Goal: Task Accomplishment & Management: Manage account settings

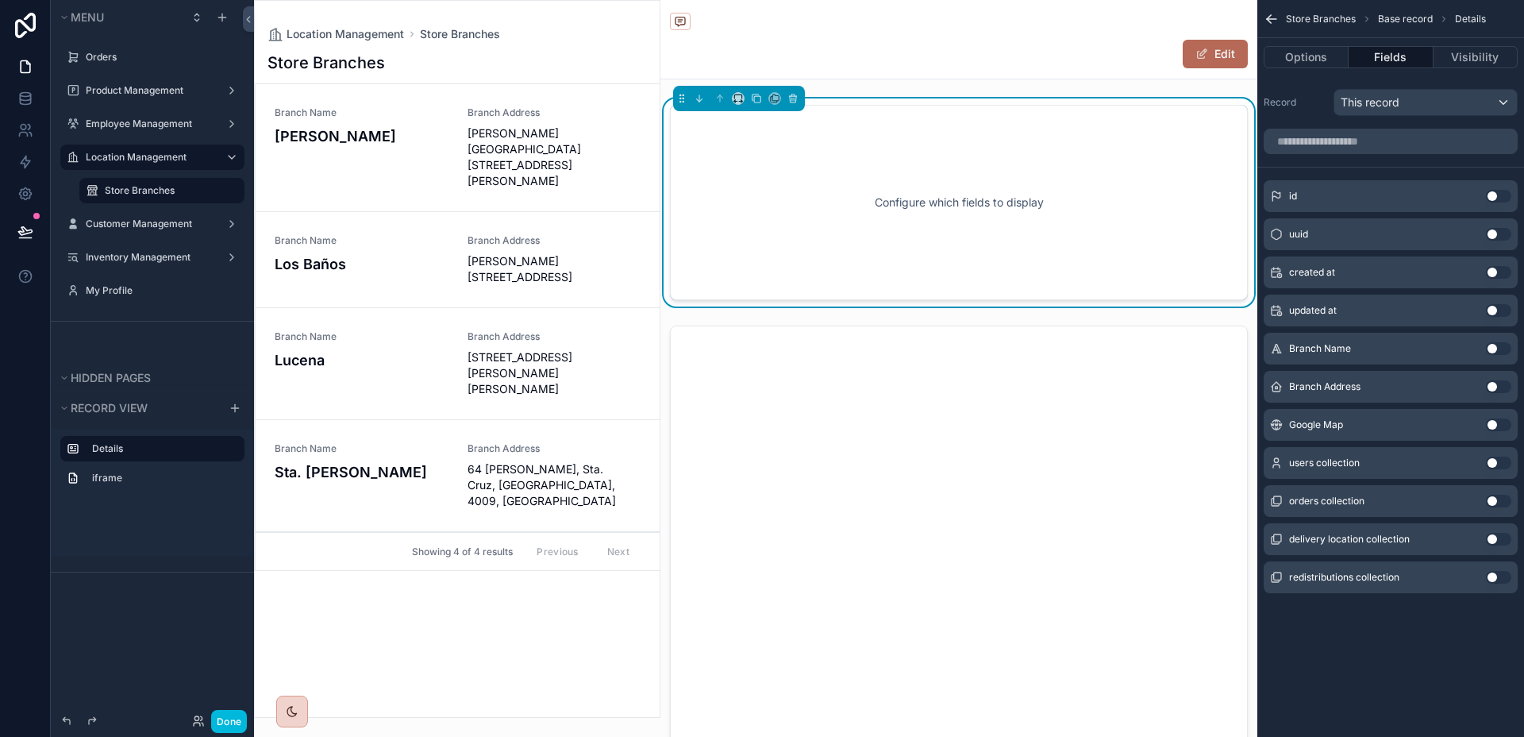
click at [1494, 346] on button "Use setting" at bounding box center [1498, 348] width 25 height 13
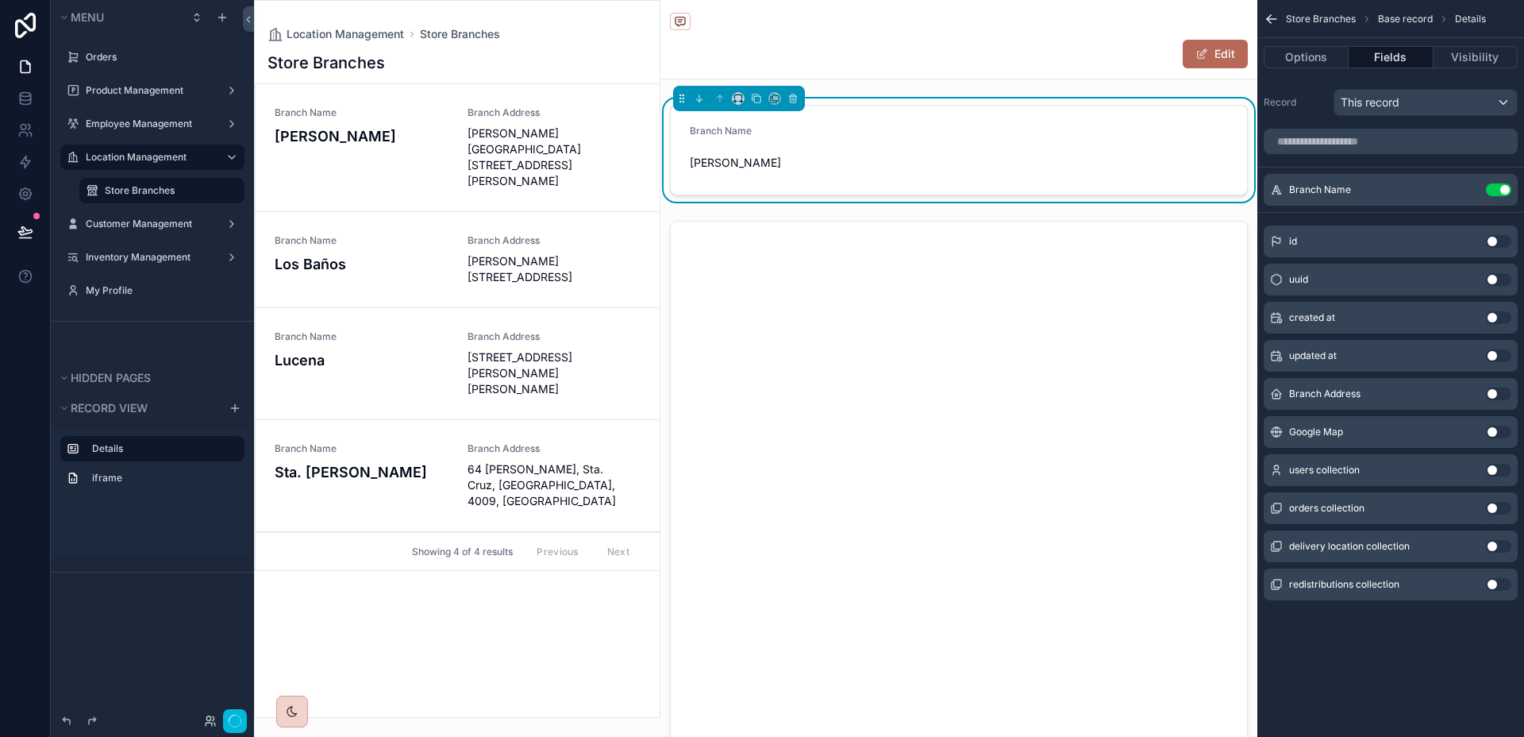
click at [1501, 396] on button "Use setting" at bounding box center [1498, 393] width 25 height 13
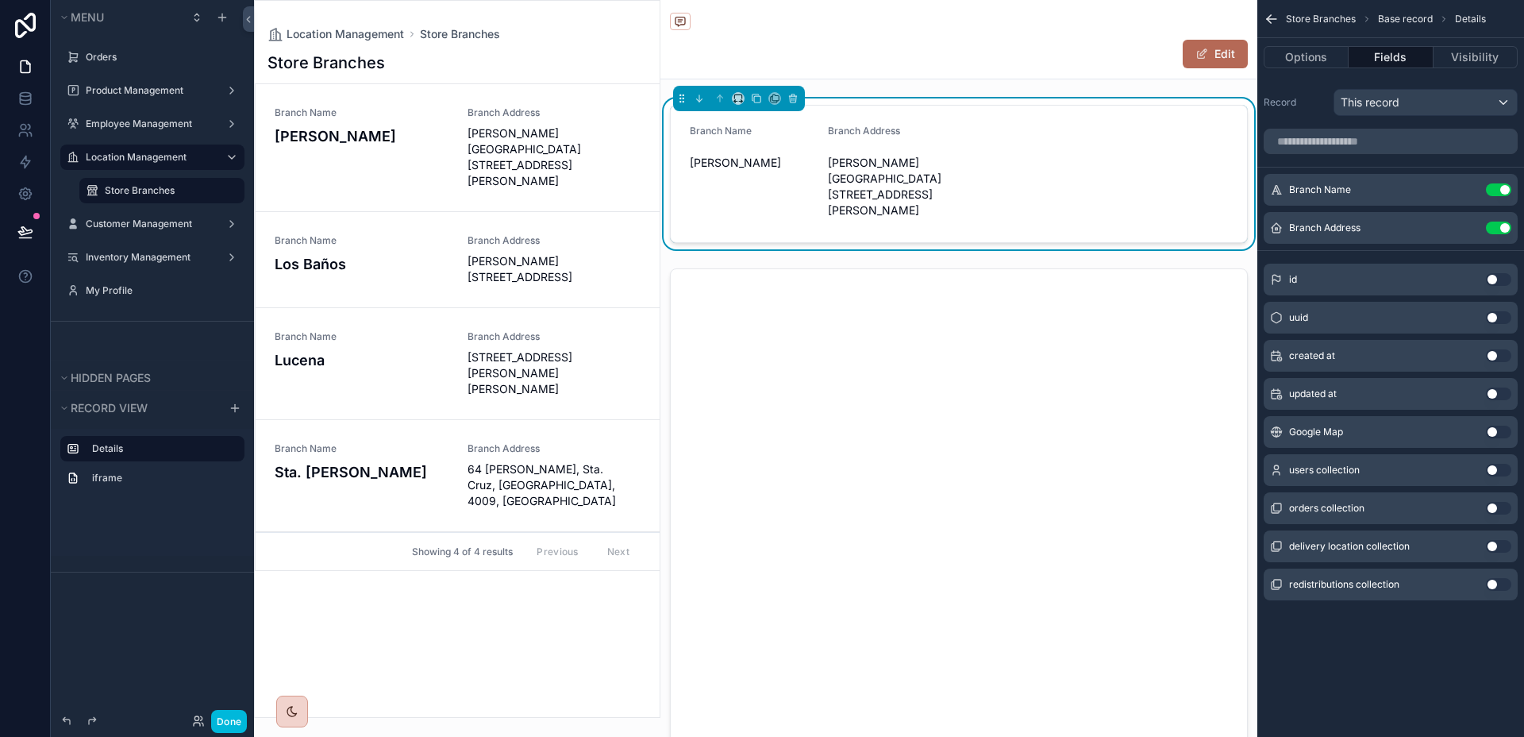
click at [1500, 432] on button "Use setting" at bounding box center [1498, 432] width 25 height 13
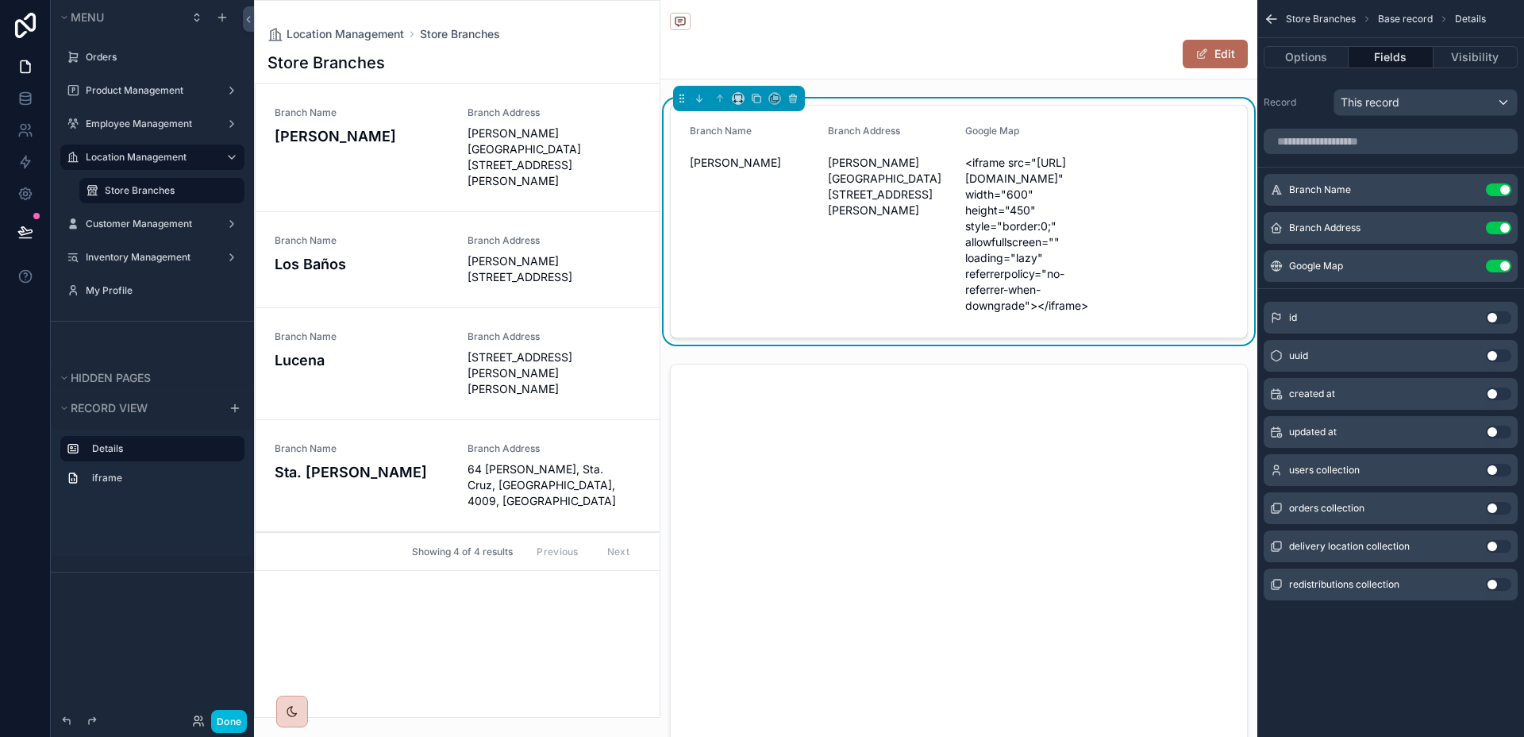
click at [0, 0] on icon "scrollable content" at bounding box center [0, 0] width 0 height 0
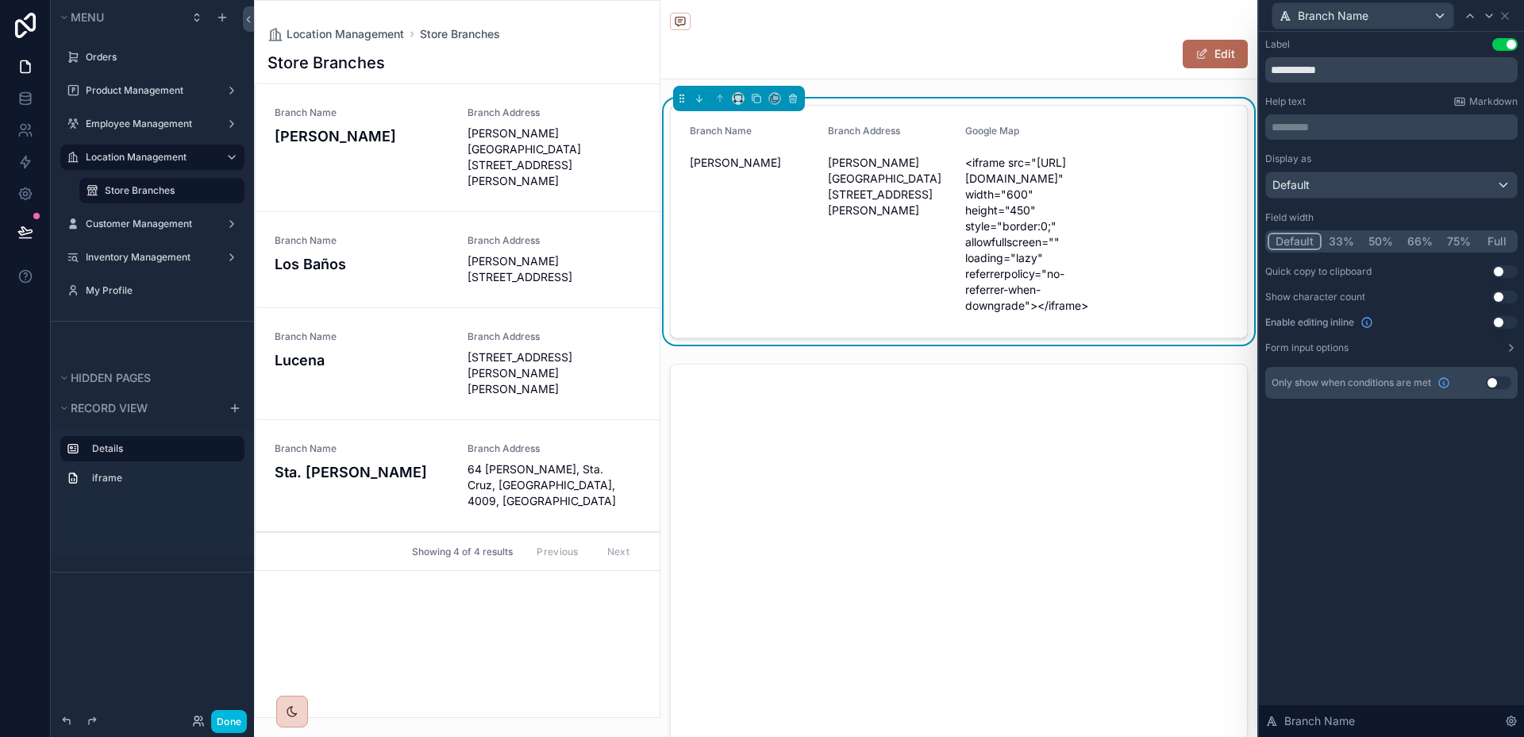
click at [1382, 236] on button "50%" at bounding box center [1381, 241] width 39 height 17
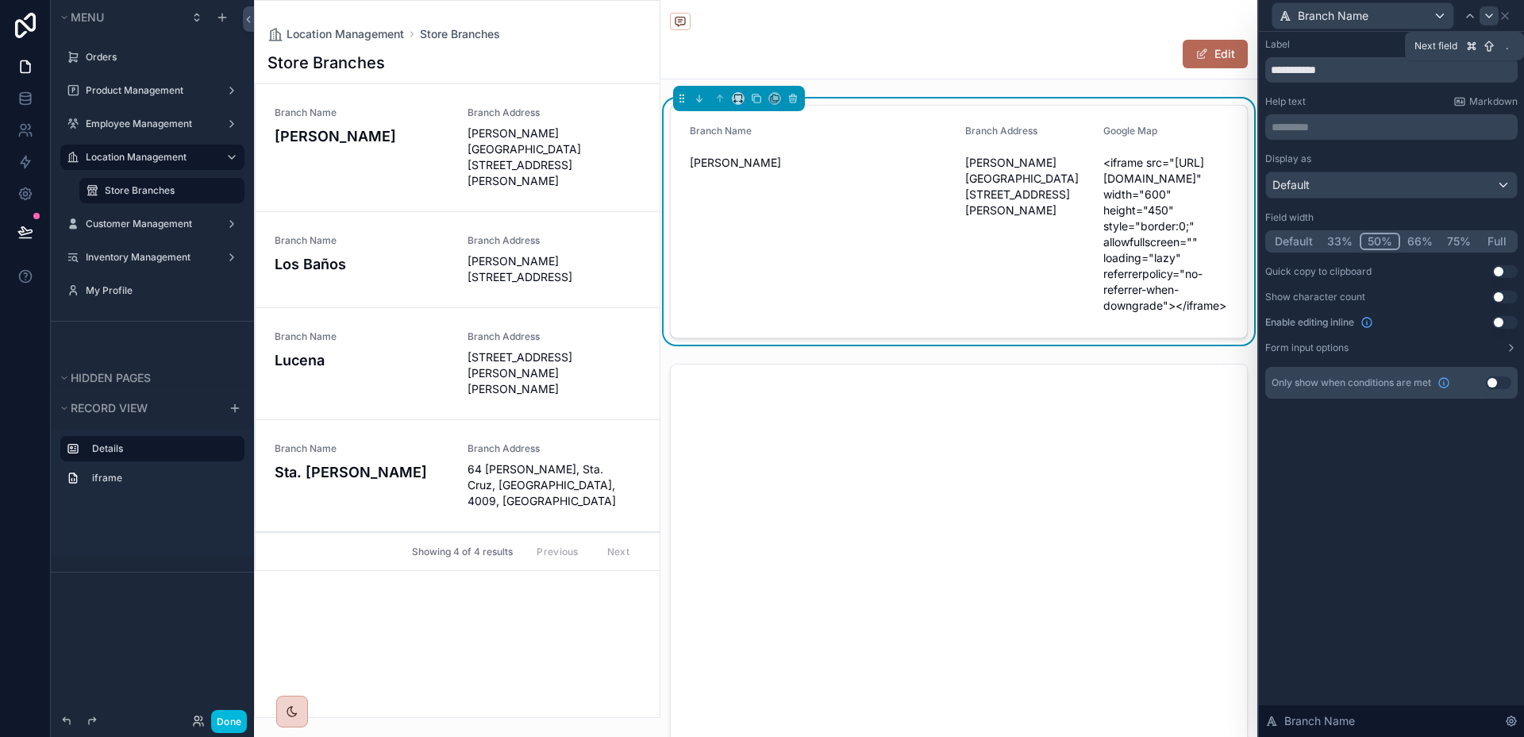
click at [1485, 17] on icon at bounding box center [1489, 16] width 13 height 13
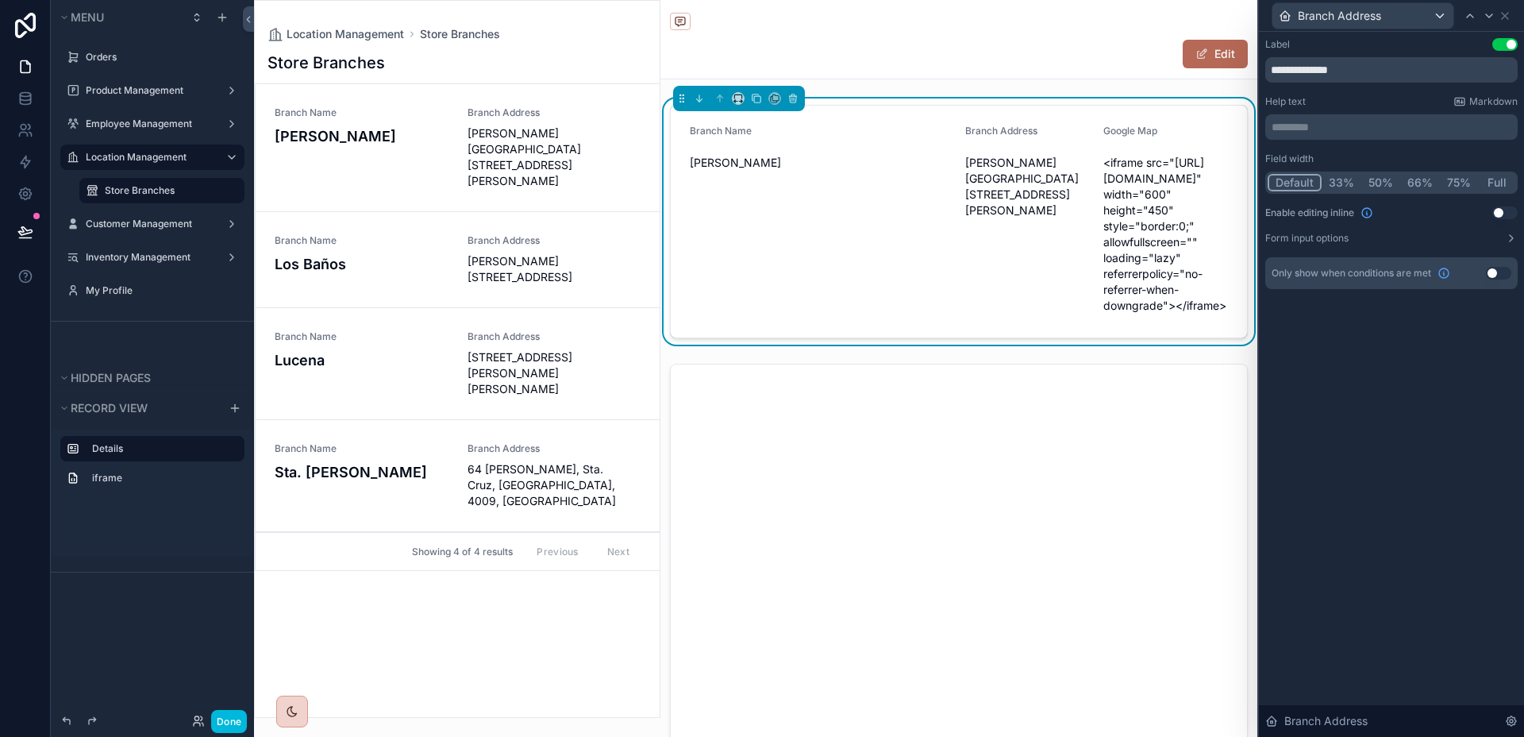
click at [1385, 186] on button "50%" at bounding box center [1381, 182] width 39 height 17
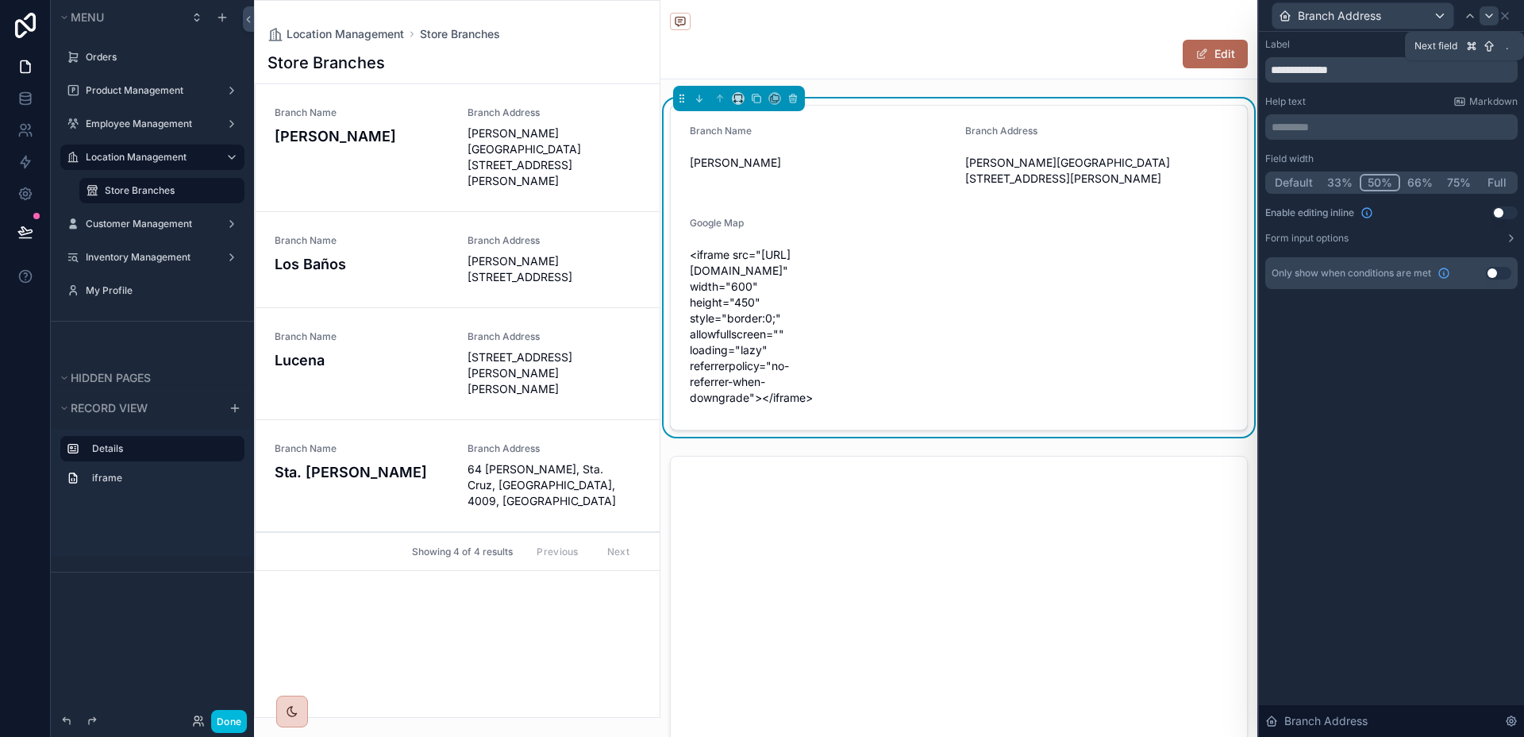
click at [1489, 15] on icon at bounding box center [1489, 16] width 13 height 13
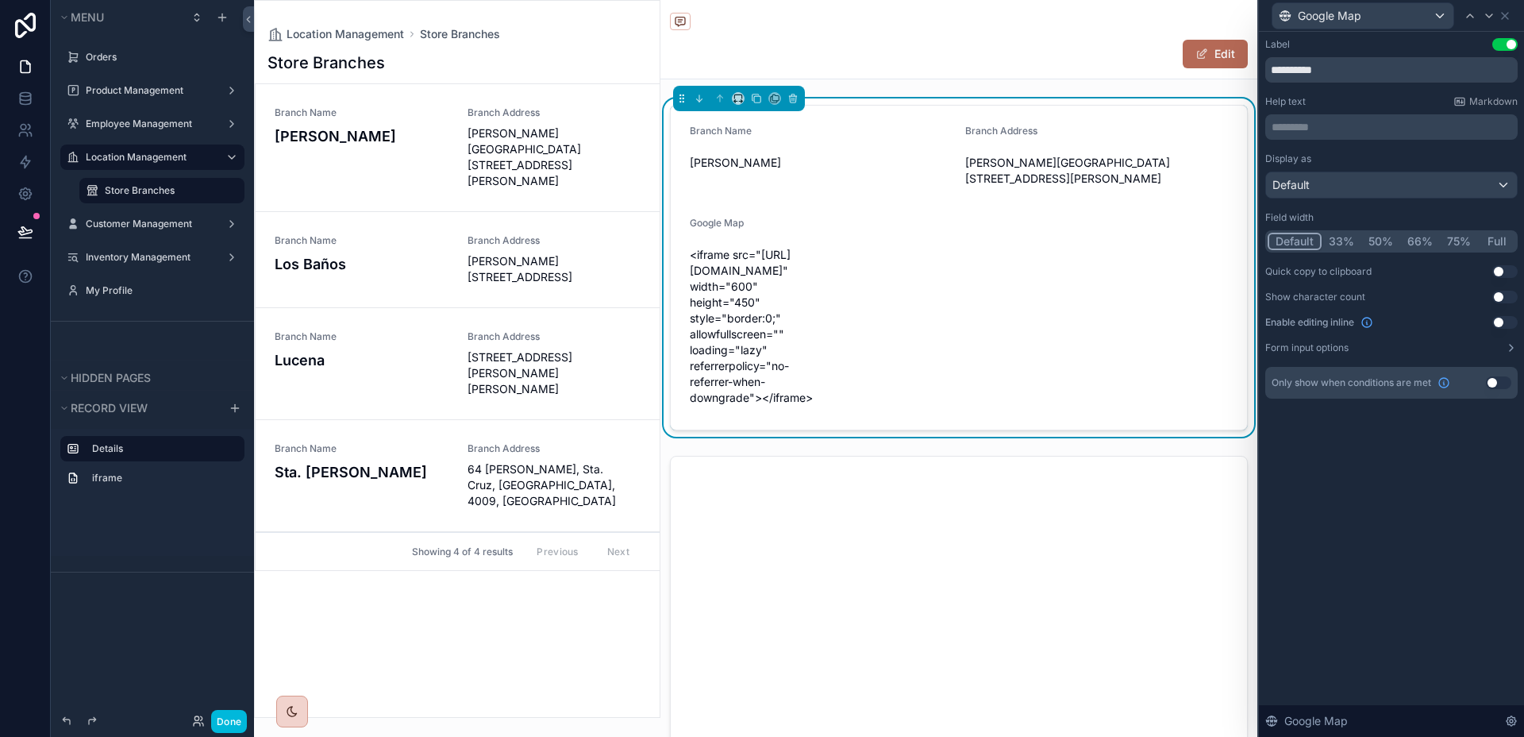
click at [1378, 241] on button "50%" at bounding box center [1381, 241] width 39 height 17
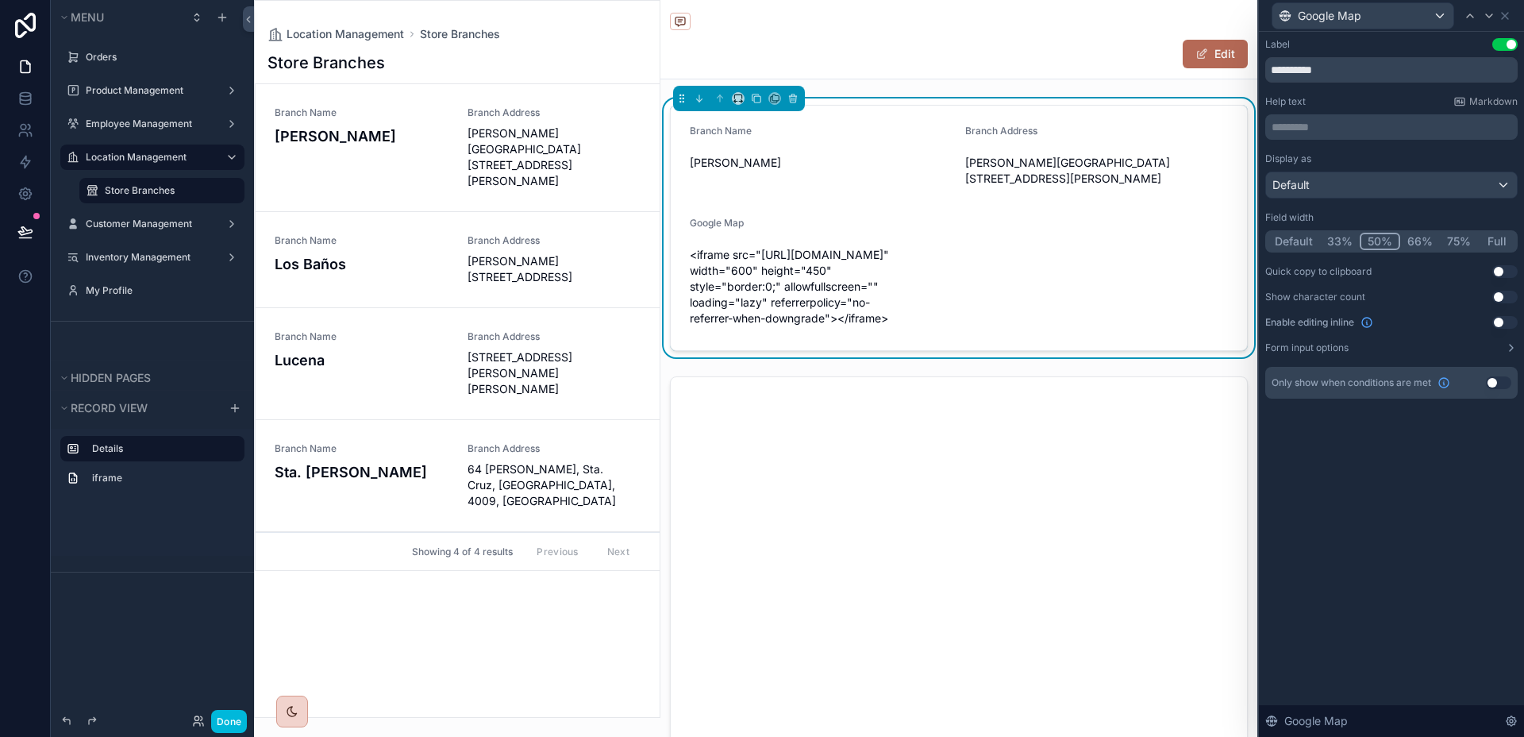
click at [1494, 241] on button "Full" at bounding box center [1496, 241] width 37 height 17
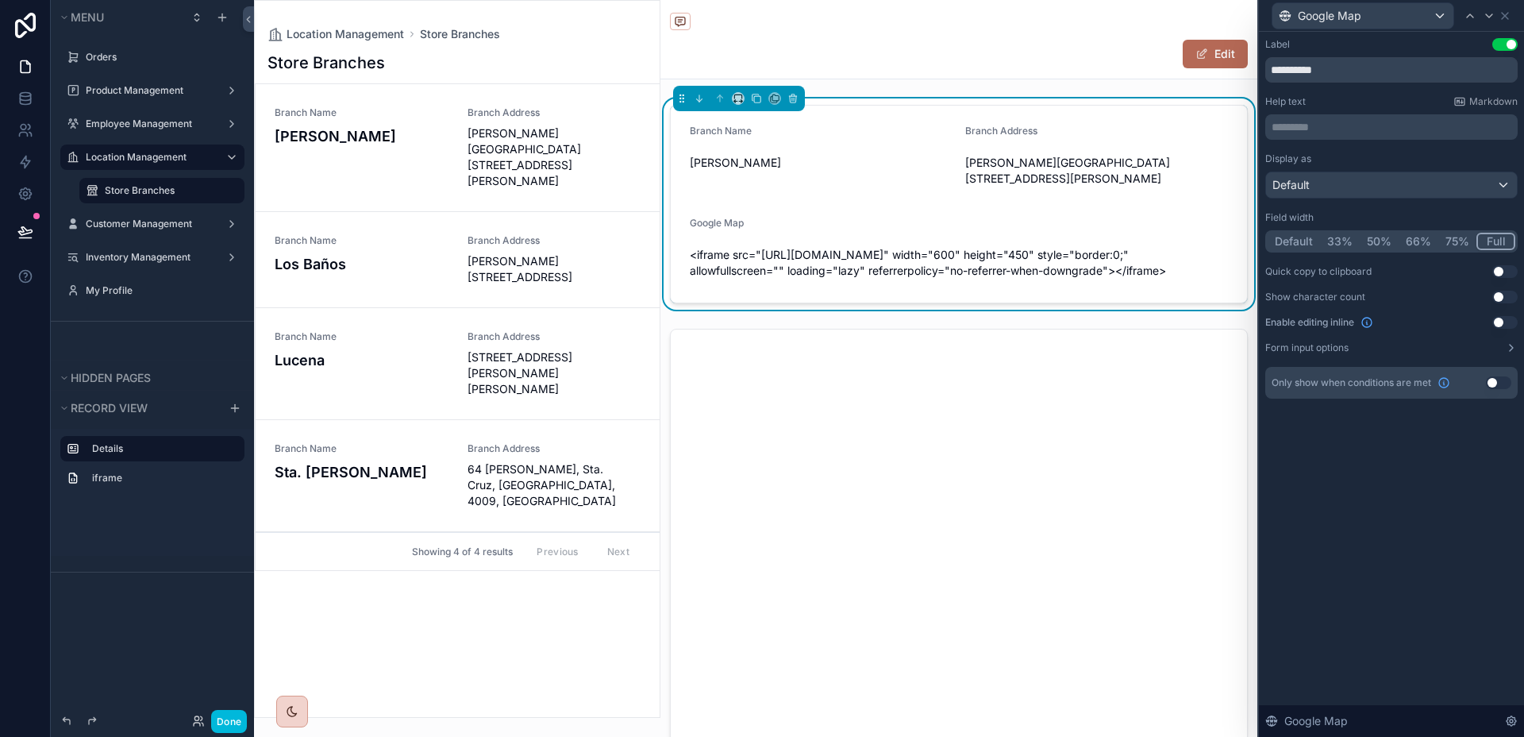
click at [132, 161] on label "Location Management" at bounding box center [149, 157] width 127 height 13
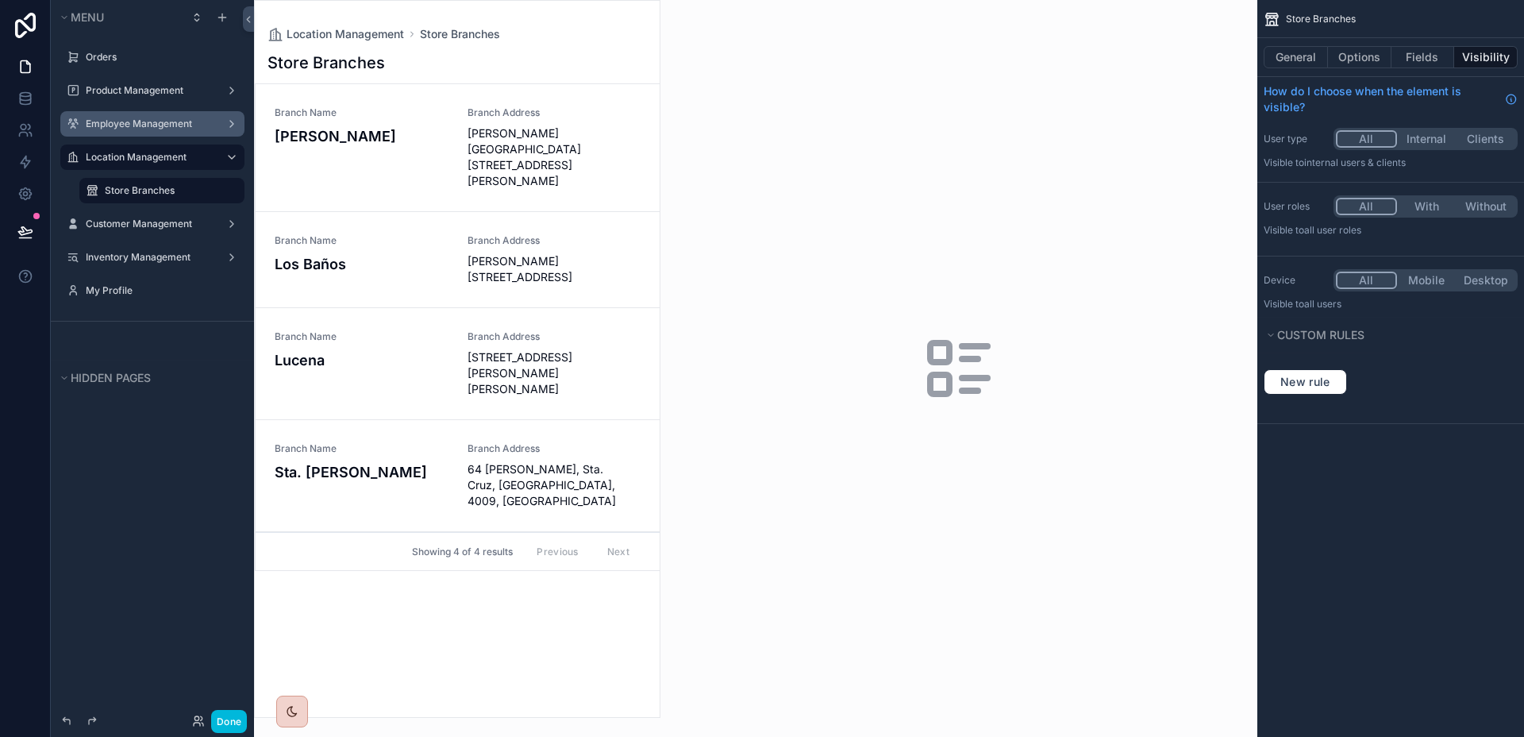
click at [138, 127] on label "Employee Management" at bounding box center [149, 123] width 127 height 13
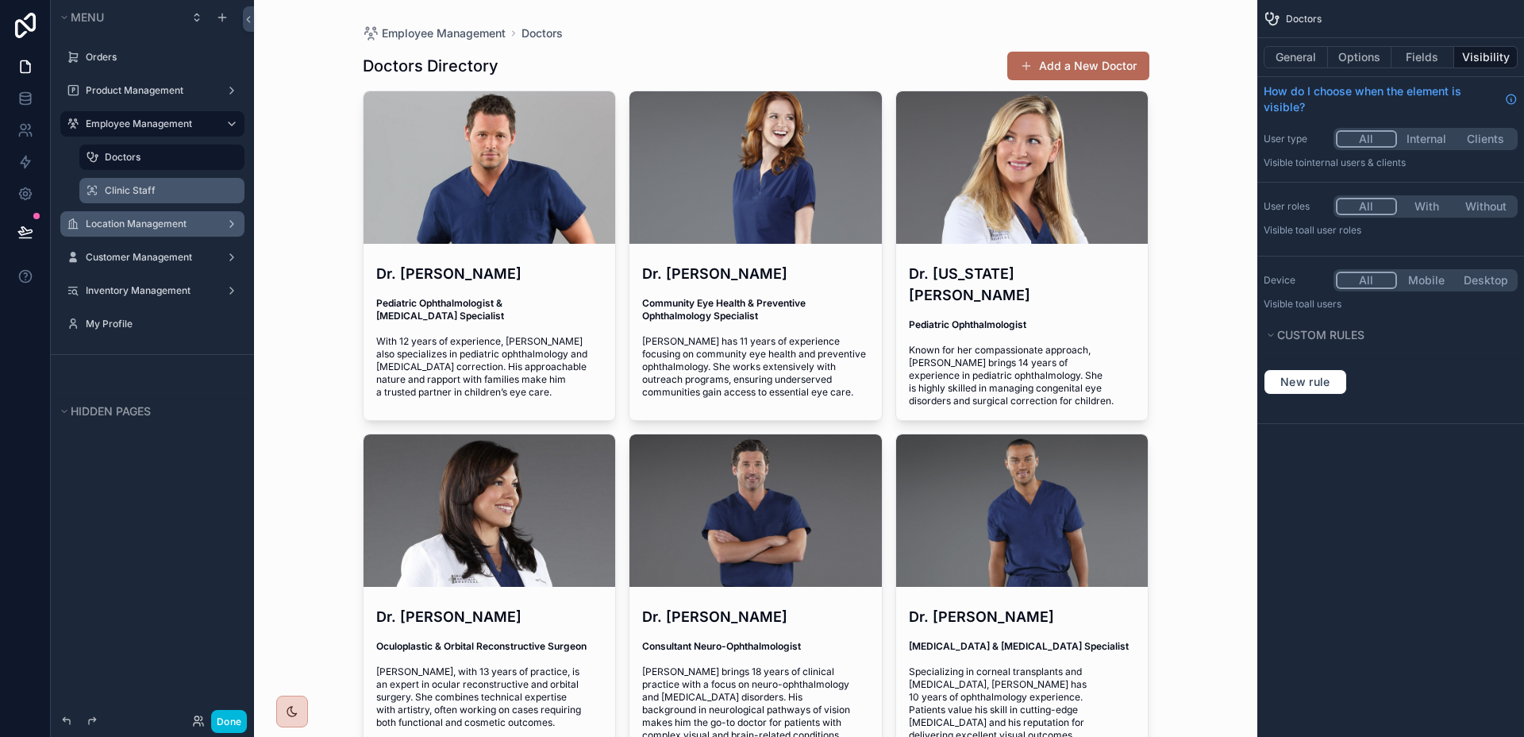
click at [141, 190] on label "Clinic Staff" at bounding box center [170, 190] width 130 height 13
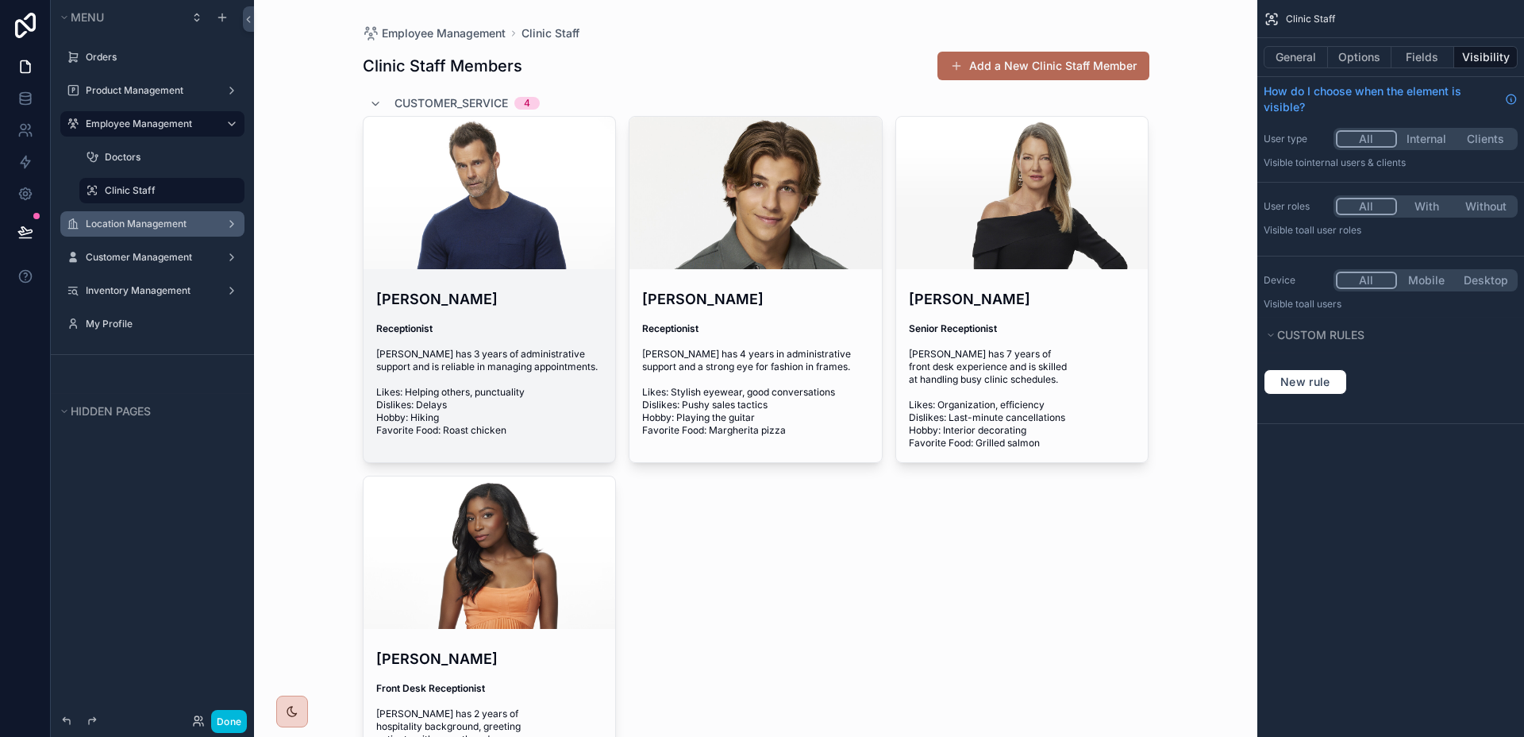
click at [450, 292] on h4 "[PERSON_NAME]" at bounding box center [489, 298] width 227 height 21
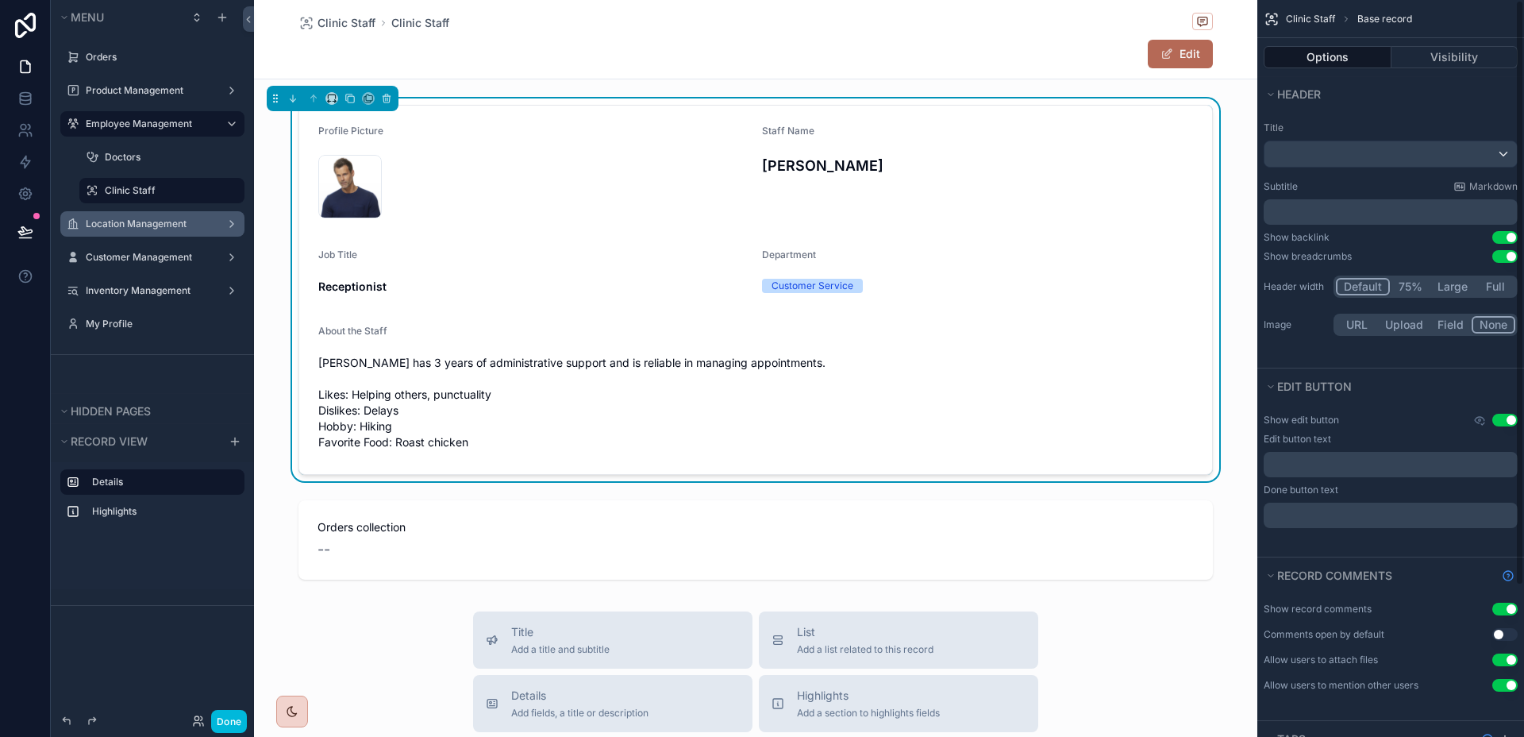
click at [996, 312] on form "Profile Picture [PERSON_NAME] .jpg Staff Name [PERSON_NAME] Job Title Reception…" at bounding box center [755, 290] width 913 height 368
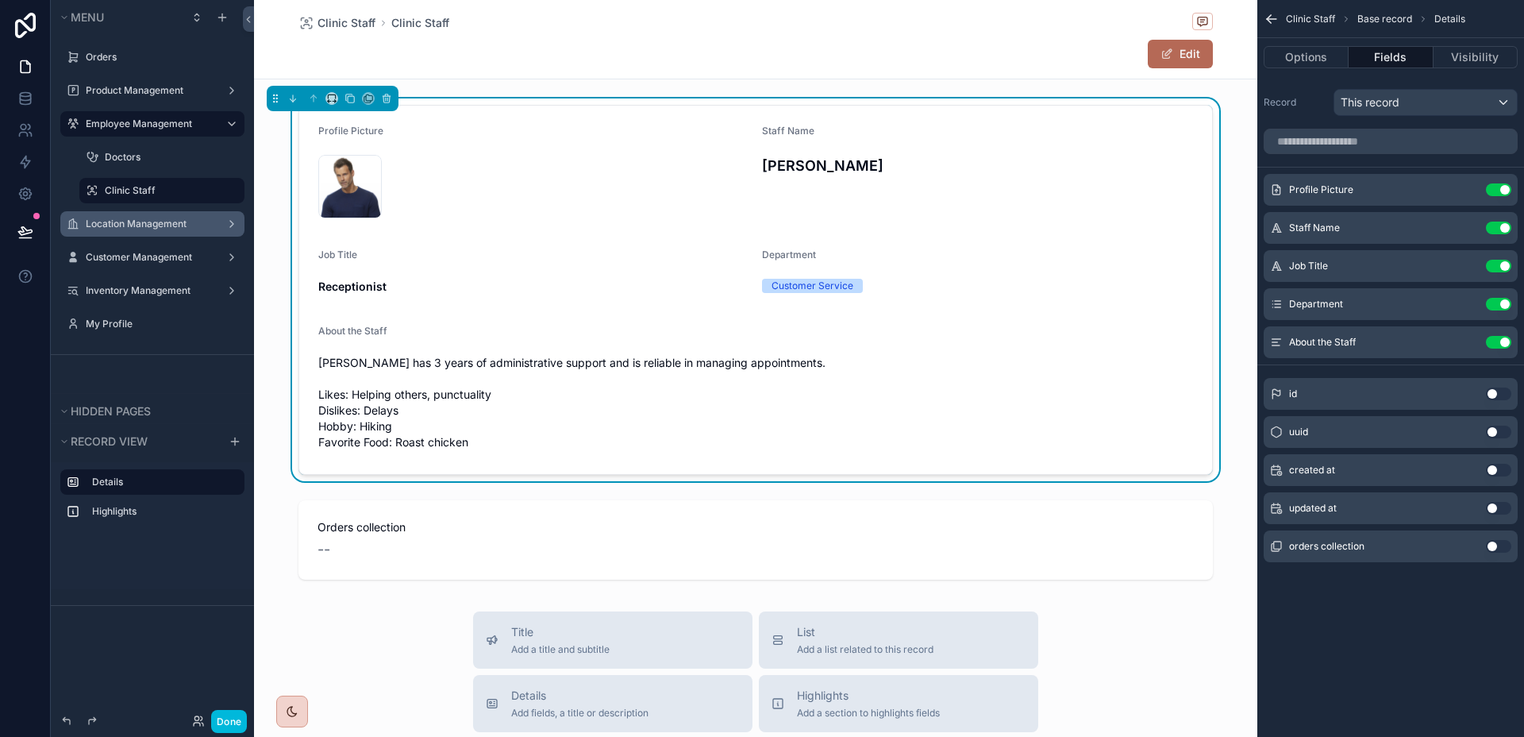
click at [0, 0] on button "scrollable content" at bounding box center [0, 0] width 0 height 0
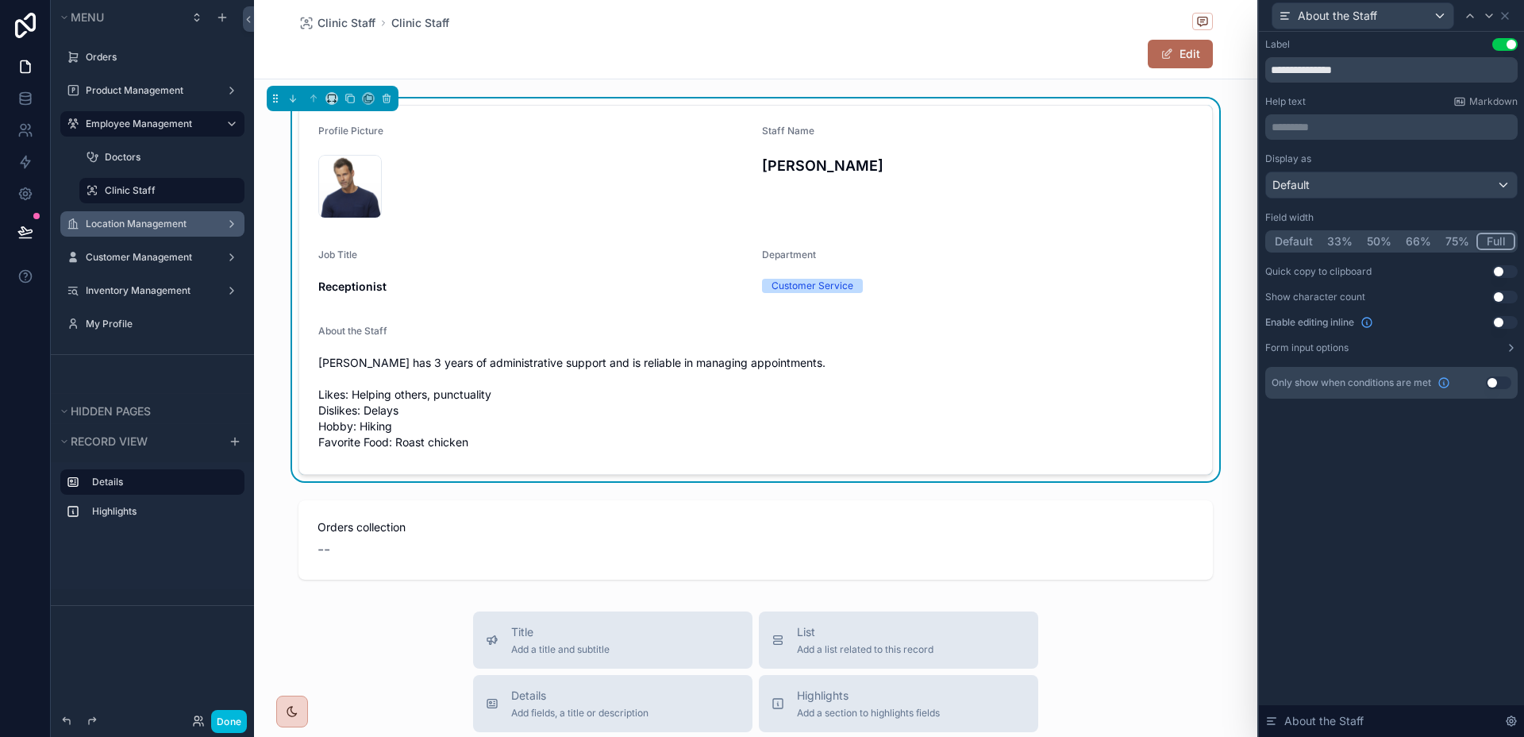
click at [129, 227] on label "Location Management" at bounding box center [149, 224] width 127 height 13
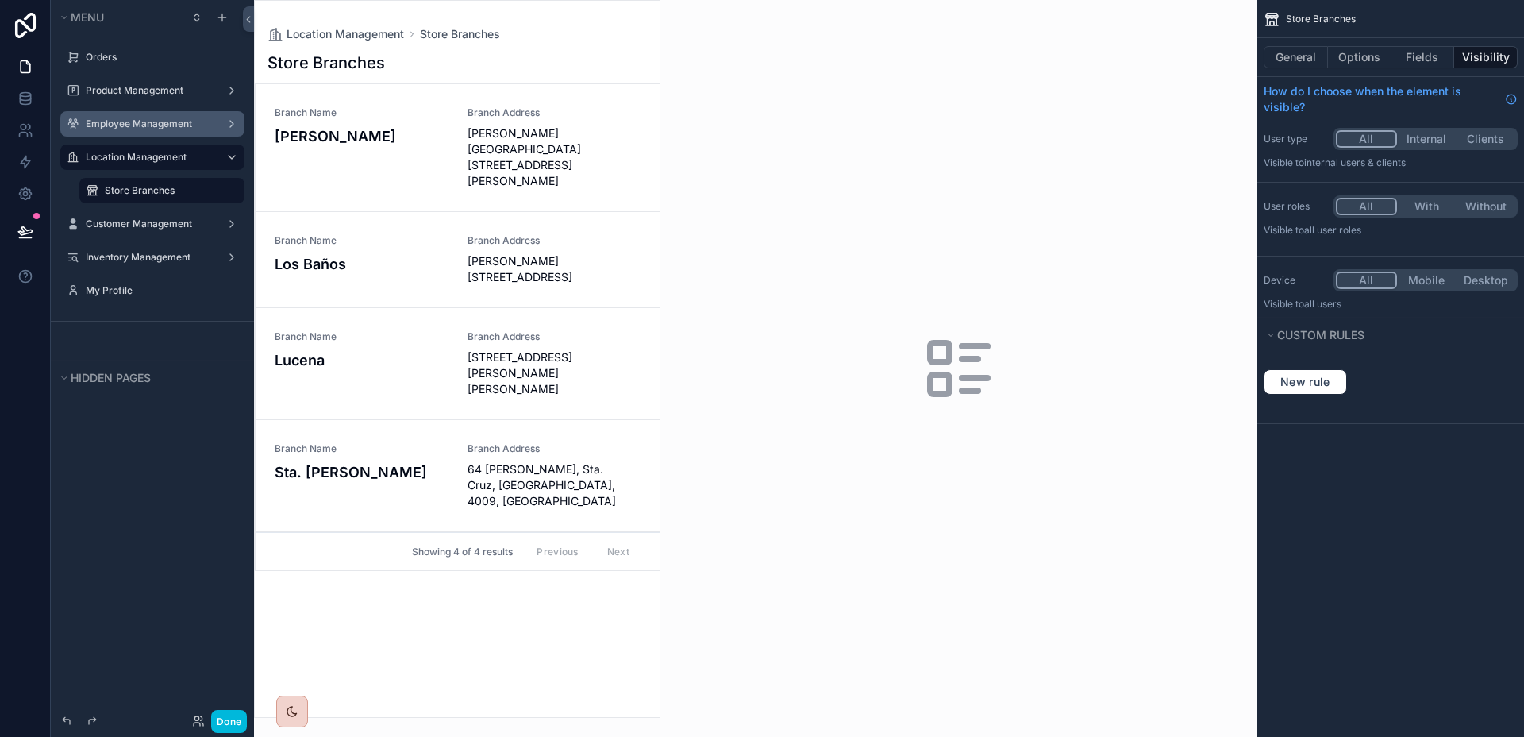
click at [132, 197] on div "Store Branches" at bounding box center [173, 190] width 137 height 19
click at [459, 159] on div "scrollable content" at bounding box center [457, 359] width 405 height 716
click at [432, 133] on h4 "[PERSON_NAME]" at bounding box center [362, 135] width 174 height 21
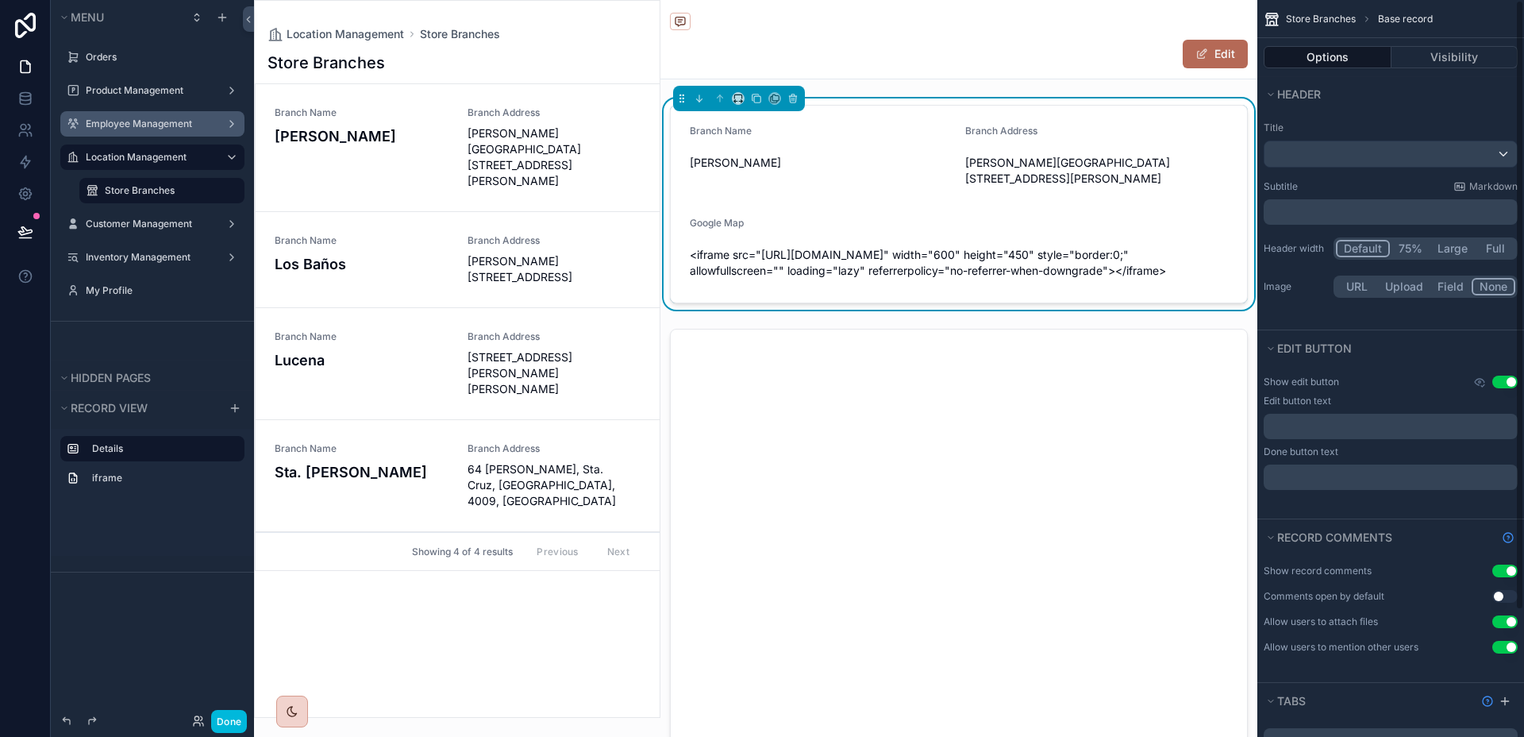
click at [1179, 162] on span "[PERSON_NAME][GEOGRAPHIC_DATA][STREET_ADDRESS][PERSON_NAME]" at bounding box center [1096, 171] width 263 height 32
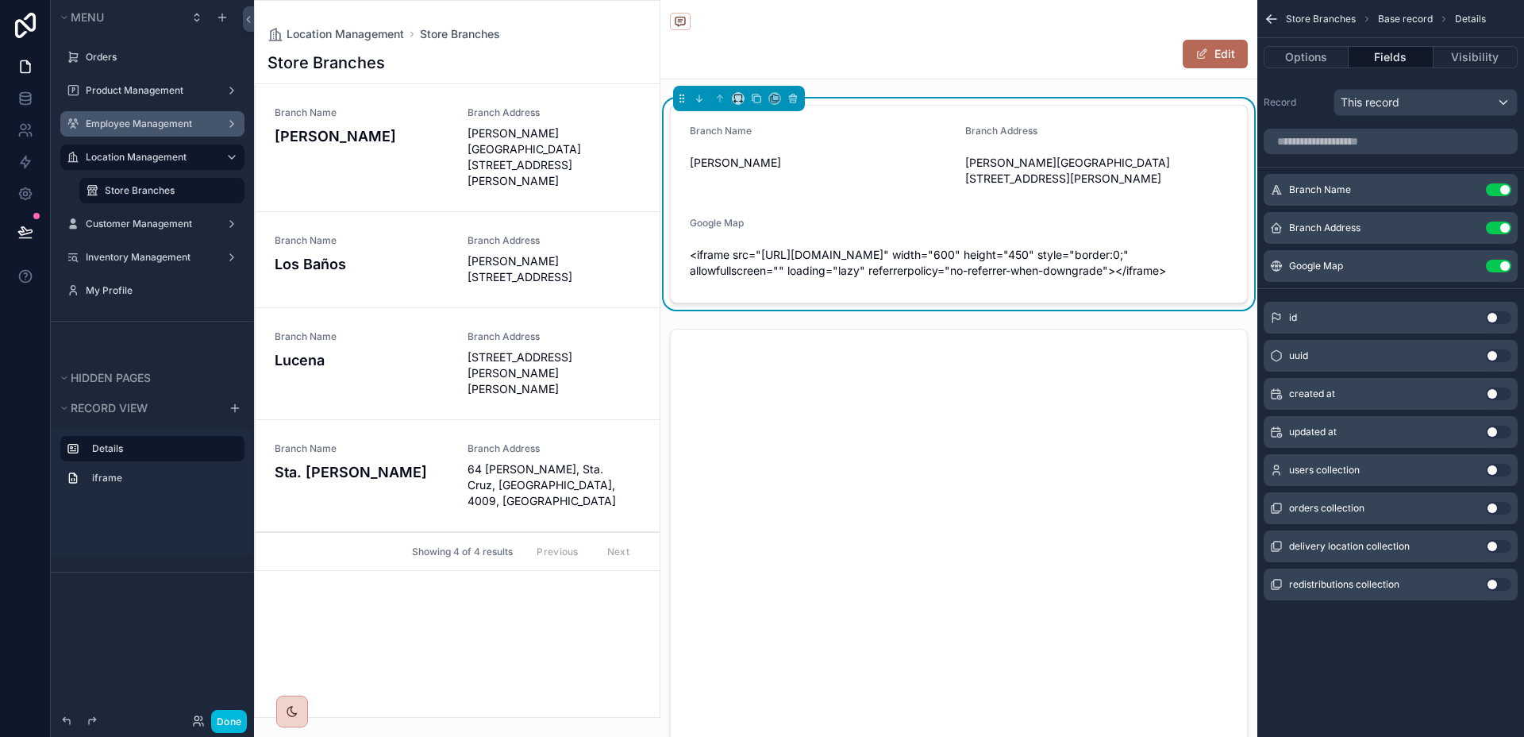
click at [0, 0] on icon "scrollable content" at bounding box center [0, 0] width 0 height 0
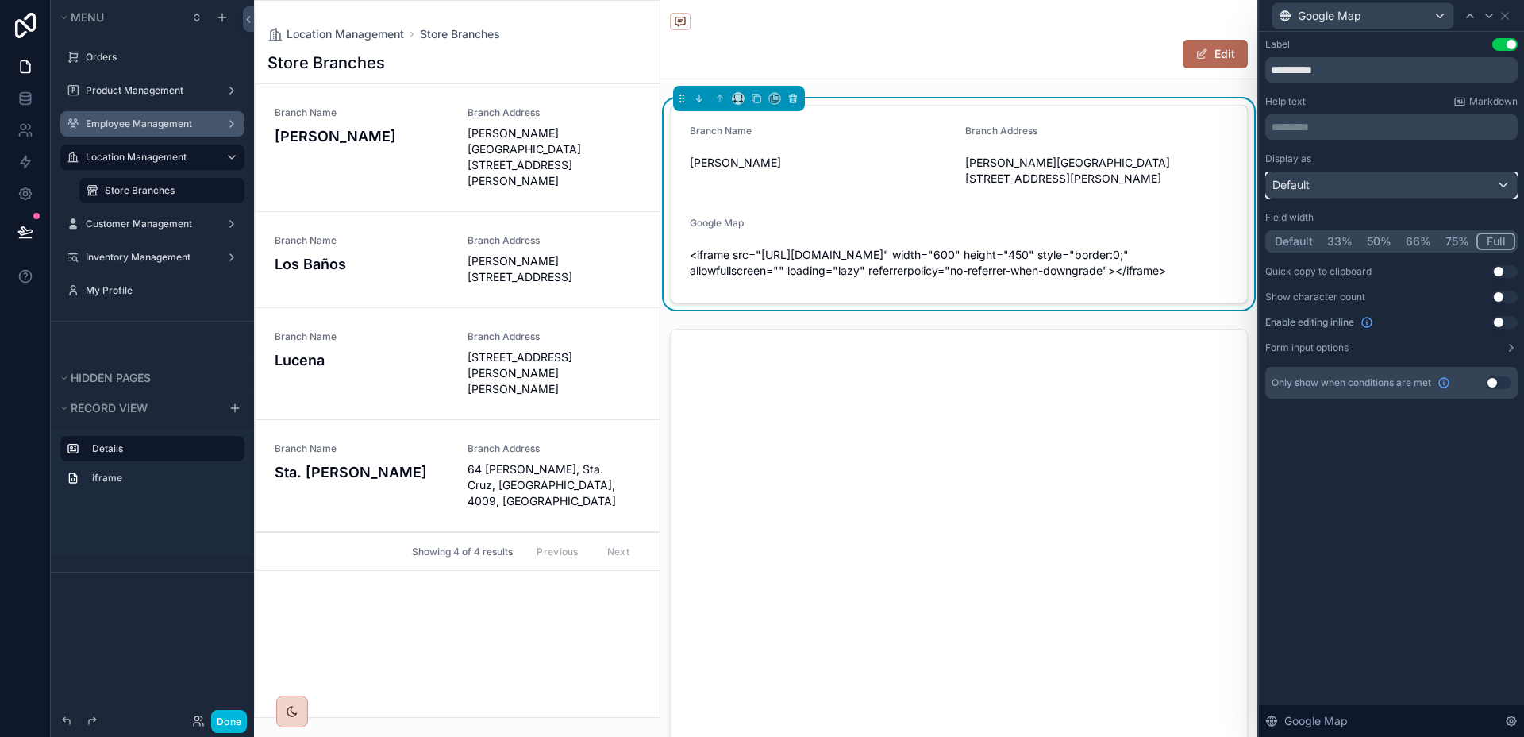
click at [1457, 182] on div "Default" at bounding box center [1391, 184] width 251 height 25
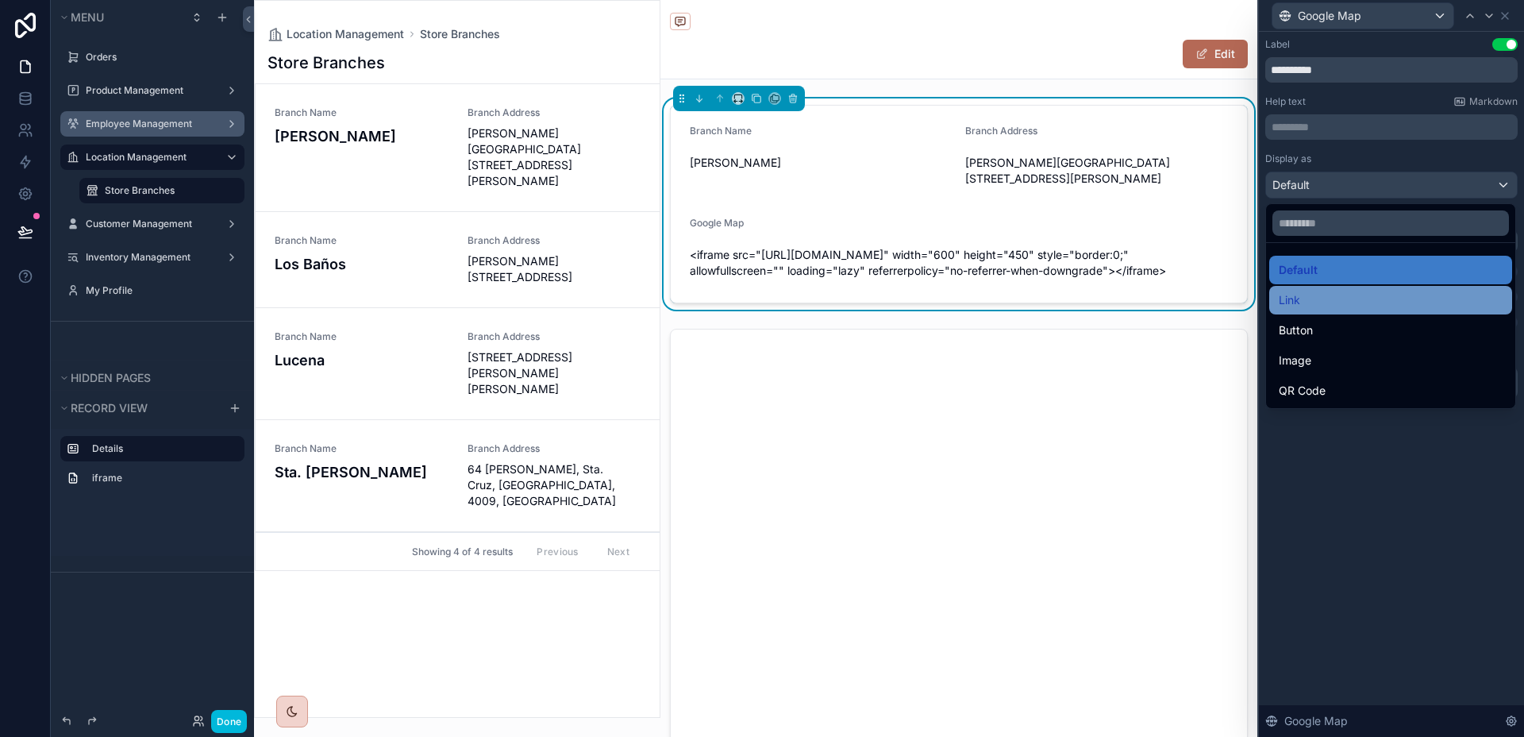
click at [1412, 293] on div "Link" at bounding box center [1391, 300] width 224 height 19
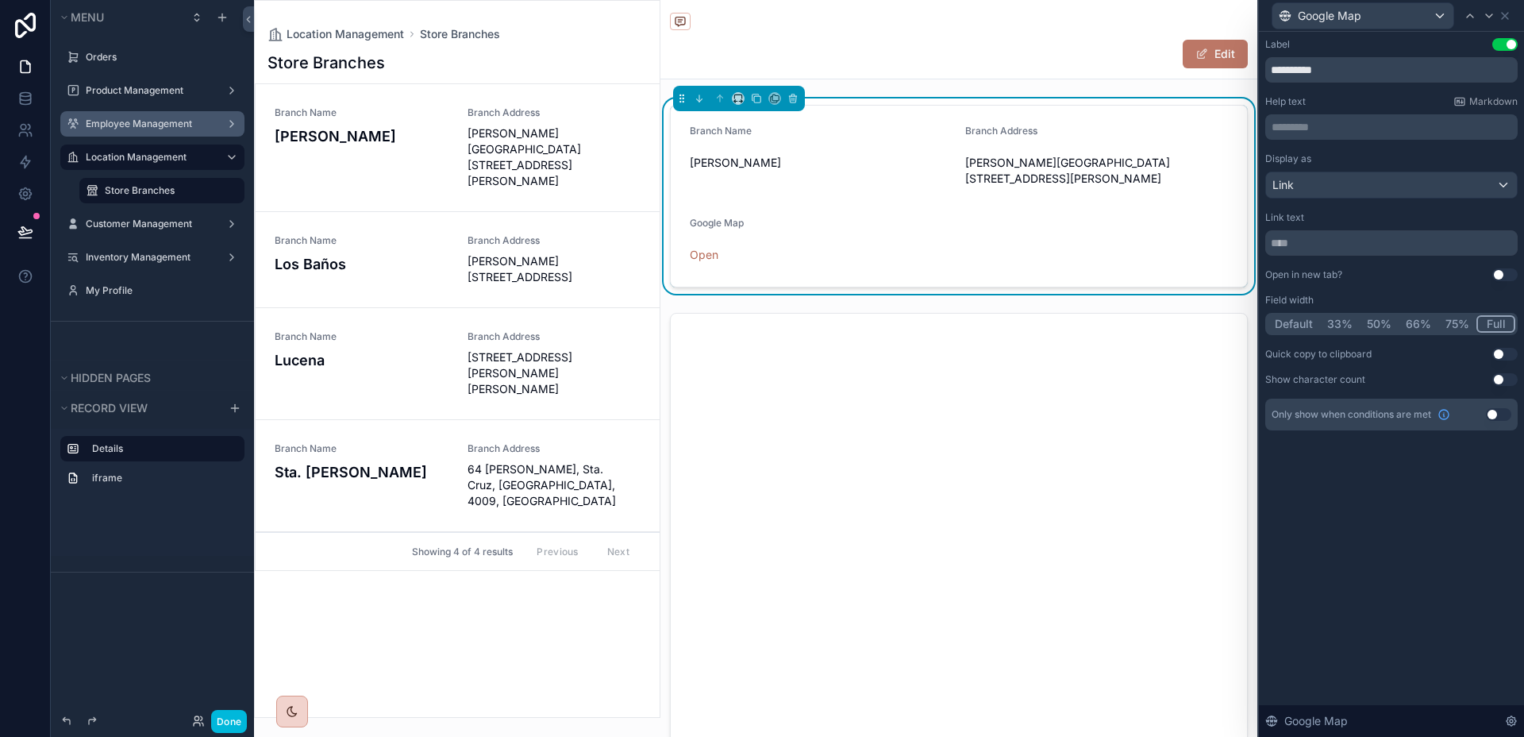
click at [1196, 50] on span "scrollable content" at bounding box center [1202, 54] width 13 height 13
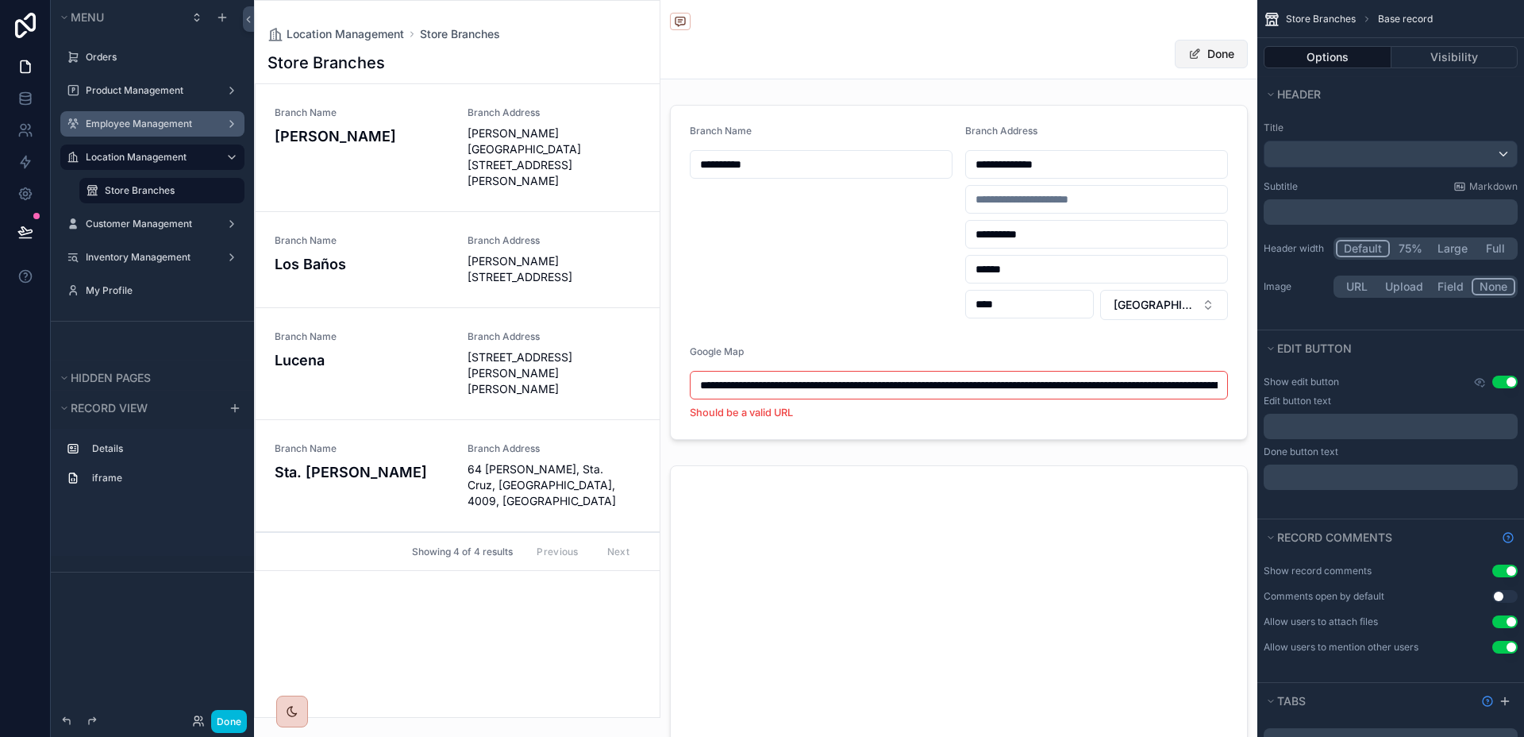
click at [1192, 50] on button "Done" at bounding box center [1211, 54] width 73 height 29
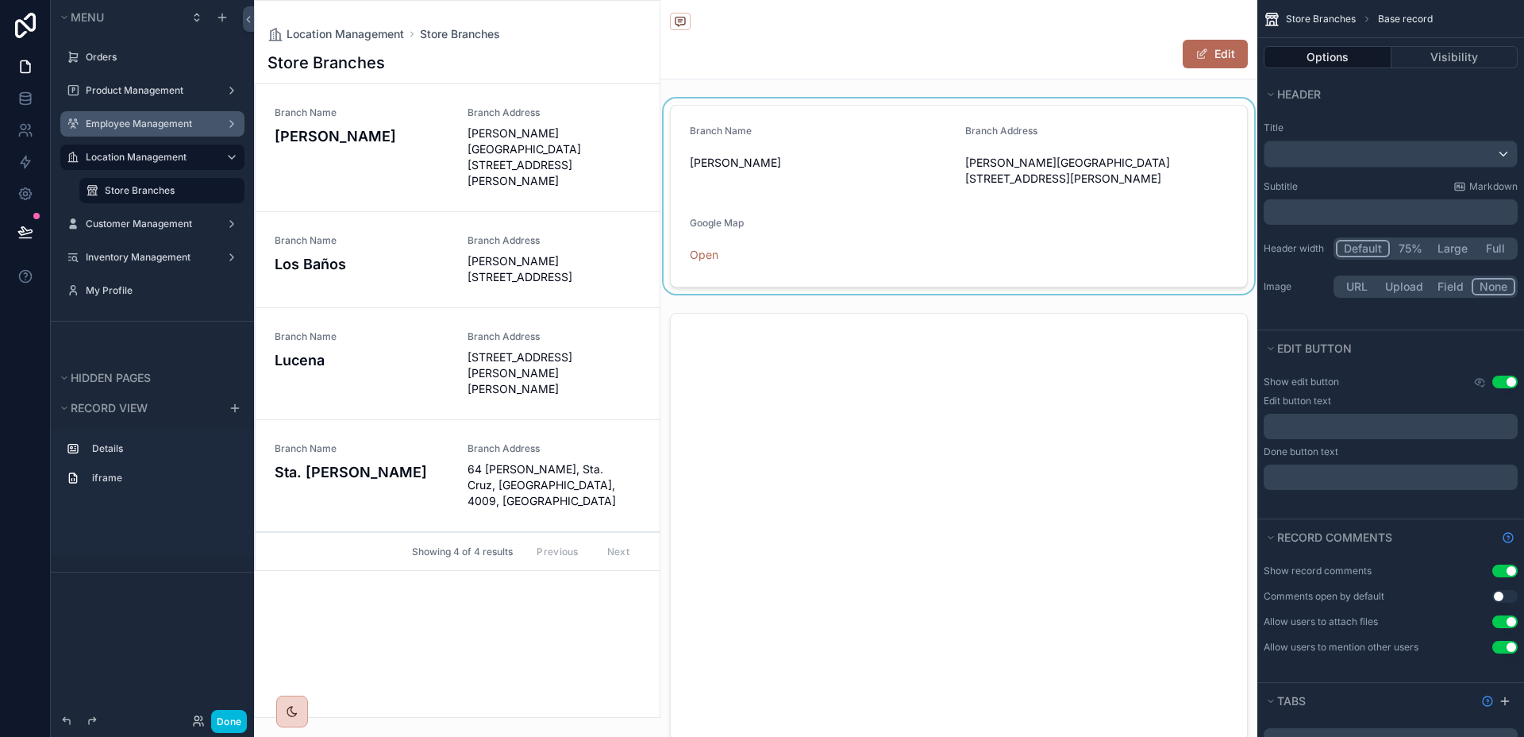
click at [734, 254] on div "scrollable content" at bounding box center [959, 195] width 597 height 195
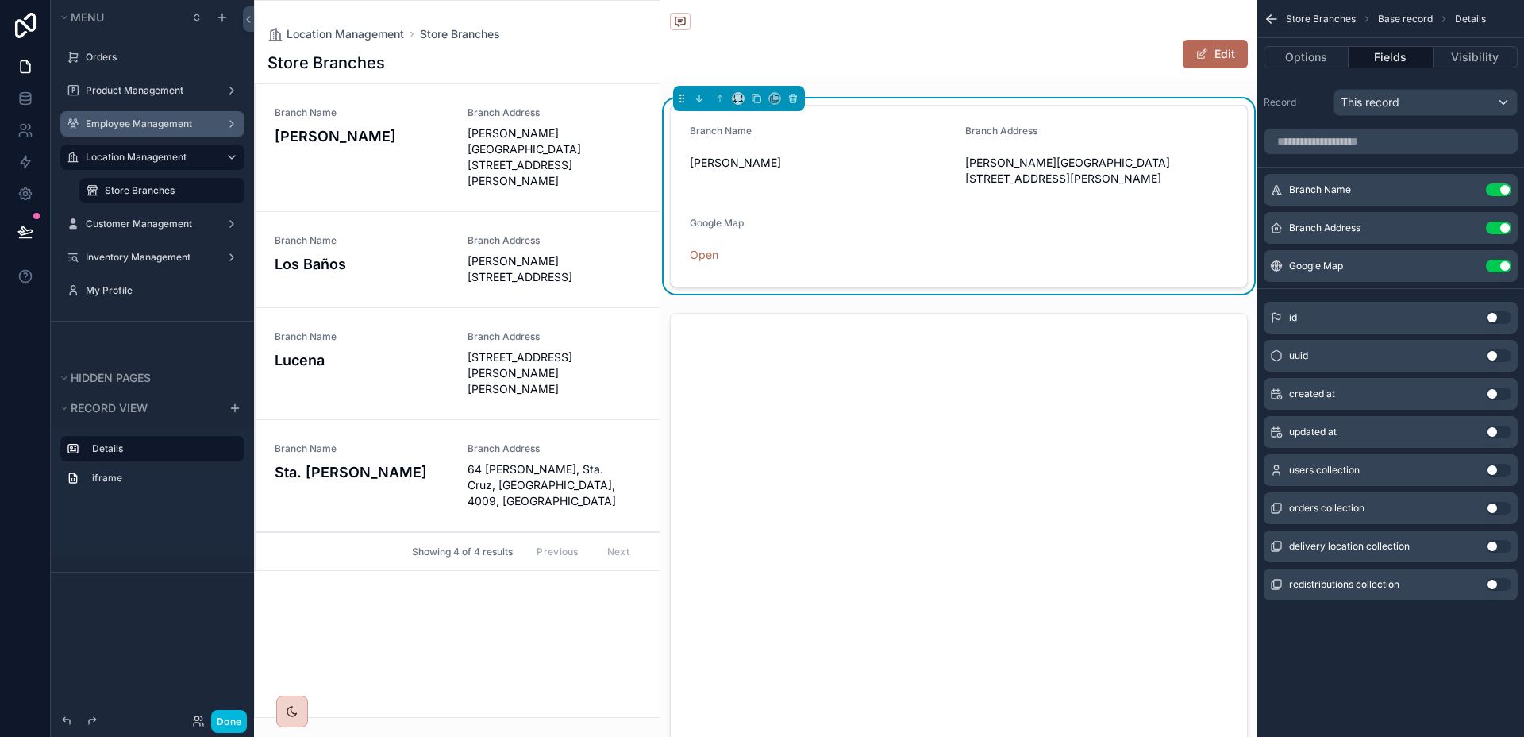
click at [1211, 237] on div "Google Map Open" at bounding box center [959, 242] width 538 height 51
click at [0, 0] on icon "scrollable content" at bounding box center [0, 0] width 0 height 0
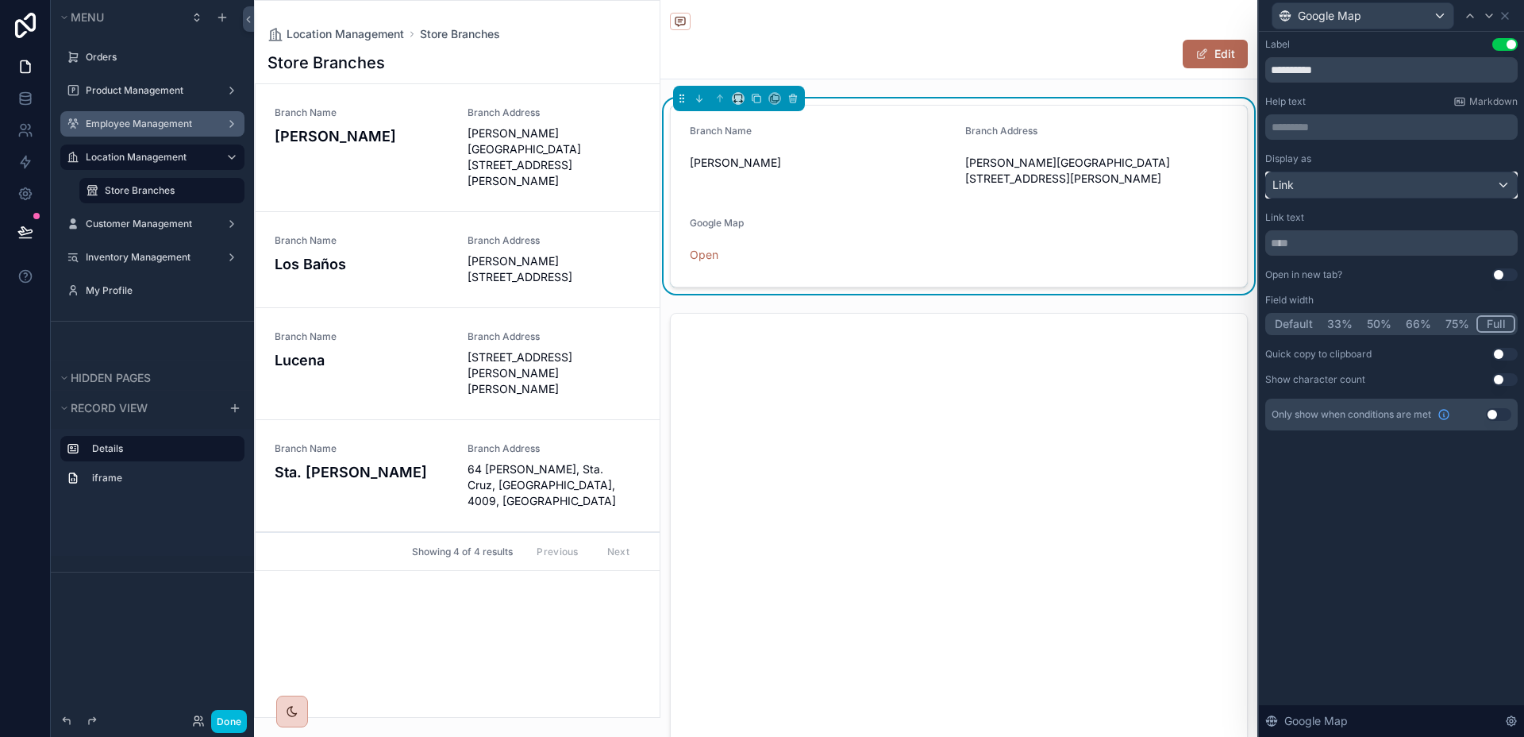
click at [1454, 174] on div "Link" at bounding box center [1391, 184] width 251 height 25
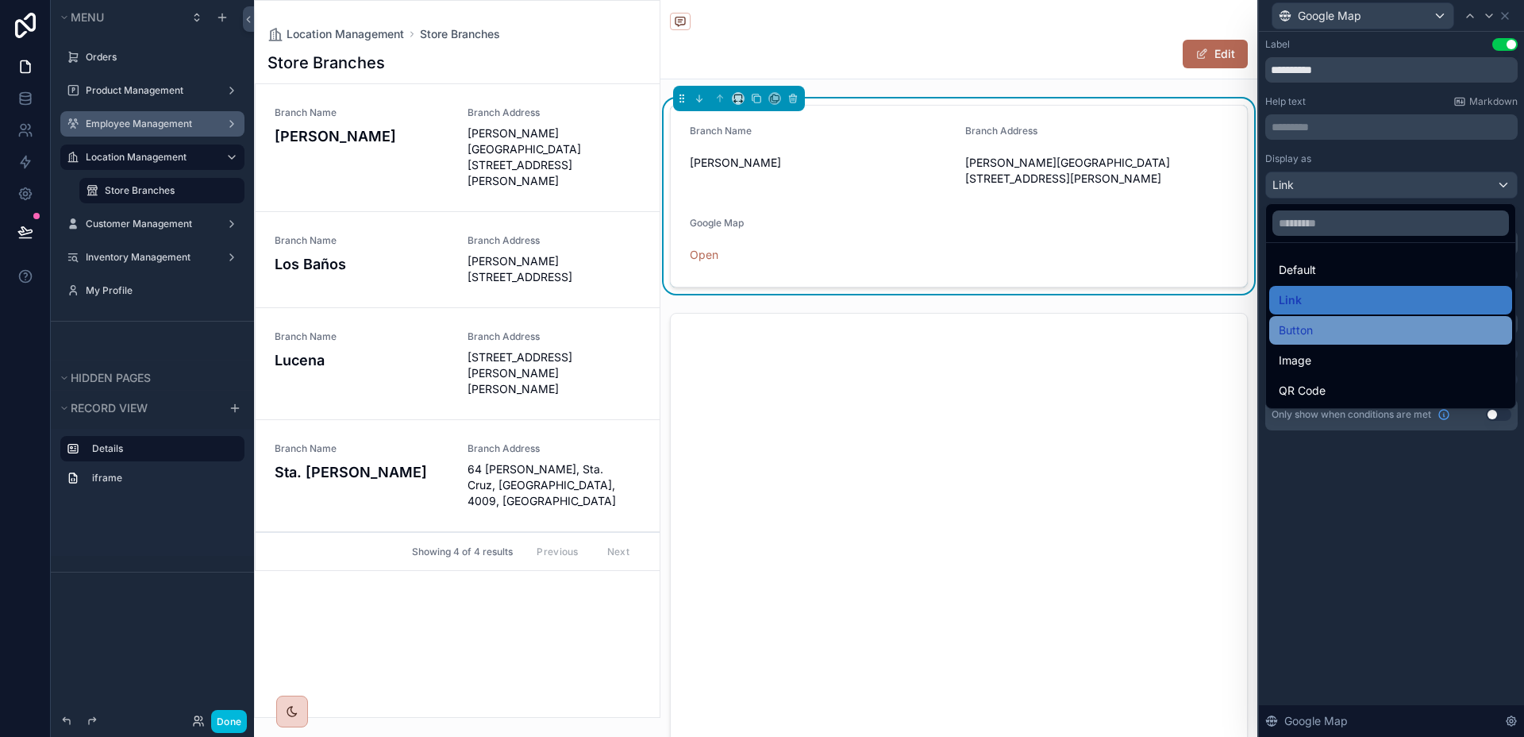
click at [1362, 330] on div "Button" at bounding box center [1391, 330] width 224 height 19
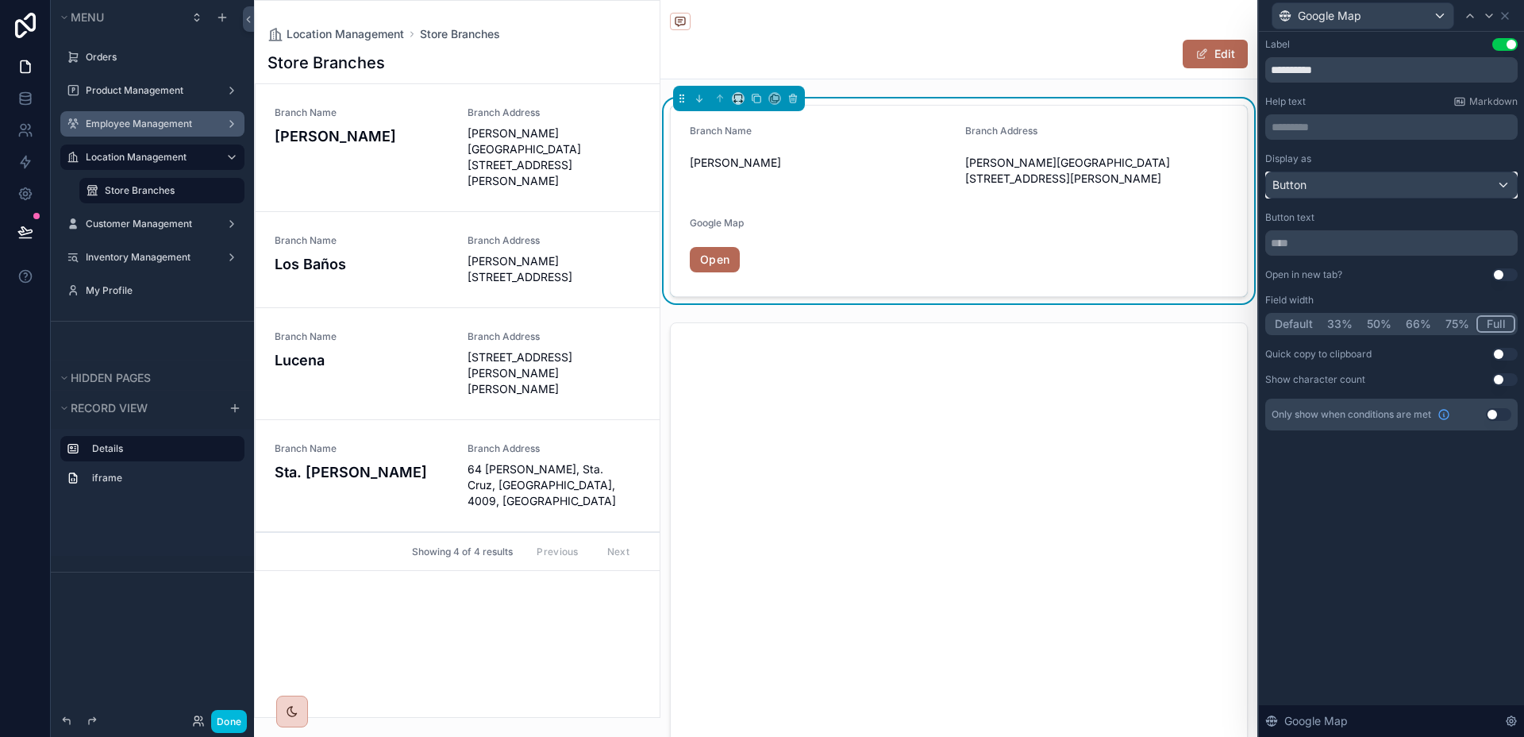
click at [1372, 191] on div "Button" at bounding box center [1391, 184] width 251 height 25
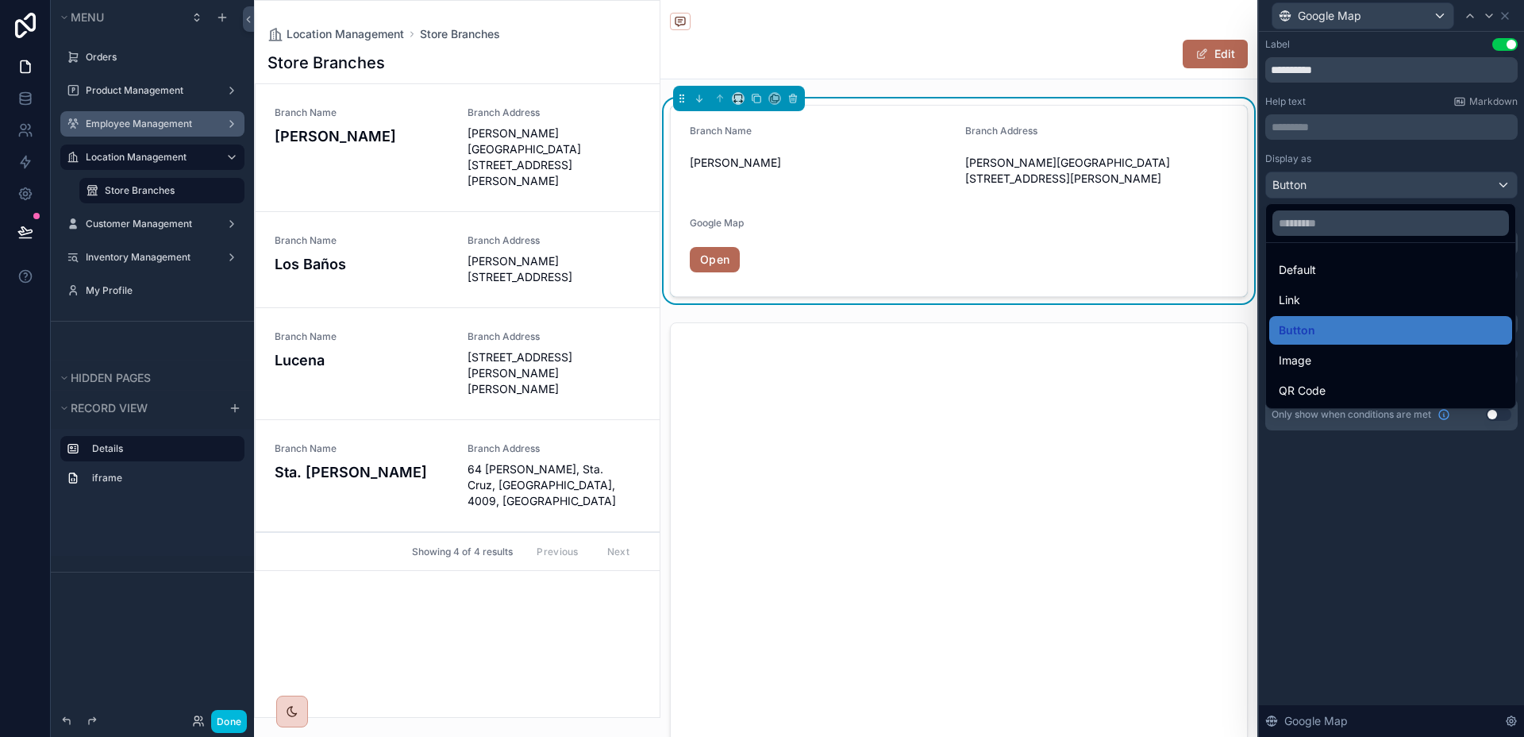
click at [1196, 102] on div "Branch Name [PERSON_NAME] Address [PERSON_NAME][STREET_ADDRESS][PERSON_NAME] Go…" at bounding box center [959, 200] width 597 height 205
click at [1205, 47] on button "Edit" at bounding box center [1215, 54] width 65 height 29
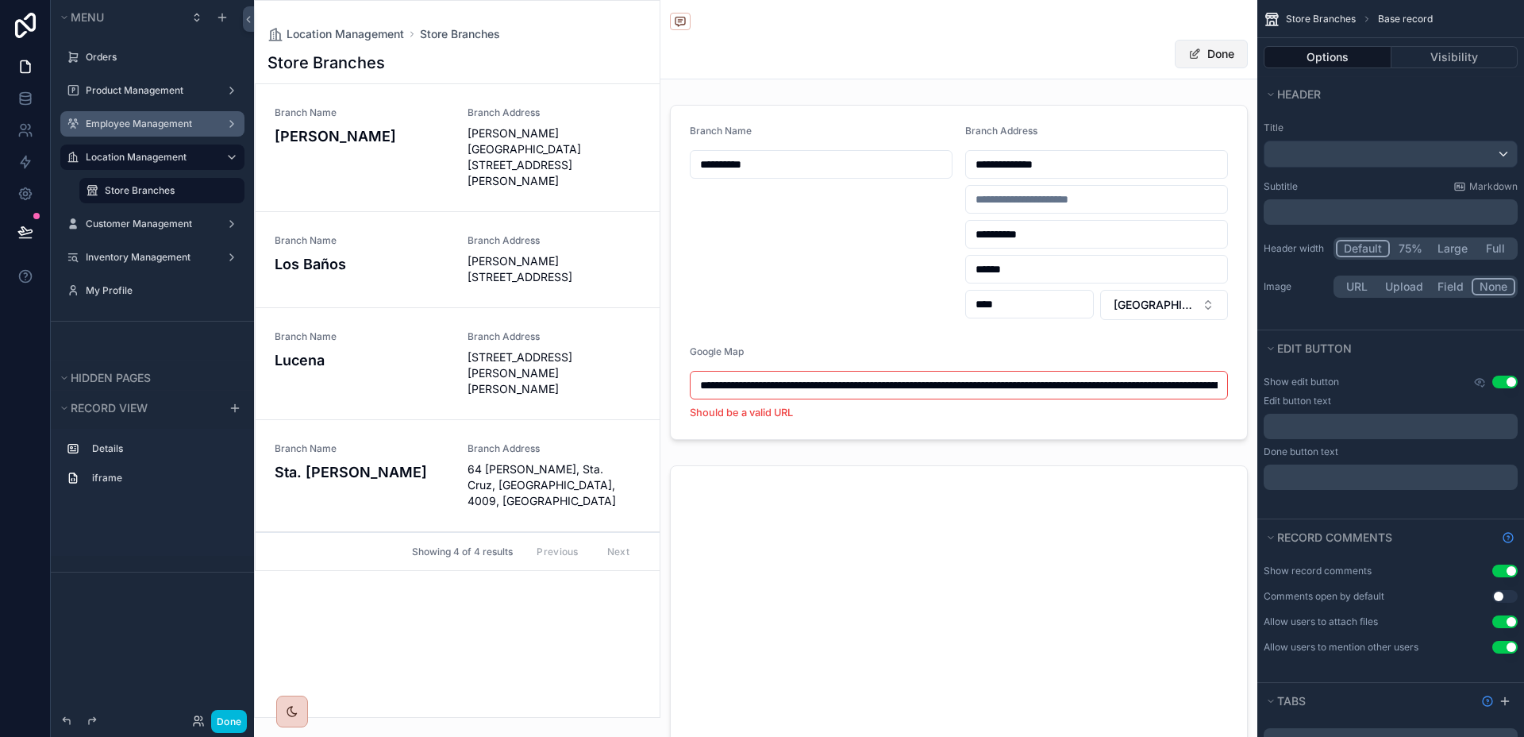
click at [1205, 50] on button "Done" at bounding box center [1211, 54] width 73 height 29
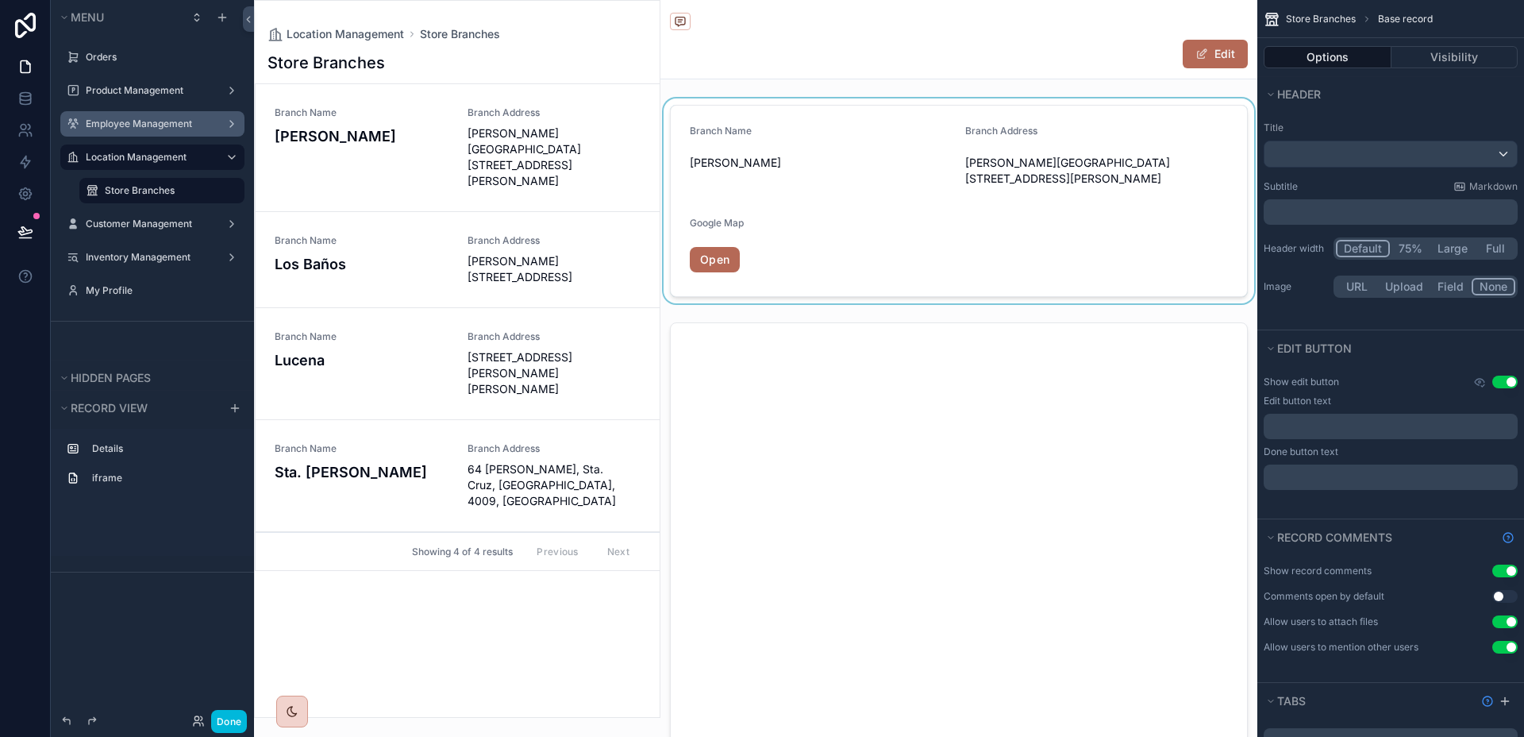
click at [1187, 175] on div "scrollable content" at bounding box center [959, 200] width 597 height 205
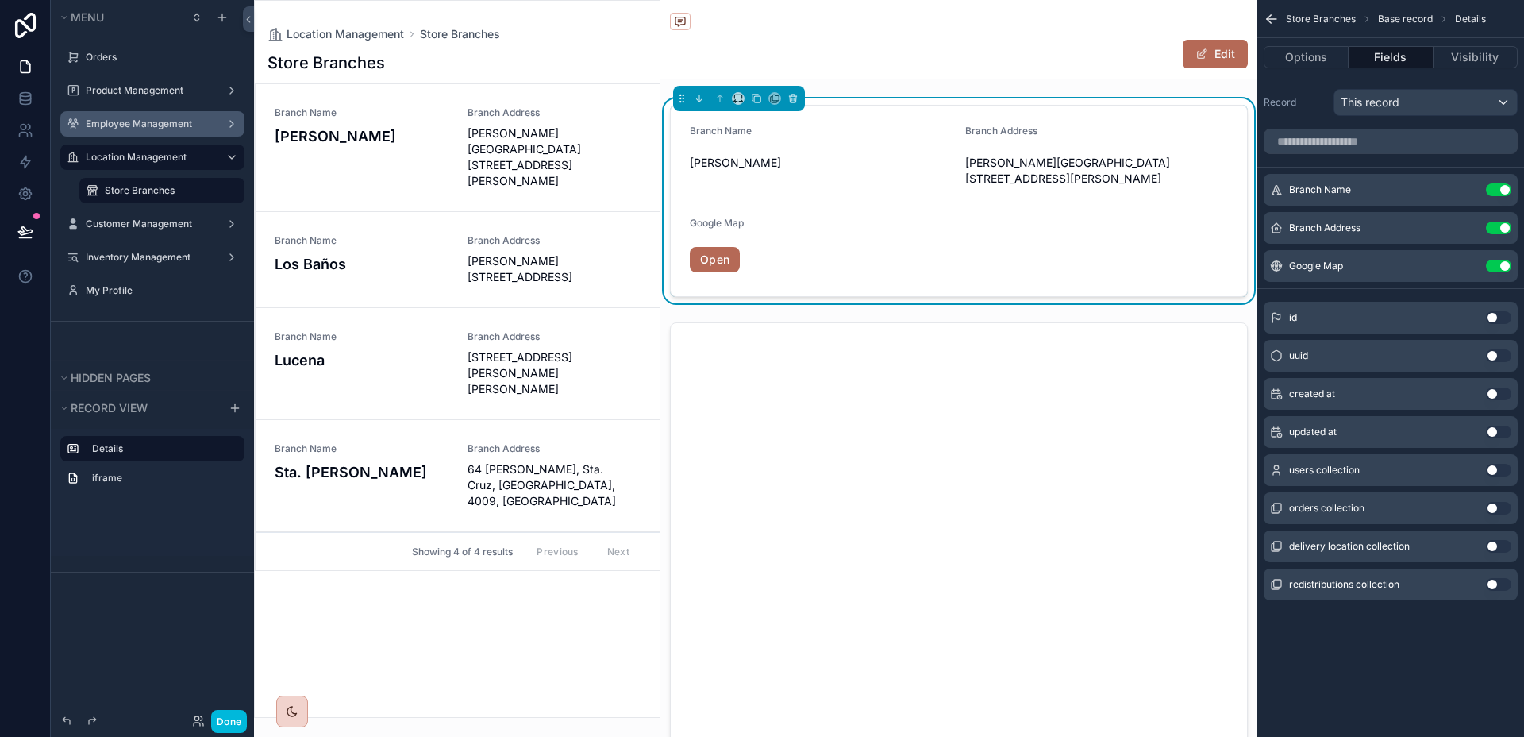
click at [0, 0] on icon "scrollable content" at bounding box center [0, 0] width 0 height 0
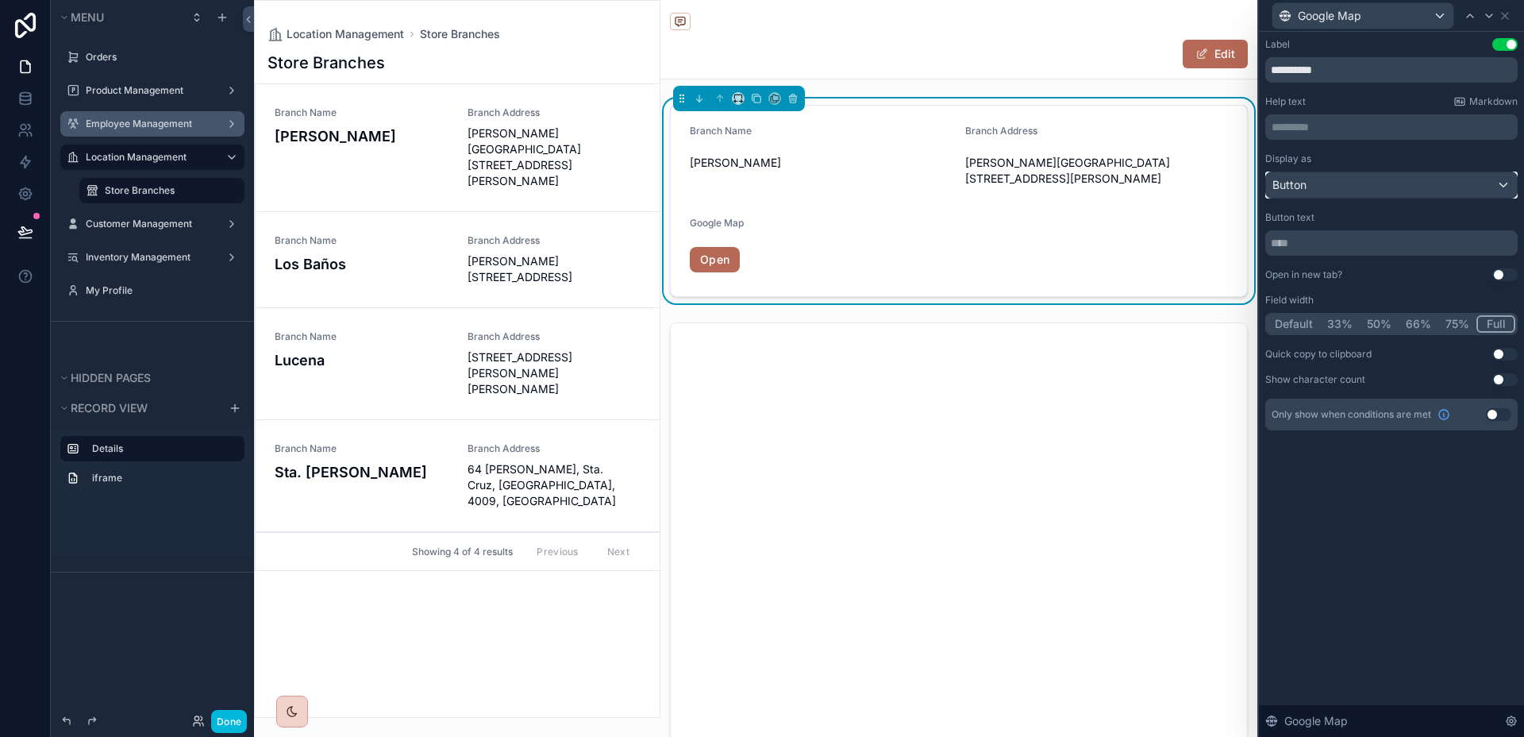
click at [1403, 184] on div "Button" at bounding box center [1391, 184] width 251 height 25
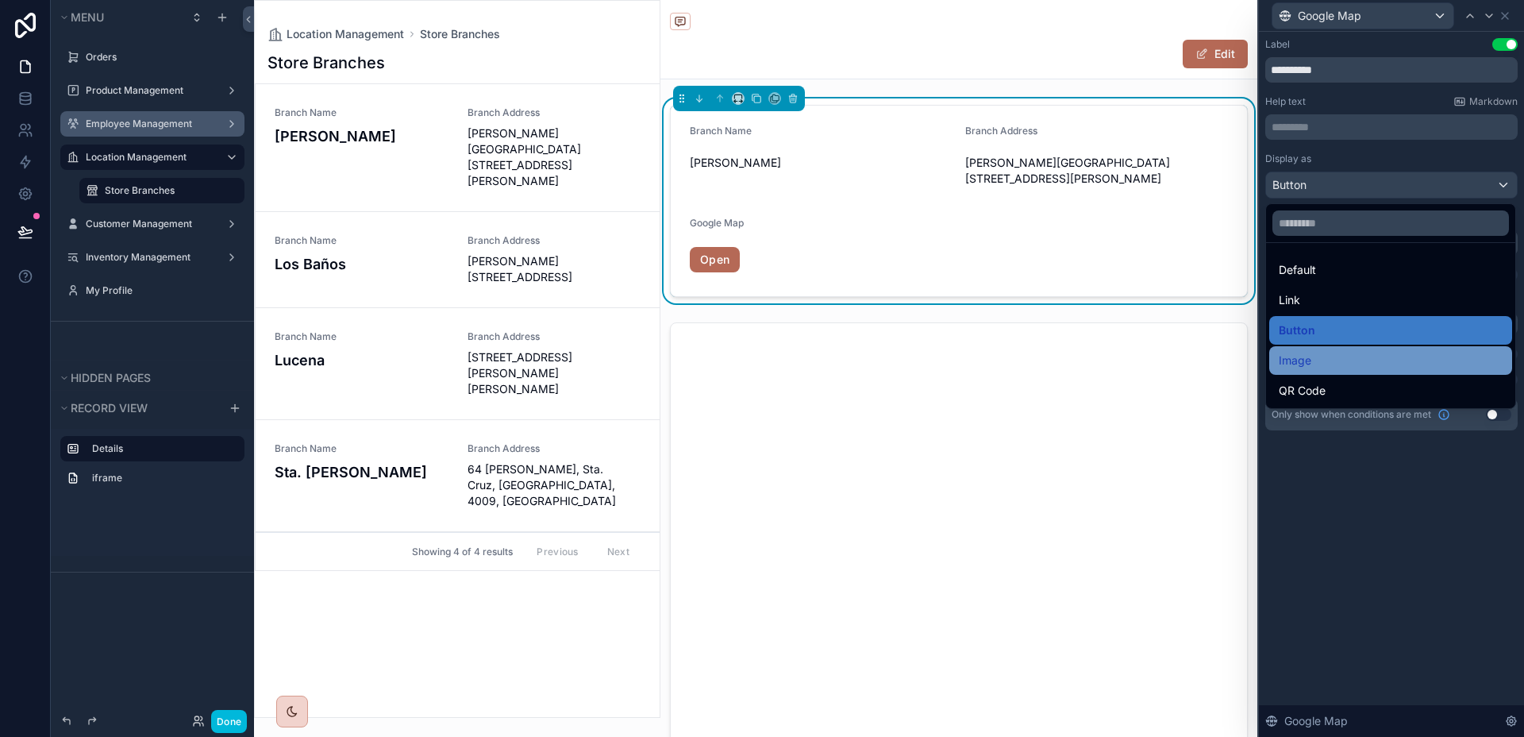
click at [1365, 356] on div "Image" at bounding box center [1391, 360] width 224 height 19
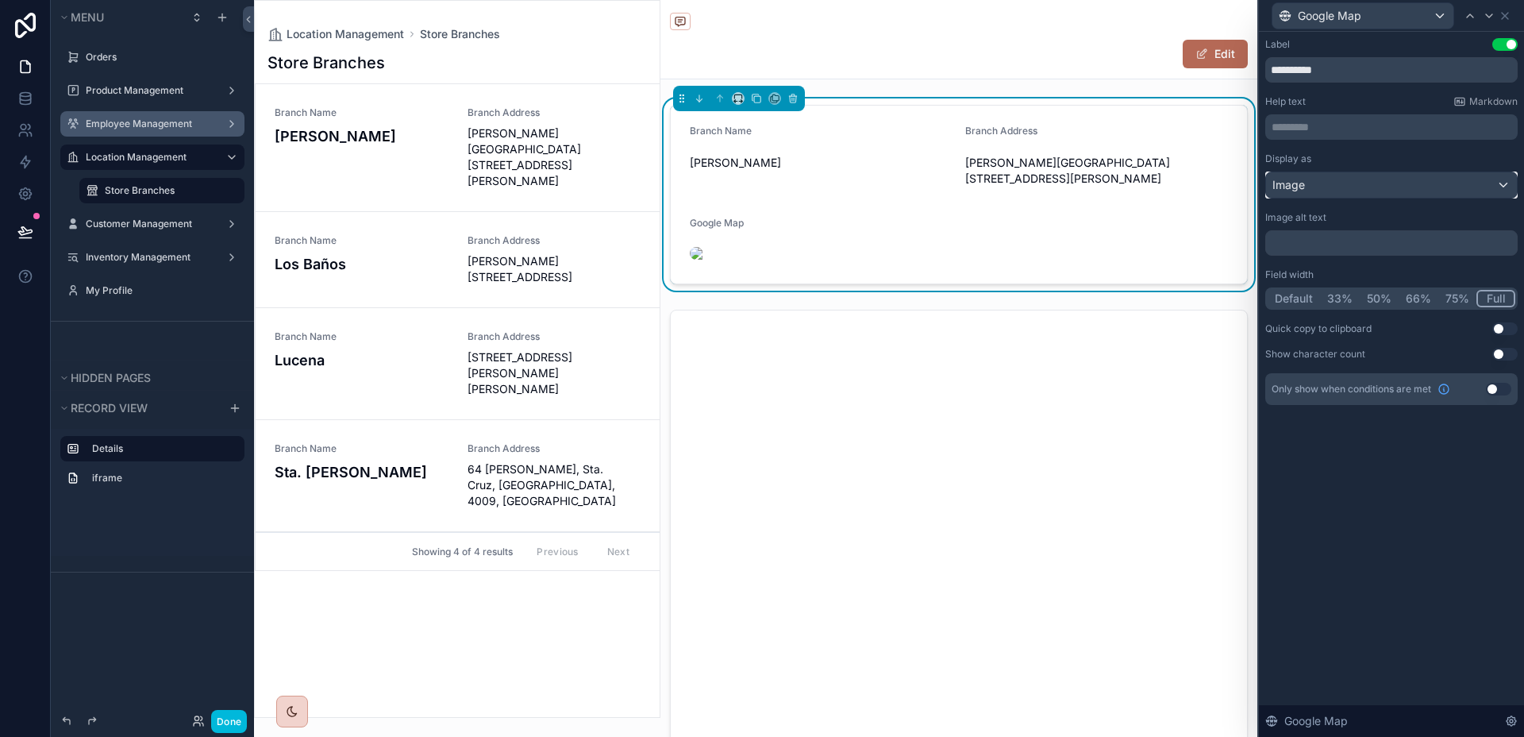
click at [1370, 191] on div "Image" at bounding box center [1391, 184] width 251 height 25
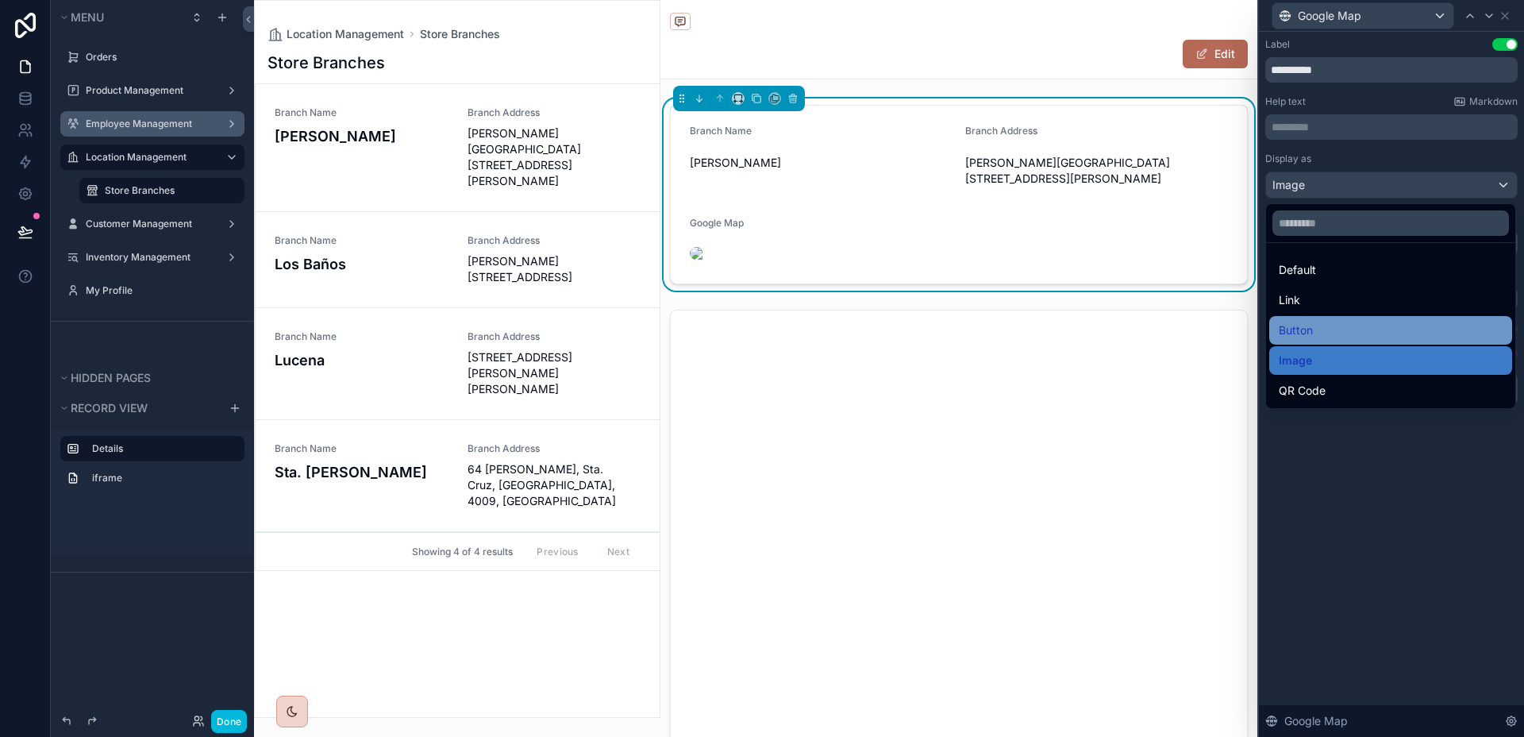
click at [1362, 322] on div "Button" at bounding box center [1391, 330] width 224 height 19
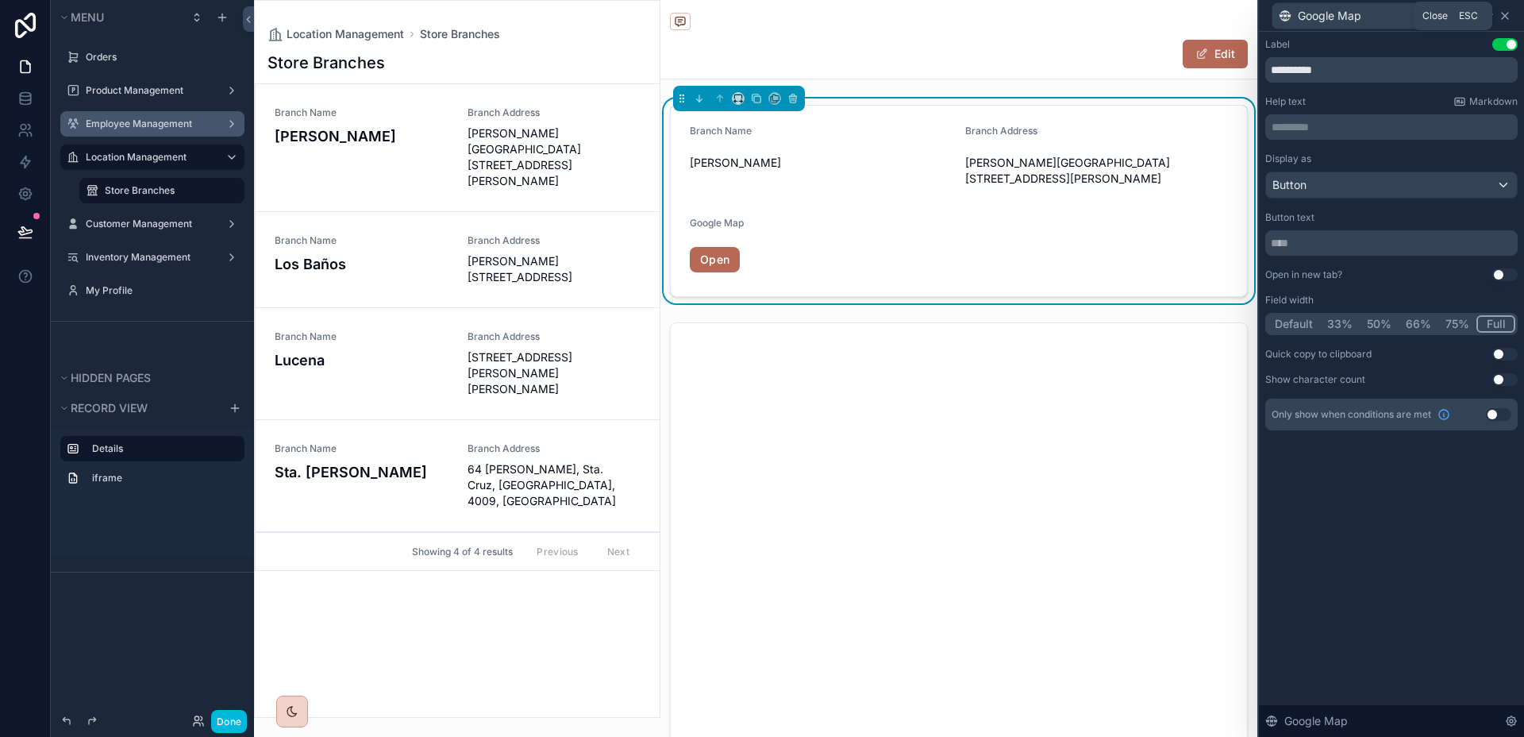
click at [1510, 14] on icon at bounding box center [1505, 16] width 13 height 13
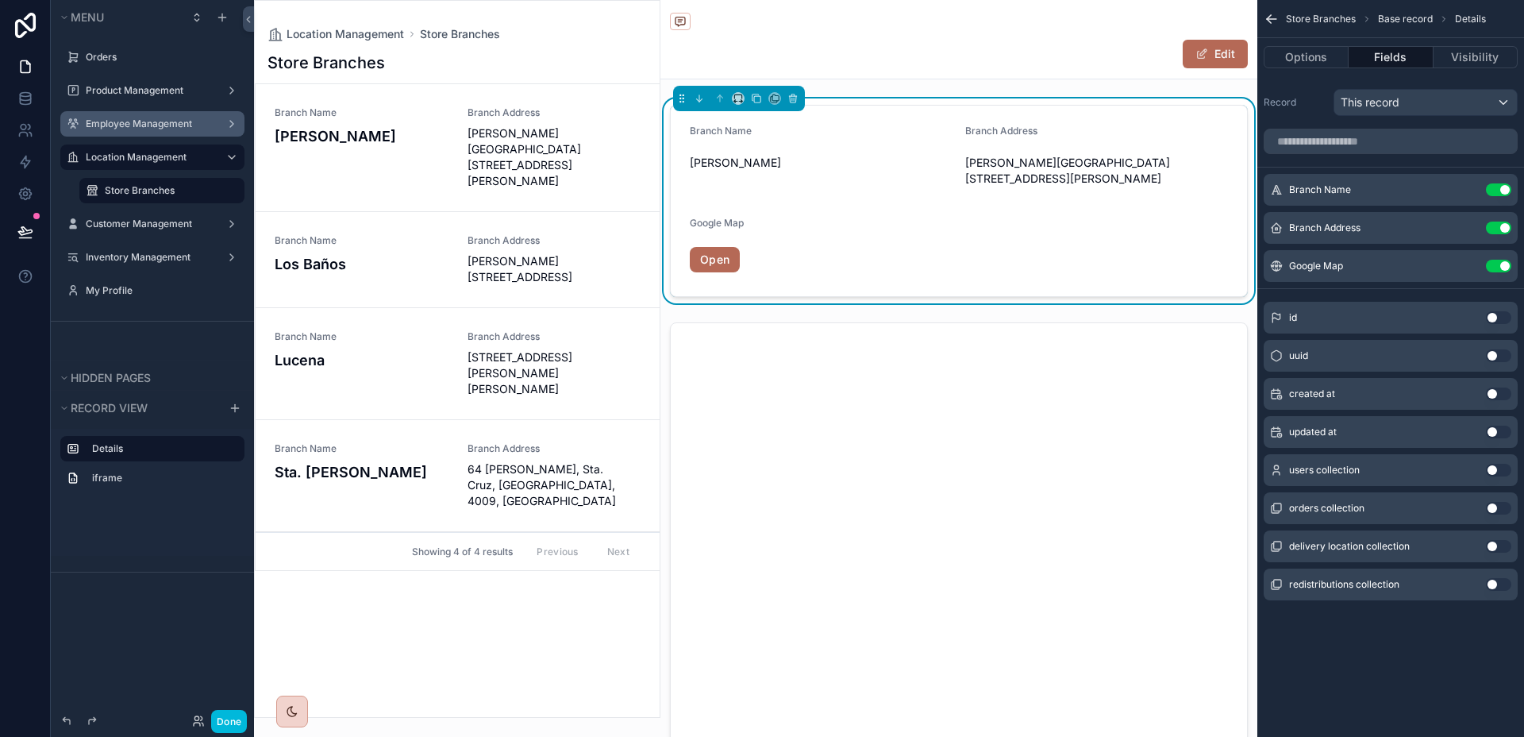
click at [0, 0] on icon "scrollable content" at bounding box center [0, 0] width 0 height 0
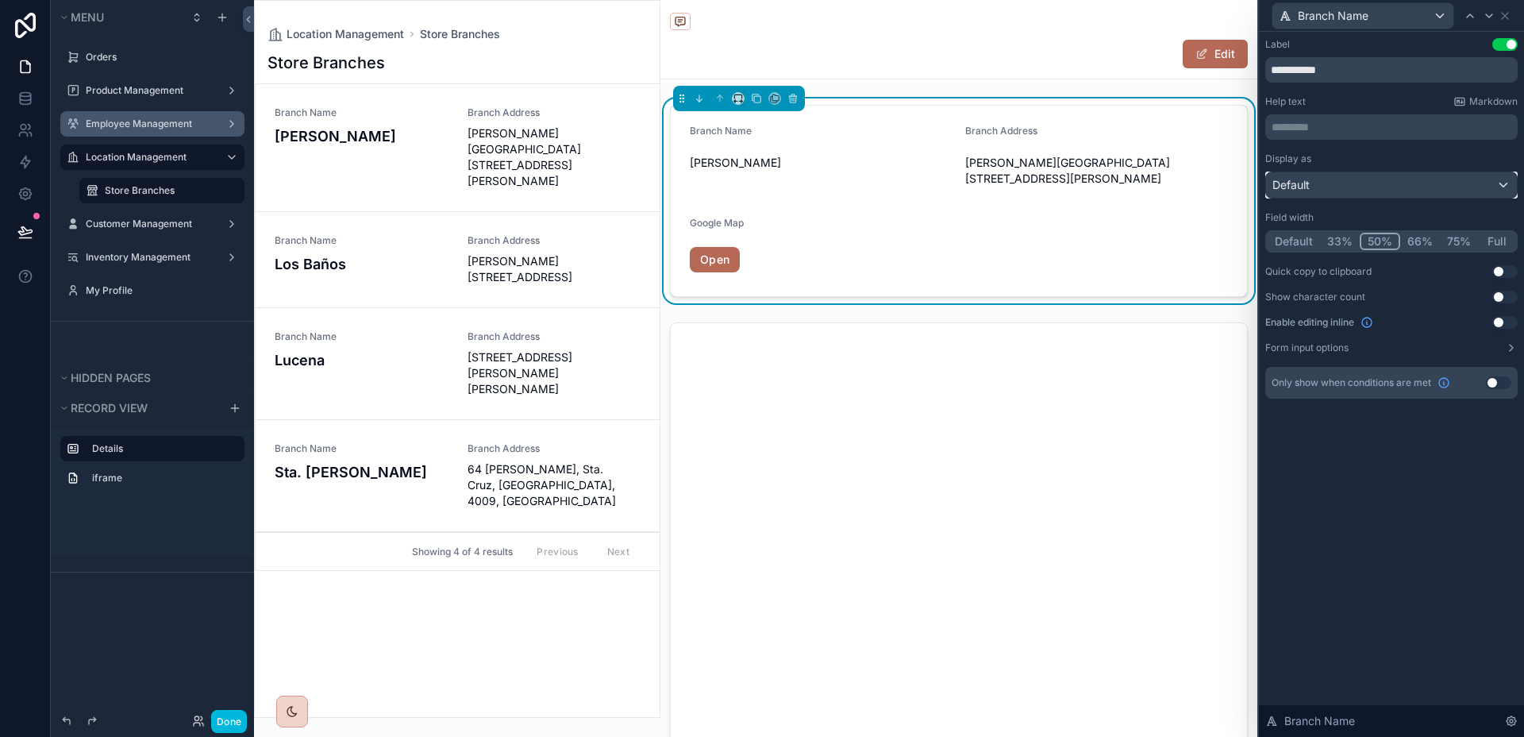
click at [1455, 193] on div "Default" at bounding box center [1391, 184] width 251 height 25
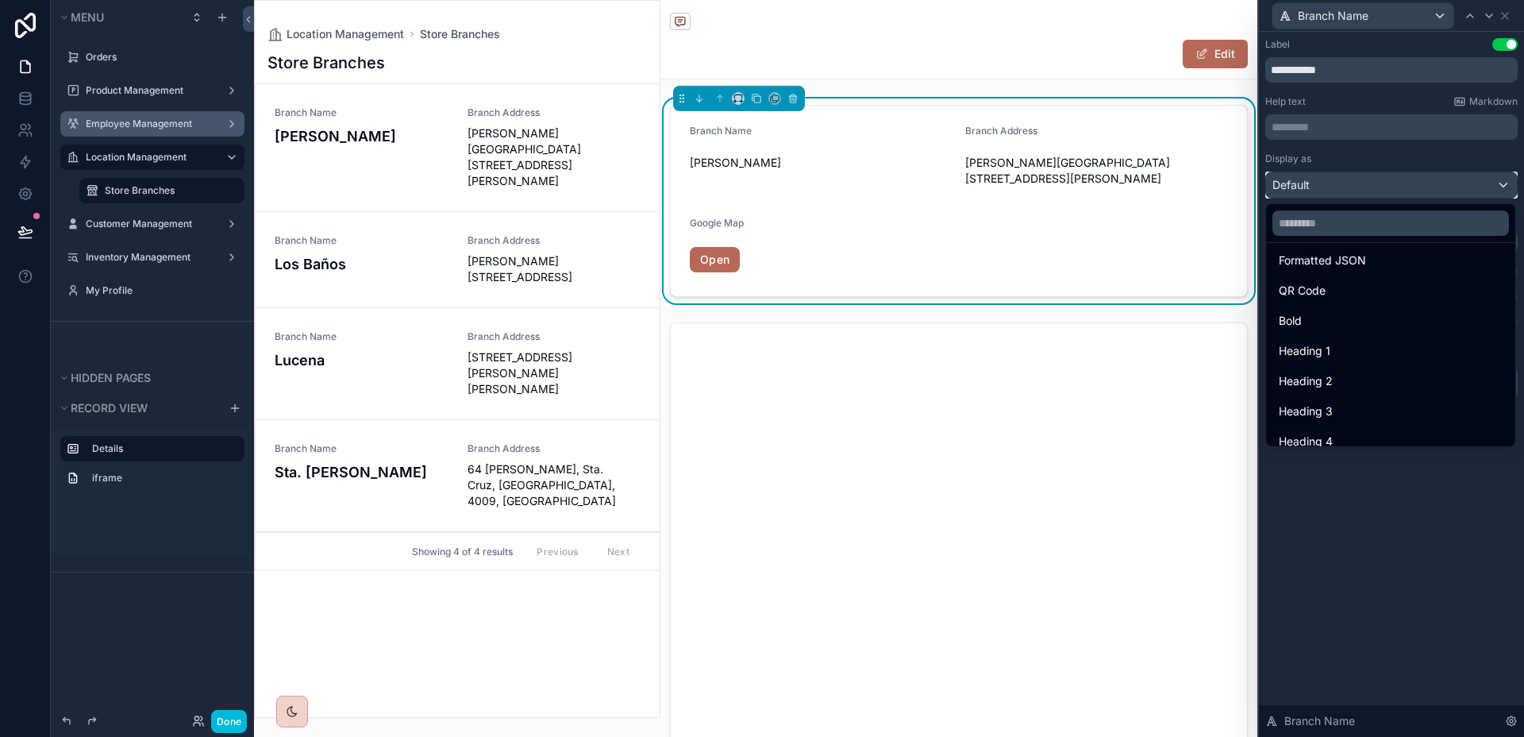
scroll to position [173, 0]
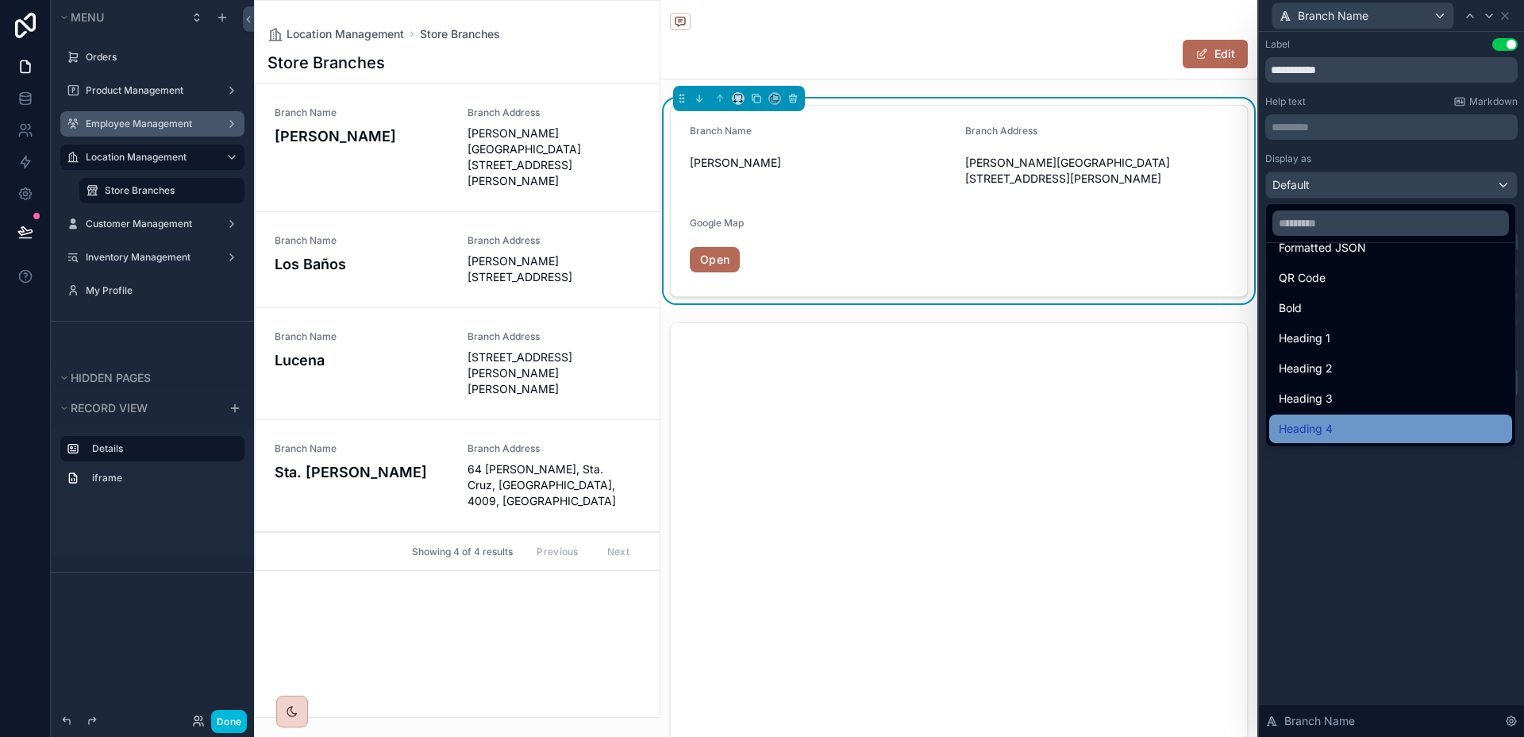
click at [1354, 426] on div "Heading 4" at bounding box center [1391, 428] width 224 height 19
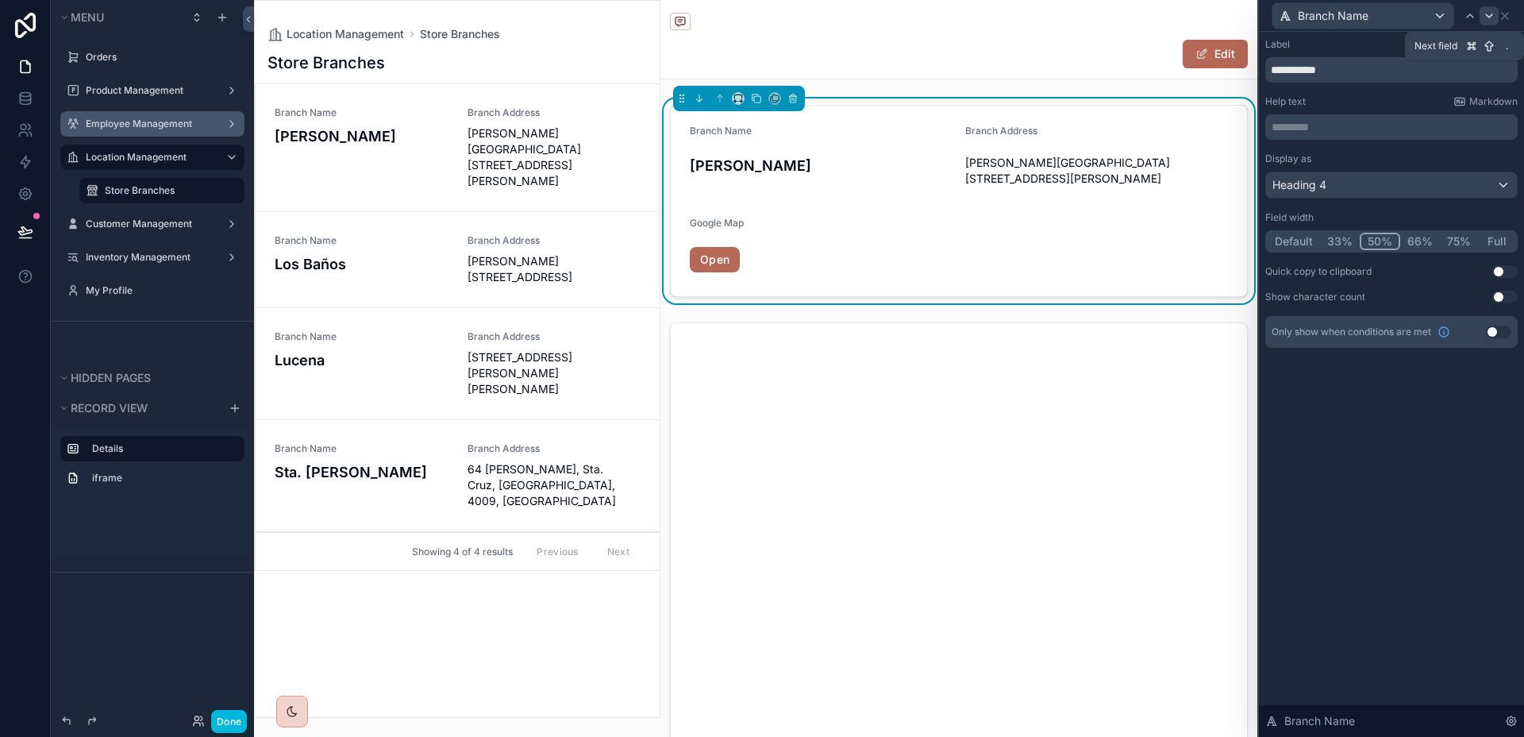
click at [1489, 18] on icon at bounding box center [1489, 16] width 13 height 13
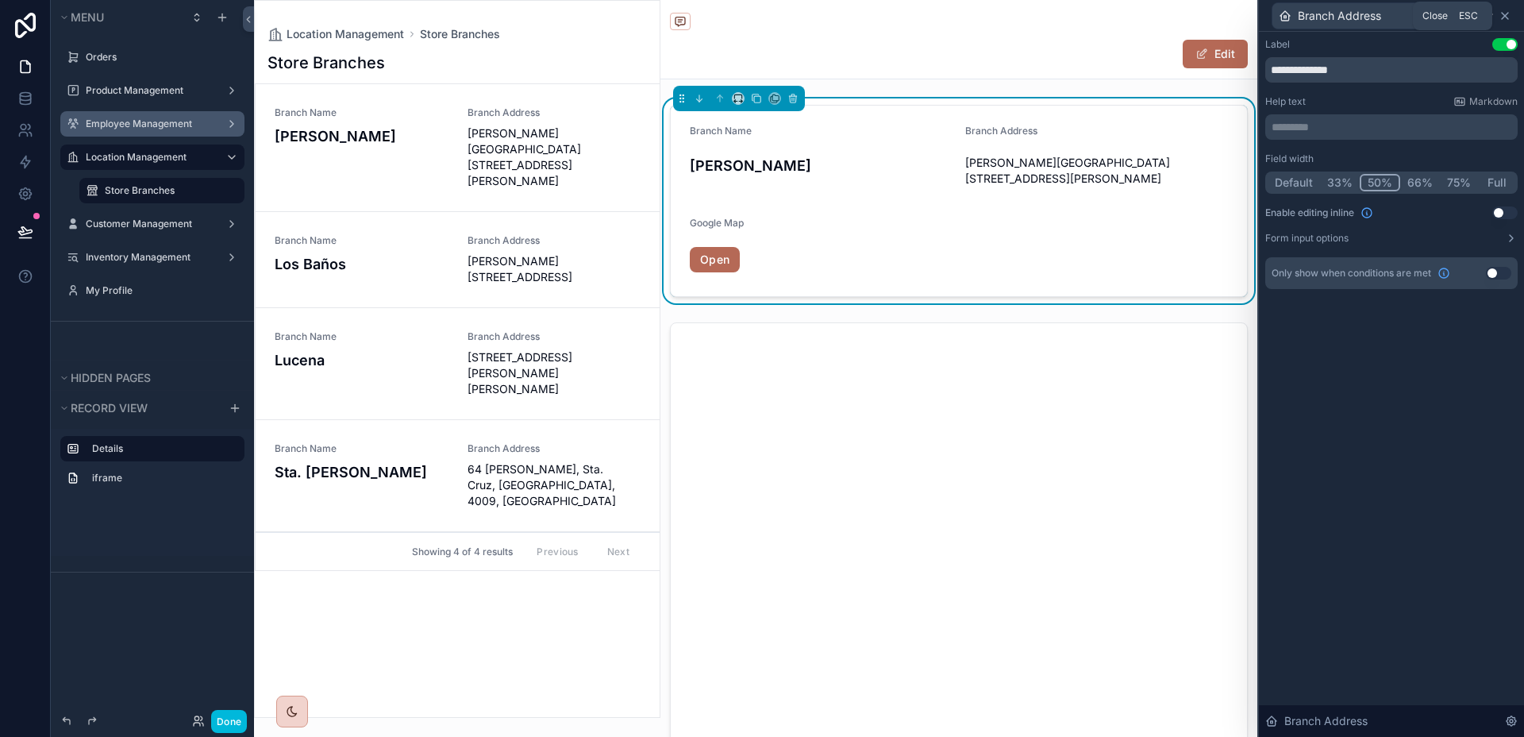
click at [1508, 15] on icon at bounding box center [1505, 16] width 13 height 13
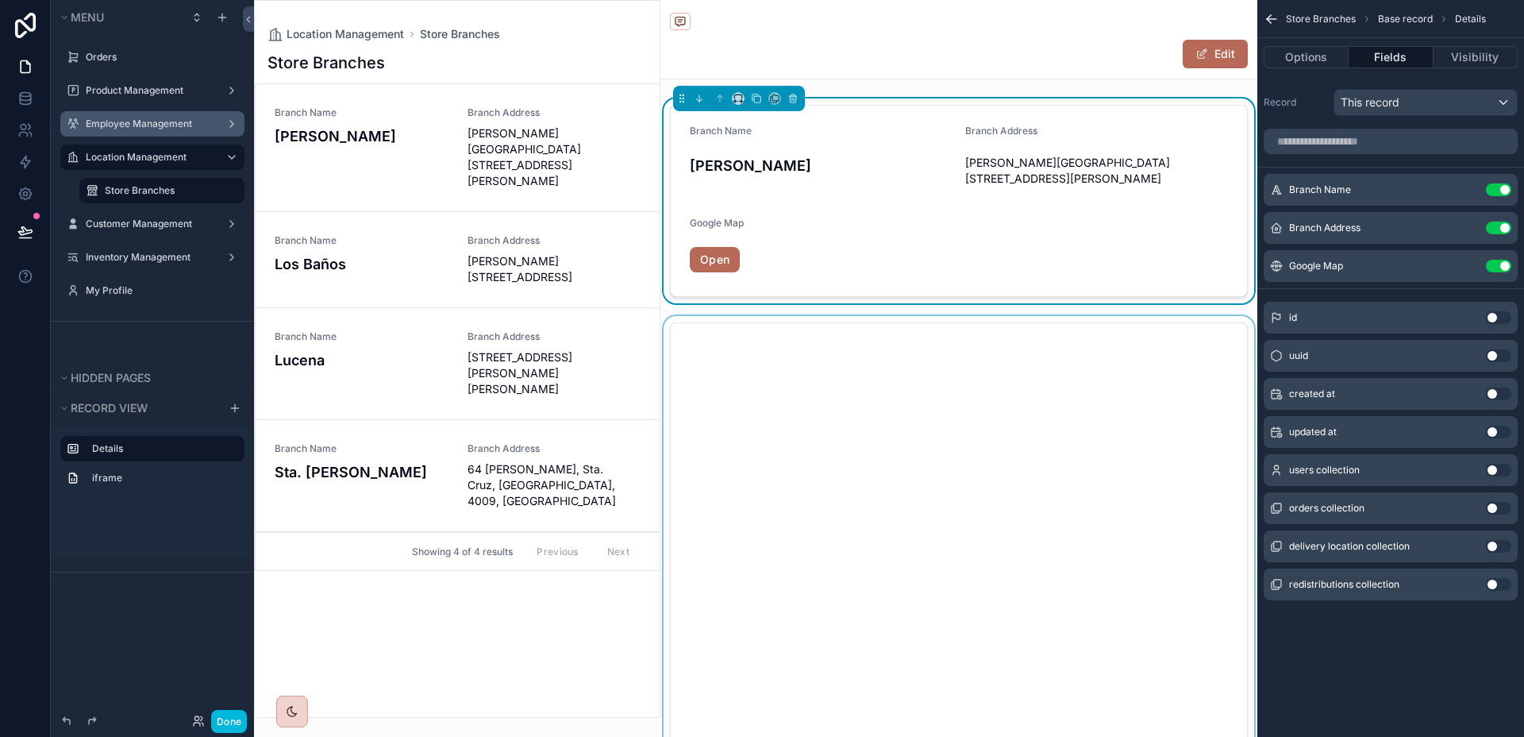
click at [1114, 329] on div "scrollable content" at bounding box center [959, 599] width 597 height 567
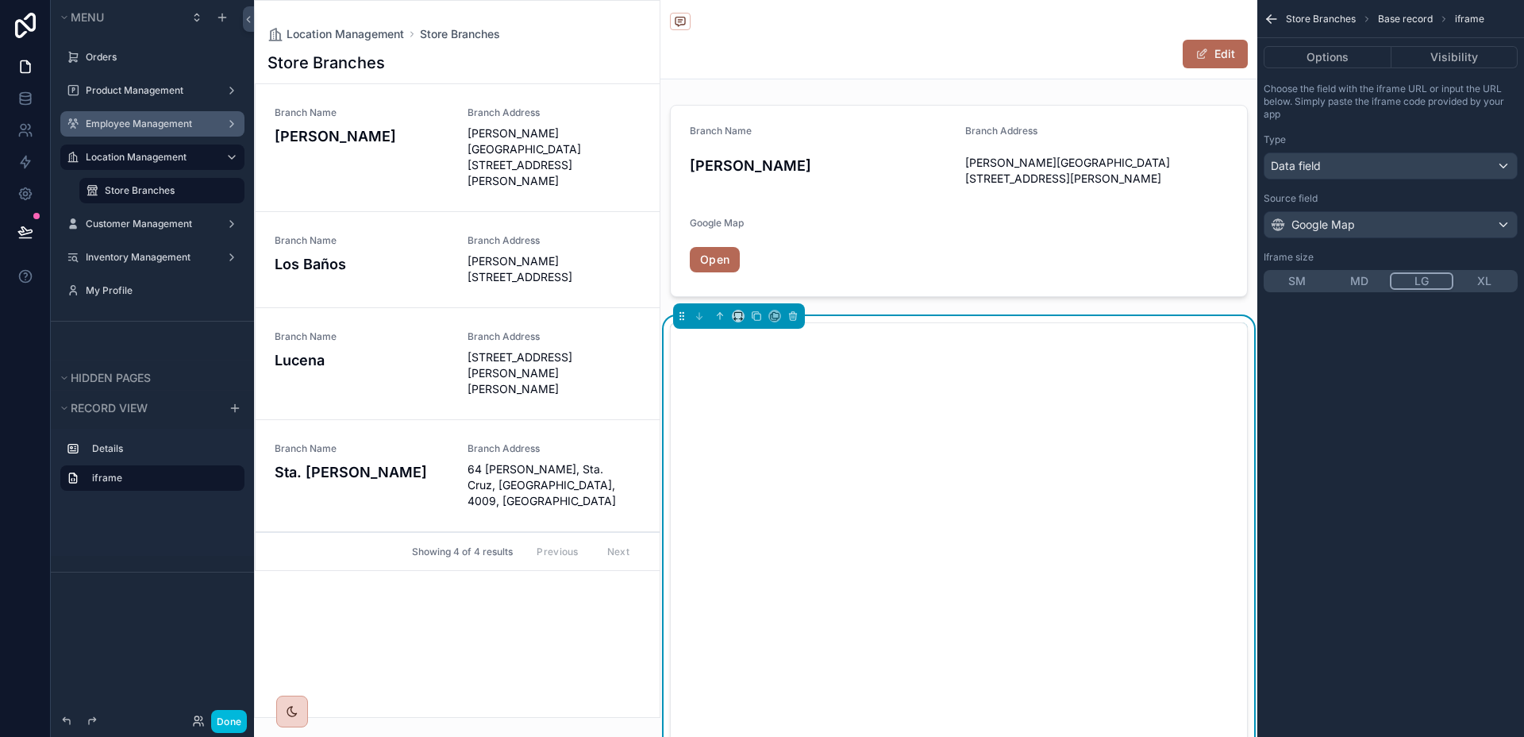
click at [1477, 281] on button "XL" at bounding box center [1485, 280] width 62 height 17
click at [1422, 281] on button "LG" at bounding box center [1421, 280] width 62 height 17
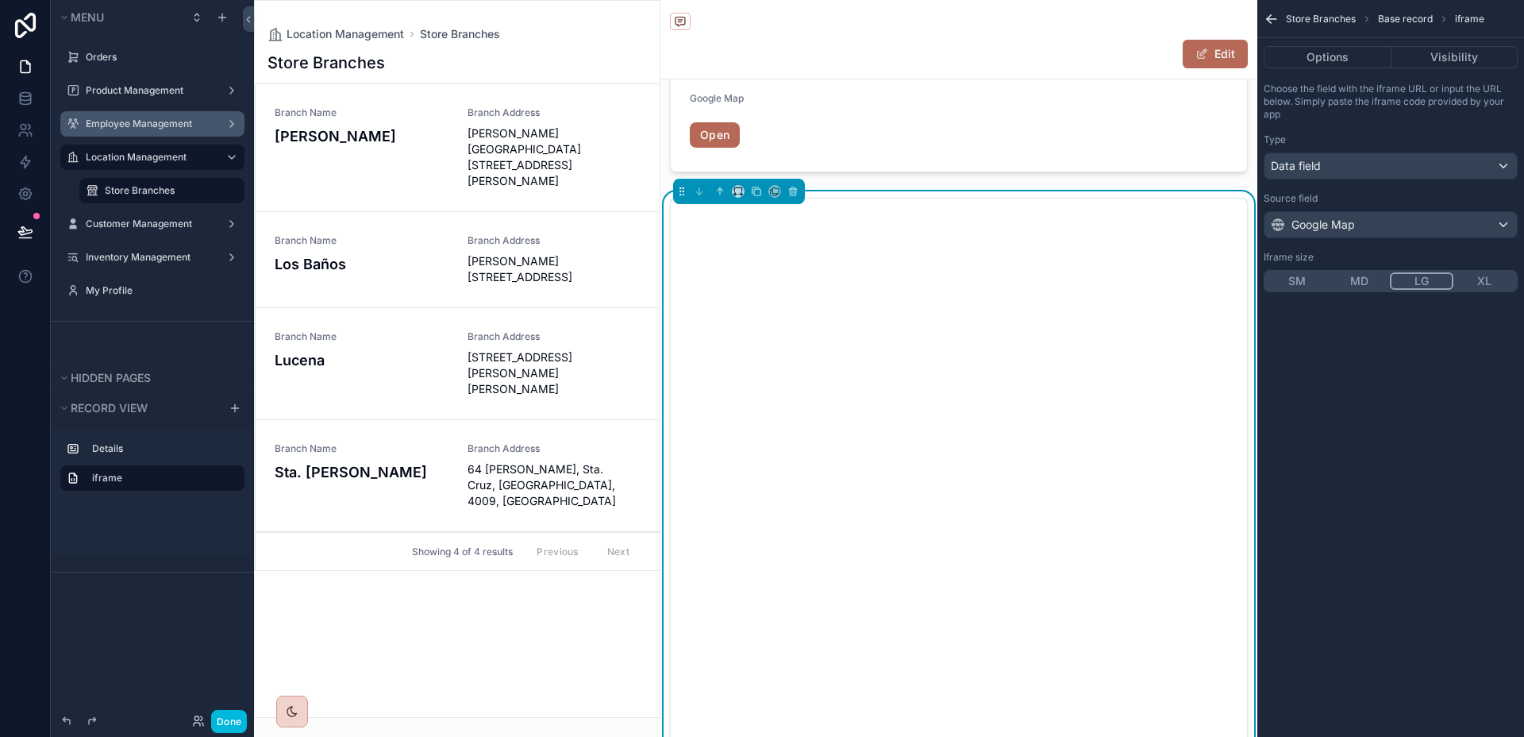
scroll to position [179, 0]
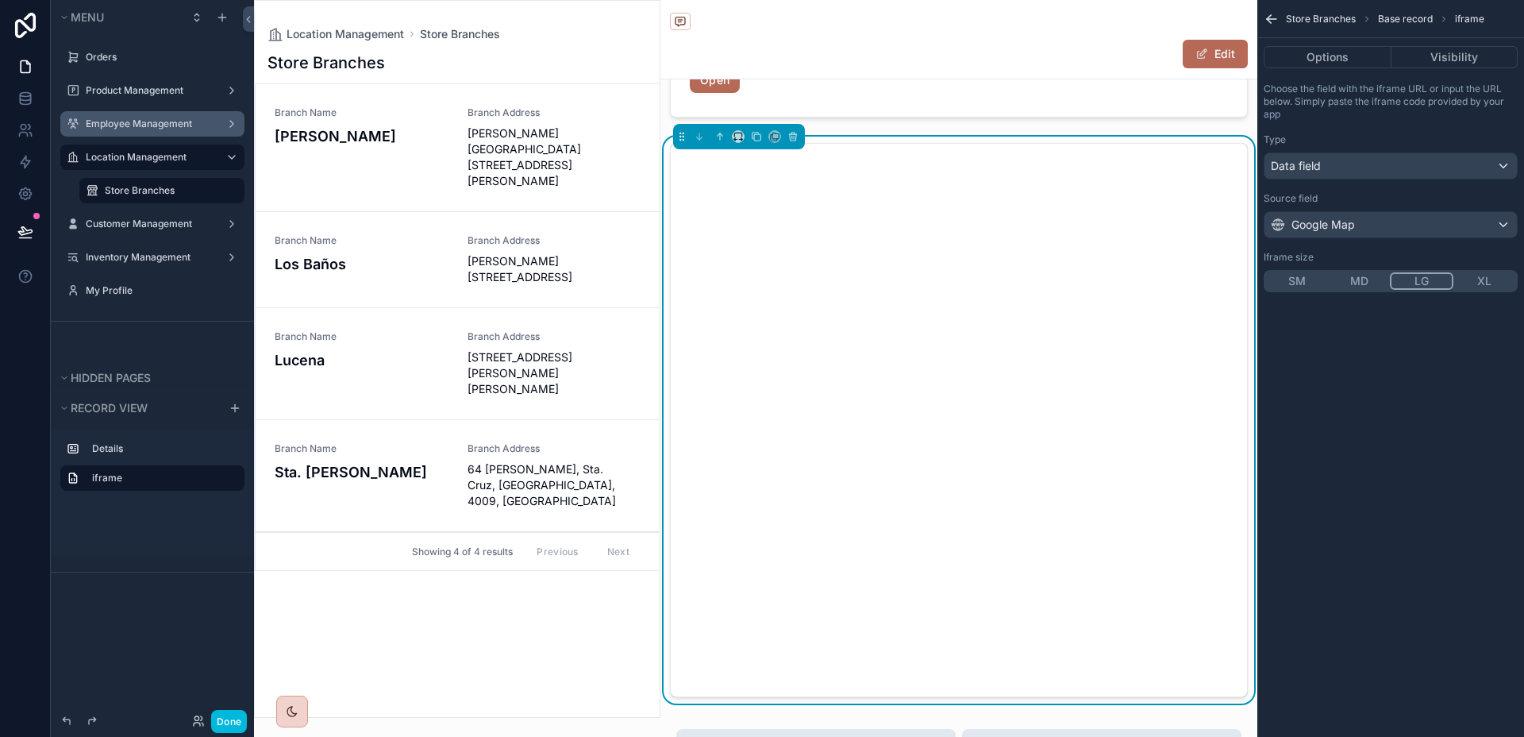
click at [1357, 283] on button "MD" at bounding box center [1359, 280] width 62 height 17
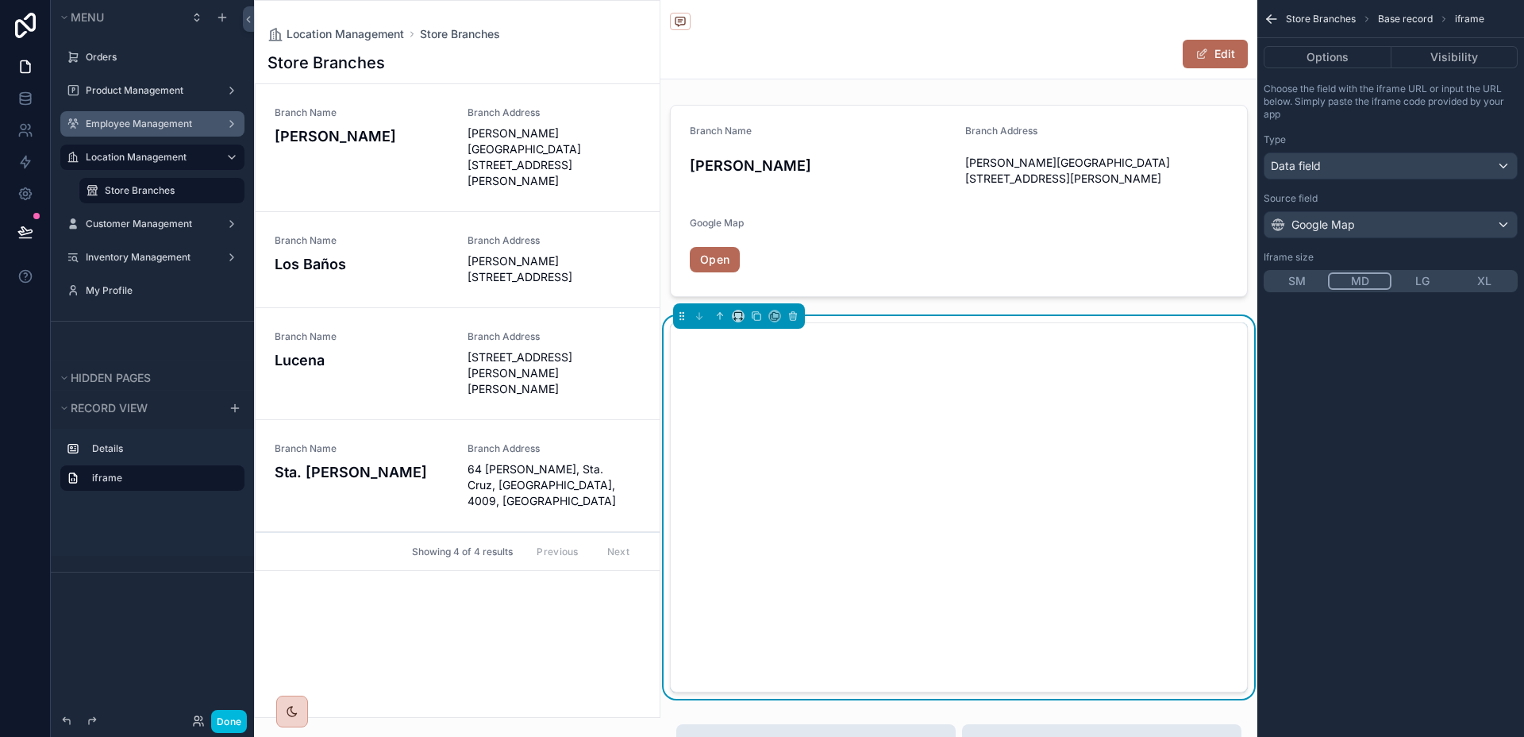
click at [1342, 360] on div "Store Branches Base record iframe Options Visibility Choose the field with the …" at bounding box center [1391, 368] width 267 height 737
click at [1236, 236] on div "scrollable content" at bounding box center [959, 200] width 597 height 205
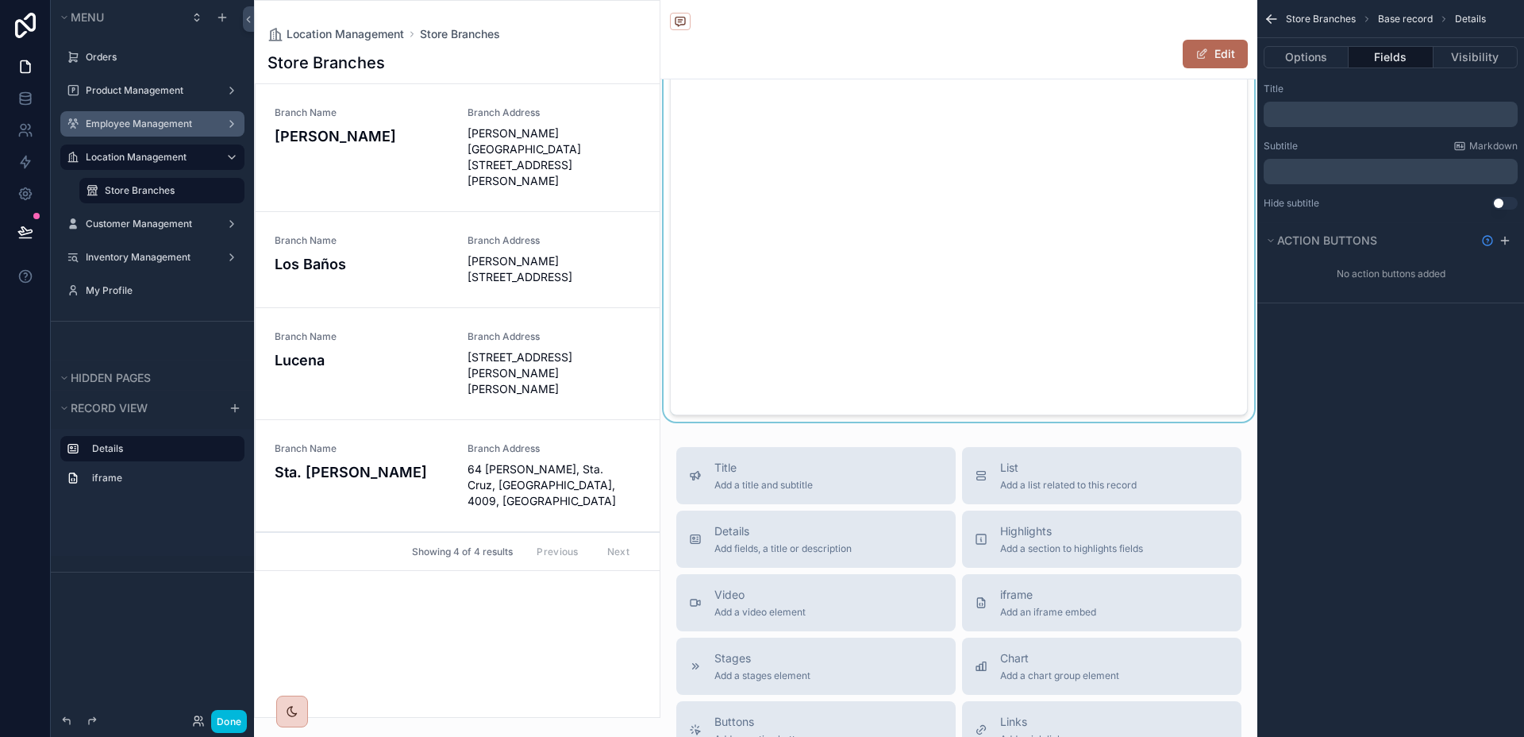
scroll to position [477, 0]
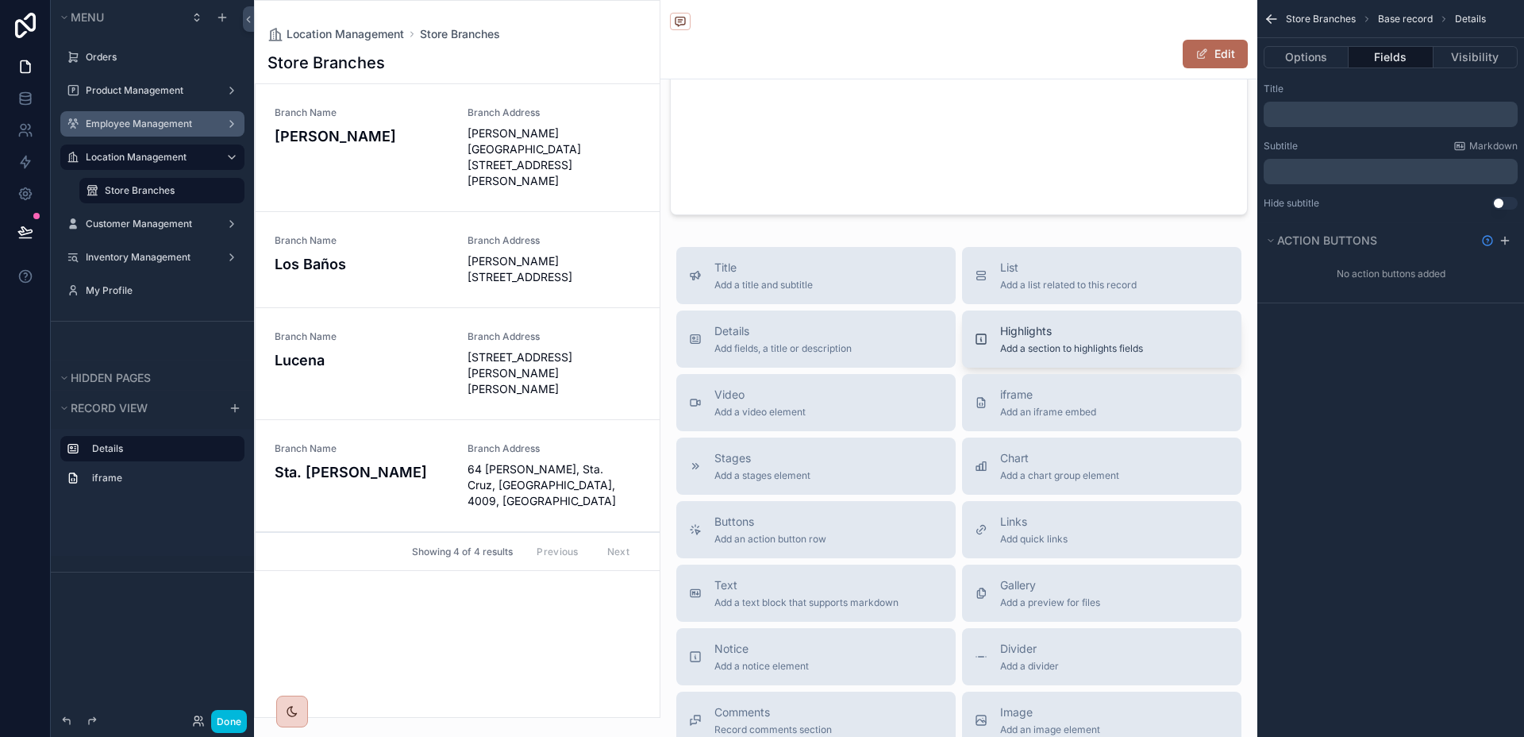
click at [1062, 349] on span "Add a section to highlights fields" at bounding box center [1071, 348] width 143 height 13
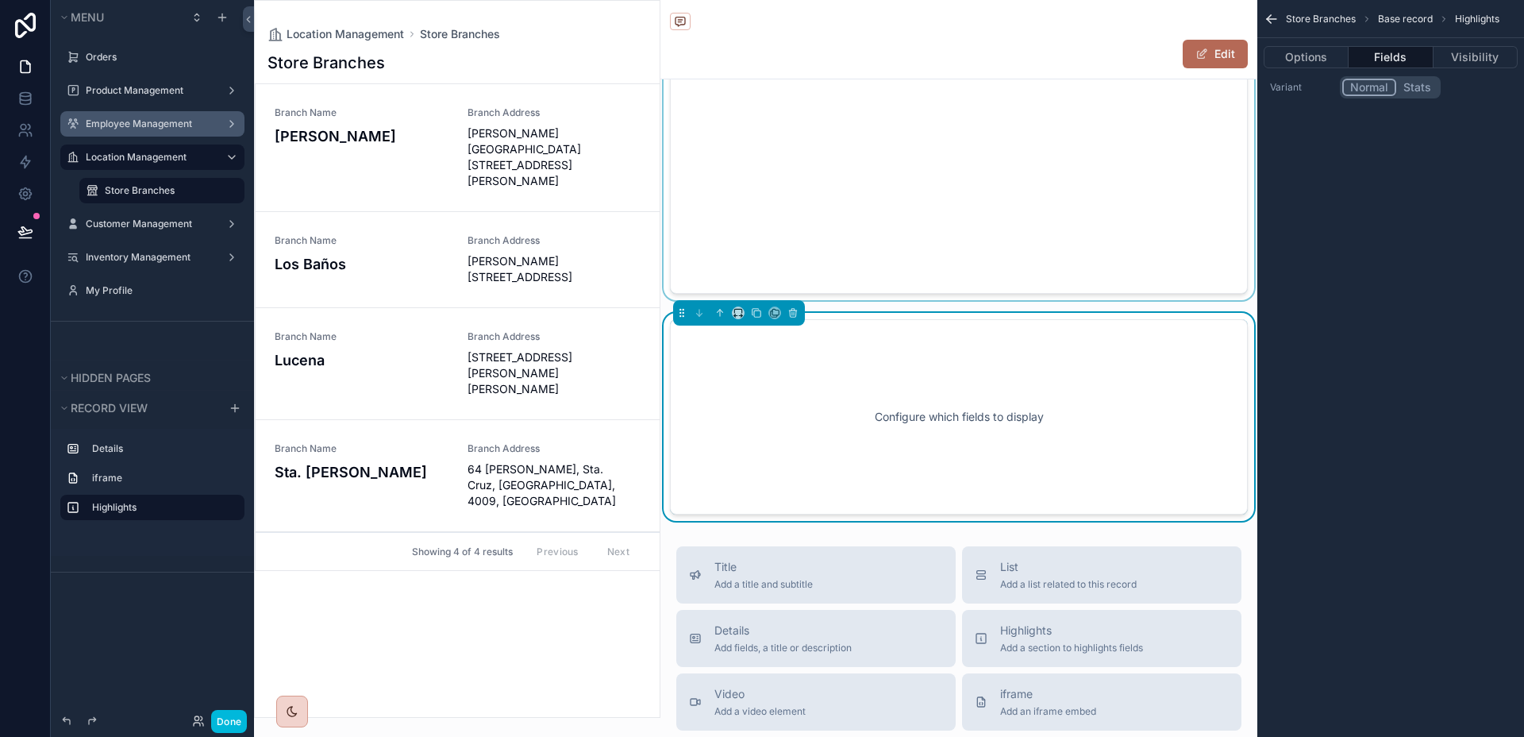
scroll to position [260, 0]
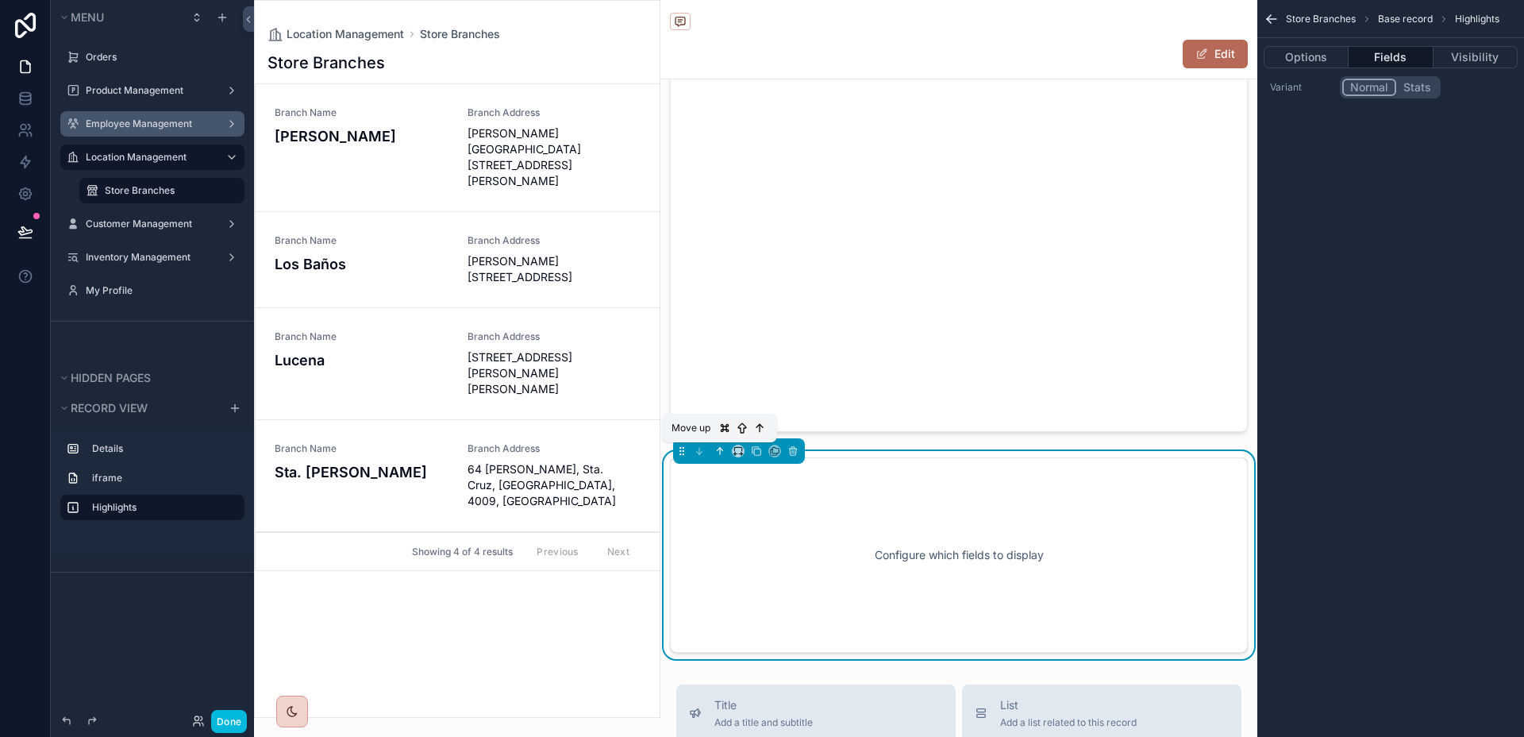
click at [722, 453] on icon "scrollable content" at bounding box center [720, 450] width 11 height 11
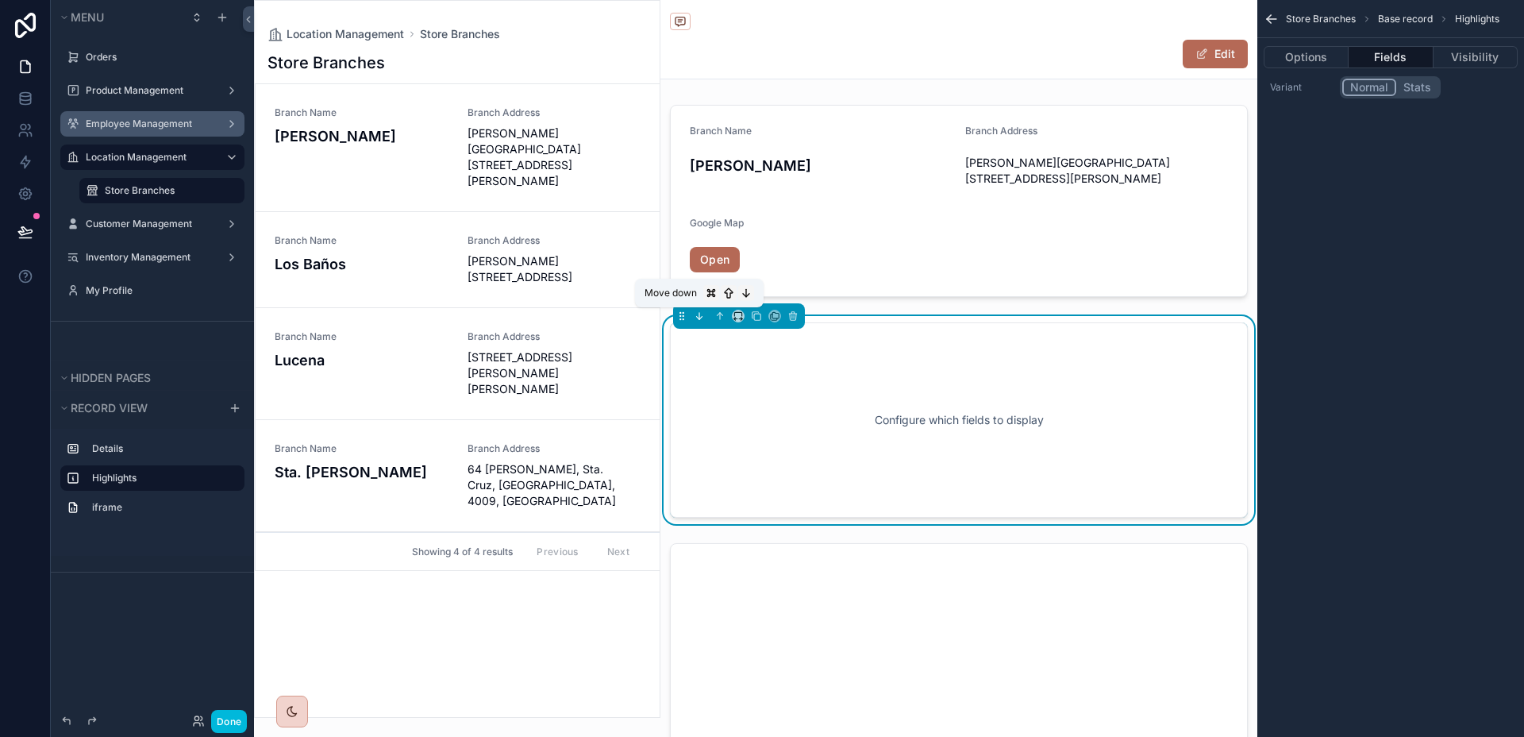
click at [704, 315] on icon "scrollable content" at bounding box center [699, 315] width 11 height 11
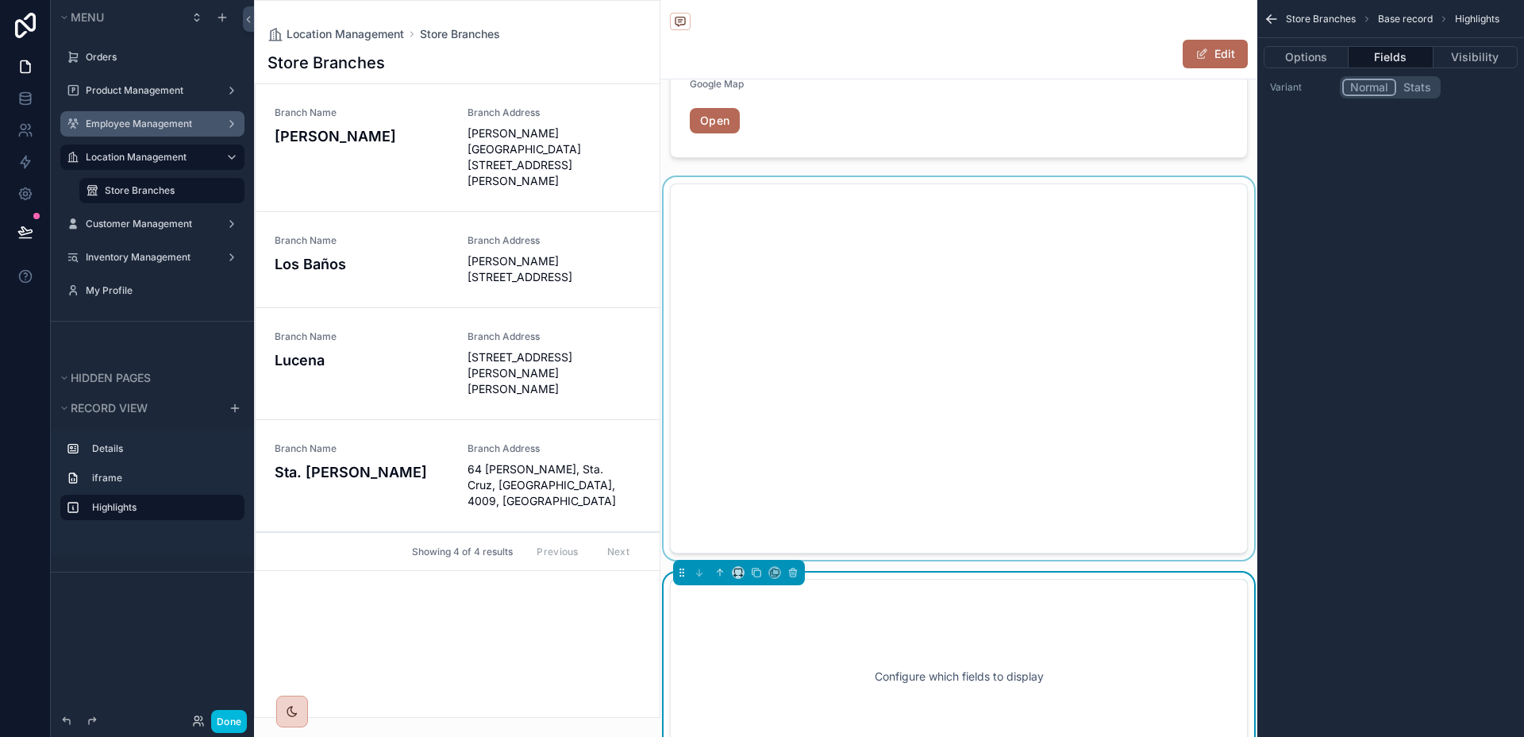
scroll to position [470, 0]
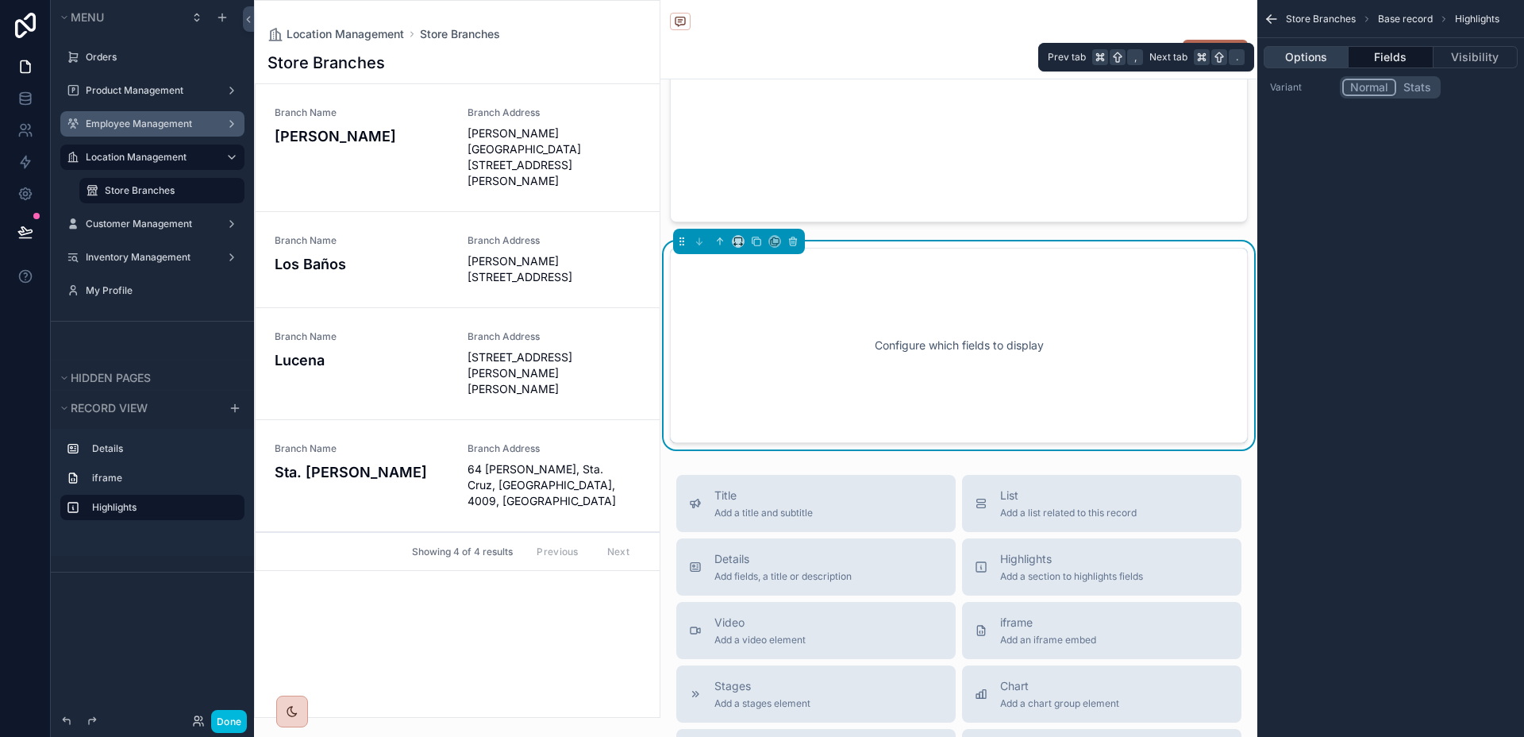
click at [1331, 60] on button "Options" at bounding box center [1306, 57] width 85 height 22
click at [1369, 58] on button "Fields" at bounding box center [1391, 57] width 84 height 22
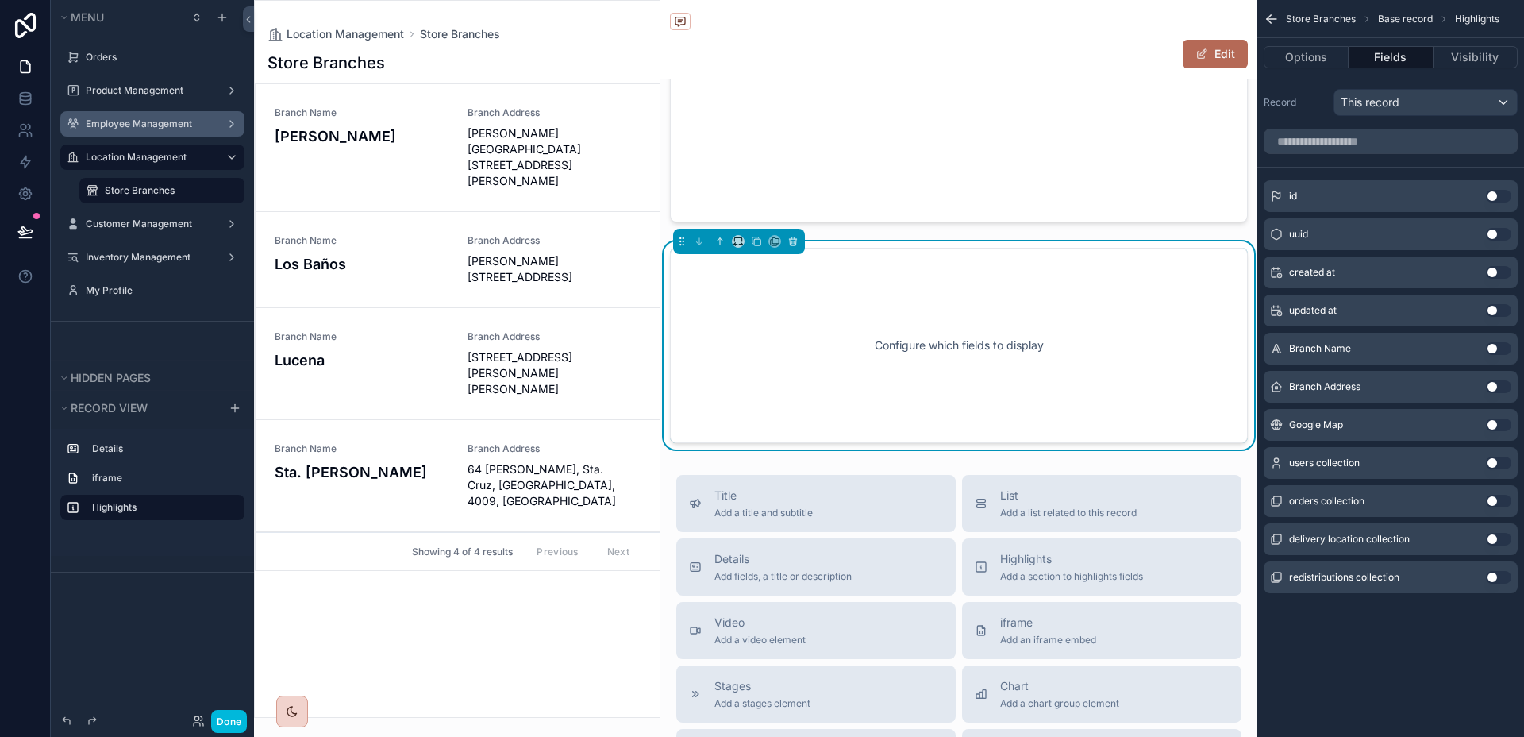
click at [1500, 460] on button "Use setting" at bounding box center [1498, 462] width 25 height 13
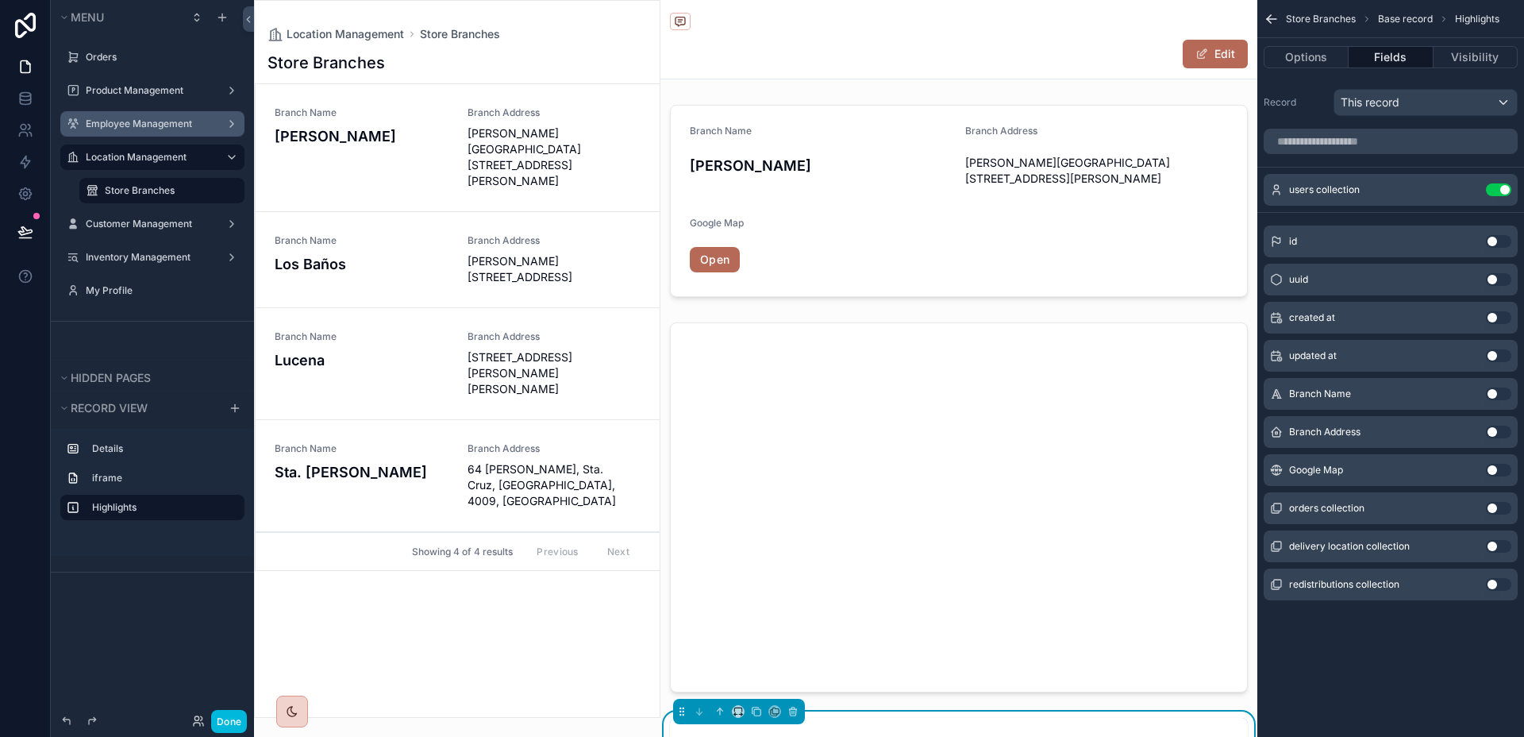
click at [1498, 508] on button "Use setting" at bounding box center [1498, 508] width 25 height 13
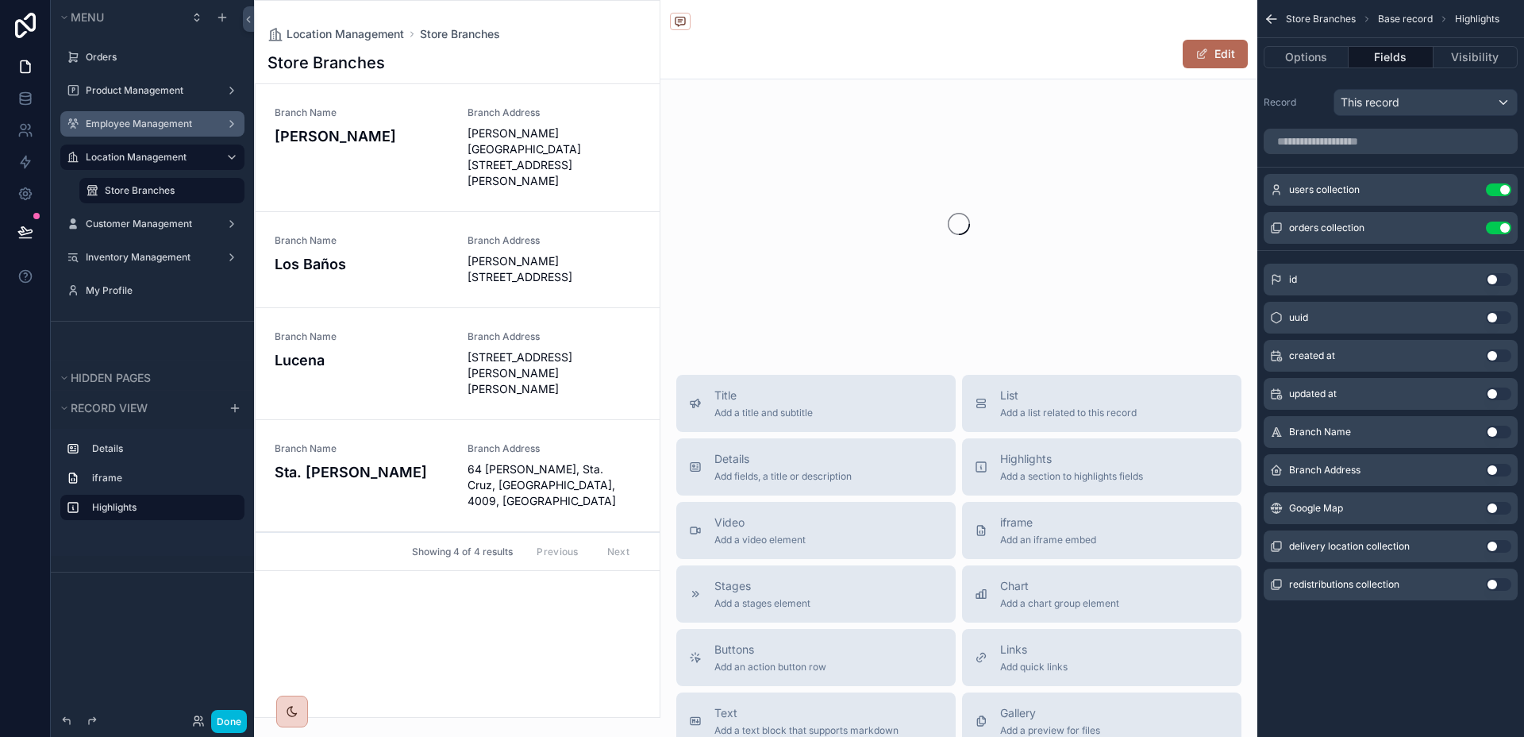
click at [1500, 549] on button "Use setting" at bounding box center [1498, 546] width 25 height 13
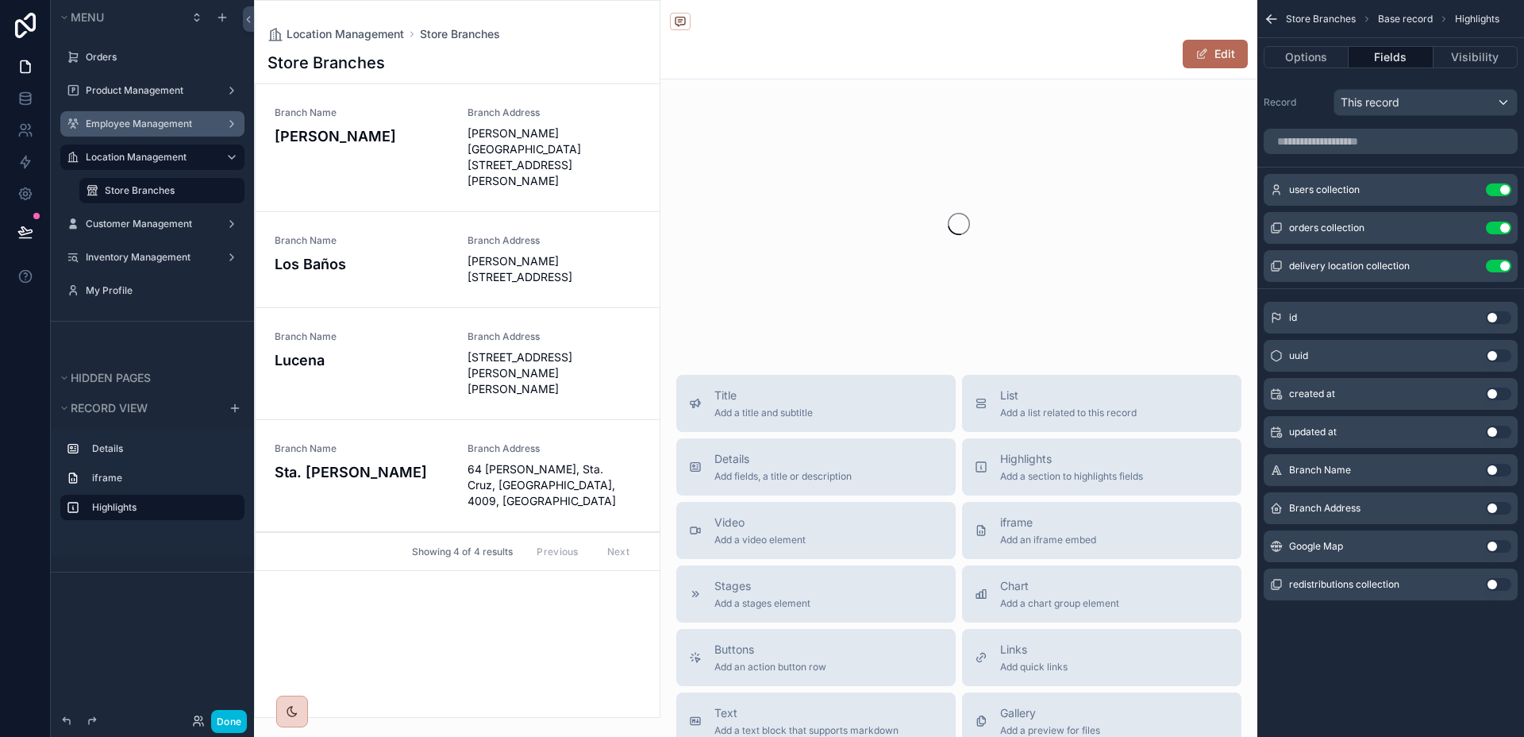
click at [1490, 586] on button "Use setting" at bounding box center [1498, 584] width 25 height 13
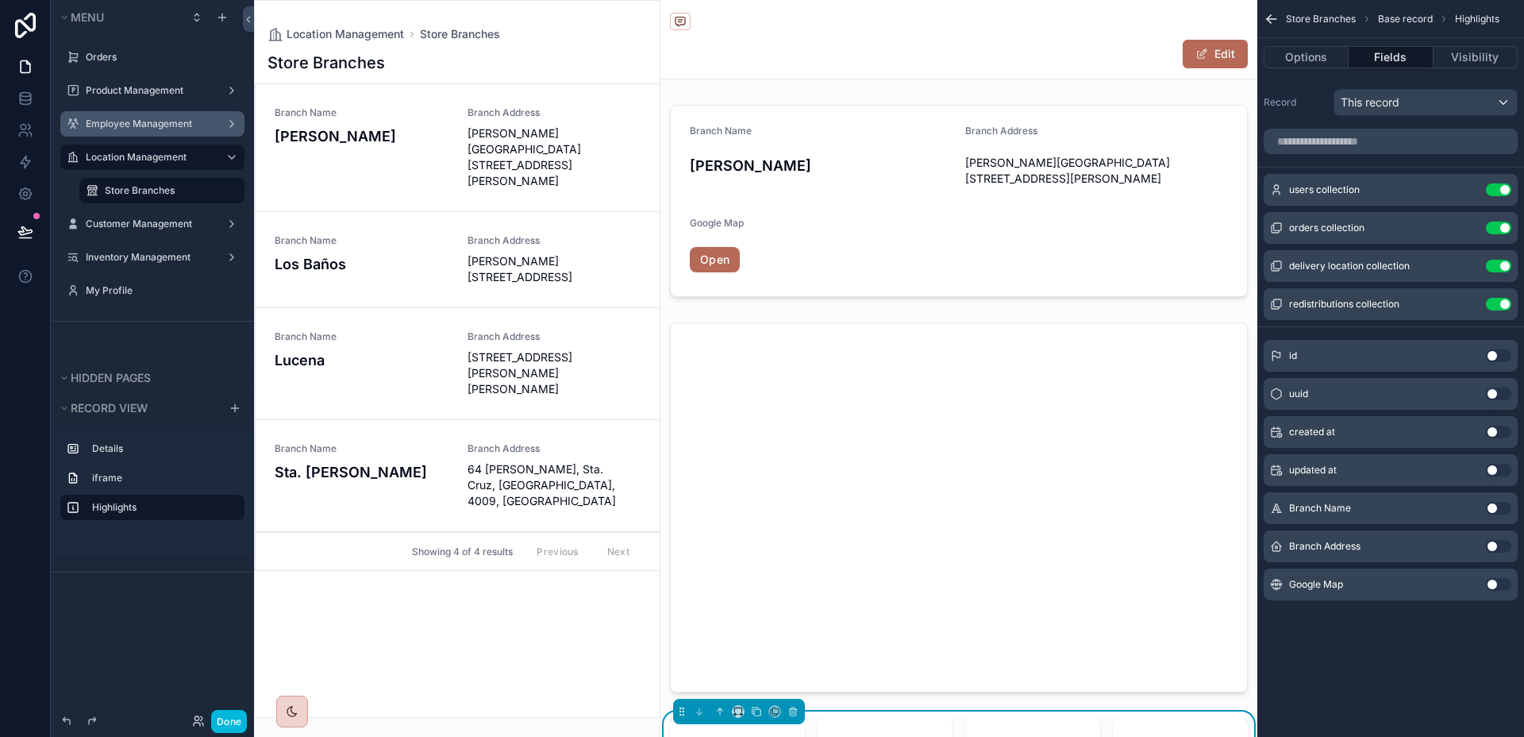
scroll to position [507, 0]
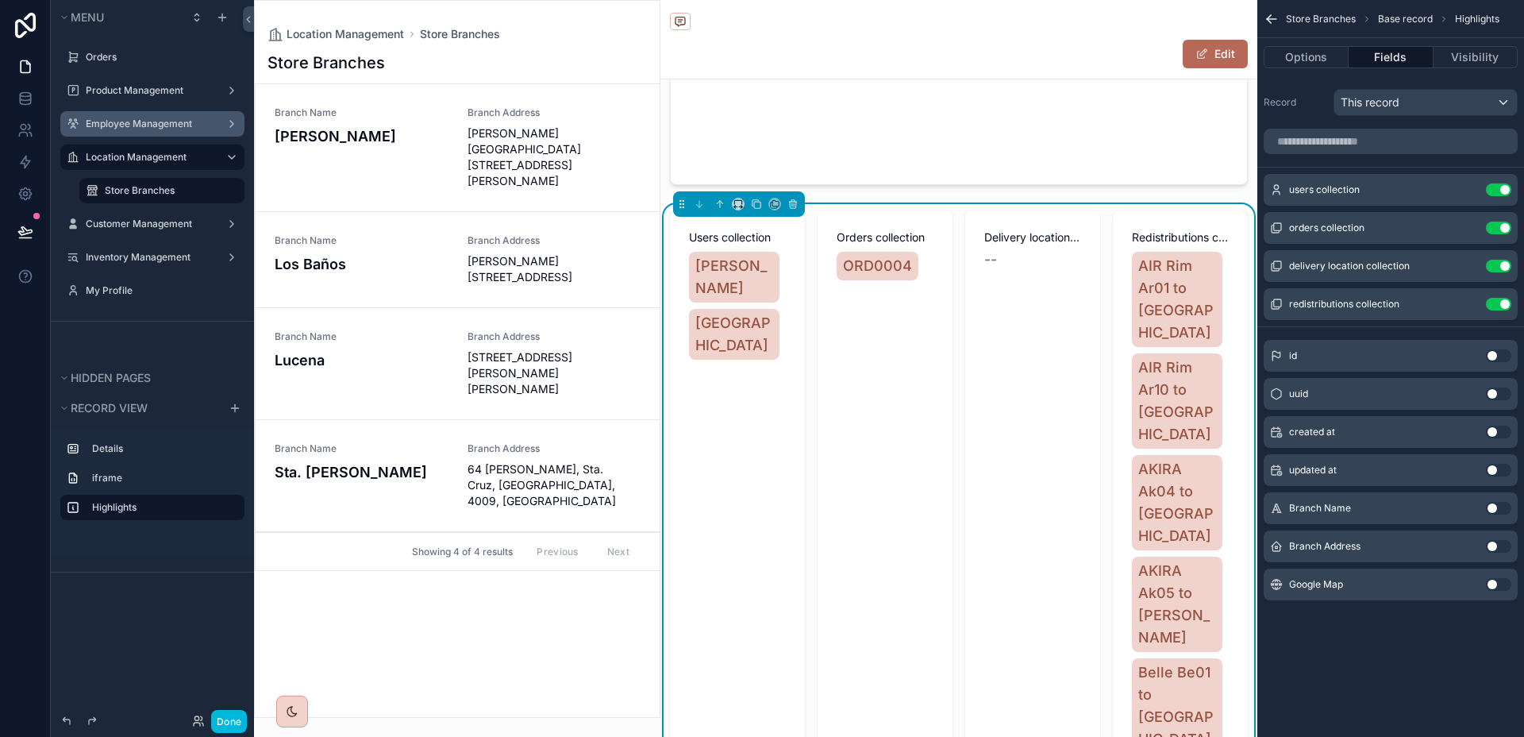
click at [1337, 54] on button "Options" at bounding box center [1306, 57] width 85 height 22
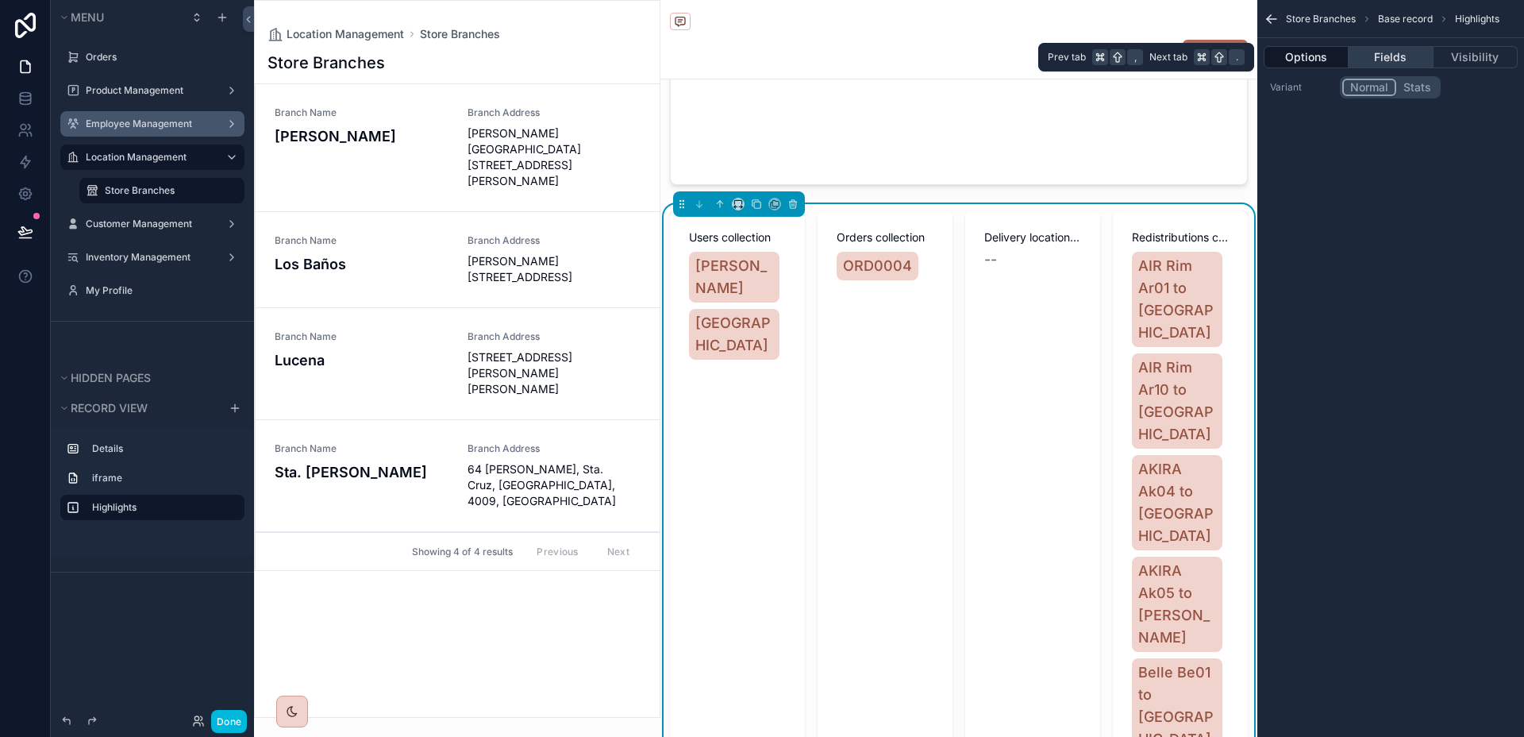
click at [1366, 54] on button "Fields" at bounding box center [1391, 57] width 84 height 22
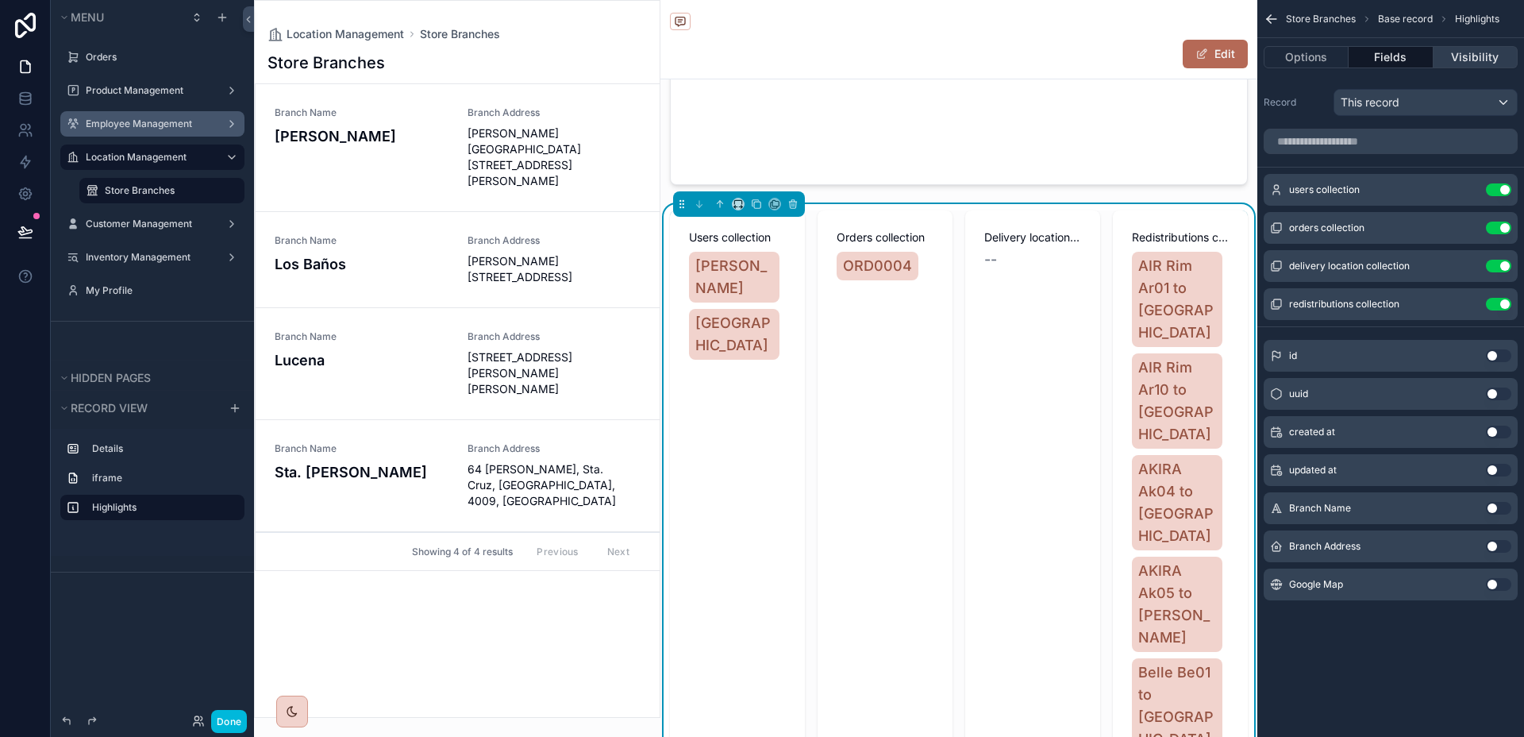
click at [1460, 60] on button "Visibility" at bounding box center [1476, 57] width 84 height 22
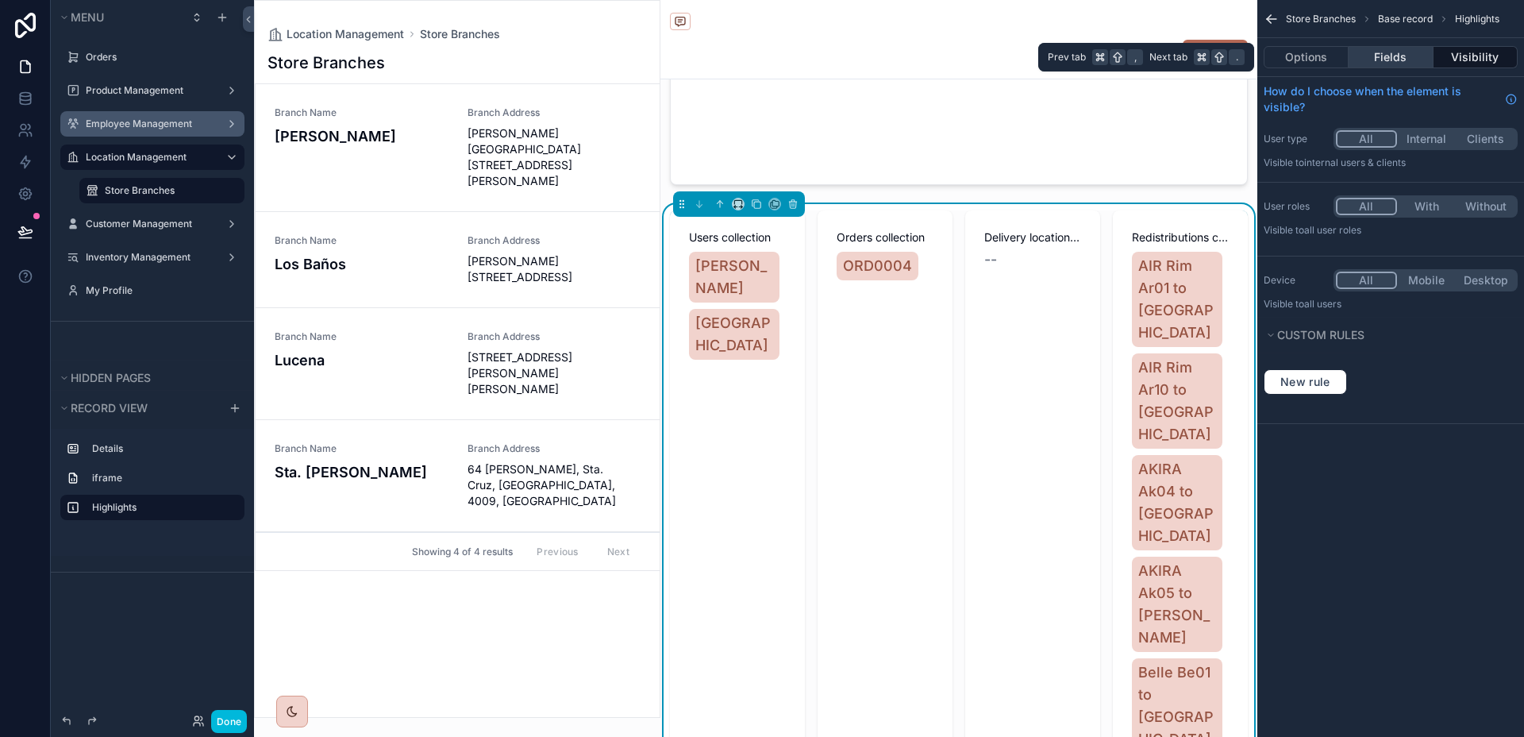
click at [1404, 62] on button "Fields" at bounding box center [1391, 57] width 84 height 22
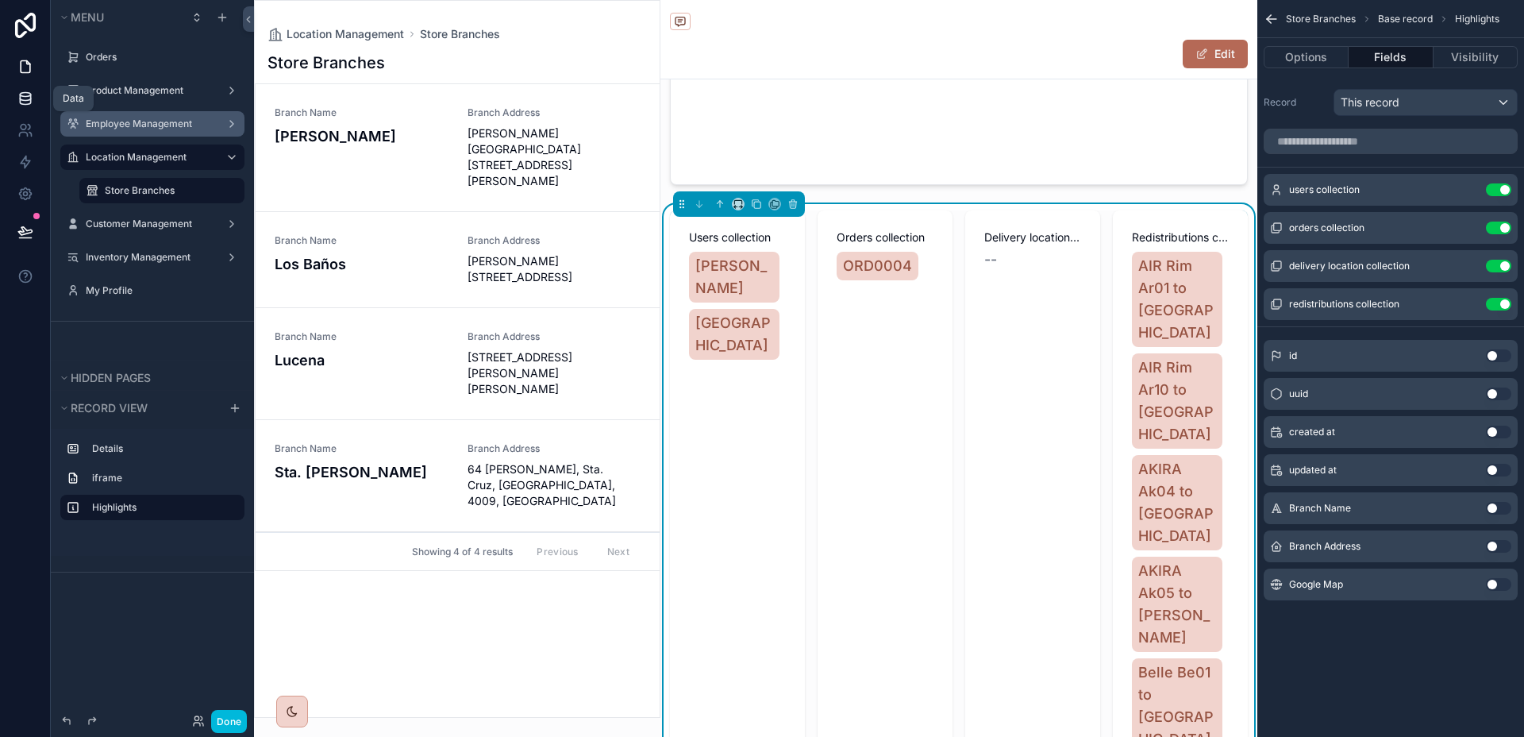
click at [27, 93] on icon at bounding box center [25, 95] width 10 height 4
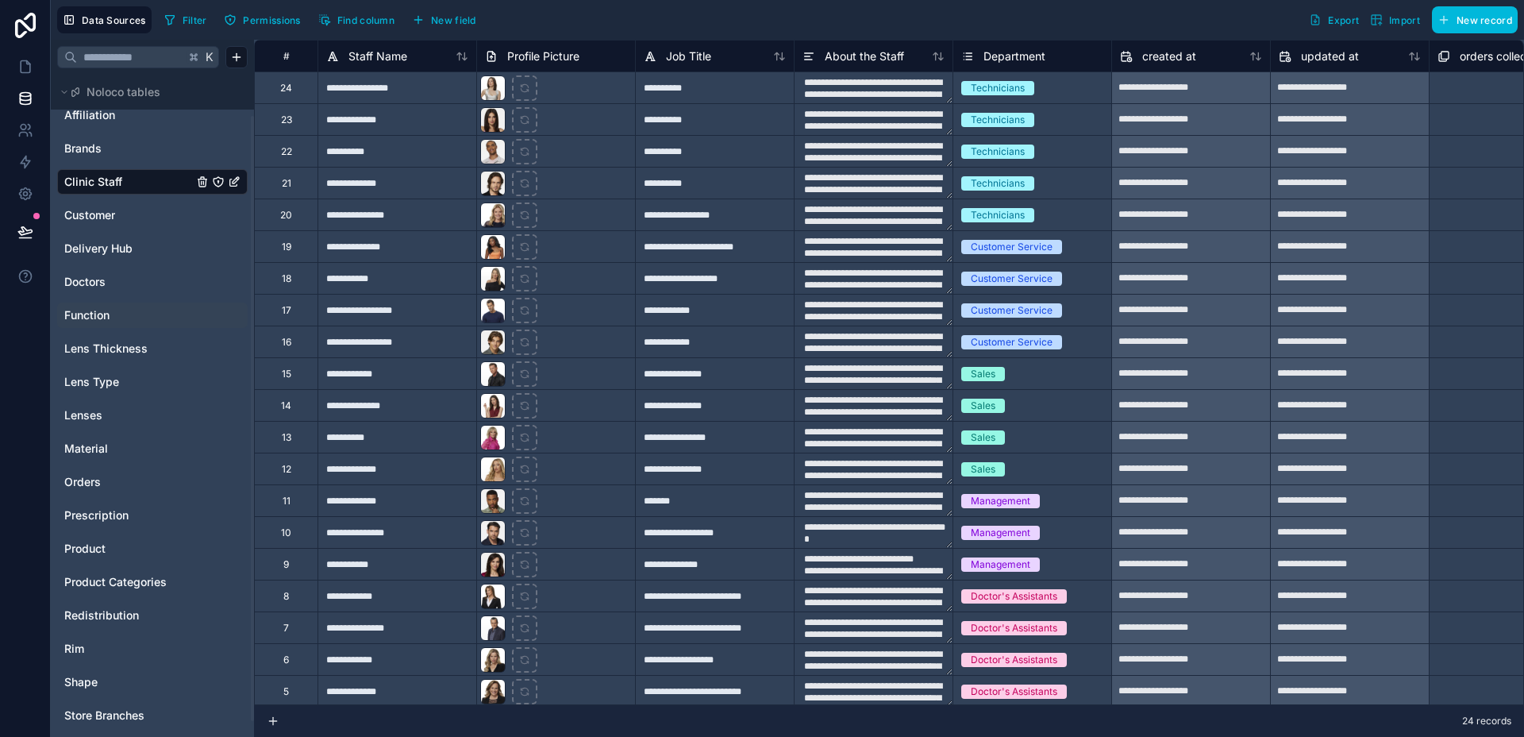
scroll to position [63, 0]
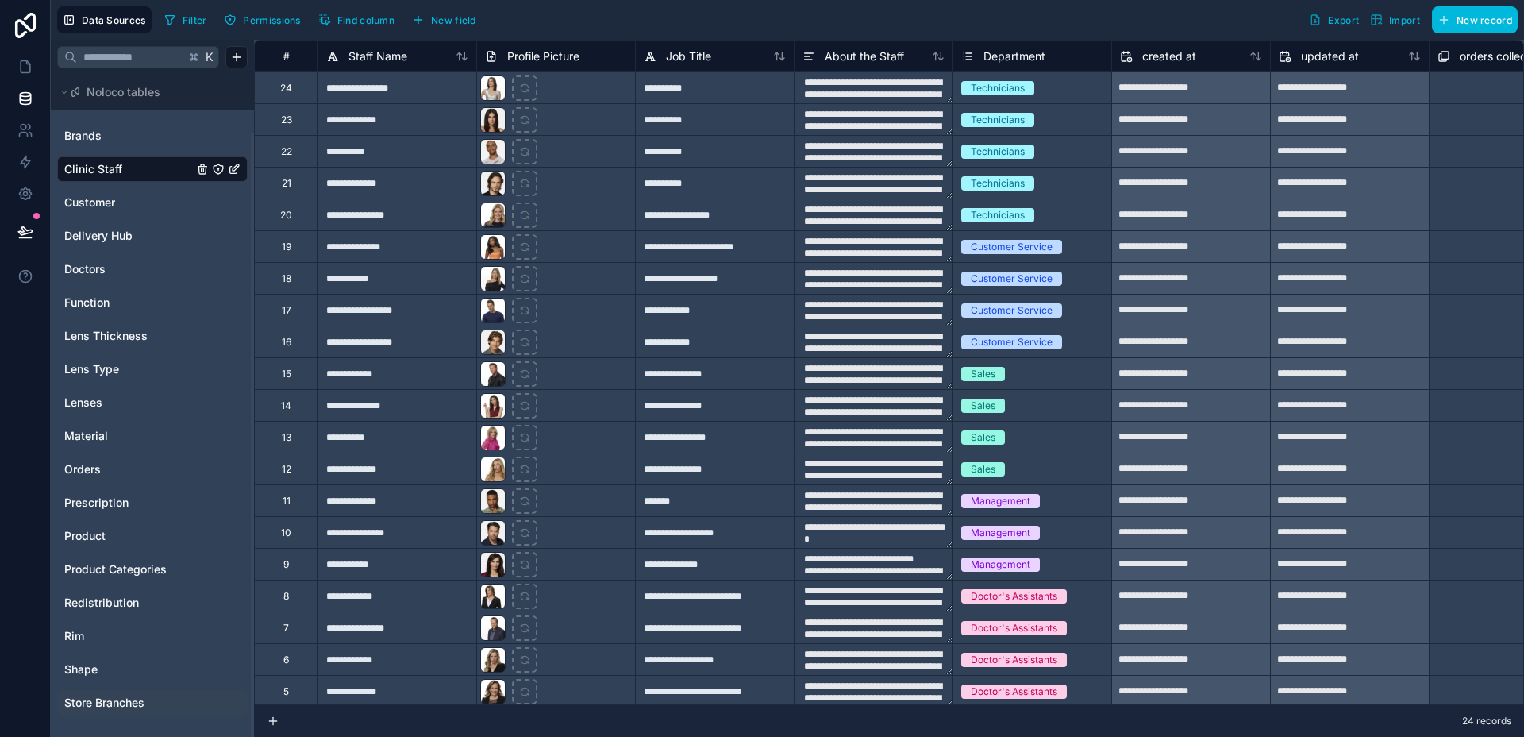
click at [108, 705] on span "Store Branches" at bounding box center [104, 703] width 80 height 16
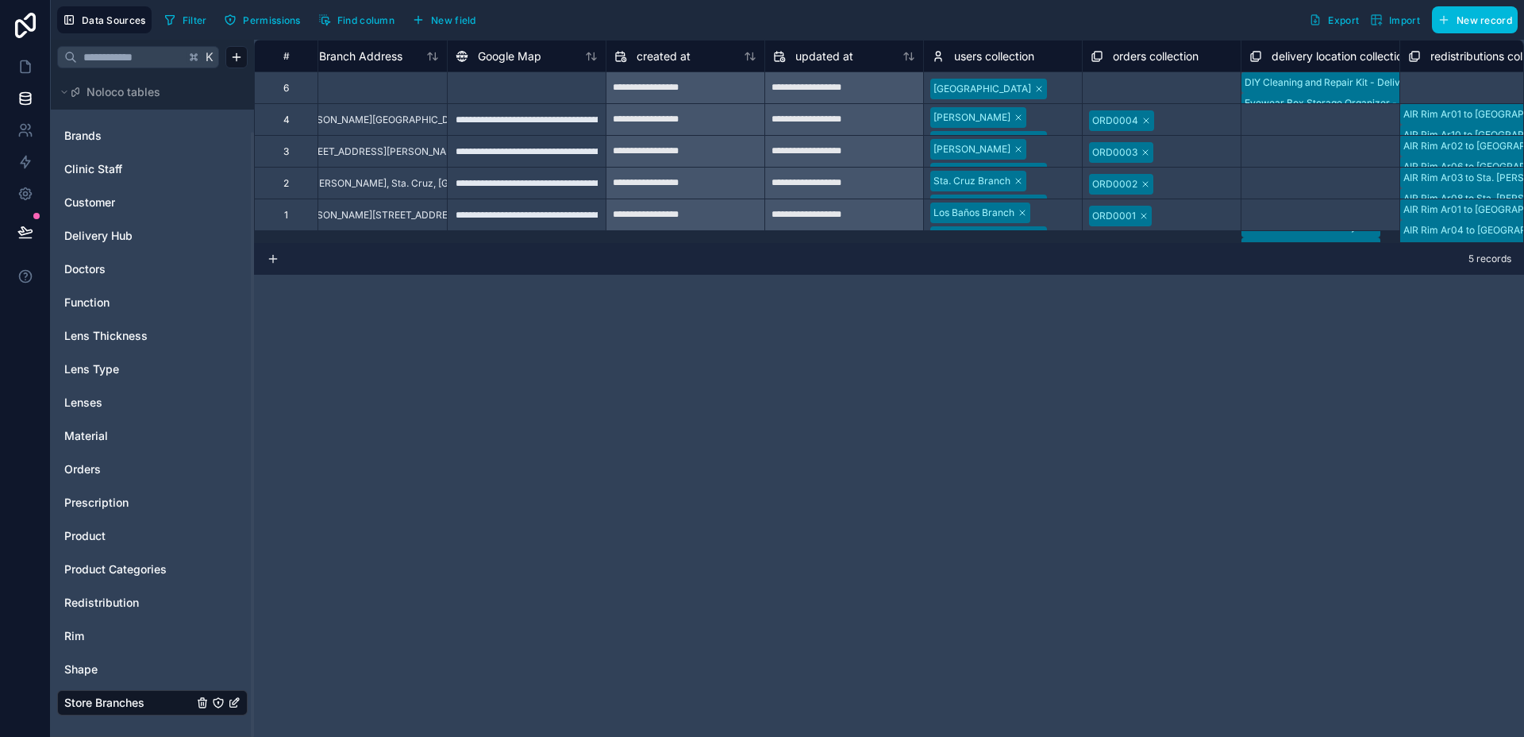
scroll to position [0, 382]
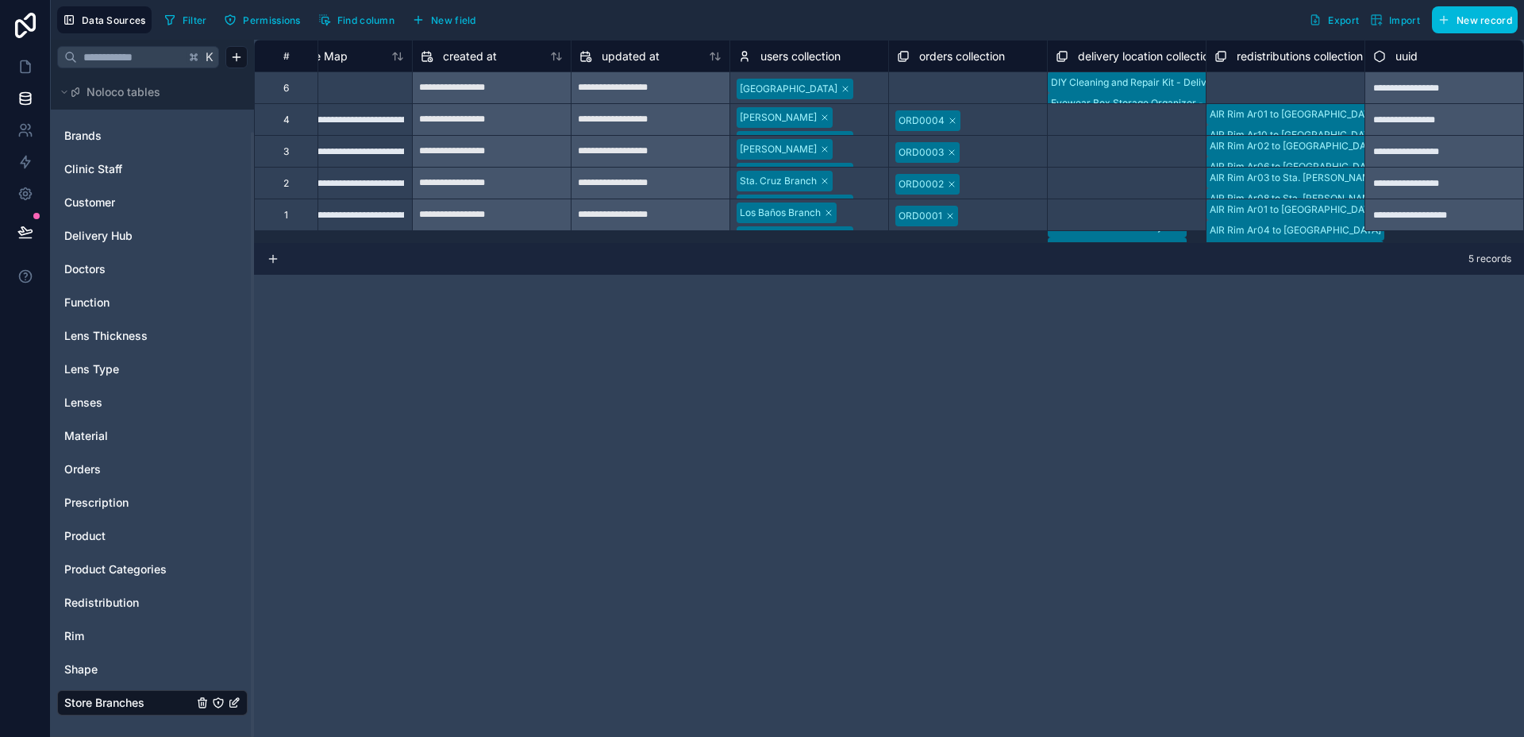
click at [472, 28] on button "New field" at bounding box center [443, 20] width 75 height 24
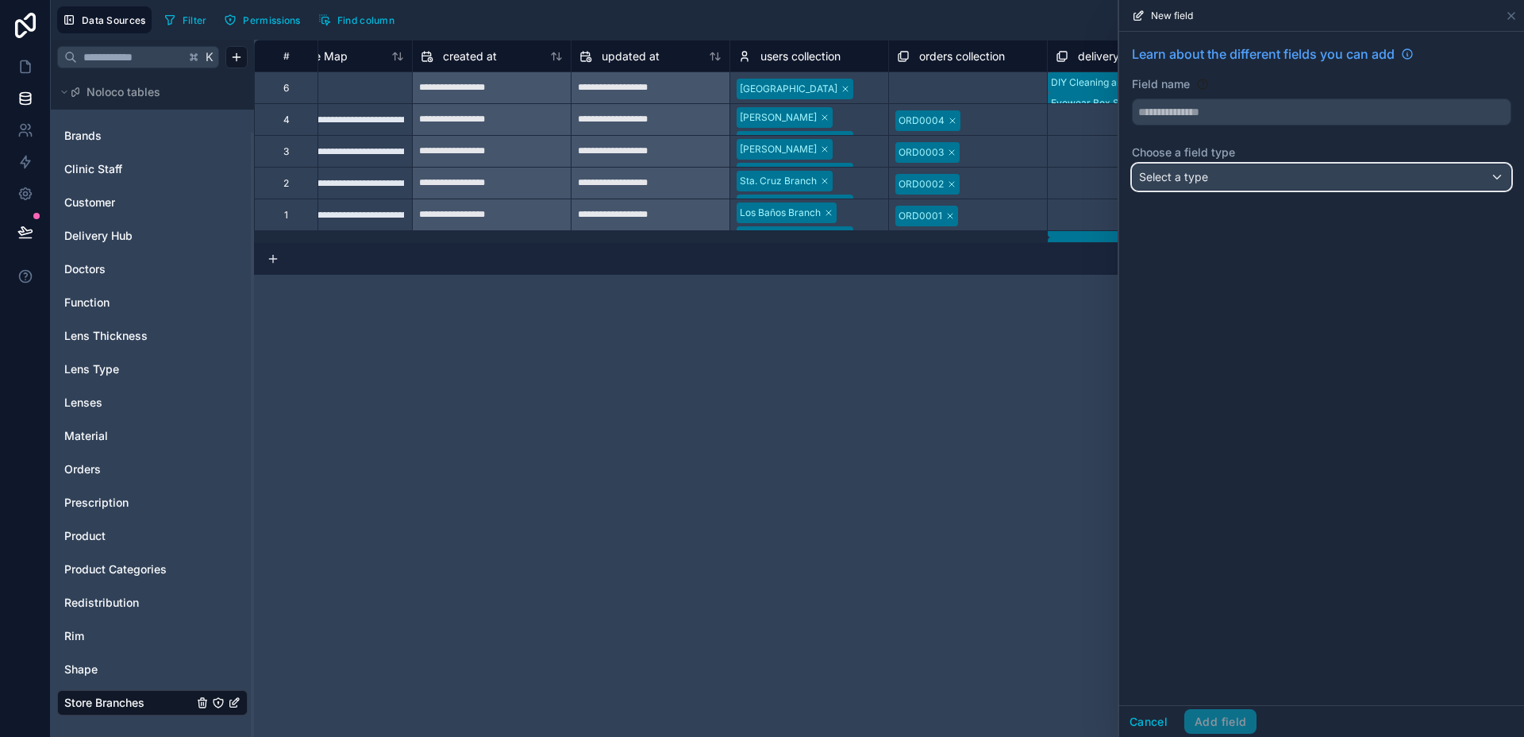
click at [1246, 183] on div "Select a type" at bounding box center [1322, 176] width 378 height 25
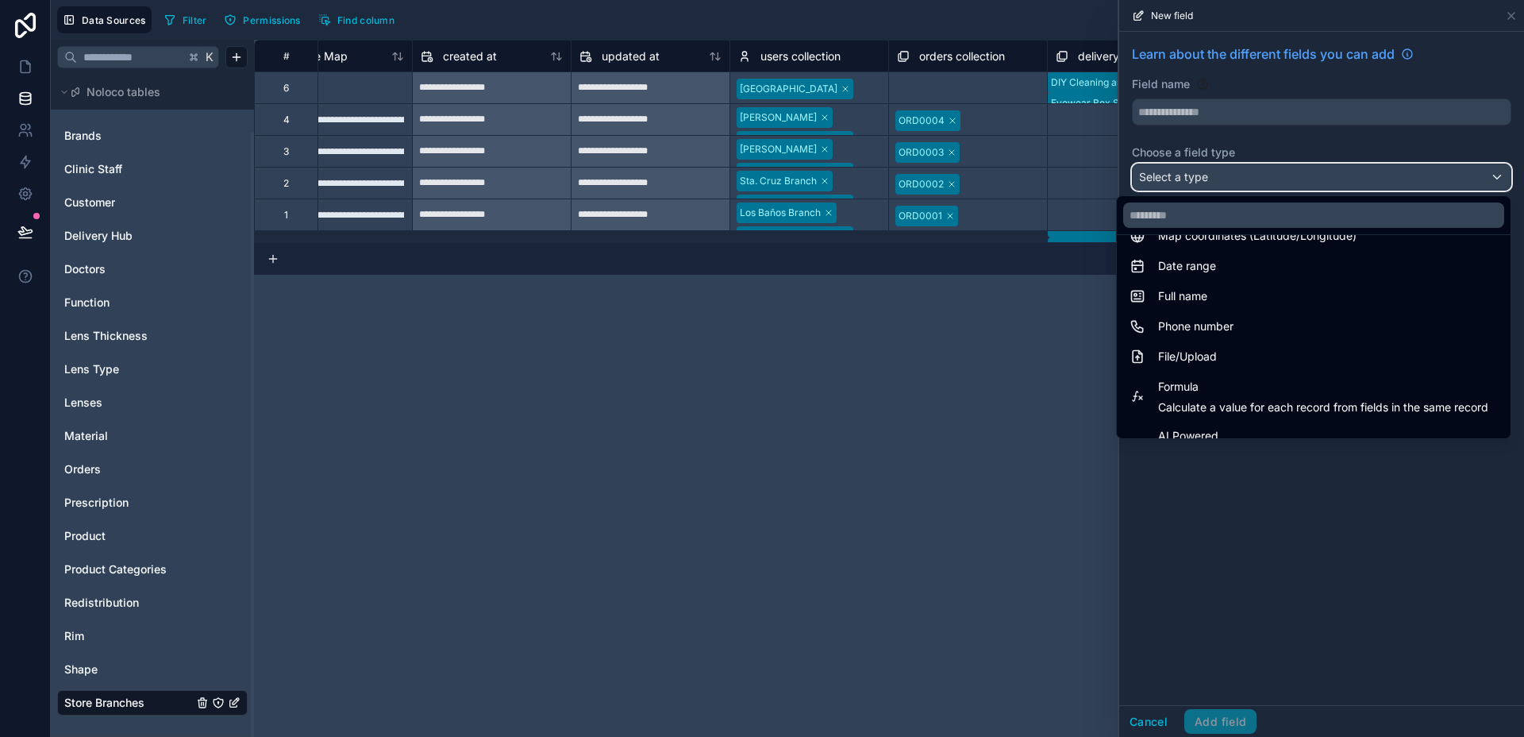
scroll to position [460, 0]
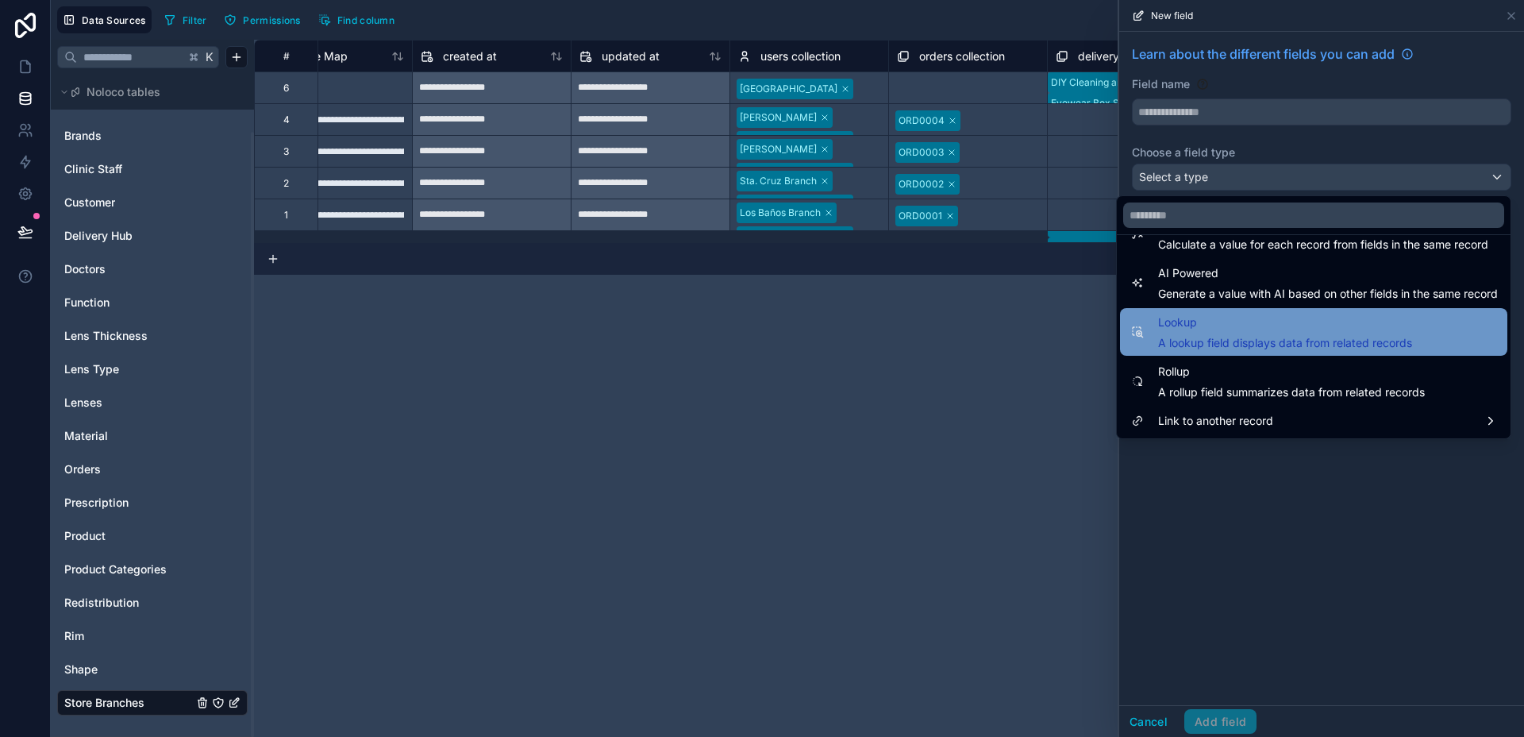
click at [1211, 351] on div "Lookup A lookup field displays data from related records" at bounding box center [1313, 332] width 387 height 48
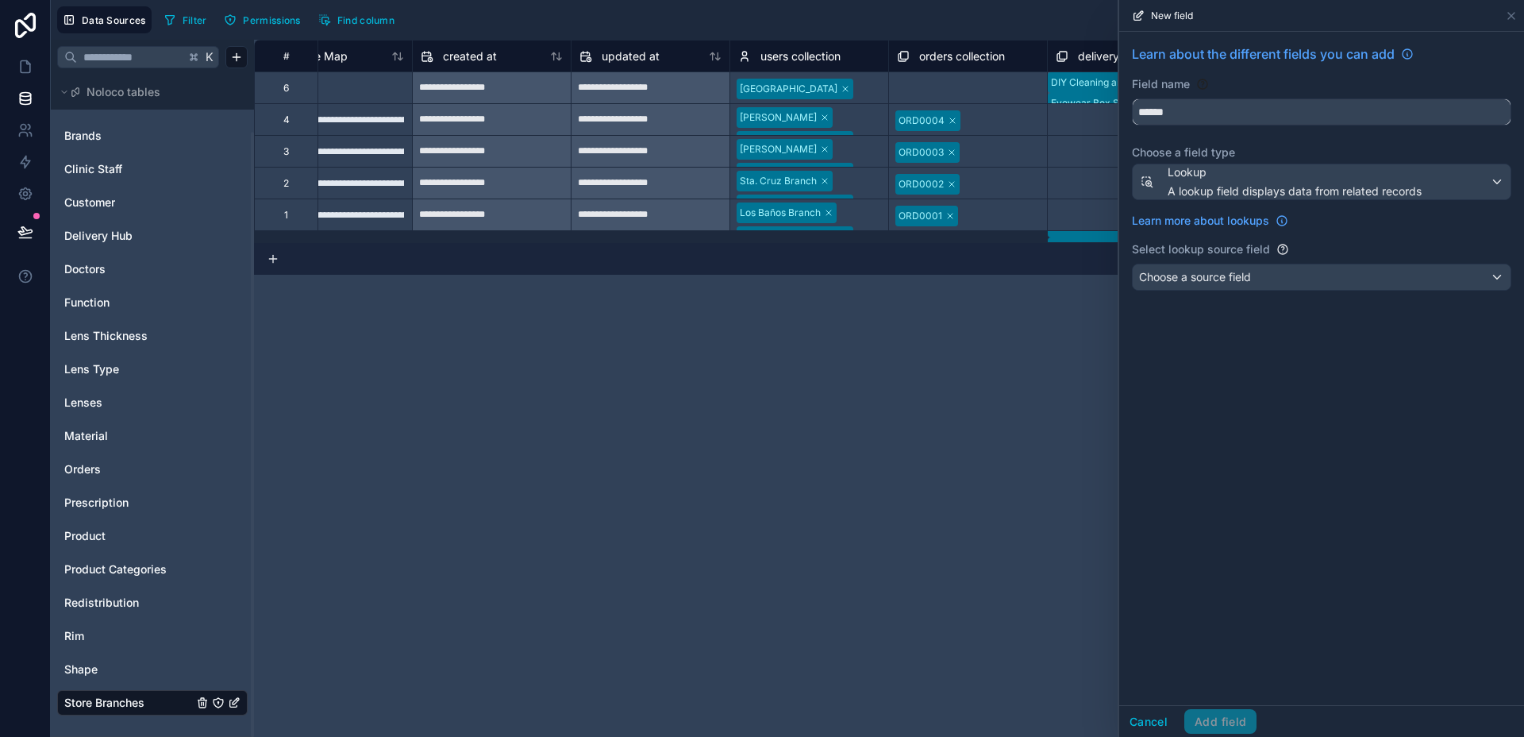
drag, startPoint x: 1205, startPoint y: 105, endPoint x: 1127, endPoint y: 104, distance: 77.8
click at [1127, 104] on div "Learn about the different fields you can add Field name ****** Choose a field t…" at bounding box center [1321, 171] width 405 height 278
drag, startPoint x: 1191, startPoint y: 112, endPoint x: 1143, endPoint y: 113, distance: 47.6
click at [1143, 113] on input "******" at bounding box center [1322, 111] width 378 height 25
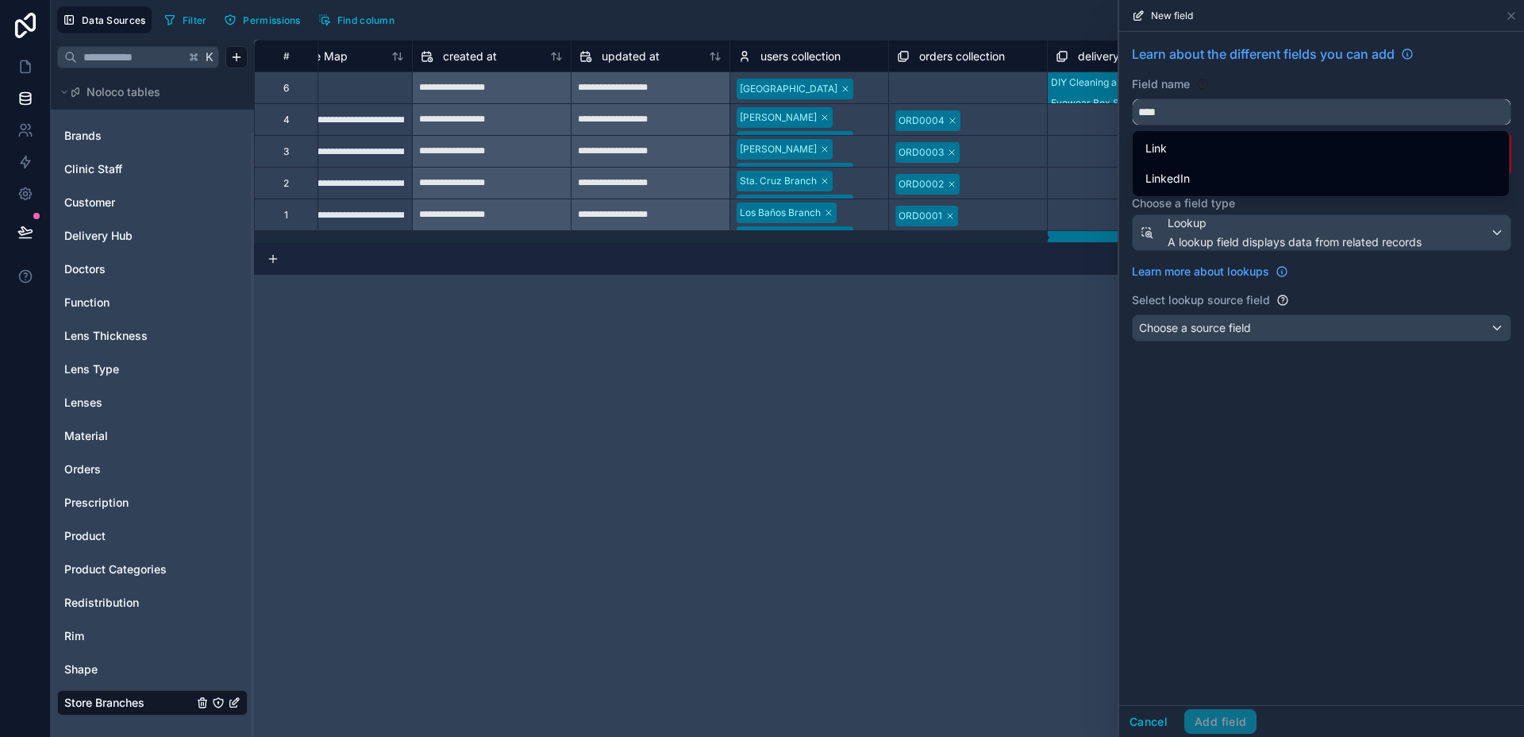
click at [1132, 98] on button "***" at bounding box center [1321, 111] width 379 height 27
type input "*"
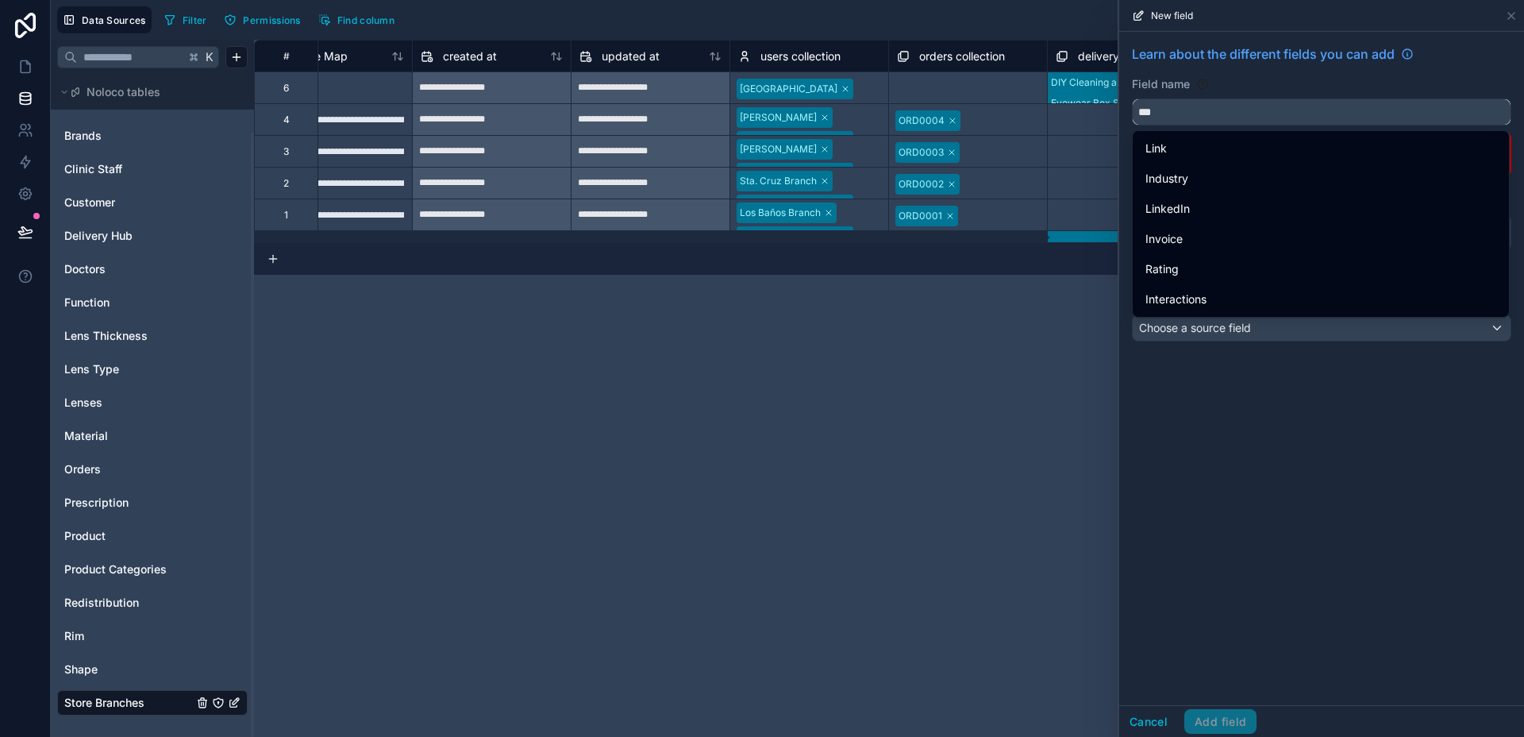
click at [1132, 98] on button "**" at bounding box center [1321, 111] width 379 height 27
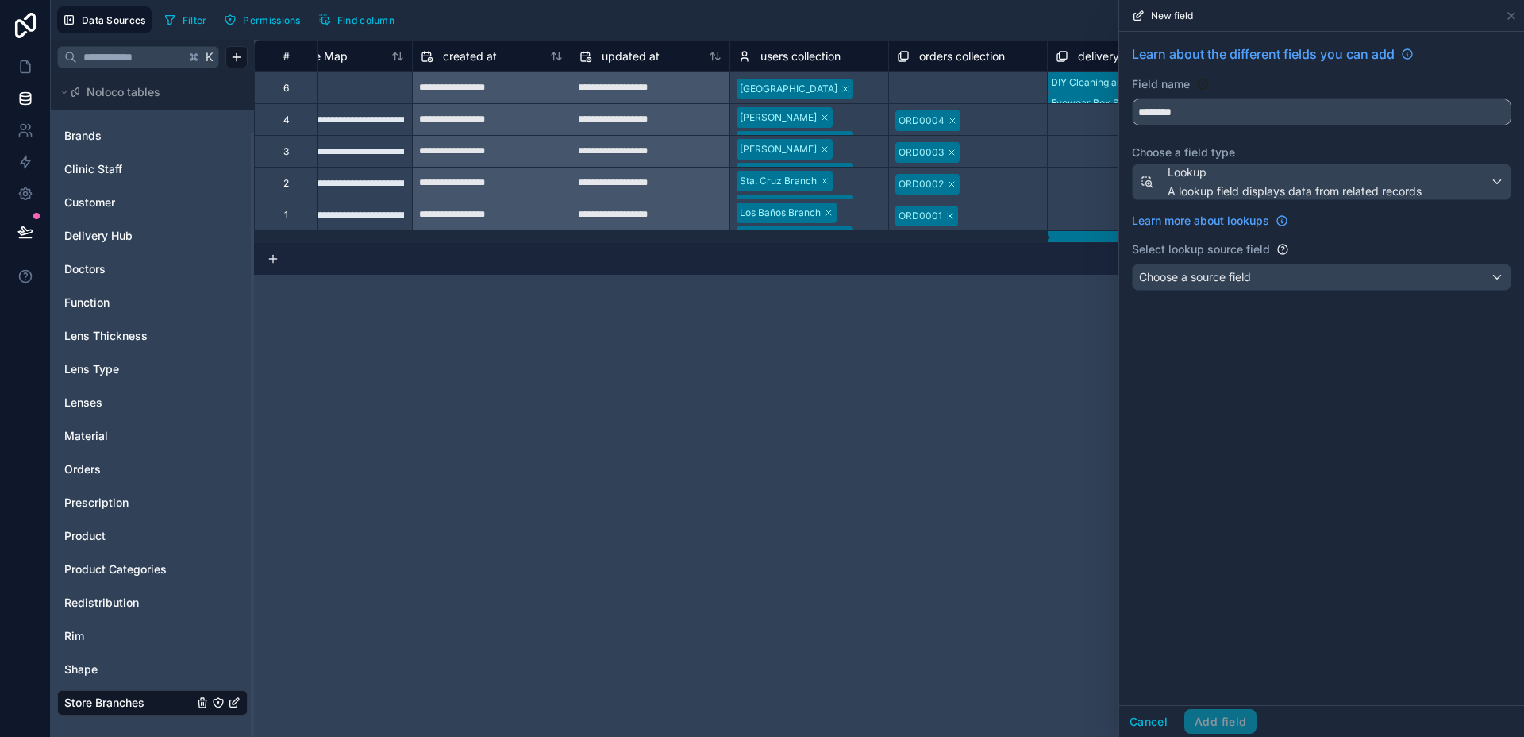
type input "********"
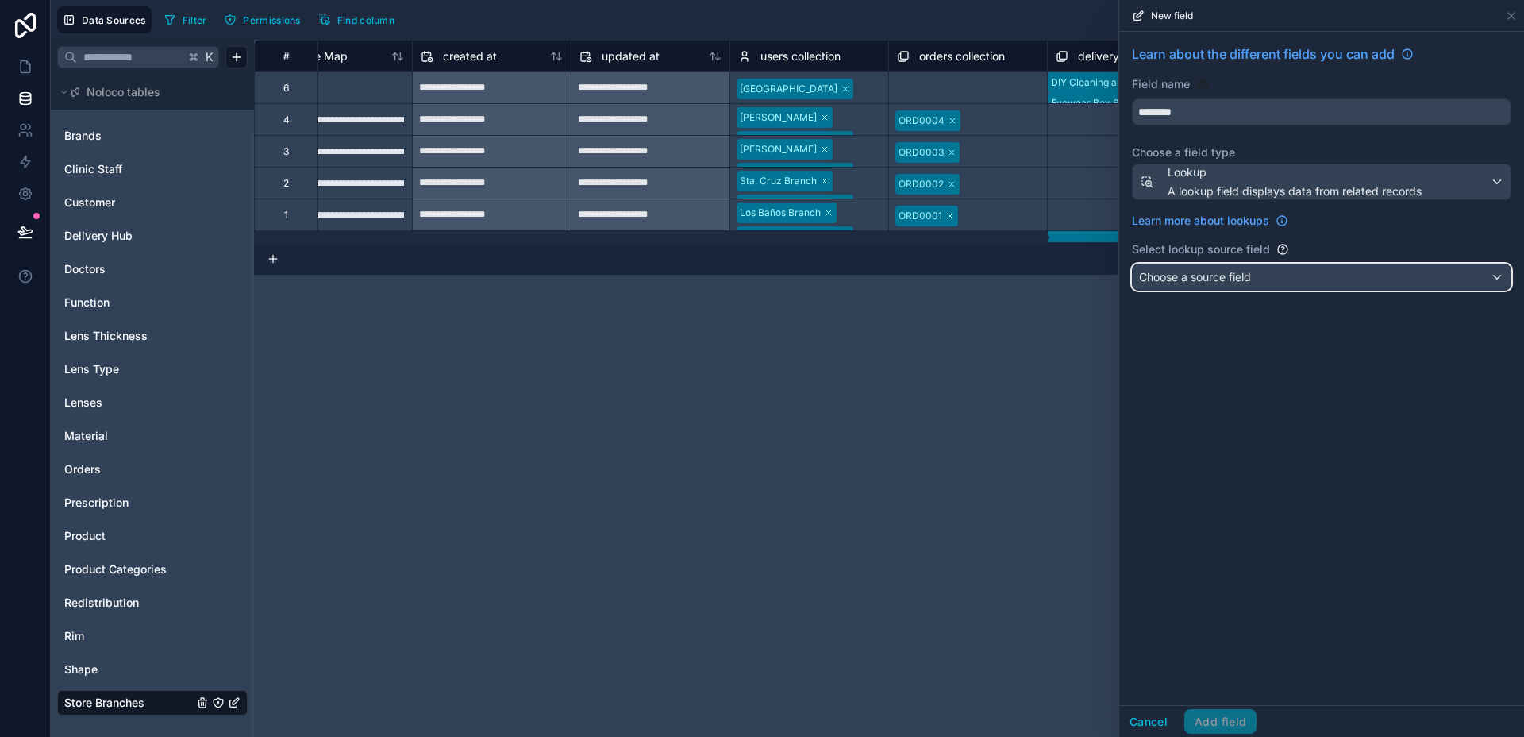
click at [1277, 279] on div "Choose a source field" at bounding box center [1322, 276] width 378 height 25
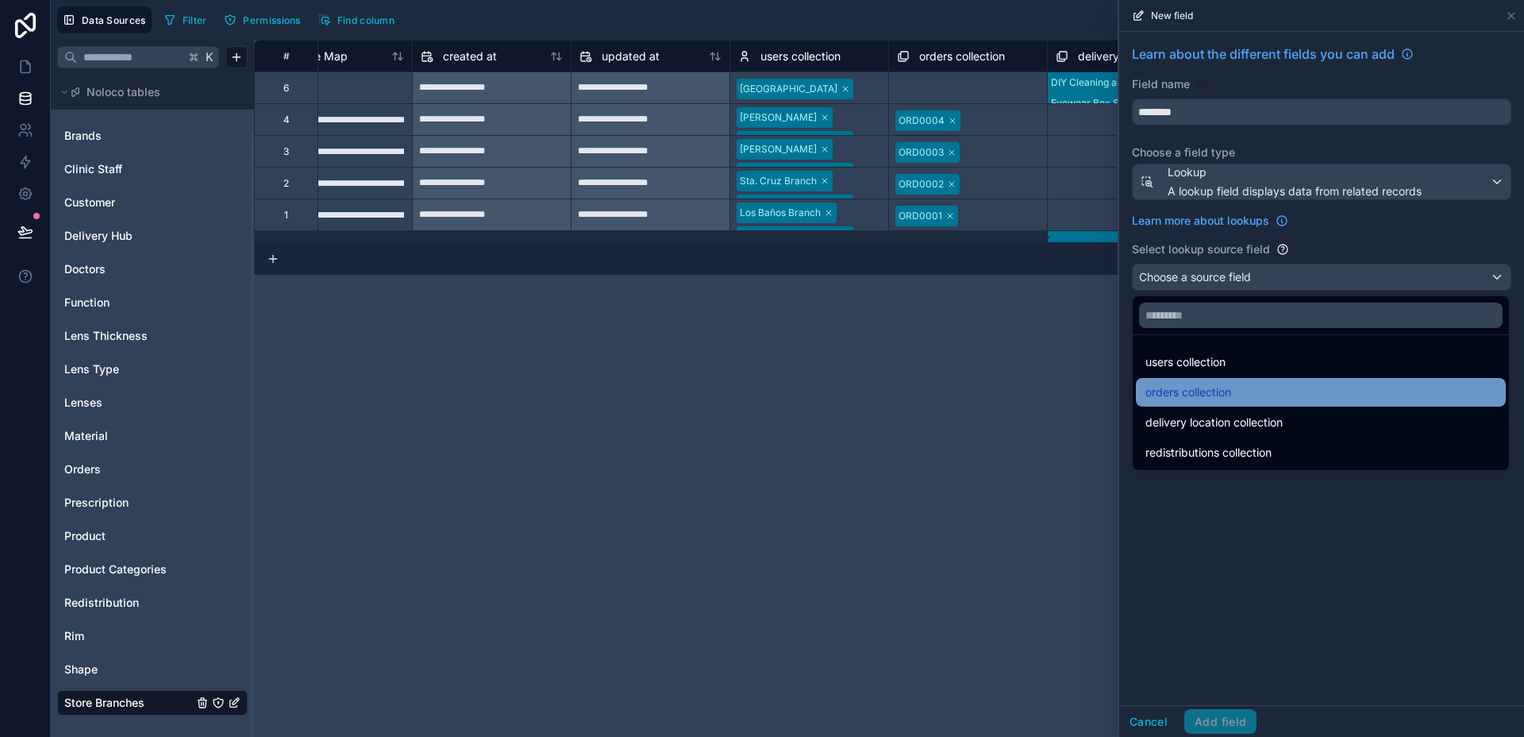
click at [1289, 390] on div "orders collection" at bounding box center [1321, 392] width 351 height 19
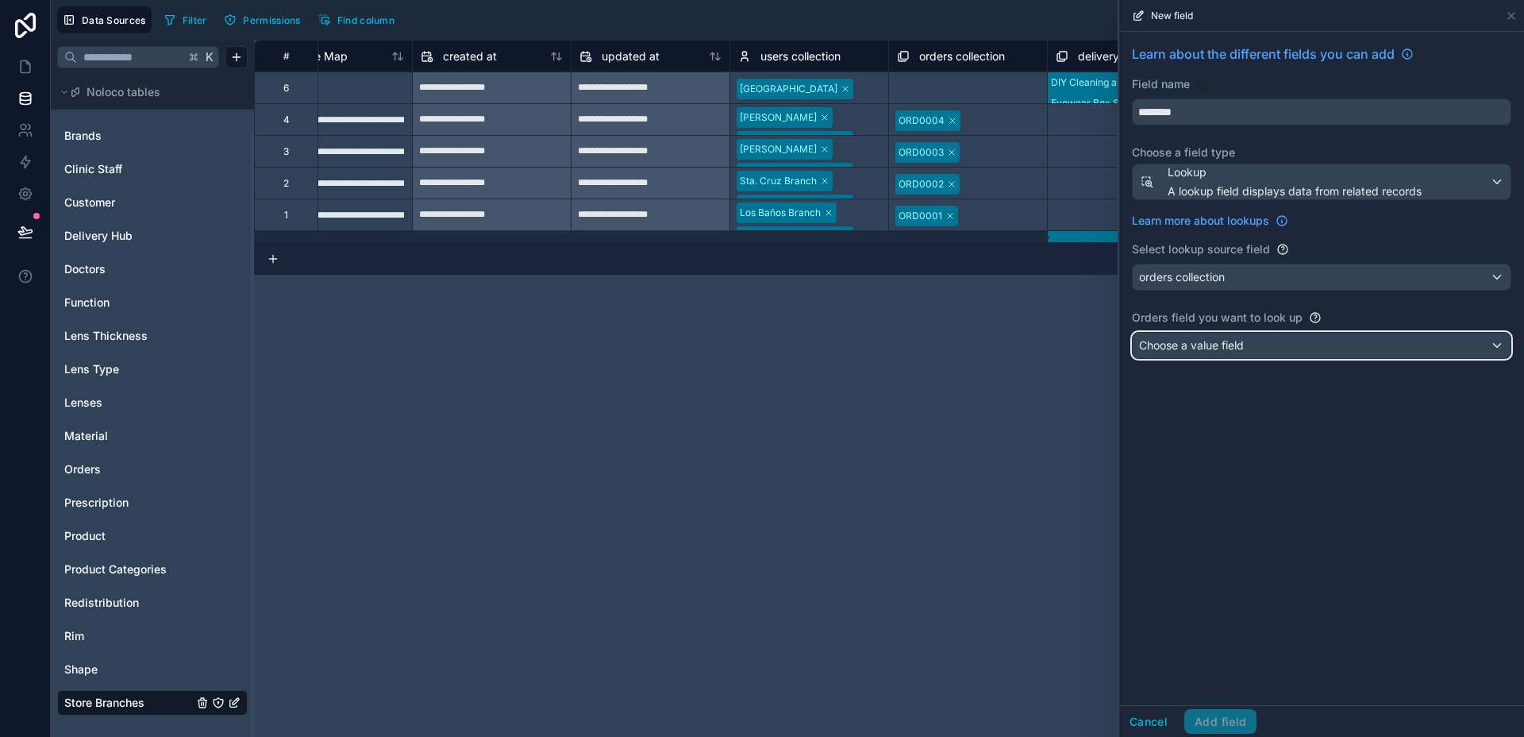
click at [1277, 340] on div "Choose a value field" at bounding box center [1322, 345] width 378 height 25
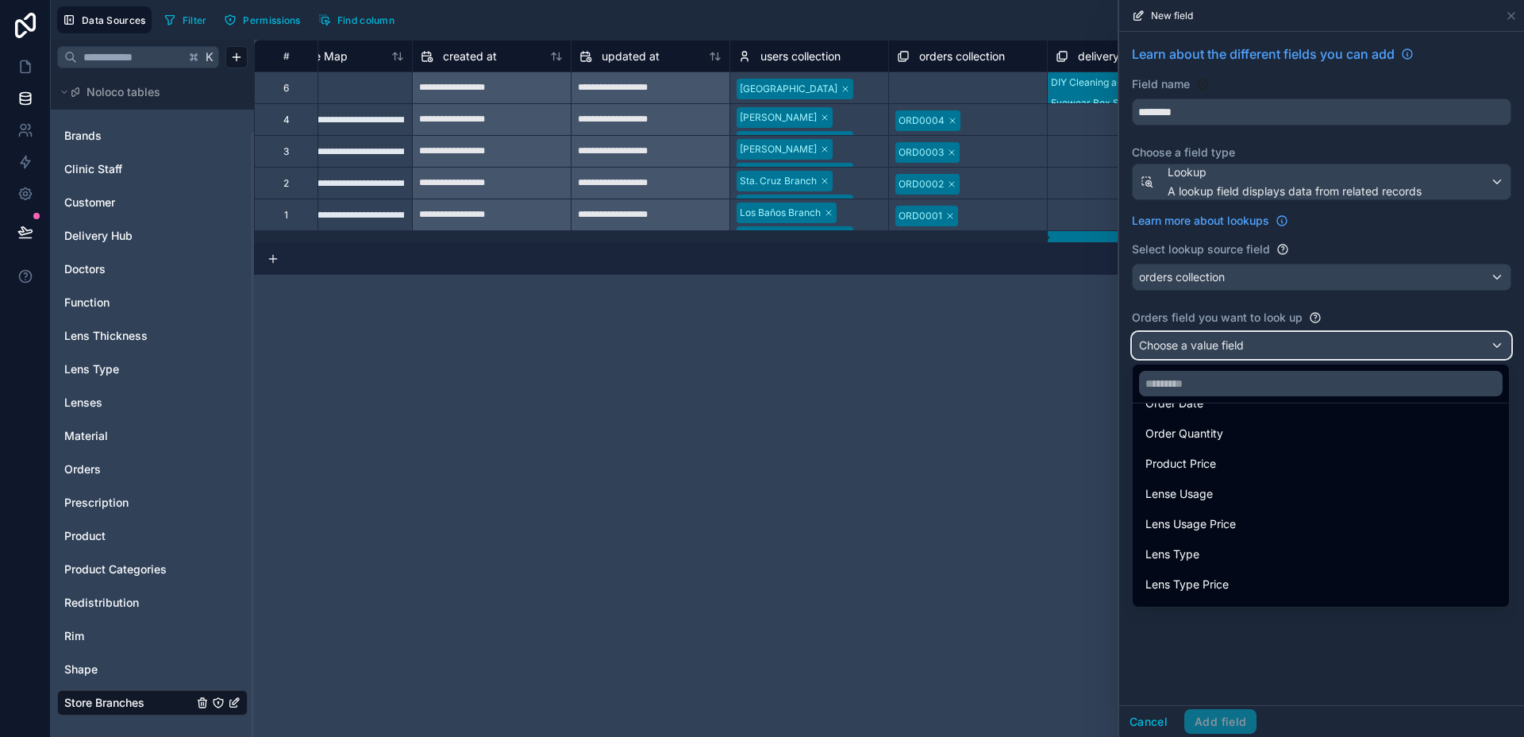
scroll to position [0, 0]
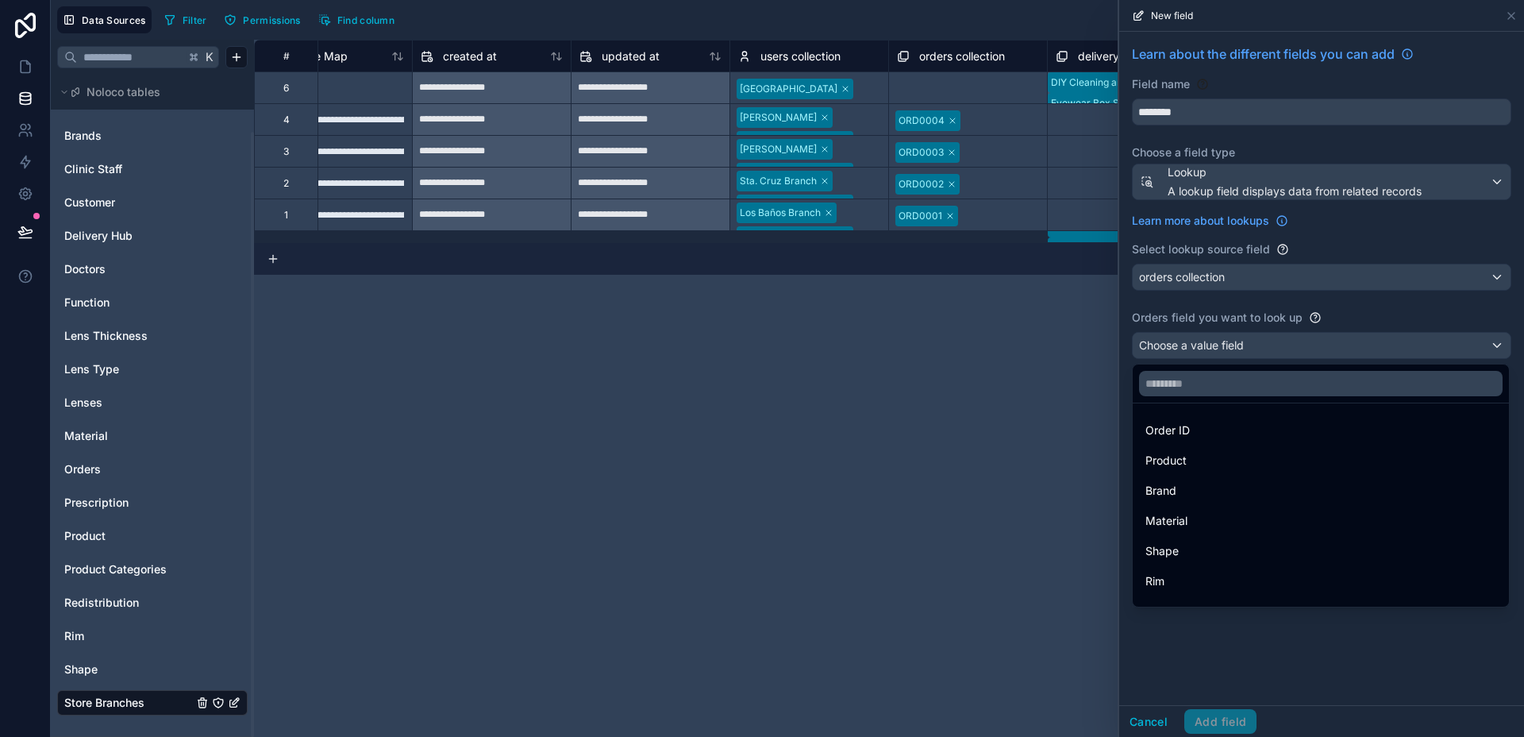
click at [1254, 354] on div at bounding box center [1321, 368] width 405 height 737
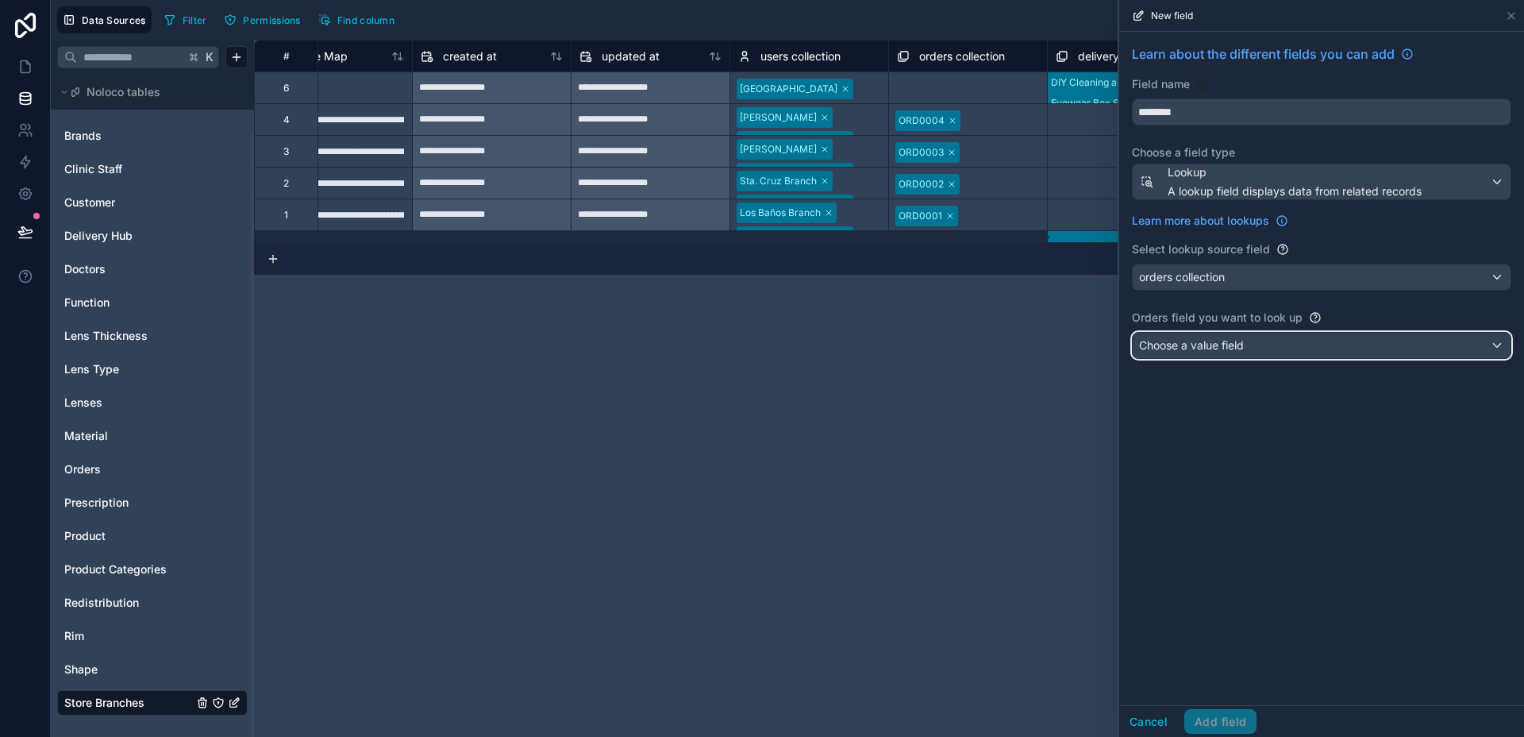
click at [1254, 354] on div "Choose a value field" at bounding box center [1322, 345] width 378 height 25
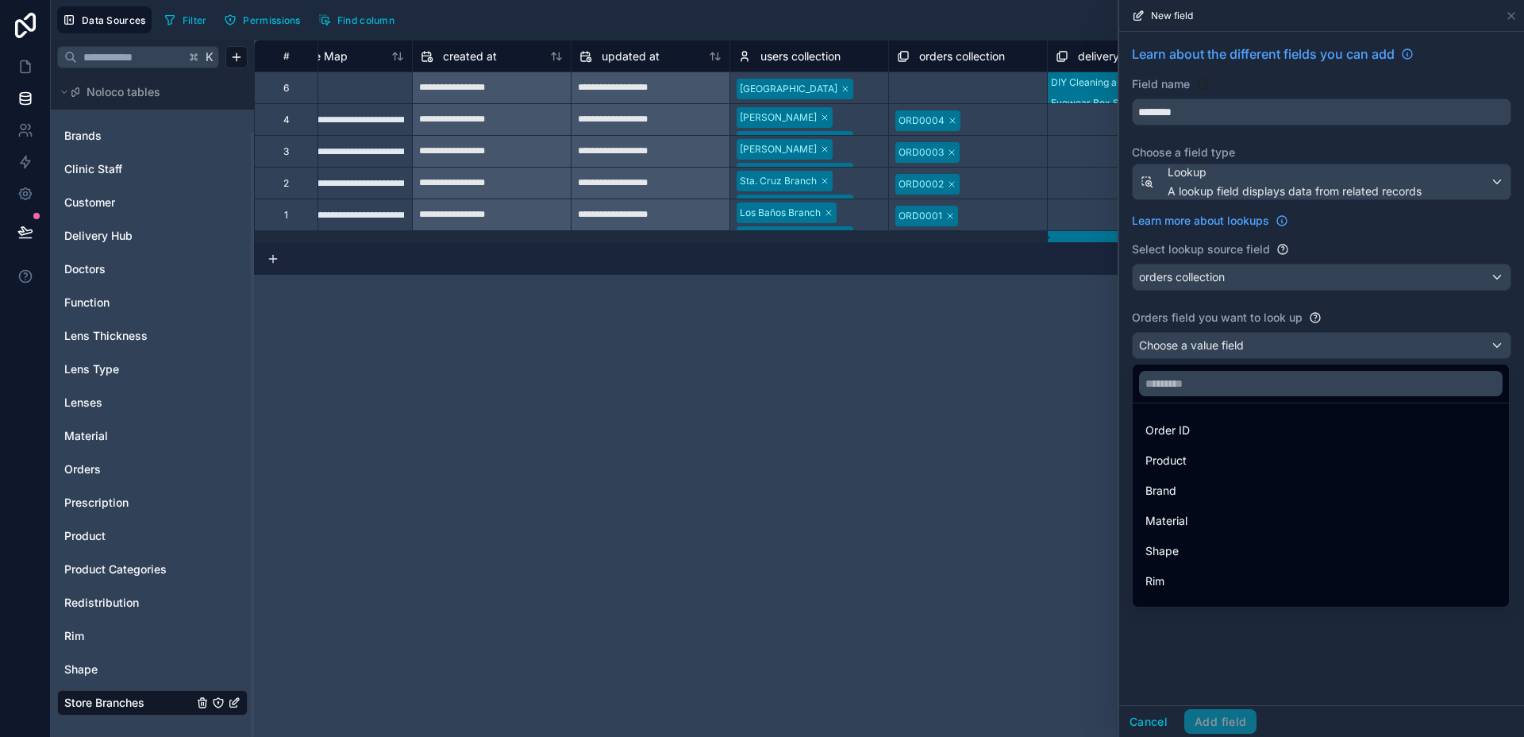
click at [1254, 354] on div at bounding box center [1321, 368] width 405 height 737
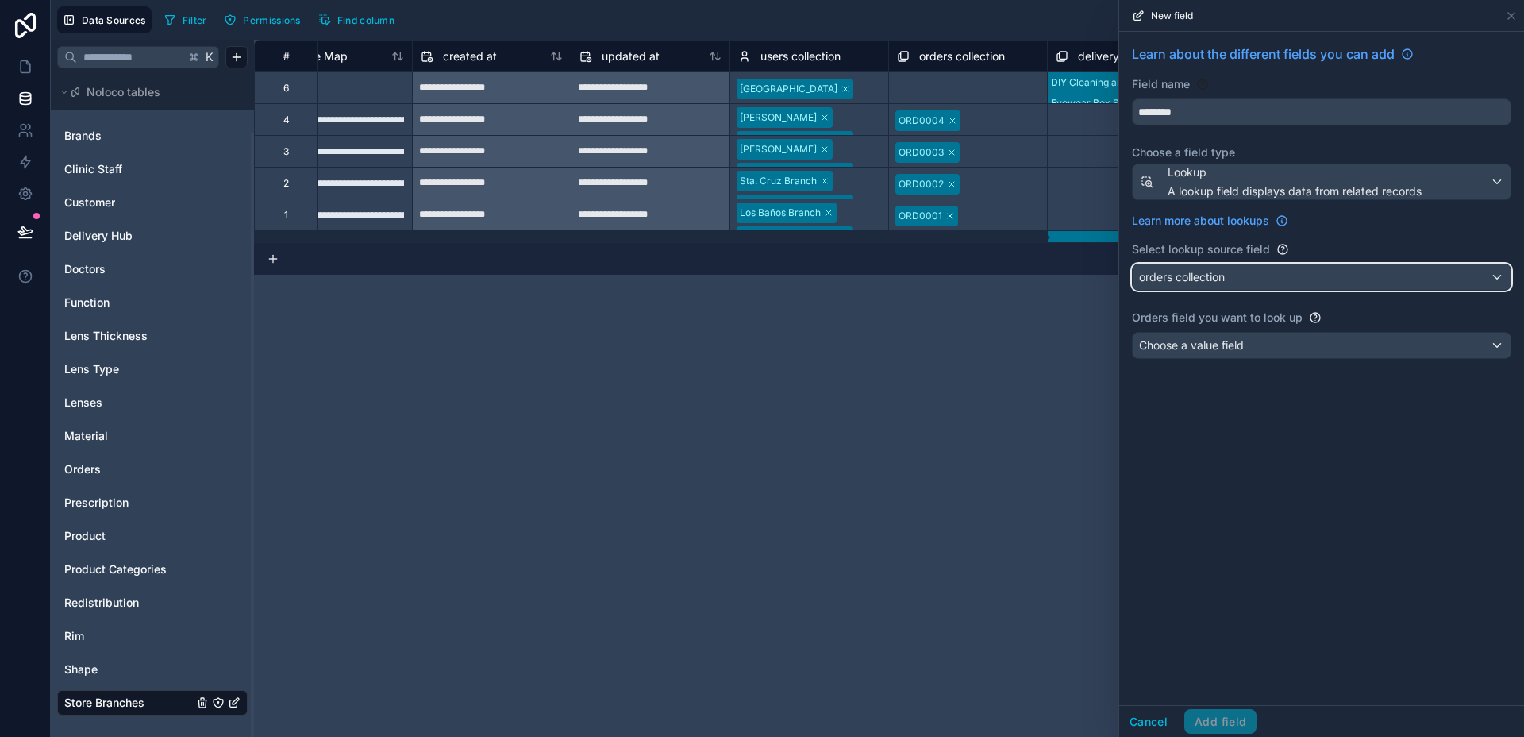
click at [1258, 289] on div "orders collection" at bounding box center [1322, 276] width 378 height 25
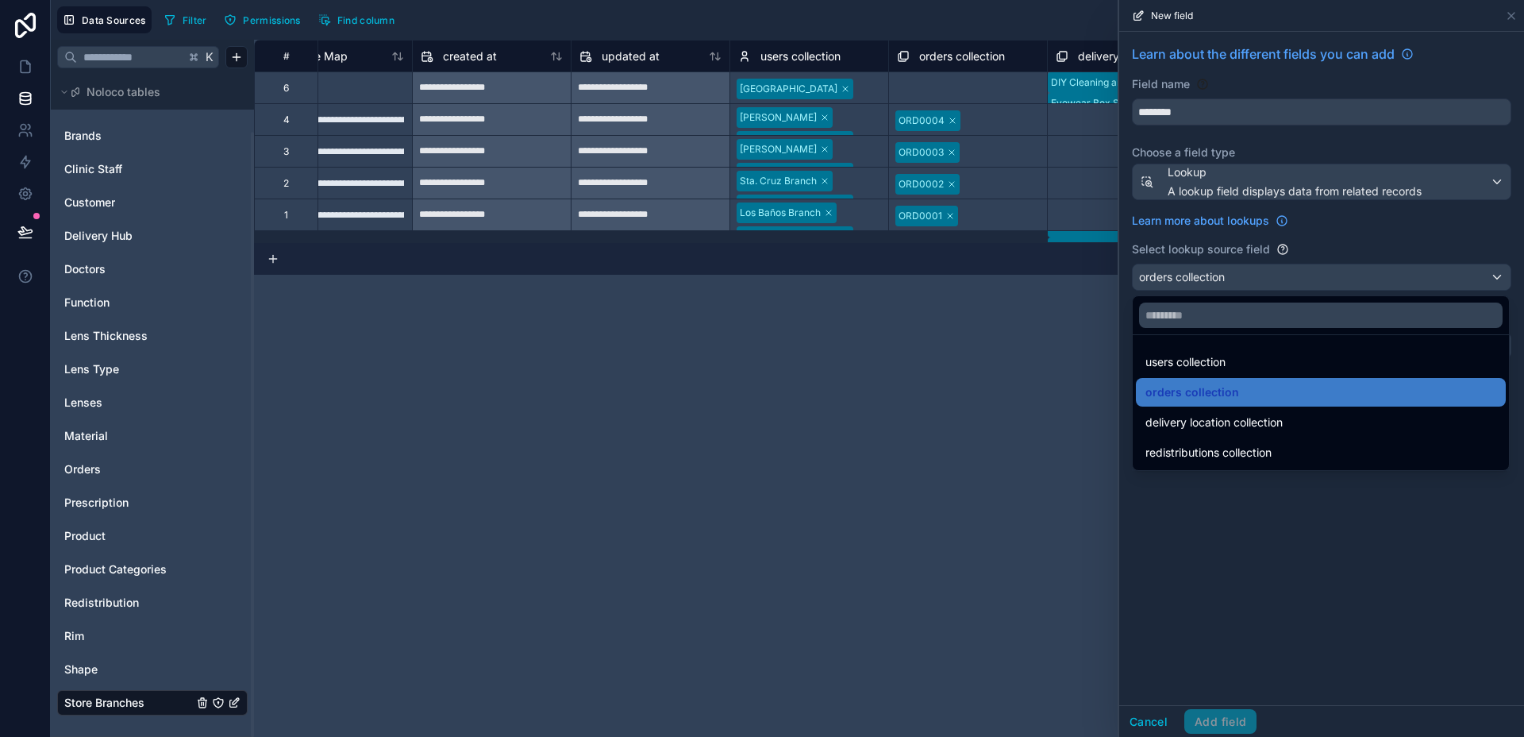
click at [1084, 401] on div "**********" at bounding box center [889, 388] width 1270 height 697
click at [1088, 381] on div "**********" at bounding box center [889, 388] width 1270 height 697
click at [1147, 730] on div at bounding box center [1321, 368] width 405 height 737
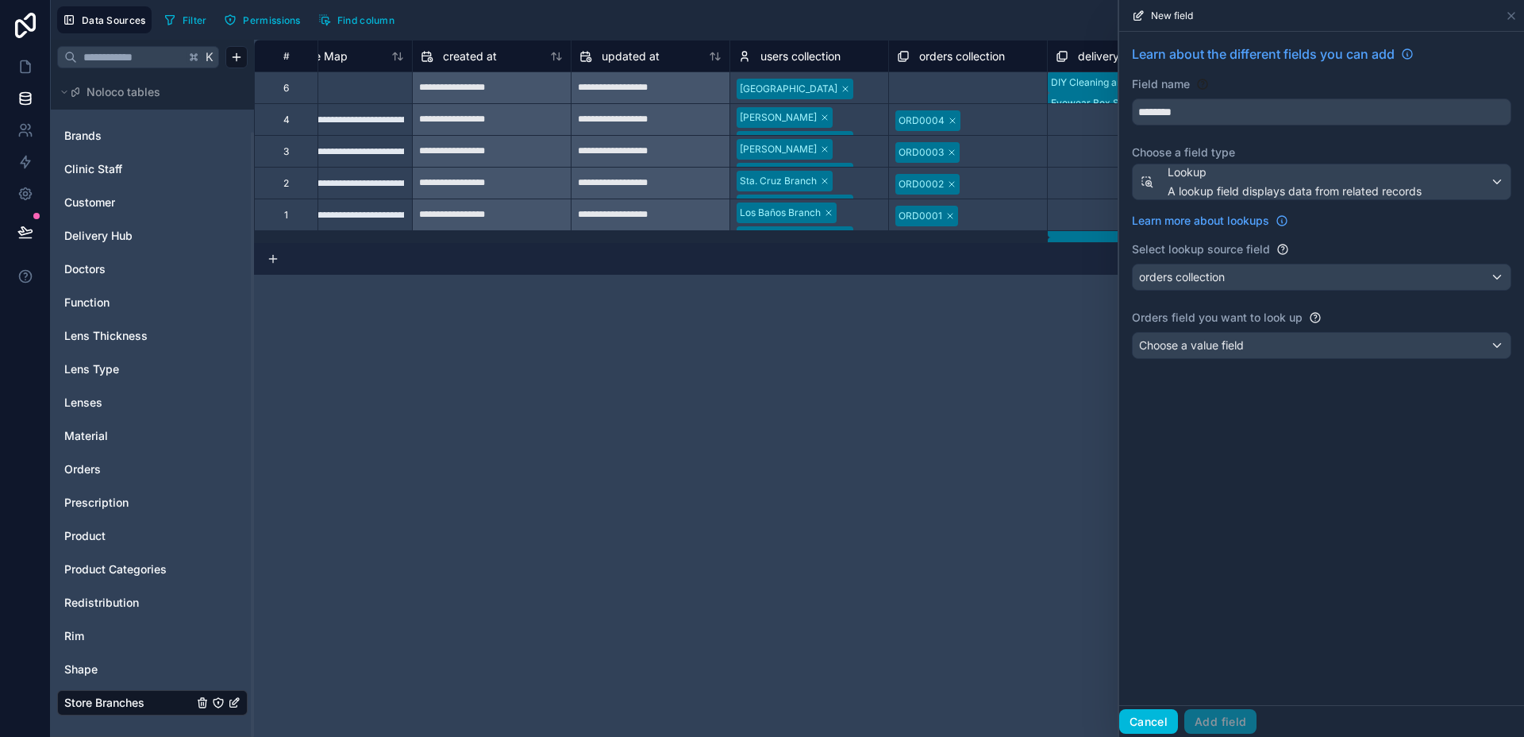
click at [1153, 719] on button "Cancel" at bounding box center [1148, 721] width 59 height 25
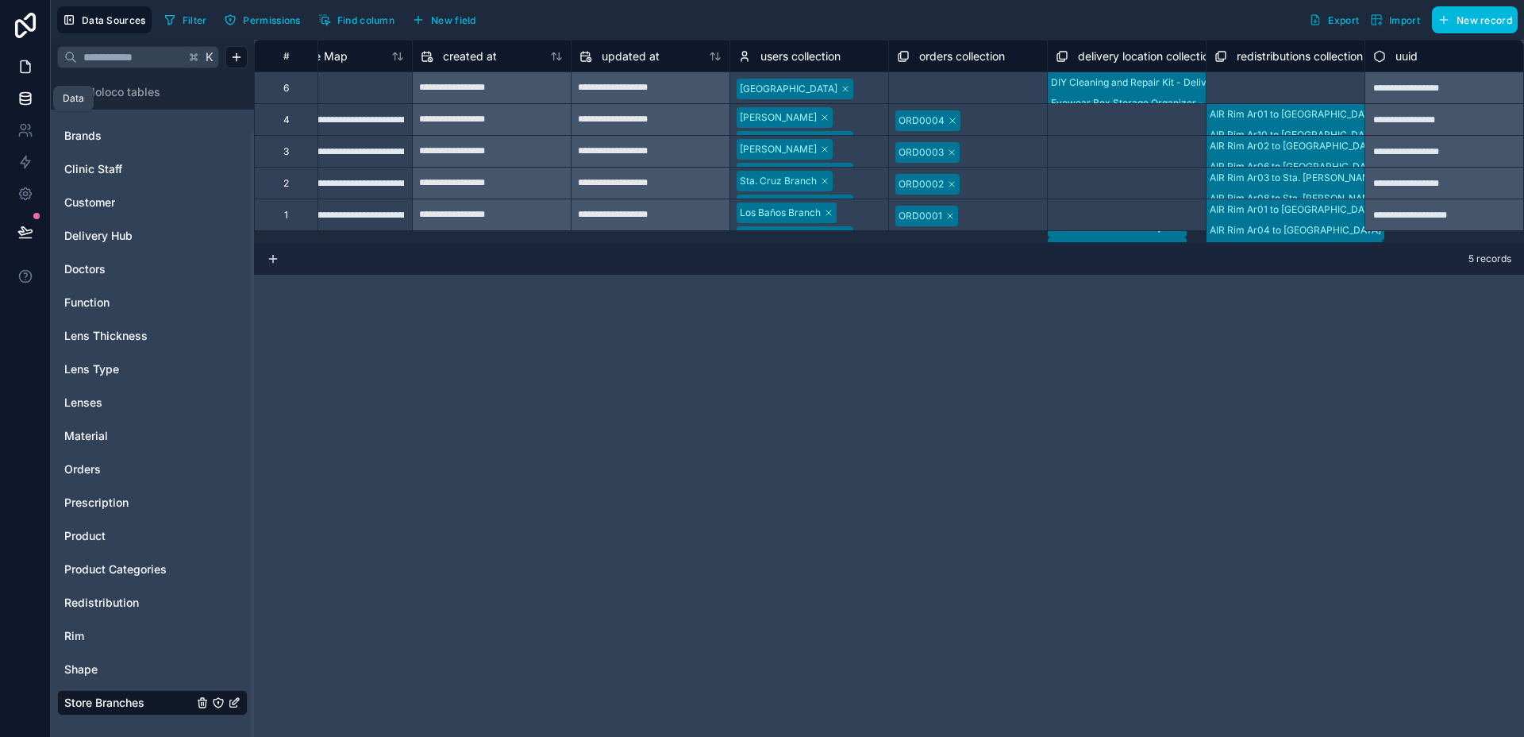
click at [35, 57] on link at bounding box center [25, 67] width 50 height 32
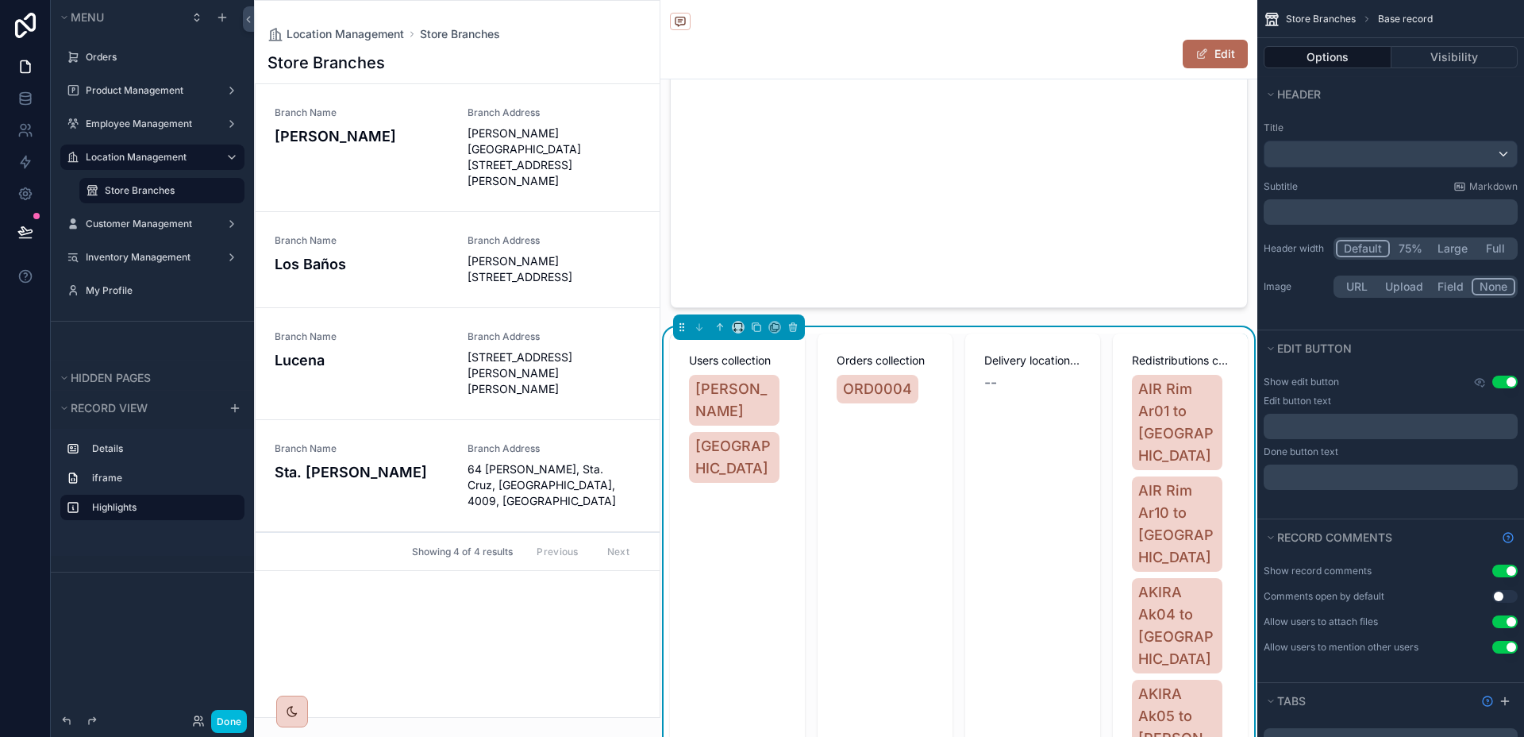
scroll to position [398, 0]
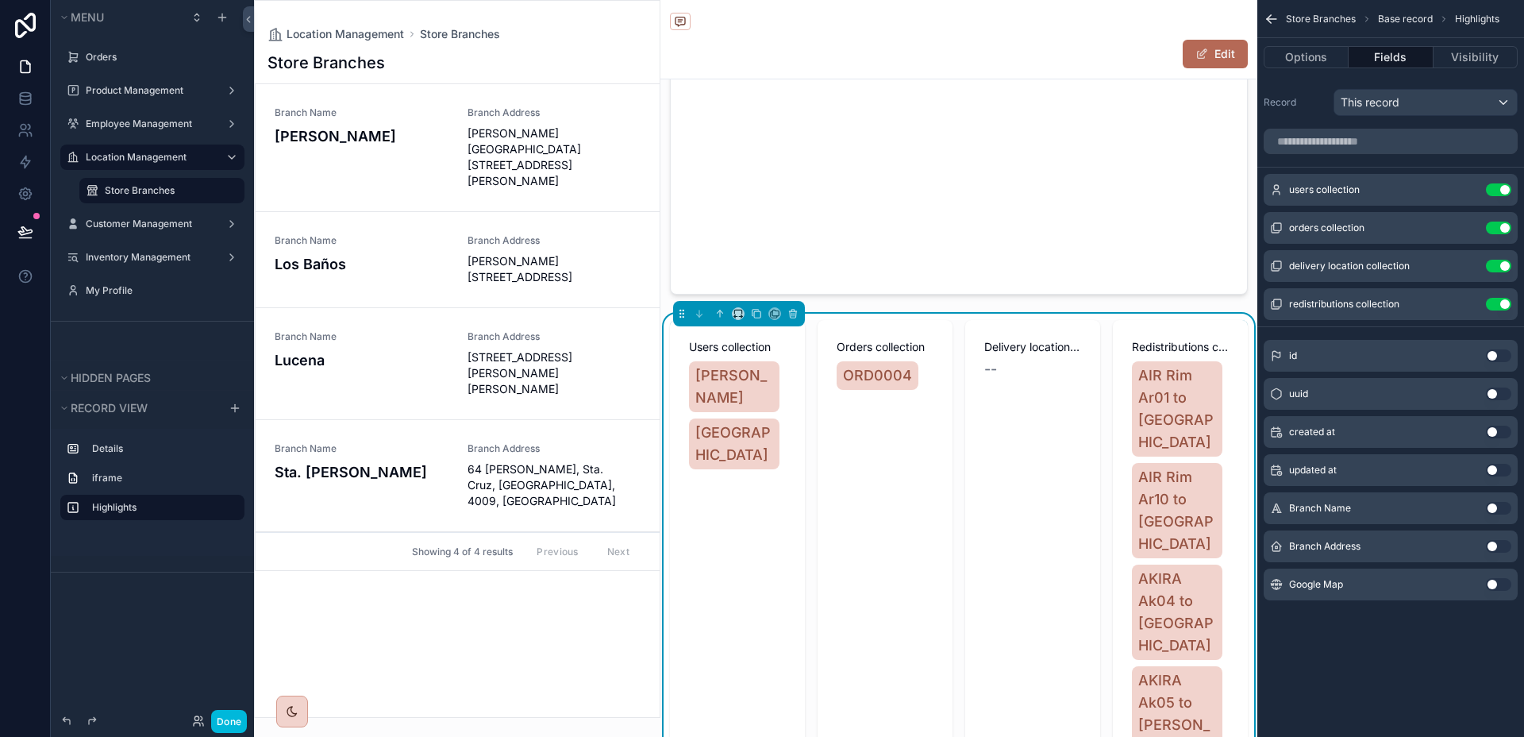
click at [0, 0] on icon "scrollable content" at bounding box center [0, 0] width 0 height 0
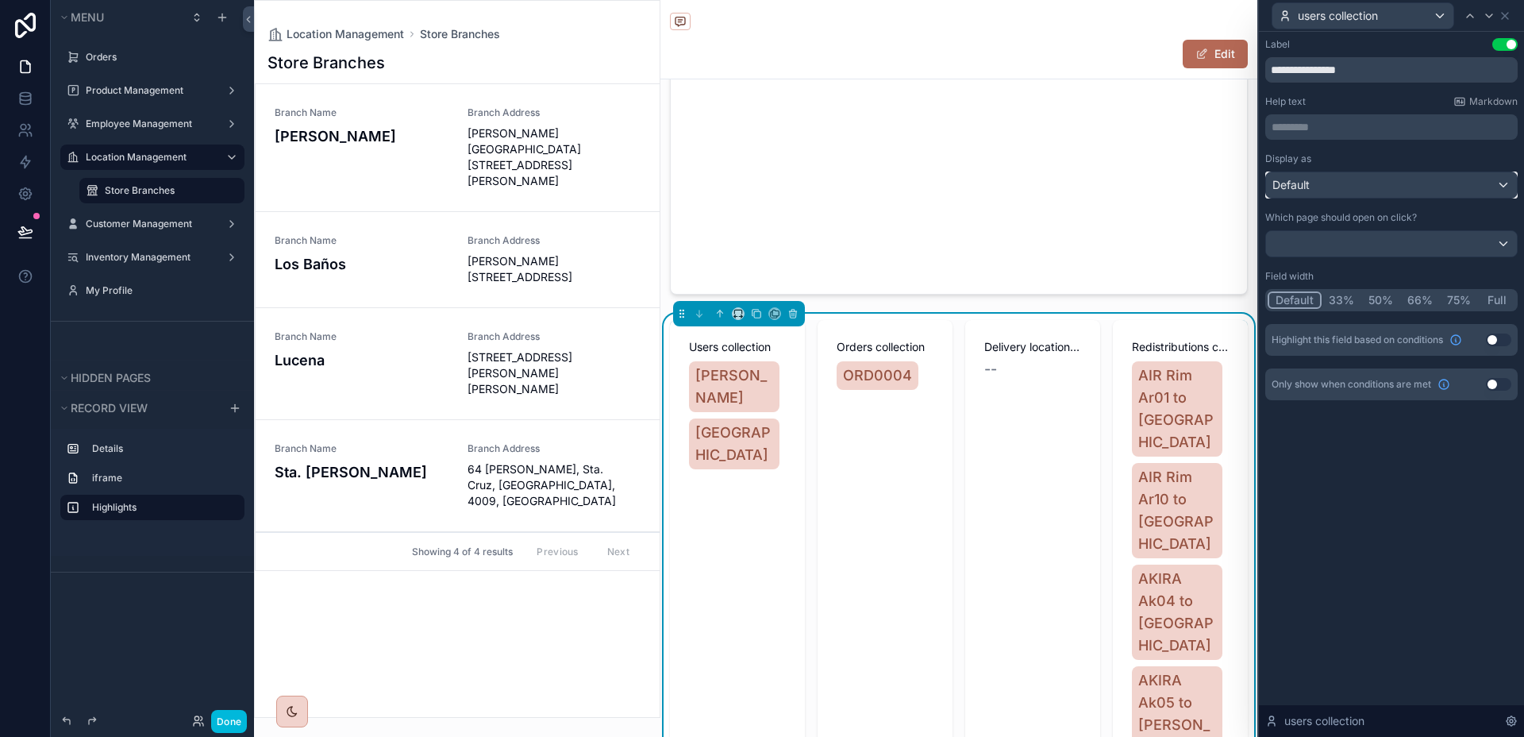
click at [1463, 190] on div "Default" at bounding box center [1391, 184] width 251 height 25
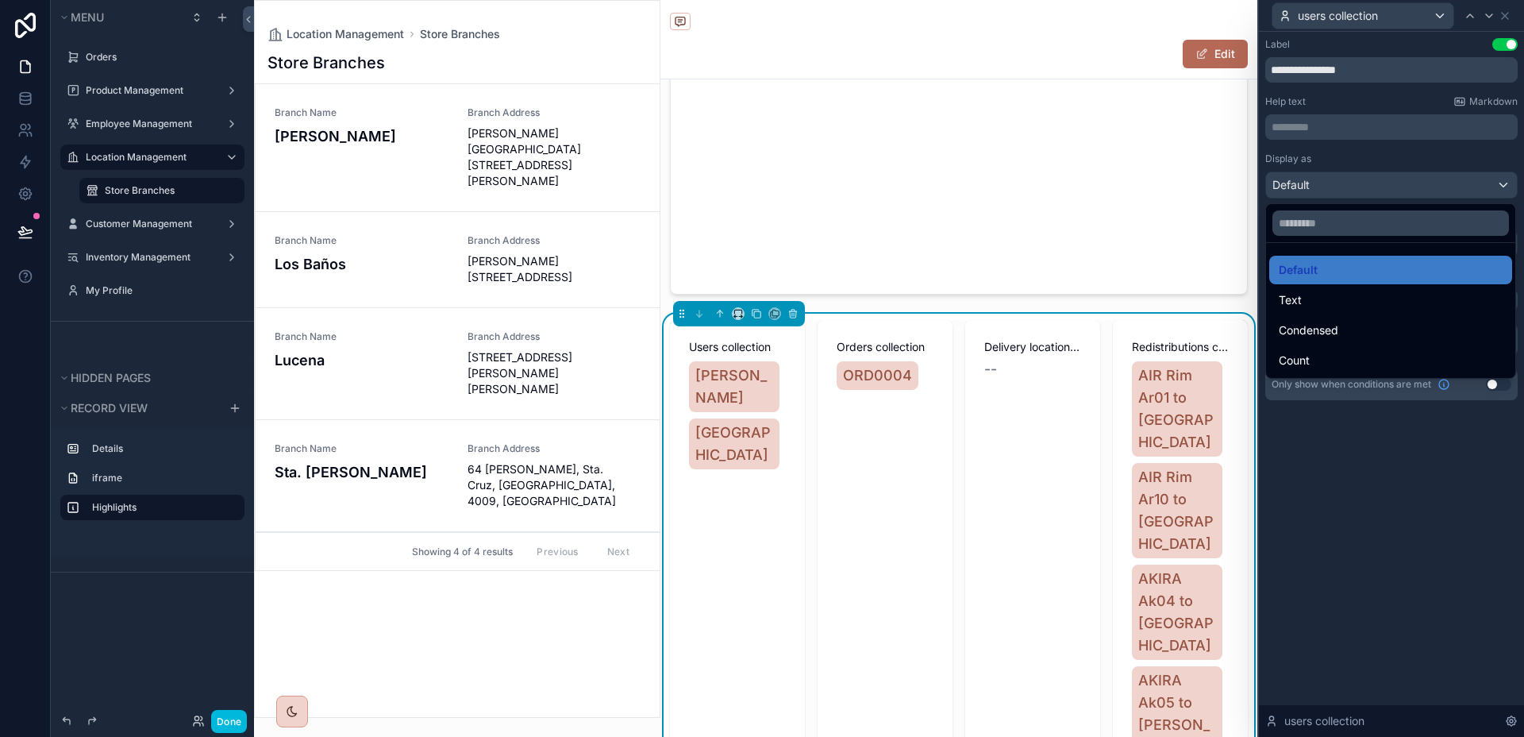
click at [1463, 190] on div at bounding box center [1391, 368] width 265 height 737
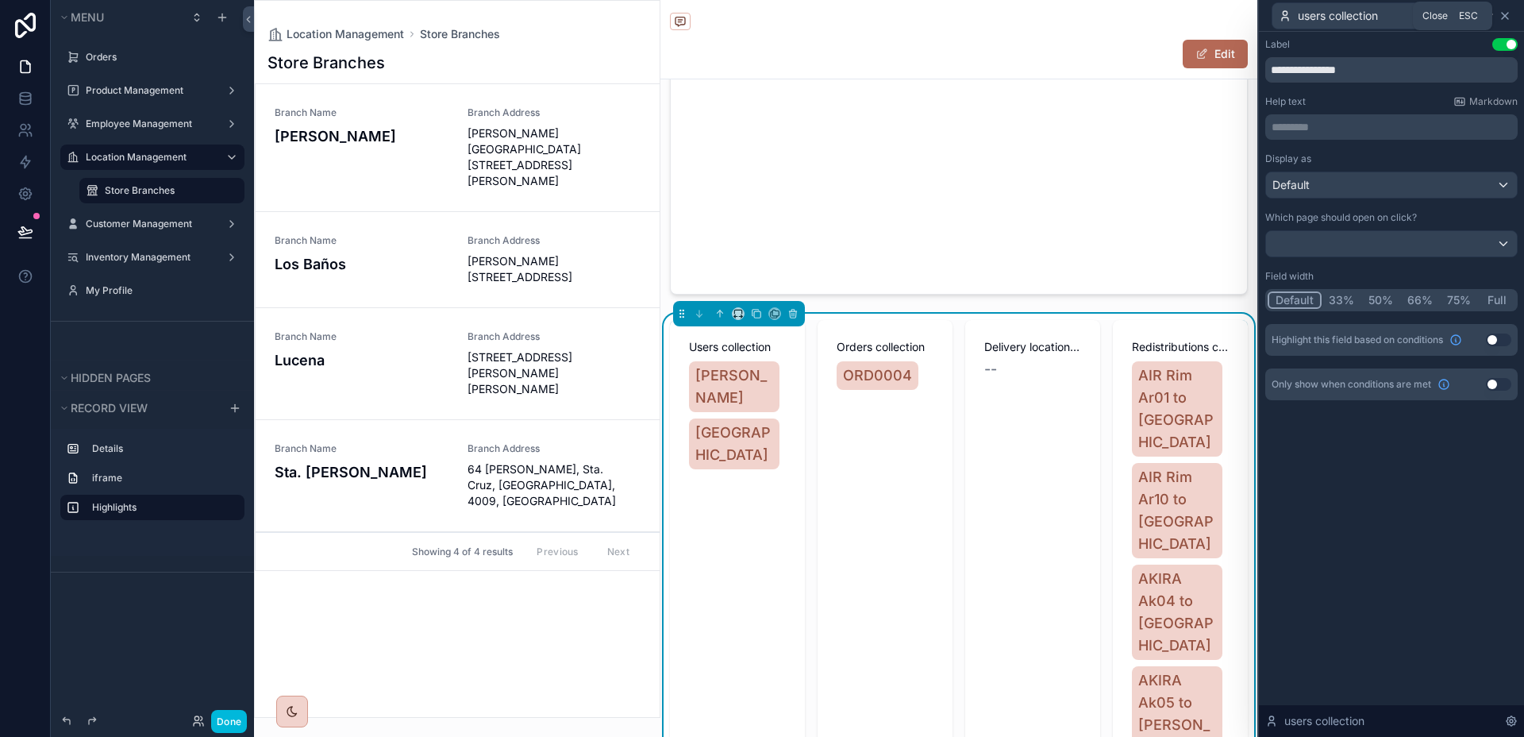
click at [1504, 15] on icon at bounding box center [1505, 16] width 6 height 6
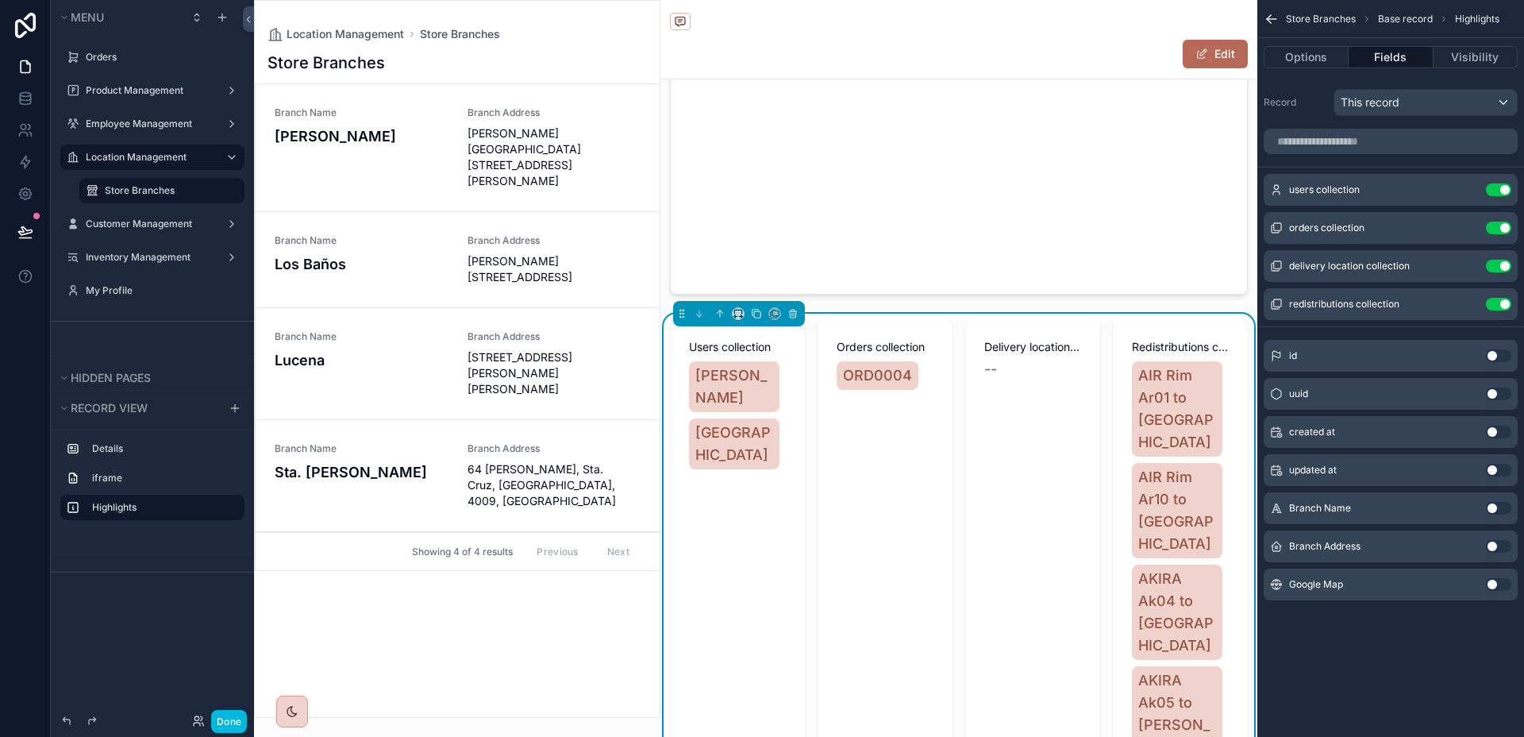
click at [0, 0] on icon "scrollable content" at bounding box center [0, 0] width 0 height 0
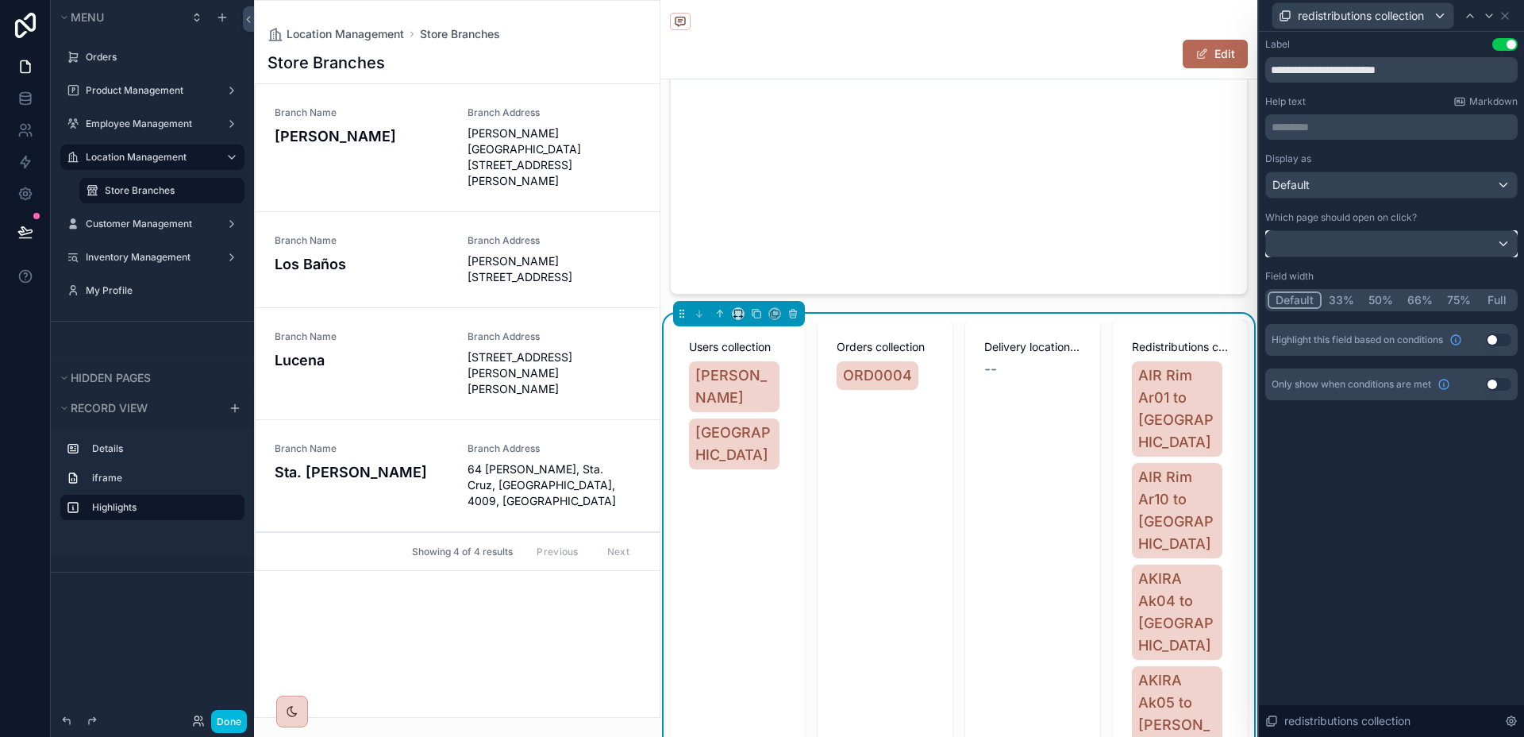
click at [1408, 235] on div at bounding box center [1391, 243] width 251 height 25
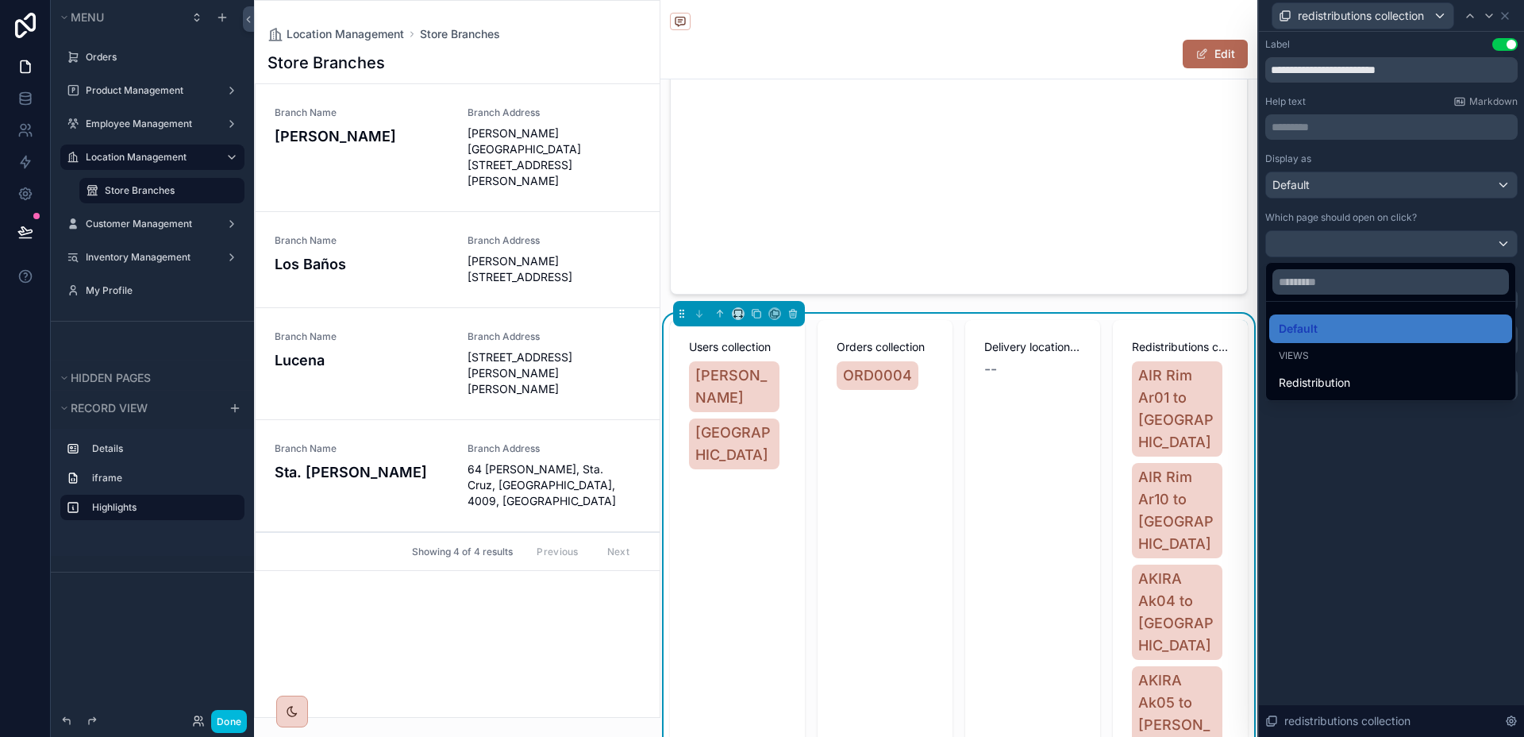
click at [1409, 206] on div at bounding box center [1391, 368] width 265 height 737
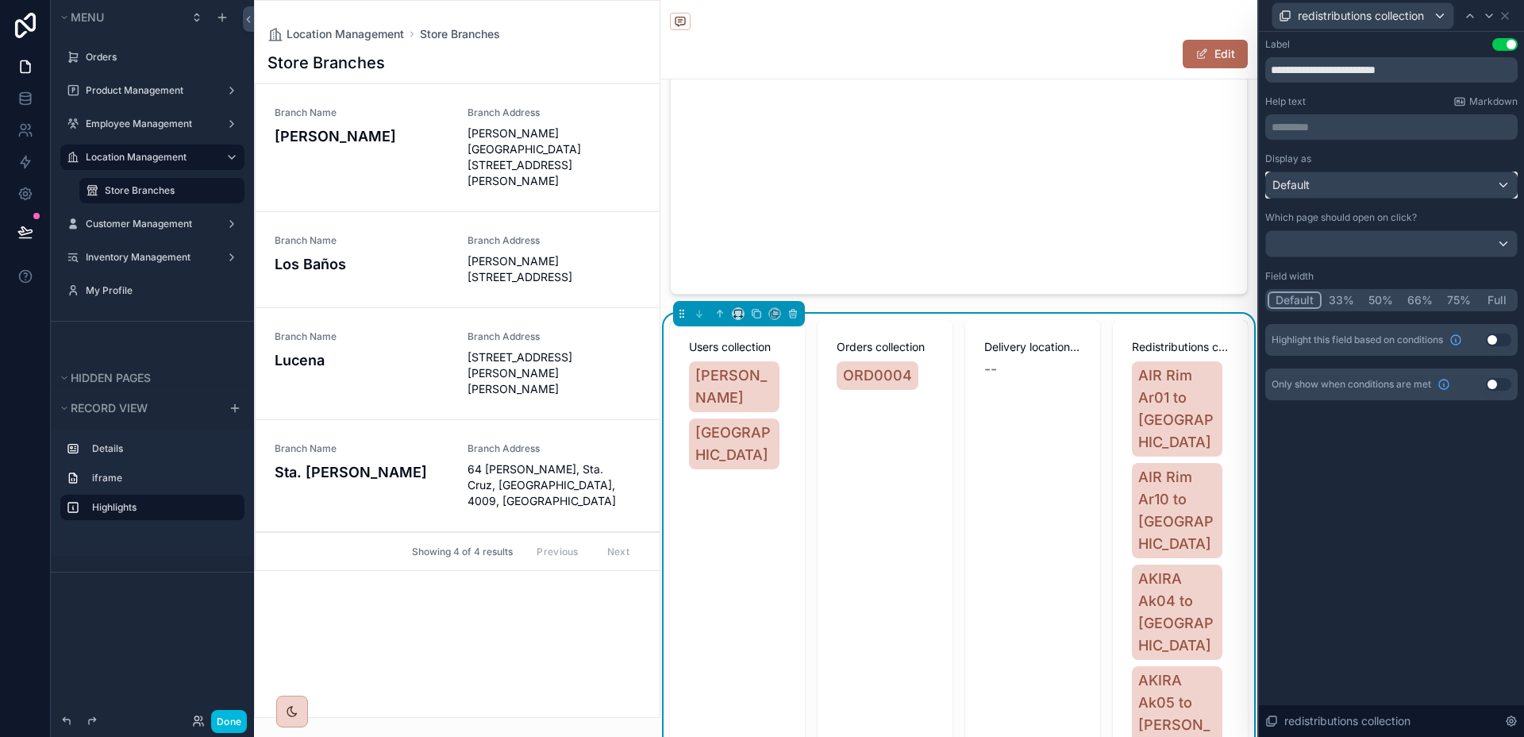
click at [1410, 192] on div "Default" at bounding box center [1391, 184] width 251 height 25
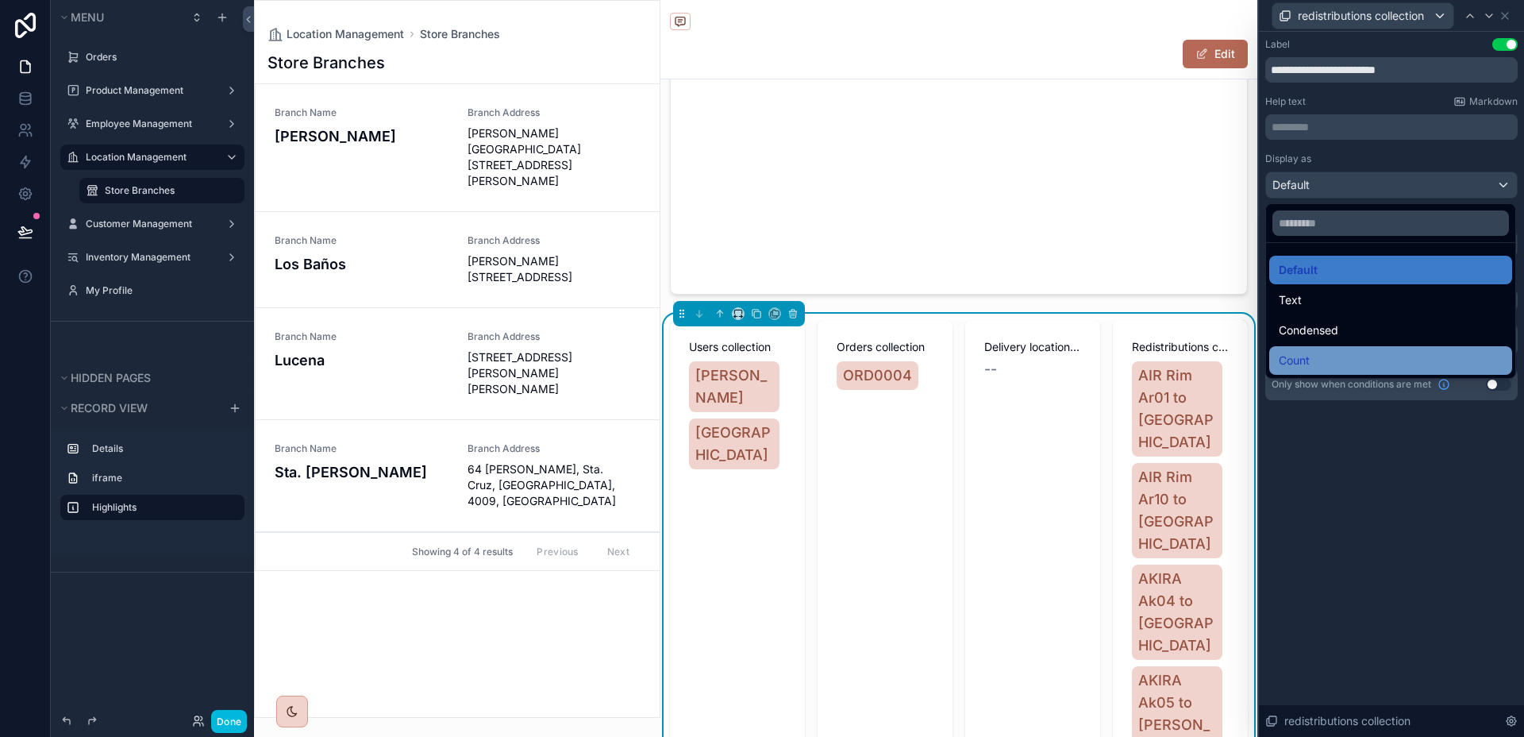
click at [1331, 351] on div "Count" at bounding box center [1391, 360] width 224 height 19
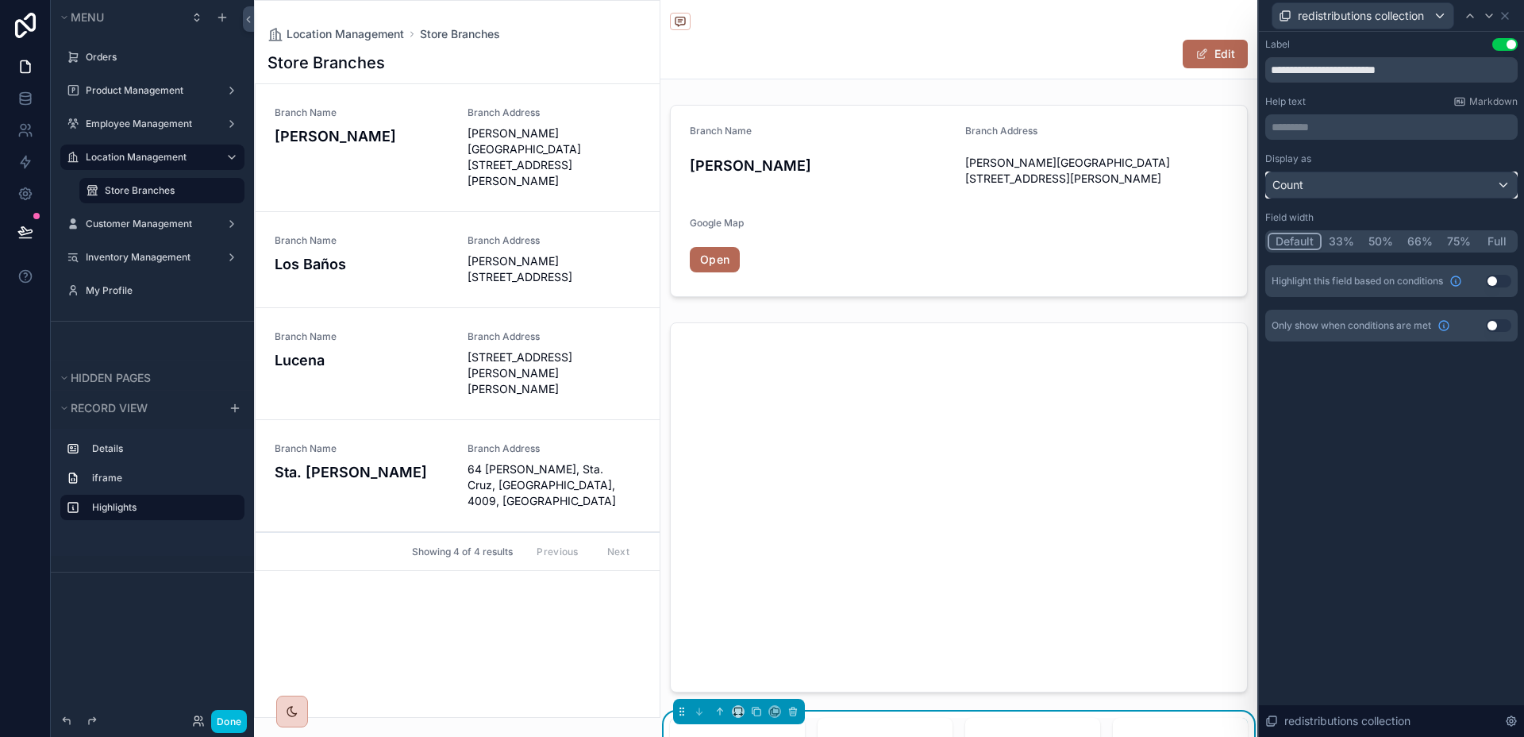
click at [1373, 182] on div "Count" at bounding box center [1391, 184] width 251 height 25
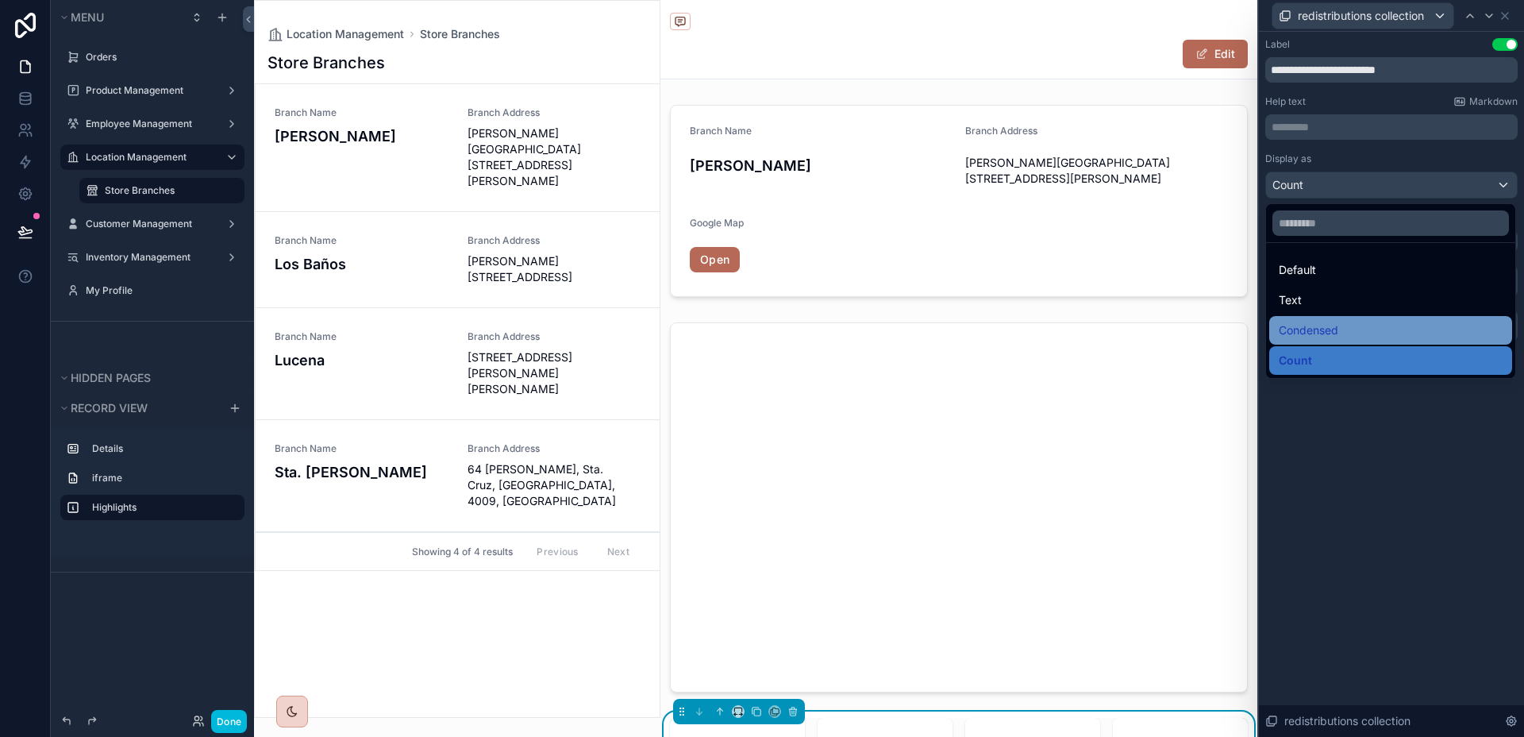
click at [1365, 338] on div "Condensed" at bounding box center [1391, 330] width 224 height 19
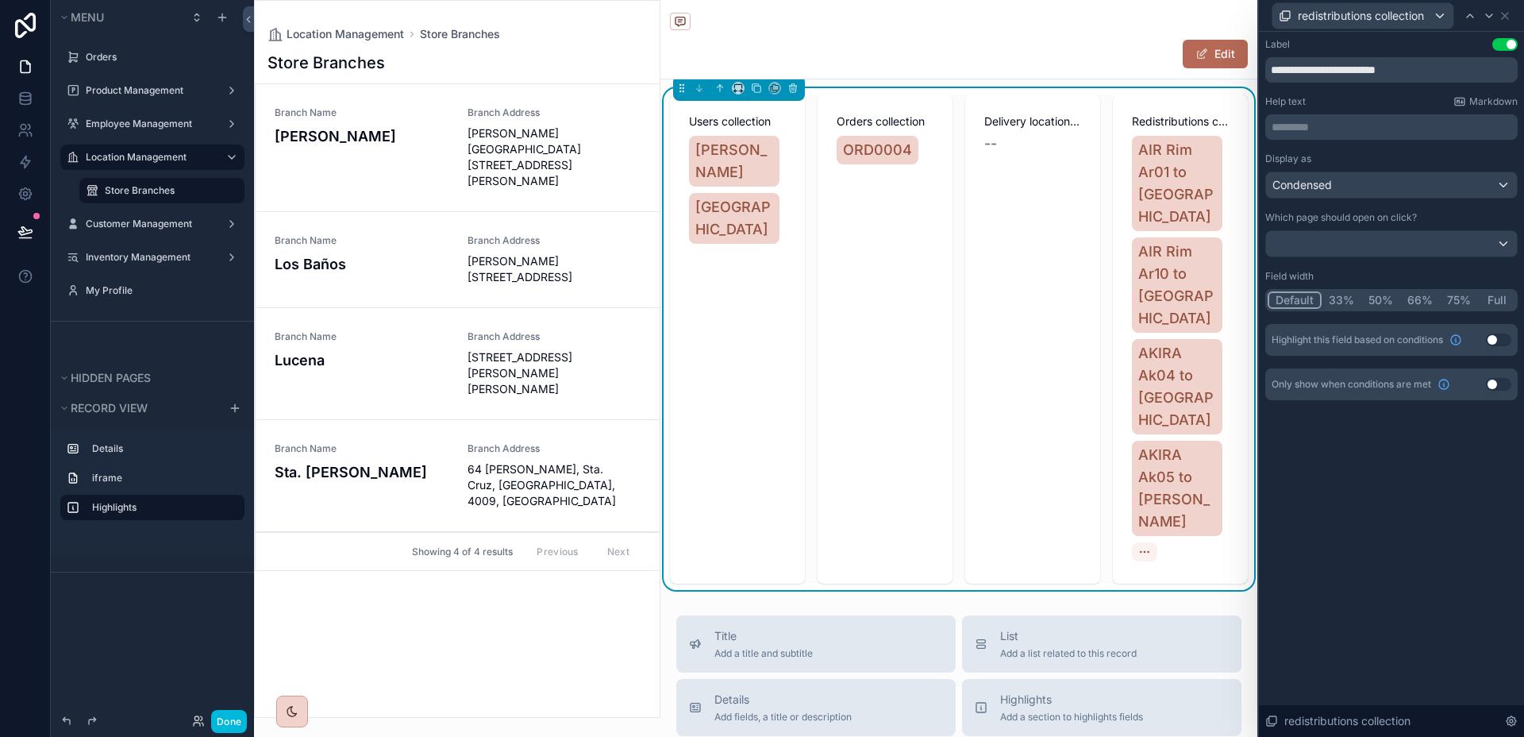
scroll to position [299, 0]
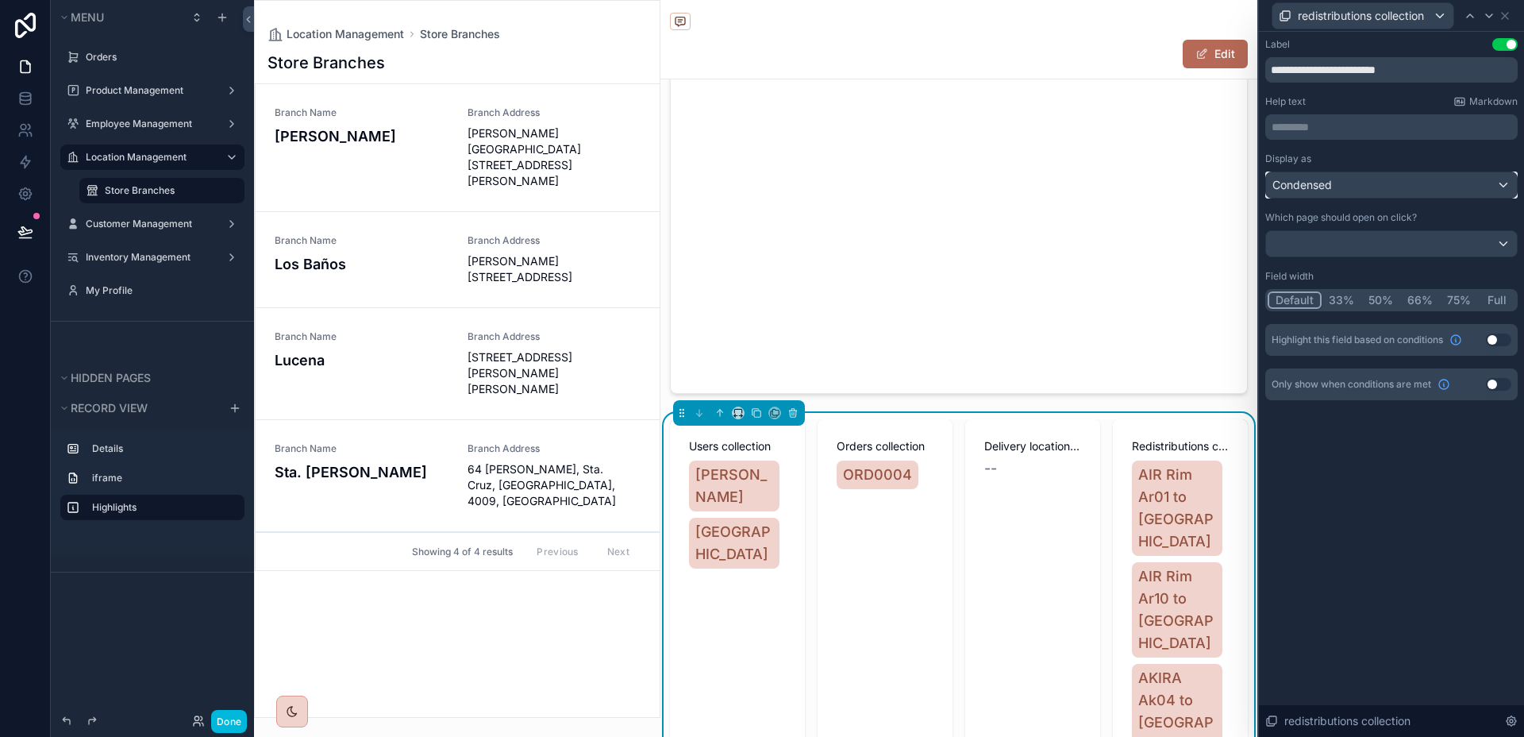
click at [1393, 186] on div "Condensed" at bounding box center [1391, 184] width 251 height 25
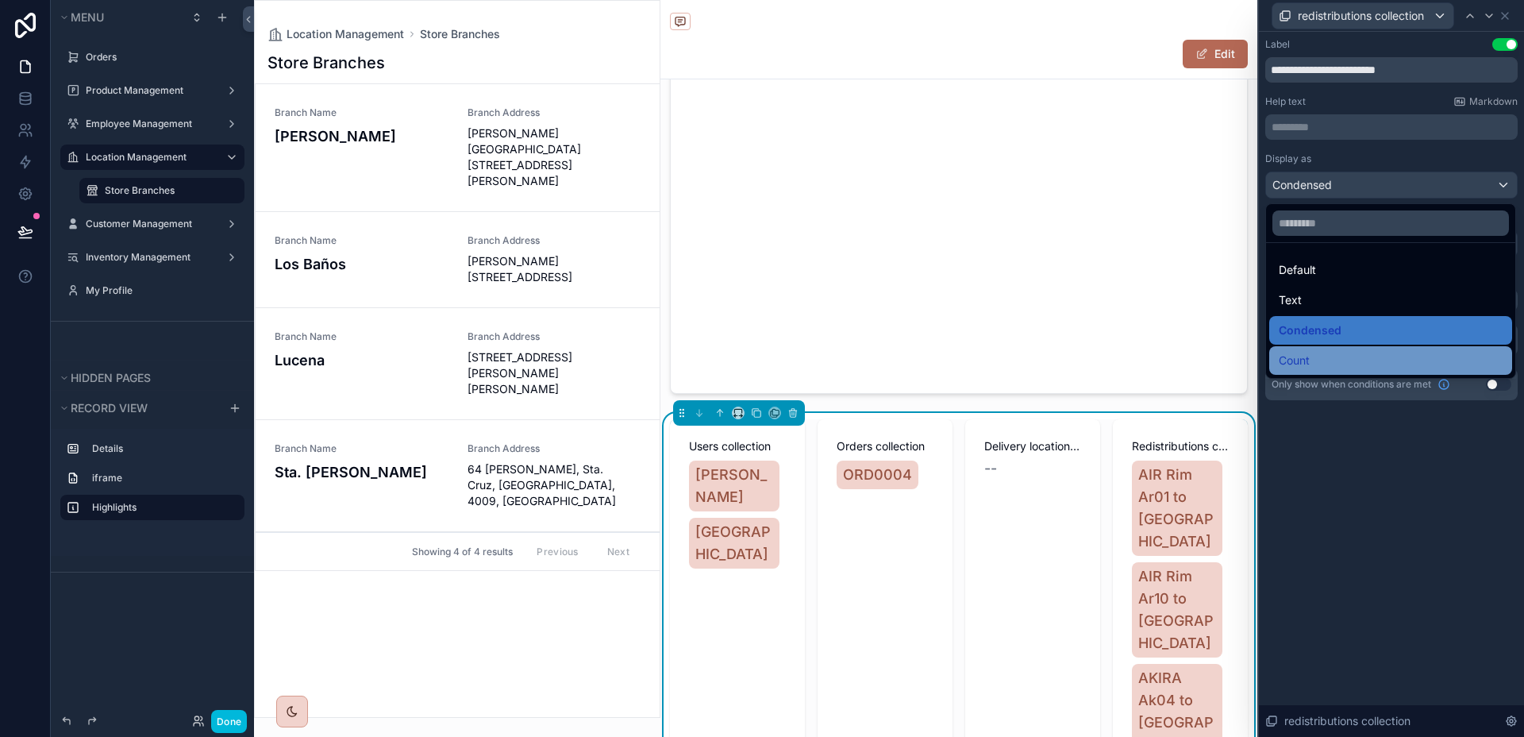
click at [1342, 353] on div "Count" at bounding box center [1391, 360] width 224 height 19
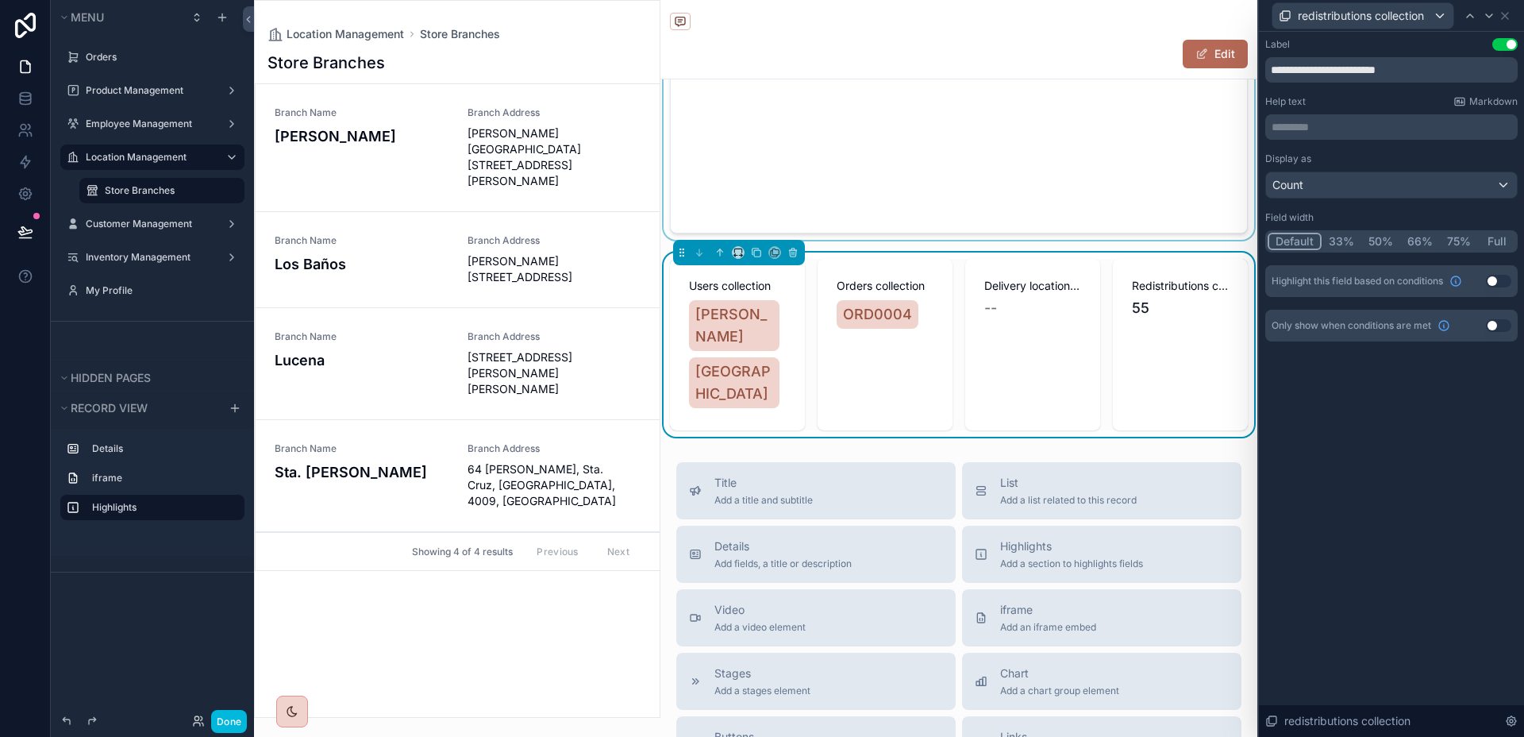
scroll to position [416, 0]
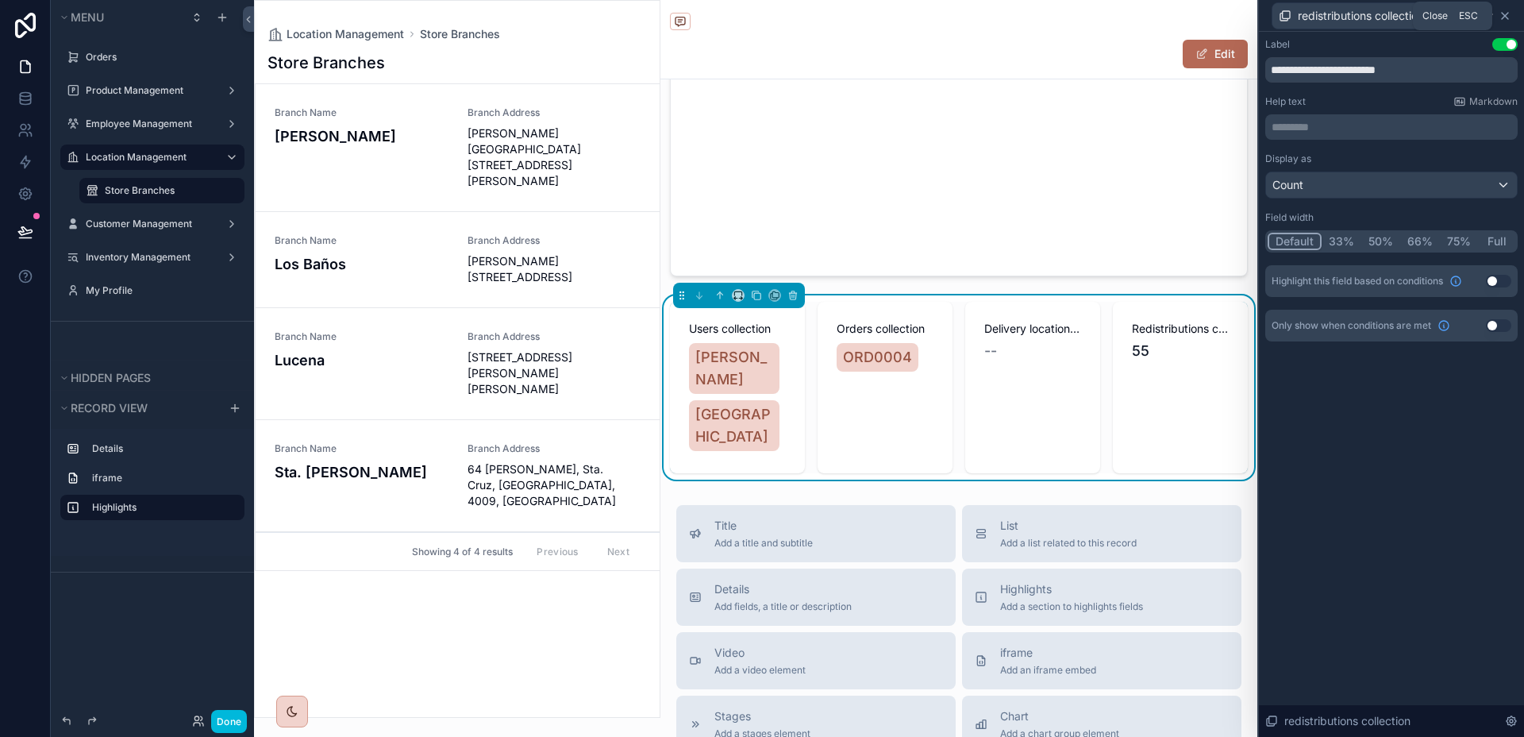
click at [1508, 18] on icon at bounding box center [1505, 16] width 6 height 6
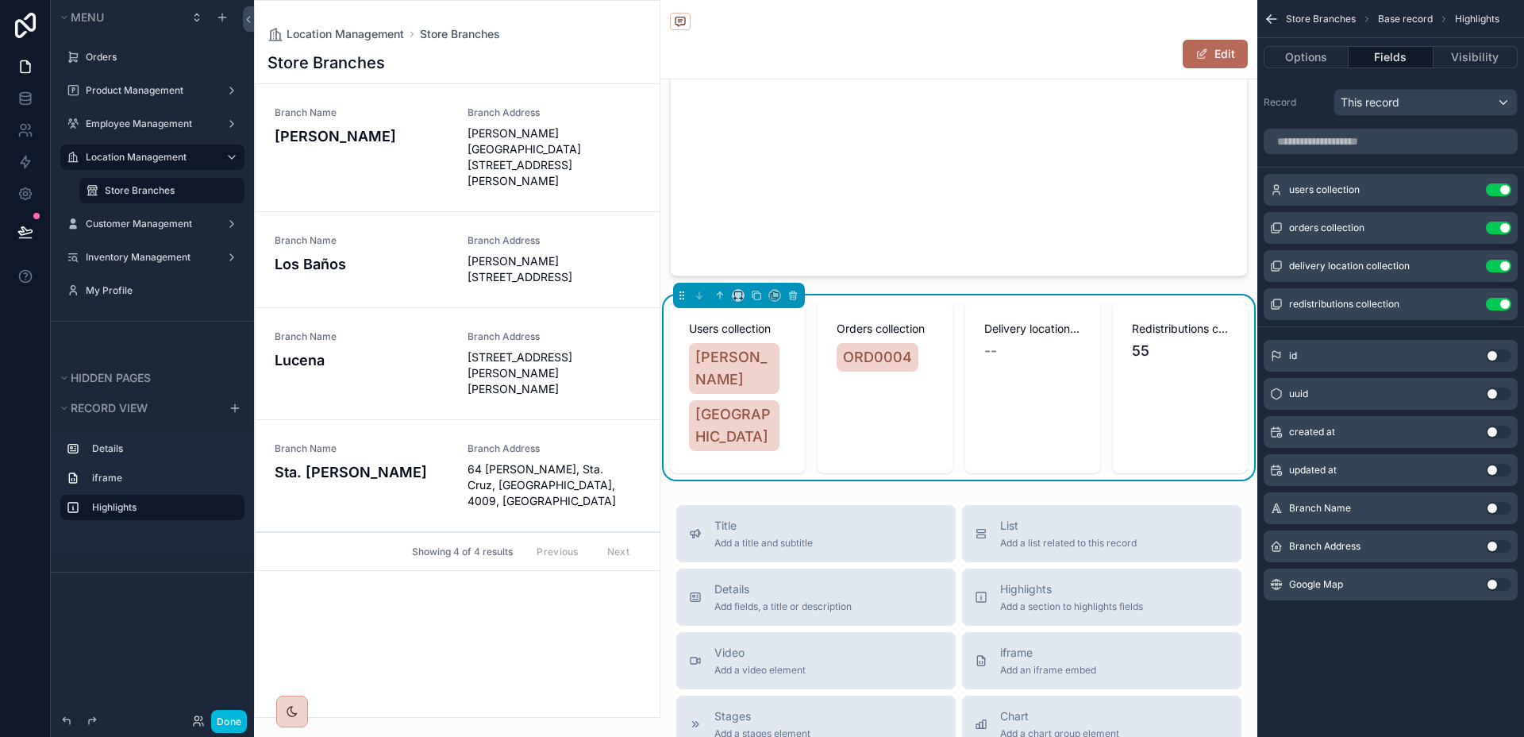
click at [0, 0] on icon "scrollable content" at bounding box center [0, 0] width 0 height 0
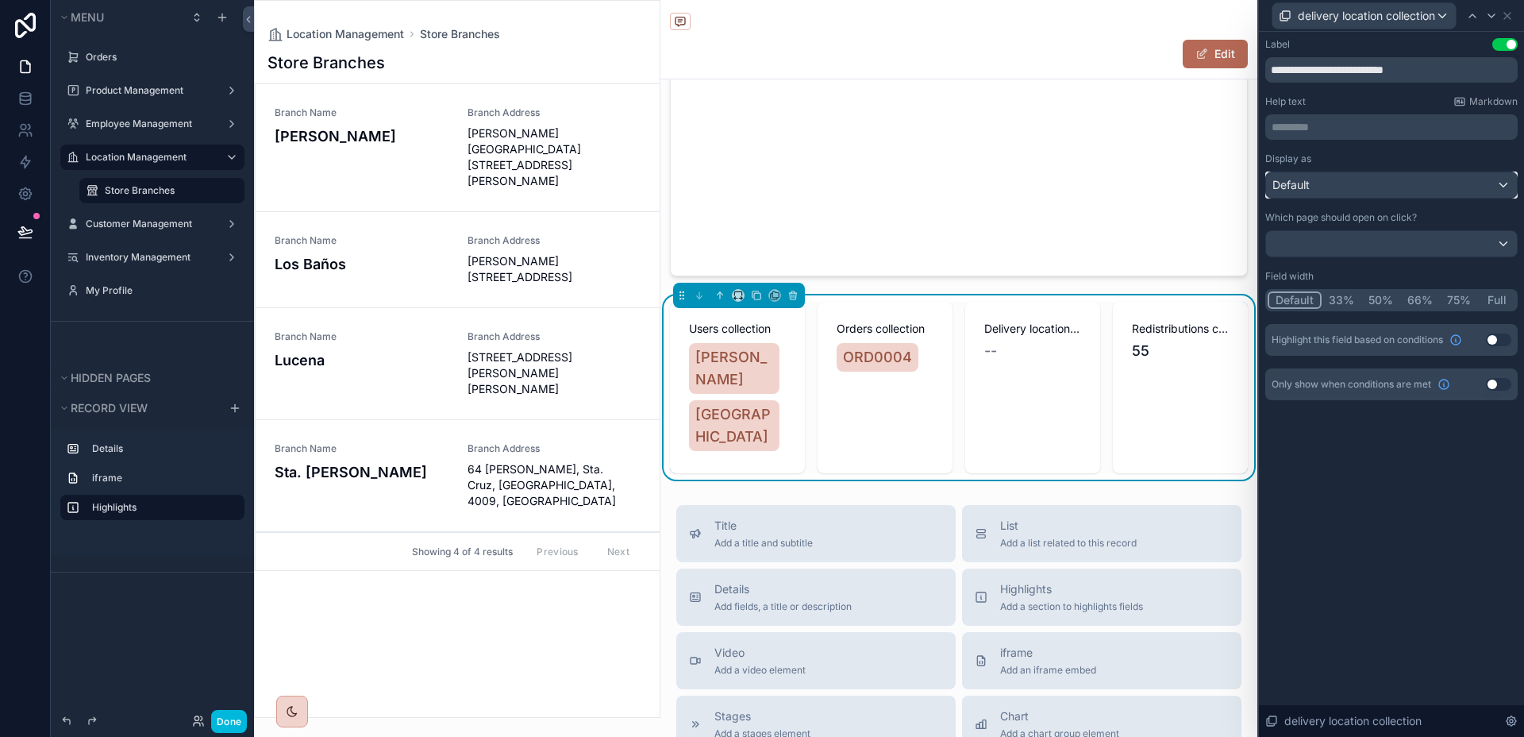
click at [1424, 191] on div "Default" at bounding box center [1391, 184] width 251 height 25
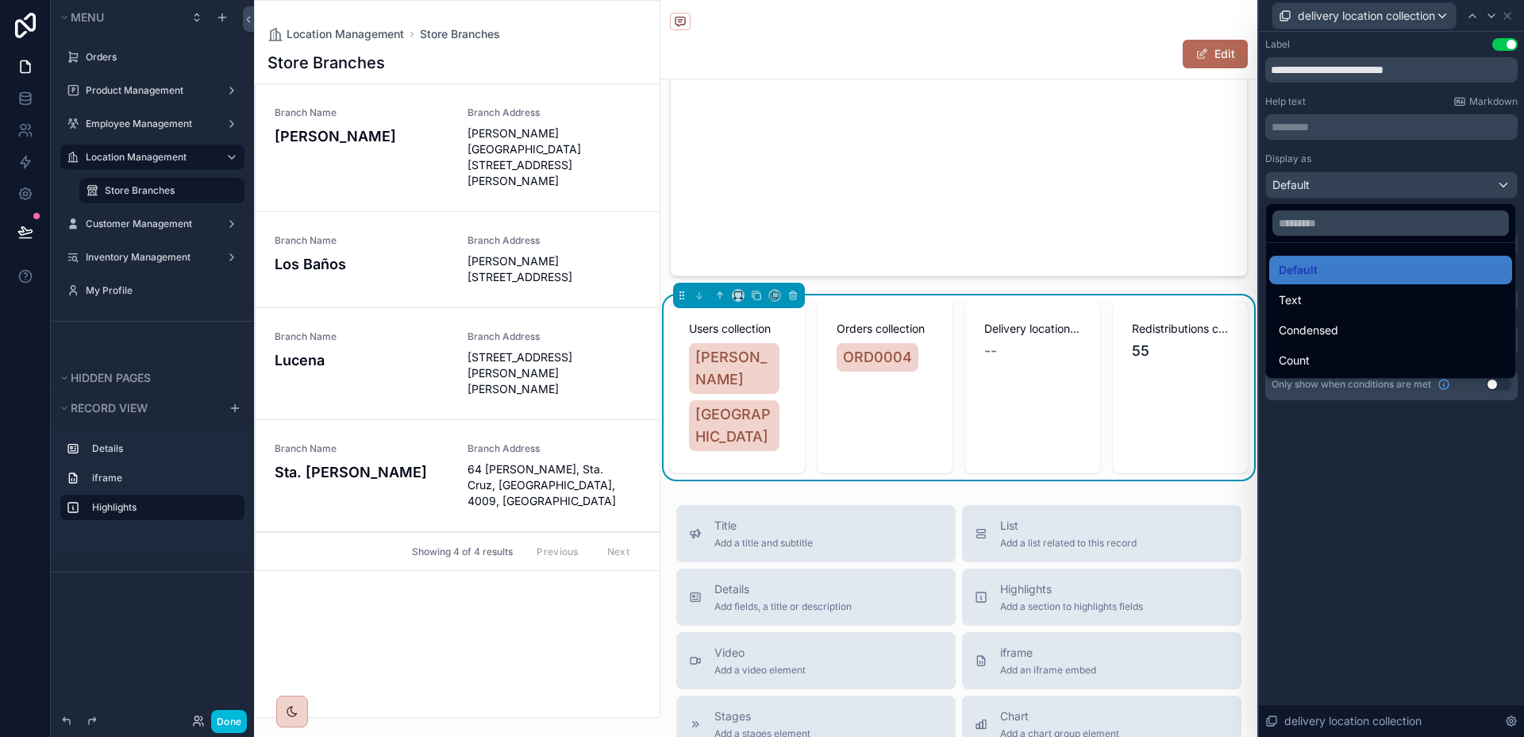
click at [1424, 191] on div at bounding box center [1391, 368] width 265 height 737
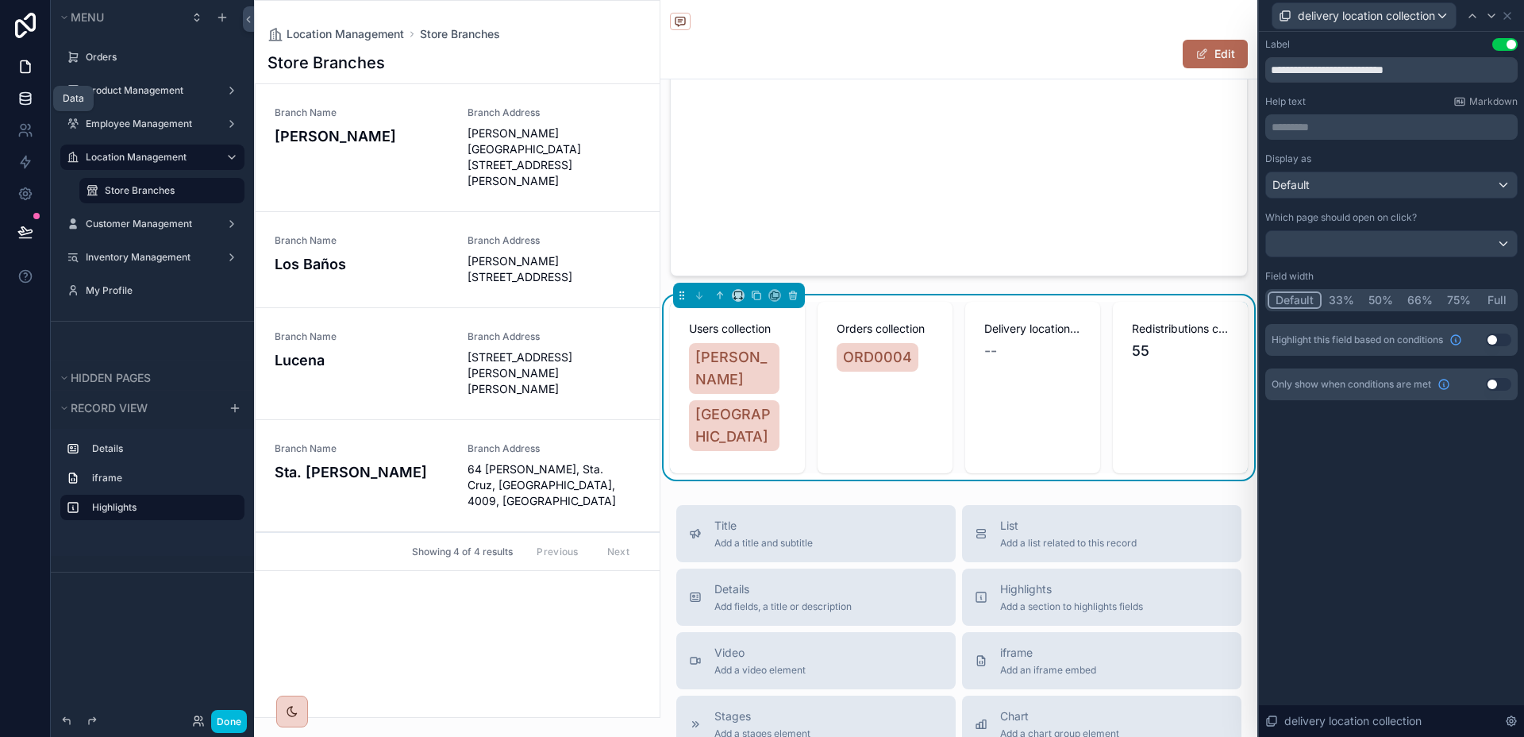
click at [24, 106] on icon at bounding box center [25, 99] width 16 height 16
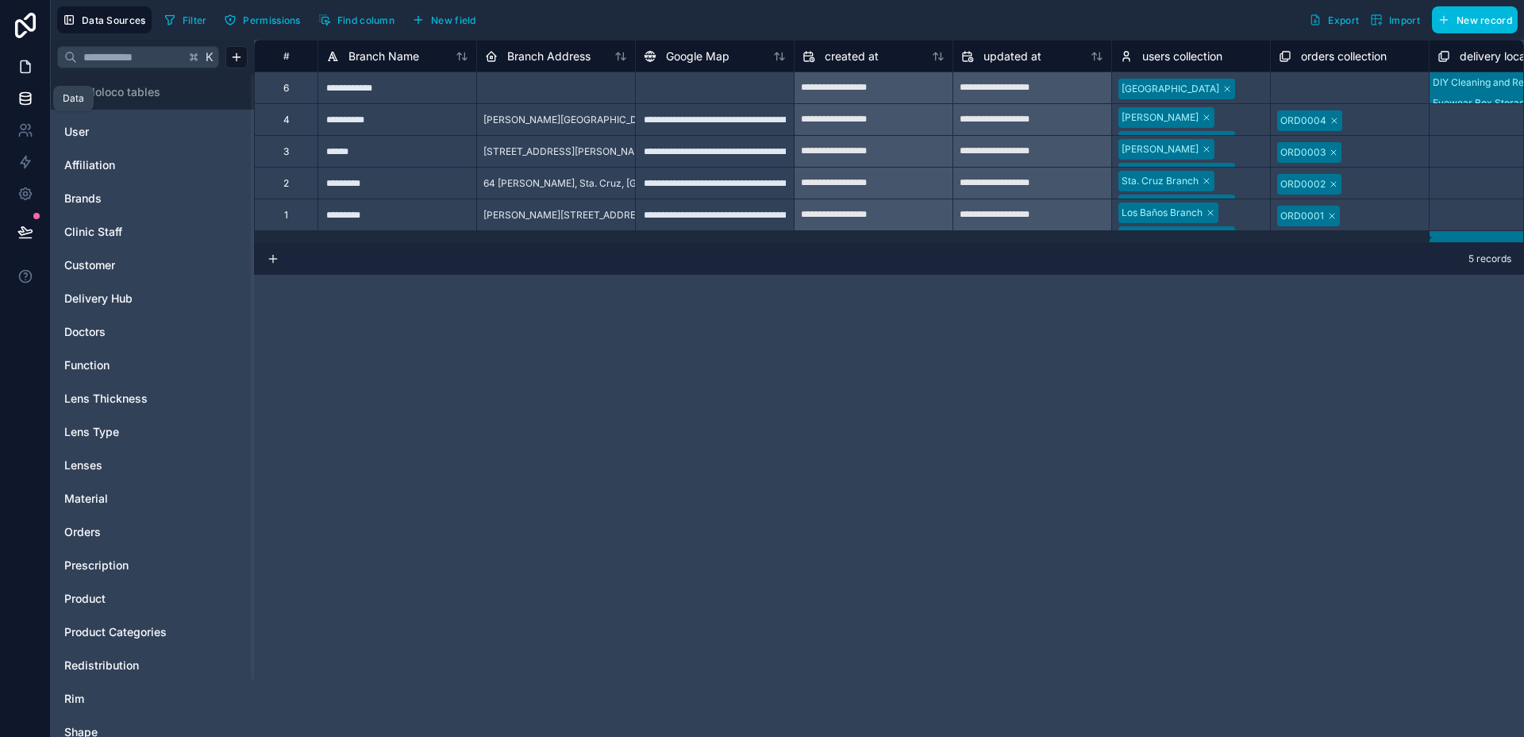
click at [28, 75] on link at bounding box center [25, 67] width 50 height 32
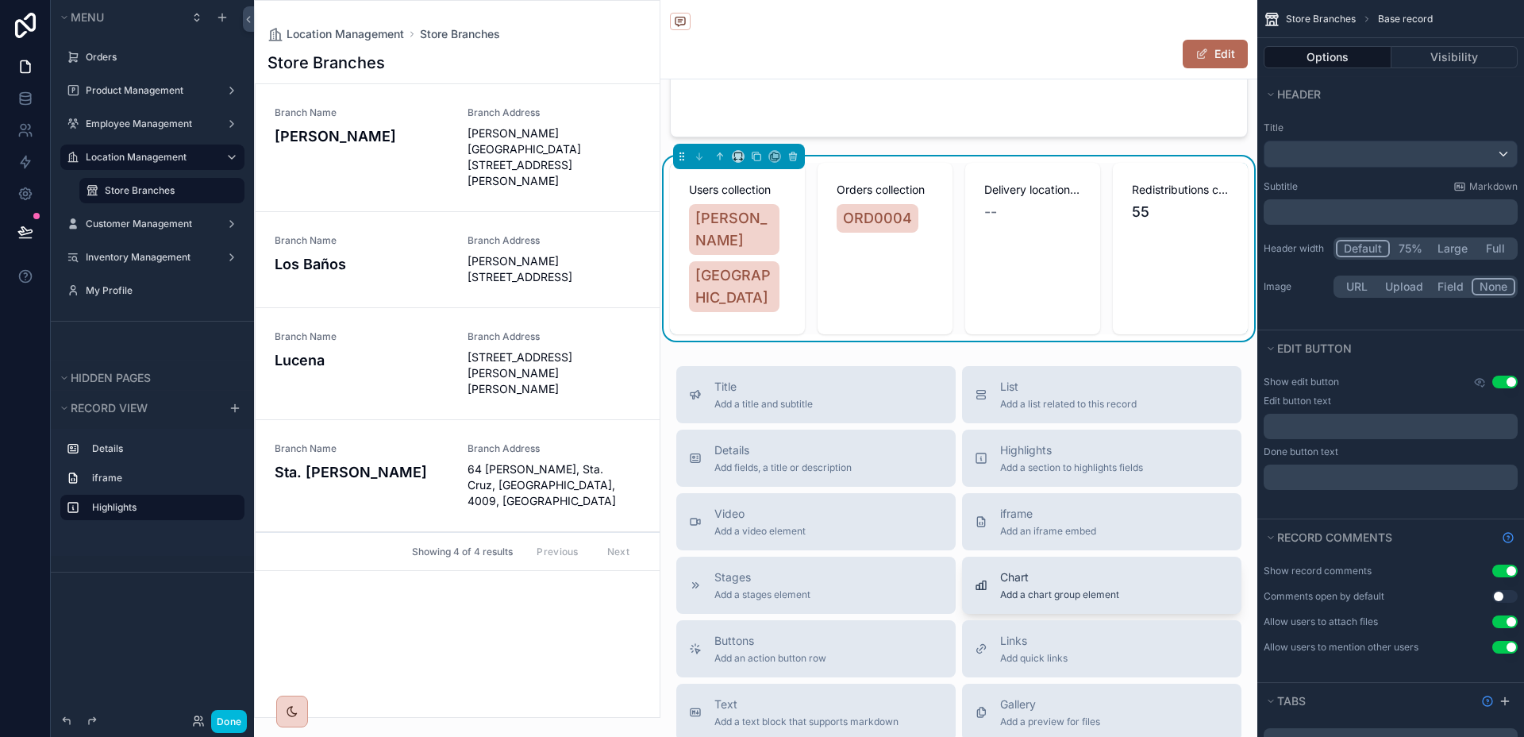
scroll to position [548, 0]
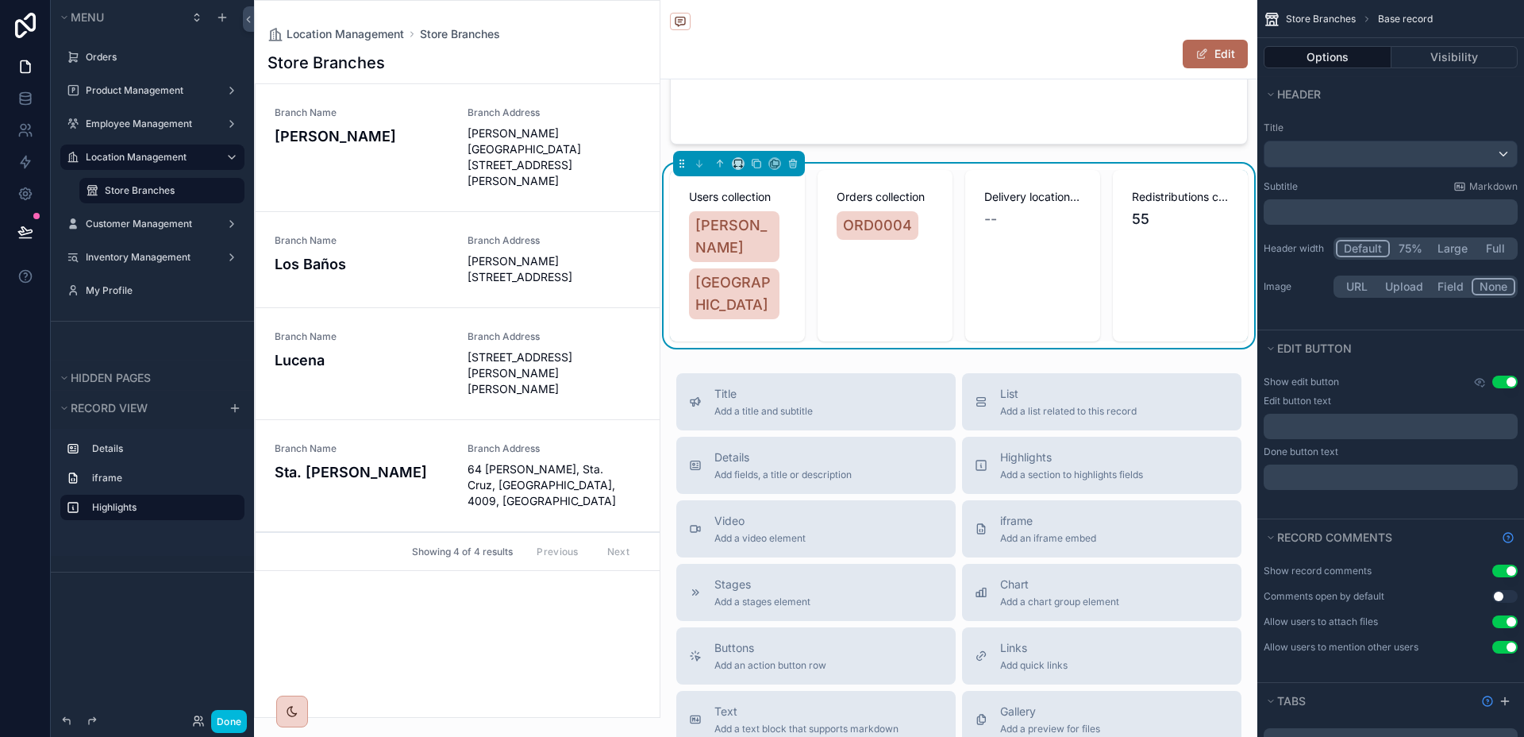
click at [1127, 304] on div "Redistributions collection 55" at bounding box center [1180, 255] width 135 height 171
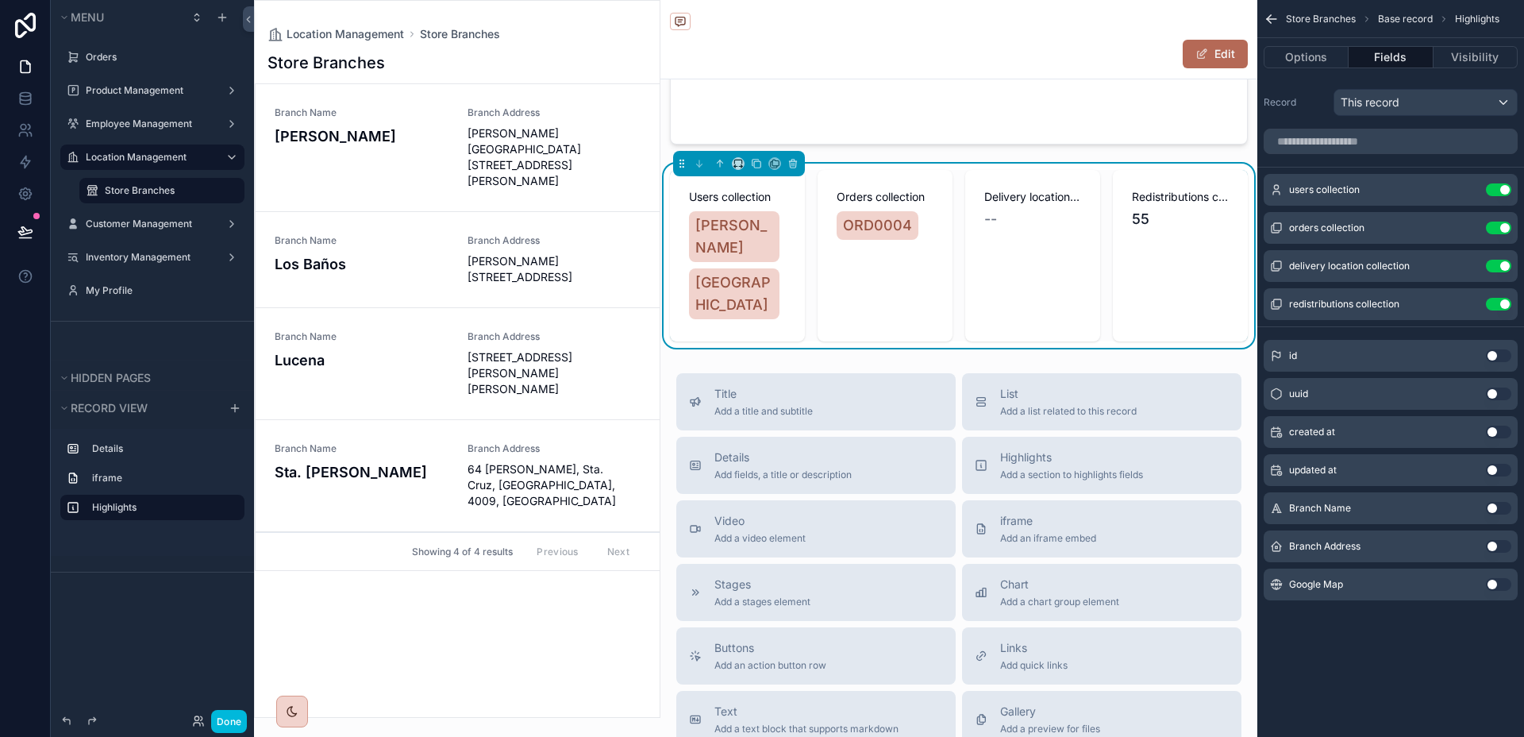
click at [1486, 260] on div "Use setting" at bounding box center [1498, 266] width 25 height 13
click at [1493, 264] on button "Use setting" at bounding box center [1498, 266] width 25 height 13
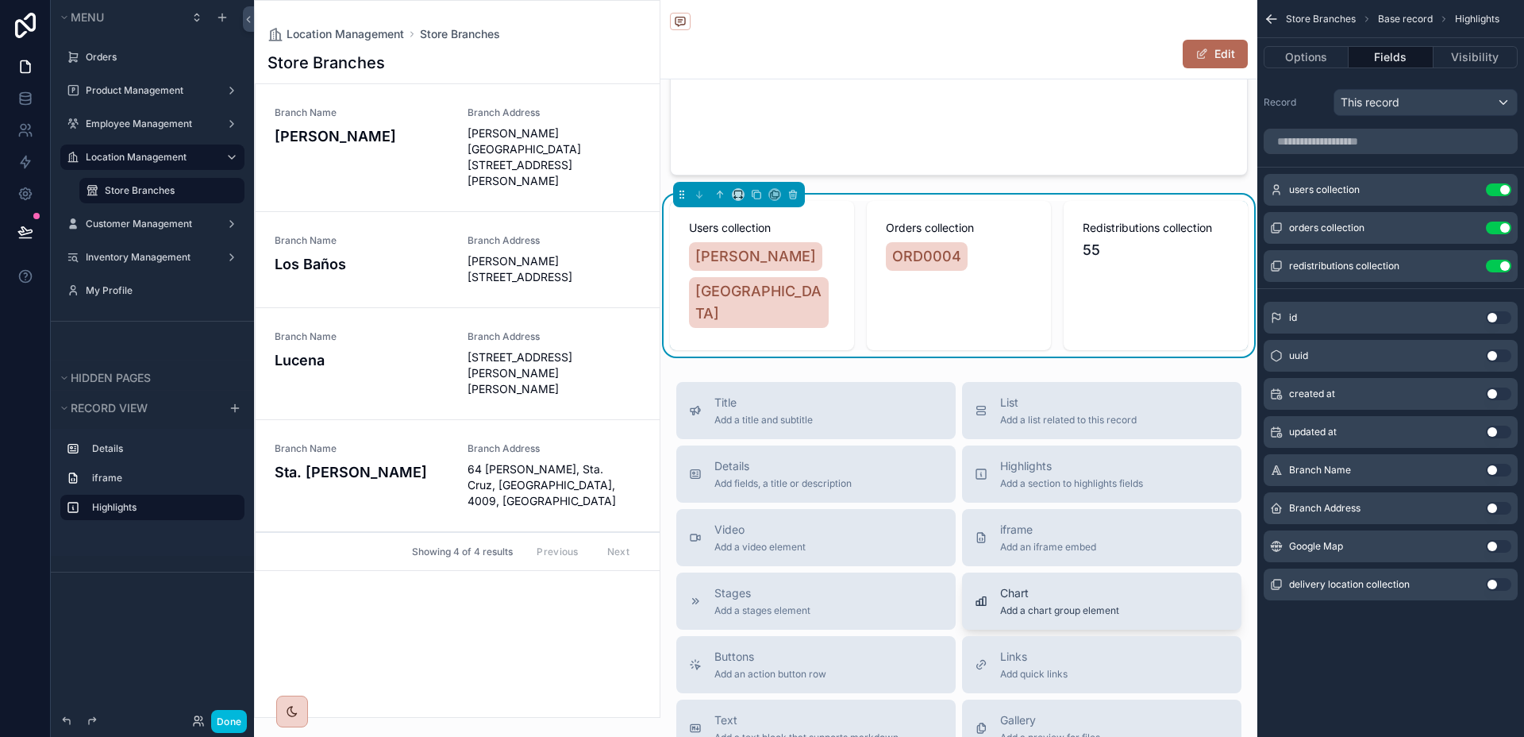
scroll to position [511, 0]
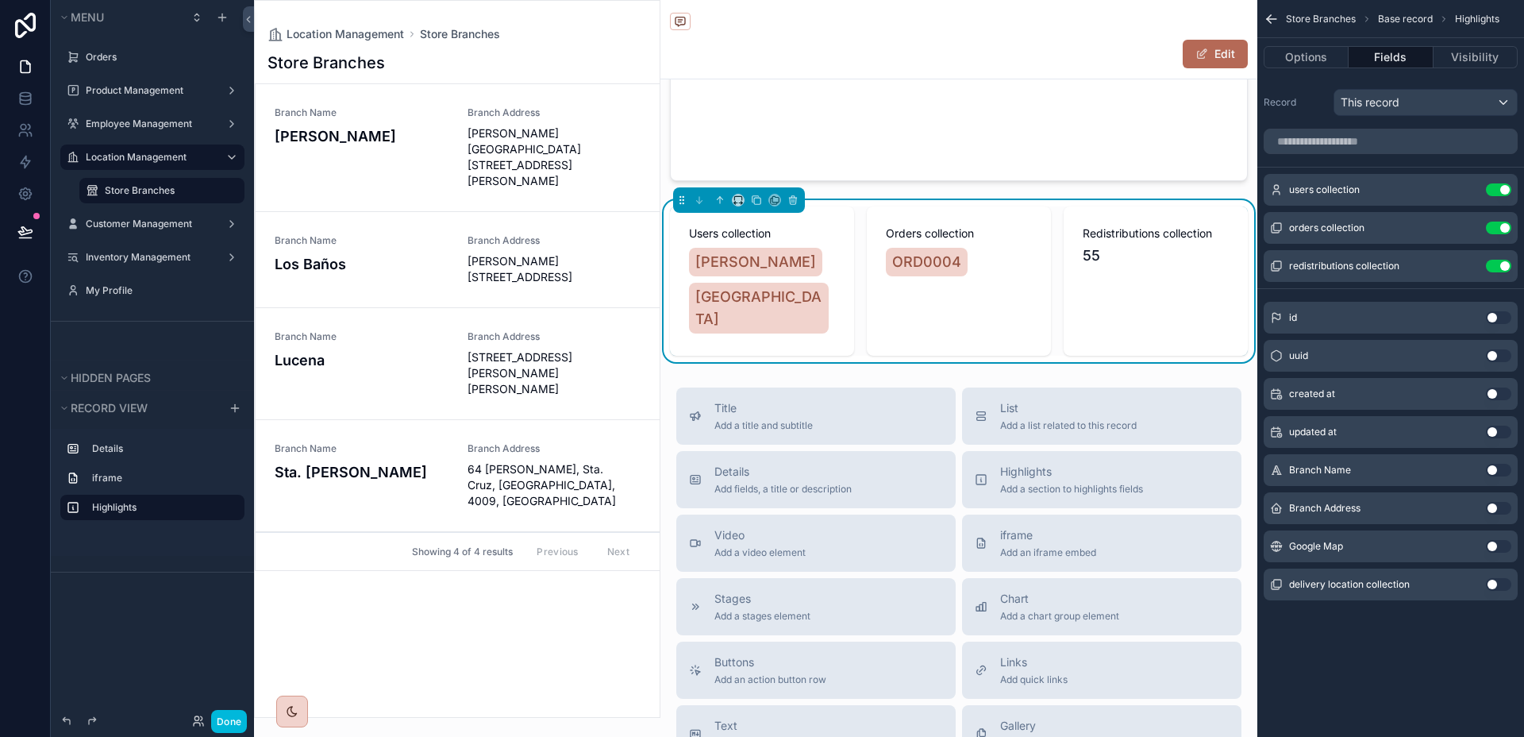
click at [0, 0] on icon "scrollable content" at bounding box center [0, 0] width 0 height 0
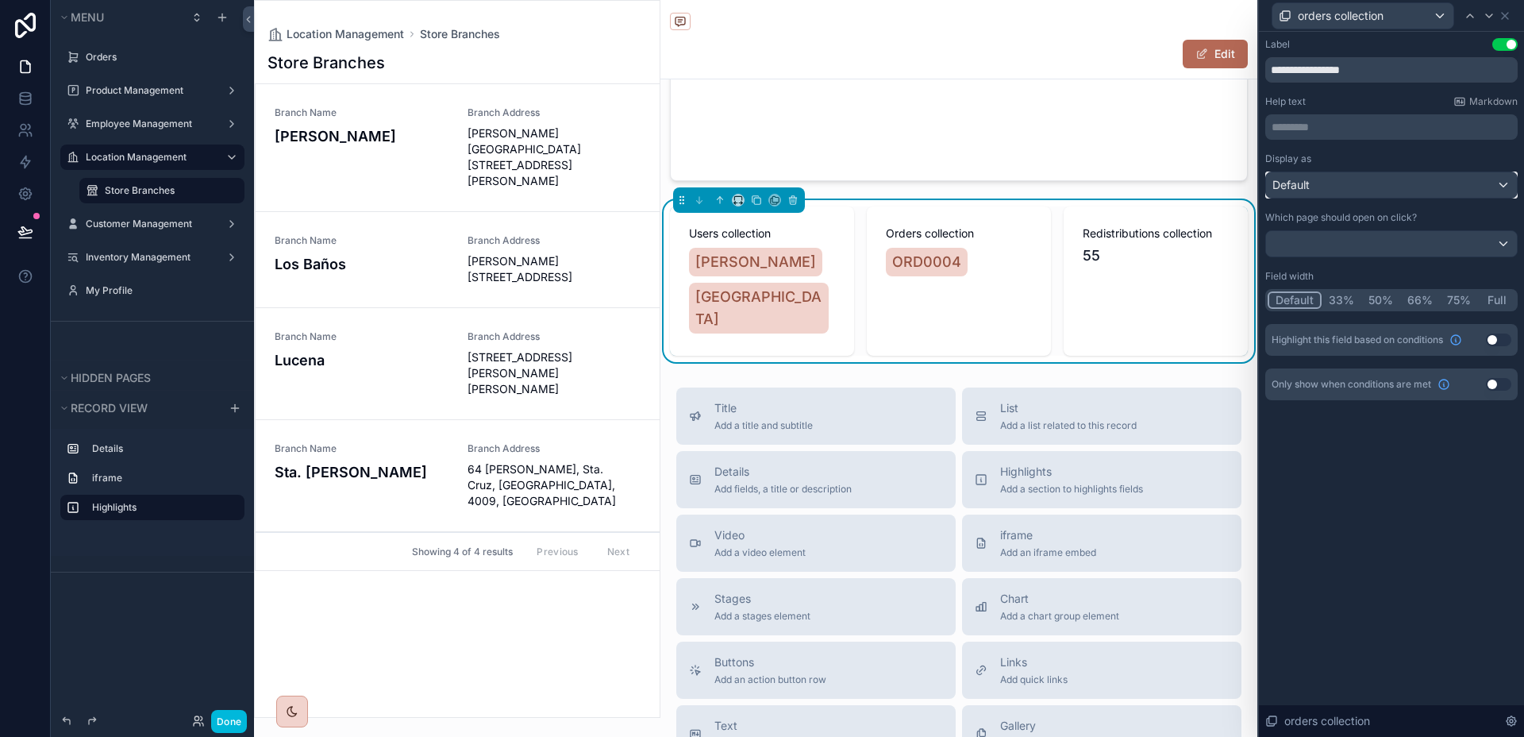
click at [1369, 189] on div "Default" at bounding box center [1391, 184] width 251 height 25
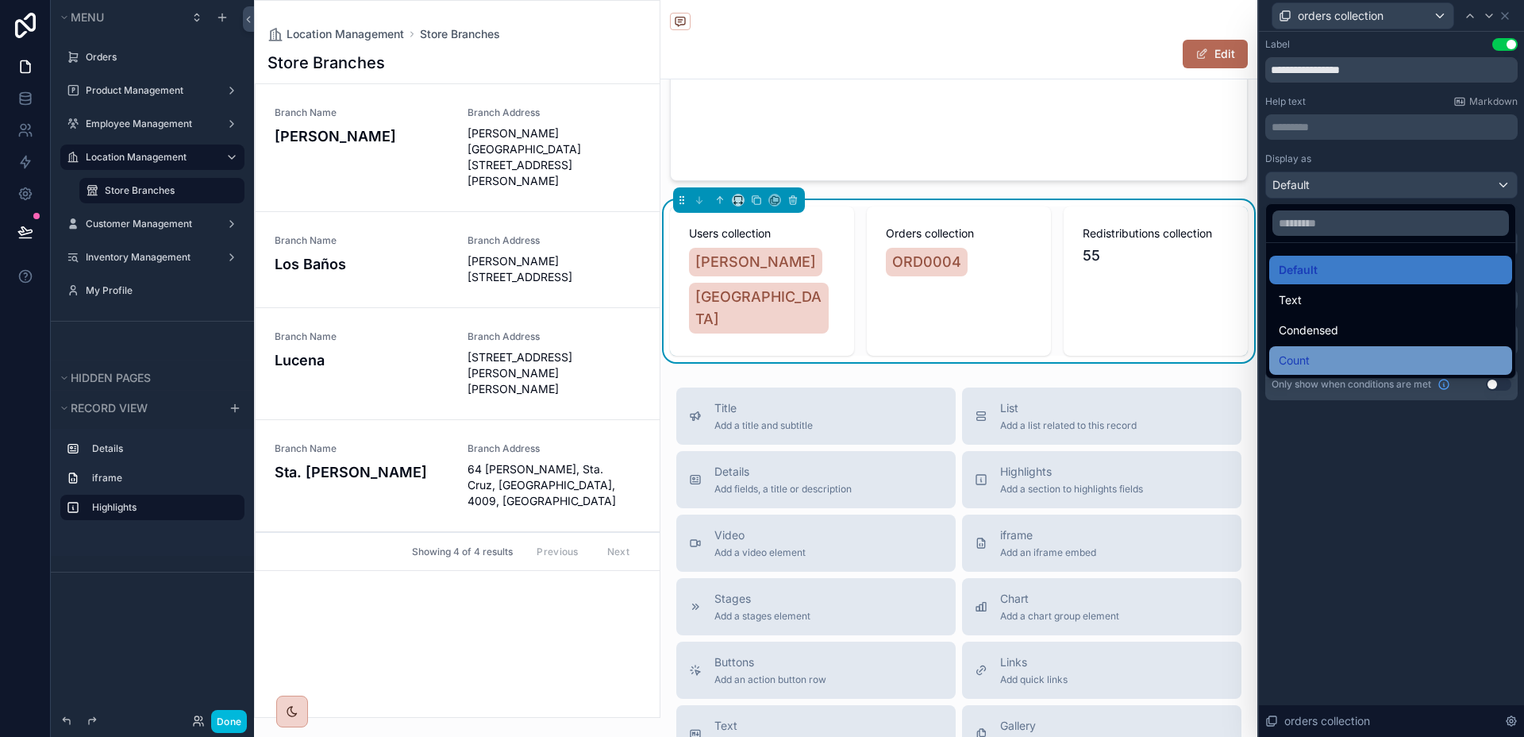
click at [1310, 352] on span "Count" at bounding box center [1294, 360] width 31 height 19
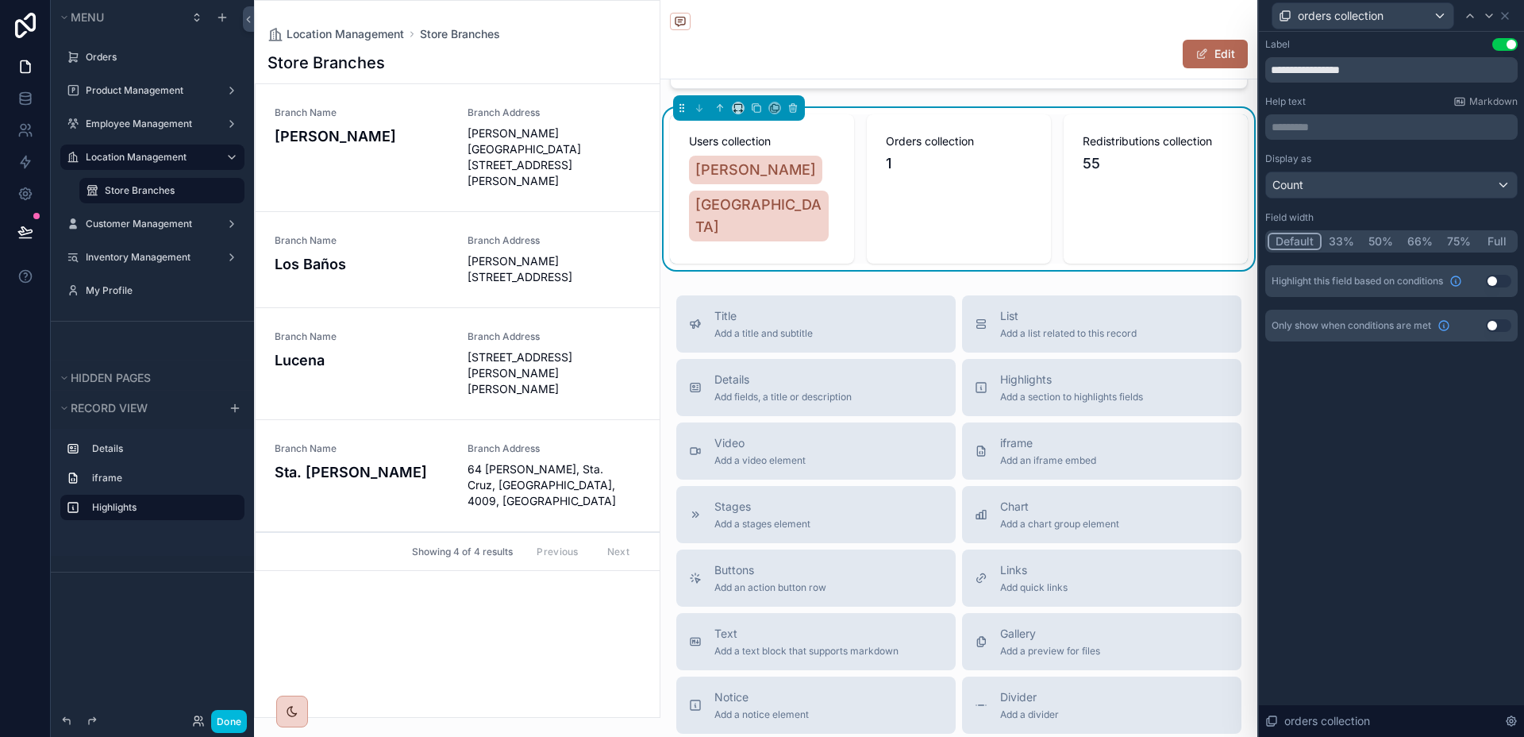
scroll to position [299, 0]
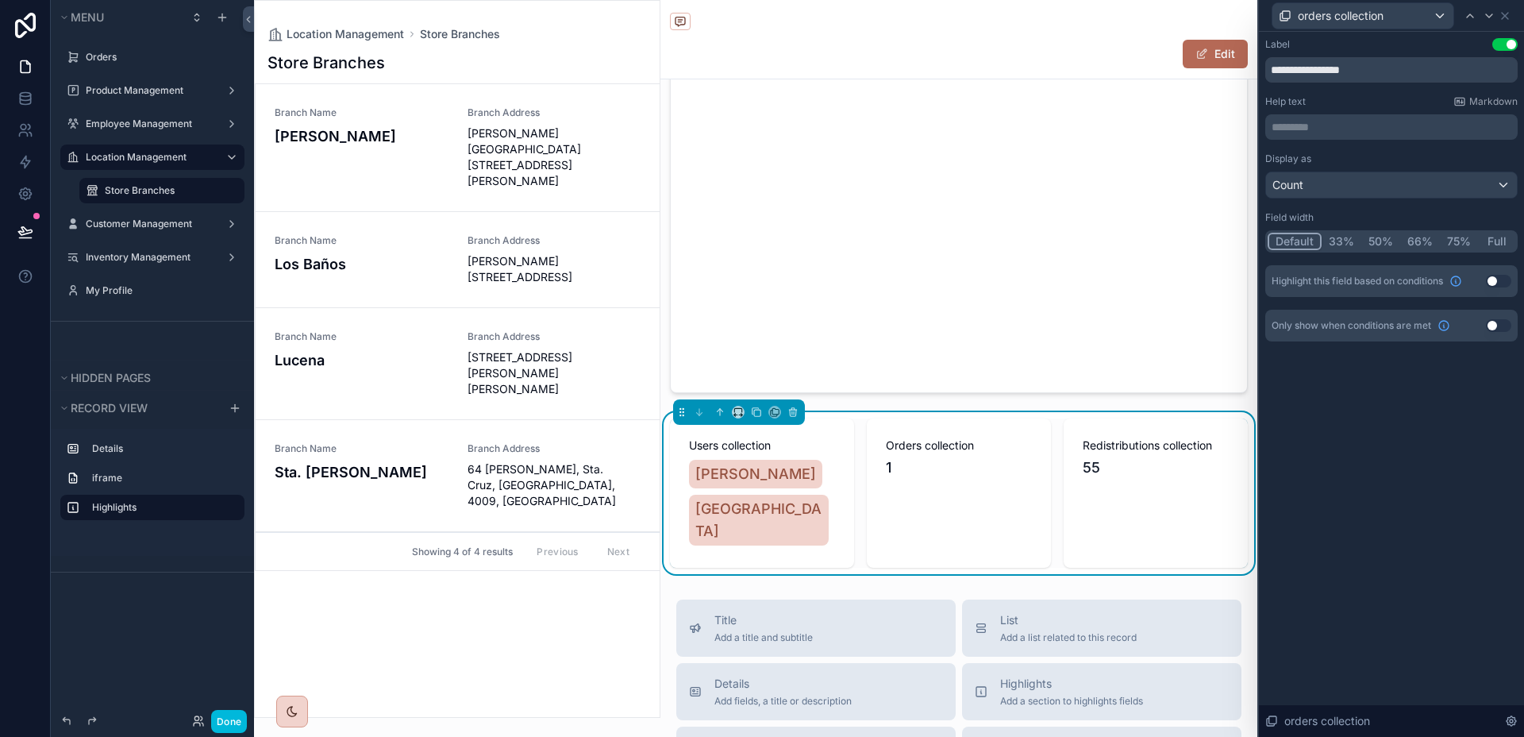
click at [1512, 13] on div "orders collection" at bounding box center [1391, 15] width 252 height 31
click at [1506, 17] on icon at bounding box center [1505, 16] width 6 height 6
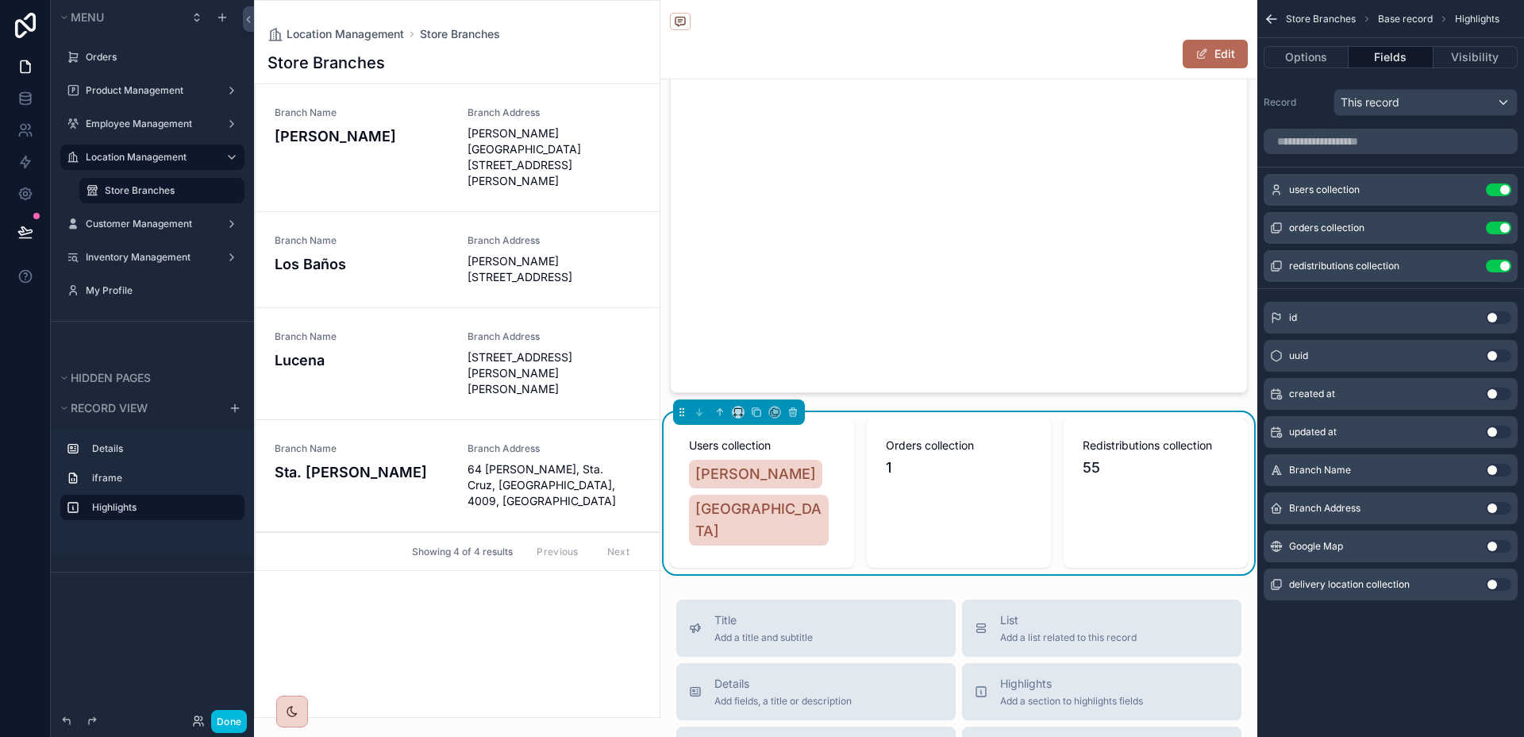
click at [0, 0] on icon "scrollable content" at bounding box center [0, 0] width 0 height 0
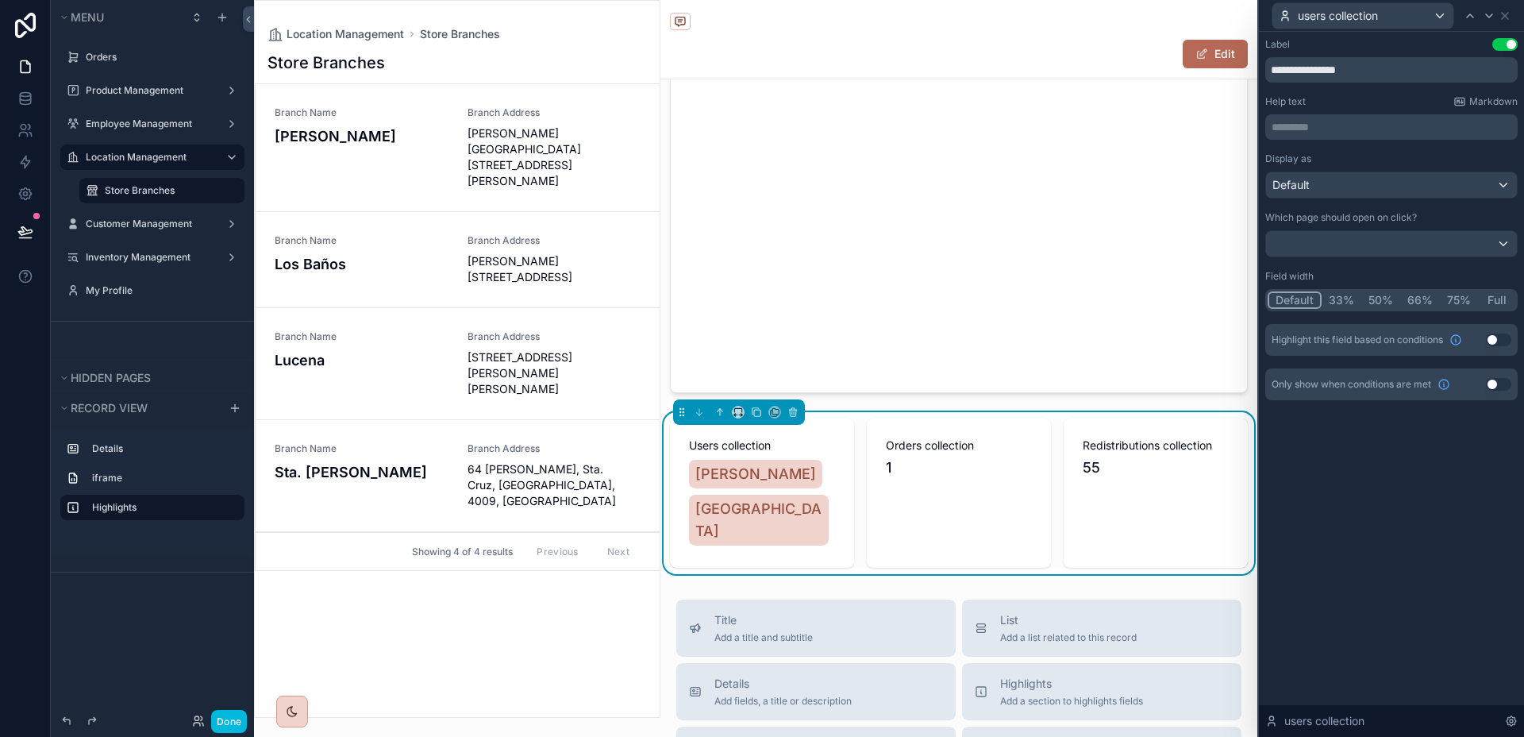
click at [1389, 300] on button "50%" at bounding box center [1381, 299] width 39 height 17
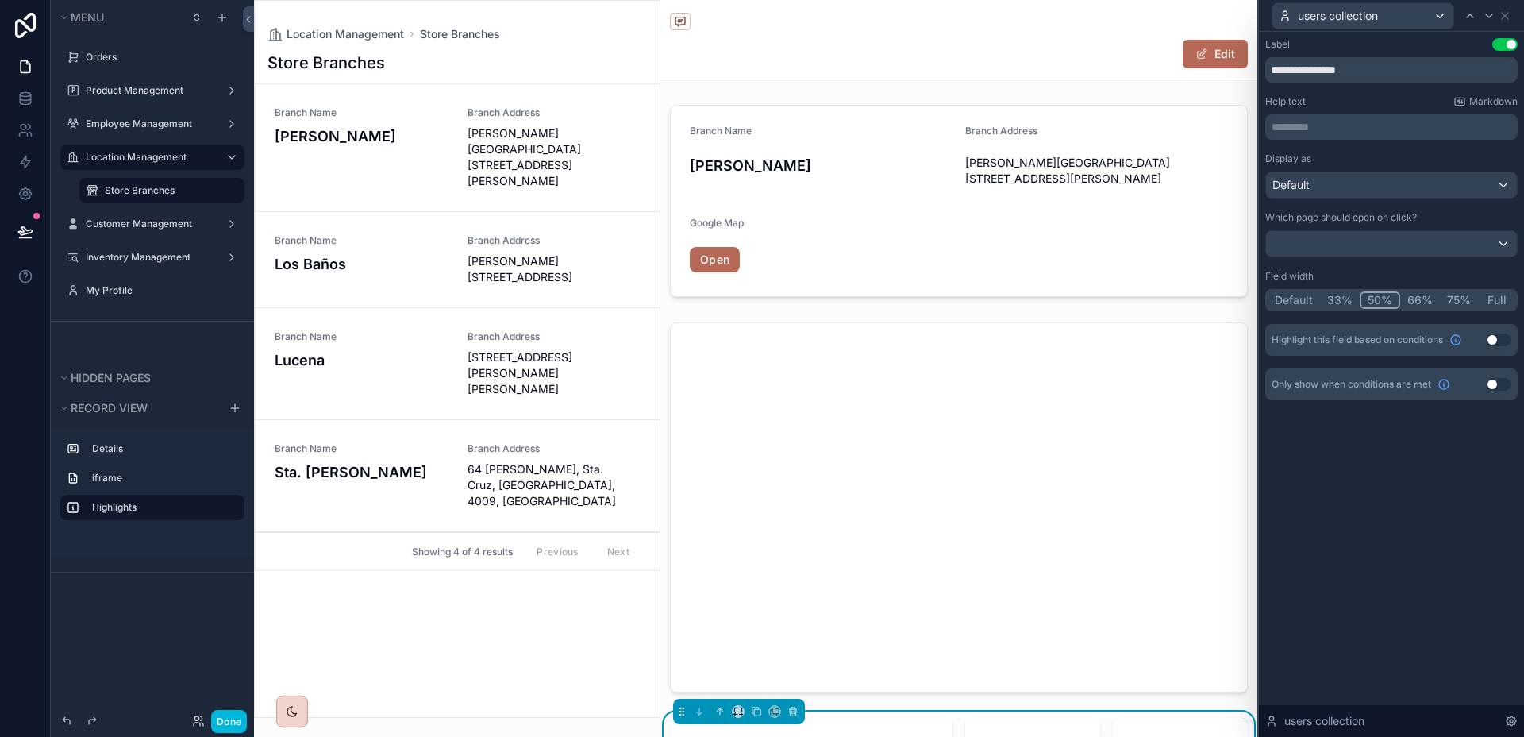
click at [1499, 300] on button "Full" at bounding box center [1496, 299] width 37 height 17
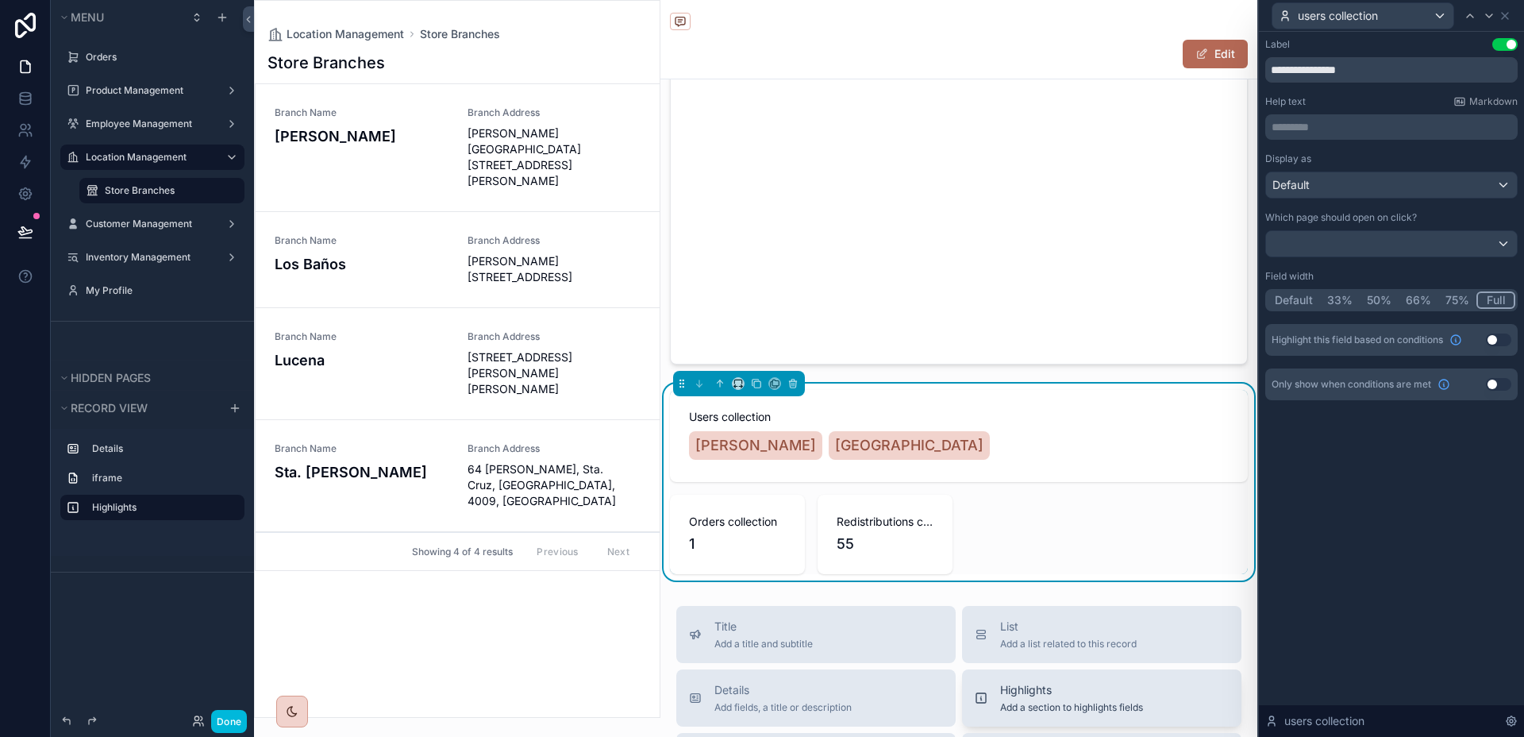
scroll to position [308, 0]
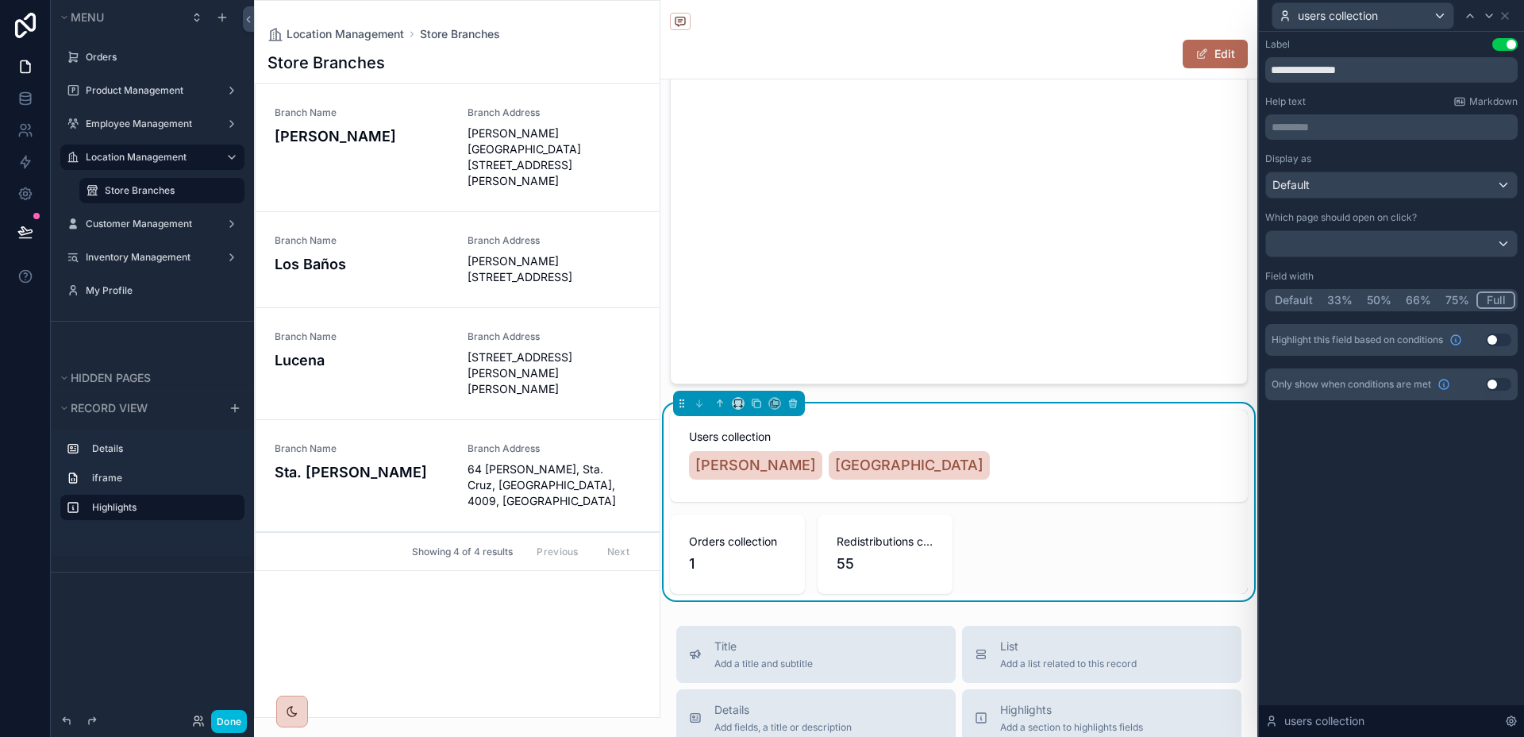
click at [1100, 536] on div "Users collection [PERSON_NAME] Jeiah Isles Orders collection 1 Redistributions …" at bounding box center [959, 502] width 578 height 184
drag, startPoint x: 1379, startPoint y: 75, endPoint x: 1268, endPoint y: 75, distance: 111.1
click at [1268, 75] on input "**********" at bounding box center [1391, 69] width 252 height 25
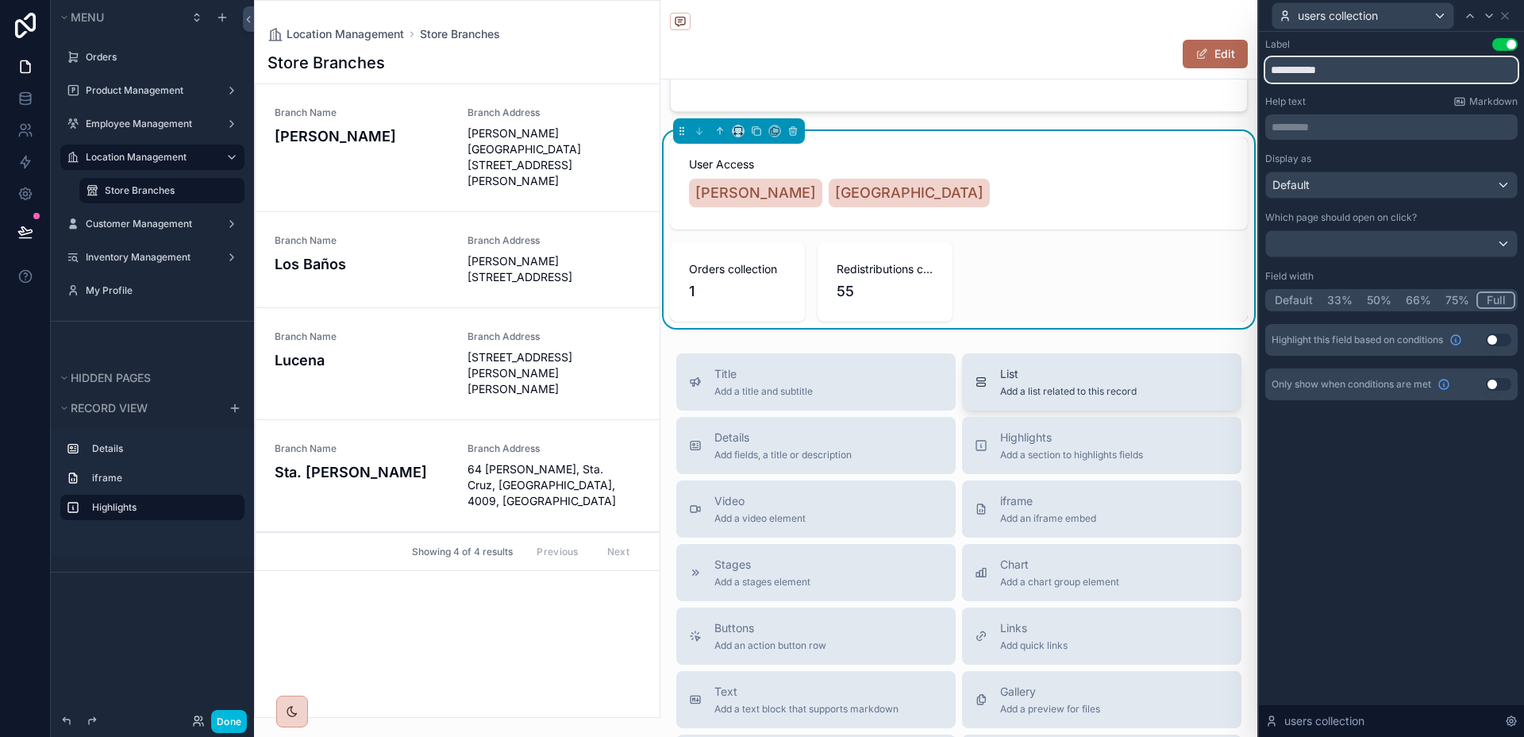
scroll to position [545, 0]
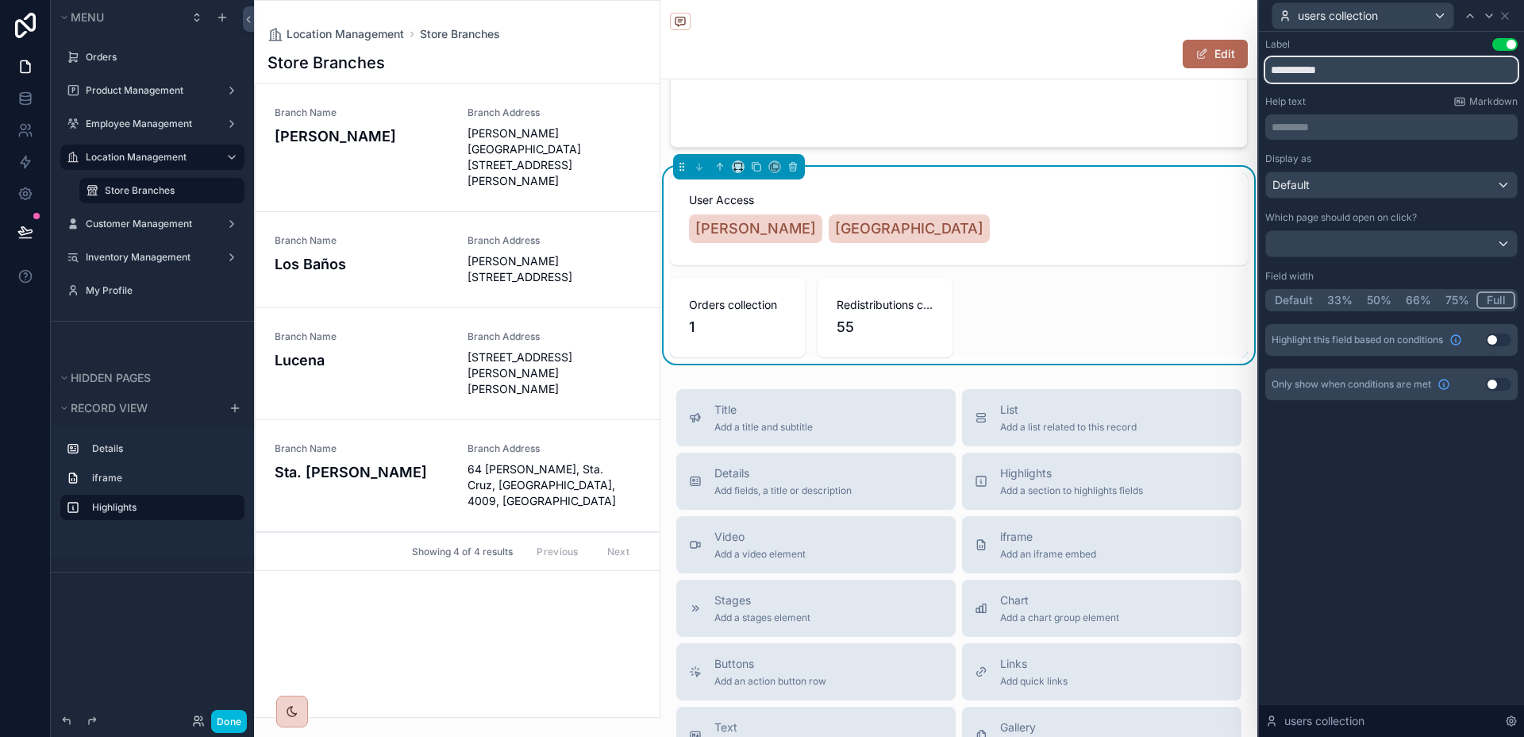
type input "**********"
click at [1141, 352] on div "User Access [PERSON_NAME] Jeiah Isles Orders collection 1 Redistributions colle…" at bounding box center [959, 265] width 578 height 184
click at [1142, 328] on div "User Access [PERSON_NAME] Jeiah Isles Orders collection 1 Redistributions colle…" at bounding box center [959, 265] width 578 height 184
click at [1493, 16] on icon at bounding box center [1489, 16] width 13 height 13
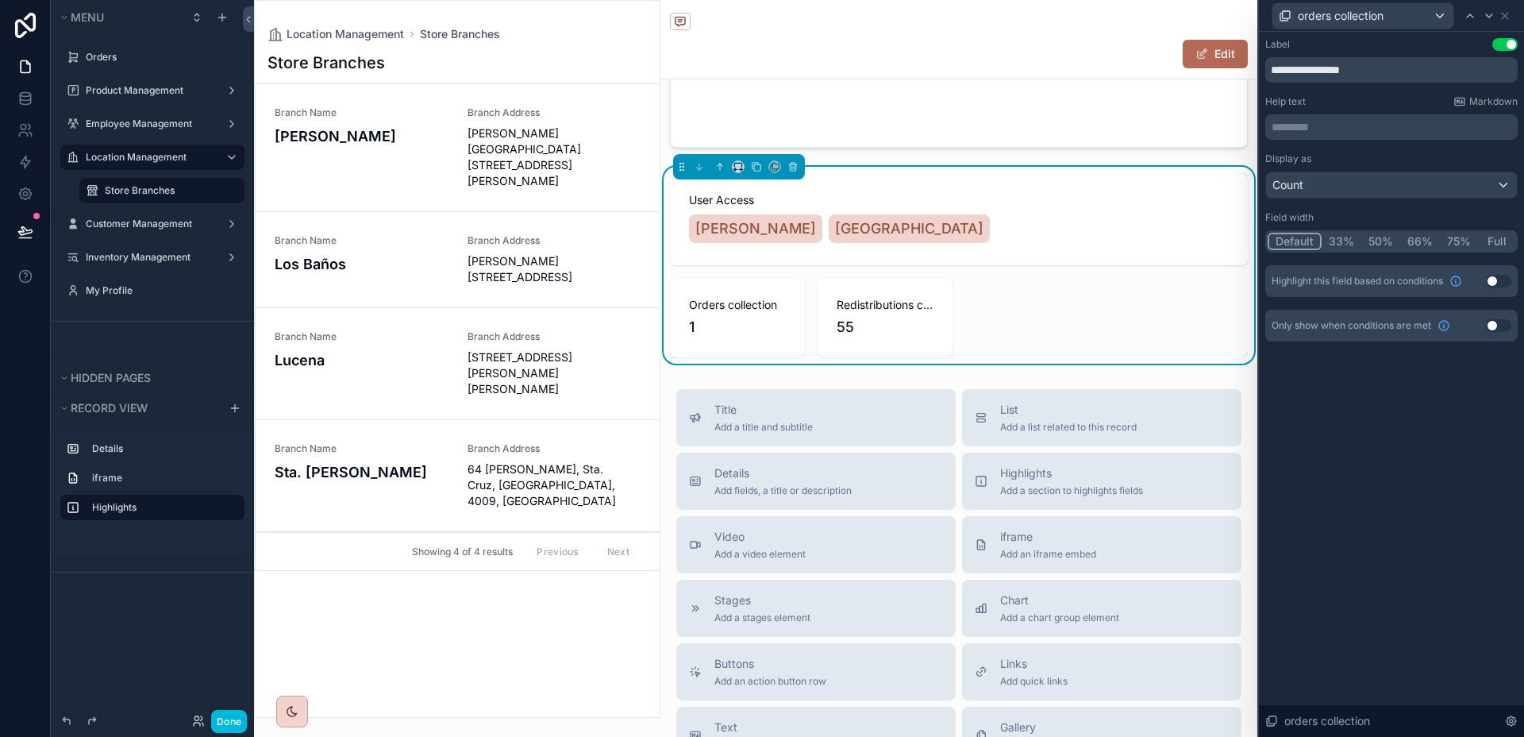
click at [1384, 242] on button "50%" at bounding box center [1381, 241] width 39 height 17
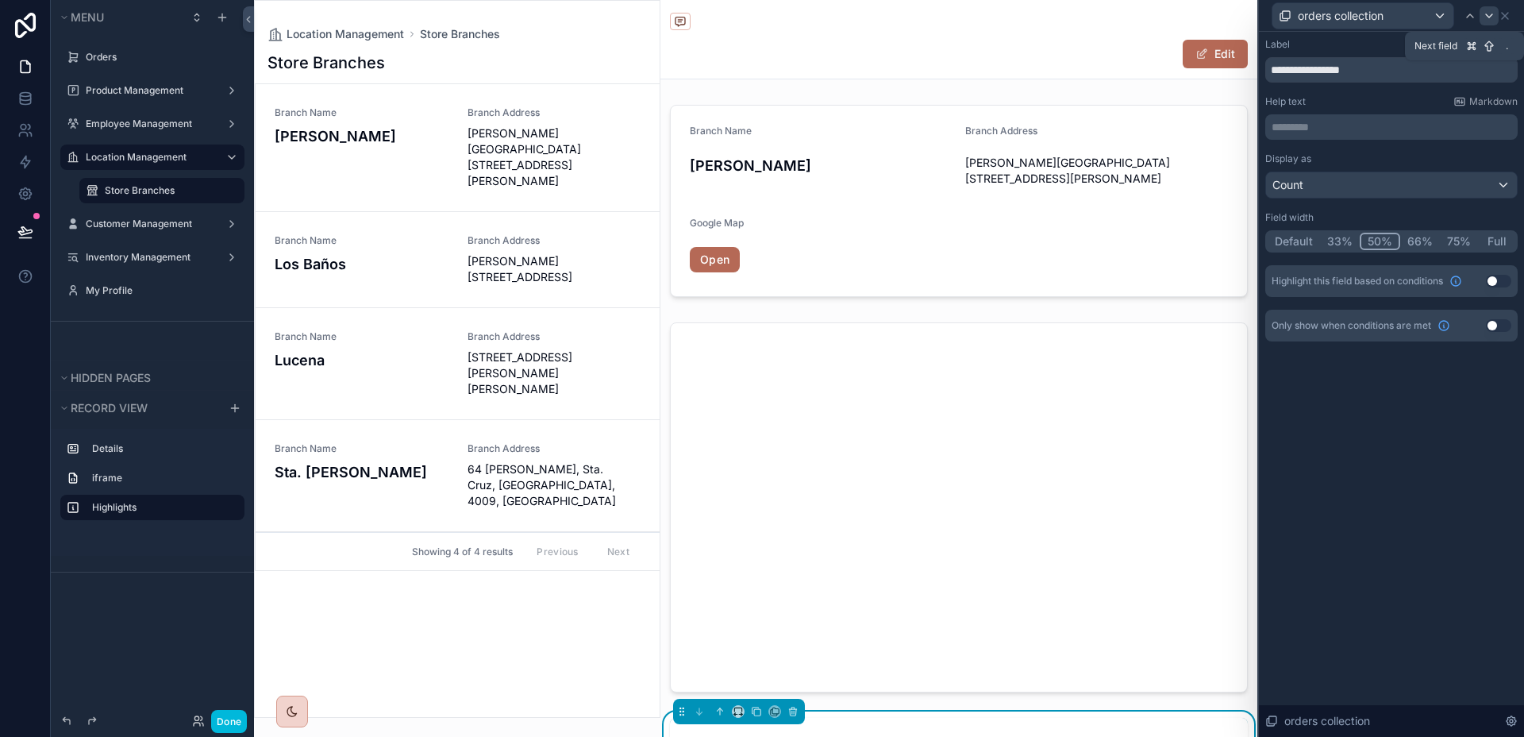
click at [1483, 12] on icon at bounding box center [1489, 16] width 13 height 13
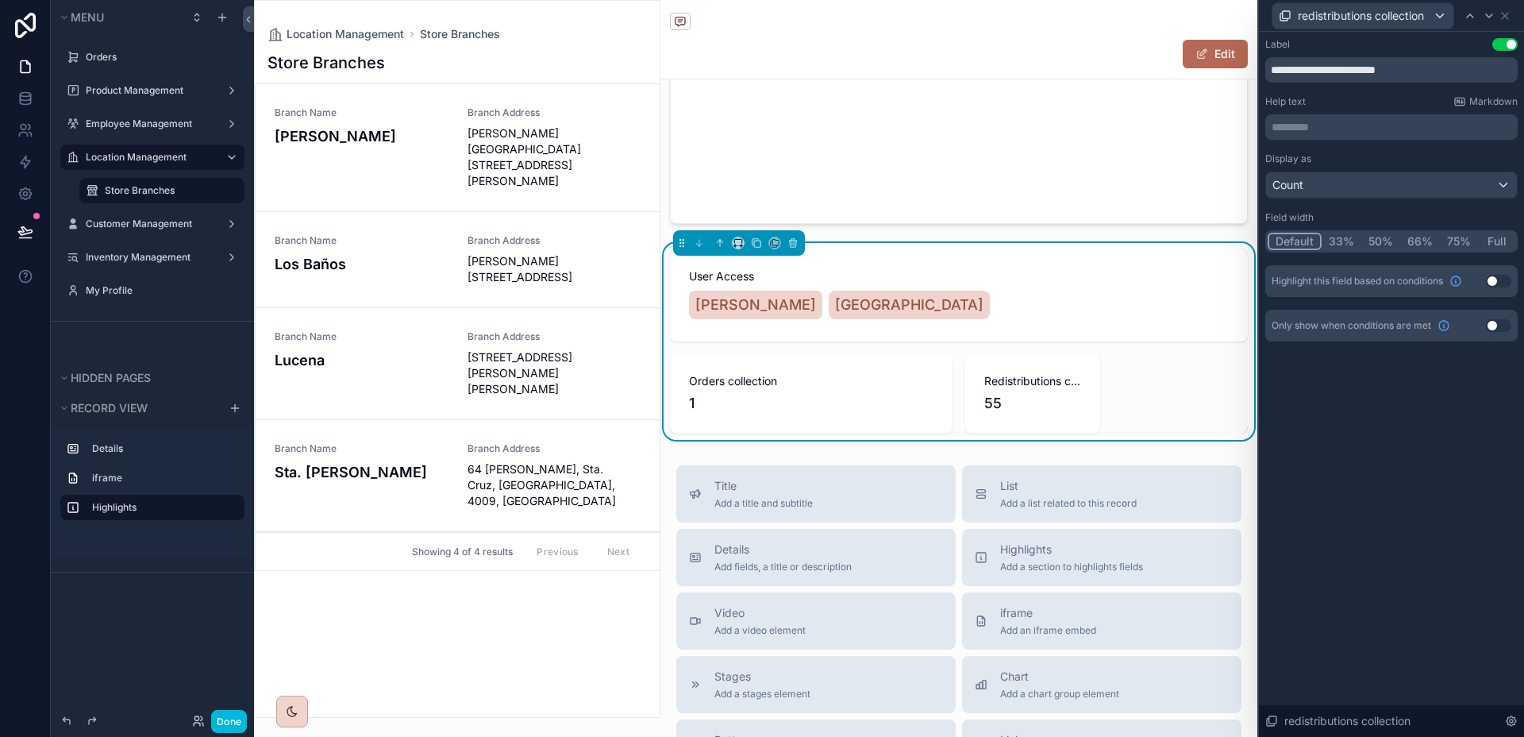
click at [1389, 233] on button "50%" at bounding box center [1381, 241] width 39 height 17
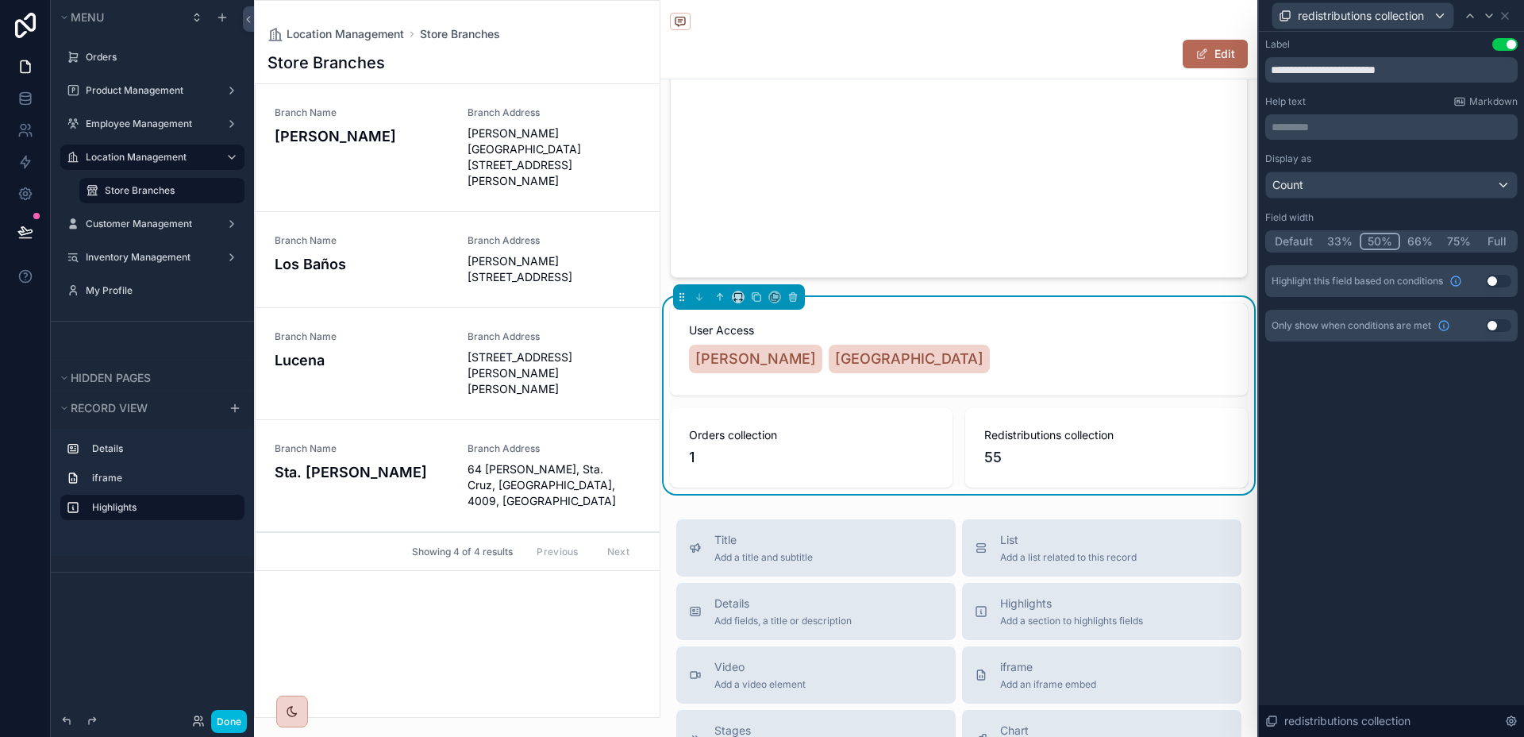
scroll to position [418, 0]
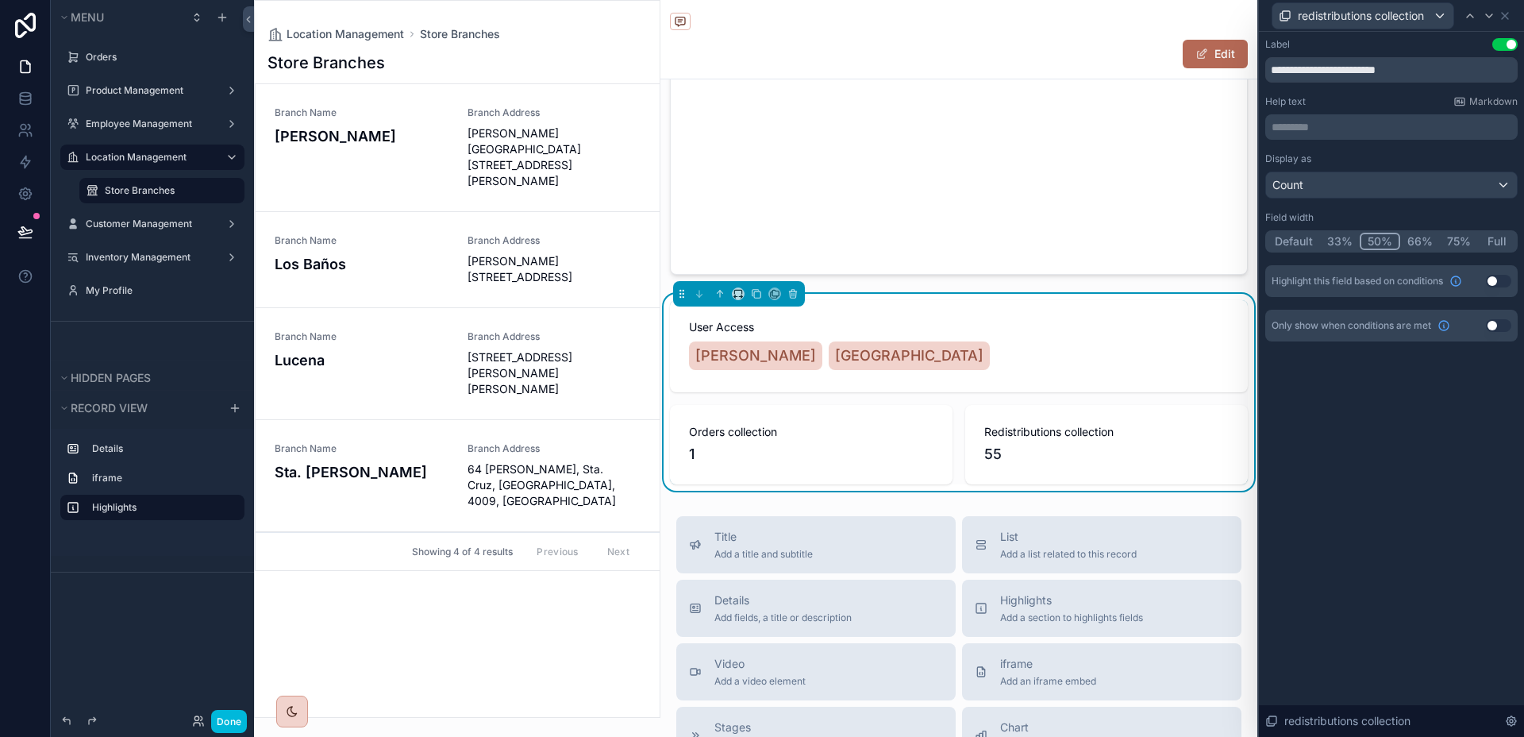
click at [1211, 413] on div "Redistributions collection 55" at bounding box center [1106, 444] width 283 height 79
click at [1469, 17] on icon at bounding box center [1470, 16] width 13 height 13
drag, startPoint x: 1415, startPoint y: 74, endPoint x: 1256, endPoint y: 74, distance: 158.8
click at [1256, 74] on div "**********" at bounding box center [762, 368] width 1524 height 737
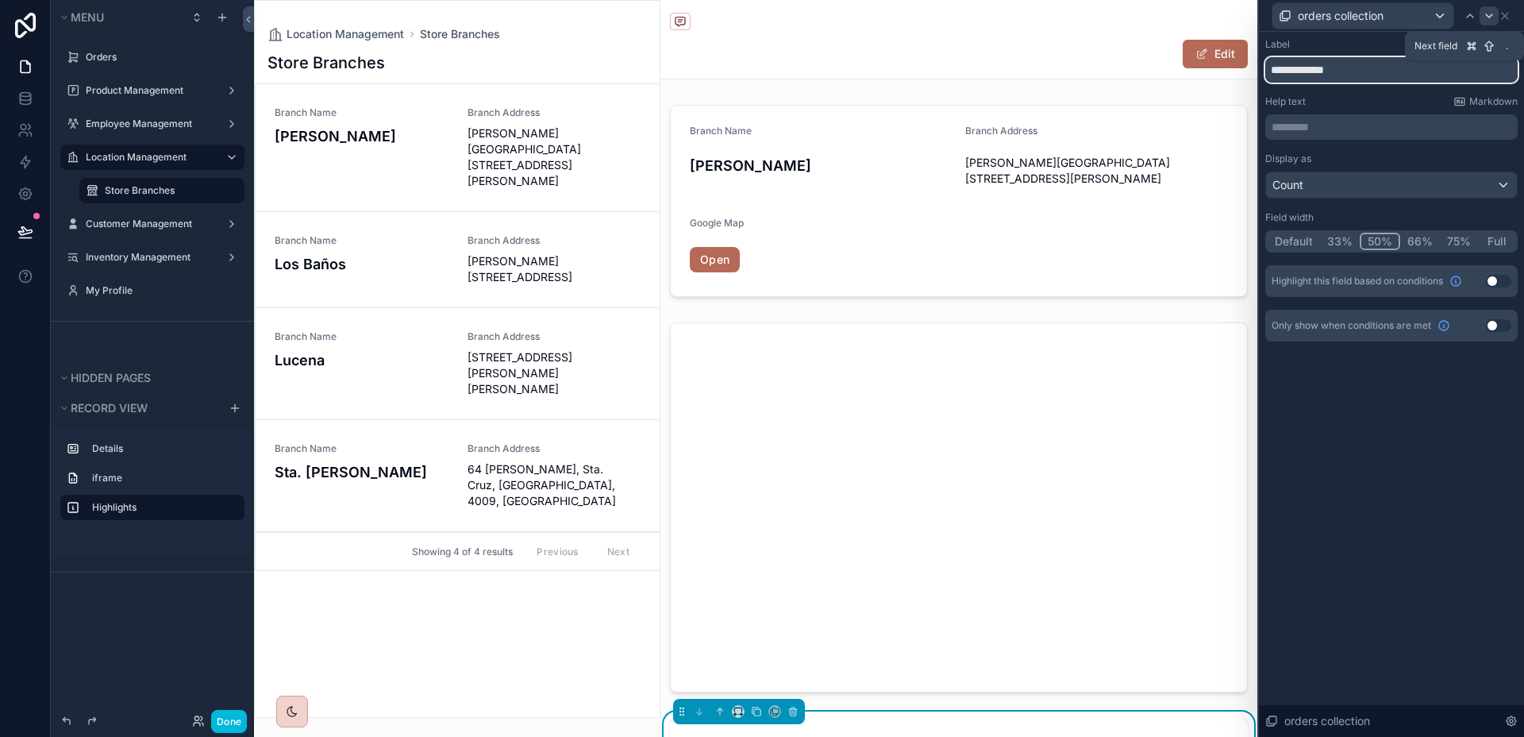
type input "**********"
click at [1487, 17] on icon at bounding box center [1489, 16] width 13 height 13
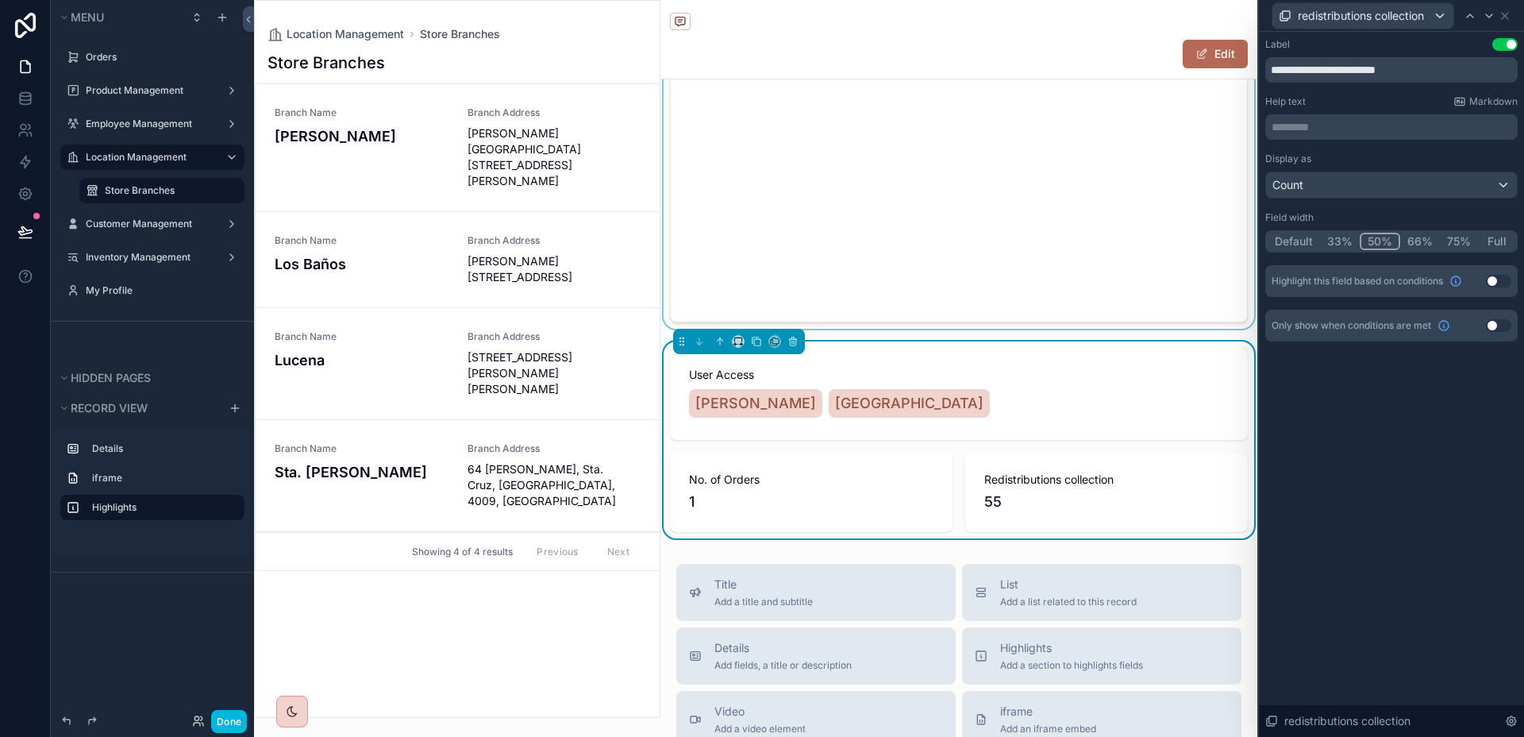
scroll to position [394, 0]
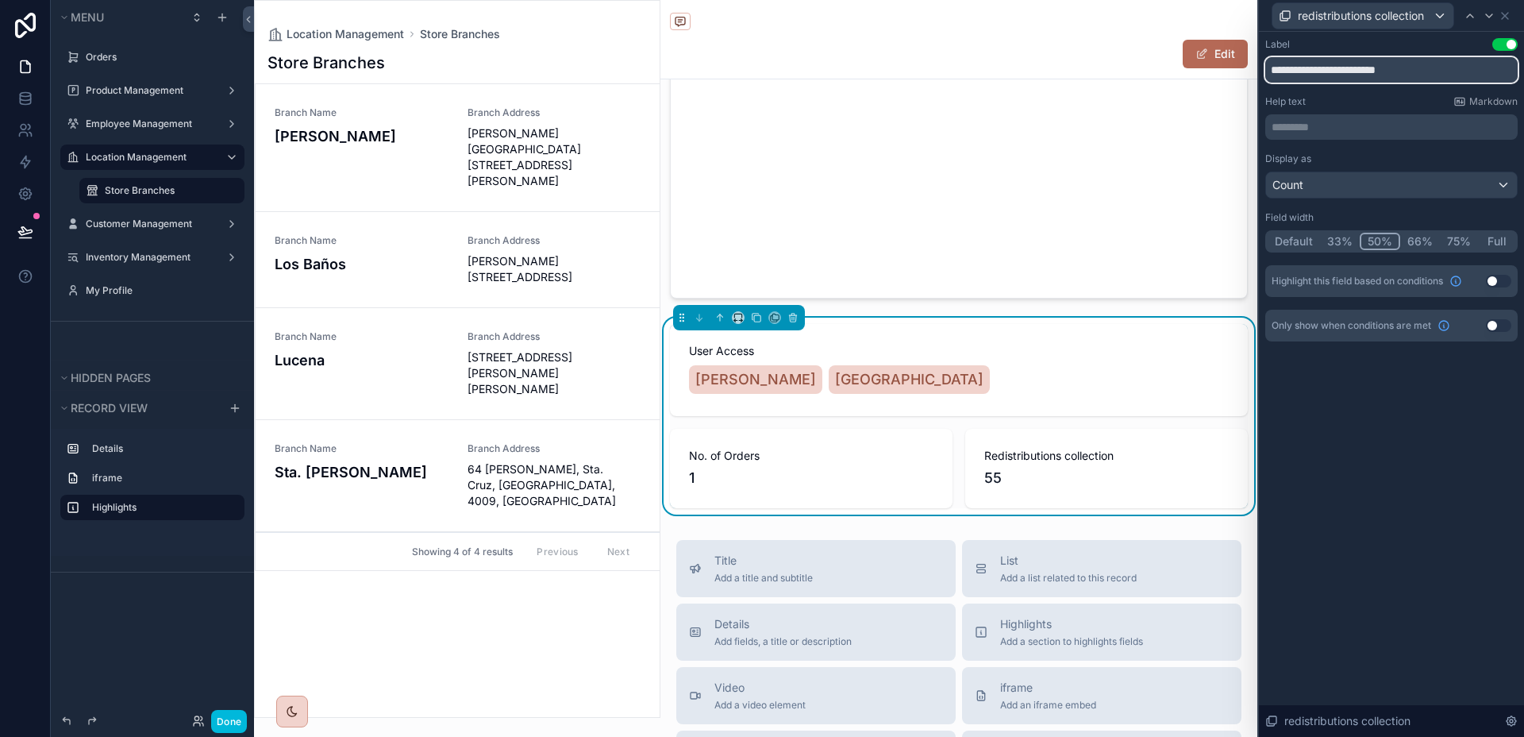
click at [1359, 71] on input "**********" at bounding box center [1391, 69] width 252 height 25
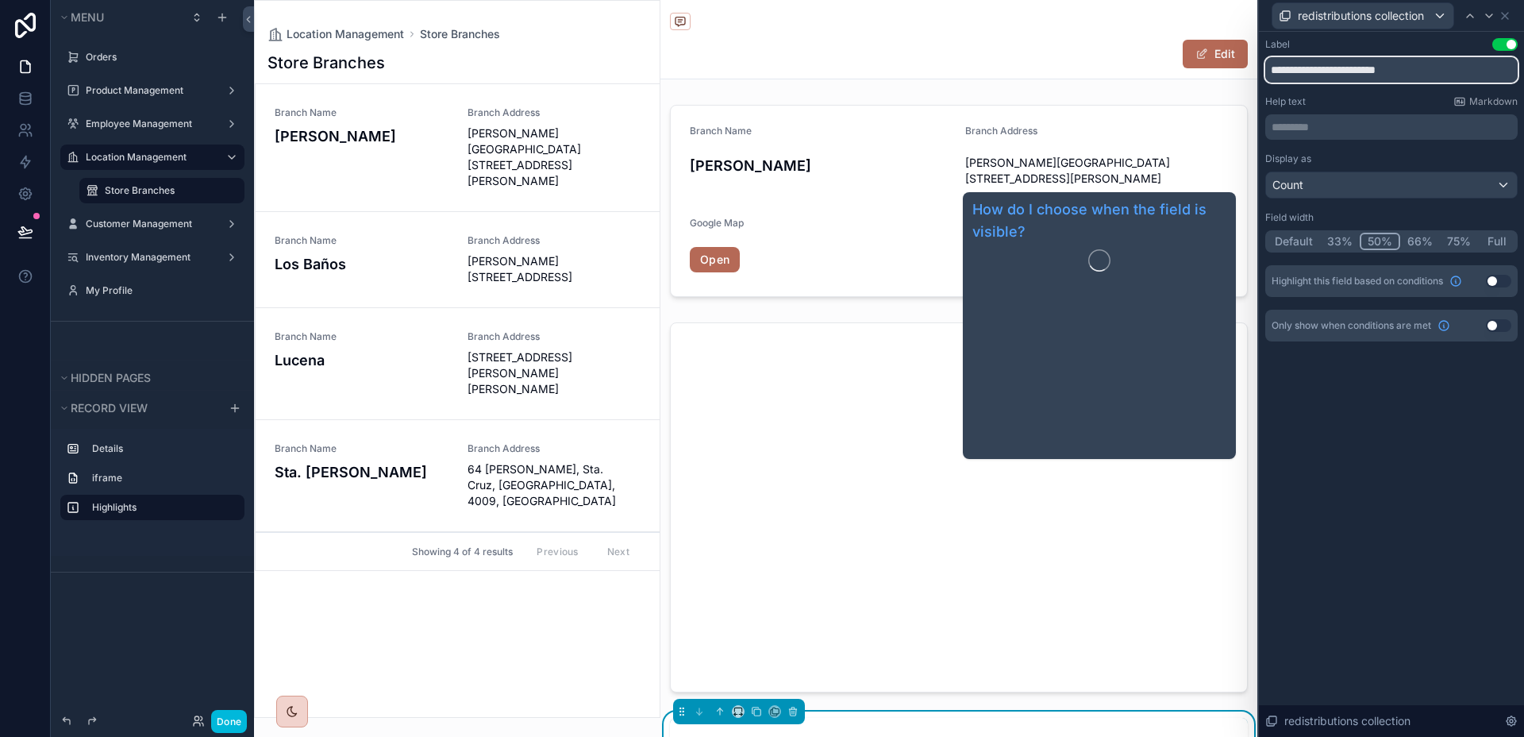
type input "**********"
click at [1394, 393] on div "**********" at bounding box center [1391, 384] width 265 height 705
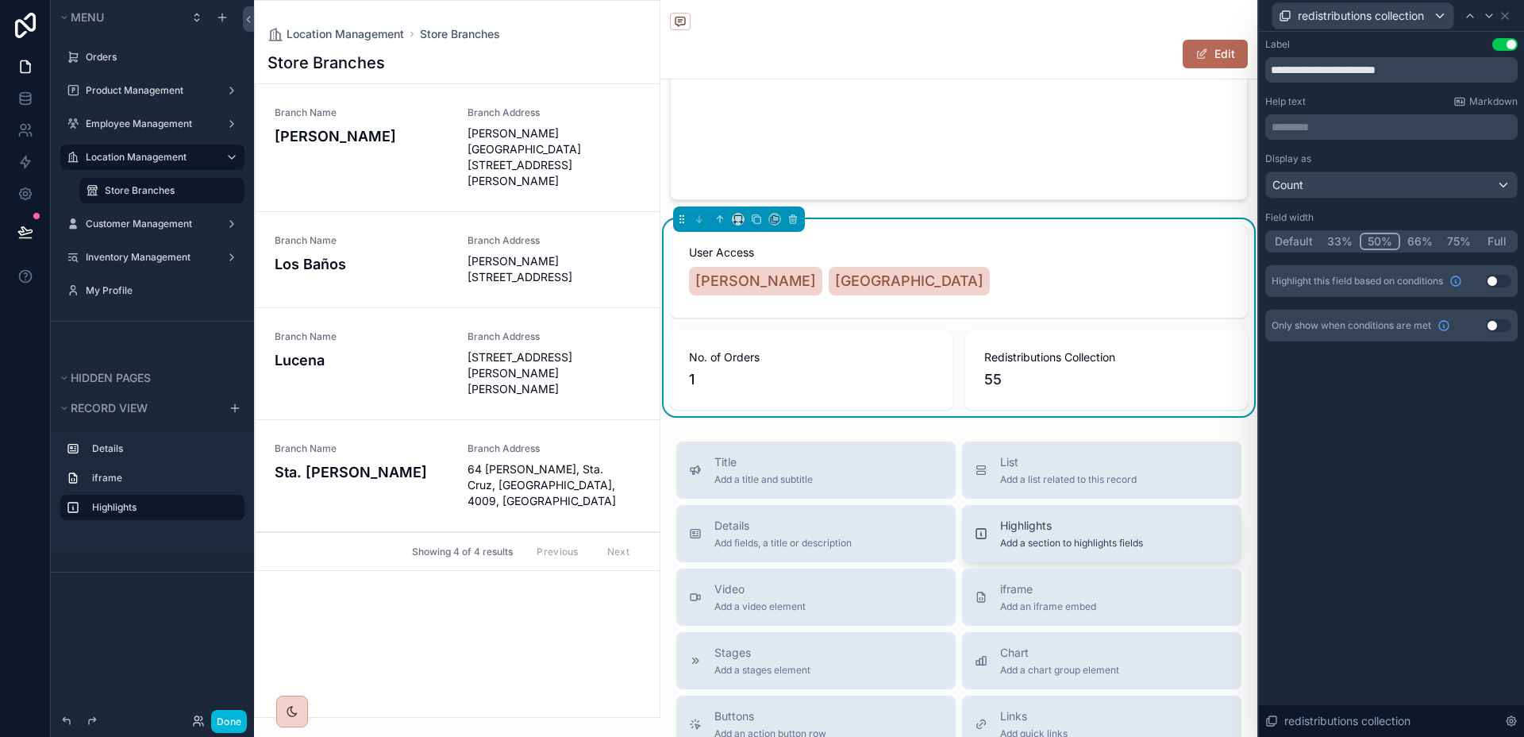
scroll to position [444, 0]
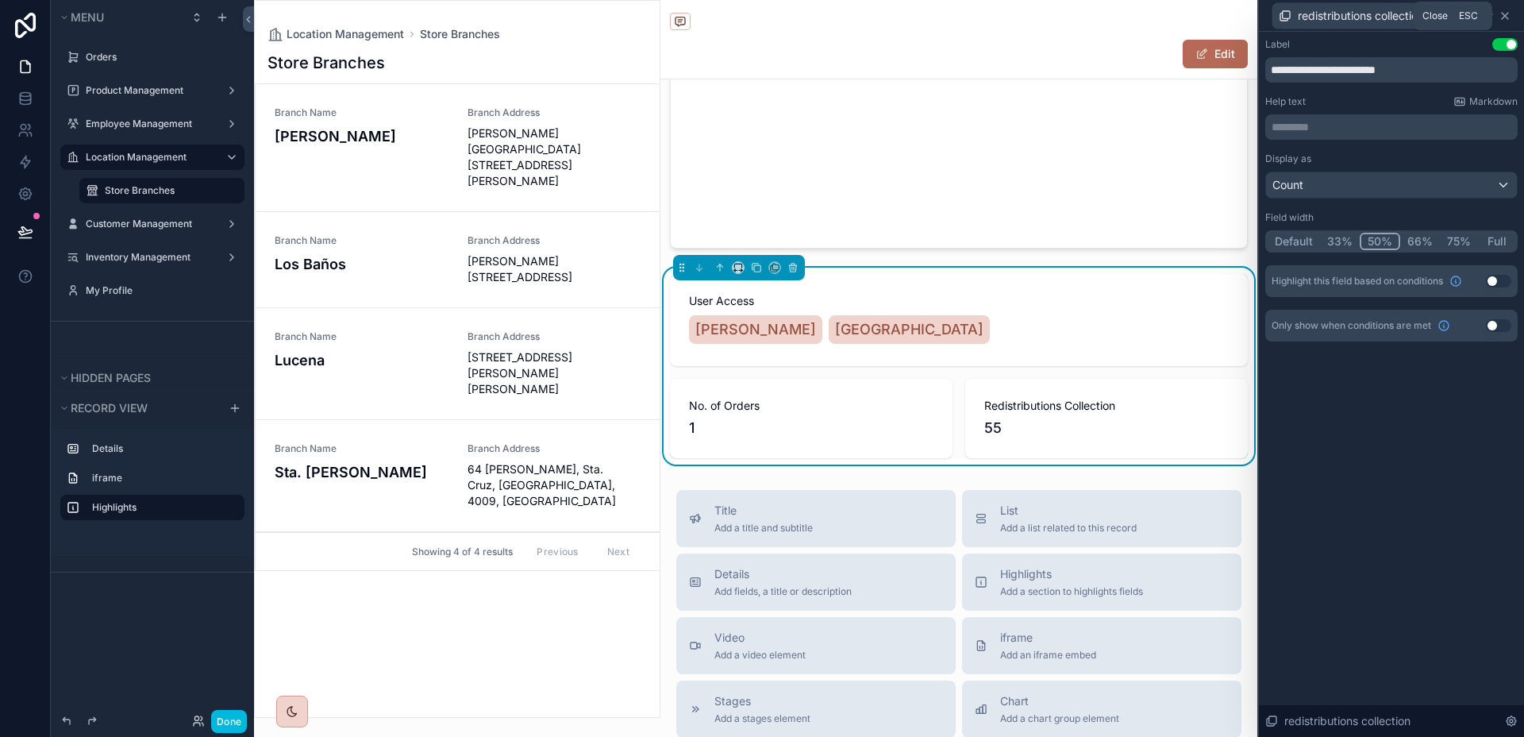
click at [1504, 17] on icon at bounding box center [1505, 16] width 6 height 6
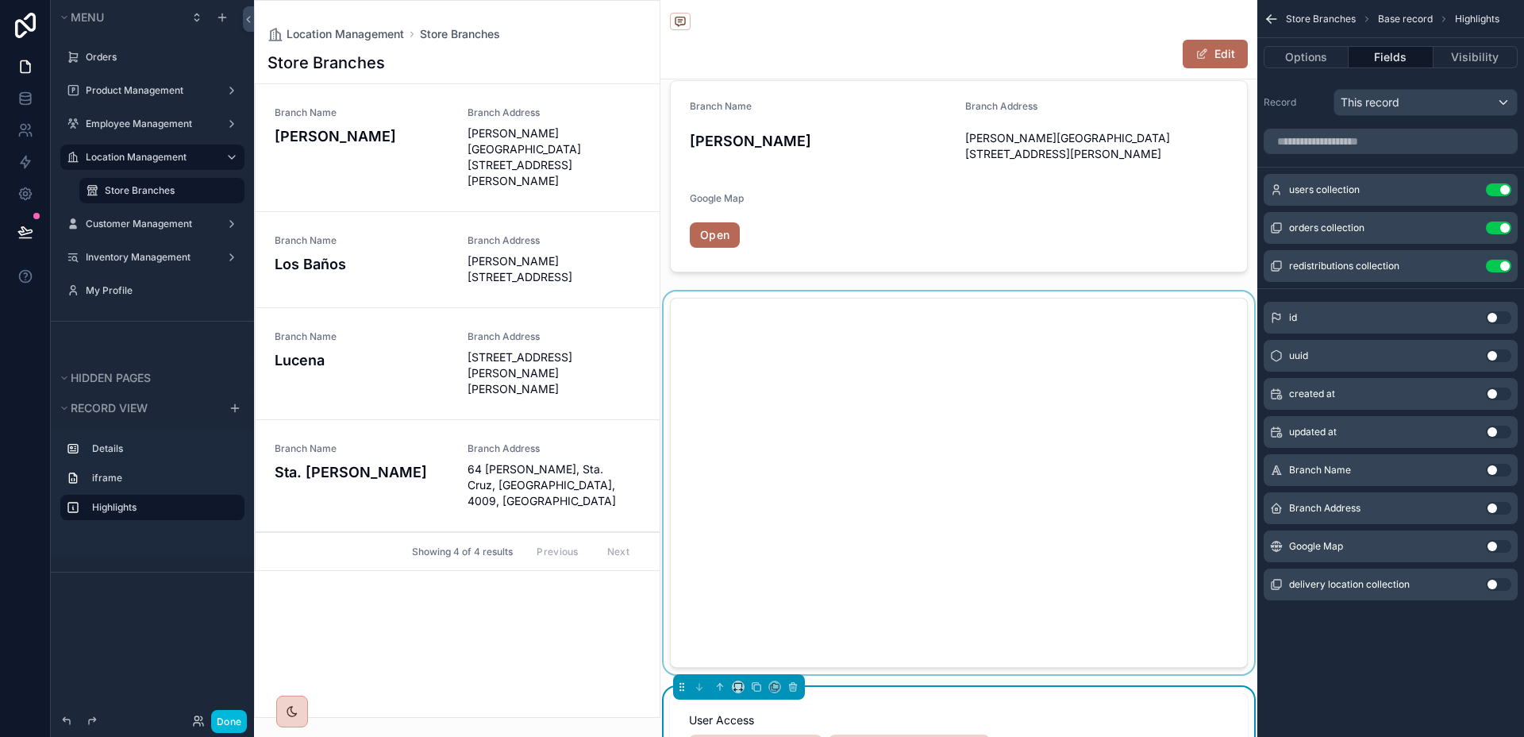
scroll to position [0, 0]
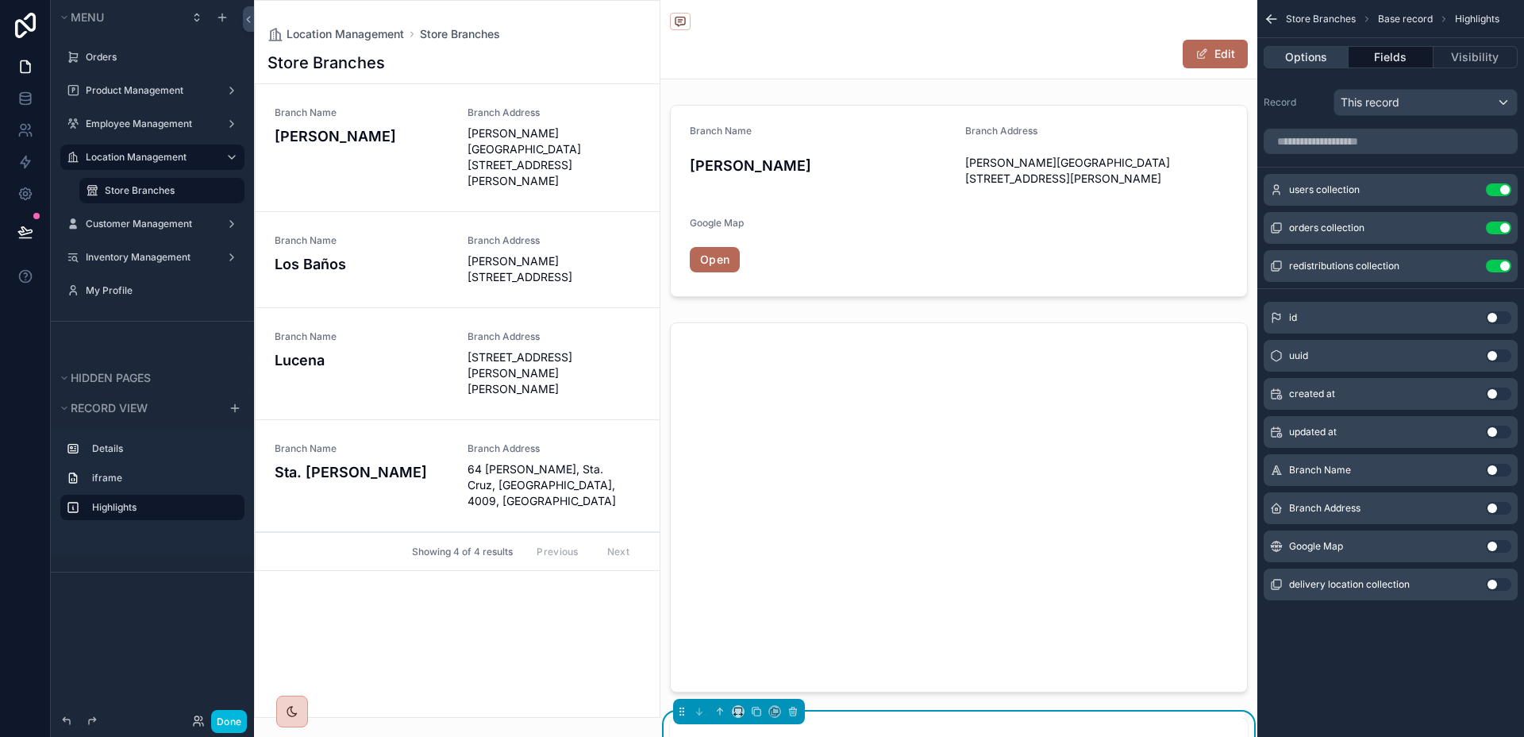
click at [1330, 64] on button "Options" at bounding box center [1306, 57] width 85 height 22
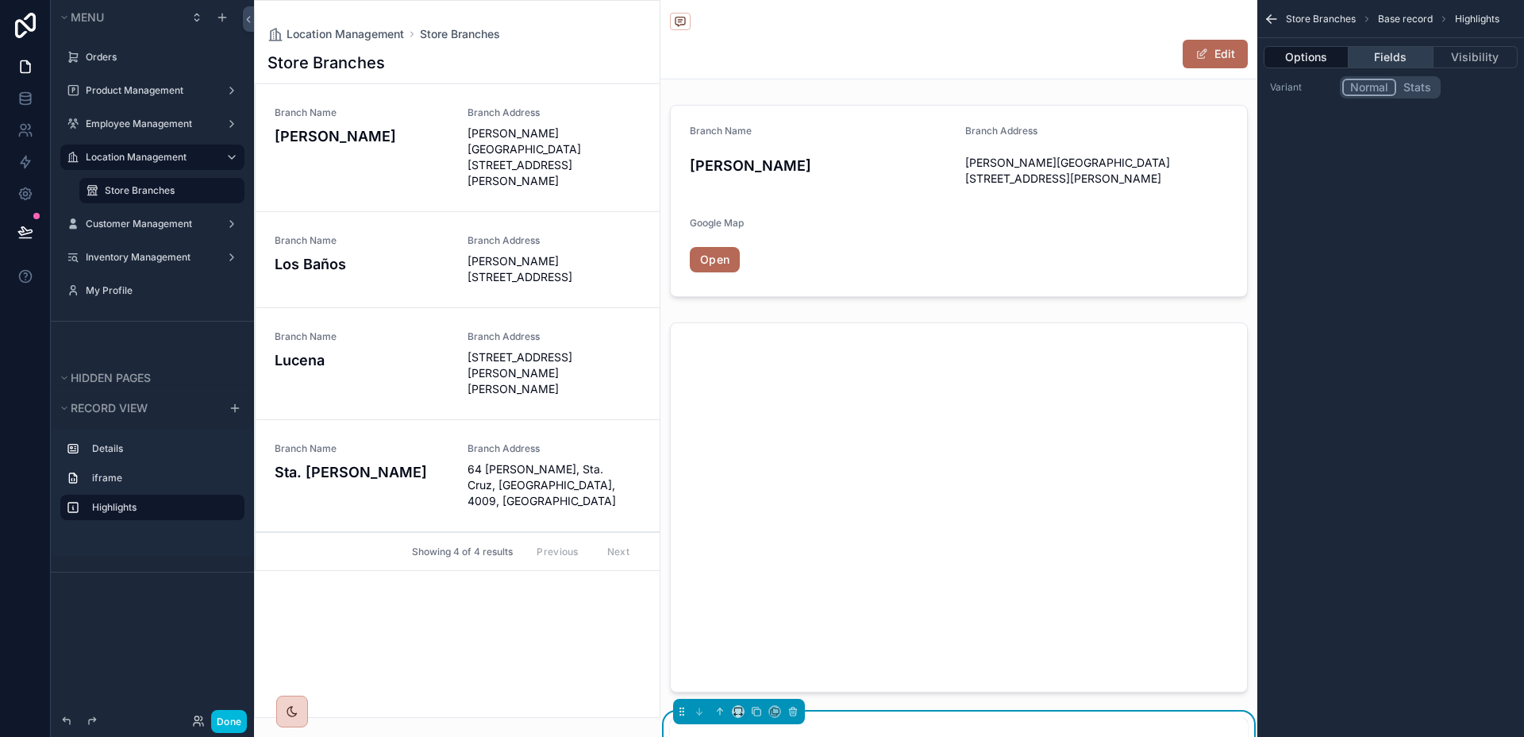
click at [1409, 62] on button "Fields" at bounding box center [1391, 57] width 84 height 22
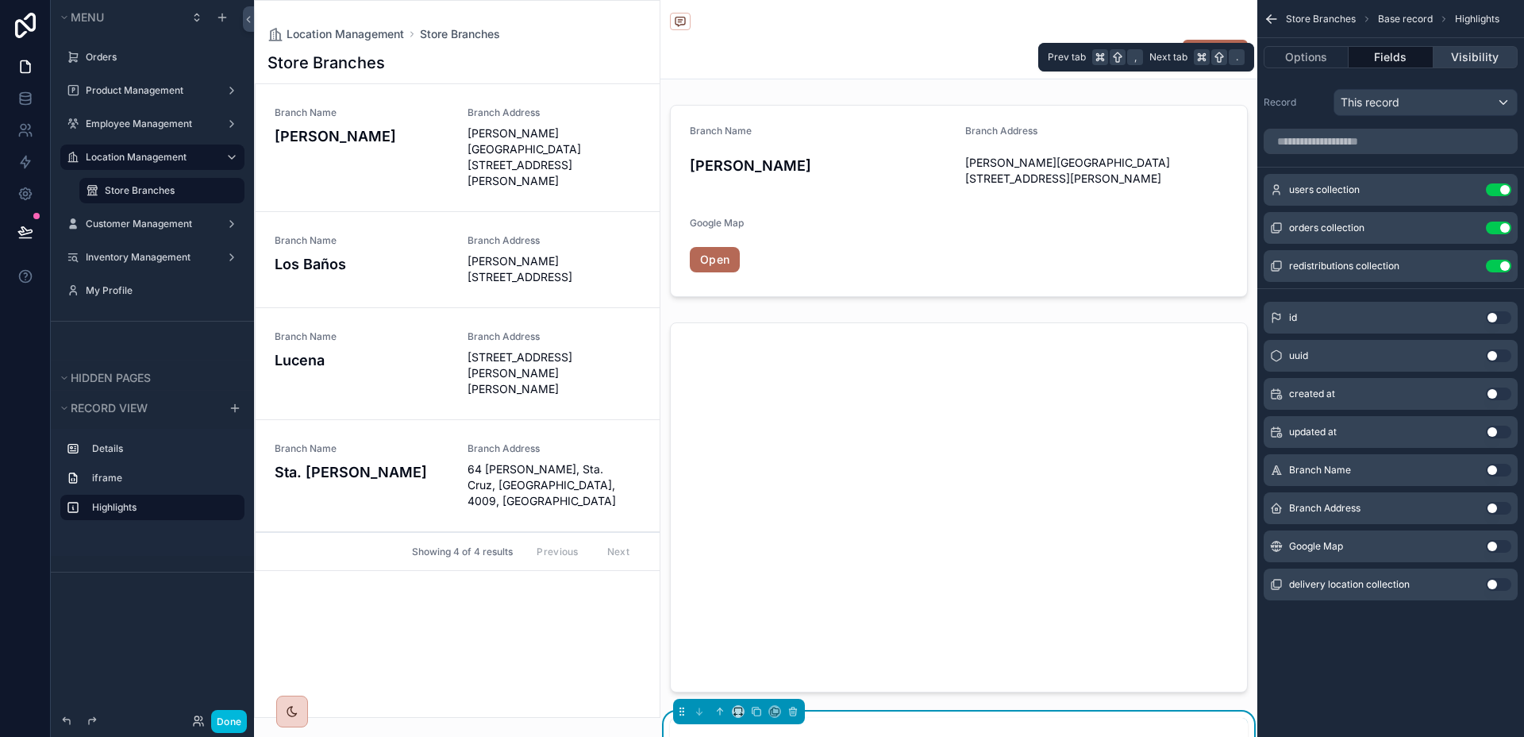
click at [1454, 61] on button "Visibility" at bounding box center [1476, 57] width 84 height 22
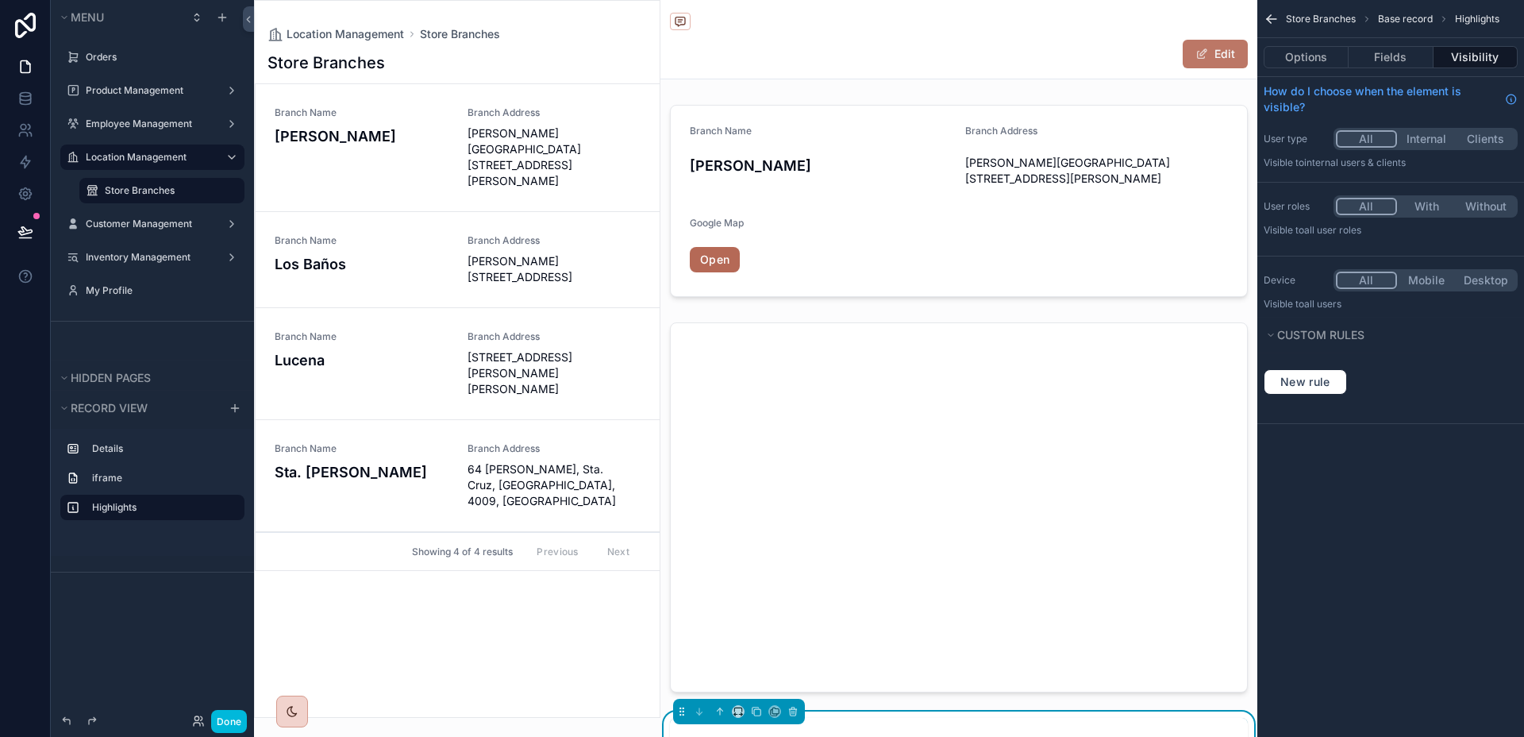
click at [1219, 52] on button "Edit" at bounding box center [1215, 54] width 65 height 29
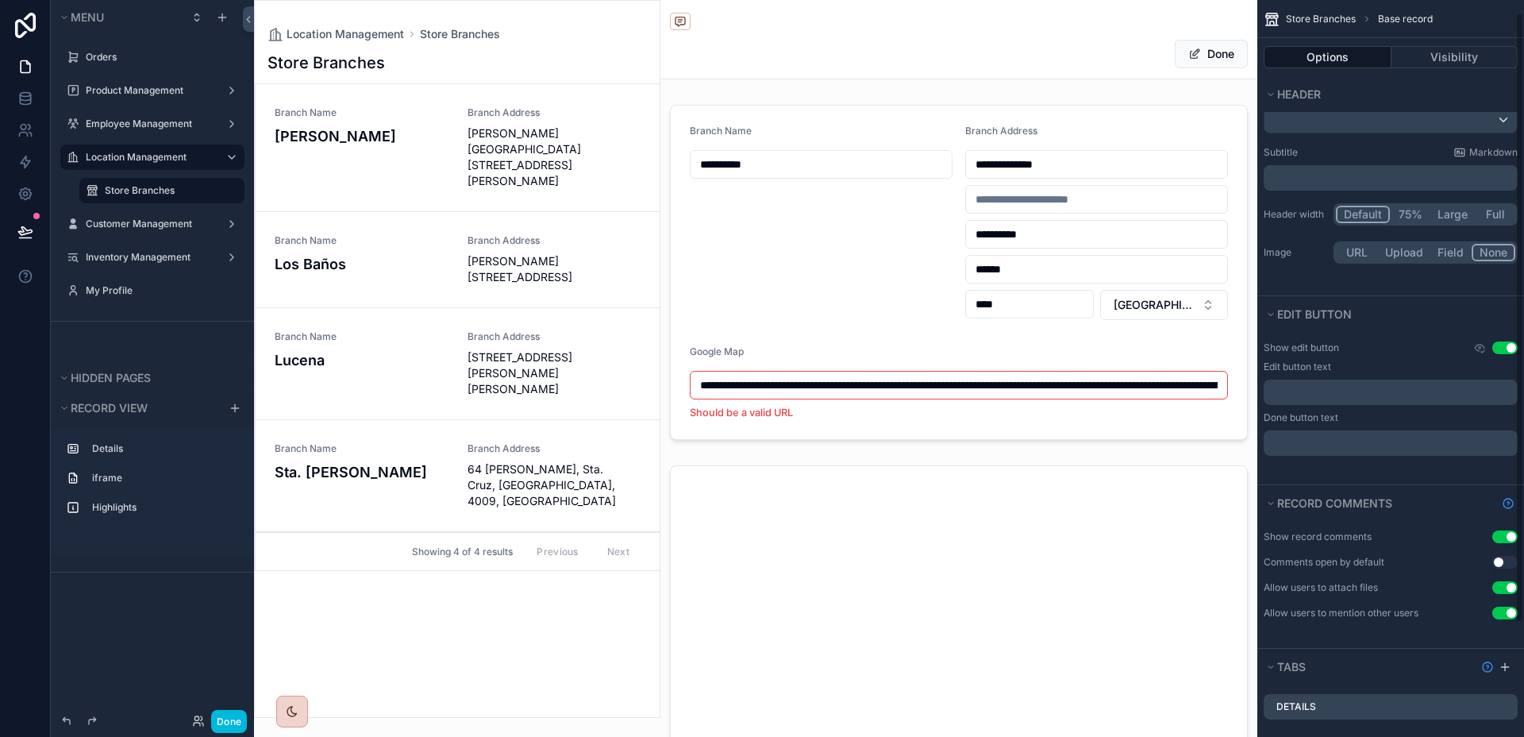
scroll to position [39, 0]
click at [1381, 381] on p "﻿" at bounding box center [1392, 387] width 245 height 13
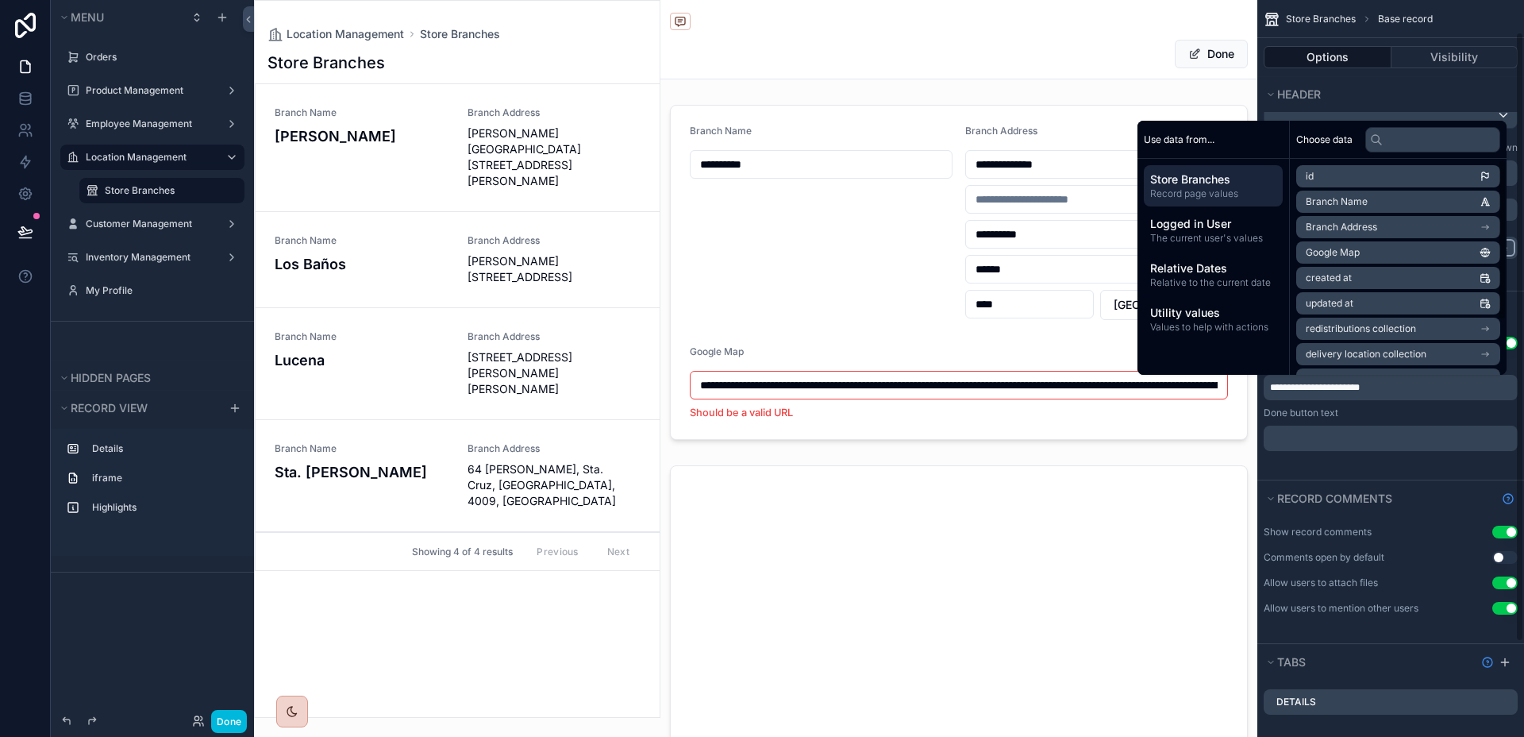
click at [1373, 423] on div "**********" at bounding box center [1391, 403] width 254 height 95
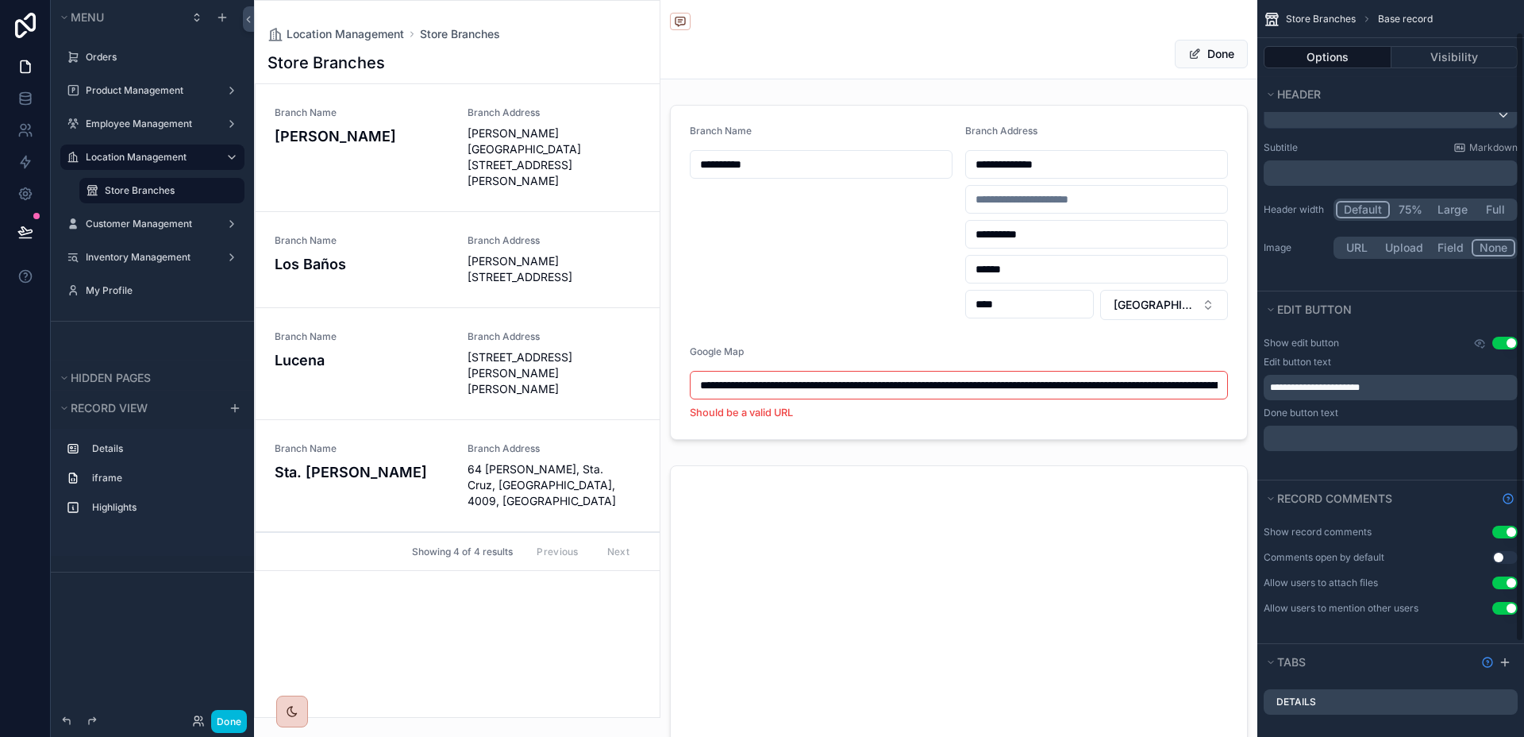
click at [1358, 434] on p "﻿" at bounding box center [1392, 438] width 245 height 13
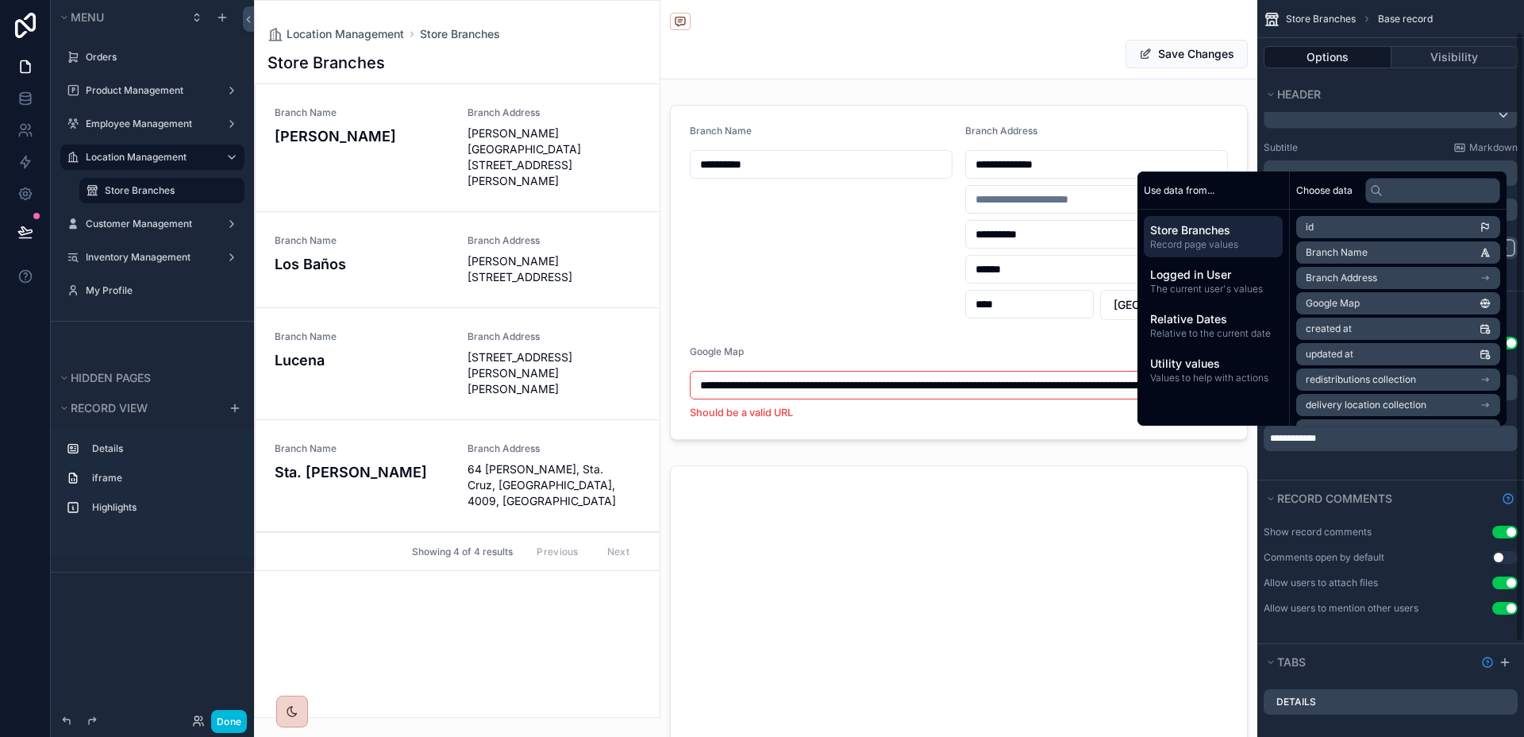
click at [1381, 472] on div "**********" at bounding box center [1391, 403] width 267 height 152
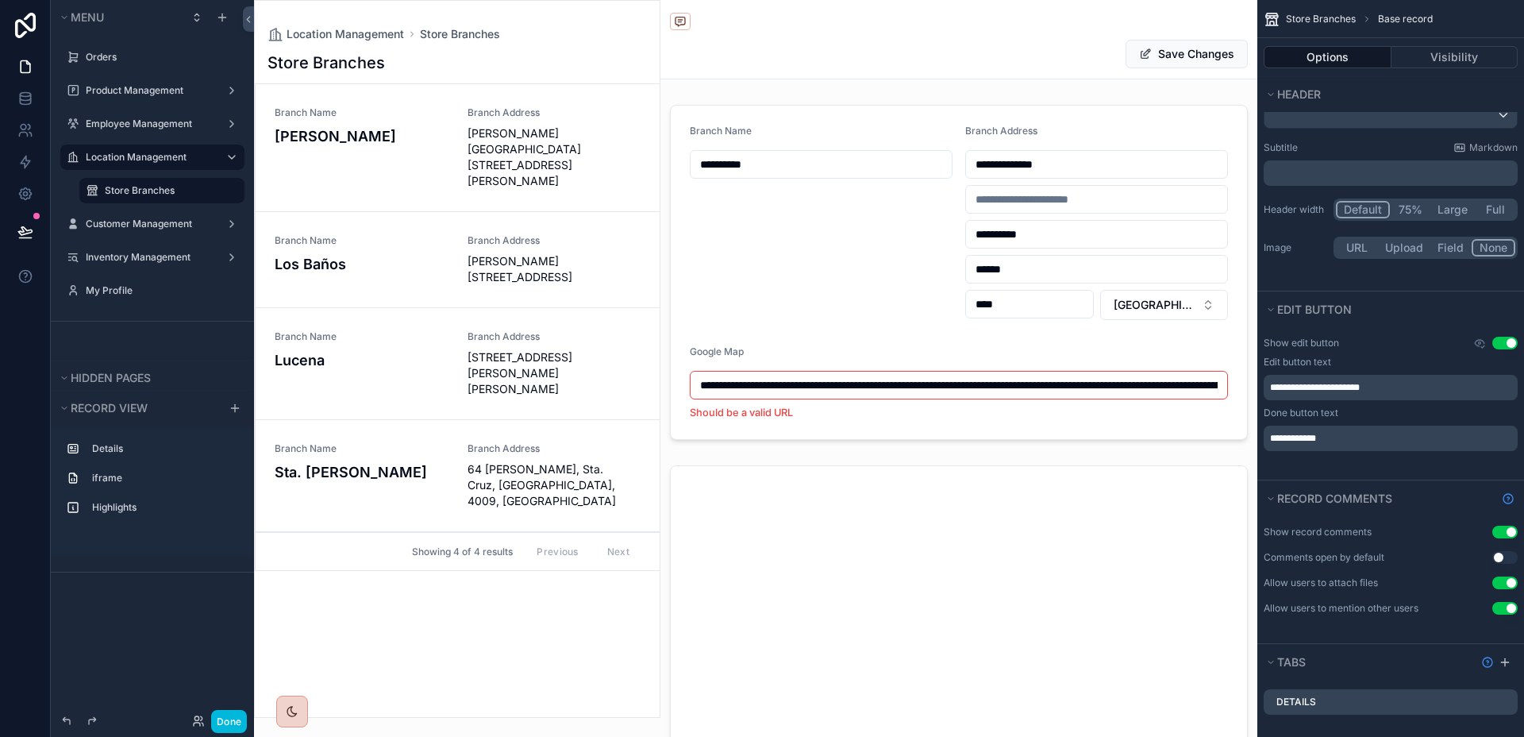
click at [1505, 583] on button "Use setting" at bounding box center [1505, 582] width 25 height 13
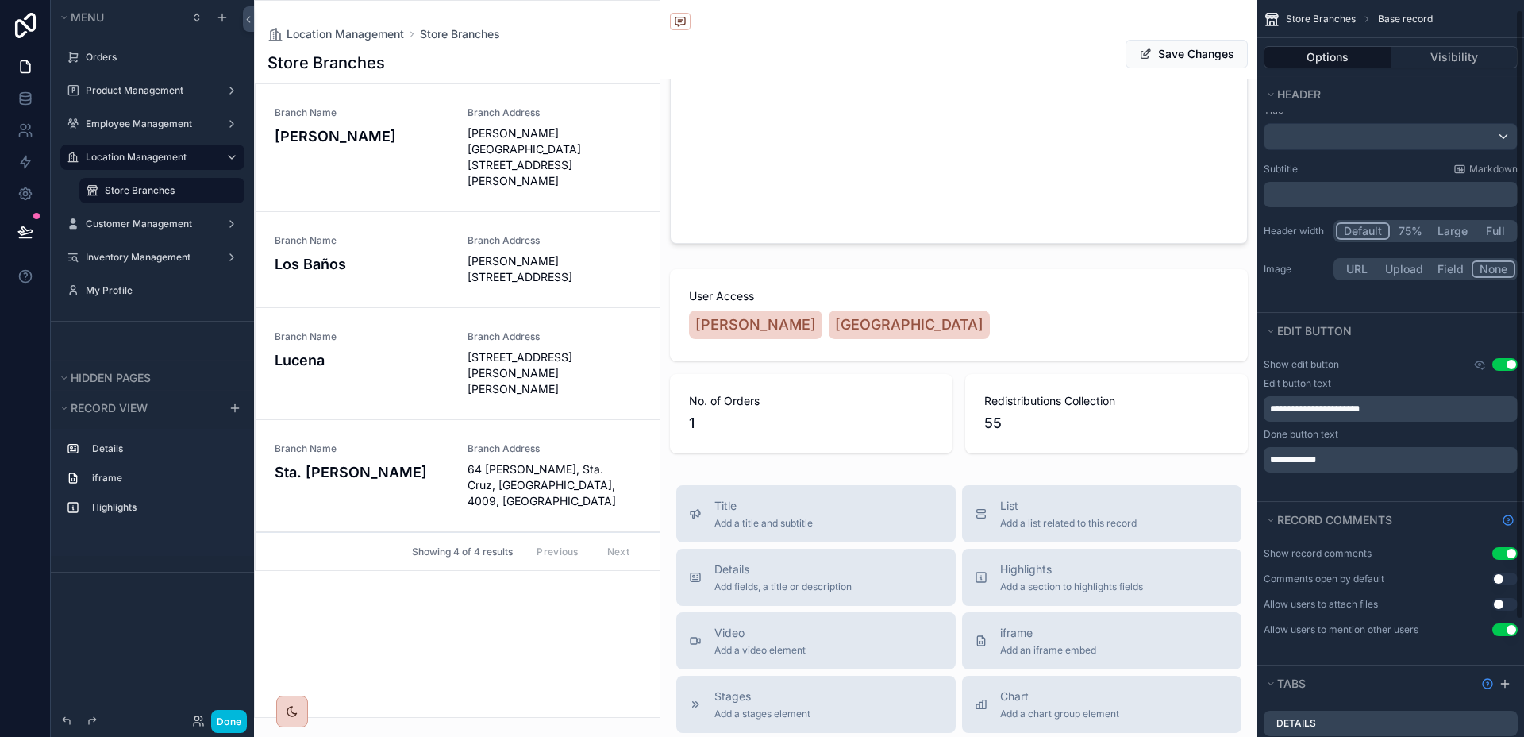
scroll to position [0, 0]
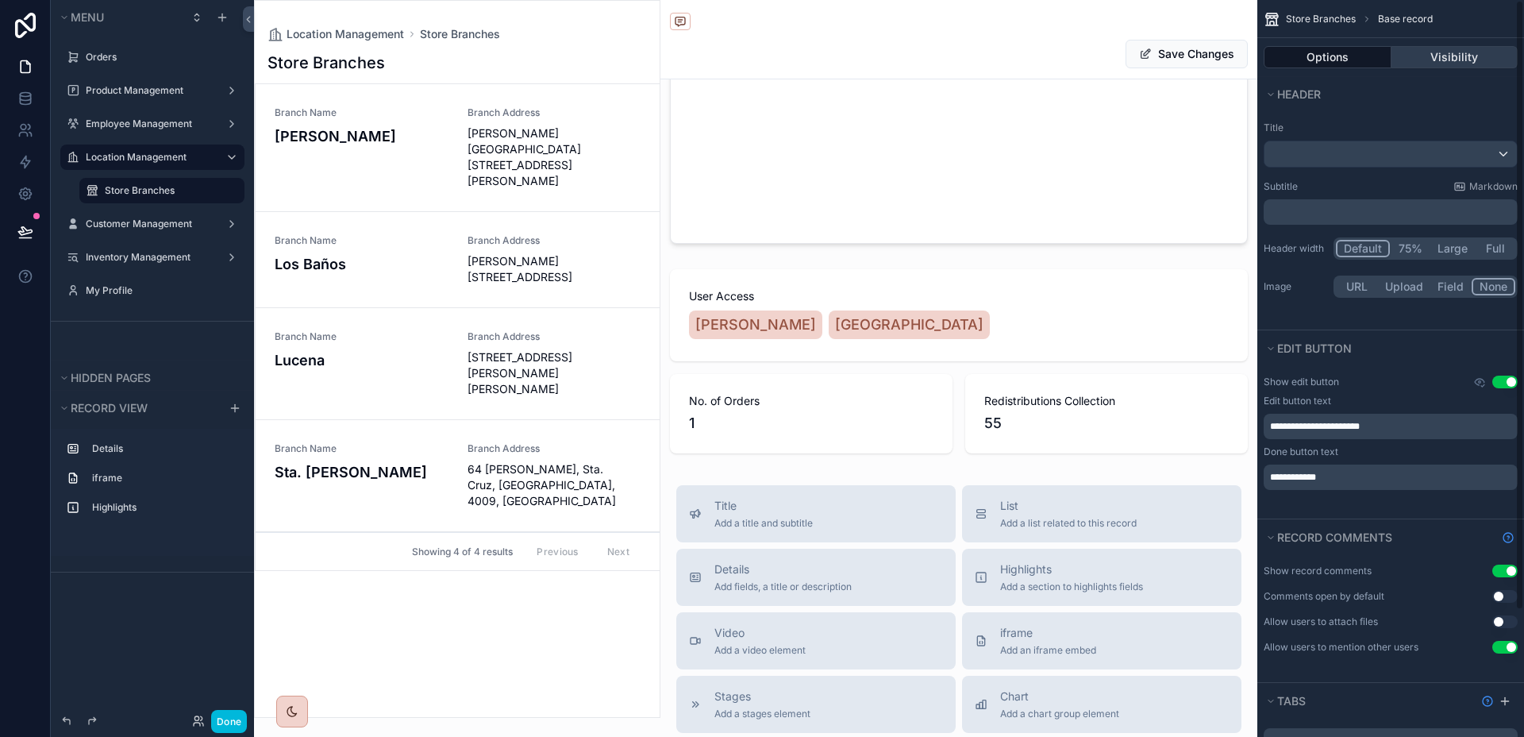
click at [1424, 54] on button "Visibility" at bounding box center [1455, 57] width 127 height 22
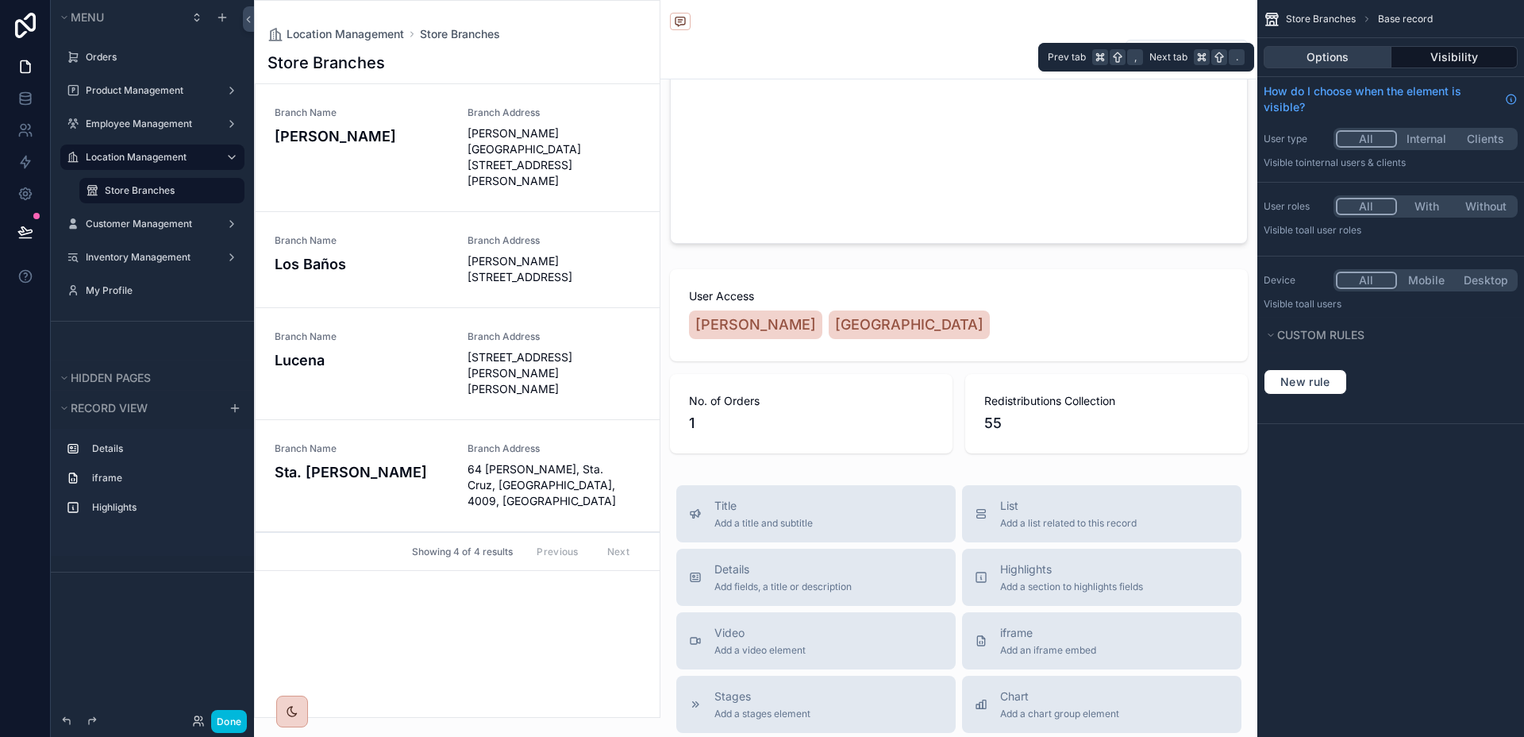
click at [1353, 57] on button "Options" at bounding box center [1328, 57] width 128 height 22
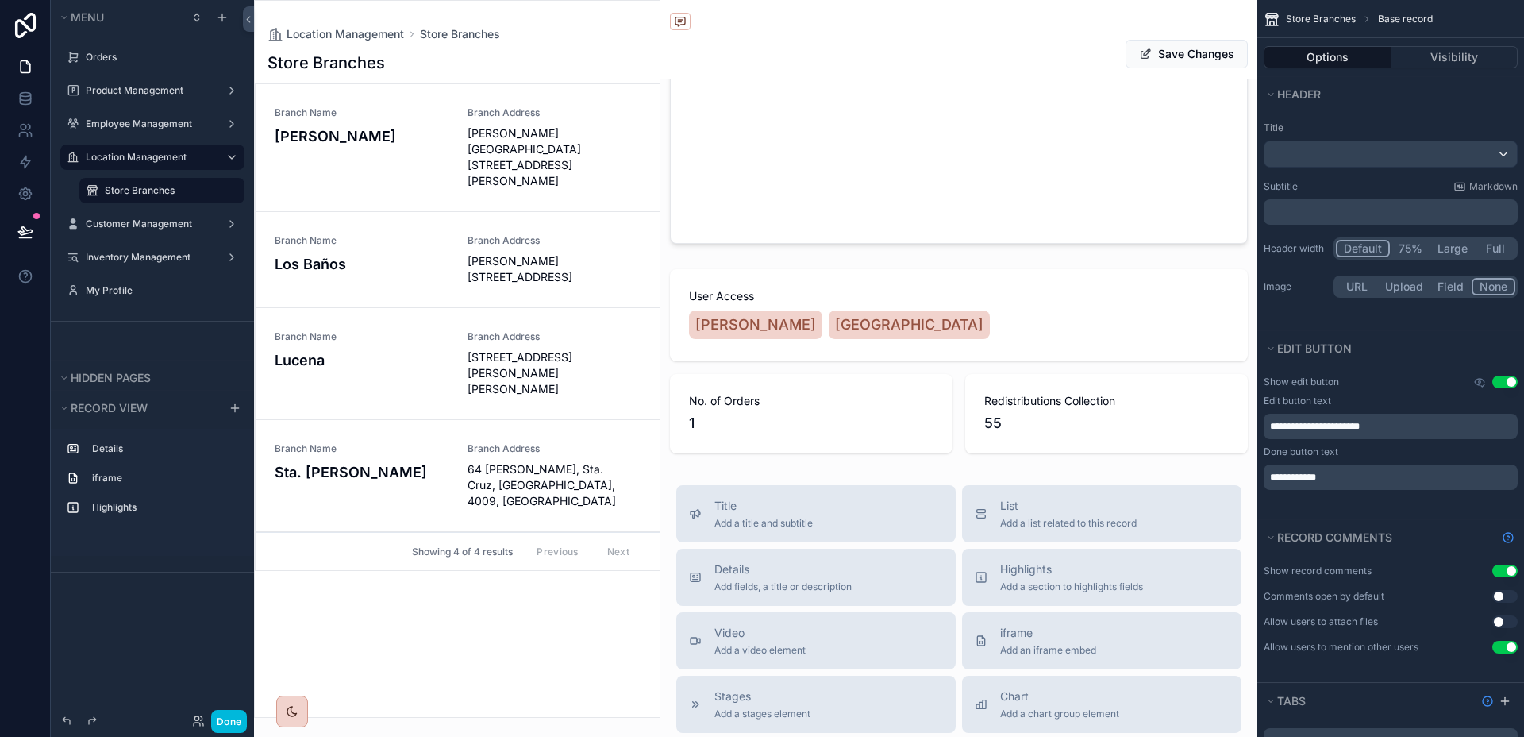
click at [1029, 469] on div "**********" at bounding box center [959, 293] width 597 height 1769
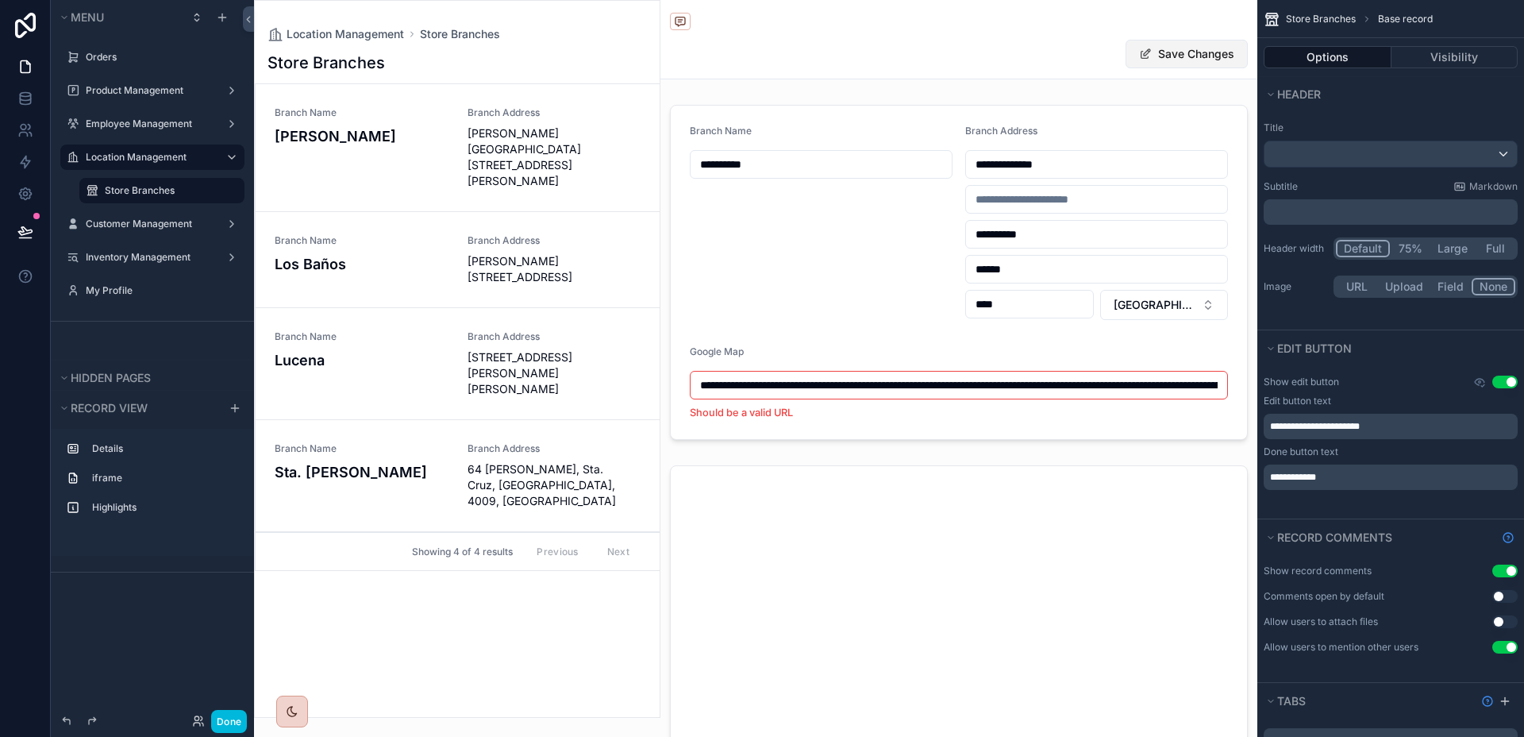
click at [1159, 44] on button "Save Changes" at bounding box center [1187, 54] width 122 height 29
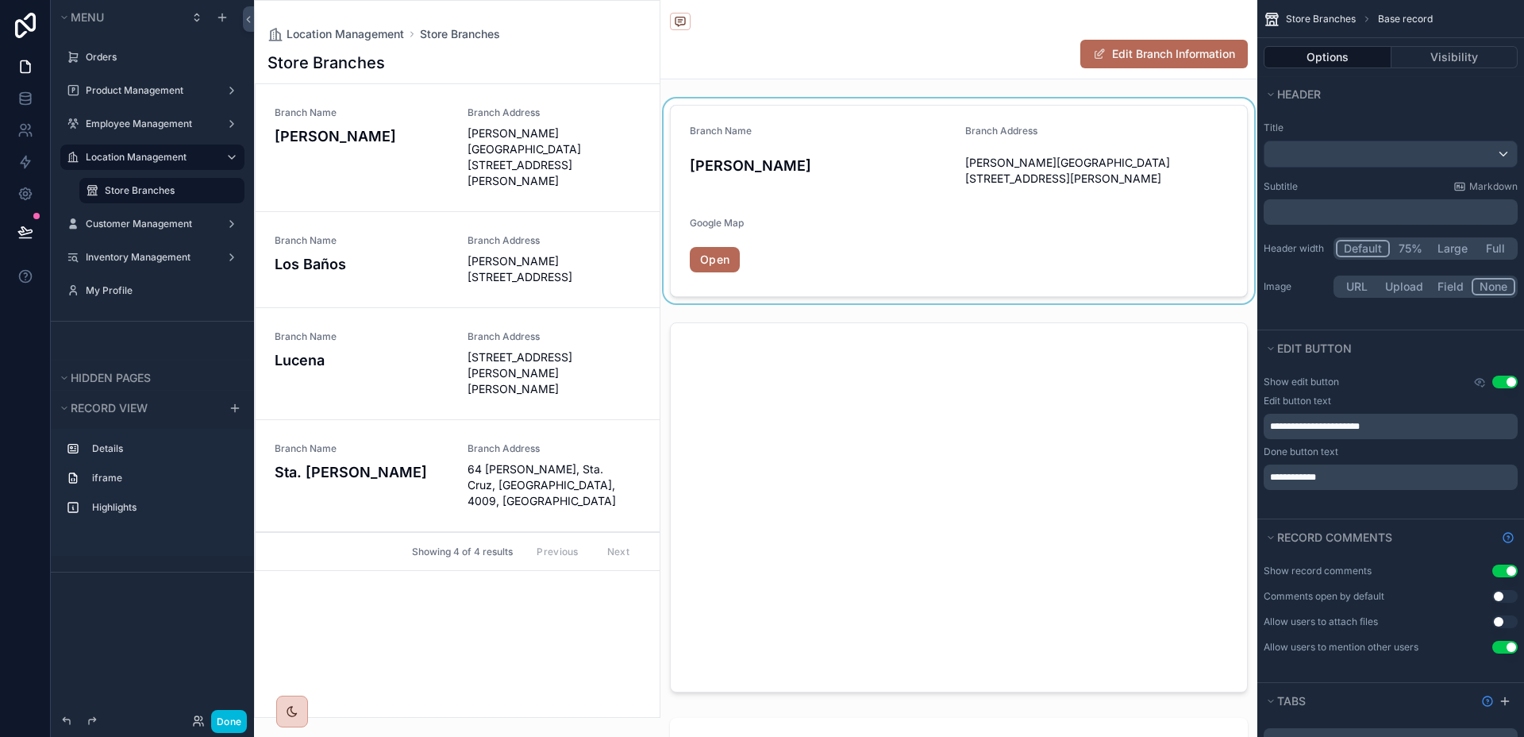
click at [1154, 256] on div "scrollable content" at bounding box center [959, 200] width 597 height 205
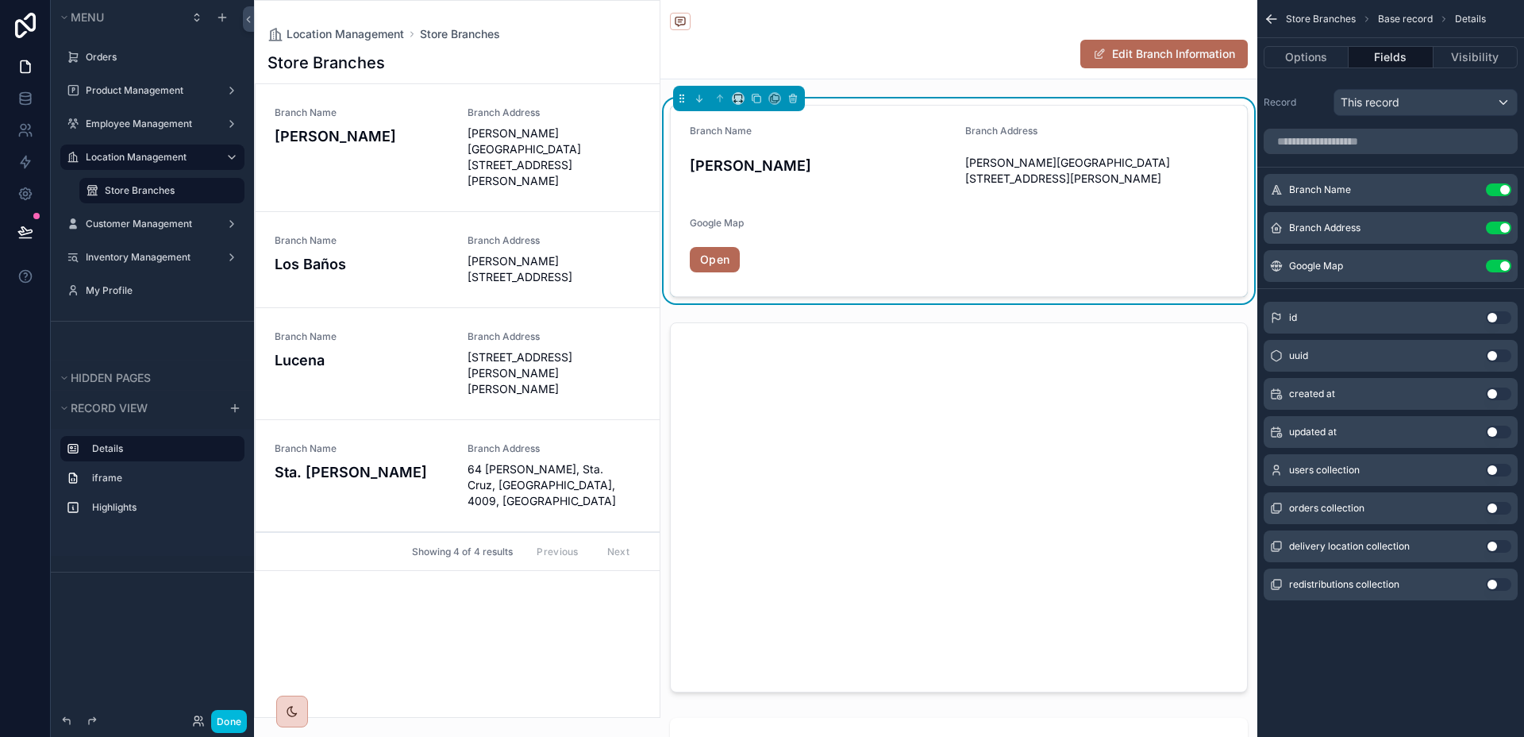
click at [0, 0] on icon "scrollable content" at bounding box center [0, 0] width 0 height 0
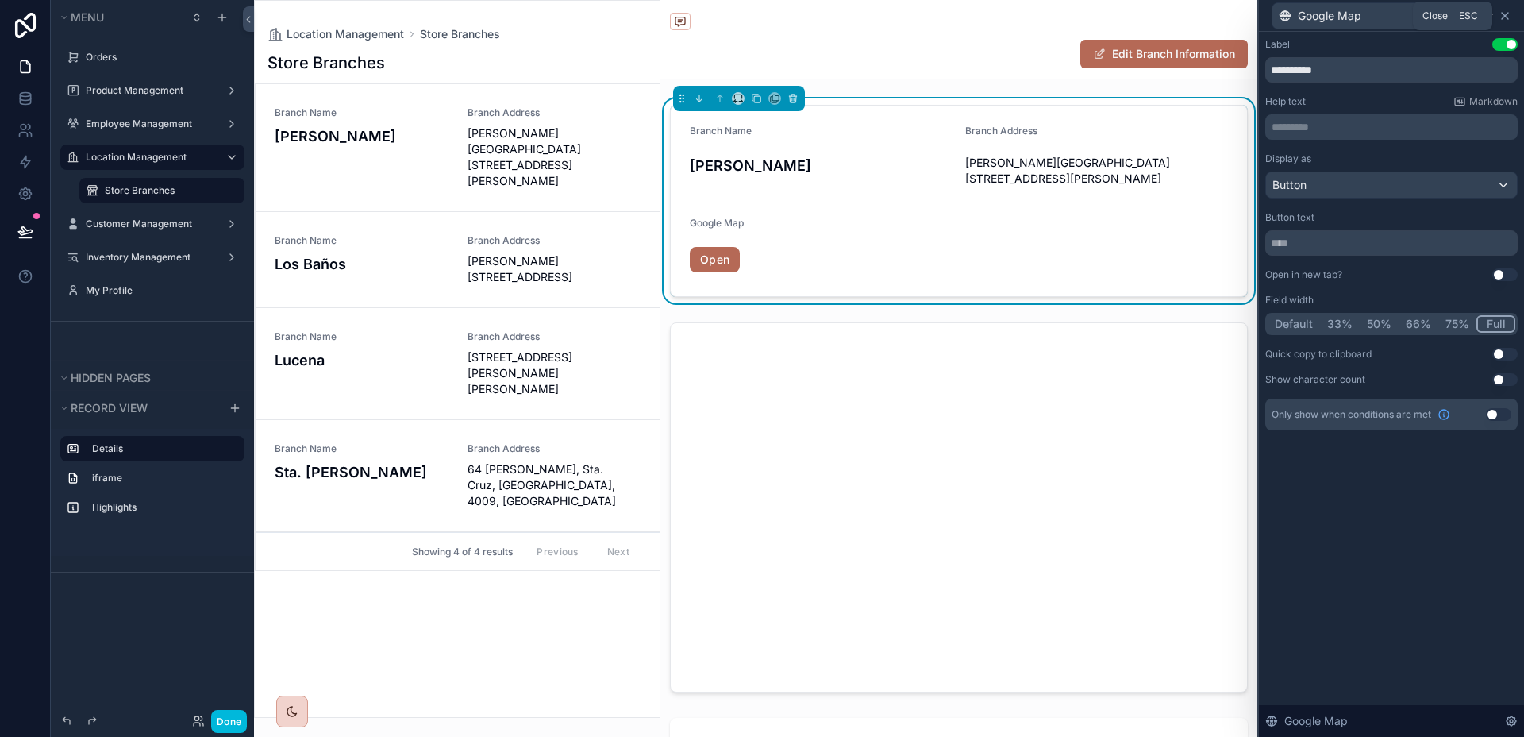
click at [1508, 17] on icon at bounding box center [1505, 16] width 13 height 13
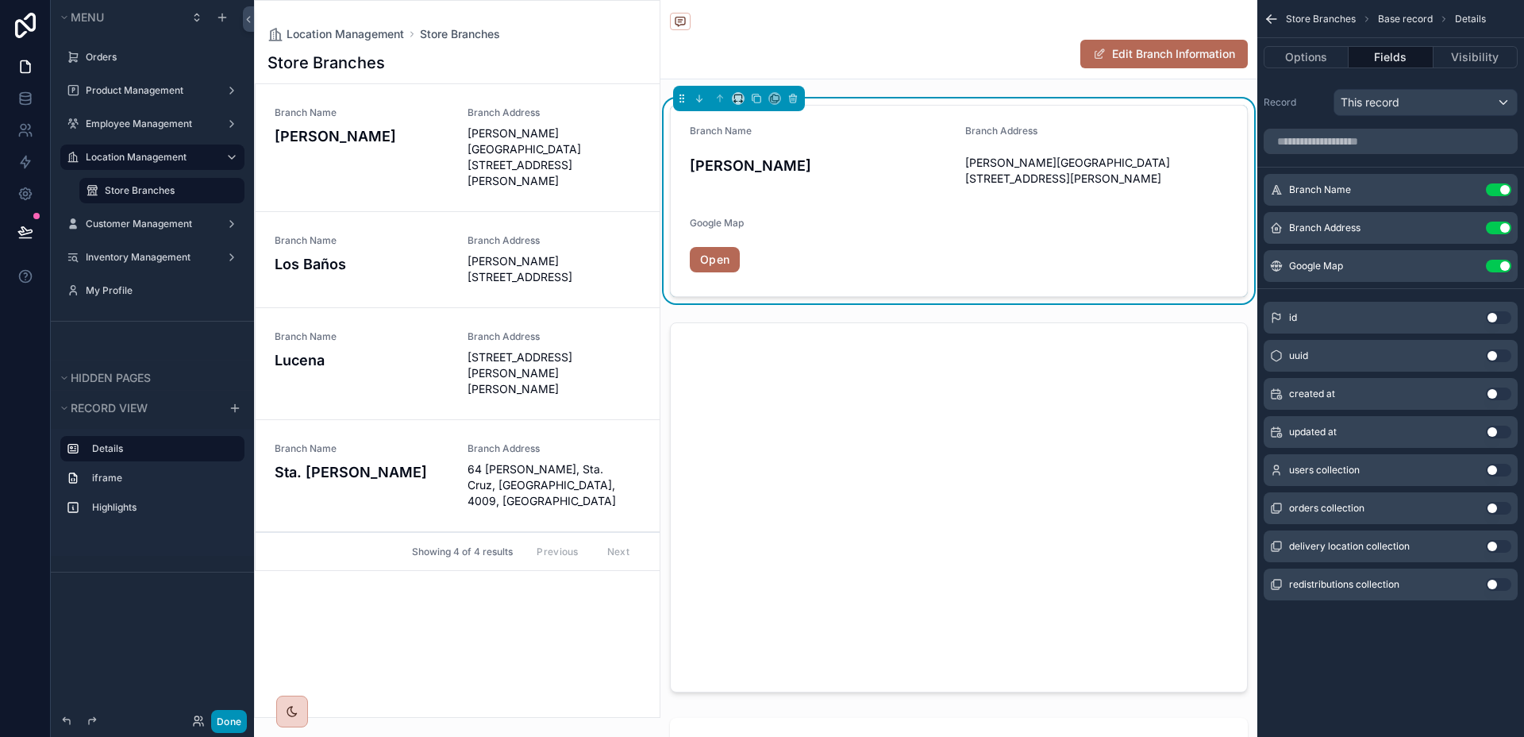
click at [231, 723] on button "Done" at bounding box center [229, 721] width 36 height 23
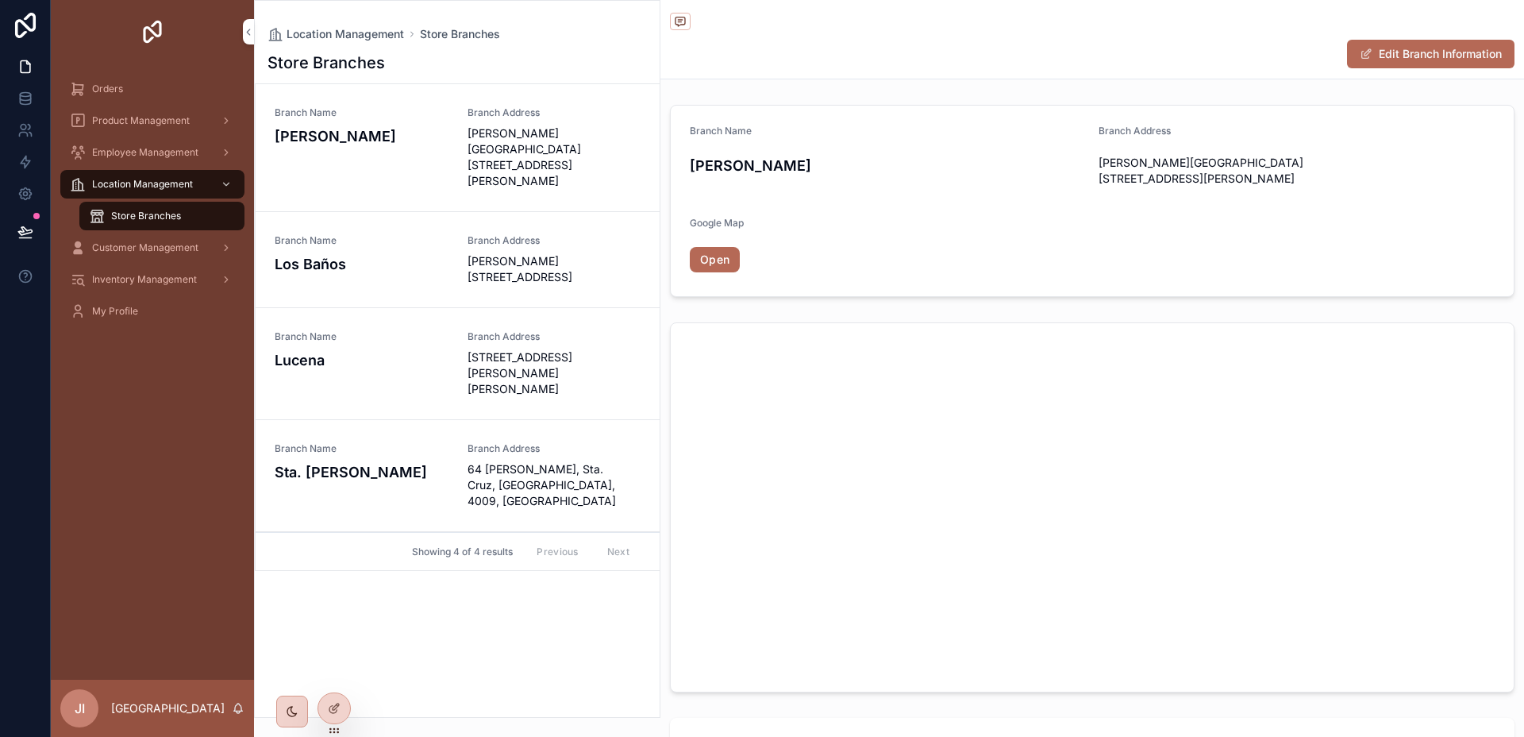
click at [479, 212] on link "Branch Name [GEOGRAPHIC_DATA] Branch Address [PERSON_NAME][GEOGRAPHIC_DATA]" at bounding box center [458, 260] width 404 height 96
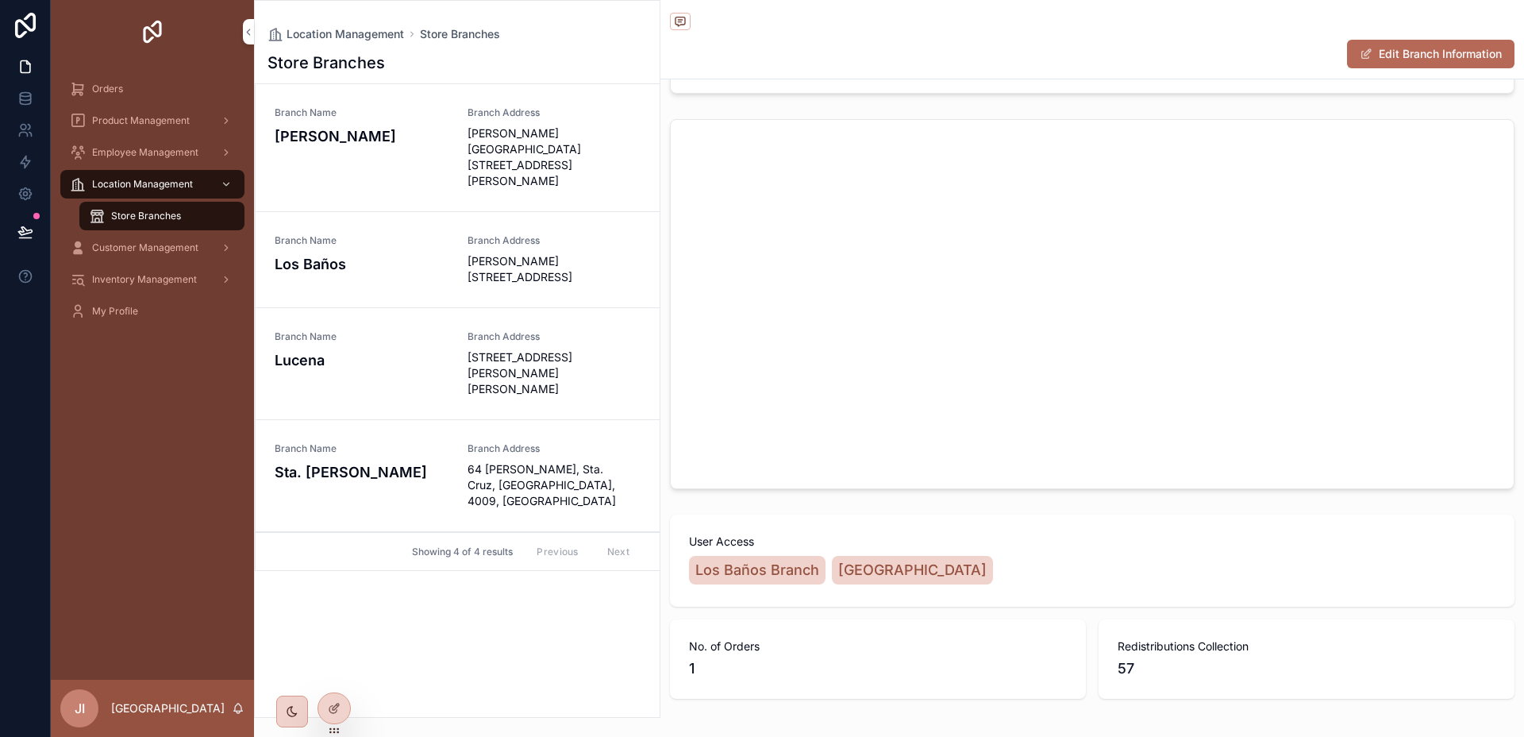
scroll to position [263, 0]
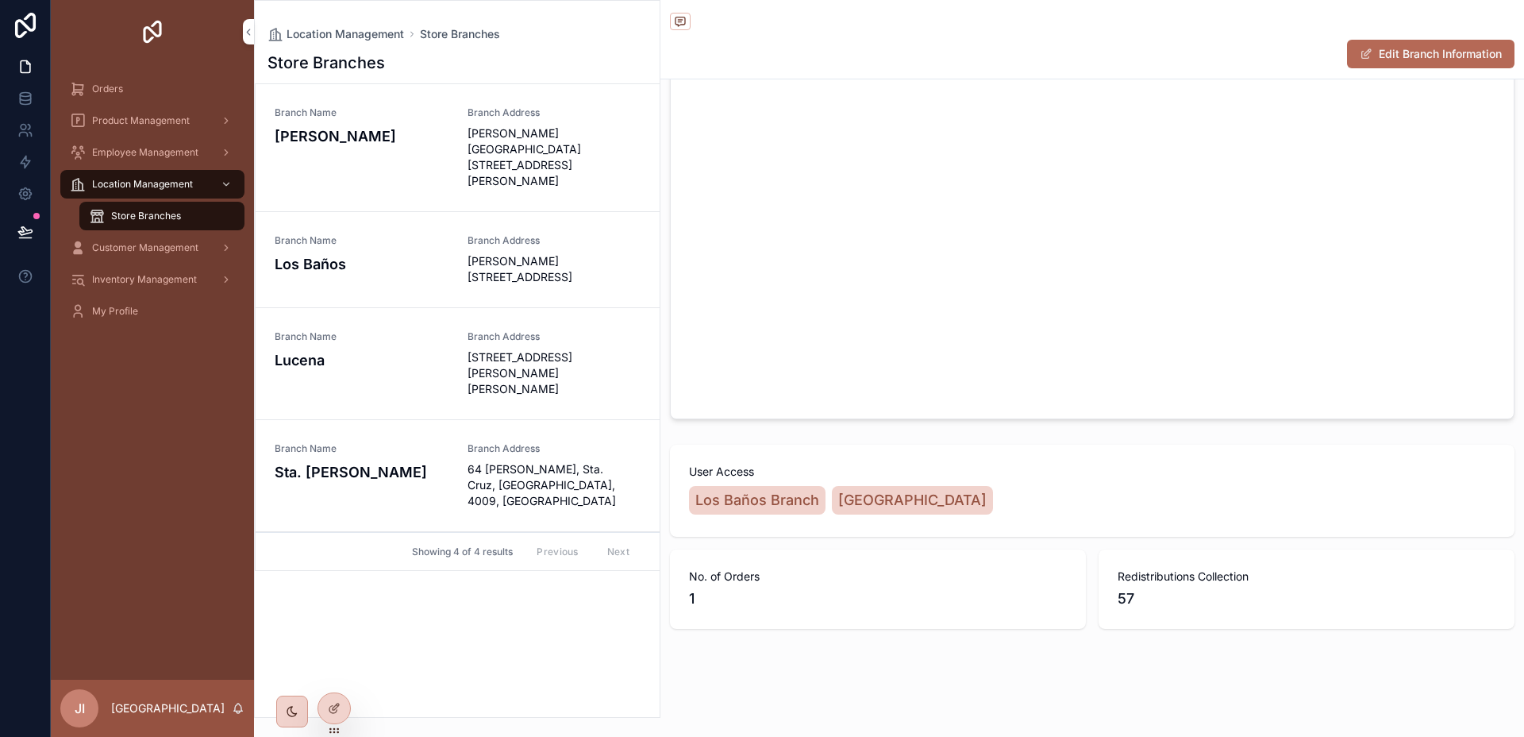
click at [452, 636] on div "Store Branches Branch Name [PERSON_NAME] Address [PERSON_NAME][GEOGRAPHIC_DATA]…" at bounding box center [457, 379] width 405 height 675
click at [335, 702] on icon at bounding box center [334, 708] width 13 height 13
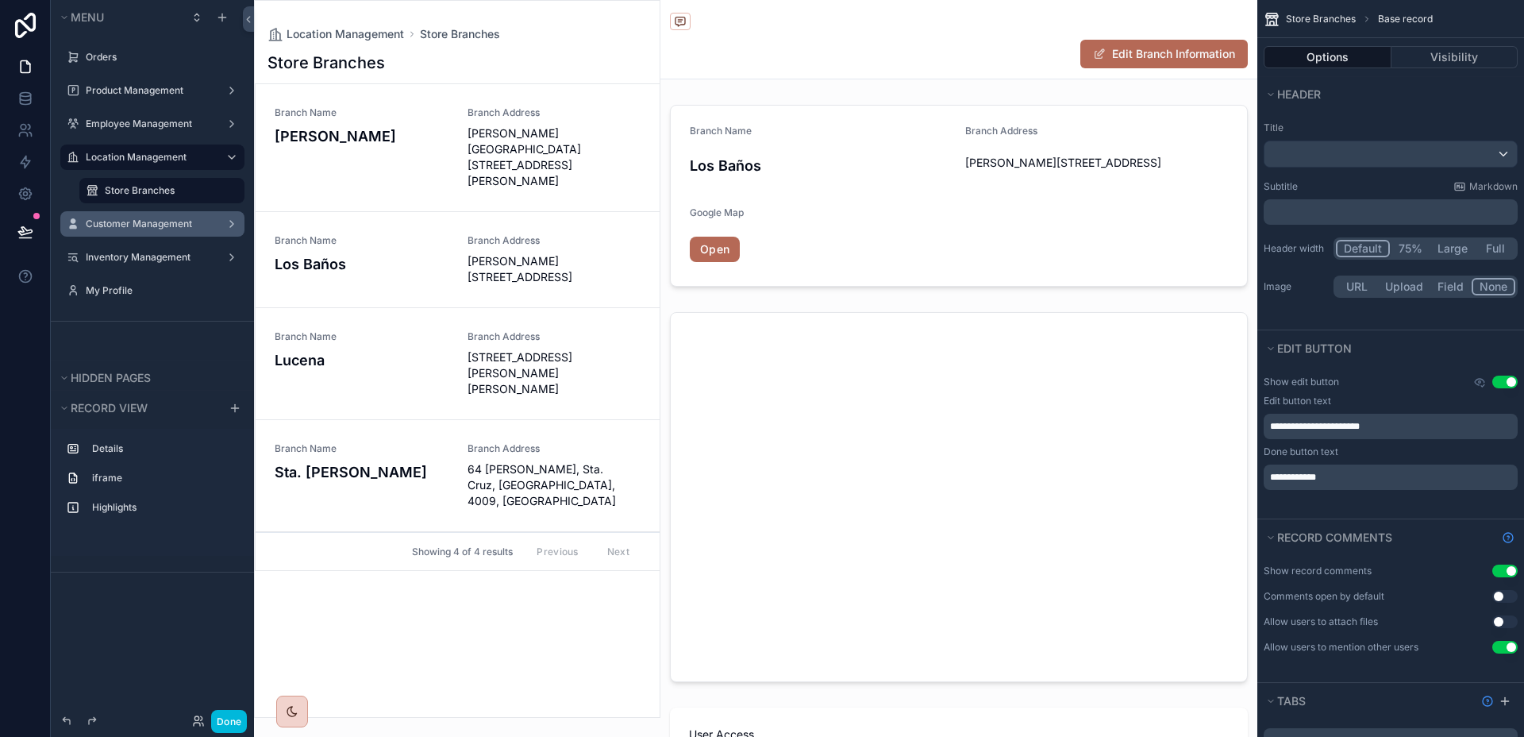
click at [141, 230] on div "Customer Management" at bounding box center [152, 224] width 133 height 13
click at [141, 225] on label "Customer Management" at bounding box center [149, 224] width 127 height 13
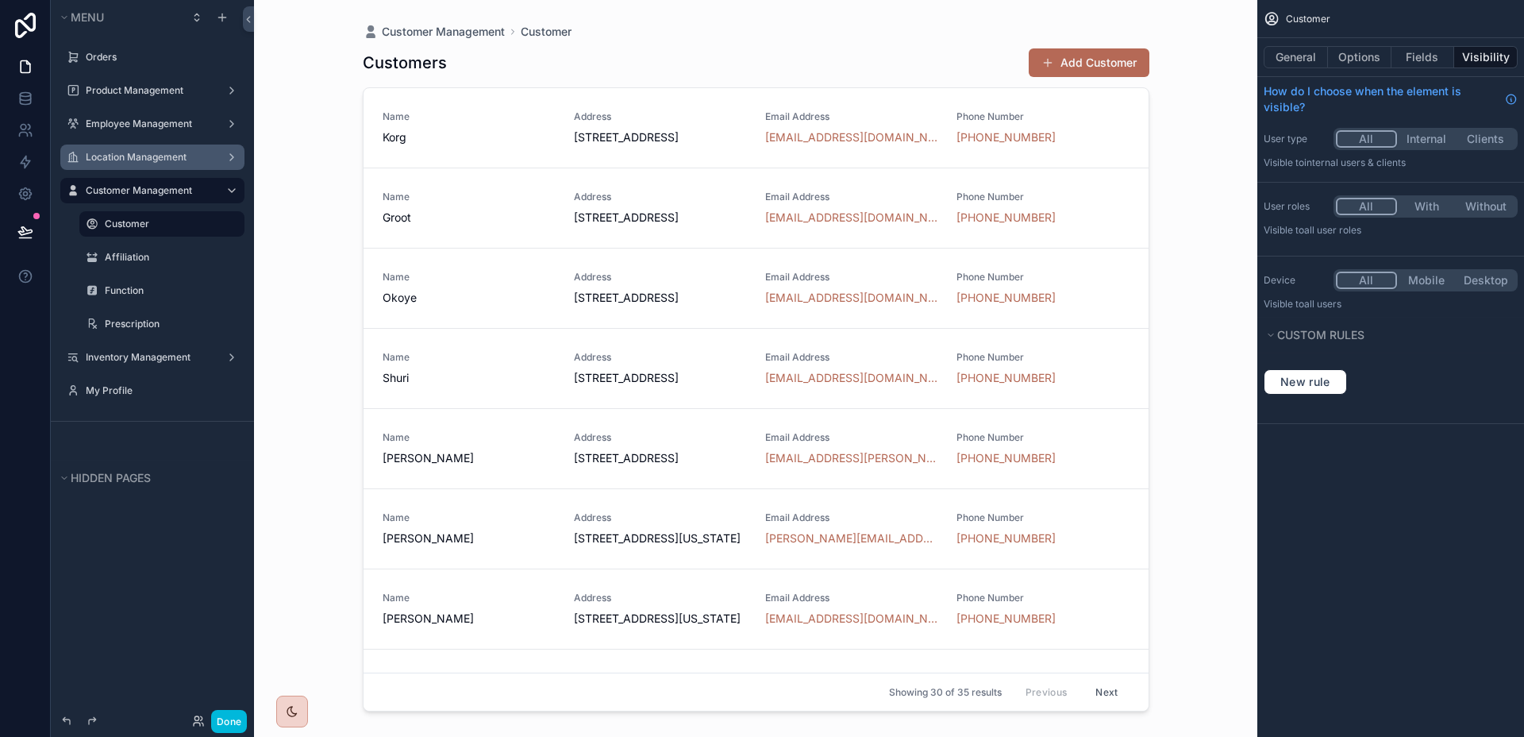
click at [153, 155] on label "Location Management" at bounding box center [149, 157] width 127 height 13
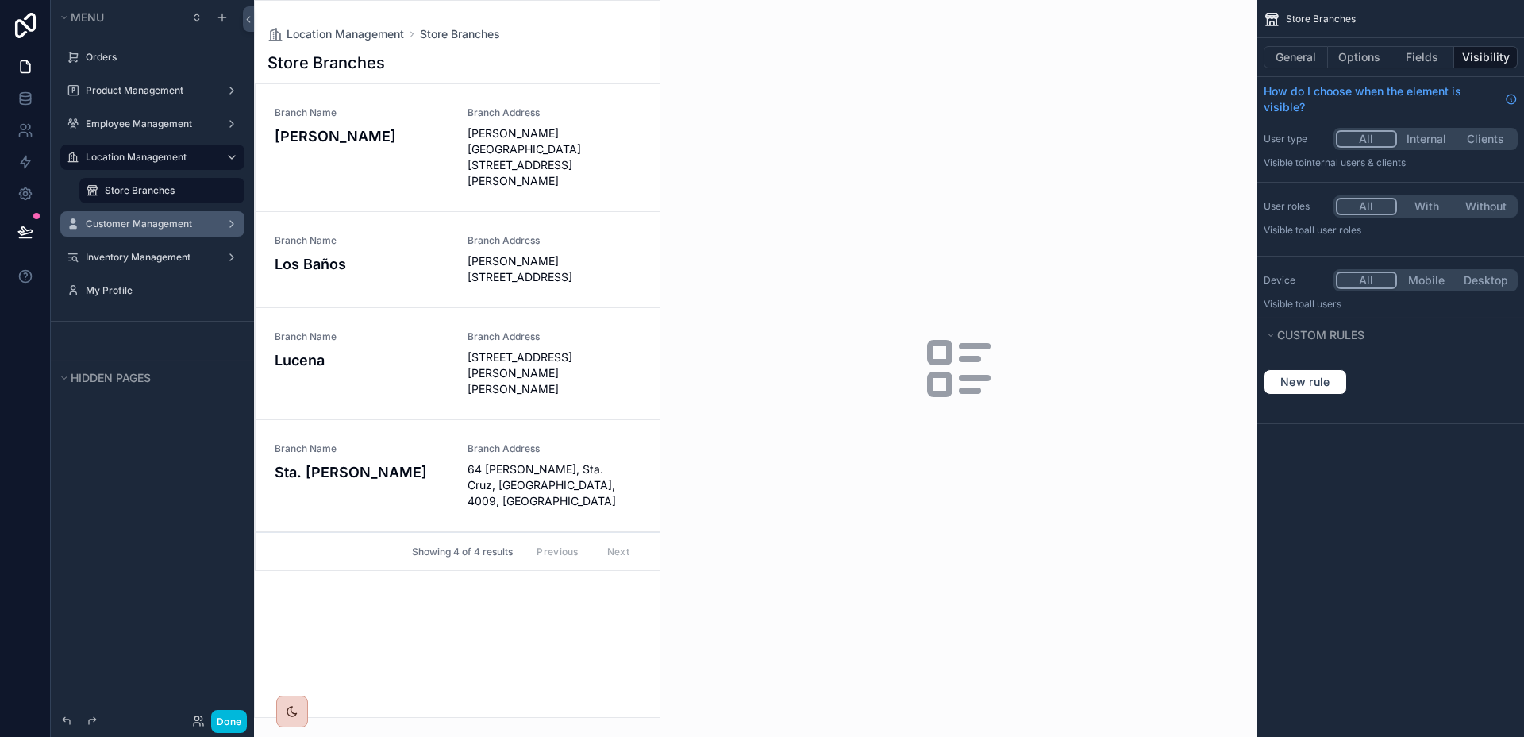
click at [430, 165] on div "scrollable content" at bounding box center [457, 359] width 405 height 716
click at [422, 144] on h4 "[PERSON_NAME]" at bounding box center [362, 135] width 174 height 21
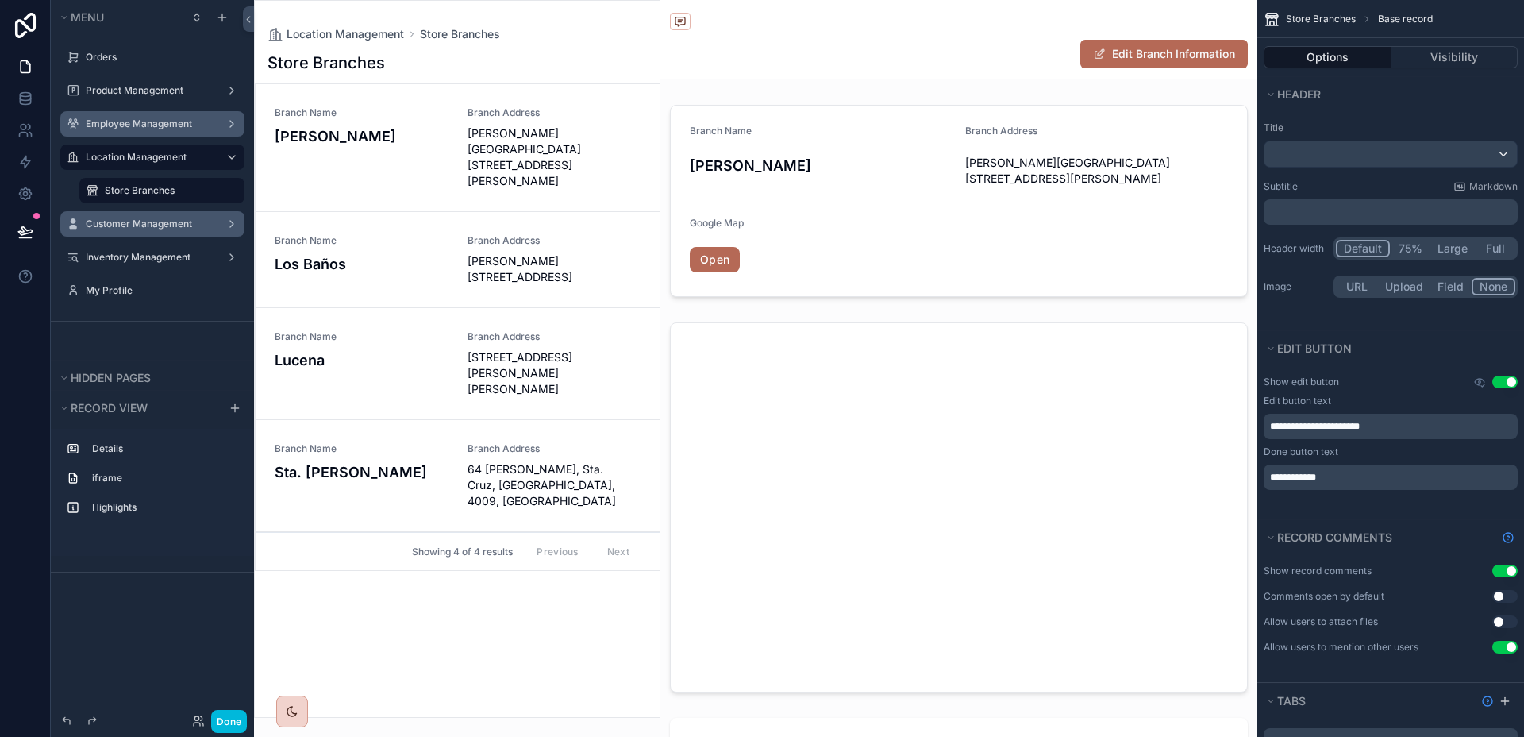
click at [118, 125] on label "Employee Management" at bounding box center [149, 123] width 127 height 13
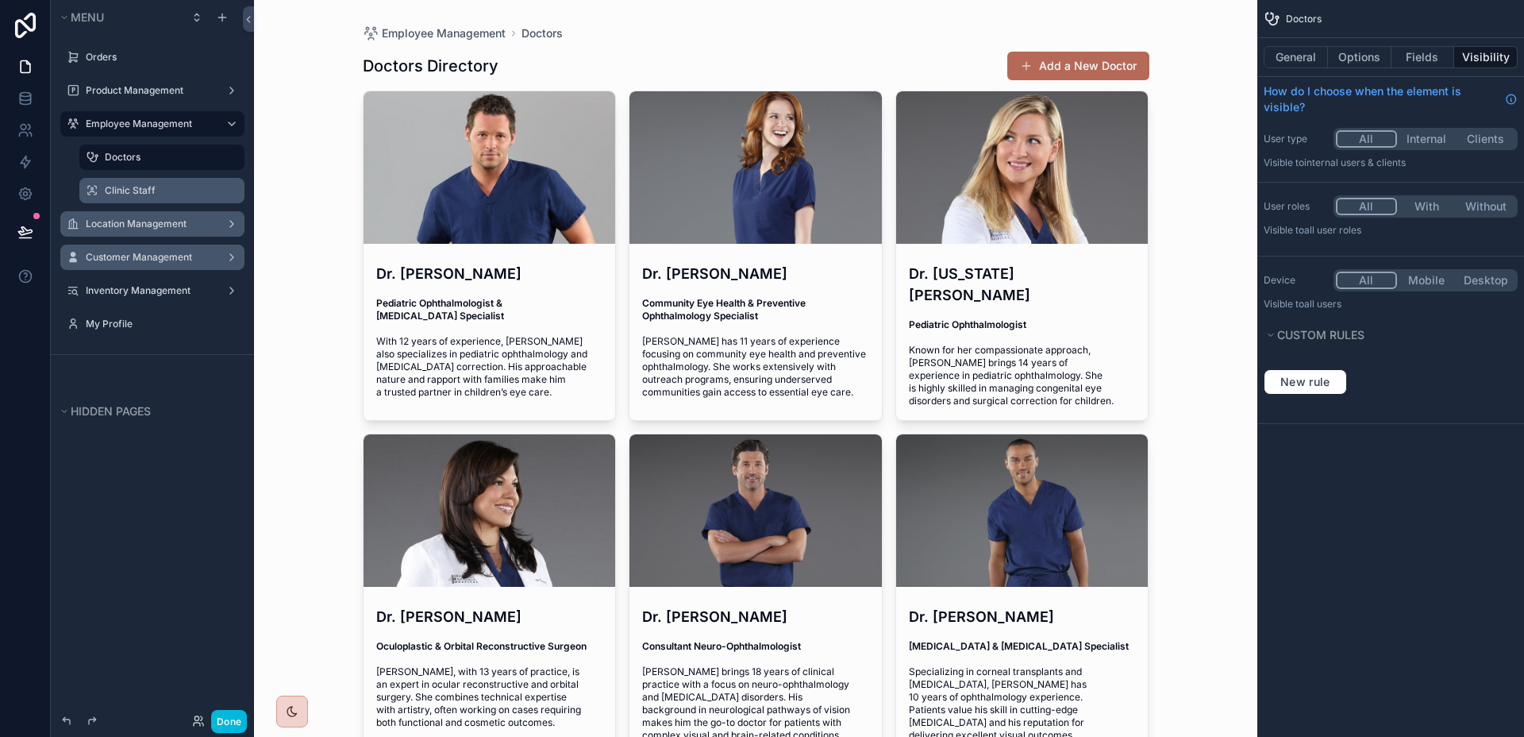
click at [149, 184] on div "Clinic Staff" at bounding box center [173, 190] width 137 height 13
click at [143, 188] on label "Clinic Staff" at bounding box center [170, 190] width 130 height 13
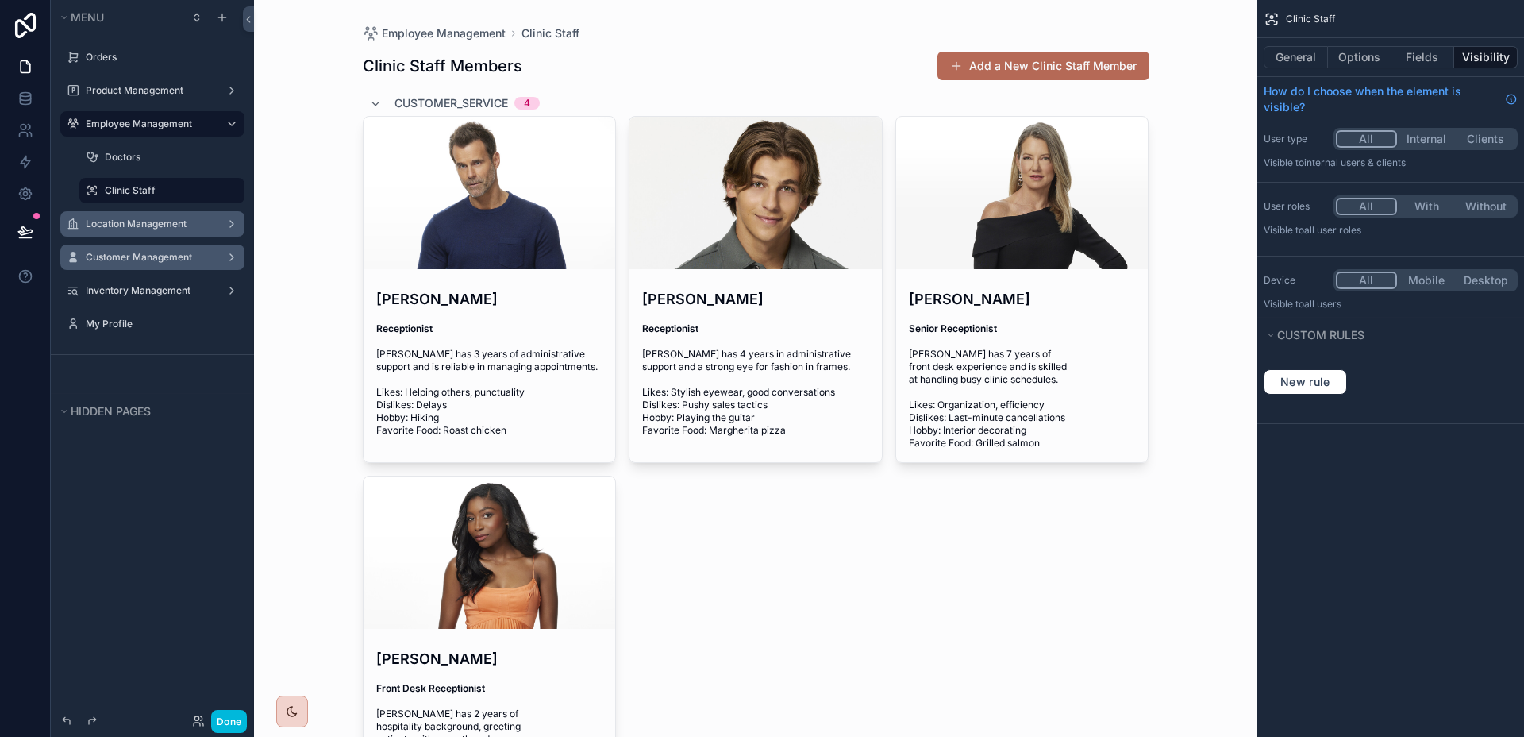
click at [139, 117] on label "Employee Management" at bounding box center [149, 123] width 127 height 13
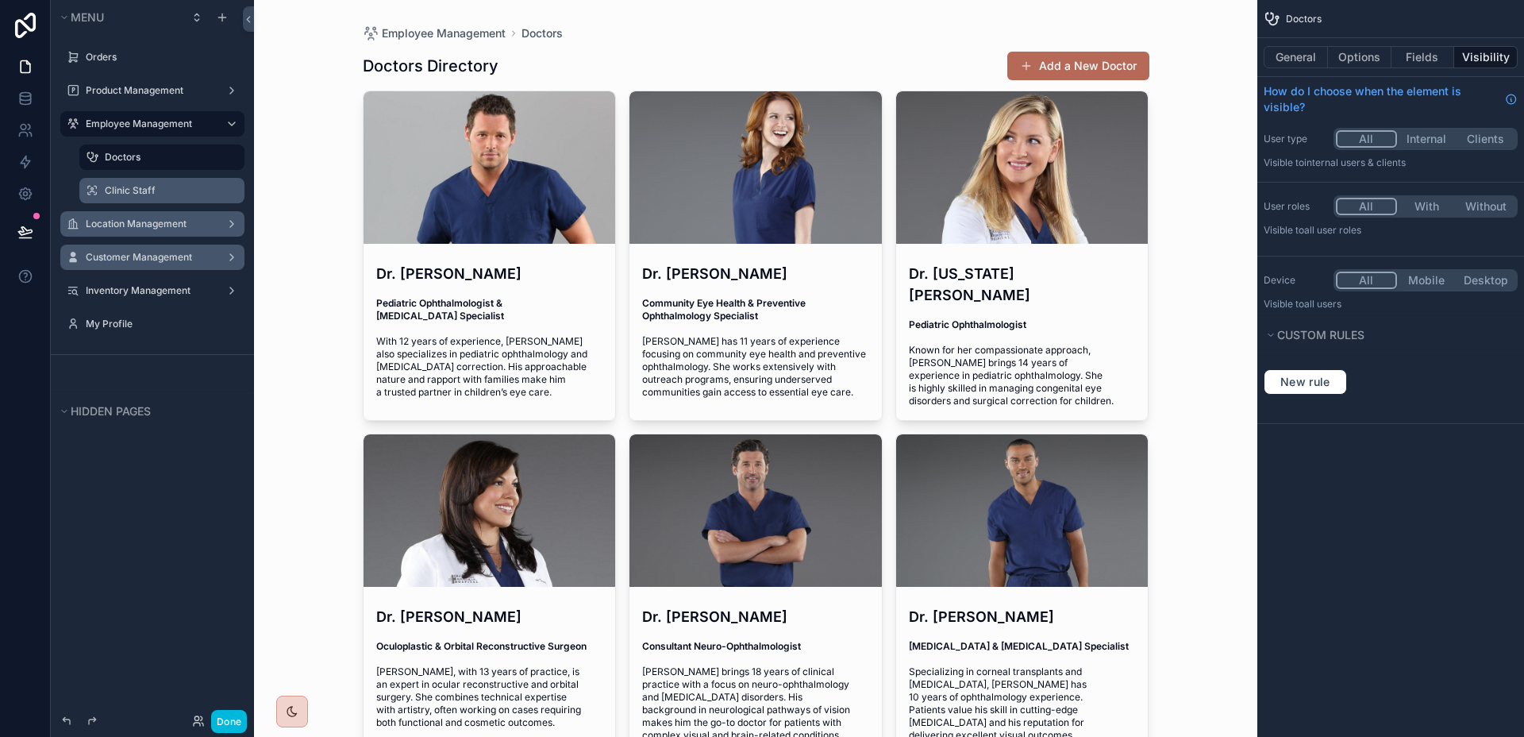
click at [148, 218] on div "Location Management" at bounding box center [152, 224] width 133 height 13
click at [122, 218] on label "Location Management" at bounding box center [149, 224] width 127 height 13
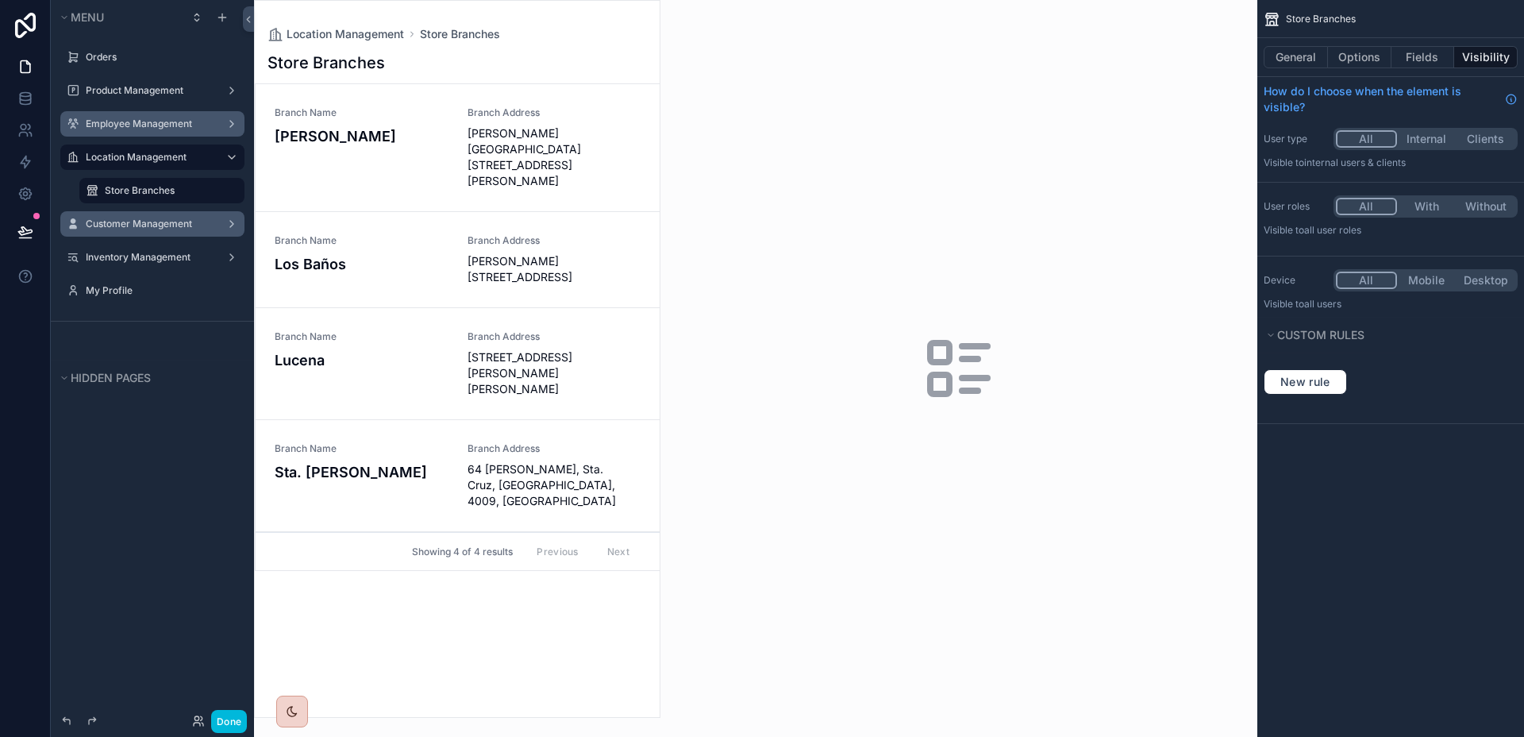
click at [146, 188] on label "Store Branches" at bounding box center [170, 190] width 130 height 13
click at [1300, 53] on button "General" at bounding box center [1296, 57] width 64 height 22
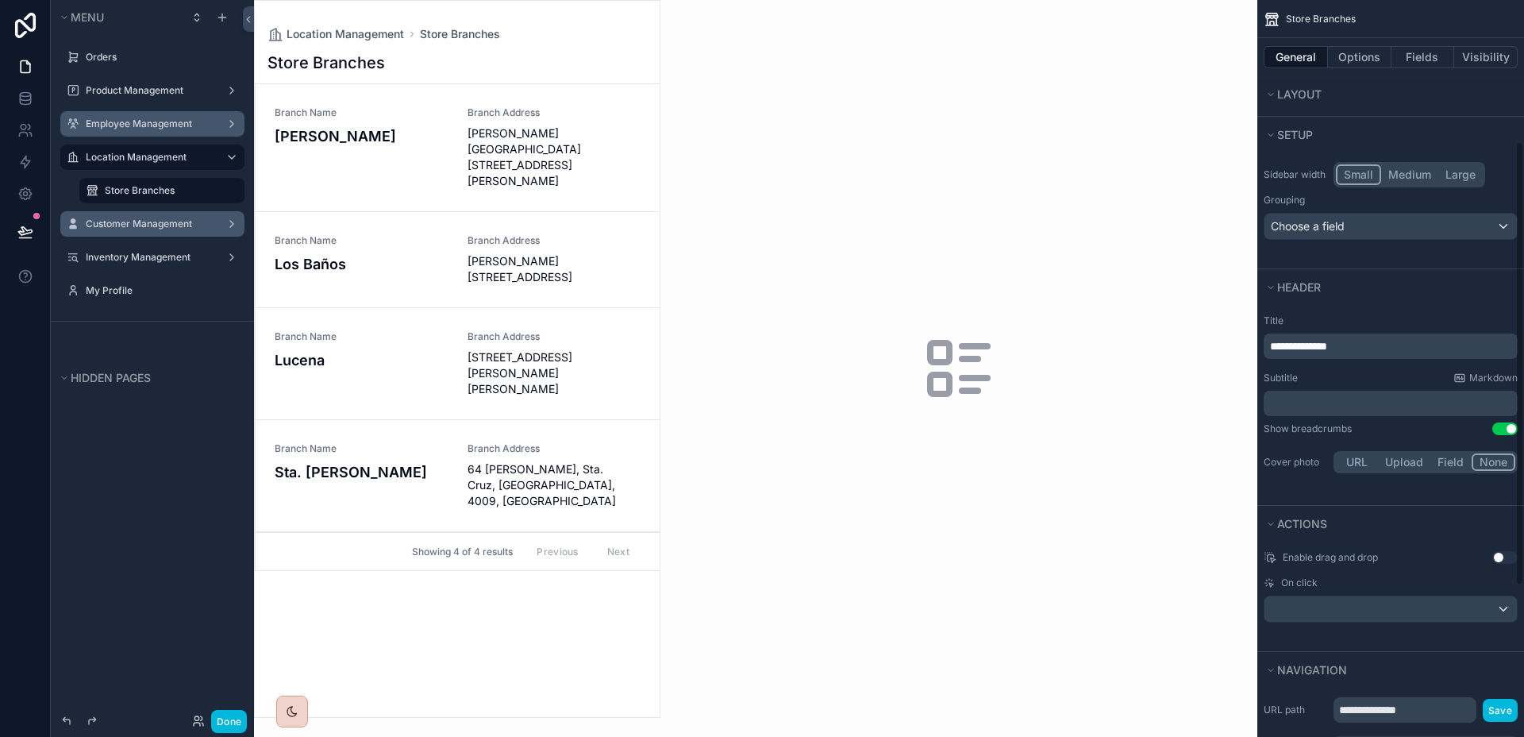
scroll to position [360, 0]
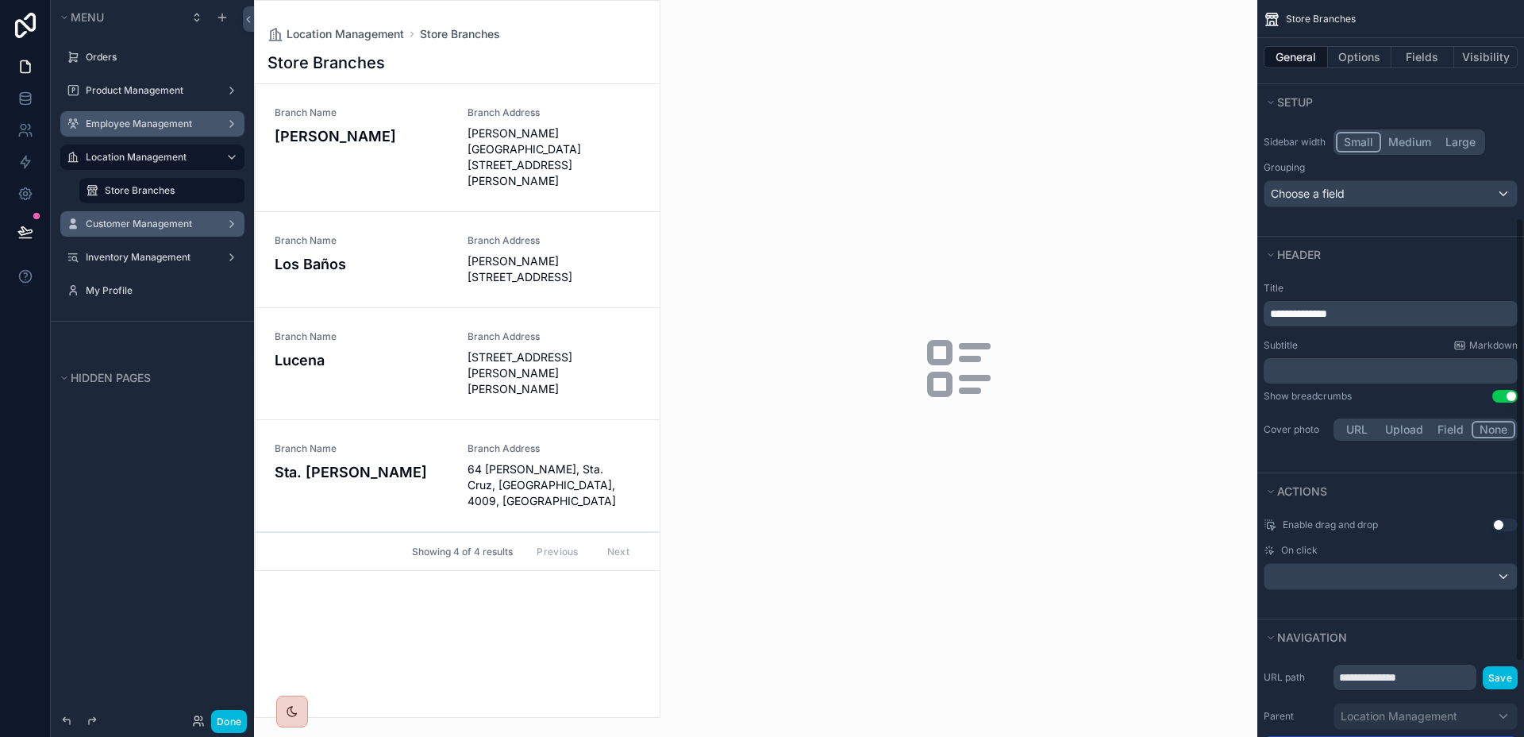
click at [1414, 433] on button "Upload" at bounding box center [1404, 429] width 52 height 17
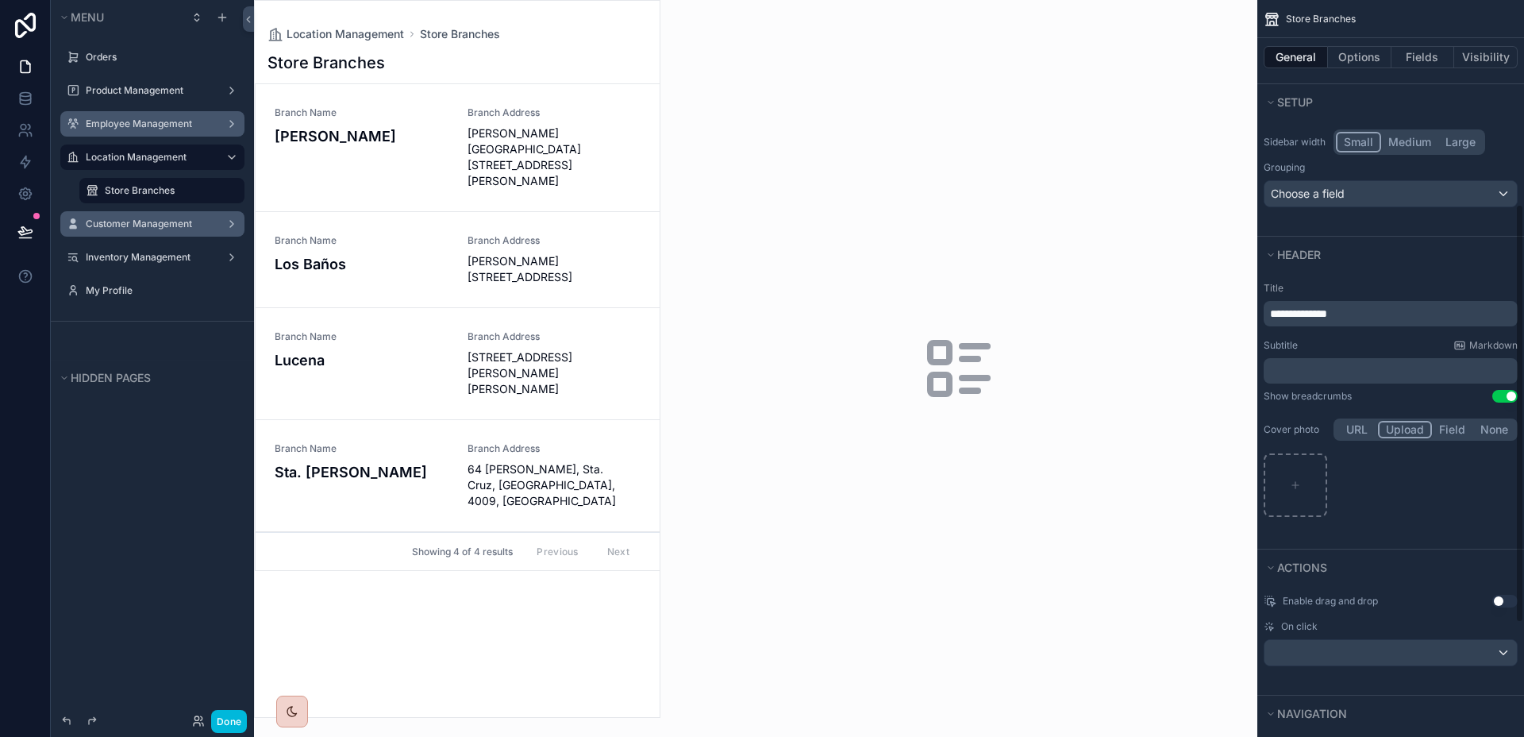
click at [1331, 485] on div "scrollable content" at bounding box center [1391, 485] width 254 height 64
click at [1324, 485] on div "scrollable content" at bounding box center [1296, 485] width 64 height 64
type input "**********"
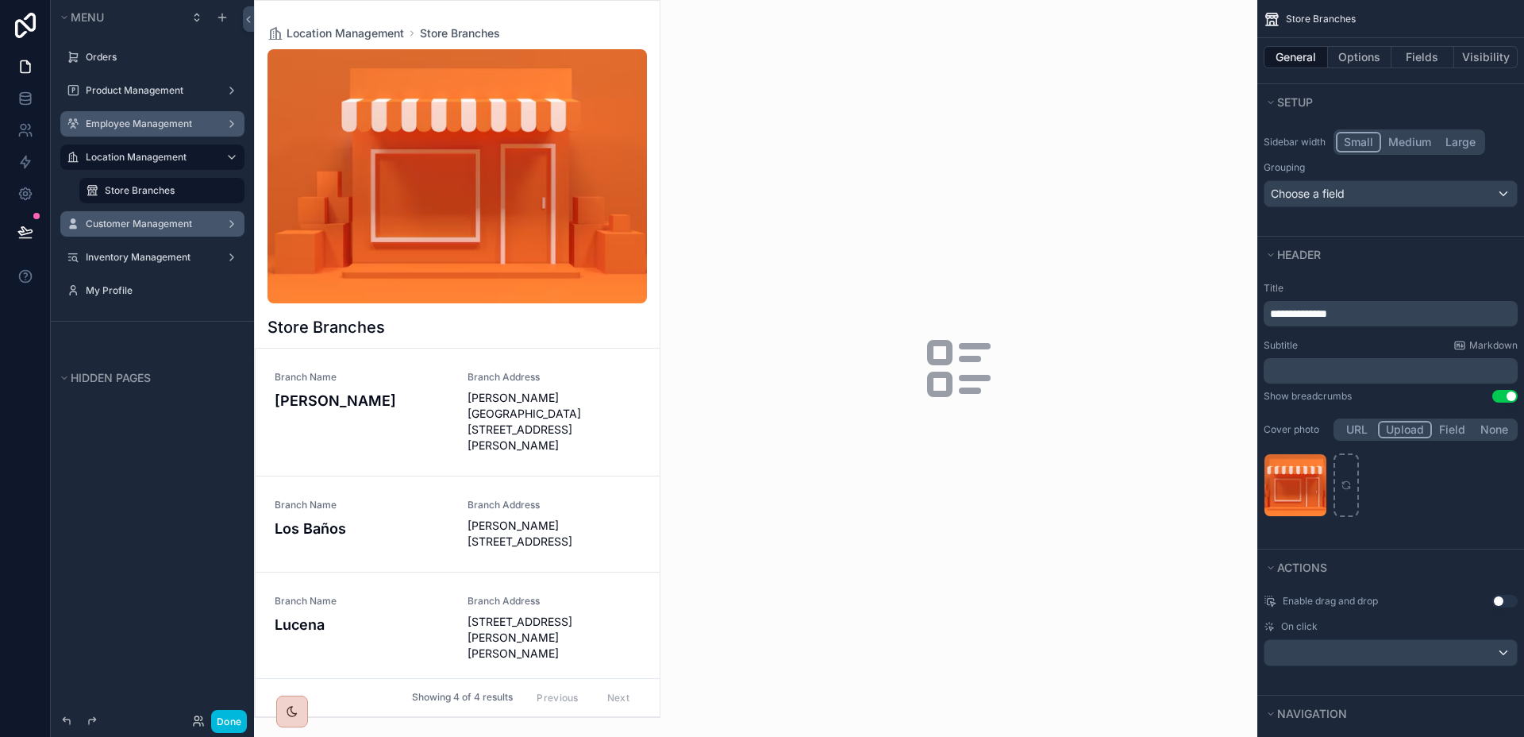
click at [551, 418] on span "[PERSON_NAME][GEOGRAPHIC_DATA][STREET_ADDRESS][PERSON_NAME]" at bounding box center [555, 422] width 174 height 64
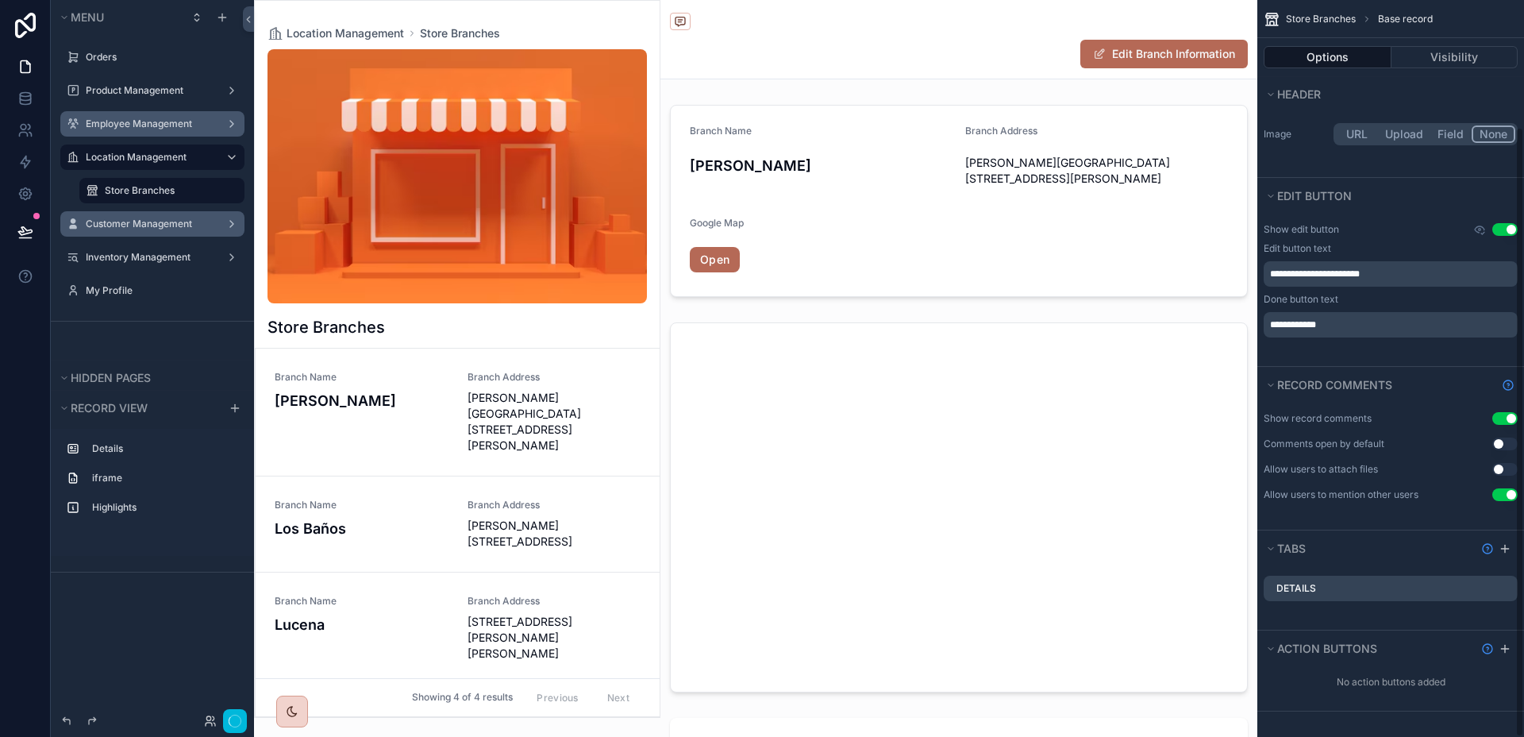
click at [581, 518] on span "[PERSON_NAME][STREET_ADDRESS]" at bounding box center [555, 534] width 174 height 32
click at [561, 595] on span "Branch Address" at bounding box center [555, 601] width 174 height 13
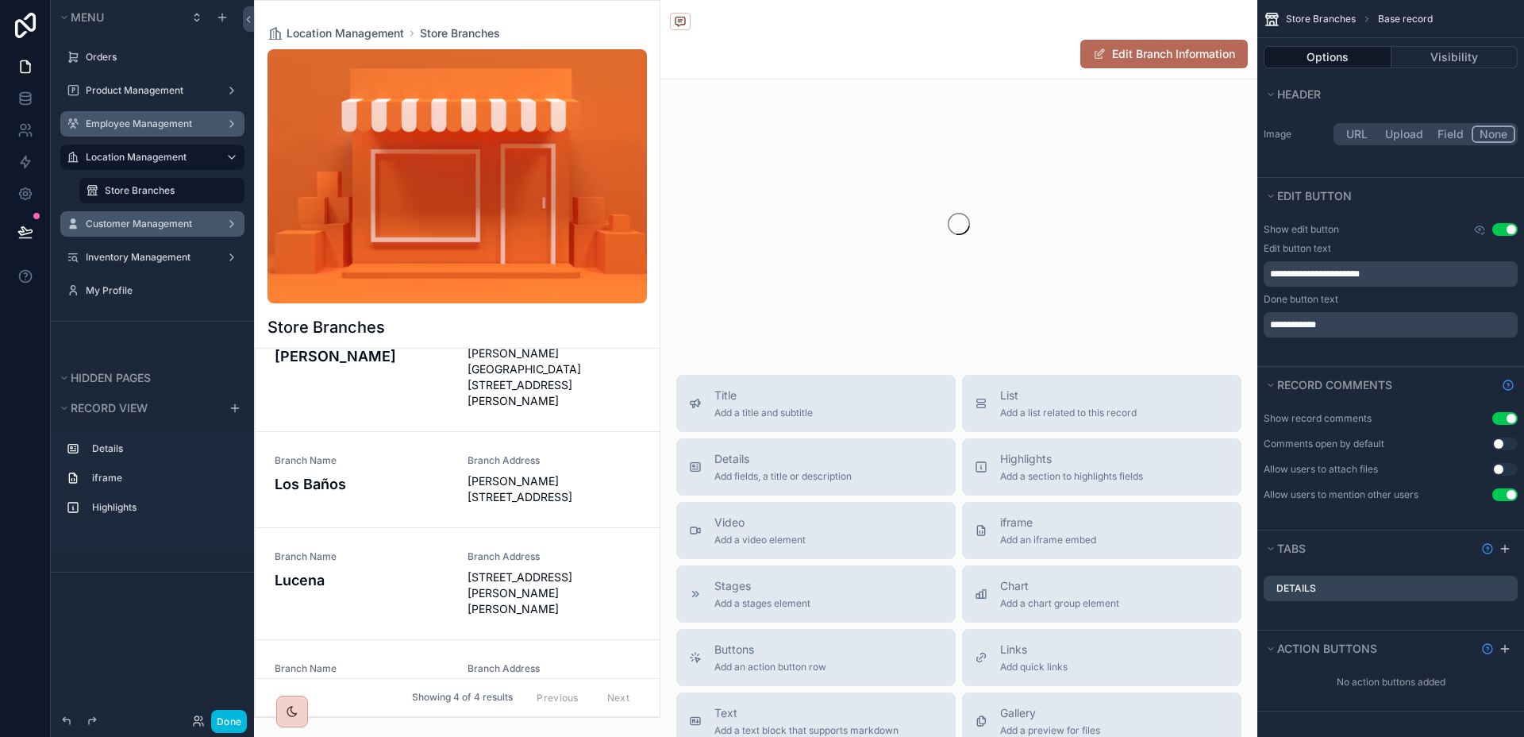
scroll to position [56, 0]
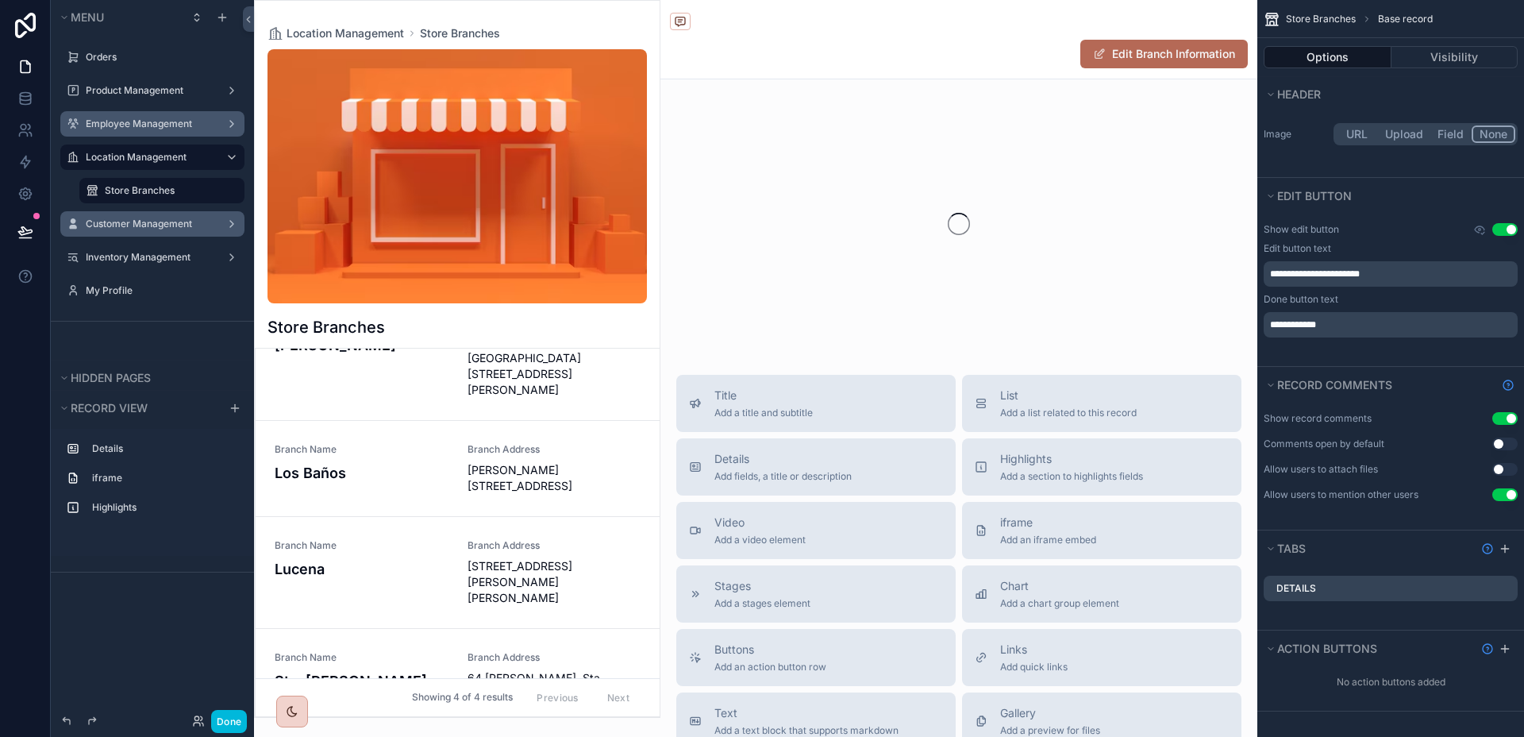
click at [534, 629] on link "Branch Name Sta. Cruz Branch Address [STREET_ADDRESS][PERSON_NAME] Cruz, [GEOGR…" at bounding box center [458, 685] width 404 height 112
click at [174, 187] on label "Store Branches" at bounding box center [170, 190] width 130 height 13
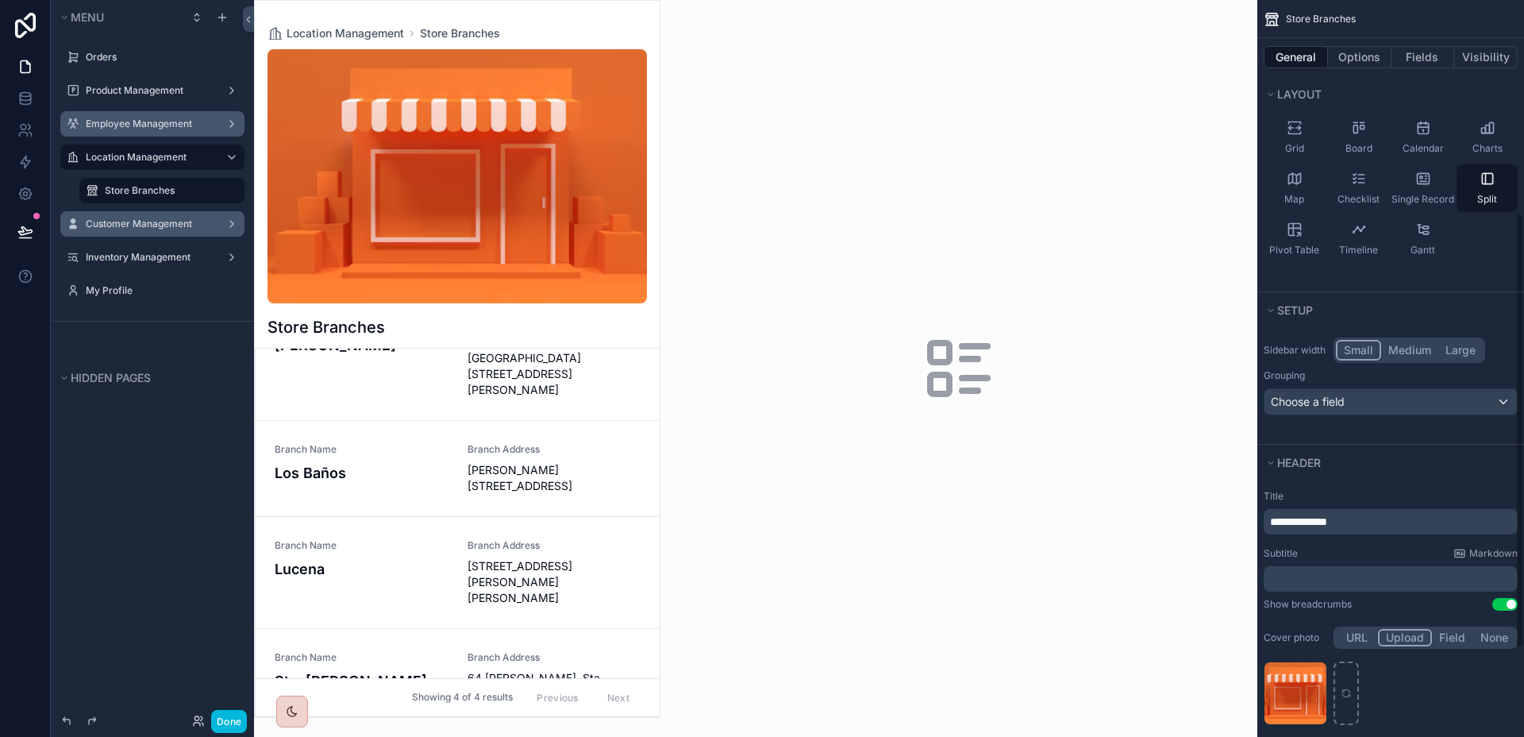
scroll to position [360, 0]
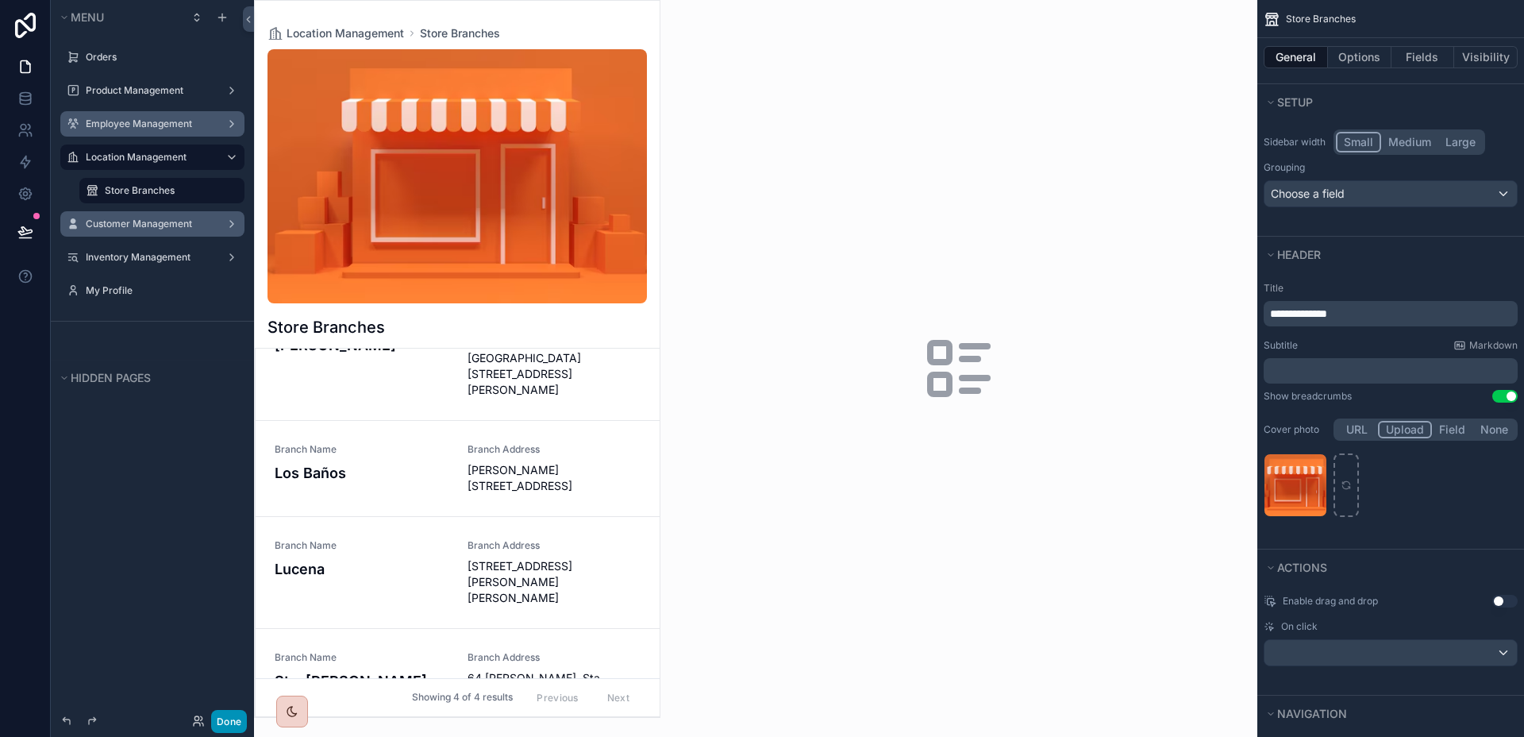
click at [228, 715] on button "Done" at bounding box center [229, 721] width 36 height 23
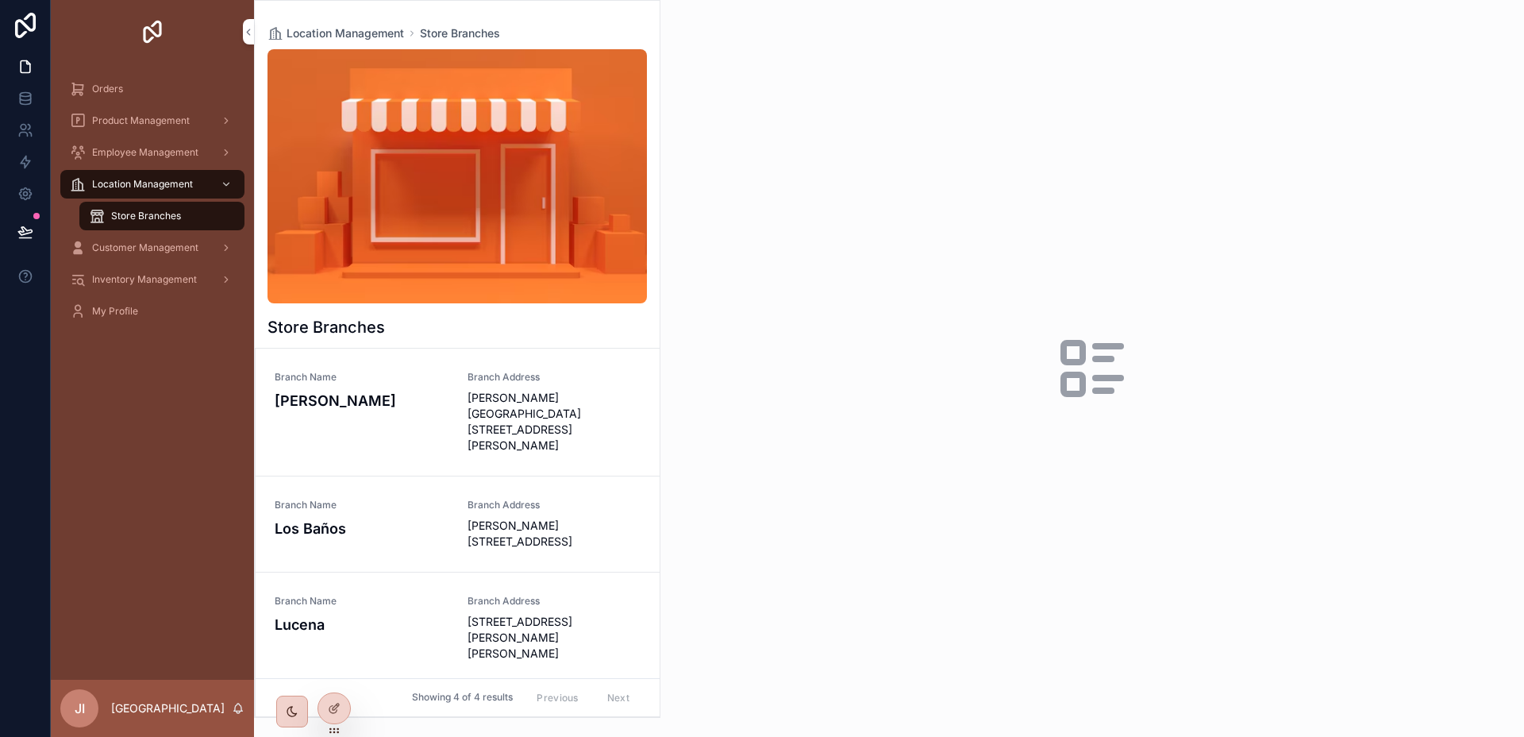
click at [450, 429] on link "Branch Name [PERSON_NAME] Address [PERSON_NAME][STREET_ADDRESS][PERSON_NAME]" at bounding box center [458, 413] width 404 height 128
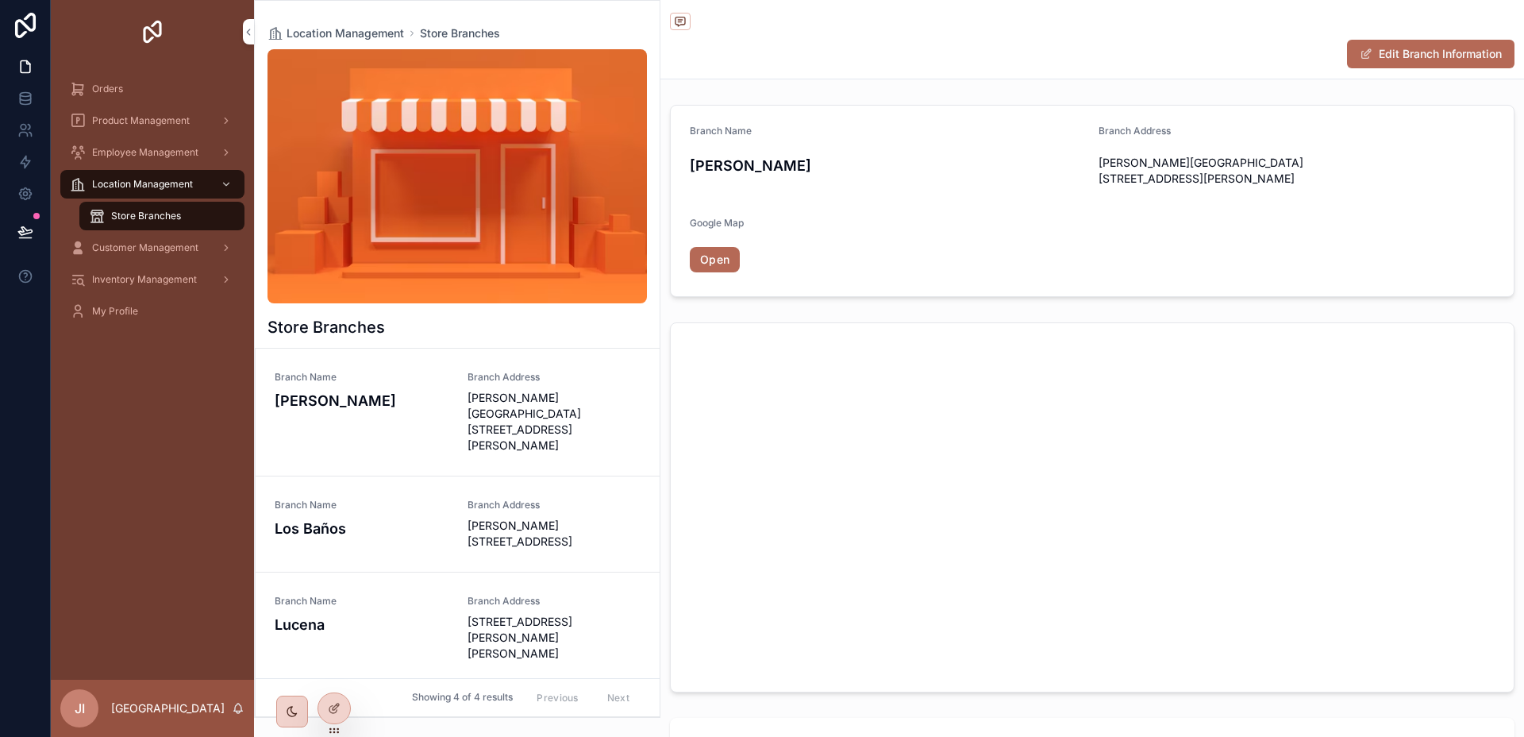
click at [187, 215] on div "Store Branches" at bounding box center [162, 215] width 146 height 25
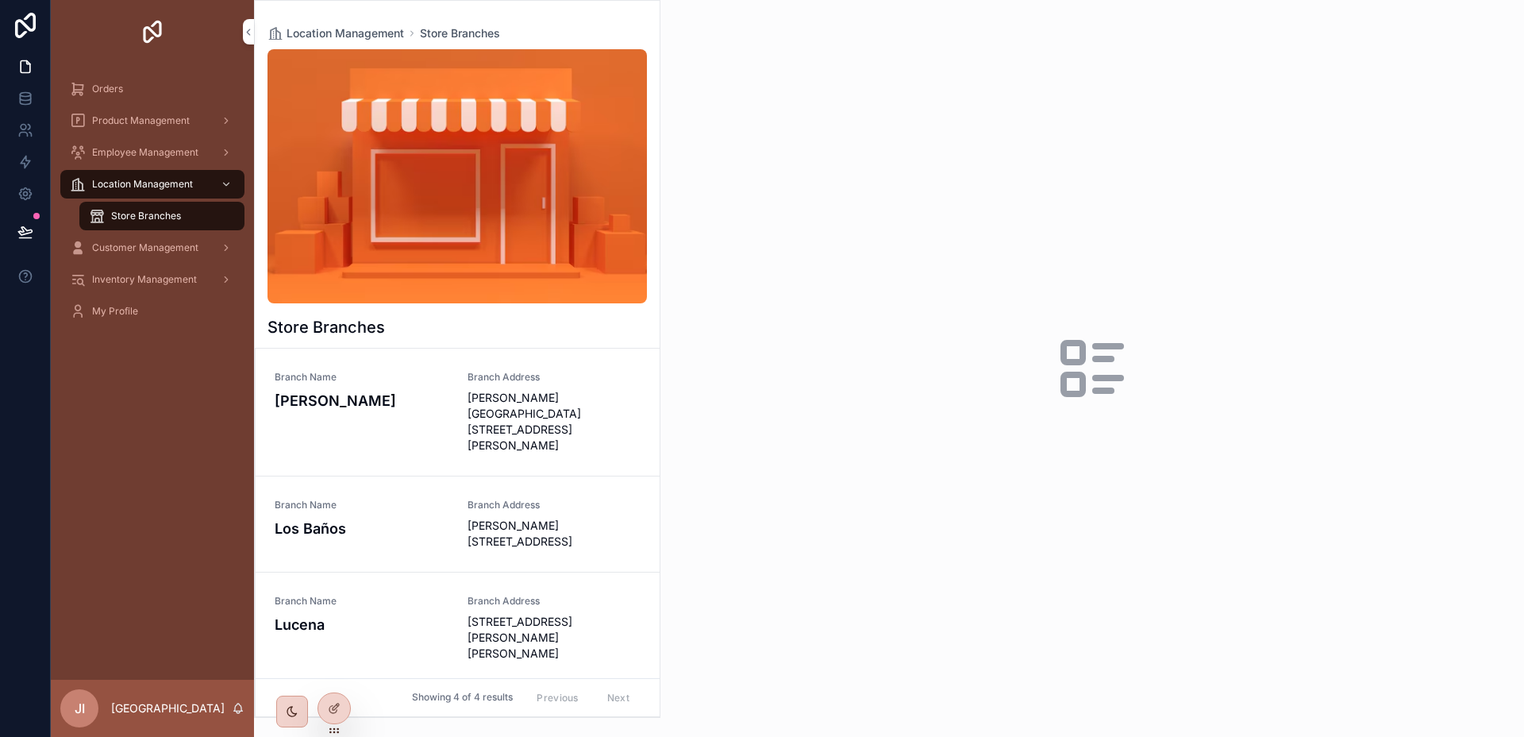
click at [169, 185] on span "Location Management" at bounding box center [142, 184] width 101 height 13
click at [148, 250] on span "Customer Management" at bounding box center [145, 247] width 106 height 13
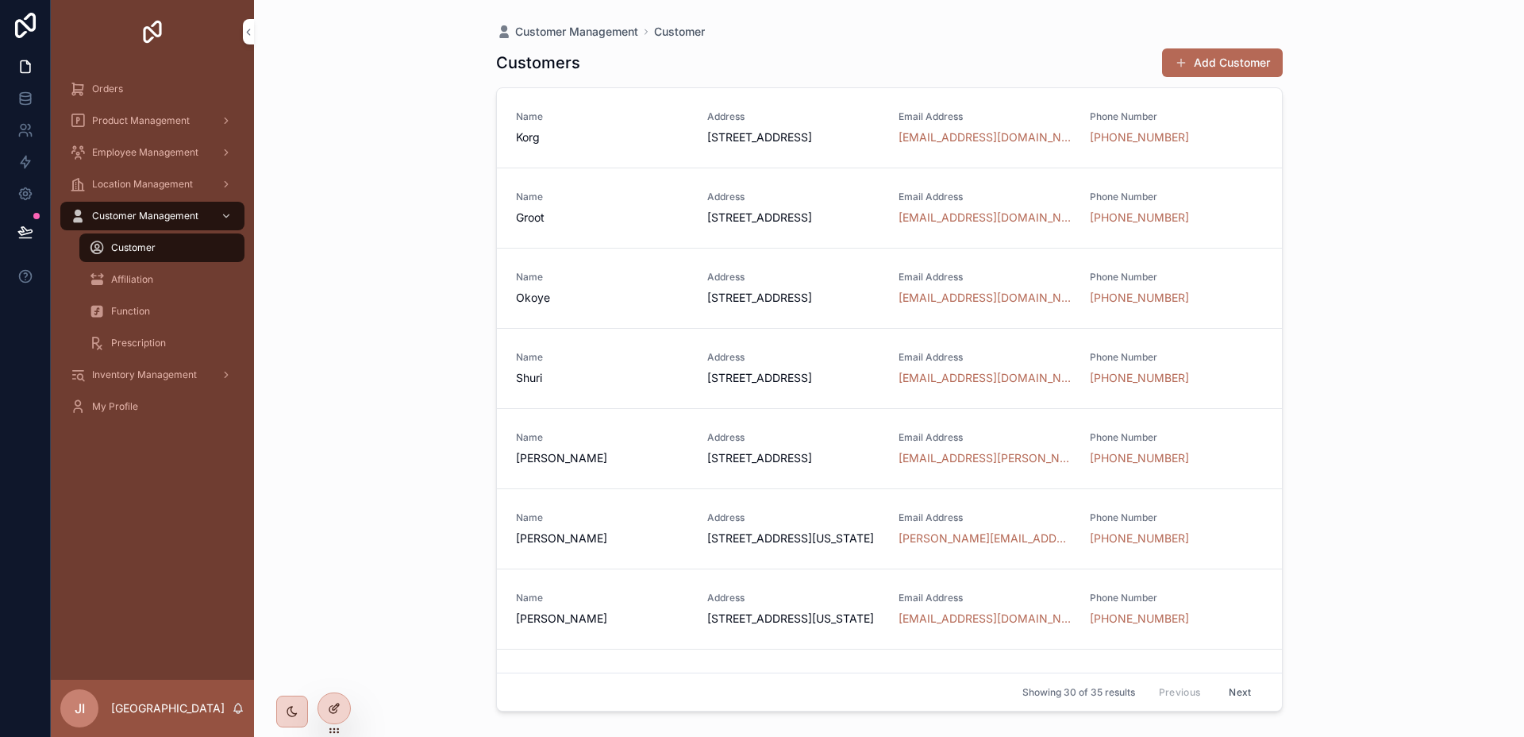
click at [328, 712] on icon at bounding box center [334, 708] width 13 height 13
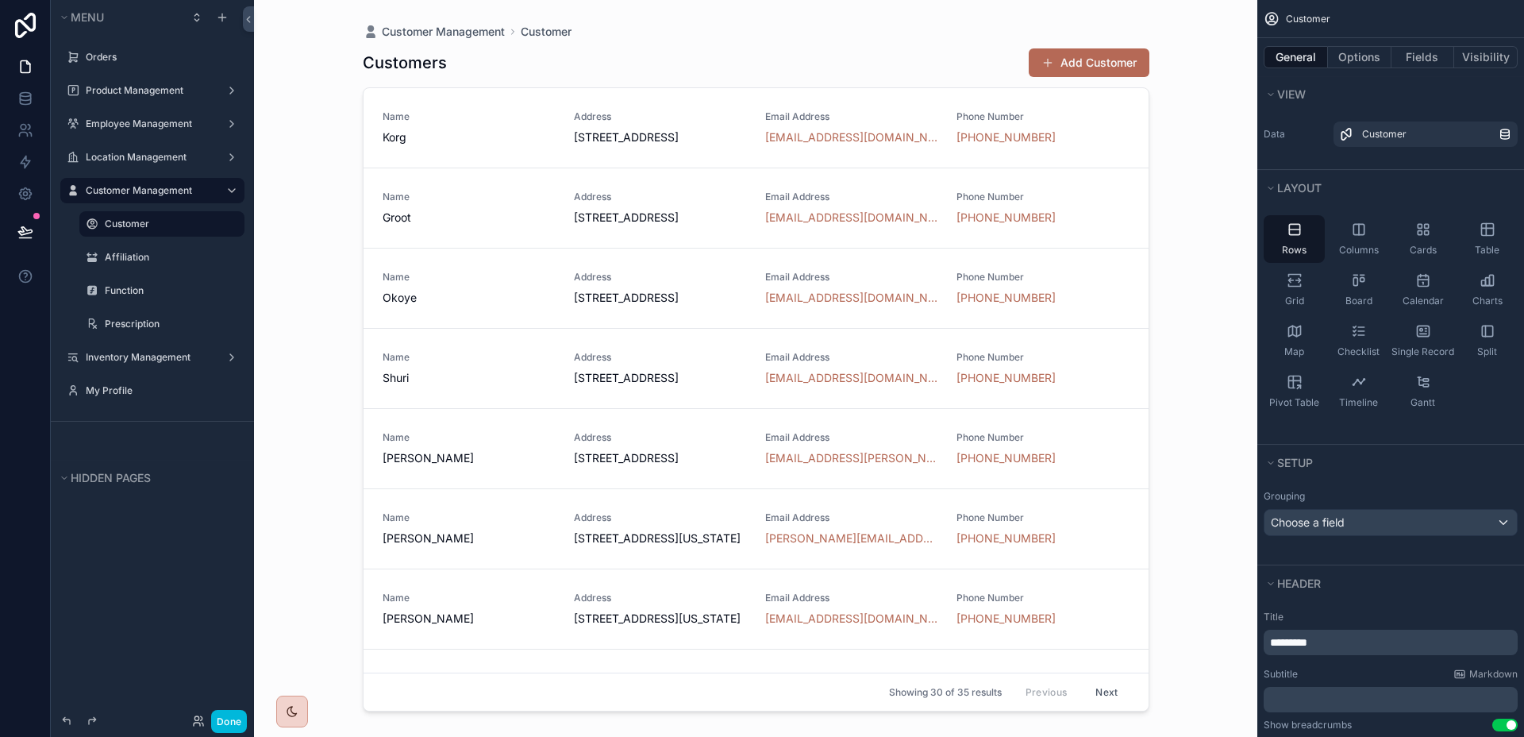
click at [611, 147] on div "scrollable content" at bounding box center [756, 359] width 812 height 718
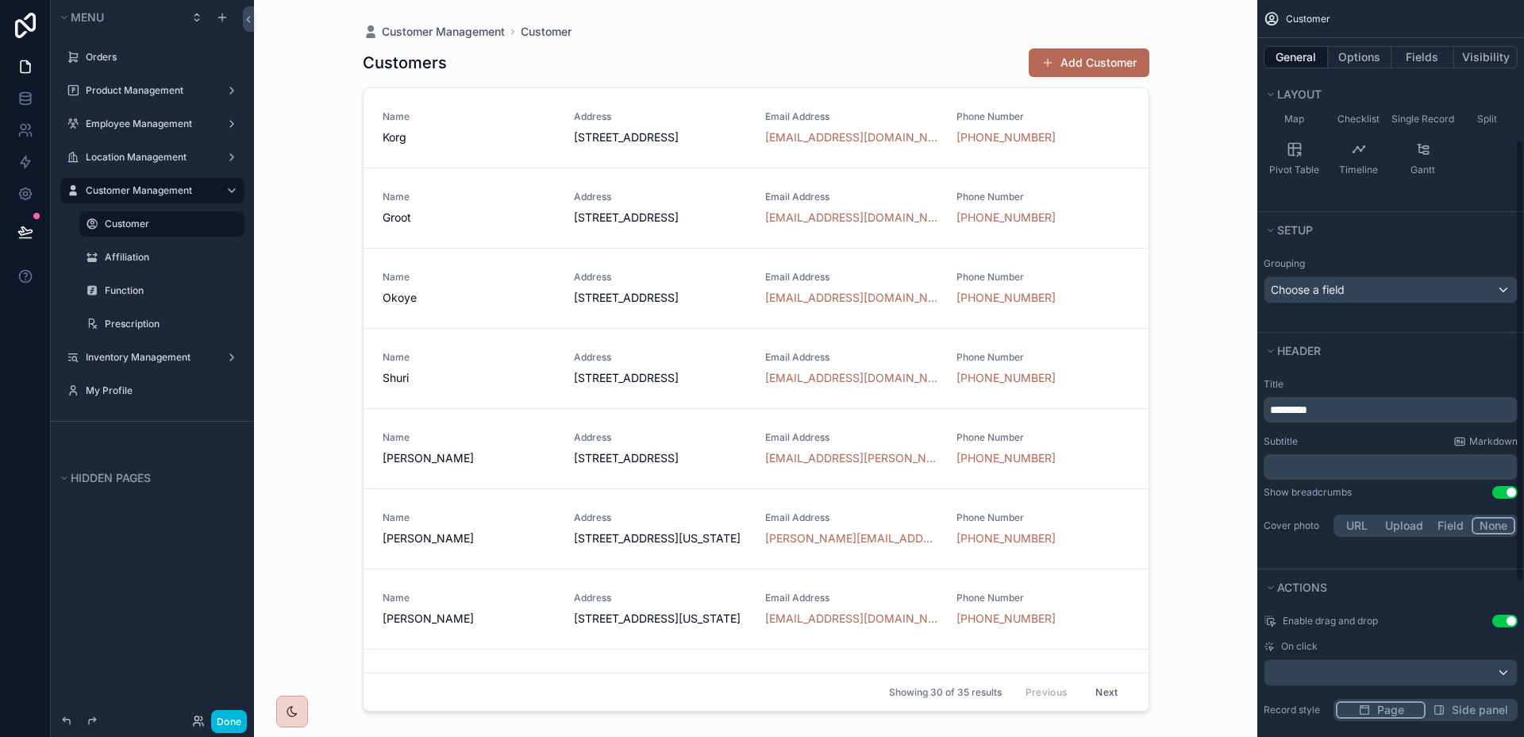
scroll to position [437, 0]
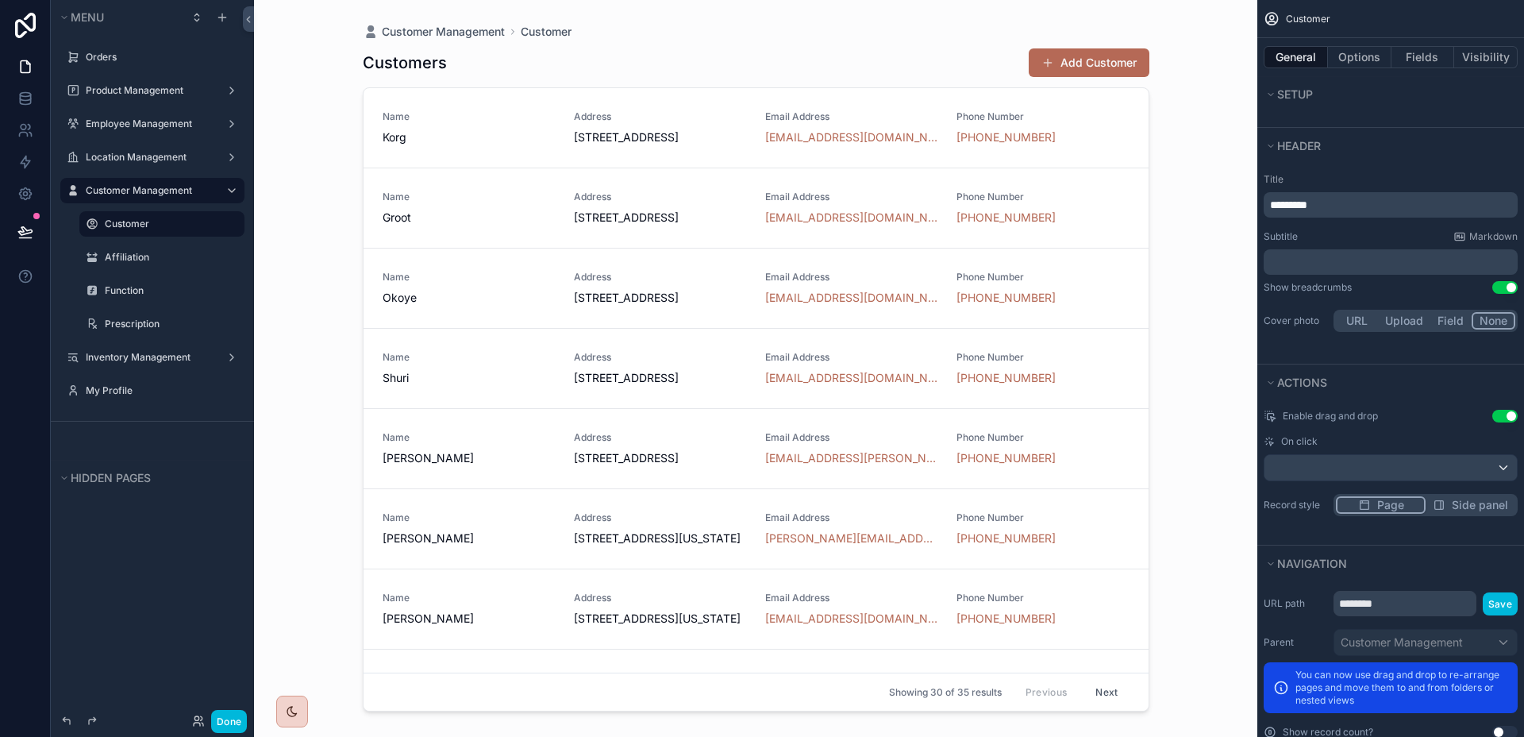
click at [1460, 510] on span "Side panel" at bounding box center [1480, 505] width 56 height 16
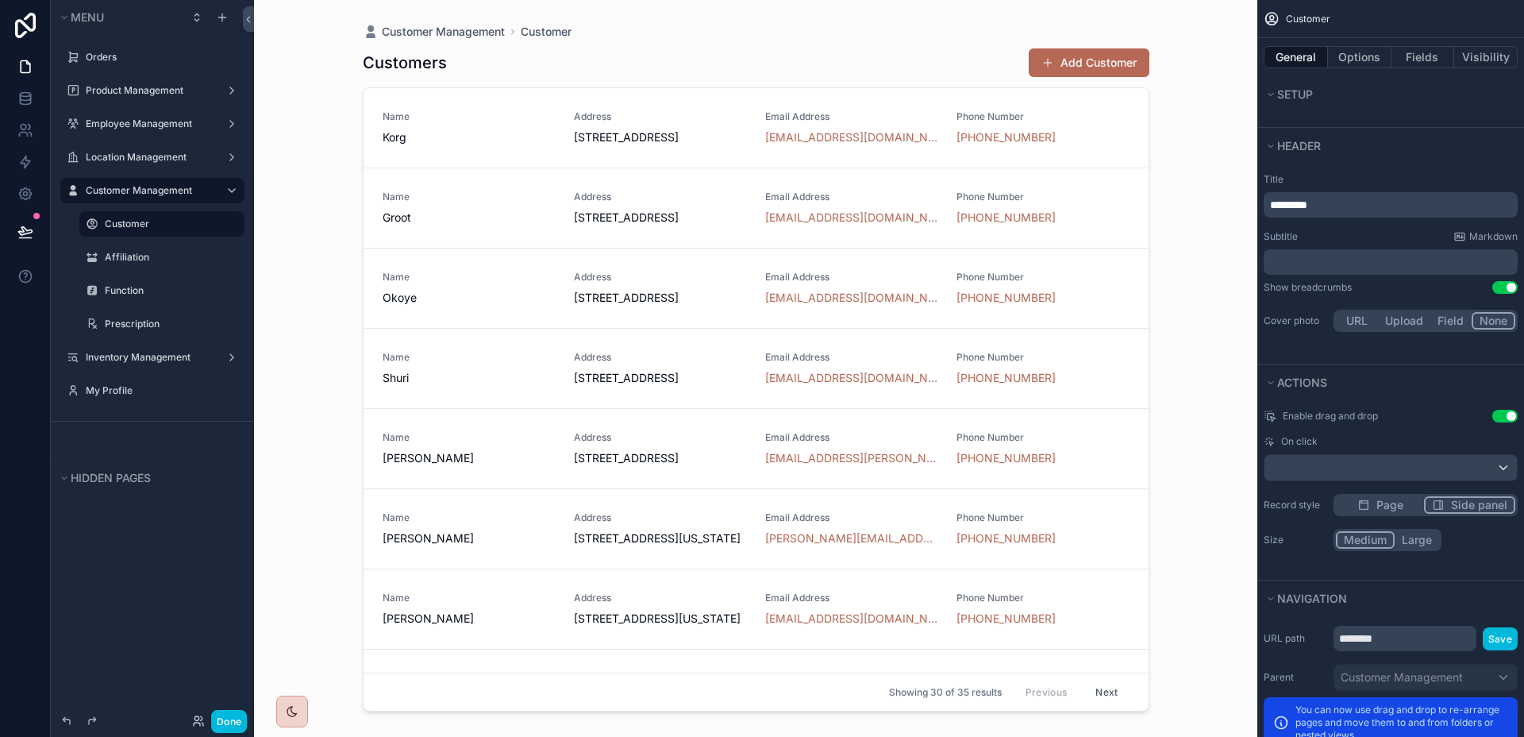
click at [844, 225] on div "Email Address [EMAIL_ADDRESS][DOMAIN_NAME]" at bounding box center [851, 208] width 172 height 35
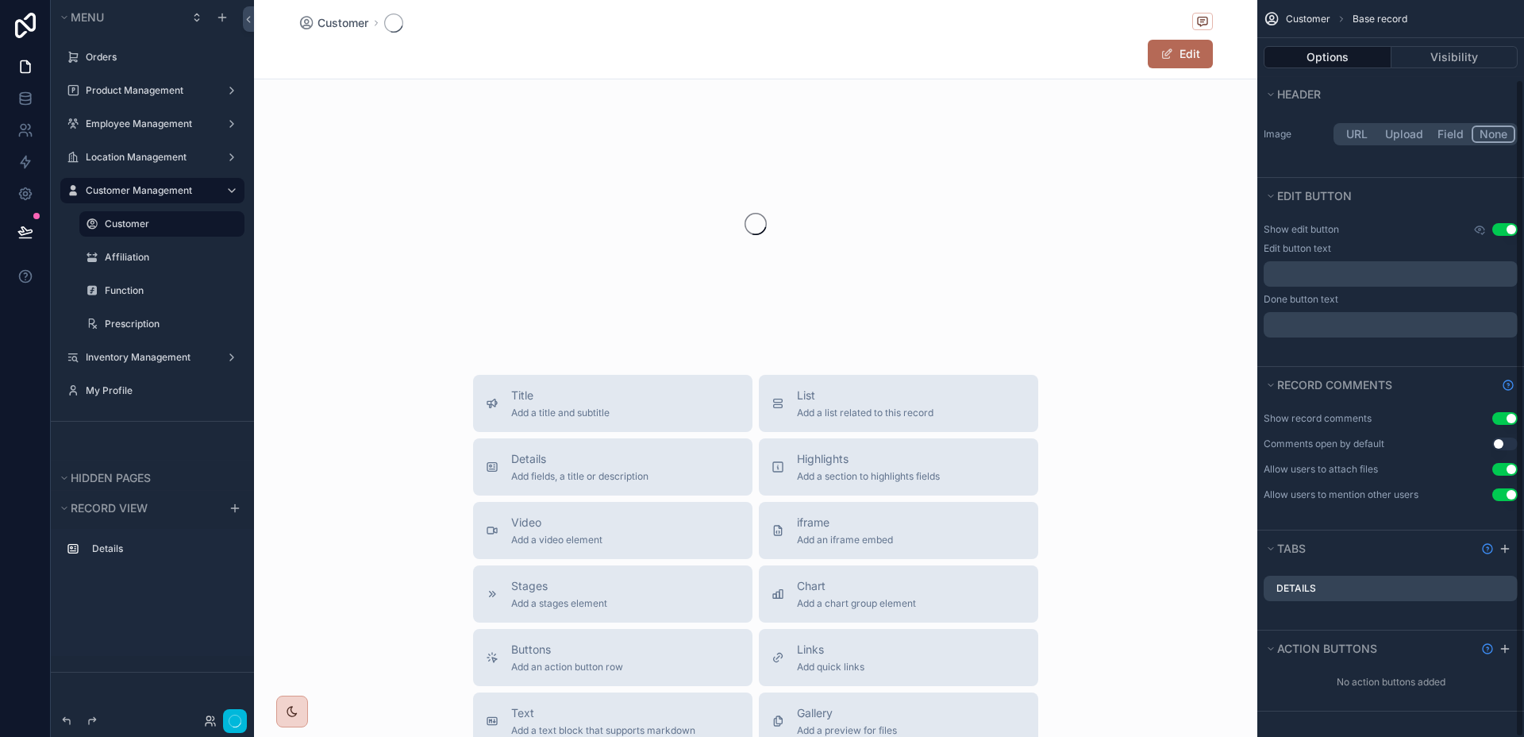
scroll to position [191, 0]
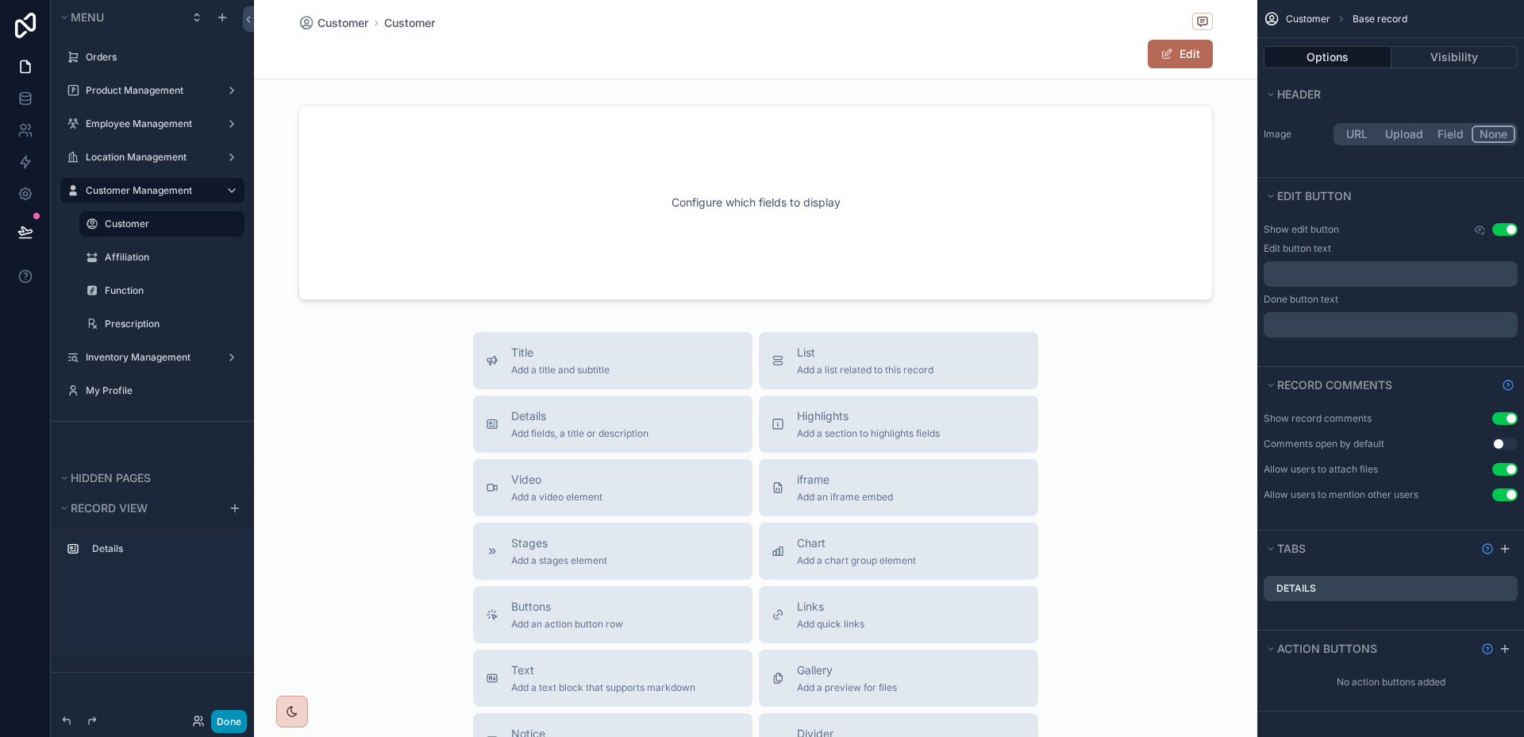
click at [224, 719] on button "Done" at bounding box center [229, 721] width 36 height 23
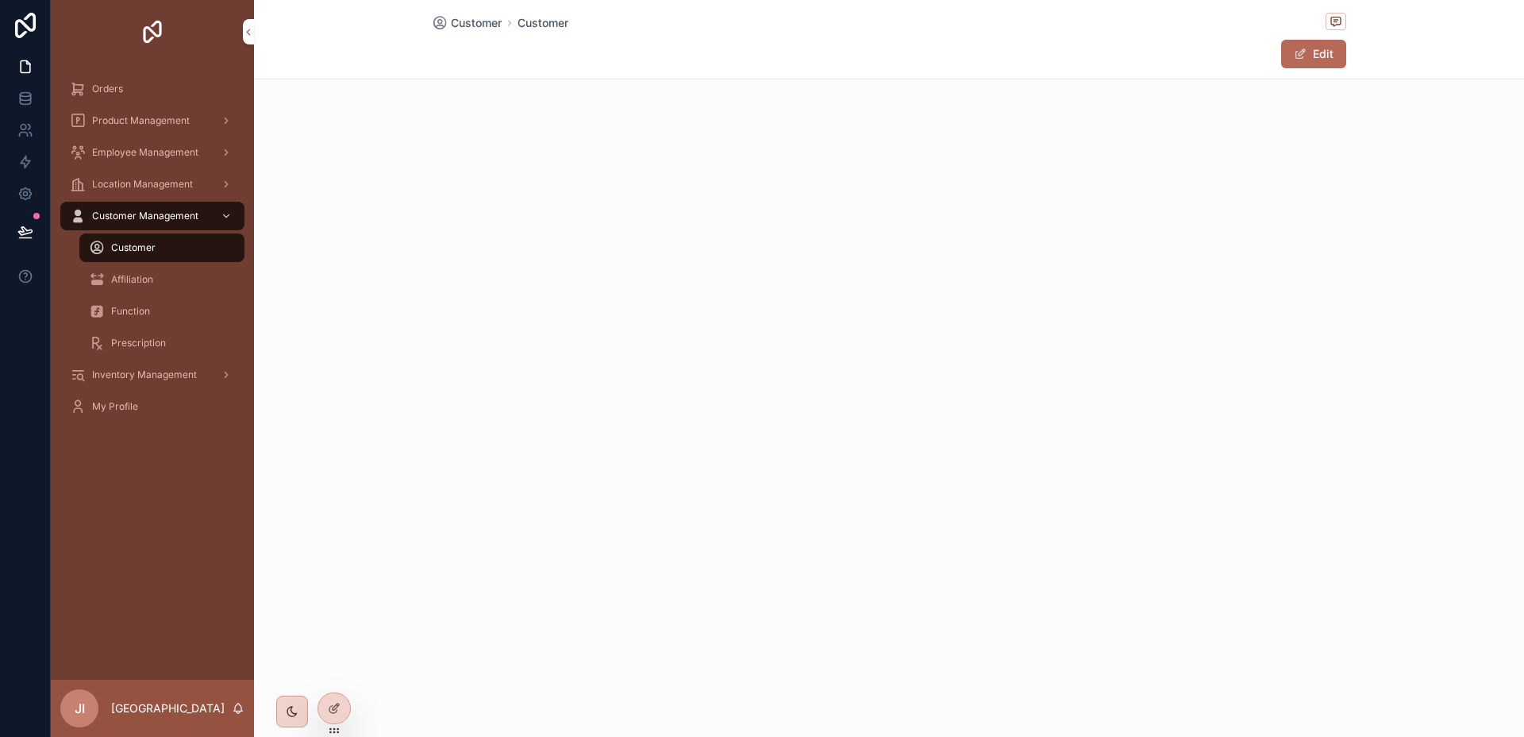
click at [195, 252] on div "Customer" at bounding box center [162, 247] width 146 height 25
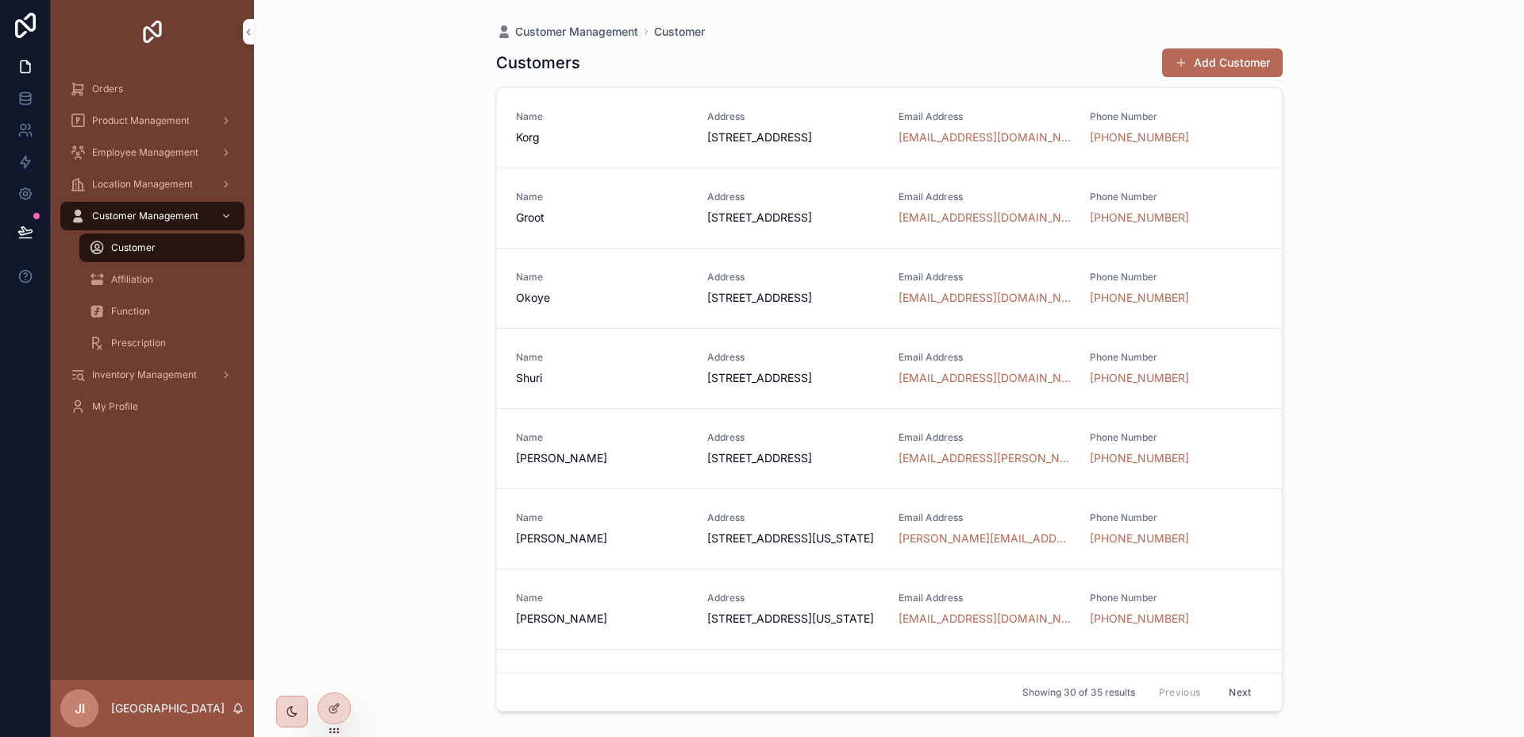
click at [777, 145] on span "[STREET_ADDRESS]" at bounding box center [793, 137] width 172 height 16
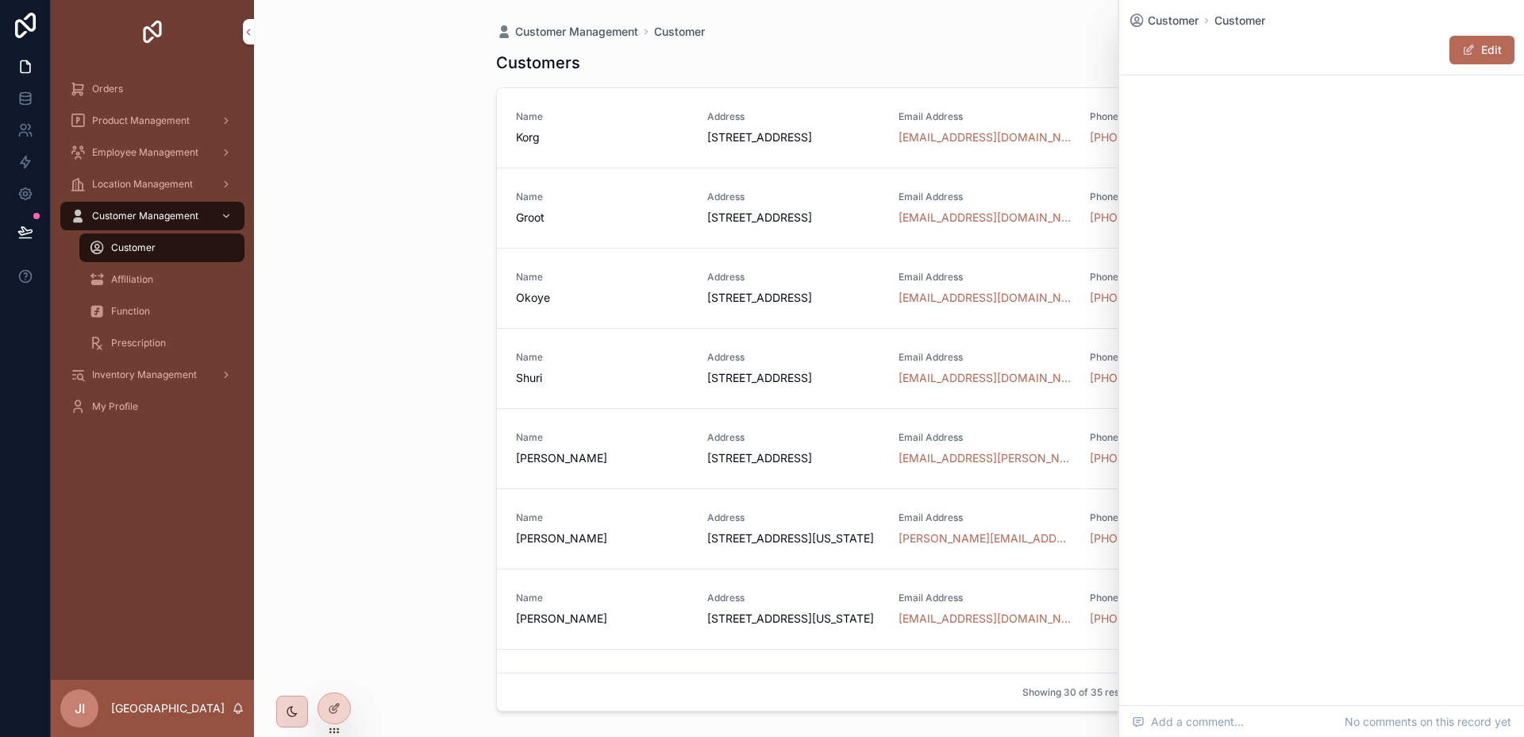
click at [777, 145] on span "[STREET_ADDRESS]" at bounding box center [793, 137] width 172 height 16
click at [781, 225] on div "Address [STREET_ADDRESS]" at bounding box center [793, 208] width 172 height 35
click at [342, 704] on div at bounding box center [334, 708] width 32 height 30
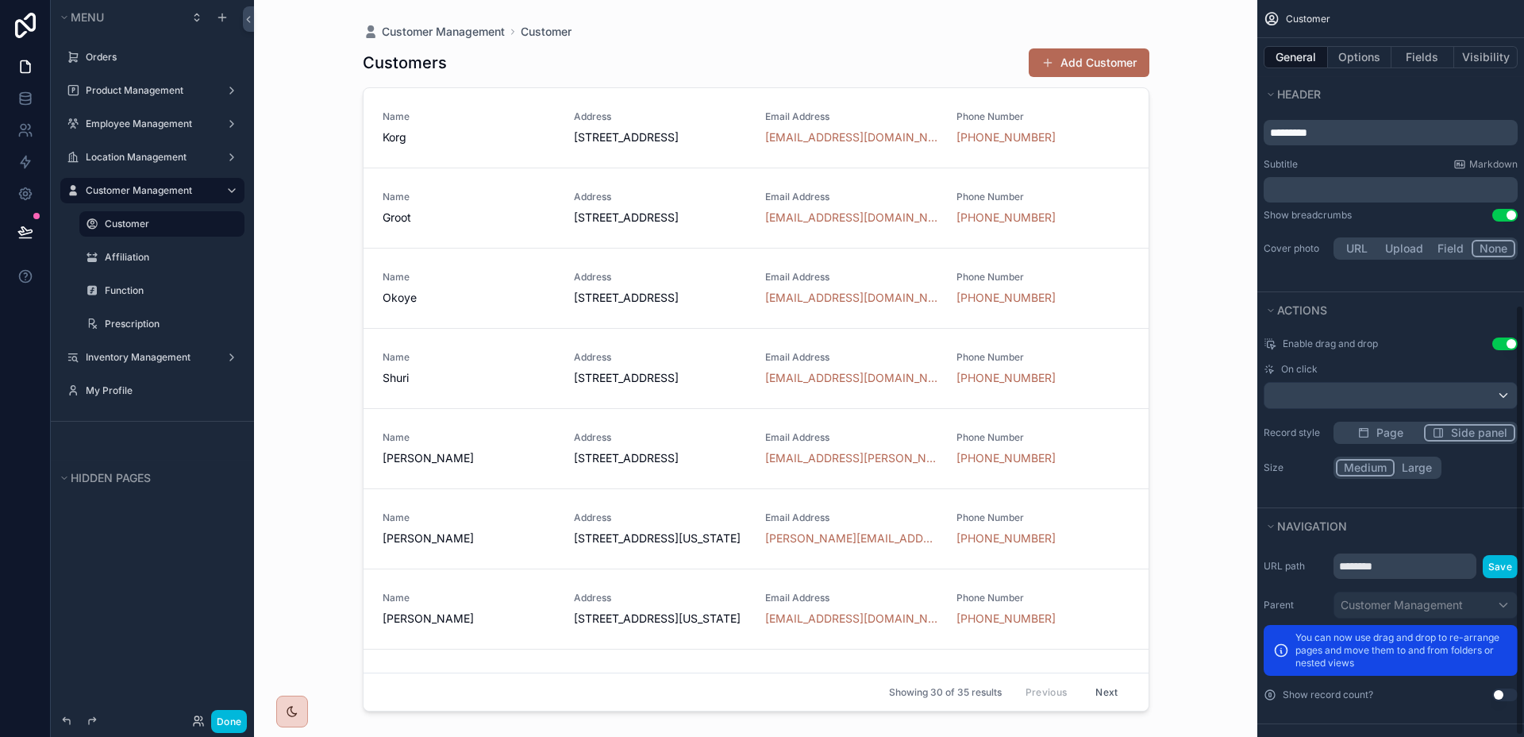
scroll to position [522, 0]
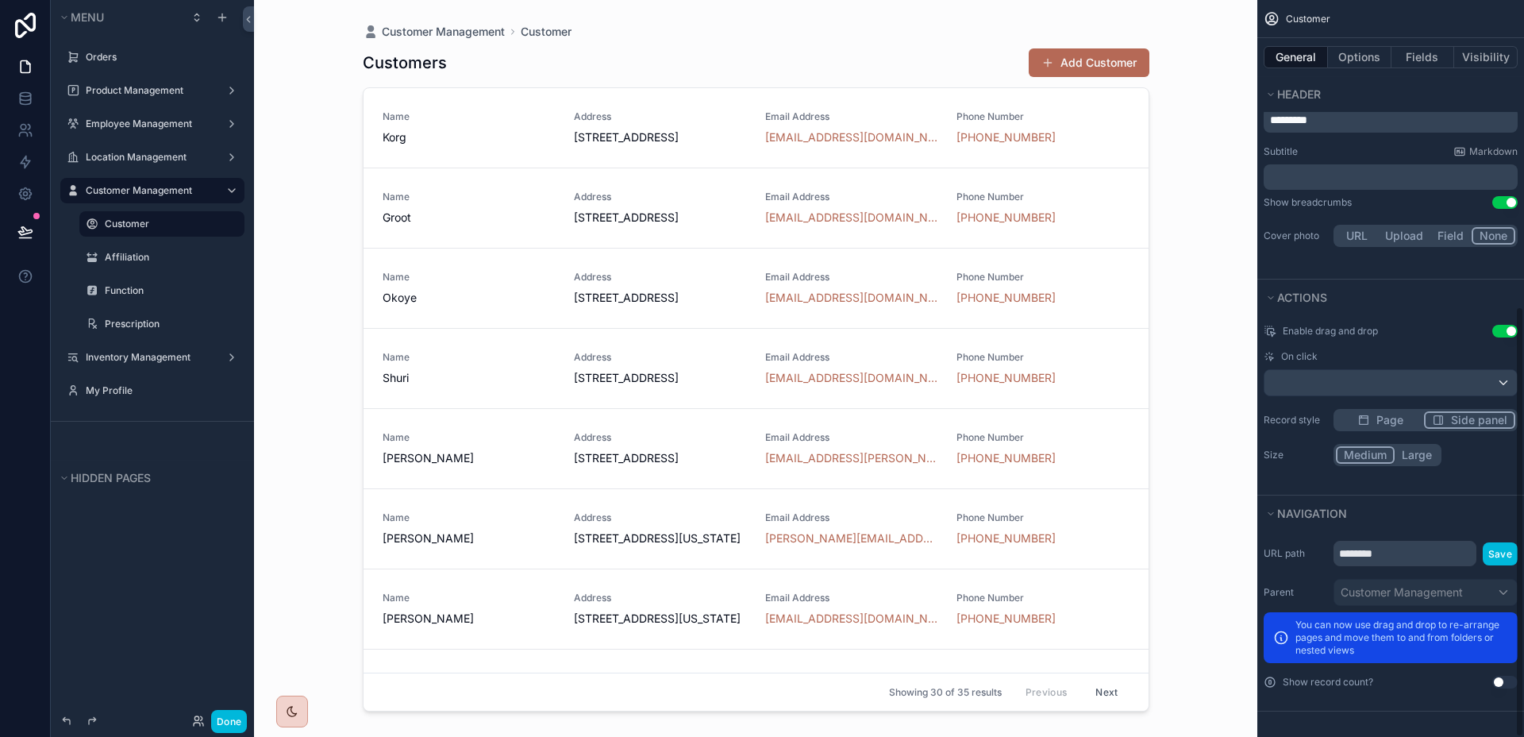
click at [1420, 456] on button "Large" at bounding box center [1417, 454] width 44 height 17
click at [231, 718] on button "Done" at bounding box center [229, 721] width 36 height 23
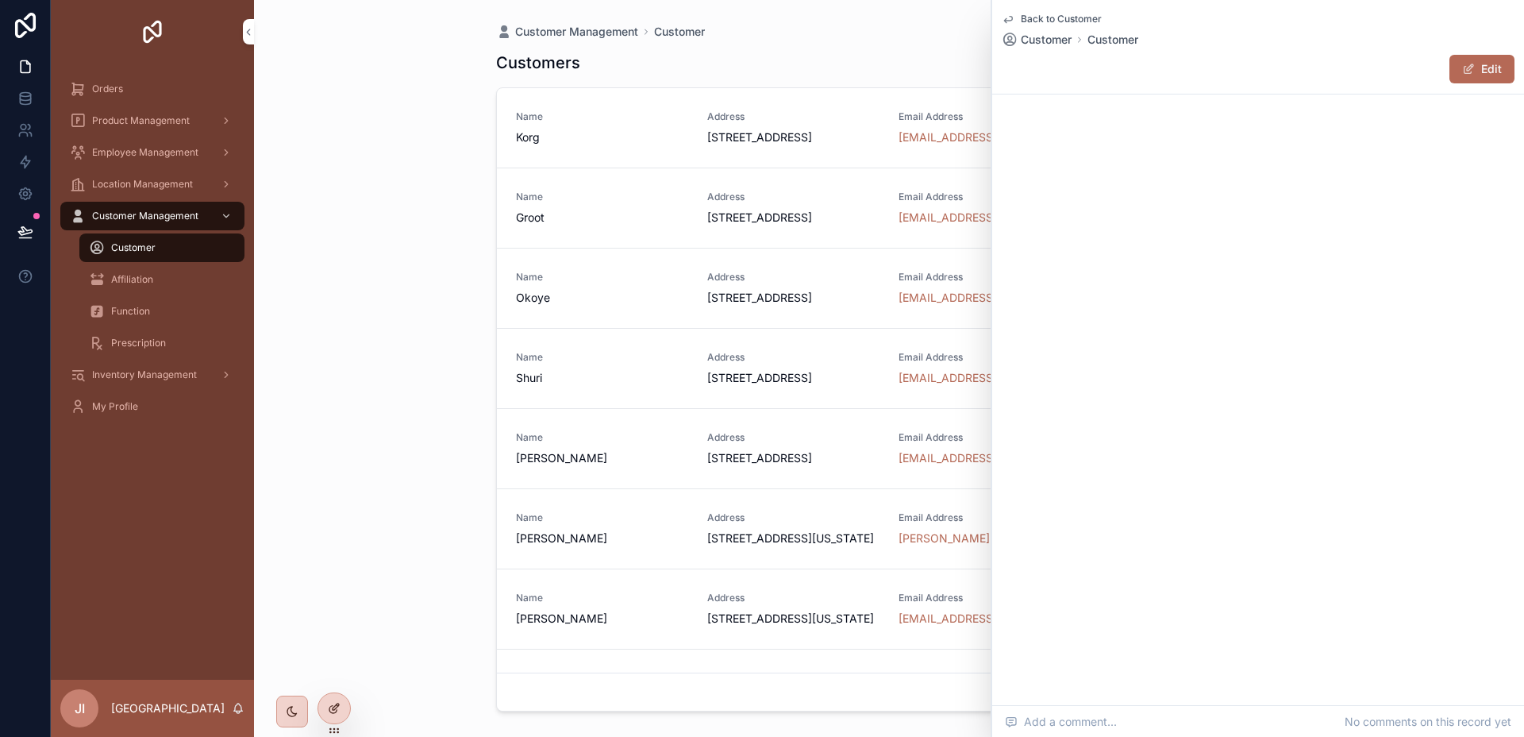
click at [338, 699] on div at bounding box center [334, 708] width 32 height 30
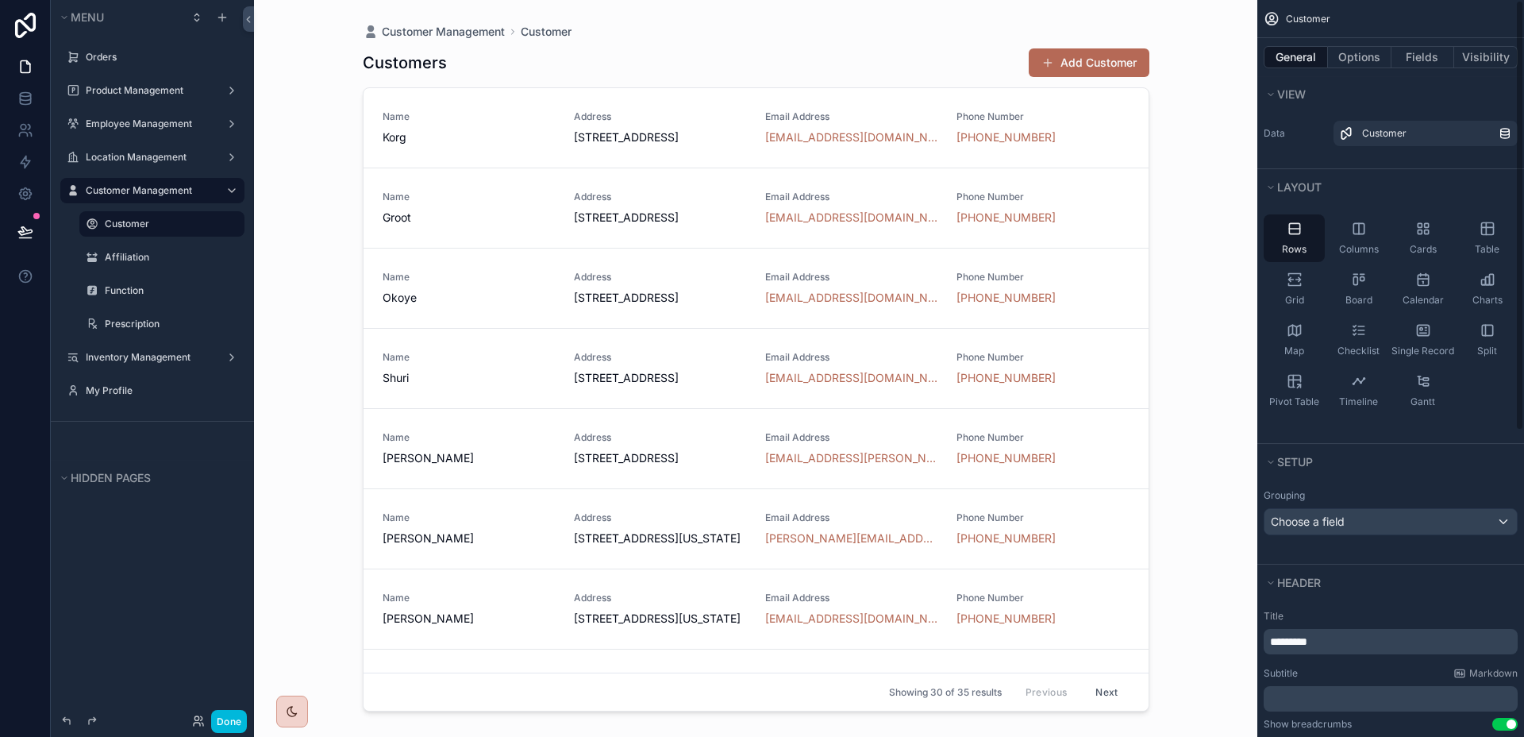
scroll to position [0, 0]
click at [1369, 240] on div "Columns" at bounding box center [1358, 239] width 61 height 48
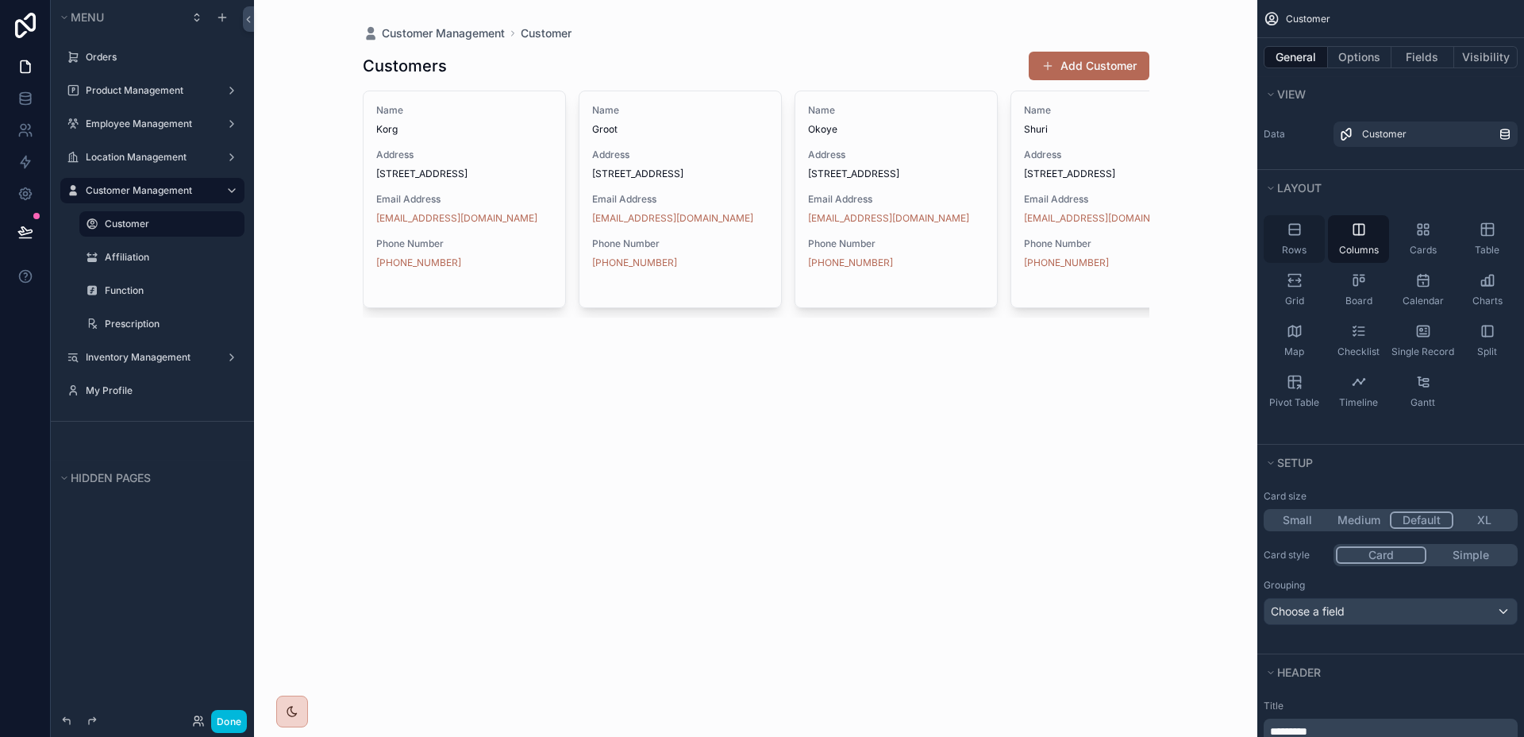
click at [1304, 233] on div "Rows" at bounding box center [1294, 239] width 61 height 48
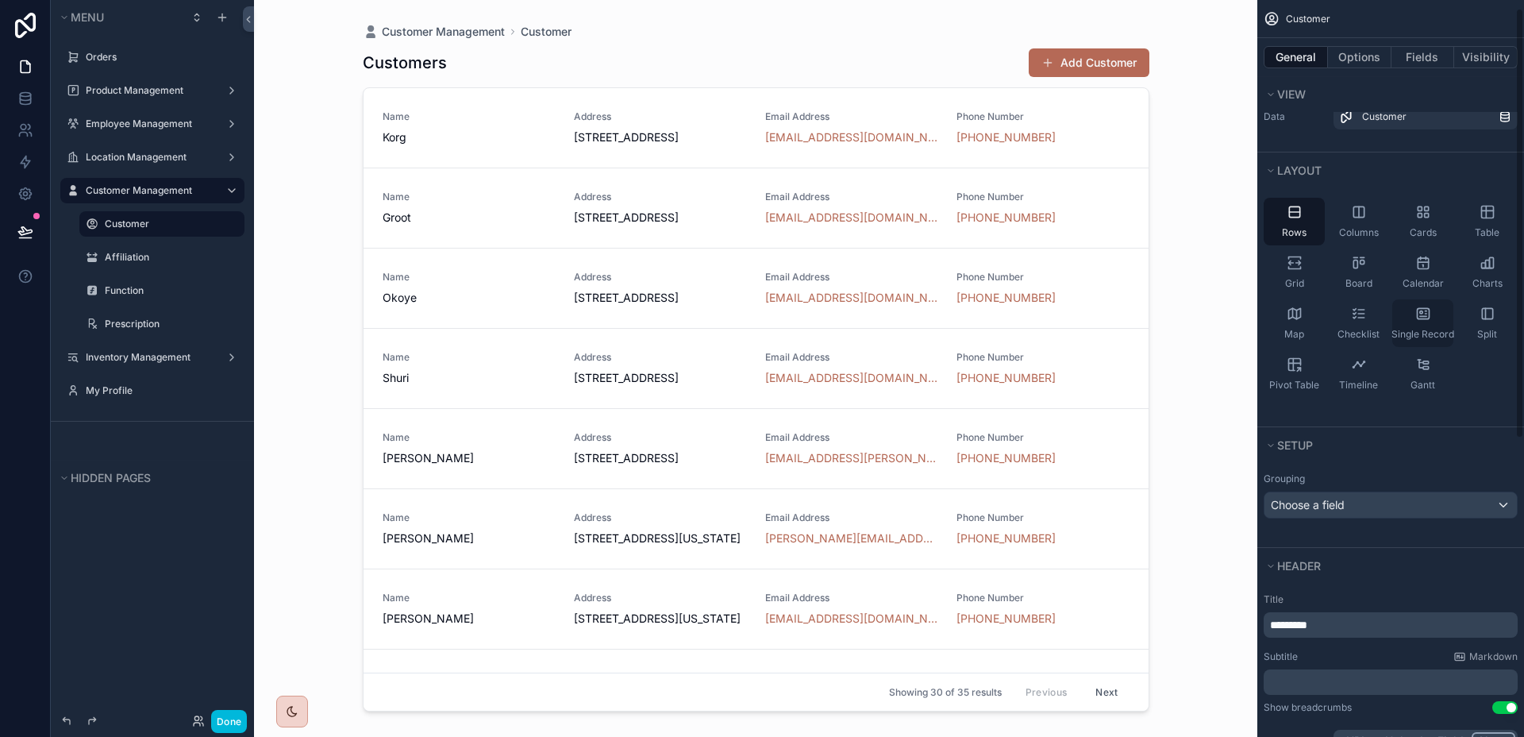
scroll to position [25, 0]
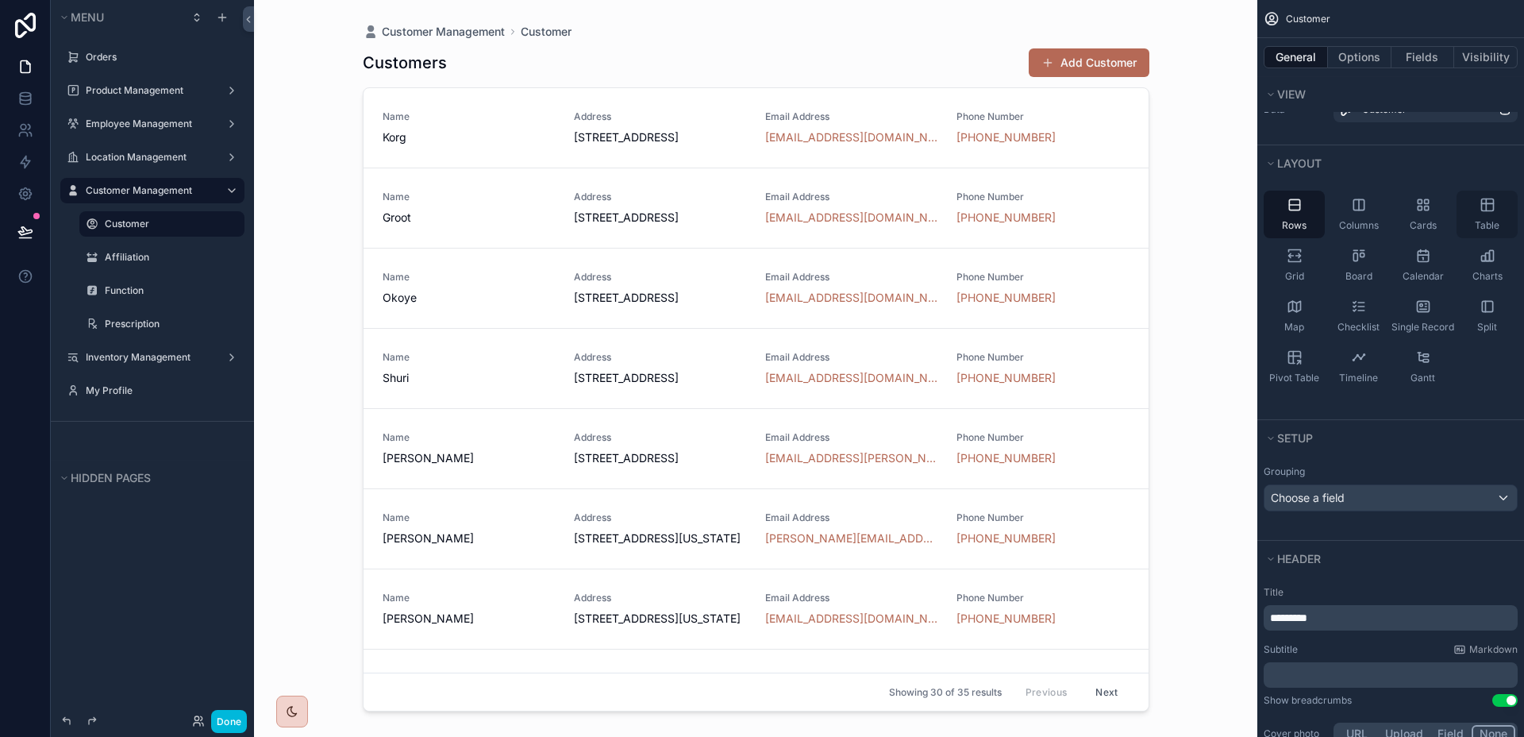
click at [1482, 210] on icon "scrollable content" at bounding box center [1487, 205] width 12 height 12
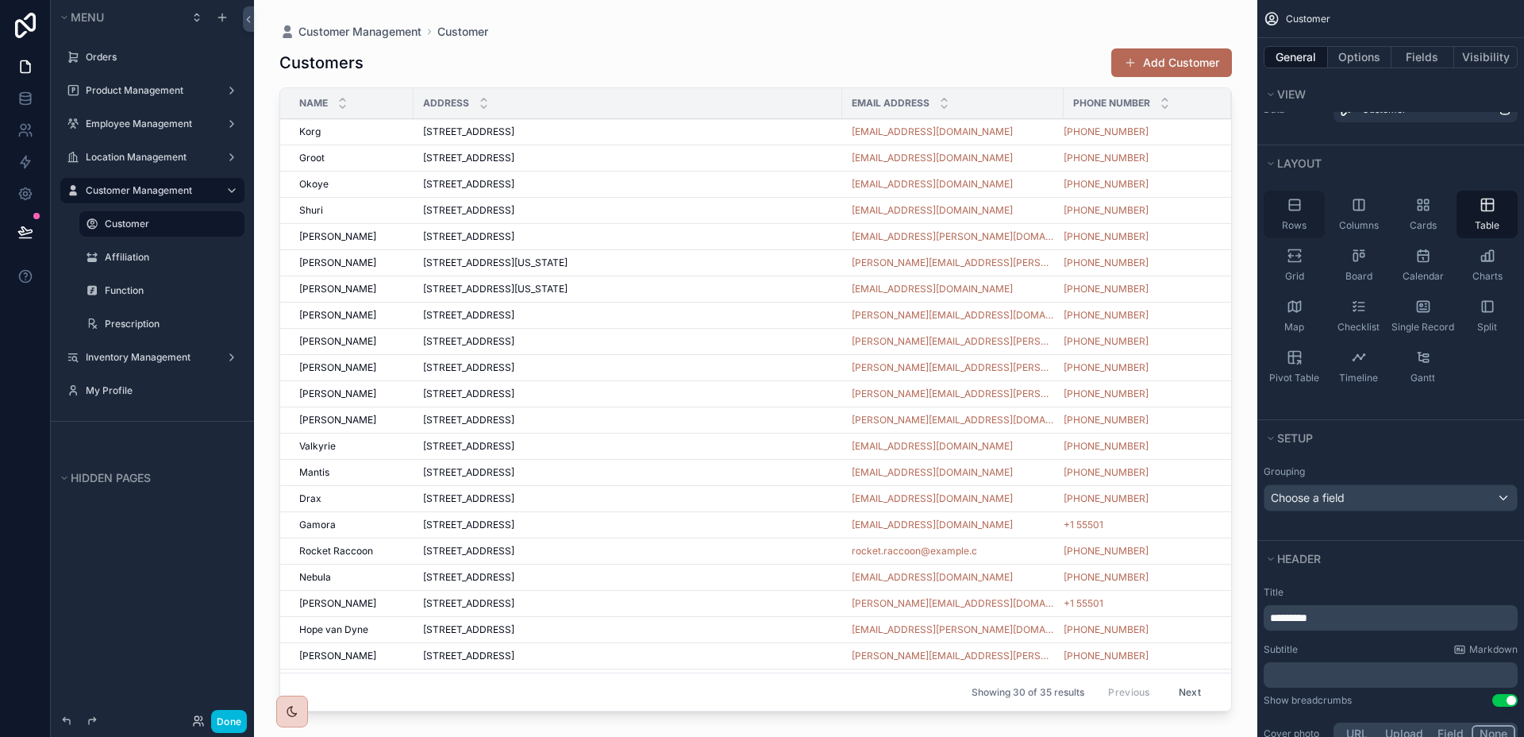
click at [1306, 214] on div "Rows" at bounding box center [1294, 215] width 61 height 48
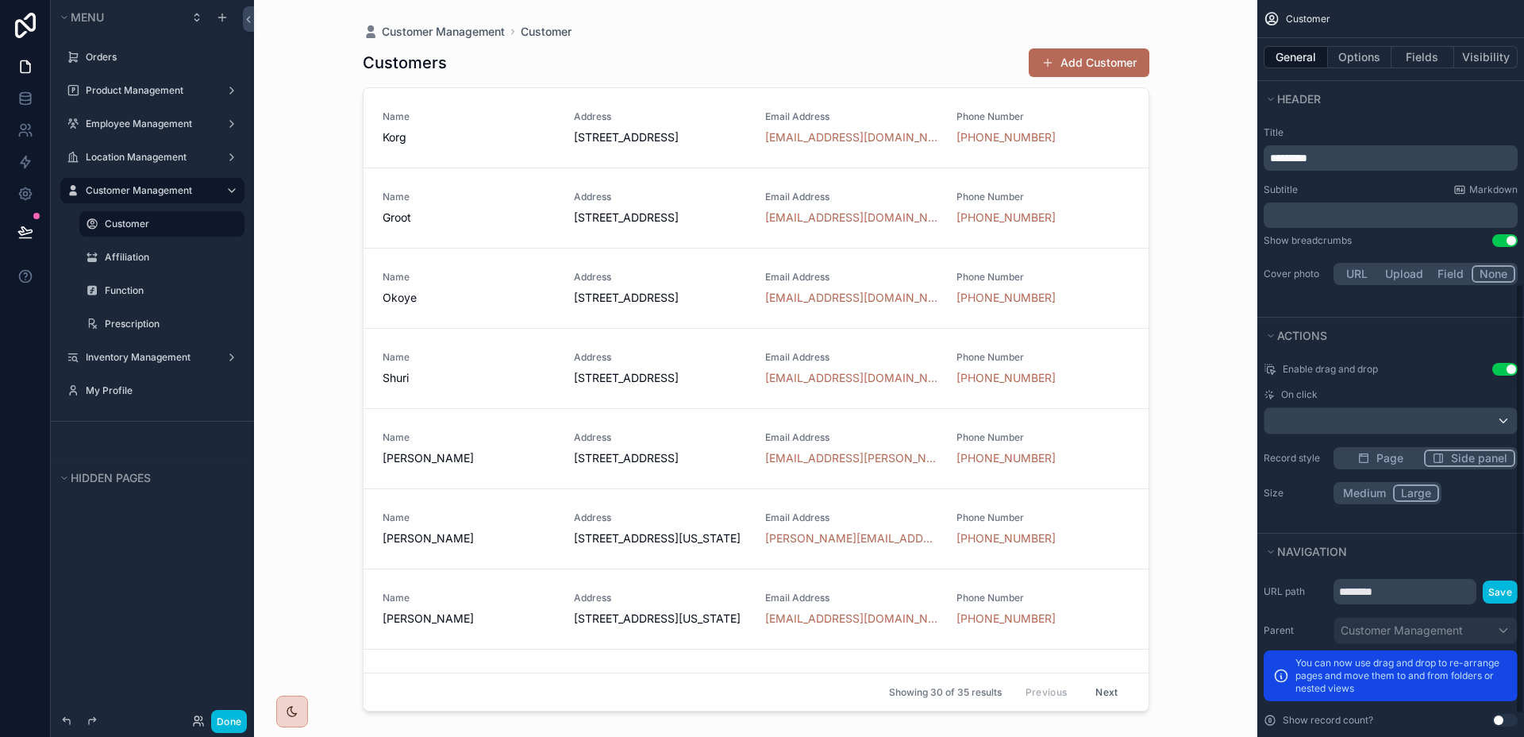
scroll to position [481, 0]
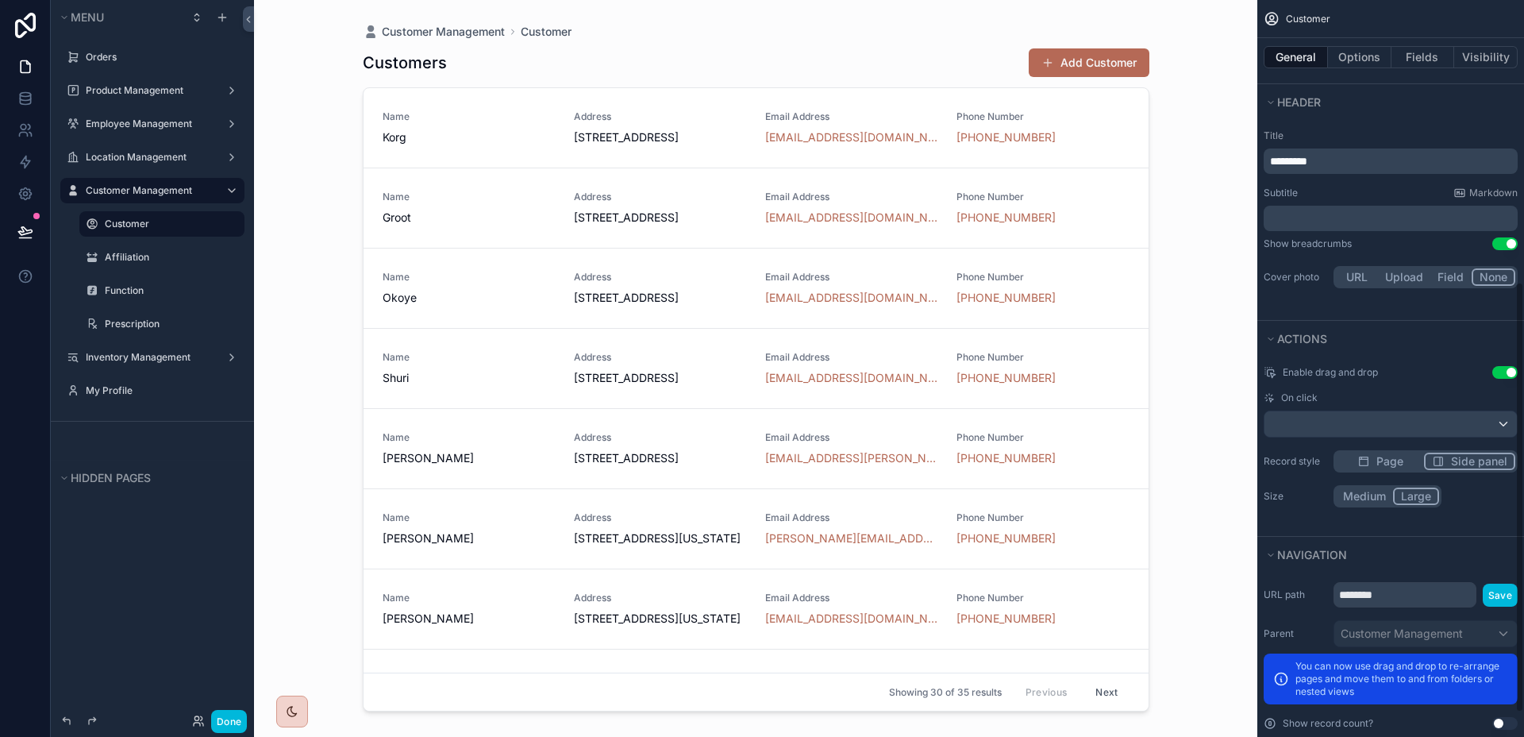
click at [1503, 377] on button "Use setting" at bounding box center [1505, 372] width 25 height 13
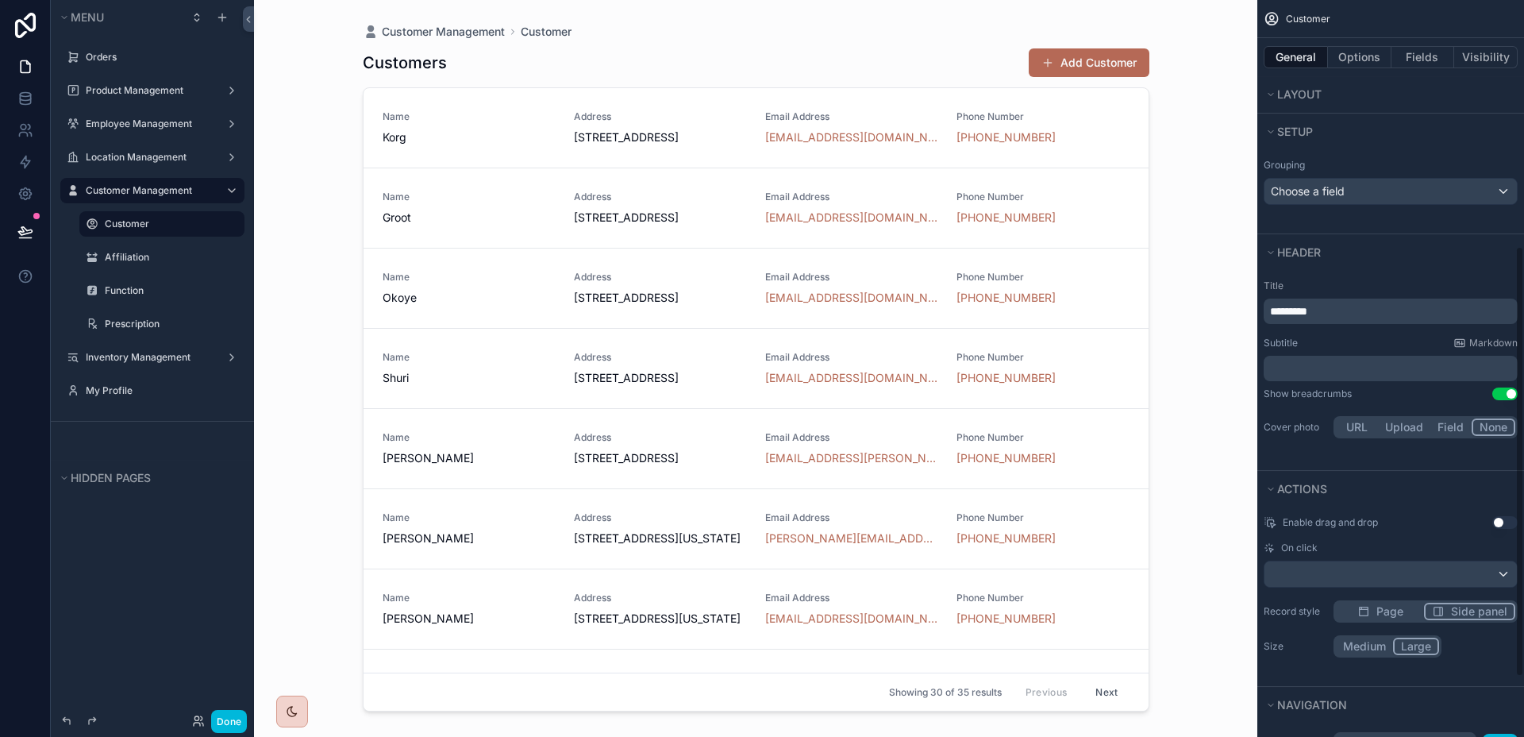
scroll to position [329, 0]
click at [1406, 425] on button "Upload" at bounding box center [1404, 429] width 52 height 17
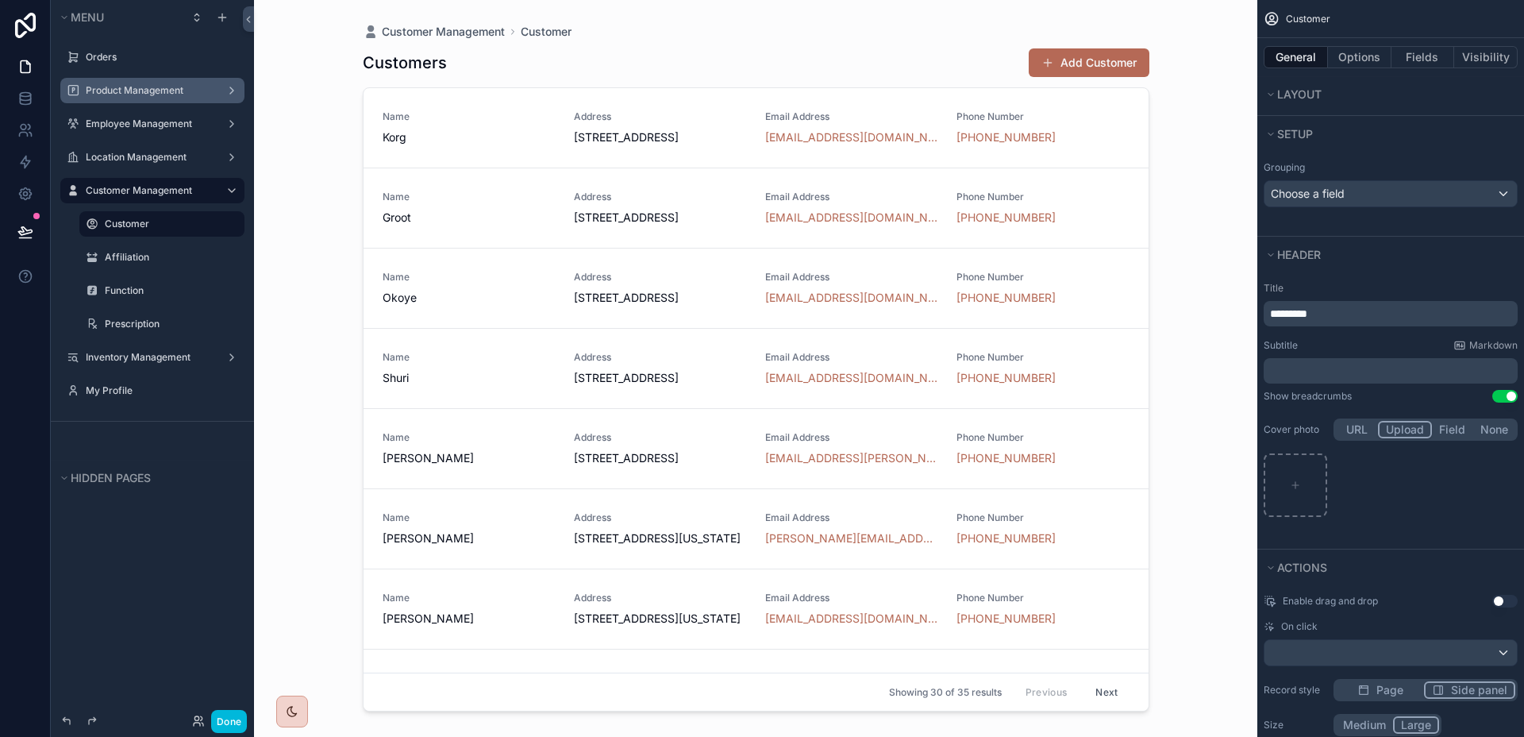
click at [157, 91] on label "Product Management" at bounding box center [149, 90] width 127 height 13
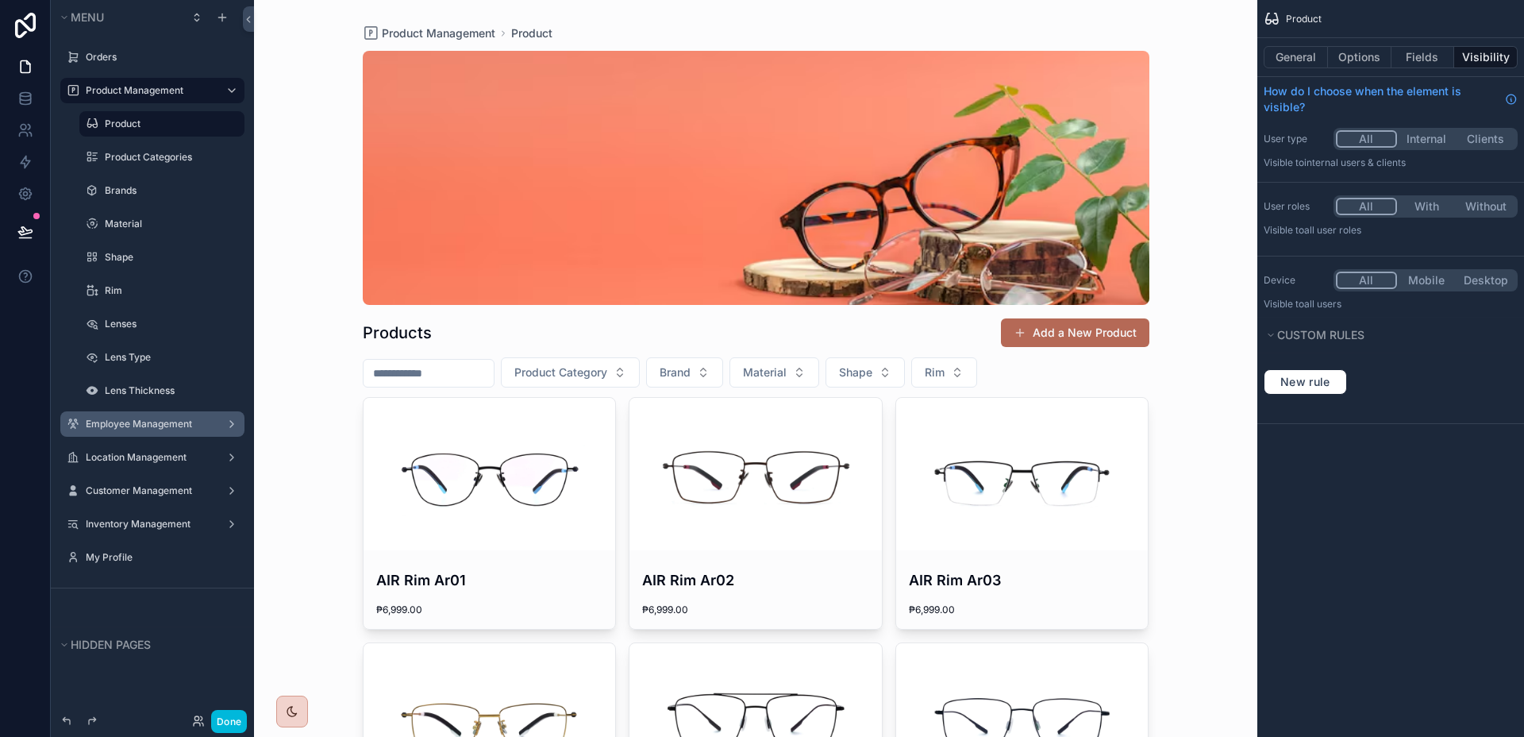
click at [129, 426] on label "Employee Management" at bounding box center [149, 424] width 127 height 13
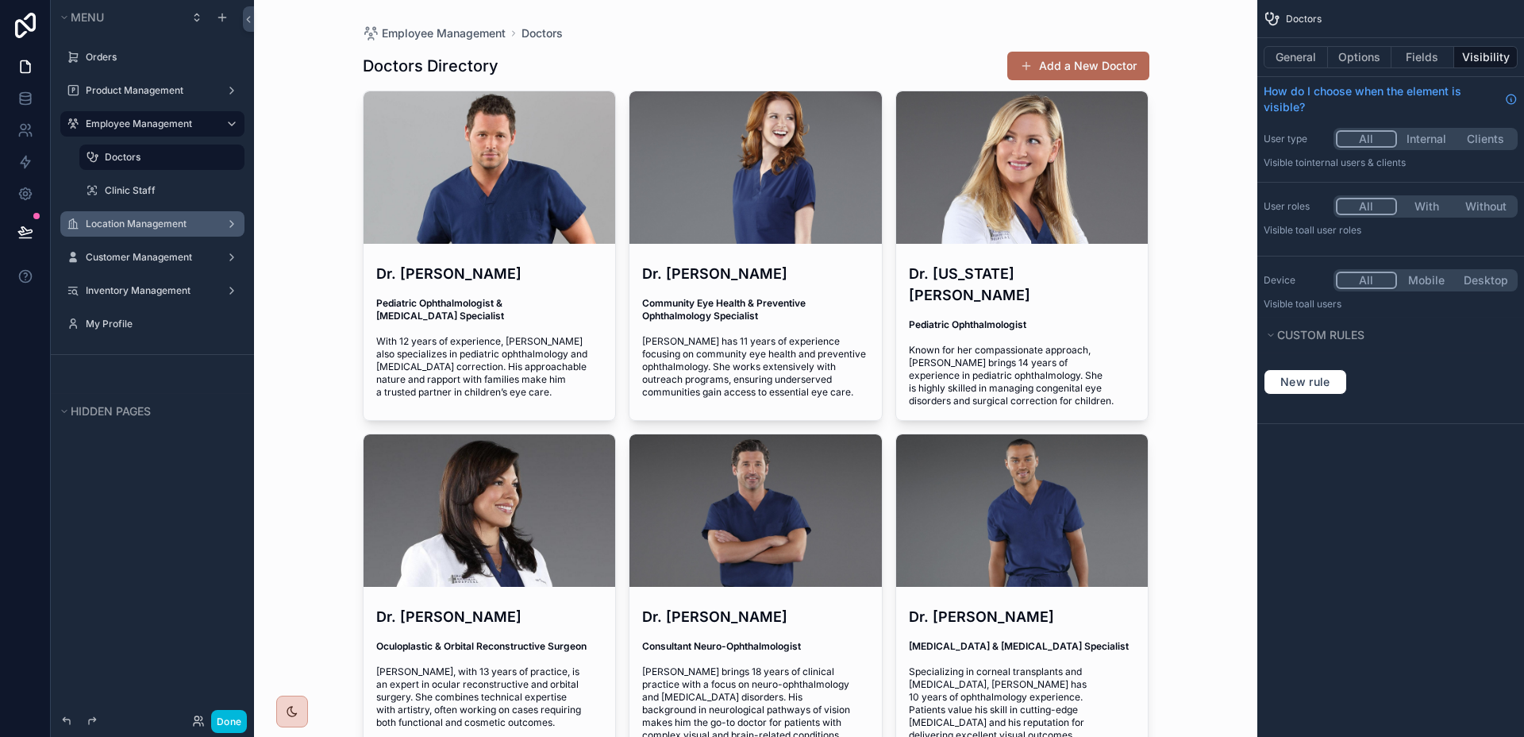
click at [133, 220] on label "Location Management" at bounding box center [149, 224] width 127 height 13
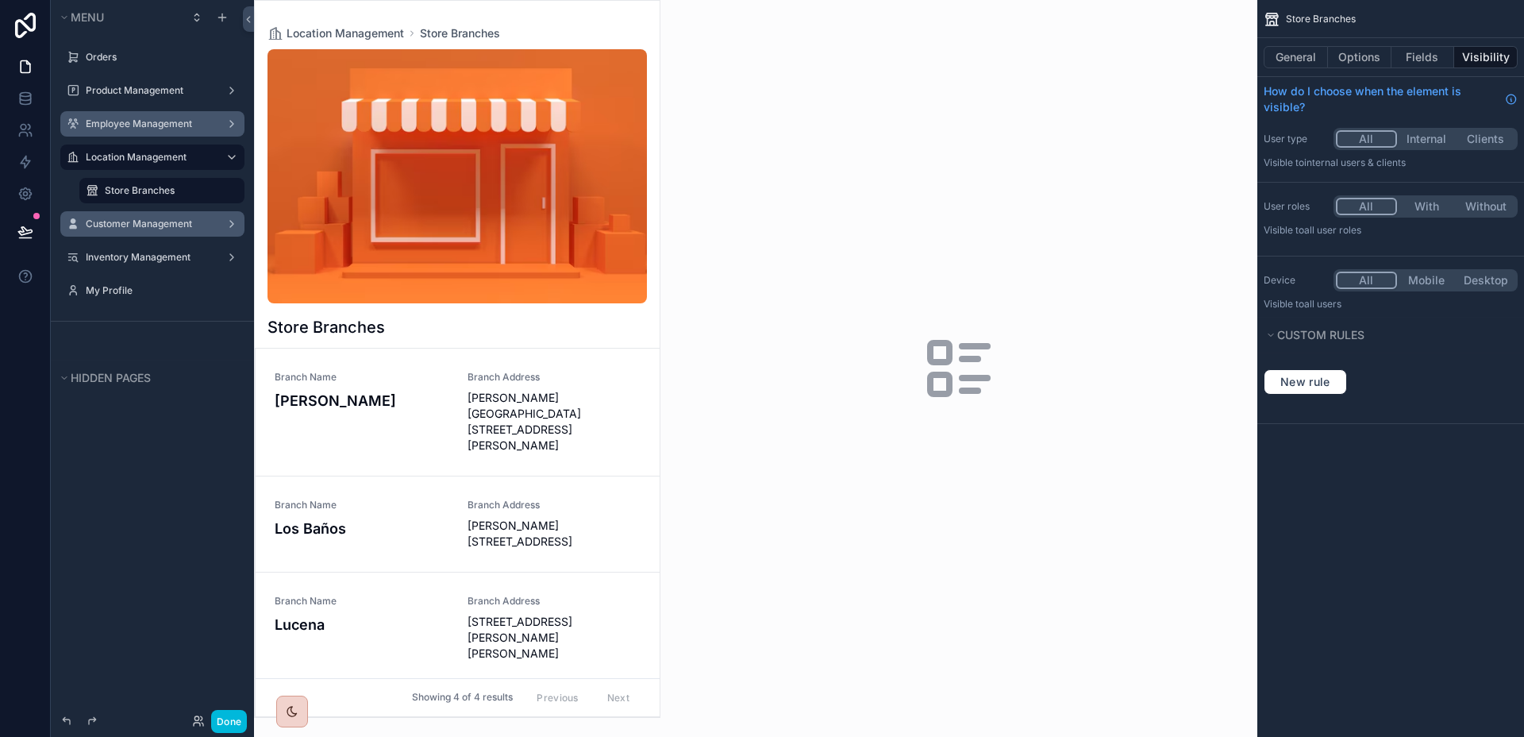
click at [143, 219] on label "Customer Management" at bounding box center [149, 224] width 127 height 13
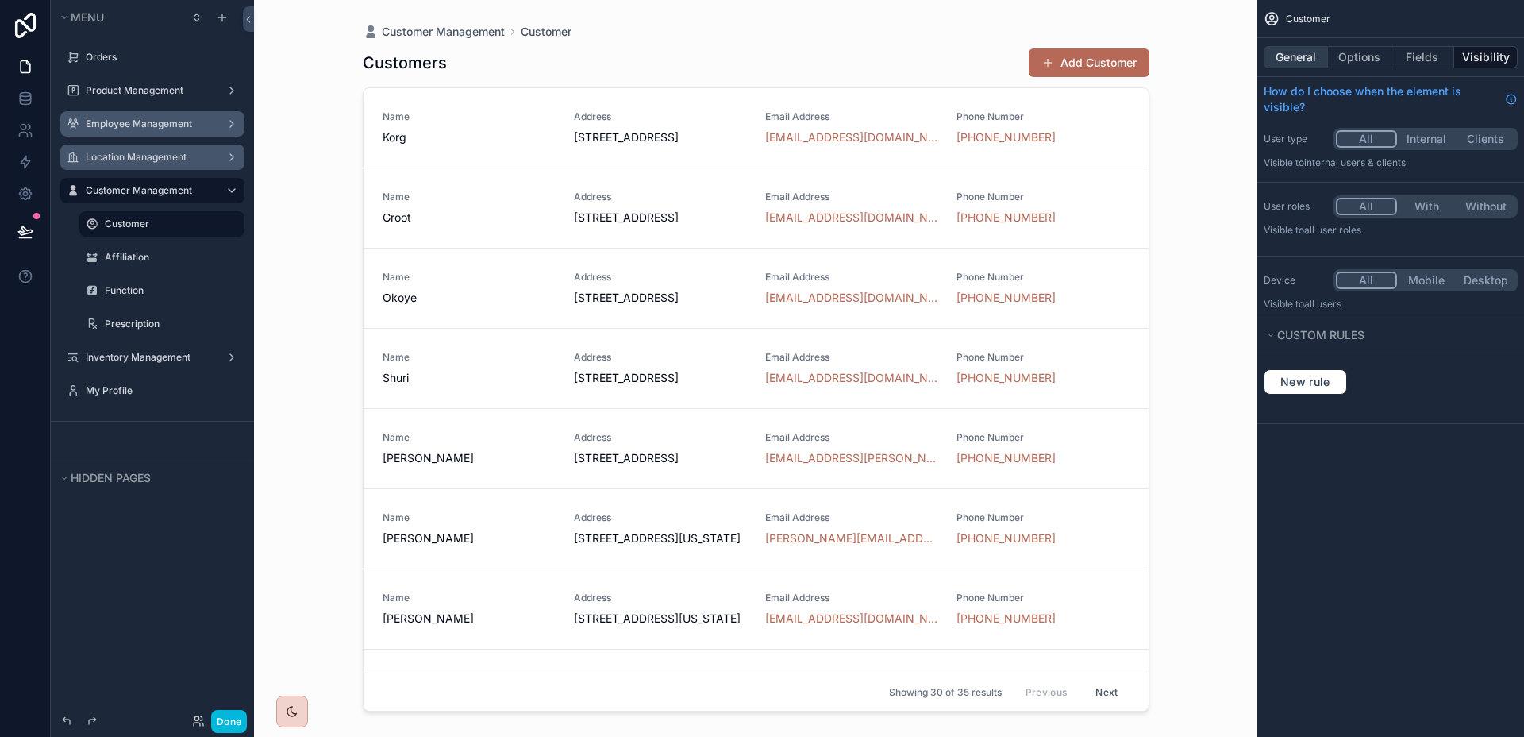
click at [1303, 61] on button "General" at bounding box center [1296, 57] width 64 height 22
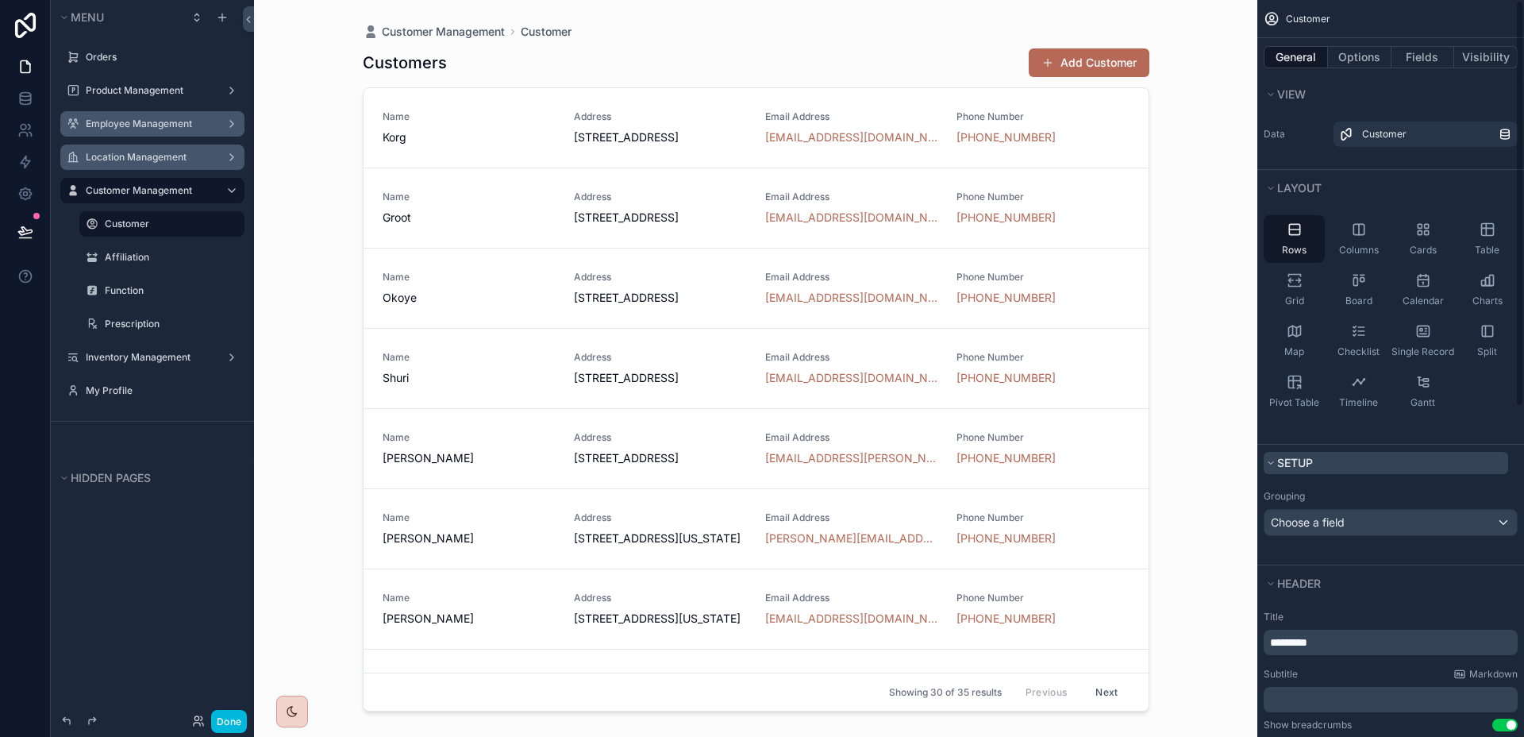
scroll to position [444, 0]
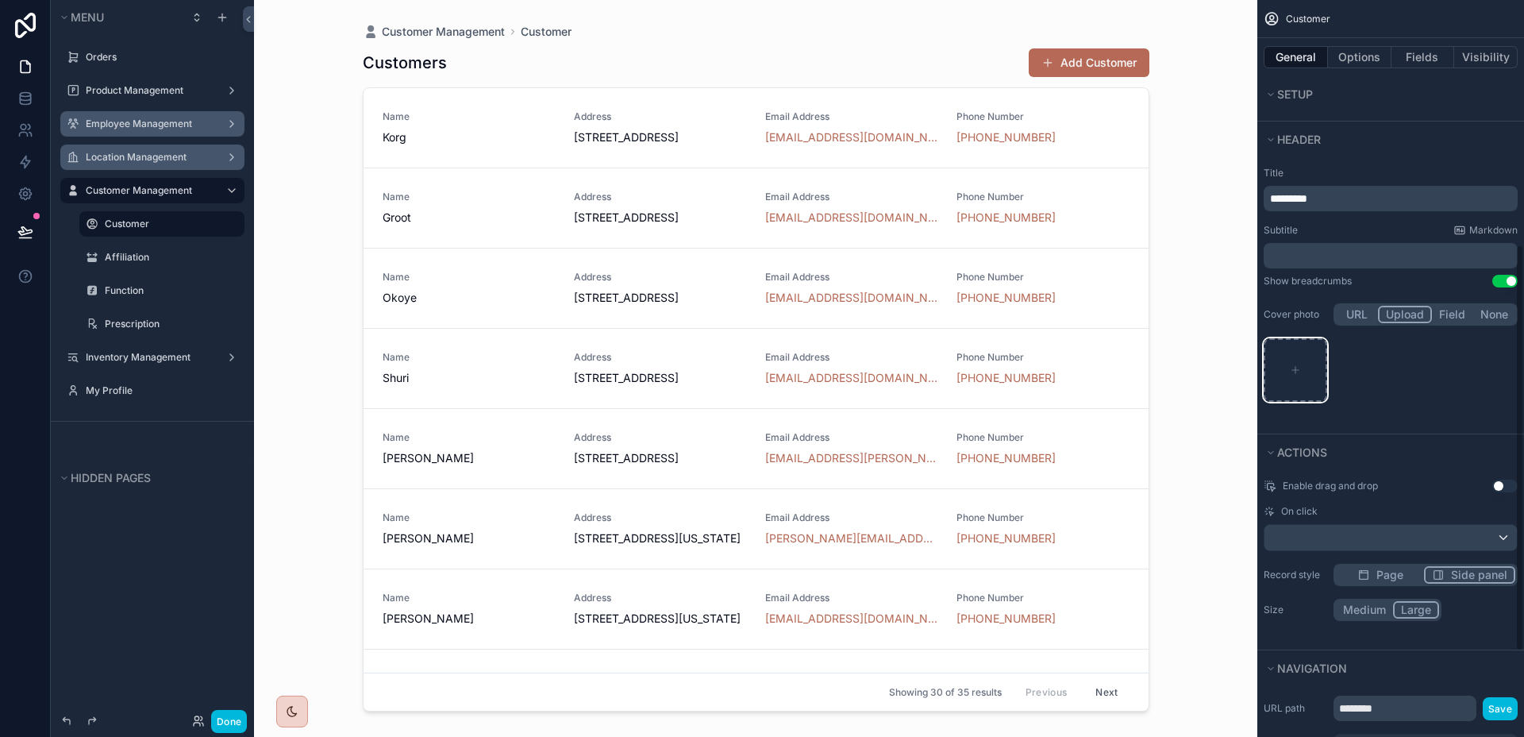
click at [1316, 372] on div "scrollable content" at bounding box center [1296, 370] width 64 height 64
type input "**********"
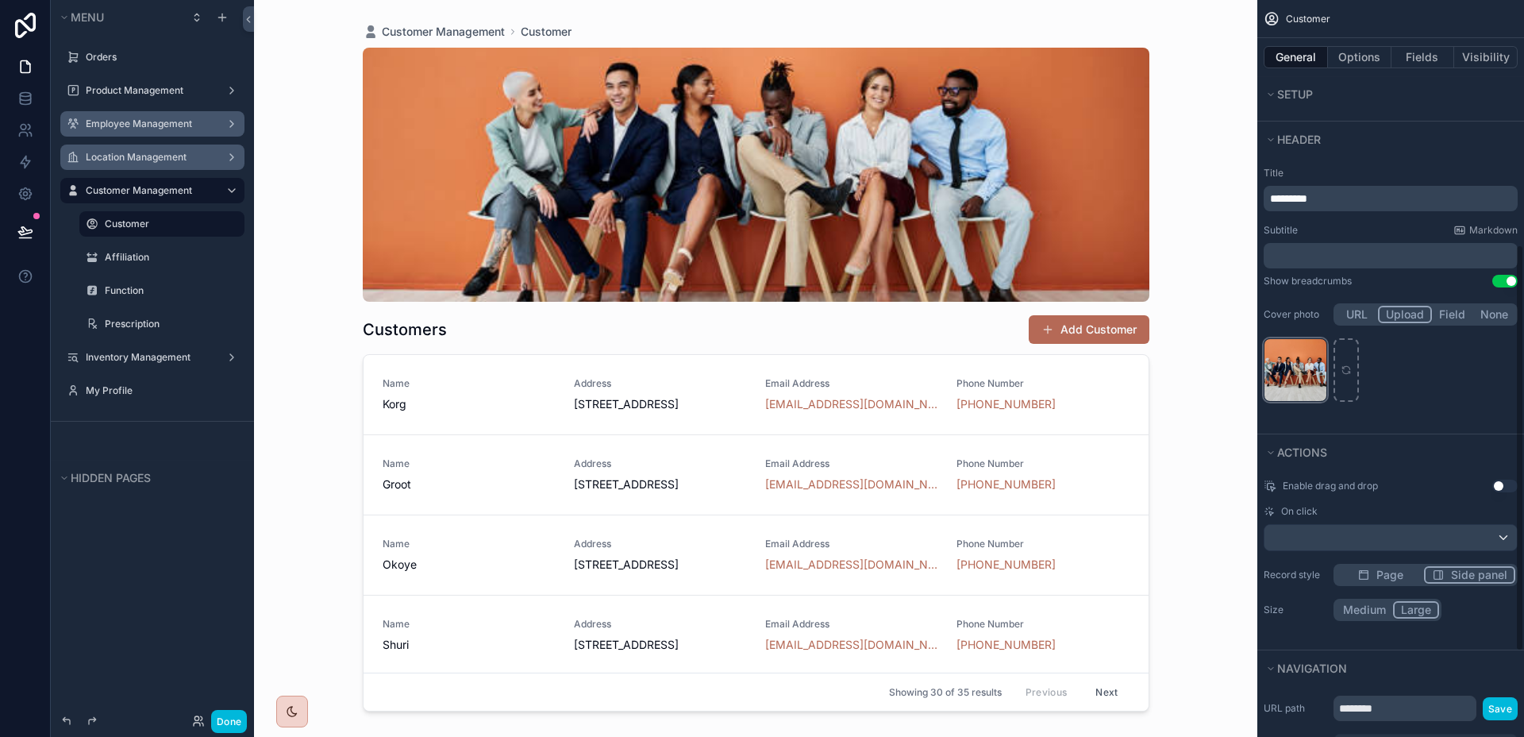
click at [0, 0] on icon "scrollable content" at bounding box center [0, 0] width 0 height 0
click at [1343, 321] on icon "button" at bounding box center [1346, 324] width 7 height 7
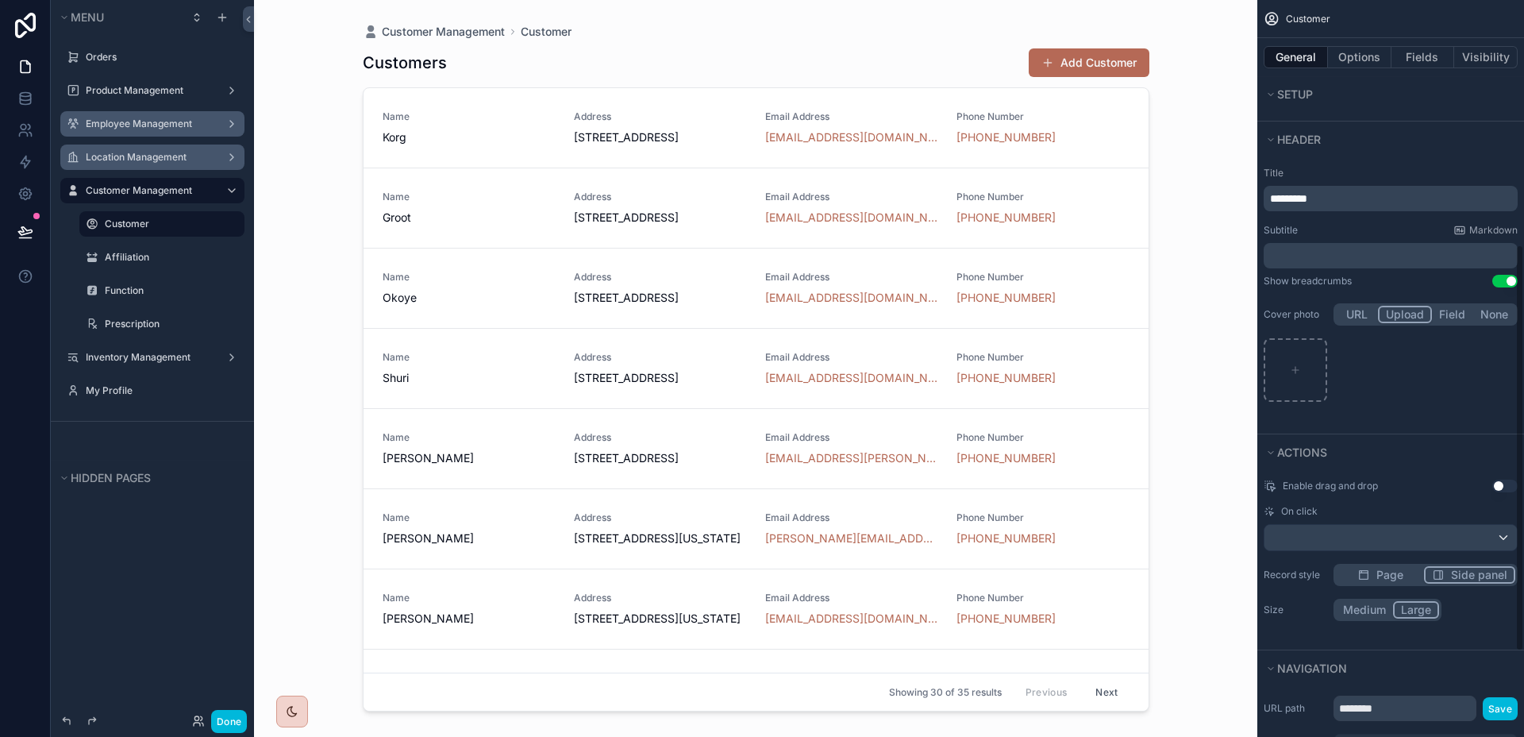
click at [127, 118] on label "Employee Management" at bounding box center [149, 123] width 127 height 13
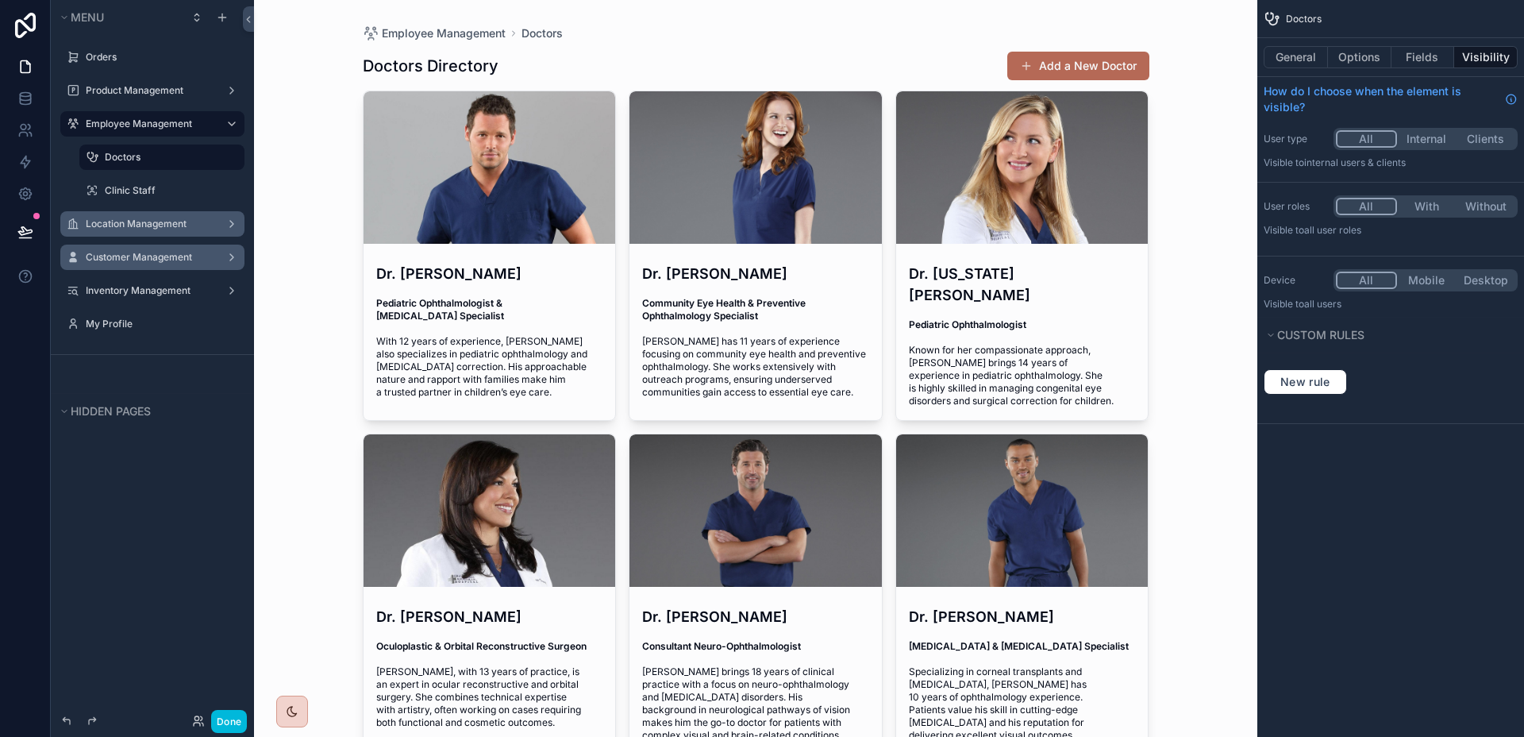
click at [139, 218] on div "Location Management" at bounding box center [152, 224] width 133 height 13
click at [136, 220] on label "Location Management" at bounding box center [149, 224] width 127 height 13
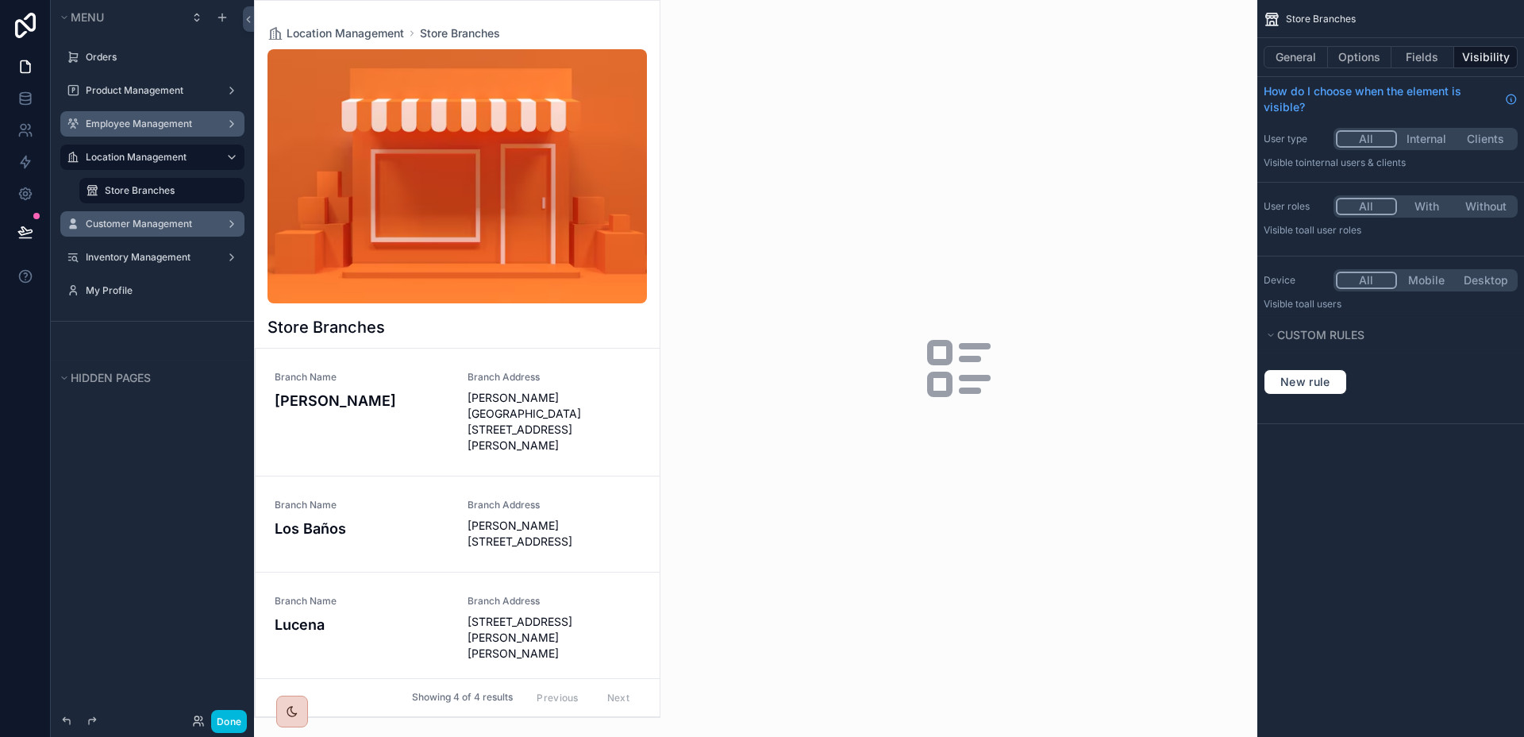
click at [499, 225] on div "scrollable content" at bounding box center [457, 359] width 405 height 716
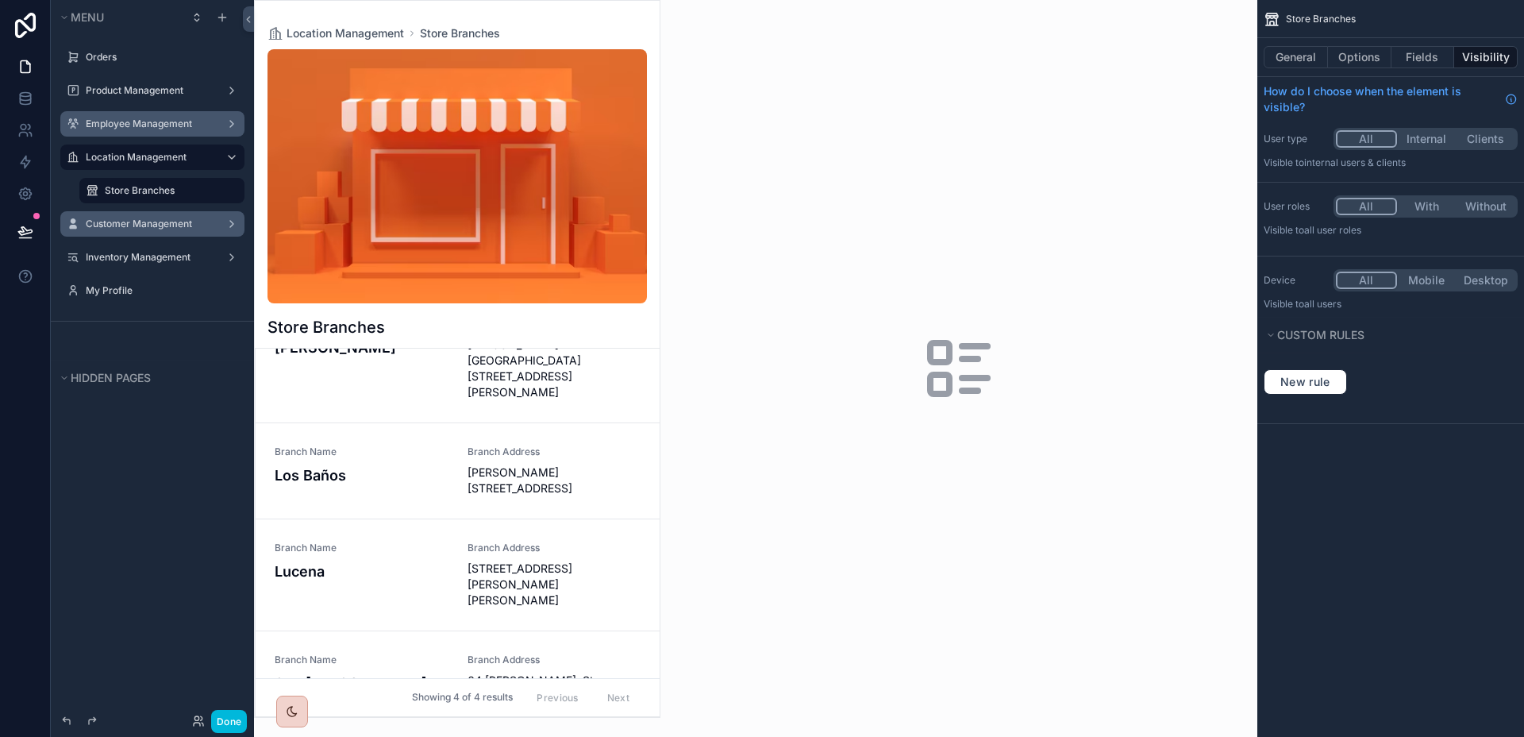
scroll to position [56, 0]
click at [1288, 52] on button "General" at bounding box center [1296, 57] width 64 height 22
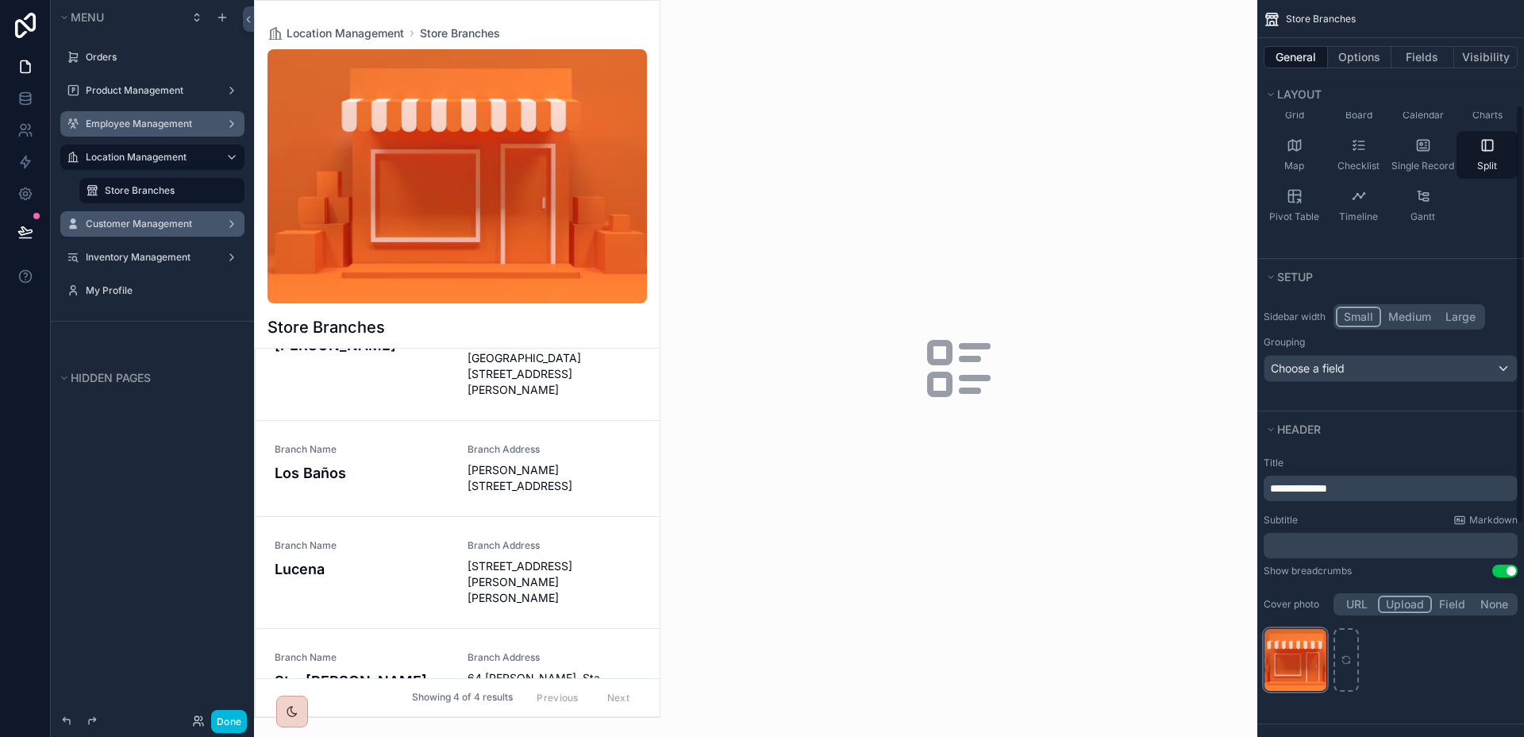
scroll to position [187, 0]
click at [0, 0] on icon "scrollable content" at bounding box center [0, 0] width 0 height 0
click at [1342, 614] on icon "button" at bounding box center [1347, 612] width 13 height 13
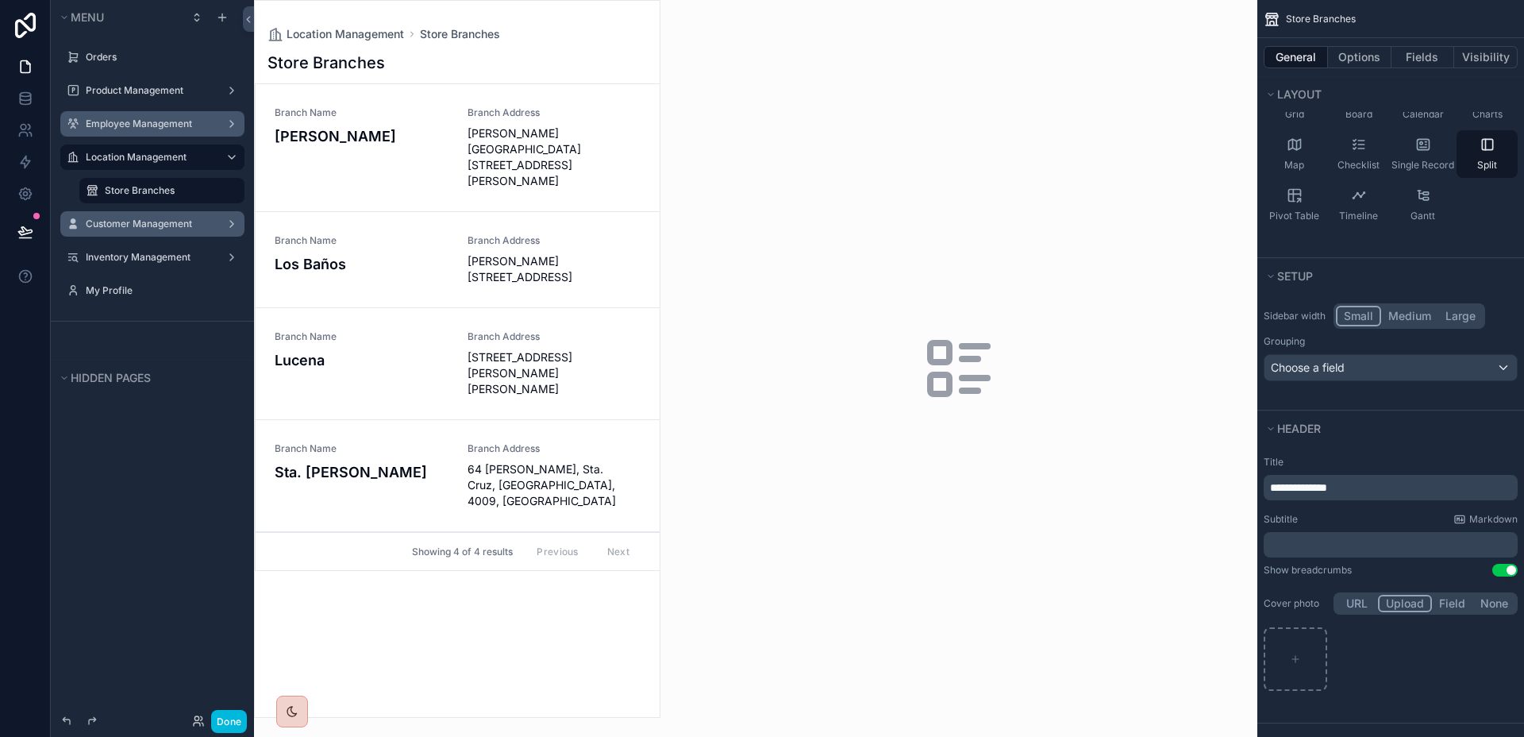
click at [133, 220] on label "Customer Management" at bounding box center [149, 224] width 127 height 13
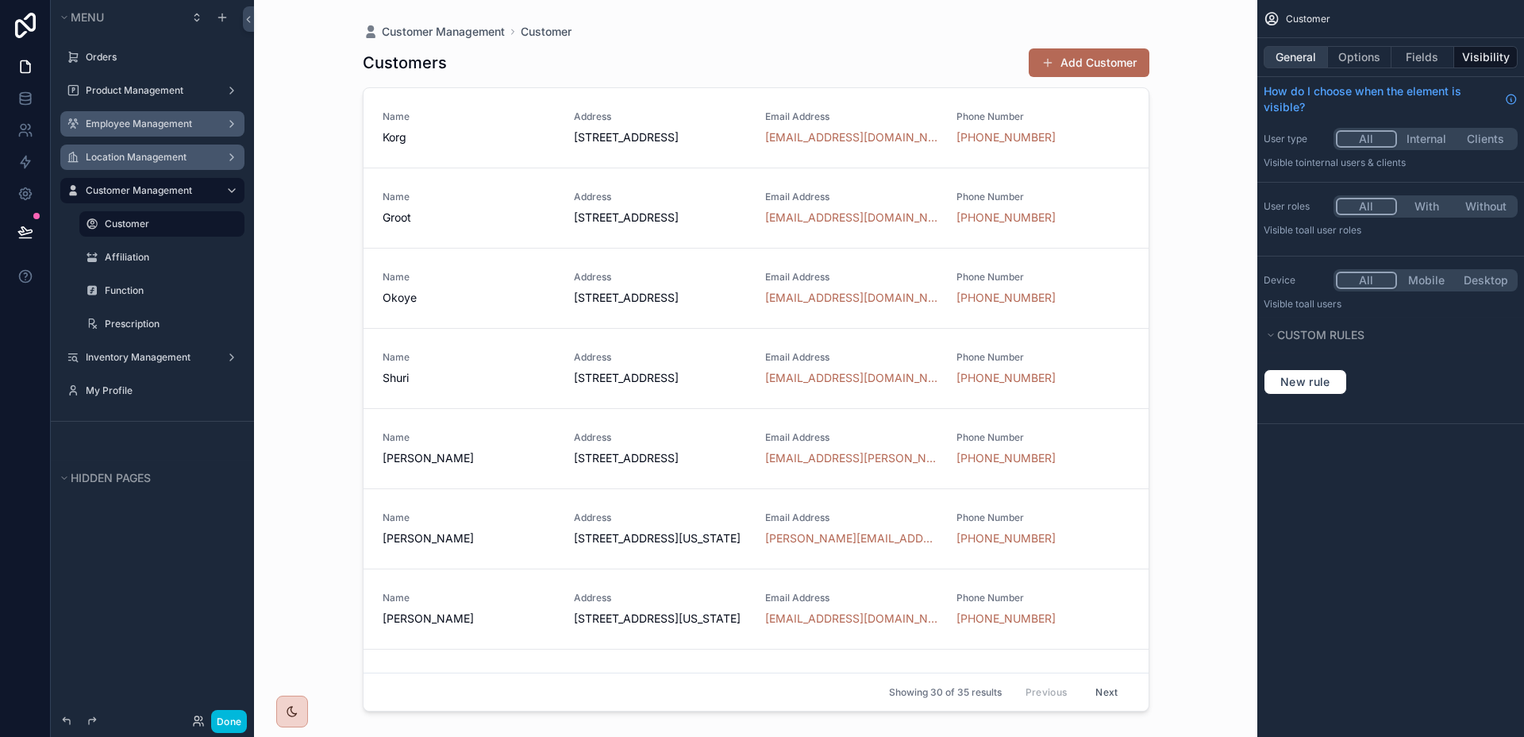
click at [1304, 57] on button "General" at bounding box center [1296, 57] width 64 height 22
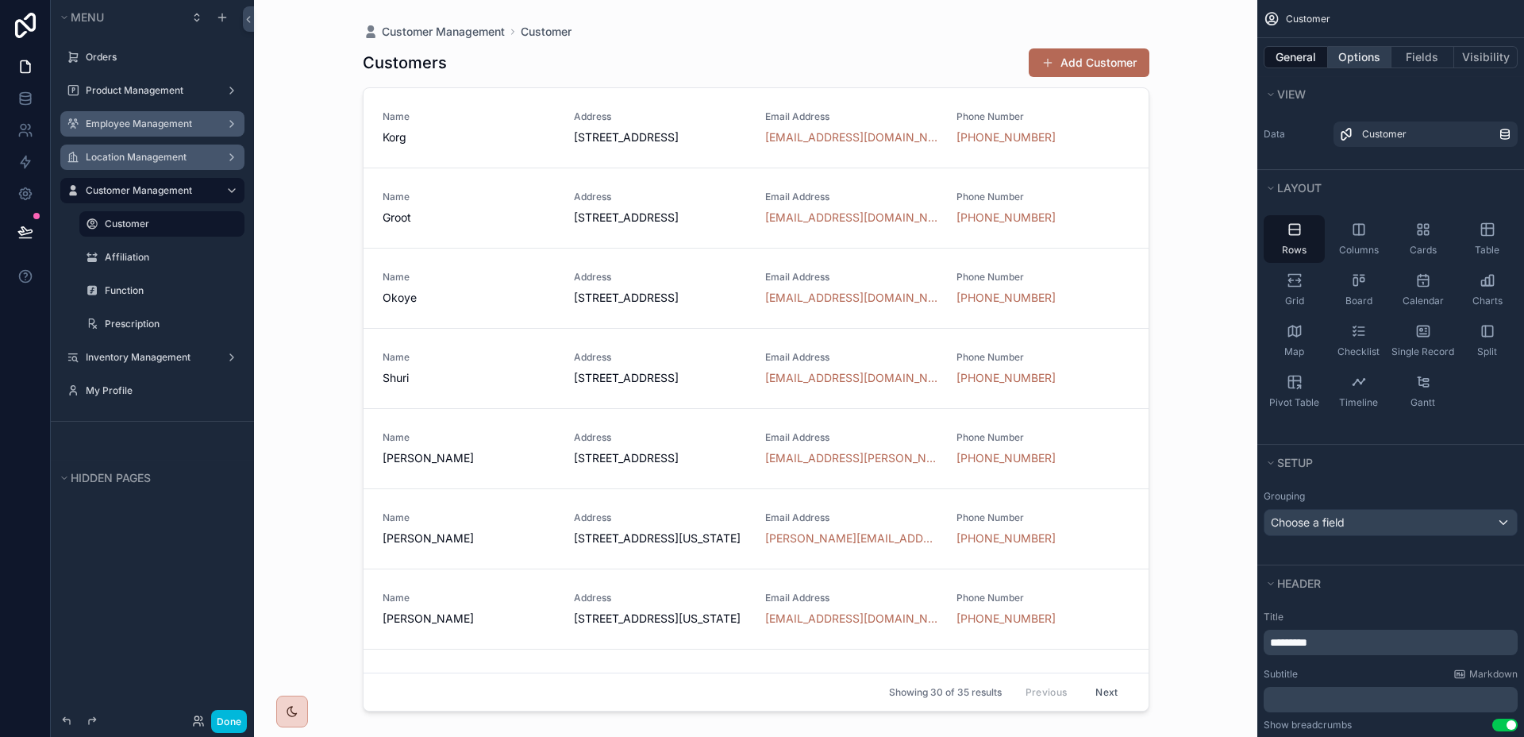
click at [1354, 50] on button "Options" at bounding box center [1360, 57] width 64 height 22
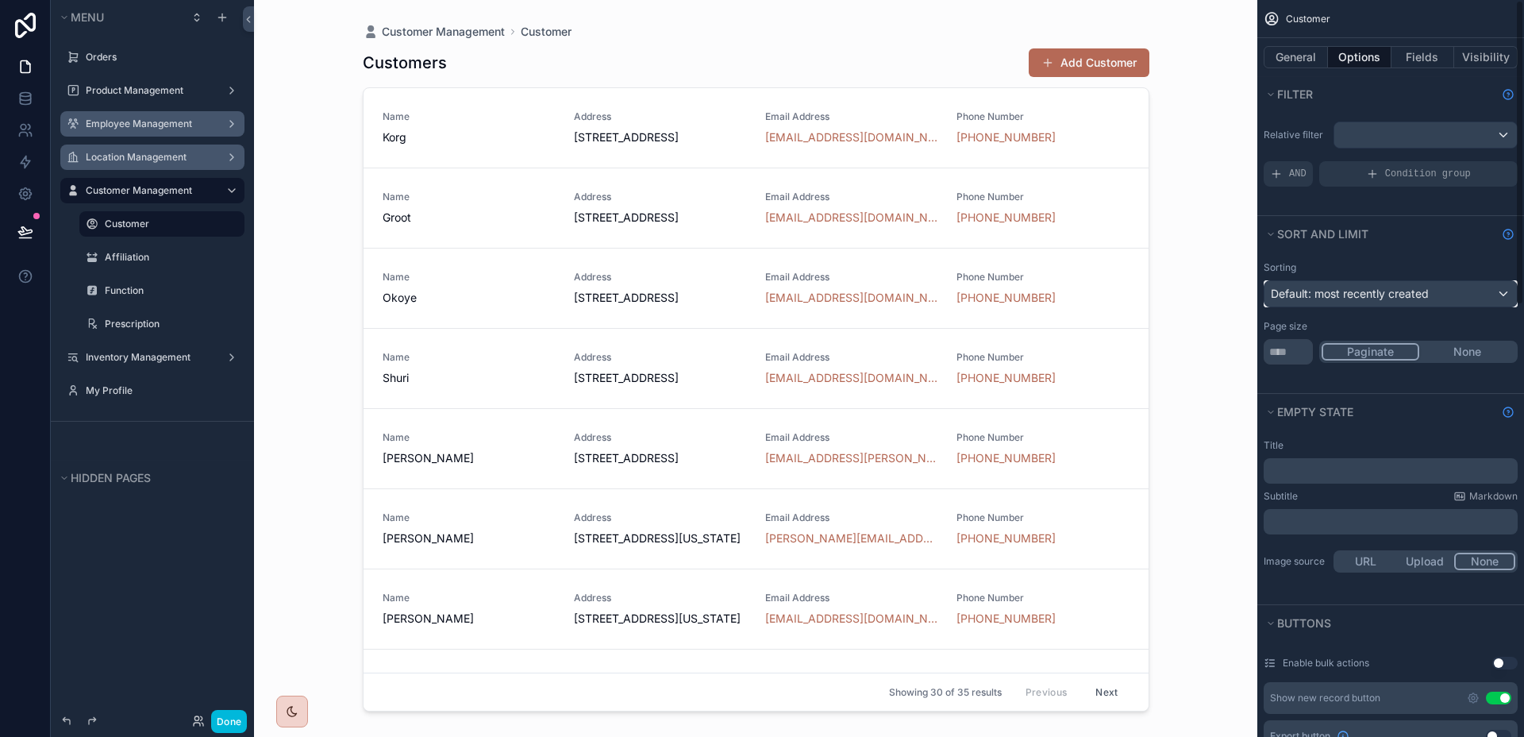
click at [1445, 292] on div "Default: most recently created" at bounding box center [1391, 293] width 252 height 25
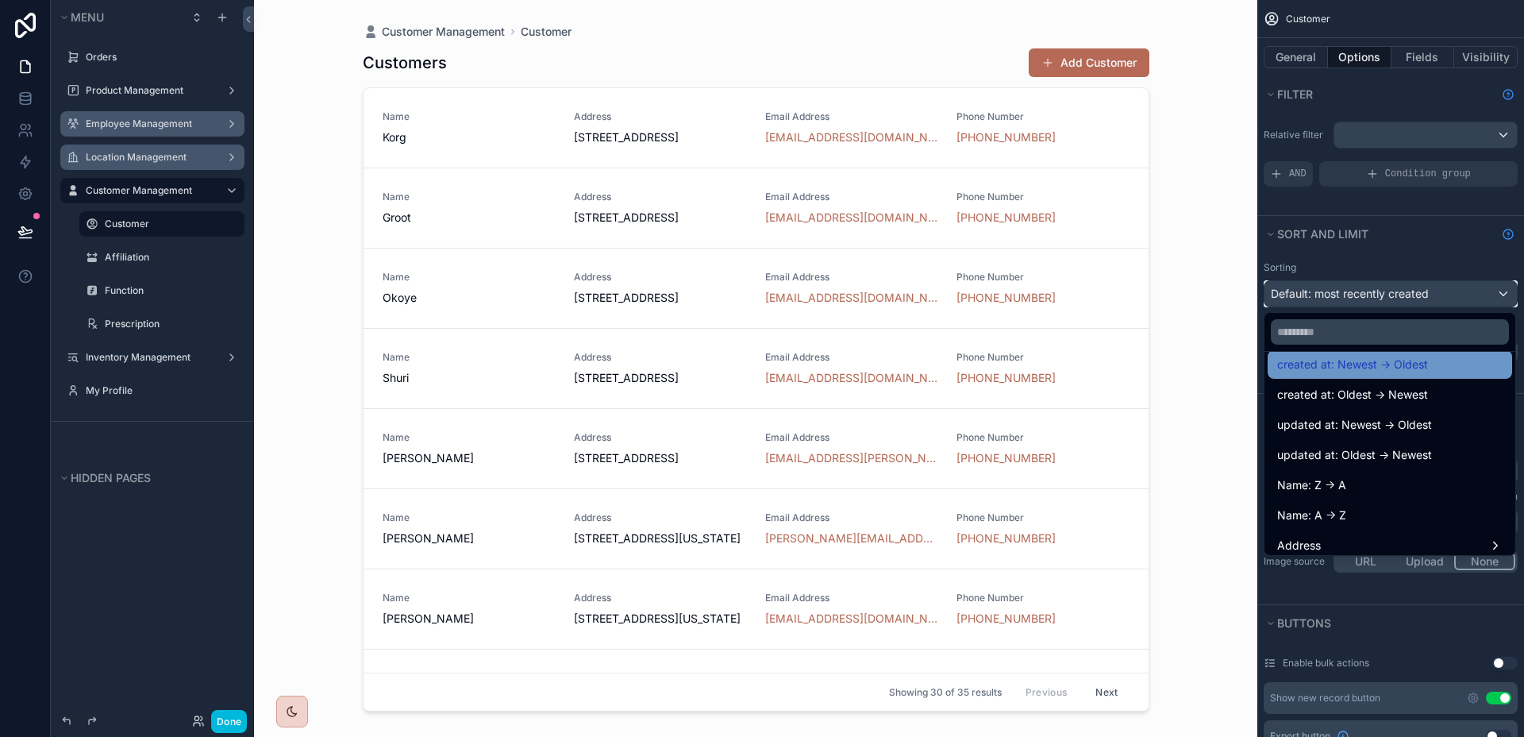
scroll to position [143, 0]
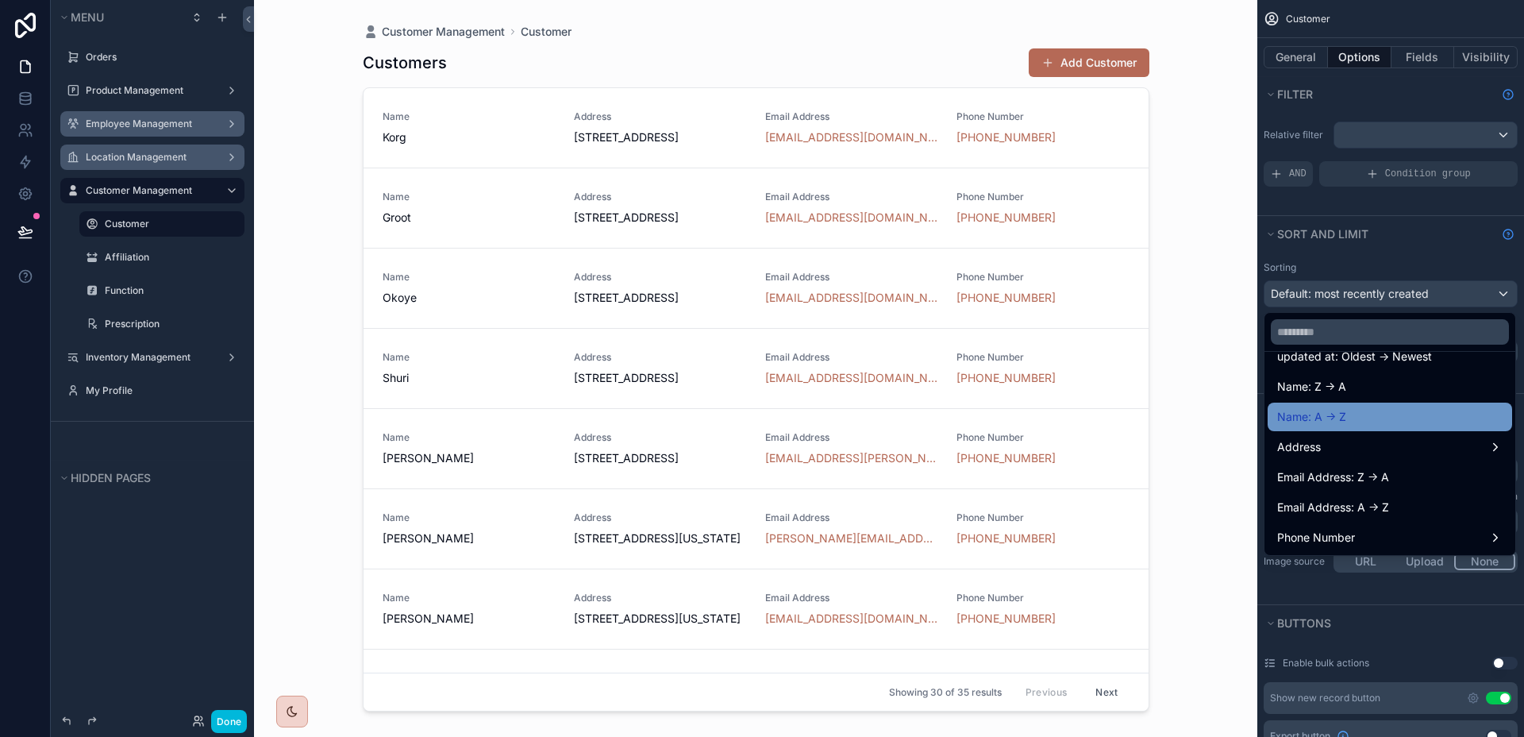
click at [1396, 417] on div "Name: A -> Z" at bounding box center [1389, 416] width 225 height 19
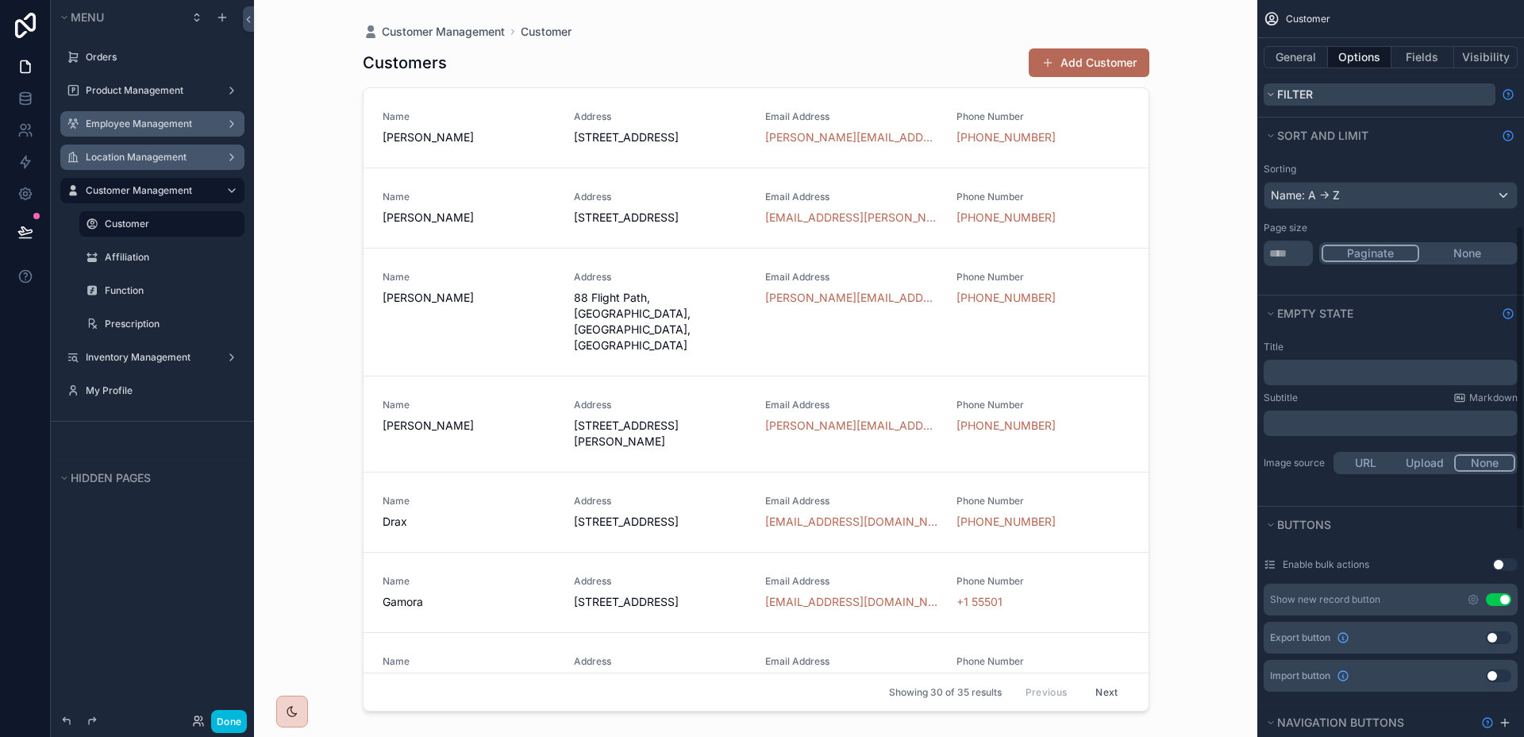
scroll to position [98, 0]
click at [1294, 59] on button "General" at bounding box center [1296, 57] width 64 height 22
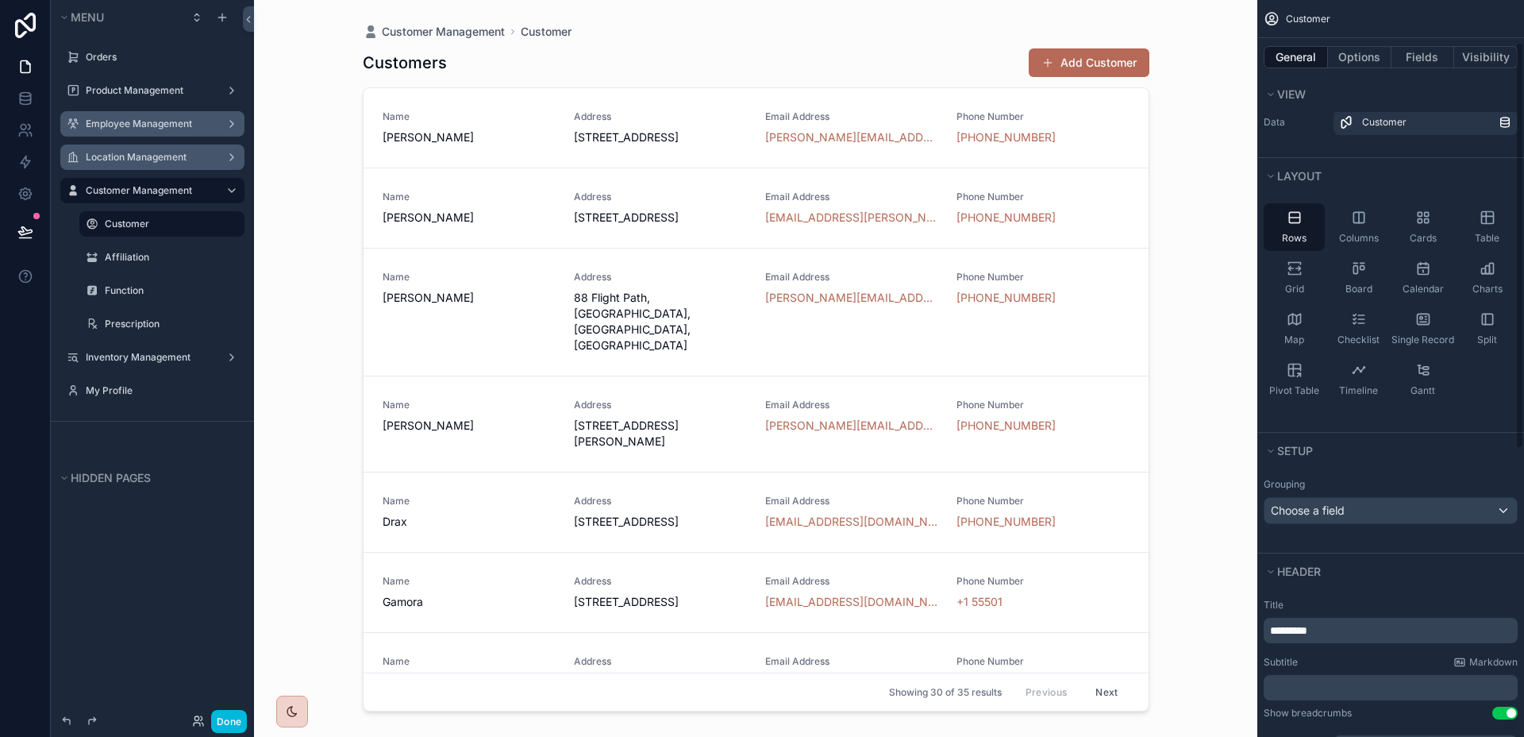
scroll to position [0, 0]
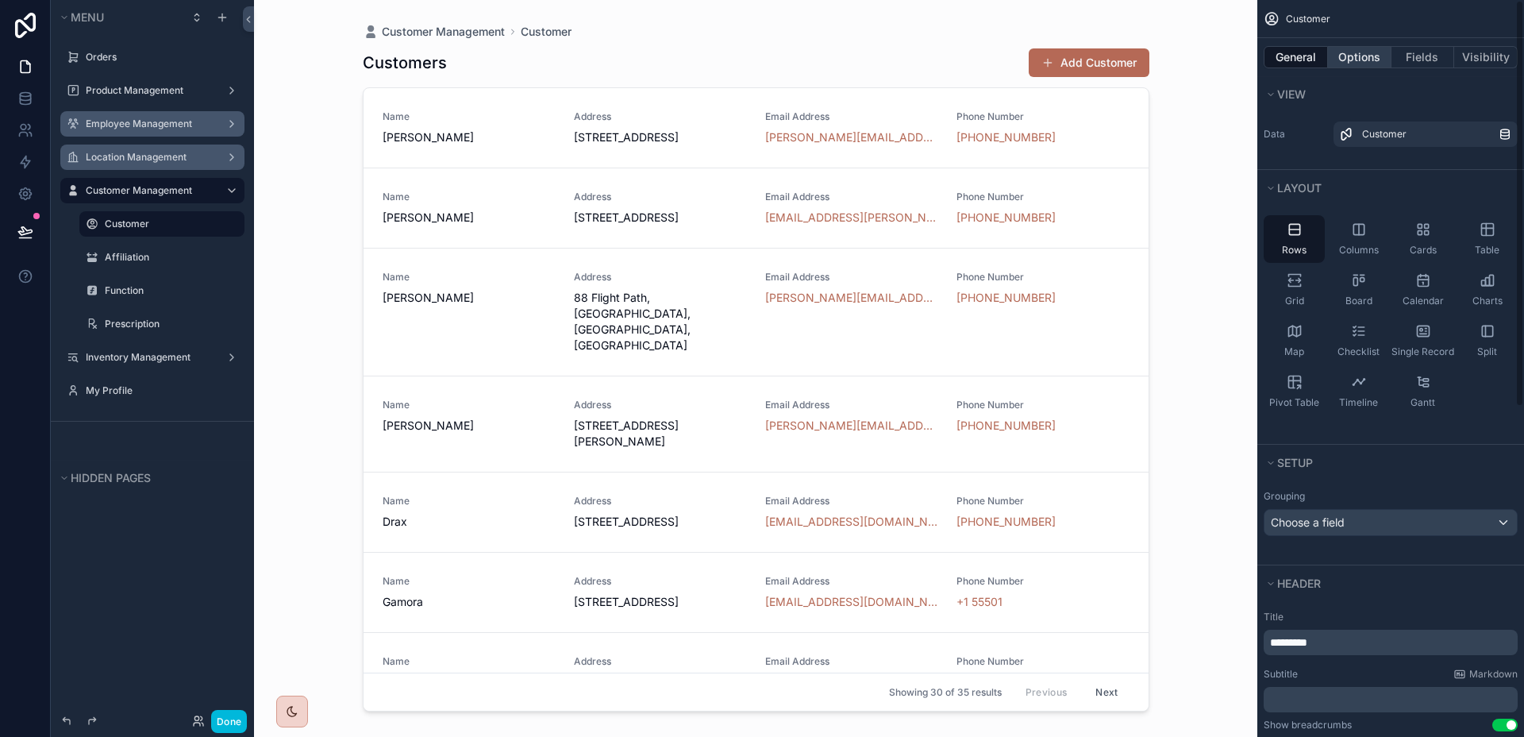
click at [1381, 56] on button "Options" at bounding box center [1360, 57] width 64 height 22
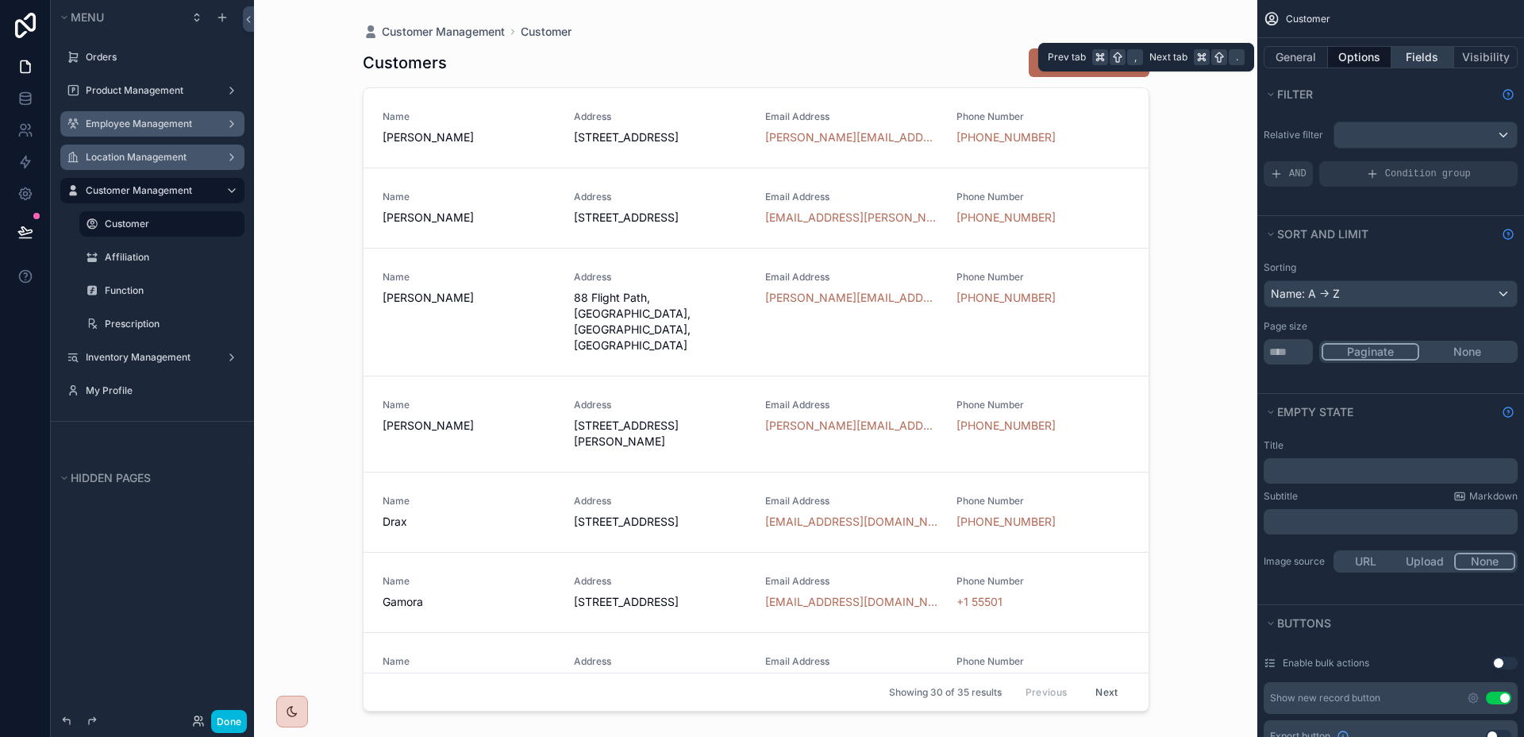
click at [1416, 59] on button "Fields" at bounding box center [1424, 57] width 64 height 22
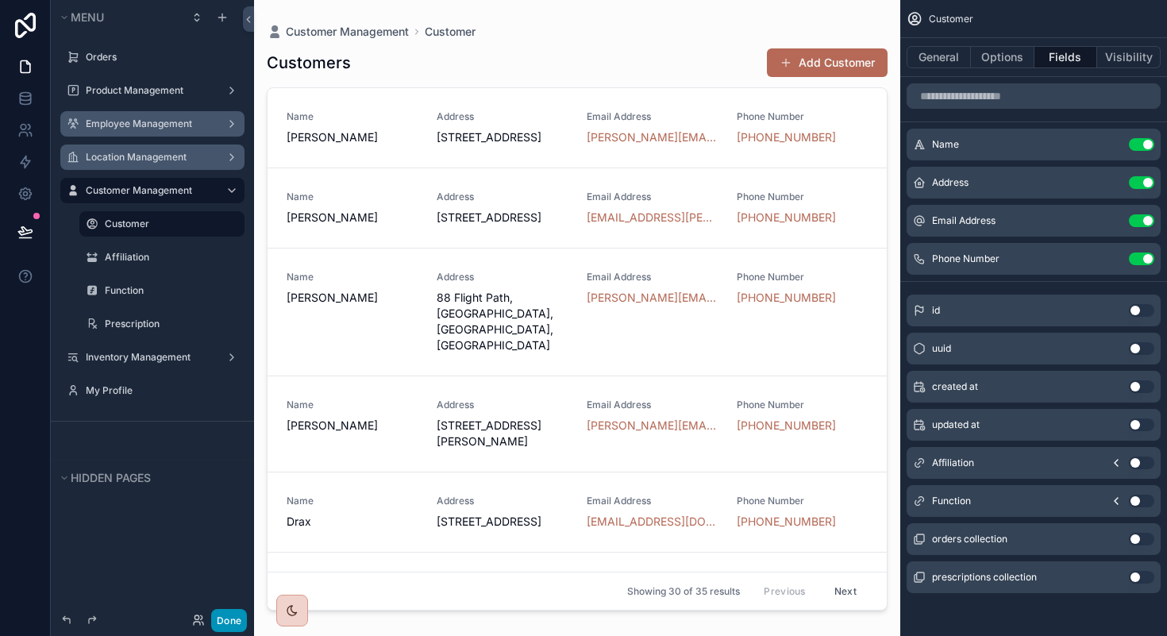
click at [236, 612] on button "Done" at bounding box center [229, 620] width 36 height 23
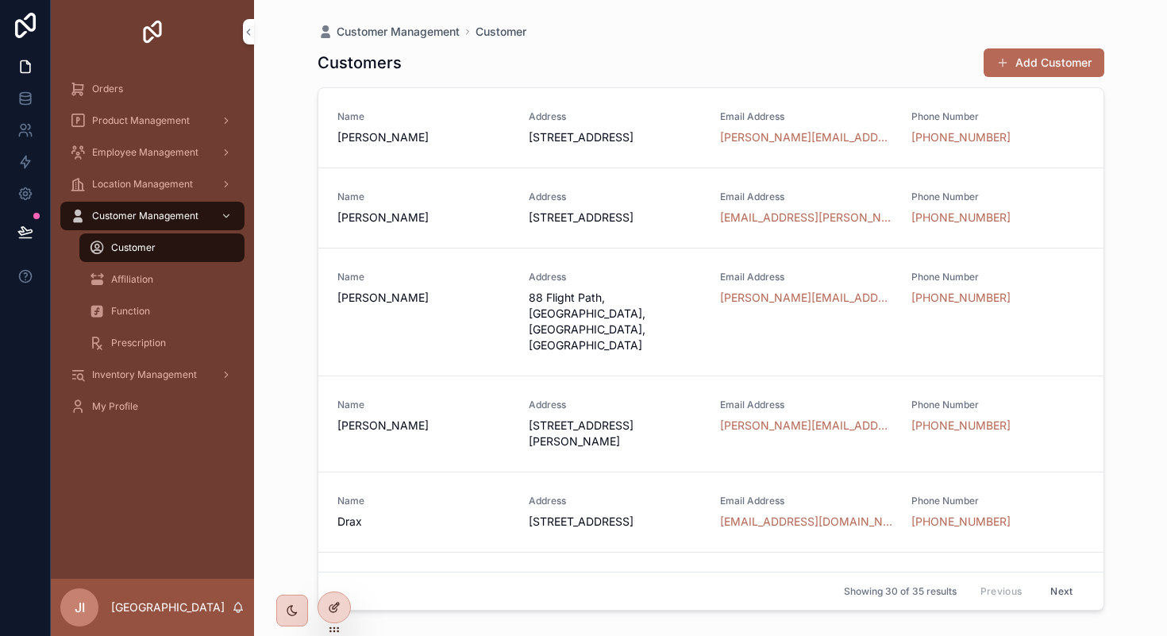
click at [333, 603] on icon at bounding box center [334, 607] width 13 height 13
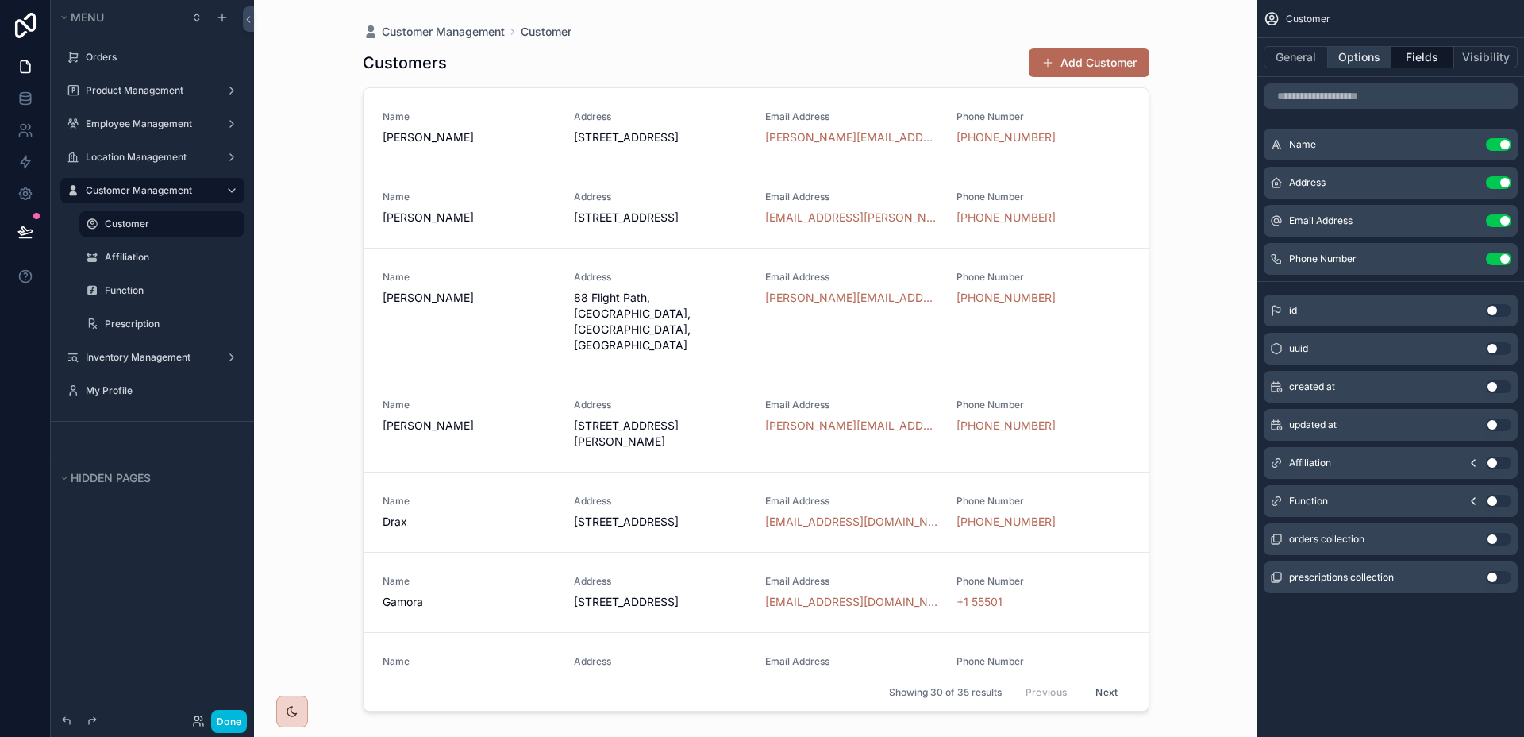
click at [1357, 67] on button "Options" at bounding box center [1360, 57] width 64 height 22
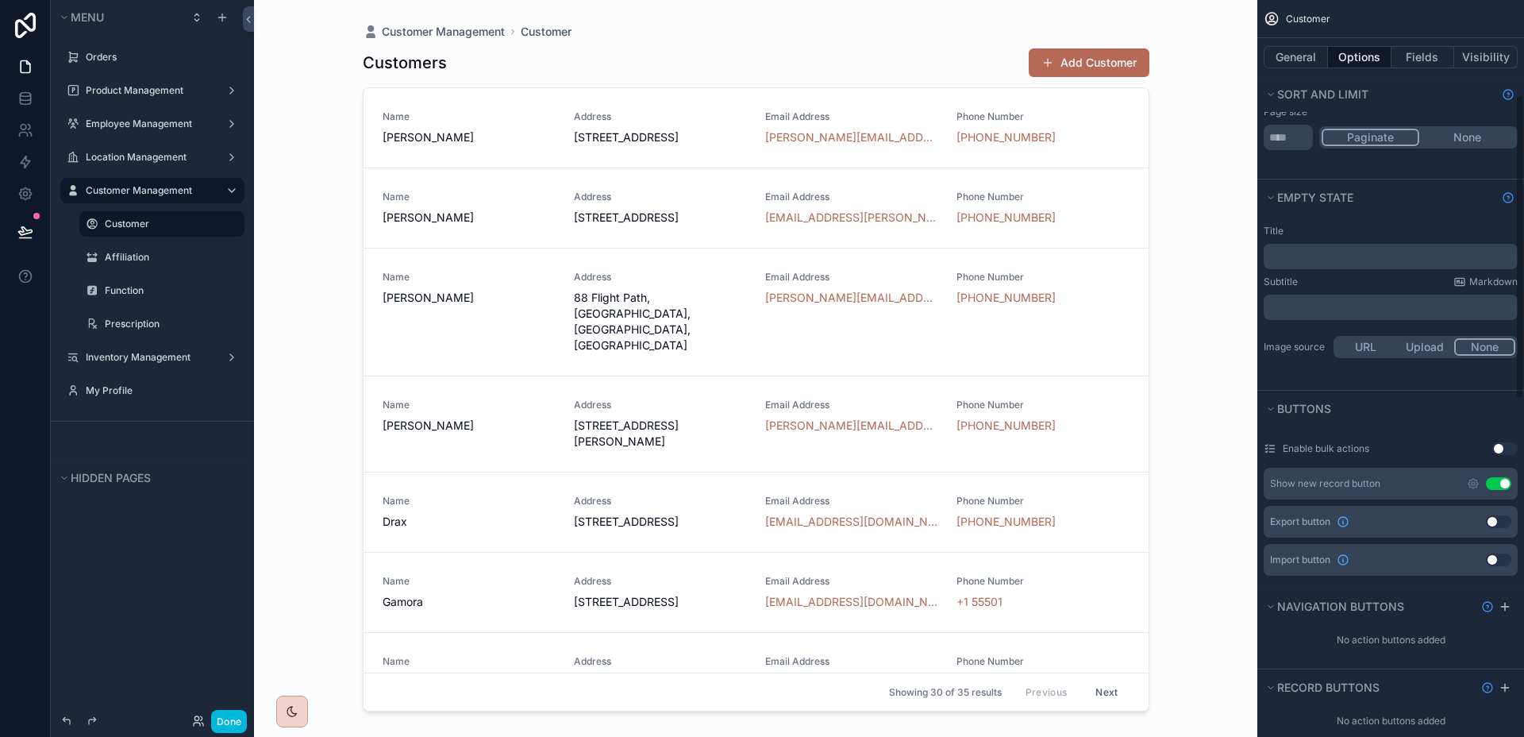
scroll to position [235, 0]
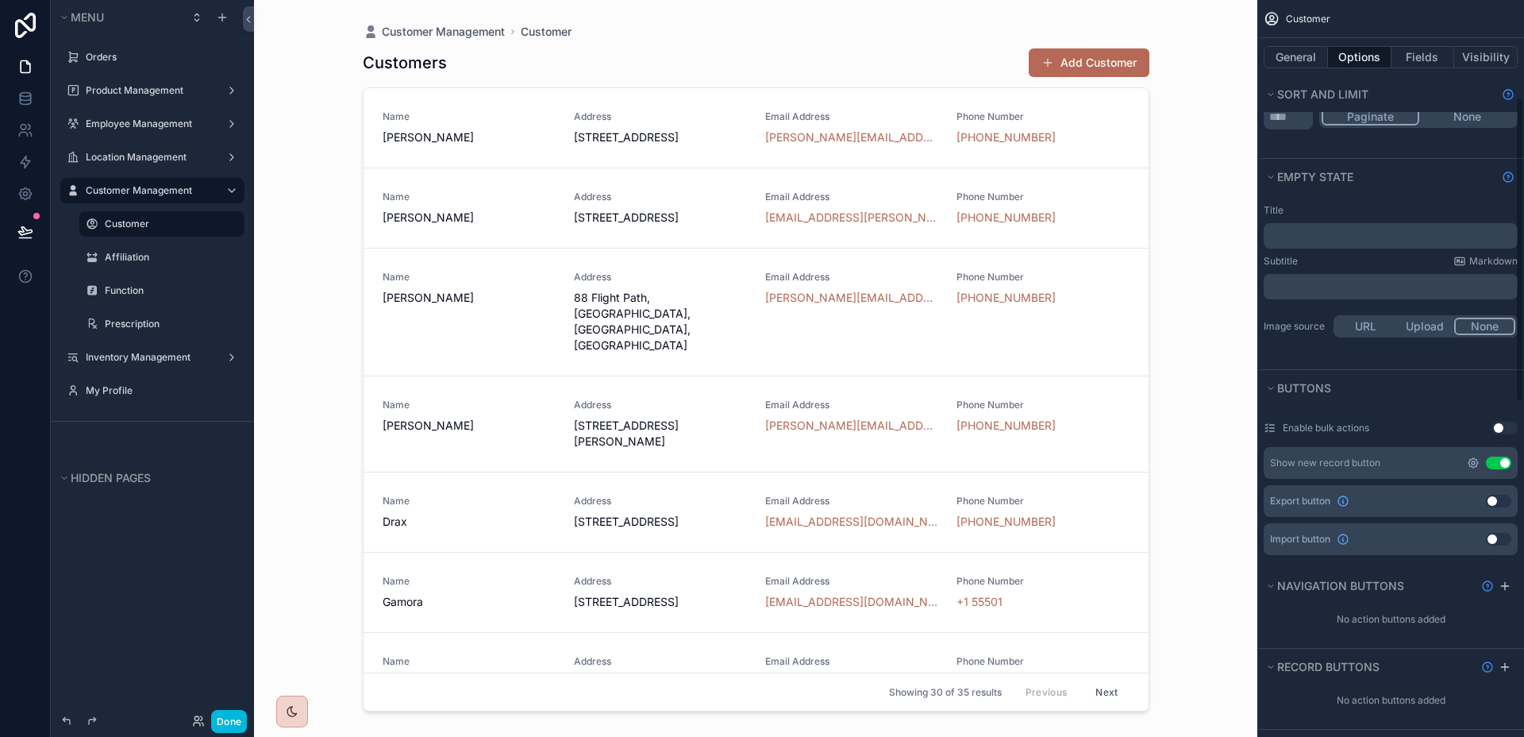
click at [1470, 458] on icon "scrollable content" at bounding box center [1473, 462] width 13 height 13
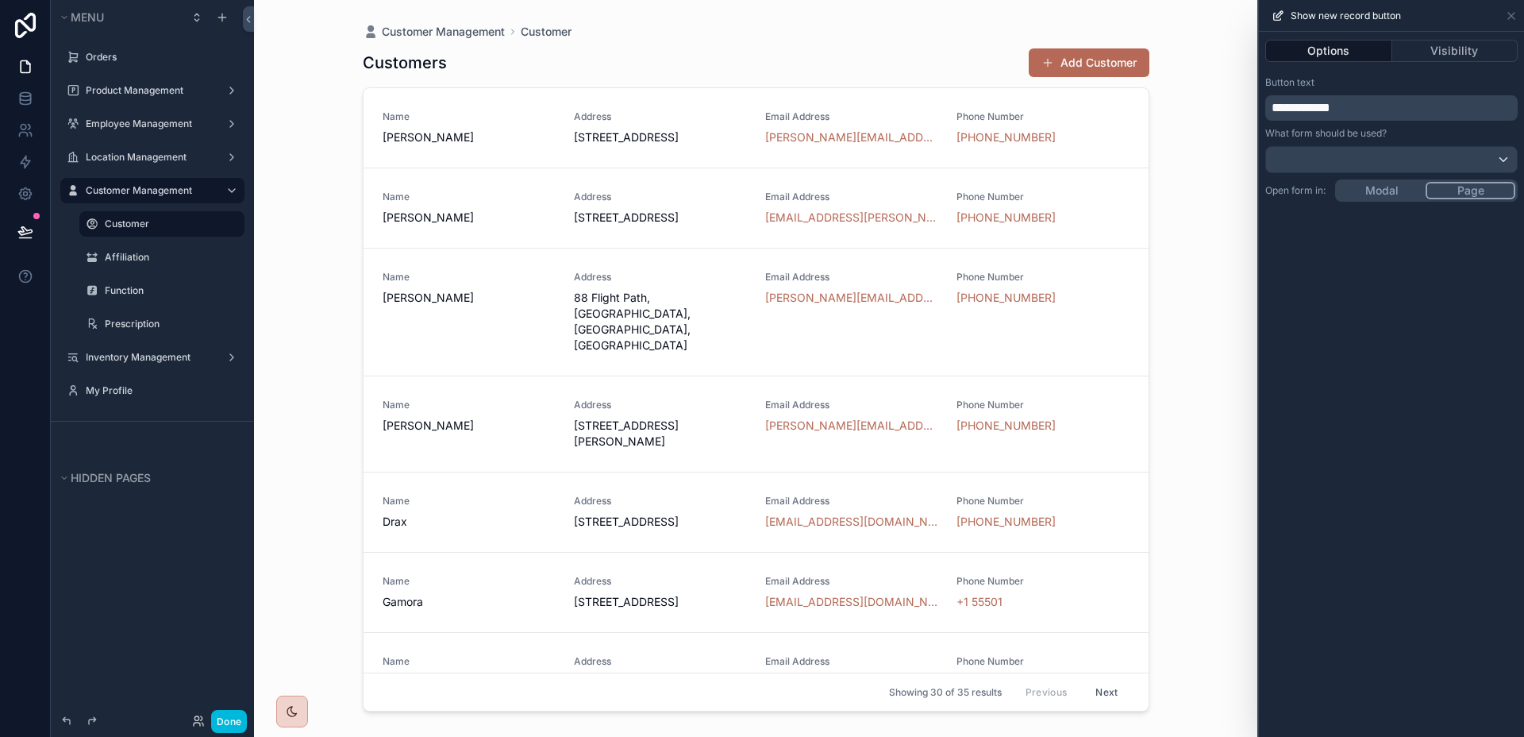
click at [1299, 106] on span "**********" at bounding box center [1301, 108] width 59 height 12
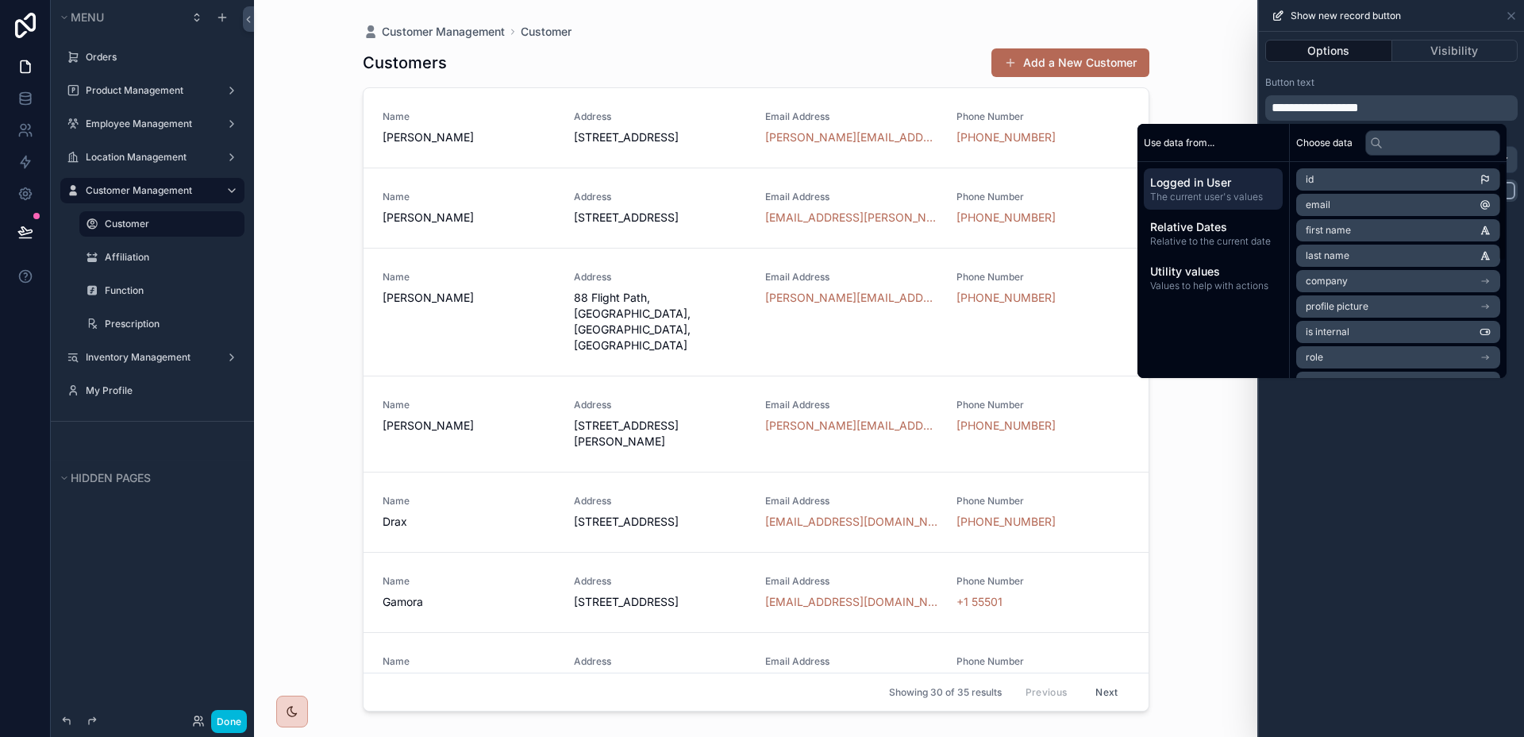
drag, startPoint x: 1468, startPoint y: 526, endPoint x: 1449, endPoint y: 503, distance: 30.5
click at [1468, 526] on div "**********" at bounding box center [1391, 384] width 265 height 705
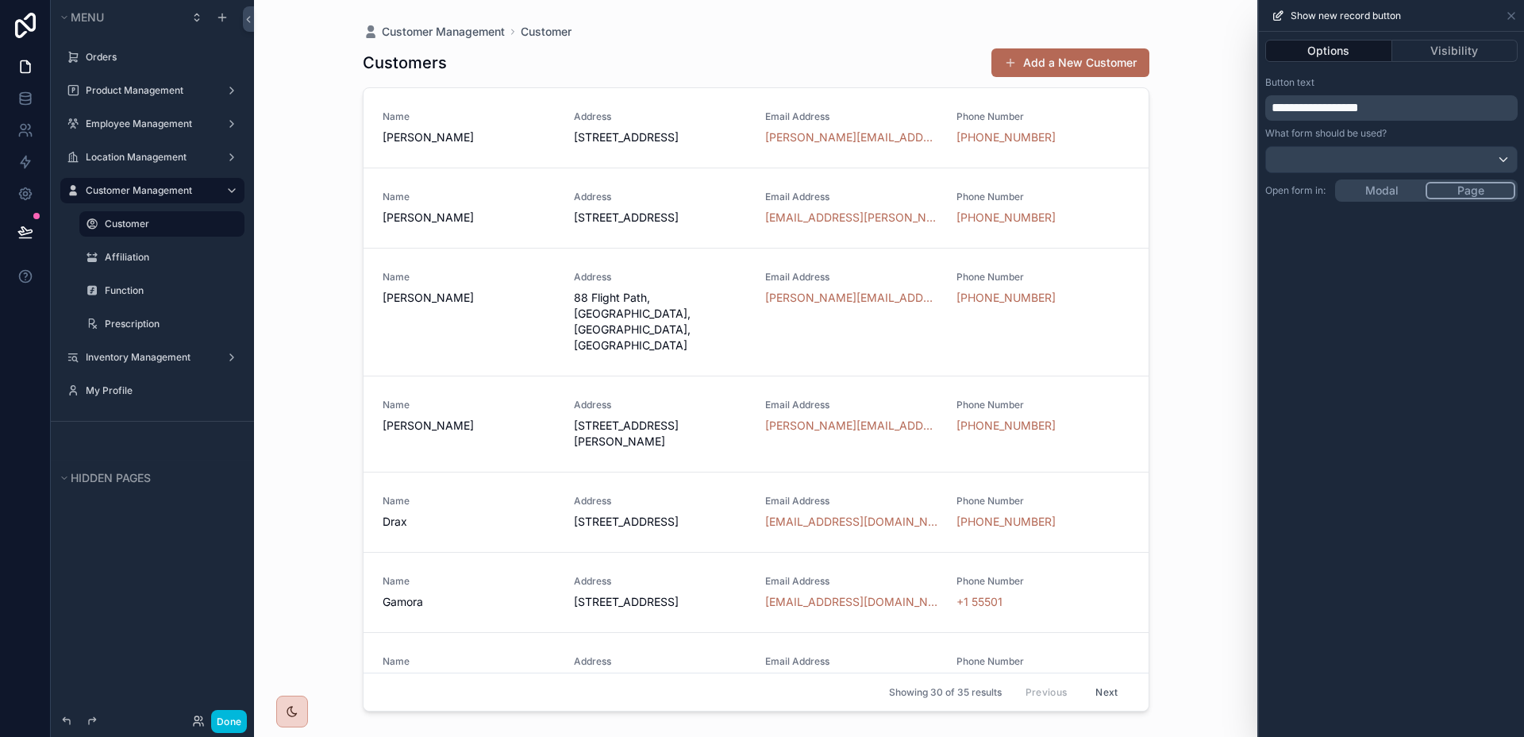
click at [1396, 198] on div "**********" at bounding box center [1391, 384] width 265 height 705
click at [1469, 144] on div "**********" at bounding box center [1391, 113] width 265 height 86
click at [1381, 199] on div "Modal Page" at bounding box center [1426, 190] width 183 height 22
click at [1382, 188] on div "**********" at bounding box center [1391, 384] width 265 height 705
click at [1092, 75] on div "scrollable content" at bounding box center [756, 359] width 812 height 718
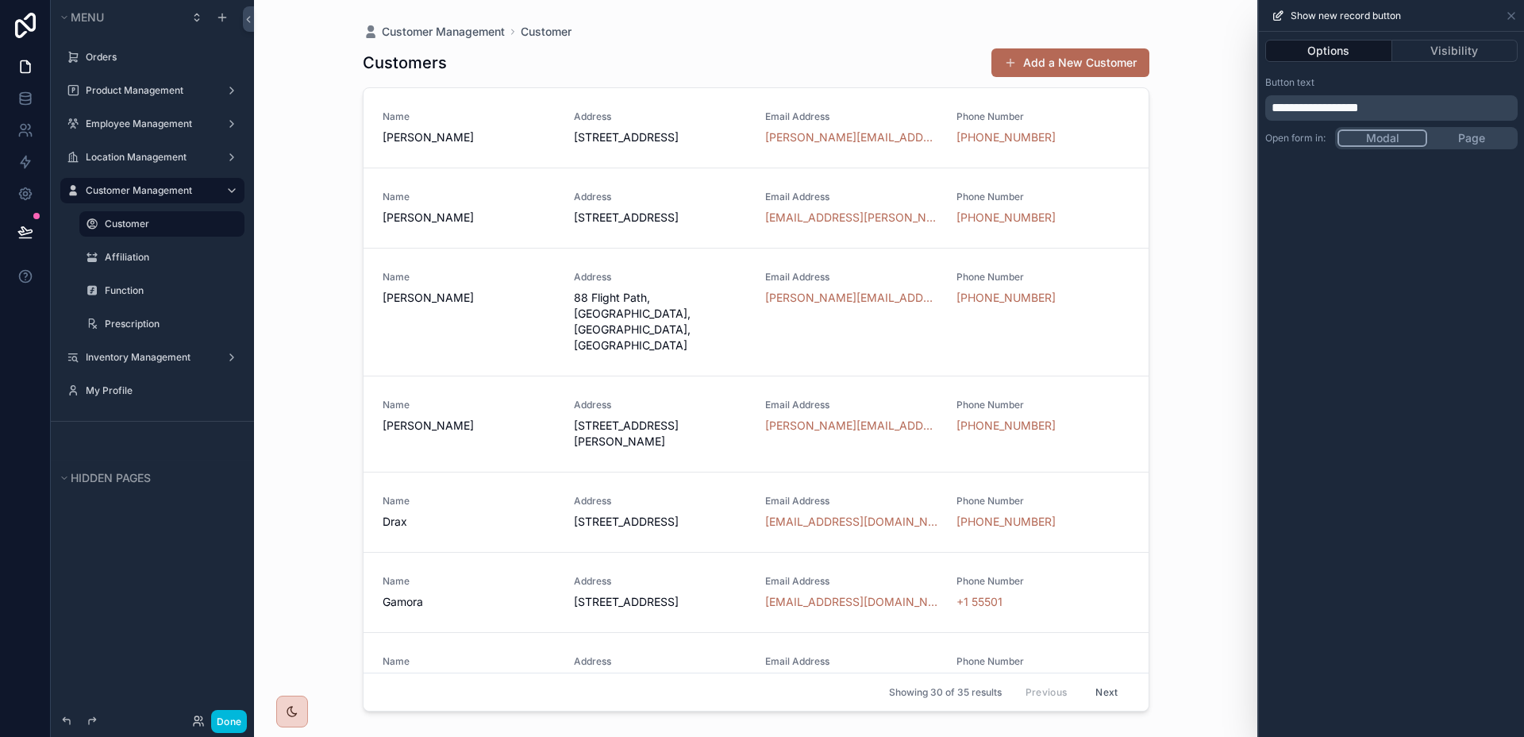
click at [1089, 69] on button "Add a New Customer" at bounding box center [1071, 62] width 158 height 29
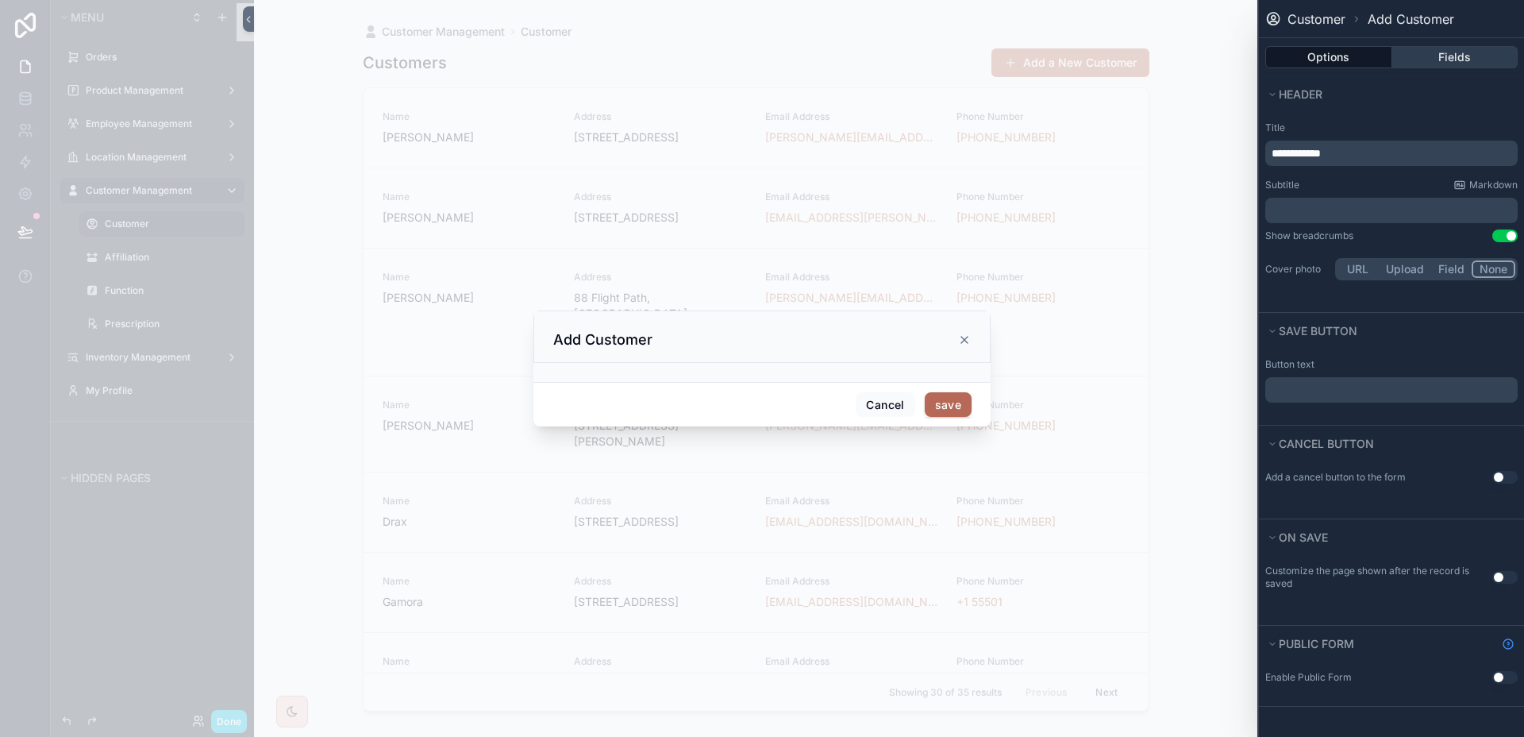
click at [1426, 60] on button "Fields" at bounding box center [1456, 57] width 126 height 22
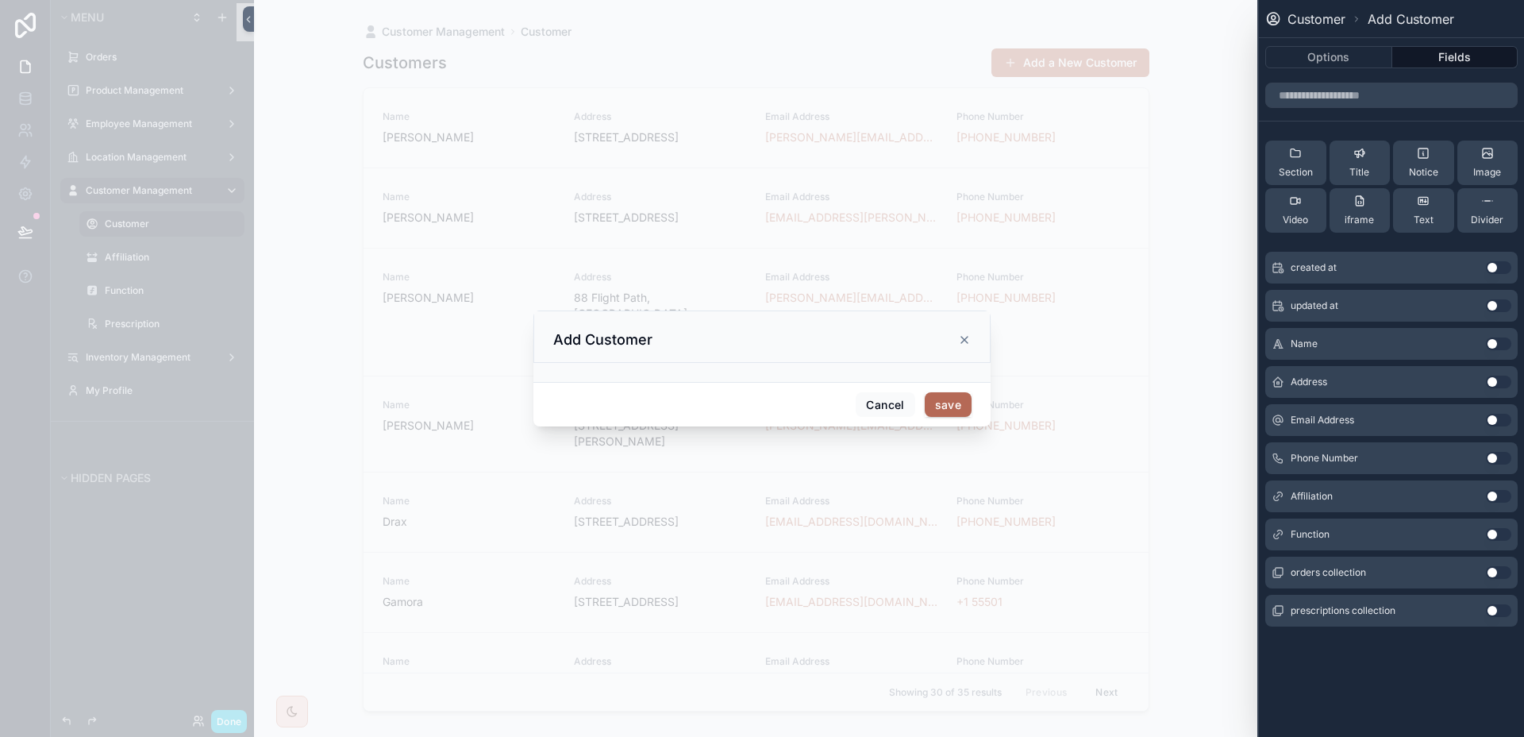
click at [1504, 345] on button "Use setting" at bounding box center [1498, 343] width 25 height 13
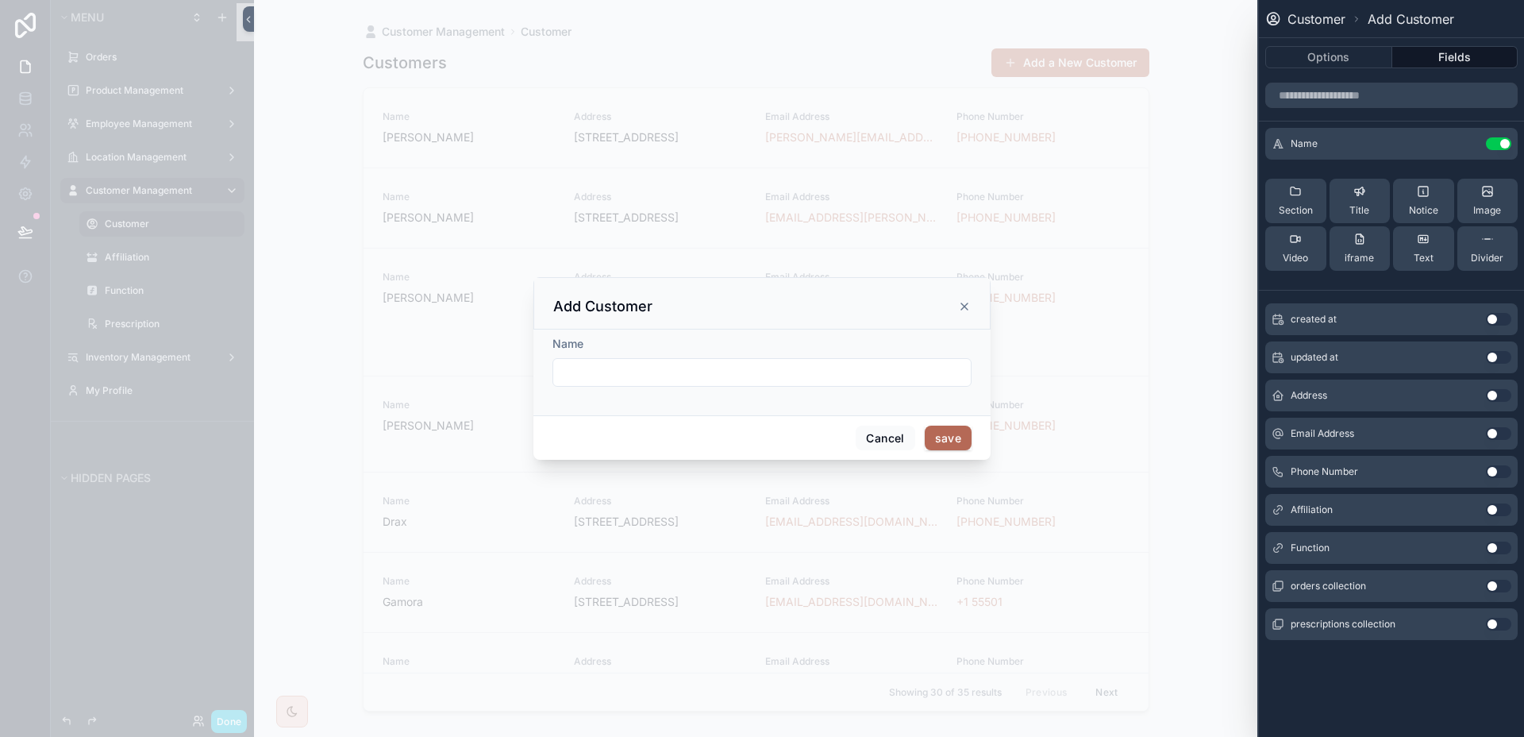
click at [1499, 389] on button "Use setting" at bounding box center [1498, 395] width 25 height 13
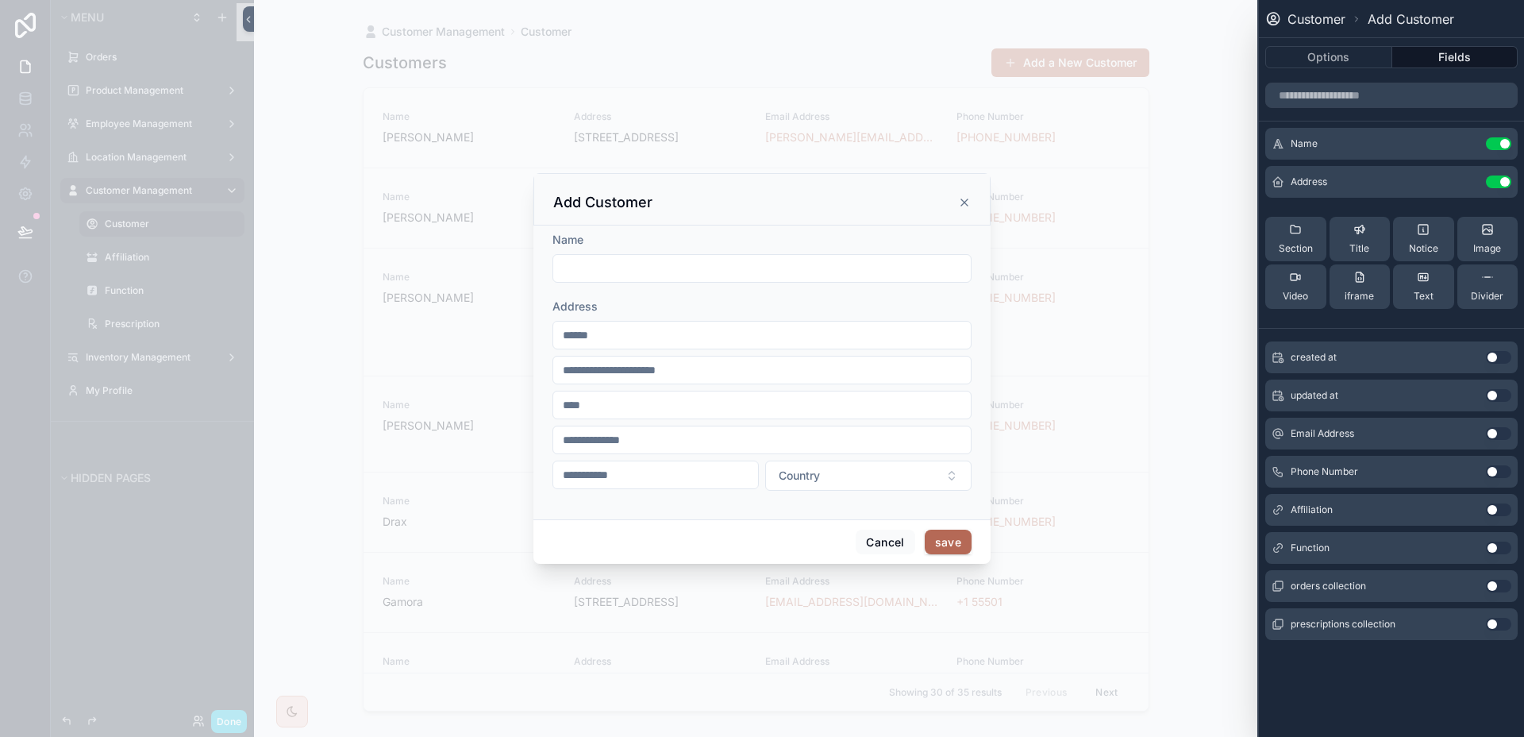
click at [1497, 432] on button "Use setting" at bounding box center [1498, 433] width 25 height 13
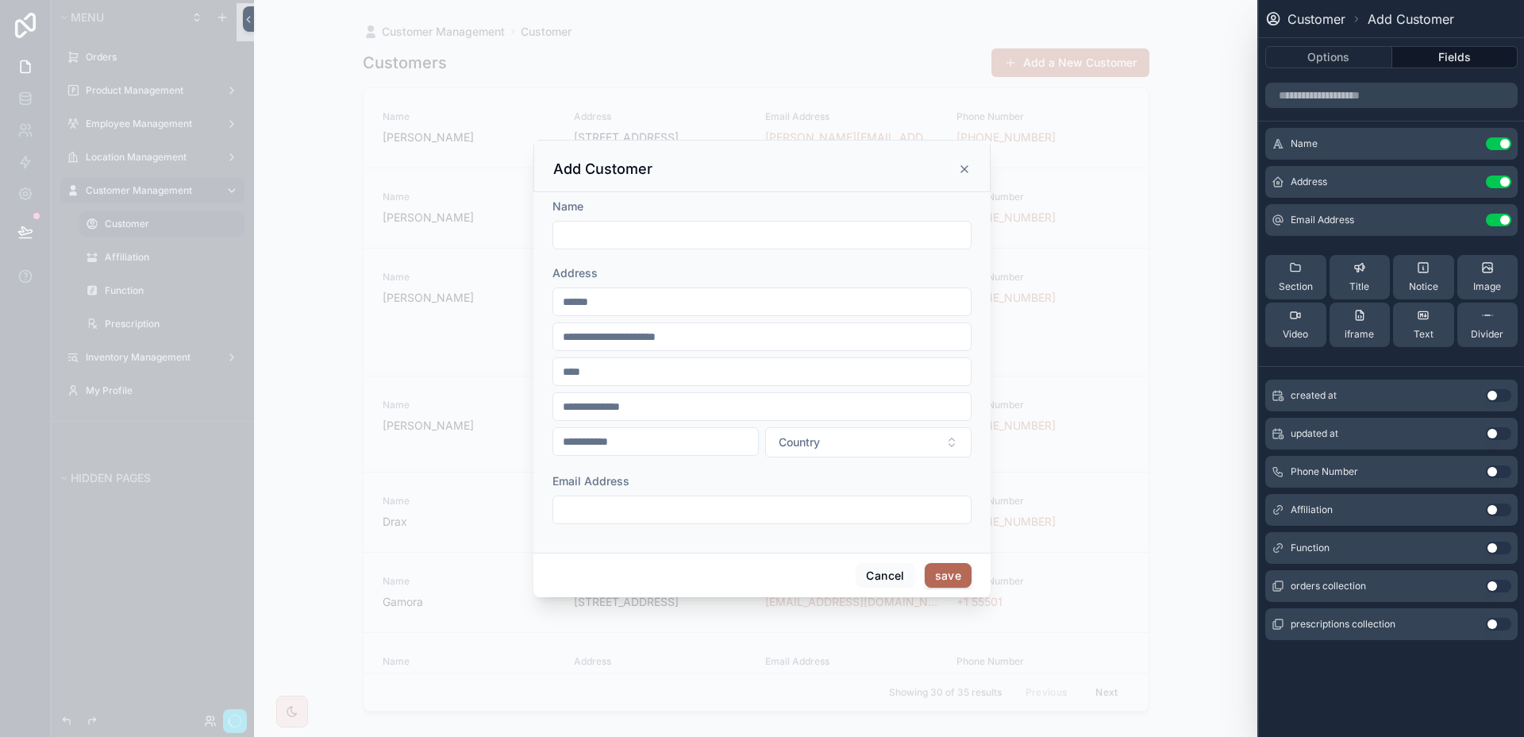
click at [1499, 472] on button "Use setting" at bounding box center [1498, 471] width 25 height 13
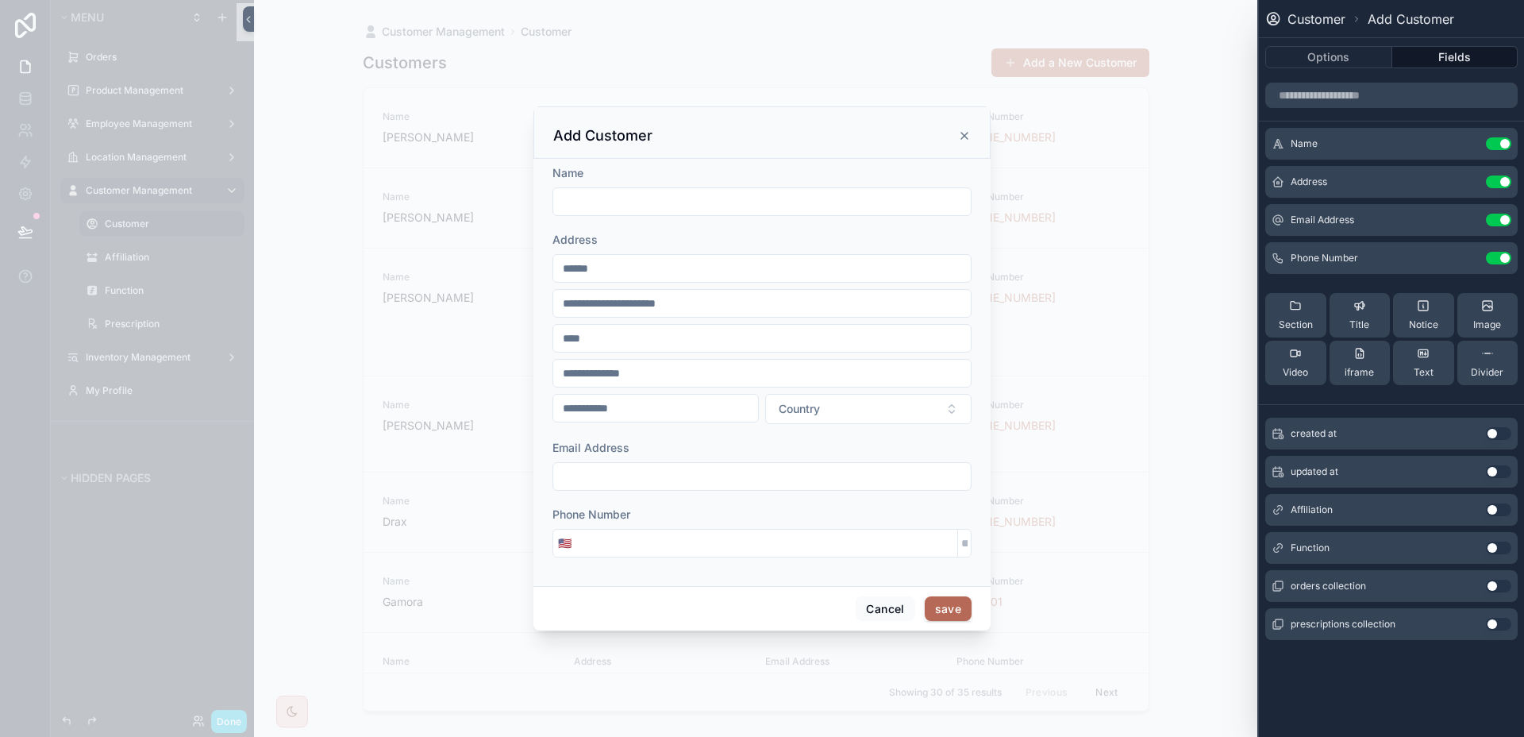
click at [1498, 517] on div "Affiliation Use setting" at bounding box center [1391, 510] width 252 height 32
click at [1502, 510] on button "Use setting" at bounding box center [1498, 509] width 25 height 13
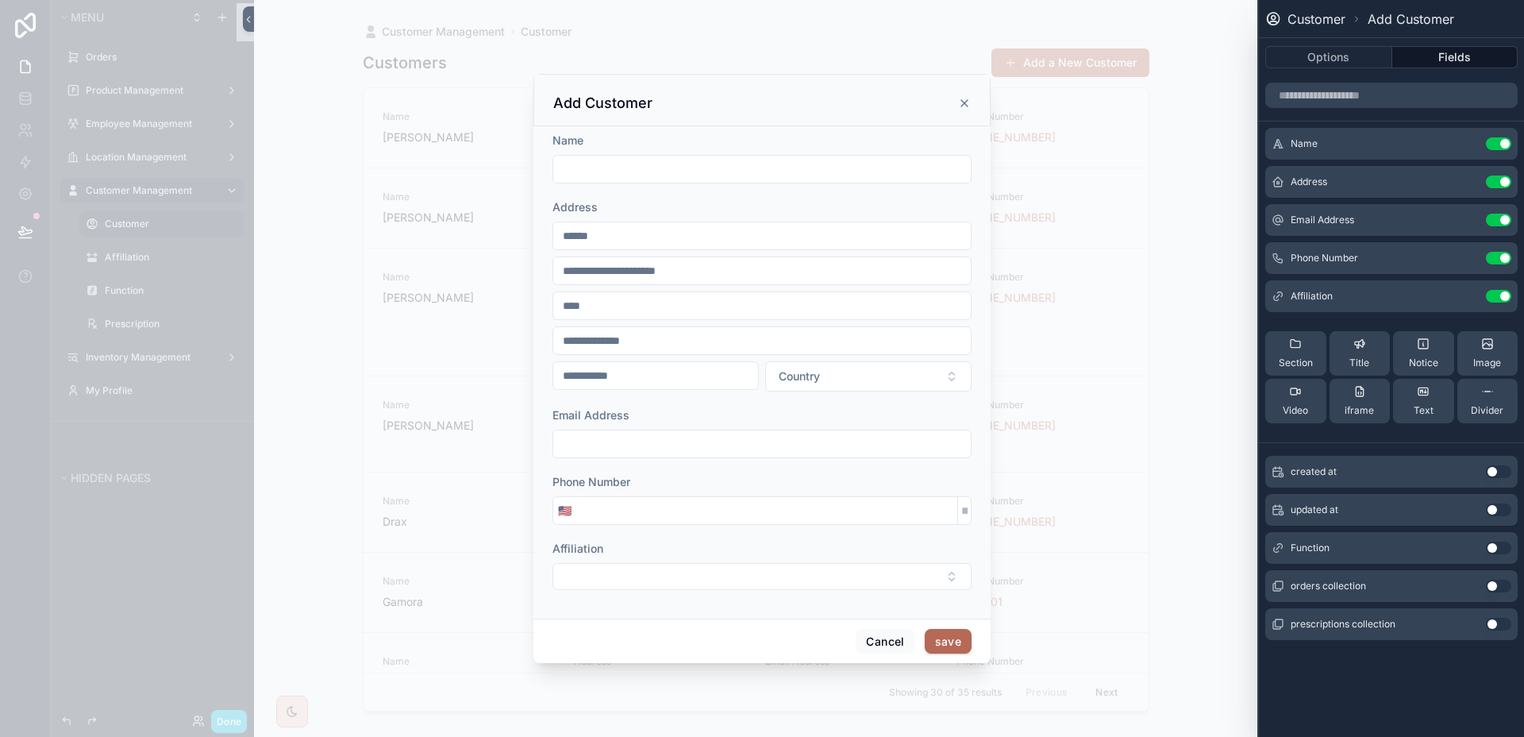
click at [1494, 551] on button "Use setting" at bounding box center [1498, 547] width 25 height 13
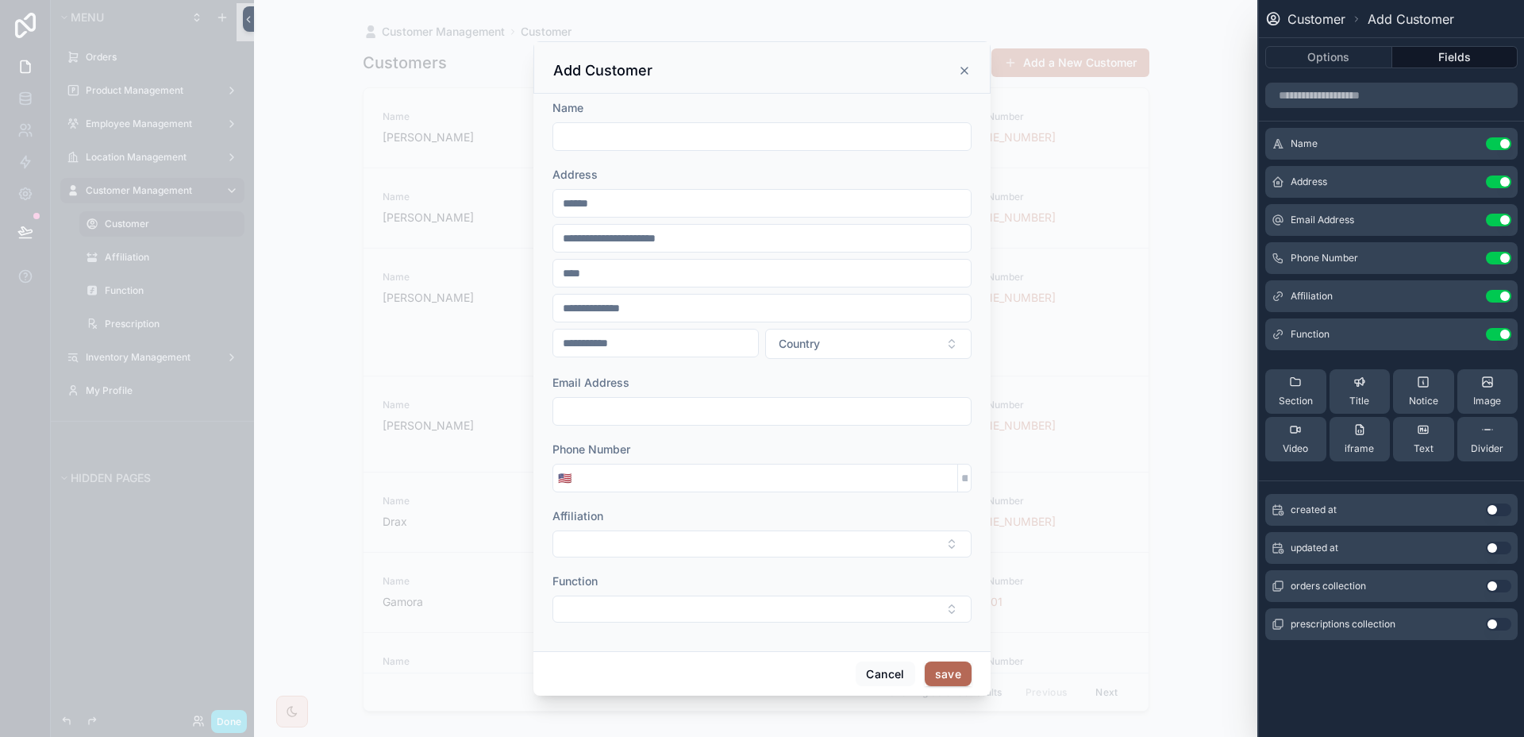
click at [0, 0] on icon at bounding box center [0, 0] width 0 height 0
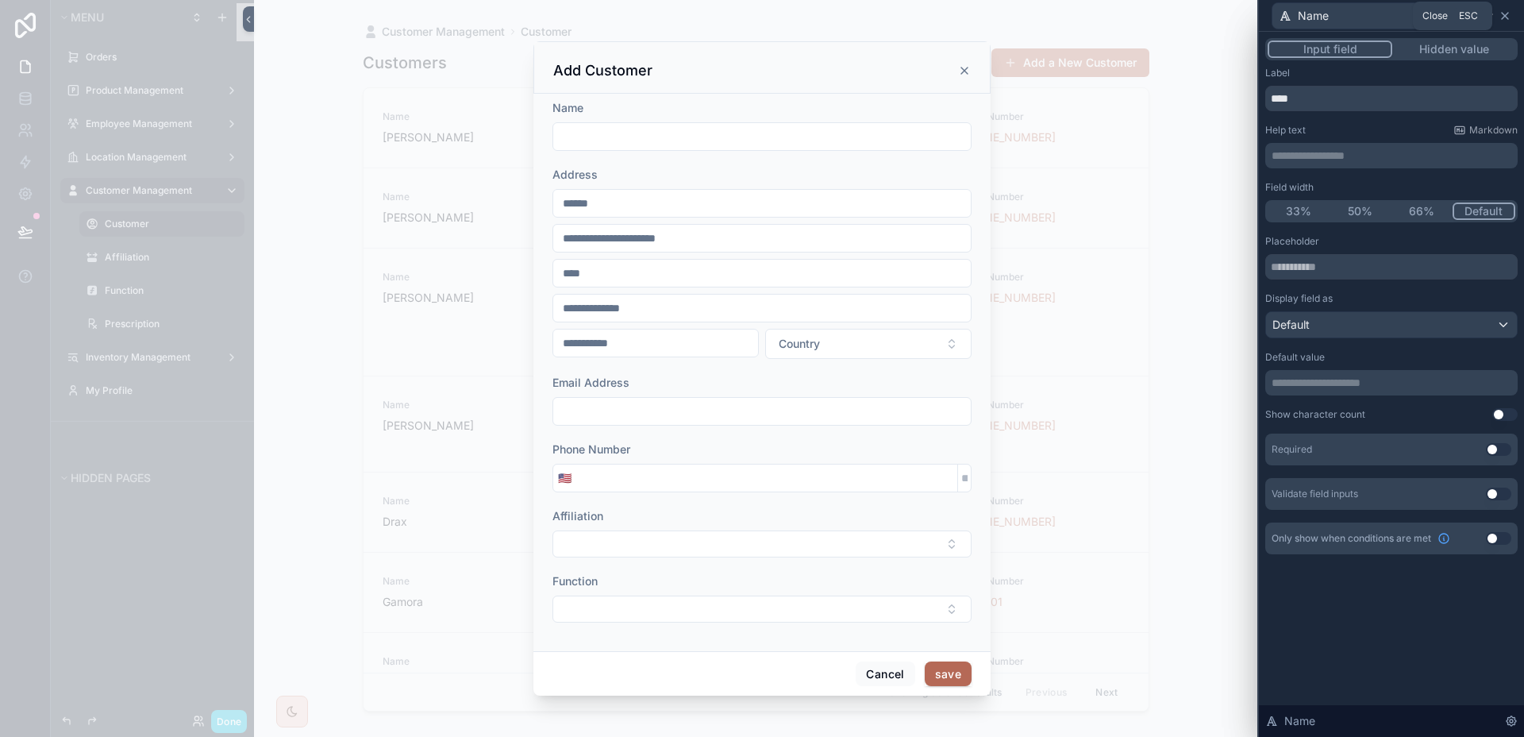
click at [1505, 12] on icon at bounding box center [1505, 16] width 13 height 13
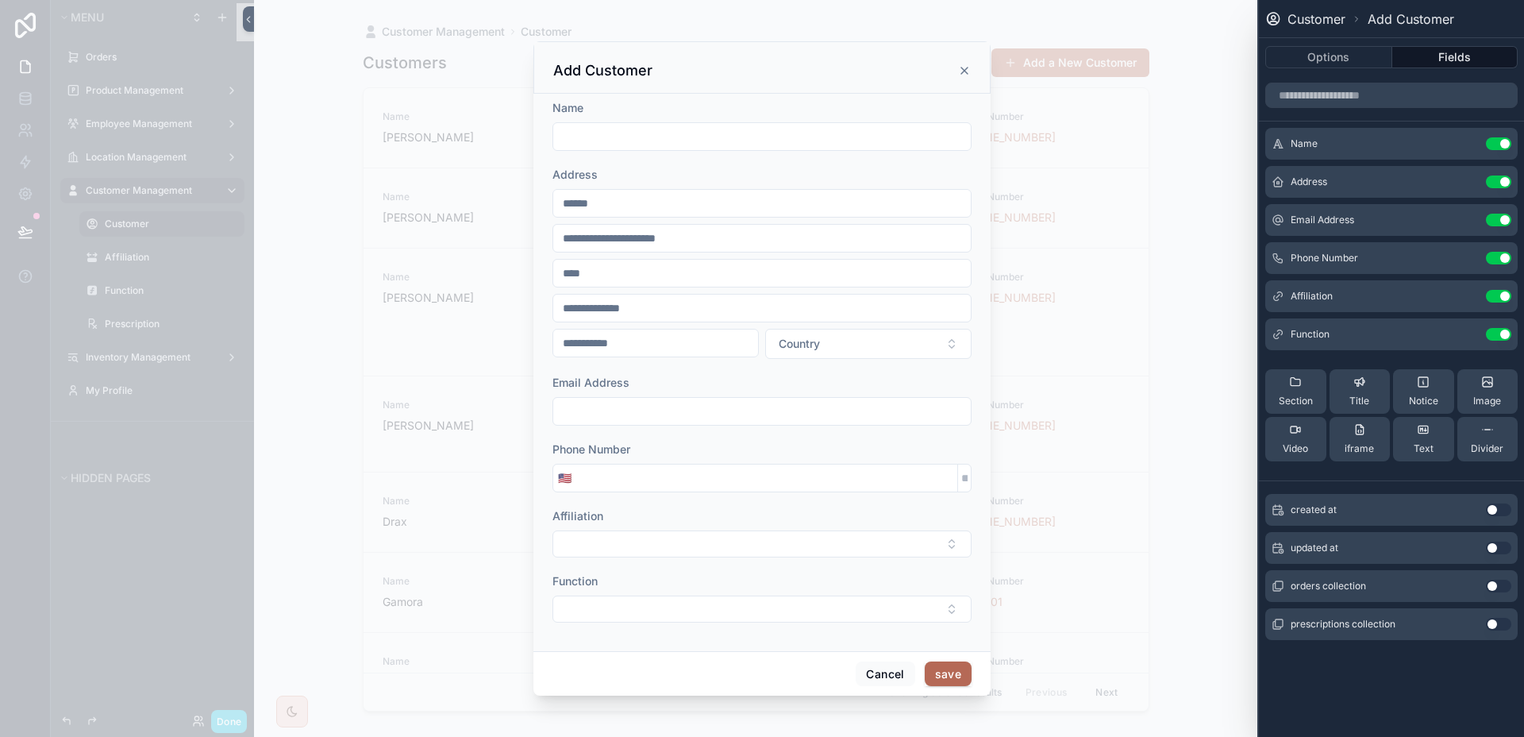
click at [0, 0] on icon at bounding box center [0, 0] width 0 height 0
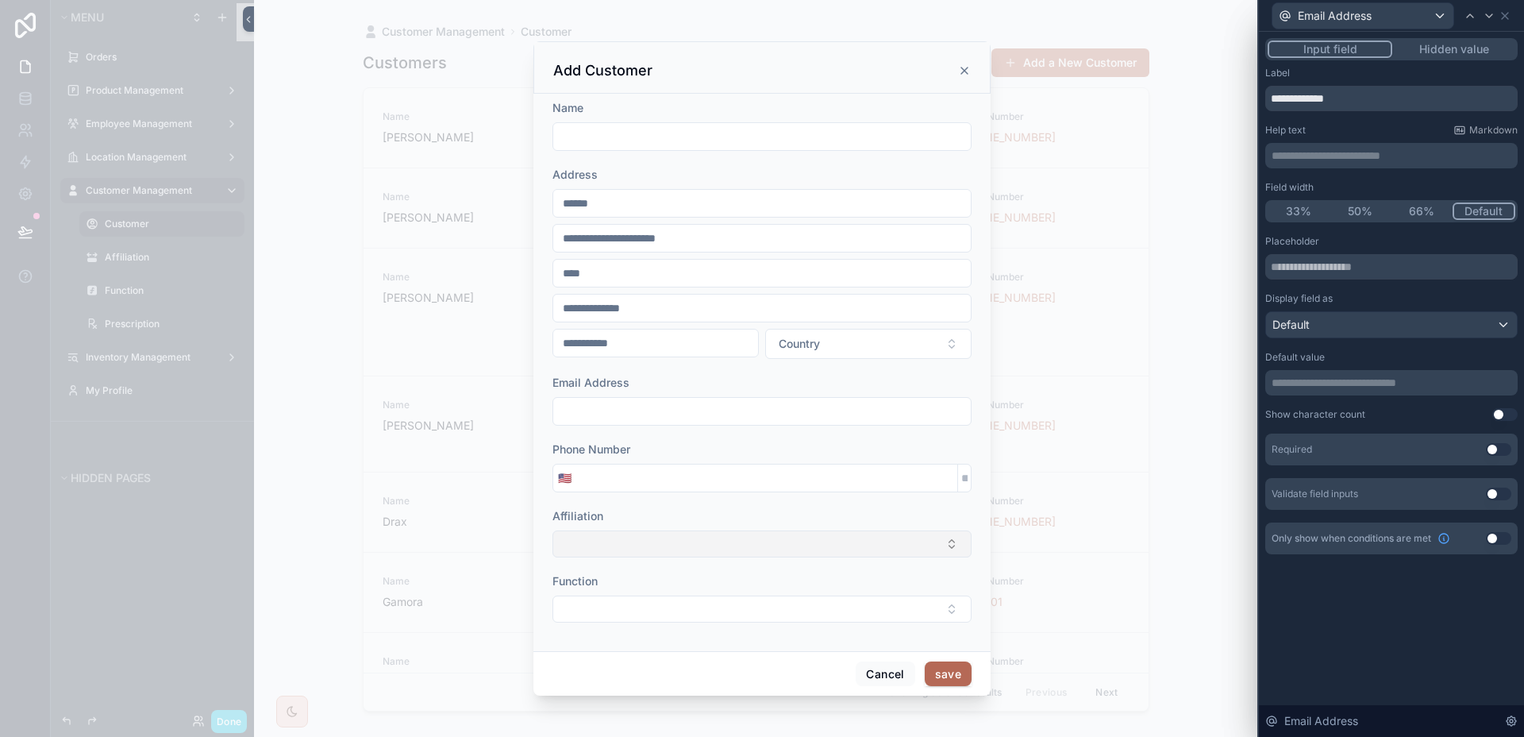
click at [692, 544] on button "Select Button" at bounding box center [762, 543] width 419 height 27
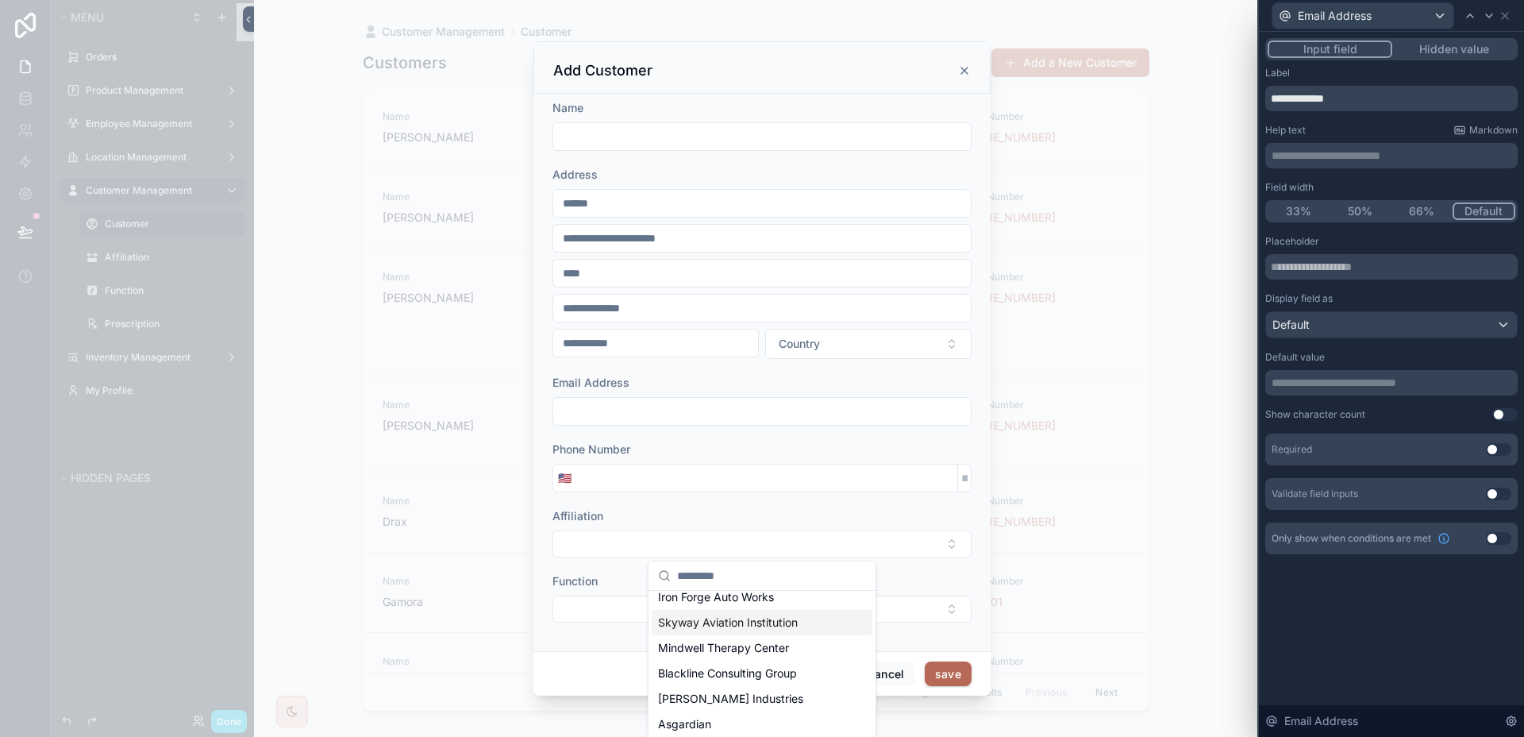
scroll to position [98, 0]
click at [602, 626] on form "Name Address Country Email Address Phone Number 🇺🇸 Affiliation Function" at bounding box center [762, 369] width 419 height 538
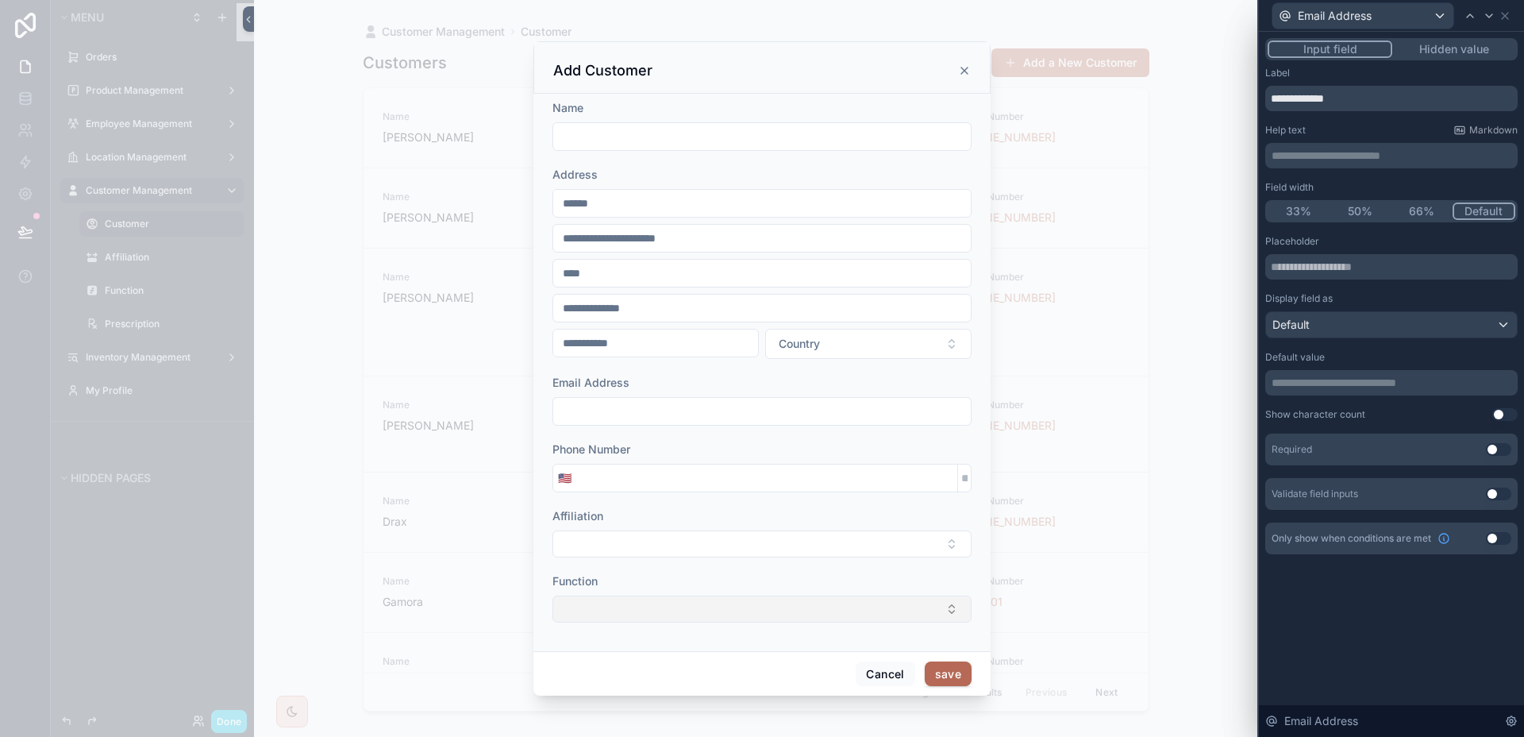
click at [694, 610] on button "Select Button" at bounding box center [762, 608] width 419 height 27
click at [580, 663] on div "Cancel save" at bounding box center [762, 673] width 457 height 45
click at [1373, 598] on div "**********" at bounding box center [1391, 384] width 265 height 705
click at [1504, 18] on icon at bounding box center [1505, 16] width 13 height 13
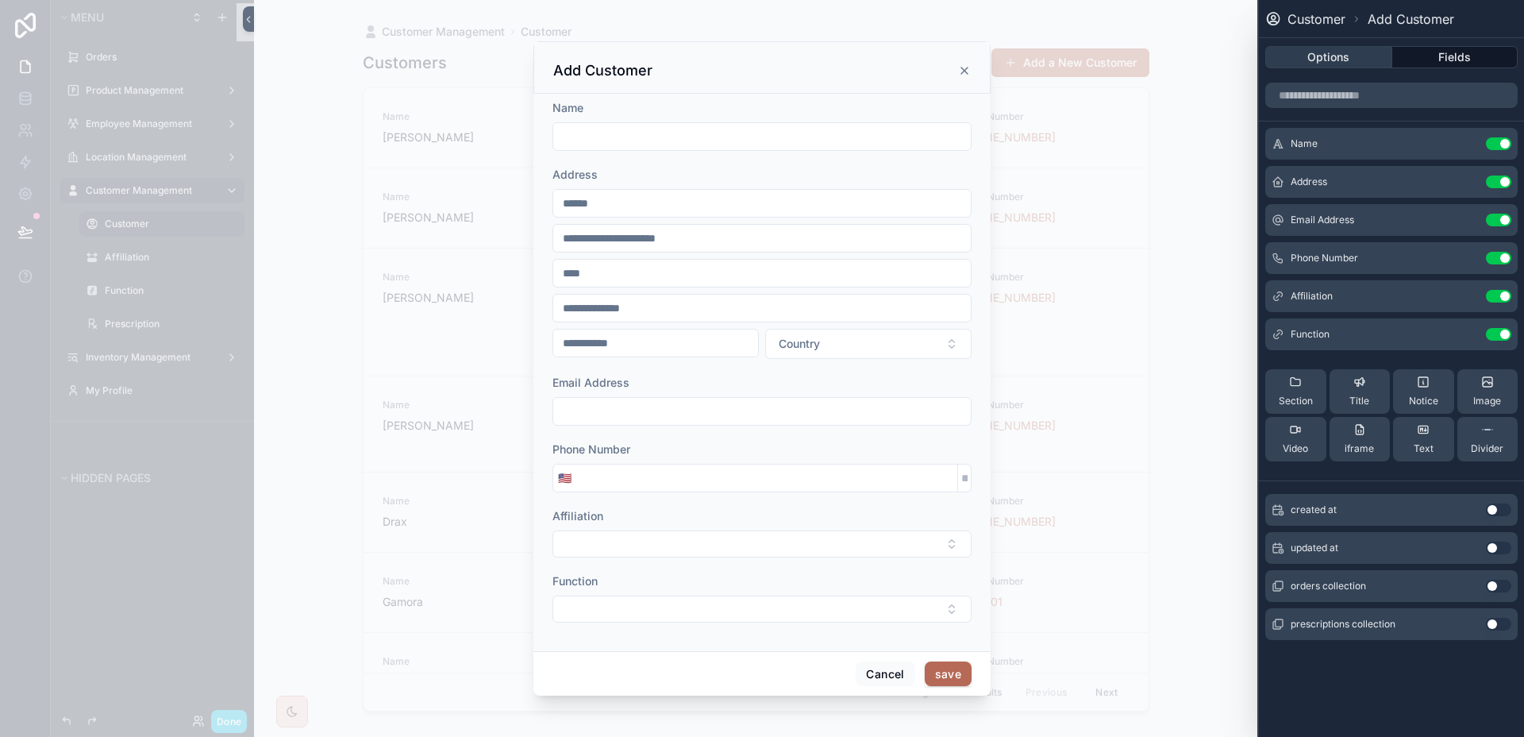
click at [1377, 64] on button "Options" at bounding box center [1328, 57] width 127 height 22
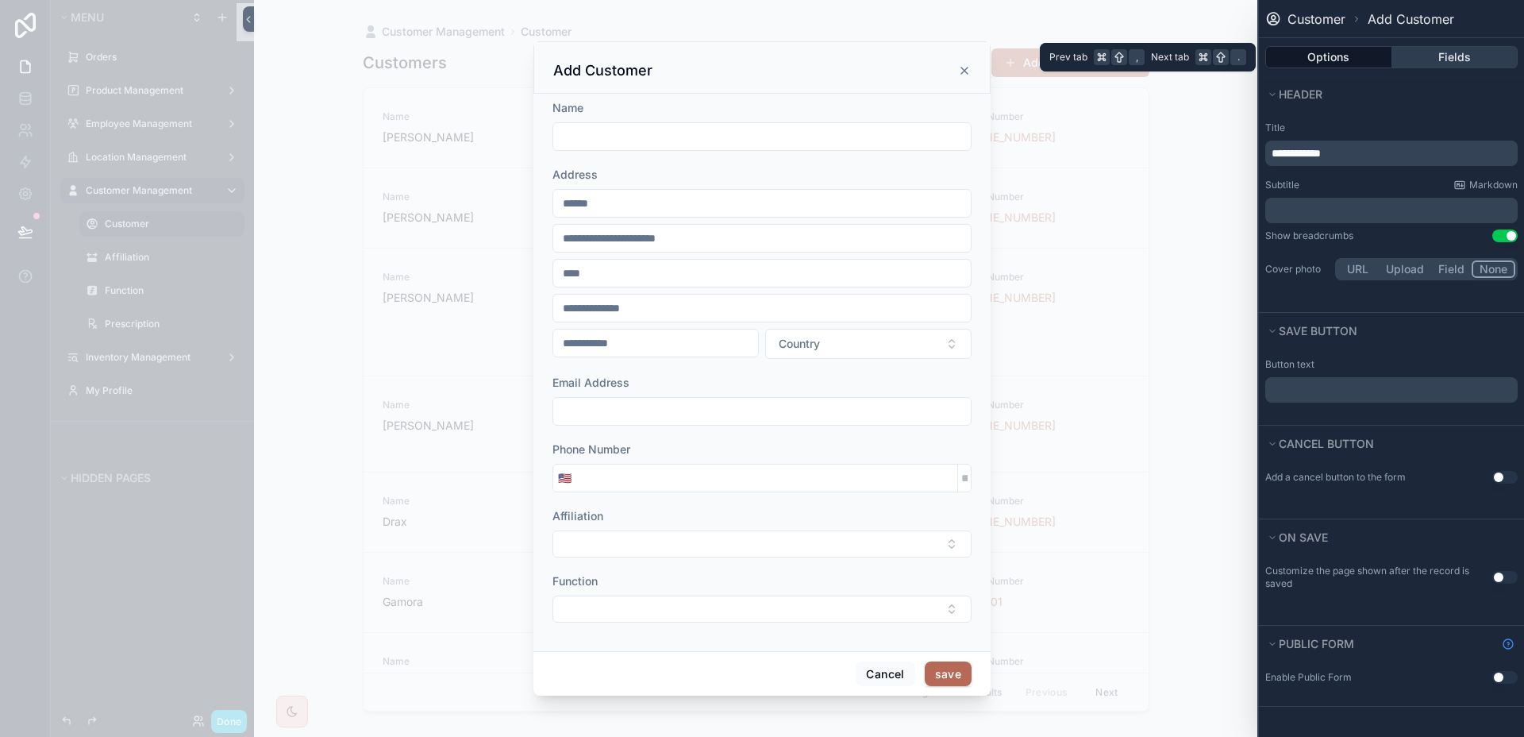
click at [1423, 63] on button "Fields" at bounding box center [1456, 57] width 126 height 22
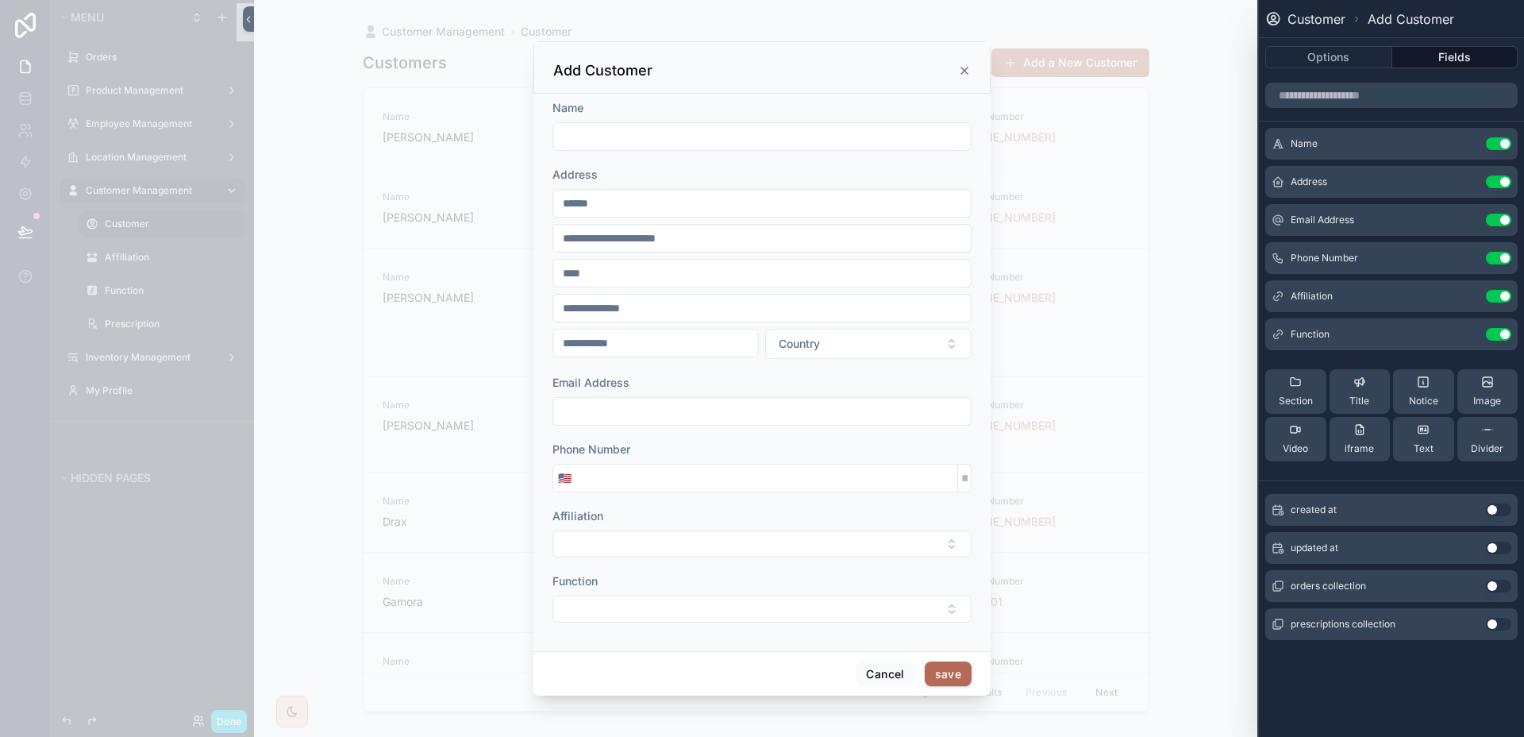
click at [0, 0] on icon at bounding box center [0, 0] width 0 height 0
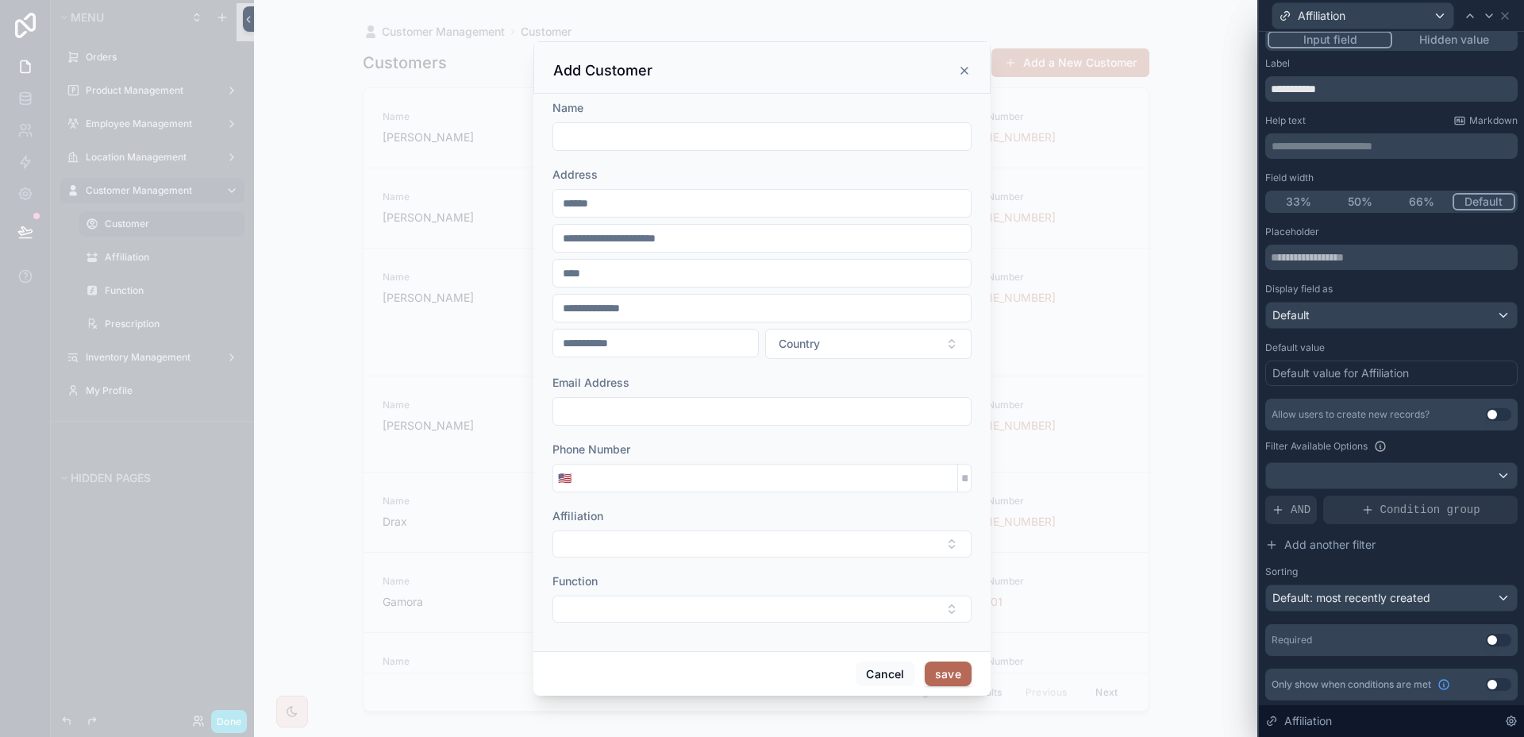
scroll to position [11, 0]
click at [1489, 412] on button "Use setting" at bounding box center [1498, 412] width 25 height 13
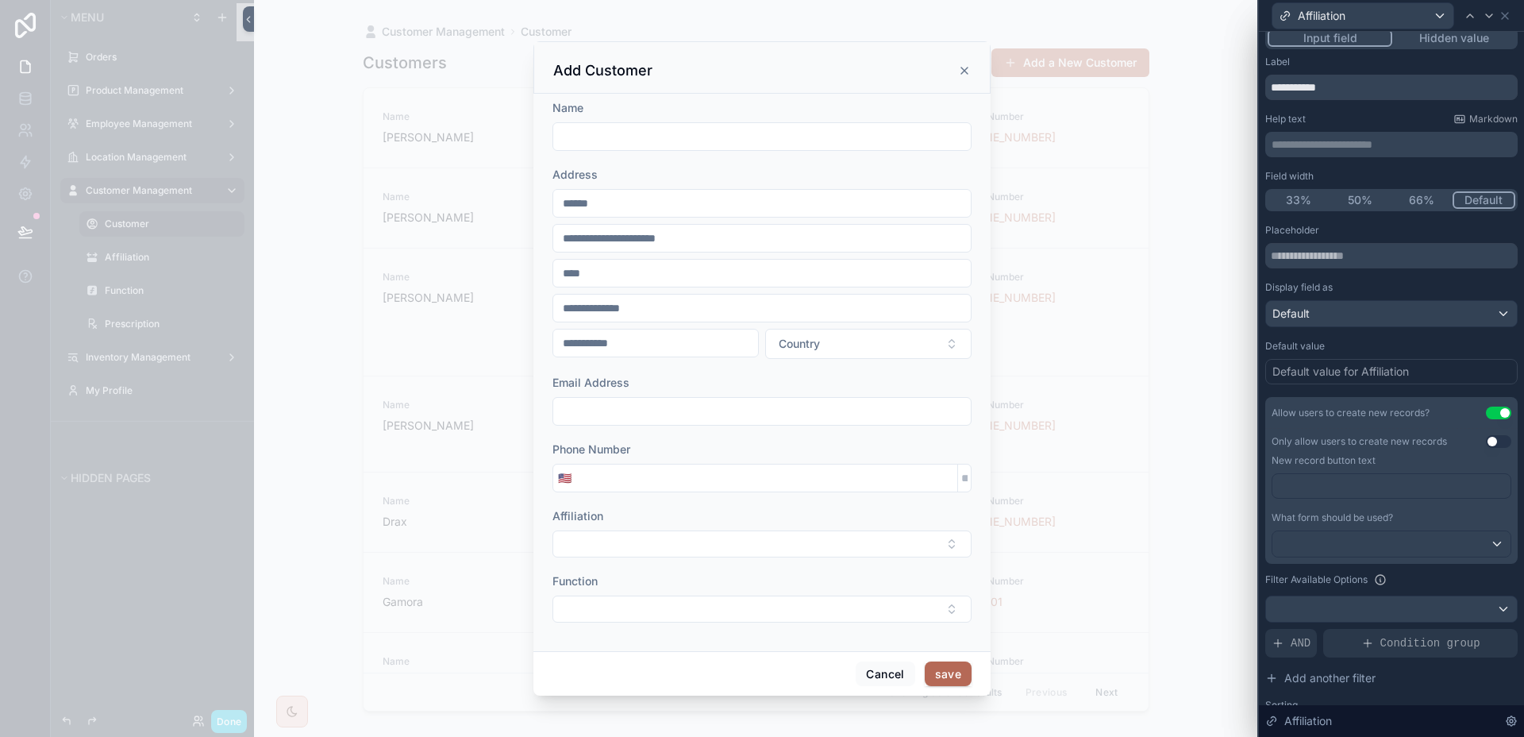
click at [1486, 440] on button "Use setting" at bounding box center [1498, 441] width 25 height 13
click at [1373, 484] on p "﻿" at bounding box center [1393, 486] width 229 height 16
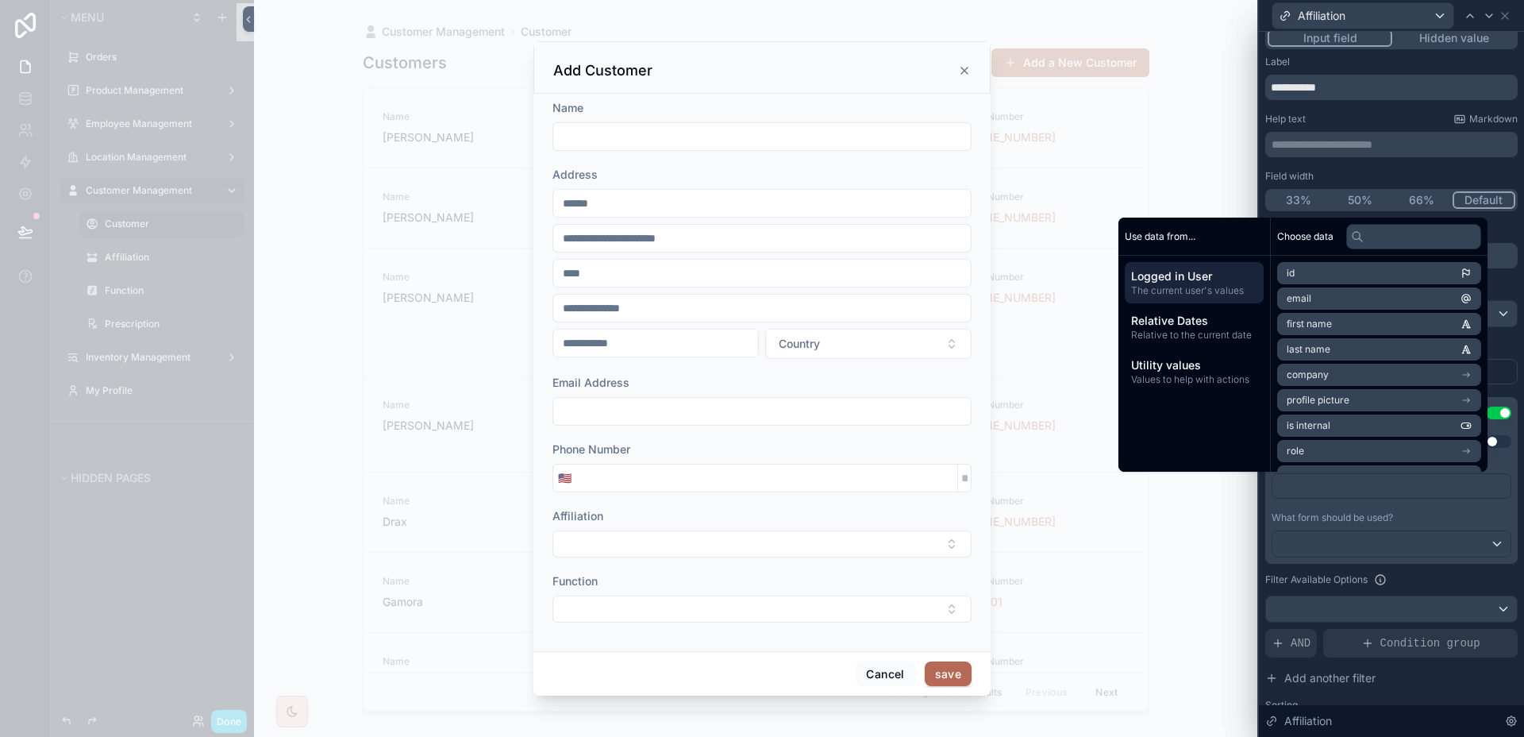
click at [1373, 484] on p "﻿" at bounding box center [1393, 486] width 229 height 16
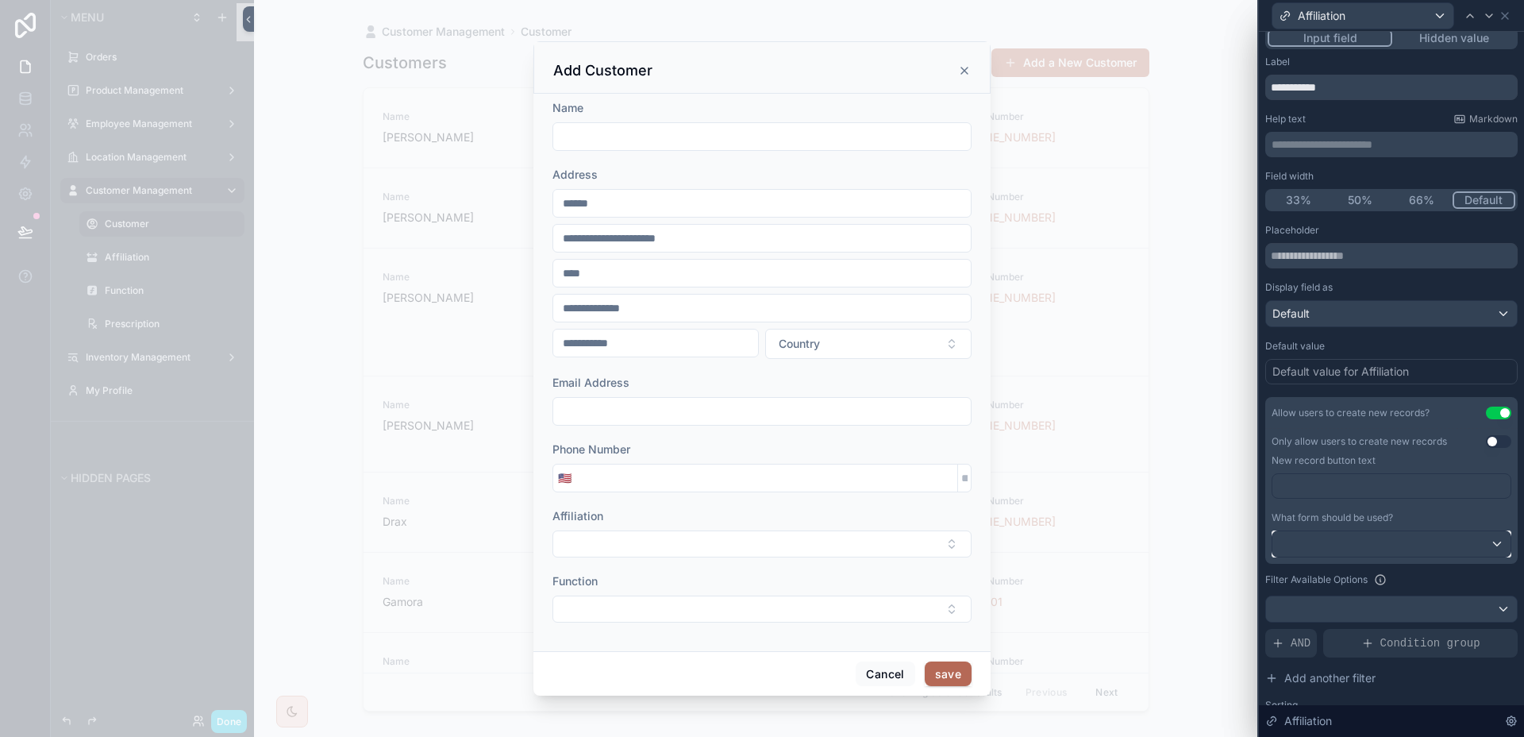
click at [1373, 532] on div at bounding box center [1392, 543] width 238 height 25
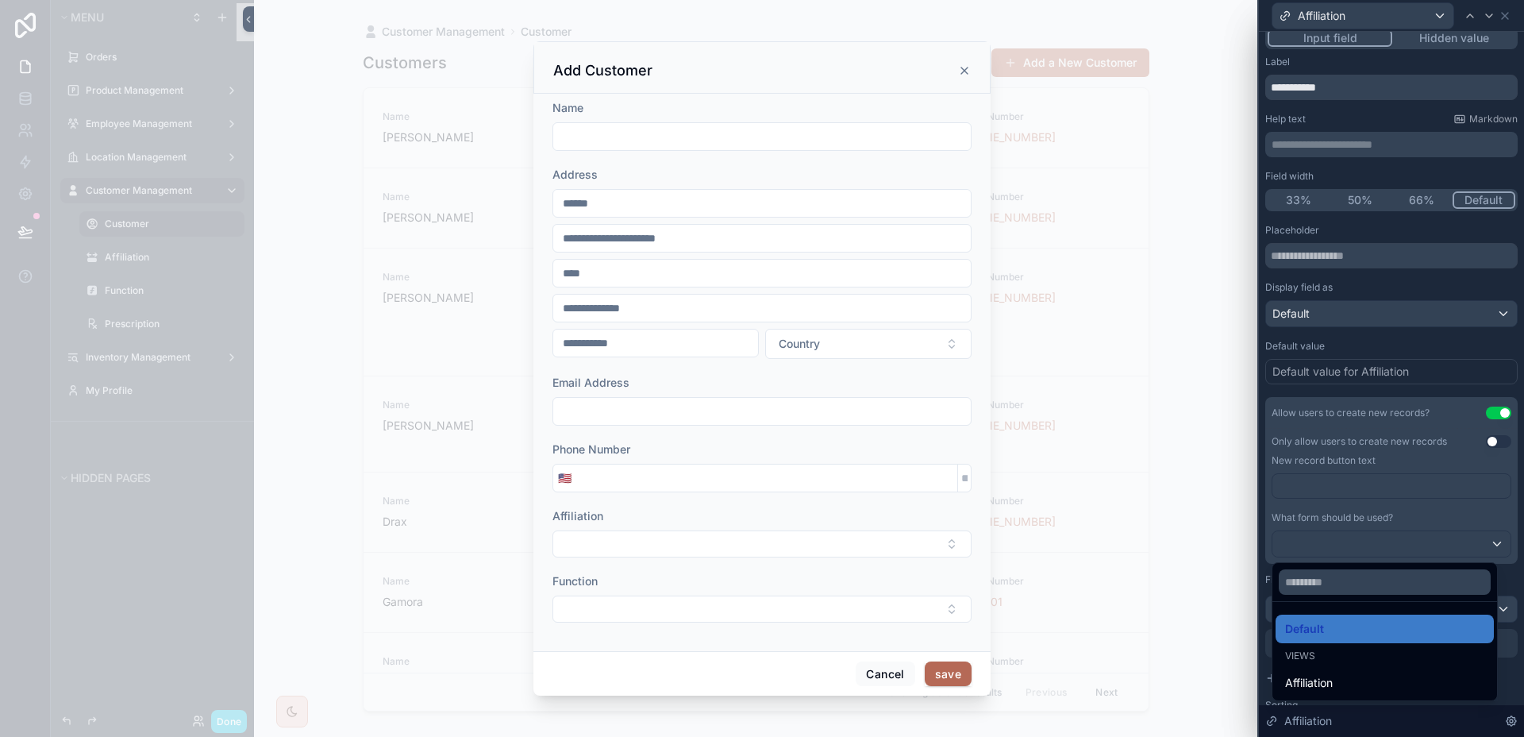
click at [1371, 466] on div at bounding box center [1391, 368] width 265 height 737
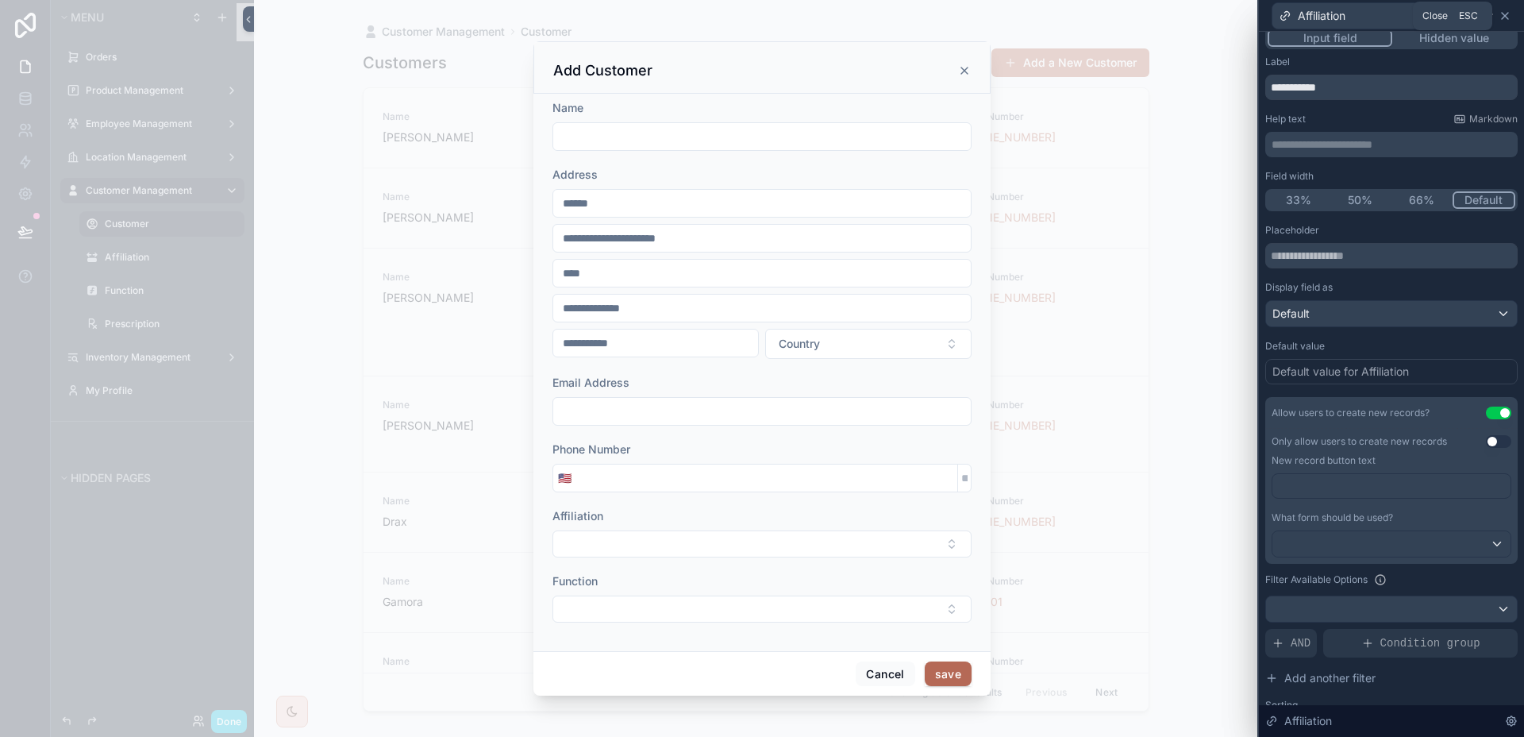
click at [1501, 17] on icon at bounding box center [1505, 16] width 13 height 13
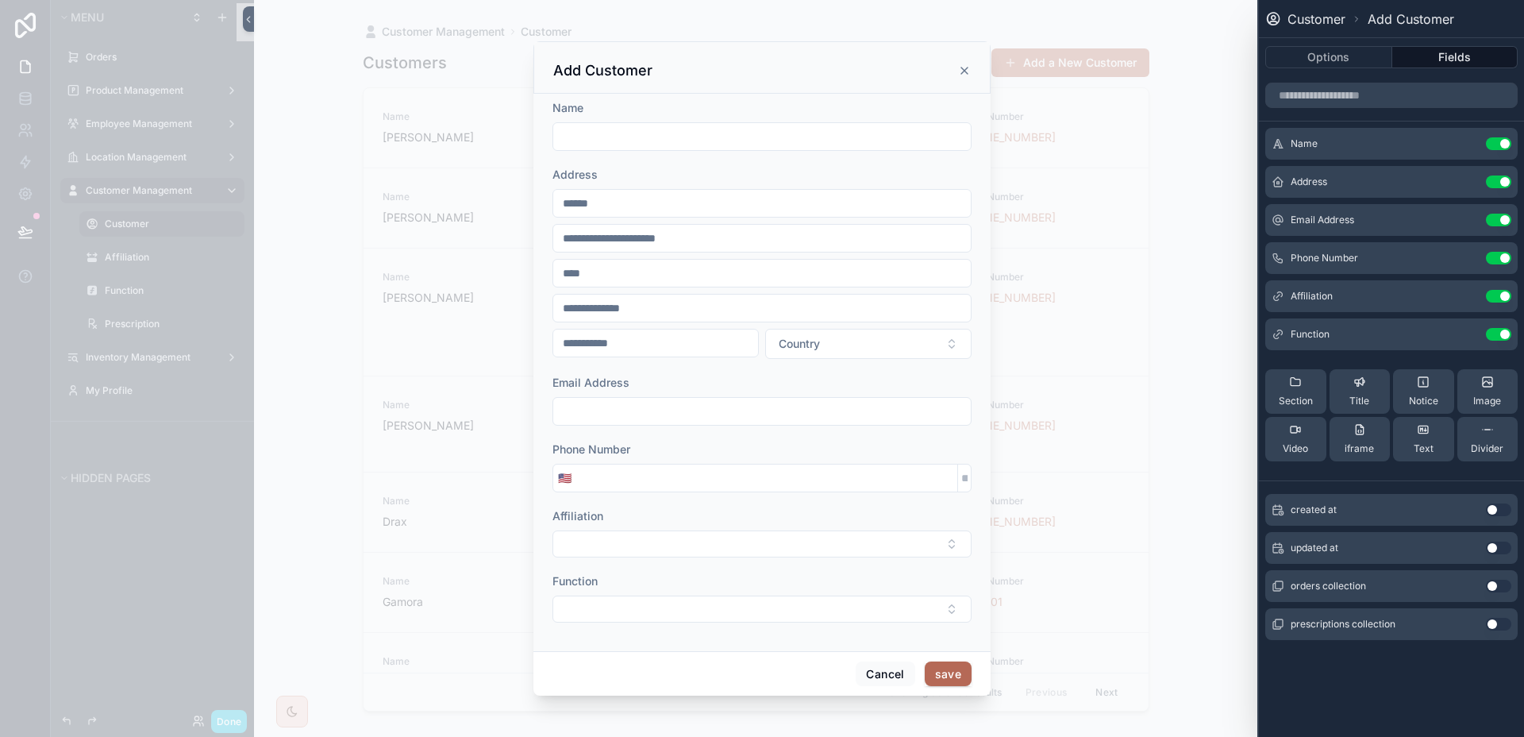
click at [961, 70] on icon "scrollable content" at bounding box center [964, 70] width 13 height 13
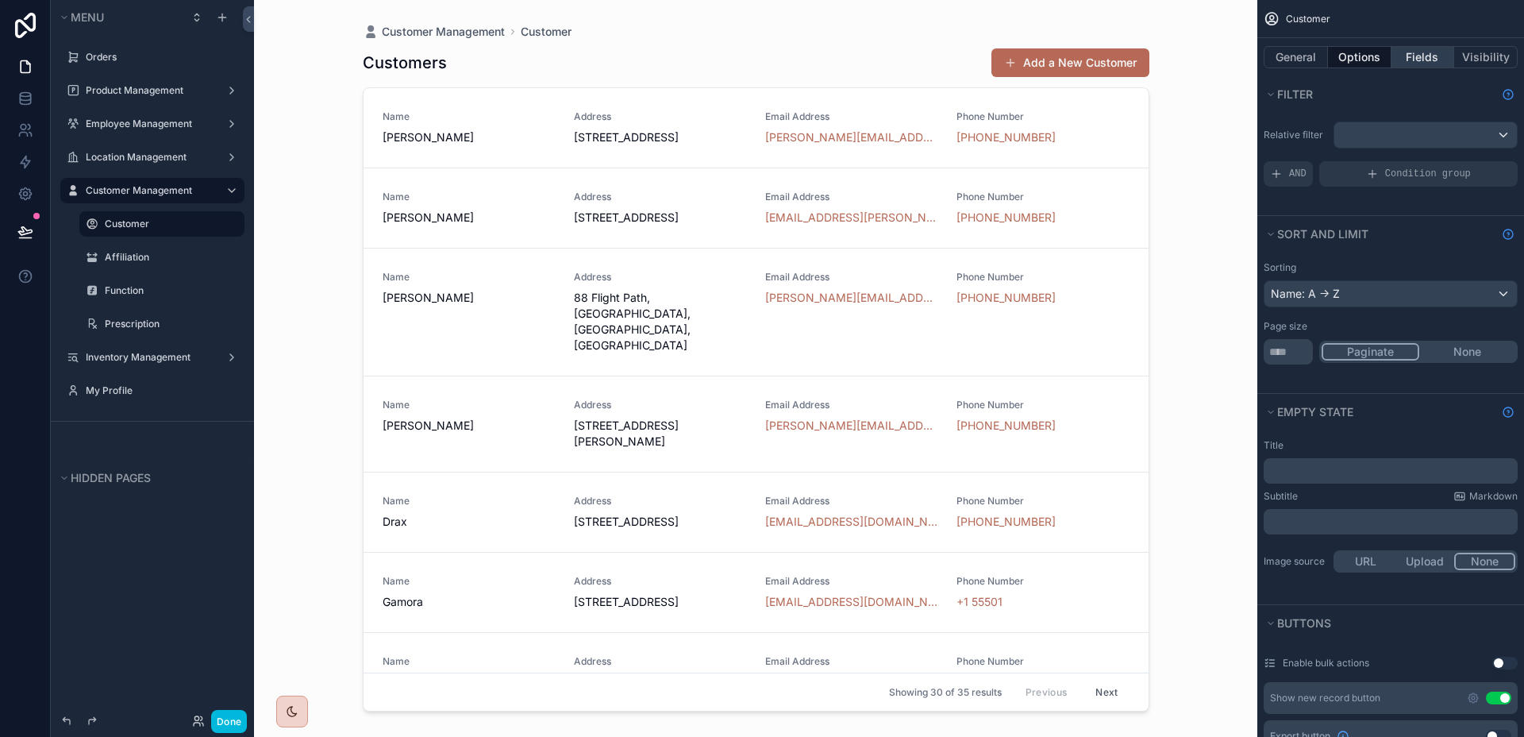
click at [1410, 46] on button "Fields" at bounding box center [1424, 57] width 64 height 22
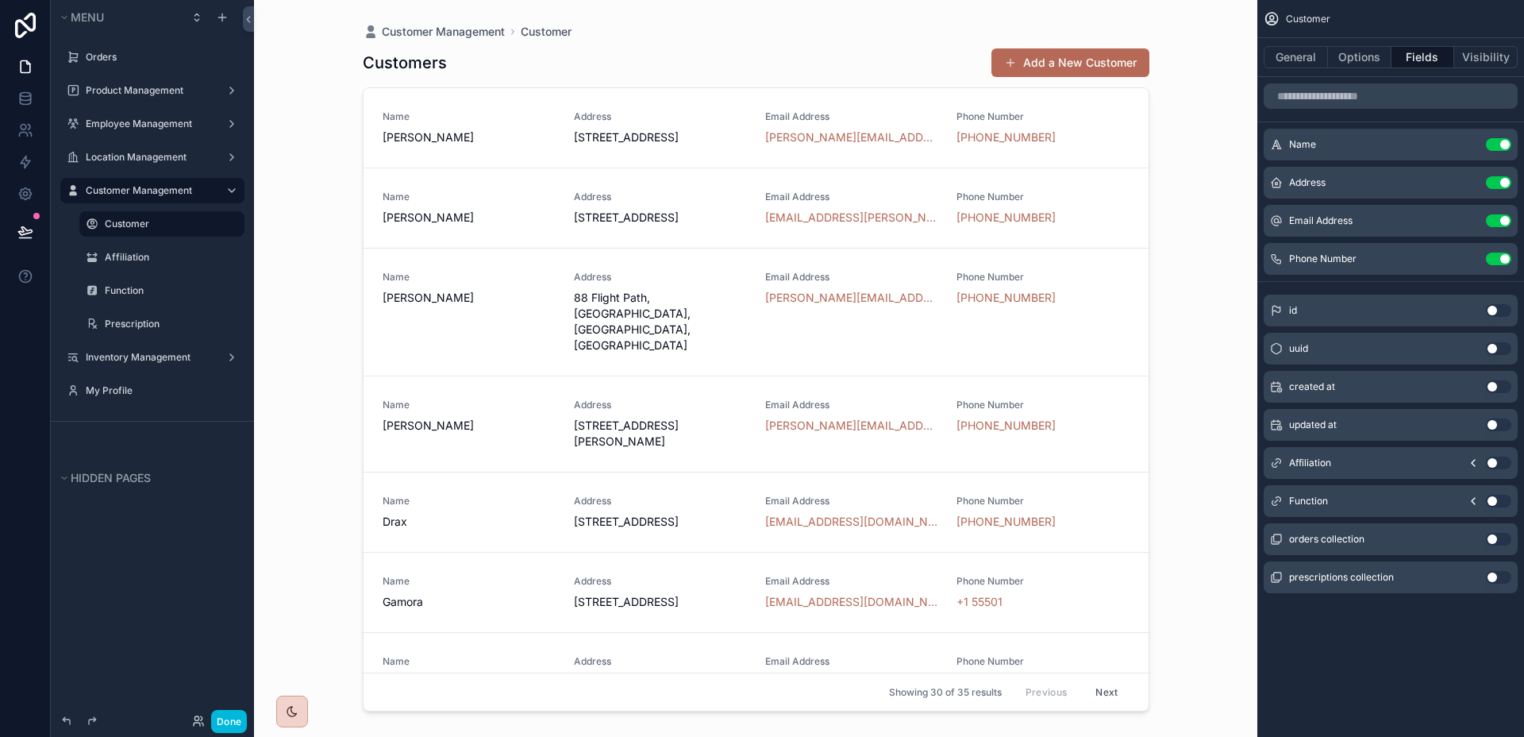
click at [0, 0] on button "scrollable content" at bounding box center [0, 0] width 0 height 0
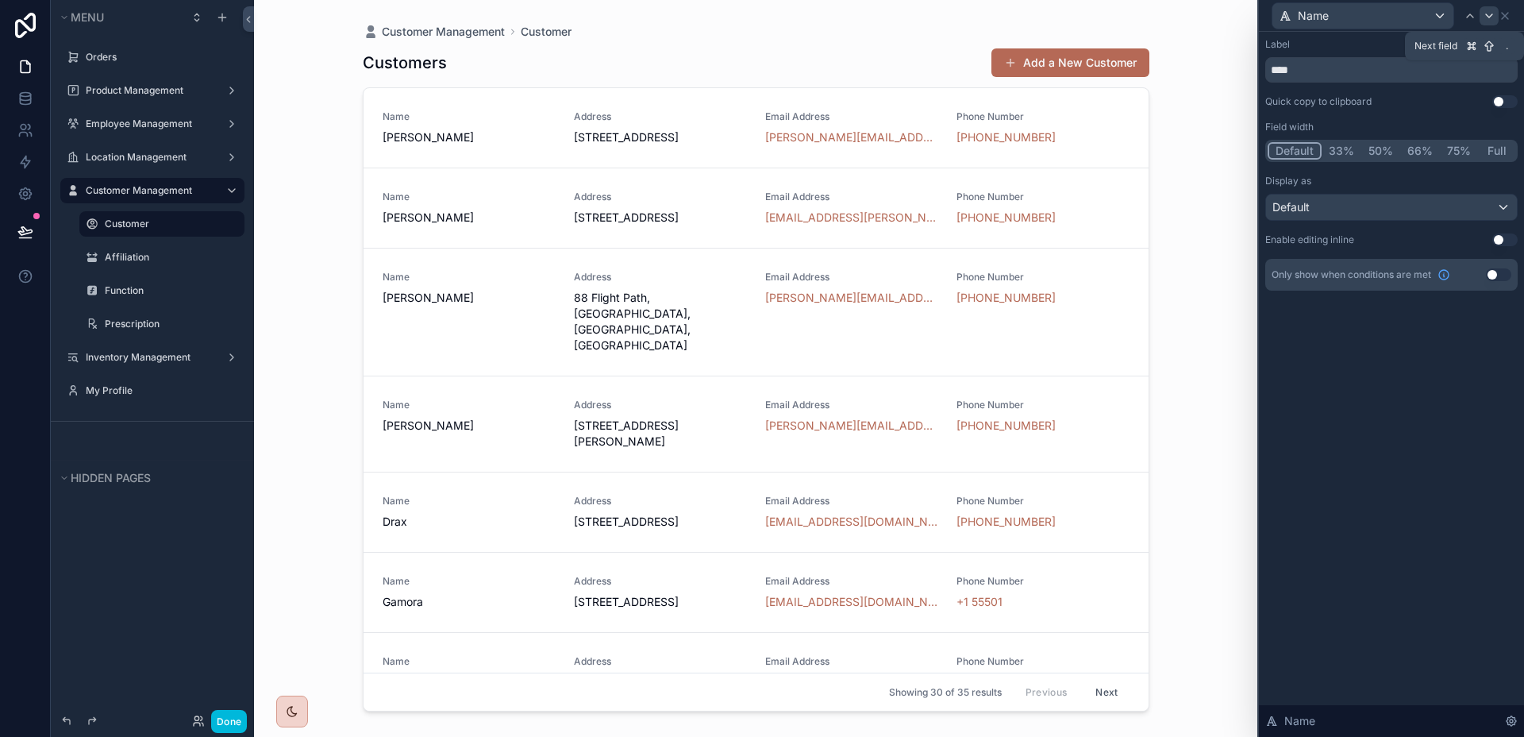
click at [1493, 14] on icon at bounding box center [1489, 16] width 13 height 13
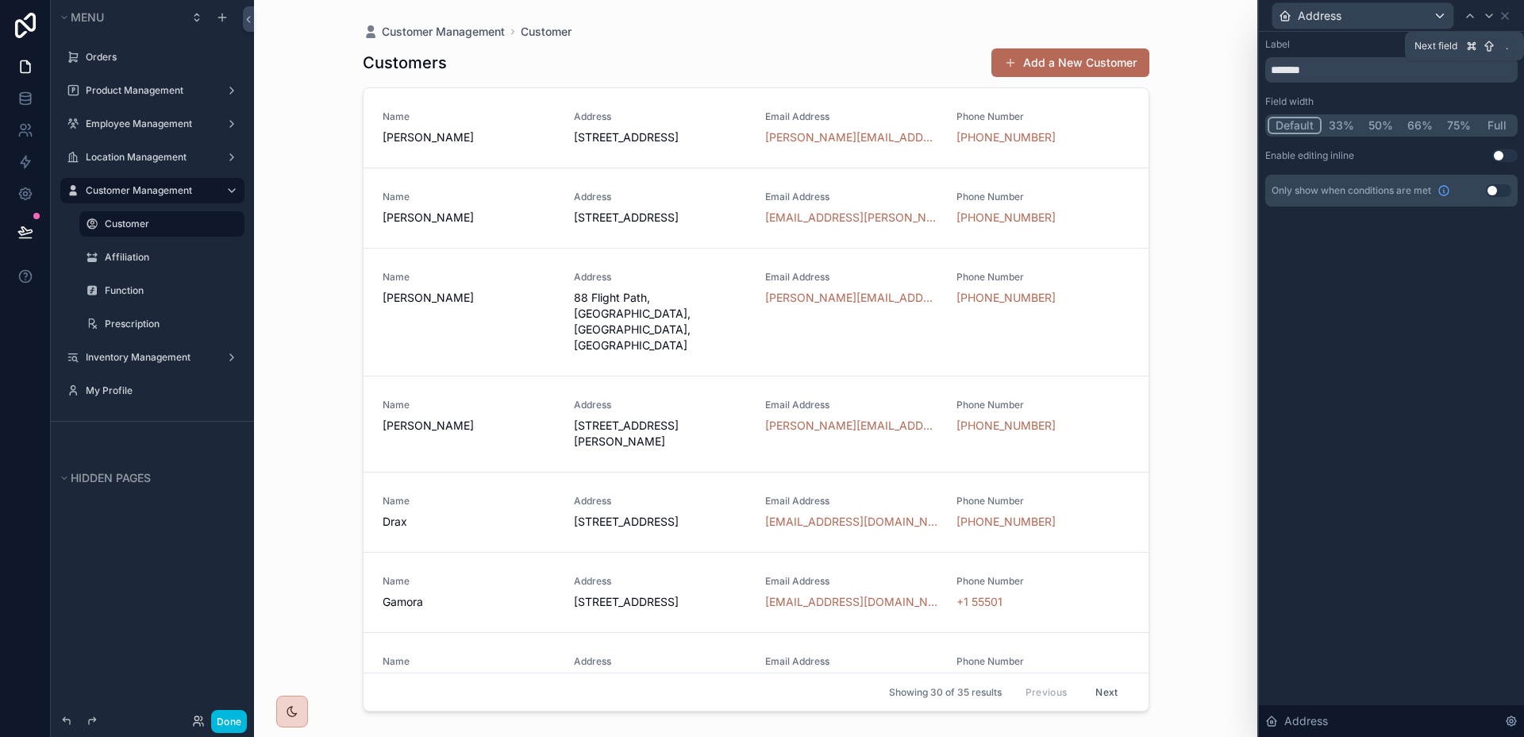
click at [1493, 14] on icon at bounding box center [1489, 16] width 13 height 13
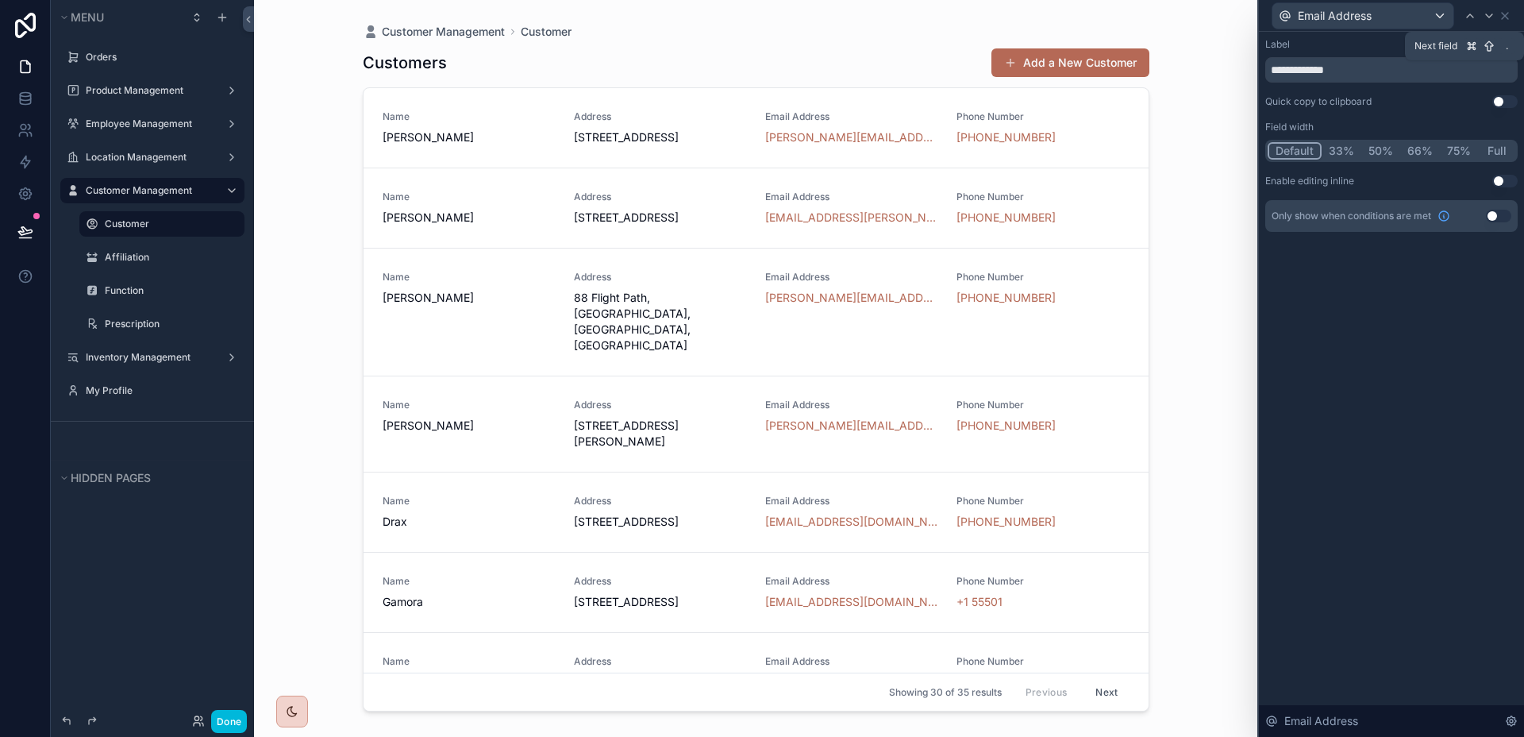
click at [1493, 14] on icon at bounding box center [1489, 16] width 13 height 13
click at [1507, 14] on icon at bounding box center [1505, 16] width 13 height 13
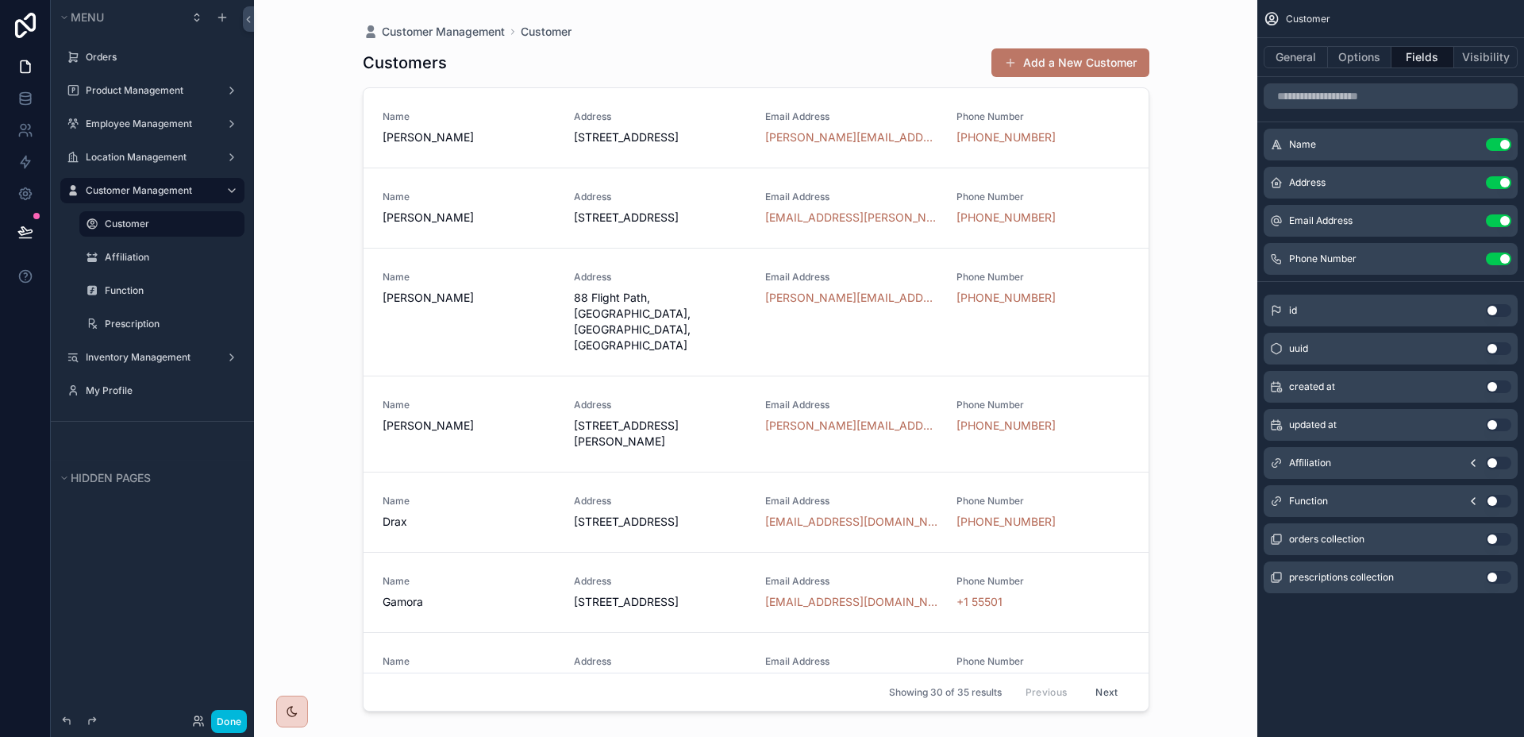
click at [1052, 52] on button "Add a New Customer" at bounding box center [1071, 62] width 158 height 29
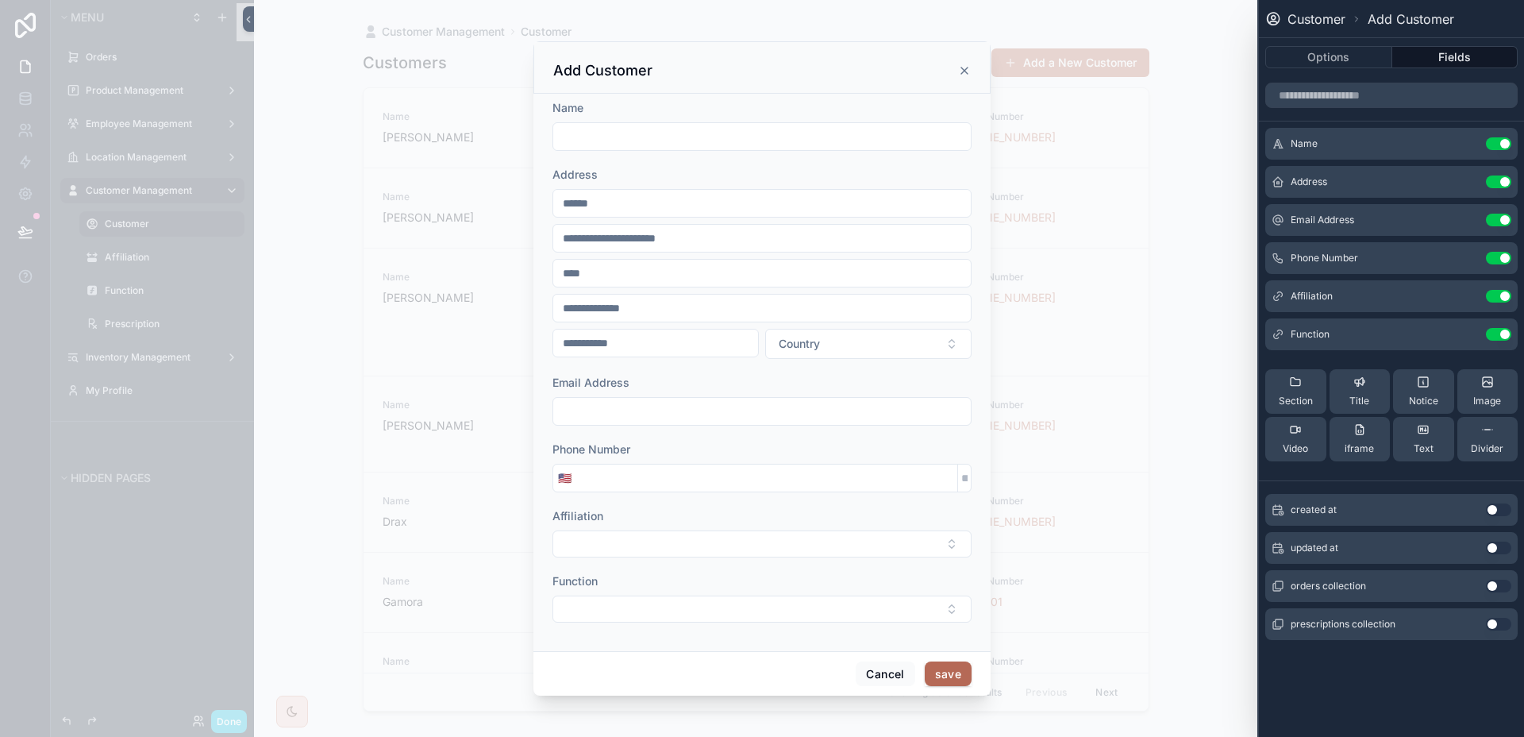
click at [0, 0] on icon at bounding box center [0, 0] width 0 height 0
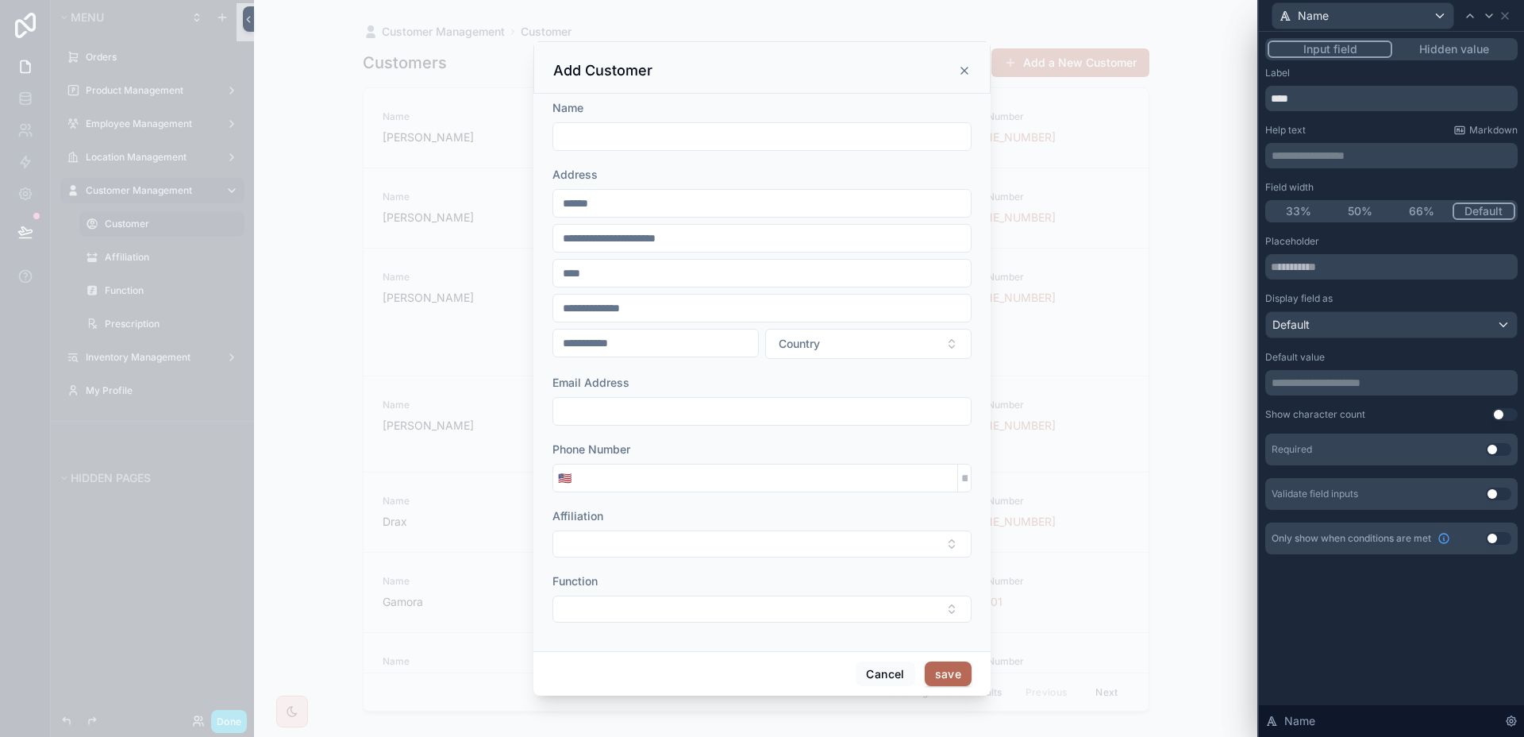
click at [1490, 446] on button "Use setting" at bounding box center [1498, 449] width 25 height 13
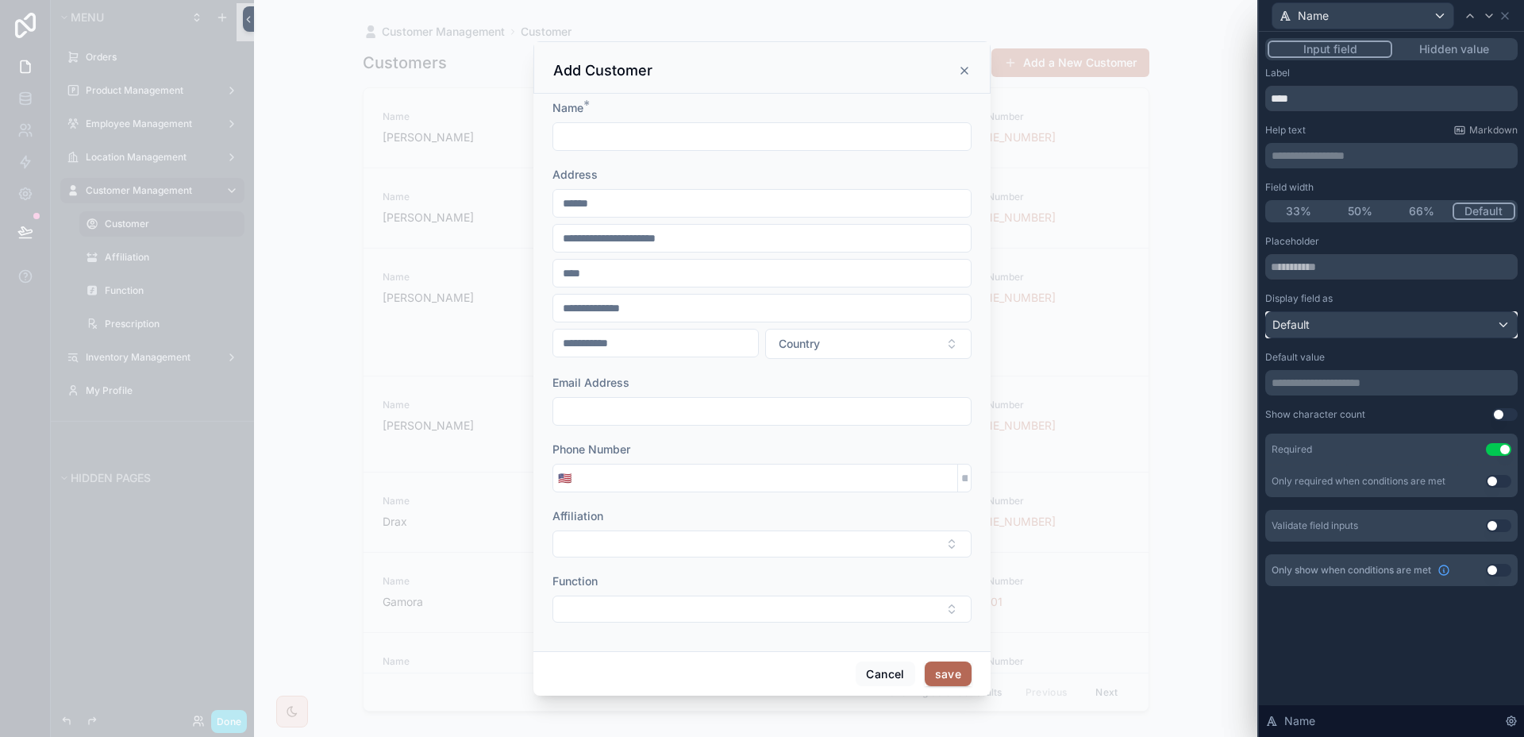
click at [1447, 318] on div "Default" at bounding box center [1391, 324] width 251 height 25
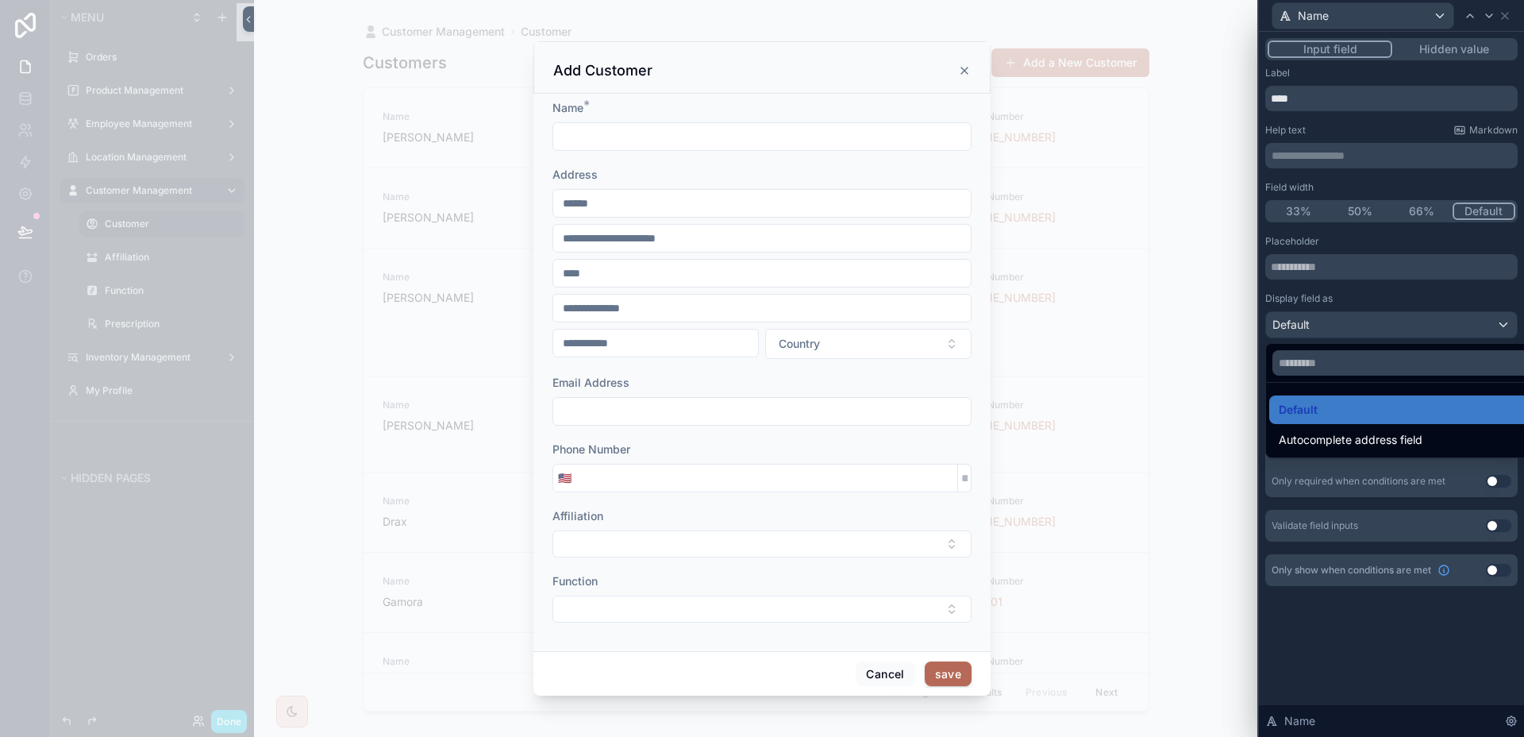
click at [1447, 318] on div at bounding box center [1391, 368] width 265 height 737
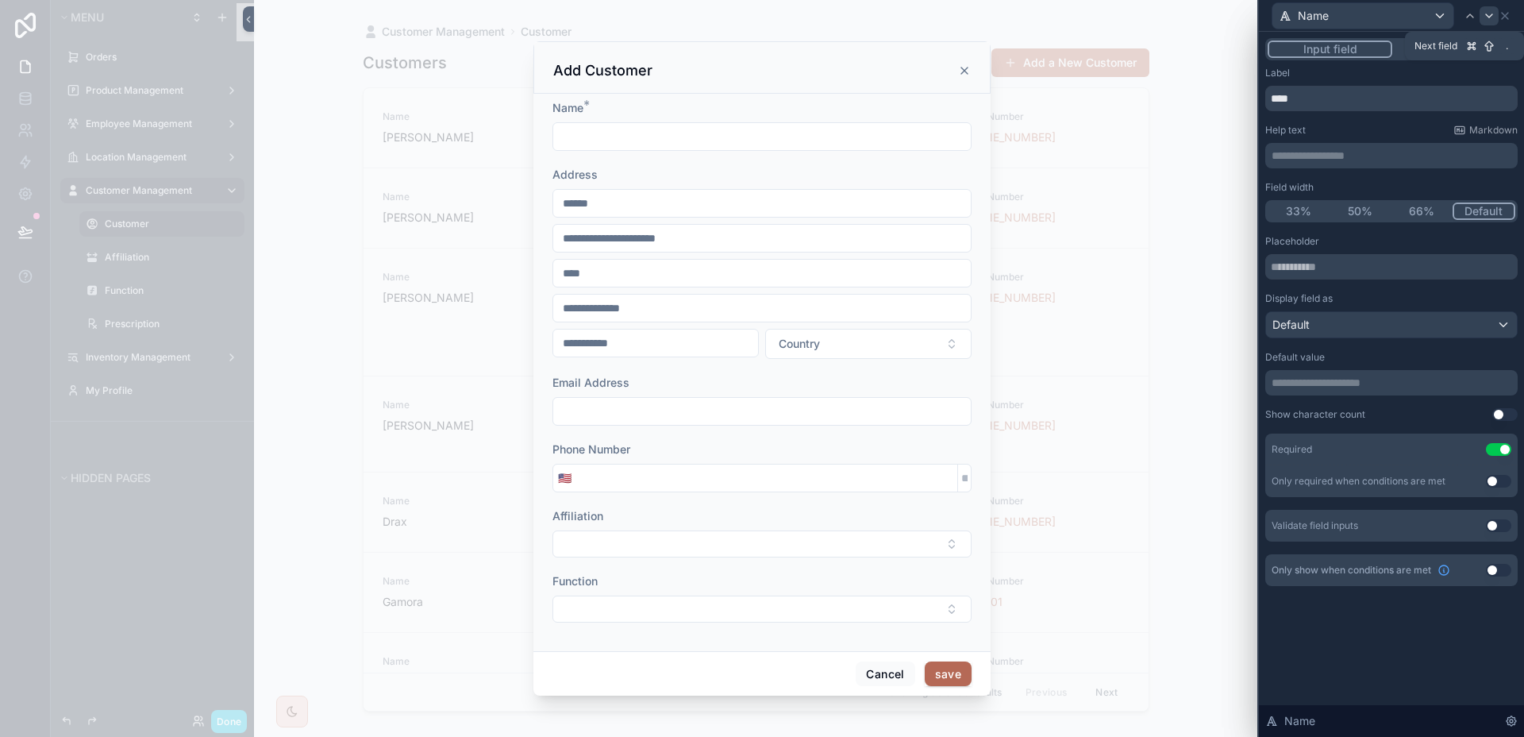
click at [1490, 16] on icon at bounding box center [1489, 15] width 6 height 3
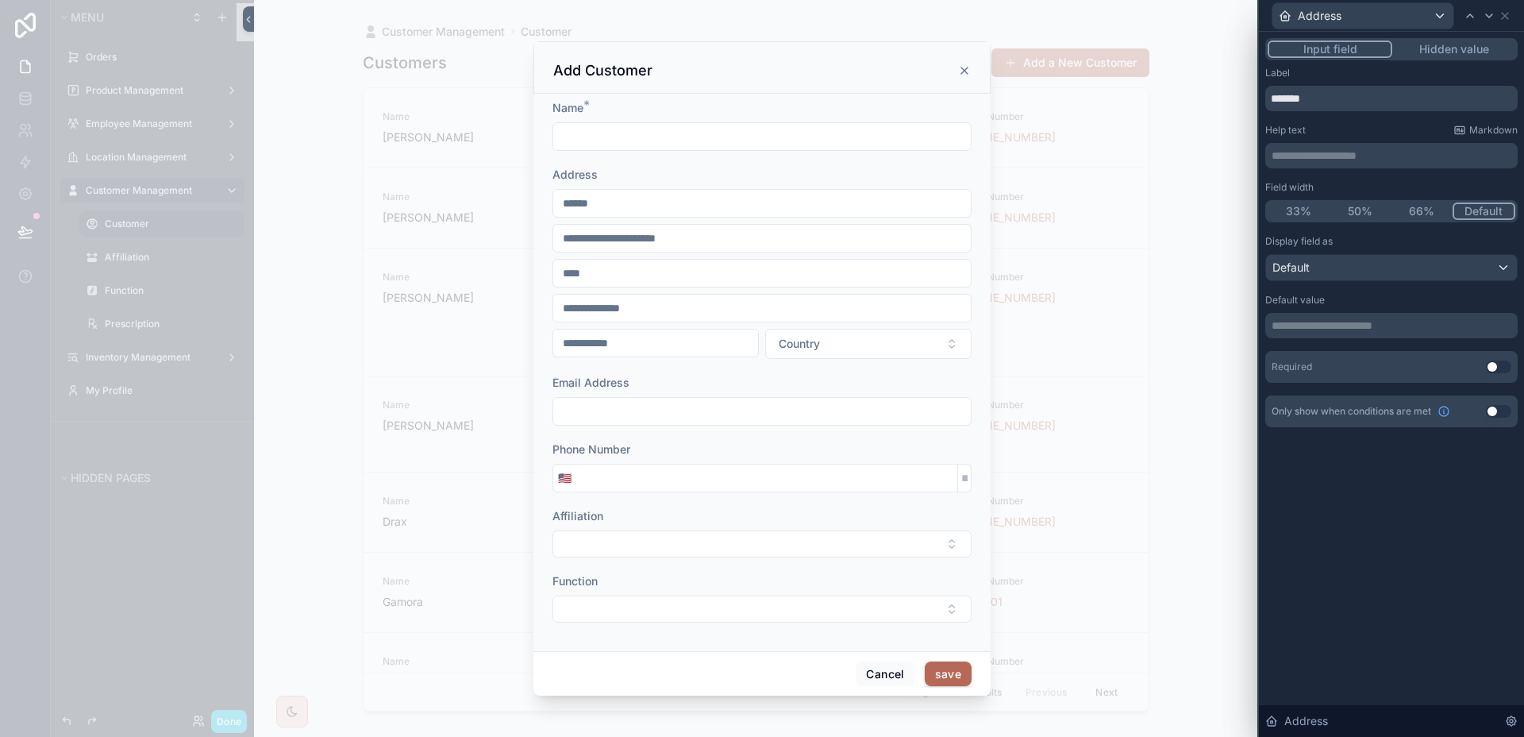
click at [1492, 372] on button "Use setting" at bounding box center [1498, 366] width 25 height 13
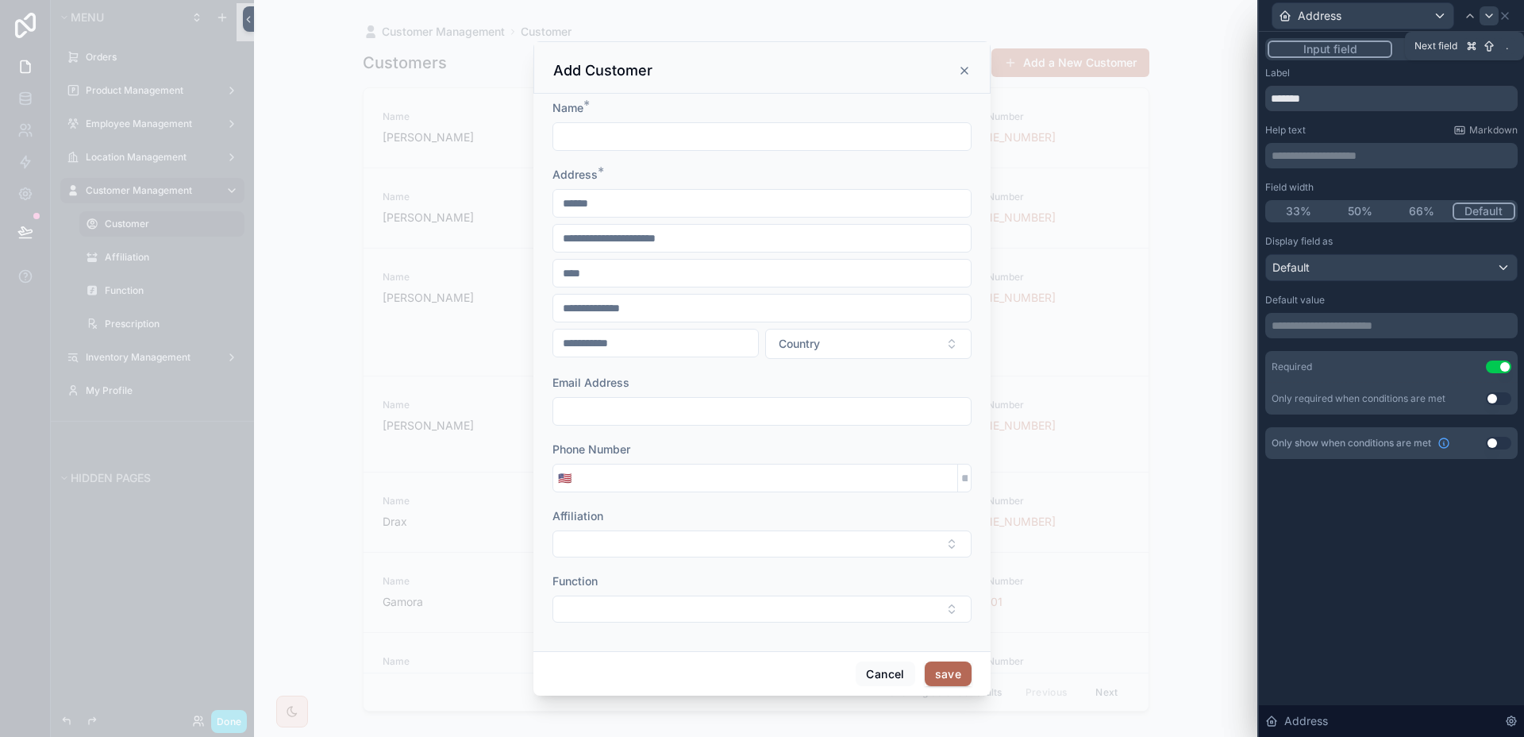
click at [1484, 18] on icon at bounding box center [1489, 16] width 13 height 13
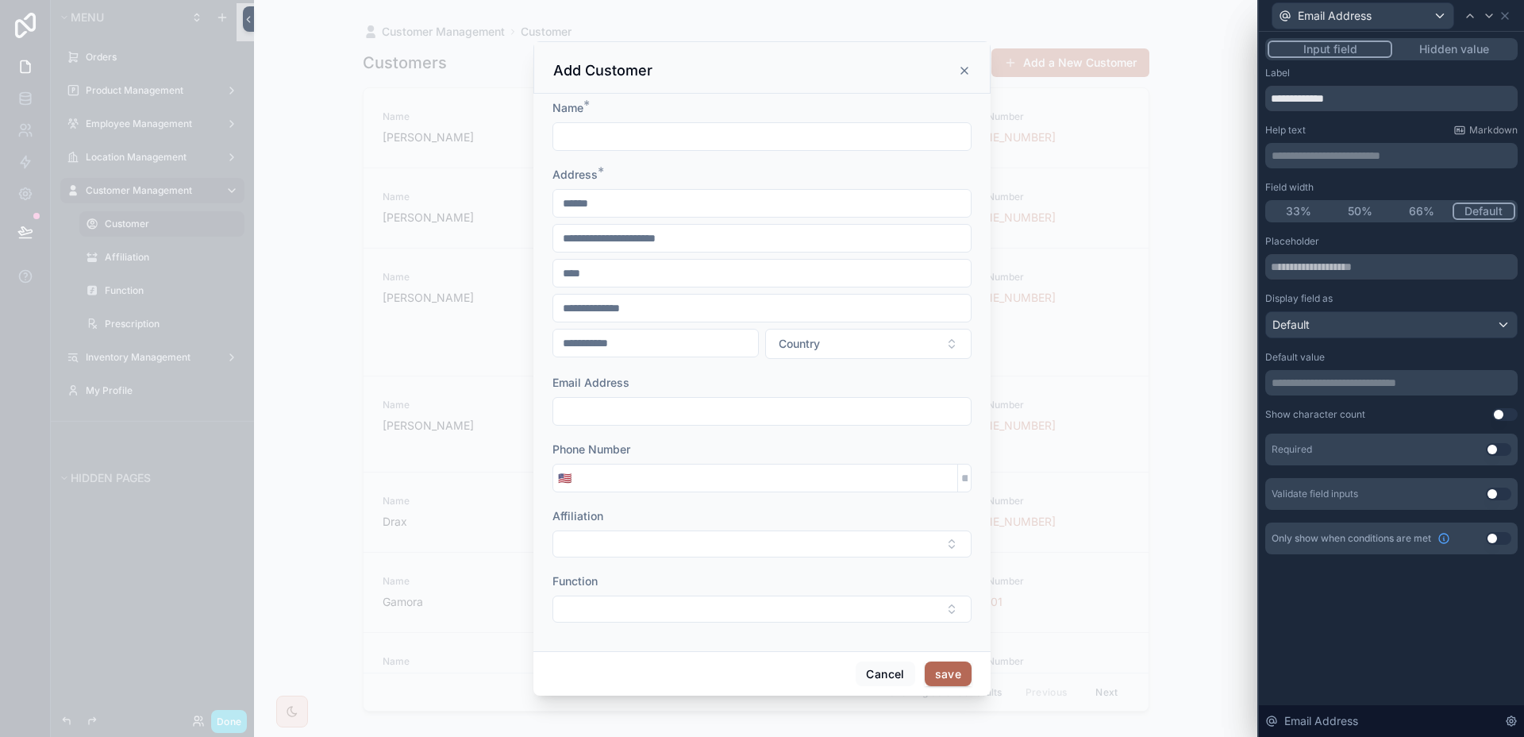
click at [1500, 445] on button "Use setting" at bounding box center [1498, 449] width 25 height 13
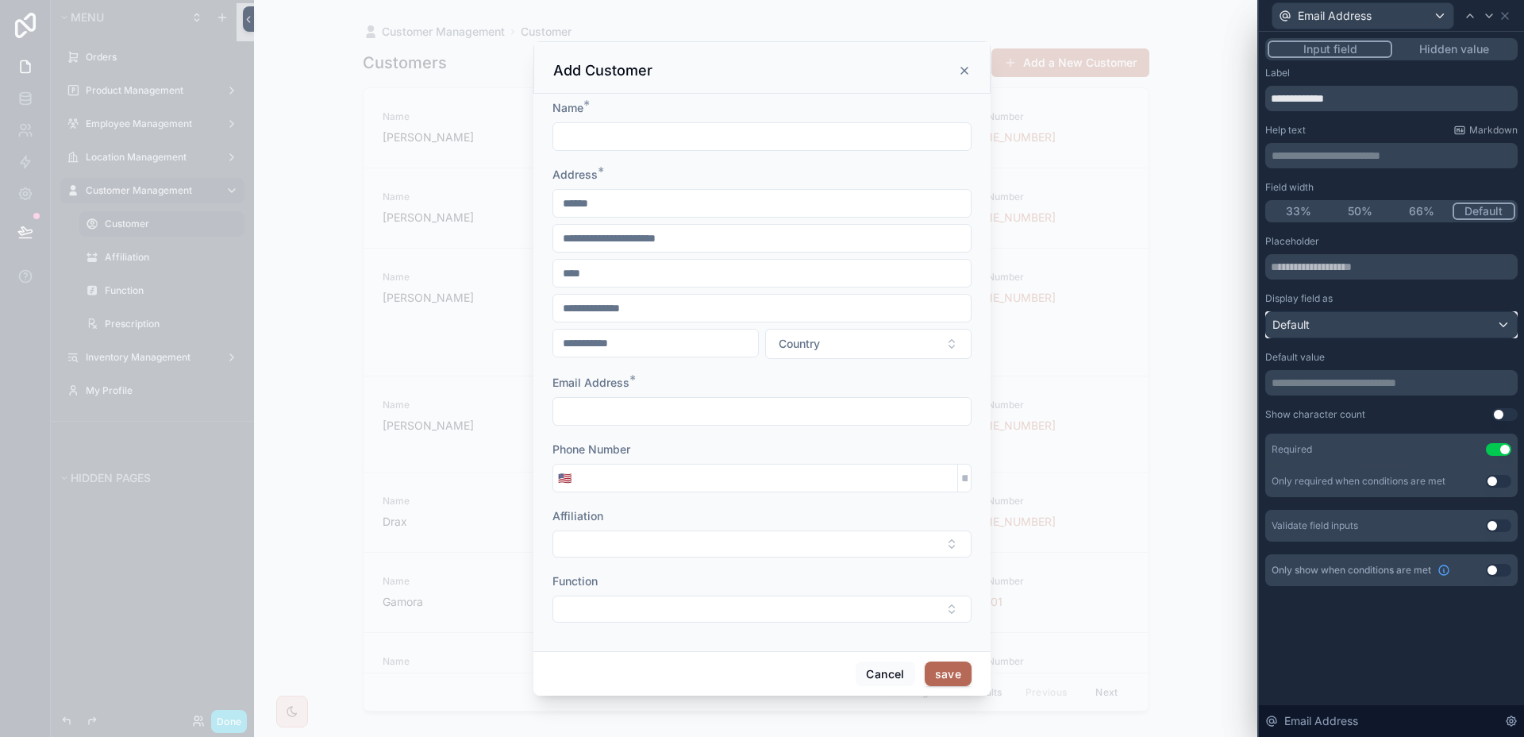
click at [1477, 334] on div "Default" at bounding box center [1391, 324] width 251 height 25
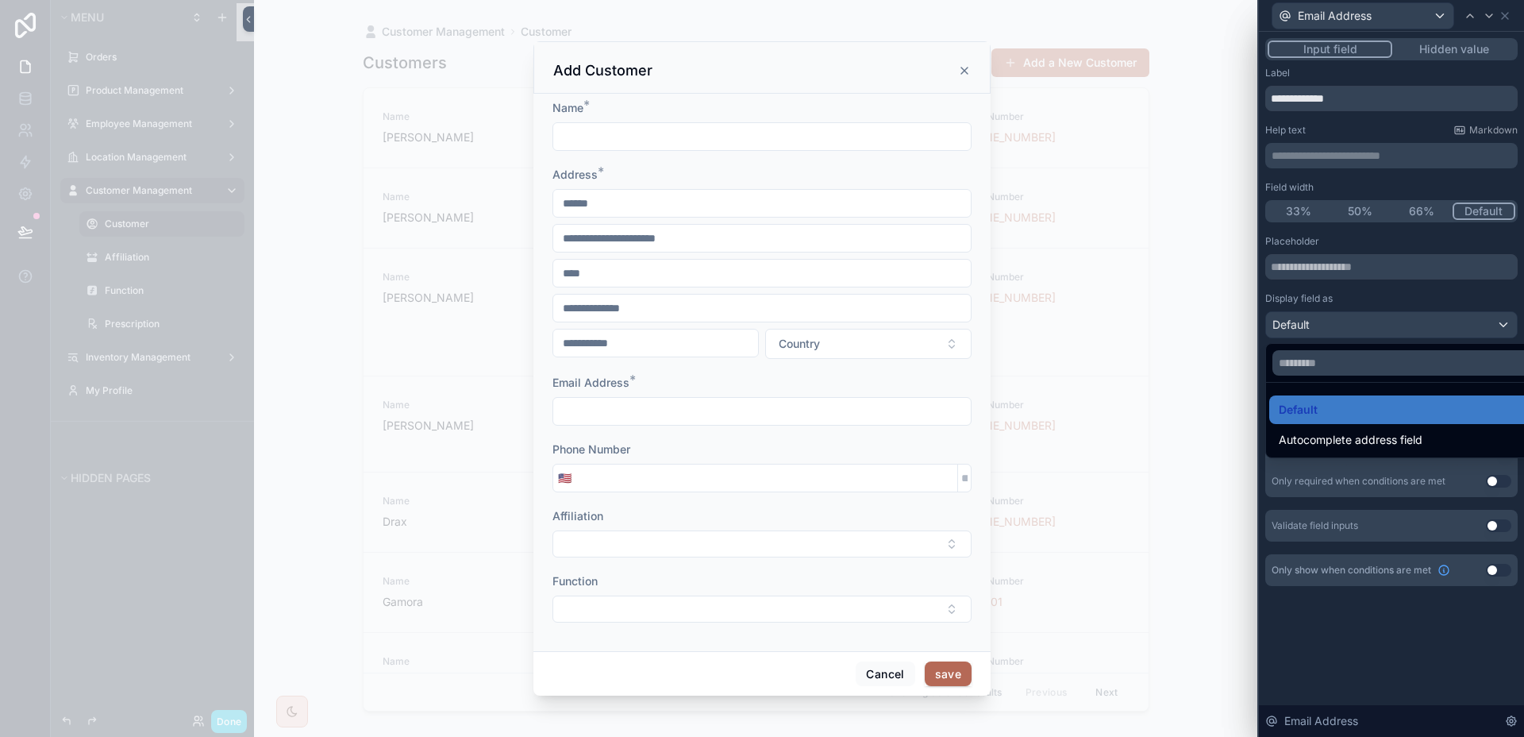
click at [1477, 334] on div at bounding box center [1391, 368] width 265 height 737
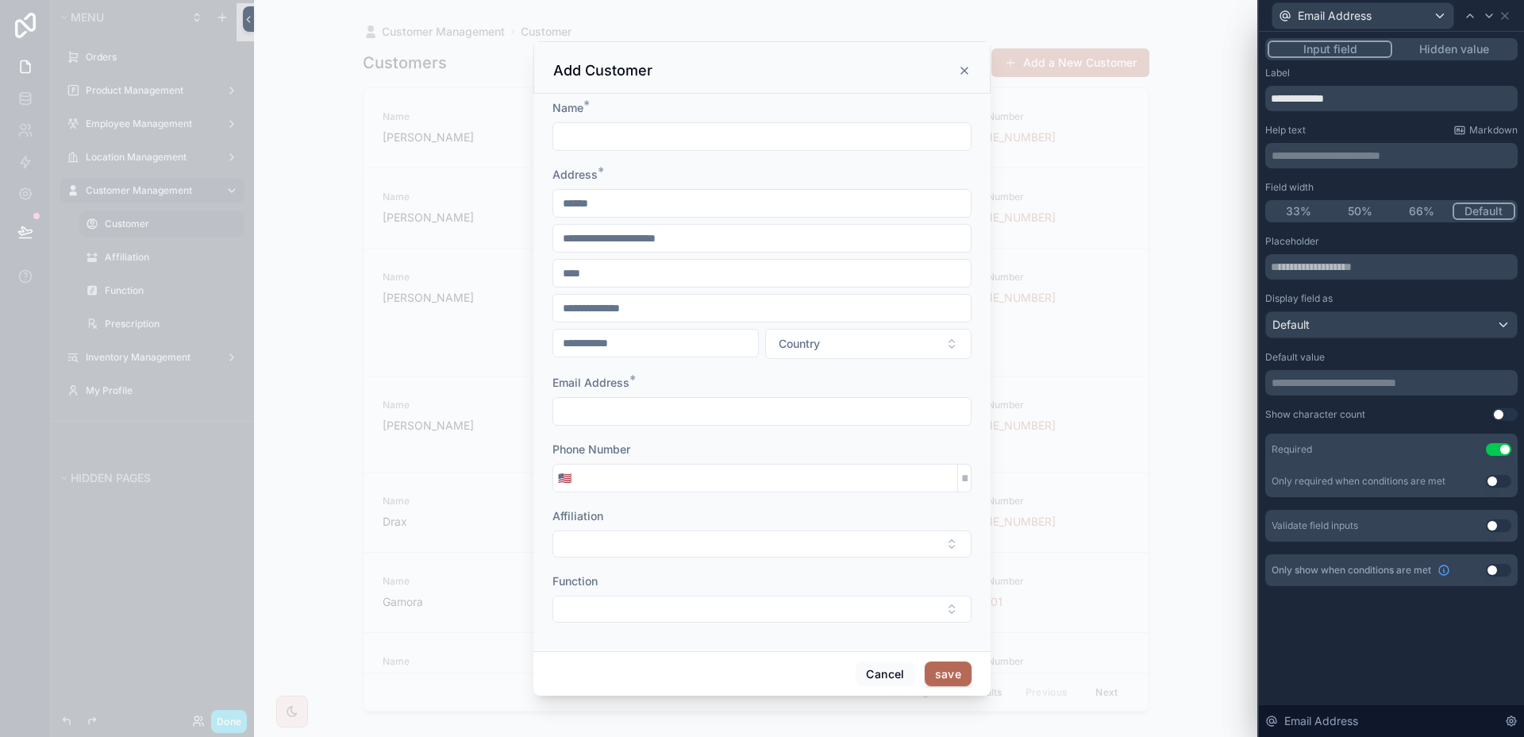
click at [1492, 524] on button "Use setting" at bounding box center [1498, 525] width 25 height 13
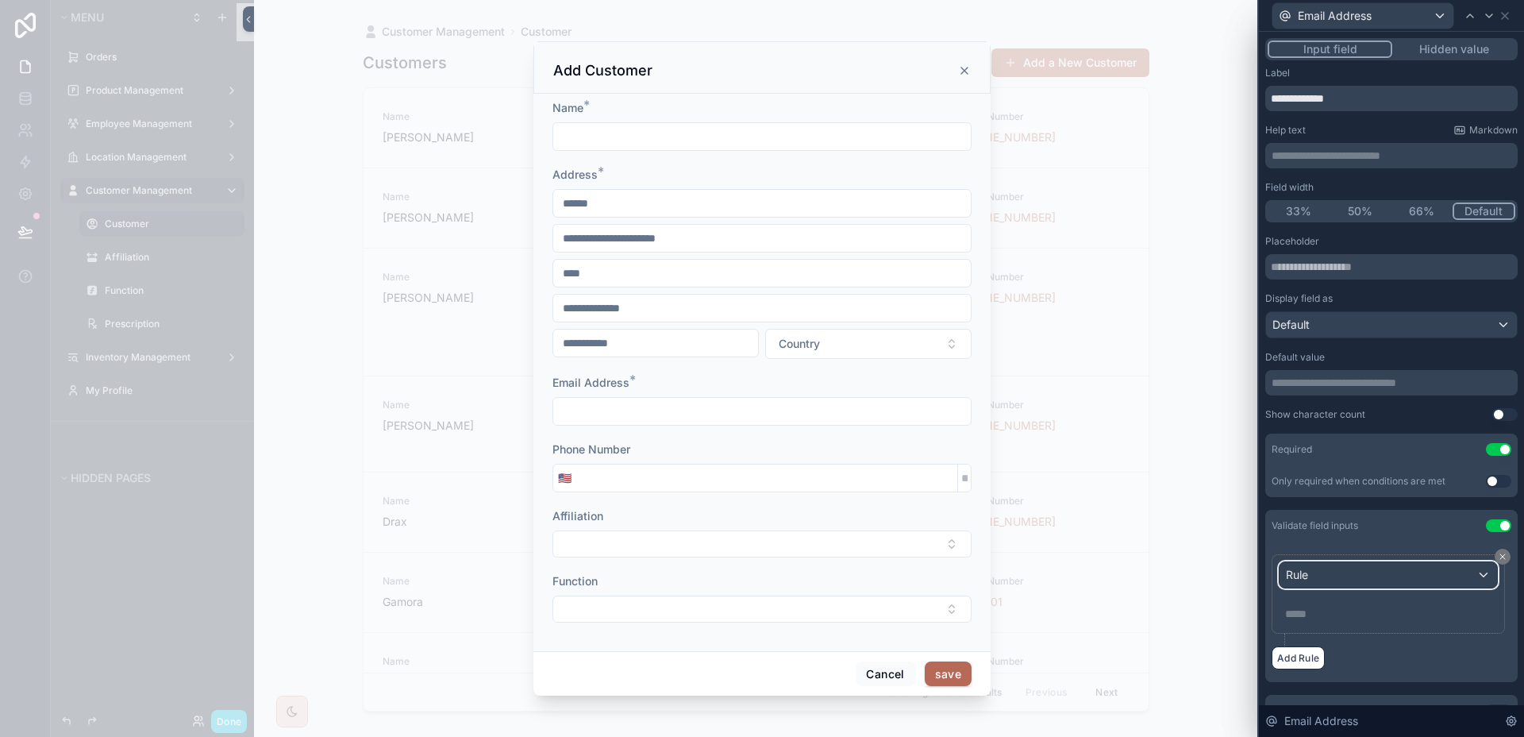
click at [1420, 576] on div "Rule" at bounding box center [1389, 574] width 218 height 25
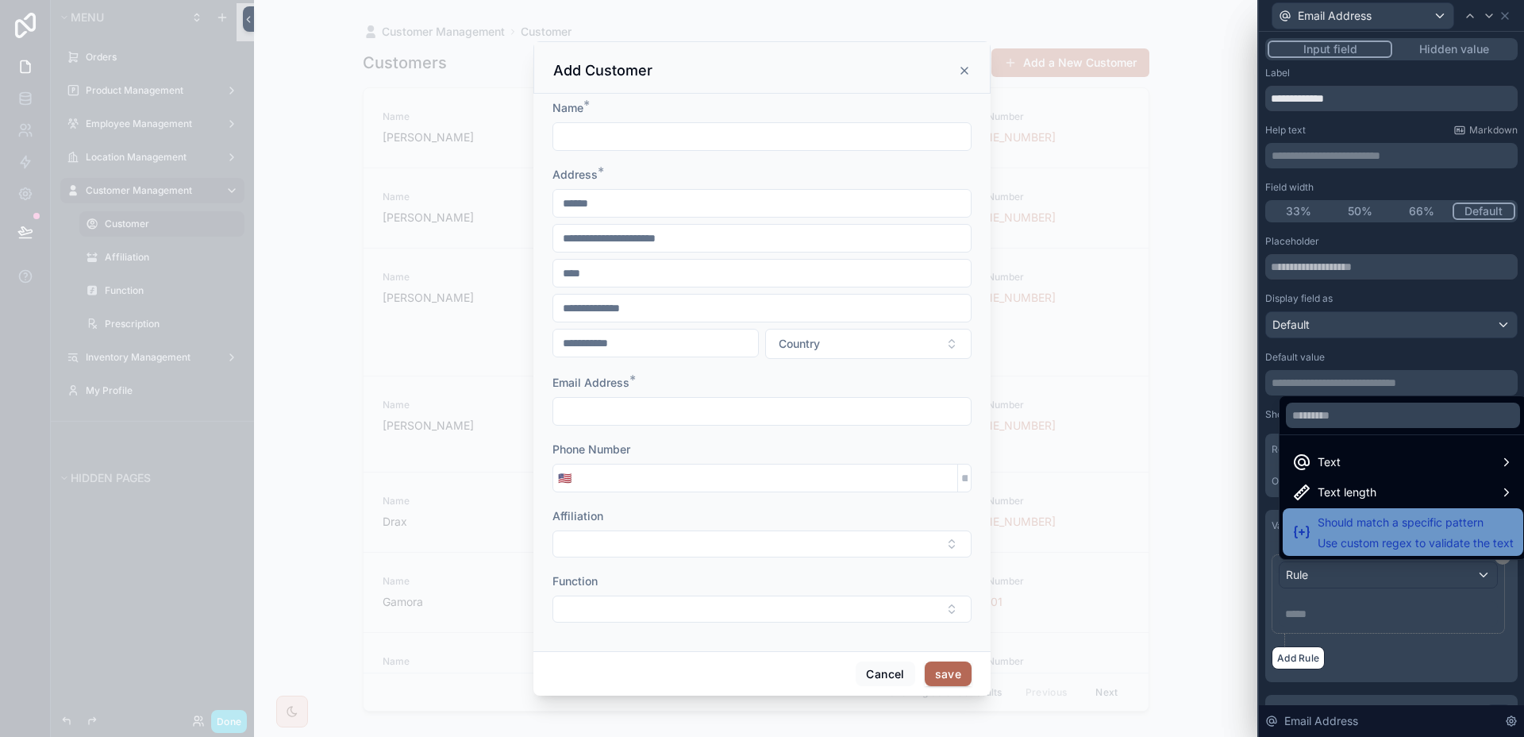
click at [1416, 539] on span "Use custom regex to validate the text" at bounding box center [1416, 543] width 196 height 16
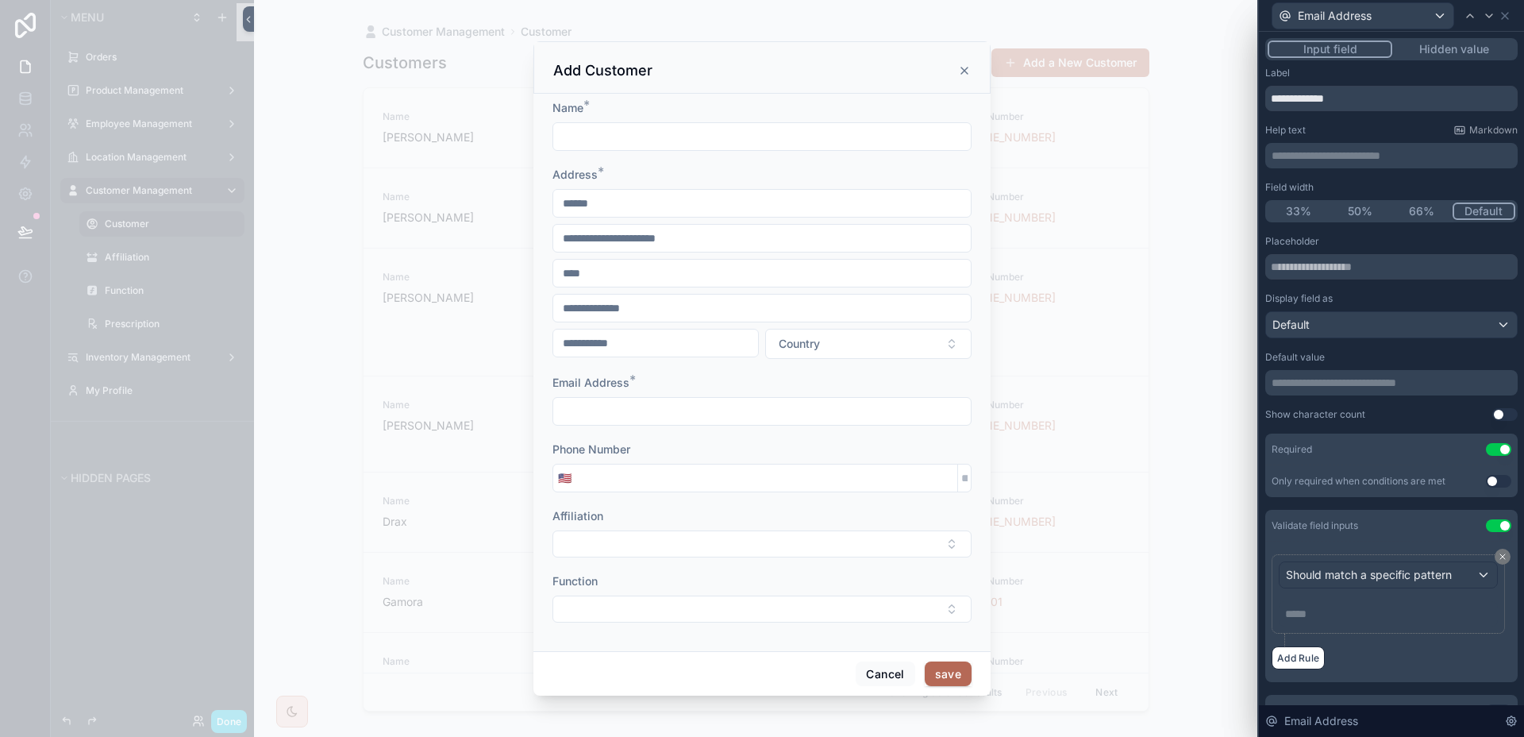
click at [1354, 607] on p "***** ﻿" at bounding box center [1390, 614] width 210 height 16
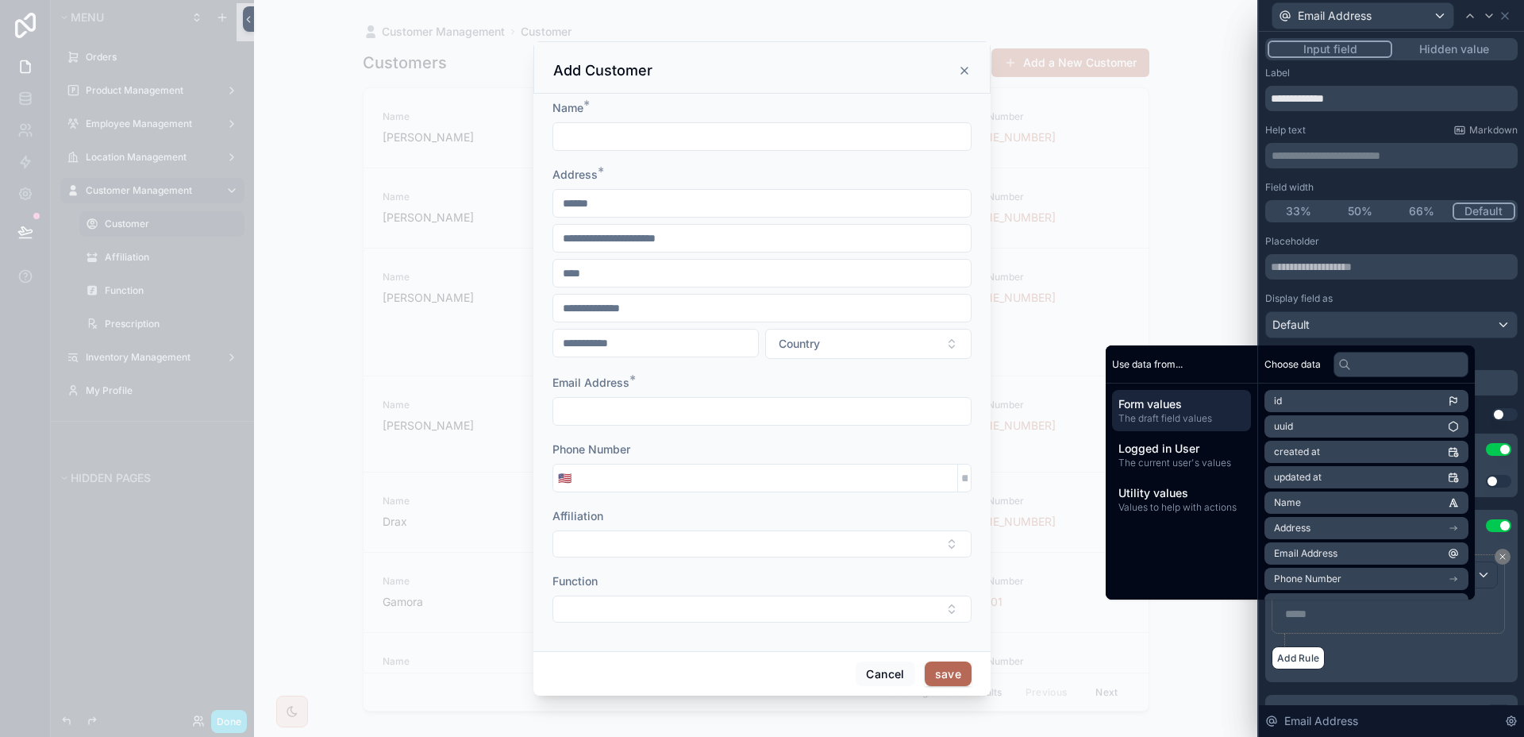
click at [1485, 624] on div "Should match a specific pattern ***** ﻿" at bounding box center [1388, 593] width 219 height 65
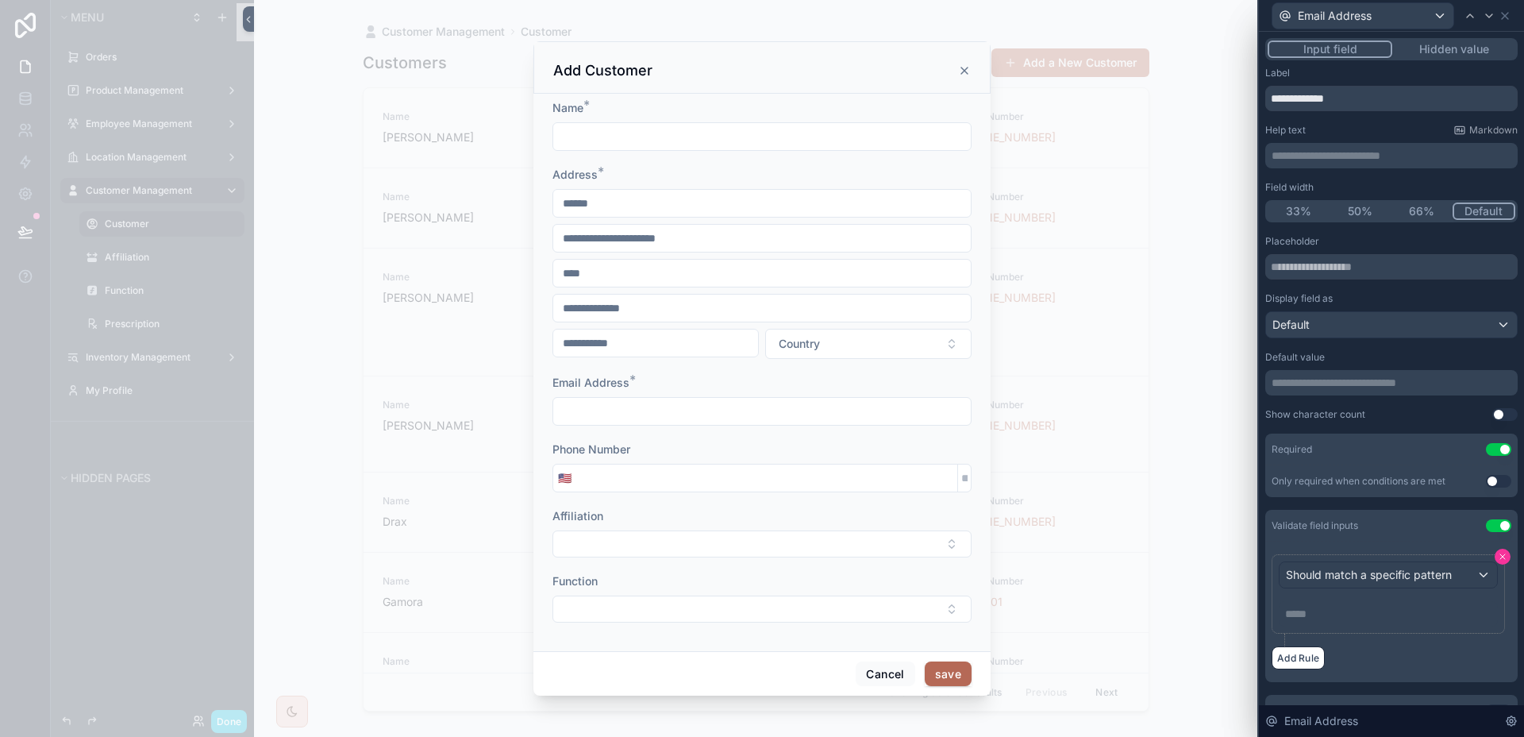
click at [1498, 560] on icon at bounding box center [1503, 557] width 10 height 10
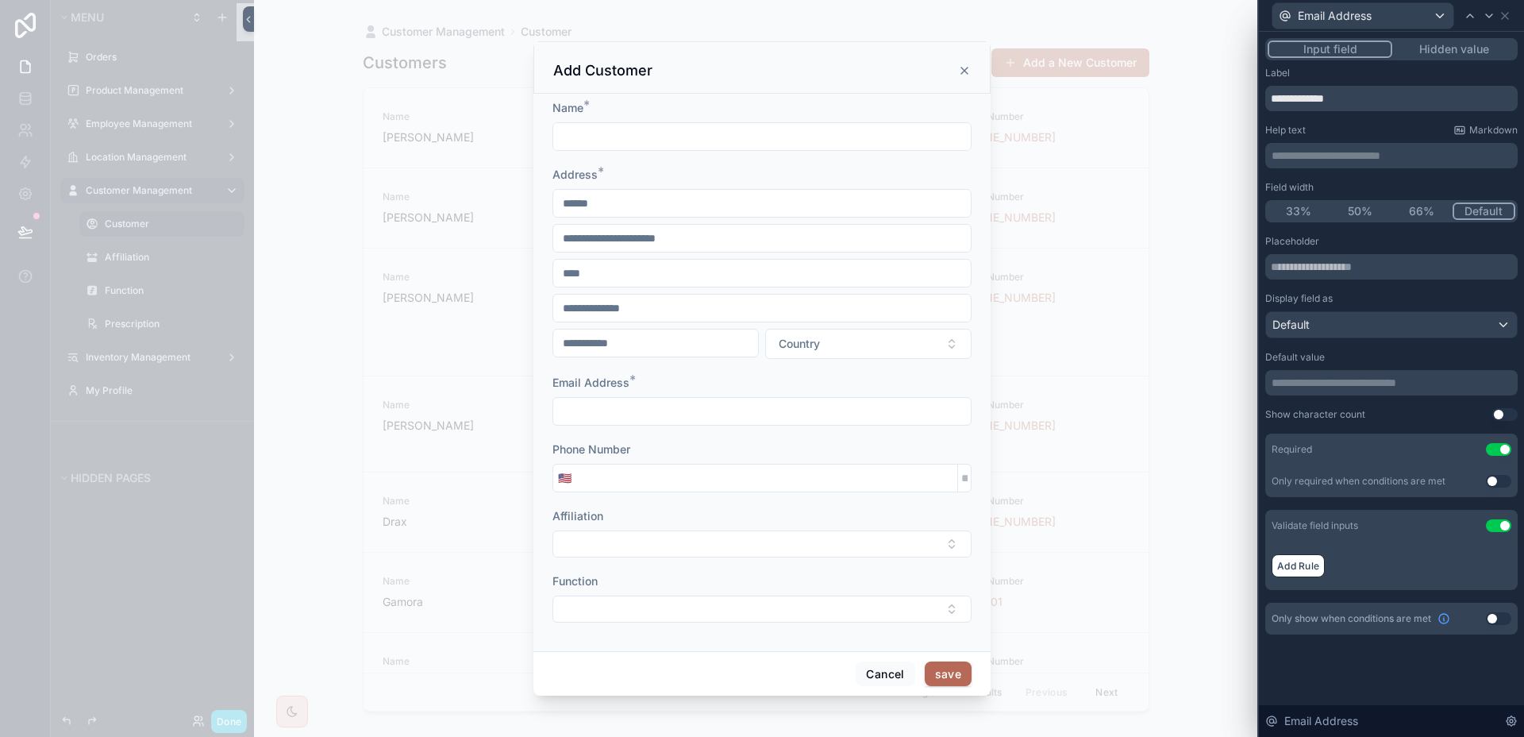
click at [1497, 516] on div "Validate field inputs Use setting" at bounding box center [1391, 526] width 252 height 32
click at [1496, 523] on button "Use setting" at bounding box center [1498, 525] width 25 height 13
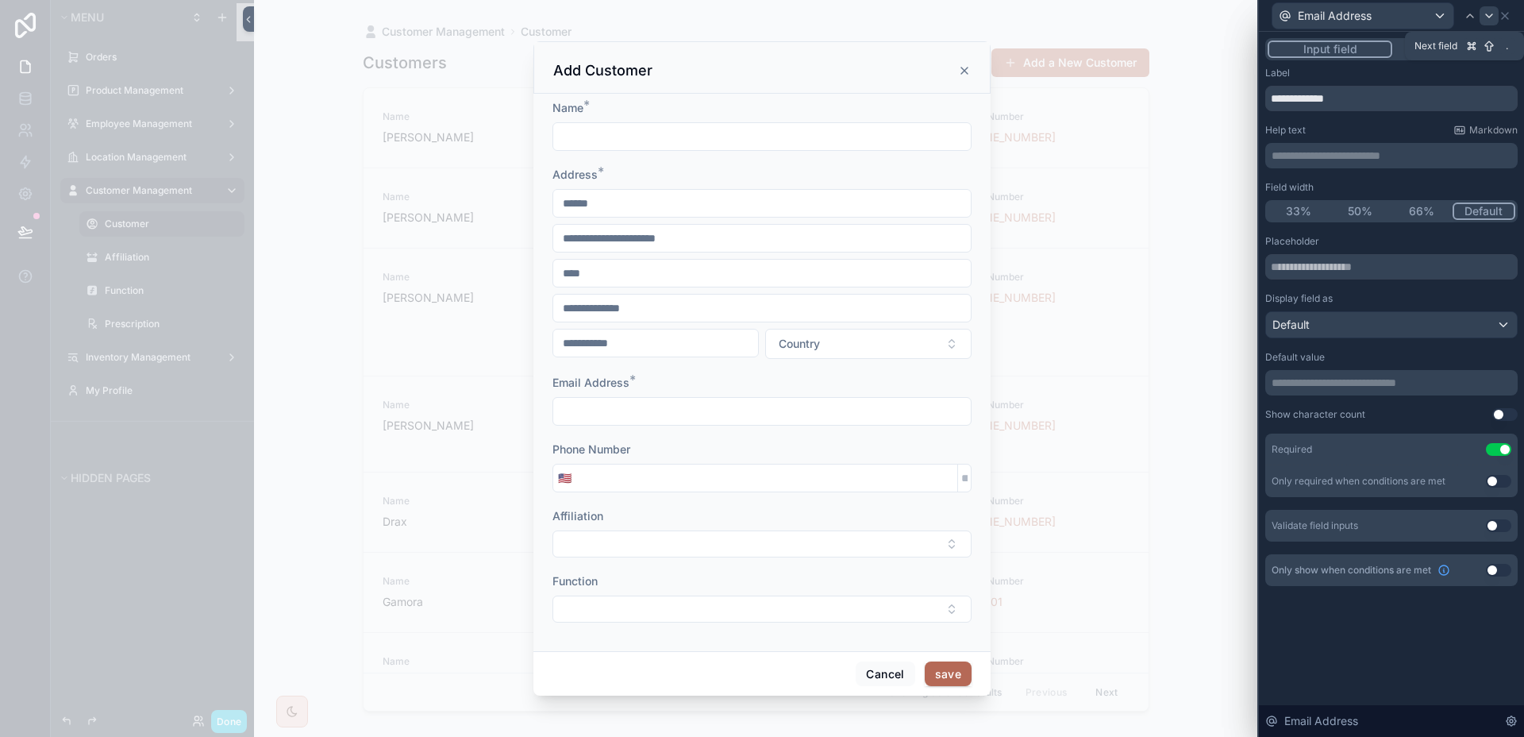
click at [1485, 21] on icon at bounding box center [1489, 16] width 13 height 13
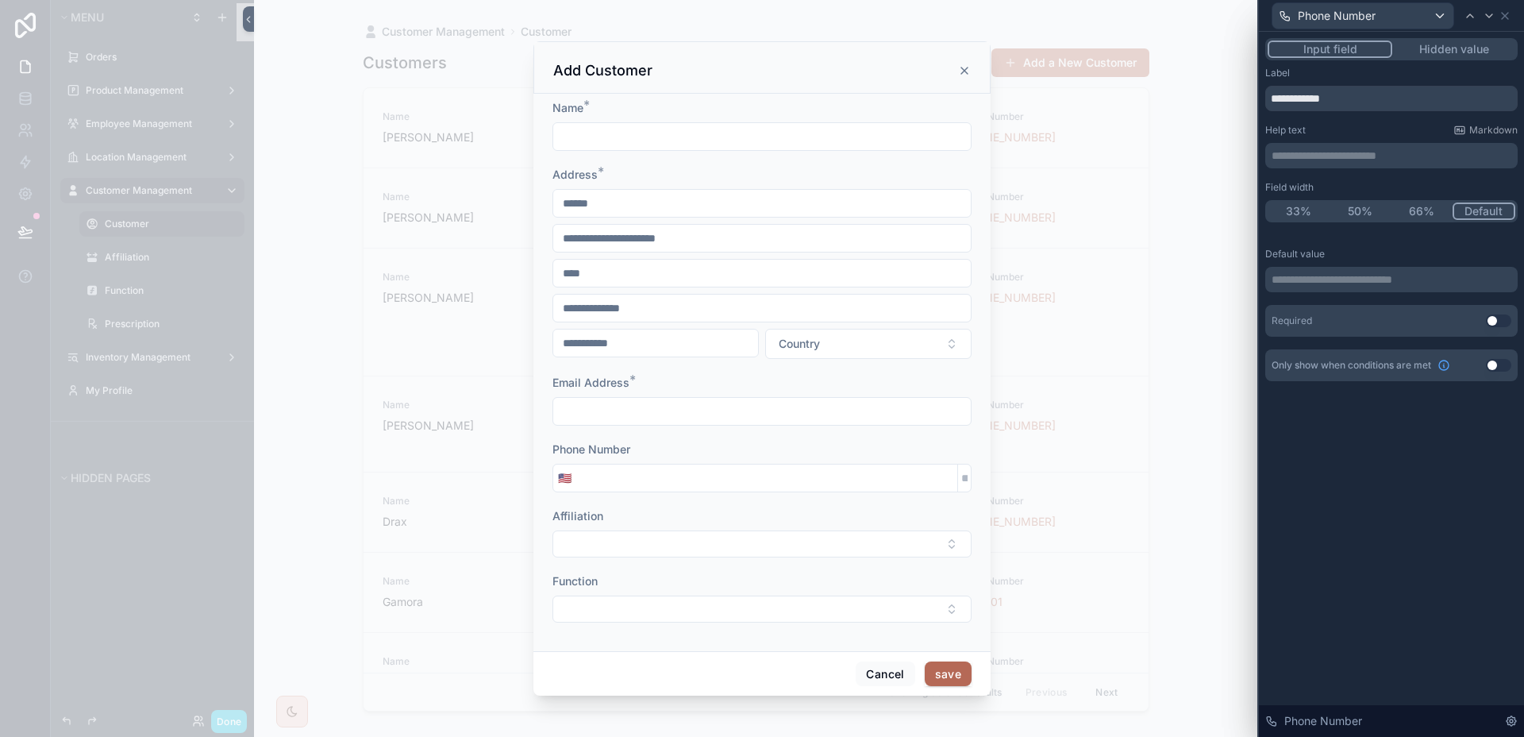
click at [1498, 324] on button "Use setting" at bounding box center [1498, 320] width 25 height 13
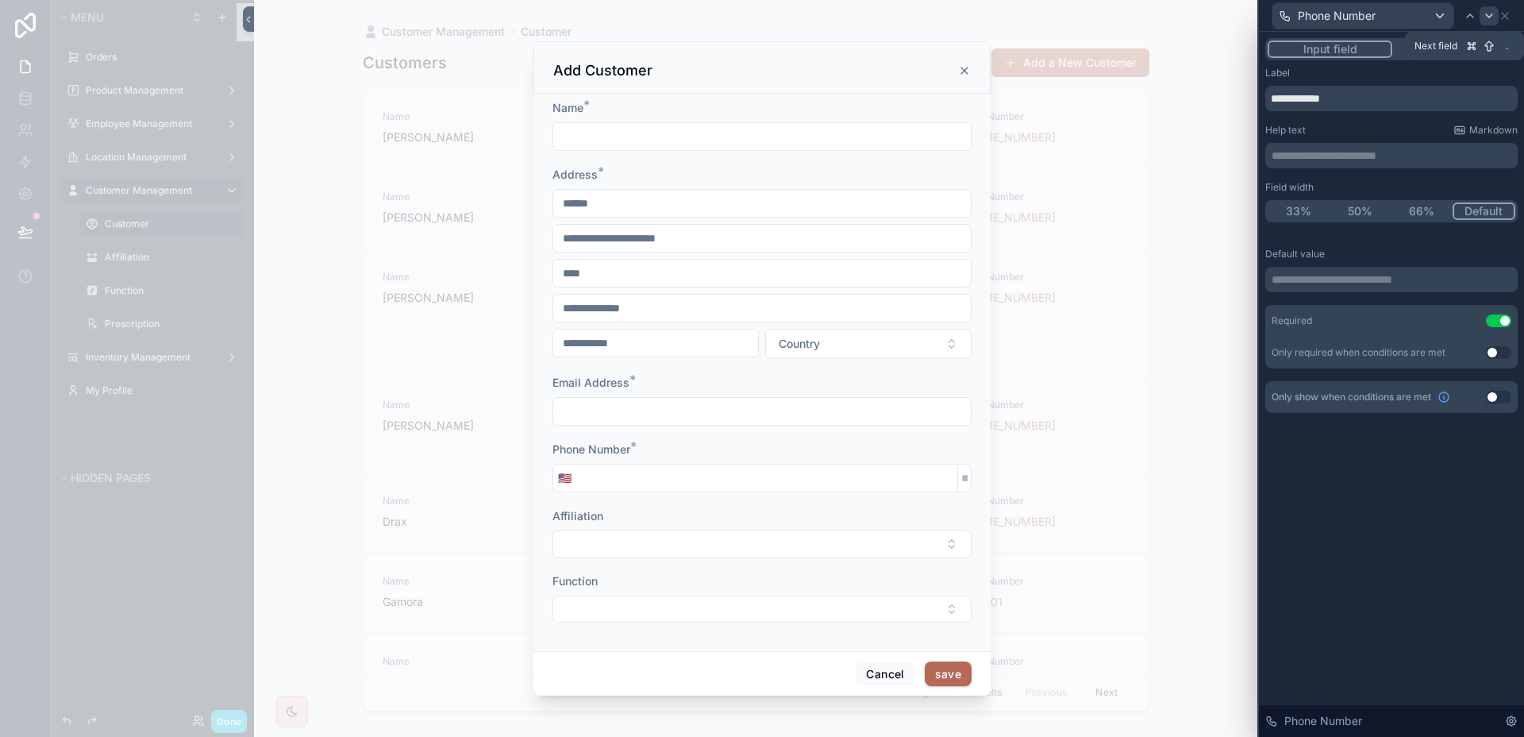
click at [1488, 21] on icon at bounding box center [1489, 16] width 13 height 13
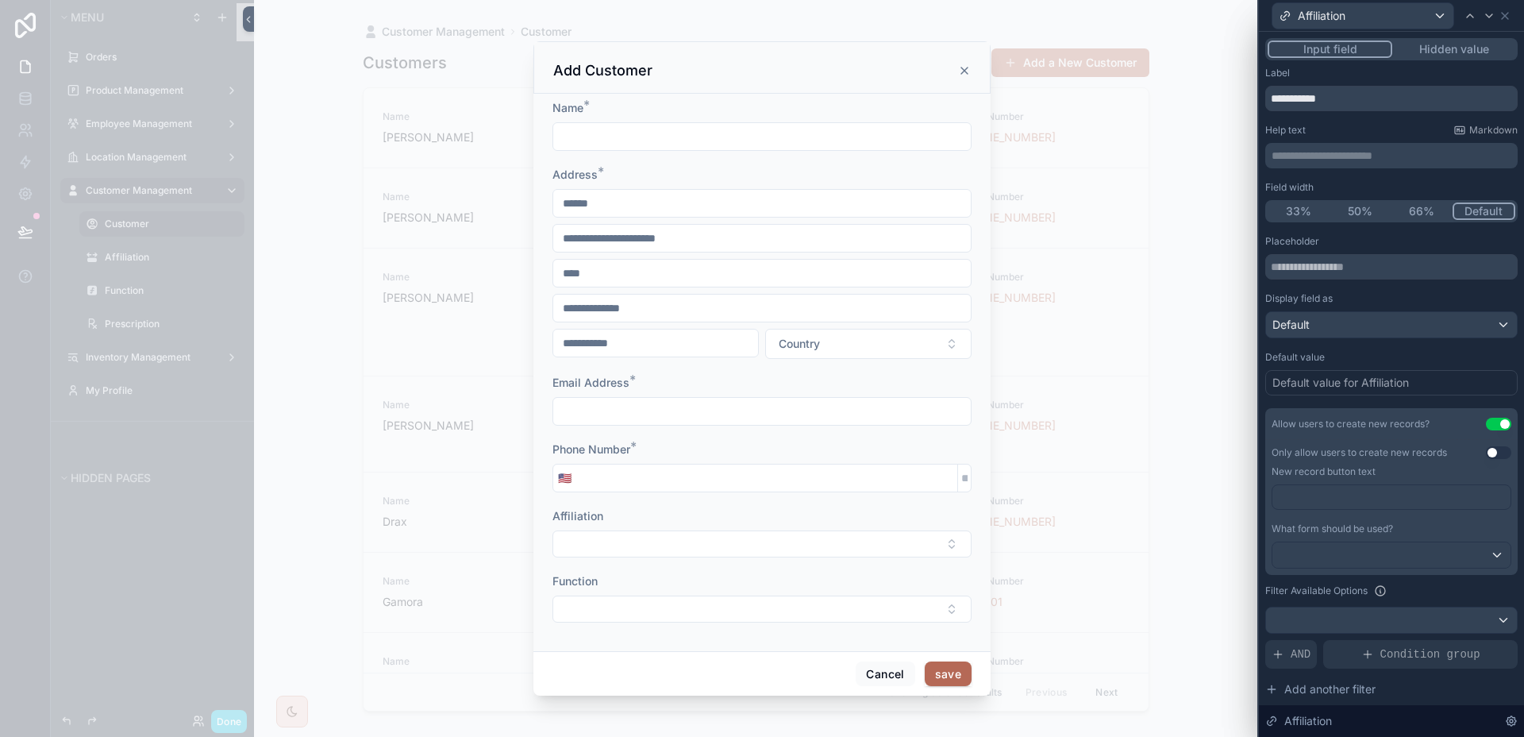
click at [1419, 304] on div "Display field as" at bounding box center [1391, 298] width 252 height 13
click at [1412, 322] on div "Default" at bounding box center [1391, 324] width 251 height 25
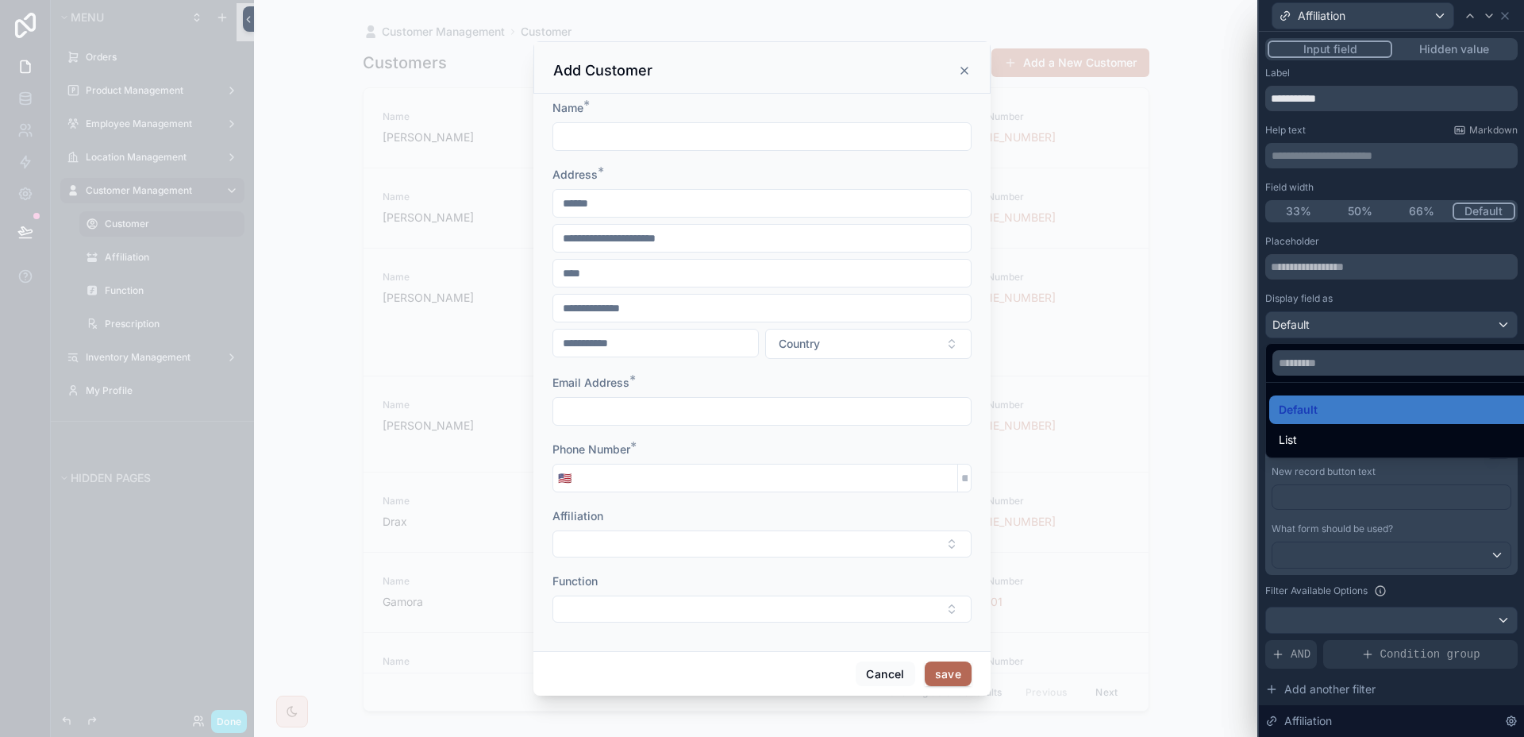
click at [1412, 322] on div at bounding box center [1391, 368] width 265 height 737
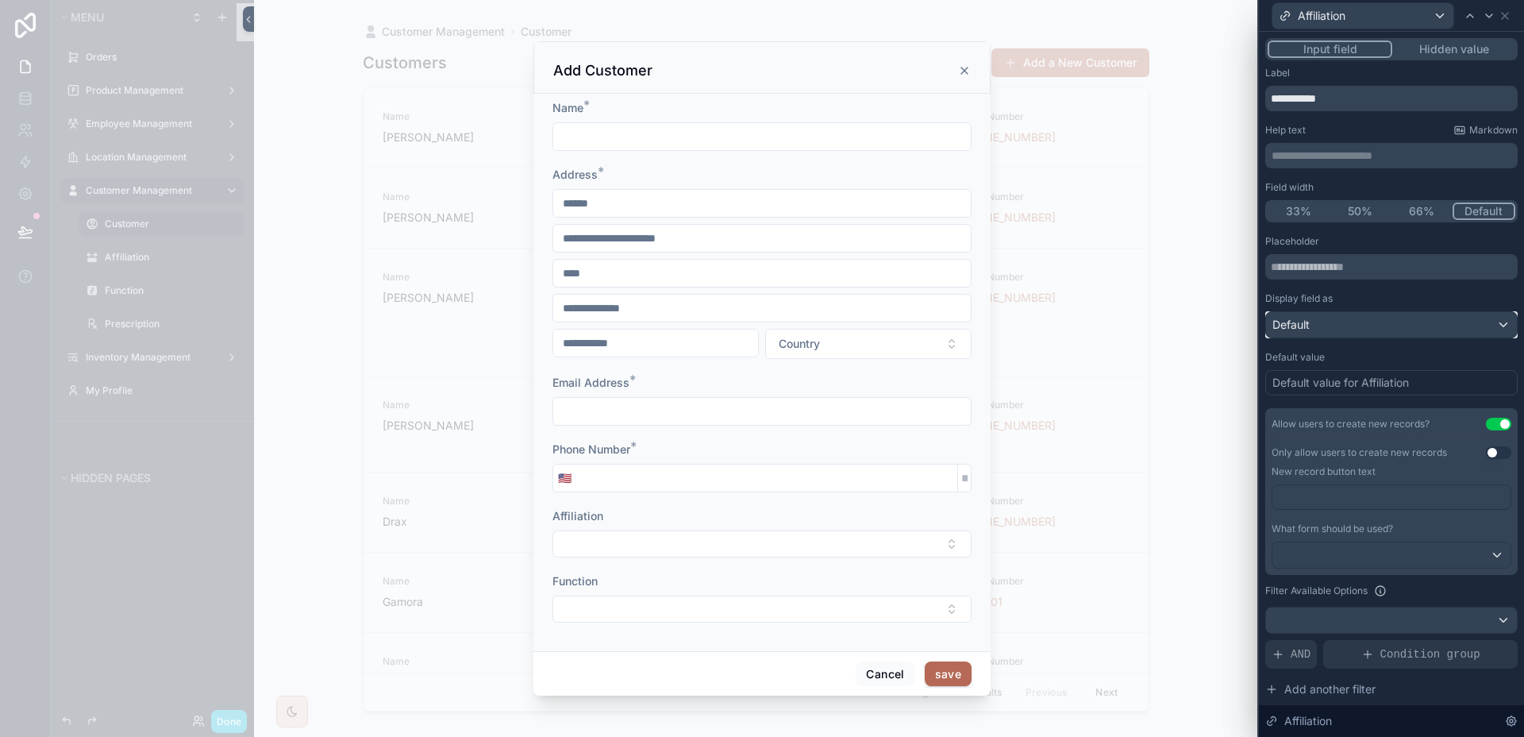
click at [1412, 322] on div "Default" at bounding box center [1391, 324] width 251 height 25
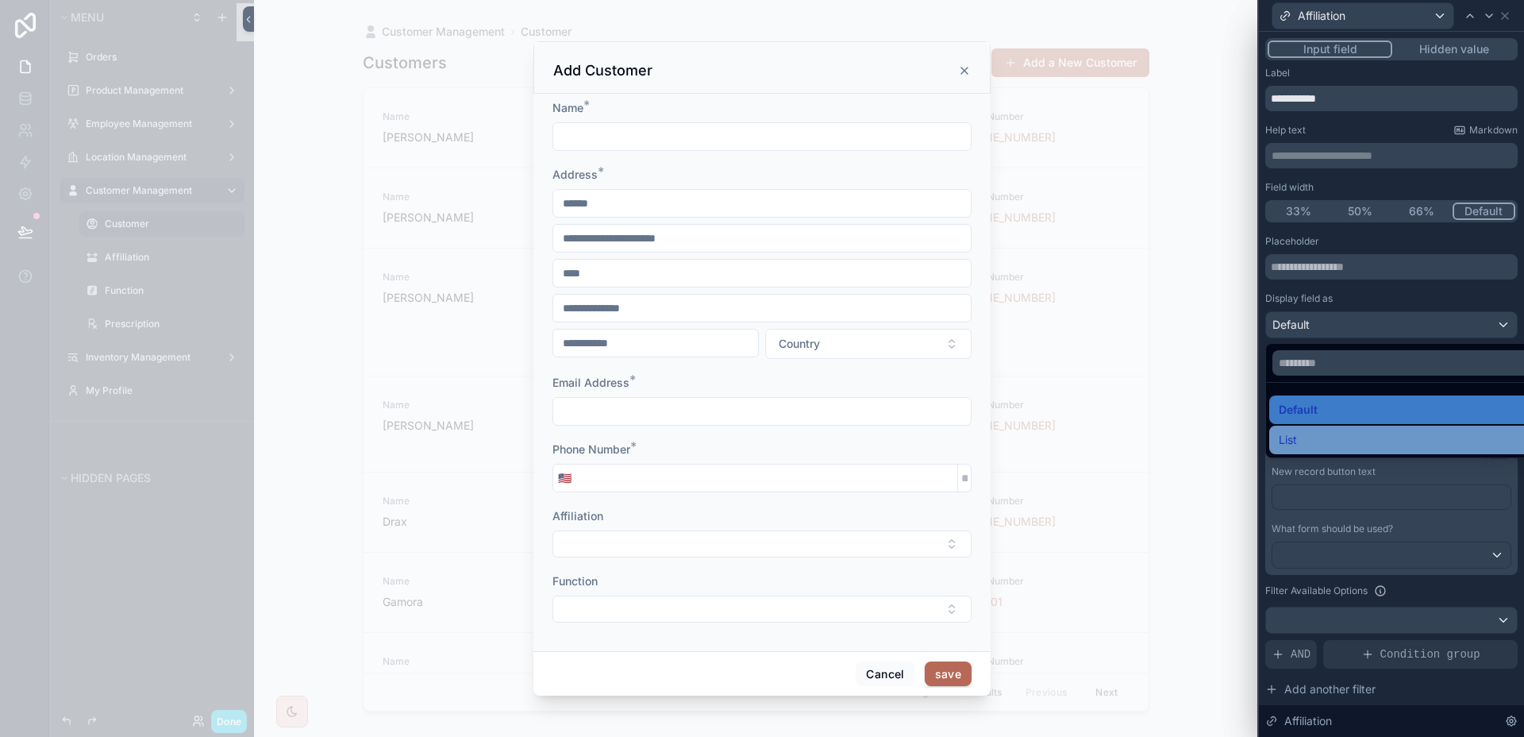
click at [1354, 428] on div "List" at bounding box center [1403, 440] width 269 height 29
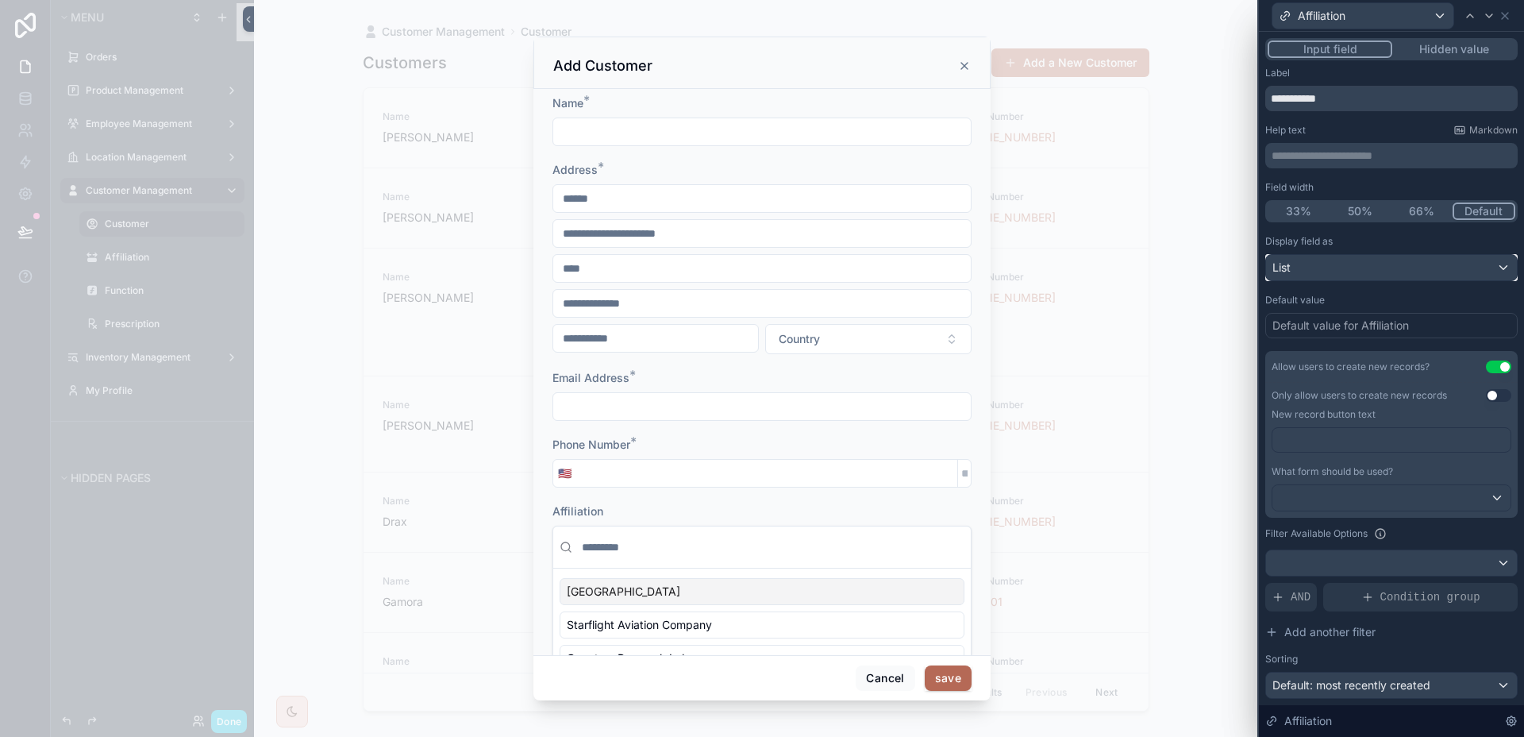
click at [1381, 275] on div "List" at bounding box center [1391, 267] width 251 height 25
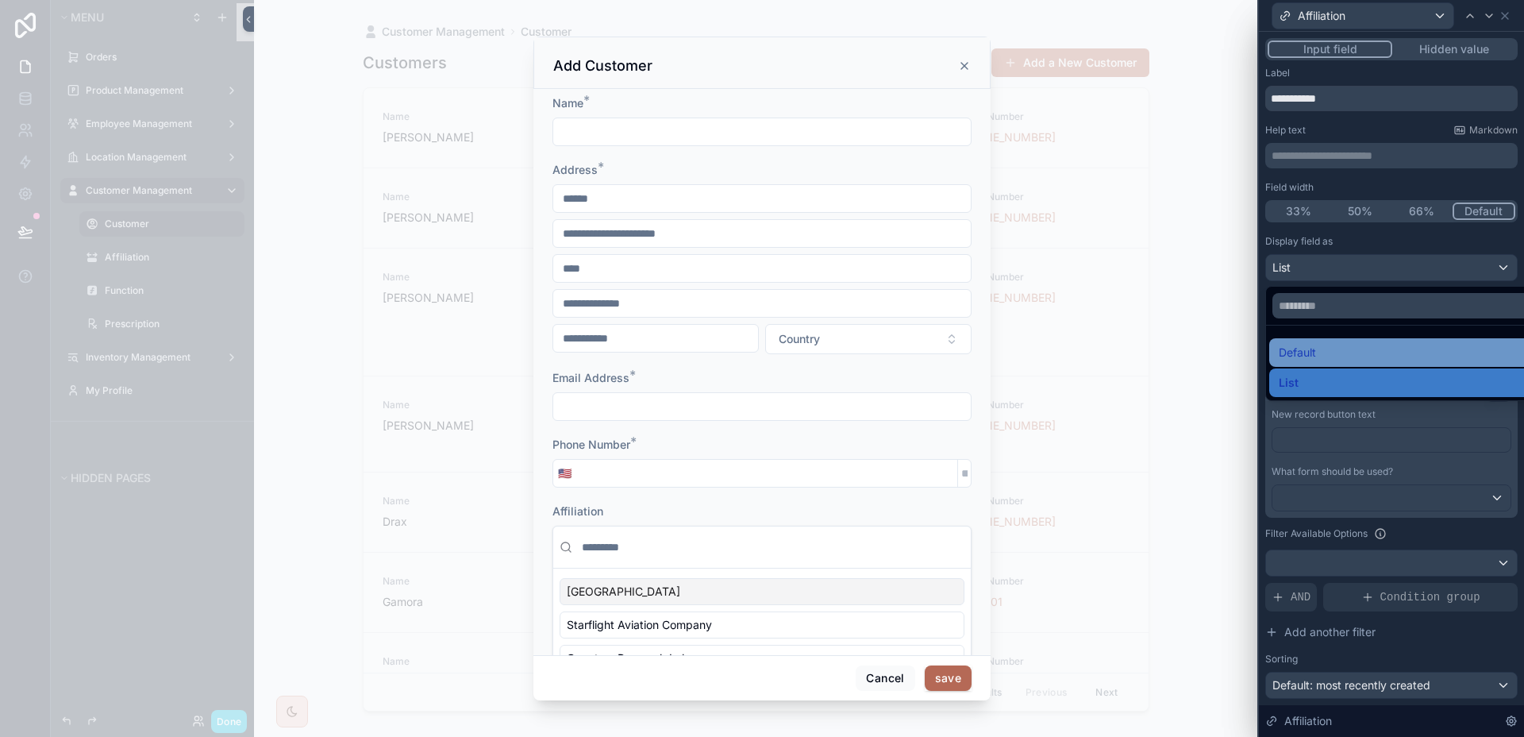
click at [1355, 350] on div "Default" at bounding box center [1404, 352] width 250 height 19
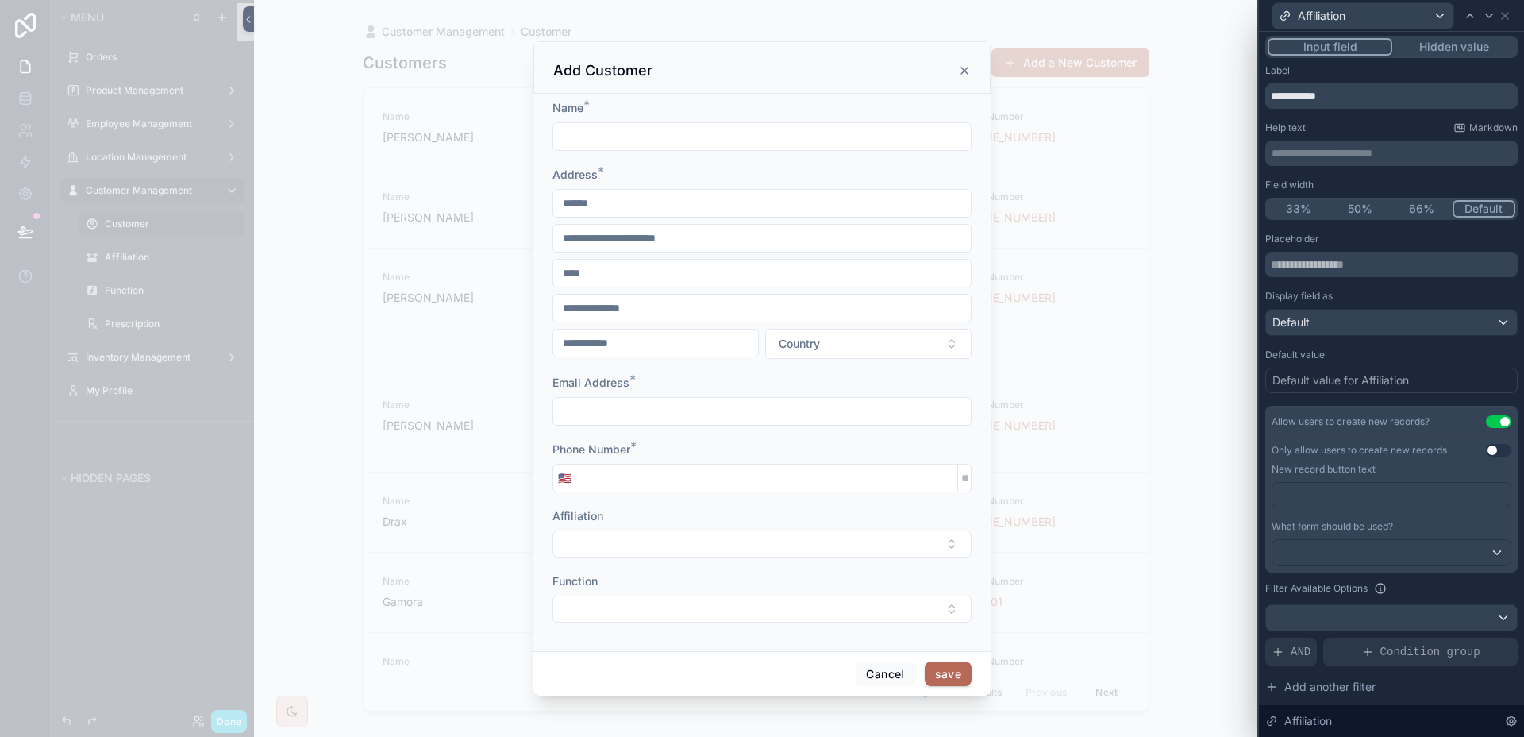
scroll to position [3, 0]
click at [1379, 545] on div at bounding box center [1392, 551] width 238 height 25
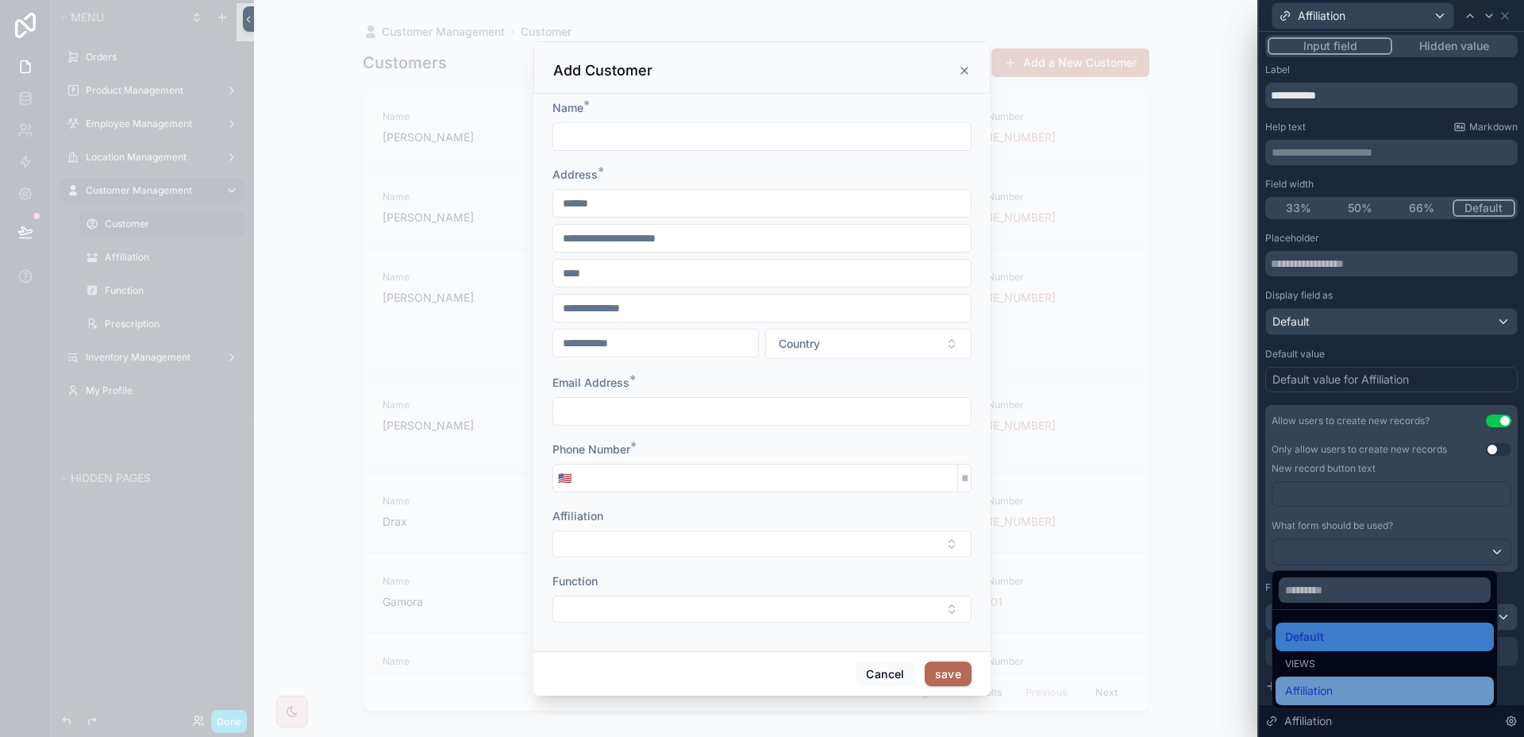
click at [1335, 678] on div "Affiliation" at bounding box center [1385, 690] width 218 height 29
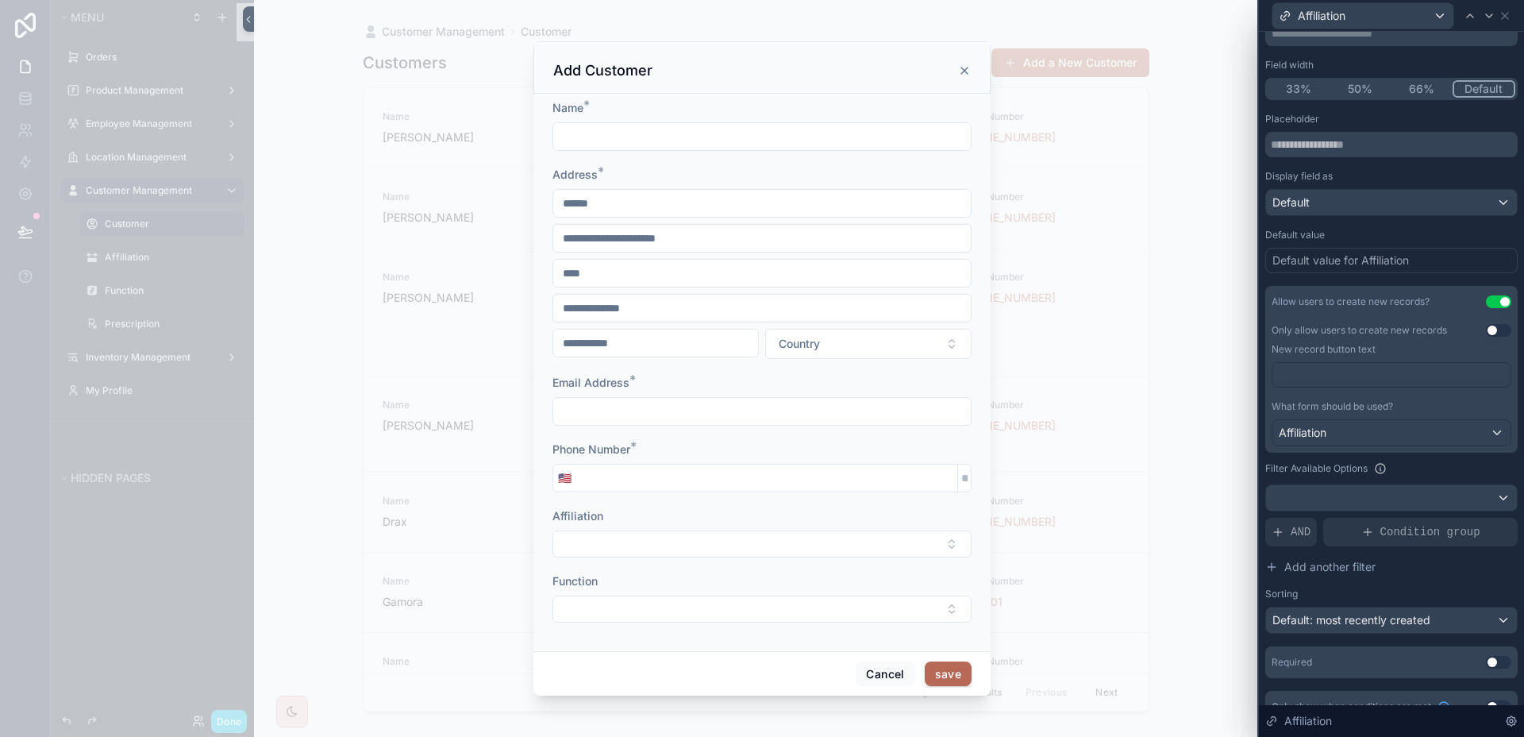
scroll to position [146, 0]
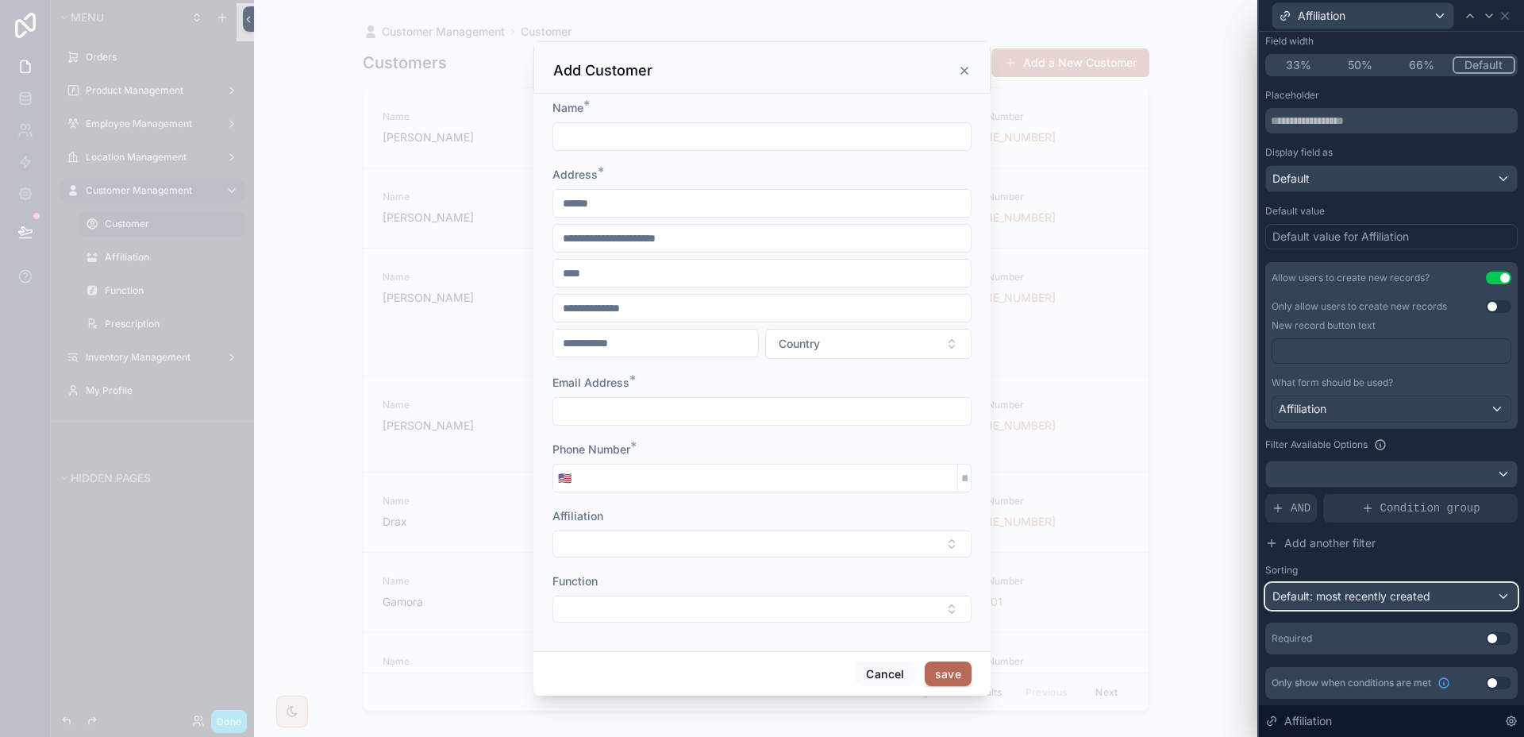
click at [1381, 585] on div "Default: most recently created" at bounding box center [1391, 596] width 251 height 25
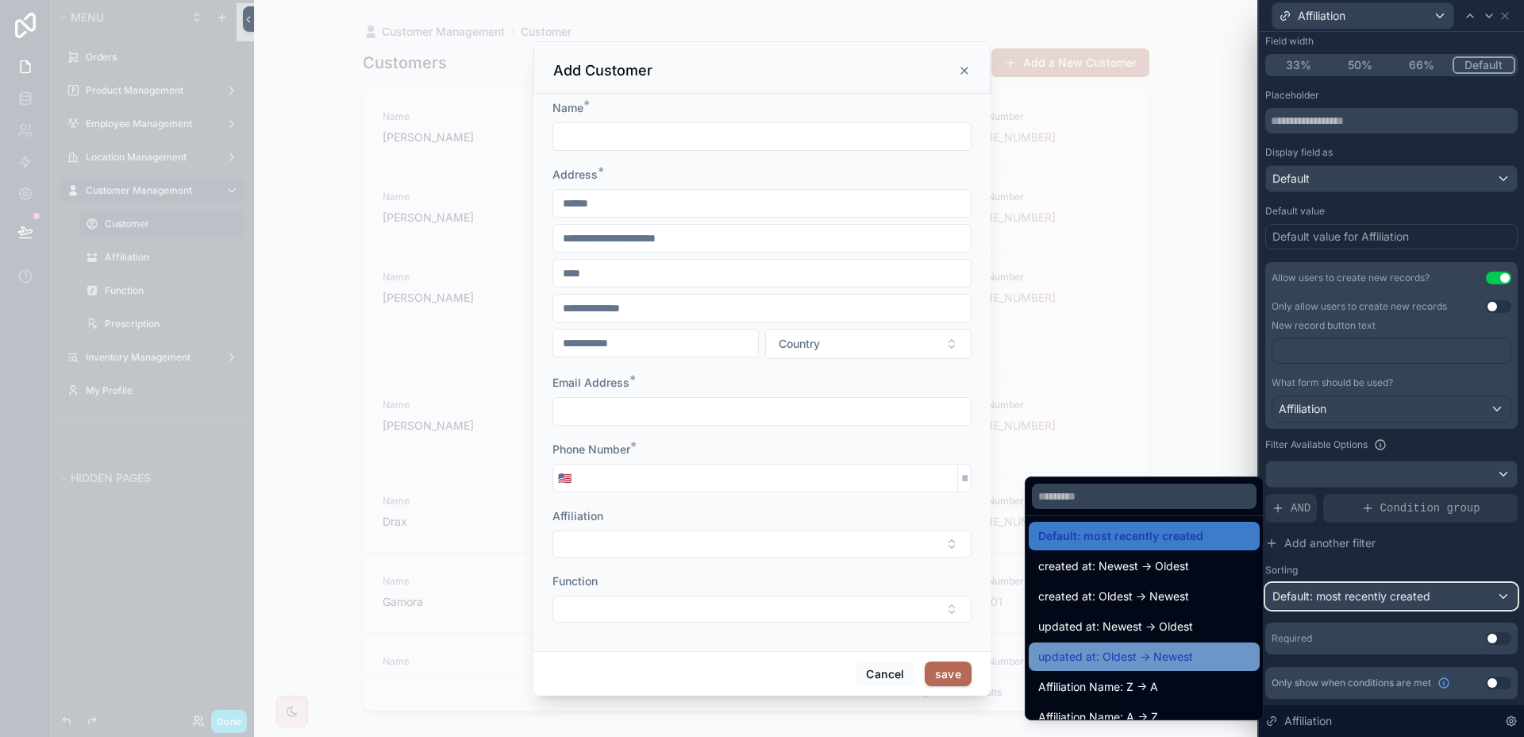
scroll to position [22, 0]
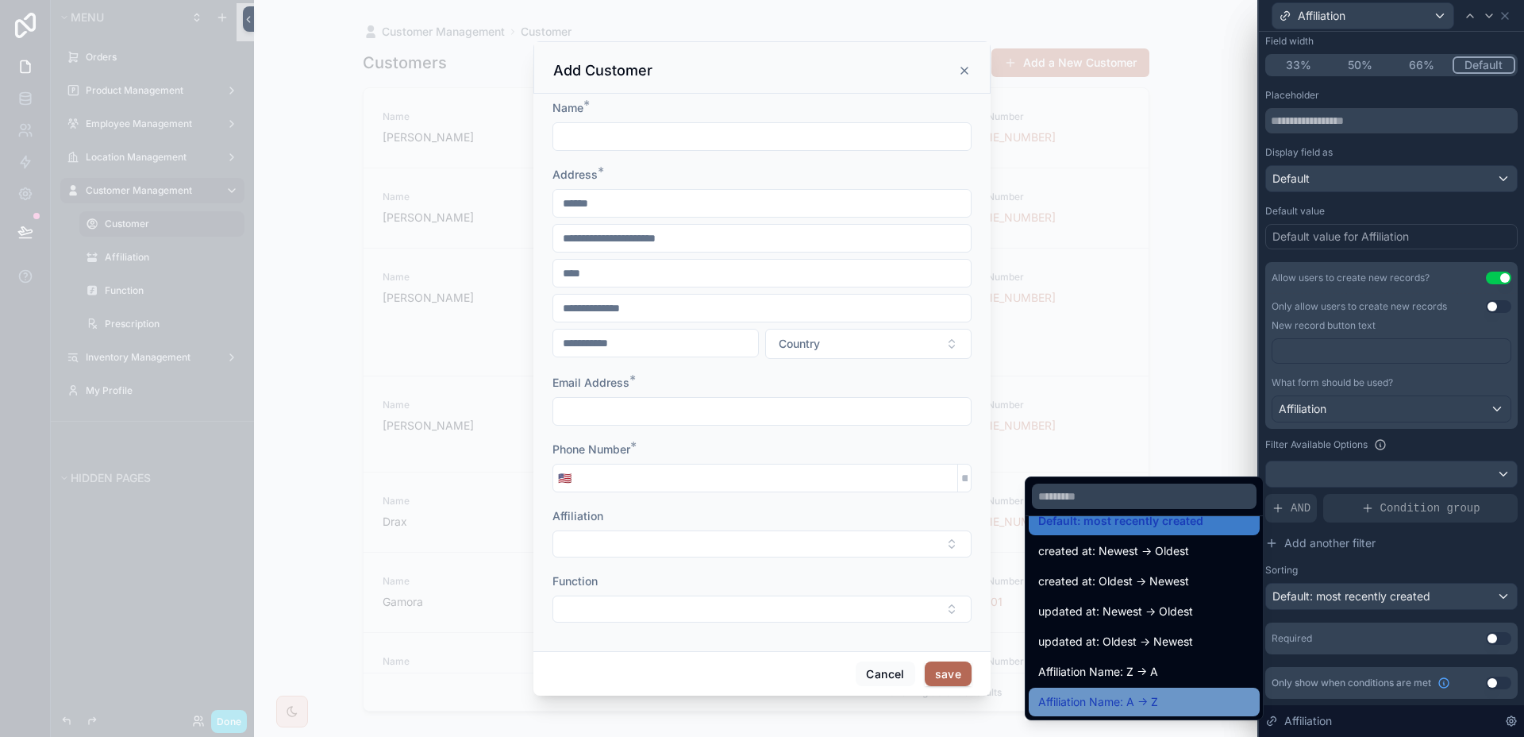
click at [1139, 705] on span "Affiliation Name: A -> Z" at bounding box center [1098, 701] width 120 height 19
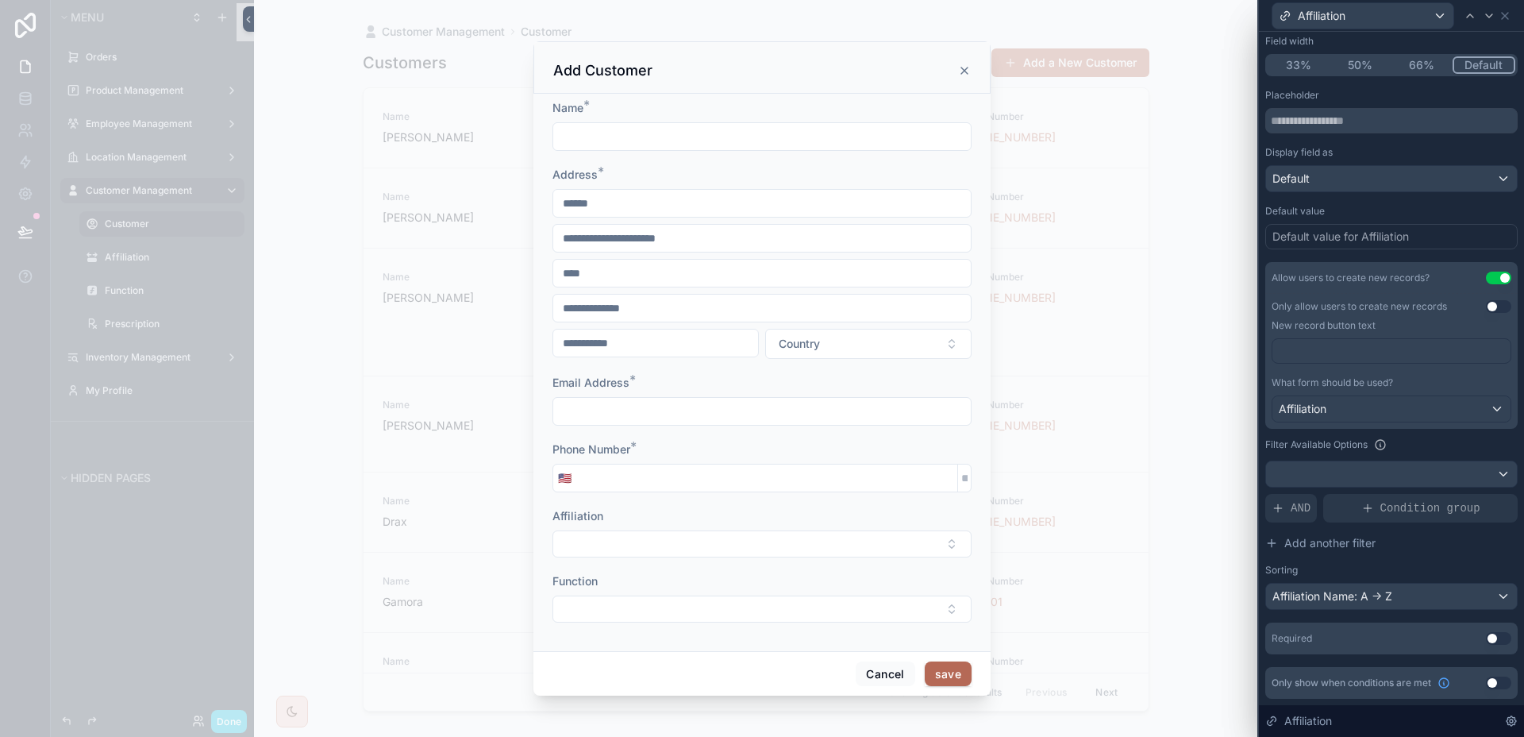
click at [1486, 641] on button "Use setting" at bounding box center [1498, 638] width 25 height 13
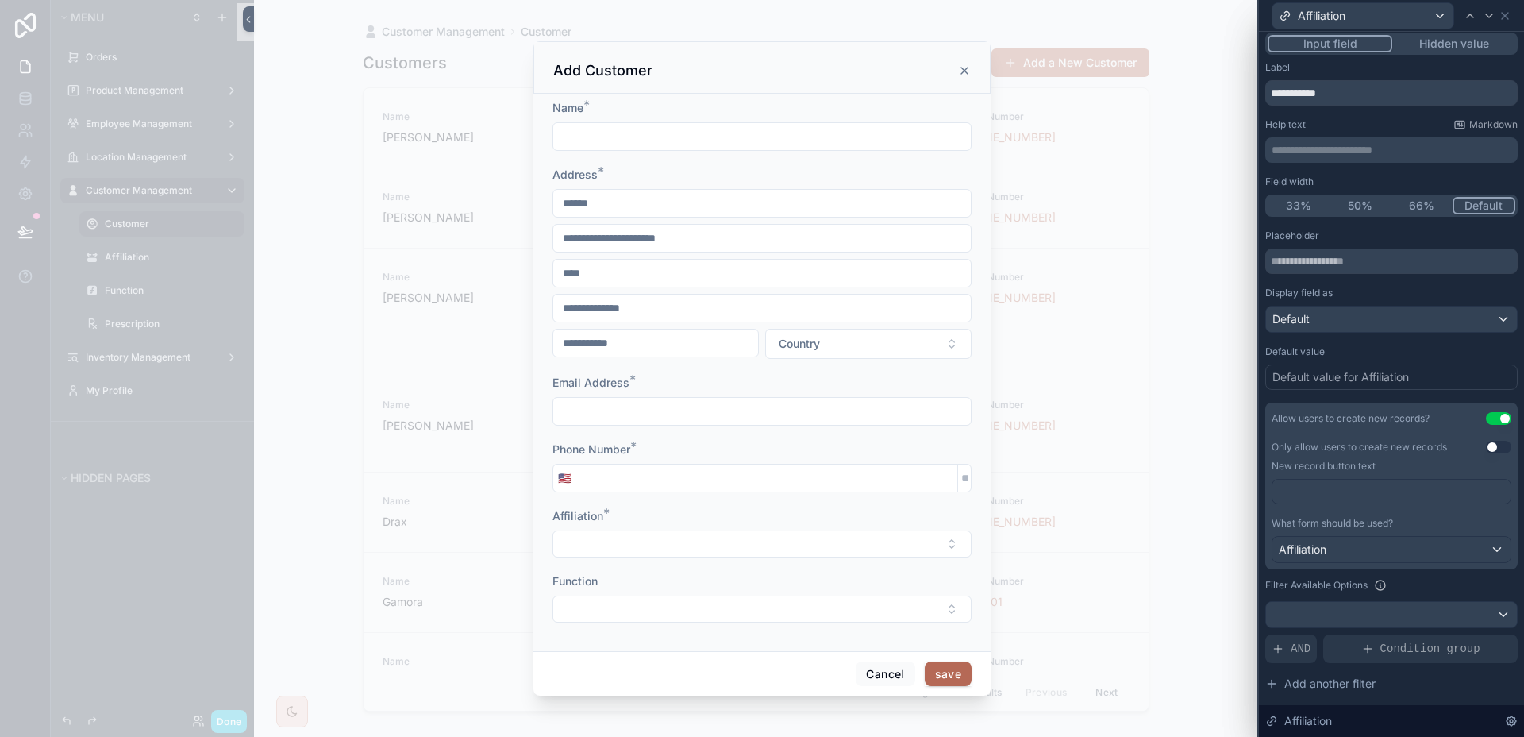
scroll to position [0, 0]
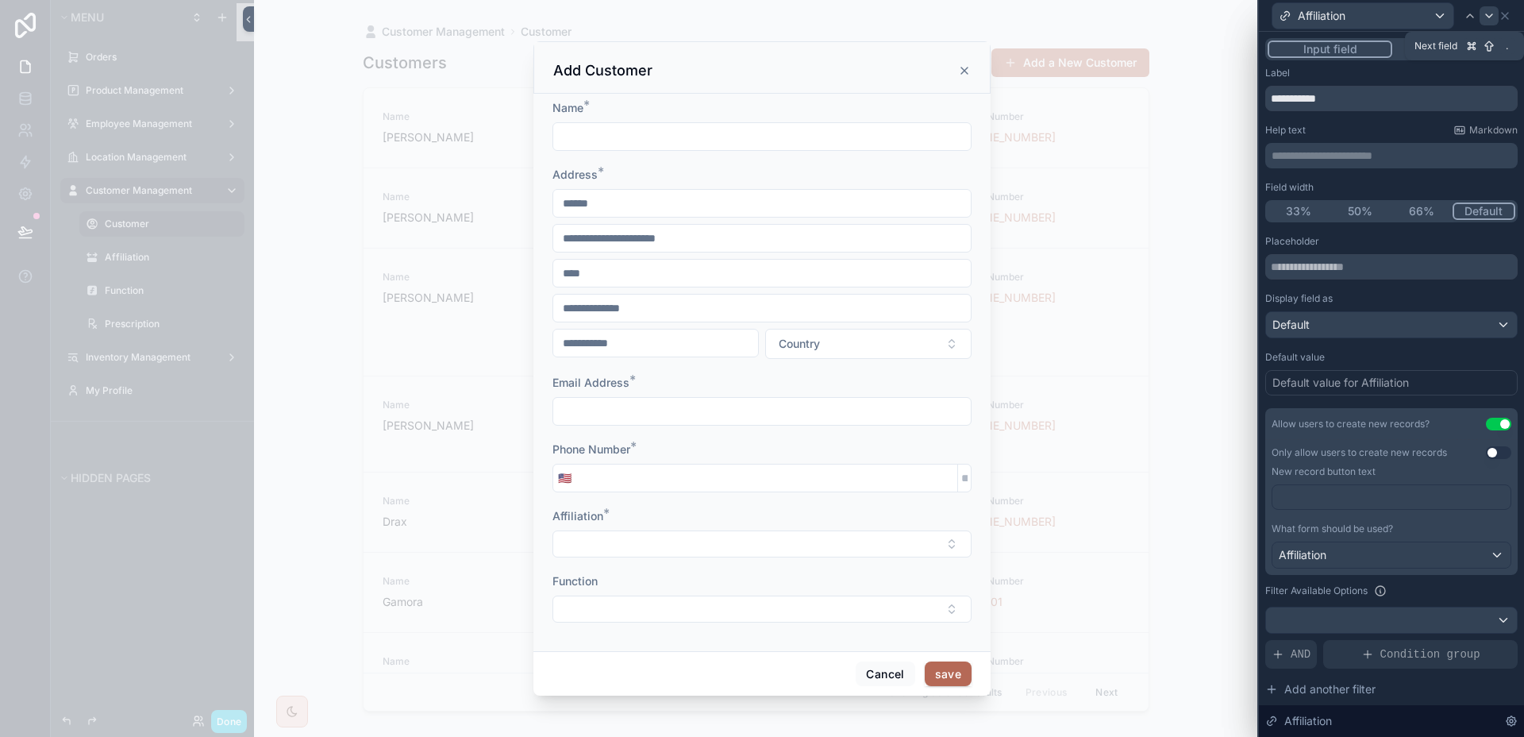
click at [1485, 13] on icon at bounding box center [1489, 16] width 13 height 13
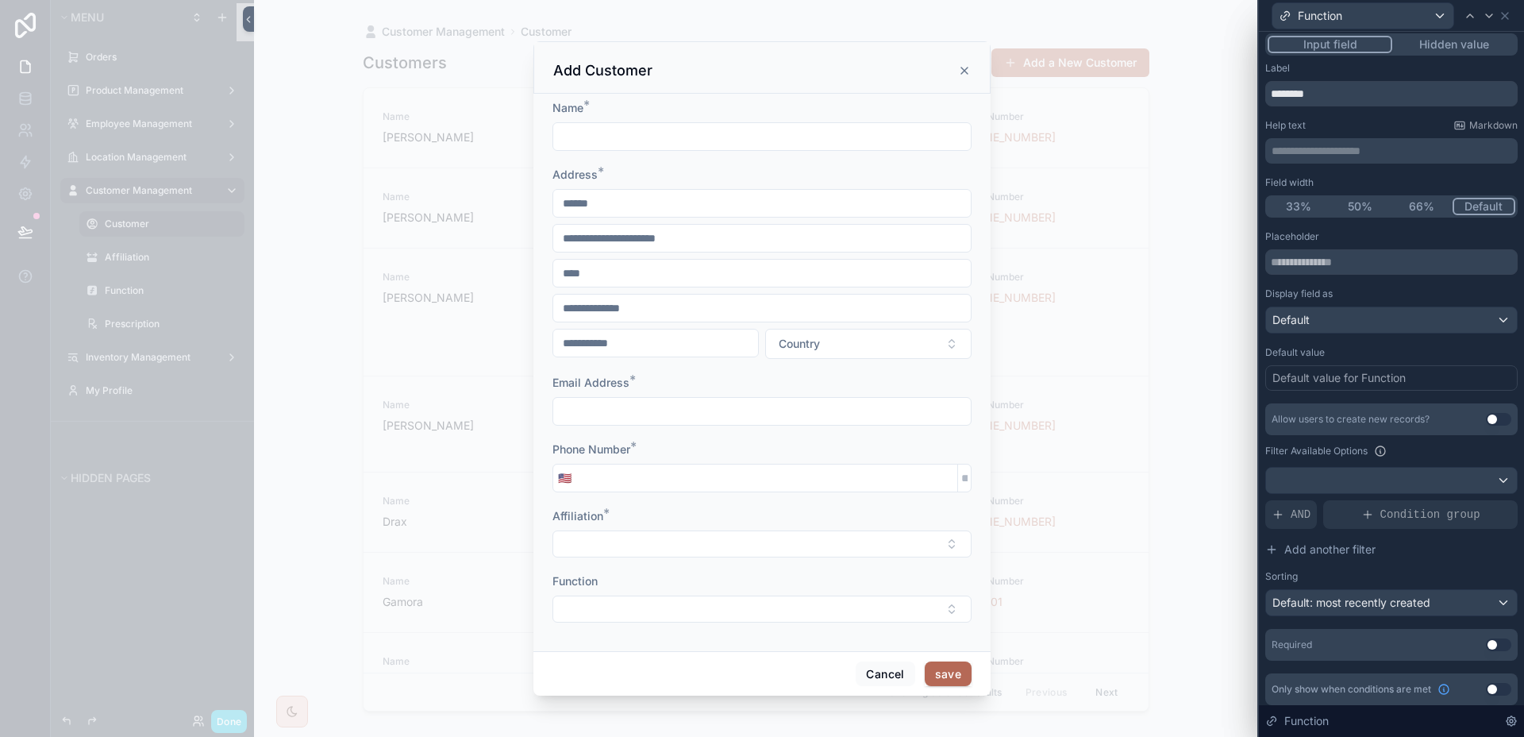
scroll to position [11, 0]
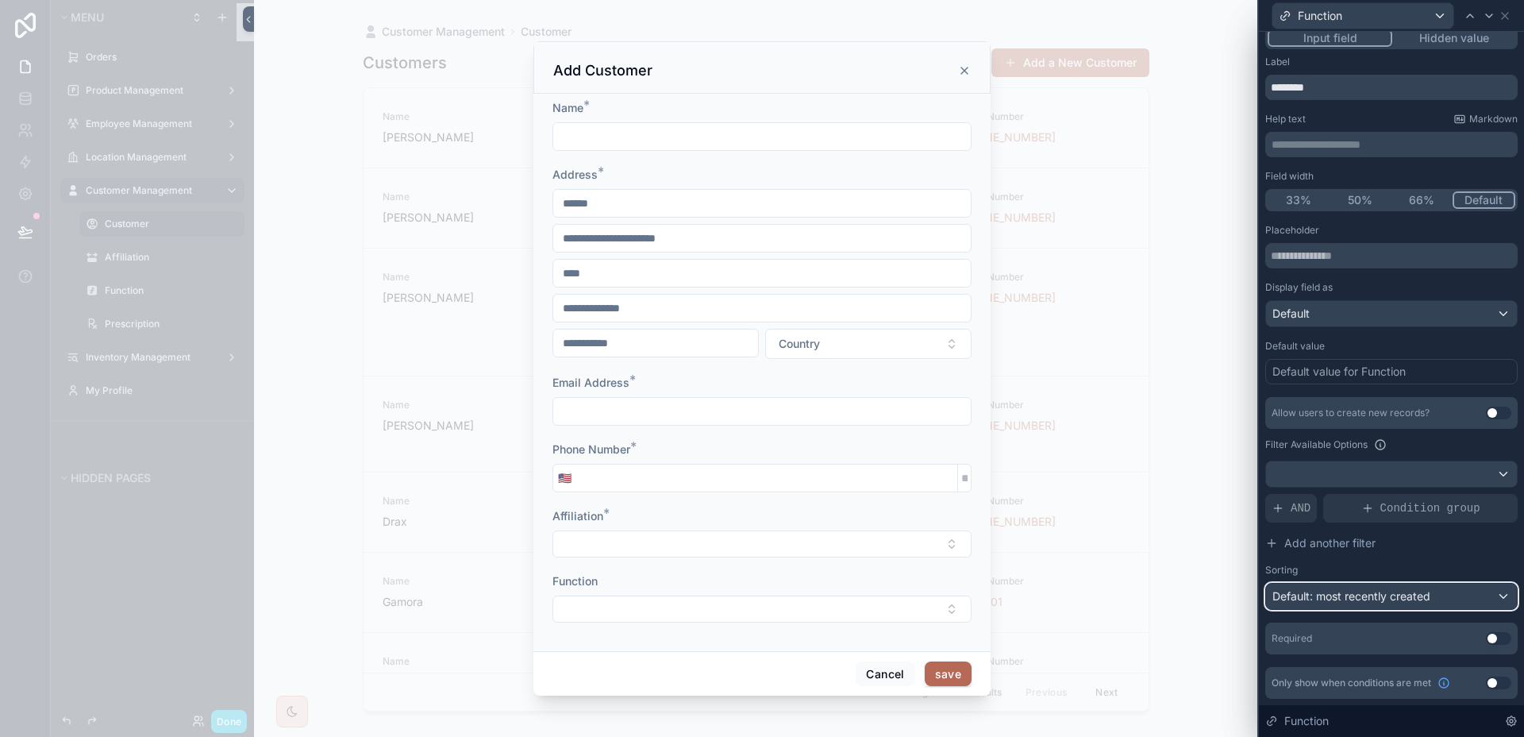
click at [1449, 599] on div "Default: most recently created" at bounding box center [1391, 596] width 251 height 25
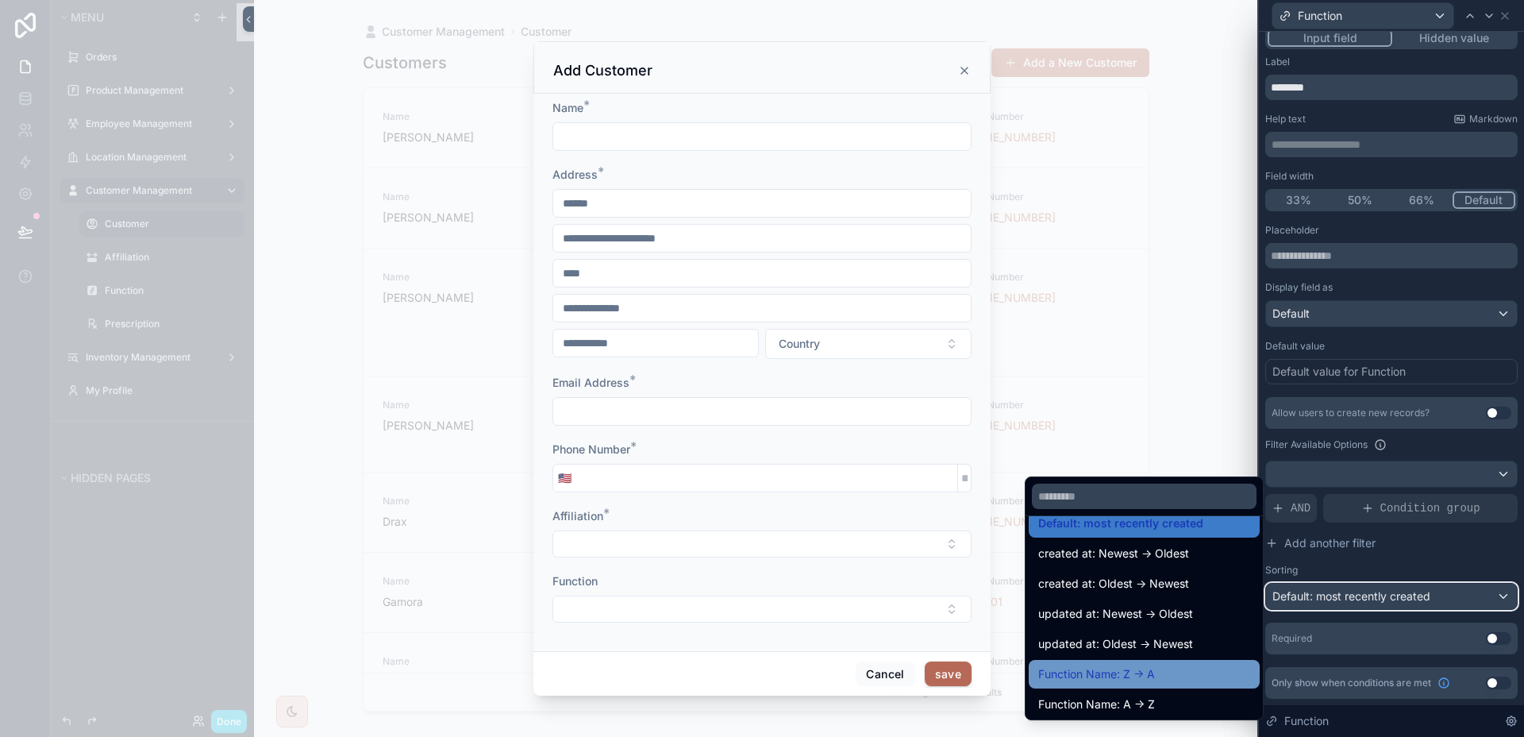
scroll to position [22, 0]
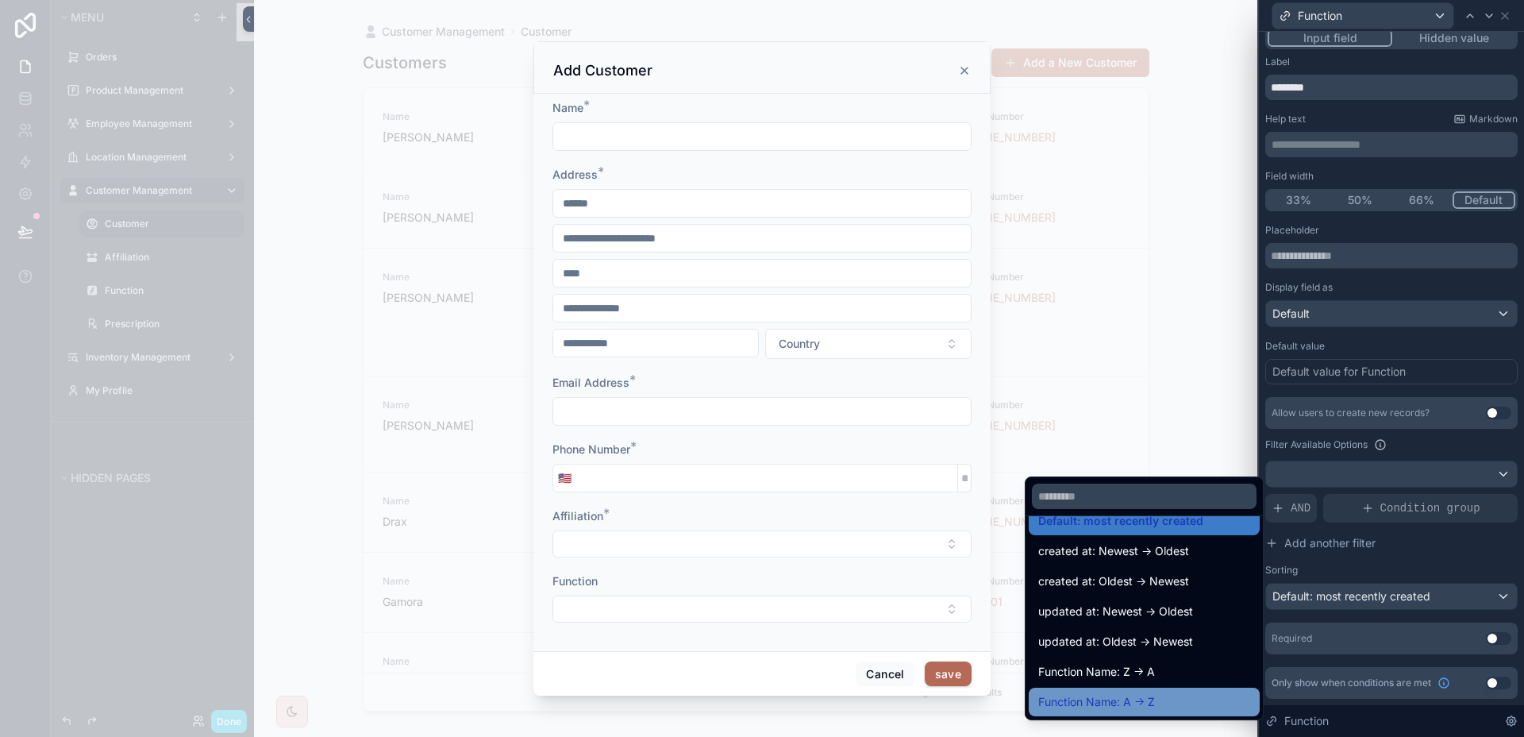
click at [1122, 693] on span "Function Name: A -> Z" at bounding box center [1096, 701] width 117 height 19
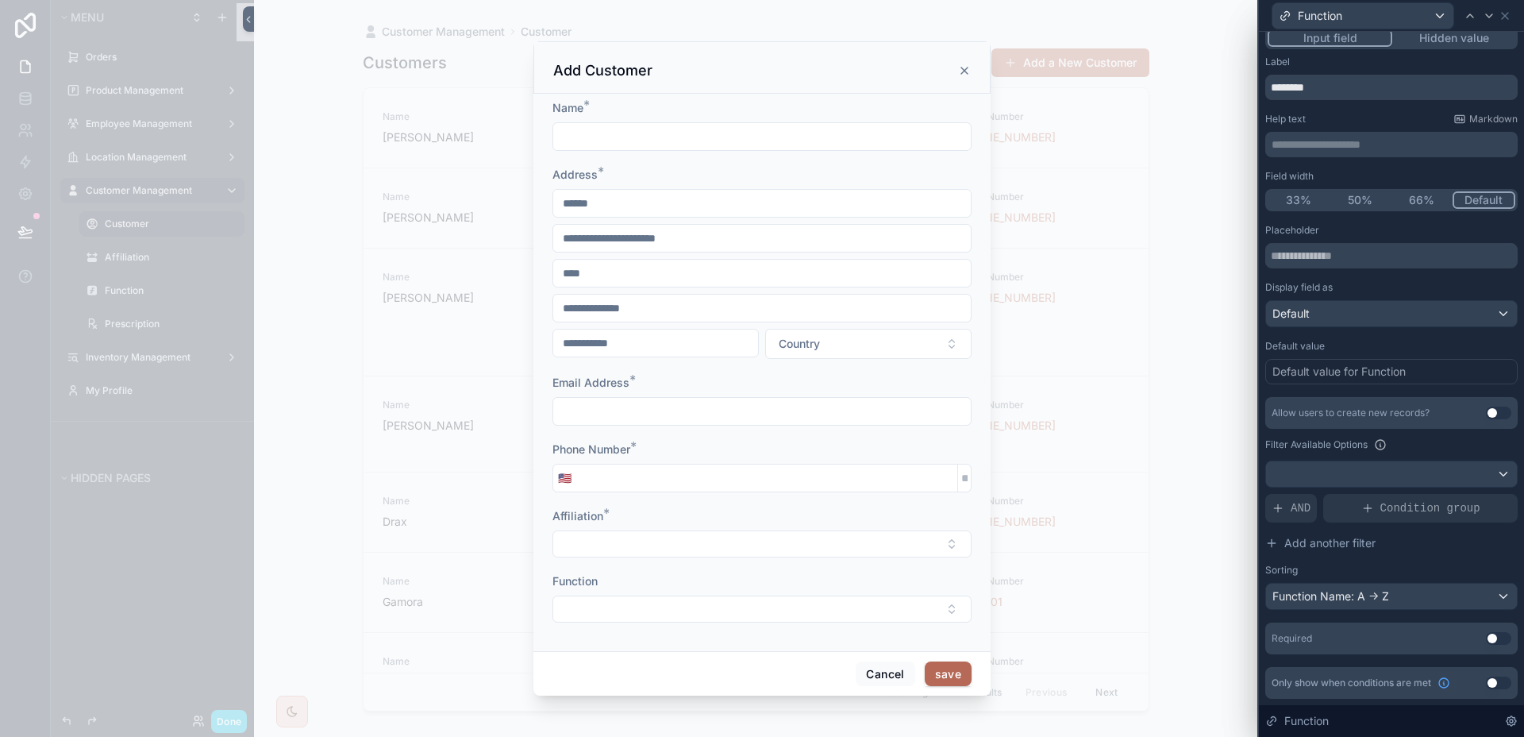
click at [1488, 407] on button "Use setting" at bounding box center [1498, 412] width 25 height 13
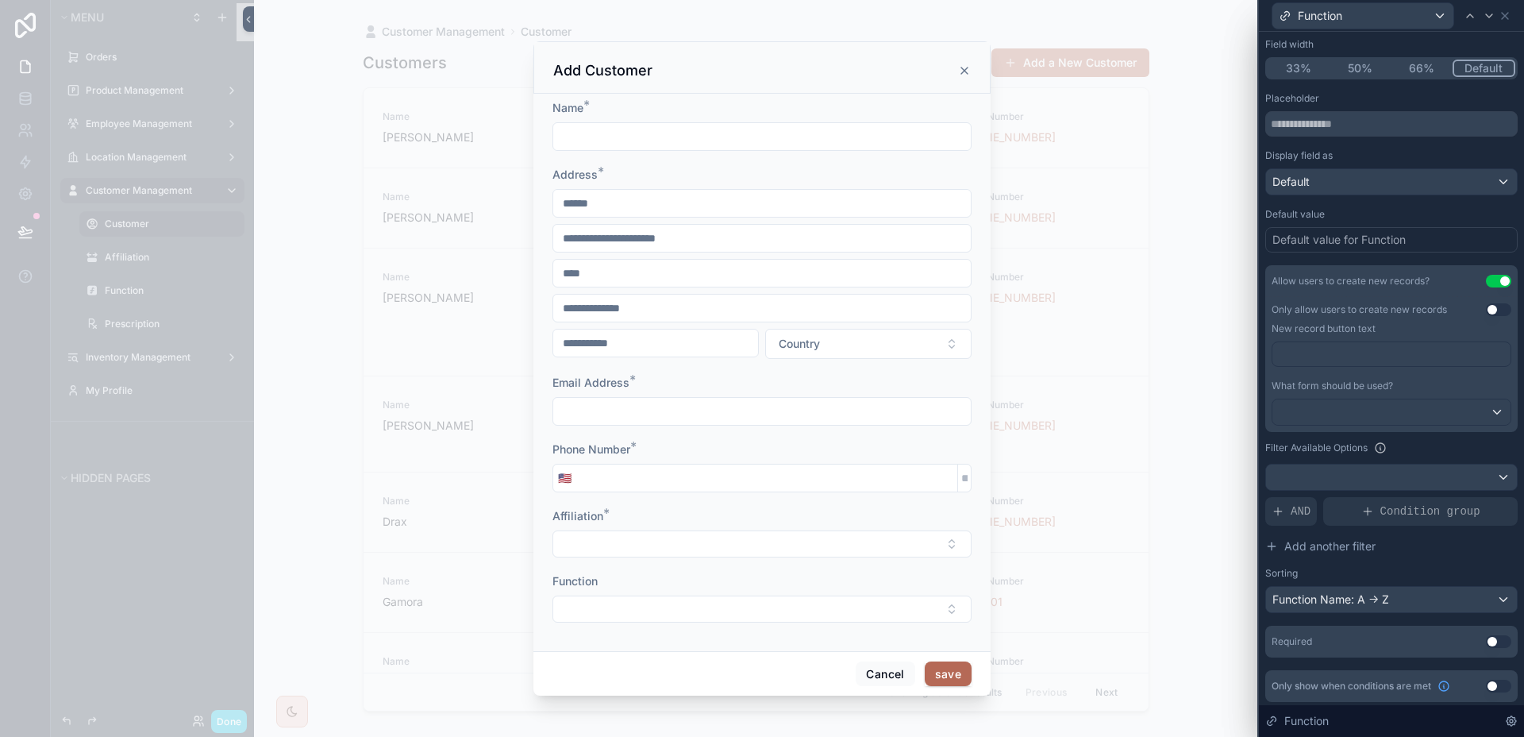
scroll to position [146, 0]
click at [1486, 642] on button "Use setting" at bounding box center [1498, 638] width 25 height 13
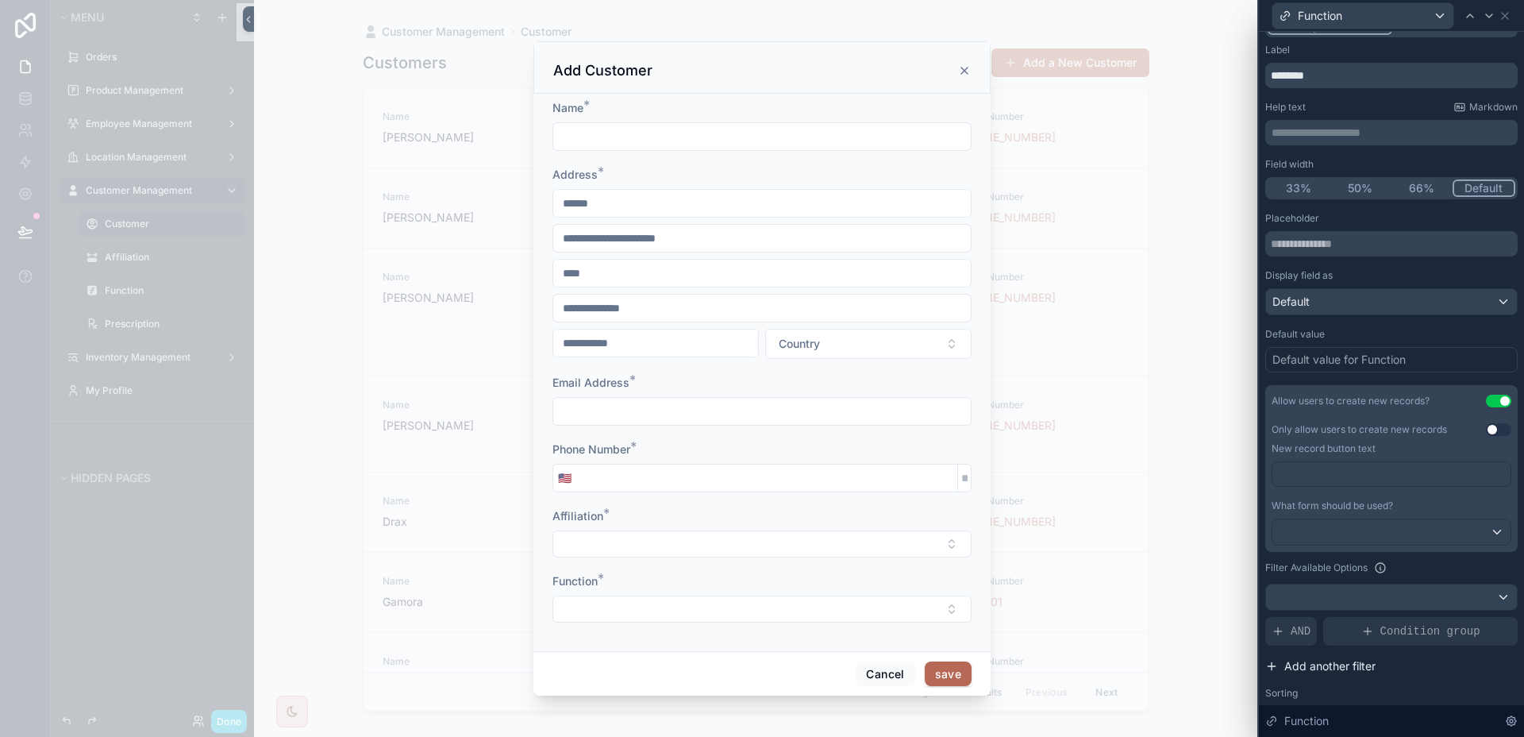
scroll to position [0, 0]
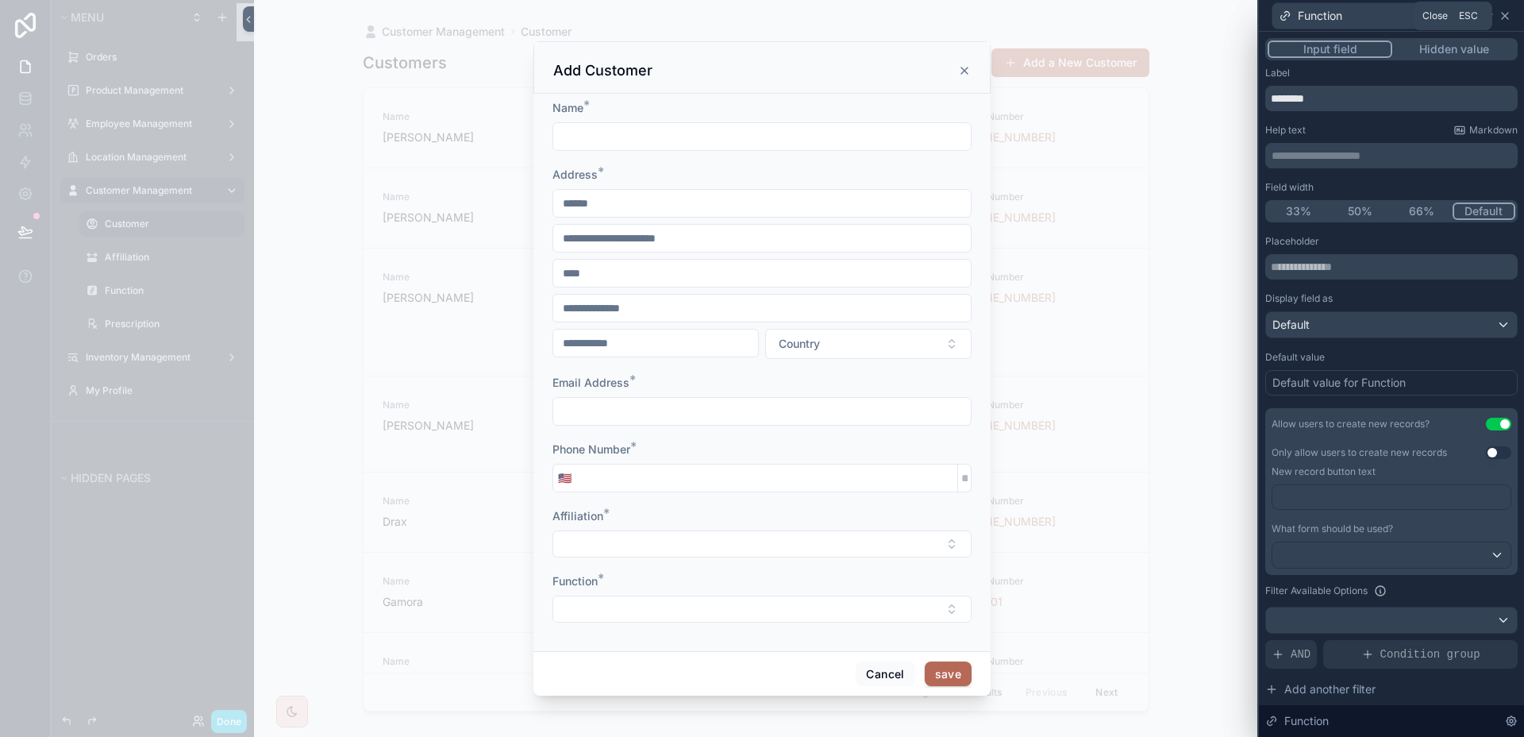
click at [1505, 14] on icon at bounding box center [1505, 16] width 6 height 6
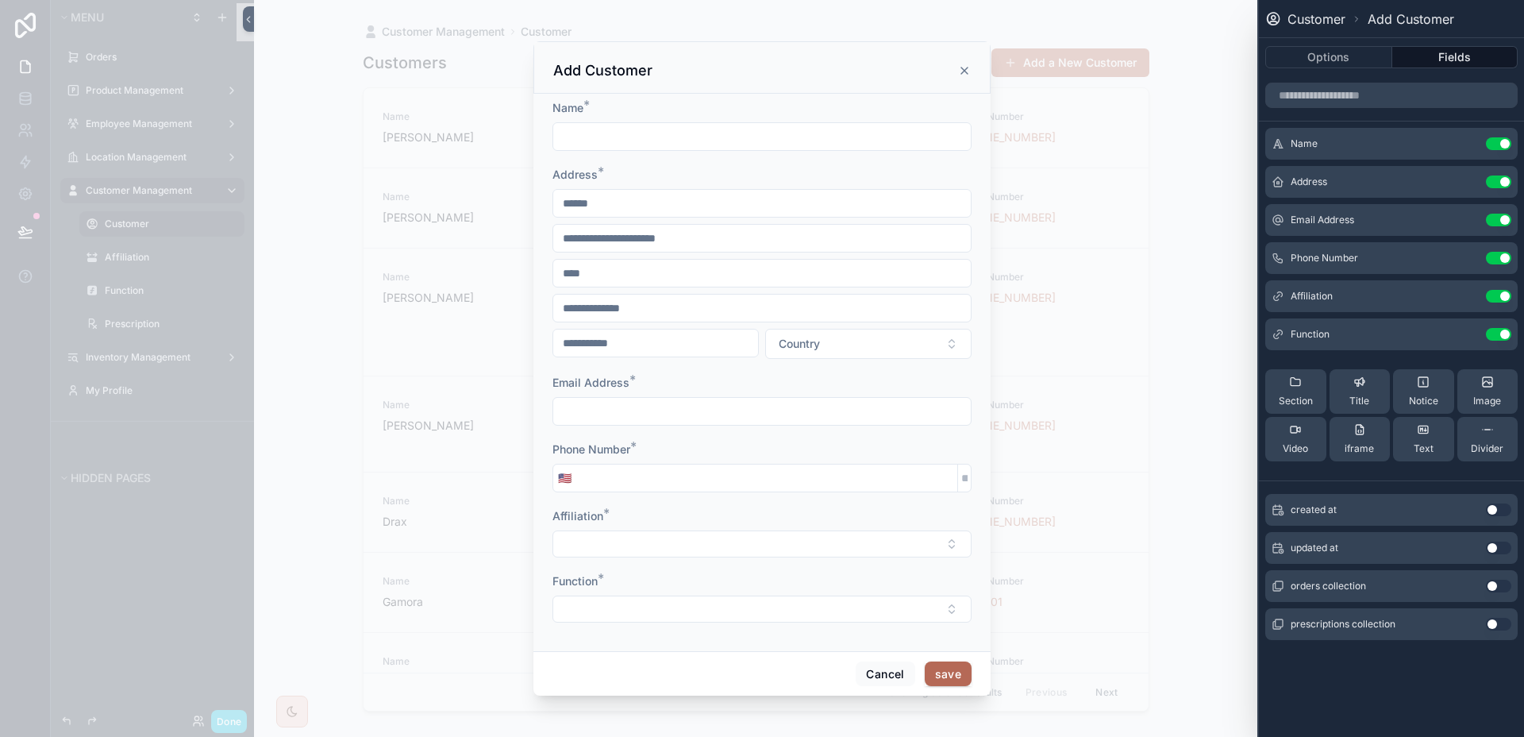
click at [965, 69] on icon "scrollable content" at bounding box center [964, 70] width 13 height 13
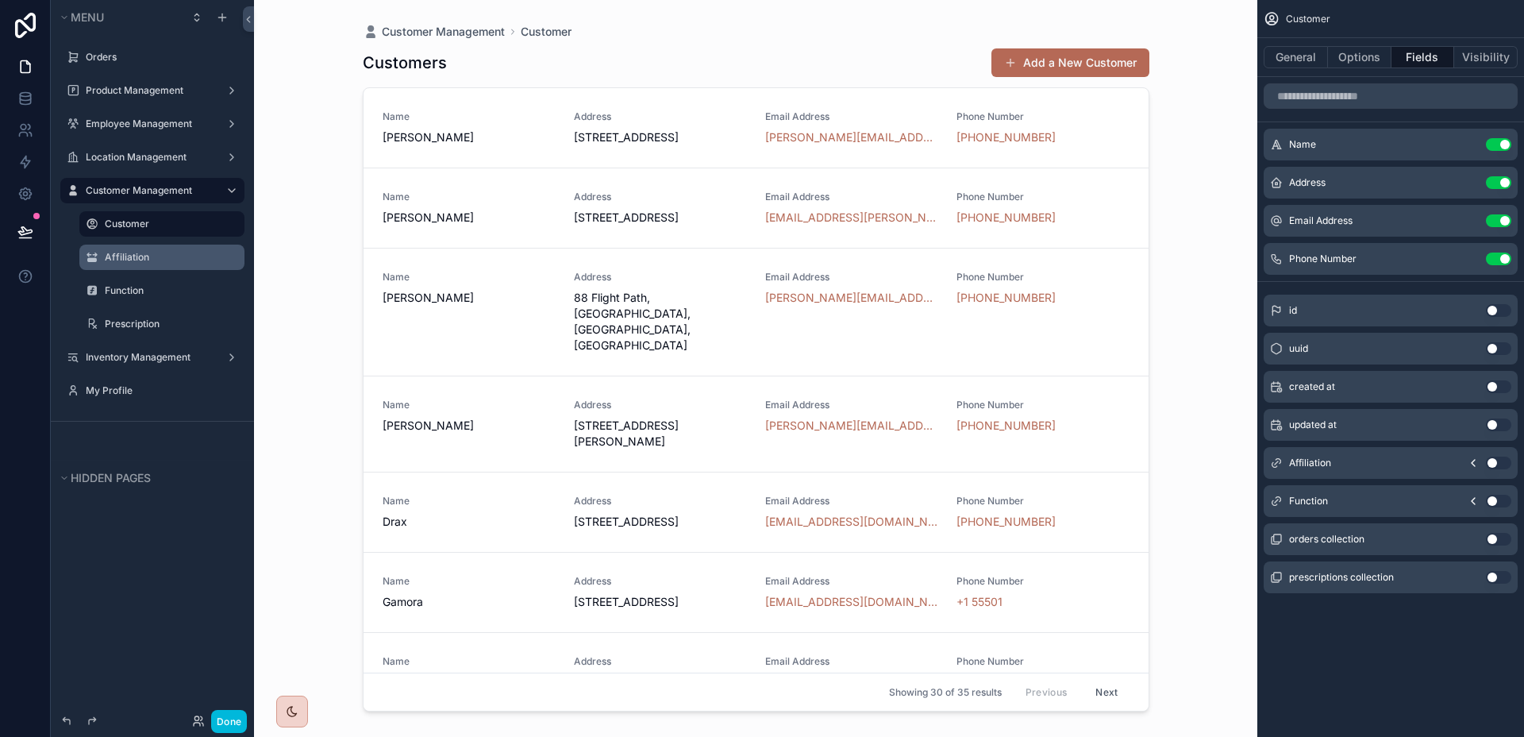
click at [133, 261] on label "Affiliation" at bounding box center [170, 257] width 130 height 13
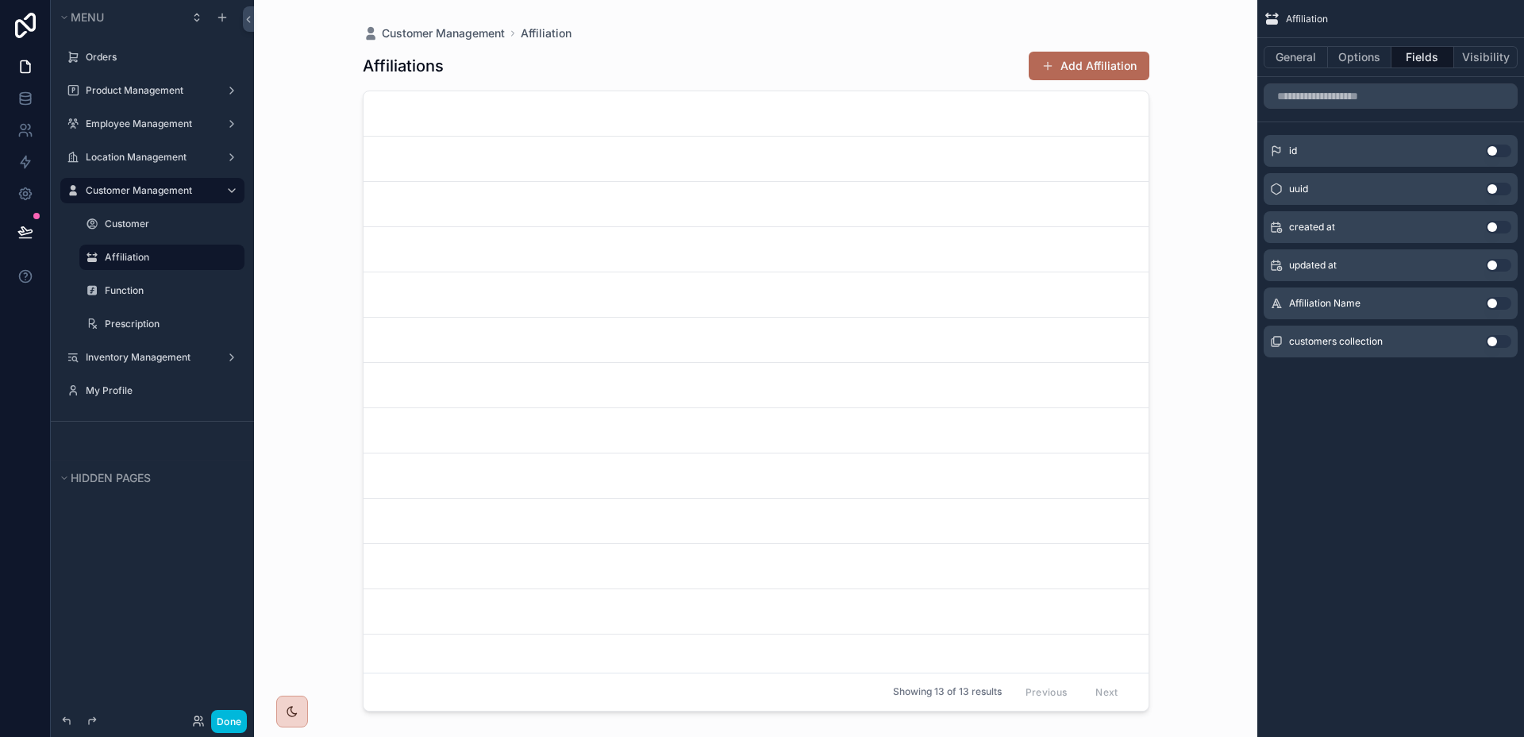
click at [1499, 303] on button "Use setting" at bounding box center [1498, 303] width 25 height 13
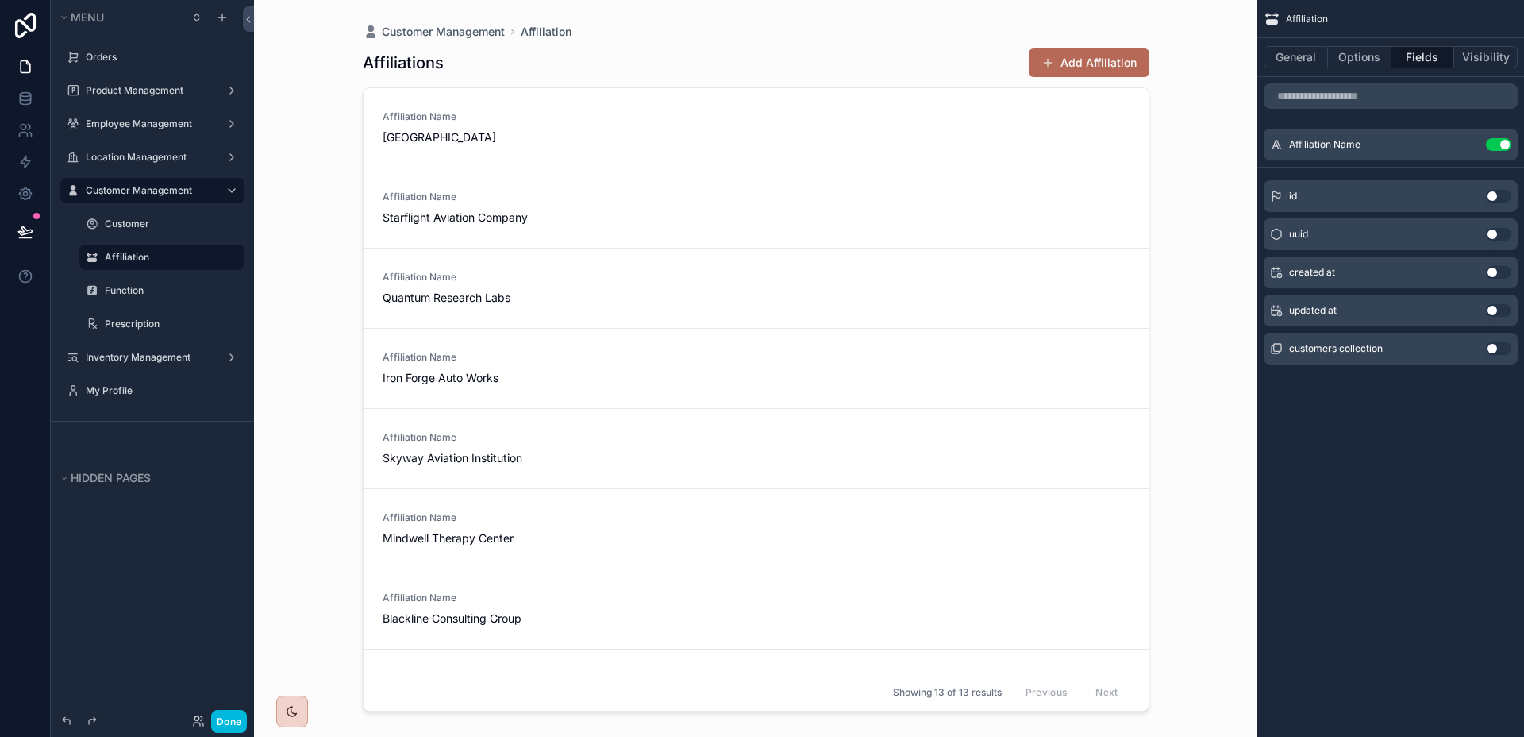
click at [1111, 62] on div "scrollable content" at bounding box center [756, 359] width 812 height 718
click at [1336, 63] on button "Options" at bounding box center [1360, 57] width 64 height 22
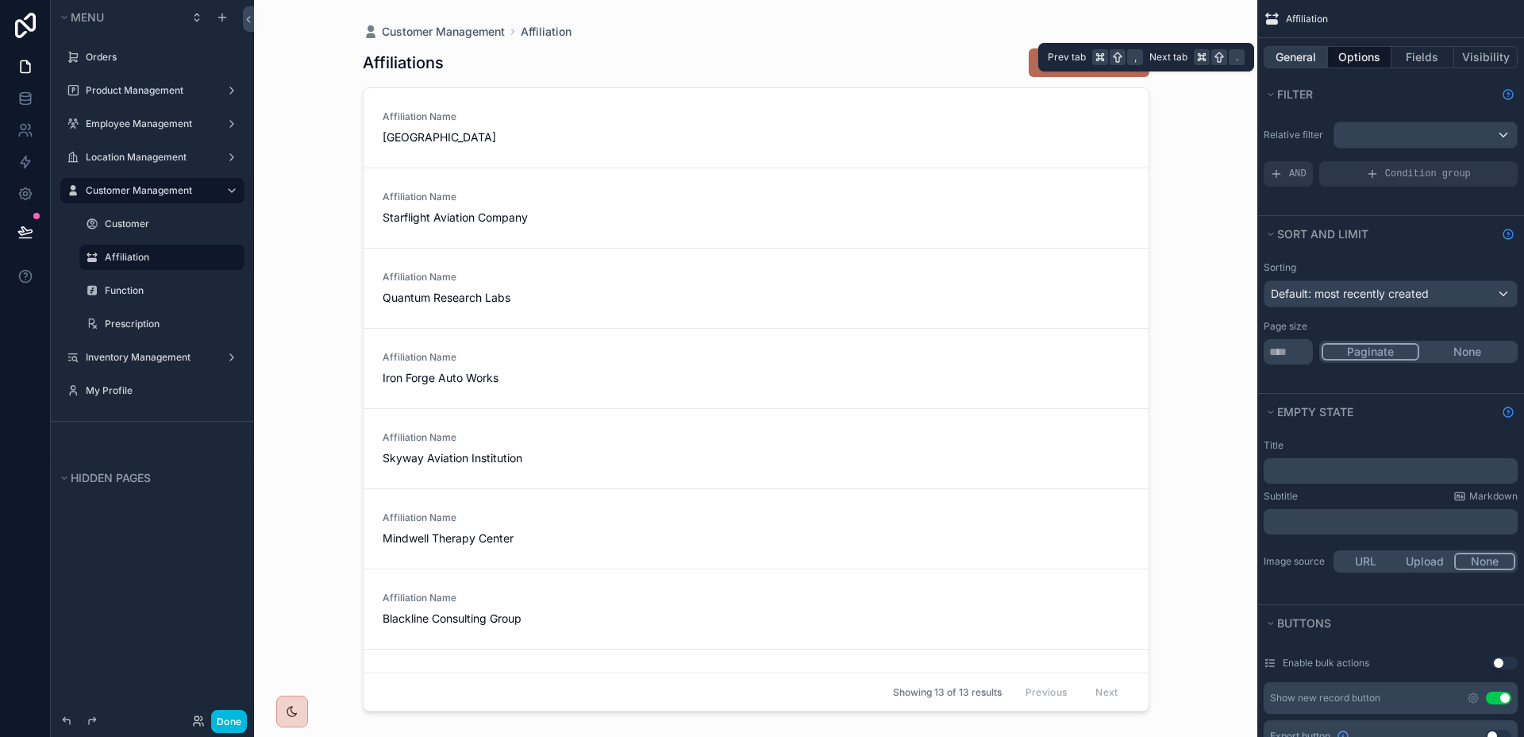
click at [1289, 59] on button "General" at bounding box center [1296, 57] width 64 height 22
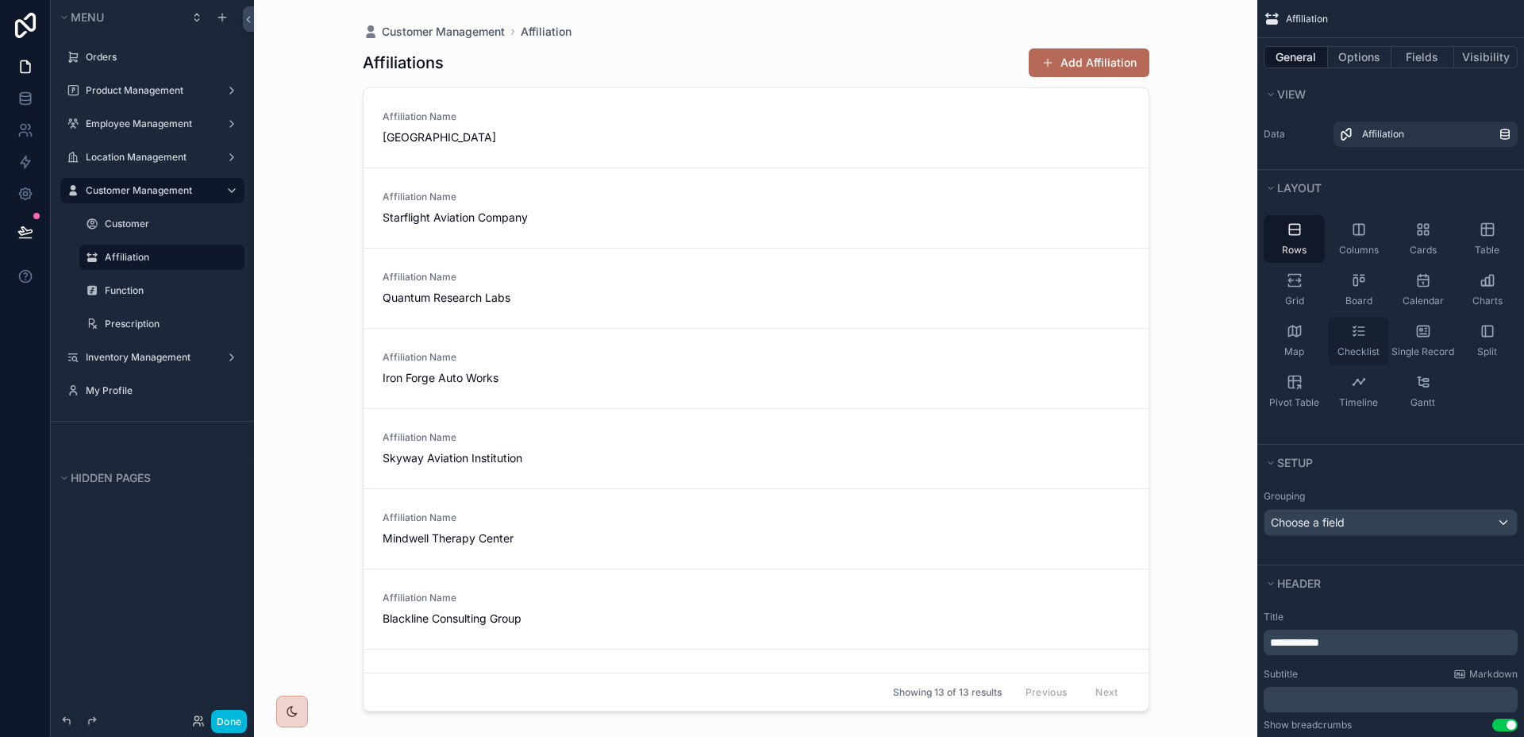
click at [1377, 329] on div "Checklist" at bounding box center [1358, 341] width 61 height 48
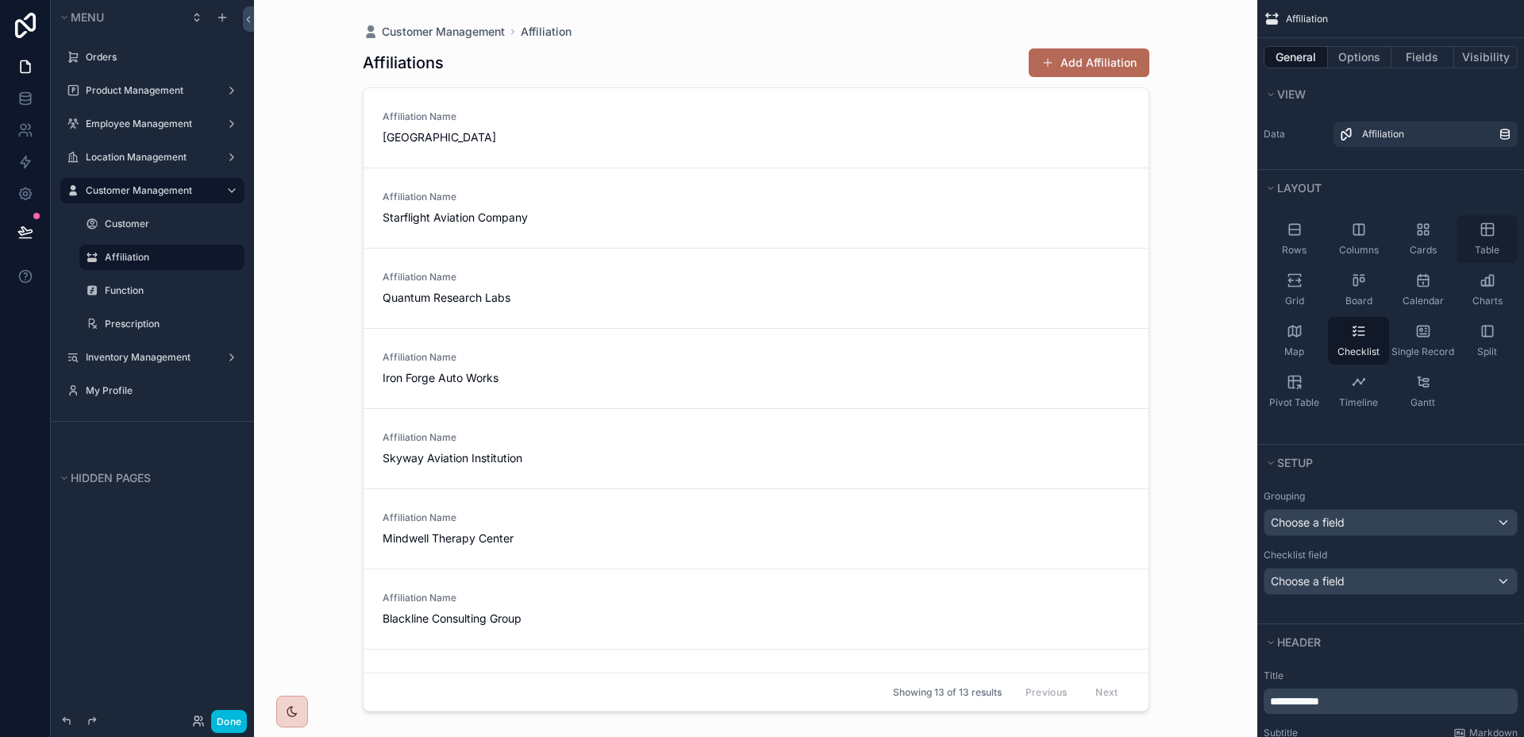
click at [1498, 232] on div "Table" at bounding box center [1487, 239] width 61 height 48
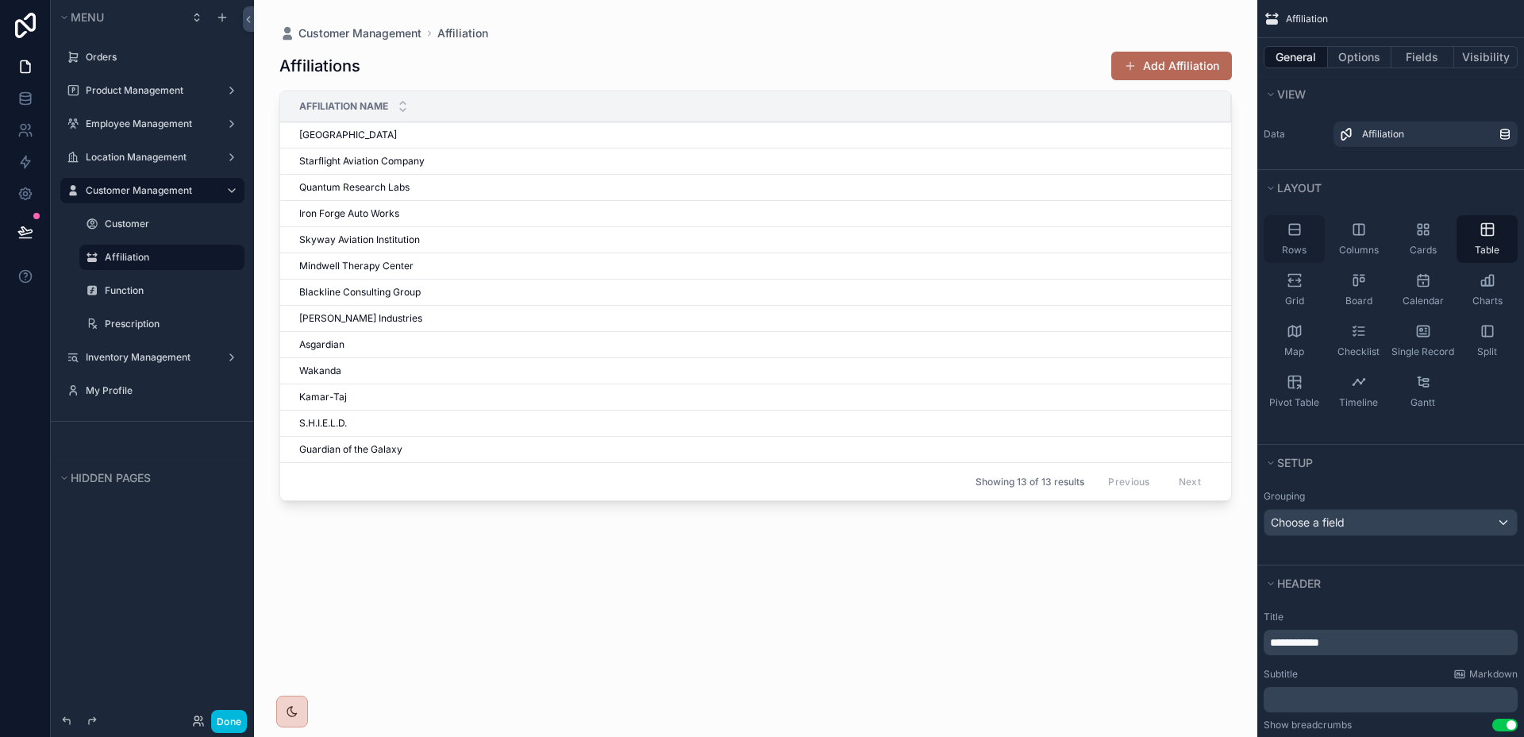
click at [1316, 234] on div "Rows" at bounding box center [1294, 239] width 61 height 48
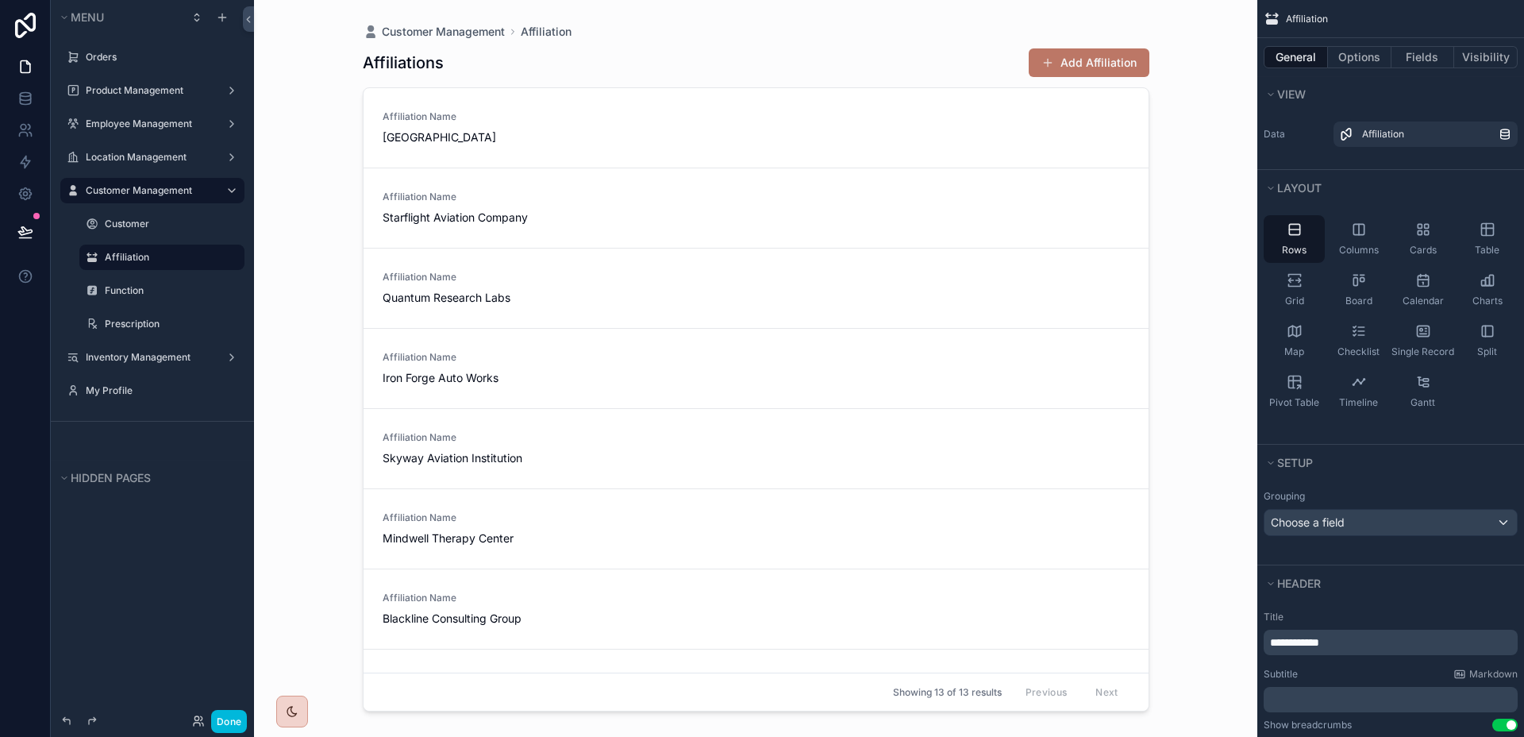
click at [1102, 63] on button "Add Affiliation" at bounding box center [1089, 62] width 121 height 29
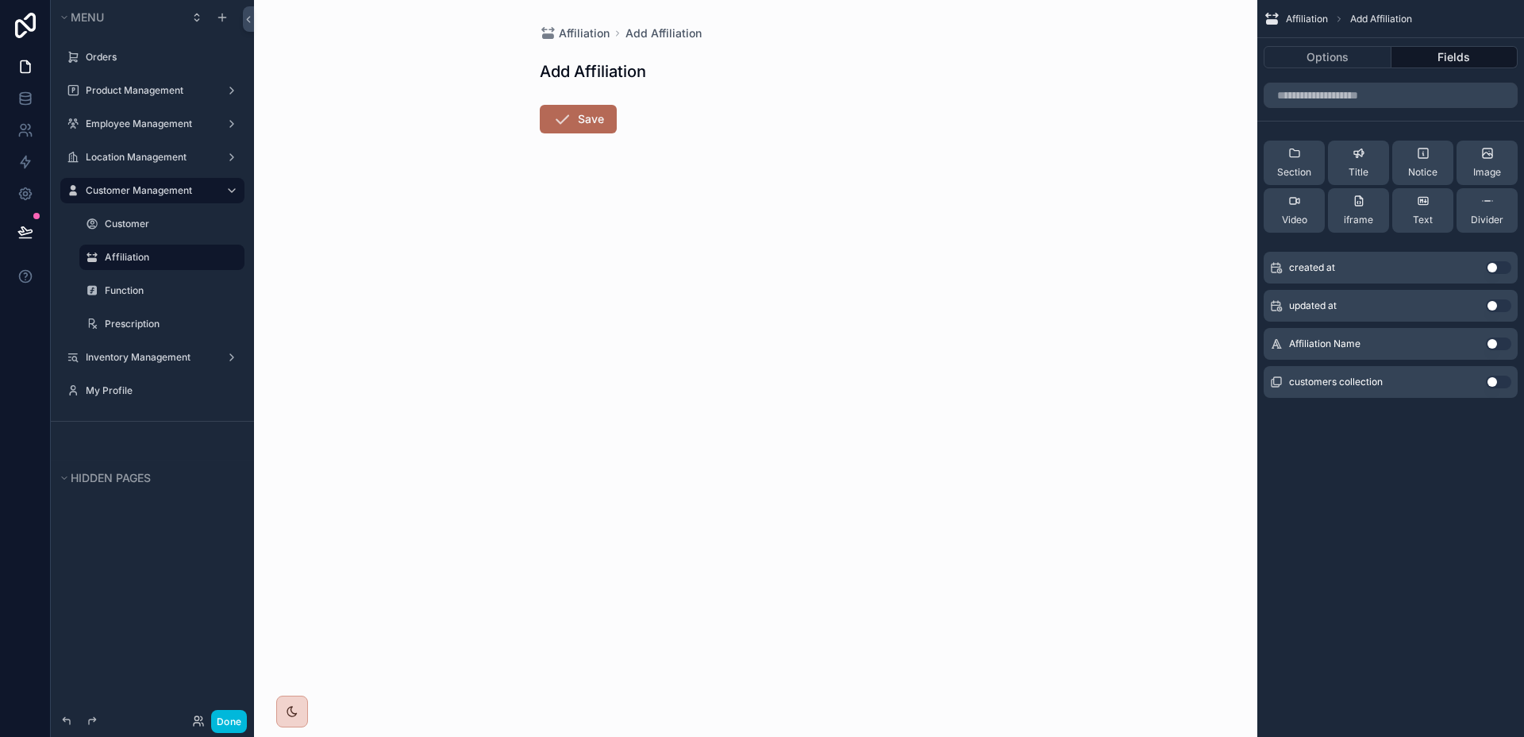
click at [1518, 346] on div "created at Use setting updated at Use setting Affiliation Name Use setting cust…" at bounding box center [1391, 321] width 267 height 152
click at [1508, 345] on button "Use setting" at bounding box center [1498, 343] width 25 height 13
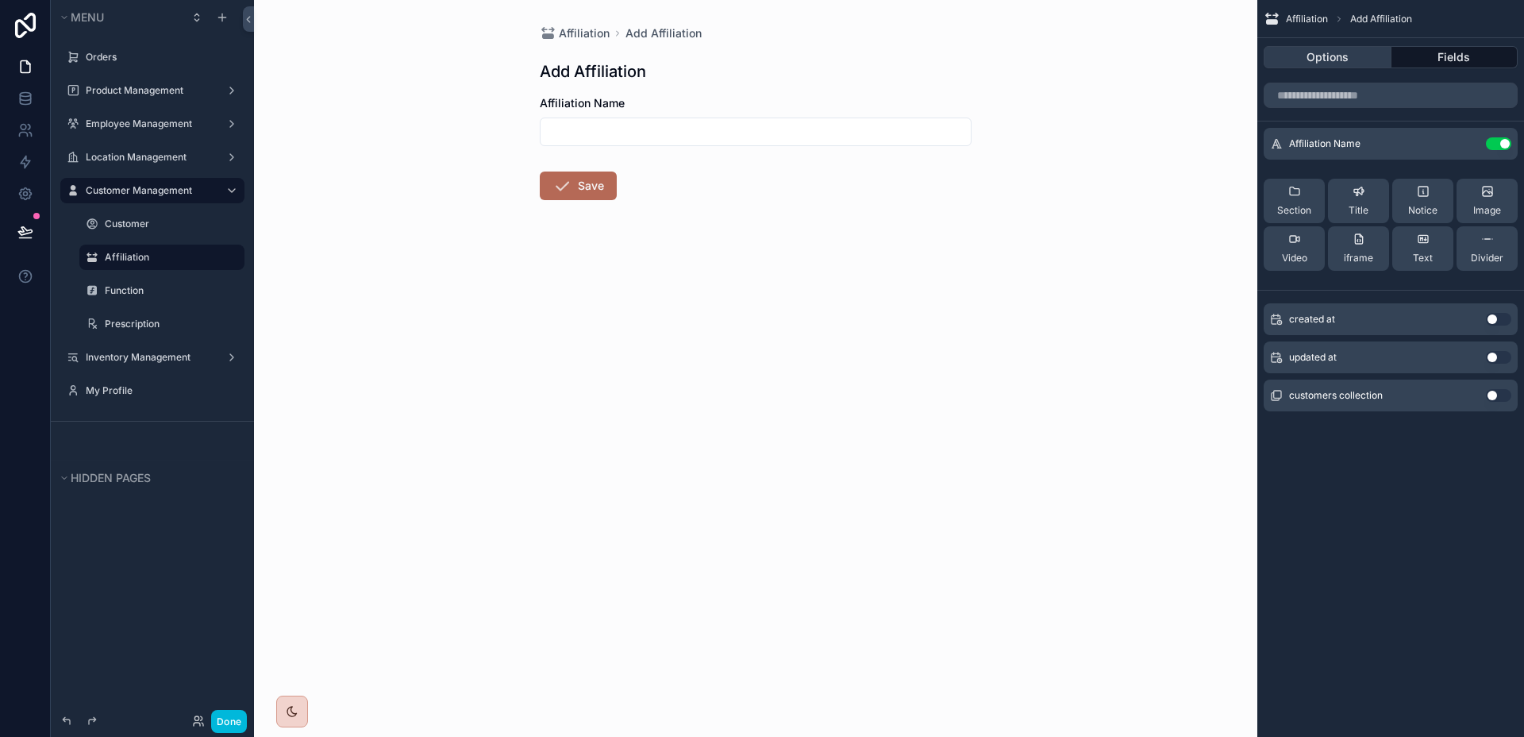
click at [1365, 62] on button "Options" at bounding box center [1328, 57] width 128 height 22
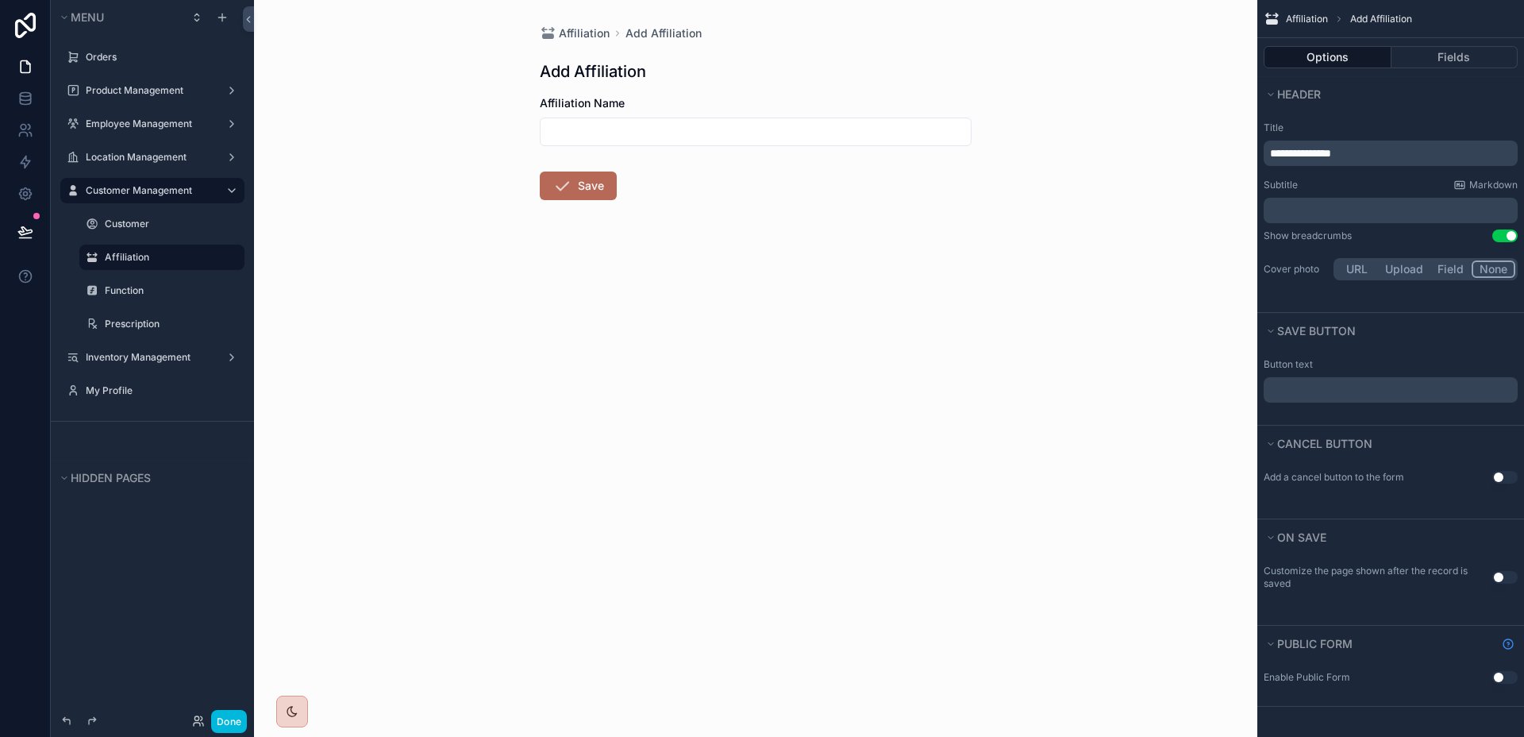
click at [1304, 21] on span "Affiliation" at bounding box center [1307, 19] width 42 height 13
click at [140, 262] on label "Affiliation" at bounding box center [170, 257] width 130 height 13
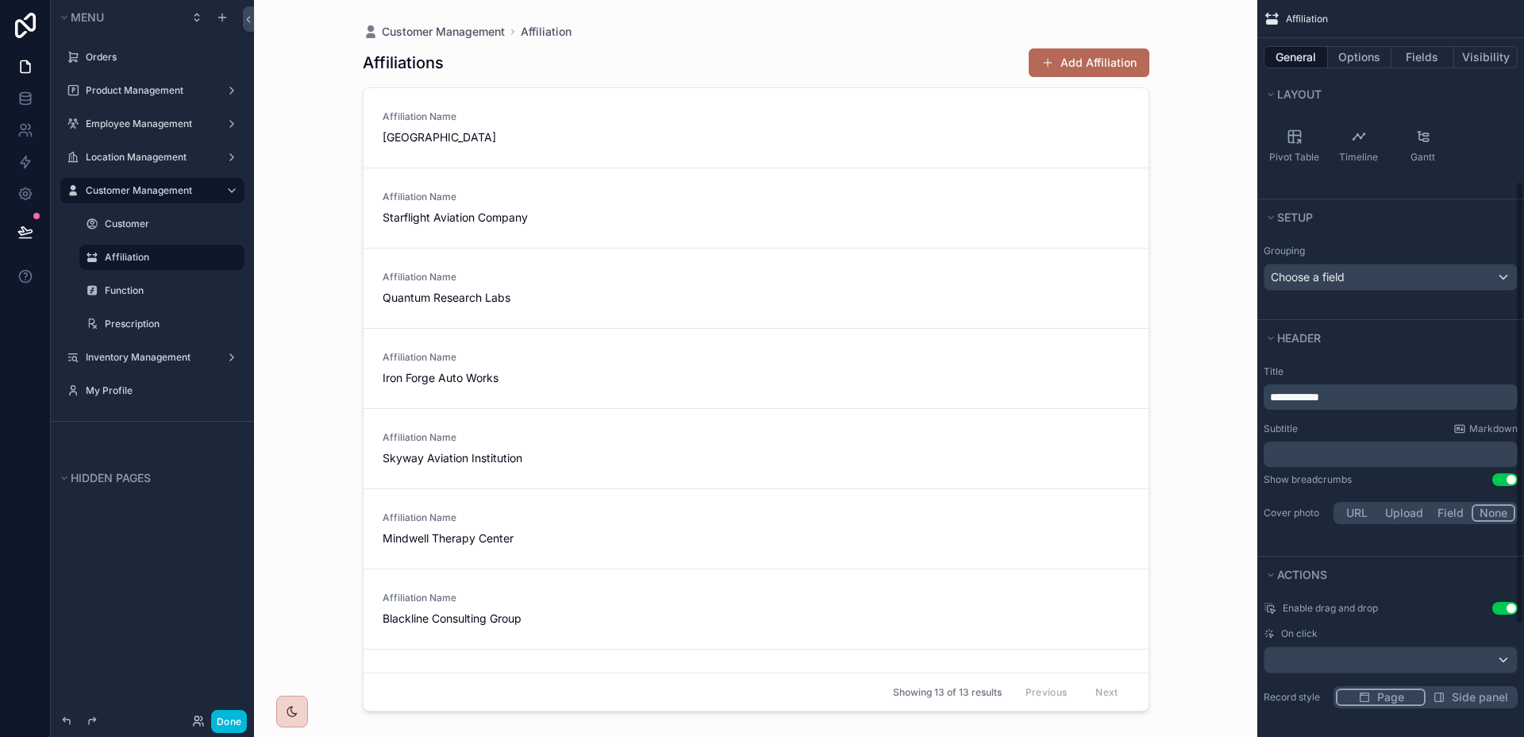
scroll to position [487, 0]
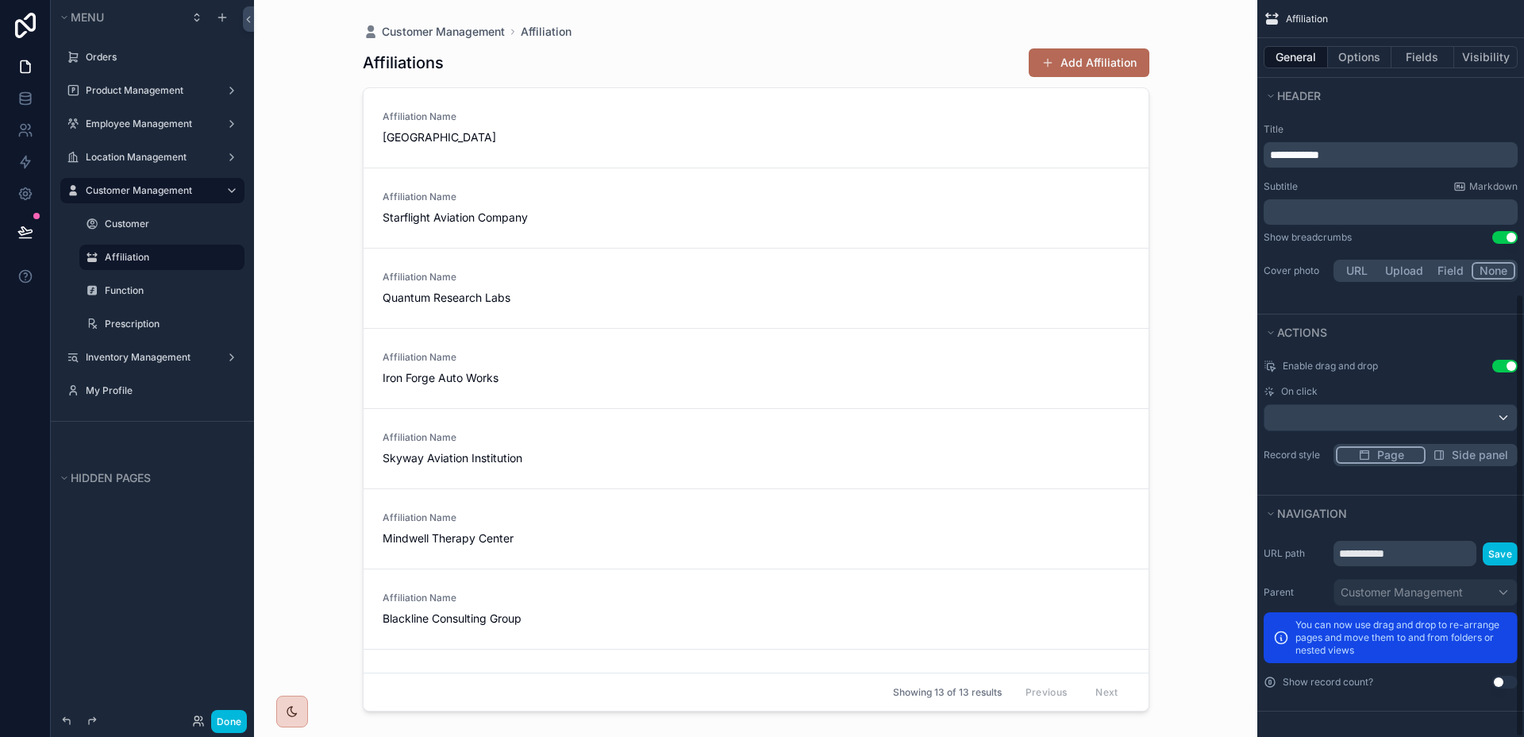
click at [1500, 368] on button "Use setting" at bounding box center [1505, 366] width 25 height 13
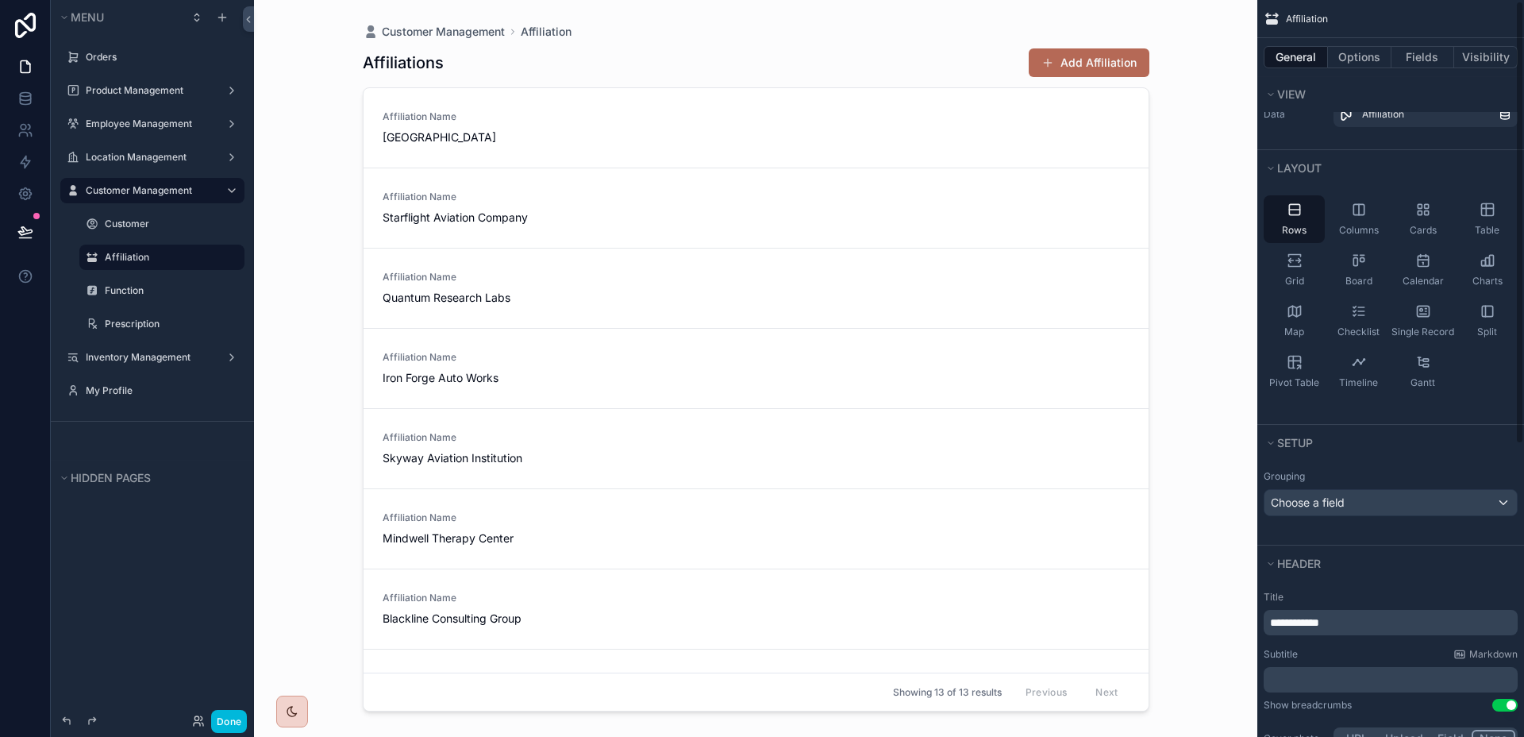
scroll to position [0, 0]
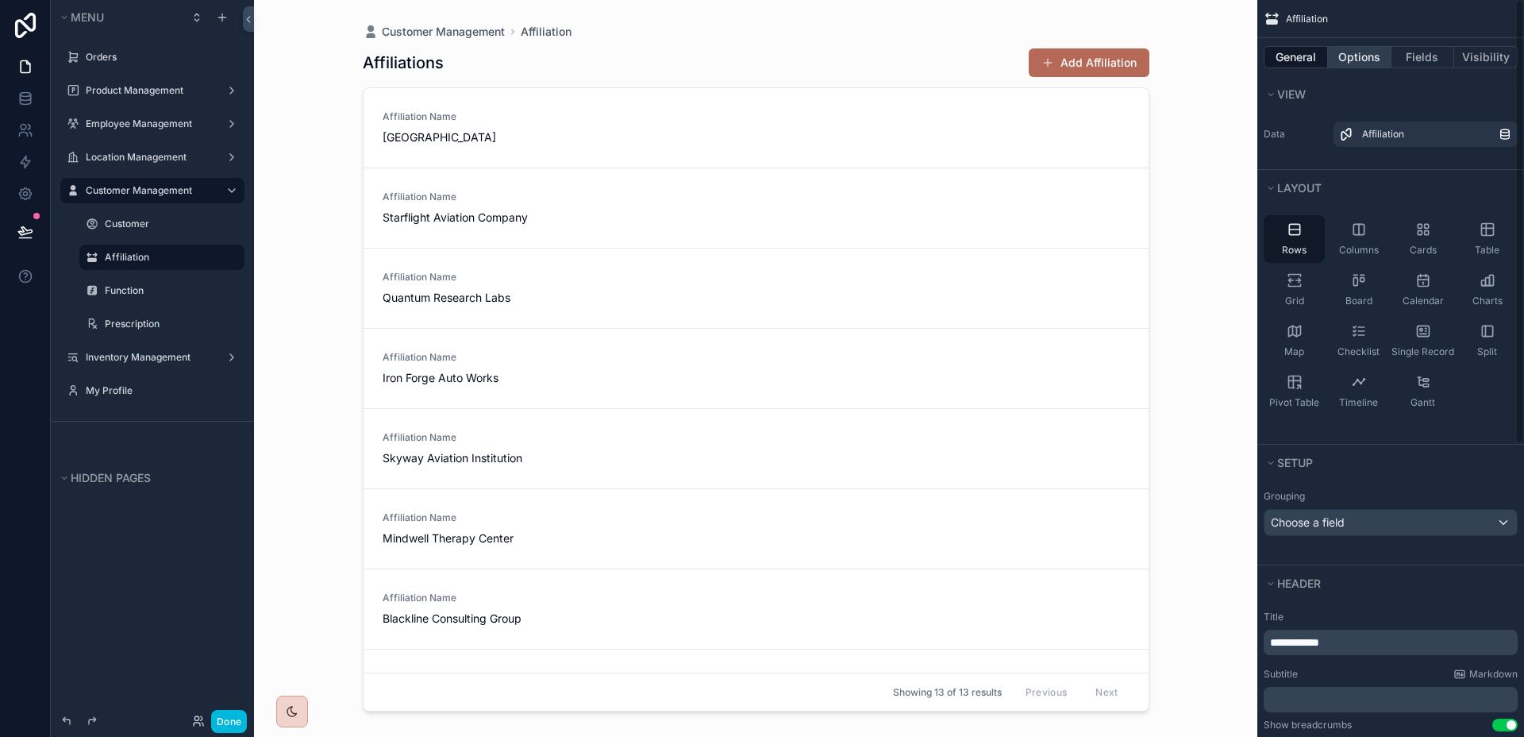
click at [1372, 61] on button "Options" at bounding box center [1360, 57] width 64 height 22
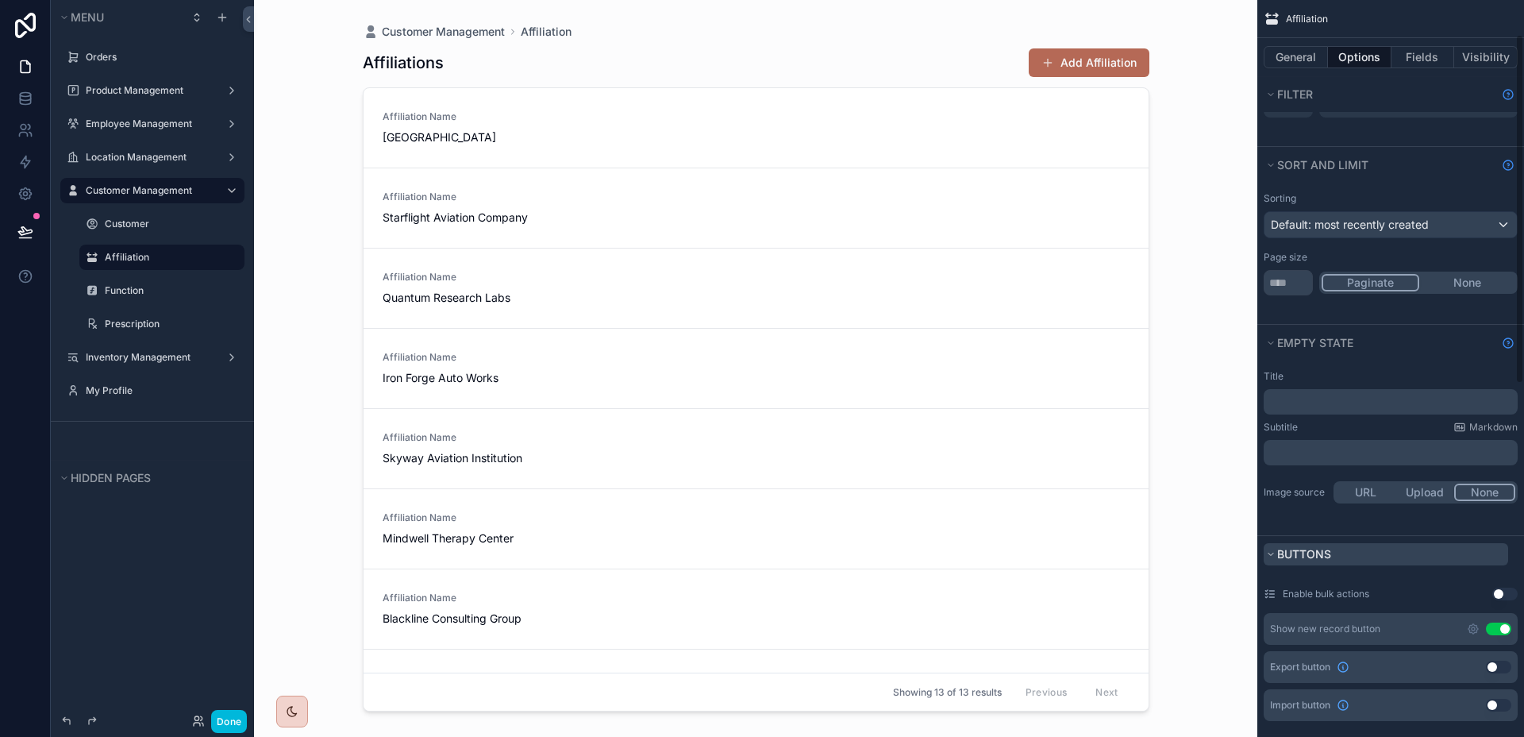
scroll to position [73, 0]
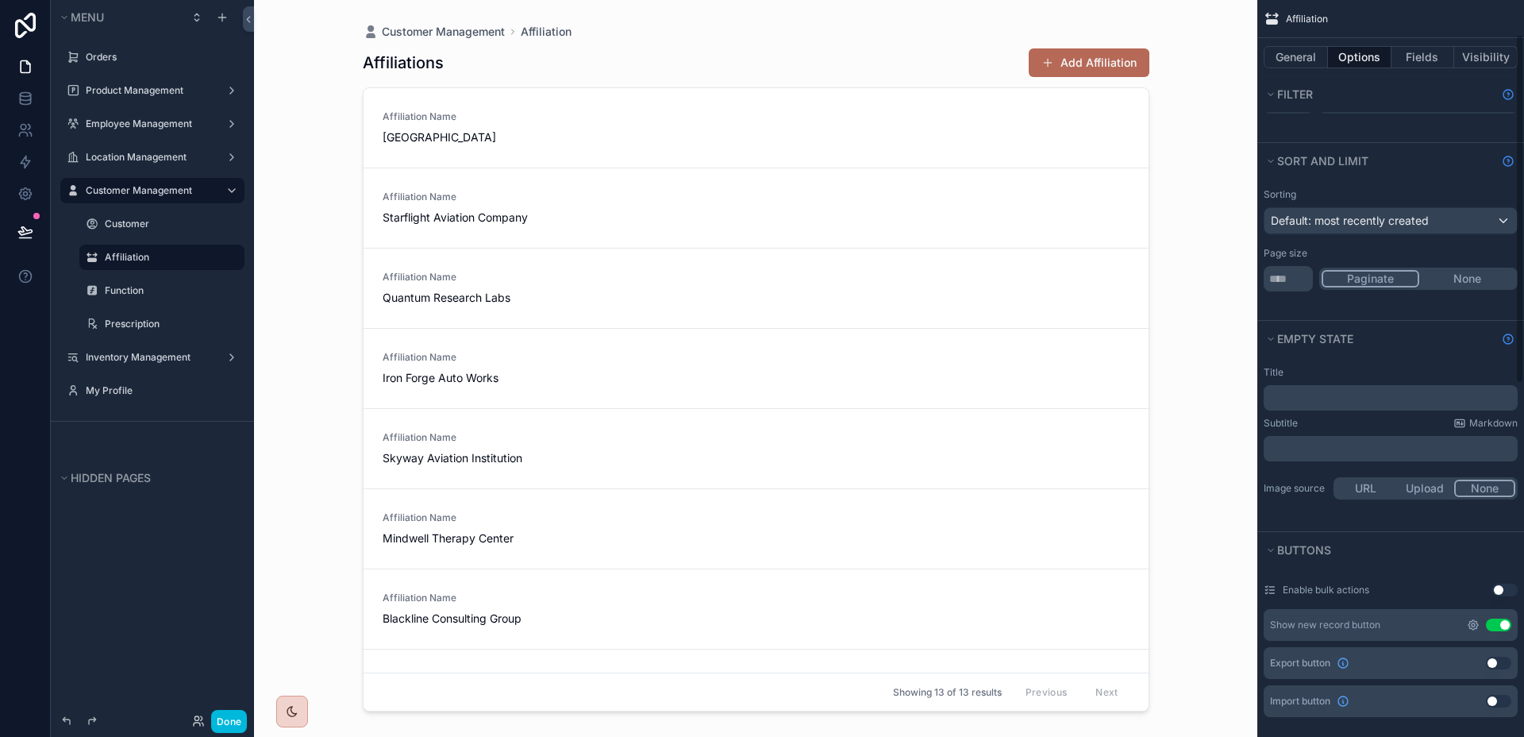
click at [1474, 626] on icon "scrollable content" at bounding box center [1473, 624] width 13 height 13
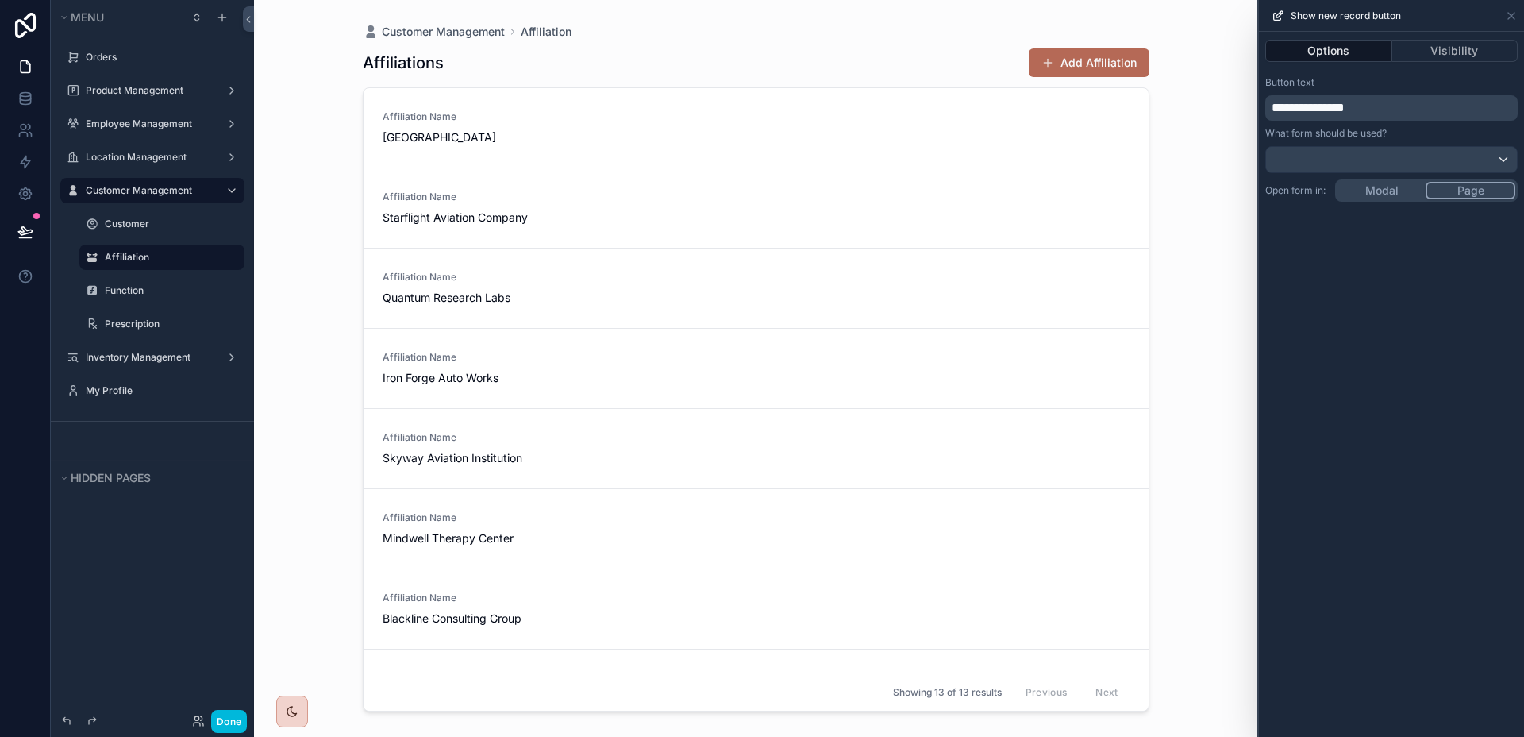
click at [1392, 183] on div "**********" at bounding box center [1391, 384] width 265 height 705
click at [1505, 18] on icon at bounding box center [1511, 16] width 13 height 13
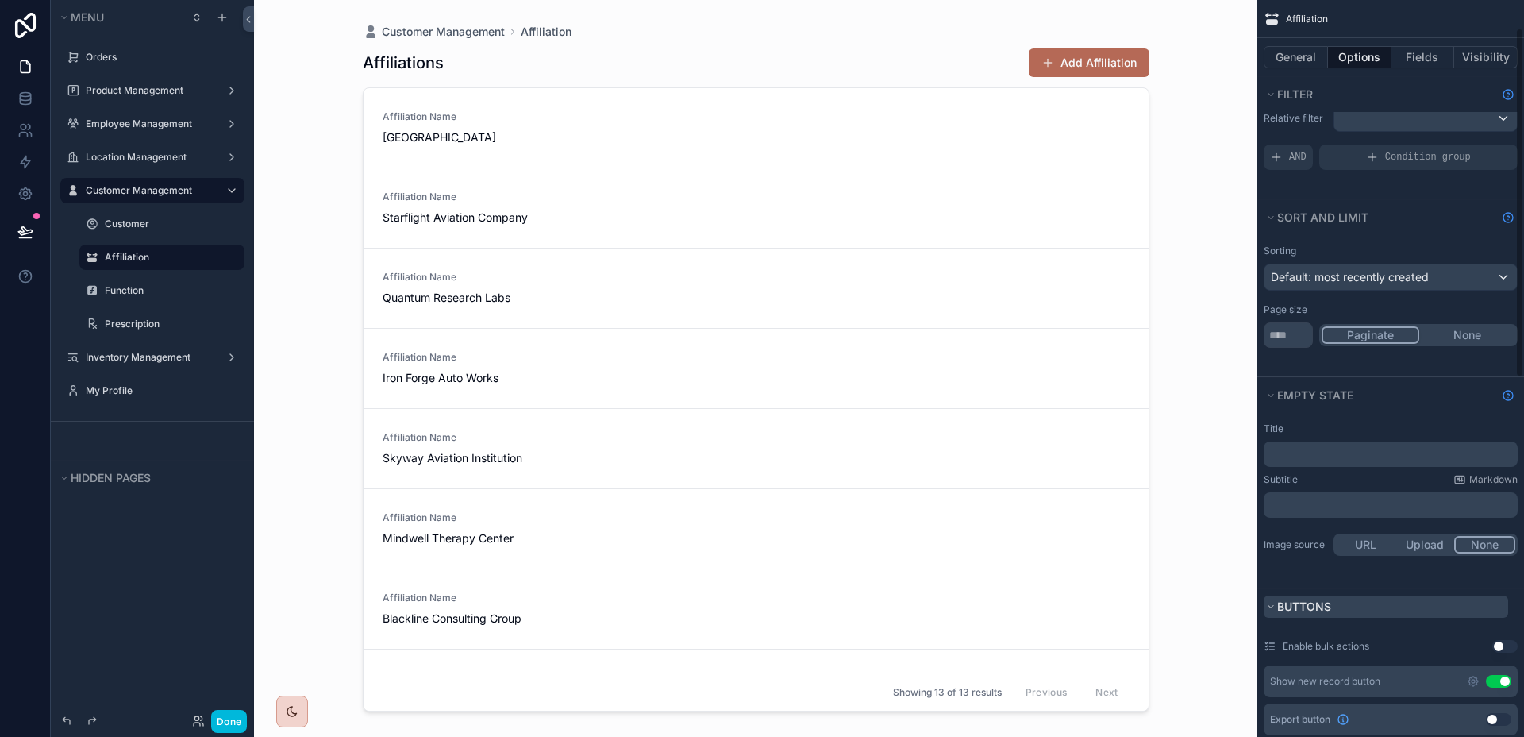
scroll to position [0, 0]
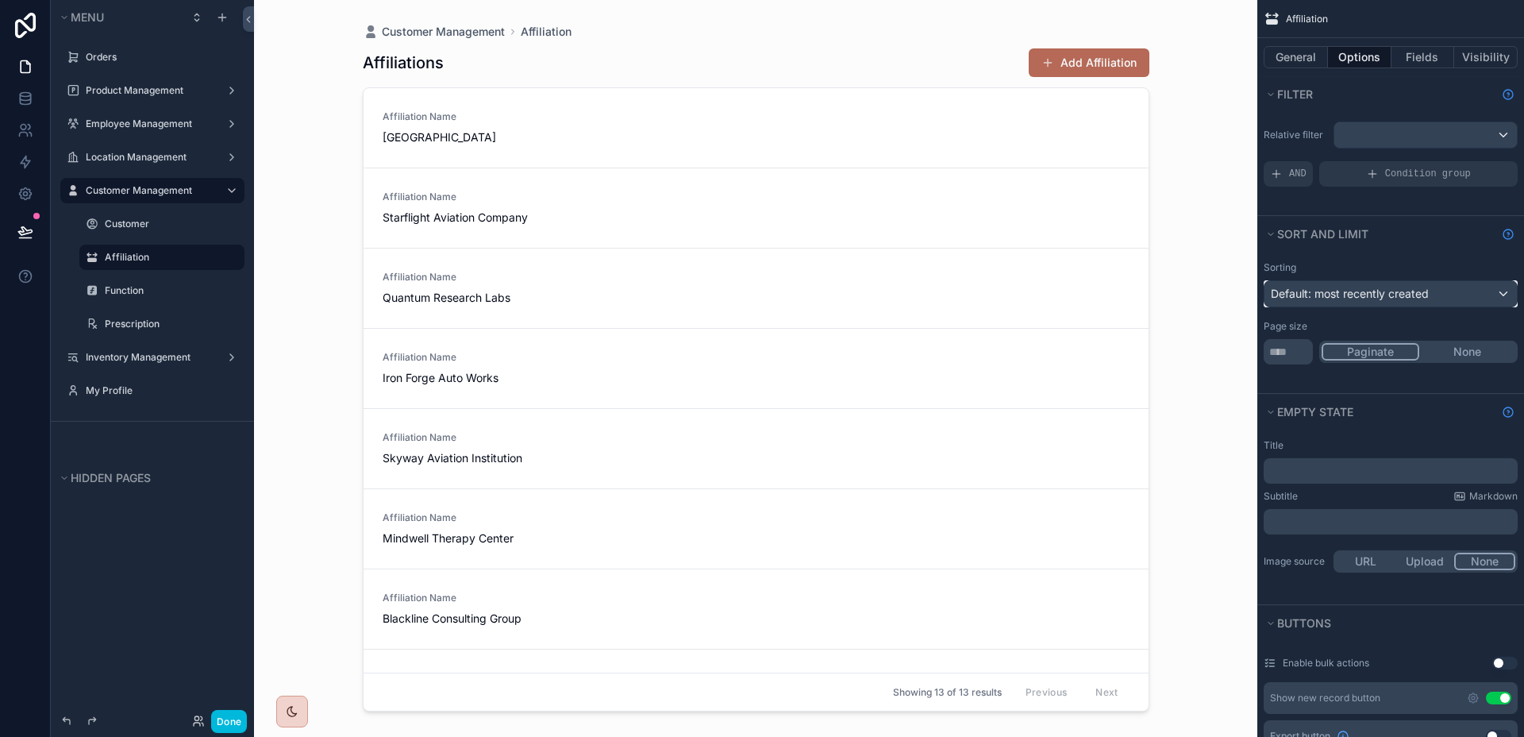
click at [1429, 295] on span "Default: most recently created" at bounding box center [1350, 293] width 158 height 13
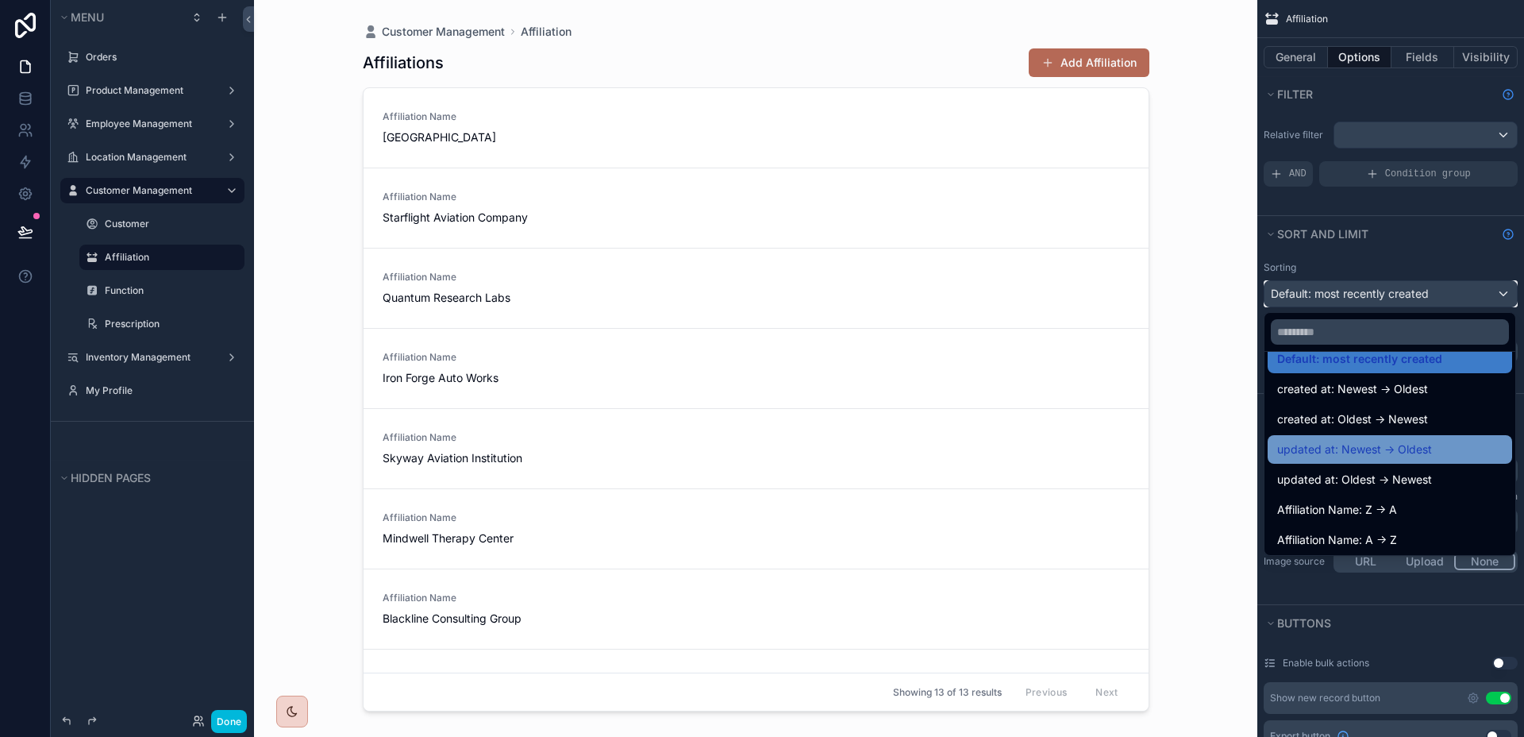
scroll to position [22, 0]
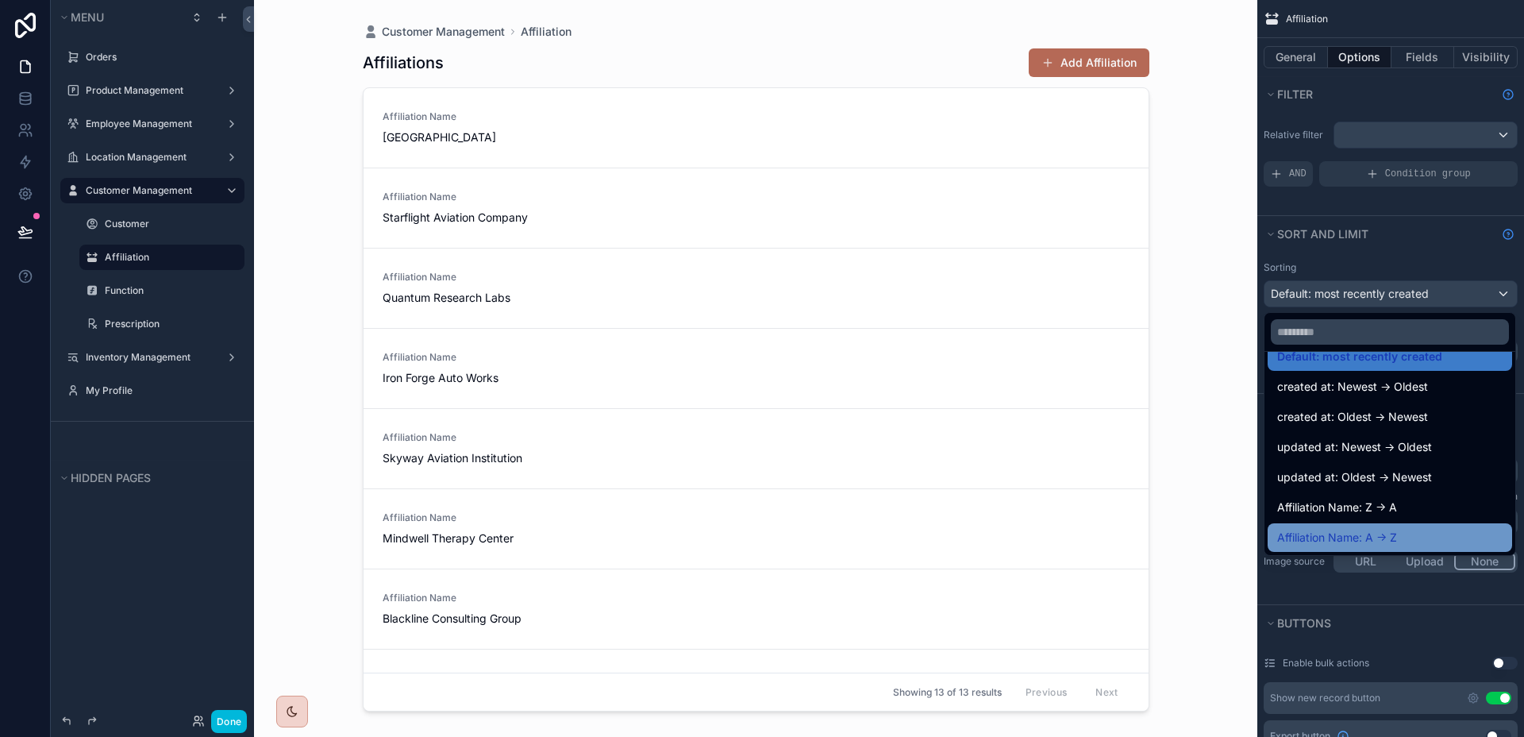
click at [1364, 528] on span "Affiliation Name: A -> Z" at bounding box center [1337, 537] width 120 height 19
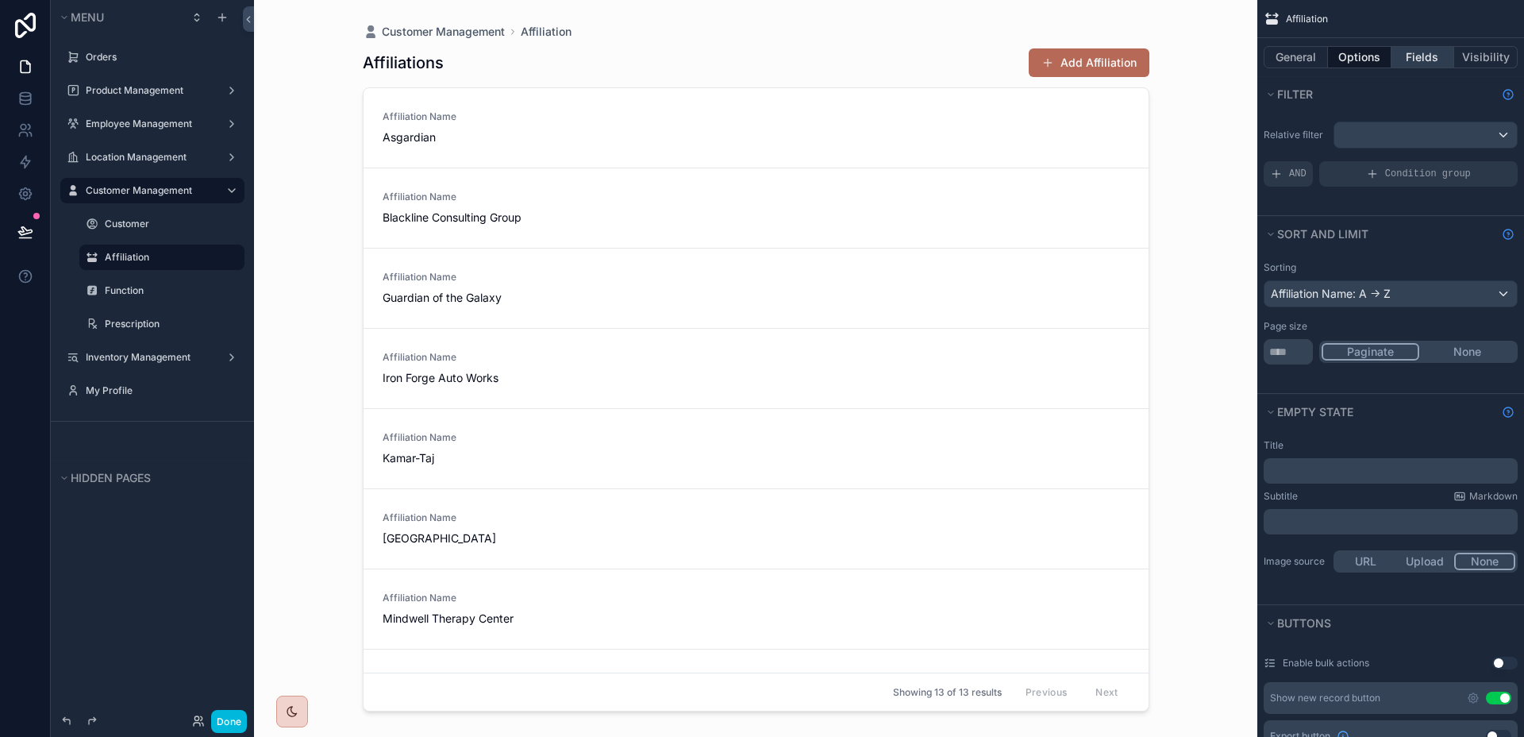
click at [1429, 58] on button "Fields" at bounding box center [1424, 57] width 64 height 22
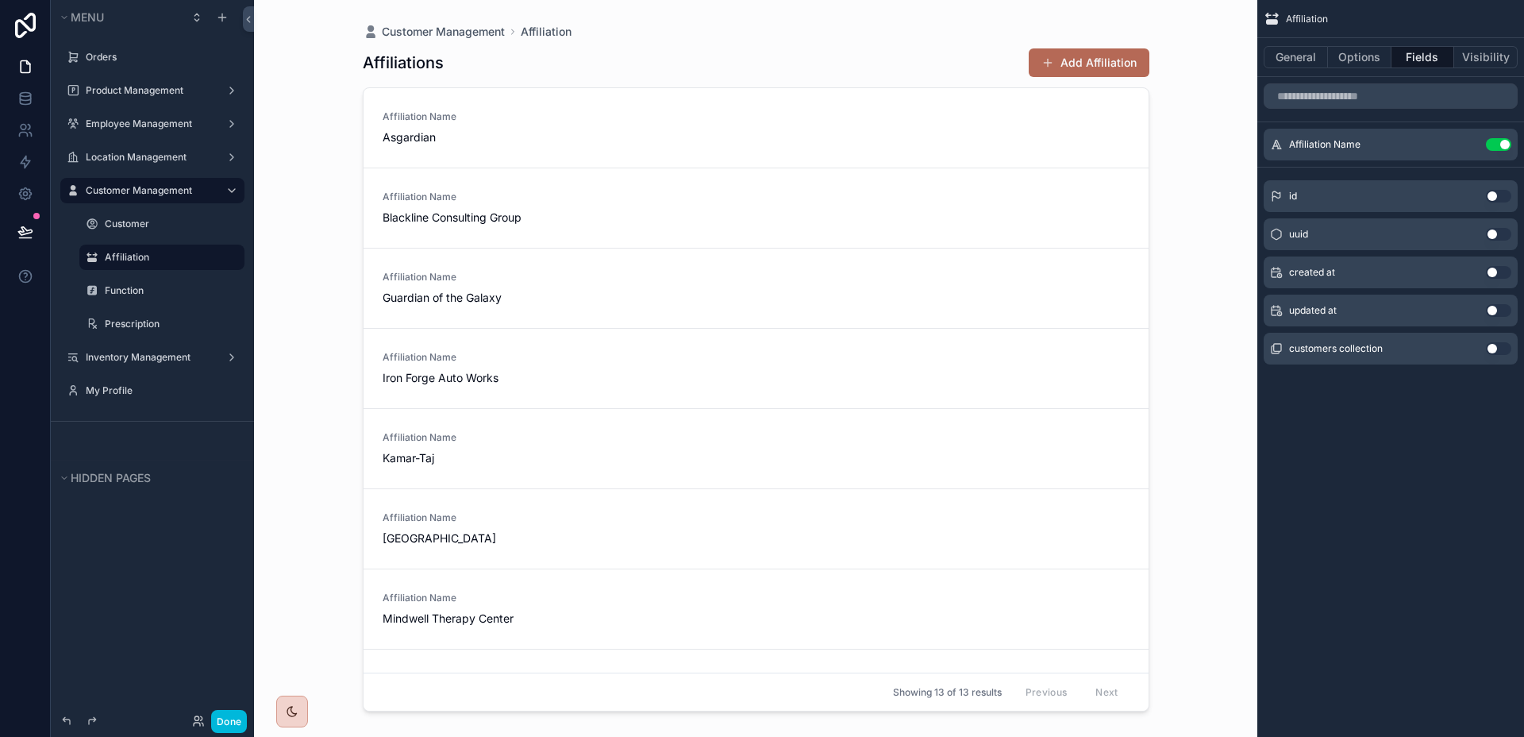
click at [0, 0] on icon "scrollable content" at bounding box center [0, 0] width 0 height 0
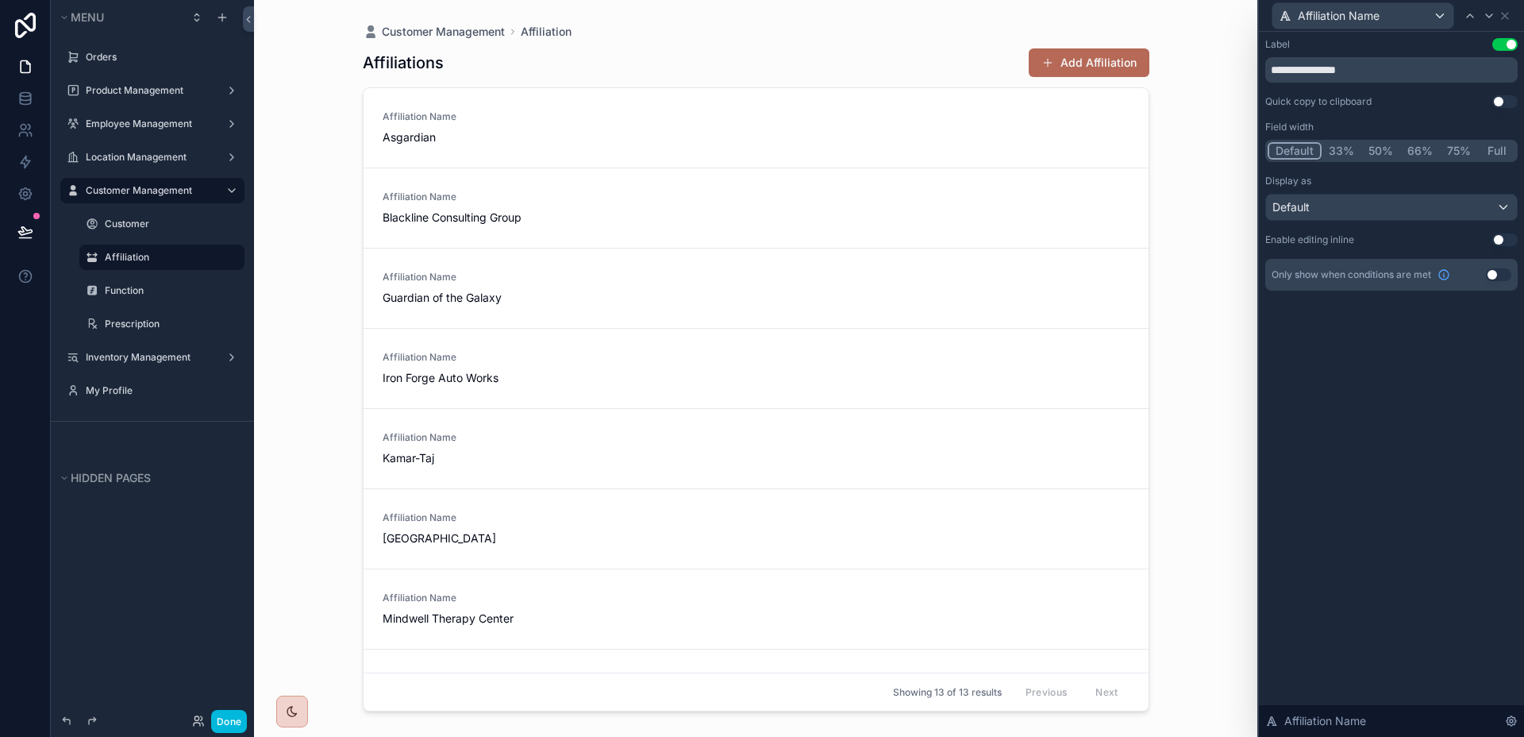
click at [1495, 146] on button "Full" at bounding box center [1496, 150] width 37 height 17
click at [1412, 198] on div "Default" at bounding box center [1391, 207] width 251 height 25
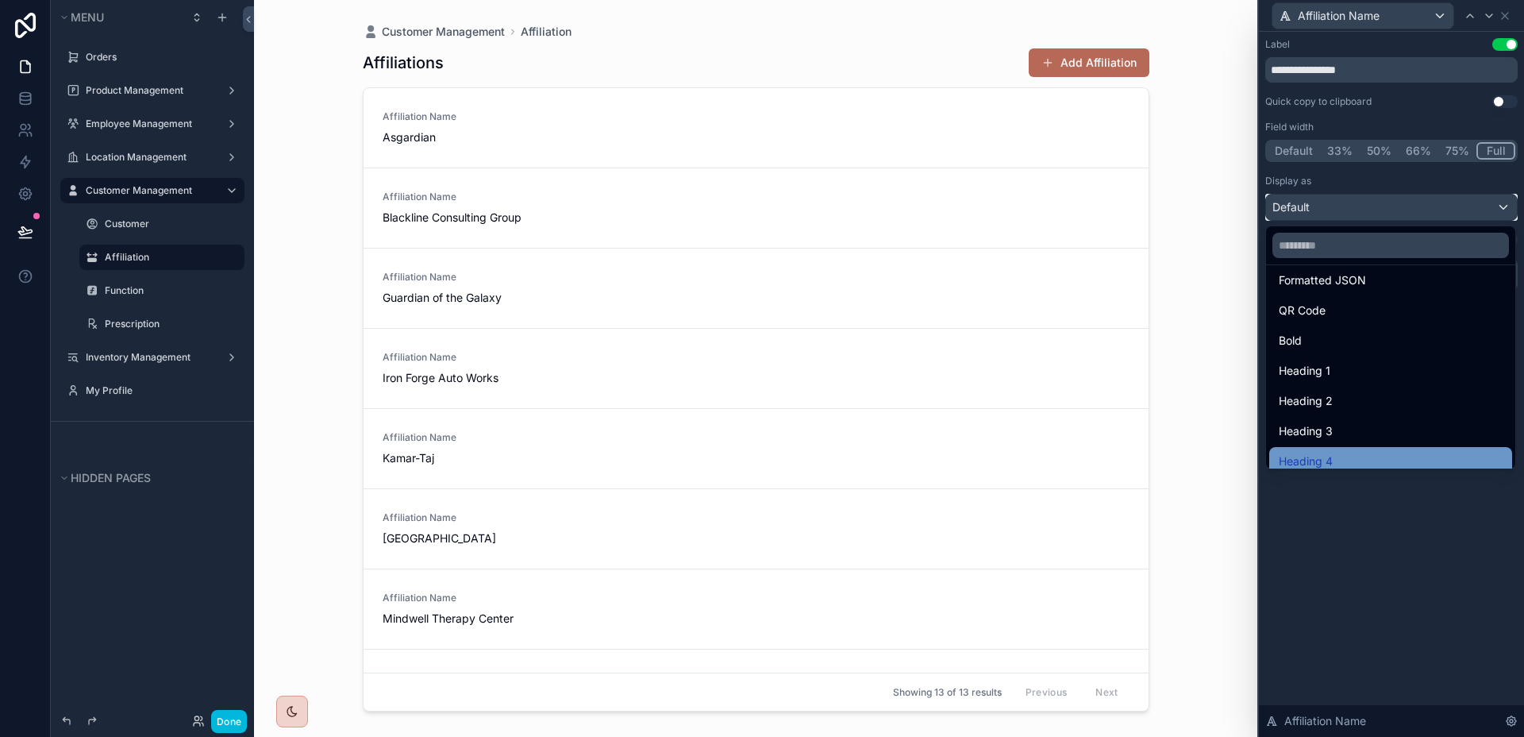
scroll to position [173, 0]
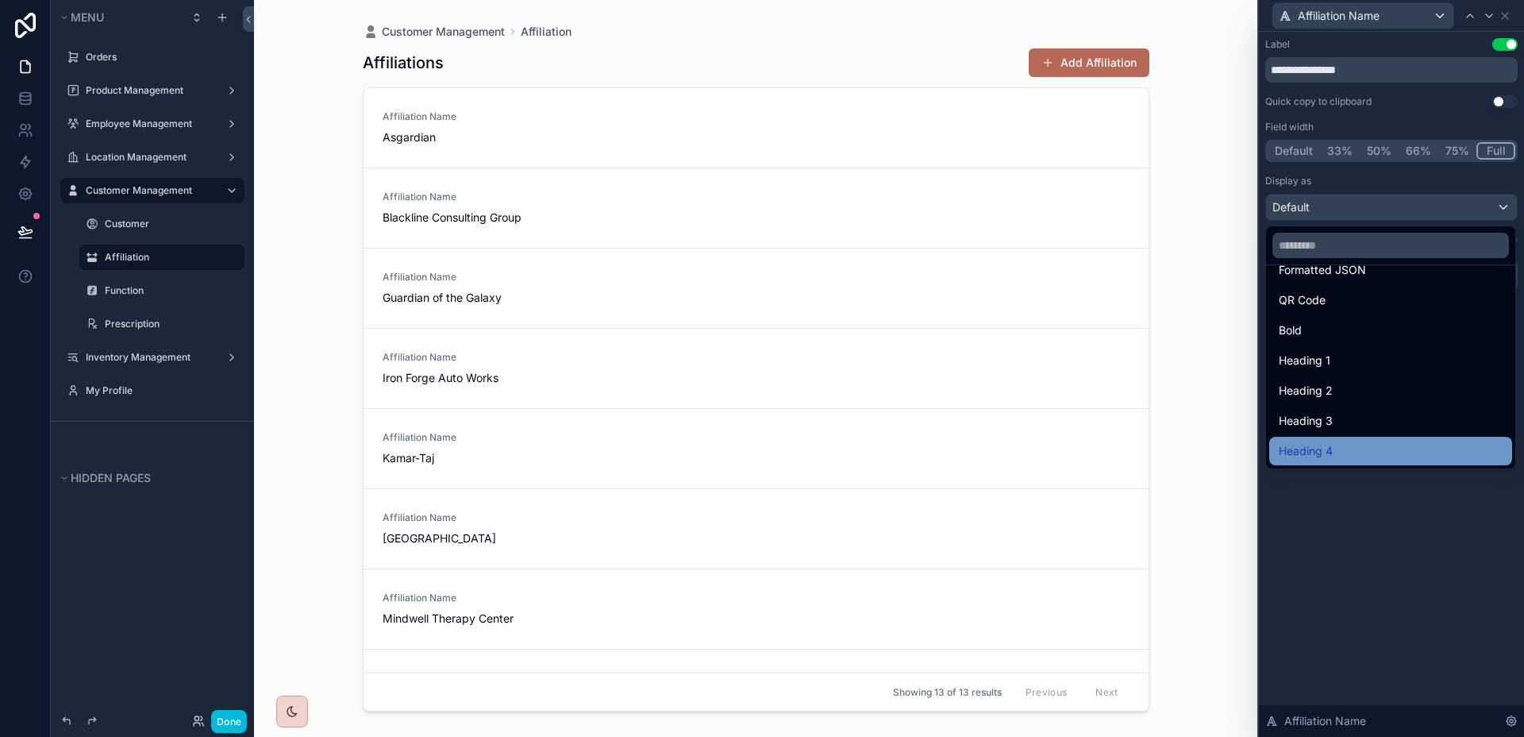
click at [1364, 453] on div "Heading 4" at bounding box center [1391, 450] width 224 height 19
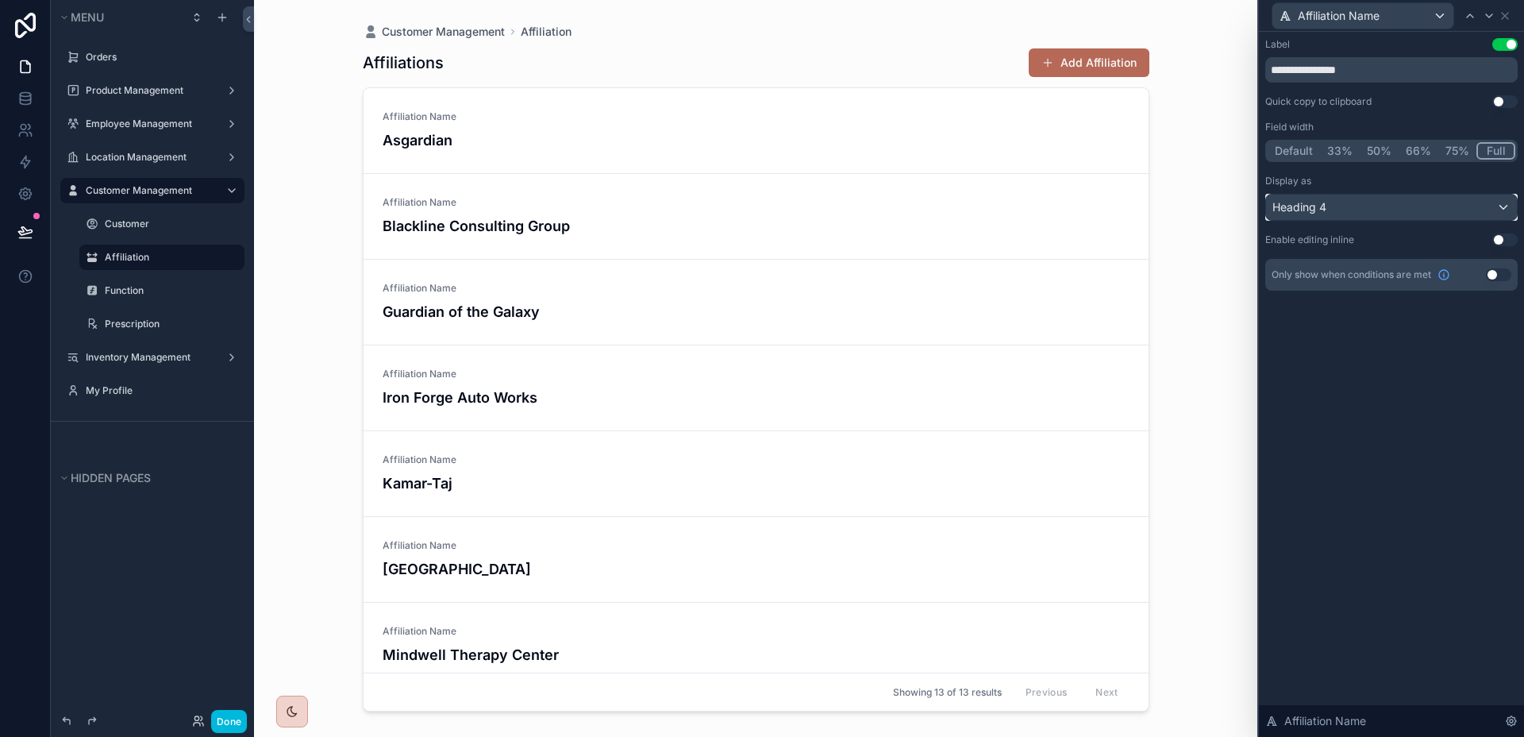
click at [1340, 218] on div "Heading 4" at bounding box center [1391, 207] width 251 height 25
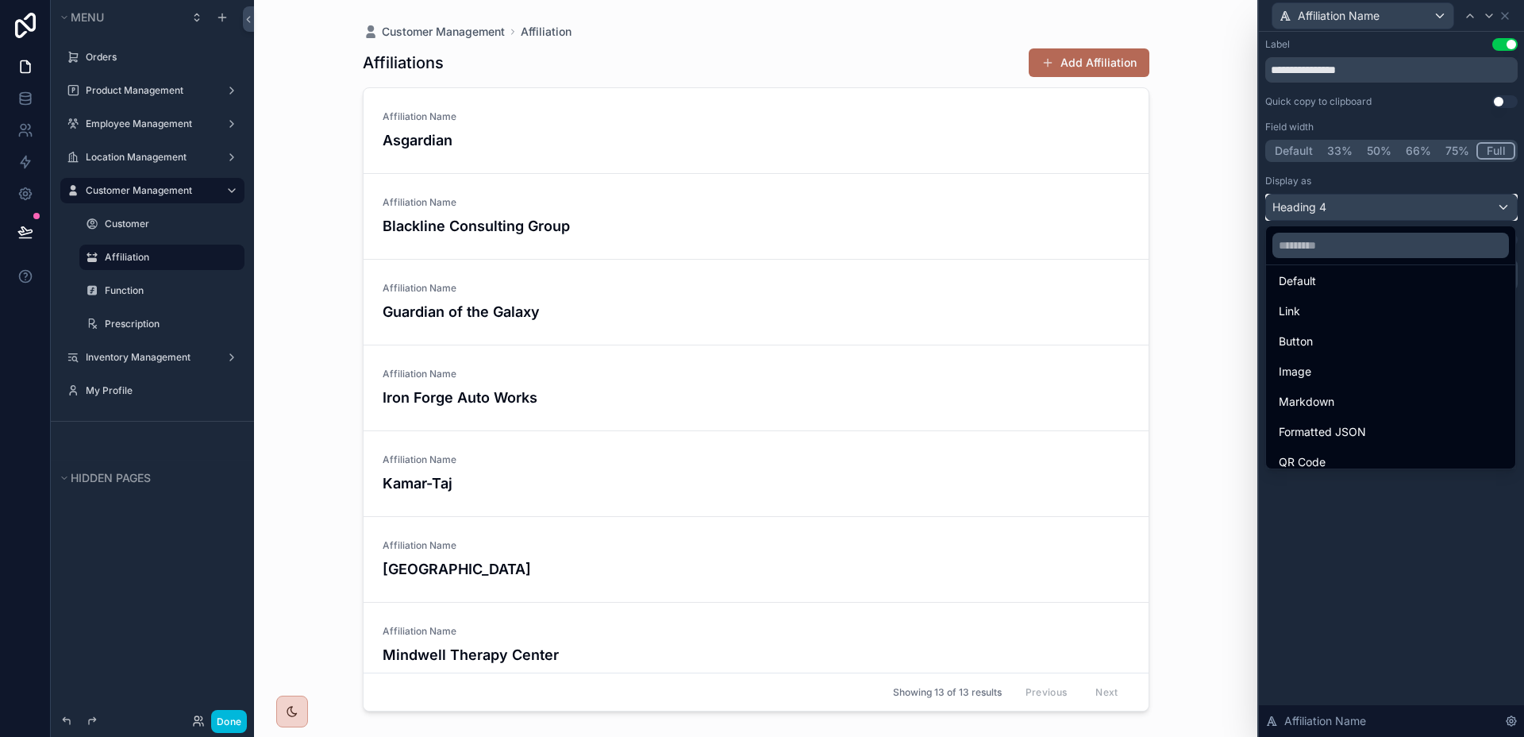
scroll to position [0, 0]
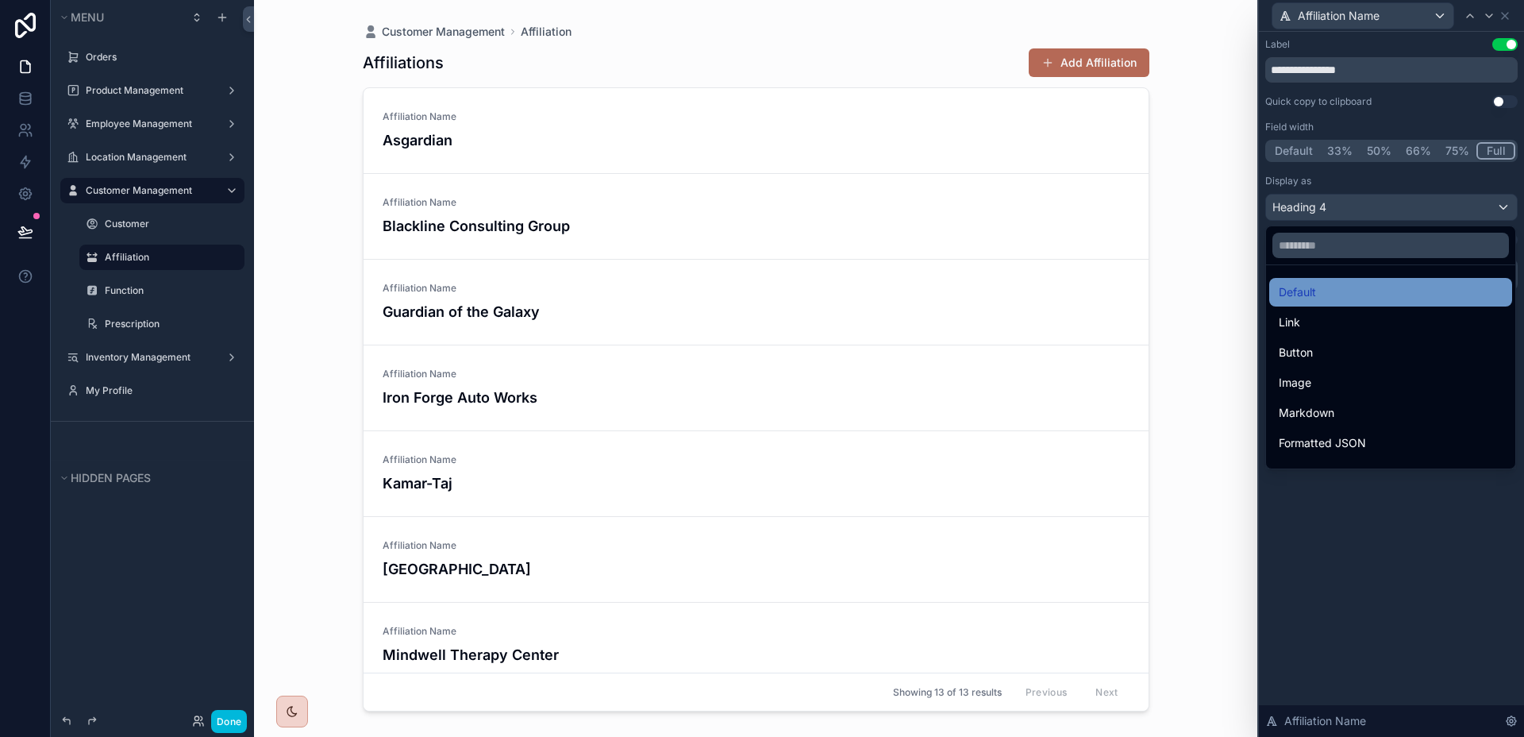
click at [1327, 295] on div "Default" at bounding box center [1391, 292] width 224 height 19
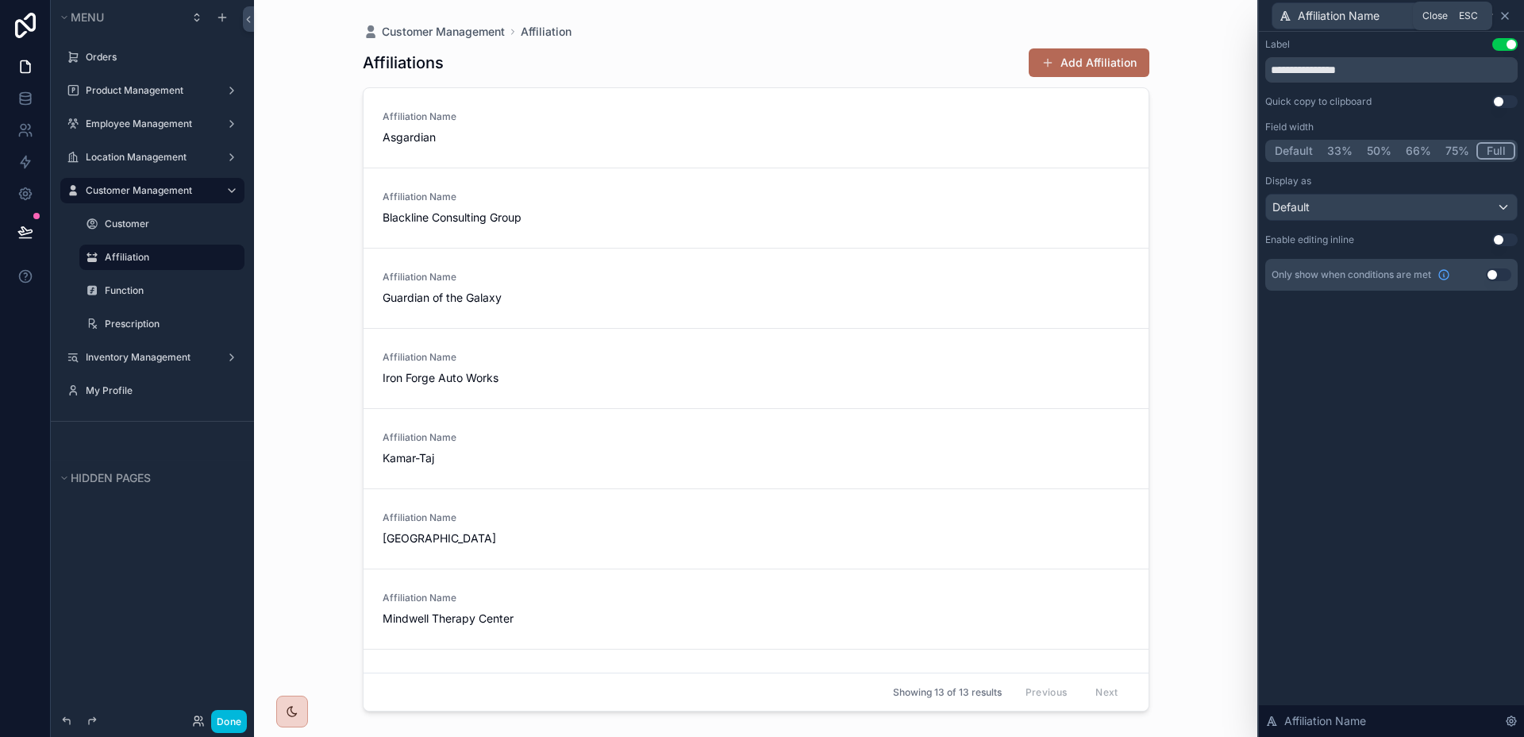
click at [1507, 14] on icon at bounding box center [1505, 16] width 13 height 13
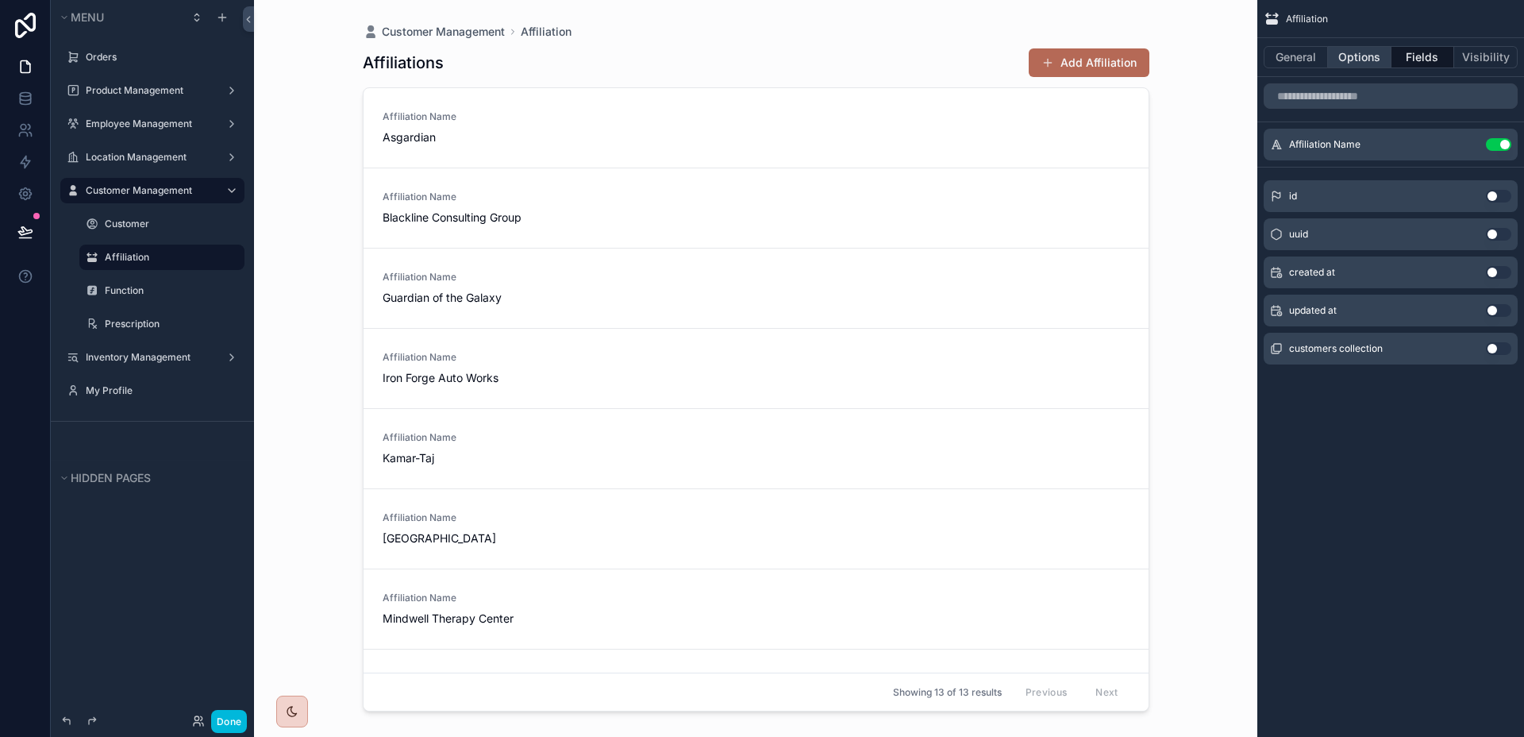
click at [1382, 62] on button "Options" at bounding box center [1360, 57] width 64 height 22
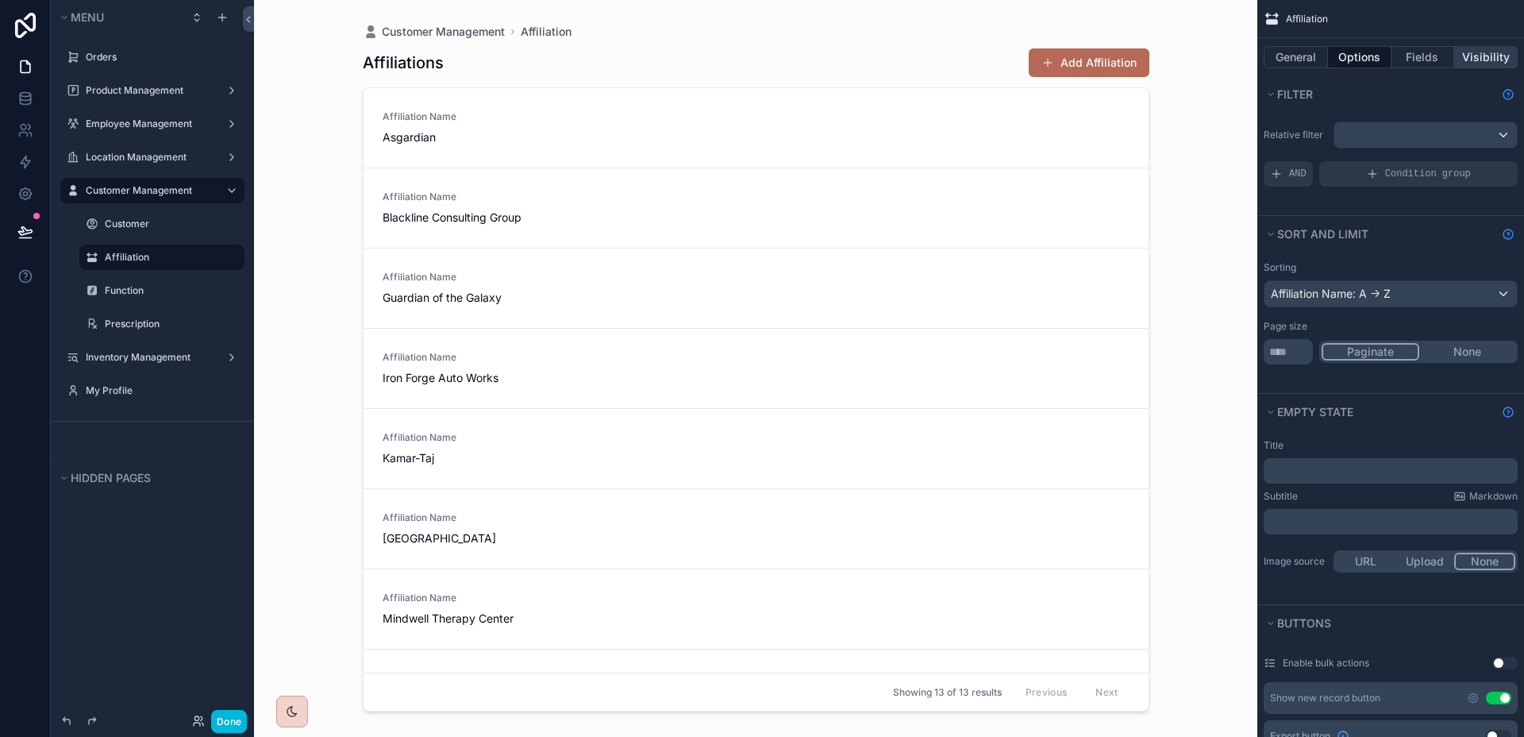
click at [1481, 61] on button "Visibility" at bounding box center [1486, 57] width 64 height 22
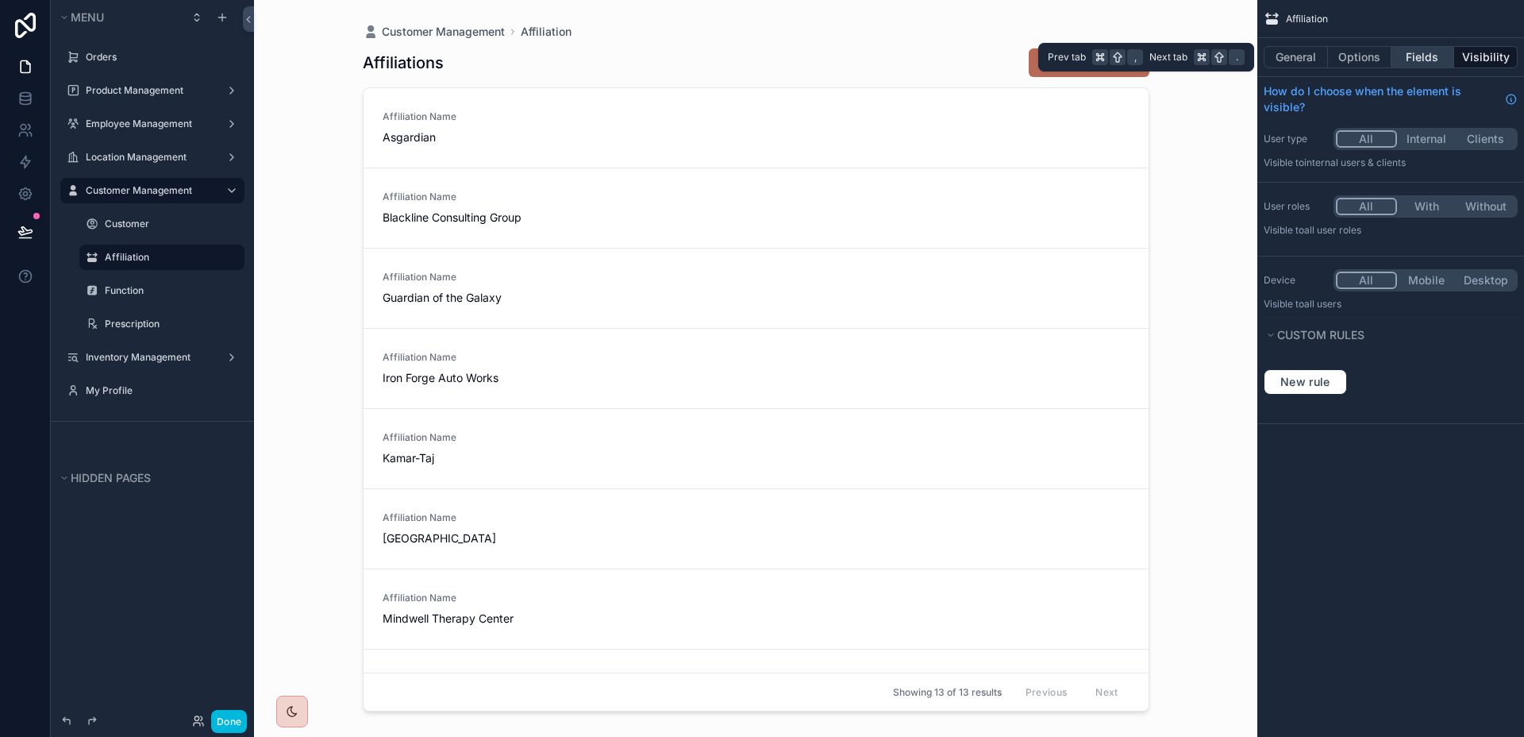
click at [1428, 60] on button "Fields" at bounding box center [1424, 57] width 64 height 22
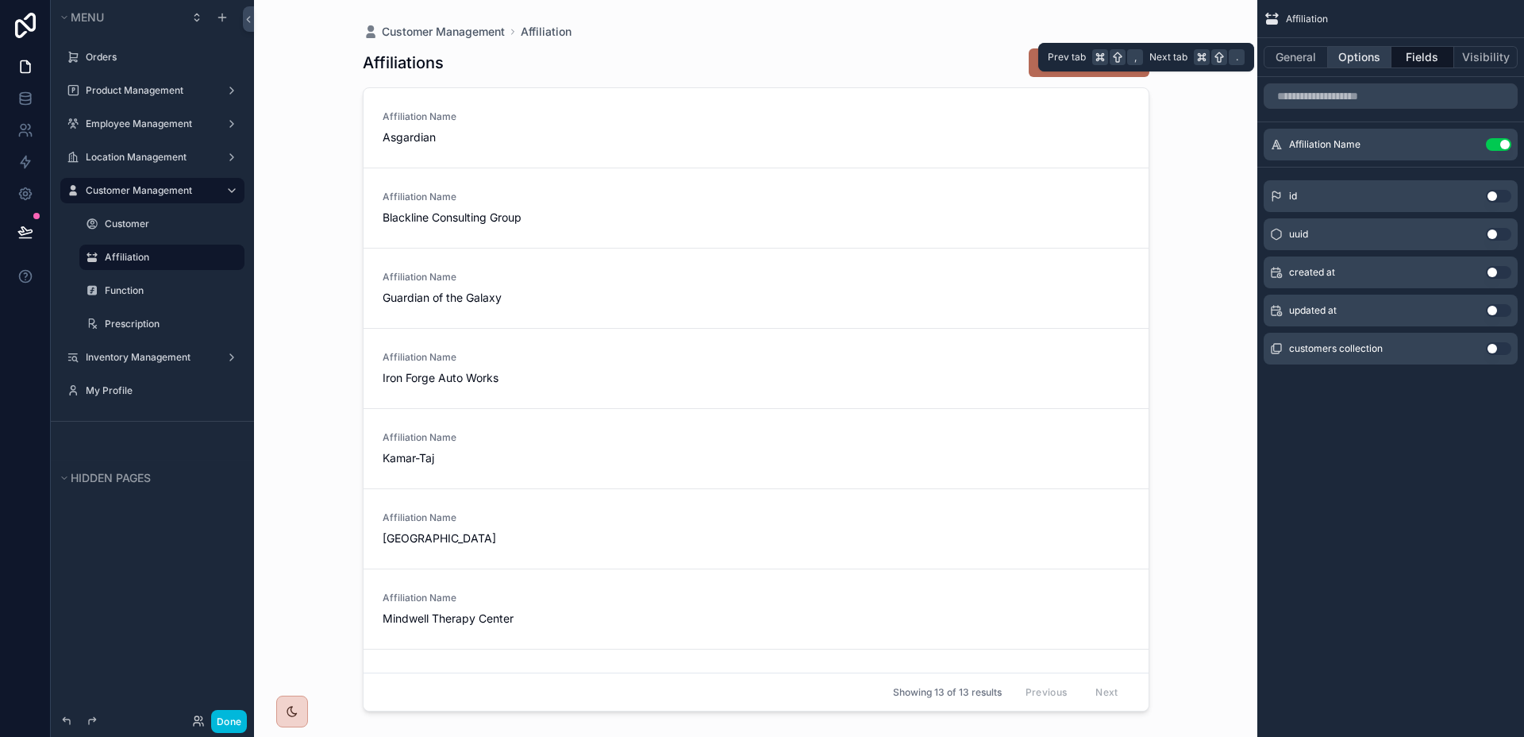
click at [1357, 59] on button "Options" at bounding box center [1360, 57] width 64 height 22
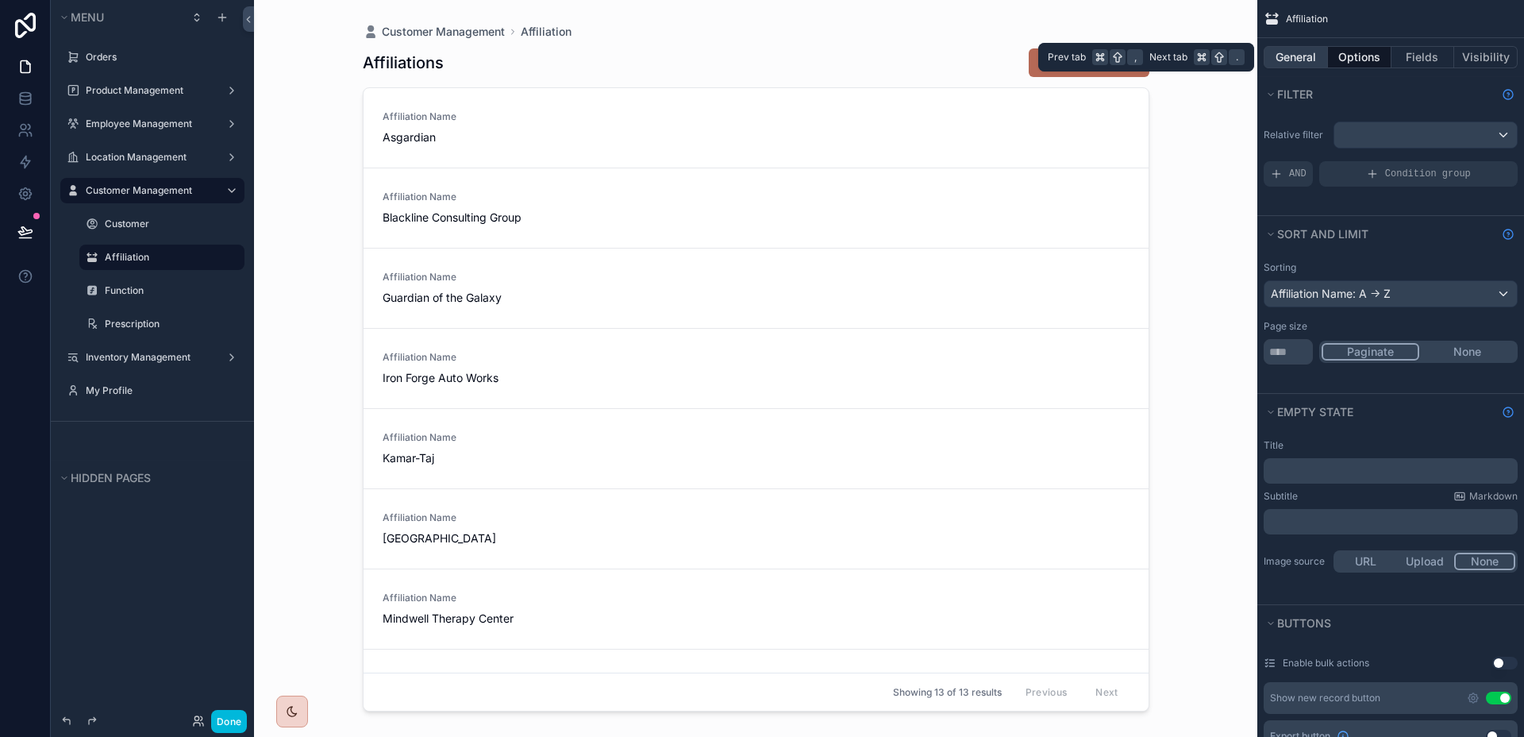
click at [1285, 59] on button "General" at bounding box center [1296, 57] width 64 height 22
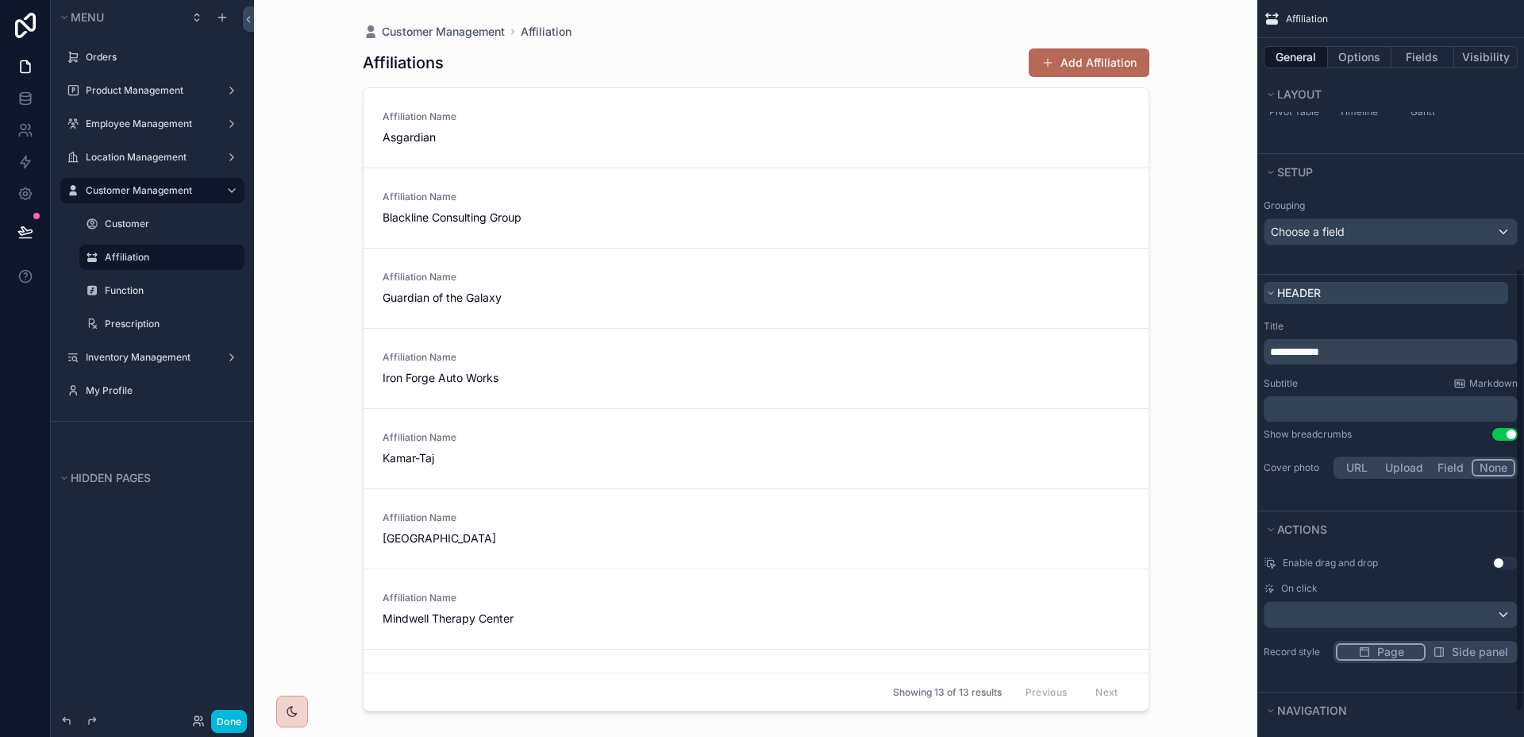
scroll to position [487, 0]
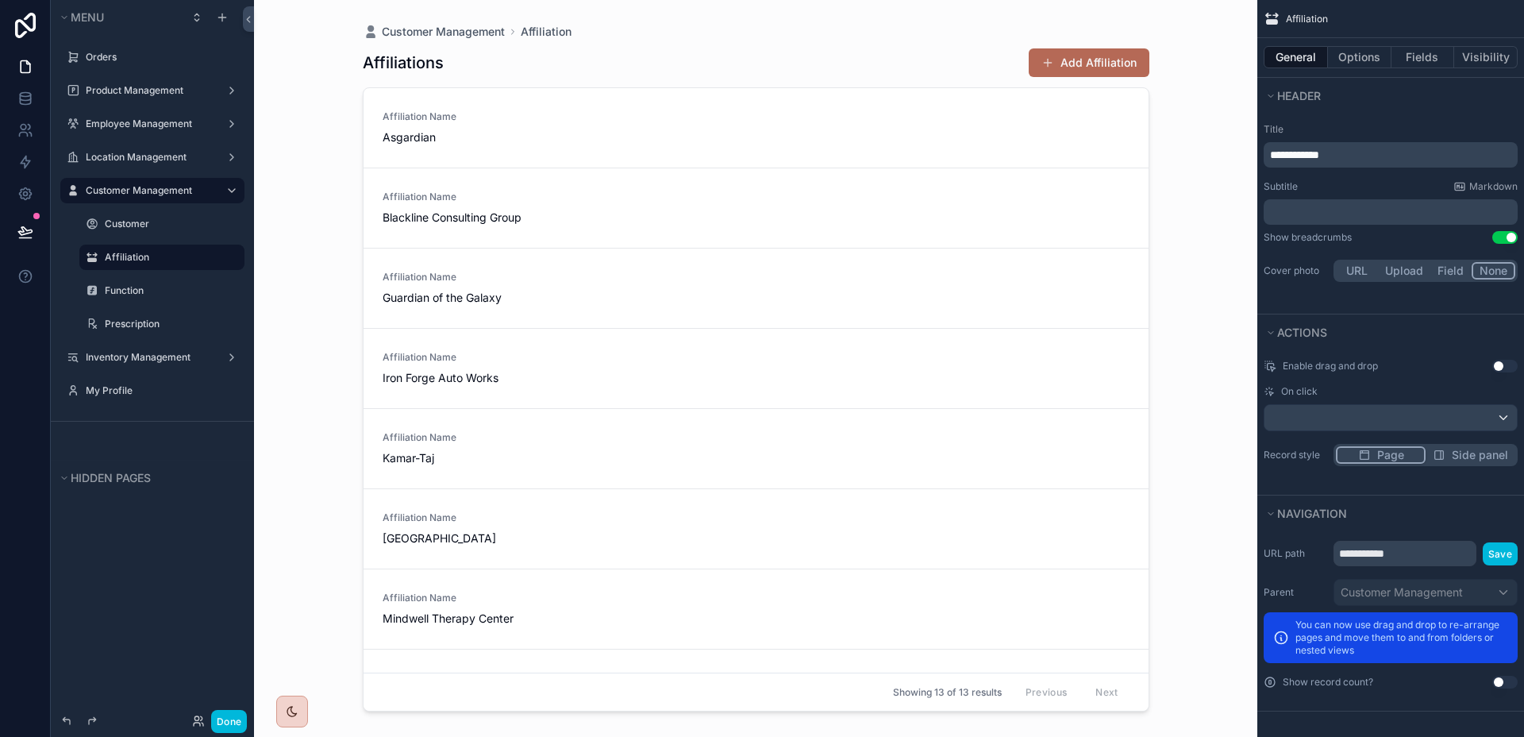
click at [1475, 455] on span "Side panel" at bounding box center [1480, 455] width 56 height 16
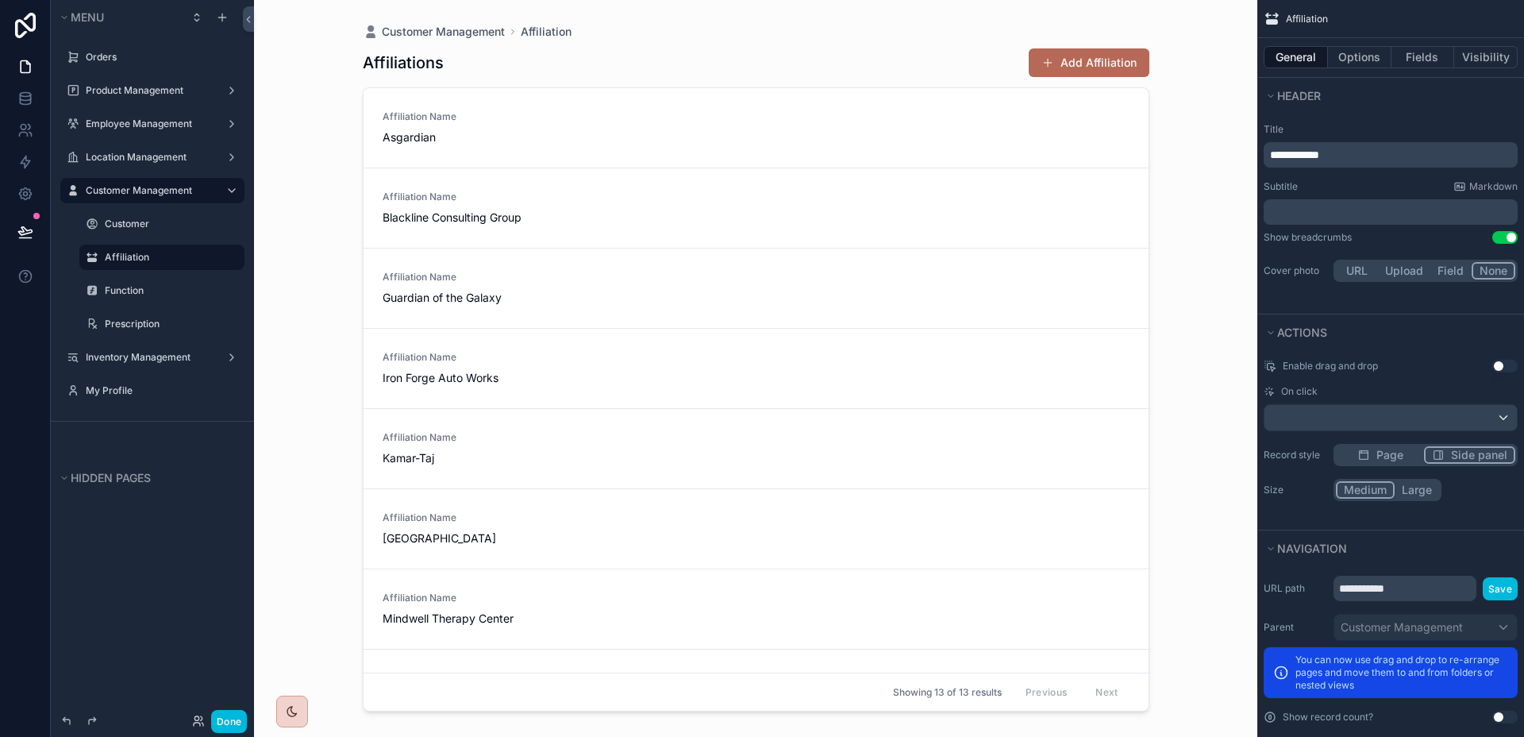
click at [1416, 488] on button "Large" at bounding box center [1417, 489] width 44 height 17
click at [1363, 490] on button "Medium" at bounding box center [1364, 489] width 57 height 17
click at [599, 117] on span "Affiliation Name" at bounding box center [756, 116] width 747 height 13
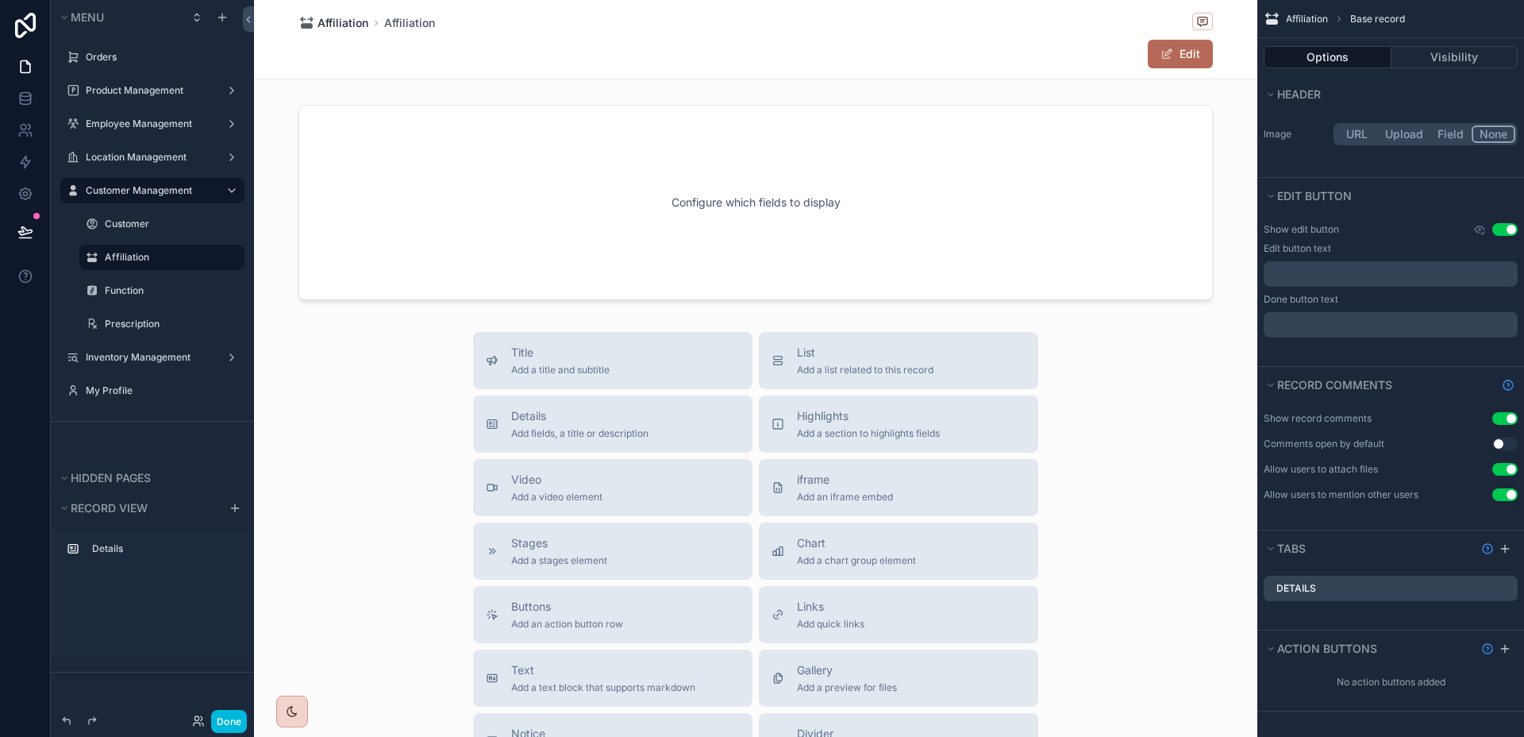
click at [334, 26] on span "Affiliation" at bounding box center [343, 23] width 51 height 16
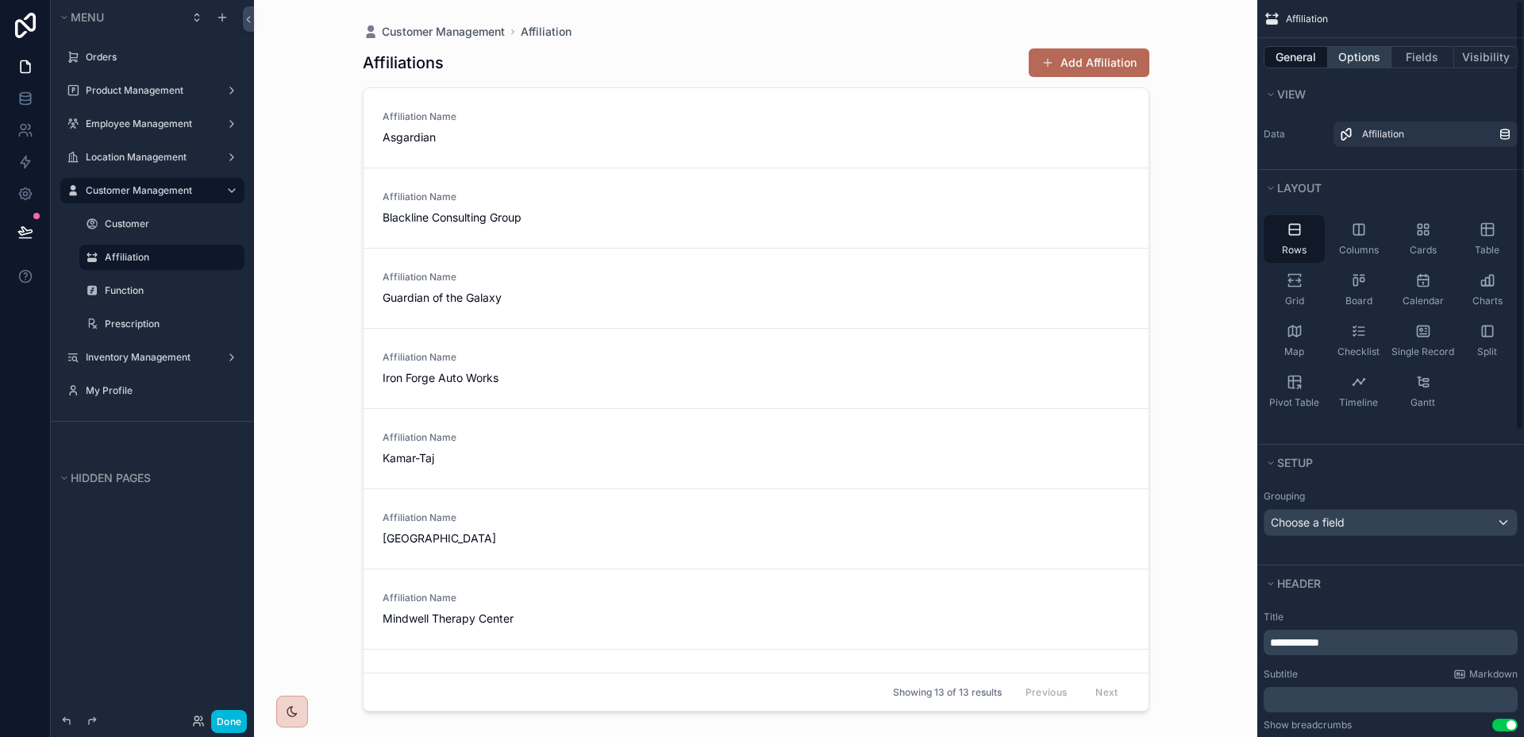
click at [1378, 53] on button "Options" at bounding box center [1360, 57] width 64 height 22
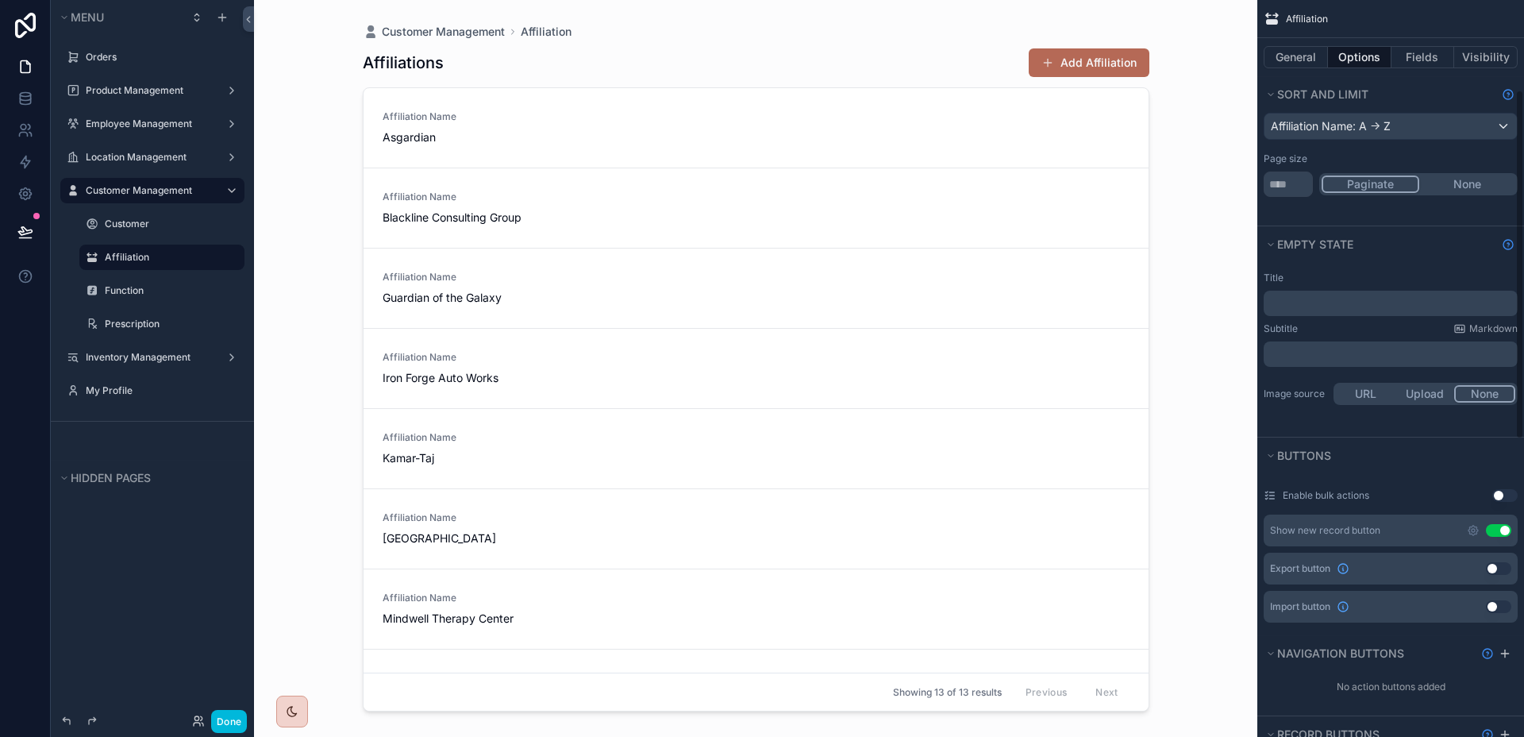
scroll to position [191, 0]
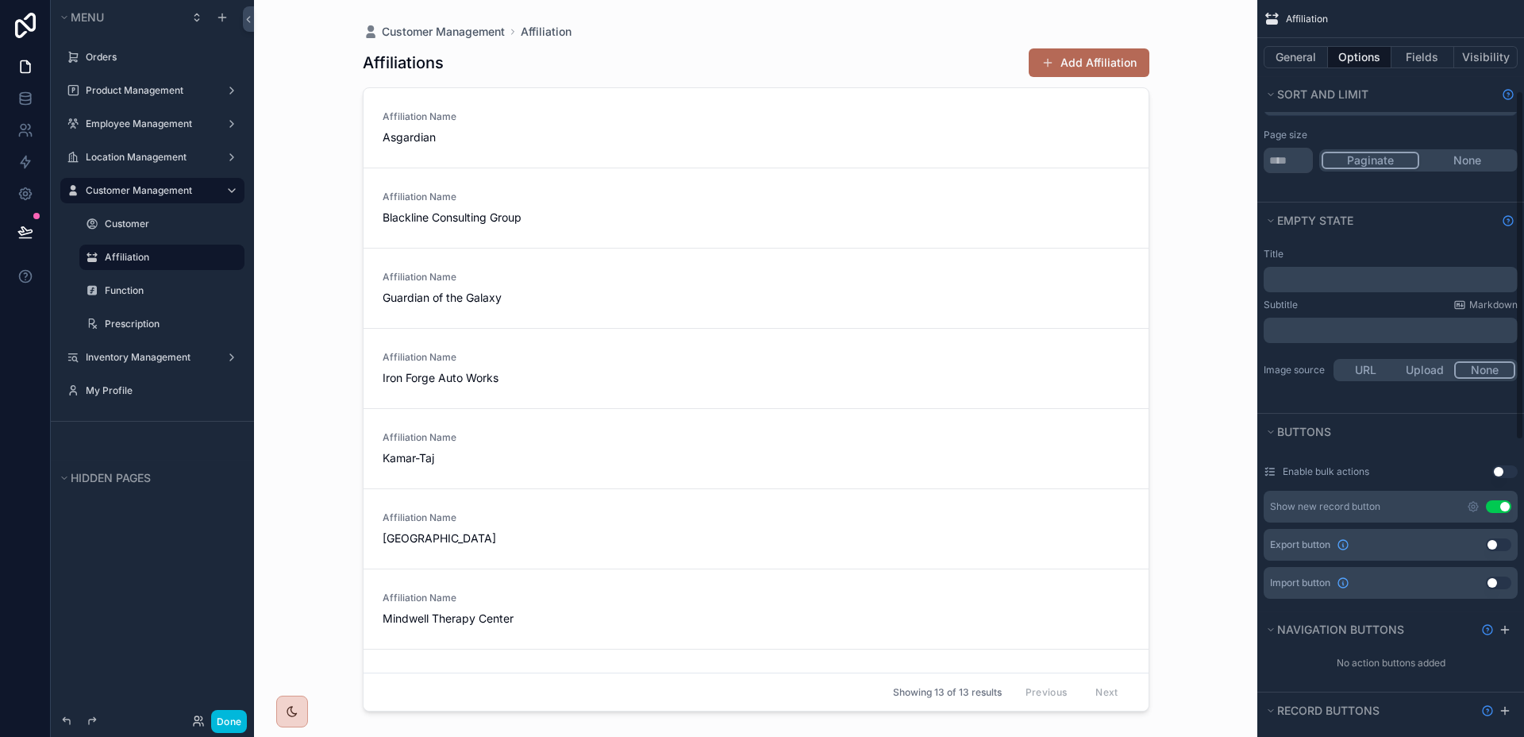
click at [1478, 513] on div "Show new record button Use setting" at bounding box center [1391, 507] width 254 height 32
click at [1473, 509] on icon "scrollable content" at bounding box center [1473, 506] width 13 height 13
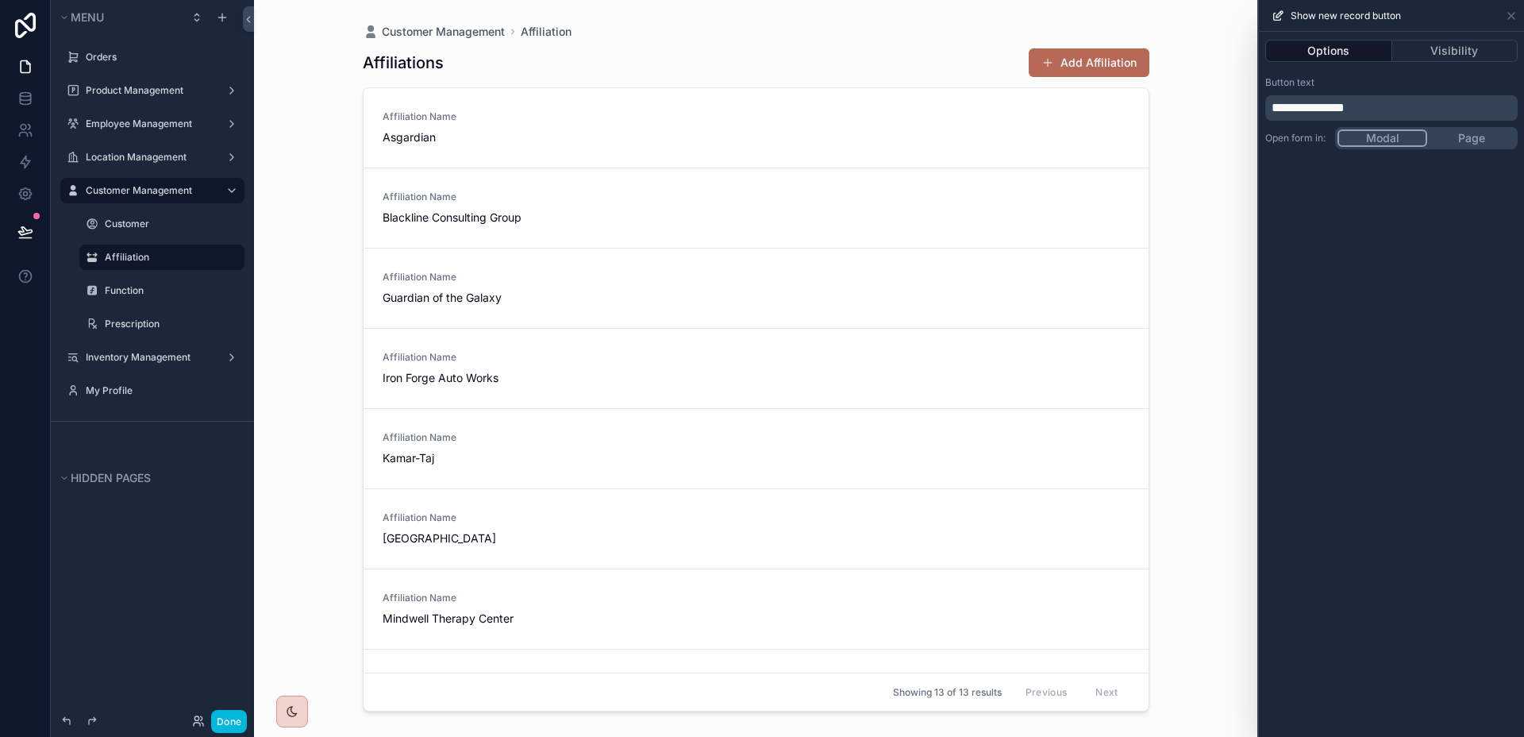
click at [1297, 105] on span "**********" at bounding box center [1308, 108] width 73 height 12
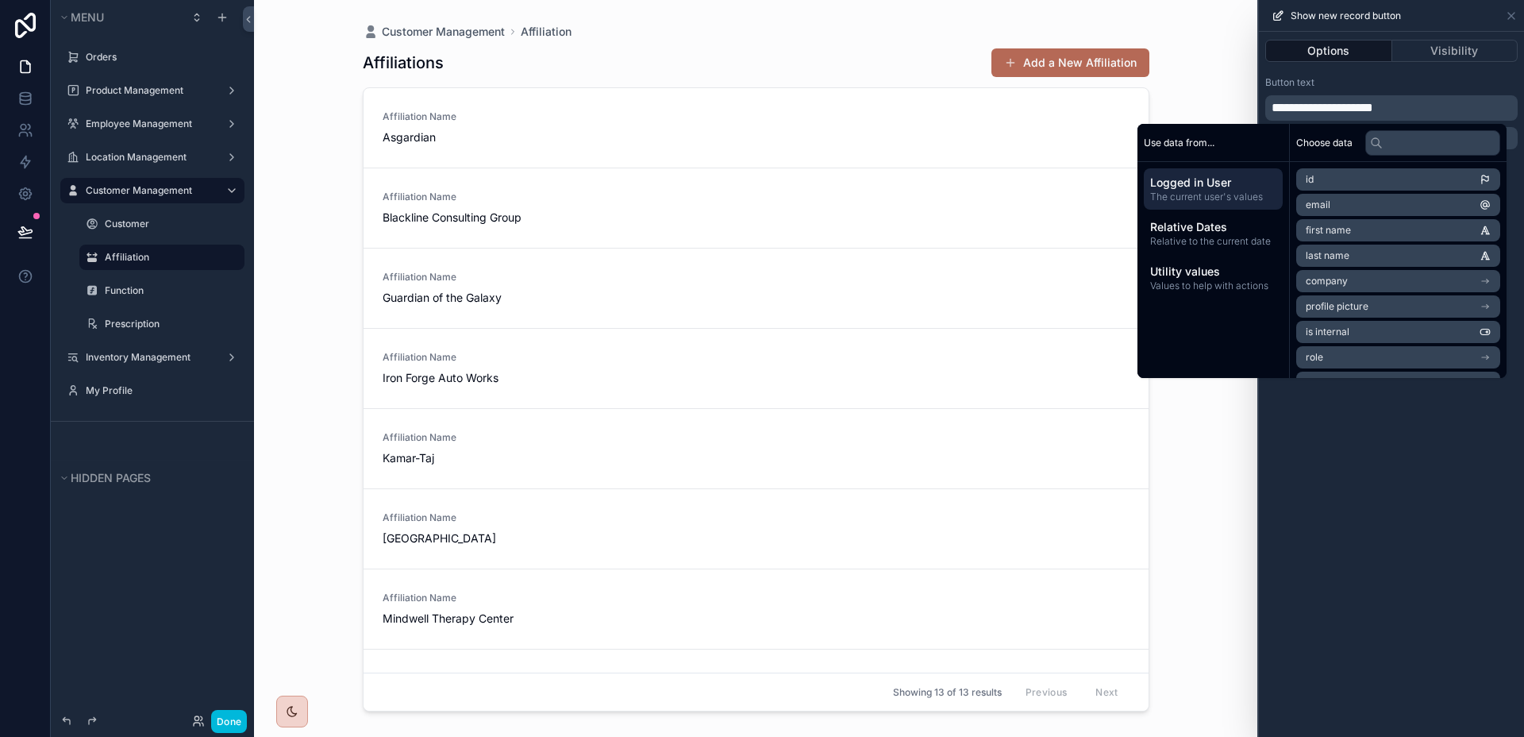
click at [1420, 114] on p "**********" at bounding box center [1393, 107] width 243 height 19
click at [1434, 422] on div "**********" at bounding box center [1391, 384] width 265 height 705
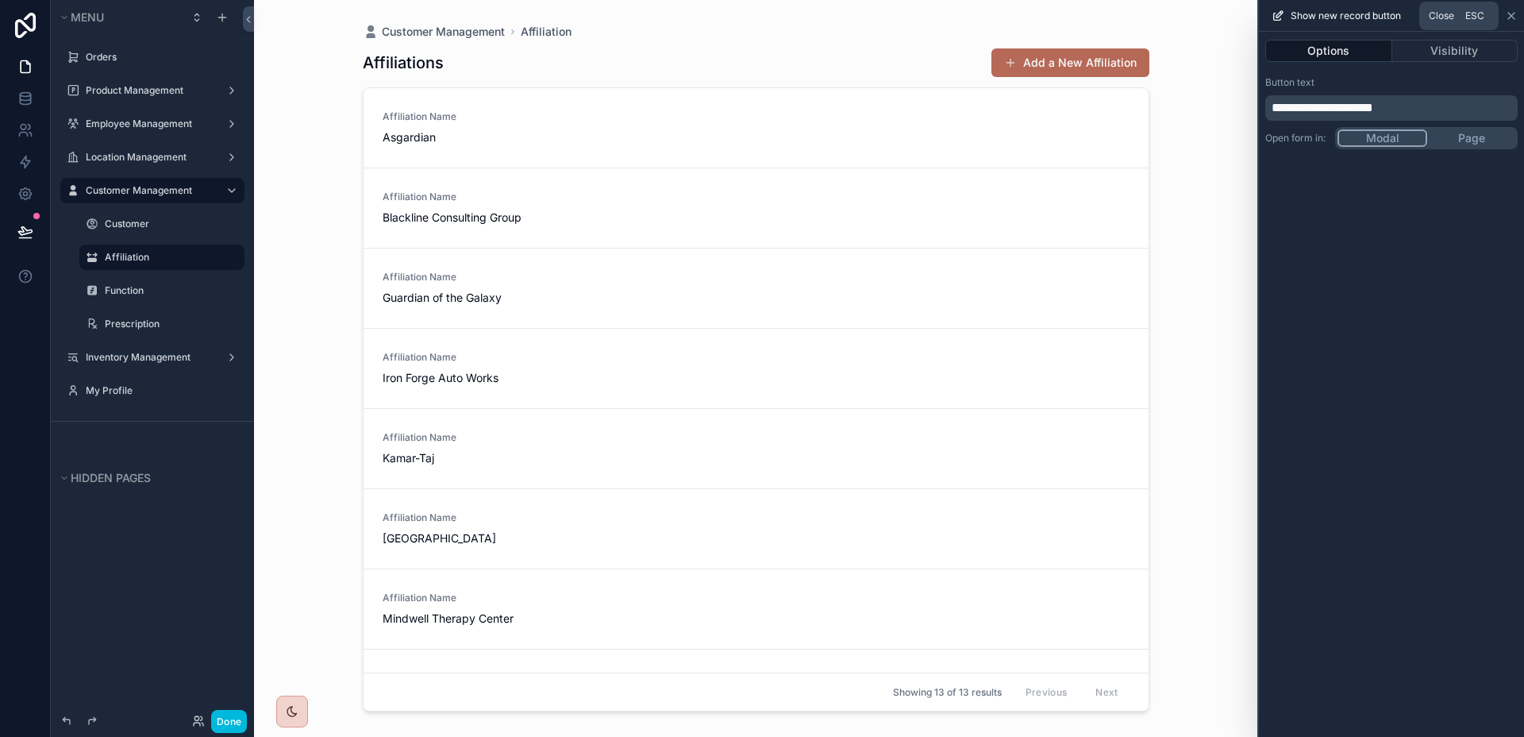
click at [1509, 16] on icon at bounding box center [1511, 16] width 6 height 6
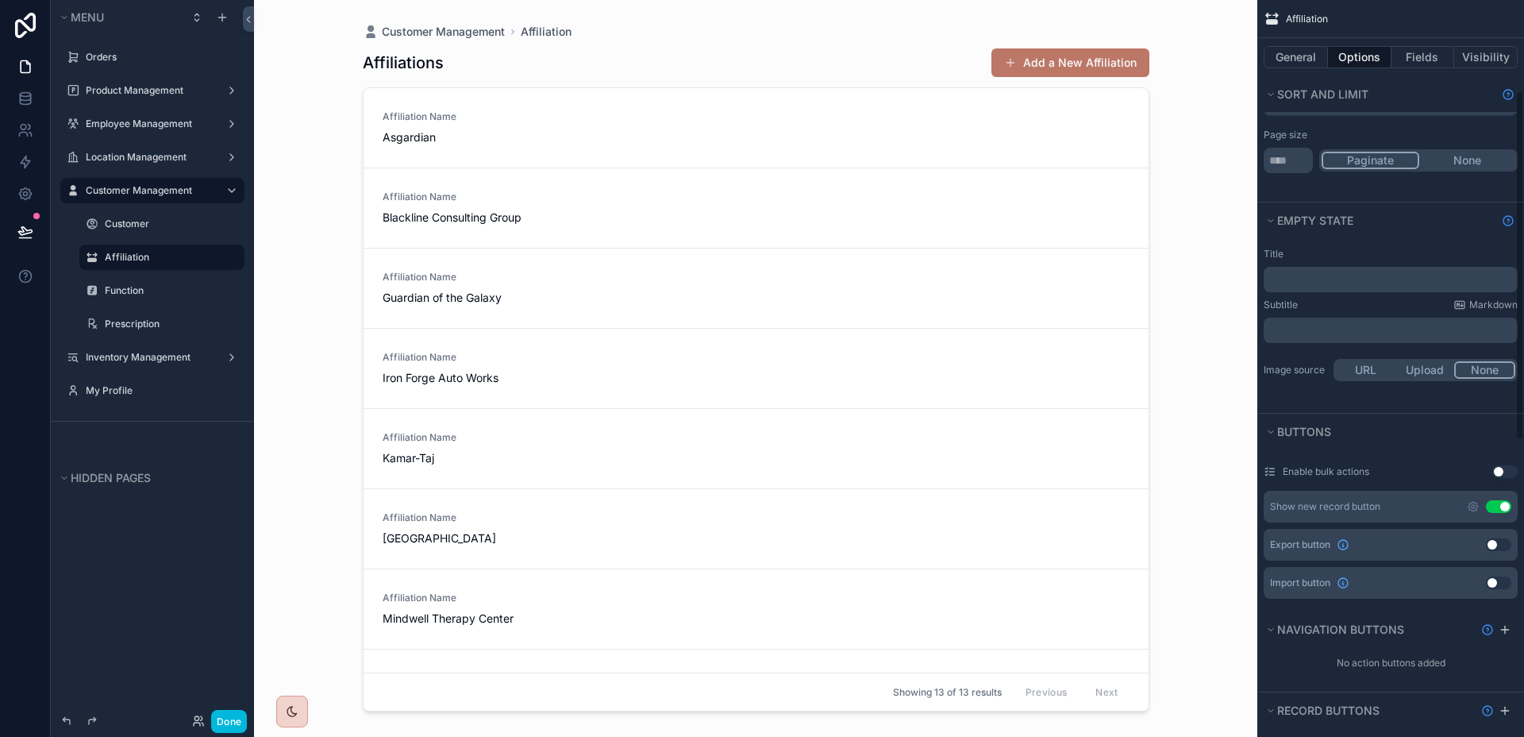
click at [1119, 58] on button "Add a New Affiliation" at bounding box center [1071, 62] width 158 height 29
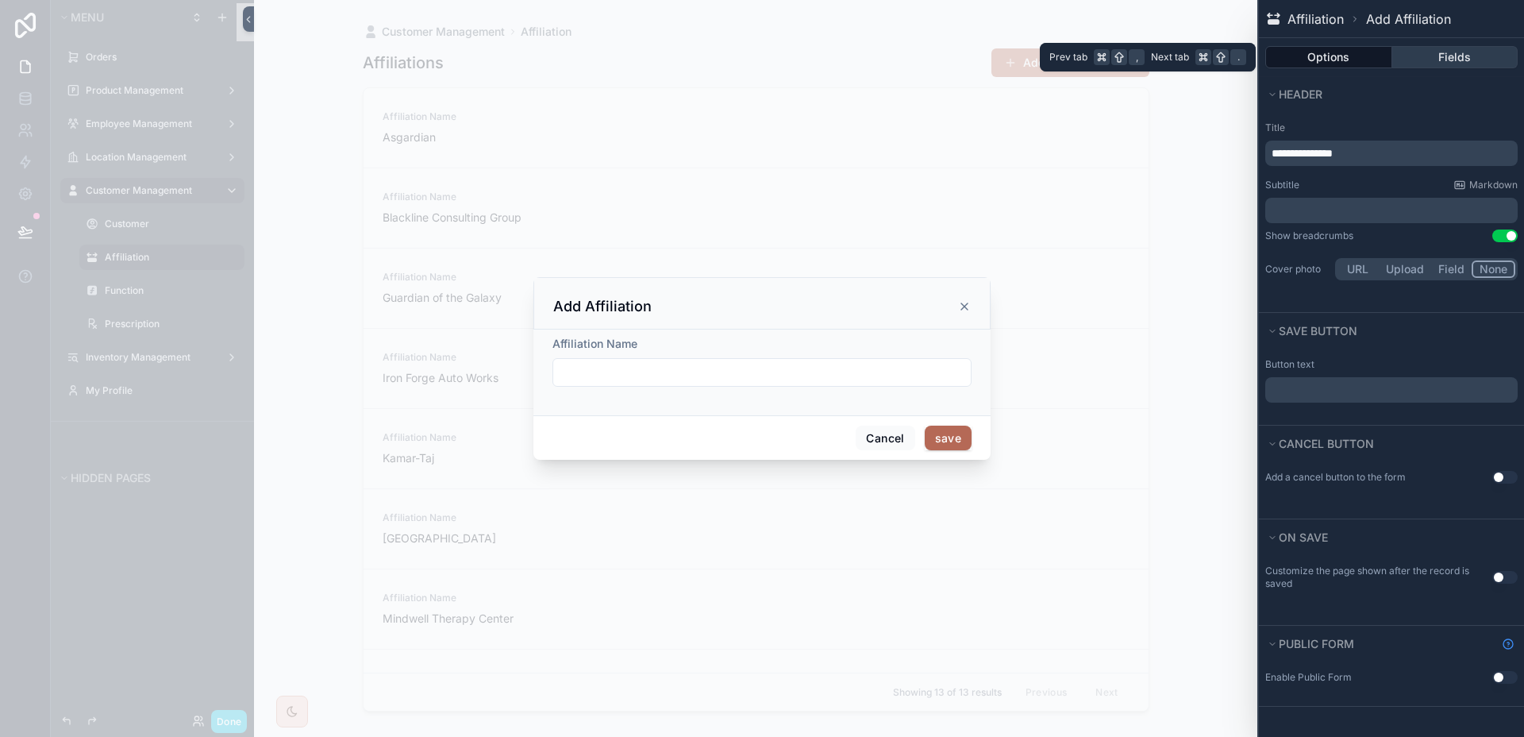
click at [1428, 59] on button "Fields" at bounding box center [1456, 57] width 126 height 22
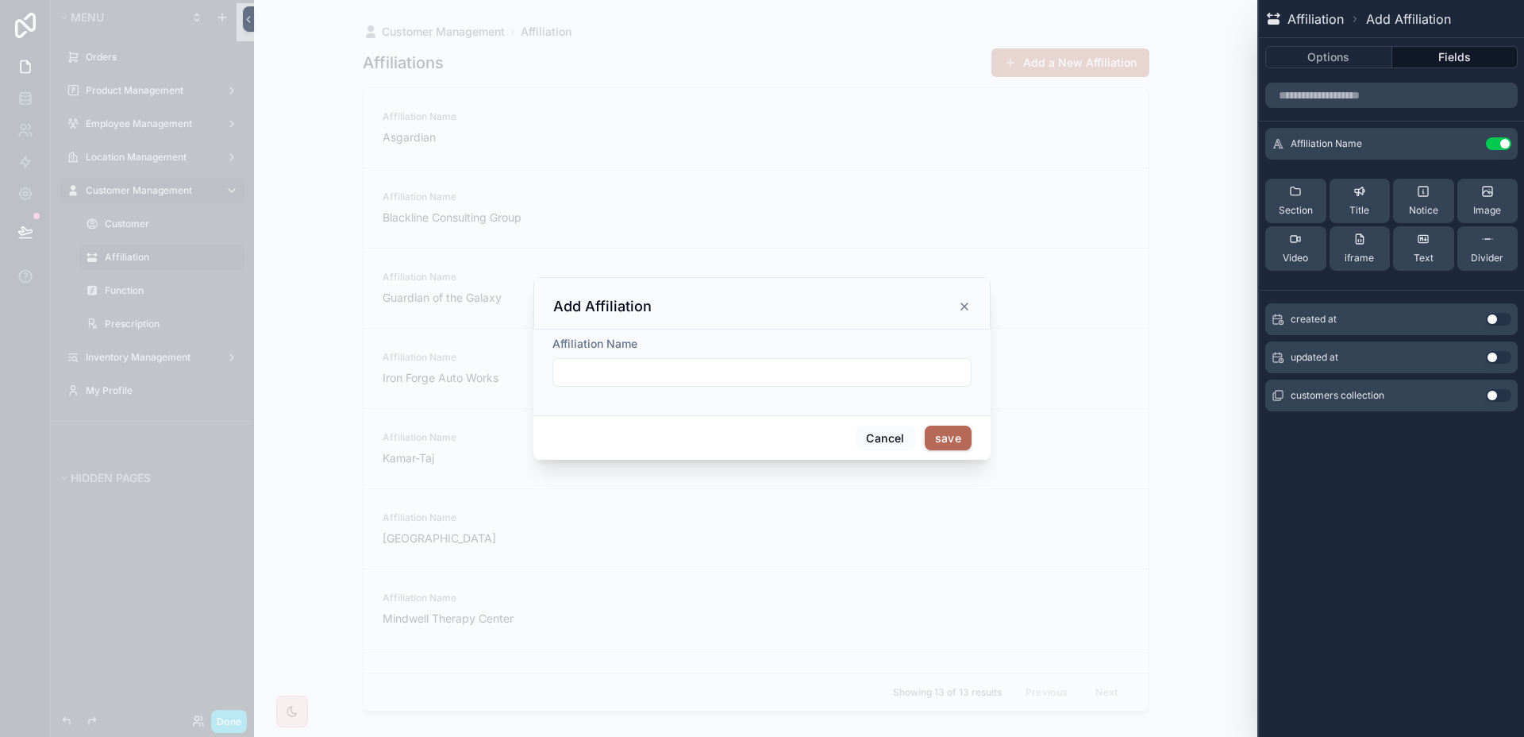
click at [0, 0] on icon at bounding box center [0, 0] width 0 height 0
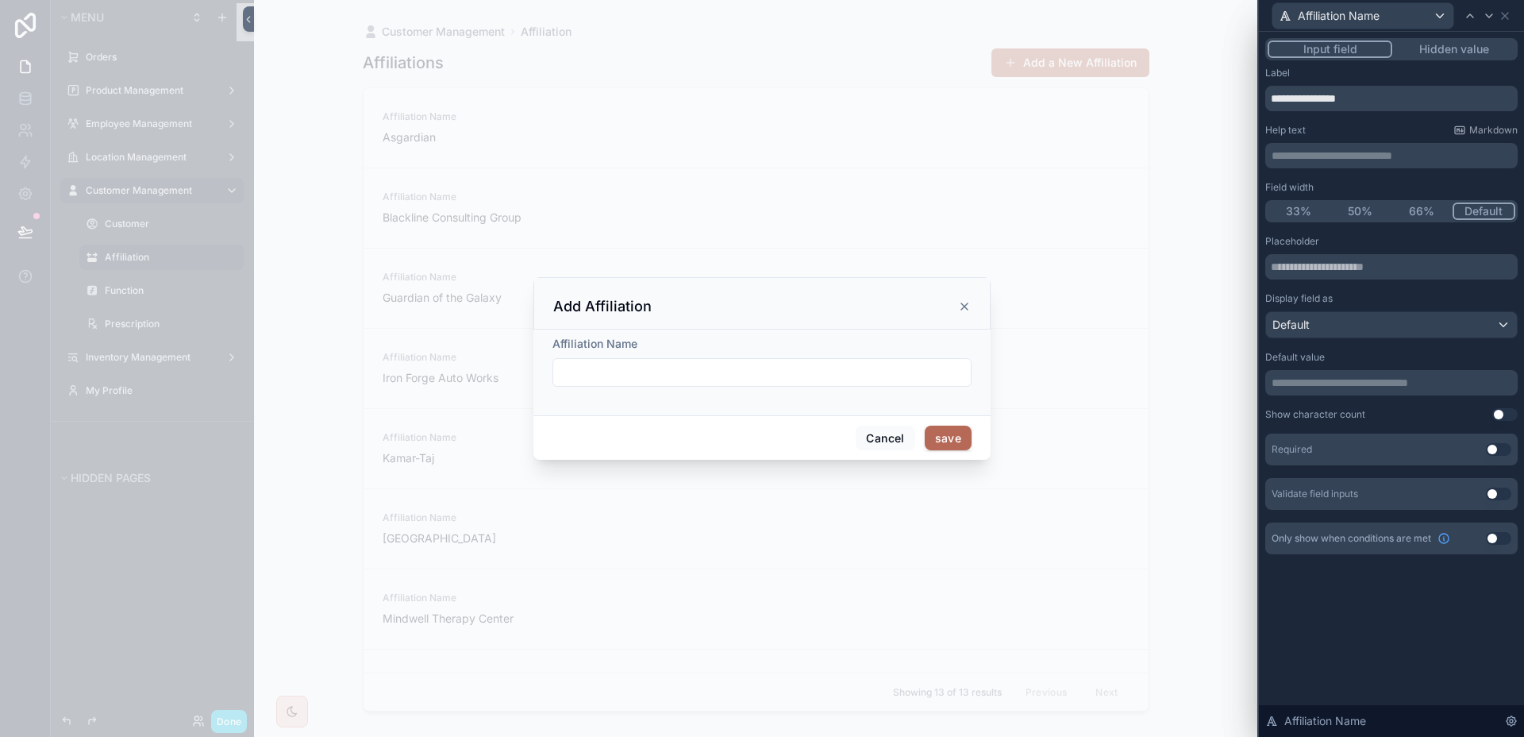
click at [1500, 449] on button "Use setting" at bounding box center [1498, 449] width 25 height 13
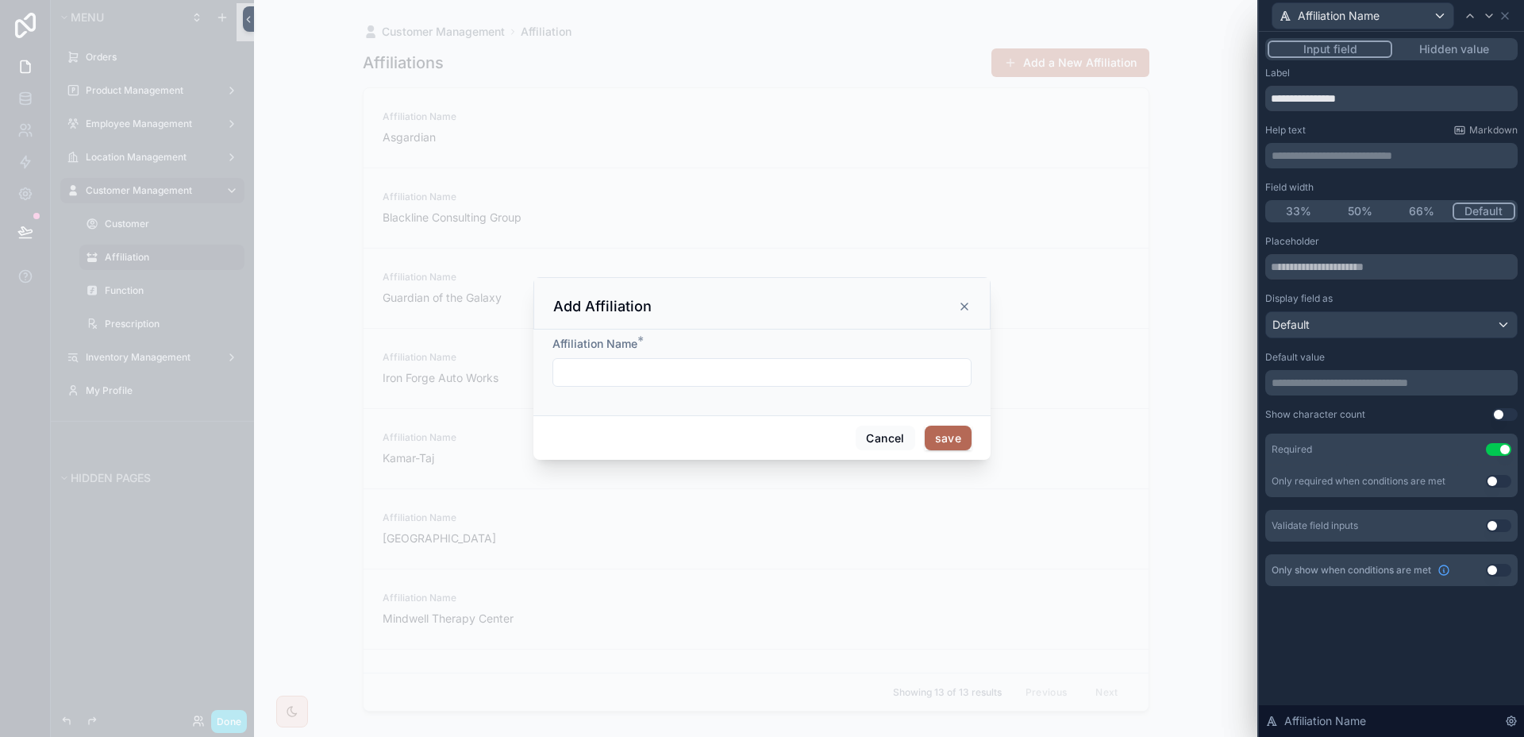
click at [1473, 52] on button "Hidden value" at bounding box center [1454, 48] width 123 height 17
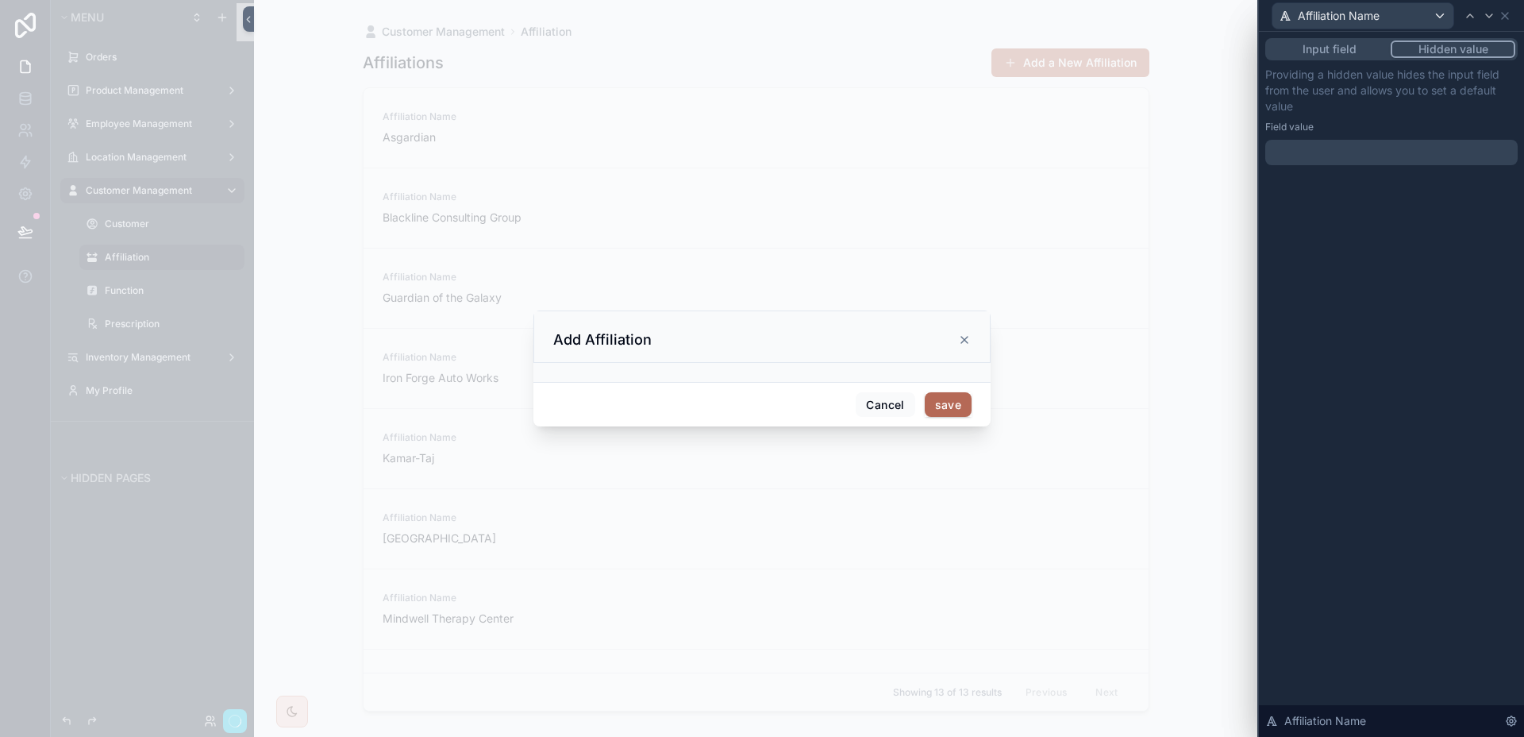
click at [1346, 52] on button "Input field" at bounding box center [1329, 48] width 123 height 17
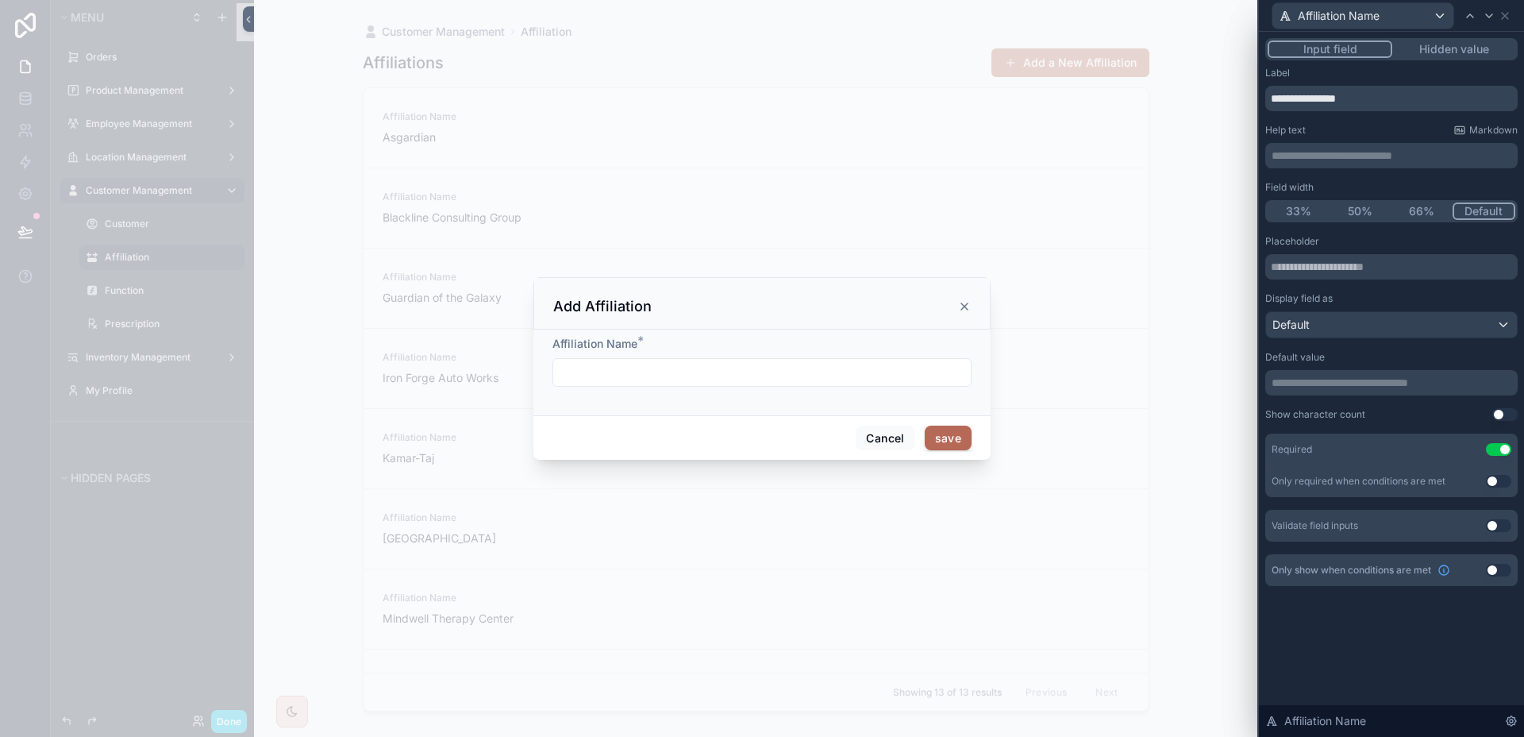
click at [1440, 44] on button "Hidden value" at bounding box center [1454, 48] width 123 height 17
click at [1334, 44] on button "Input field" at bounding box center [1330, 48] width 125 height 17
click at [1499, 15] on icon at bounding box center [1505, 16] width 13 height 13
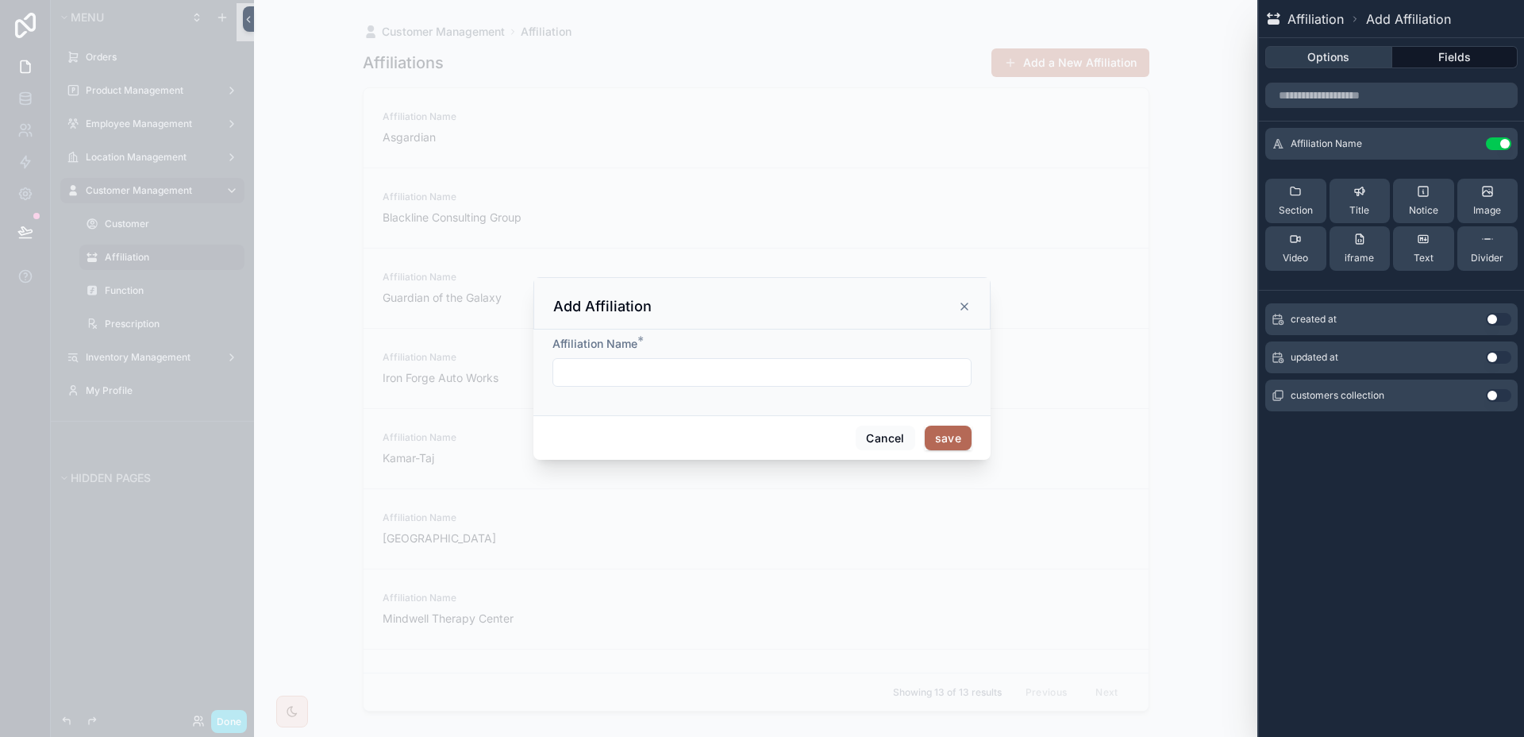
click at [1330, 65] on button "Options" at bounding box center [1328, 57] width 127 height 22
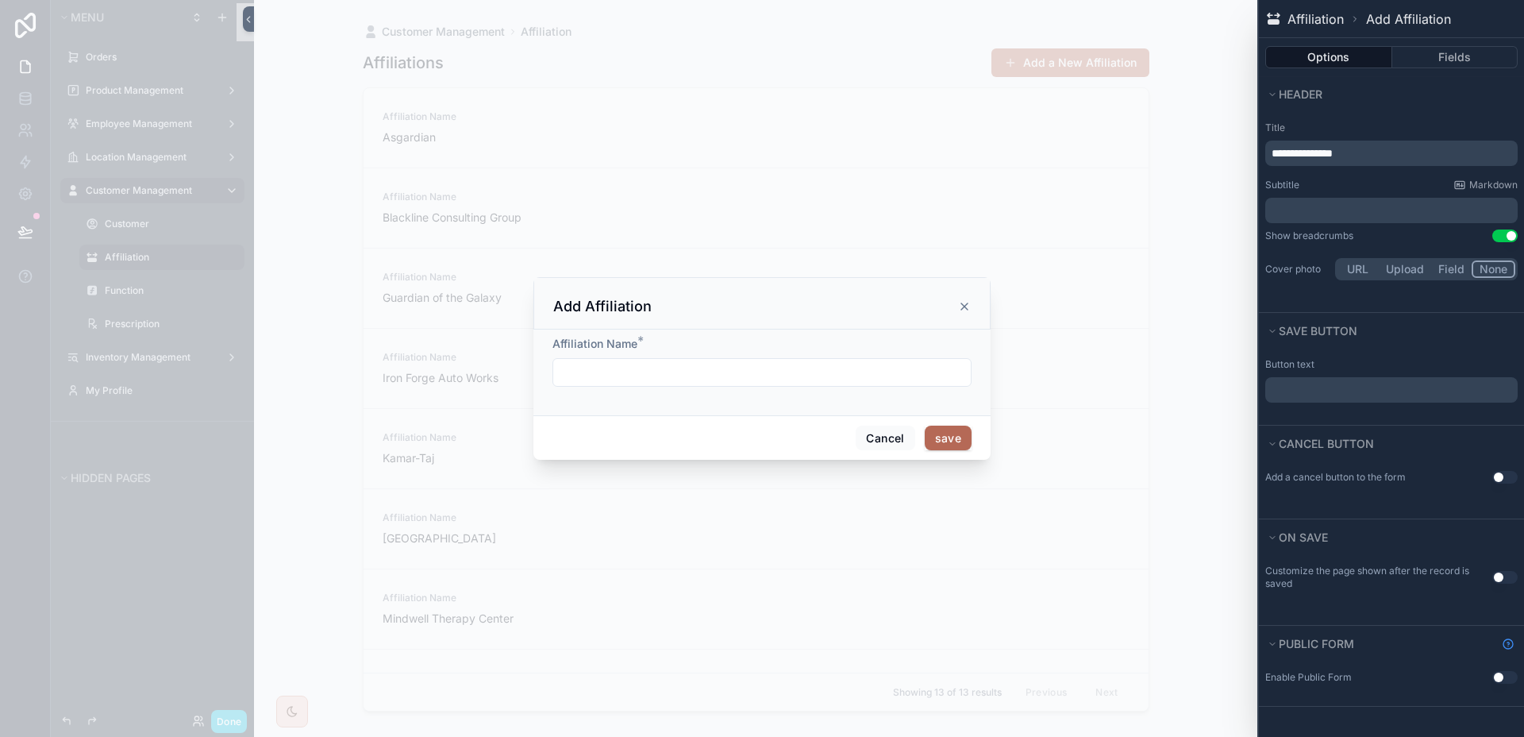
click at [1297, 152] on span "**********" at bounding box center [1302, 153] width 61 height 11
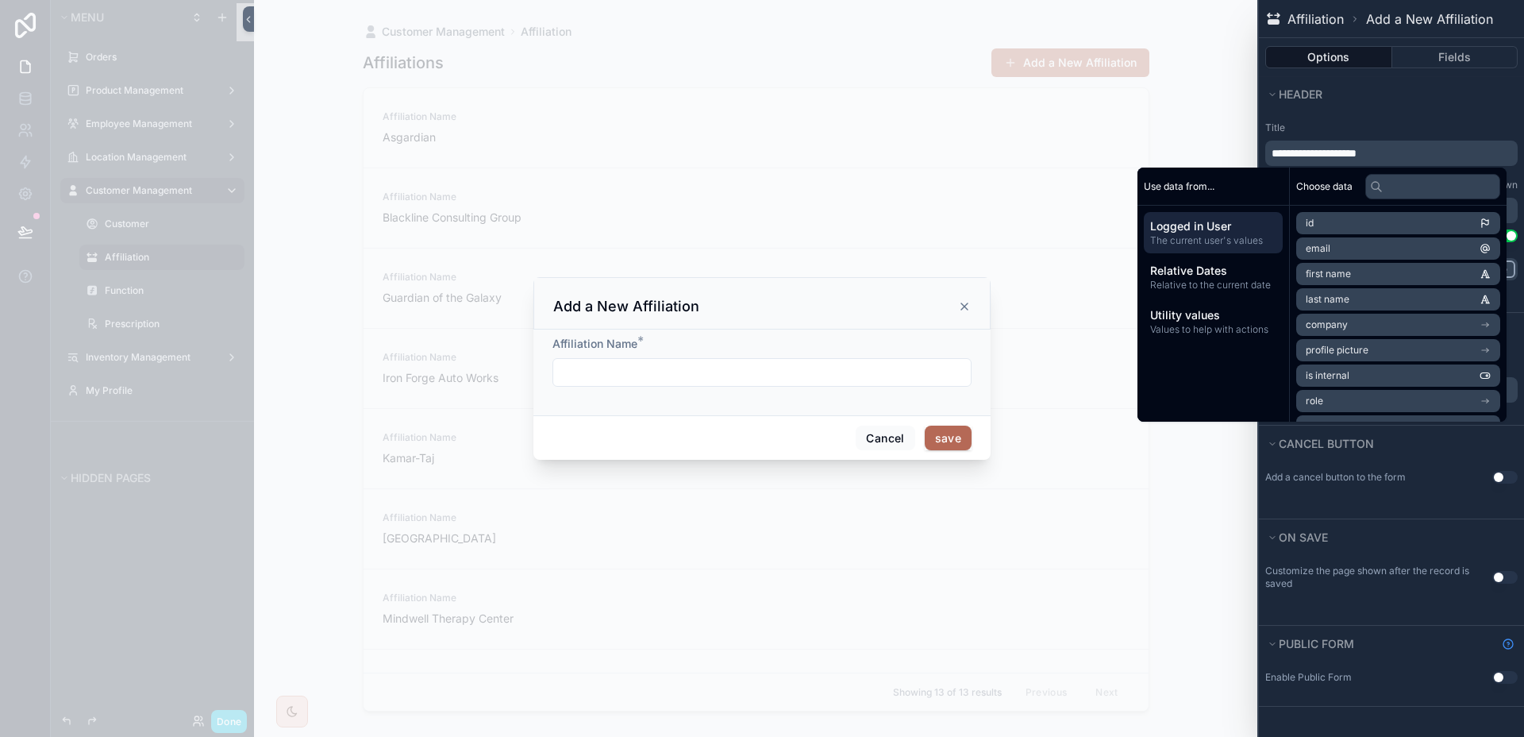
click at [1453, 115] on div "**********" at bounding box center [1391, 202] width 265 height 175
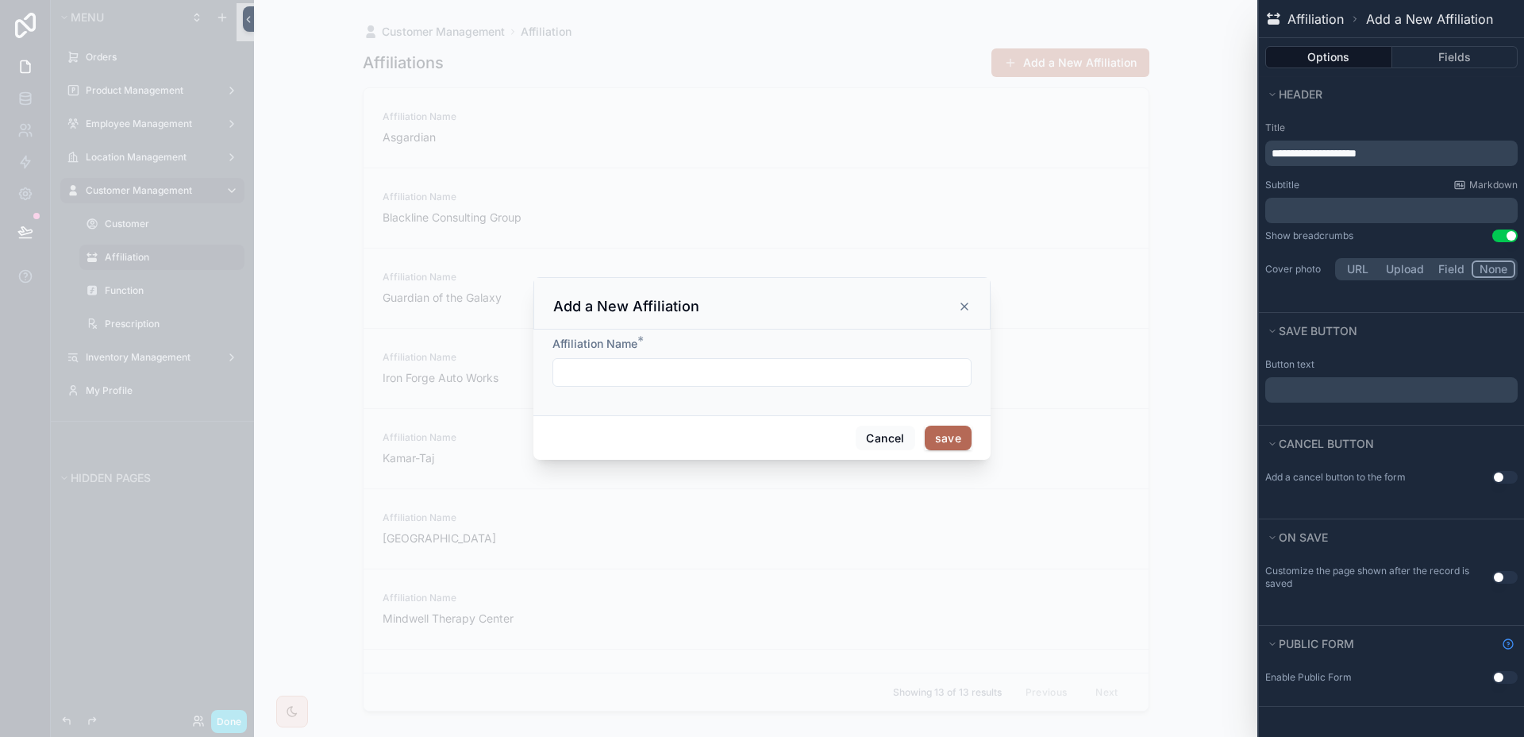
click at [1369, 395] on p "﻿" at bounding box center [1393, 389] width 243 height 19
click at [1396, 430] on div "Cancel button" at bounding box center [1391, 444] width 265 height 36
click at [1095, 507] on div "scrollable content" at bounding box center [762, 368] width 1524 height 737
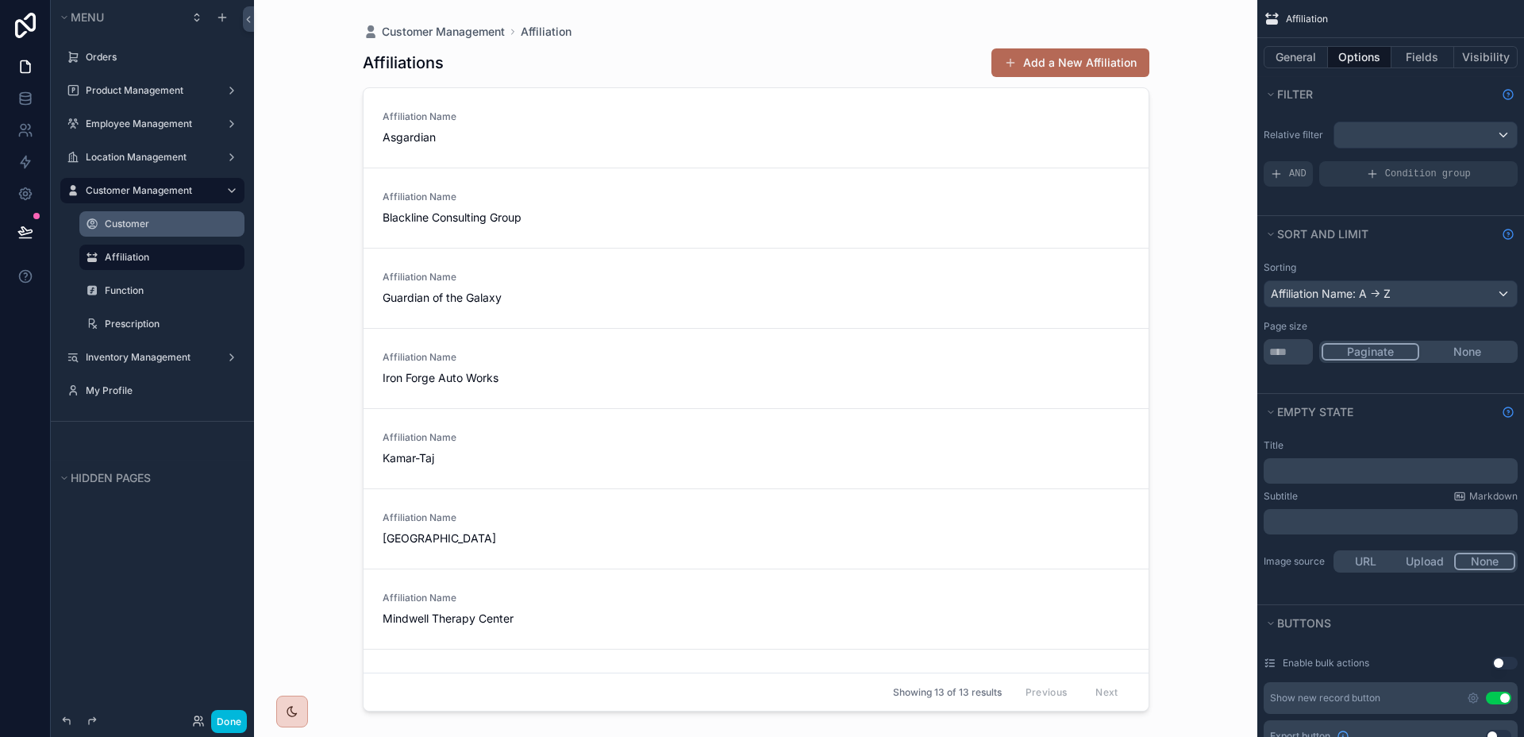
click at [121, 223] on label "Customer" at bounding box center [170, 224] width 130 height 13
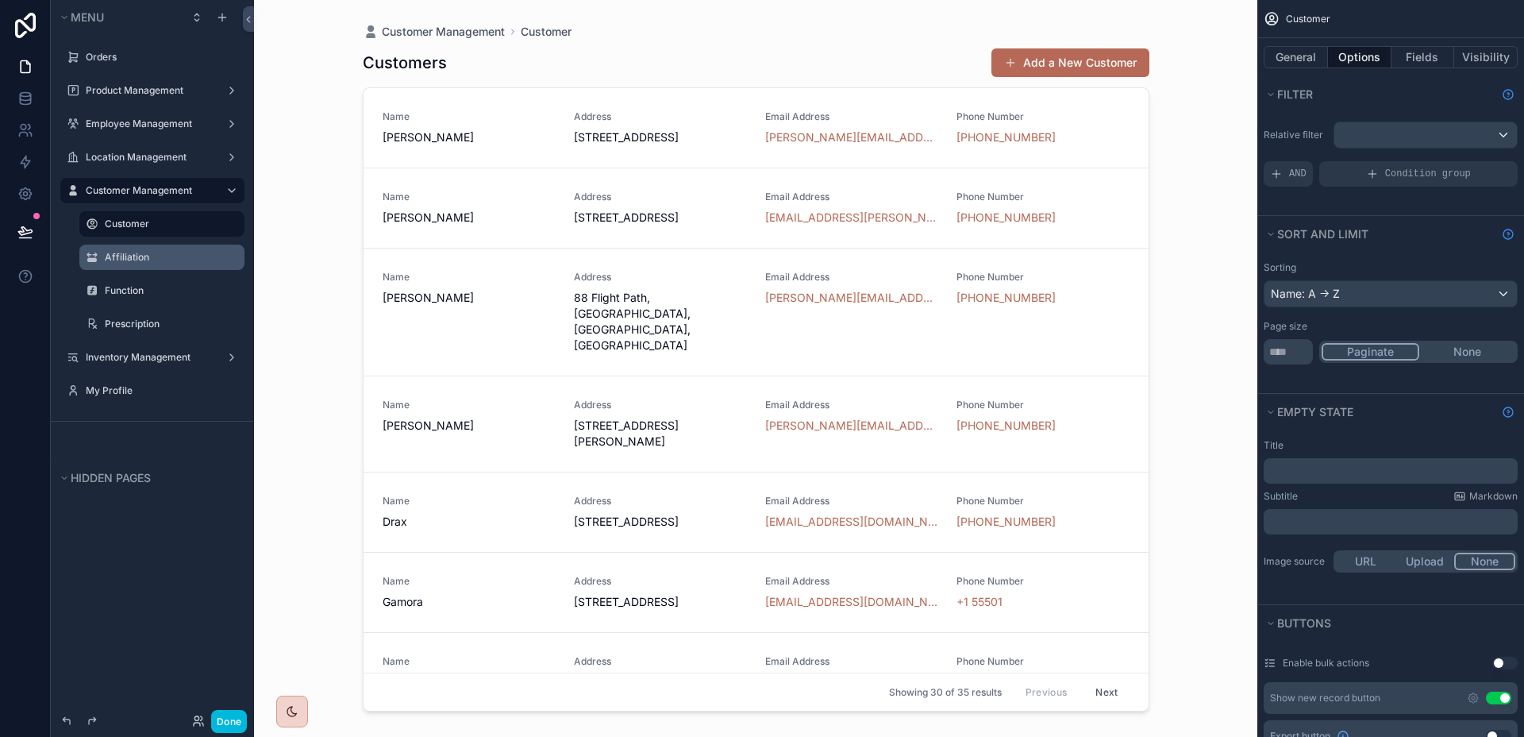
click at [236, 705] on div "Done" at bounding box center [152, 721] width 203 height 32
click at [233, 710] on button "Done" at bounding box center [229, 721] width 36 height 23
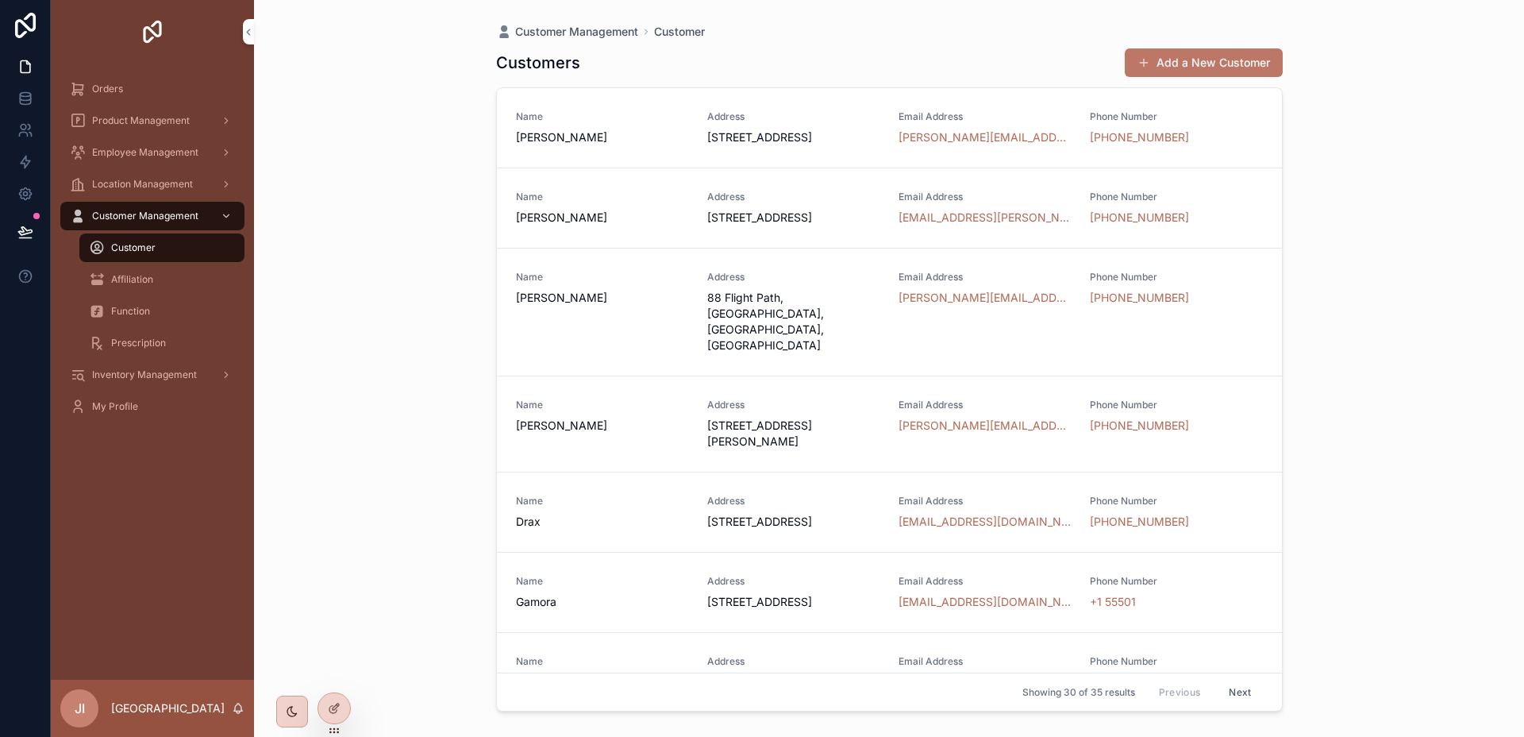
click at [1138, 67] on span "scrollable content" at bounding box center [1144, 62] width 13 height 13
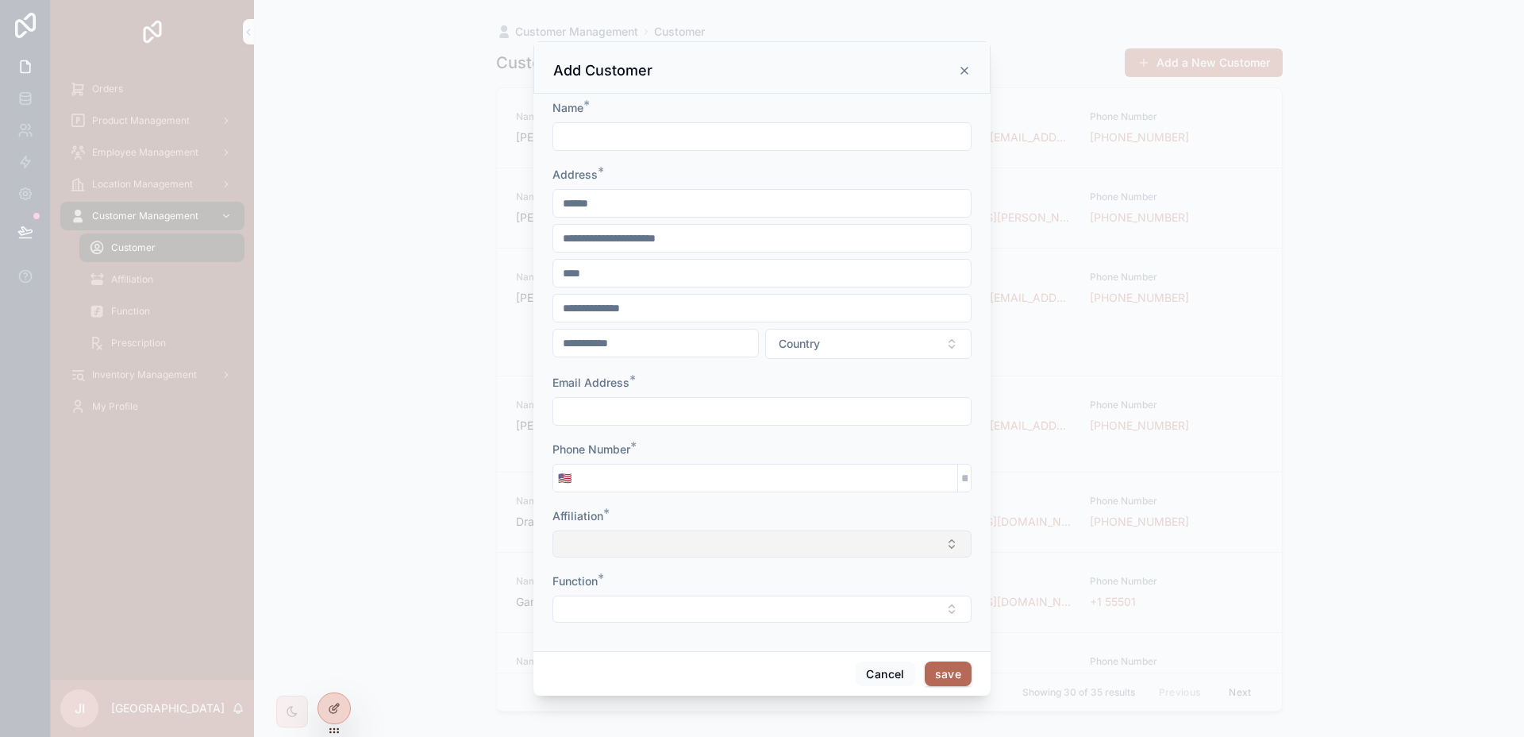
click at [668, 538] on button "Select Button" at bounding box center [762, 543] width 419 height 27
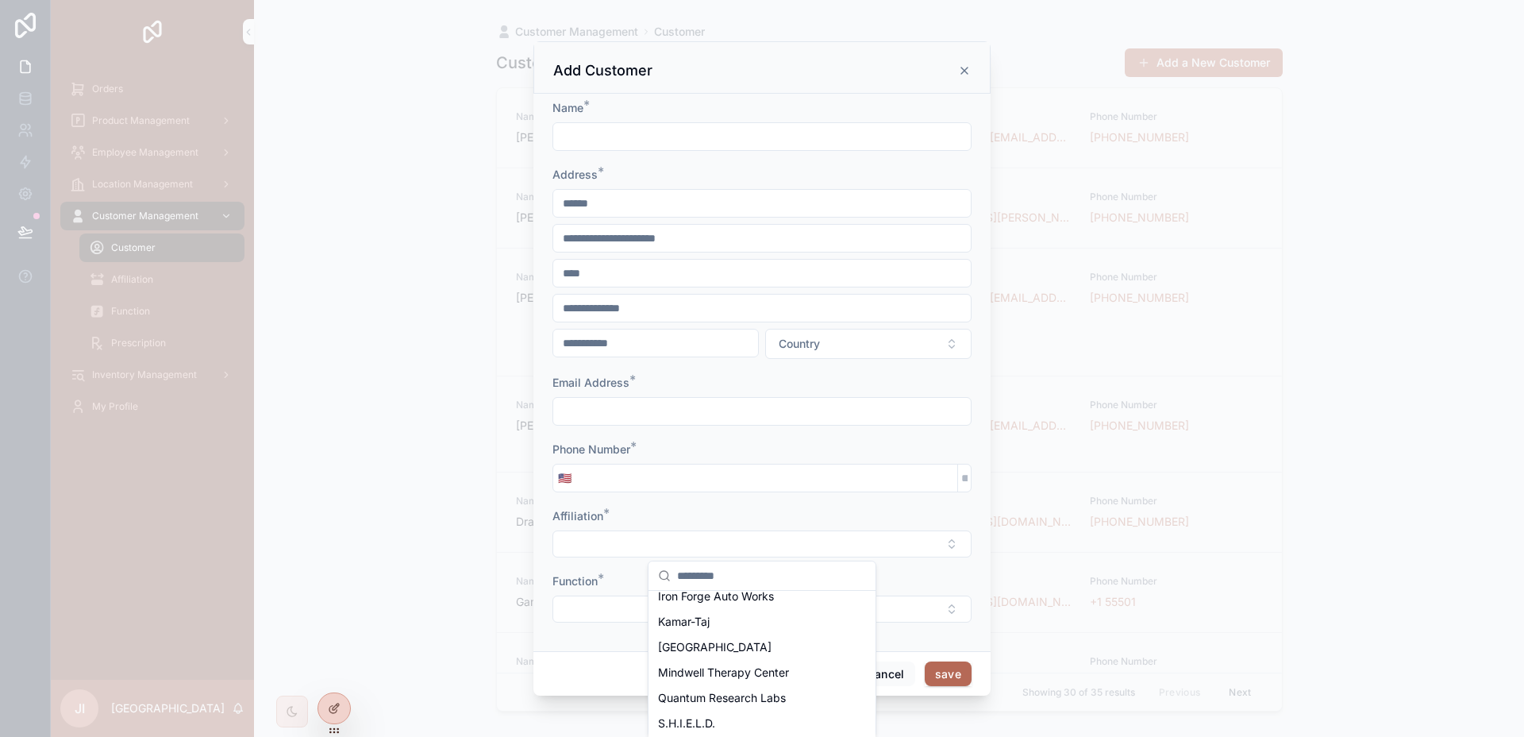
scroll to position [98, 0]
click at [1296, 552] on div "scrollable content" at bounding box center [762, 368] width 1524 height 737
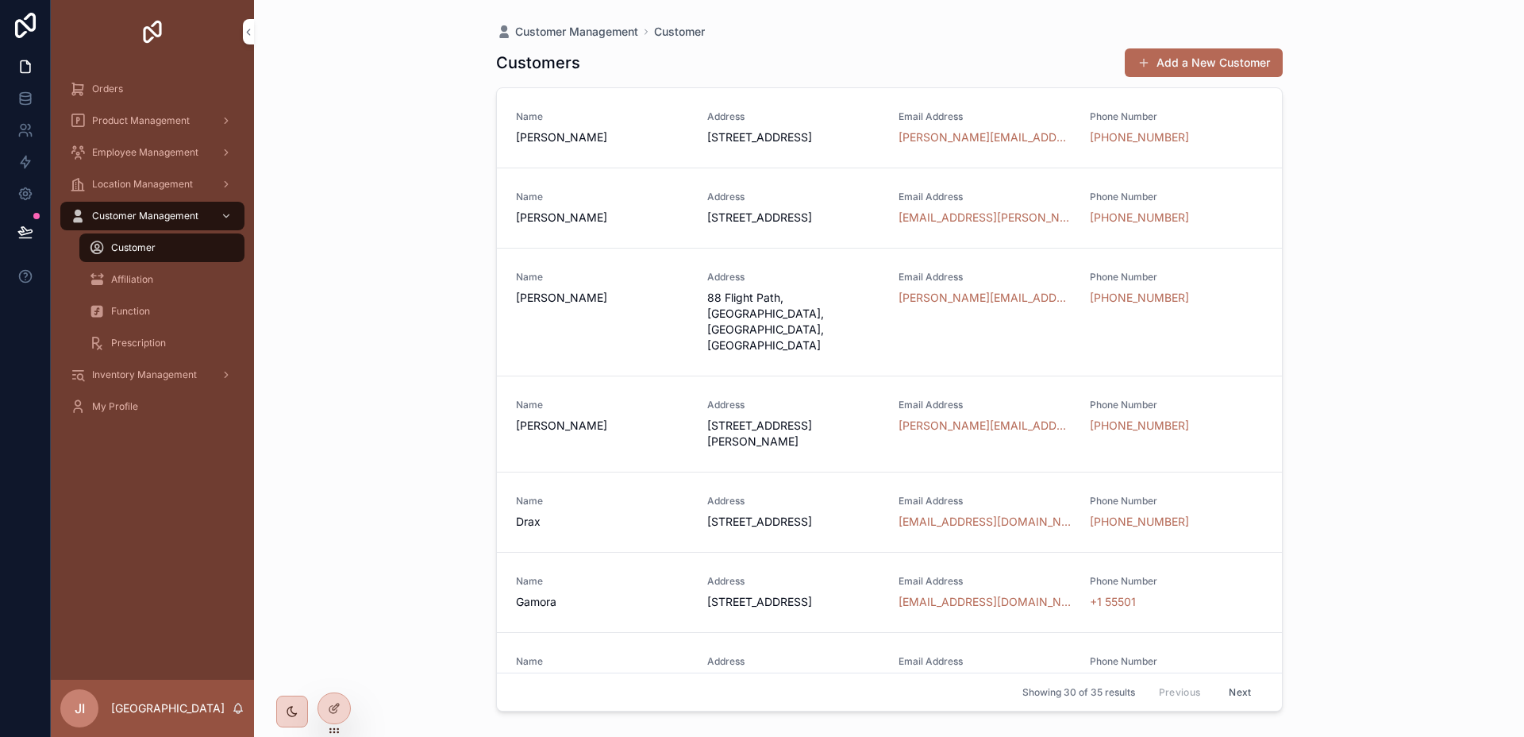
scroll to position [481, 0]
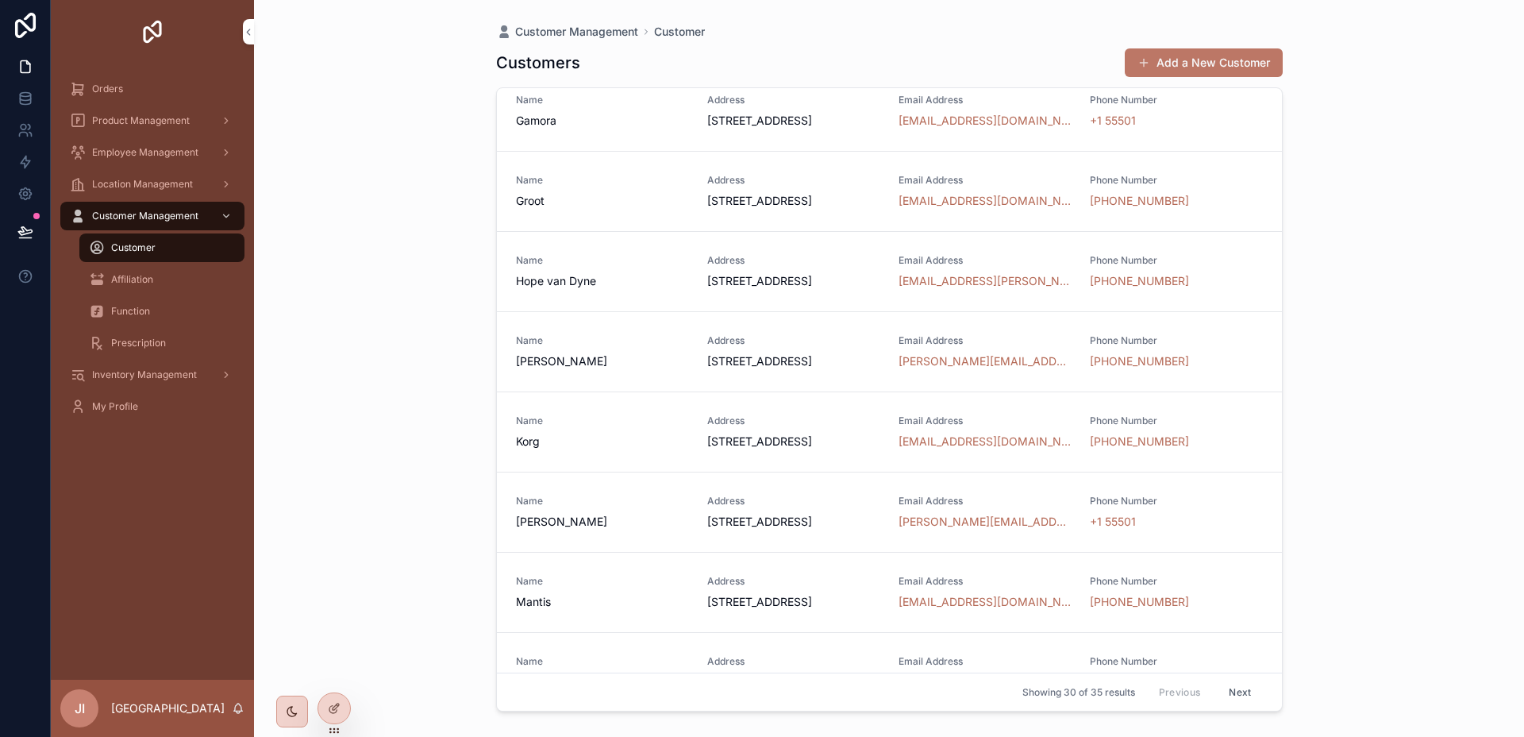
click at [1232, 56] on button "Add a New Customer" at bounding box center [1204, 62] width 158 height 29
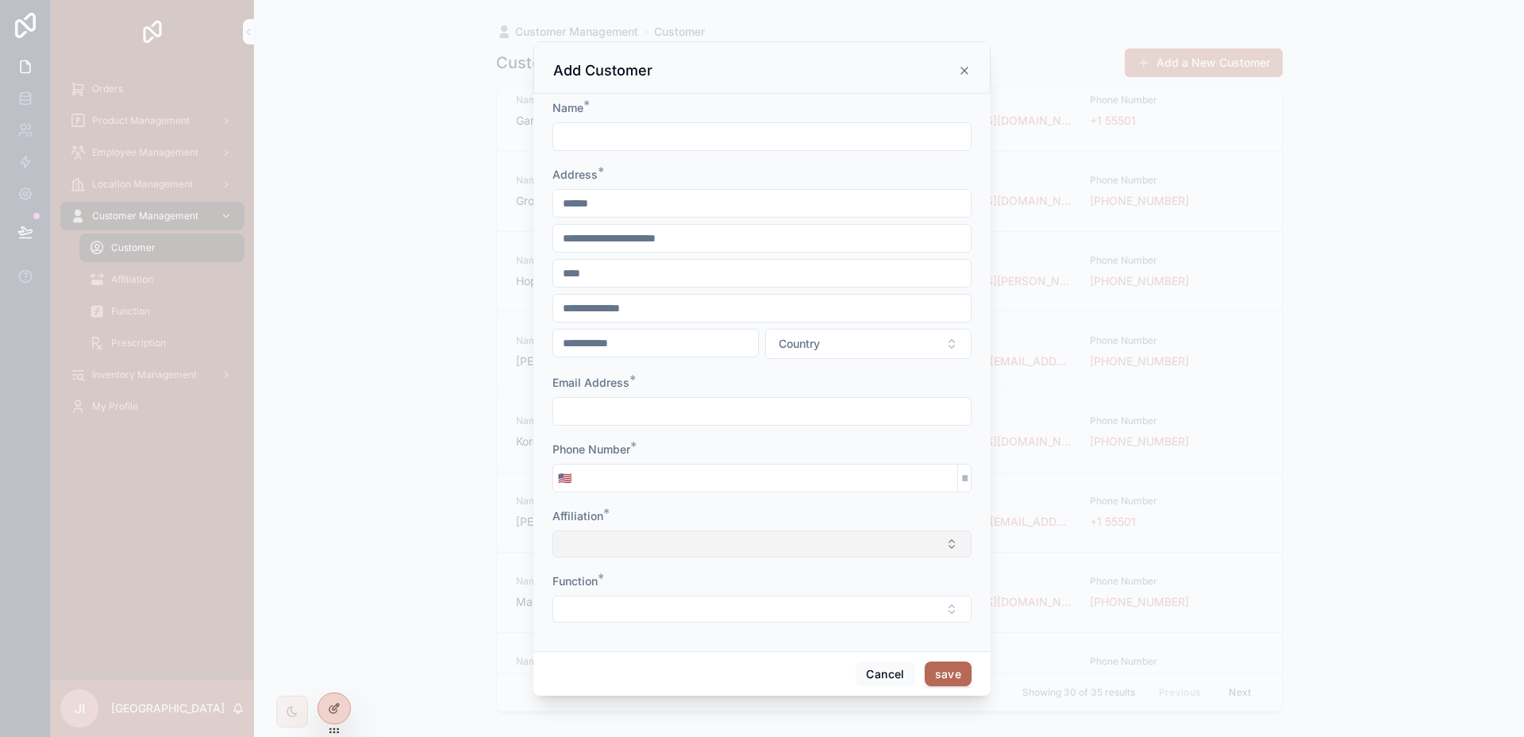
click at [784, 549] on button "Select Button" at bounding box center [762, 543] width 419 height 27
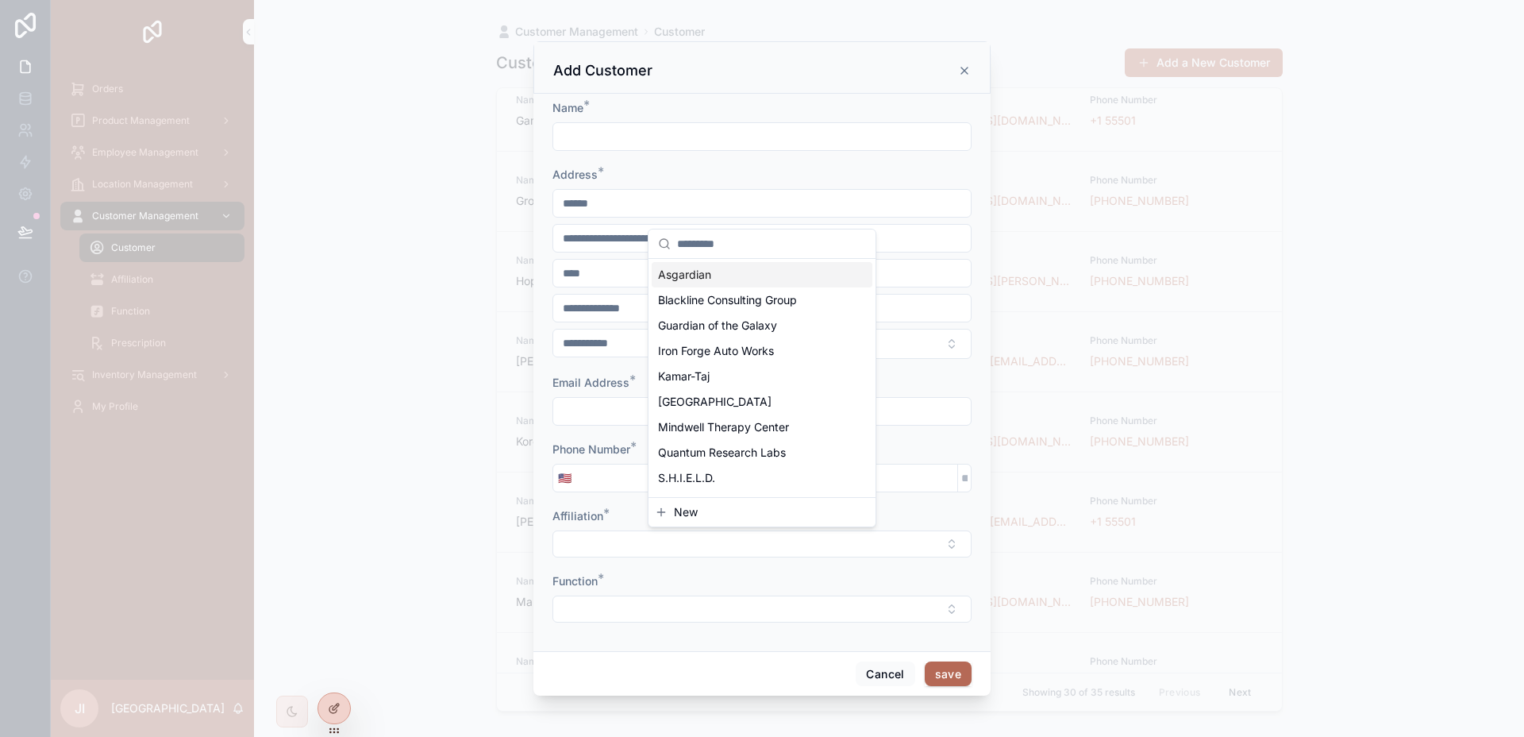
click at [682, 509] on span "New" at bounding box center [686, 512] width 24 height 16
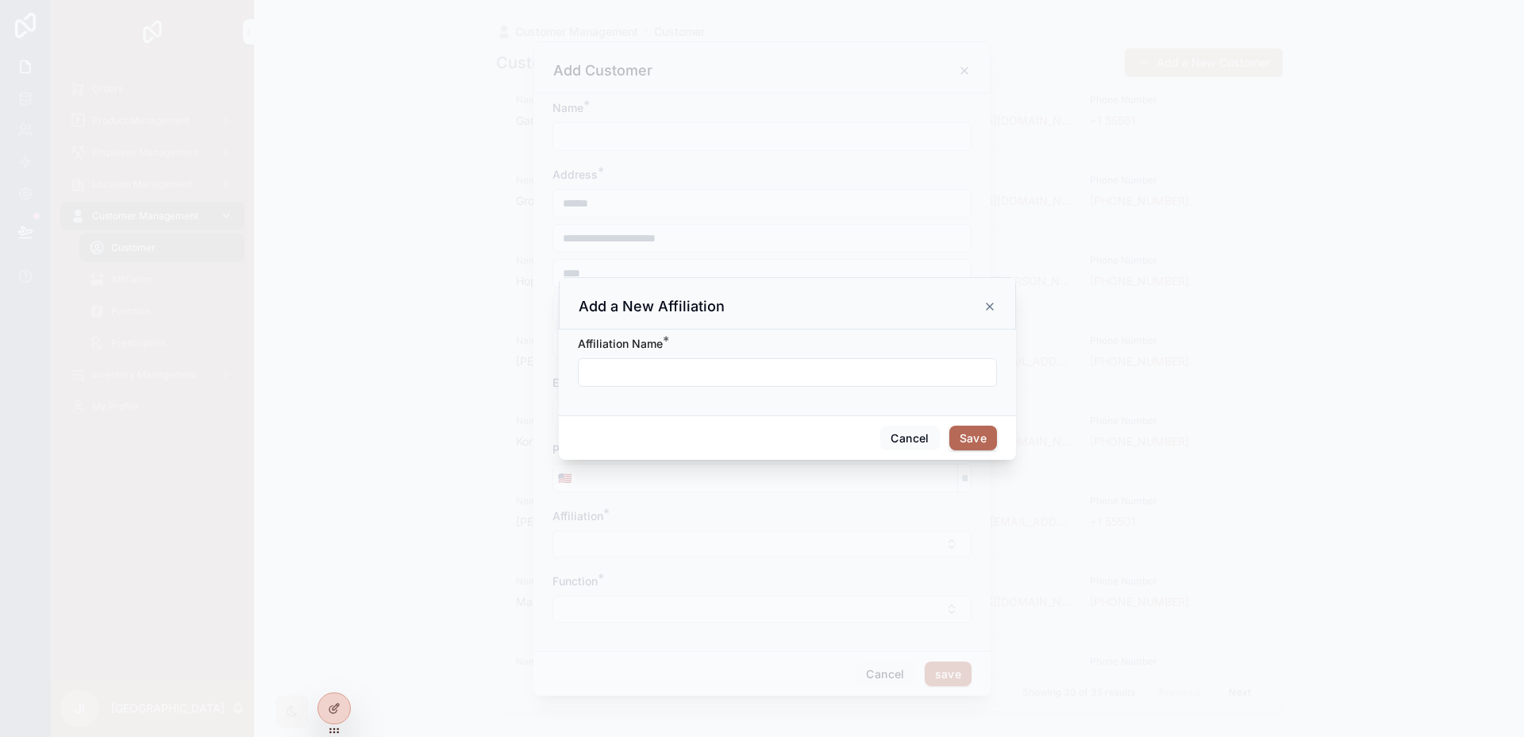
click at [849, 374] on input "scrollable content" at bounding box center [788, 372] width 418 height 22
type input "*"
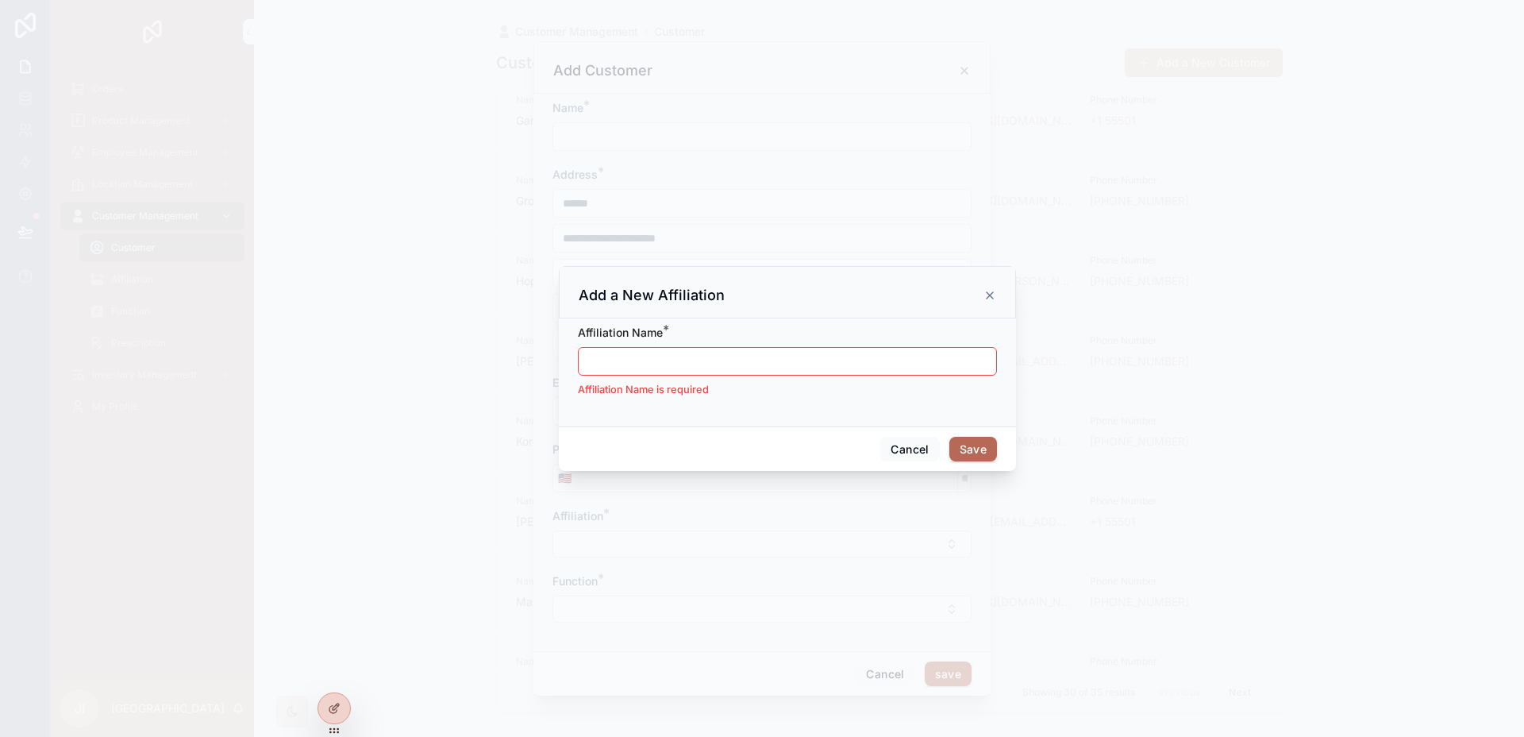
type input "*"
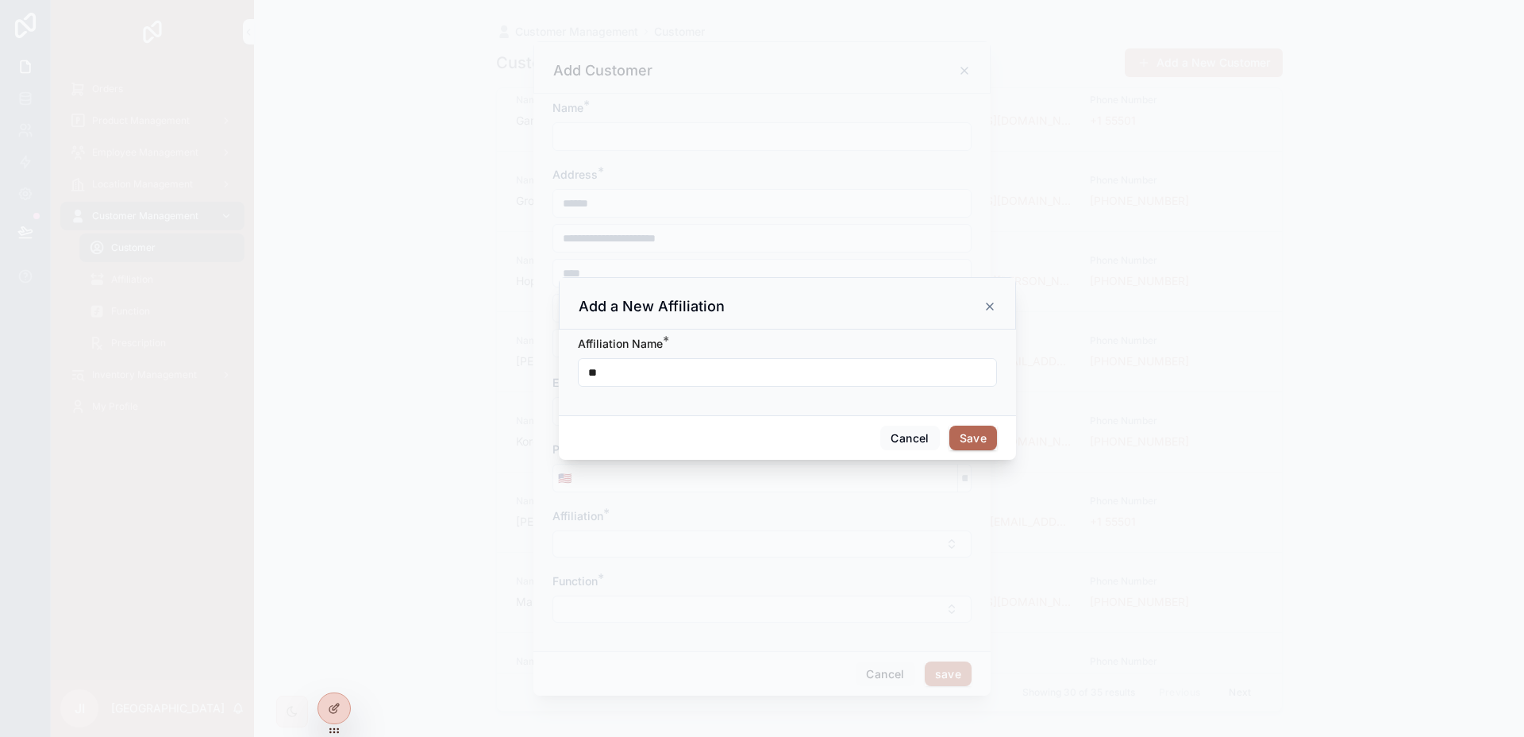
type input "*"
type input "**********"
click at [956, 433] on button "Save" at bounding box center [974, 438] width 48 height 25
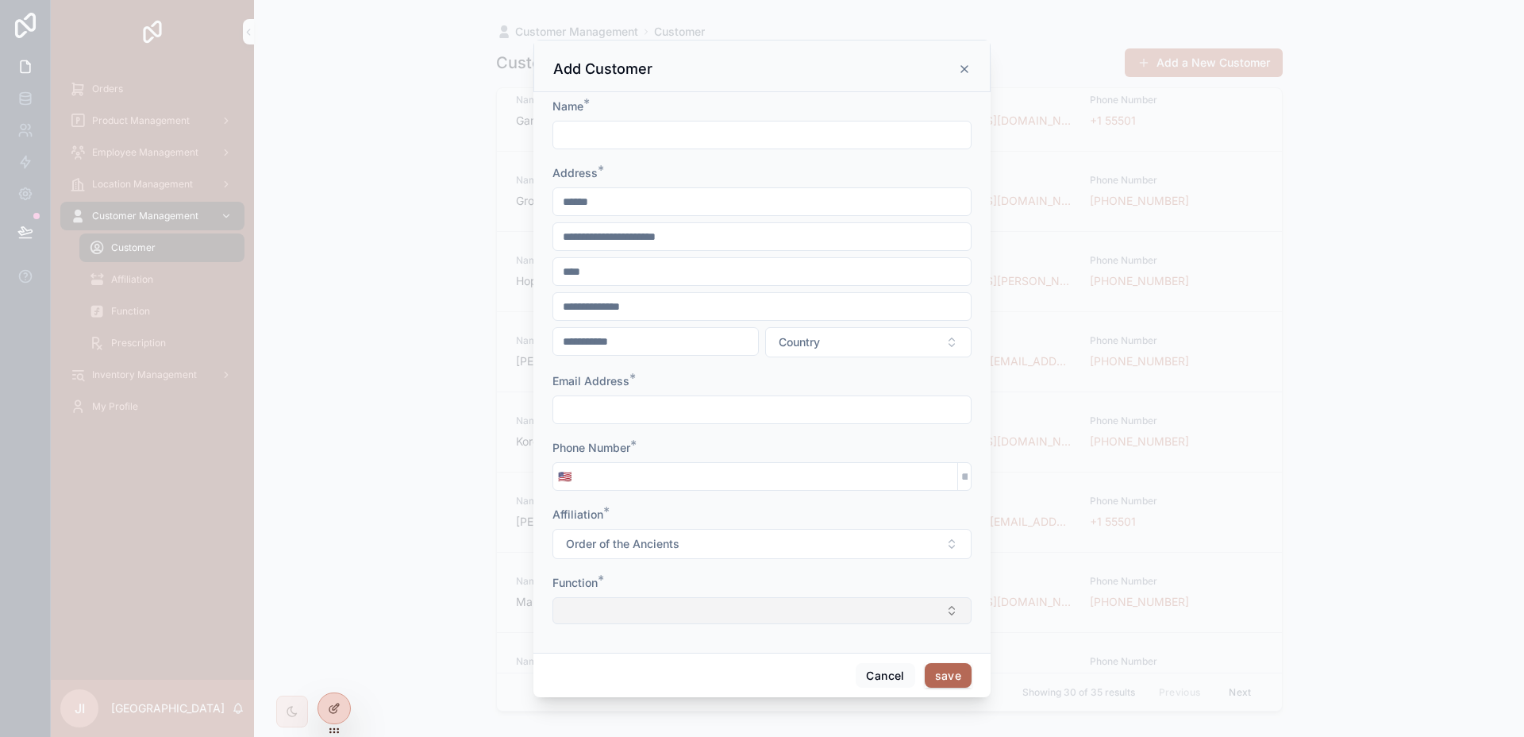
click at [780, 605] on button "Select Button" at bounding box center [762, 610] width 419 height 27
click at [781, 605] on button "Select Button" at bounding box center [762, 610] width 419 height 27
click at [749, 645] on div "Orders Product Management Employee Management Location Management Customer Mana…" at bounding box center [787, 368] width 1473 height 737
click at [883, 673] on button "Cancel" at bounding box center [885, 675] width 59 height 25
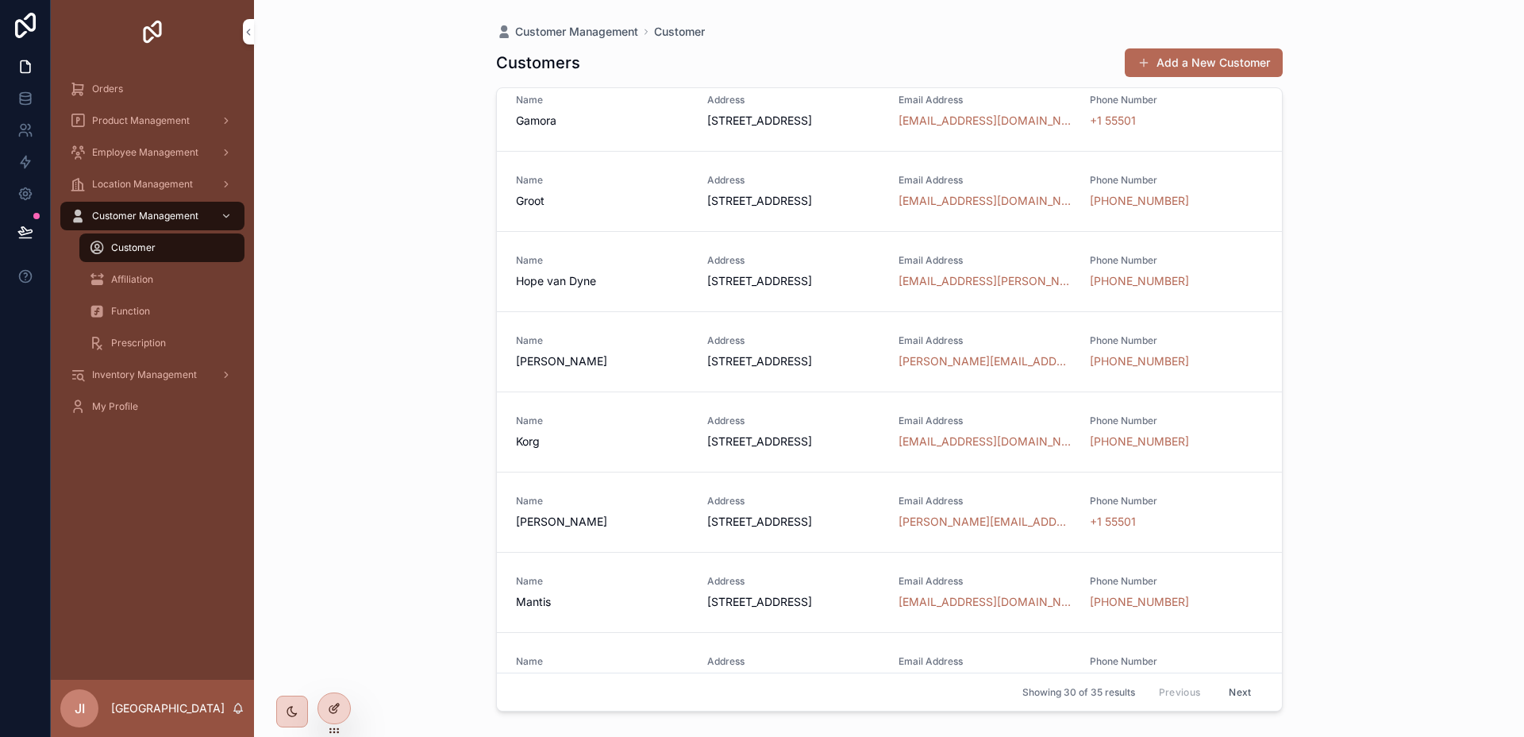
click at [337, 702] on icon at bounding box center [334, 708] width 13 height 13
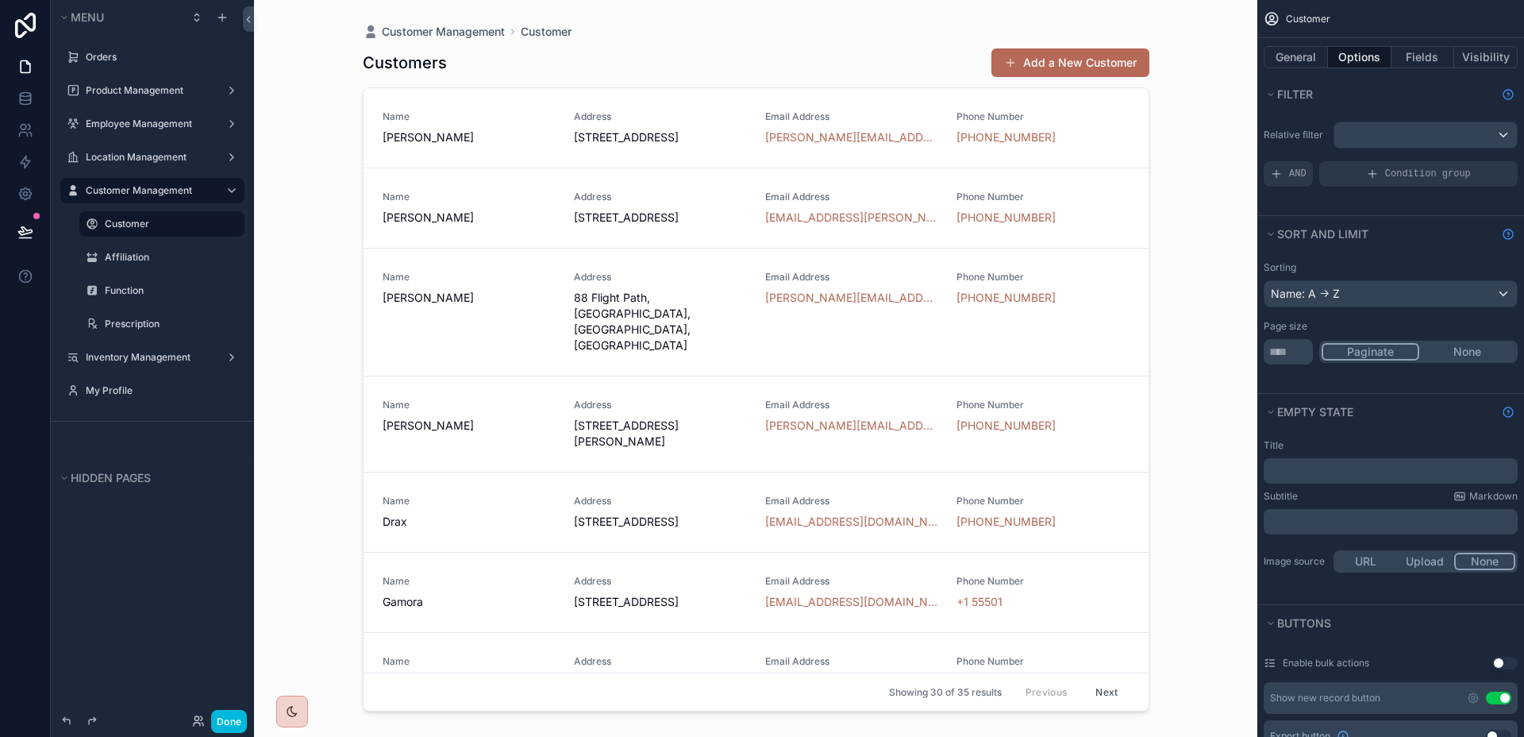
click at [1054, 67] on div "scrollable content" at bounding box center [756, 359] width 812 height 718
click at [1069, 61] on button "Add a New Customer" at bounding box center [1071, 62] width 158 height 29
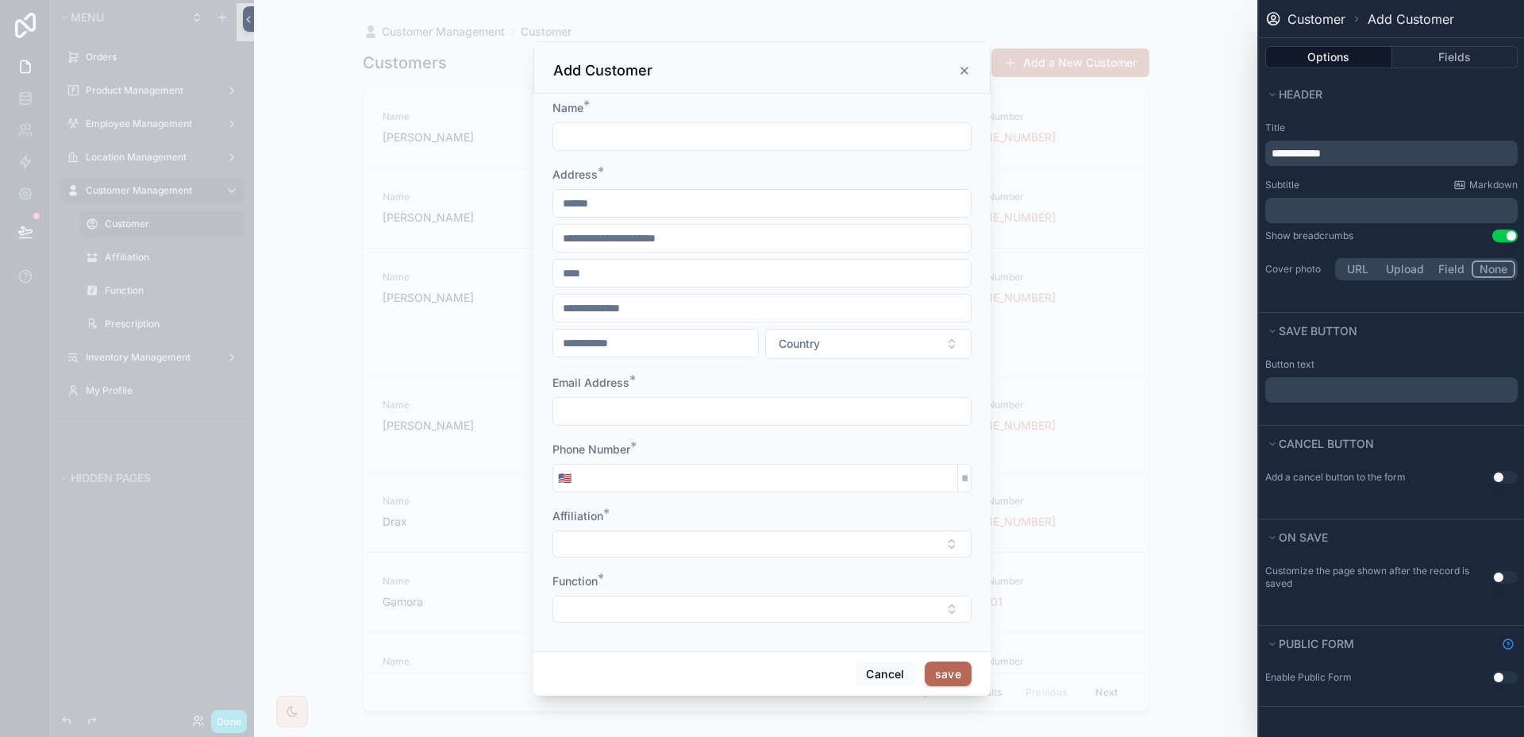
click at [1497, 576] on button "Use setting" at bounding box center [1505, 577] width 25 height 13
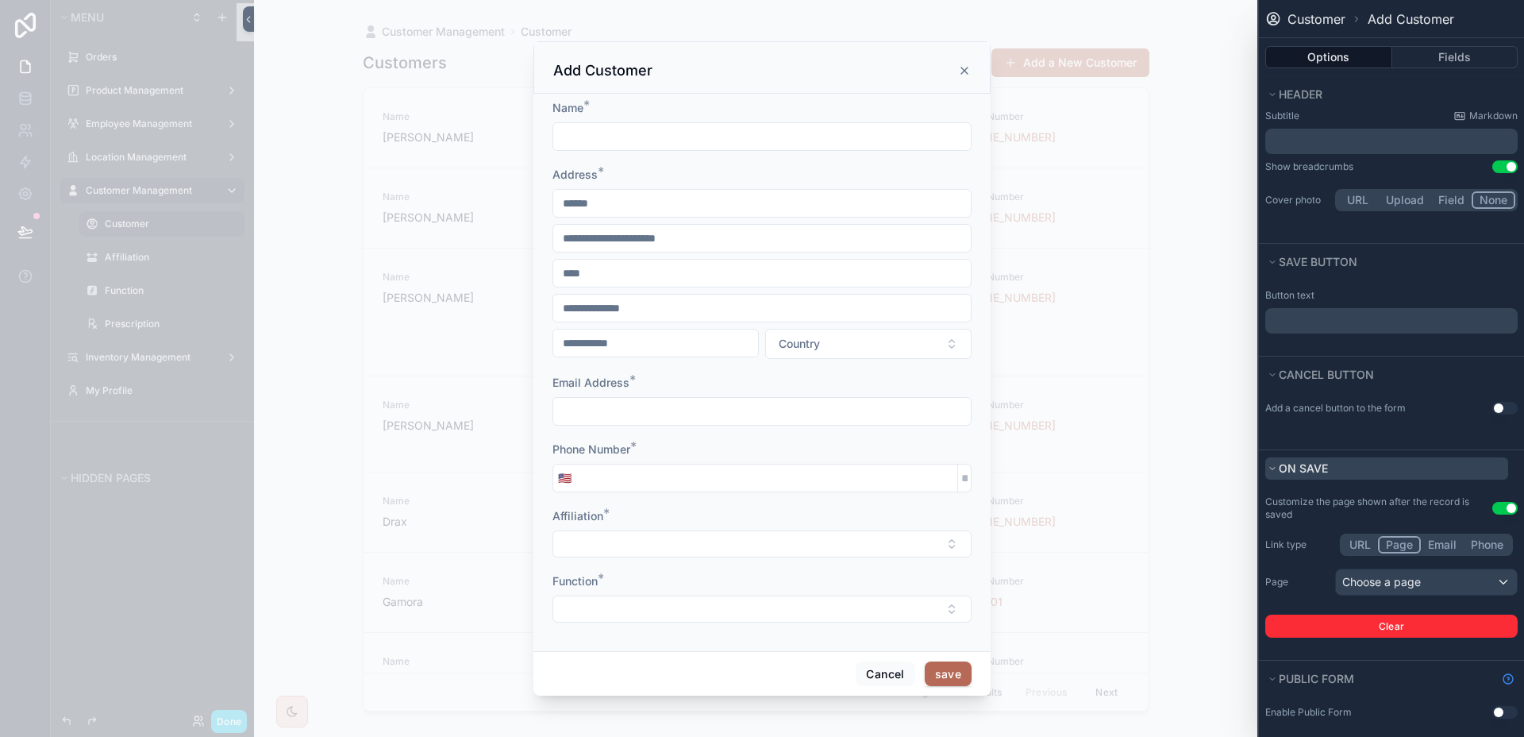
scroll to position [74, 0]
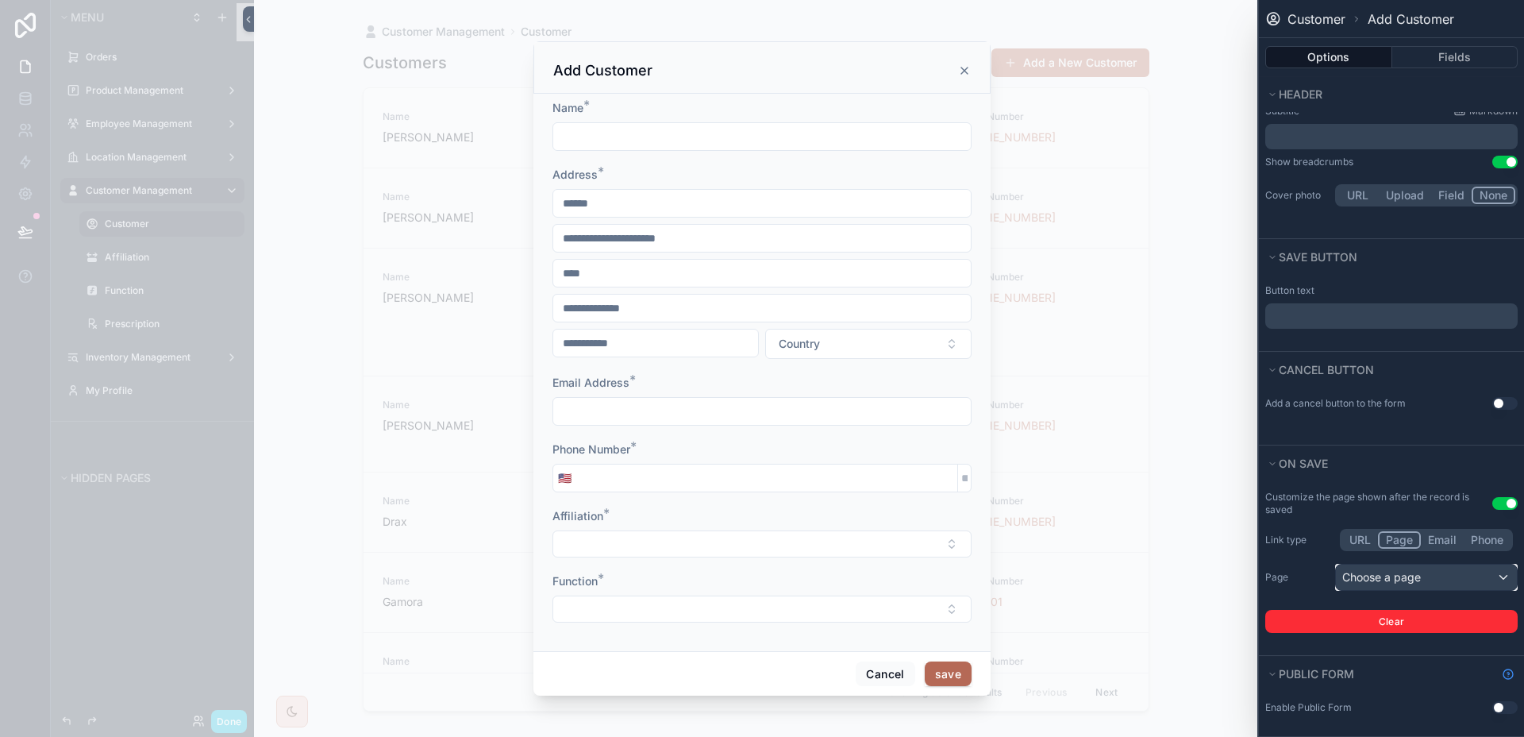
click at [1385, 587] on div "Choose a page" at bounding box center [1426, 576] width 181 height 25
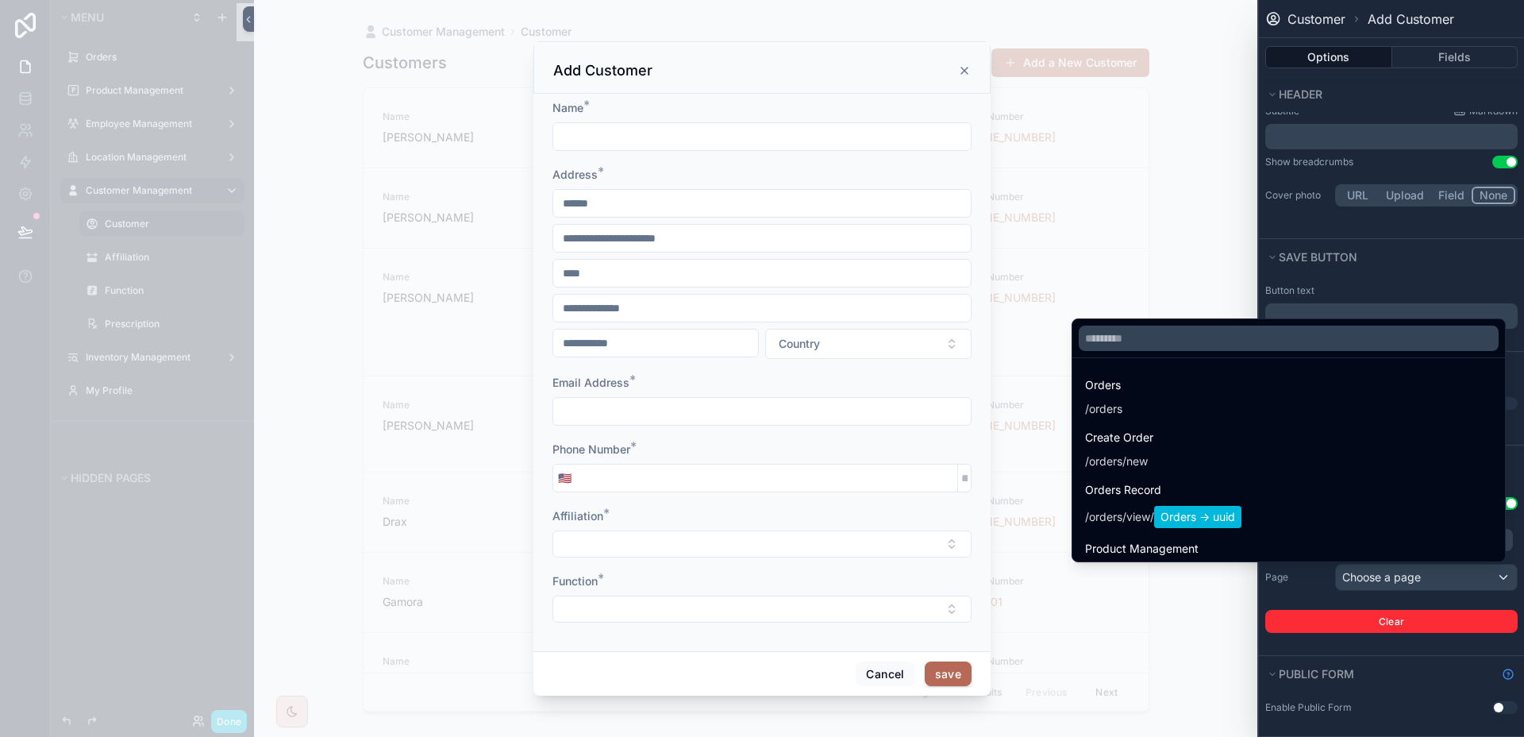
drag, startPoint x: 1205, startPoint y: 308, endPoint x: 1187, endPoint y: 337, distance: 34.6
click at [1204, 310] on div "scrollable content" at bounding box center [762, 368] width 1524 height 737
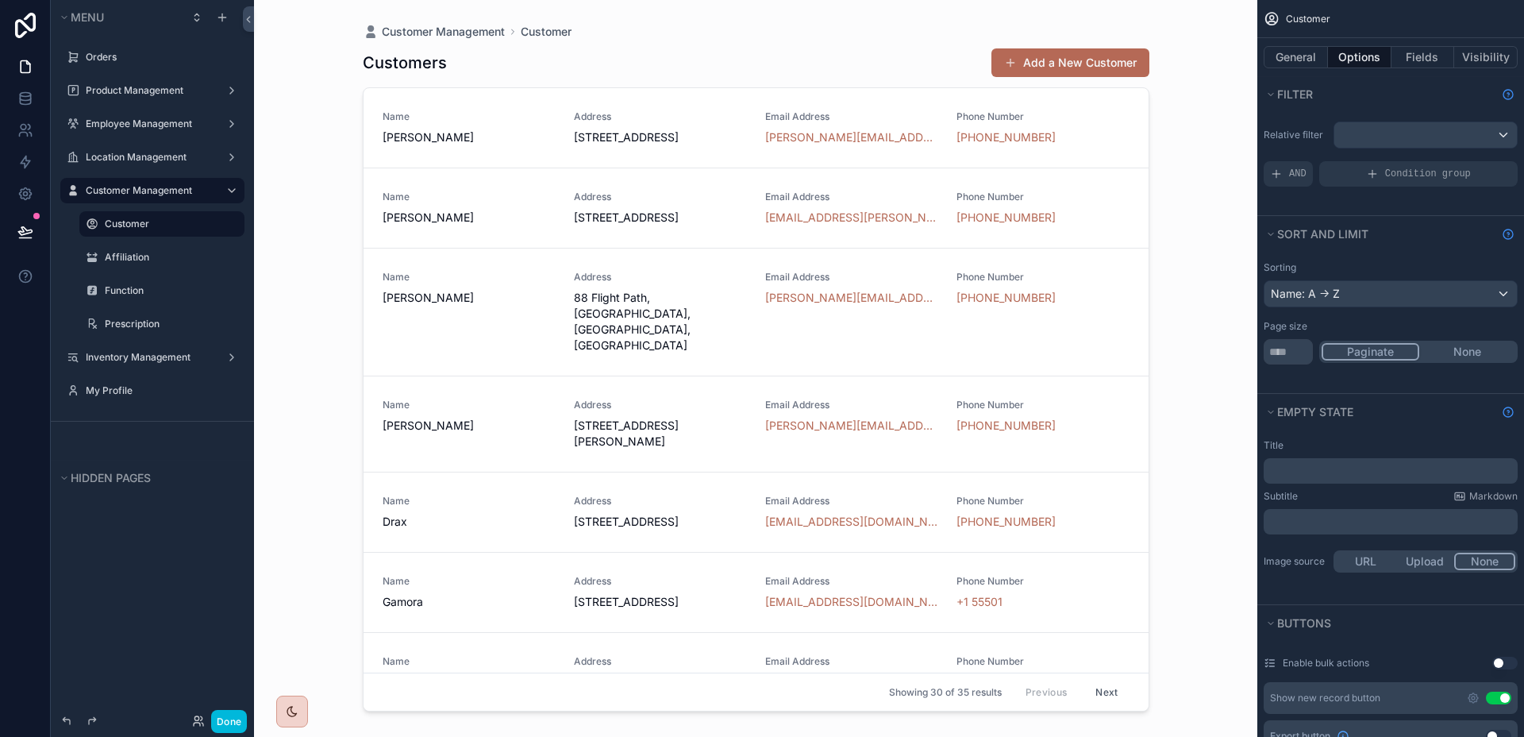
click at [1181, 341] on div "Customer Management Customer Customers Add a New Customer Name [PERSON_NAME] Ad…" at bounding box center [755, 368] width 1003 height 737
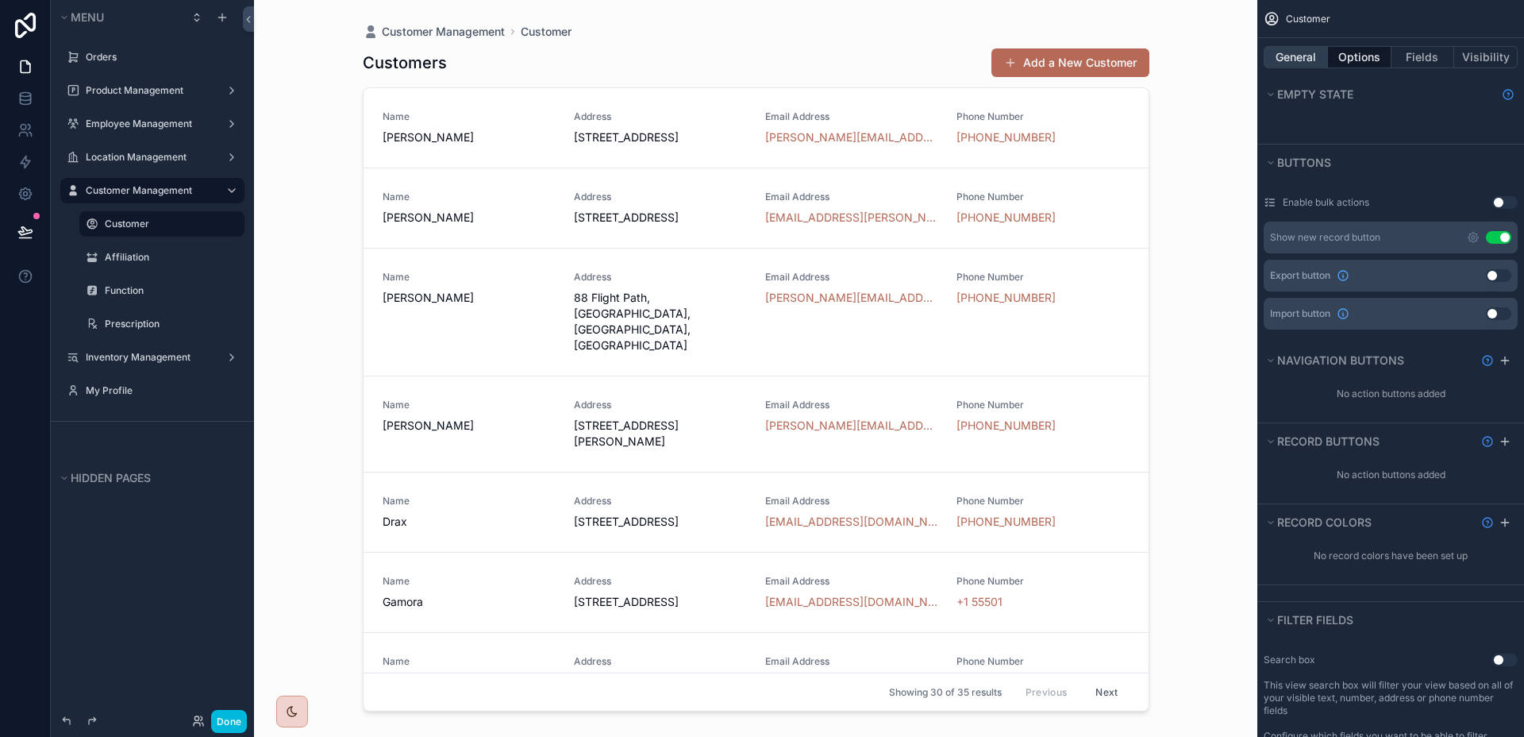
click at [1318, 50] on button "General" at bounding box center [1296, 57] width 64 height 22
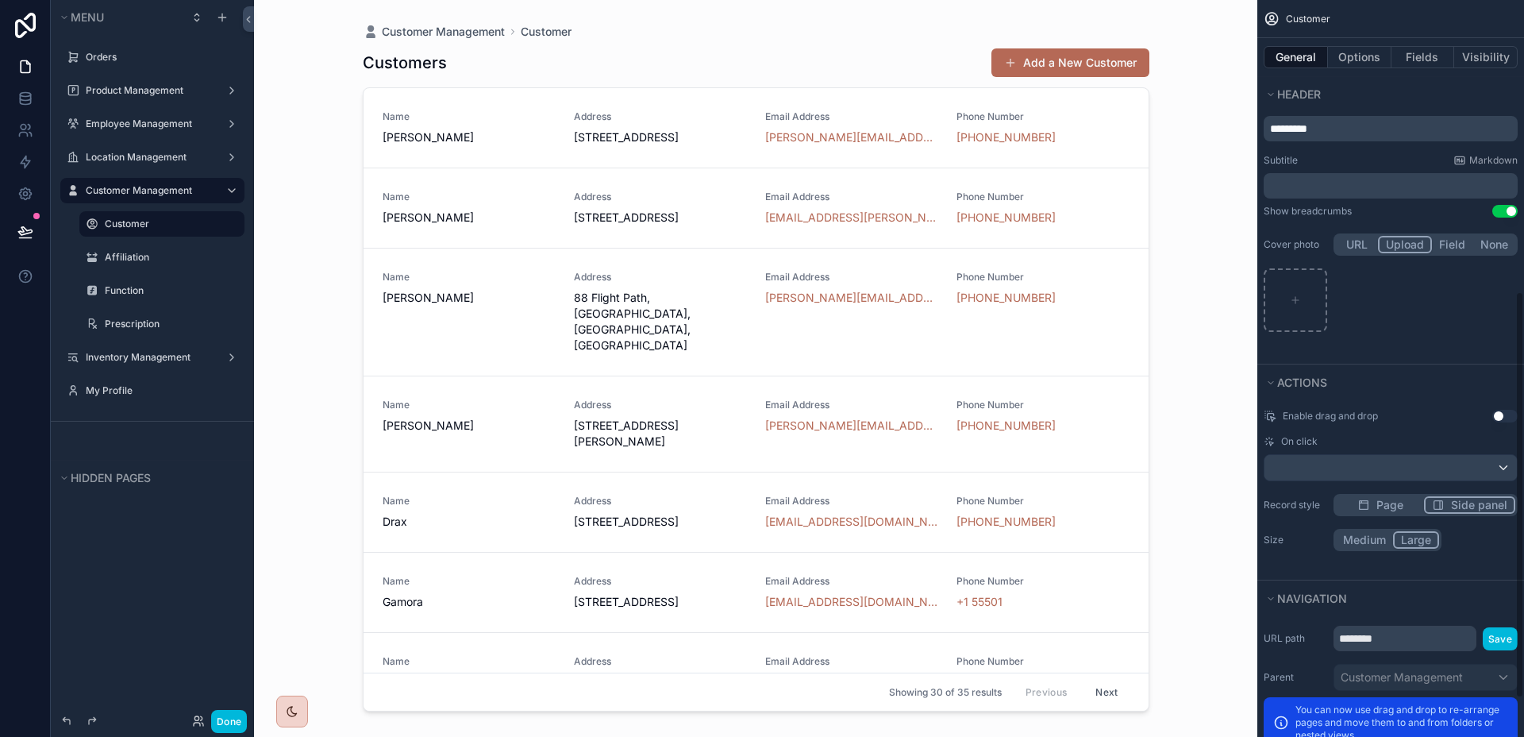
scroll to position [599, 0]
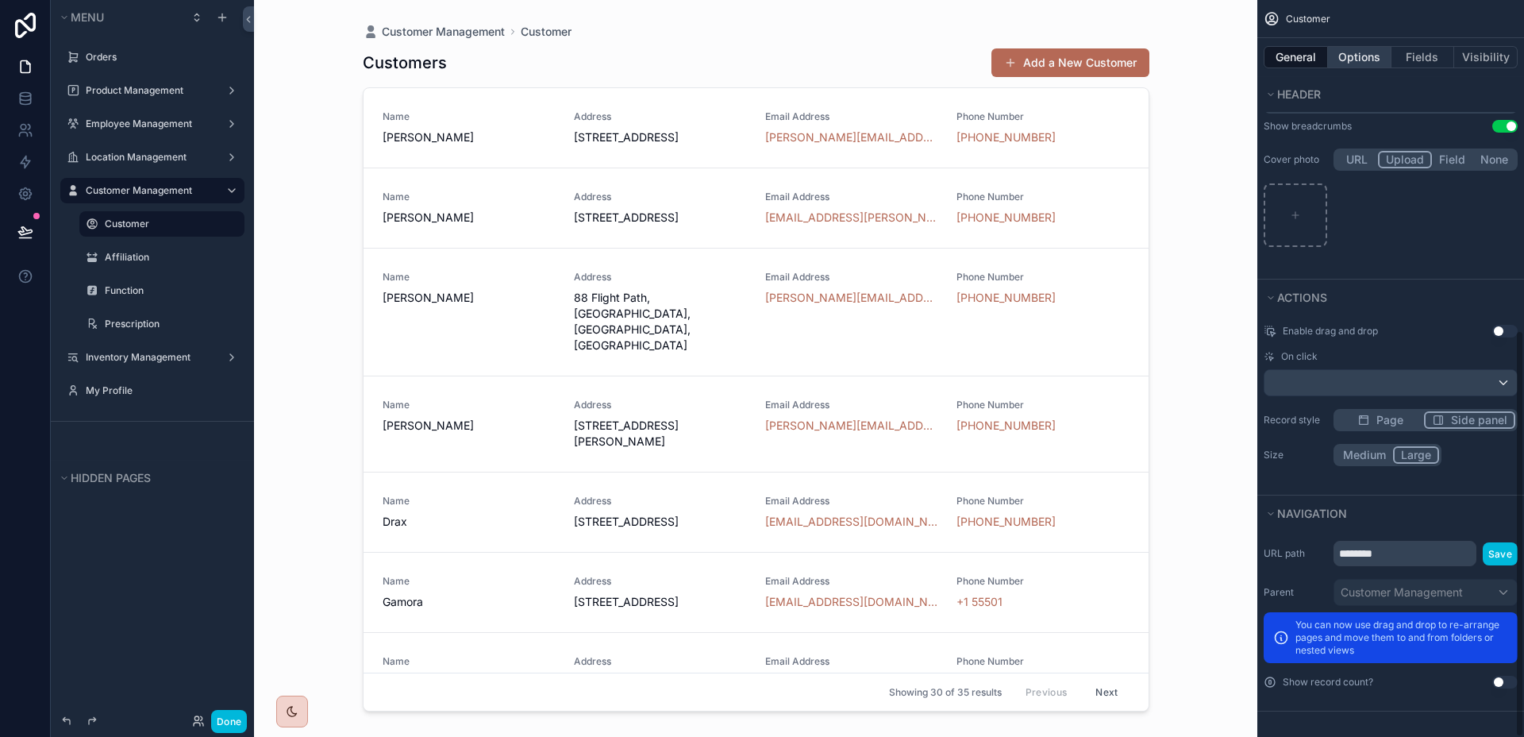
click at [1335, 55] on button "Options" at bounding box center [1360, 57] width 64 height 22
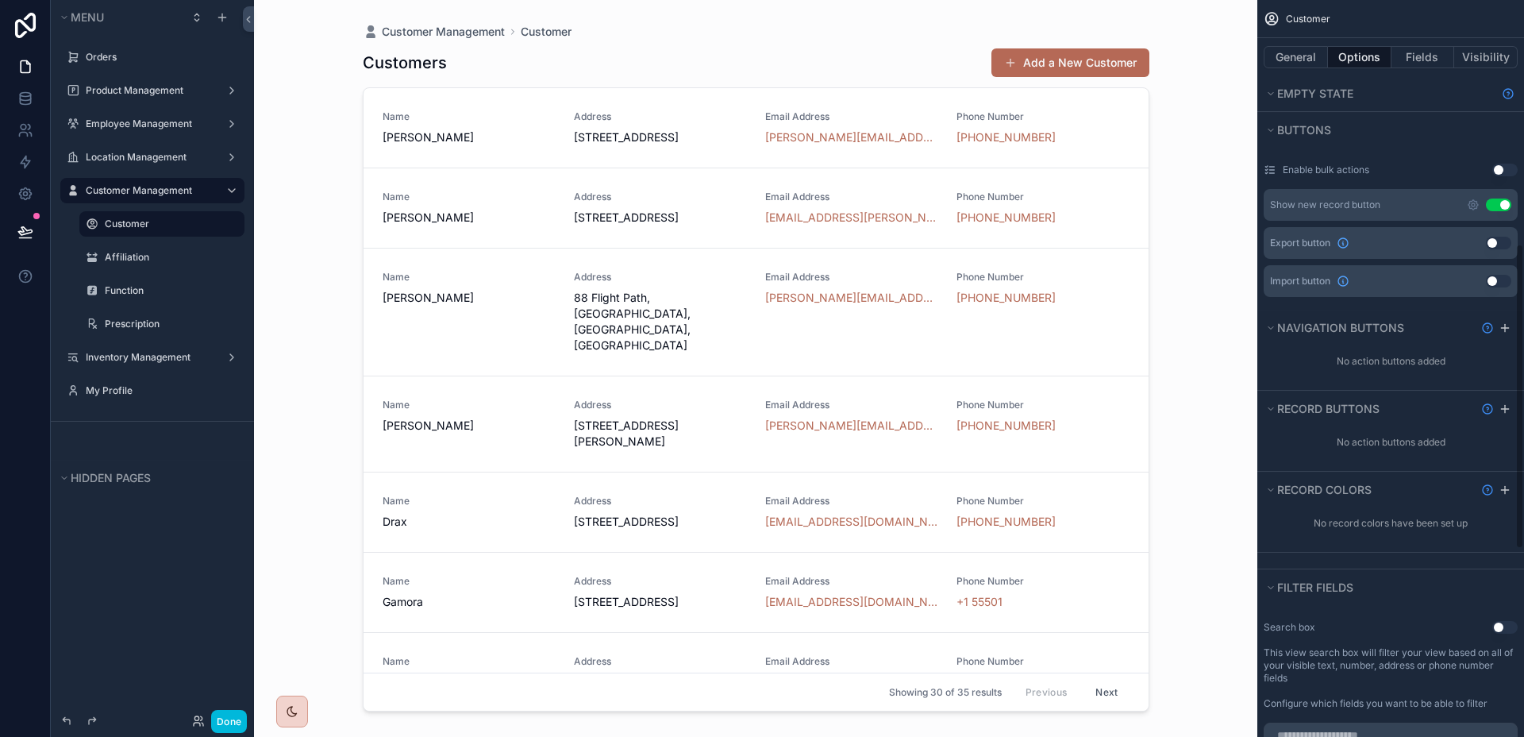
scroll to position [0, 0]
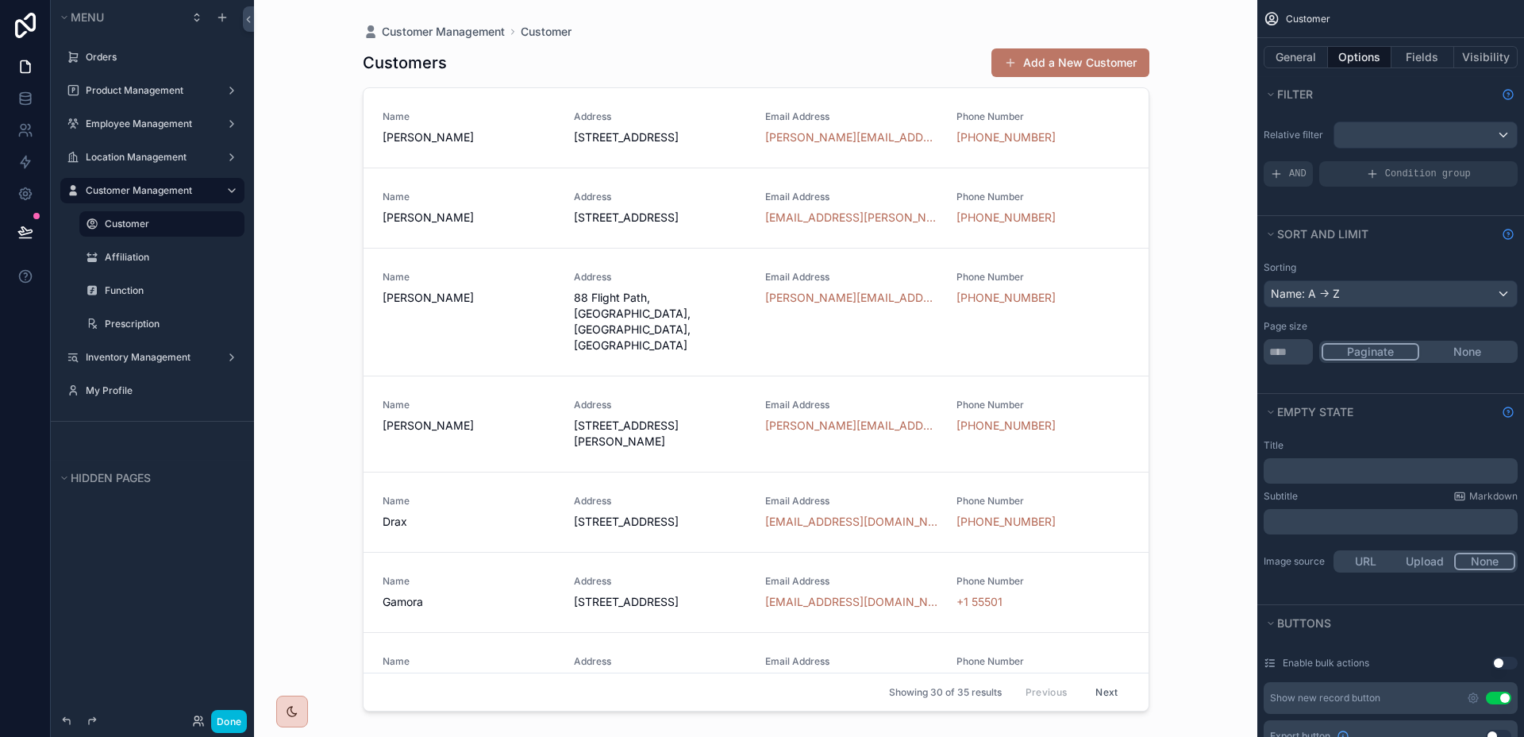
click at [1100, 70] on button "Add a New Customer" at bounding box center [1071, 62] width 158 height 29
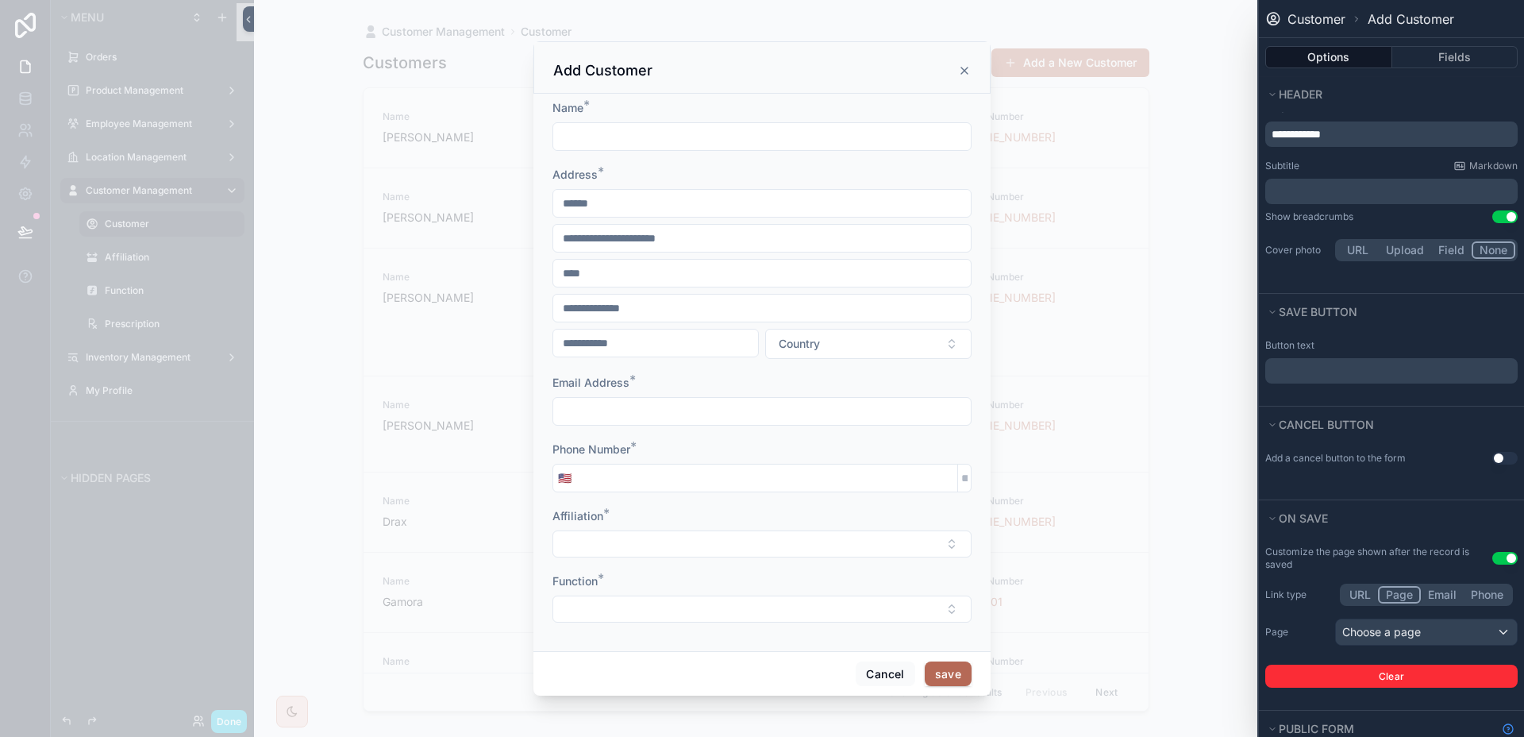
scroll to position [74, 0]
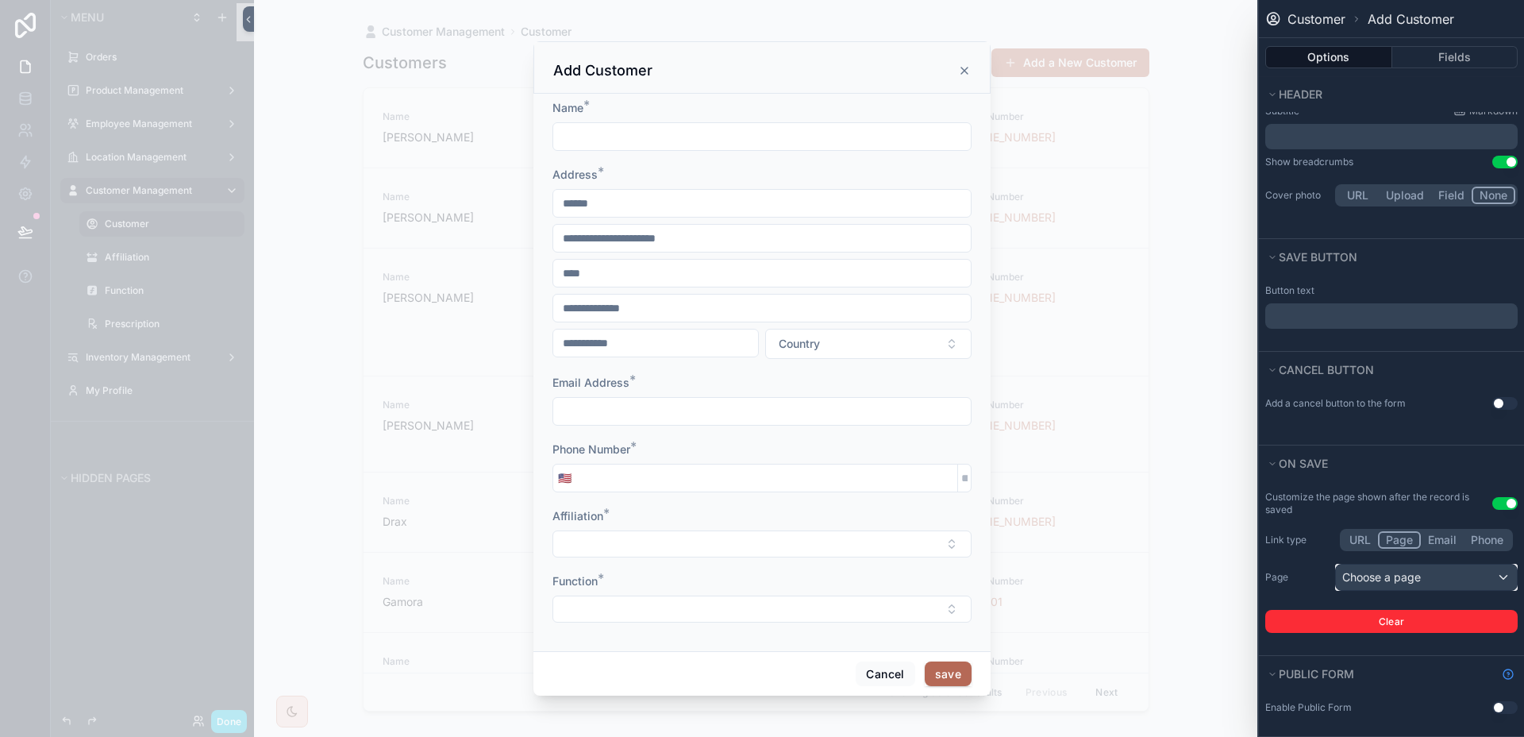
click at [1437, 565] on div "Choose a page" at bounding box center [1426, 576] width 181 height 25
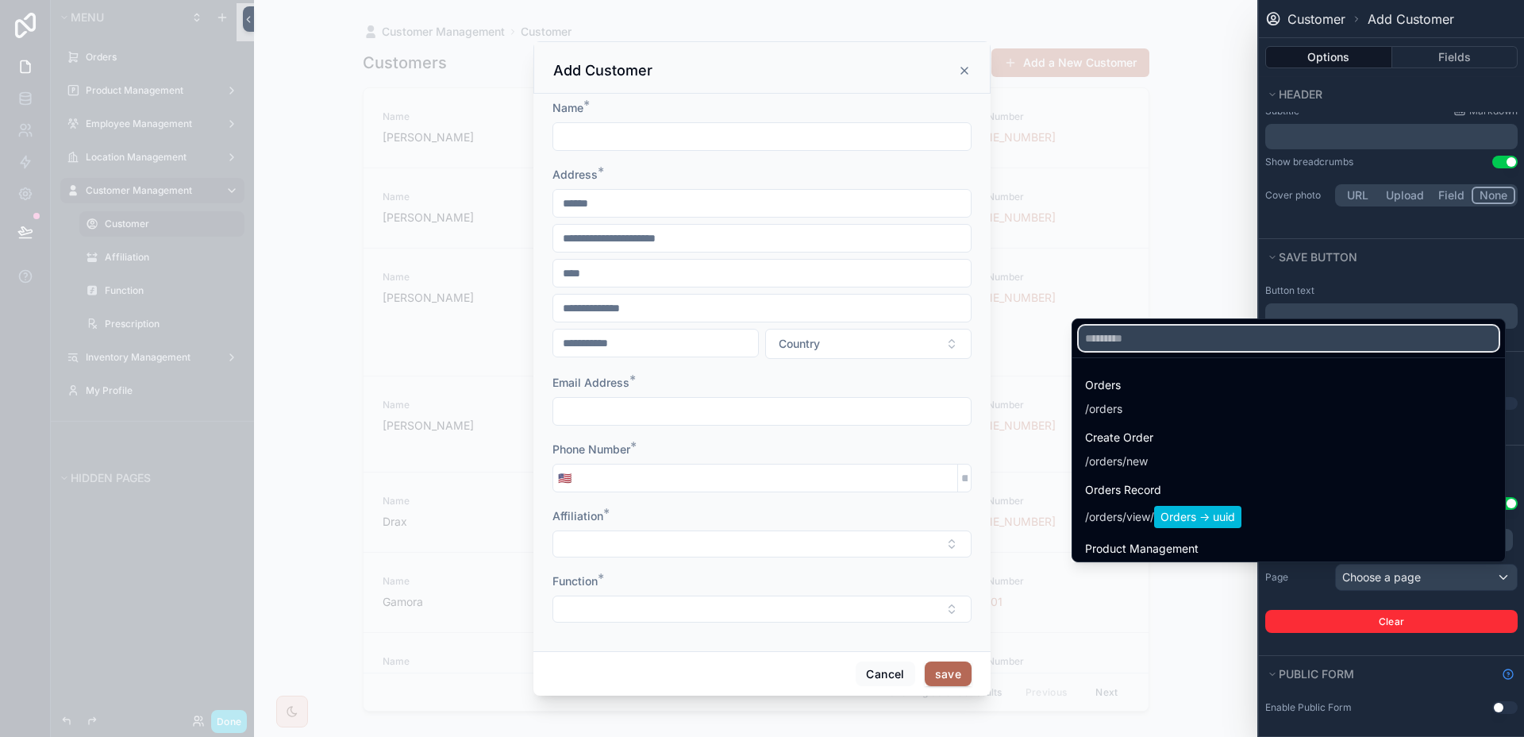
click at [1223, 341] on input "text" at bounding box center [1289, 338] width 420 height 25
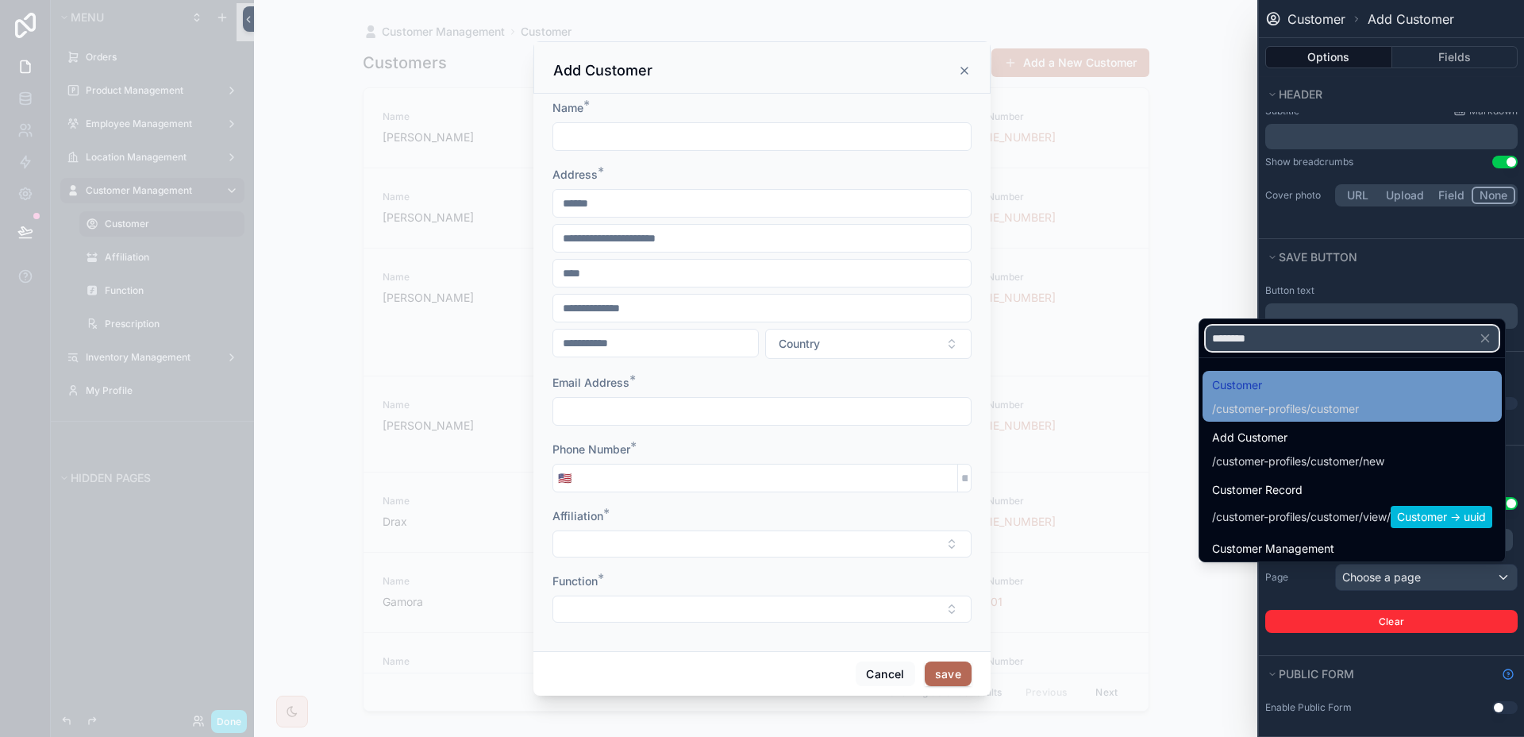
type input "********"
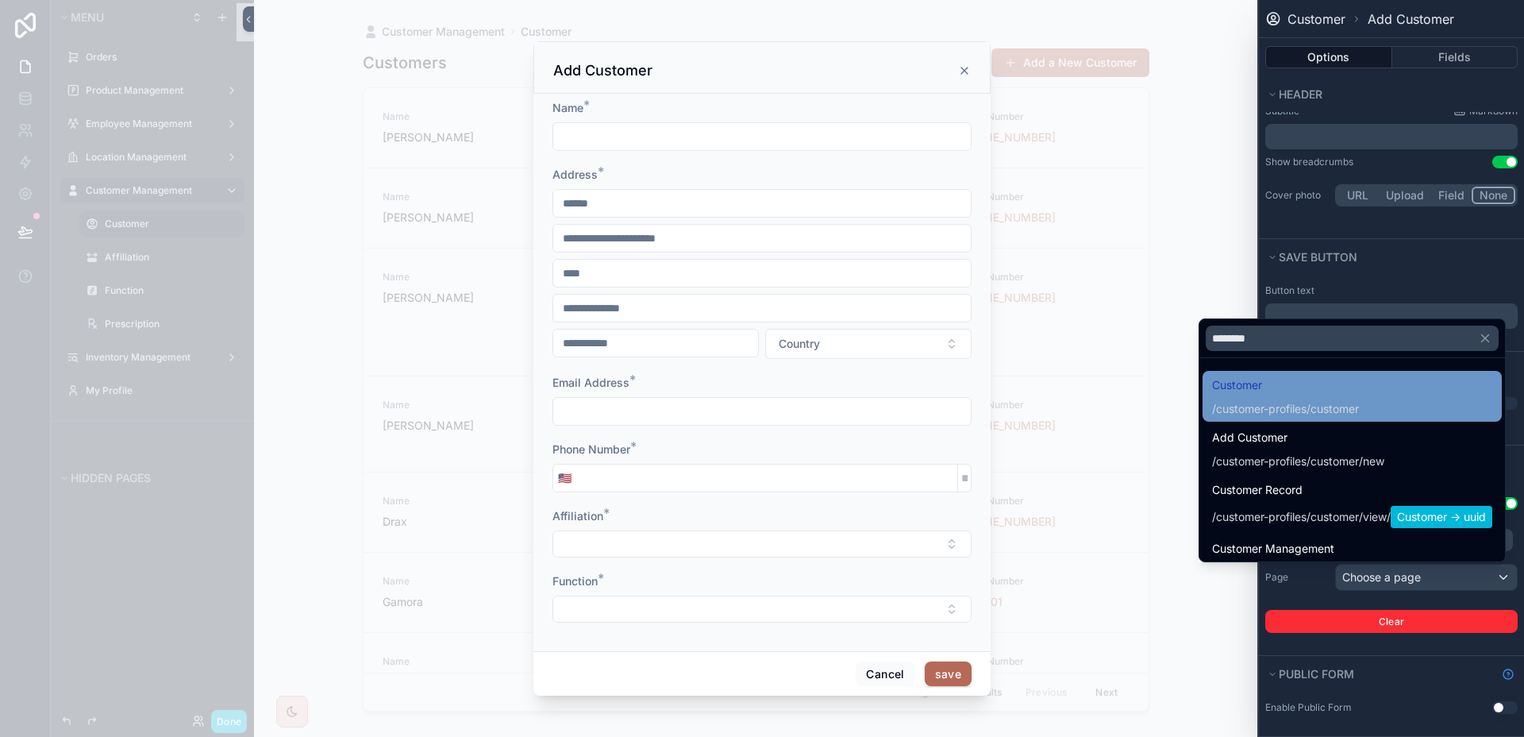
click at [1233, 381] on span "Customer" at bounding box center [1285, 385] width 147 height 19
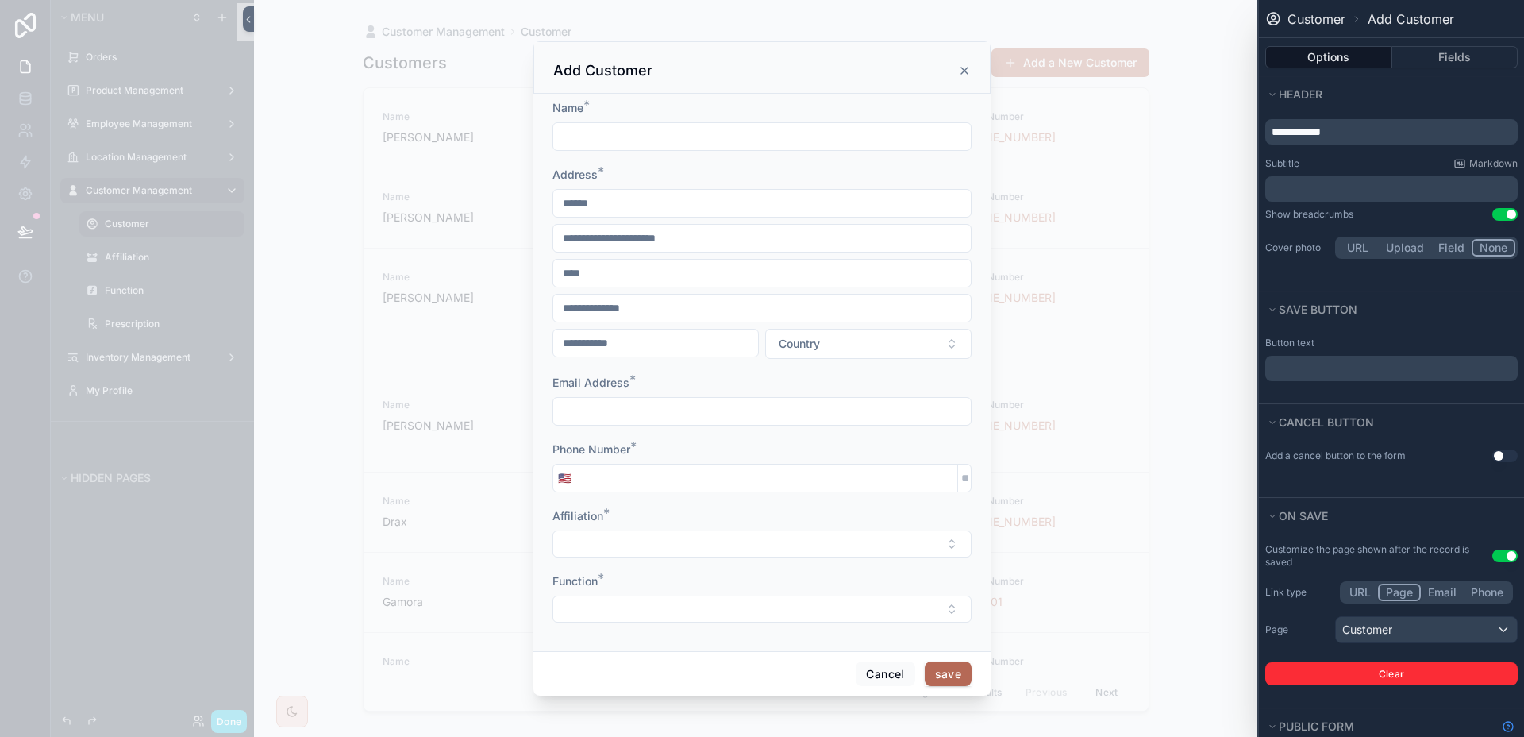
scroll to position [15, 0]
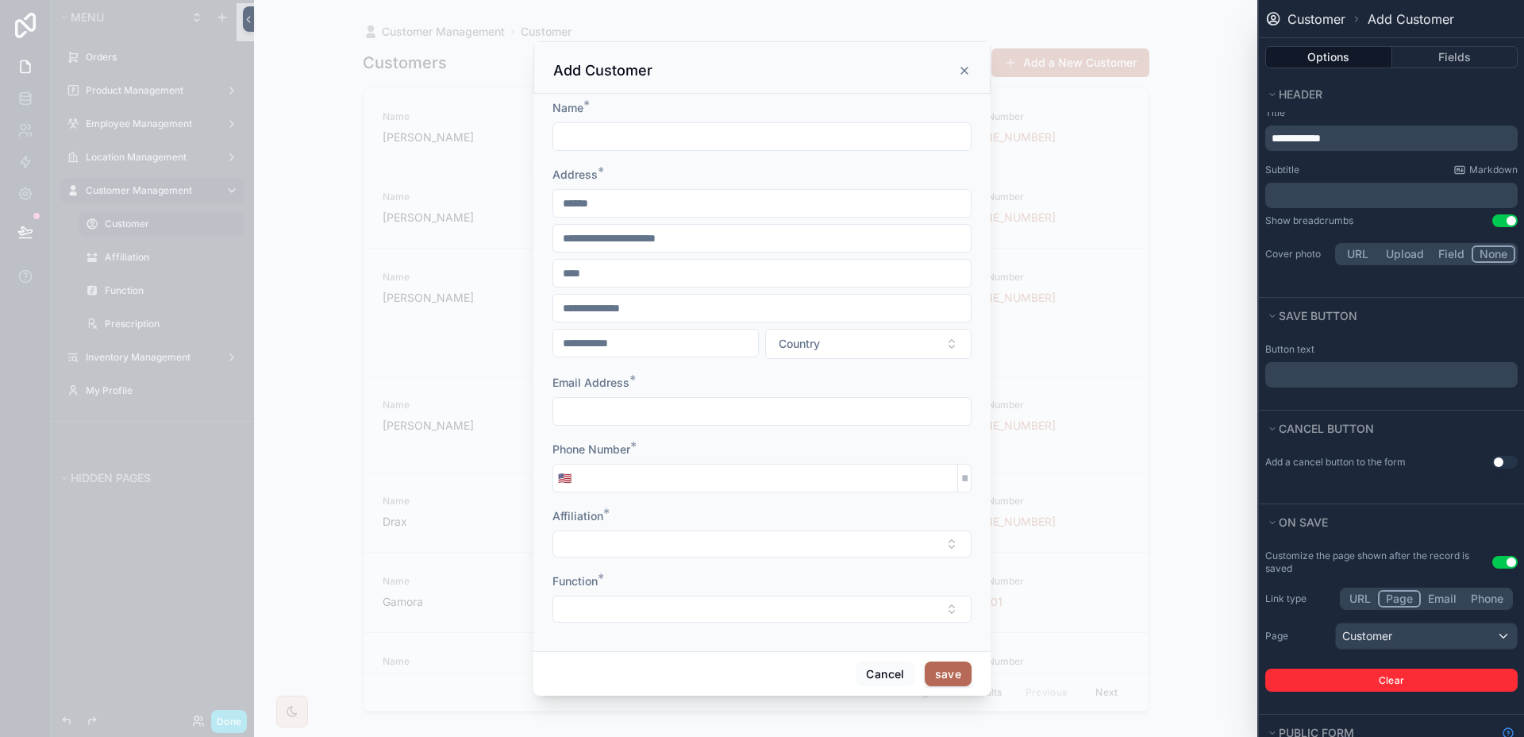
click at [1351, 379] on p "﻿" at bounding box center [1393, 374] width 243 height 19
click at [1411, 430] on button "Cancel button" at bounding box center [1386, 429] width 243 height 22
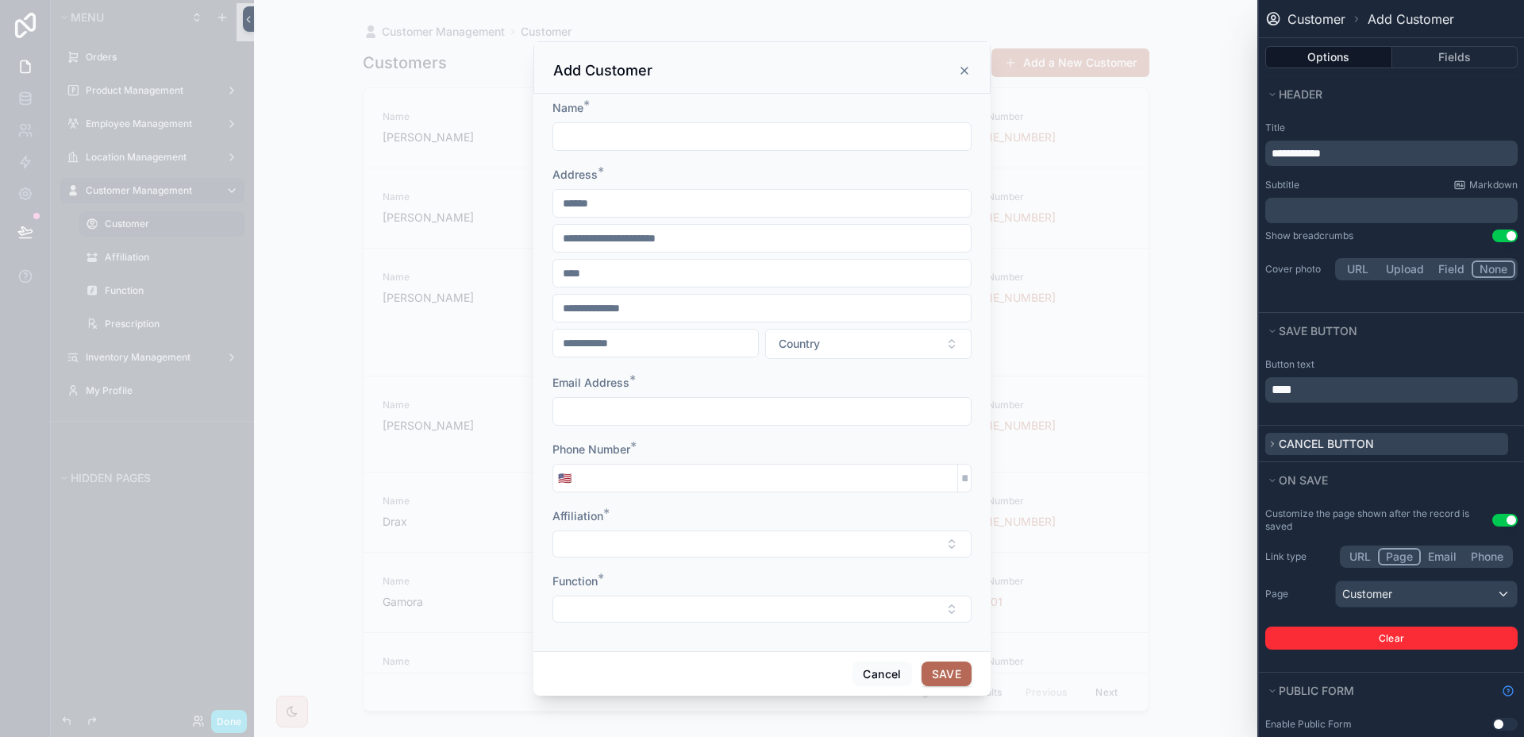
click at [1406, 440] on button "Cancel button" at bounding box center [1386, 444] width 243 height 22
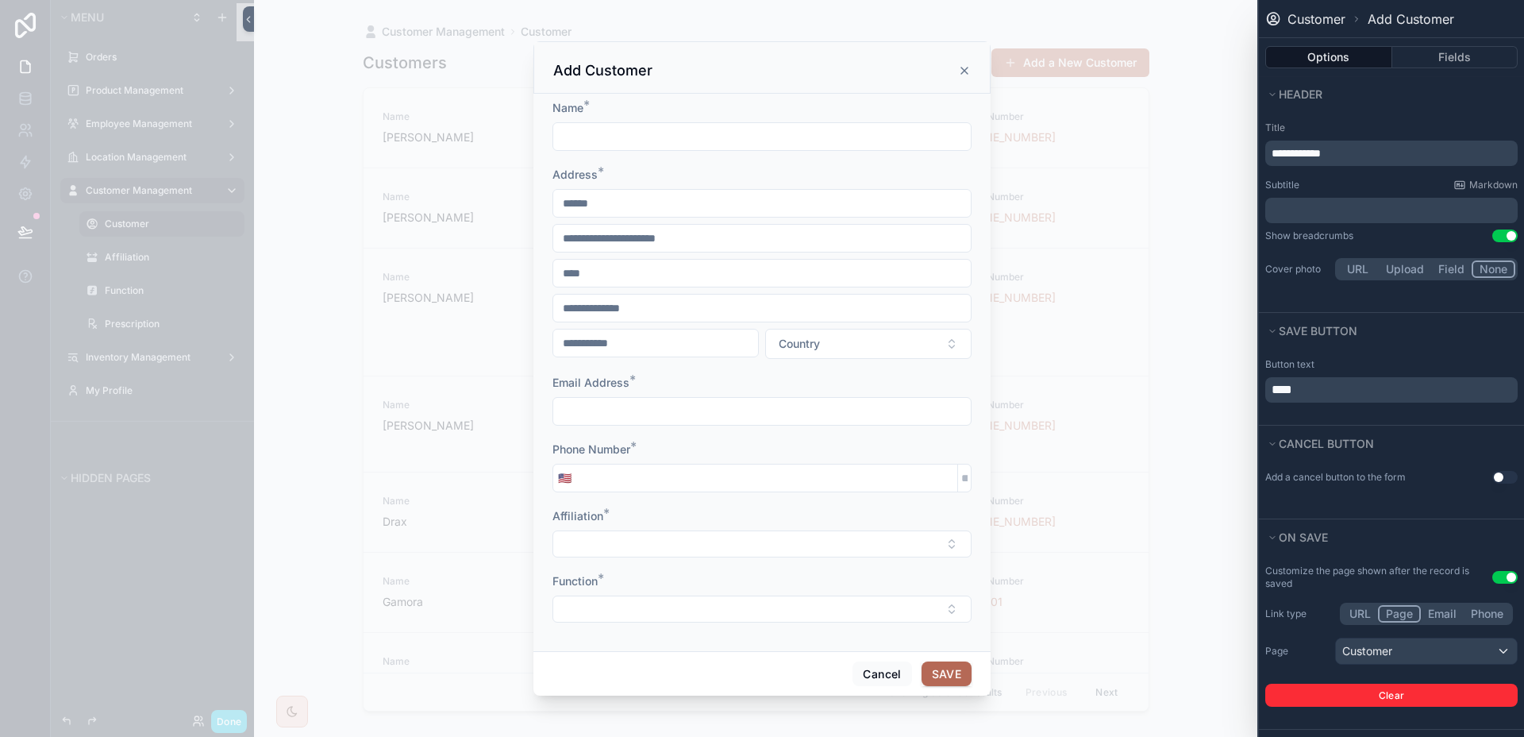
click at [1300, 148] on span "**********" at bounding box center [1296, 153] width 49 height 11
click at [1393, 137] on div "**********" at bounding box center [1391, 143] width 252 height 44
click at [1437, 61] on button "Fields" at bounding box center [1456, 57] width 126 height 22
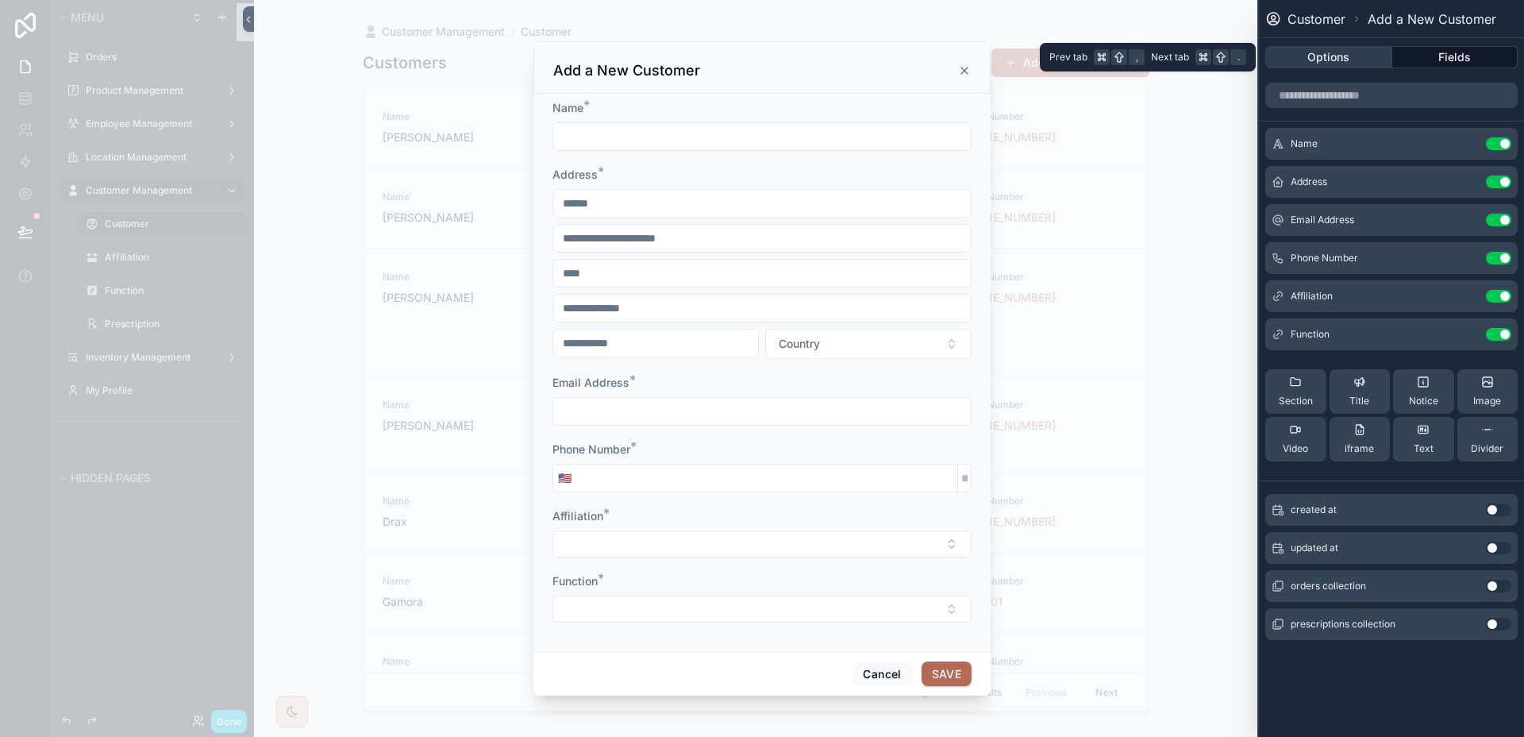
click at [1350, 60] on button "Options" at bounding box center [1328, 57] width 127 height 22
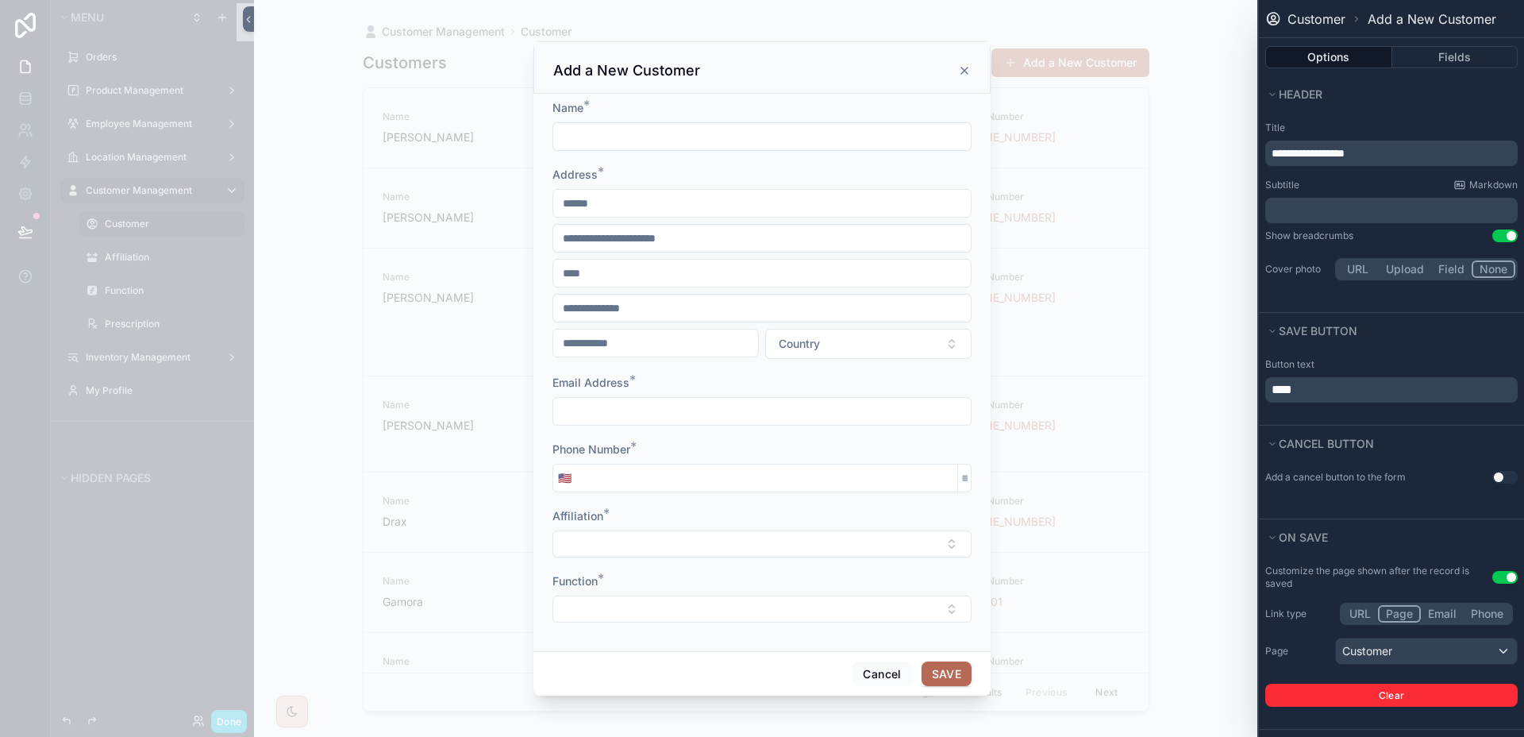
click at [1153, 607] on div "scrollable content" at bounding box center [762, 368] width 1524 height 737
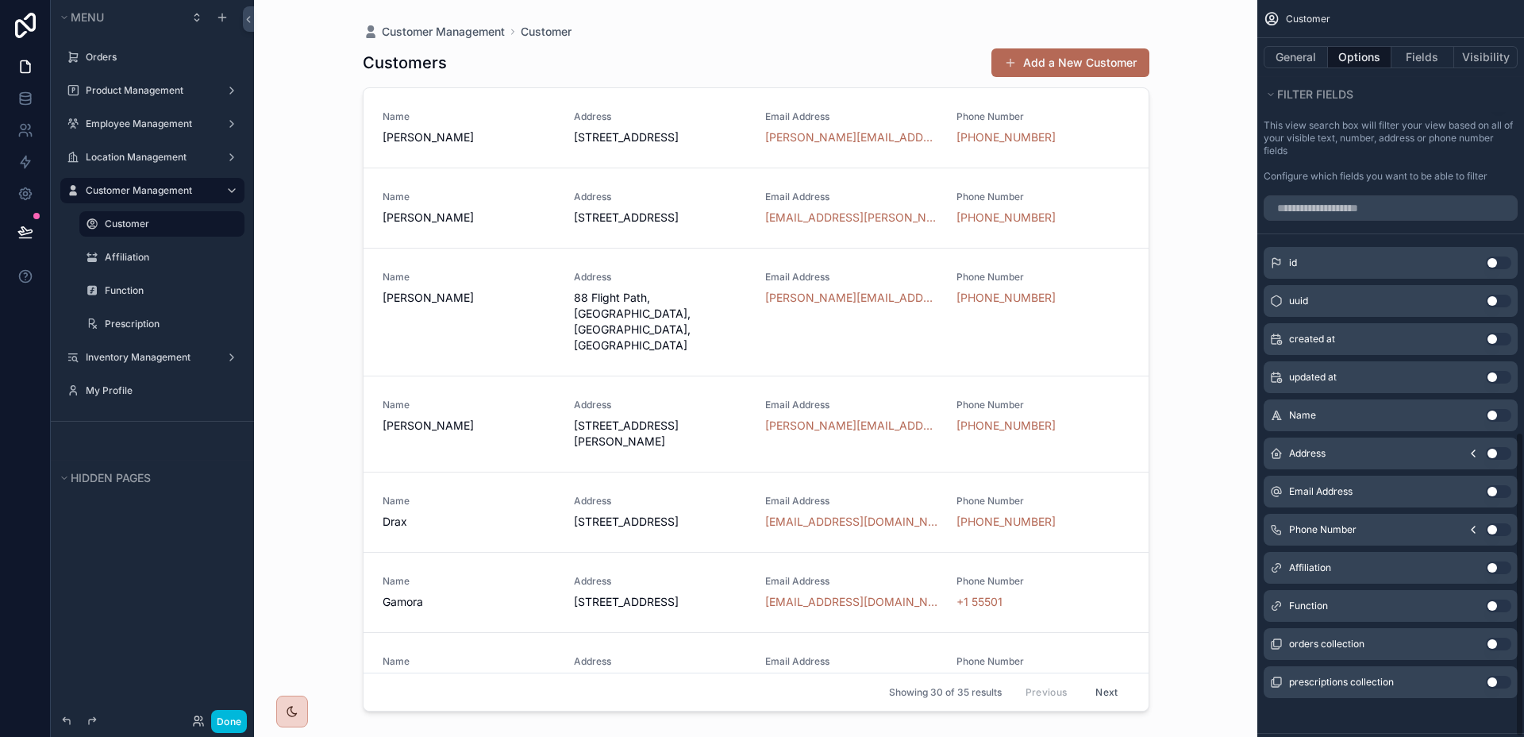
scroll to position [1042, 0]
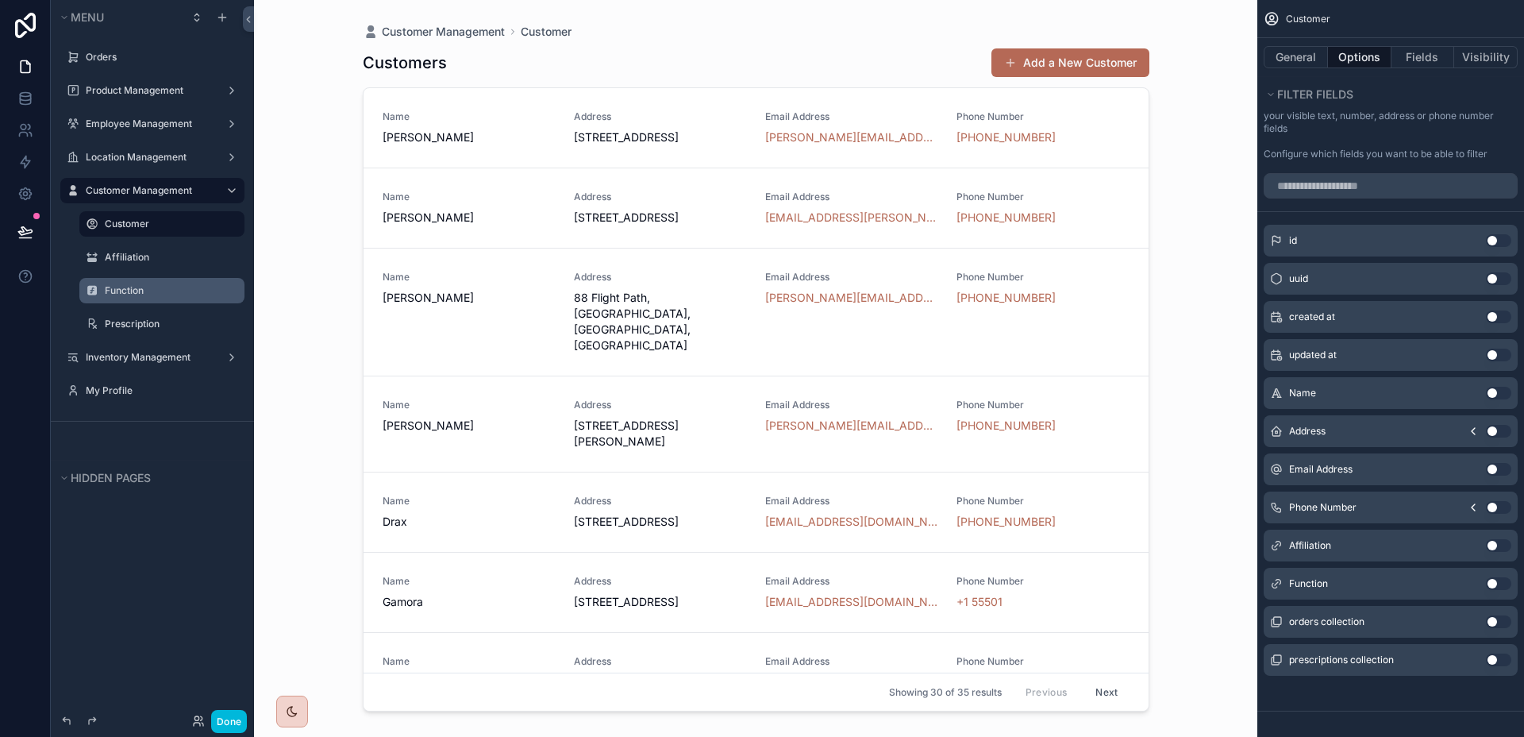
click at [124, 293] on label "Function" at bounding box center [170, 290] width 130 height 13
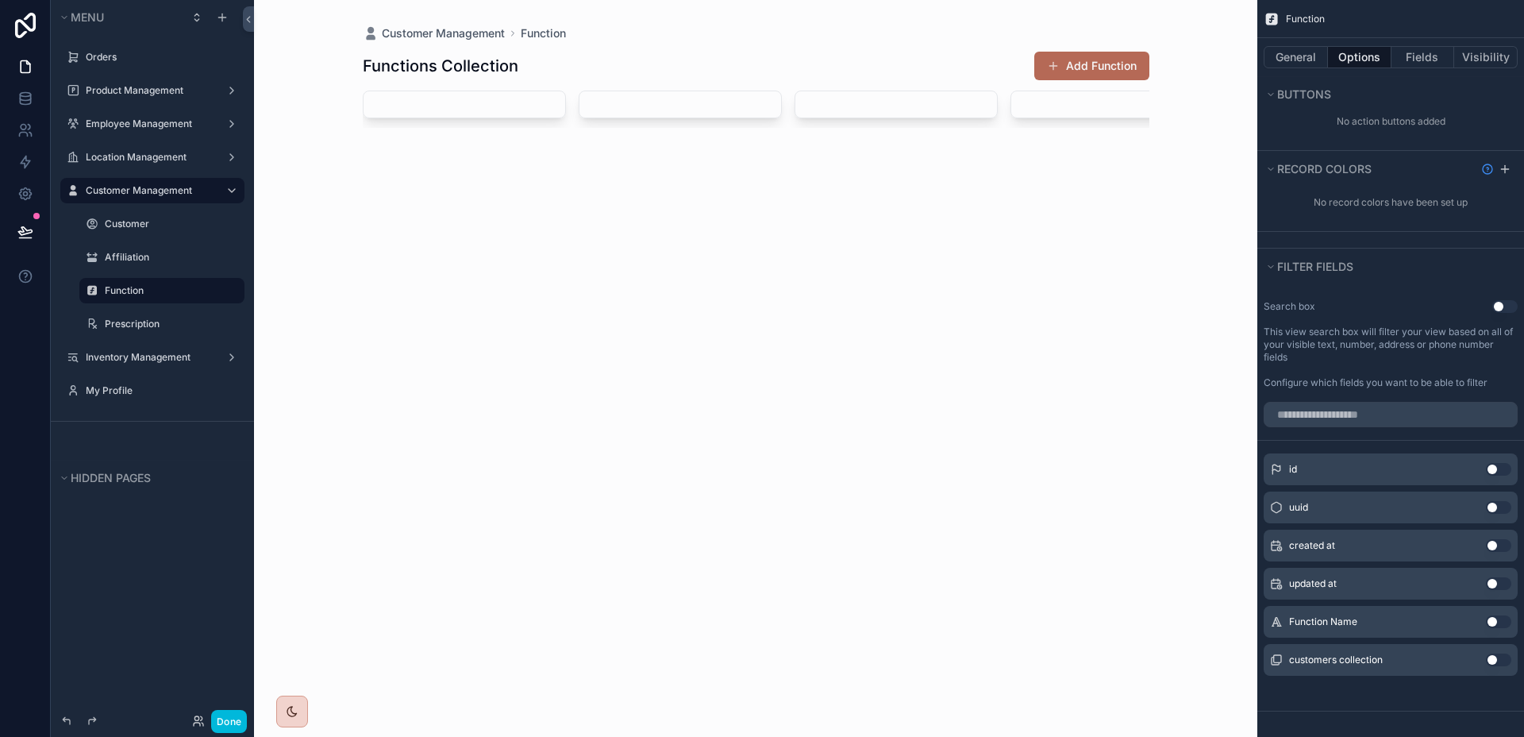
click at [1118, 65] on div "scrollable content" at bounding box center [756, 89] width 812 height 179
click at [1112, 70] on button "Add Function" at bounding box center [1091, 66] width 115 height 29
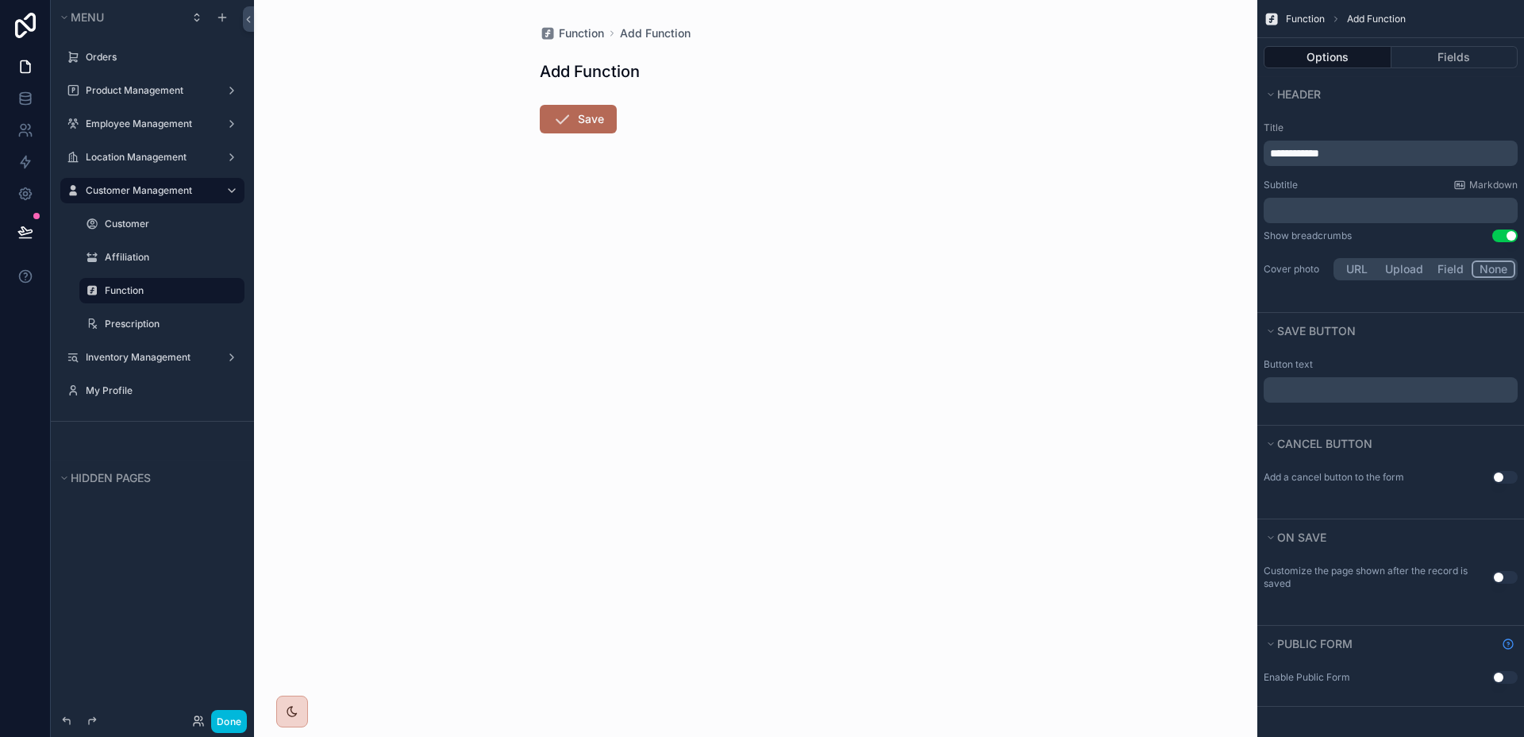
click at [1296, 150] on span "**********" at bounding box center [1294, 153] width 49 height 11
click at [1435, 107] on div "Header" at bounding box center [1391, 94] width 267 height 36
click at [1348, 399] on div "﻿" at bounding box center [1391, 389] width 254 height 25
click at [1346, 394] on p "﻿" at bounding box center [1392, 389] width 245 height 13
click at [1384, 415] on div "Button text ****" at bounding box center [1391, 387] width 267 height 76
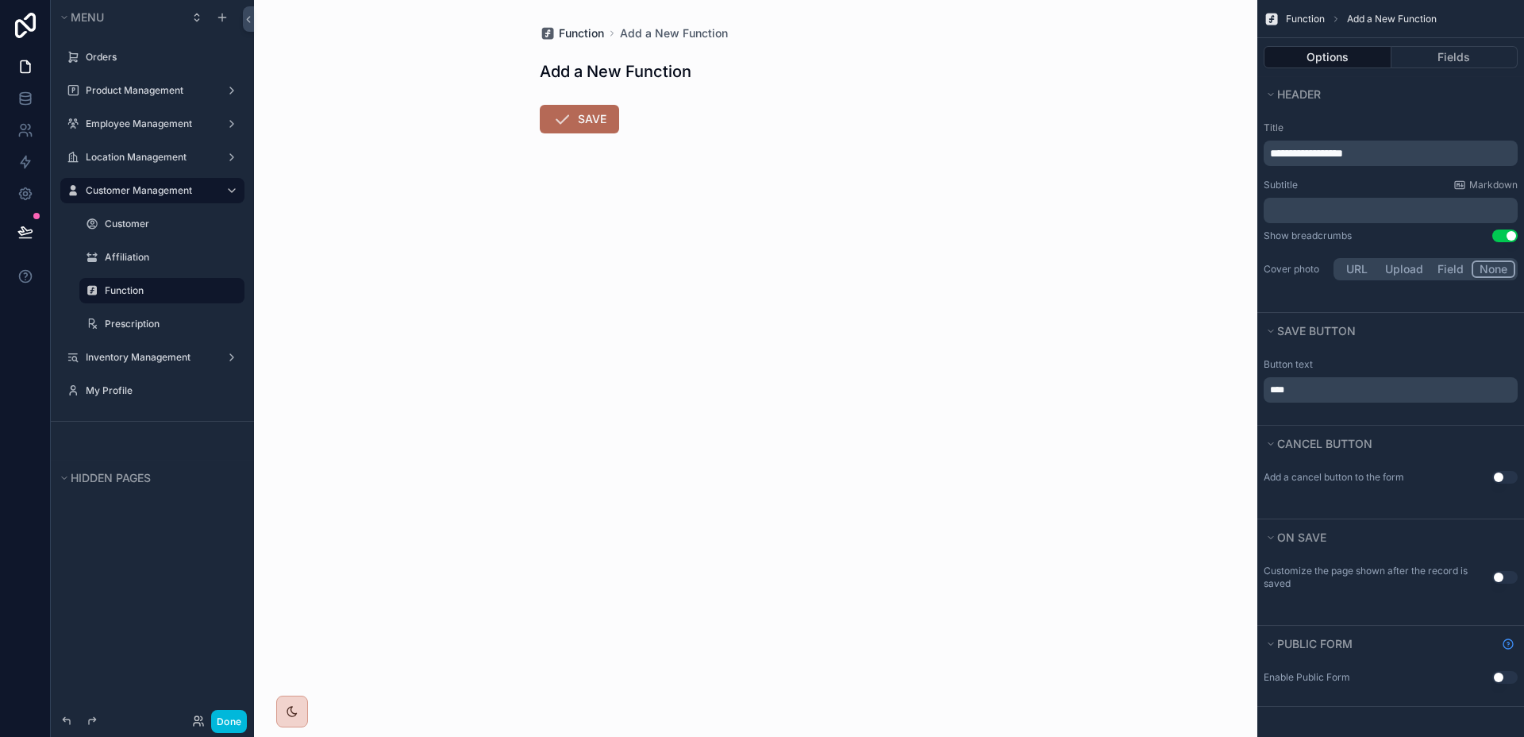
click at [575, 42] on div "Function Add a New Function Add a New Function SAVE" at bounding box center [755, 117] width 457 height 235
click at [576, 37] on span "Function" at bounding box center [581, 33] width 45 height 16
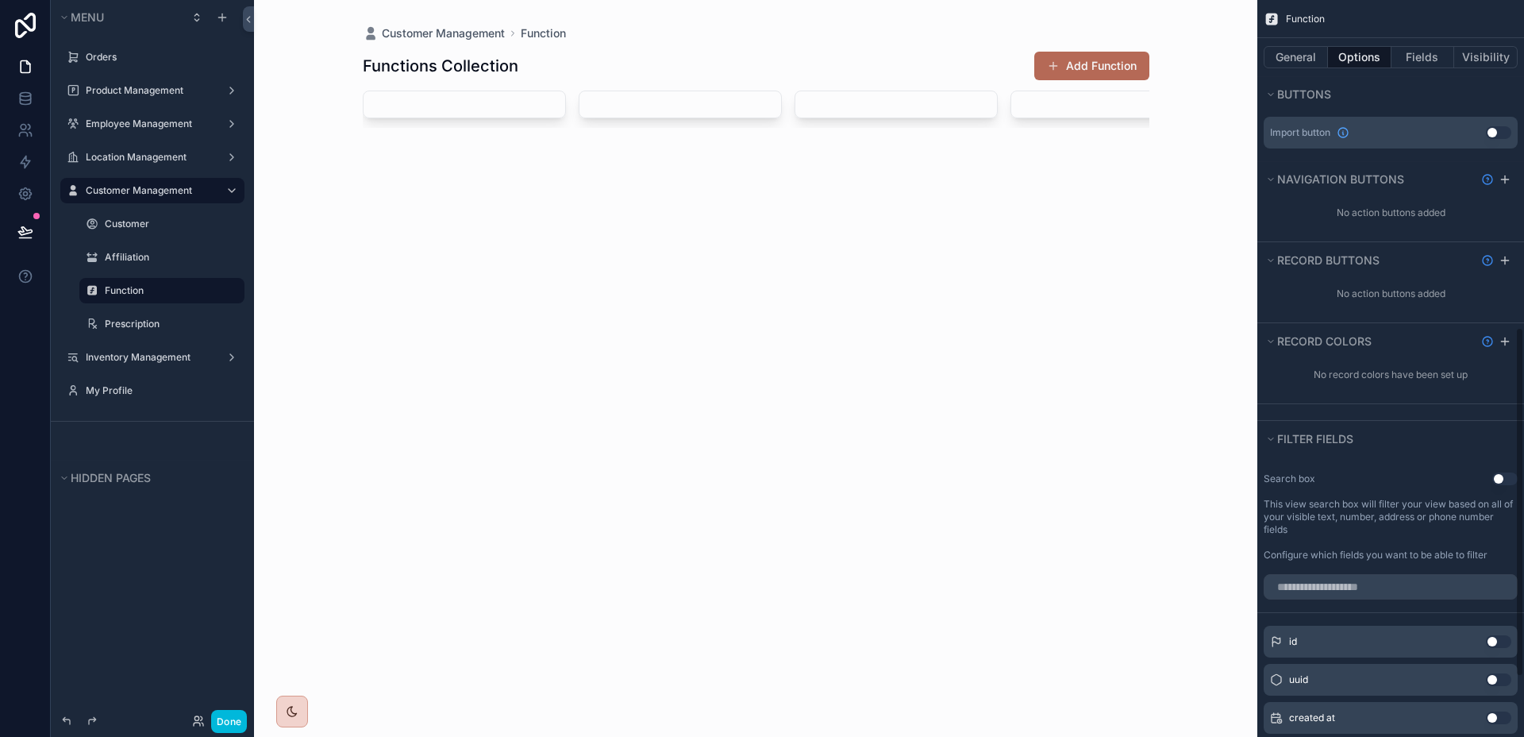
scroll to position [308, 0]
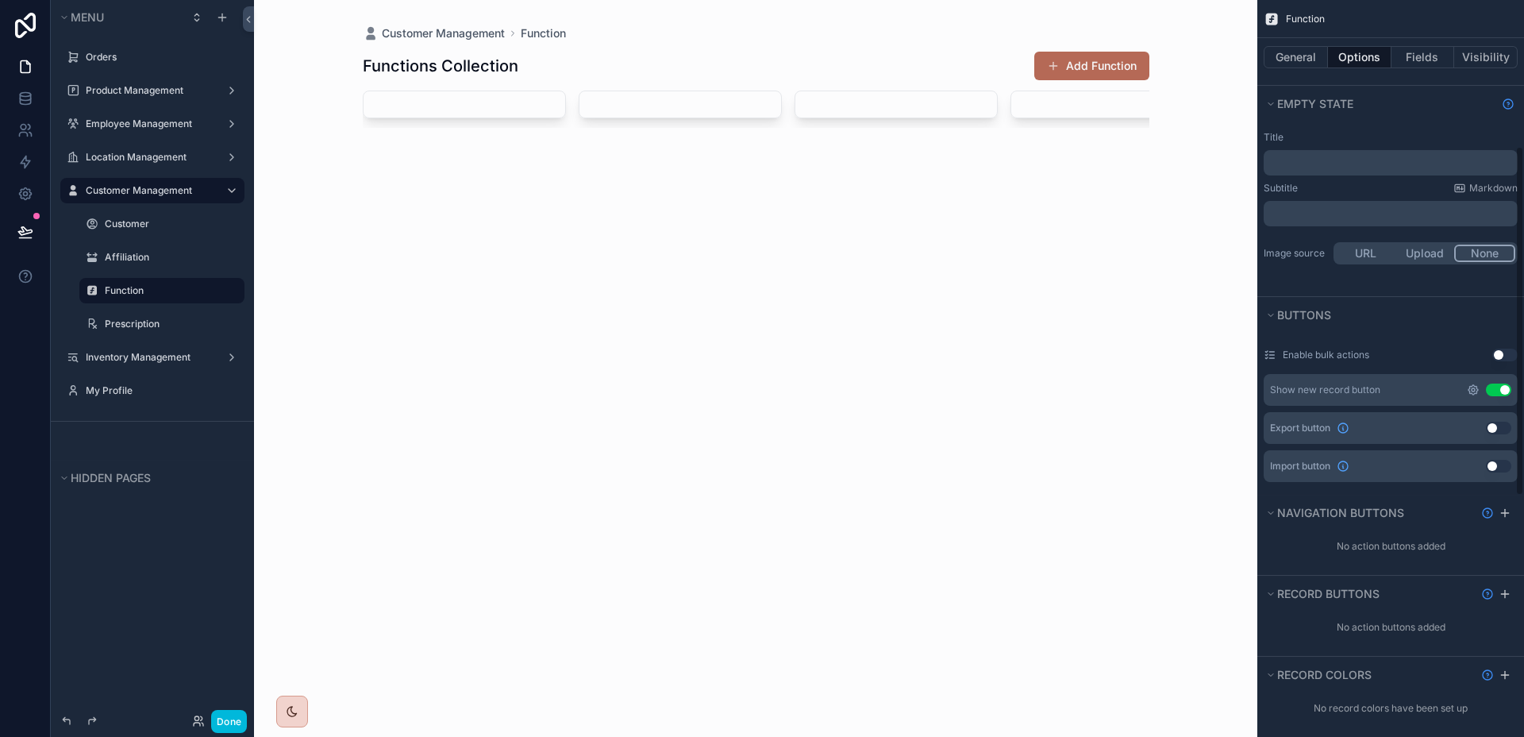
click at [1470, 388] on icon "scrollable content" at bounding box center [1474, 390] width 10 height 10
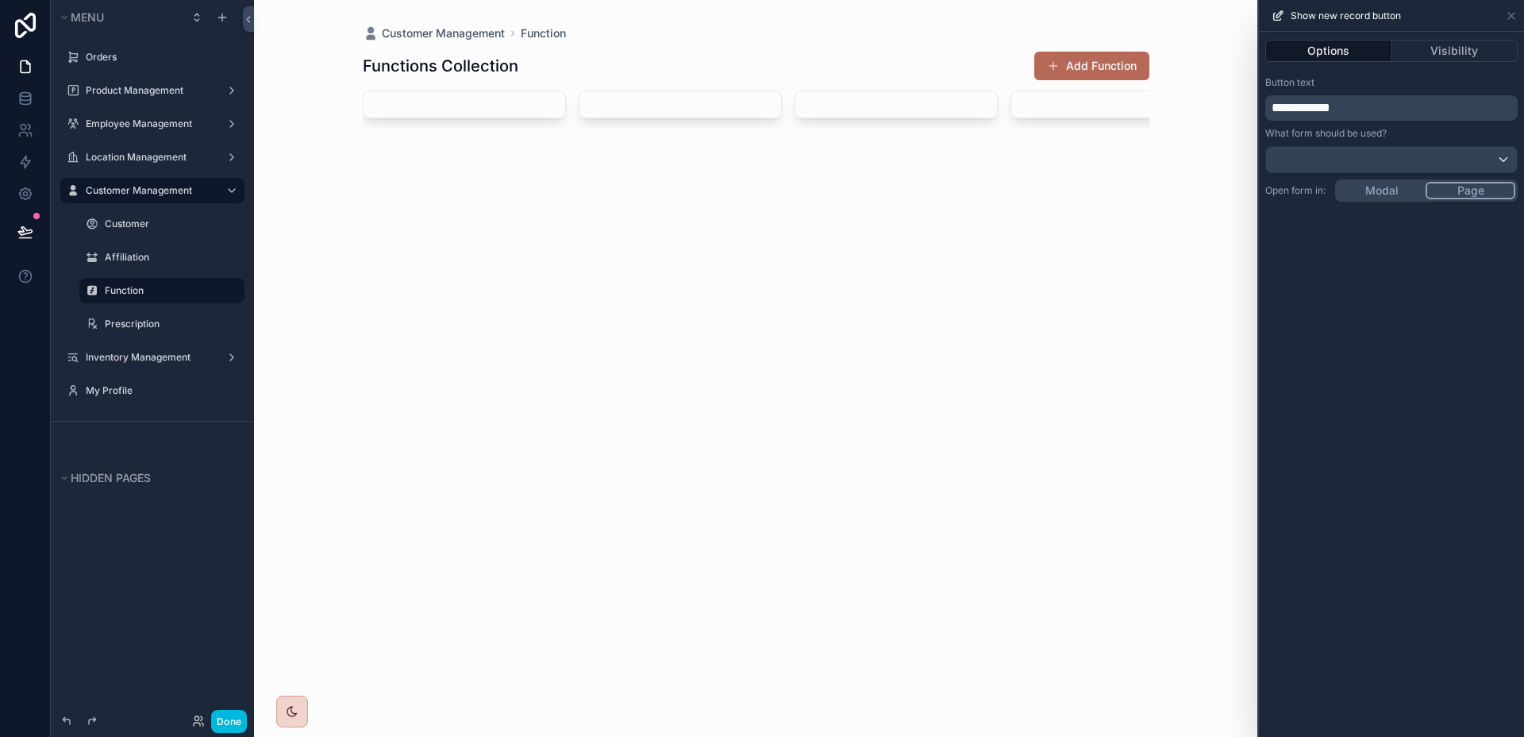
click at [1401, 187] on div "**********" at bounding box center [1391, 384] width 265 height 705
click at [1512, 4] on div "Show new record button" at bounding box center [1391, 15] width 252 height 31
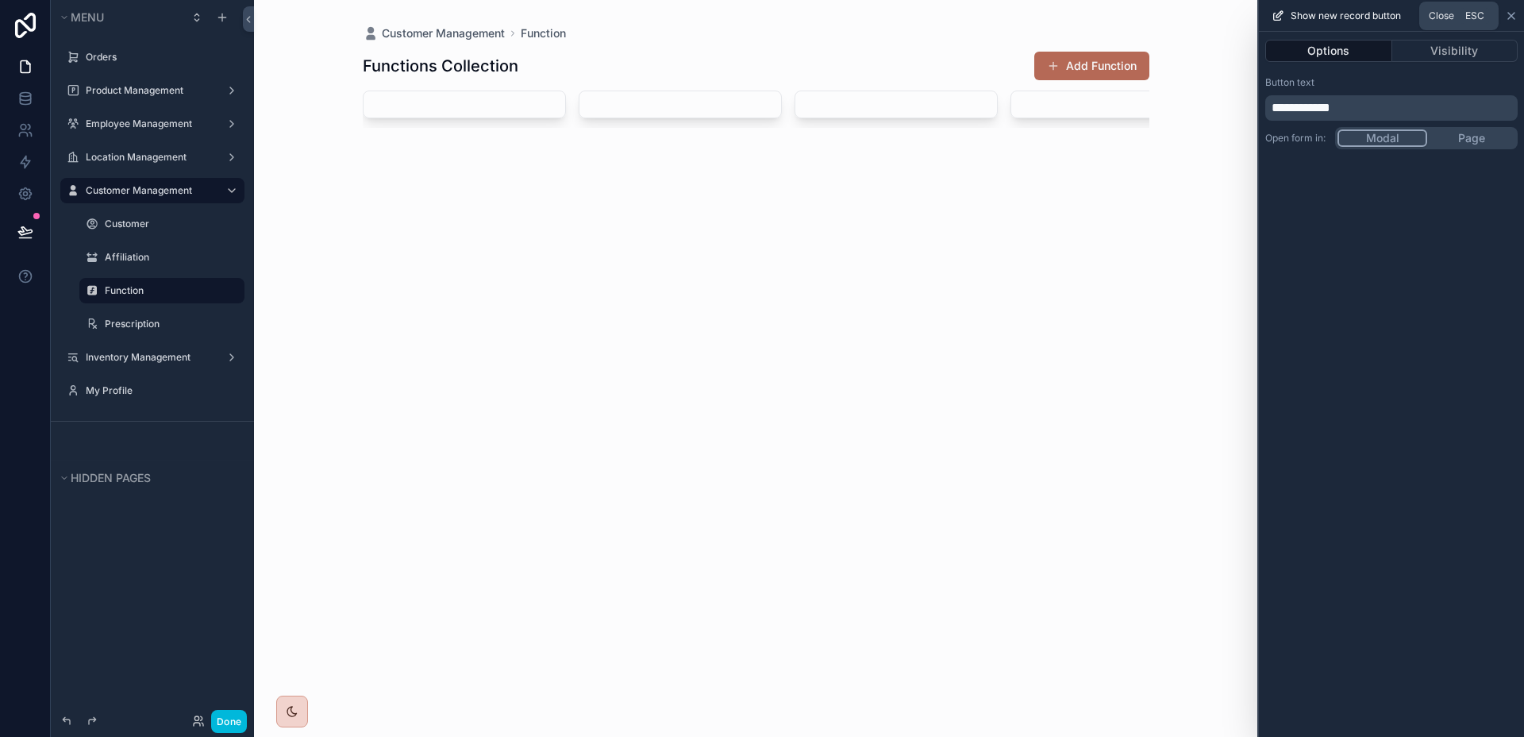
click at [1512, 13] on icon at bounding box center [1511, 16] width 13 height 13
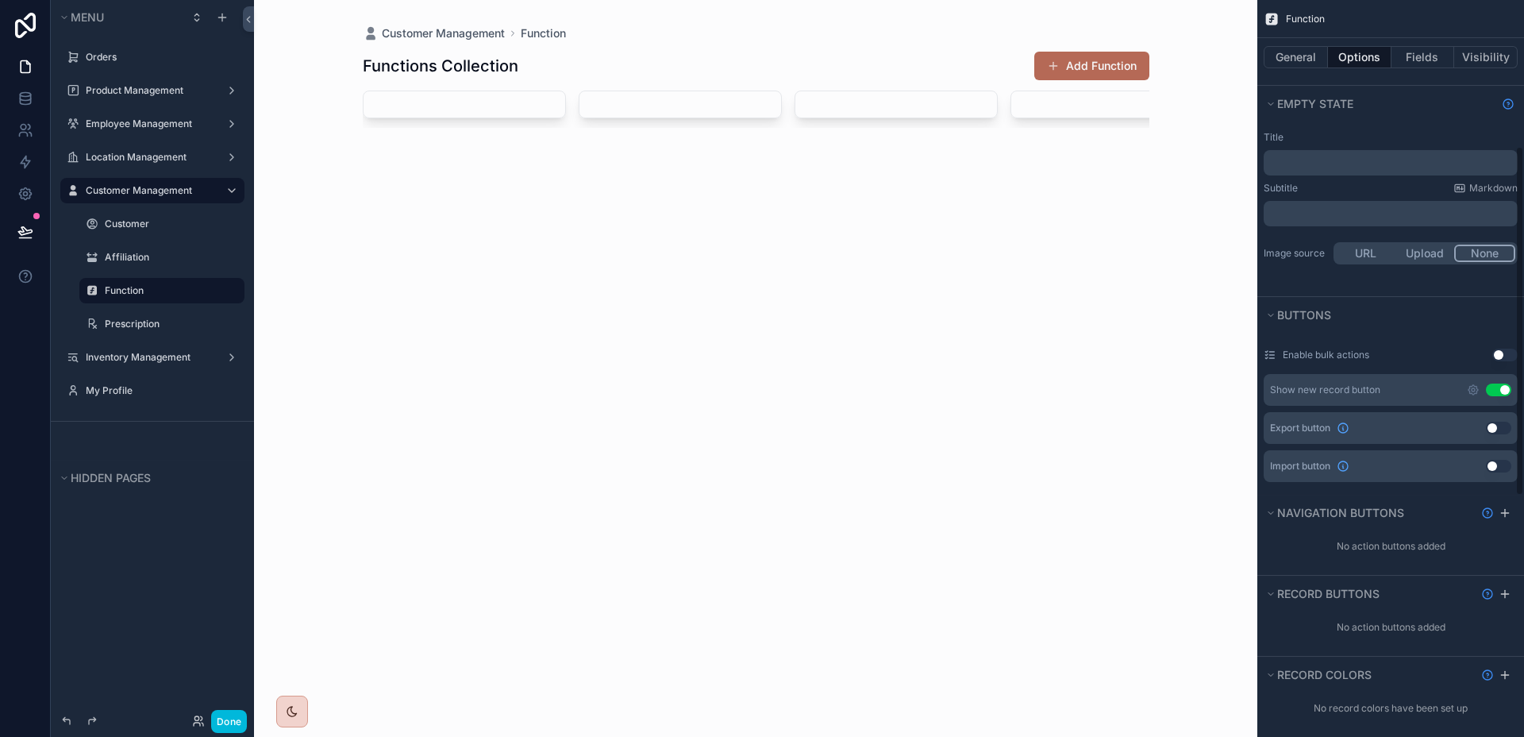
click at [1303, 44] on div "General Options Fields Visibility" at bounding box center [1391, 57] width 267 height 38
click at [1306, 55] on button "General" at bounding box center [1296, 57] width 64 height 22
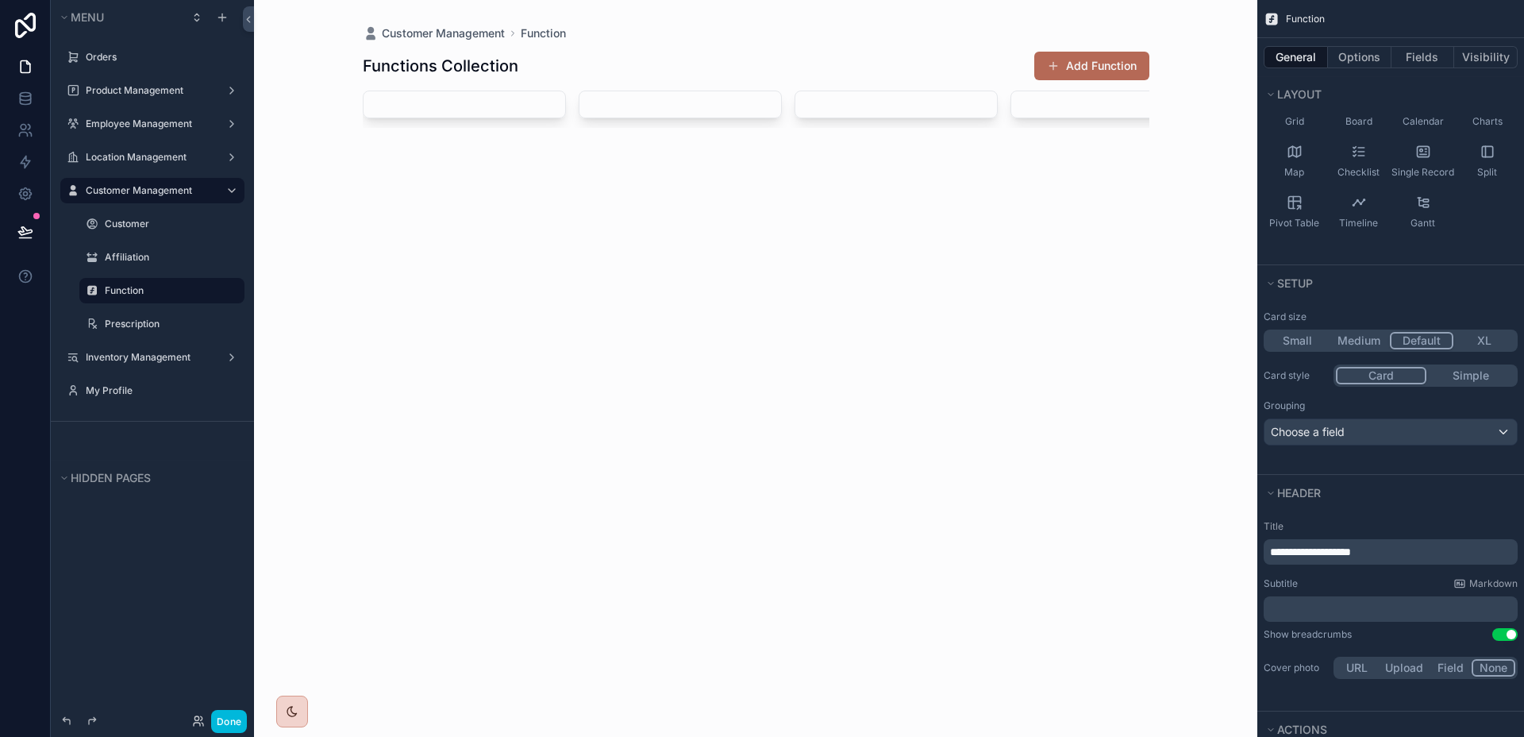
scroll to position [0, 0]
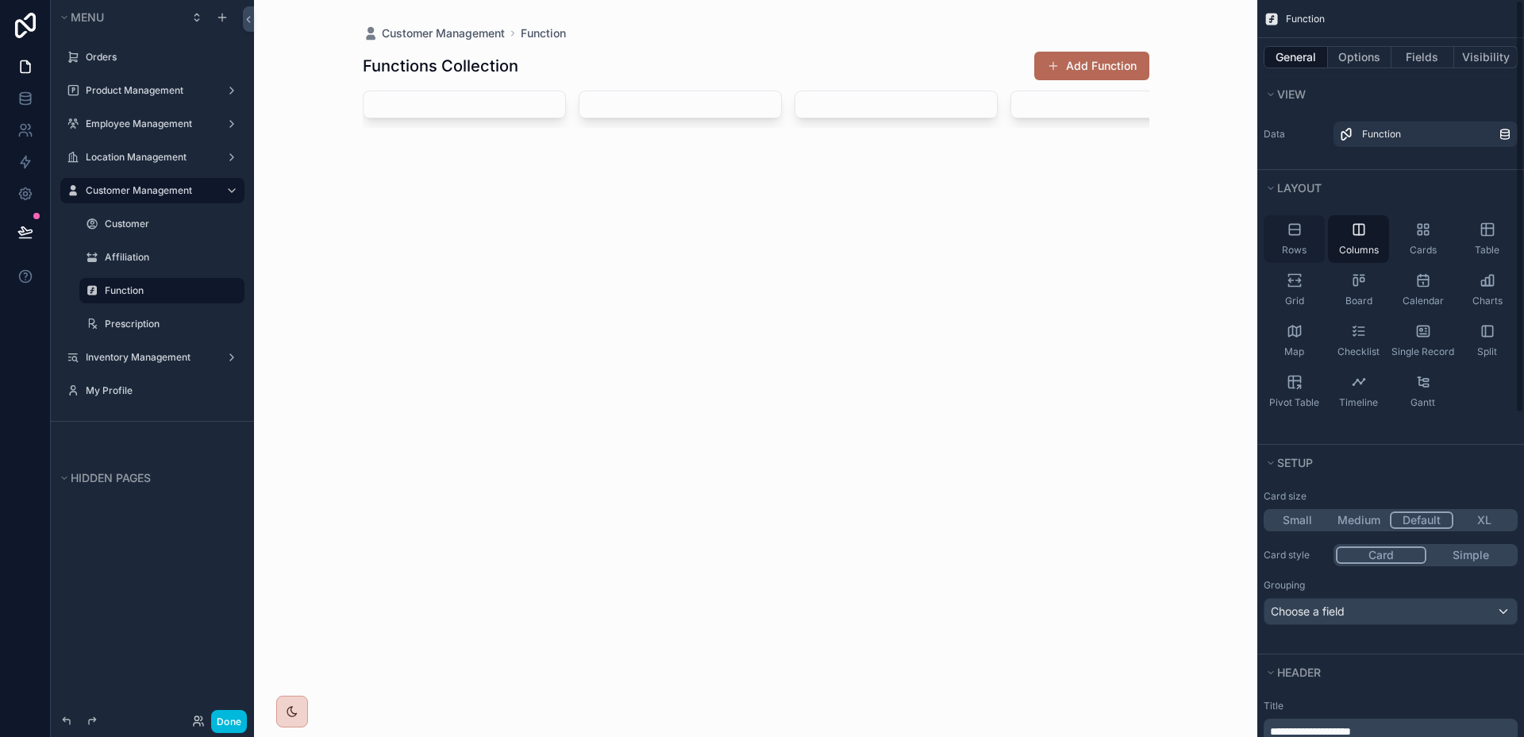
click at [1312, 229] on div "Rows" at bounding box center [1294, 239] width 61 height 48
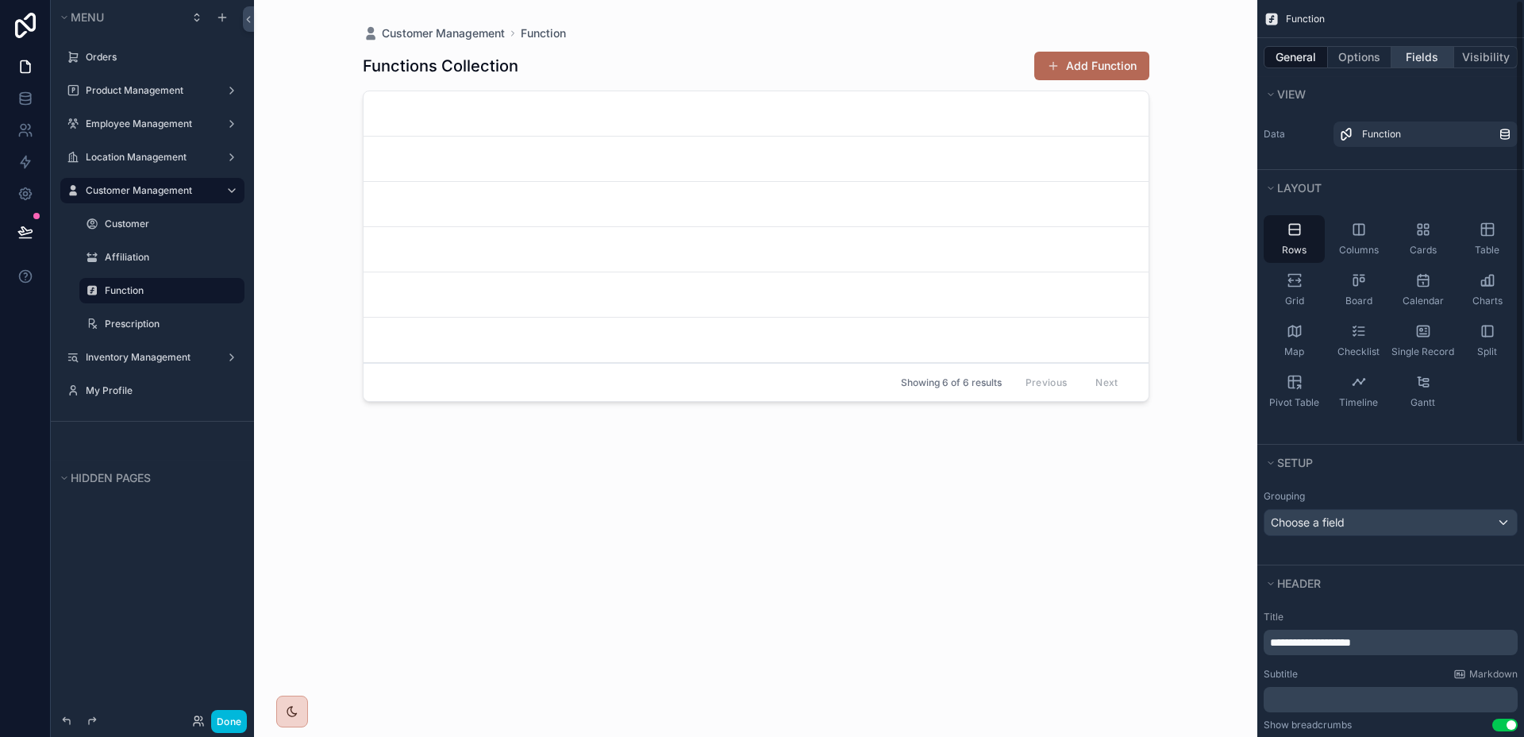
click at [1412, 60] on button "Fields" at bounding box center [1424, 57] width 64 height 22
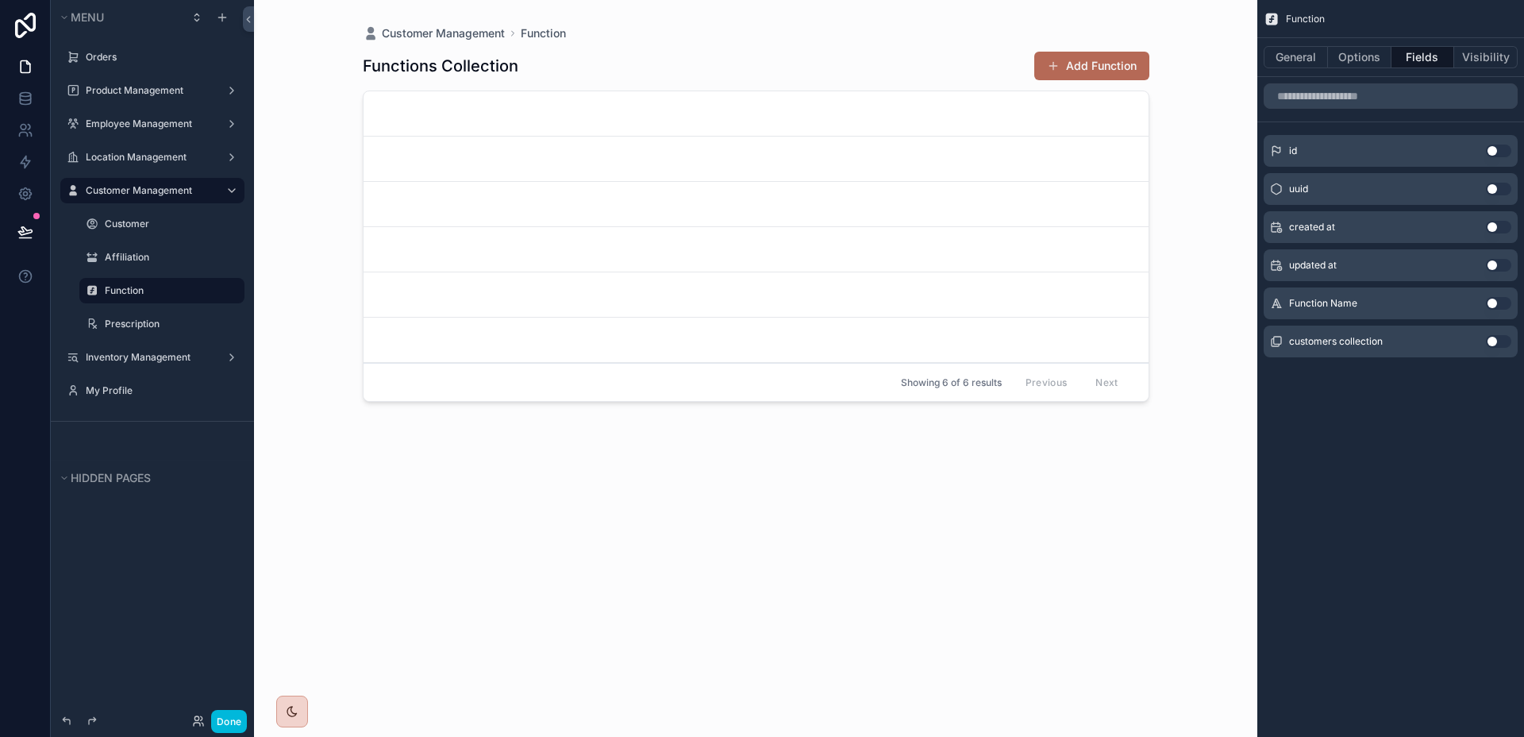
click at [1493, 300] on button "Use setting" at bounding box center [1498, 303] width 25 height 13
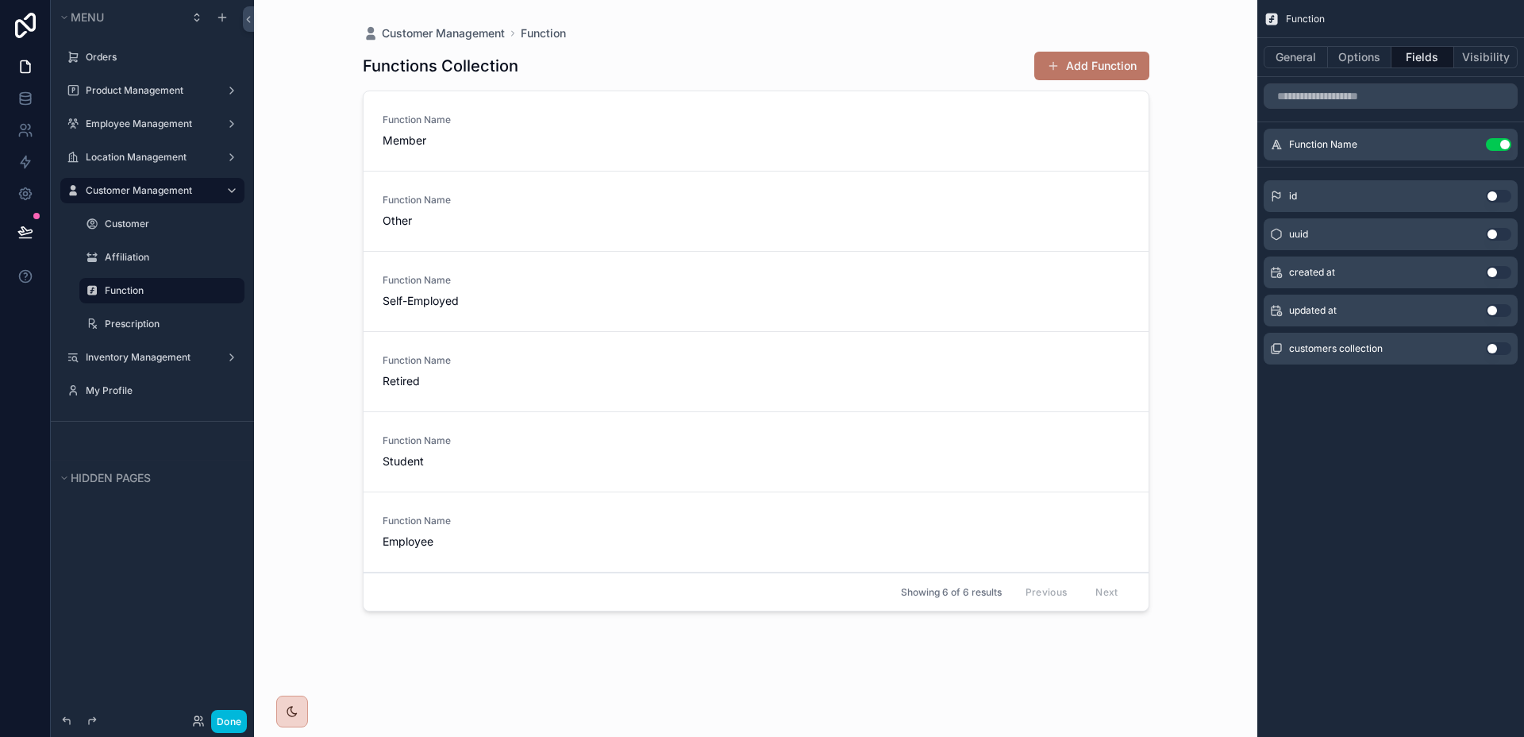
click at [1116, 58] on button "Add Function" at bounding box center [1091, 66] width 115 height 29
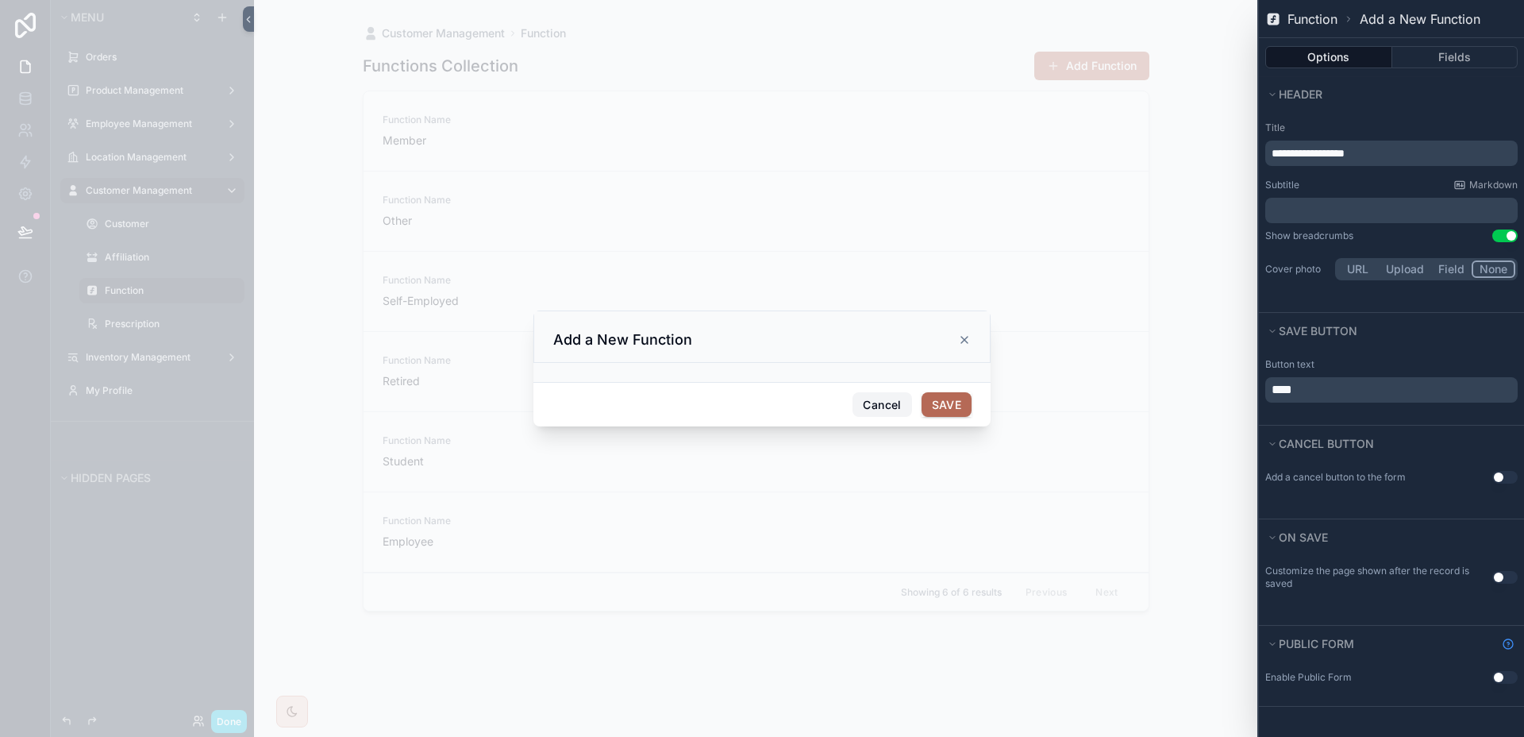
click at [901, 400] on button "Cancel" at bounding box center [882, 404] width 59 height 25
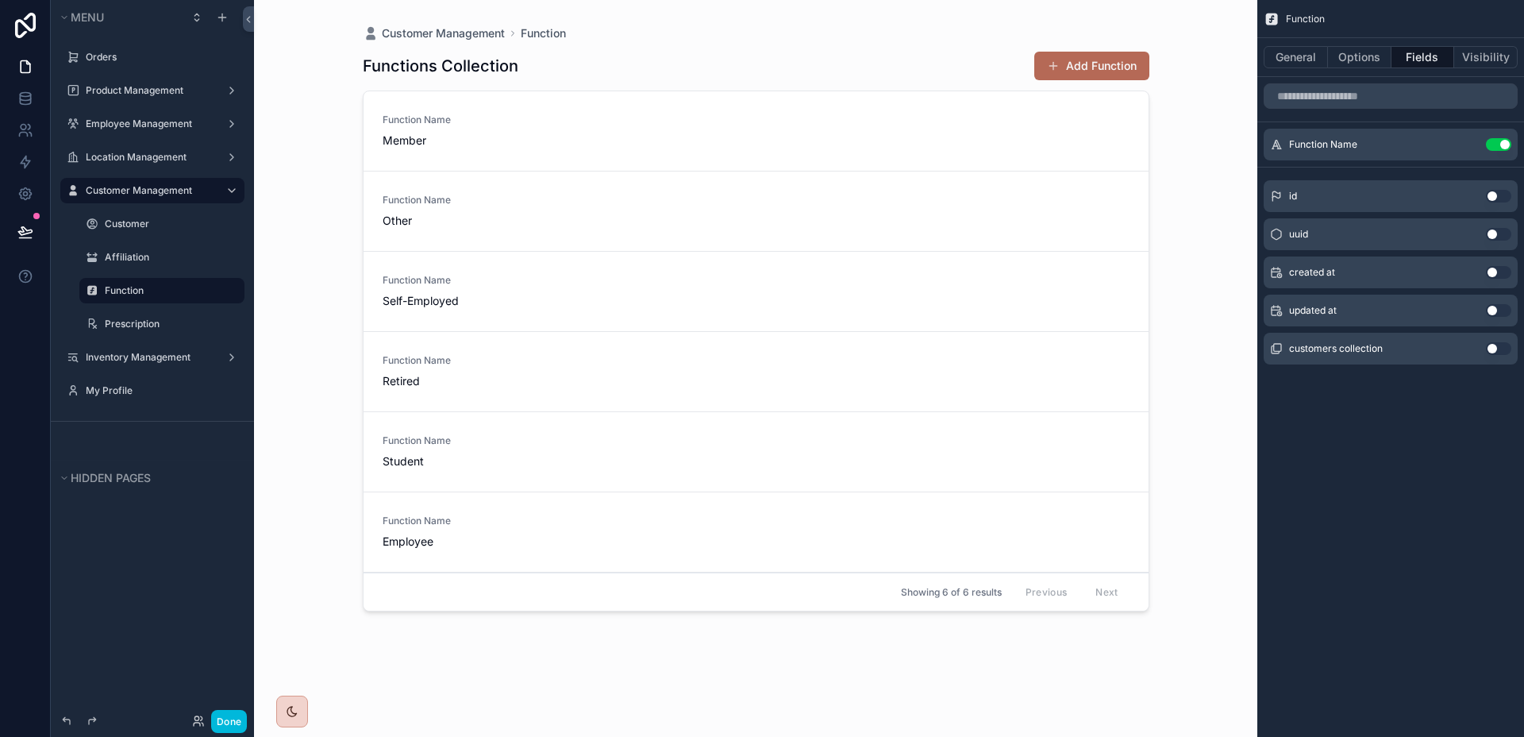
click at [1293, 70] on div "General Options Fields Visibility" at bounding box center [1391, 57] width 267 height 38
click at [1296, 67] on button "General" at bounding box center [1296, 57] width 64 height 22
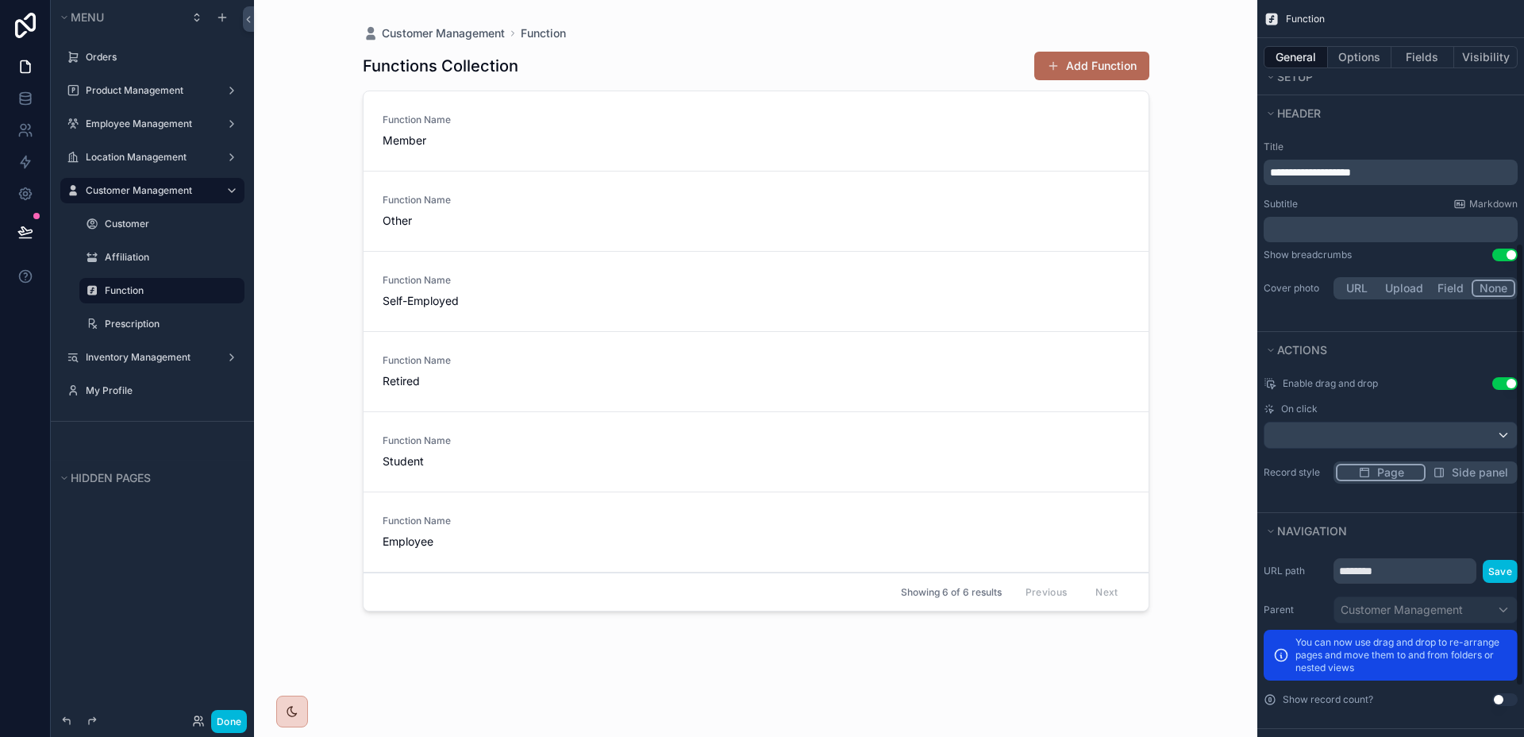
scroll to position [487, 0]
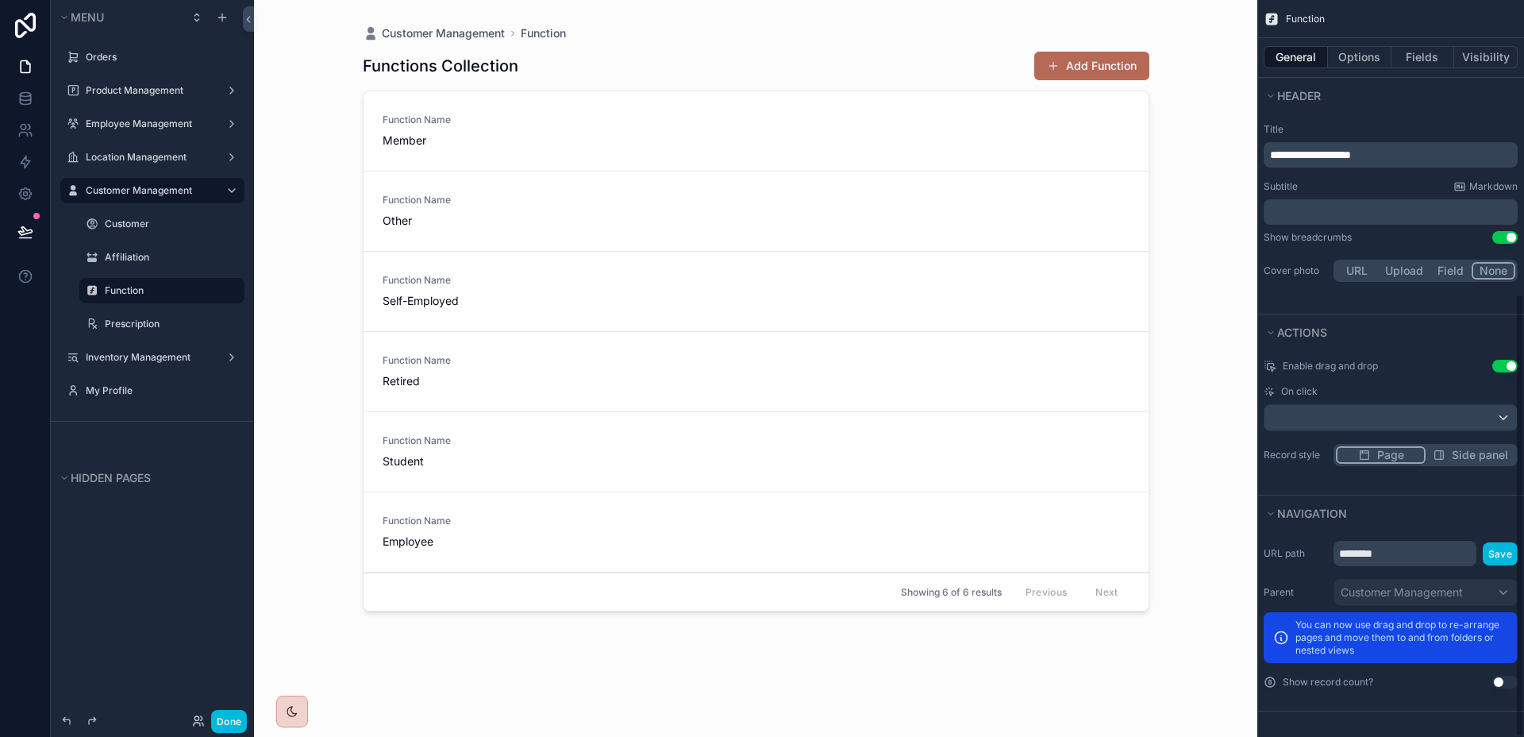
click at [1505, 369] on button "Use setting" at bounding box center [1505, 366] width 25 height 13
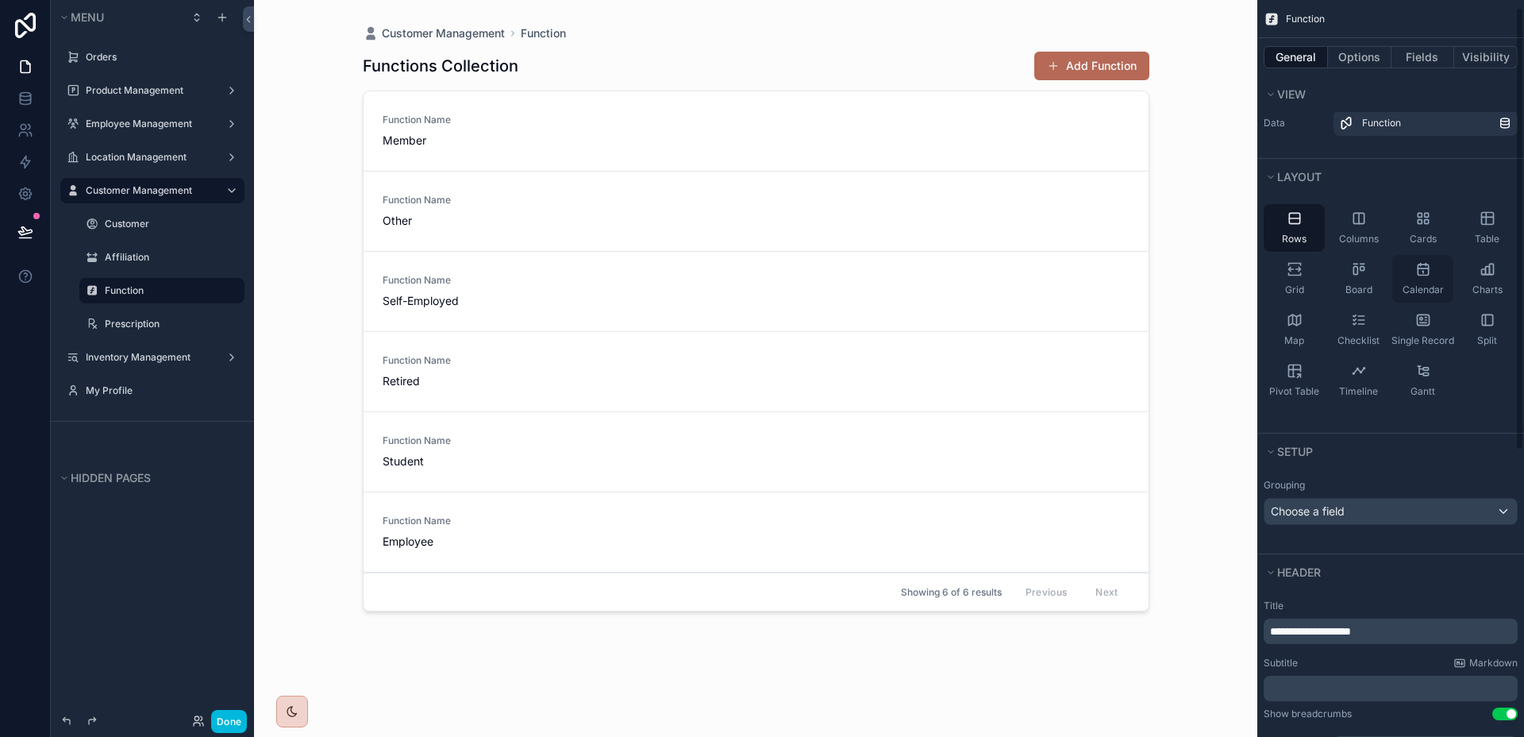
scroll to position [0, 0]
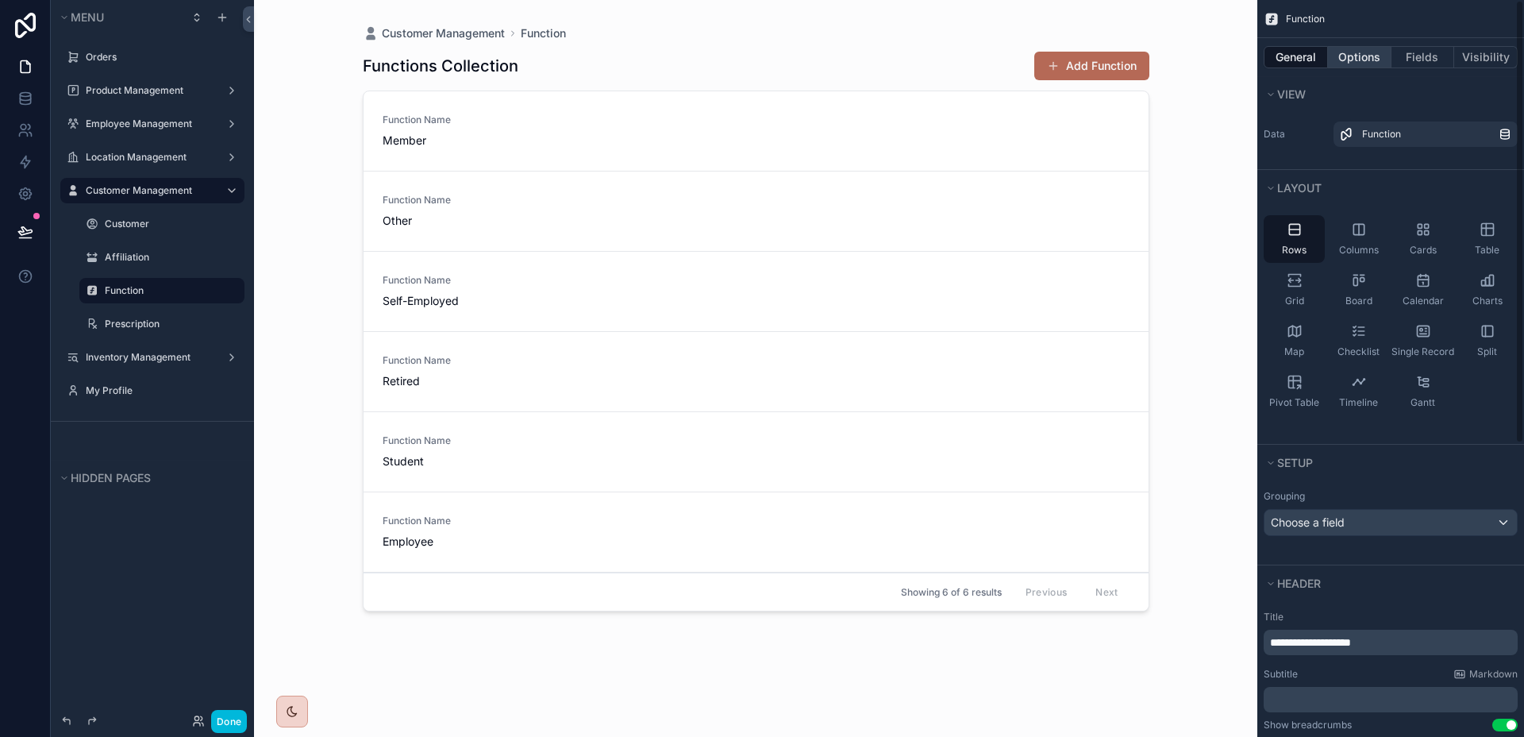
click at [1350, 63] on button "Options" at bounding box center [1360, 57] width 64 height 22
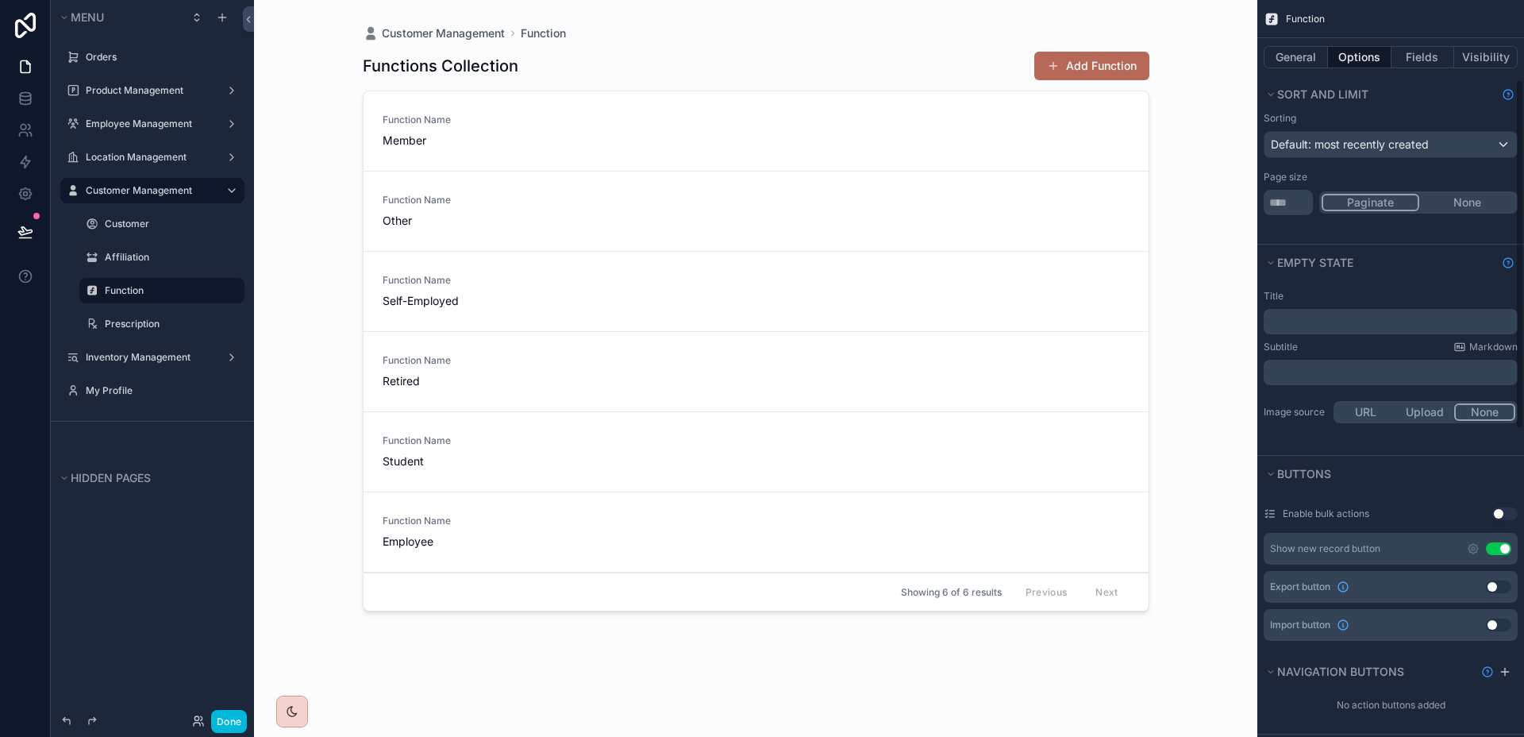
scroll to position [168, 0]
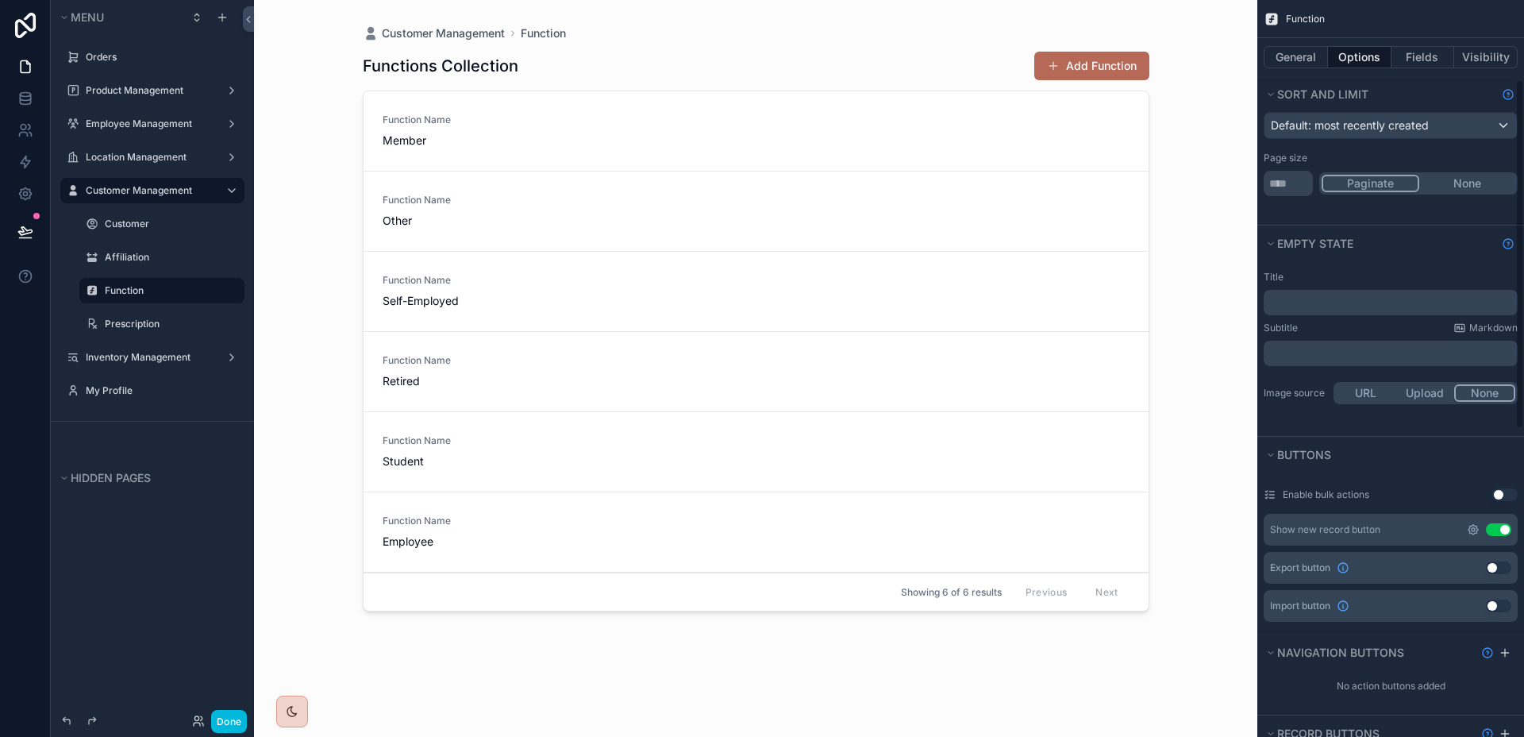
click at [1473, 531] on icon "scrollable content" at bounding box center [1473, 529] width 13 height 13
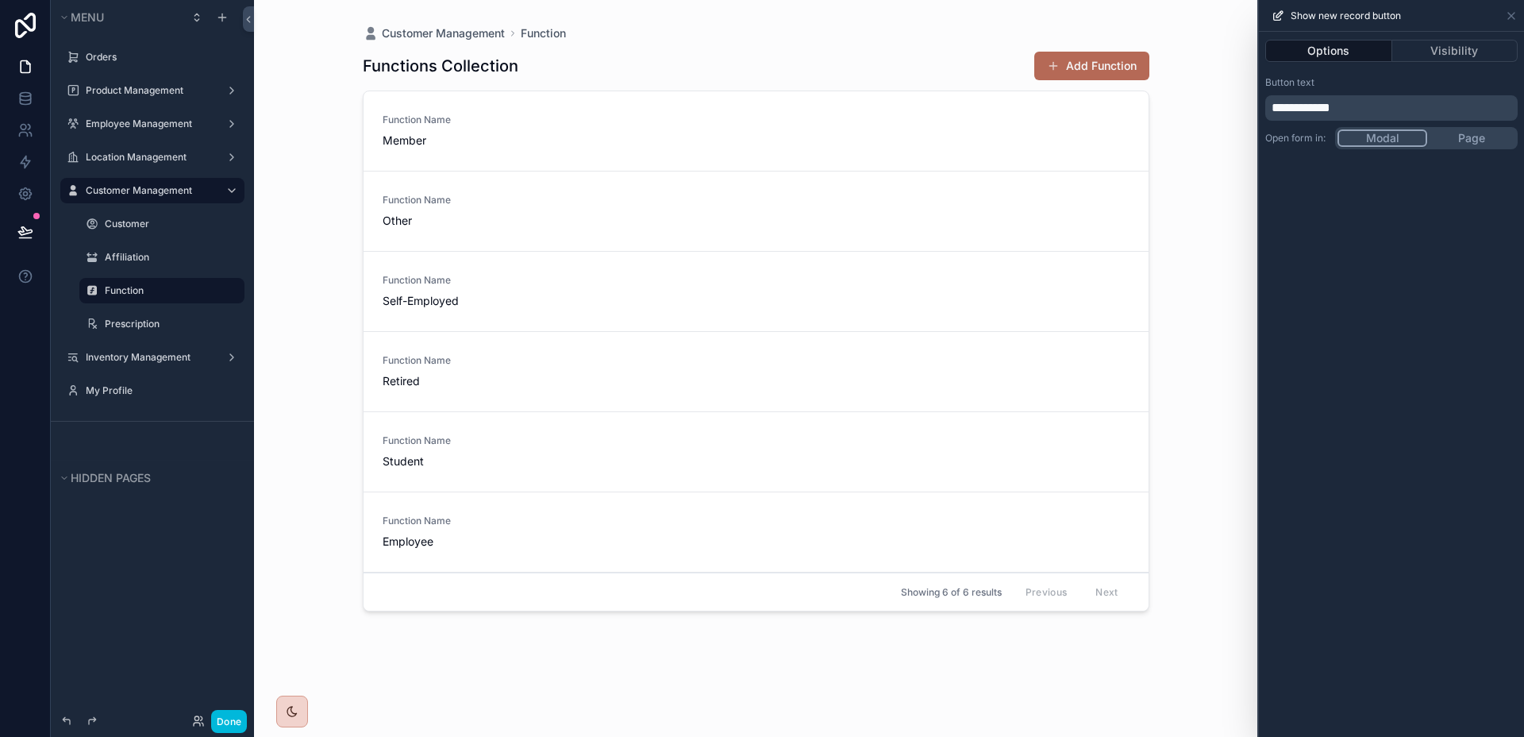
click at [1304, 108] on span "**********" at bounding box center [1301, 108] width 59 height 12
click at [1390, 427] on div "**********" at bounding box center [1391, 384] width 265 height 705
click at [1509, 14] on icon at bounding box center [1511, 16] width 13 height 13
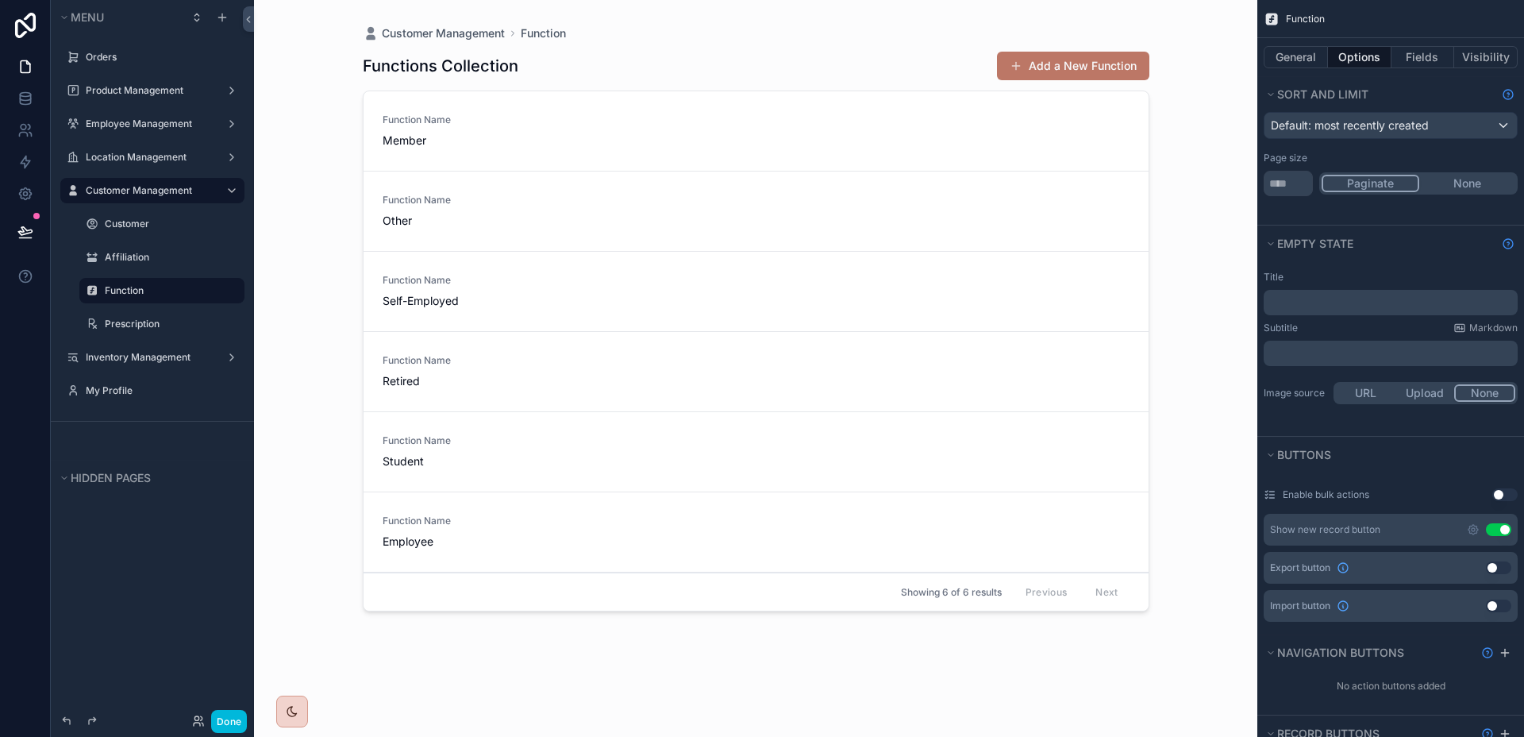
click at [1073, 56] on button "Add a New Function" at bounding box center [1073, 66] width 152 height 29
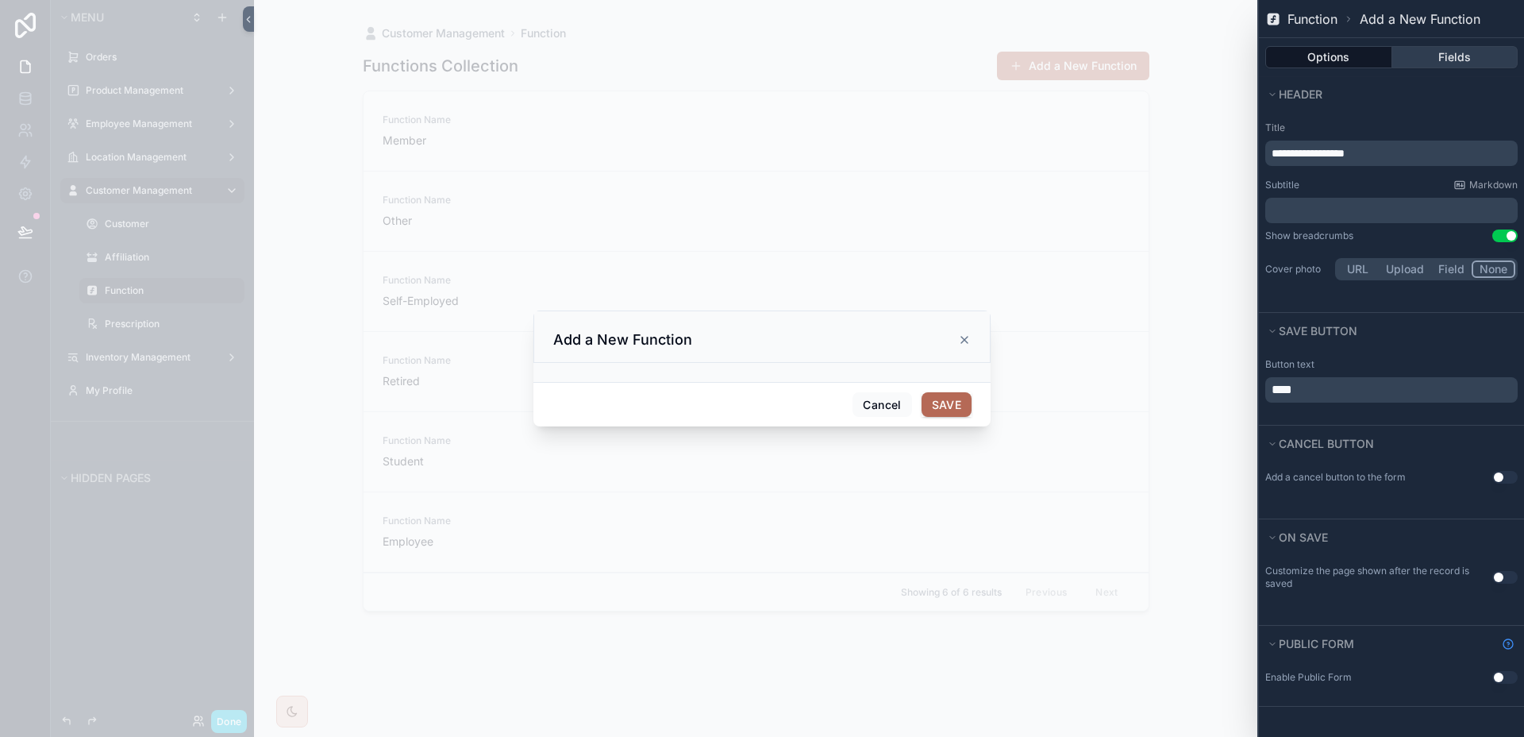
click at [1453, 63] on button "Fields" at bounding box center [1456, 57] width 126 height 22
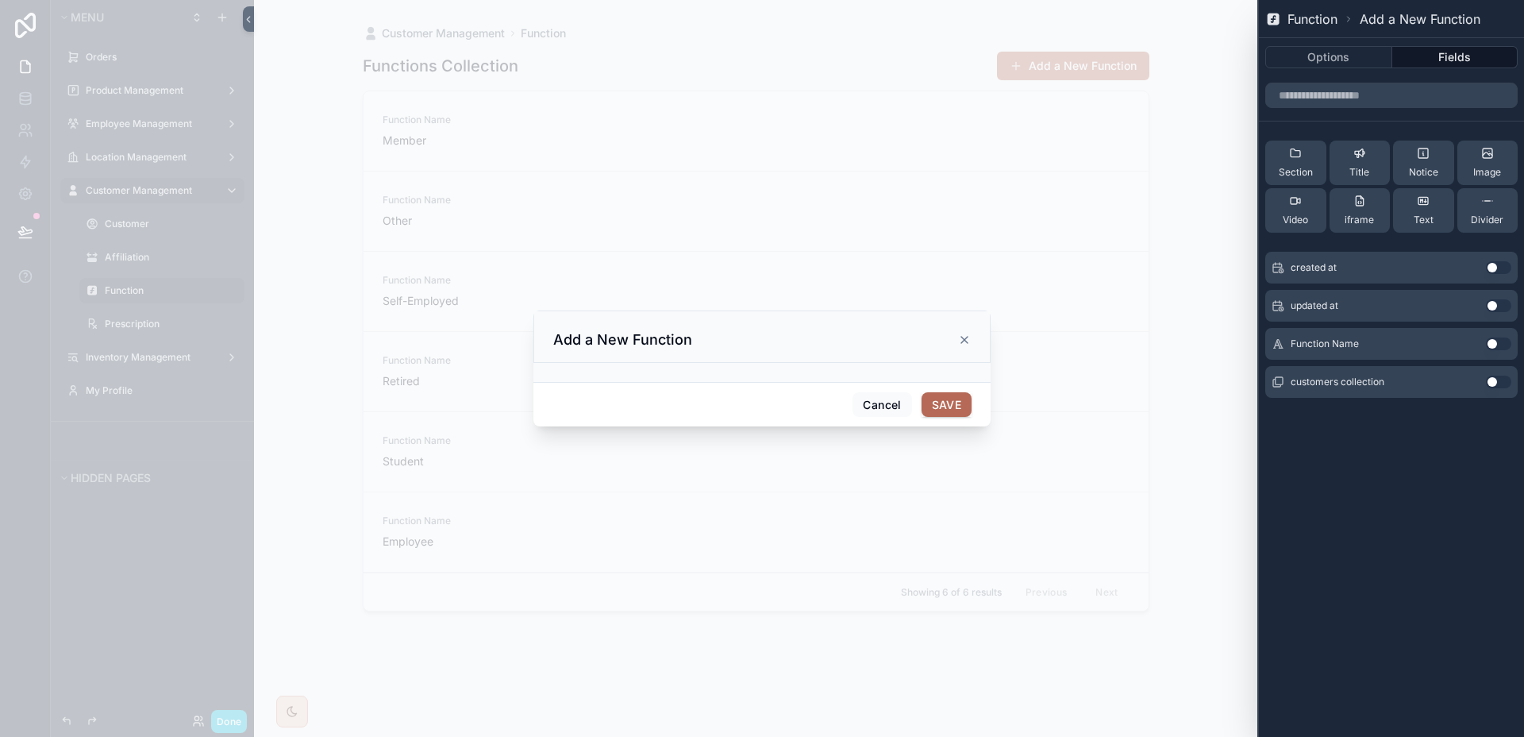
click at [1496, 336] on div "Function Name Use setting" at bounding box center [1391, 344] width 252 height 32
click at [1497, 341] on button "Use setting" at bounding box center [1498, 343] width 25 height 13
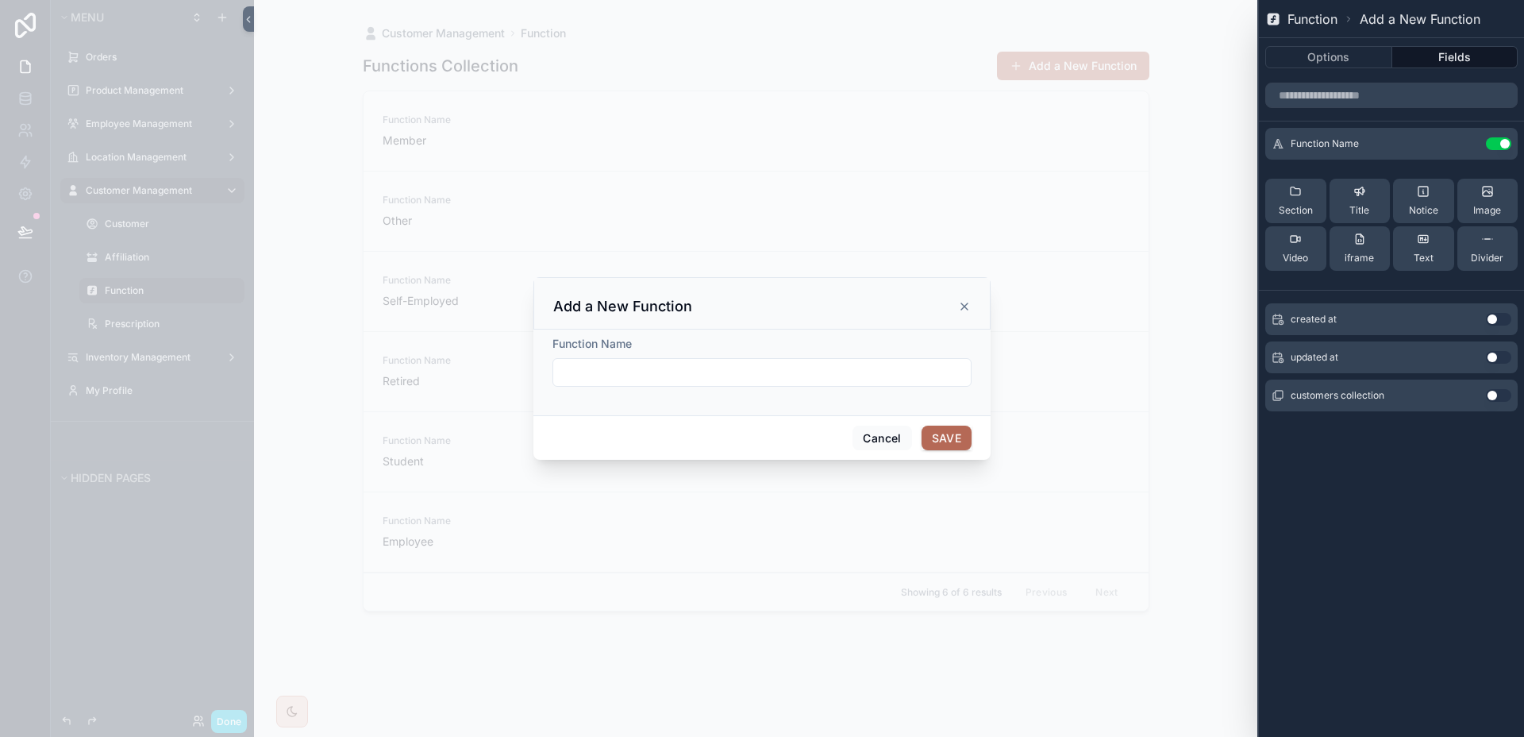
click at [0, 0] on icon at bounding box center [0, 0] width 0 height 0
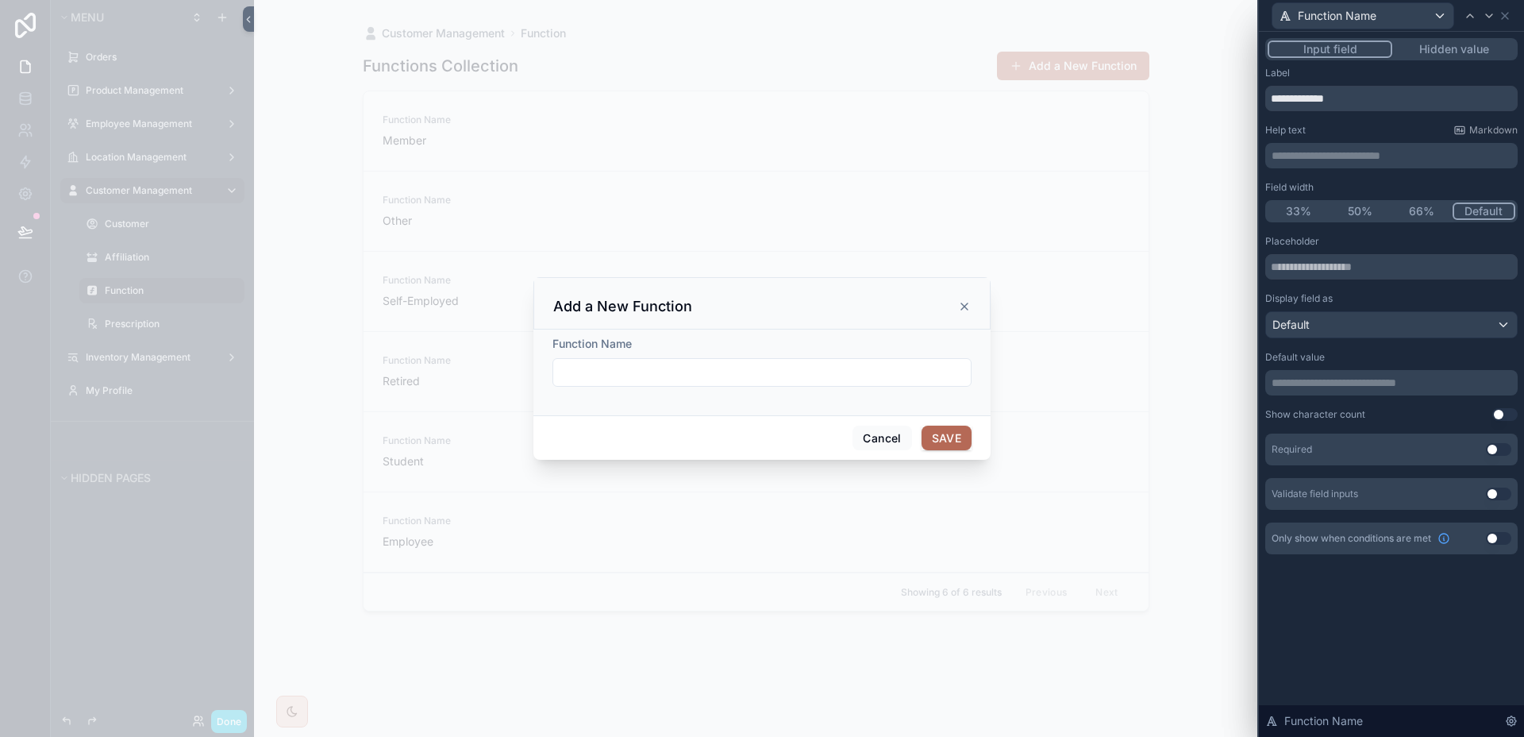
click at [1505, 452] on button "Use setting" at bounding box center [1498, 449] width 25 height 13
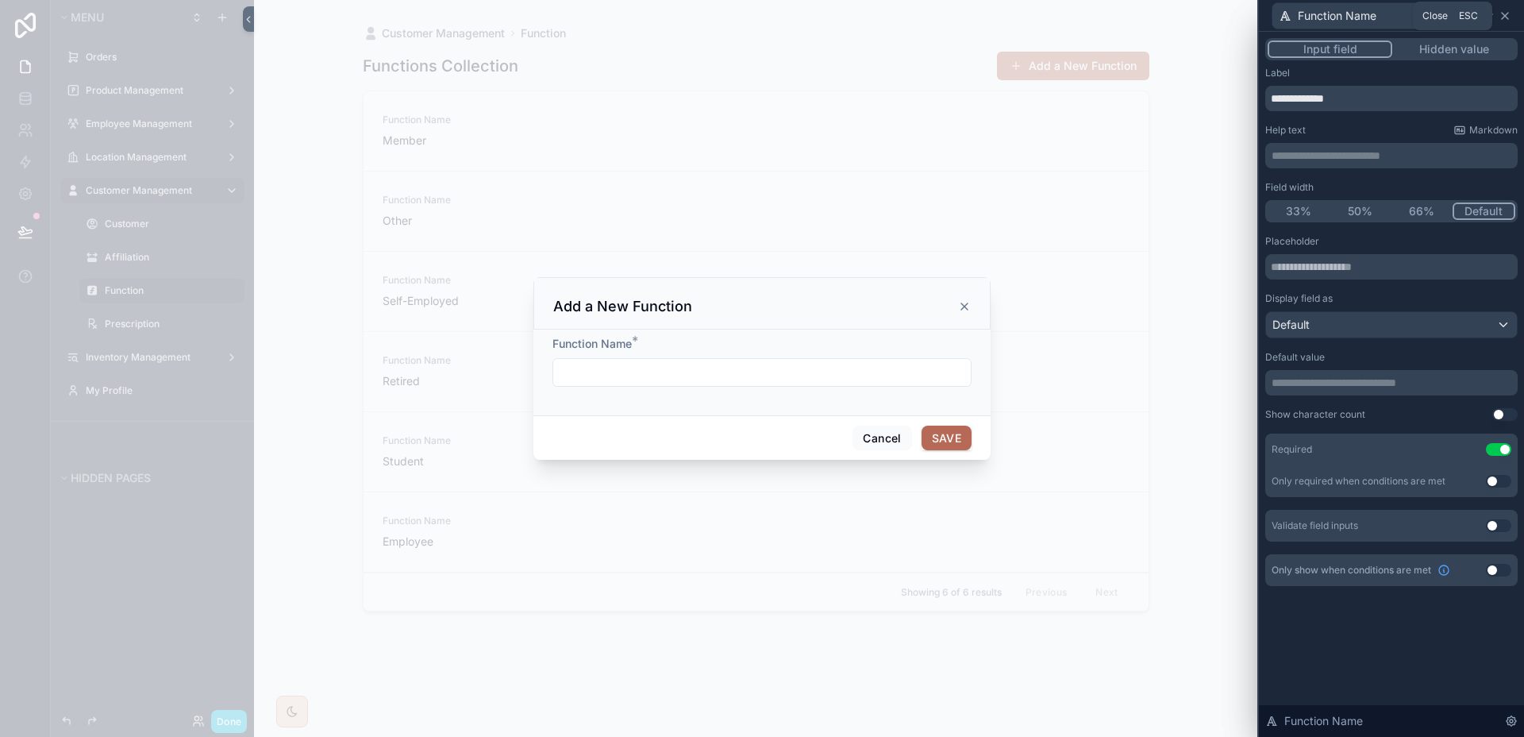
click at [1504, 11] on icon at bounding box center [1505, 16] width 13 height 13
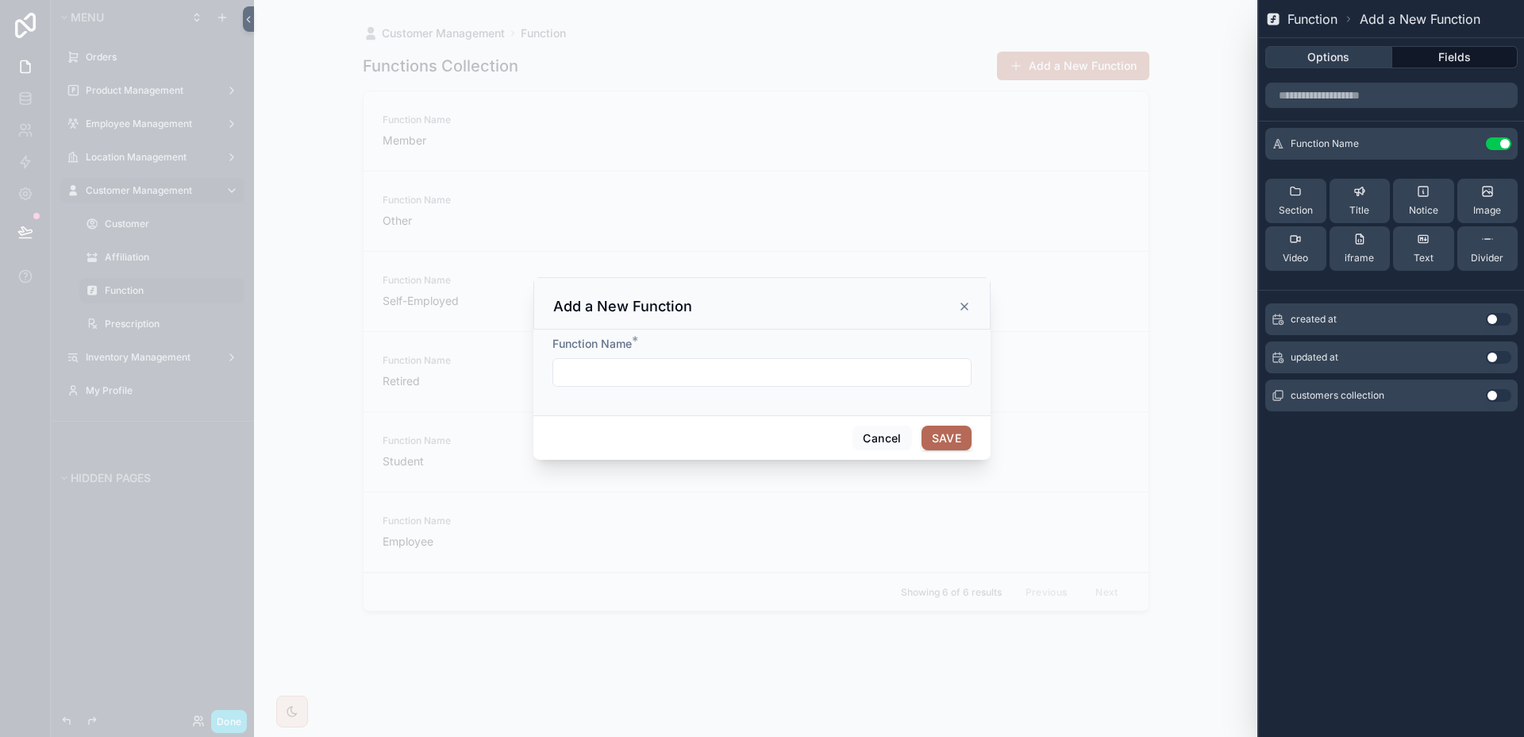
click at [1350, 59] on button "Options" at bounding box center [1328, 57] width 127 height 22
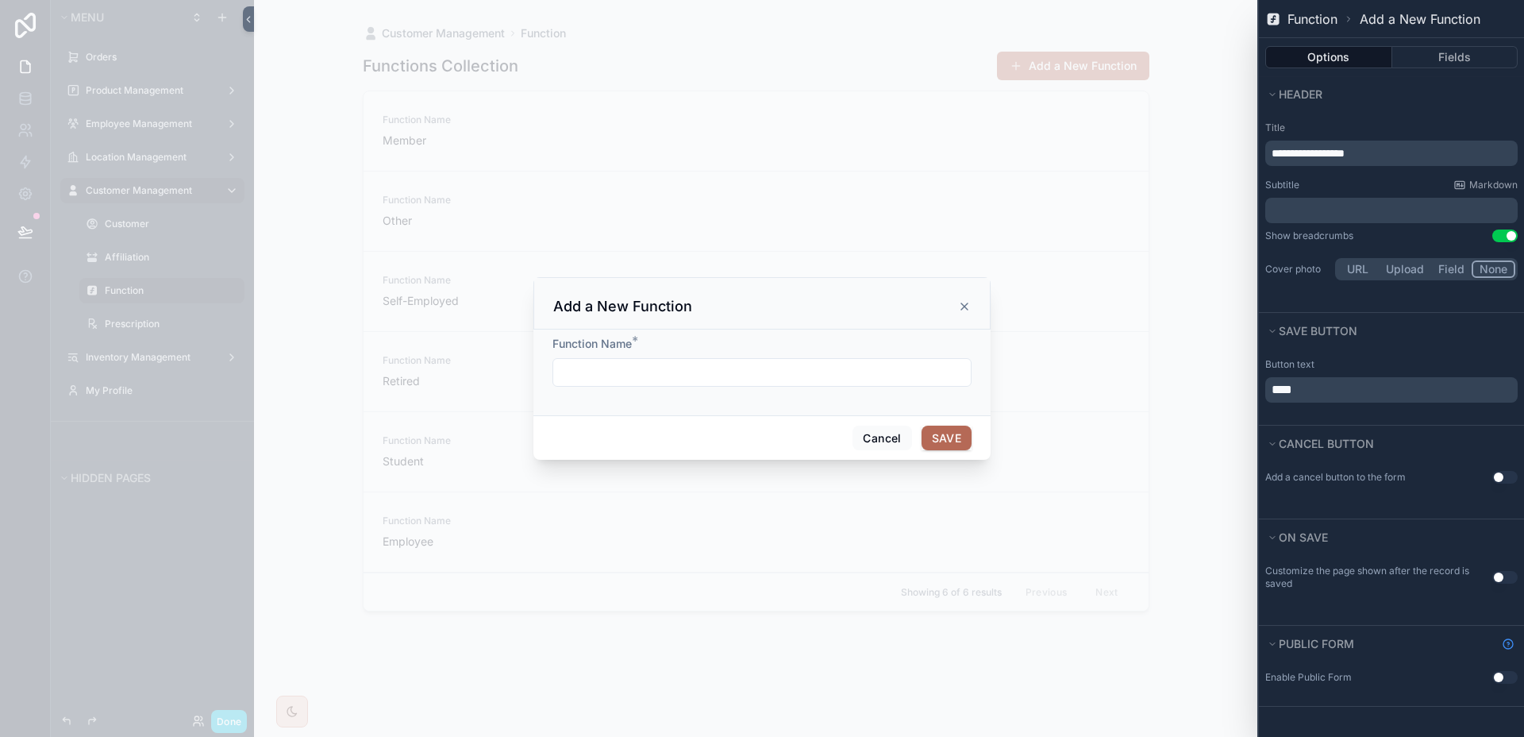
click at [969, 308] on icon "scrollable content" at bounding box center [964, 306] width 13 height 13
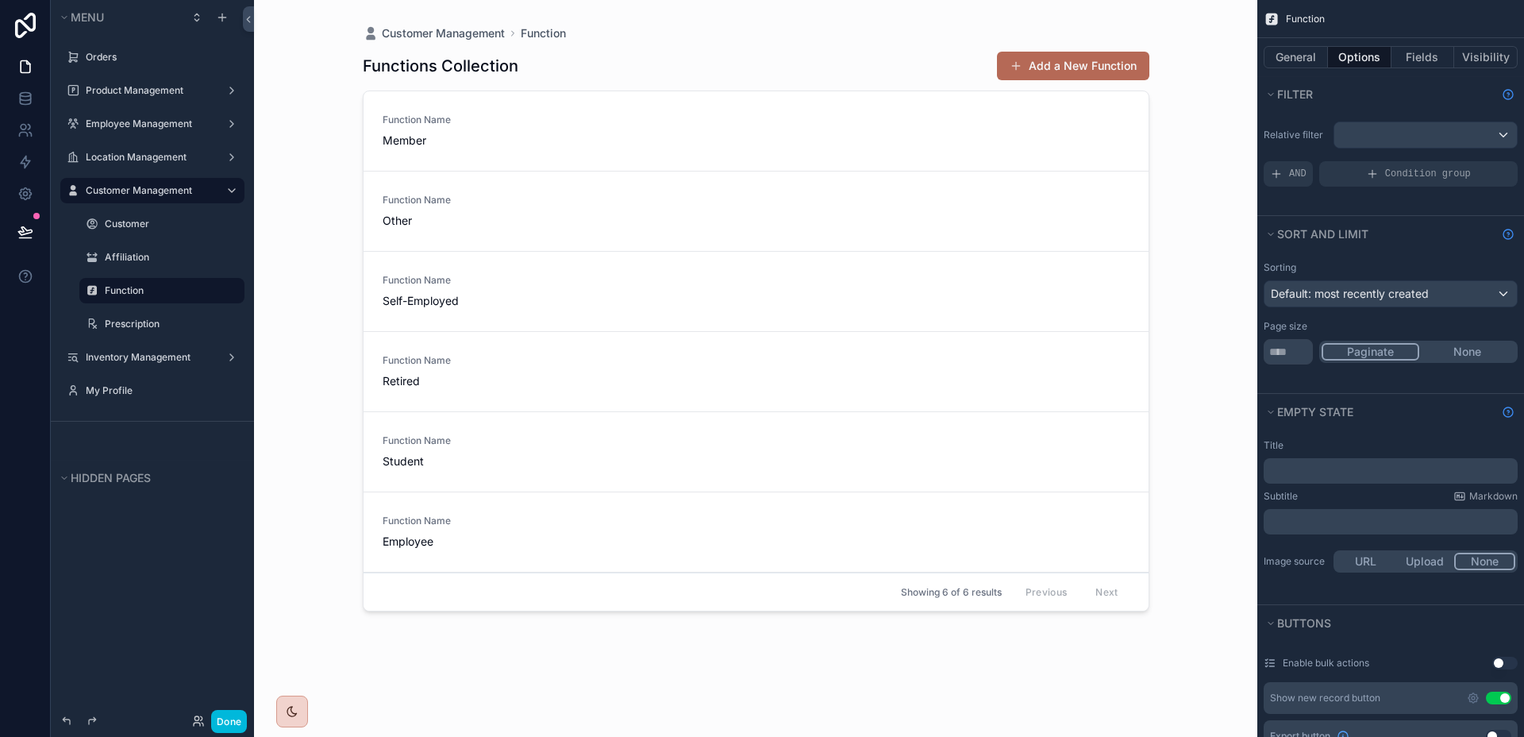
click at [124, 228] on label "Customer" at bounding box center [170, 224] width 130 height 13
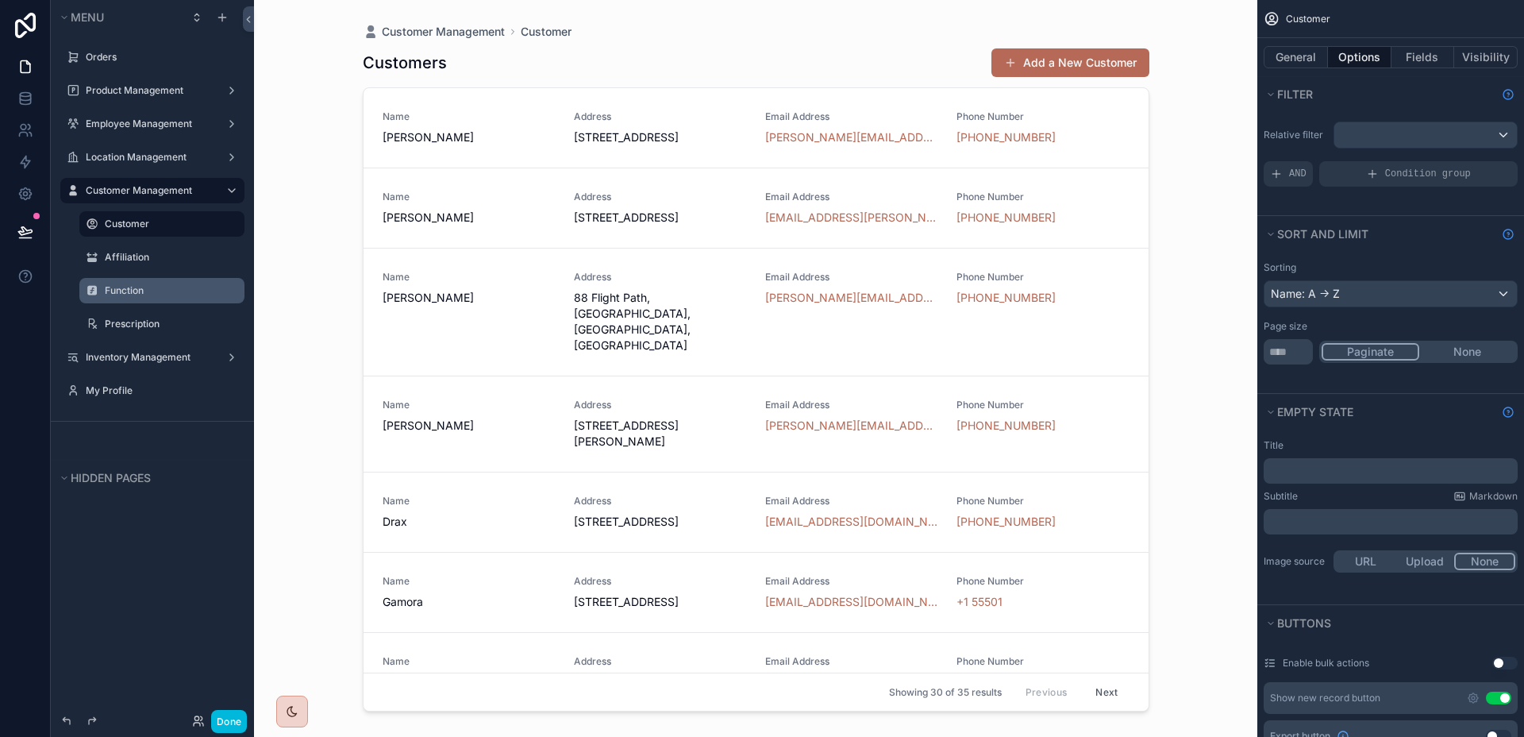
click at [1048, 65] on div "scrollable content" at bounding box center [756, 359] width 812 height 718
click at [1053, 71] on button "Add a New Customer" at bounding box center [1071, 62] width 158 height 29
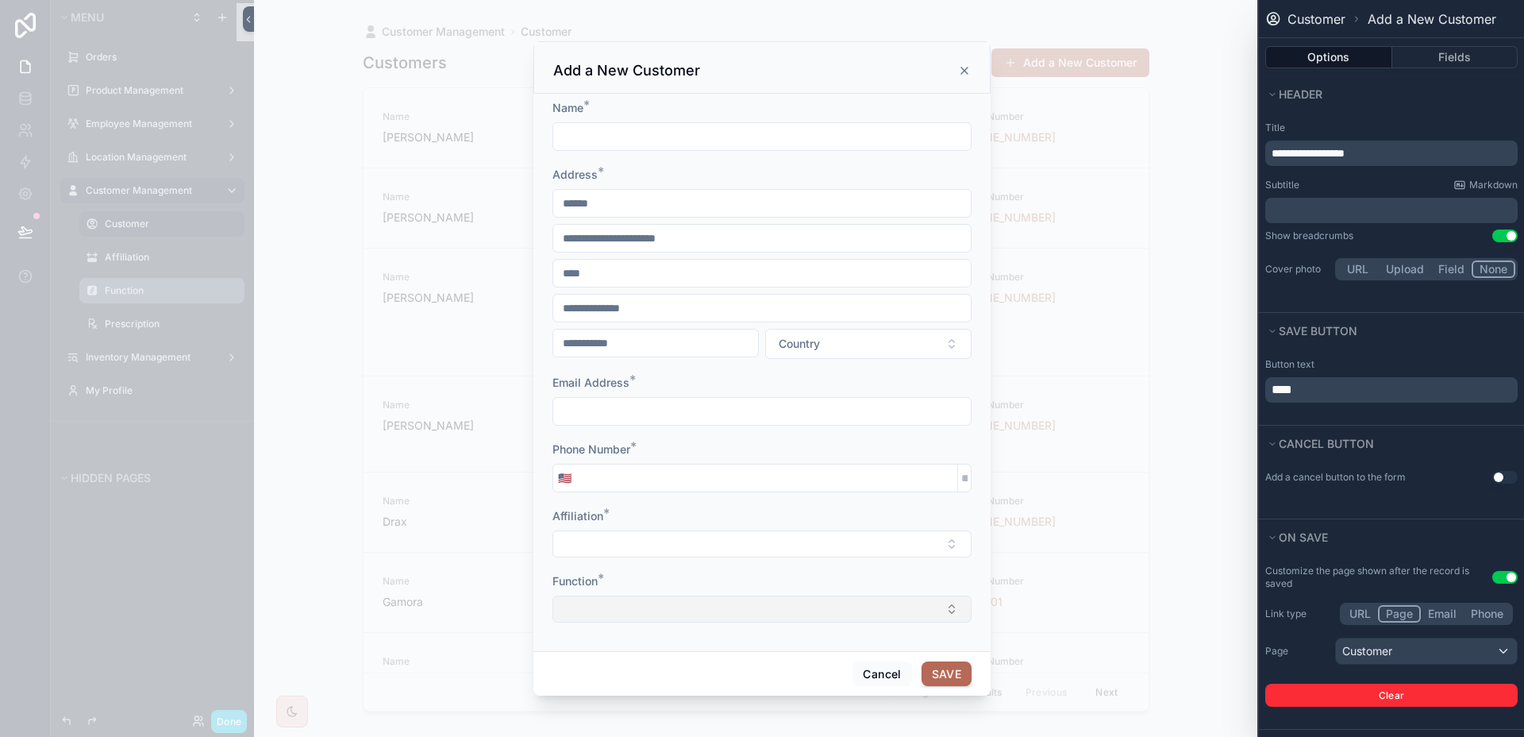
click at [680, 595] on button "Select Button" at bounding box center [762, 608] width 419 height 27
click at [696, 579] on span "New" at bounding box center [686, 577] width 24 height 16
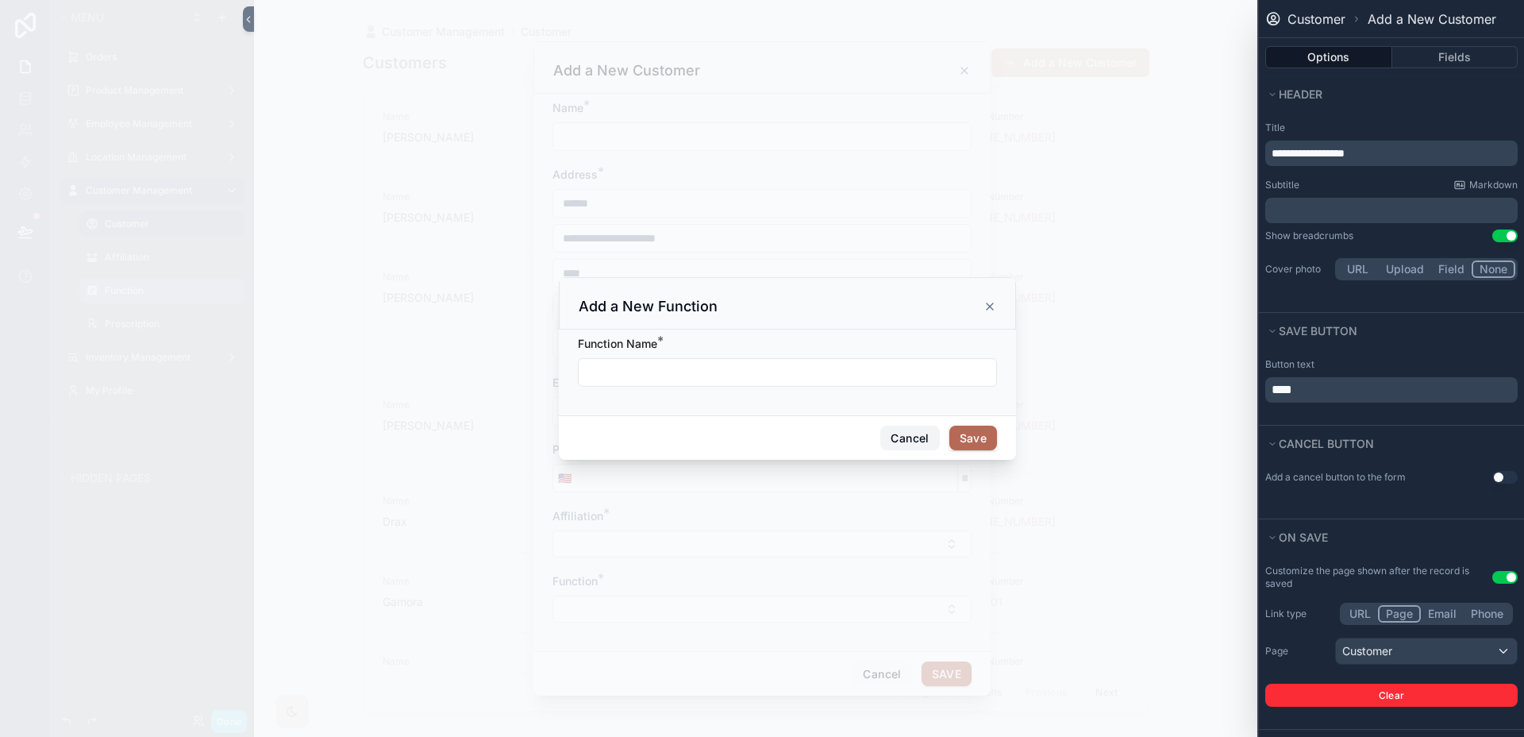
click at [925, 445] on button "Cancel" at bounding box center [909, 438] width 59 height 25
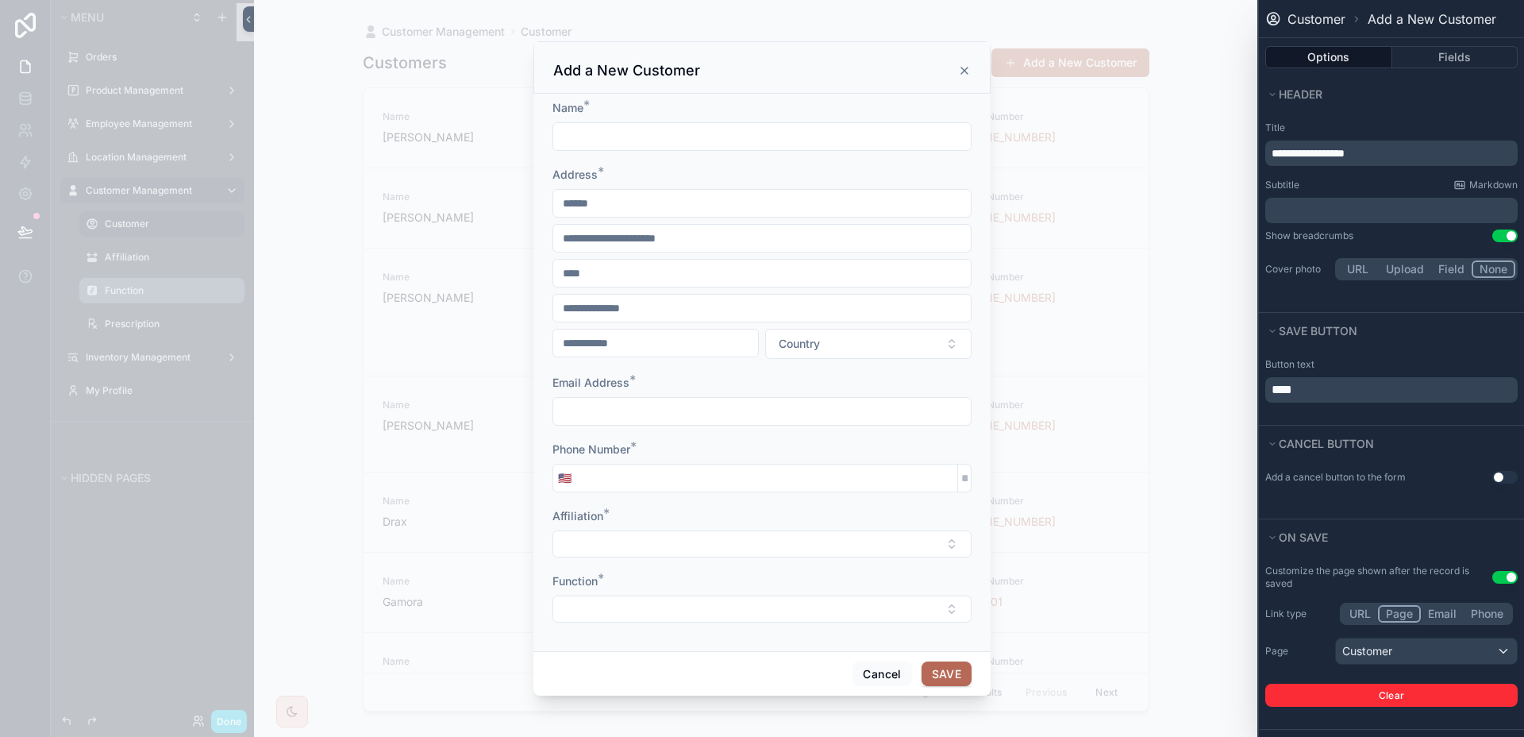
click at [963, 72] on icon "scrollable content" at bounding box center [964, 70] width 13 height 13
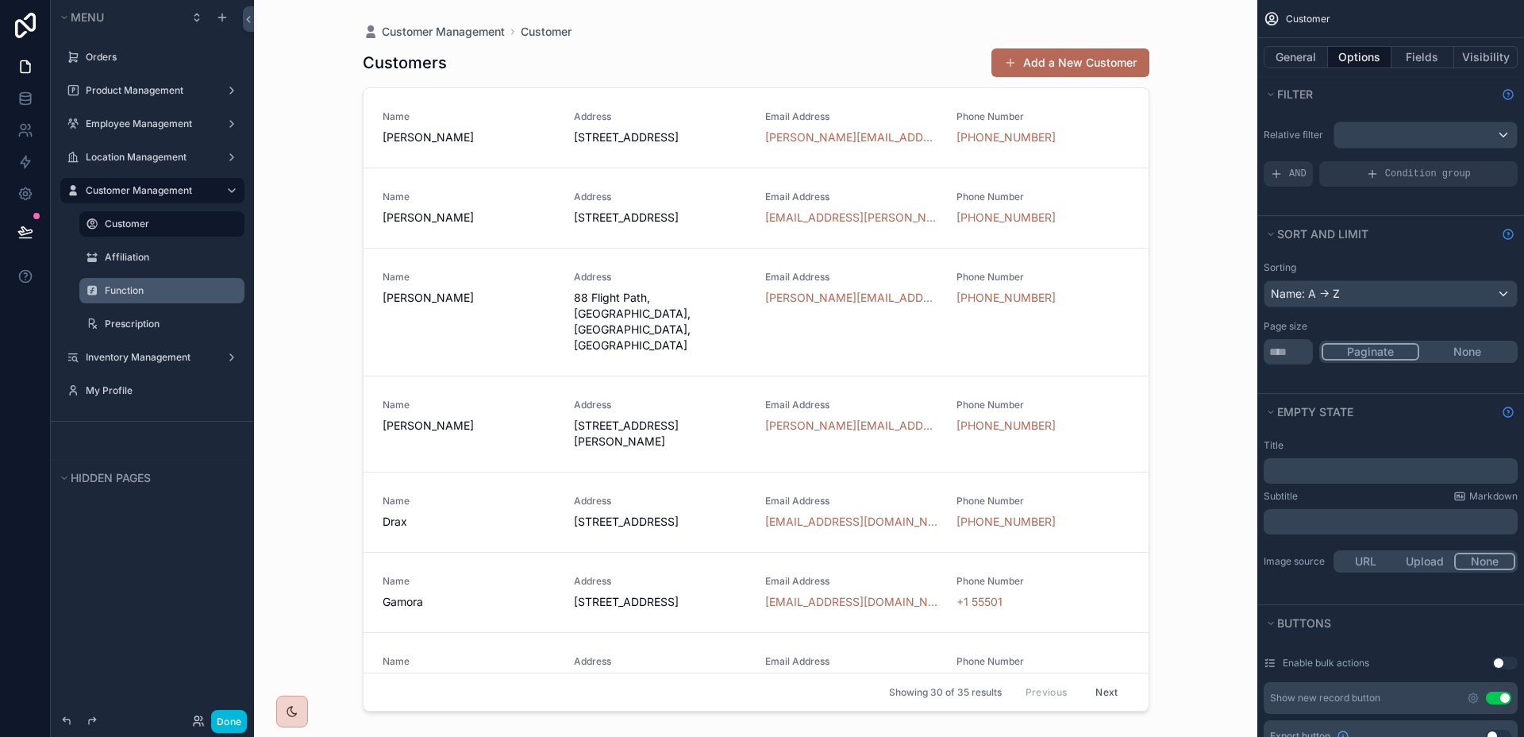
click at [127, 290] on label "Function" at bounding box center [170, 290] width 130 height 13
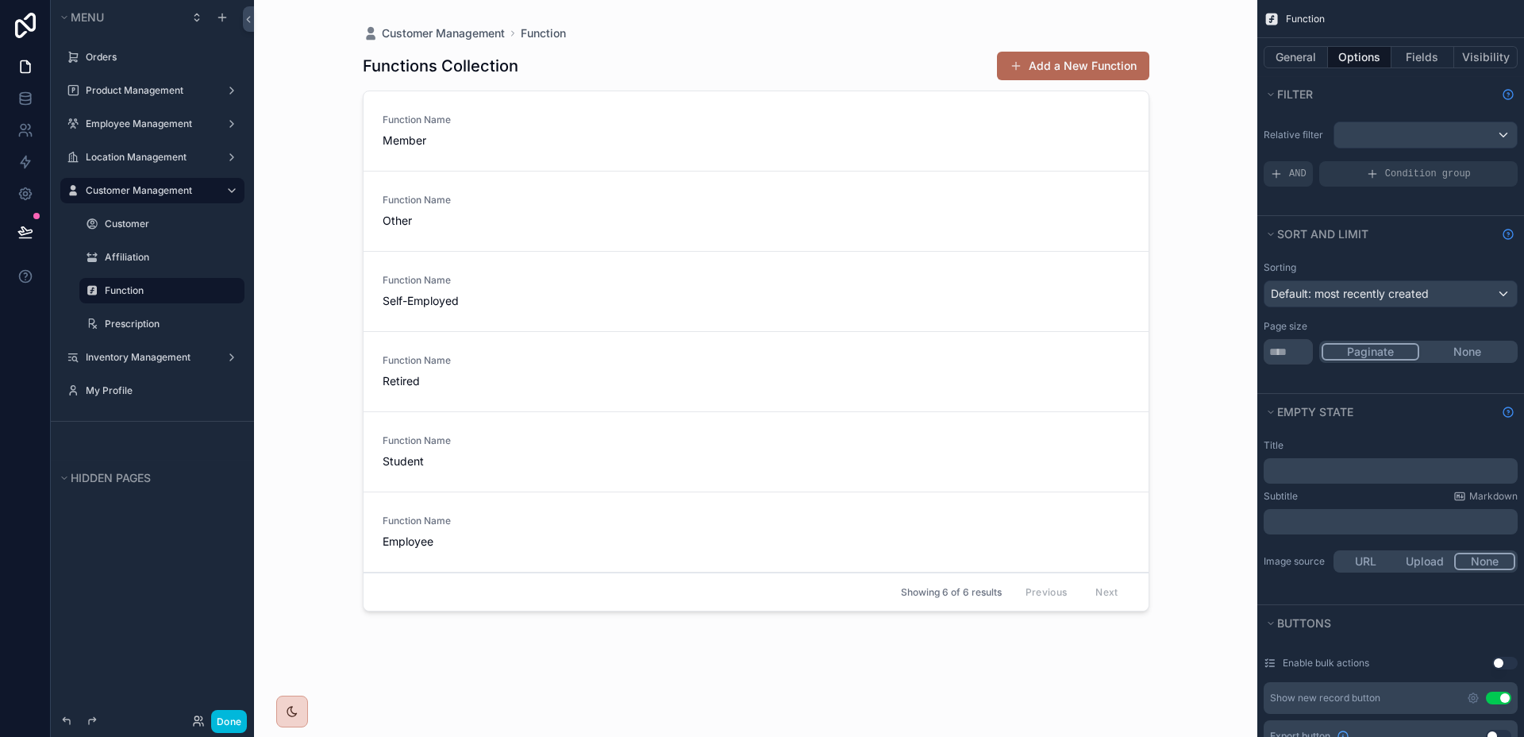
click at [1062, 69] on div "scrollable content" at bounding box center [756, 359] width 812 height 718
click at [1065, 66] on button "Add a New Function" at bounding box center [1073, 66] width 152 height 29
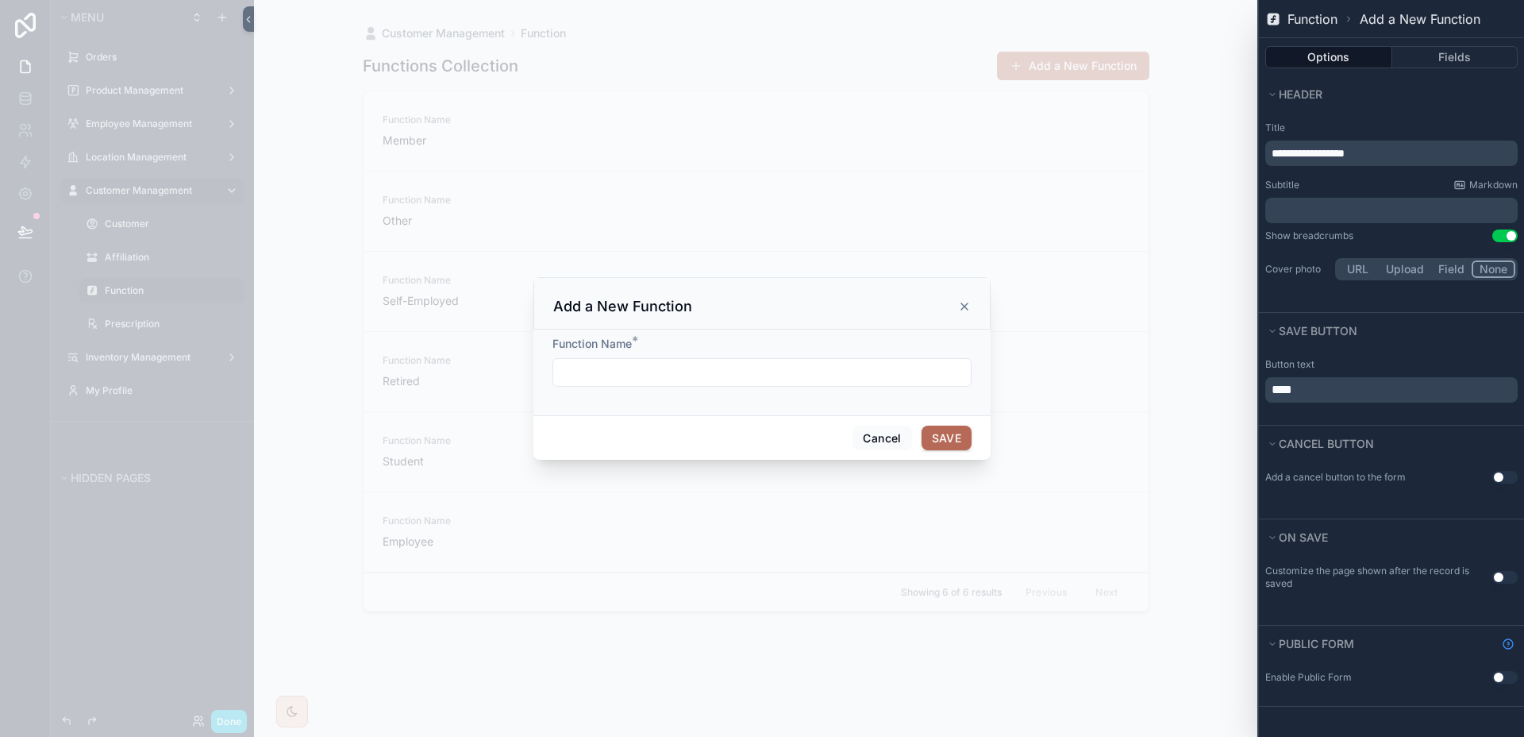
click at [961, 314] on div "Add a New Function" at bounding box center [762, 306] width 418 height 19
click at [961, 309] on icon "scrollable content" at bounding box center [964, 306] width 13 height 13
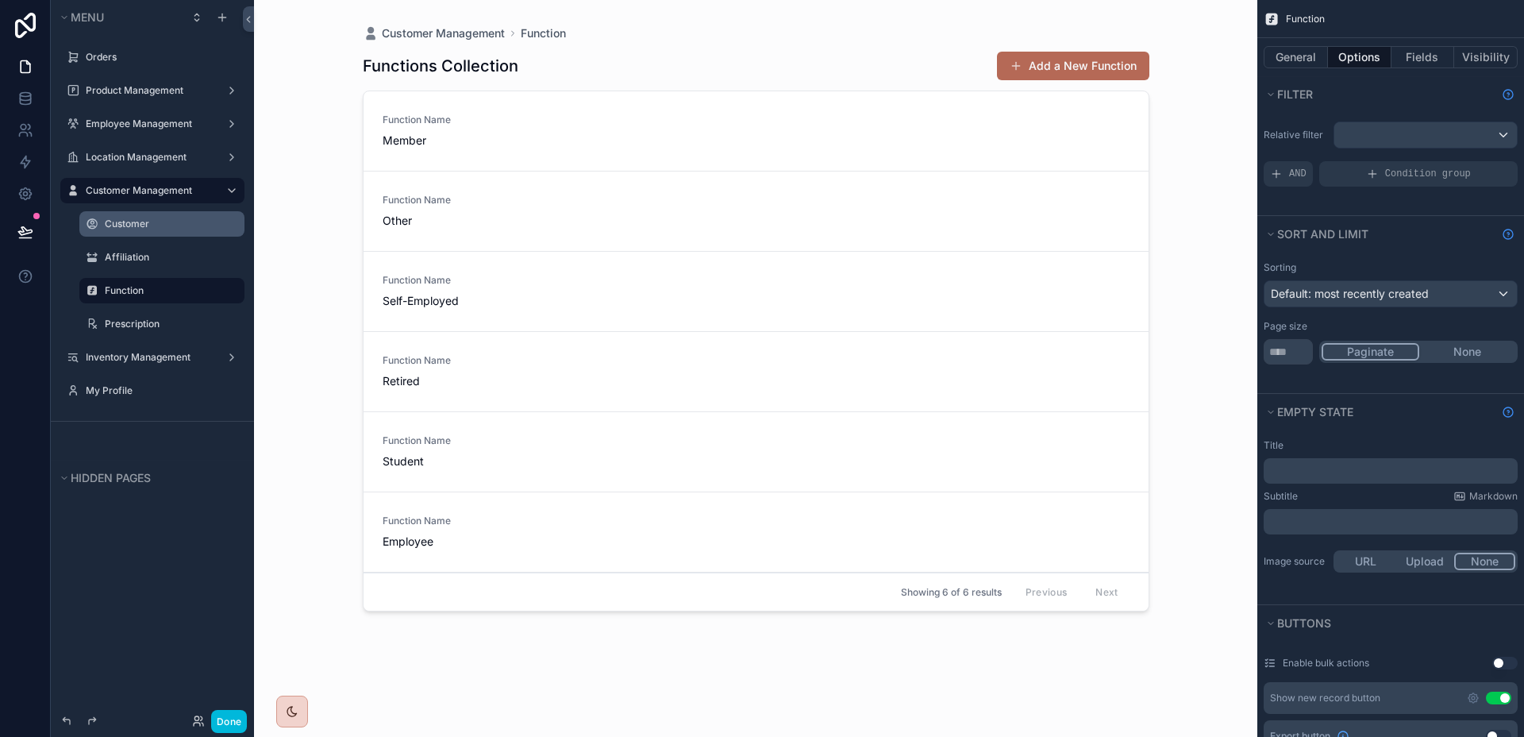
click at [132, 218] on label "Customer" at bounding box center [170, 224] width 130 height 13
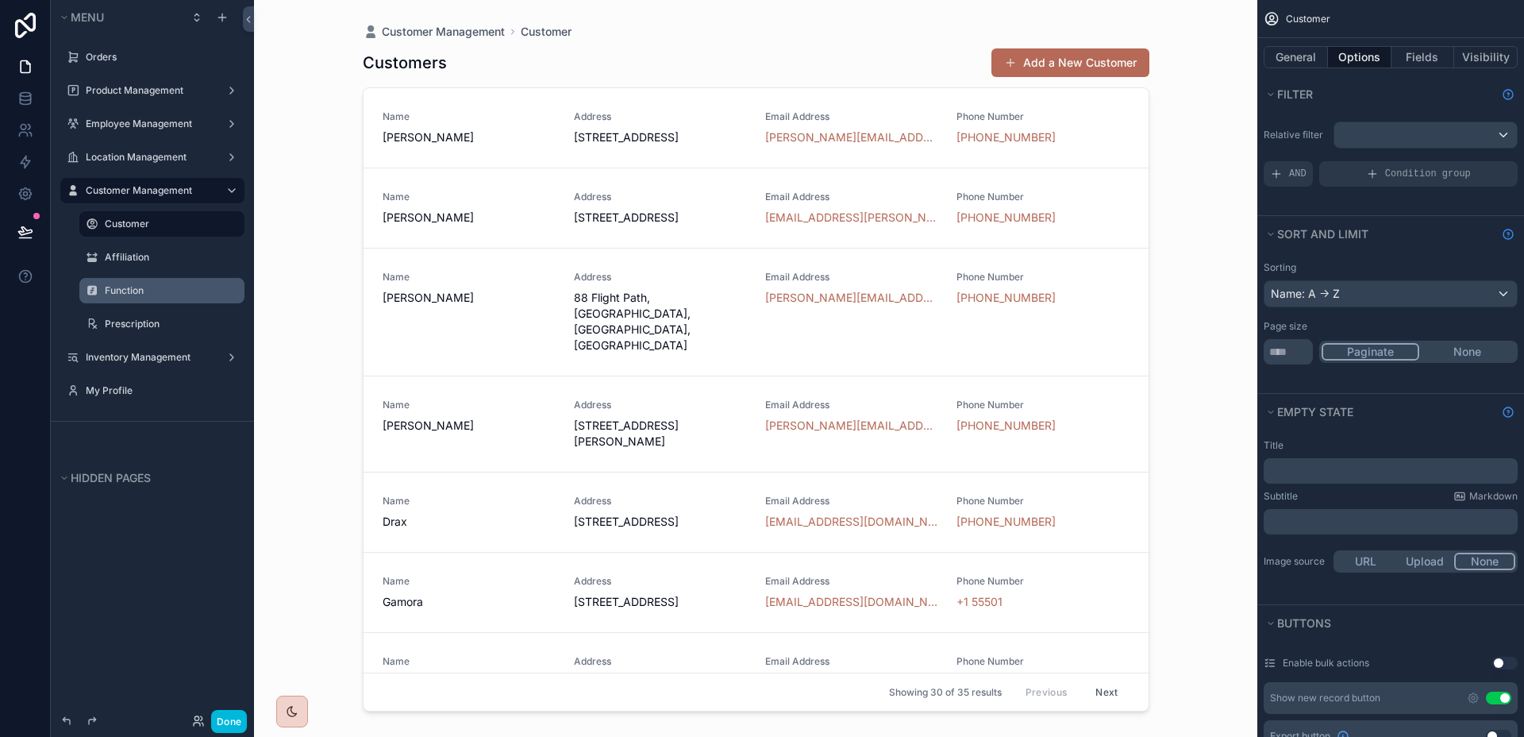
click at [1090, 61] on div "scrollable content" at bounding box center [756, 359] width 812 height 718
click at [1088, 62] on button "Add a New Customer" at bounding box center [1071, 62] width 158 height 29
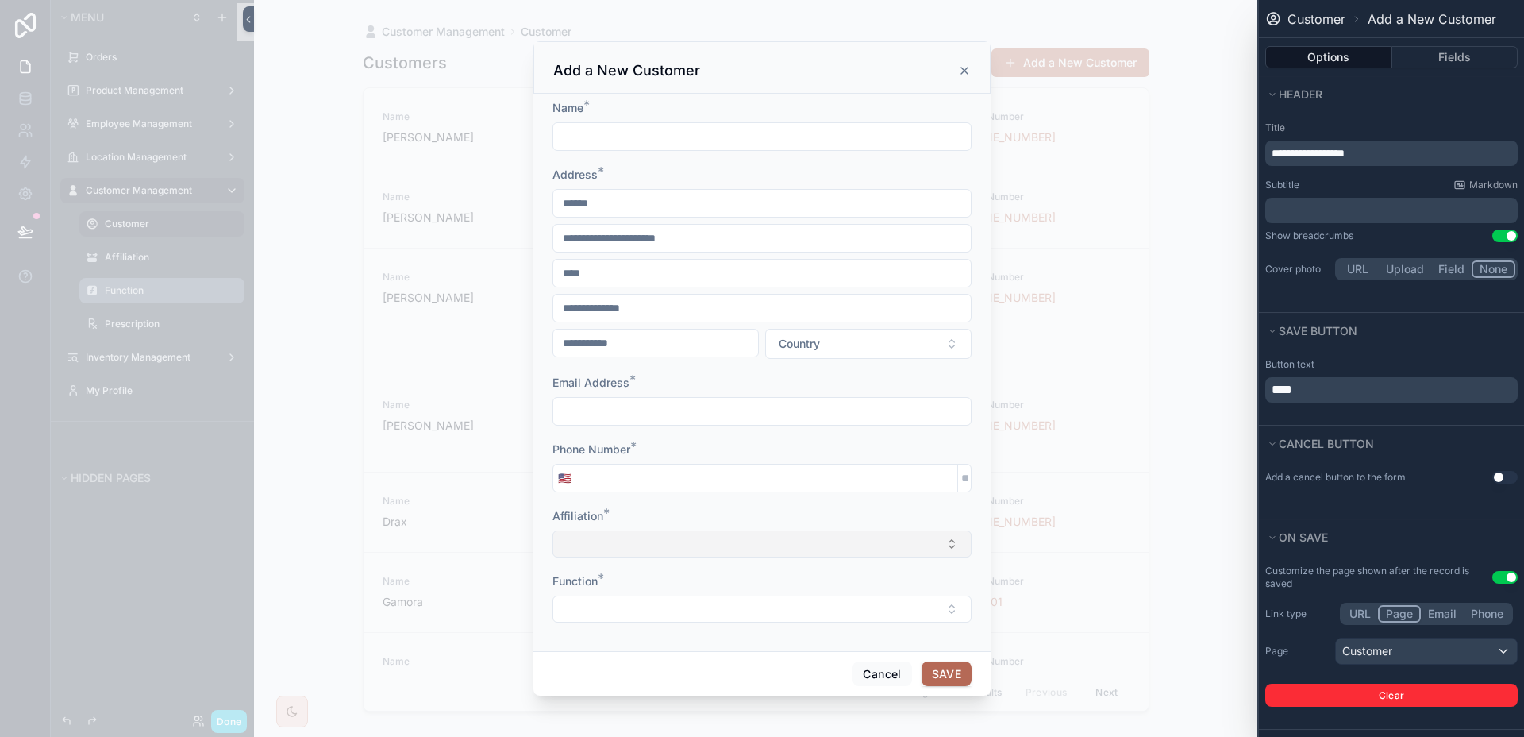
click at [723, 554] on button "Select Button" at bounding box center [762, 543] width 419 height 27
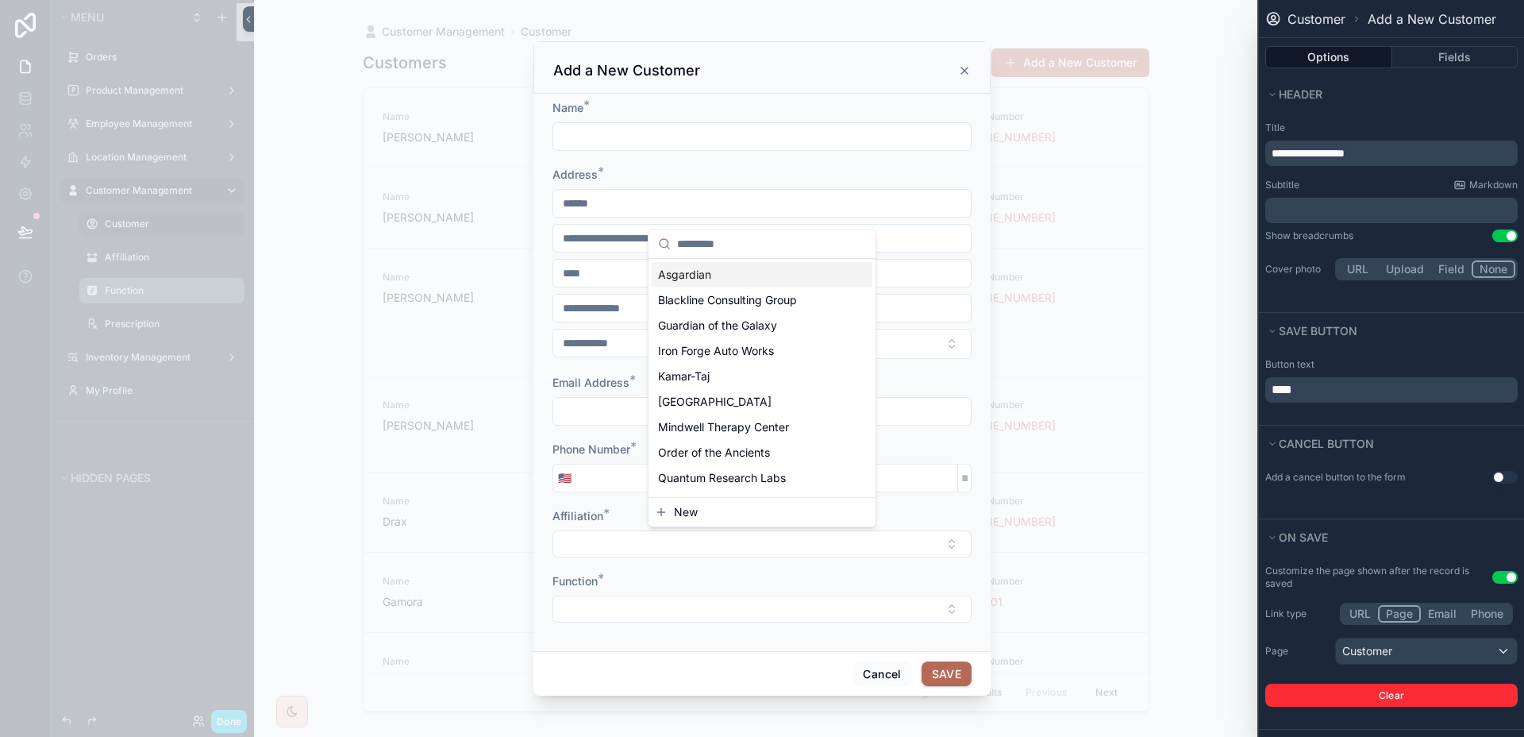
click at [719, 515] on button "New" at bounding box center [762, 512] width 214 height 16
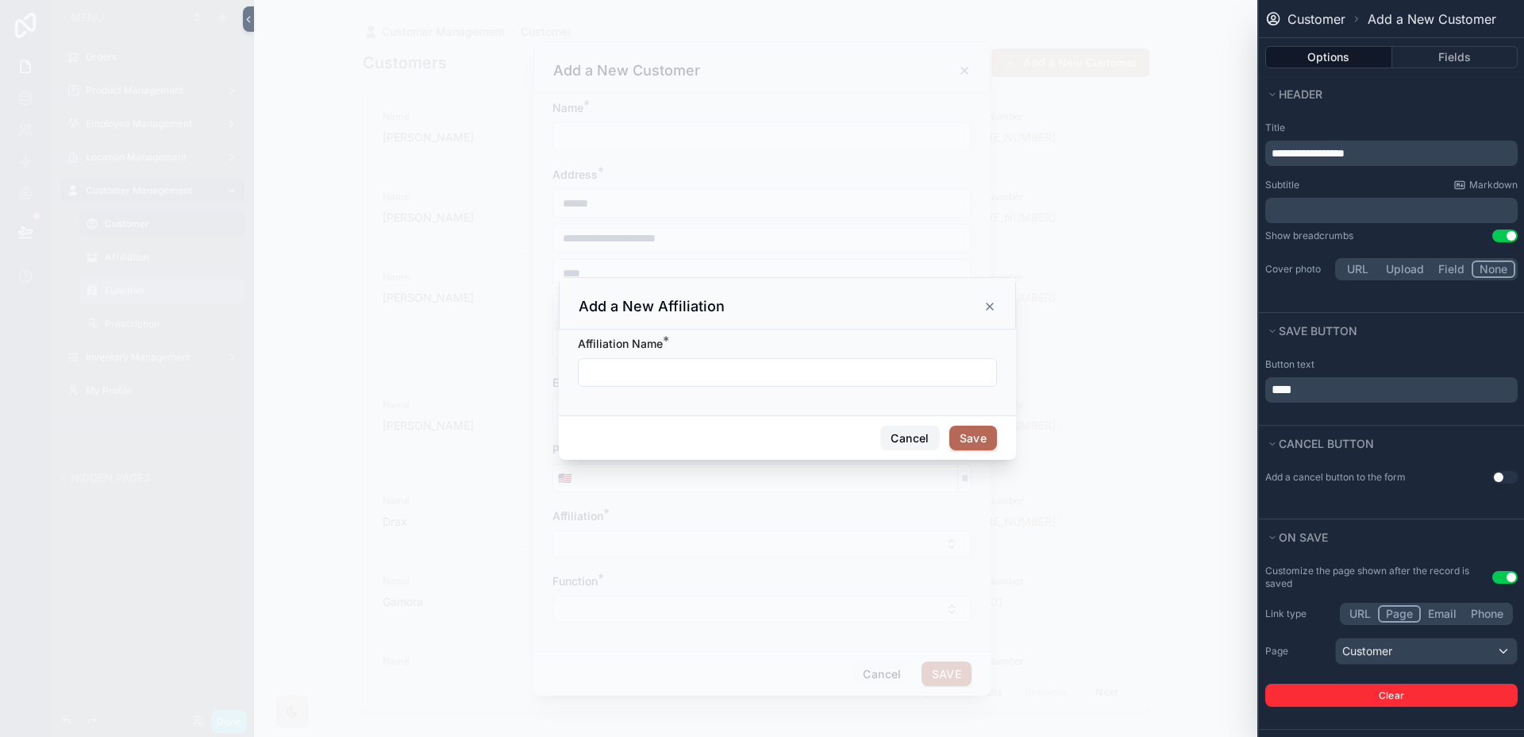
click at [900, 439] on button "Cancel" at bounding box center [909, 438] width 59 height 25
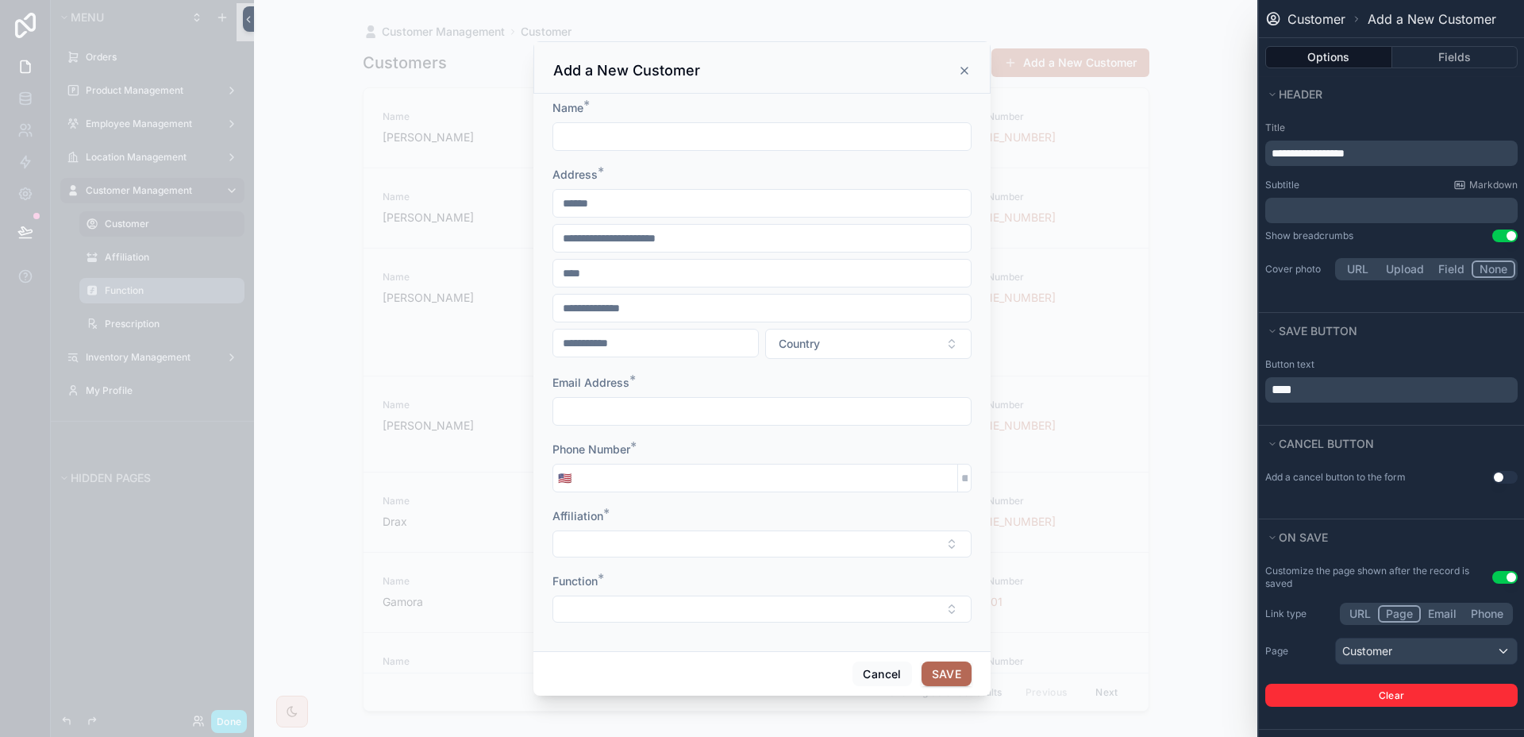
click at [970, 70] on icon "scrollable content" at bounding box center [964, 70] width 13 height 13
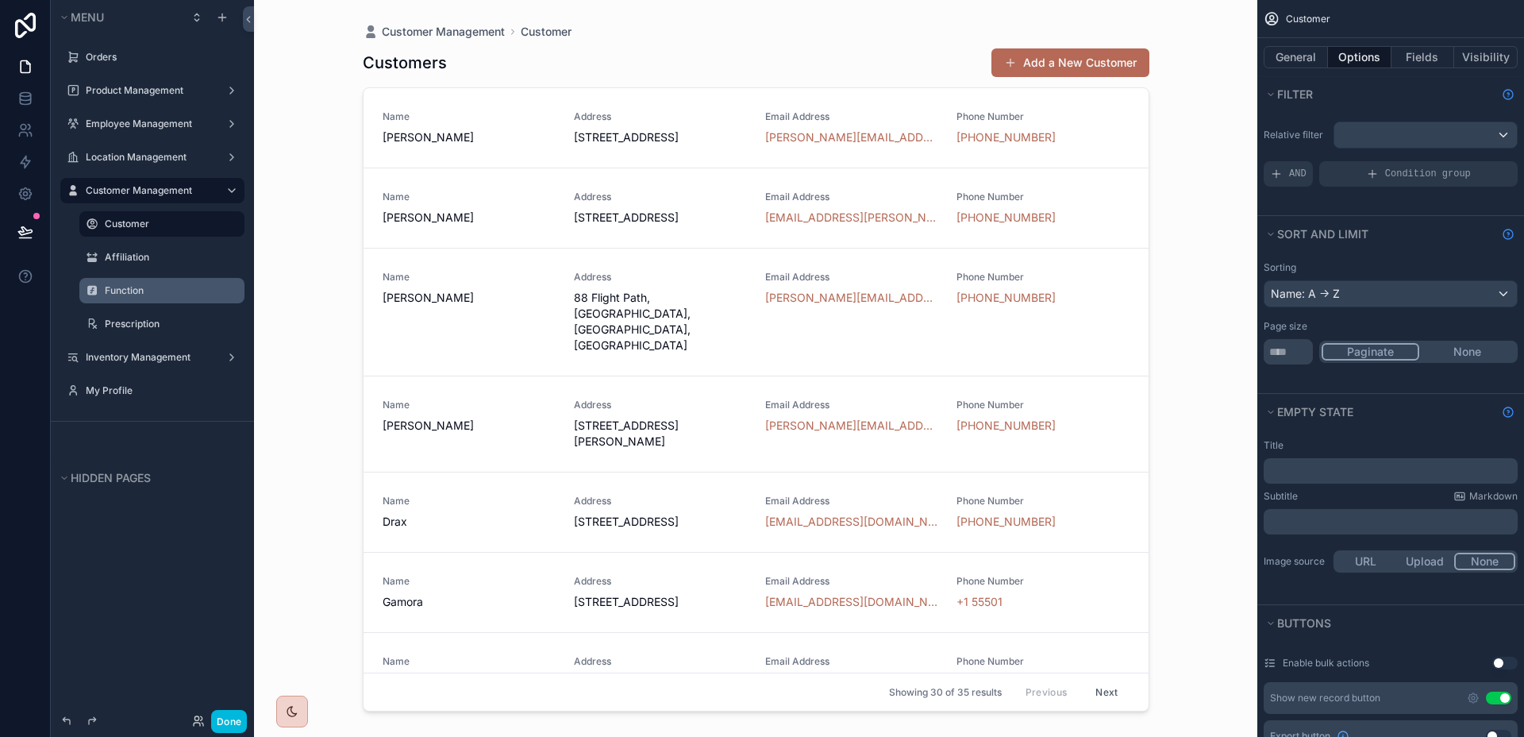
click at [135, 286] on label "Function" at bounding box center [170, 290] width 130 height 13
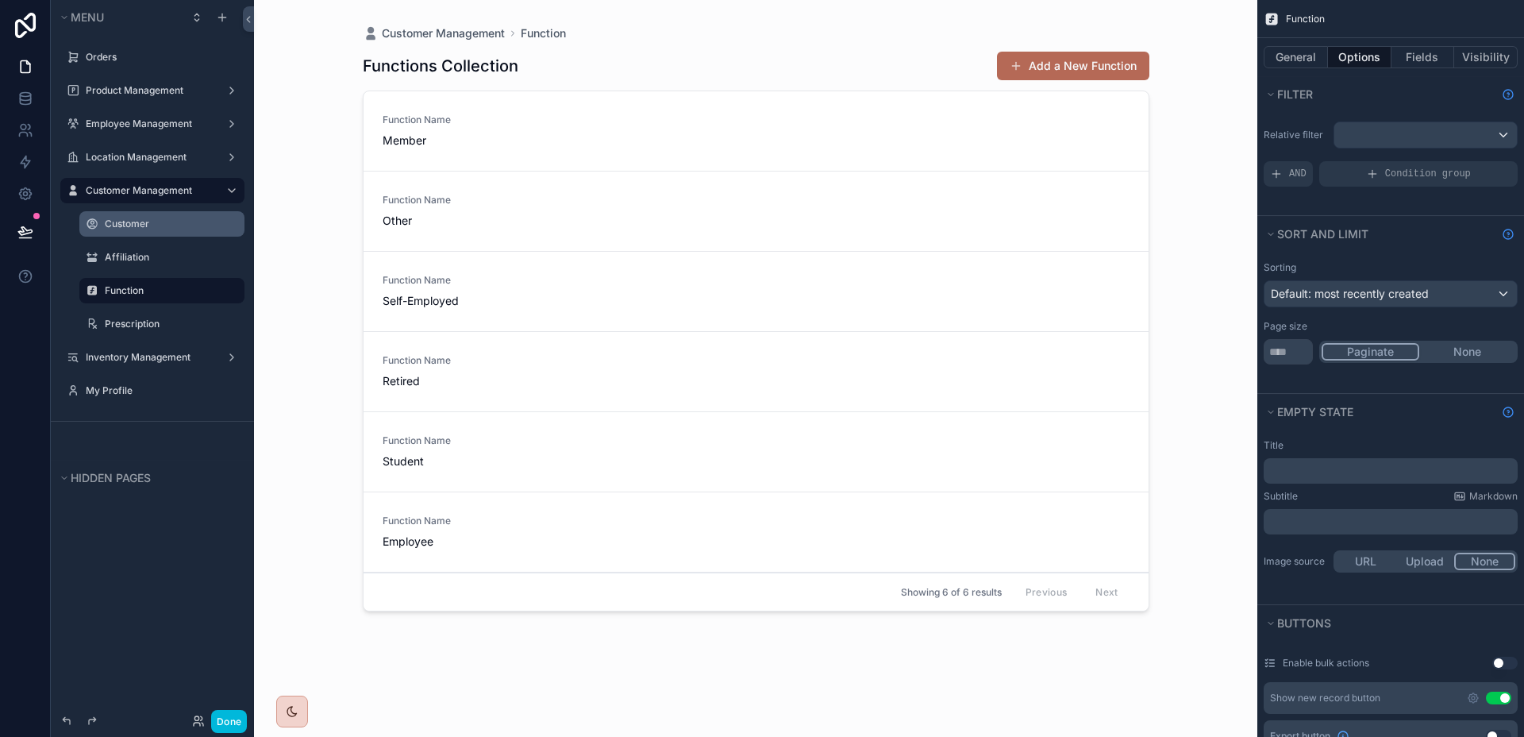
click at [129, 226] on label "Customer" at bounding box center [170, 224] width 130 height 13
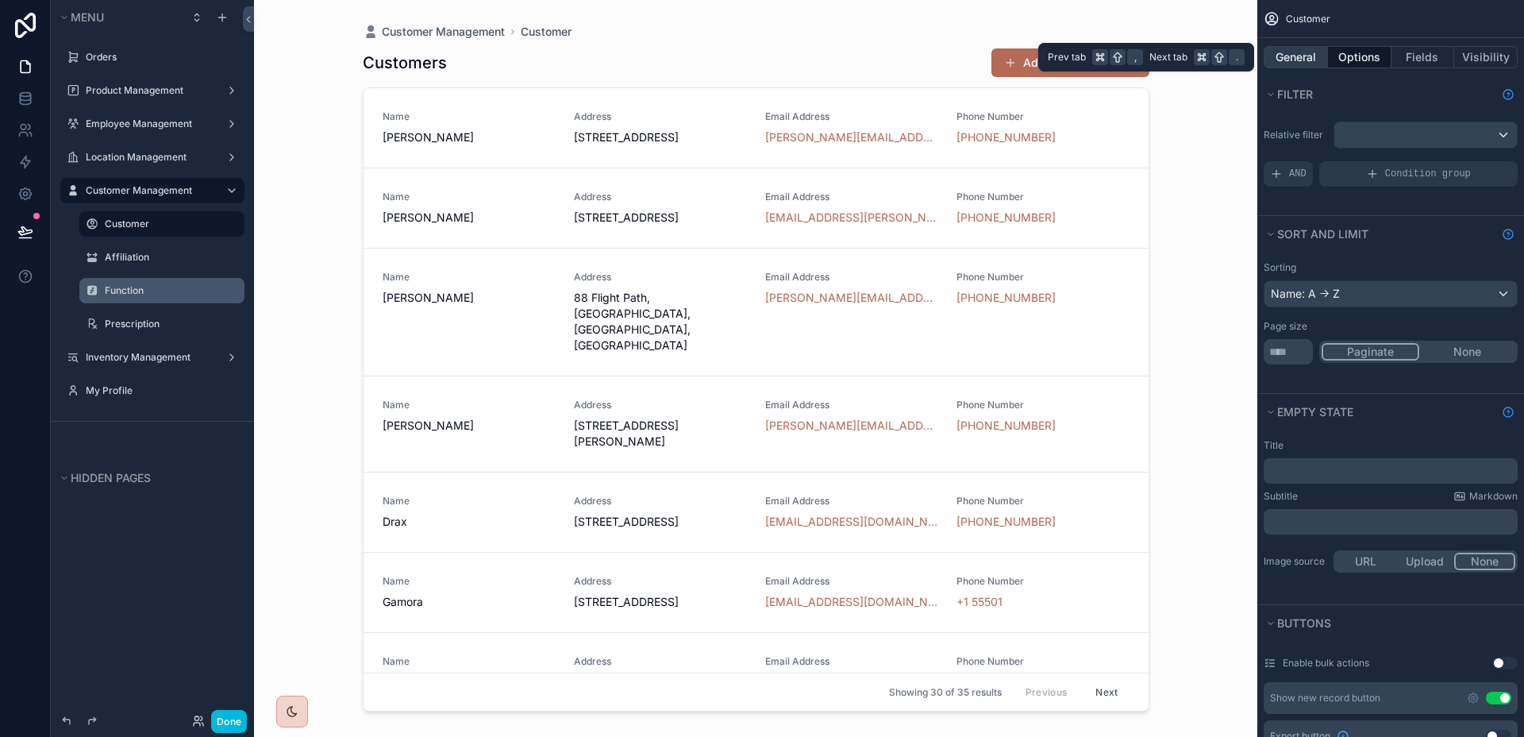
click at [1302, 52] on button "General" at bounding box center [1296, 57] width 64 height 22
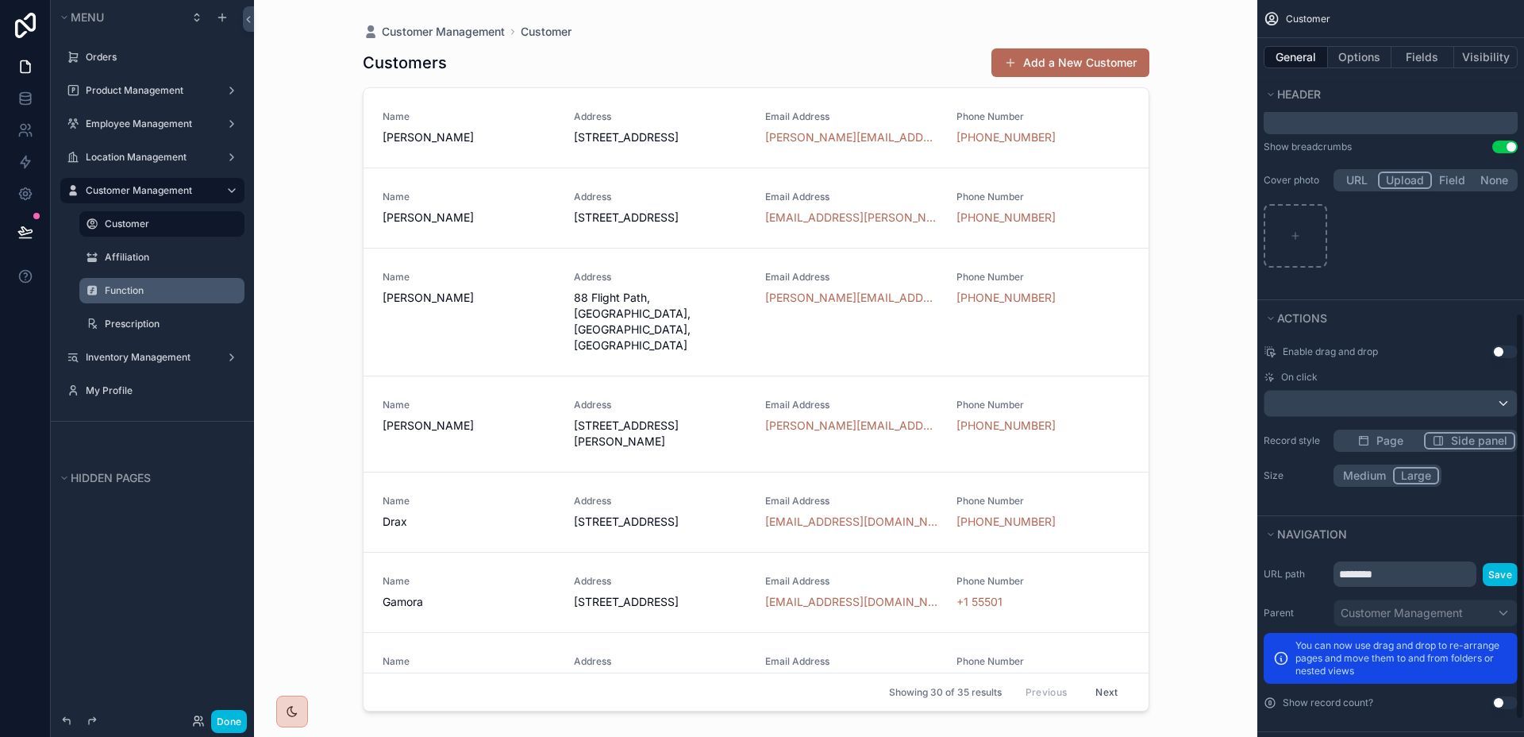
scroll to position [599, 0]
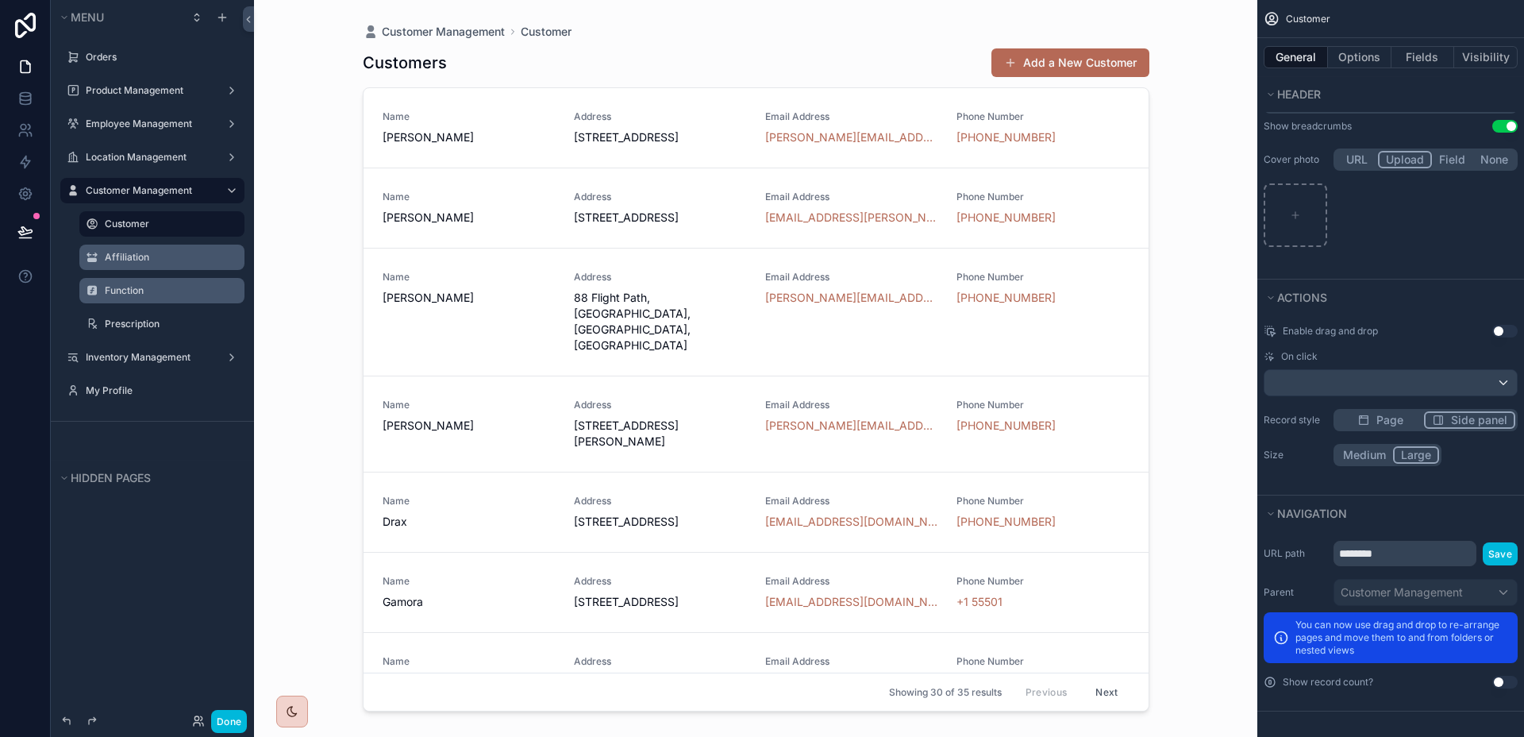
click at [142, 251] on div "Affiliation" at bounding box center [173, 257] width 137 height 13
click at [151, 230] on div "Customer" at bounding box center [173, 223] width 137 height 19
click at [1118, 71] on button "Add a New Customer" at bounding box center [1071, 62] width 158 height 29
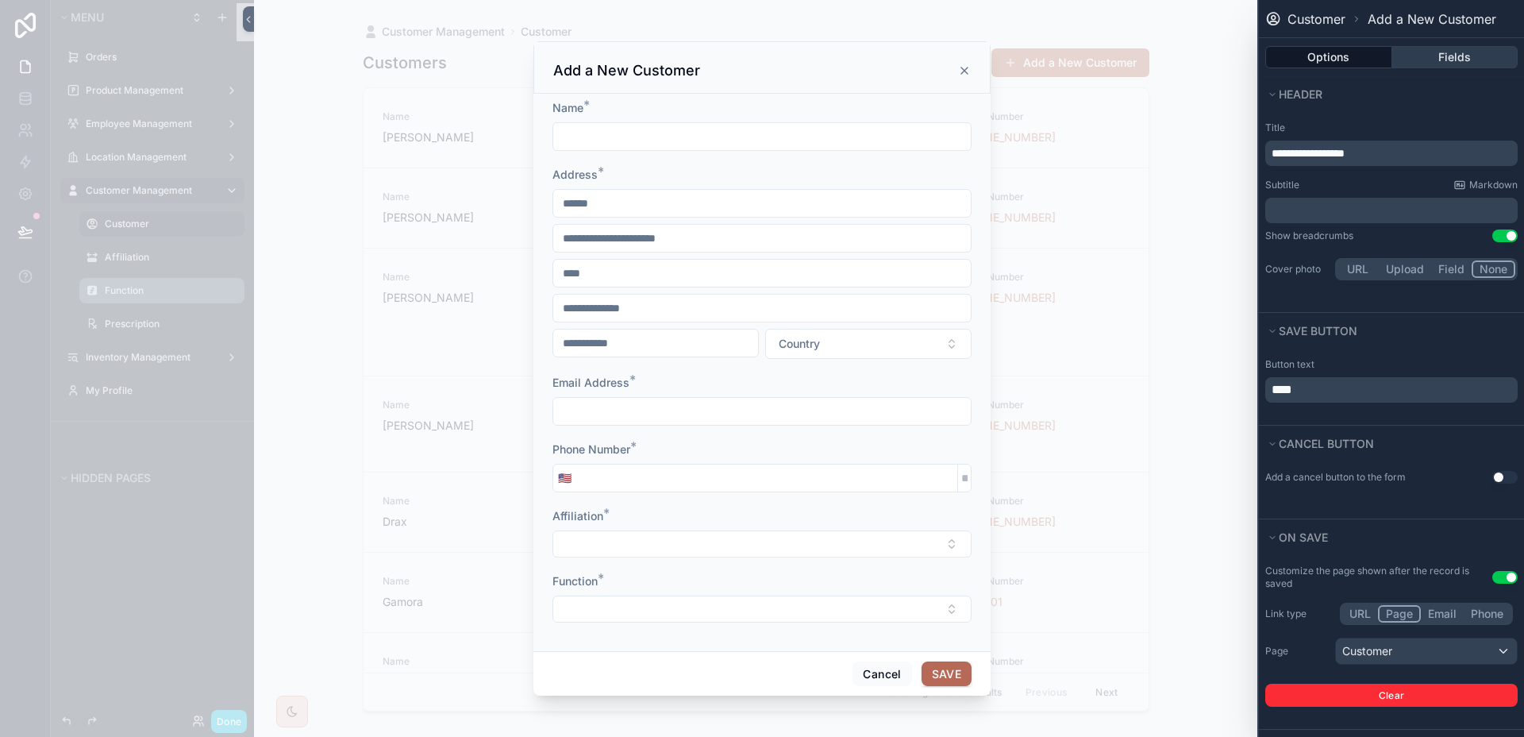
click at [1409, 57] on button "Fields" at bounding box center [1456, 57] width 126 height 22
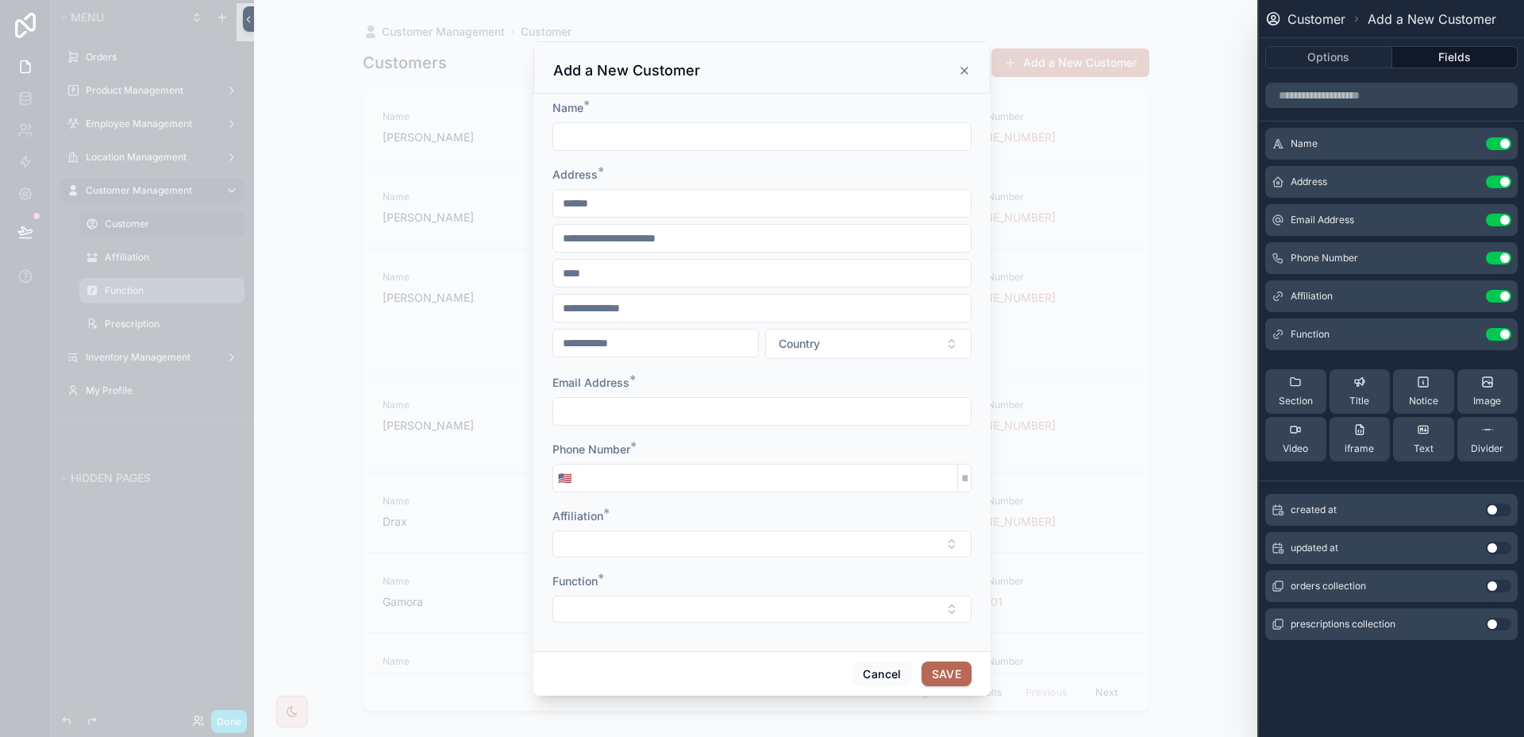
click at [0, 0] on icon at bounding box center [0, 0] width 0 height 0
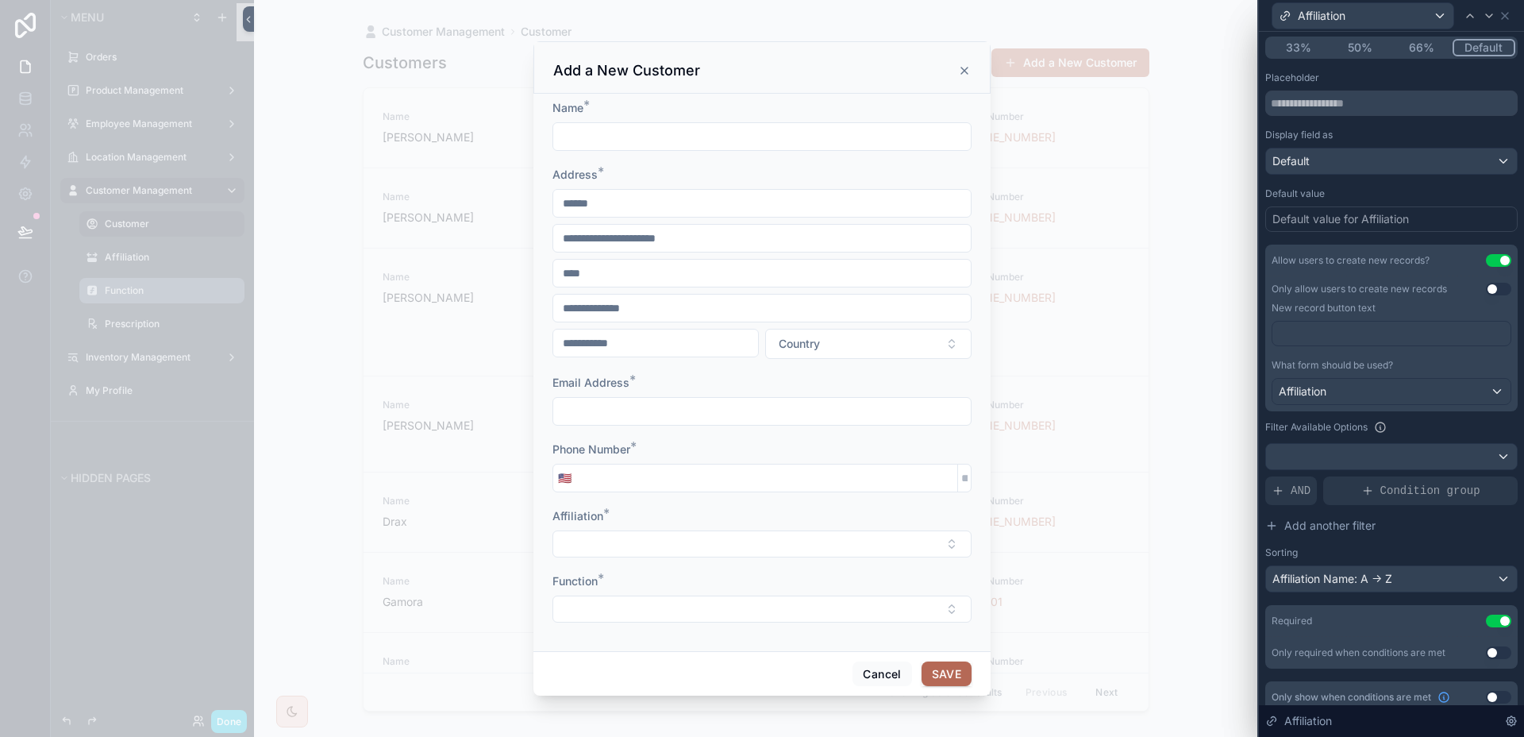
scroll to position [178, 0]
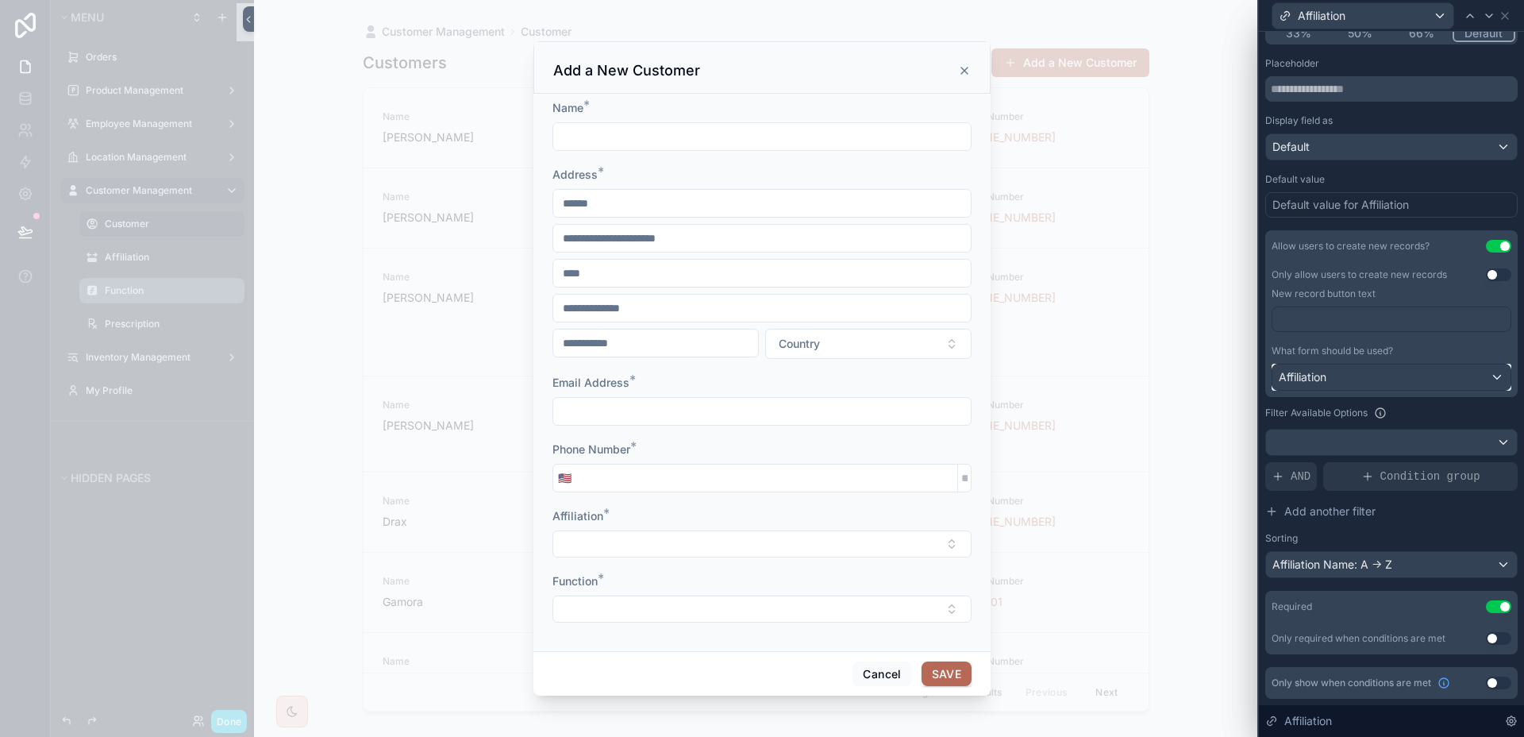
click at [1443, 388] on div "Affiliation" at bounding box center [1392, 376] width 238 height 25
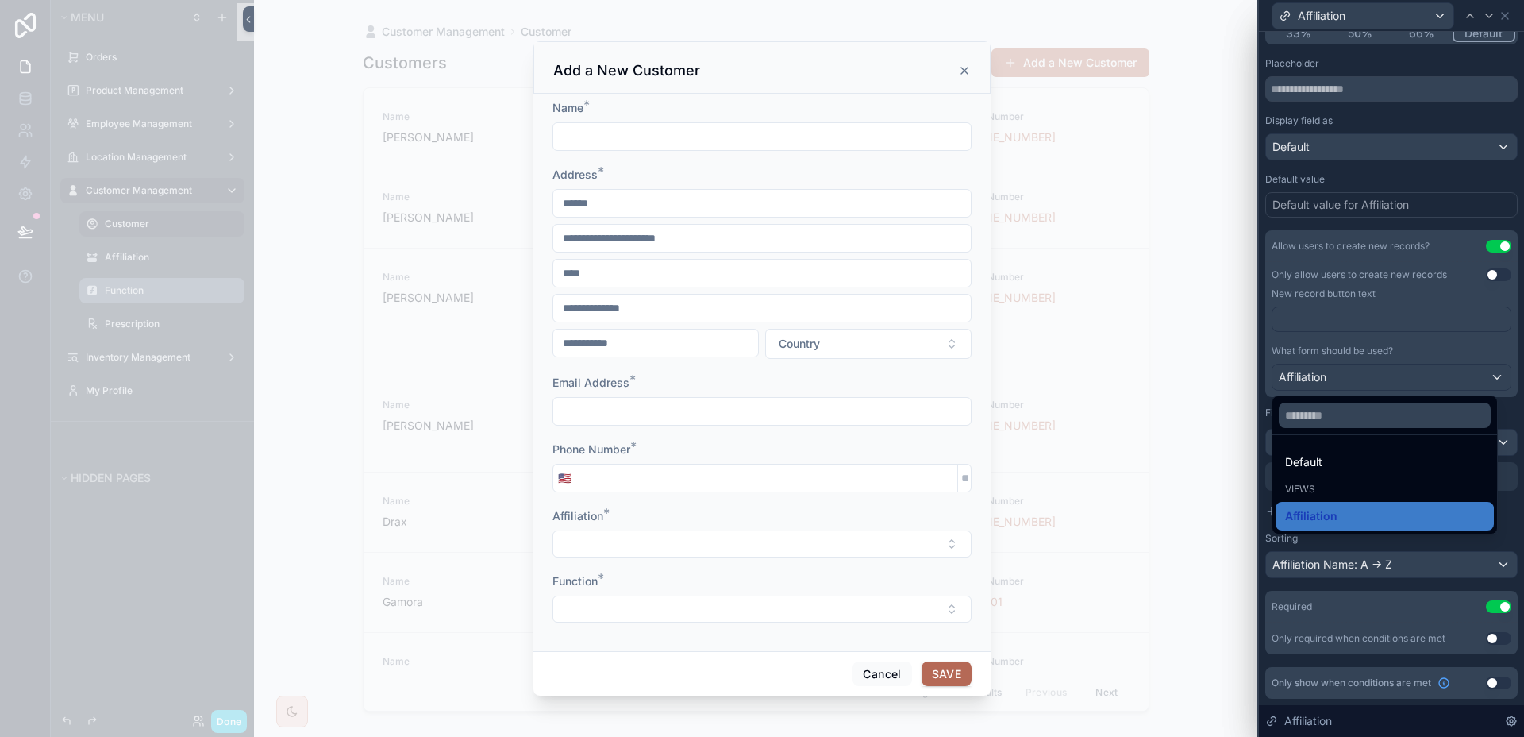
click at [1444, 387] on div at bounding box center [1391, 368] width 265 height 737
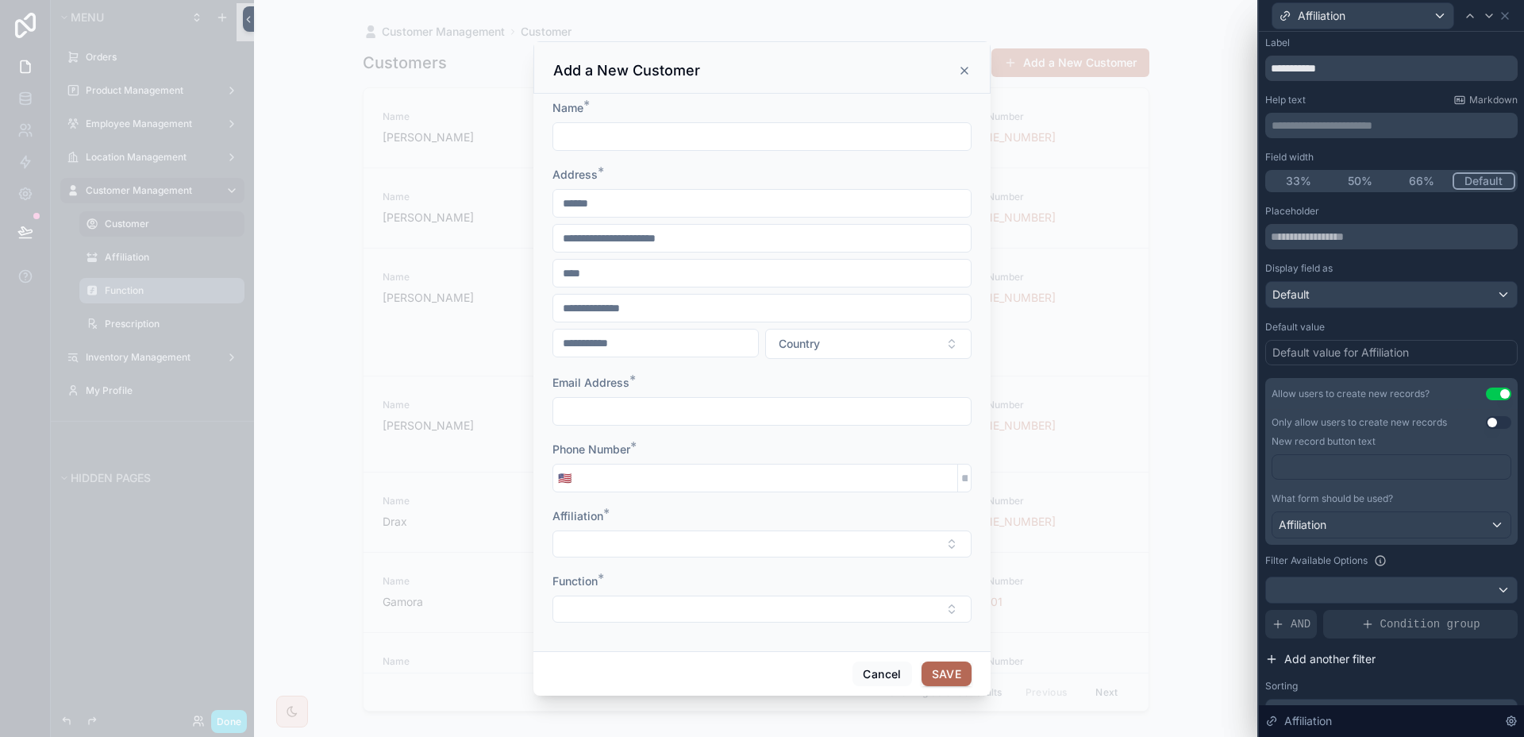
scroll to position [0, 0]
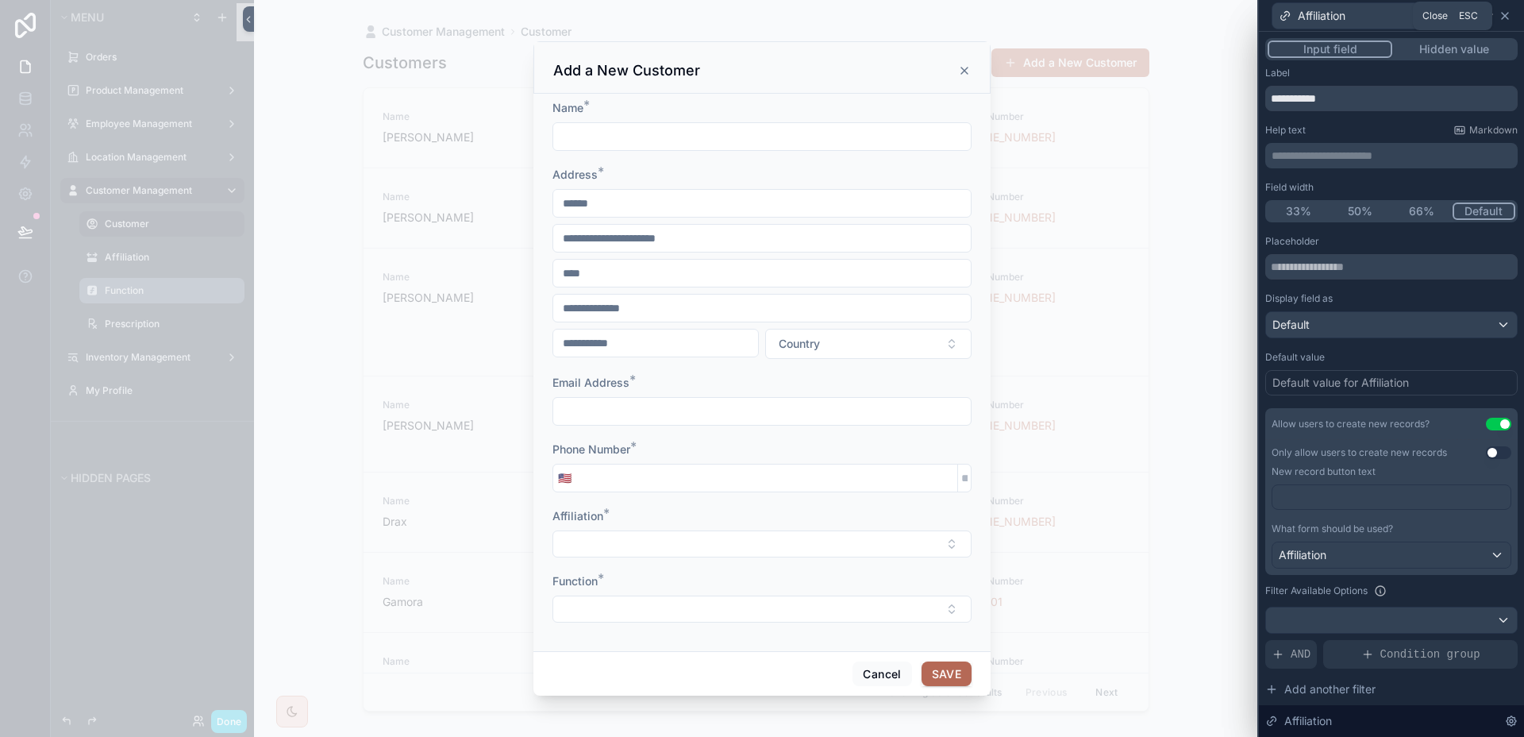
click at [1503, 10] on icon at bounding box center [1505, 16] width 13 height 13
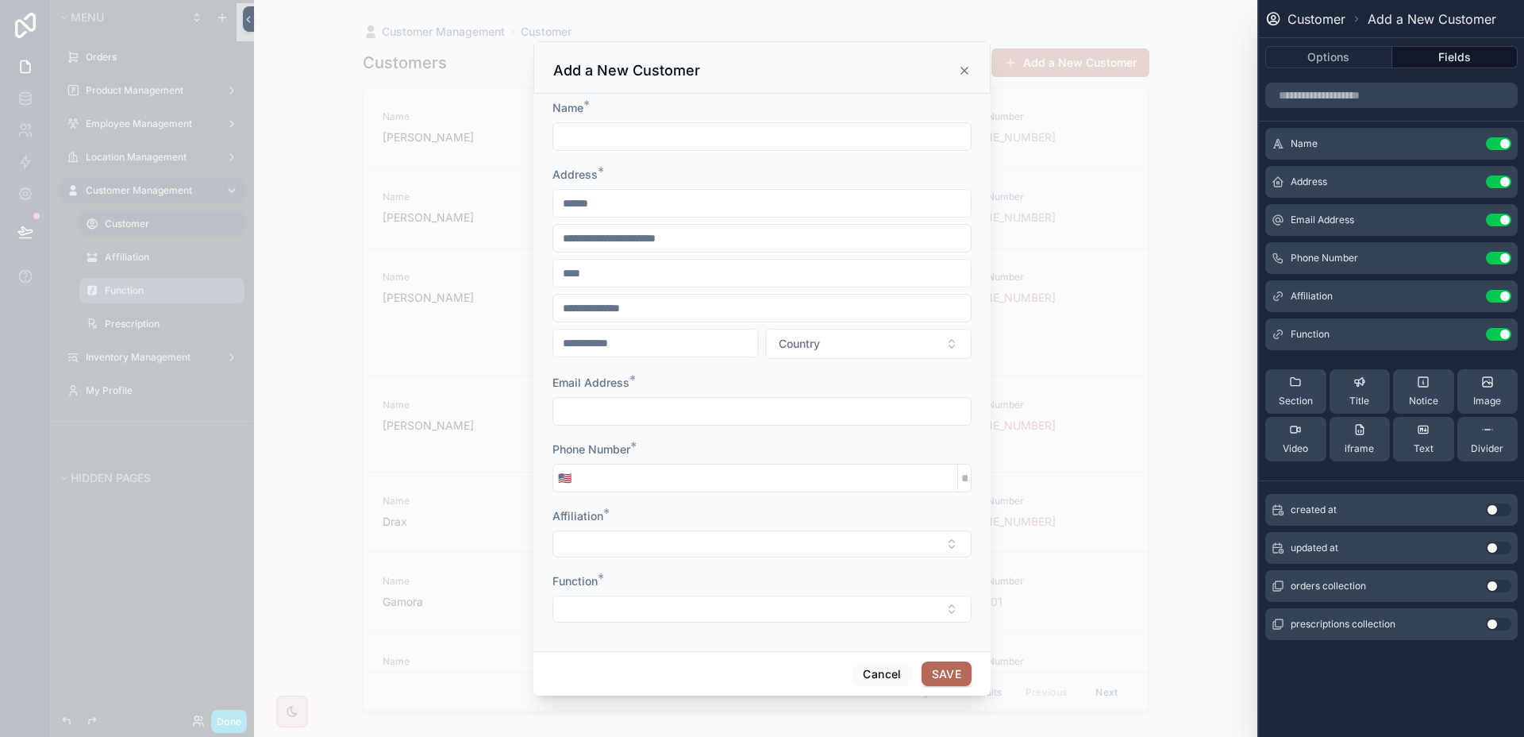
click at [0, 0] on icon at bounding box center [0, 0] width 0 height 0
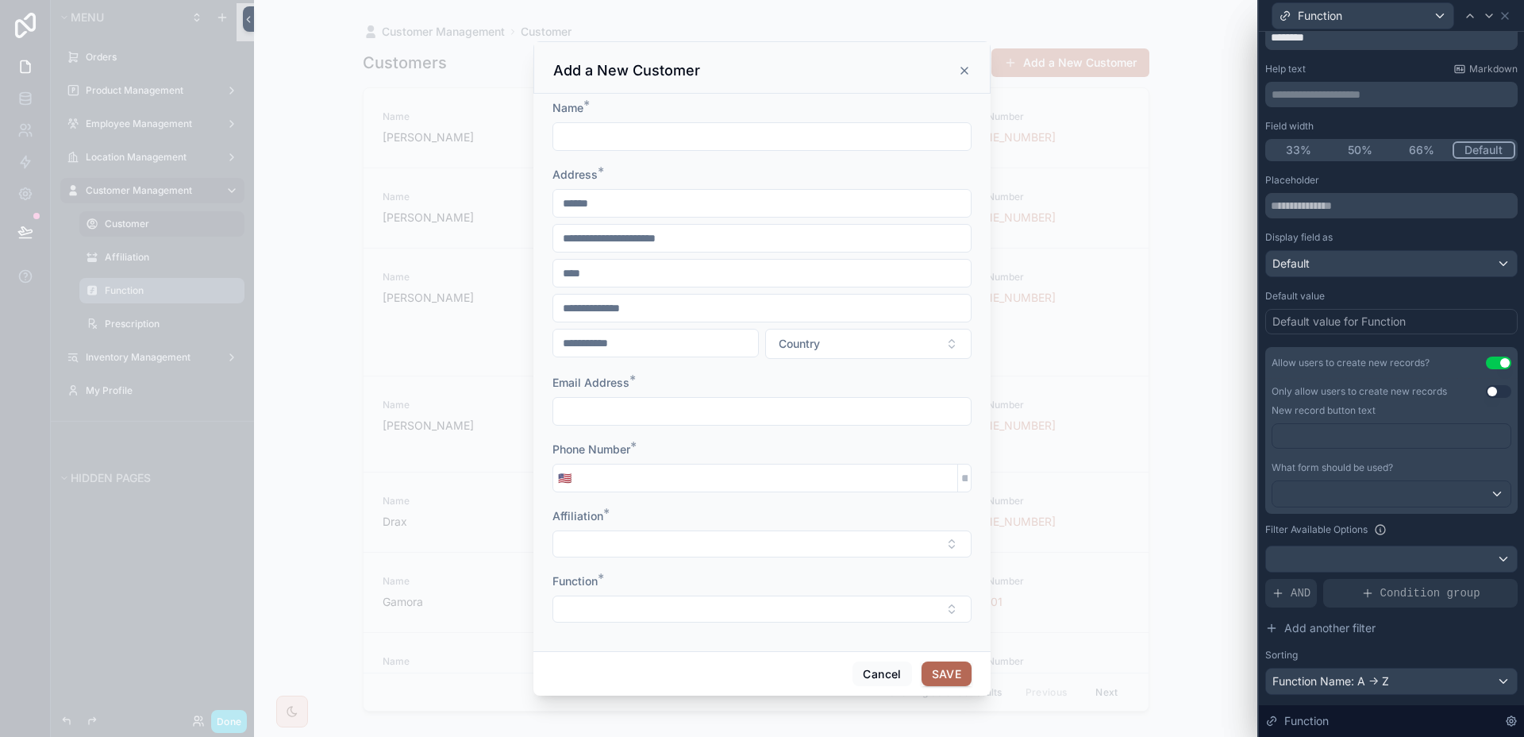
scroll to position [178, 0]
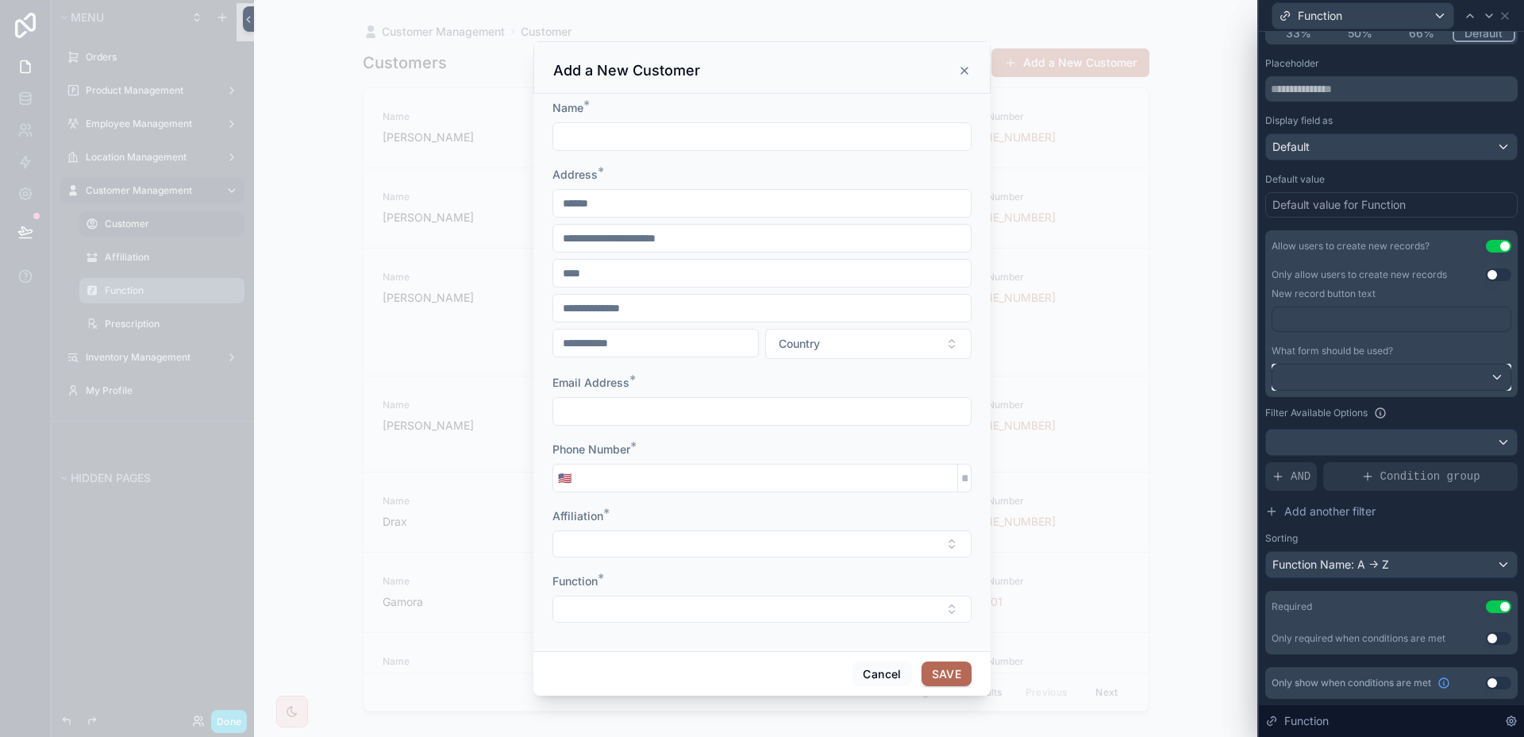
click at [1443, 382] on div at bounding box center [1392, 376] width 238 height 25
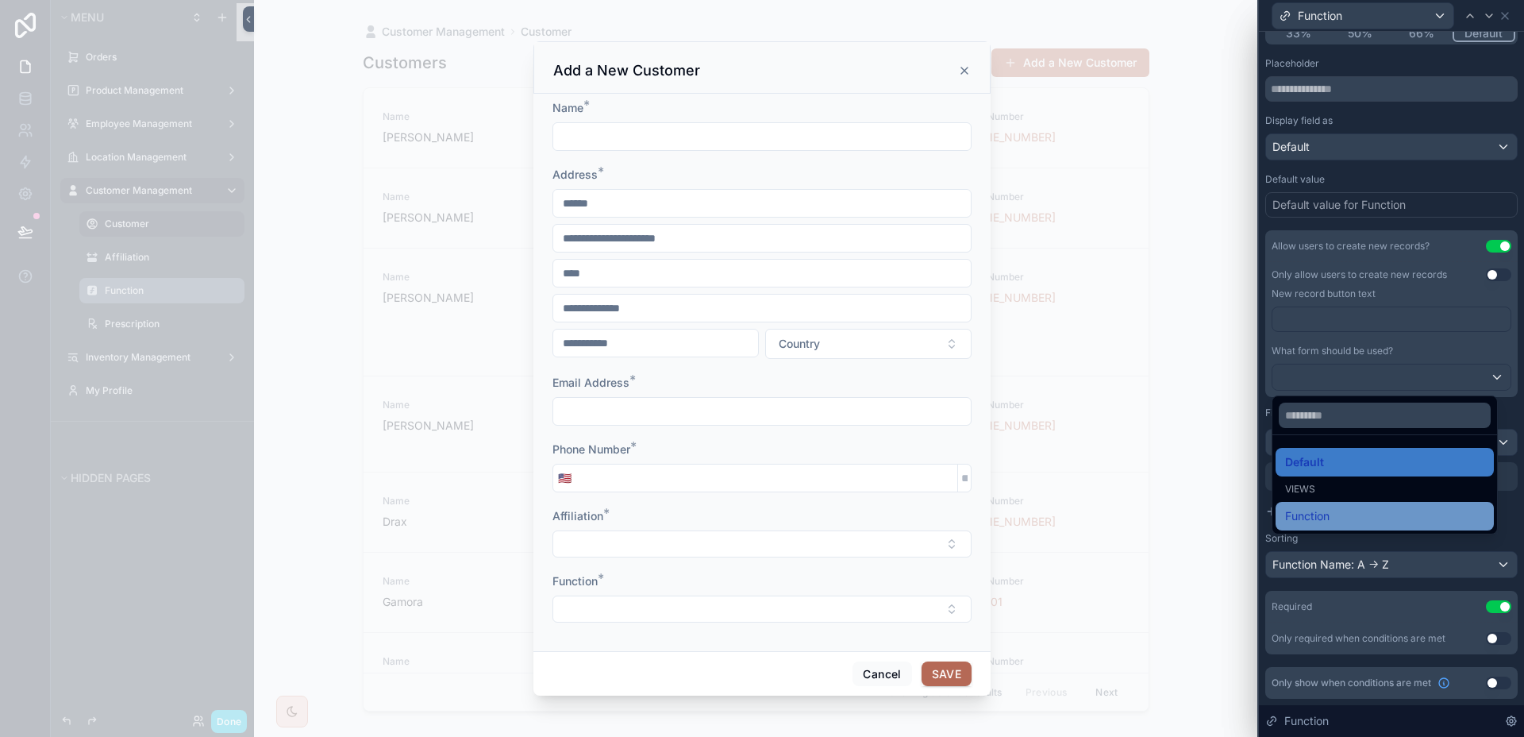
click at [1353, 513] on div "Function" at bounding box center [1384, 516] width 199 height 19
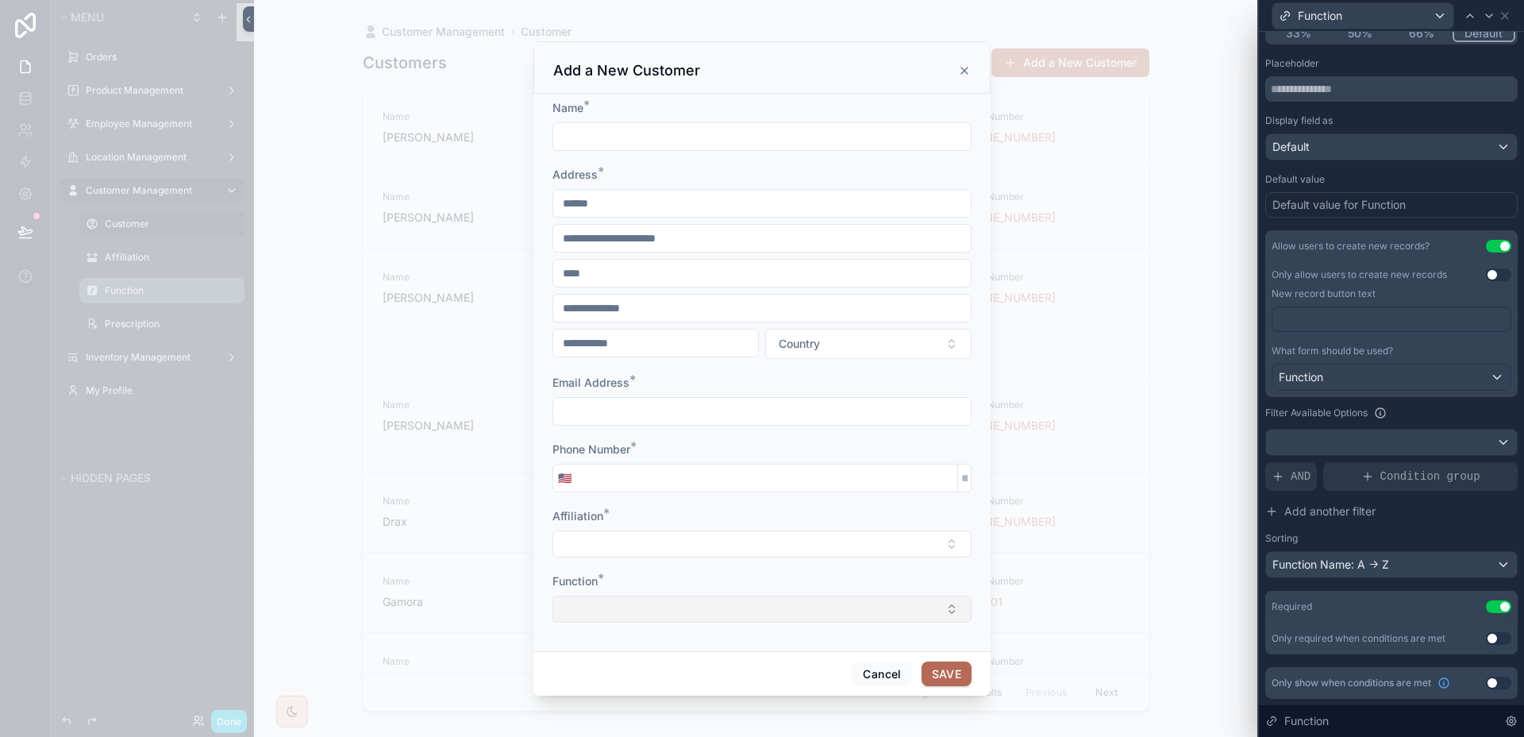
click at [788, 607] on button "Select Button" at bounding box center [762, 608] width 419 height 27
click at [709, 580] on button "New" at bounding box center [762, 577] width 214 height 16
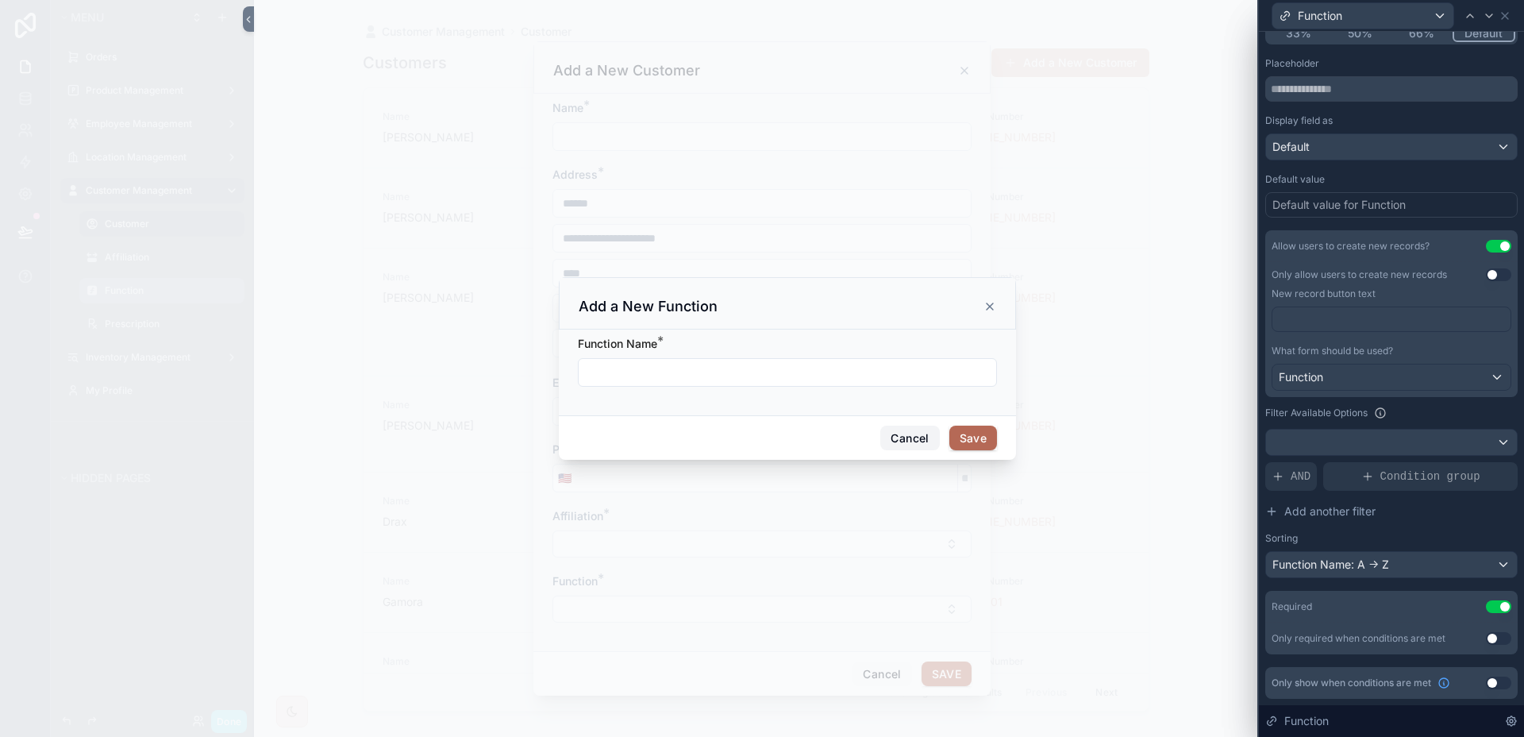
click at [901, 437] on button "Cancel" at bounding box center [909, 438] width 59 height 25
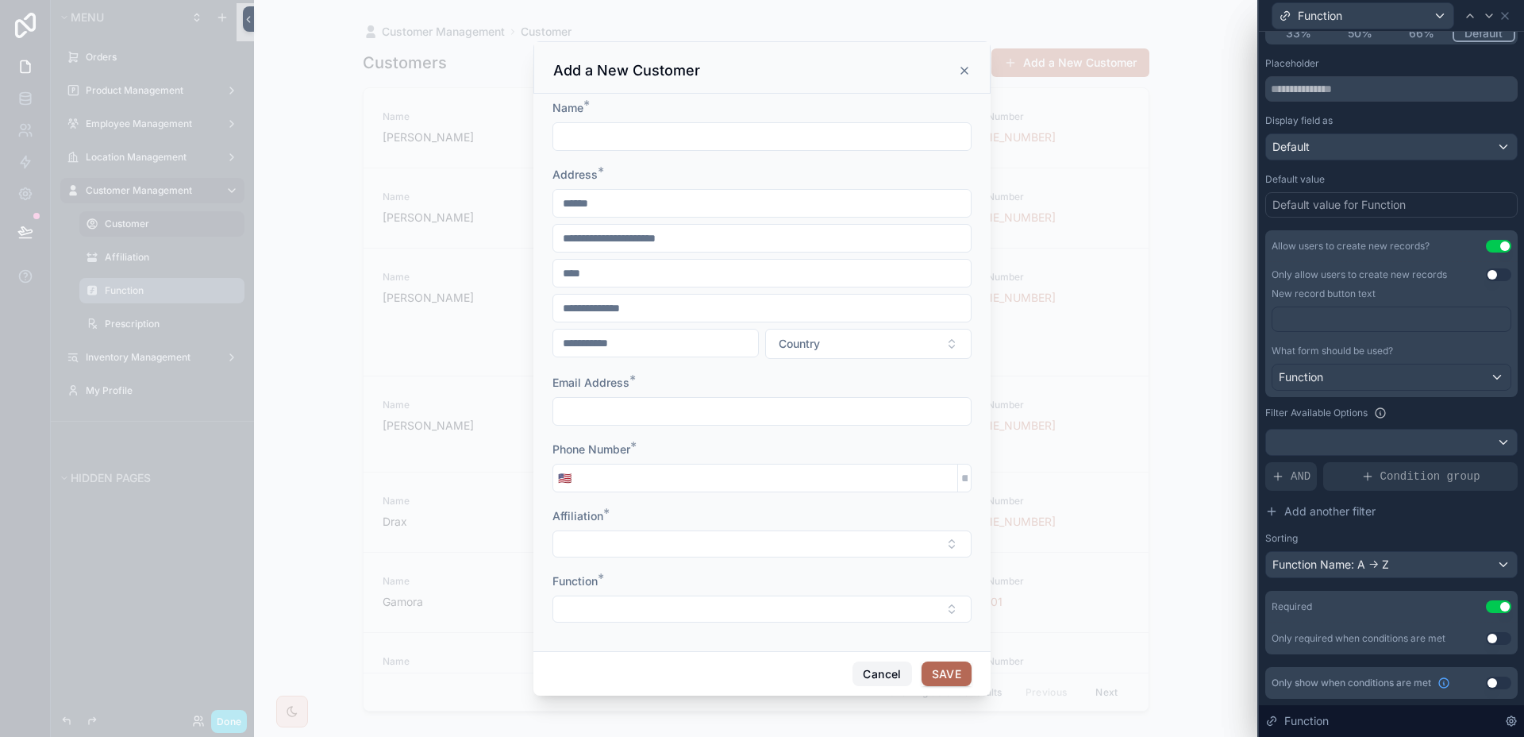
click at [884, 674] on button "Cancel" at bounding box center [882, 673] width 59 height 25
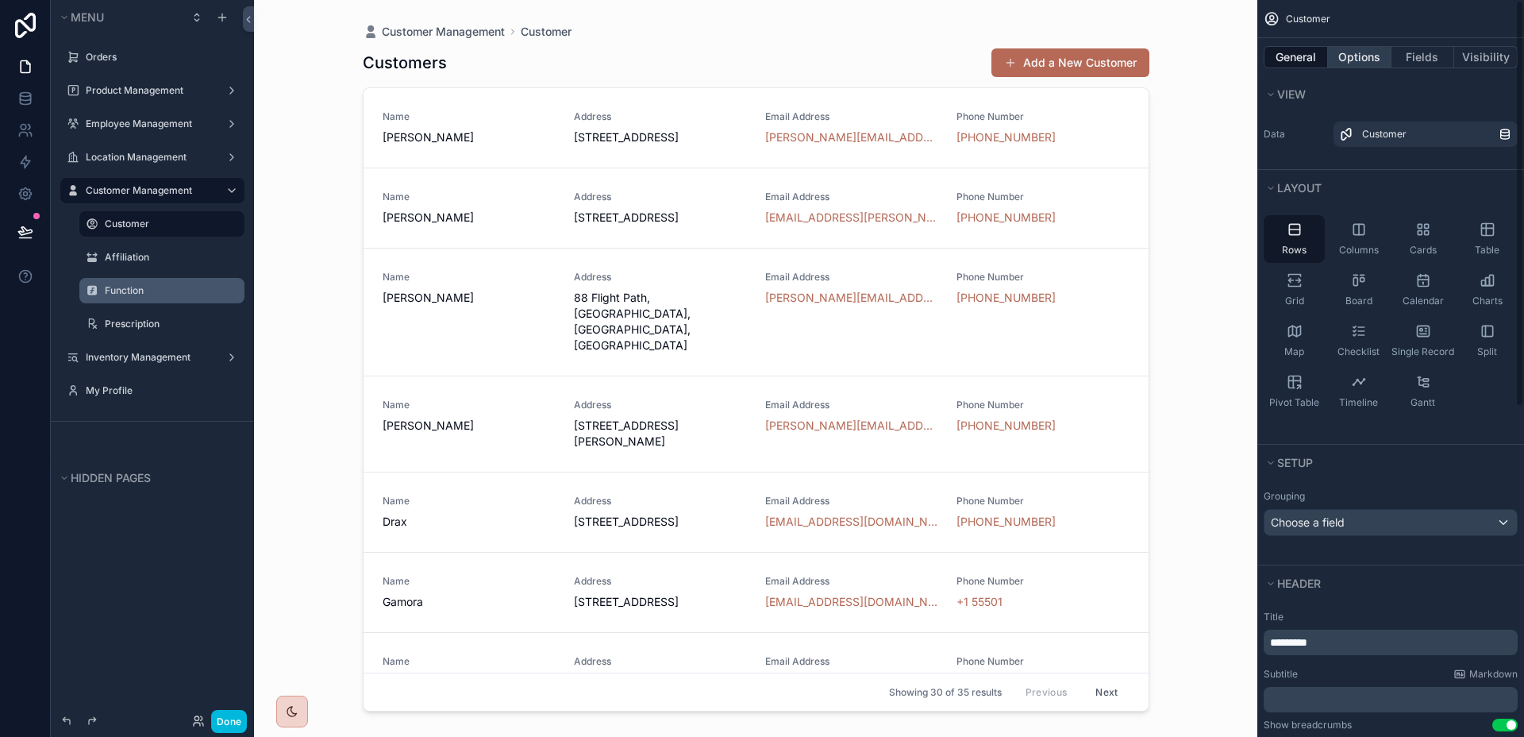
click at [1372, 61] on button "Options" at bounding box center [1360, 57] width 64 height 22
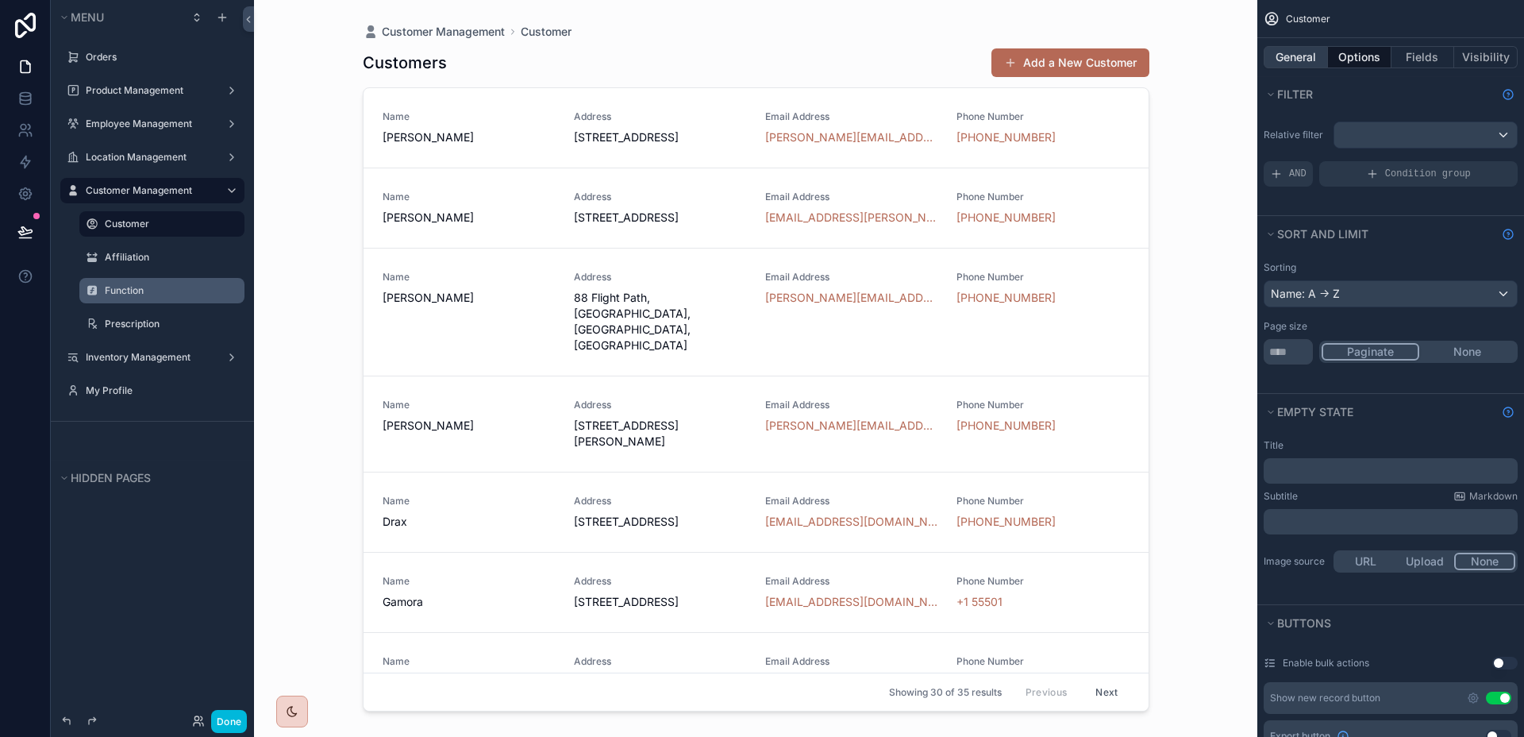
click at [1325, 63] on button "General" at bounding box center [1296, 57] width 64 height 22
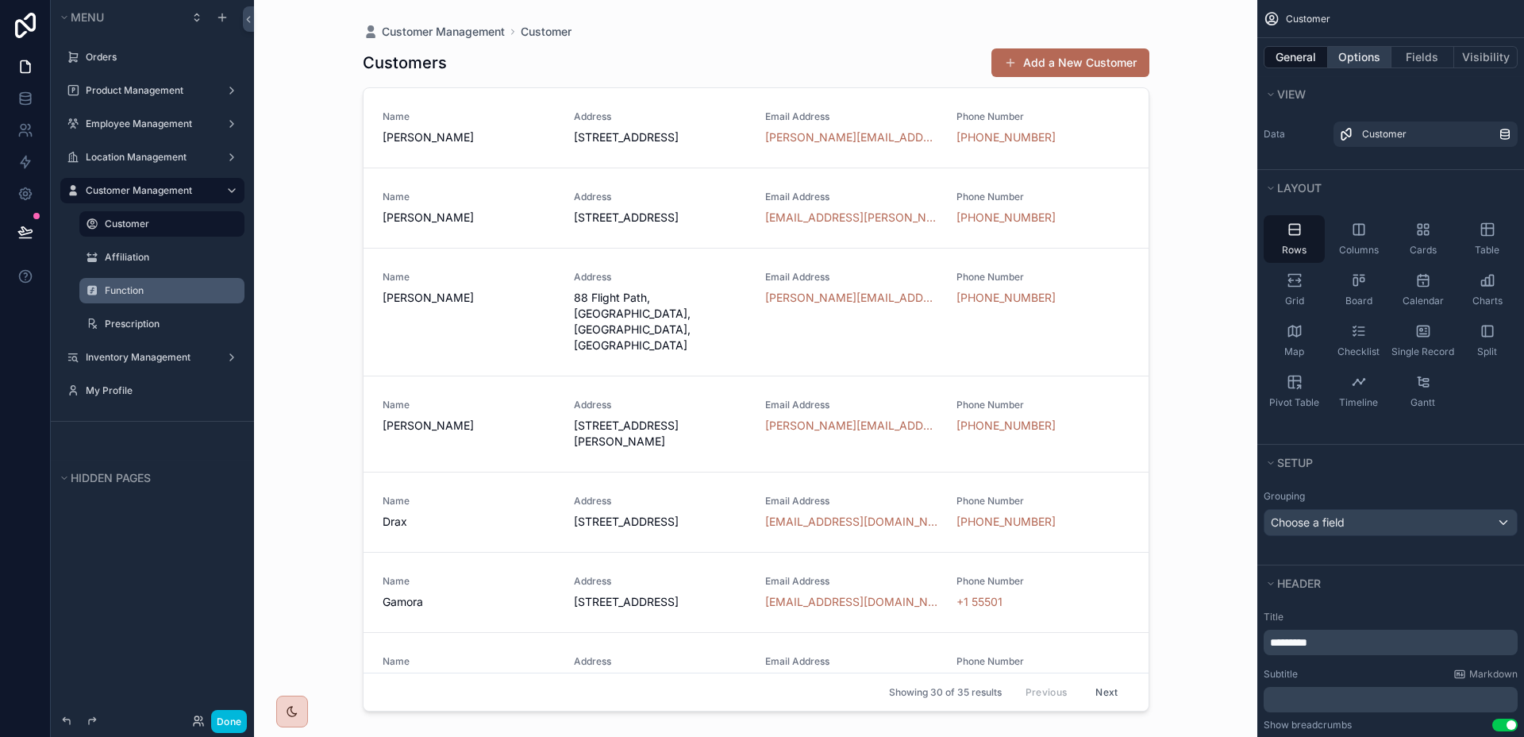
click at [1363, 64] on button "Options" at bounding box center [1360, 57] width 64 height 22
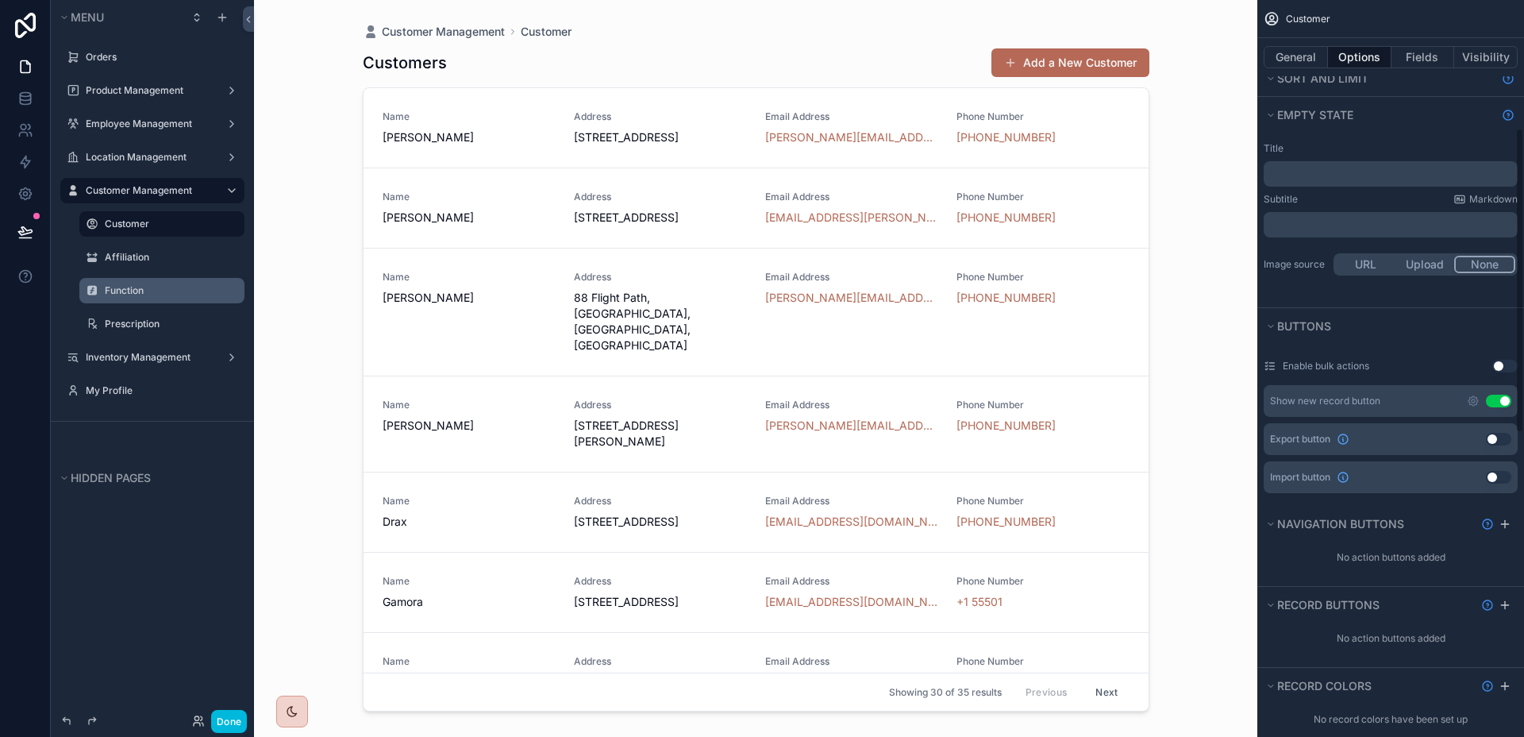
scroll to position [433, 0]
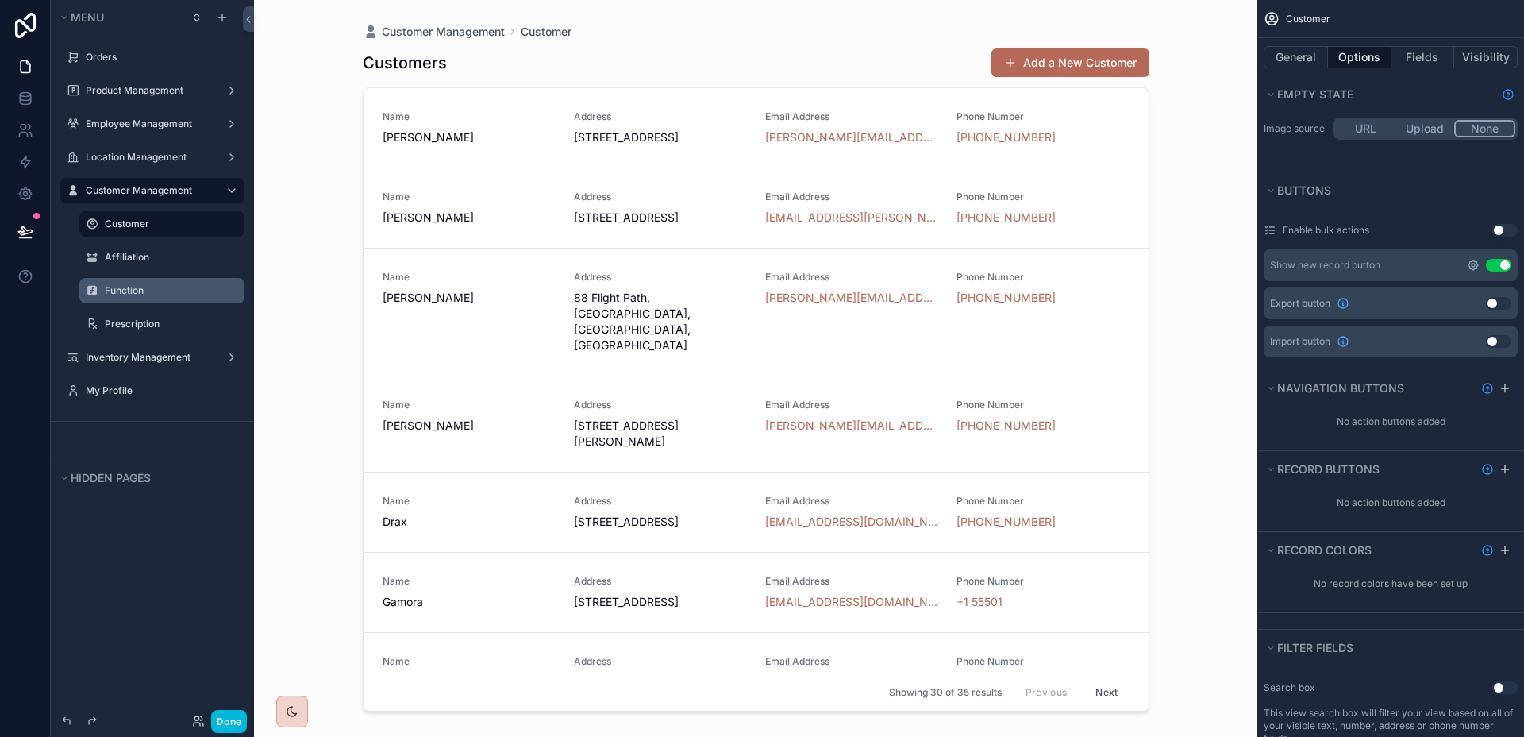
click at [1470, 263] on icon "scrollable content" at bounding box center [1473, 265] width 13 height 13
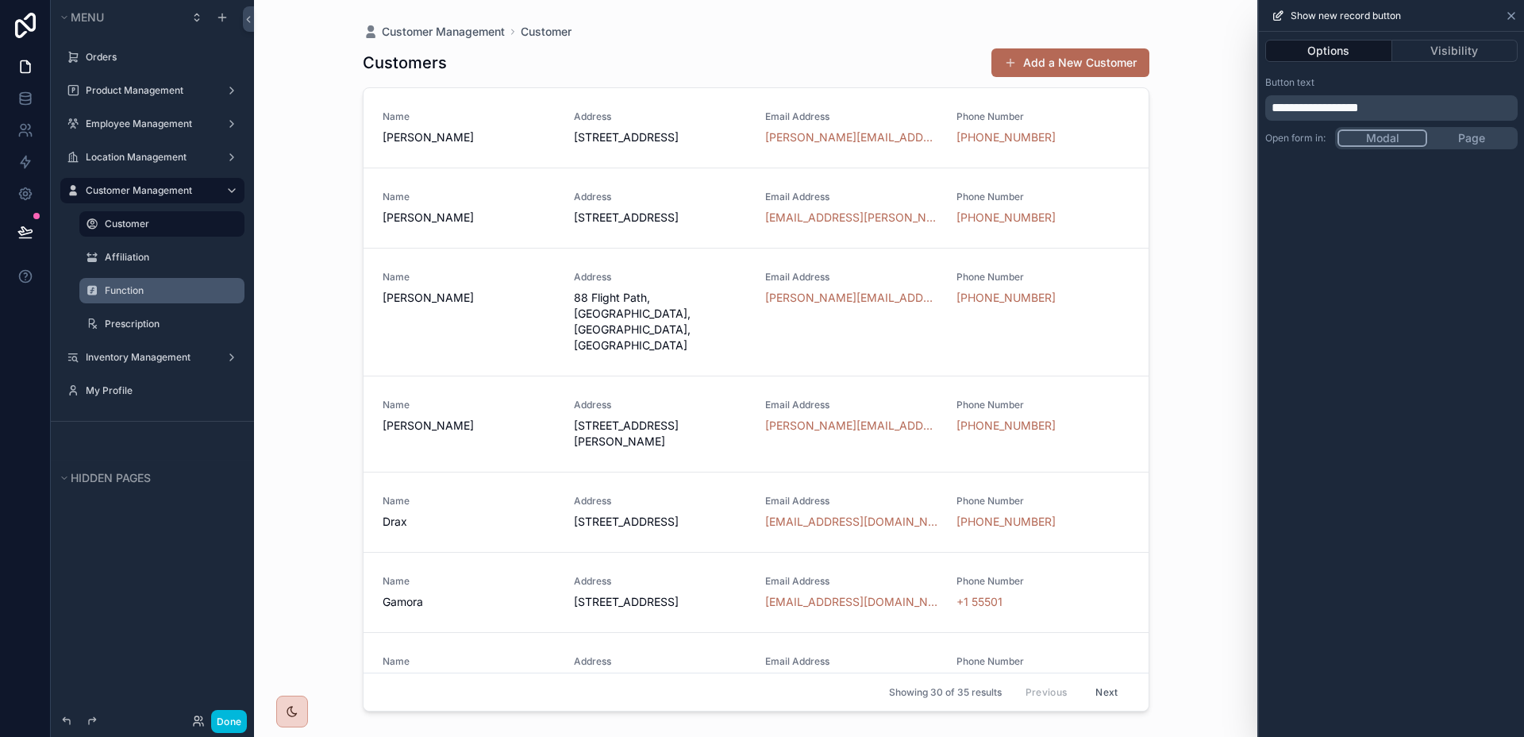
click at [1509, 14] on icon at bounding box center [1511, 16] width 13 height 13
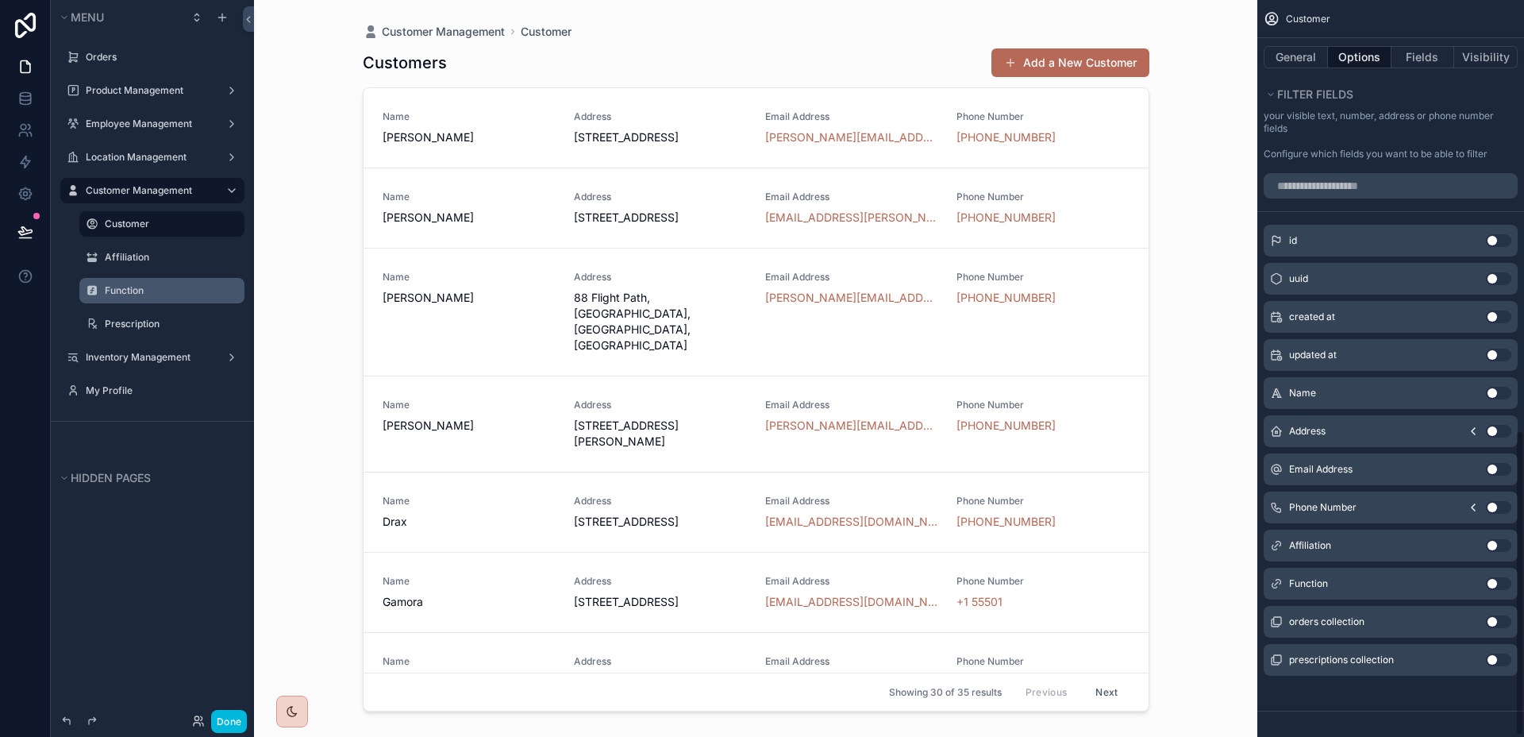
scroll to position [842, 0]
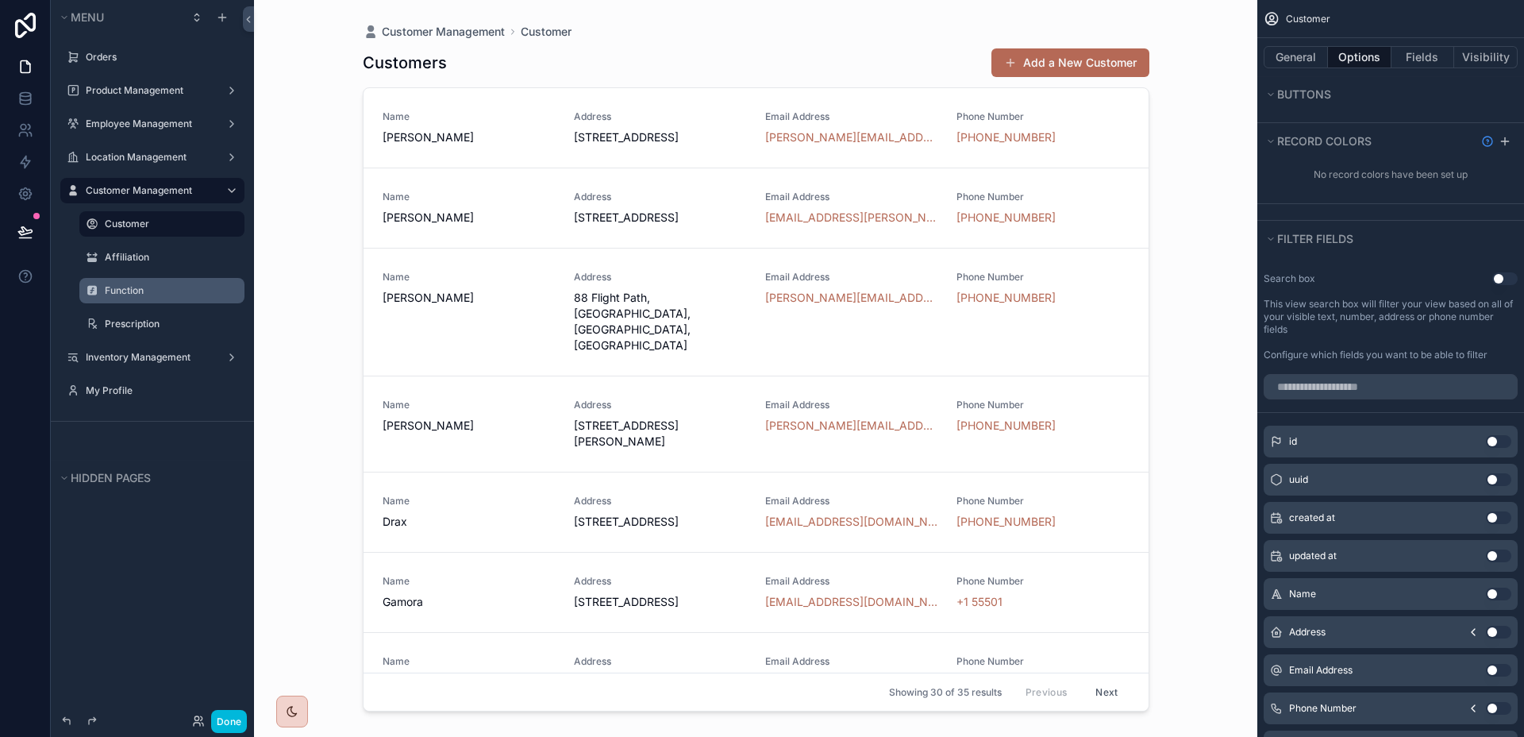
click at [1504, 274] on button "Use setting" at bounding box center [1505, 278] width 25 height 13
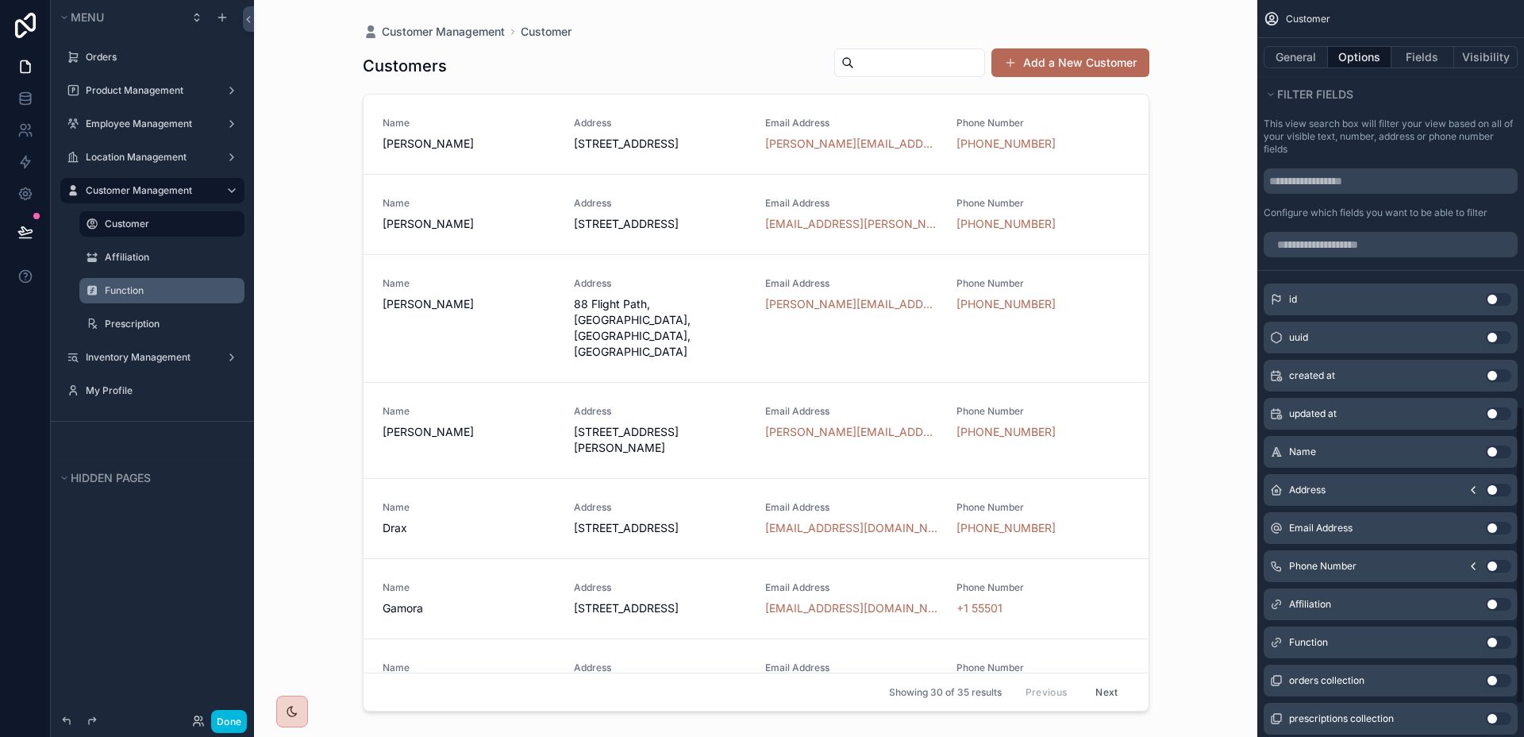
scroll to position [1030, 0]
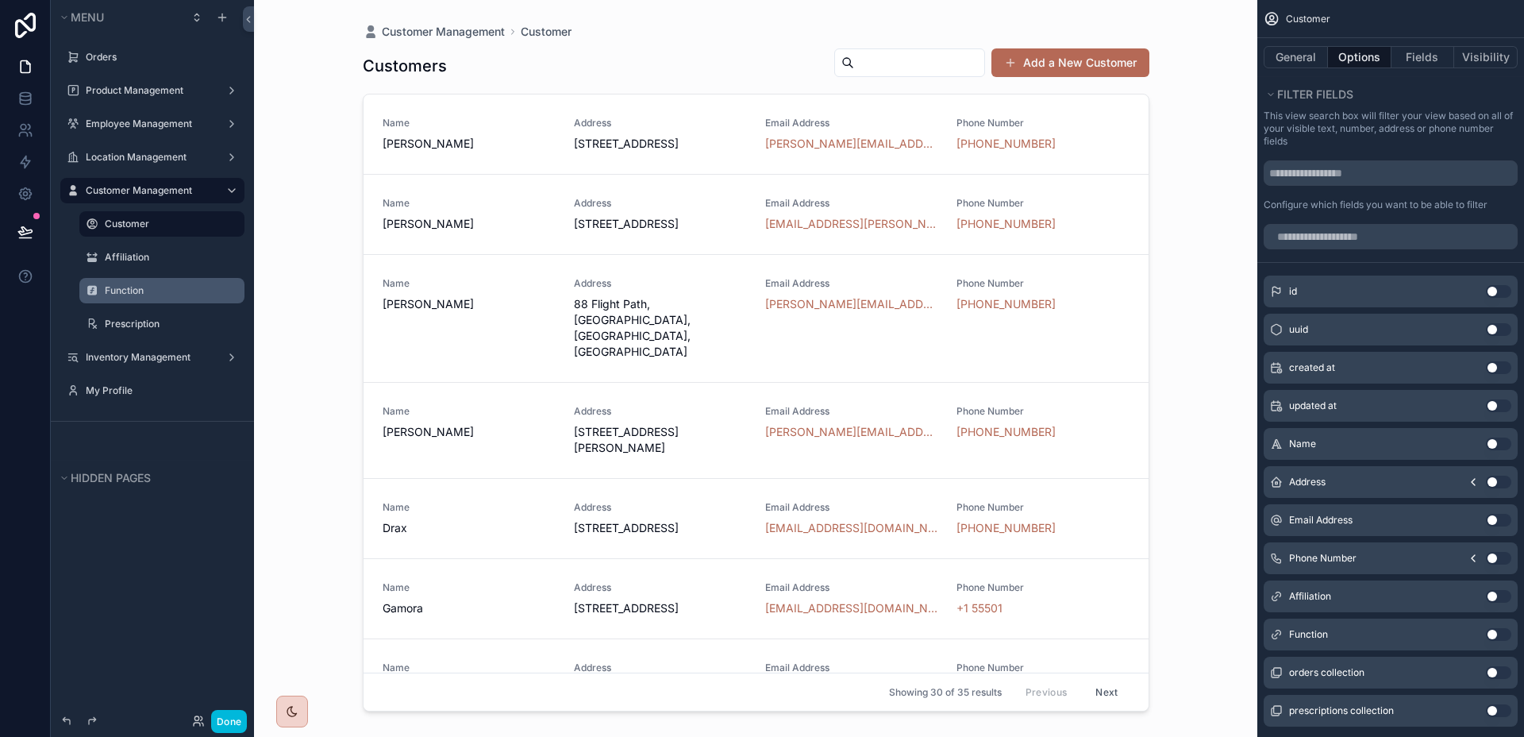
click at [1497, 448] on button "Use setting" at bounding box center [1498, 443] width 25 height 13
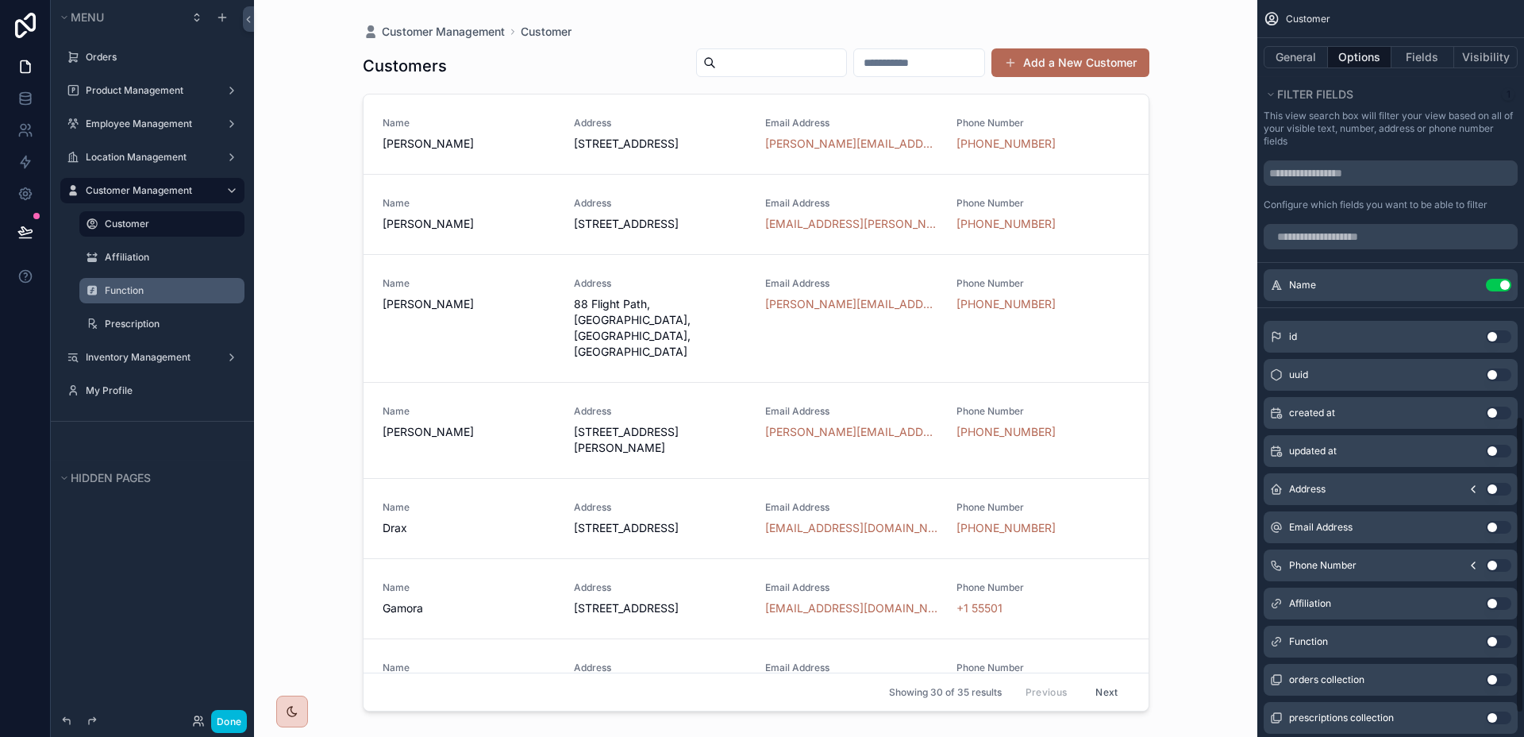
click at [1499, 526] on button "Use setting" at bounding box center [1498, 527] width 25 height 13
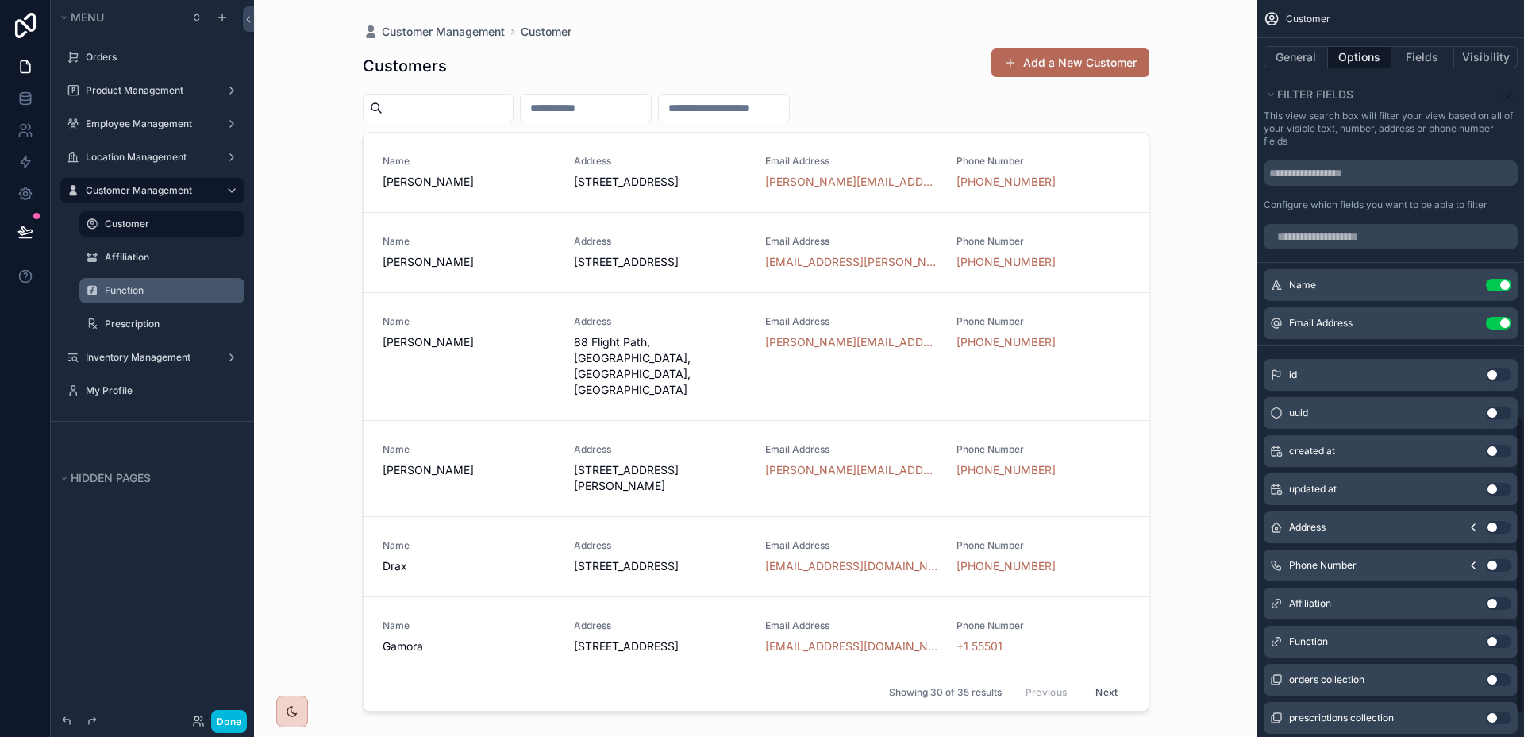
click at [1497, 606] on button "Use setting" at bounding box center [1498, 603] width 25 height 13
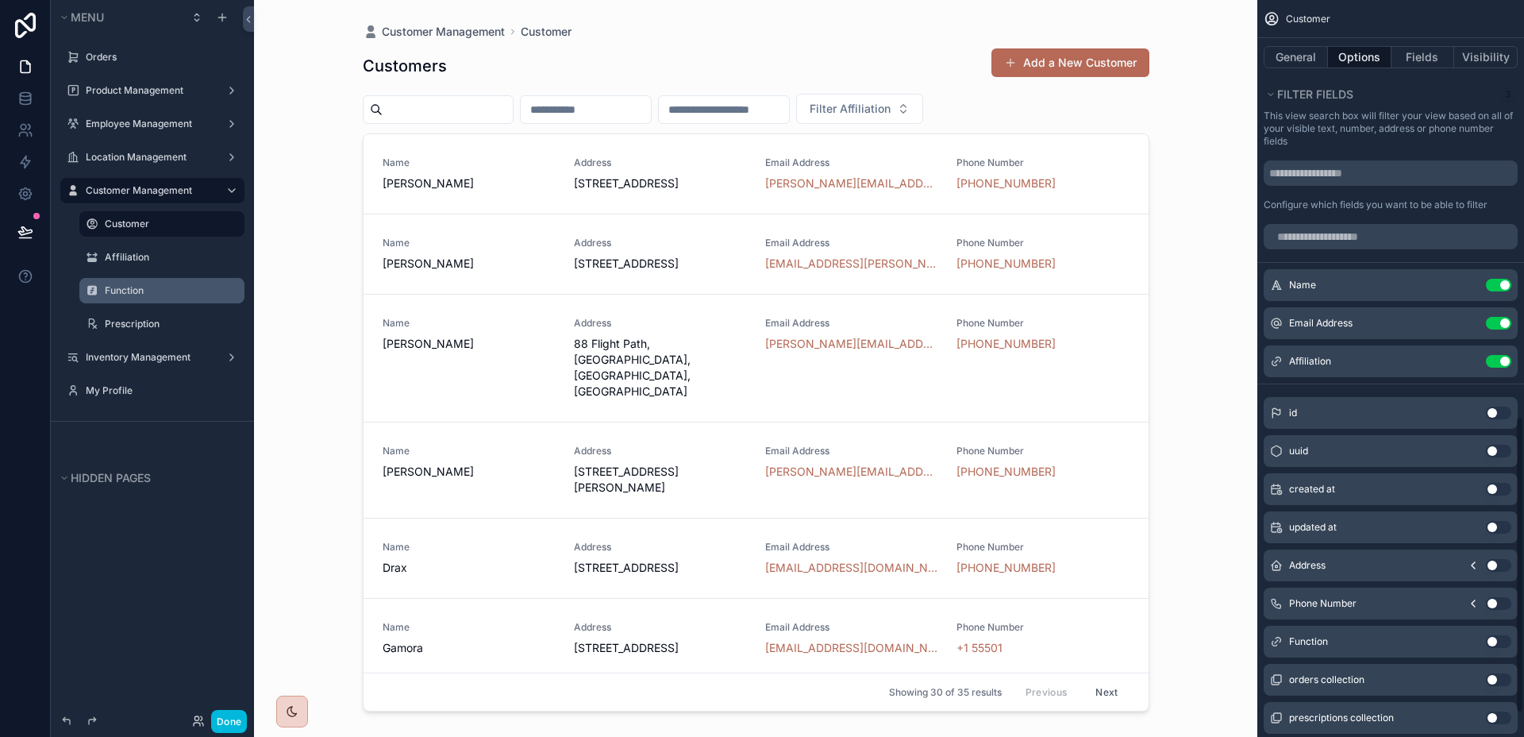
click at [1500, 603] on button "Use setting" at bounding box center [1498, 603] width 25 height 13
click at [0, 0] on icon "scrollable content" at bounding box center [0, 0] width 0 height 0
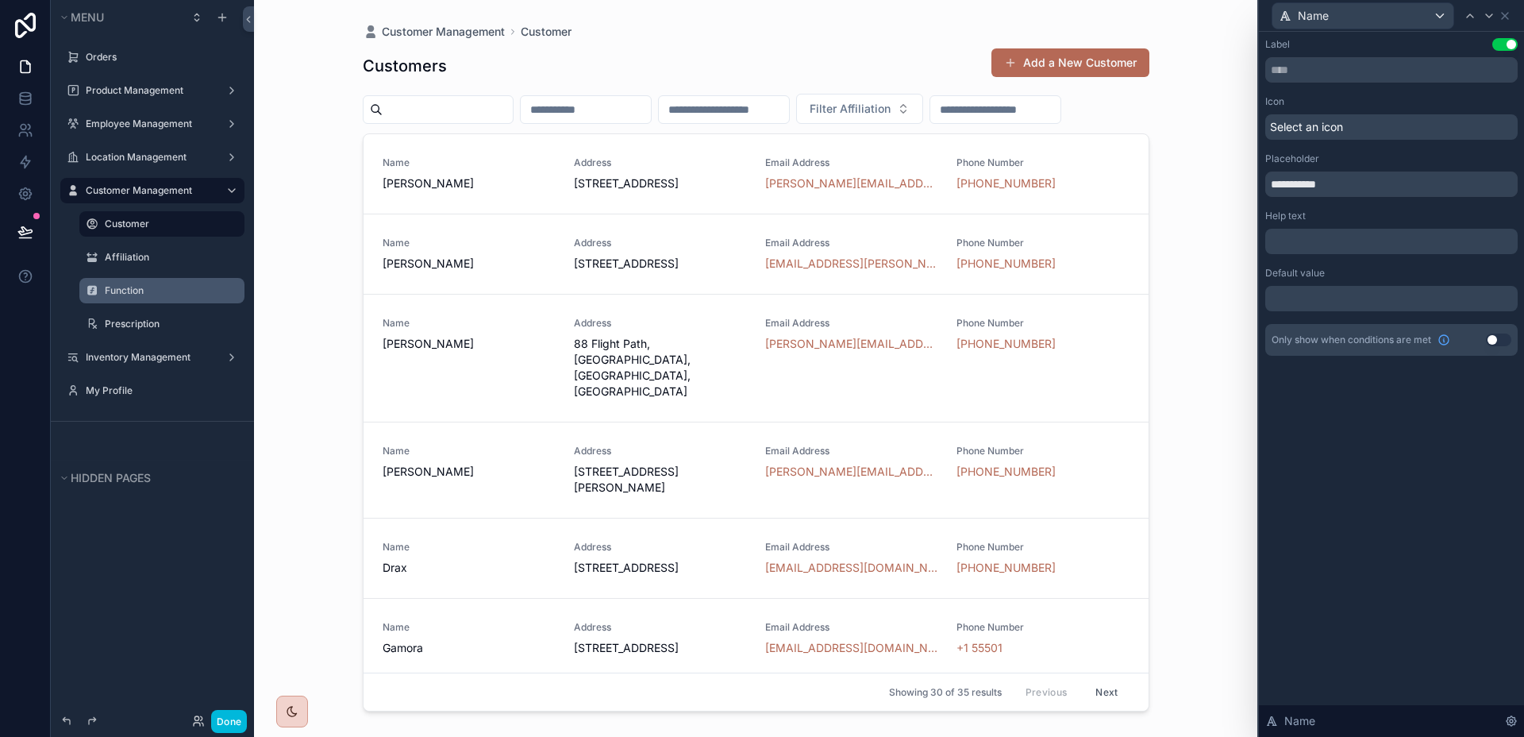
click at [1400, 248] on p "﻿" at bounding box center [1393, 241] width 243 height 16
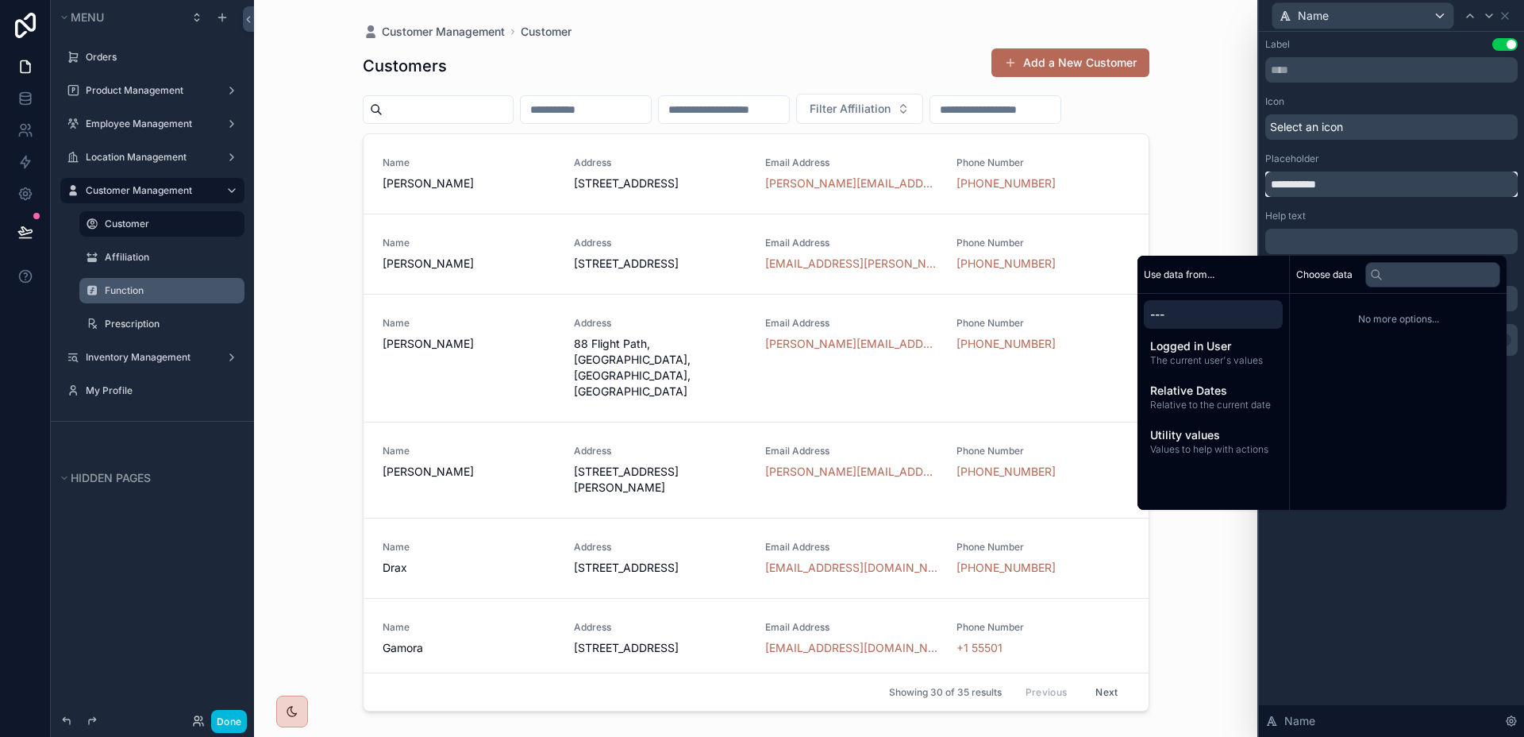
click at [1367, 178] on input "**********" at bounding box center [1391, 183] width 252 height 25
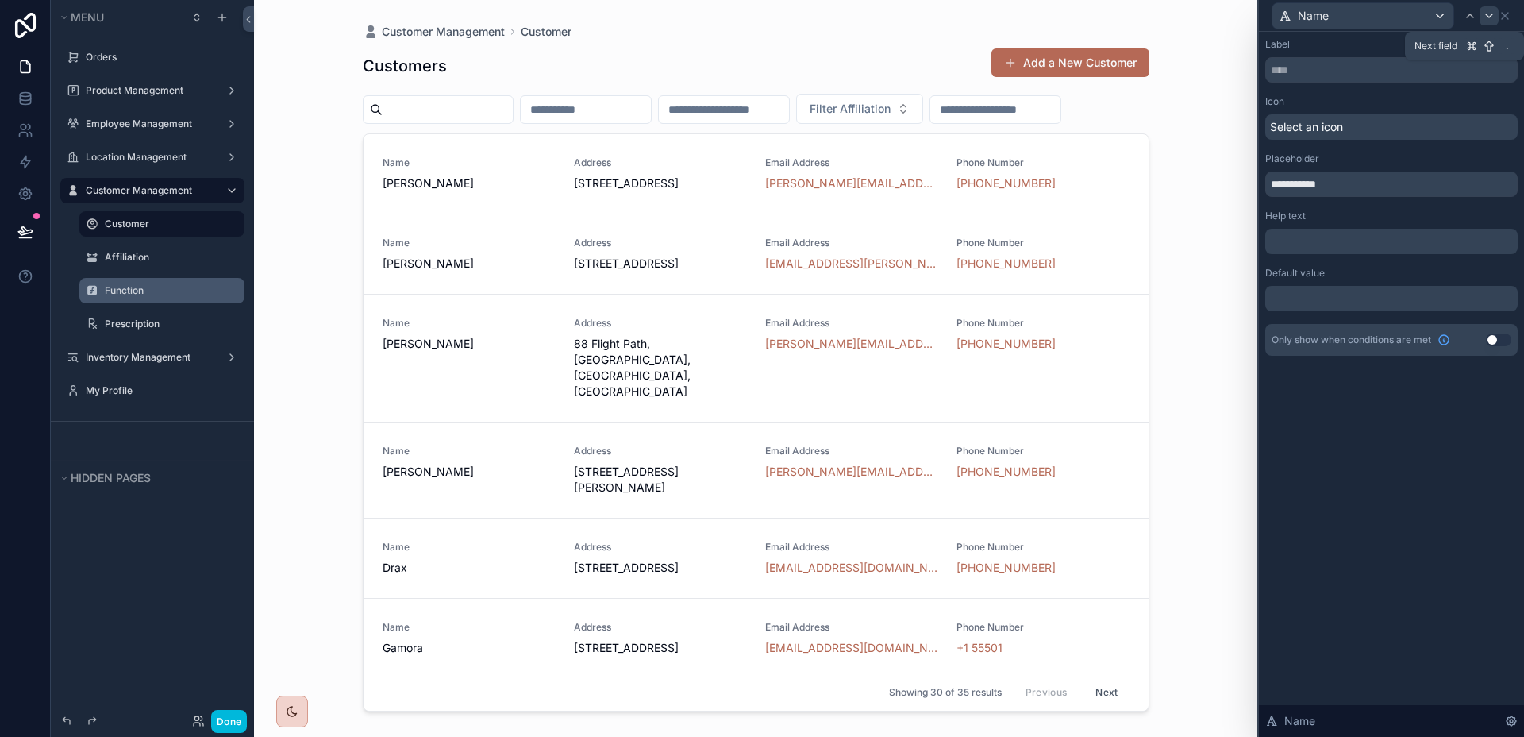
click at [1490, 21] on icon at bounding box center [1489, 16] width 13 height 13
click at [1470, 18] on icon at bounding box center [1470, 16] width 13 height 13
drag, startPoint x: 1300, startPoint y: 186, endPoint x: 1238, endPoint y: 182, distance: 62.1
click at [1238, 182] on div "**********" at bounding box center [762, 368] width 1524 height 737
type input "****"
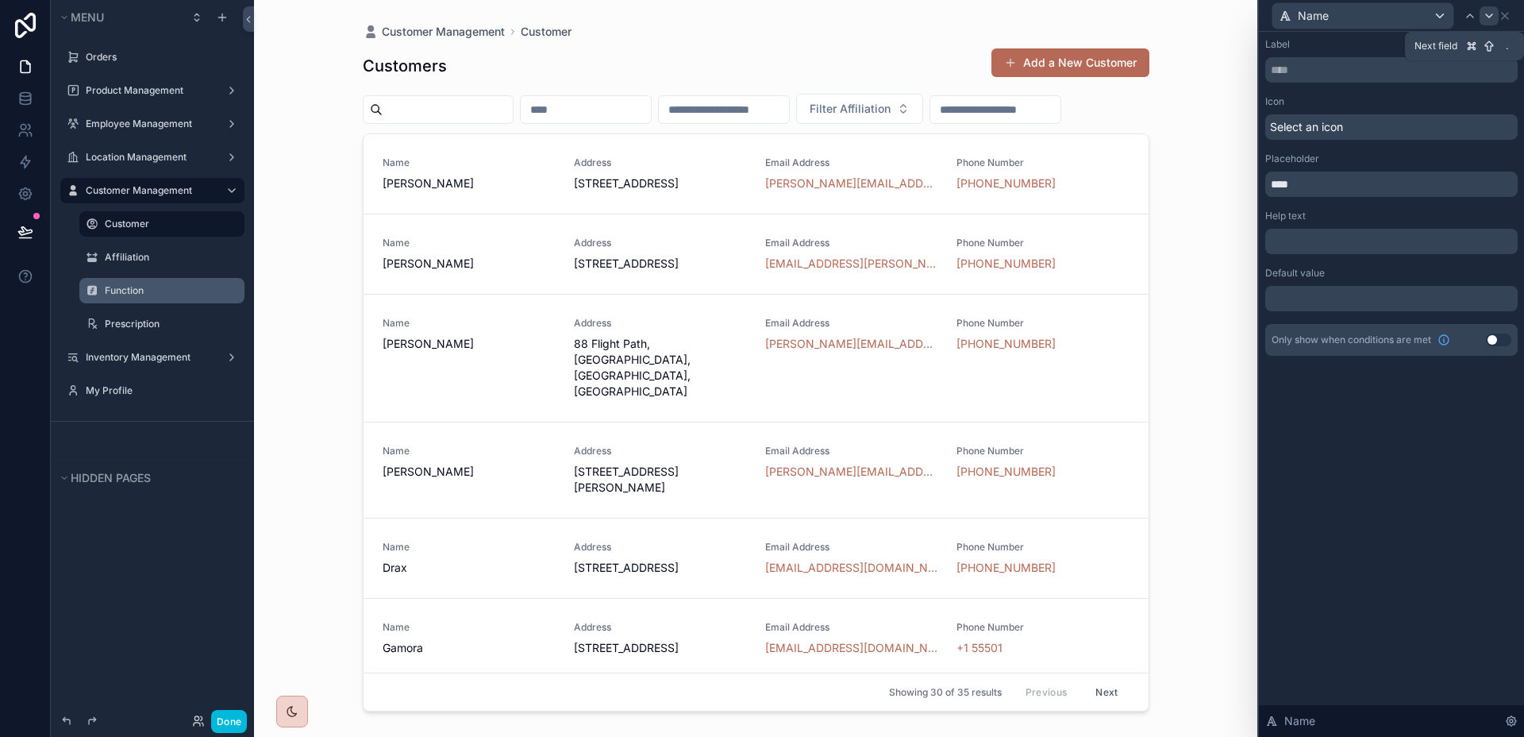
click at [1491, 19] on icon at bounding box center [1489, 16] width 13 height 13
drag, startPoint x: 1300, startPoint y: 181, endPoint x: 1227, endPoint y: 177, distance: 73.1
click at [1196, 181] on div "**********" at bounding box center [762, 368] width 1524 height 737
type input "**********"
click at [1492, 17] on icon at bounding box center [1489, 16] width 13 height 13
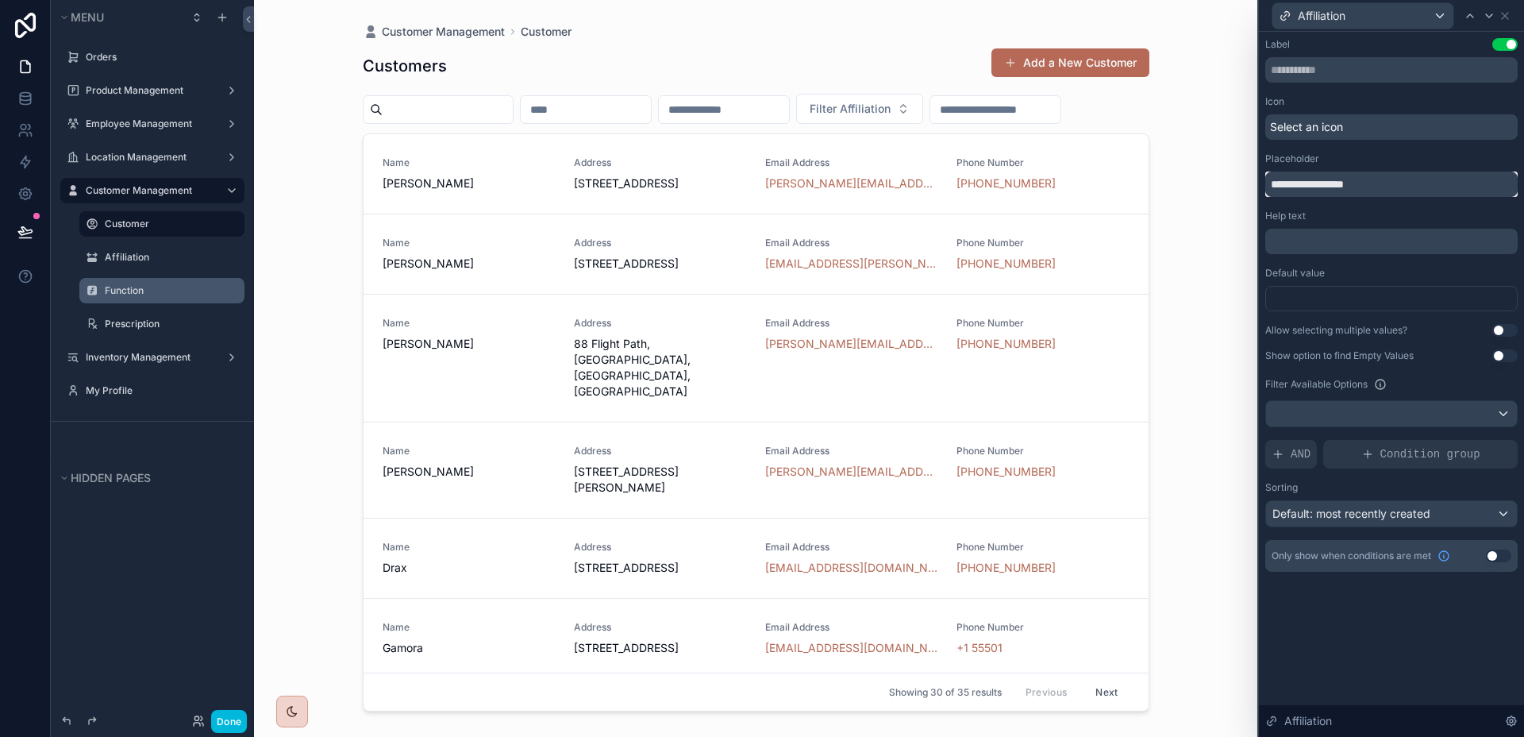
drag, startPoint x: 1303, startPoint y: 185, endPoint x: 1178, endPoint y: 185, distance: 124.6
click at [1178, 185] on div "**********" at bounding box center [762, 368] width 1524 height 737
type input "**********"
click at [1400, 513] on span "Default: most recently created" at bounding box center [1352, 513] width 158 height 13
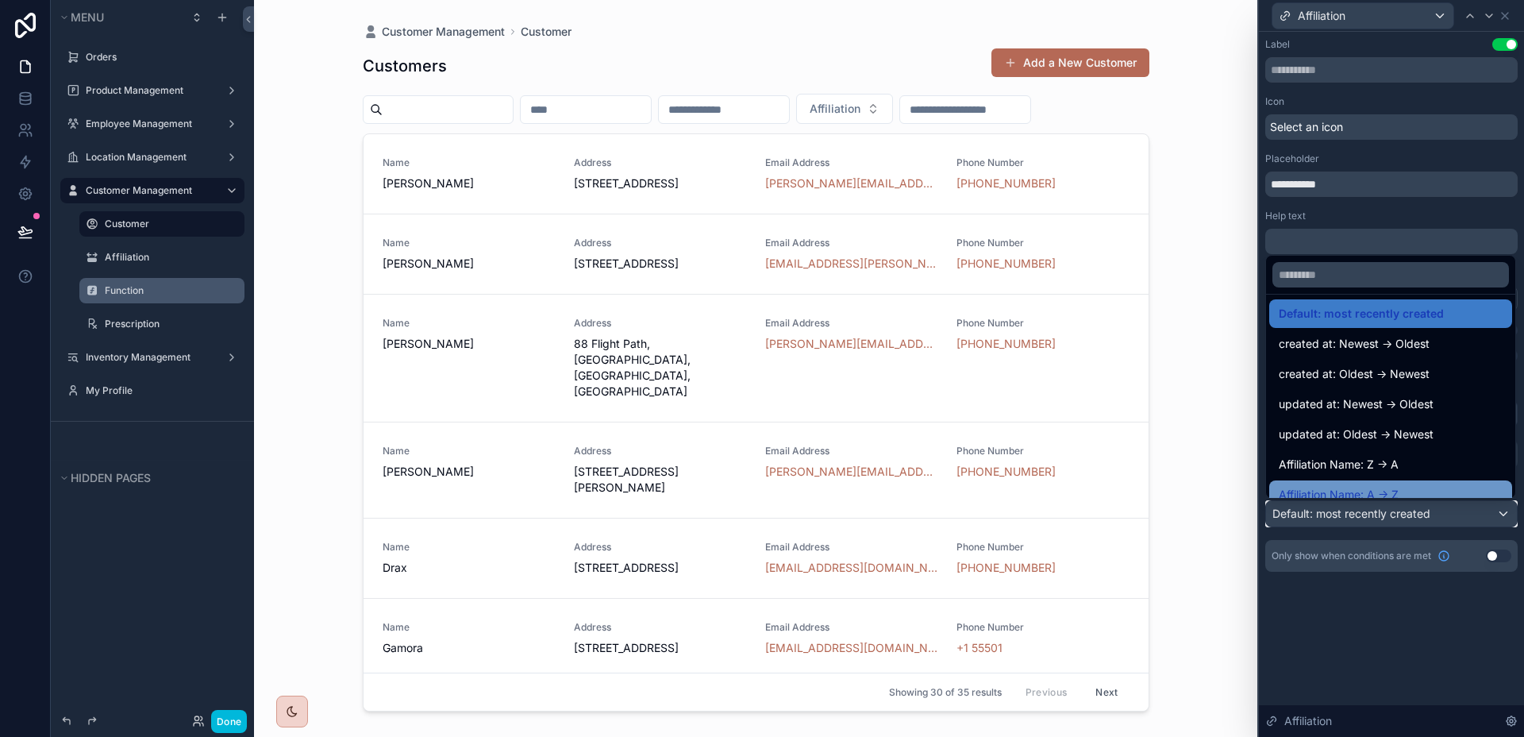
scroll to position [22, 0]
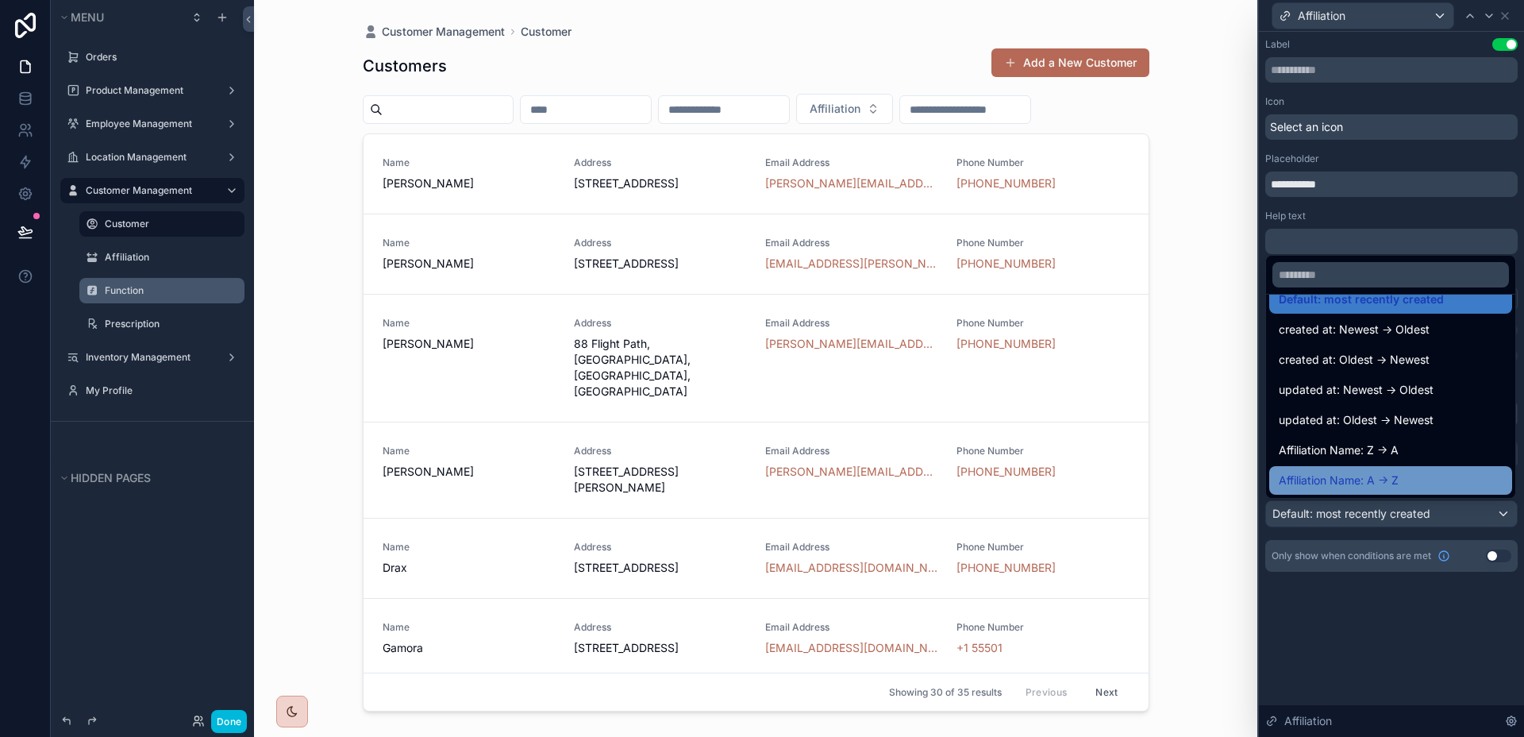
click at [1389, 471] on span "Affiliation Name: A -> Z" at bounding box center [1339, 480] width 120 height 19
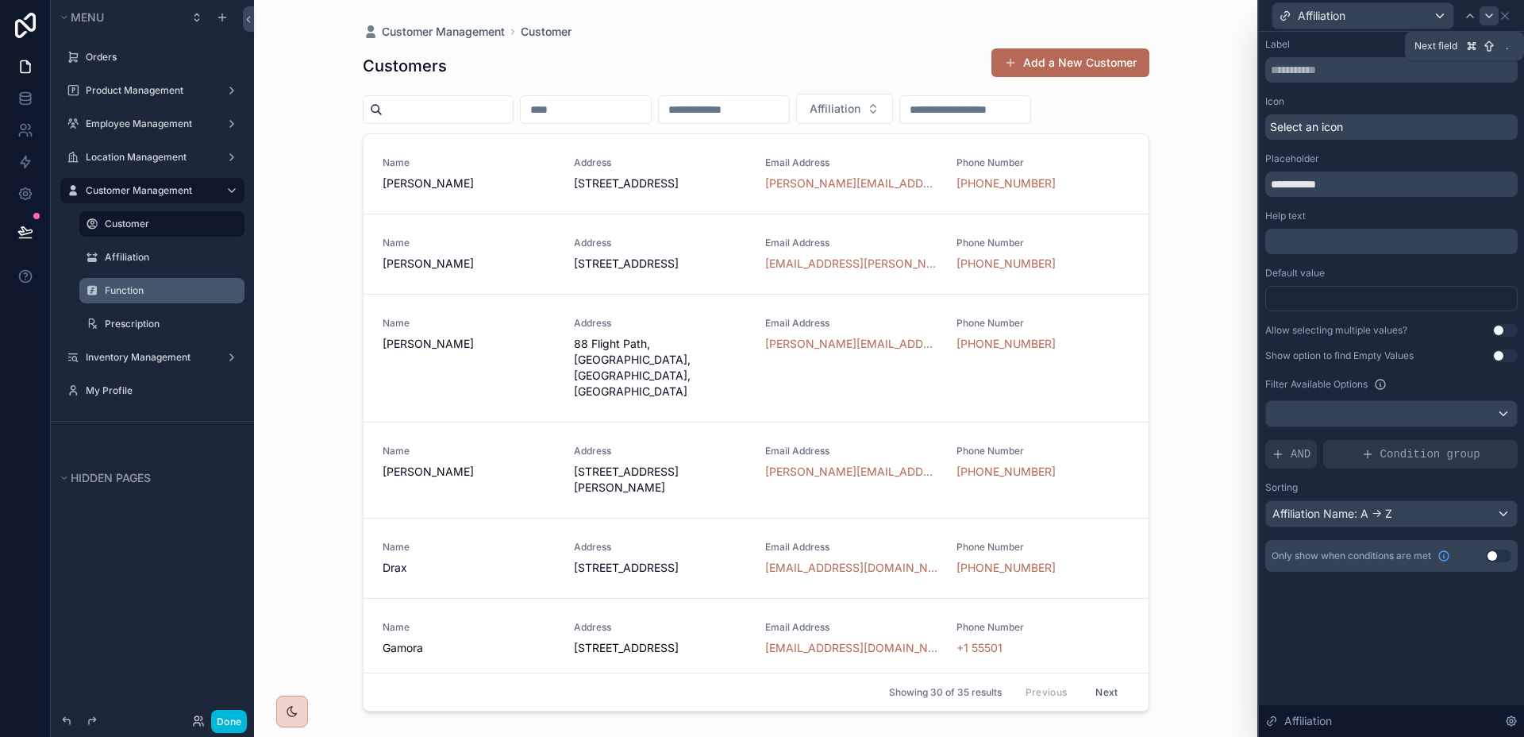
click at [1487, 19] on icon at bounding box center [1489, 16] width 13 height 13
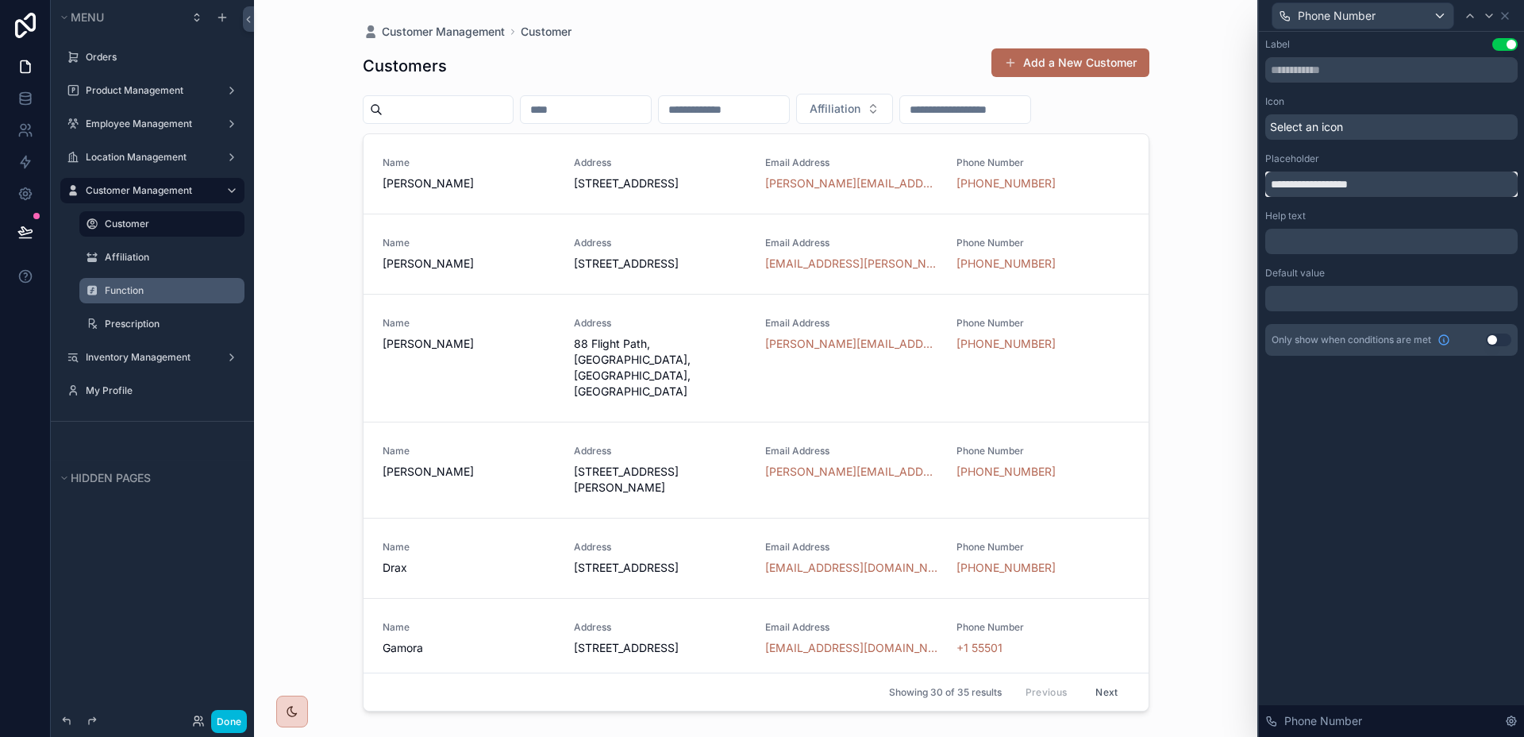
drag, startPoint x: 1301, startPoint y: 182, endPoint x: 1257, endPoint y: 183, distance: 44.5
click at [1258, 183] on div "**********" at bounding box center [1391, 368] width 267 height 737
type input "**********"
click at [1508, 17] on icon at bounding box center [1505, 16] width 13 height 13
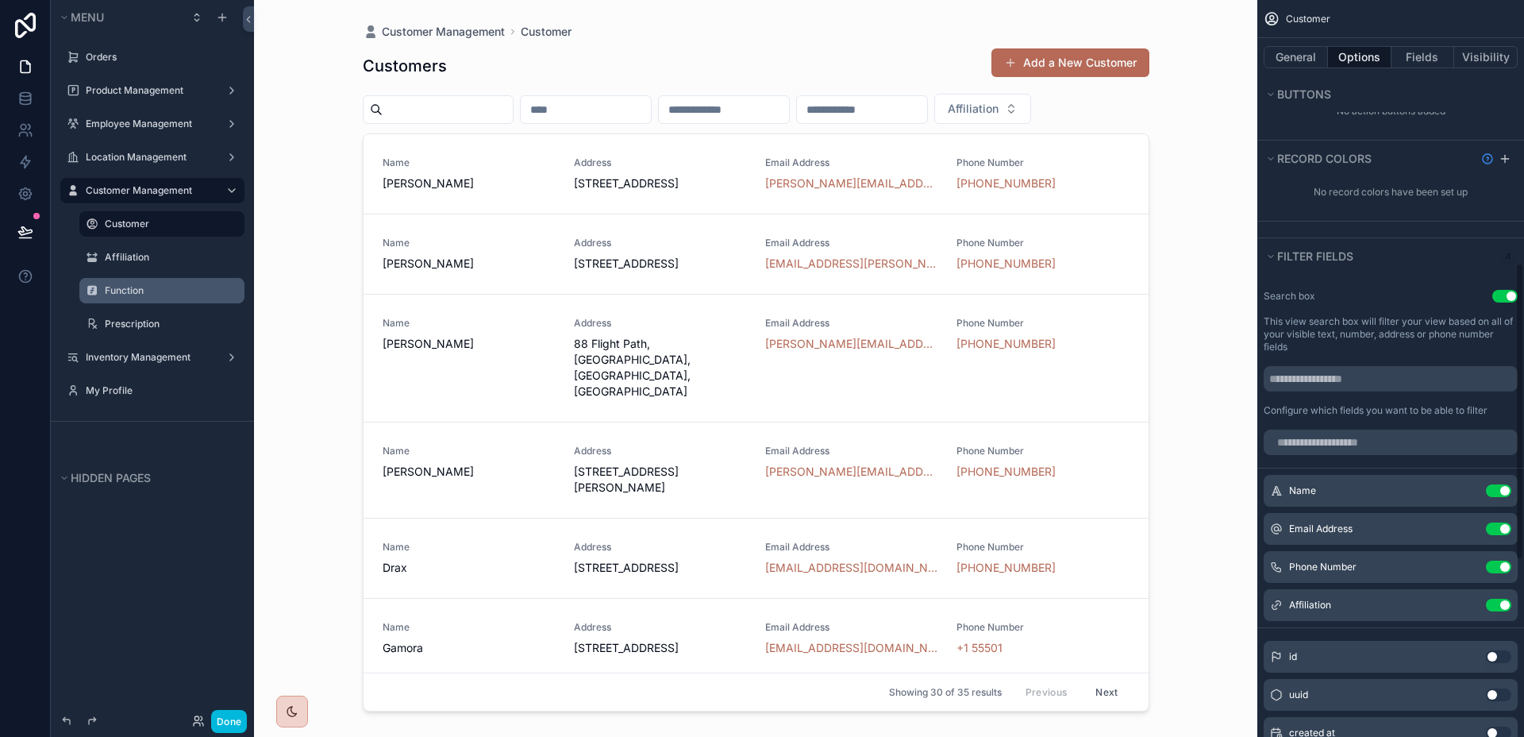
scroll to position [832, 0]
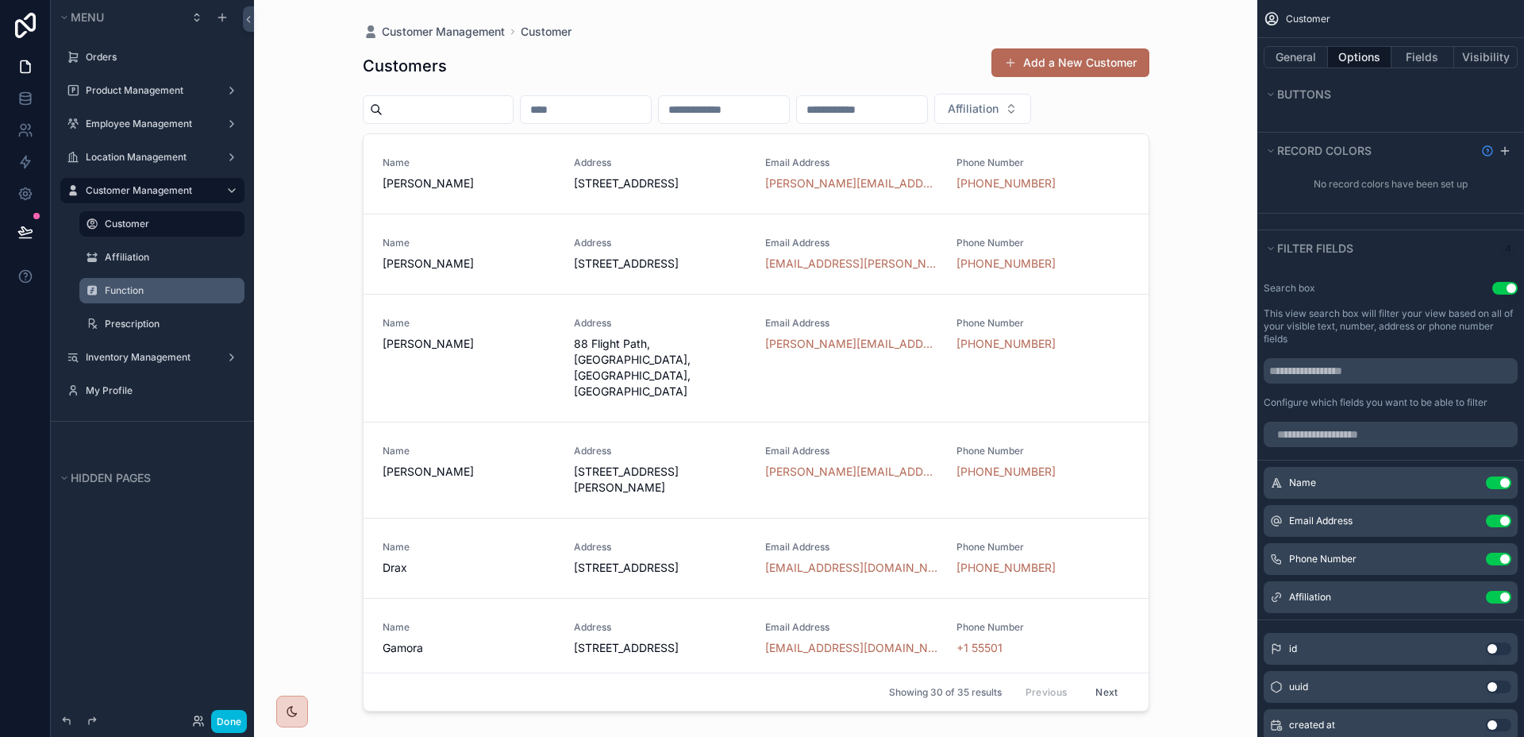
click at [1499, 287] on button "Use setting" at bounding box center [1505, 288] width 25 height 13
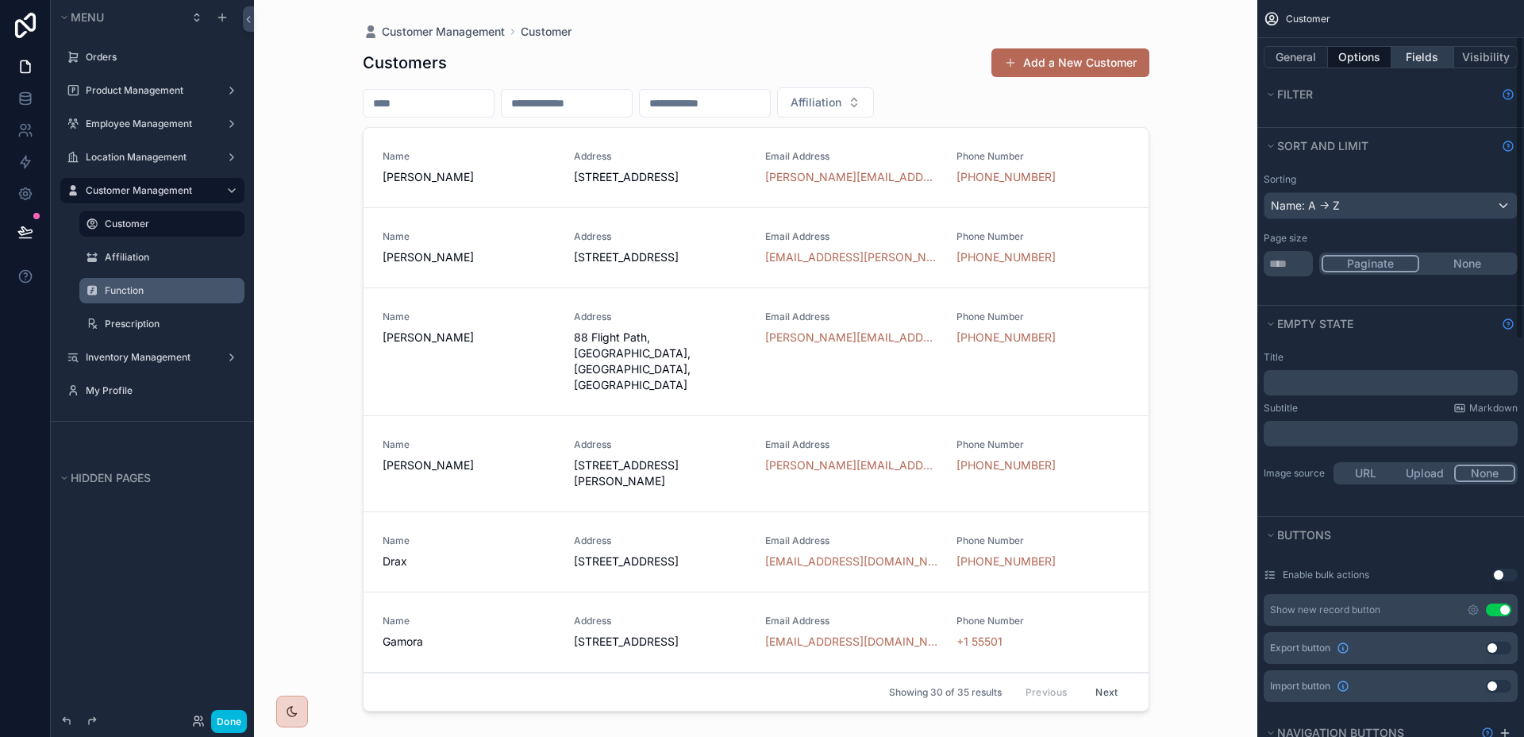
scroll to position [0, 0]
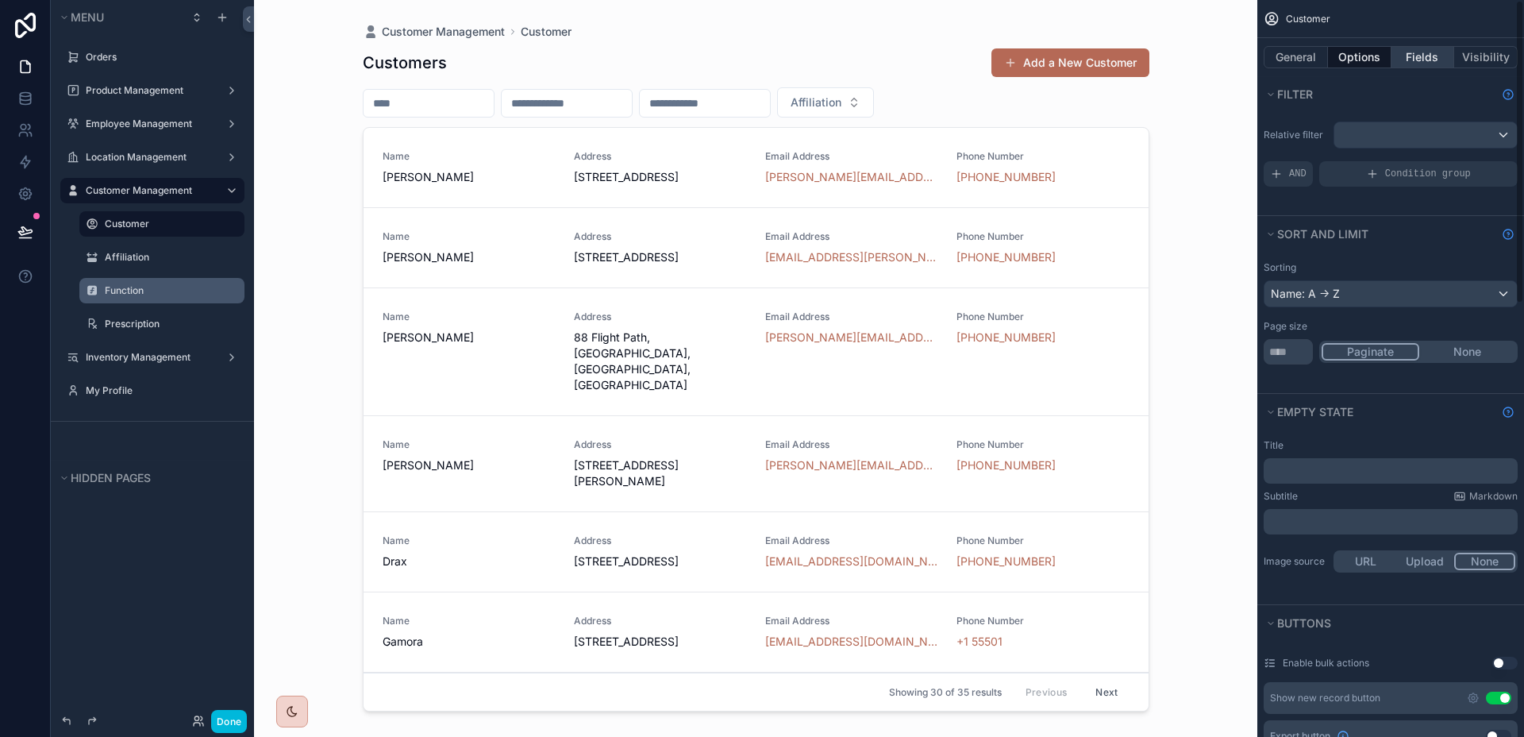
click at [1422, 63] on button "Fields" at bounding box center [1424, 57] width 64 height 22
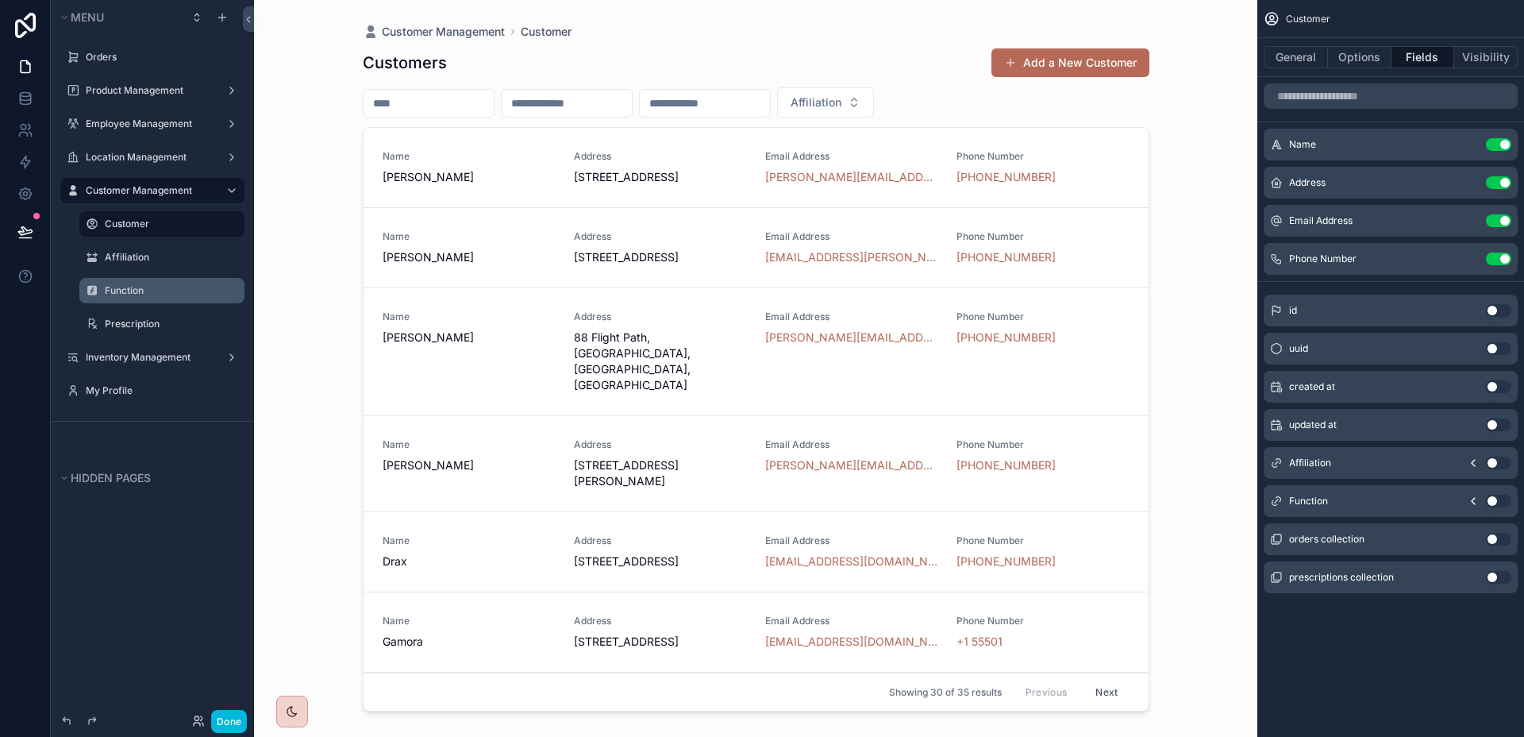
click at [0, 0] on button "scrollable content" at bounding box center [0, 0] width 0 height 0
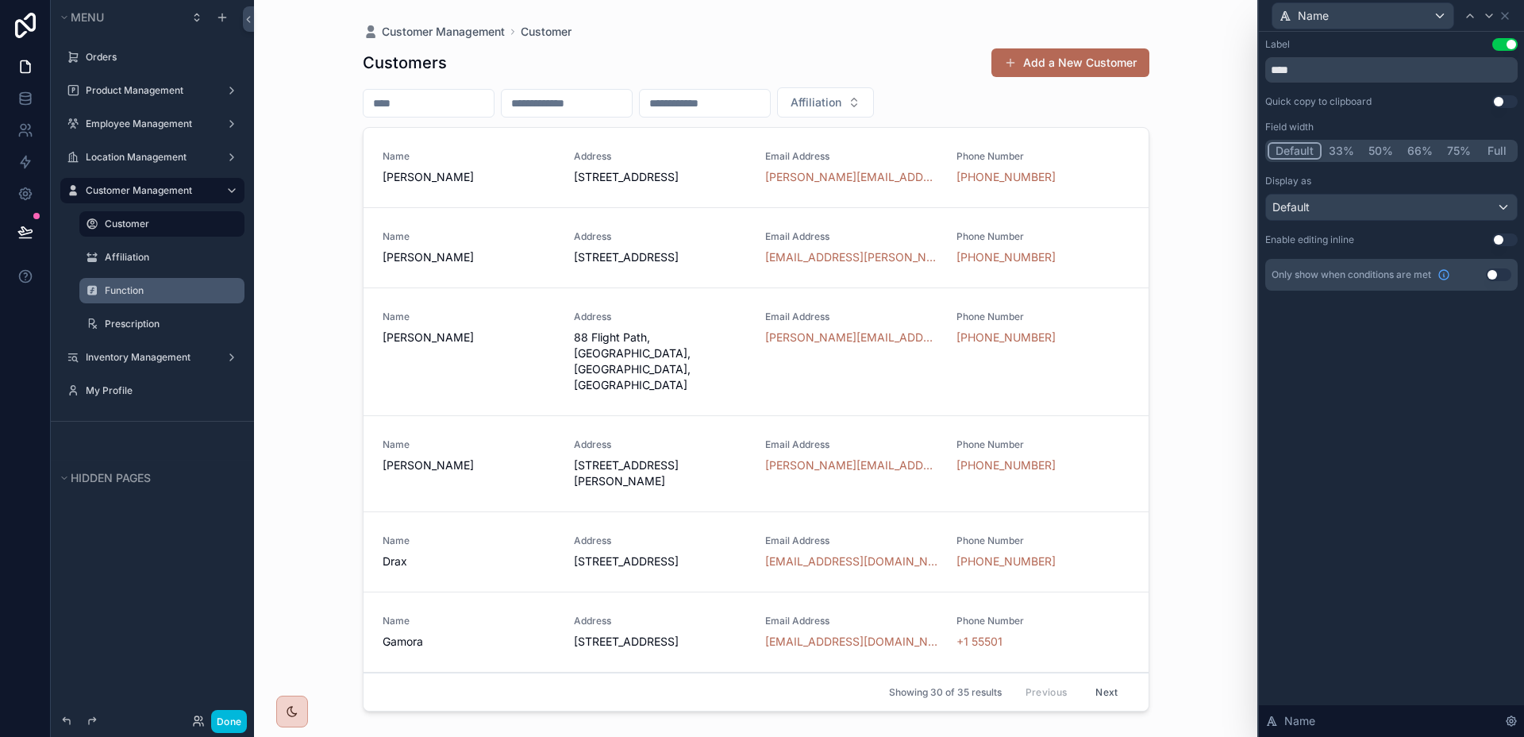
click at [1366, 183] on div "Display as" at bounding box center [1391, 181] width 252 height 13
click at [1360, 204] on div "Default" at bounding box center [1391, 207] width 251 height 25
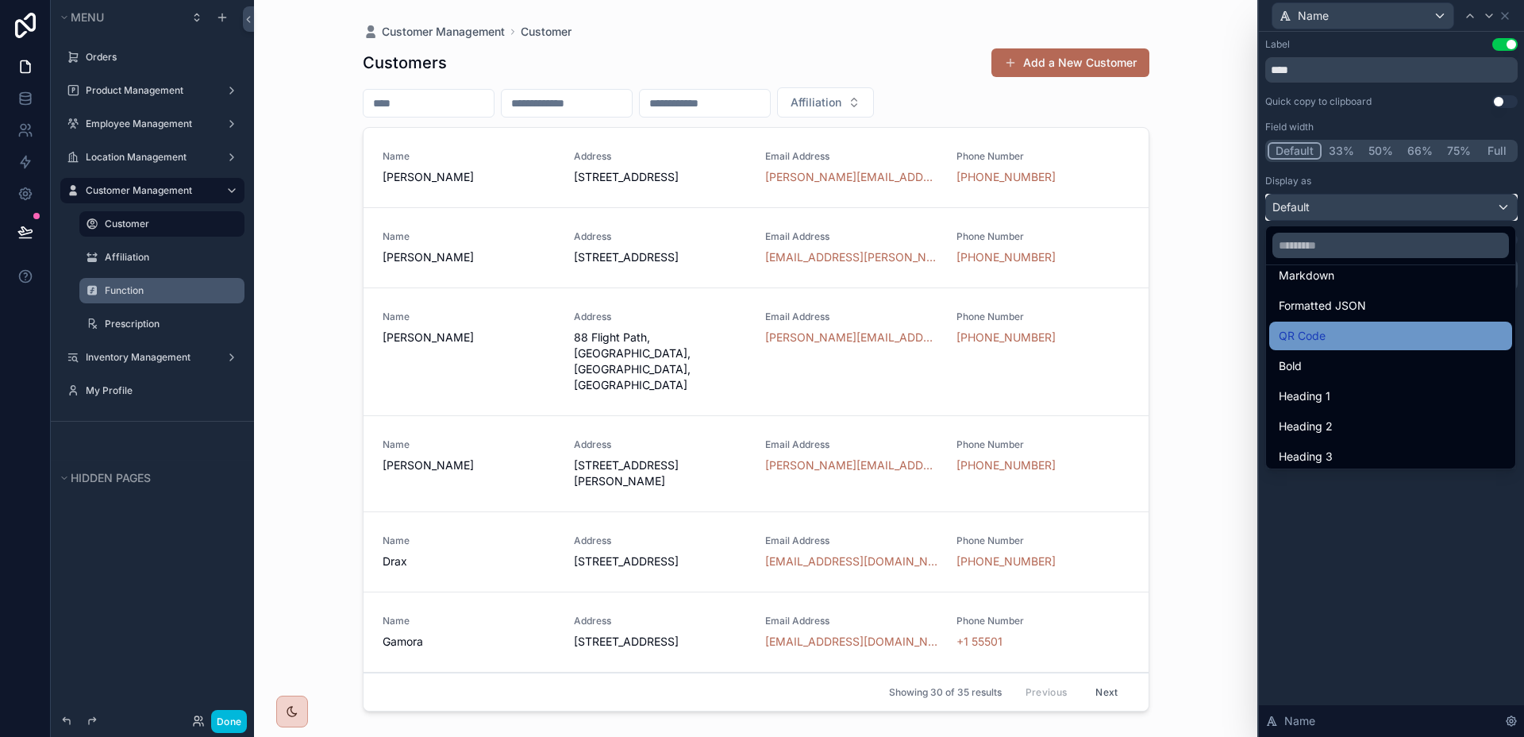
scroll to position [173, 0]
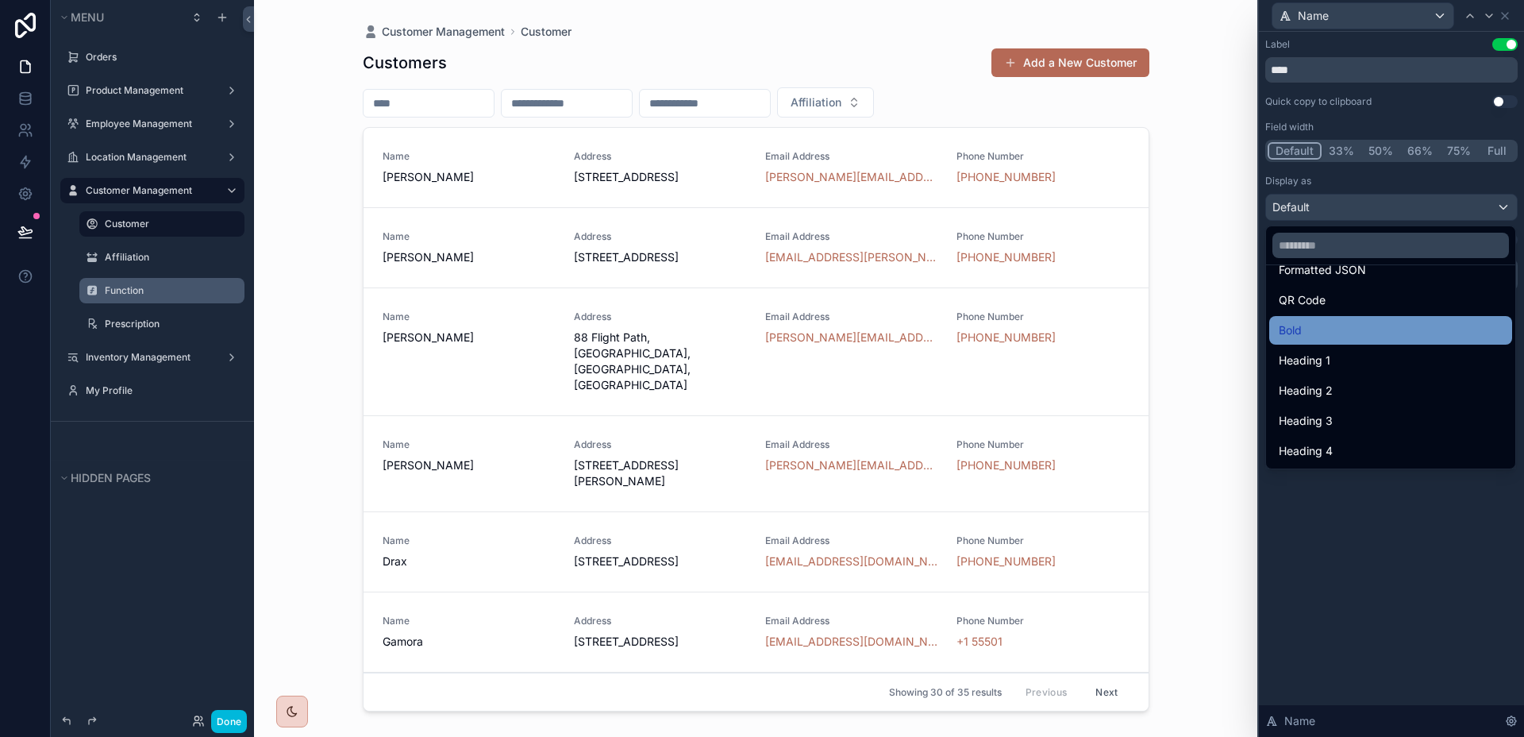
click at [1315, 337] on div "Bold" at bounding box center [1391, 330] width 224 height 19
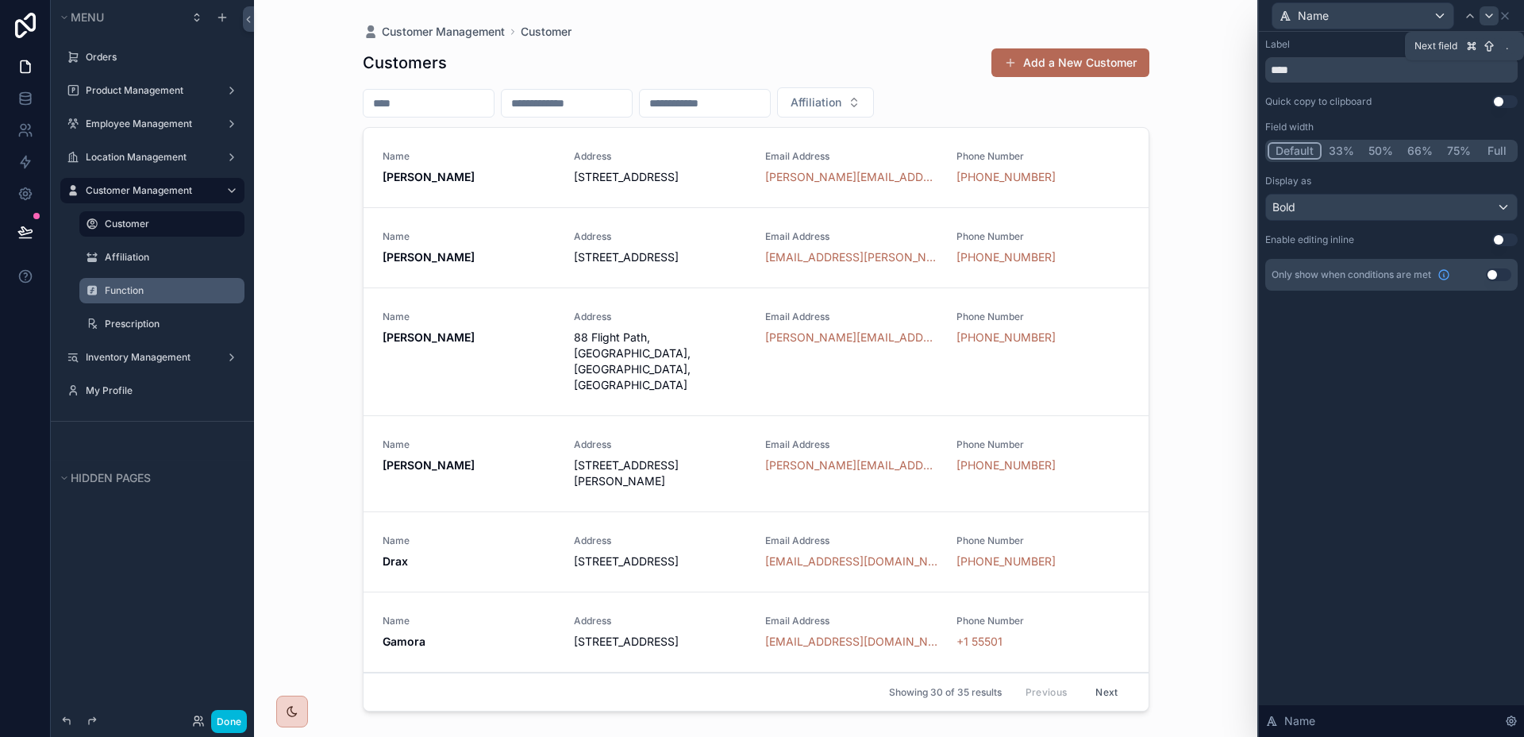
click at [1491, 17] on icon at bounding box center [1489, 16] width 13 height 13
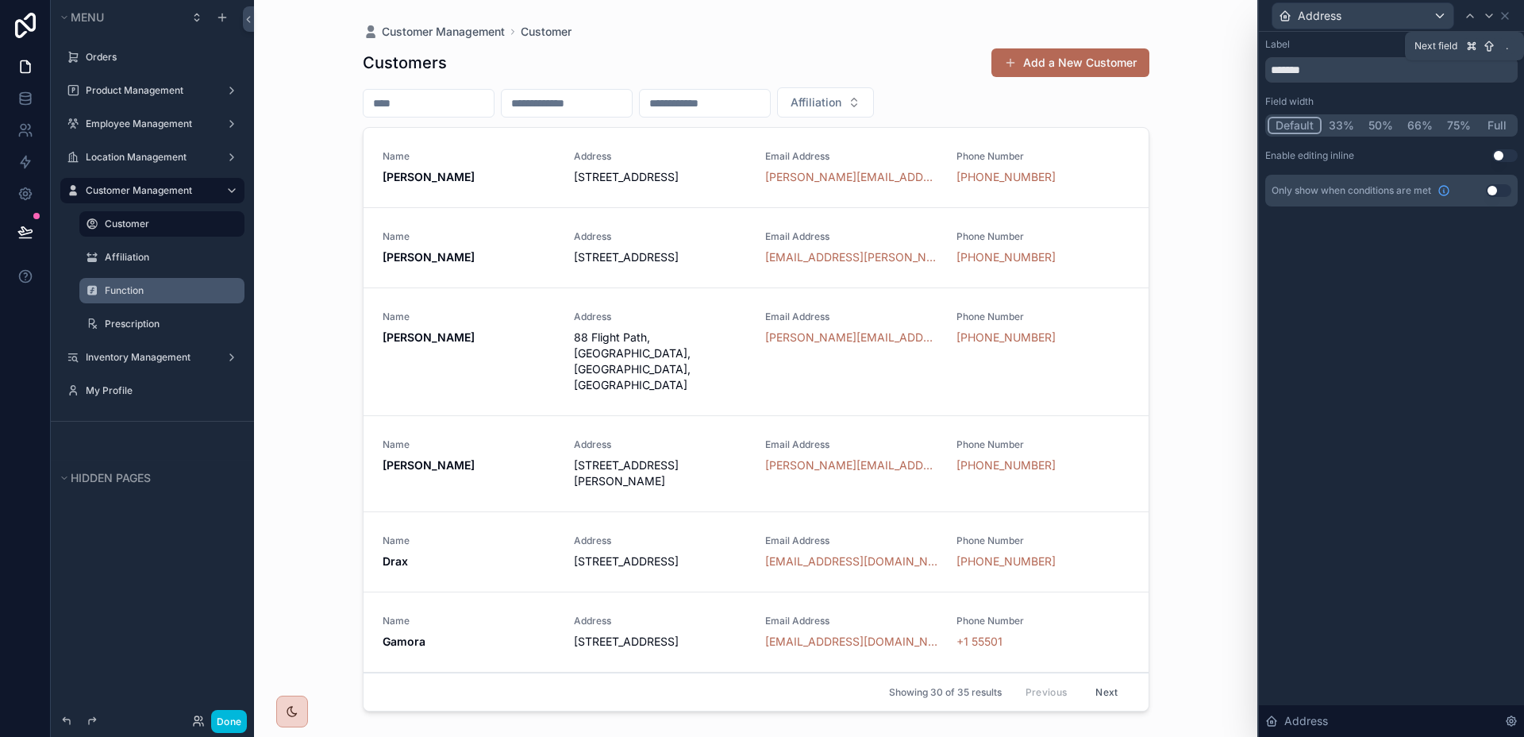
click at [1491, 17] on icon at bounding box center [1489, 16] width 13 height 13
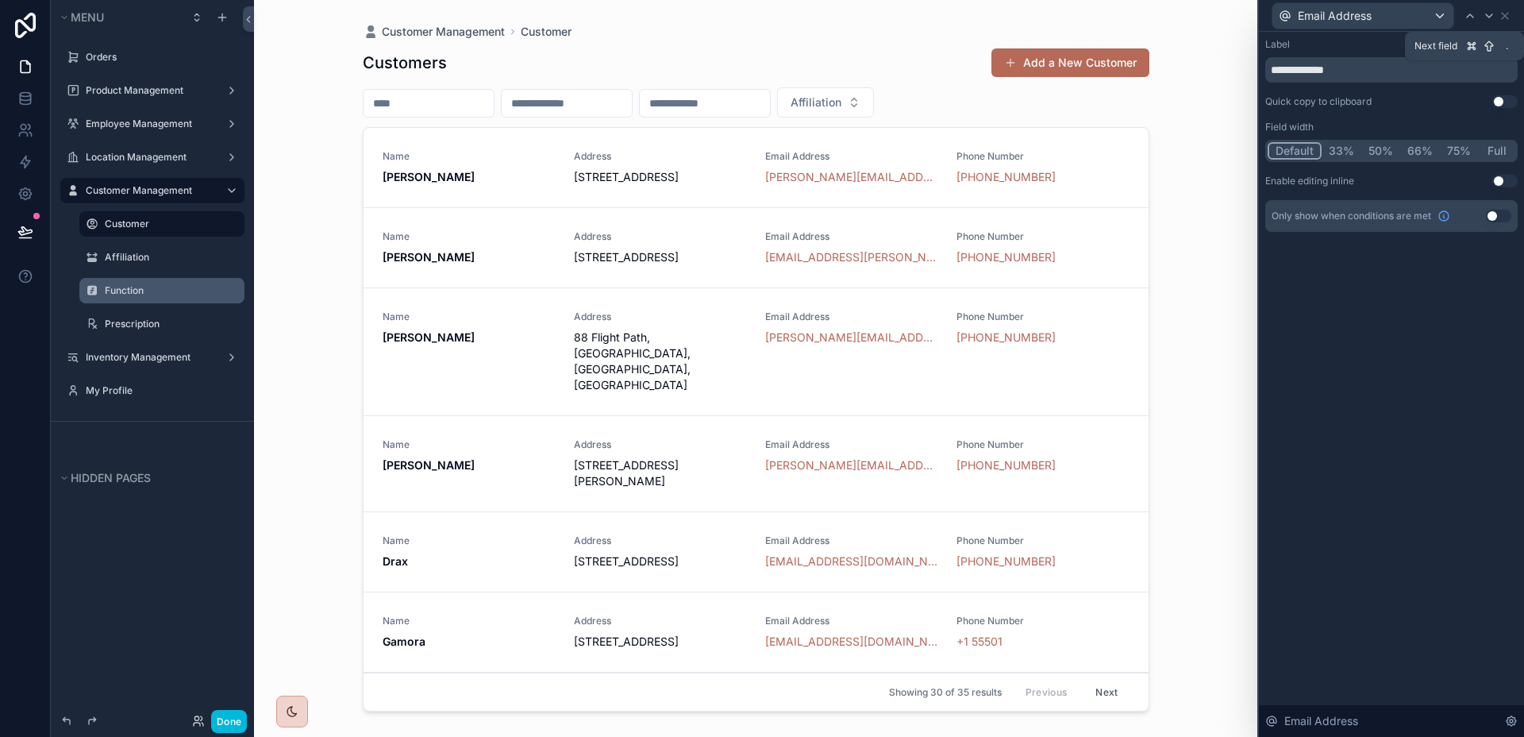
click at [1491, 17] on icon at bounding box center [1489, 16] width 13 height 13
click at [1504, 14] on icon at bounding box center [1505, 16] width 6 height 6
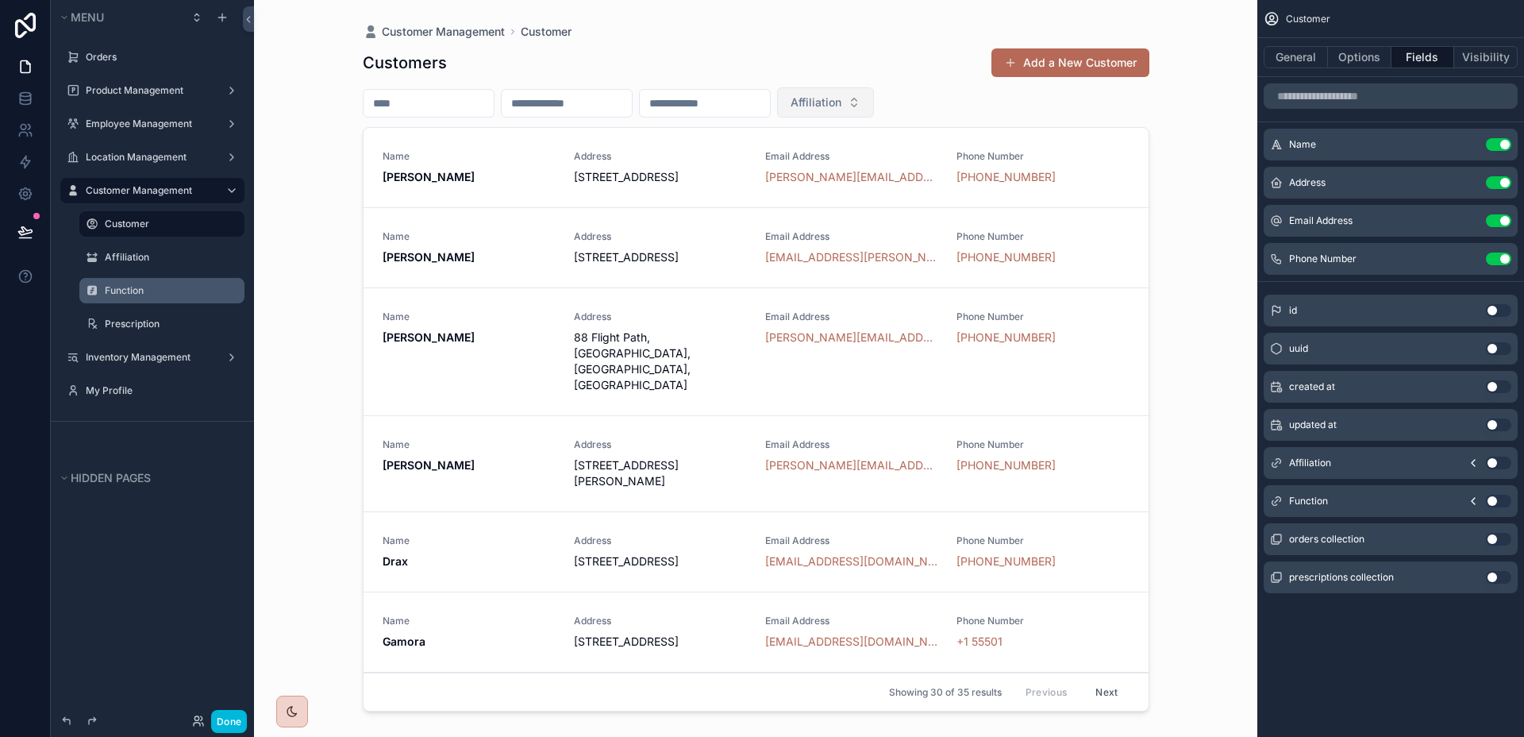
click at [874, 110] on button "Affiliation" at bounding box center [825, 102] width 97 height 30
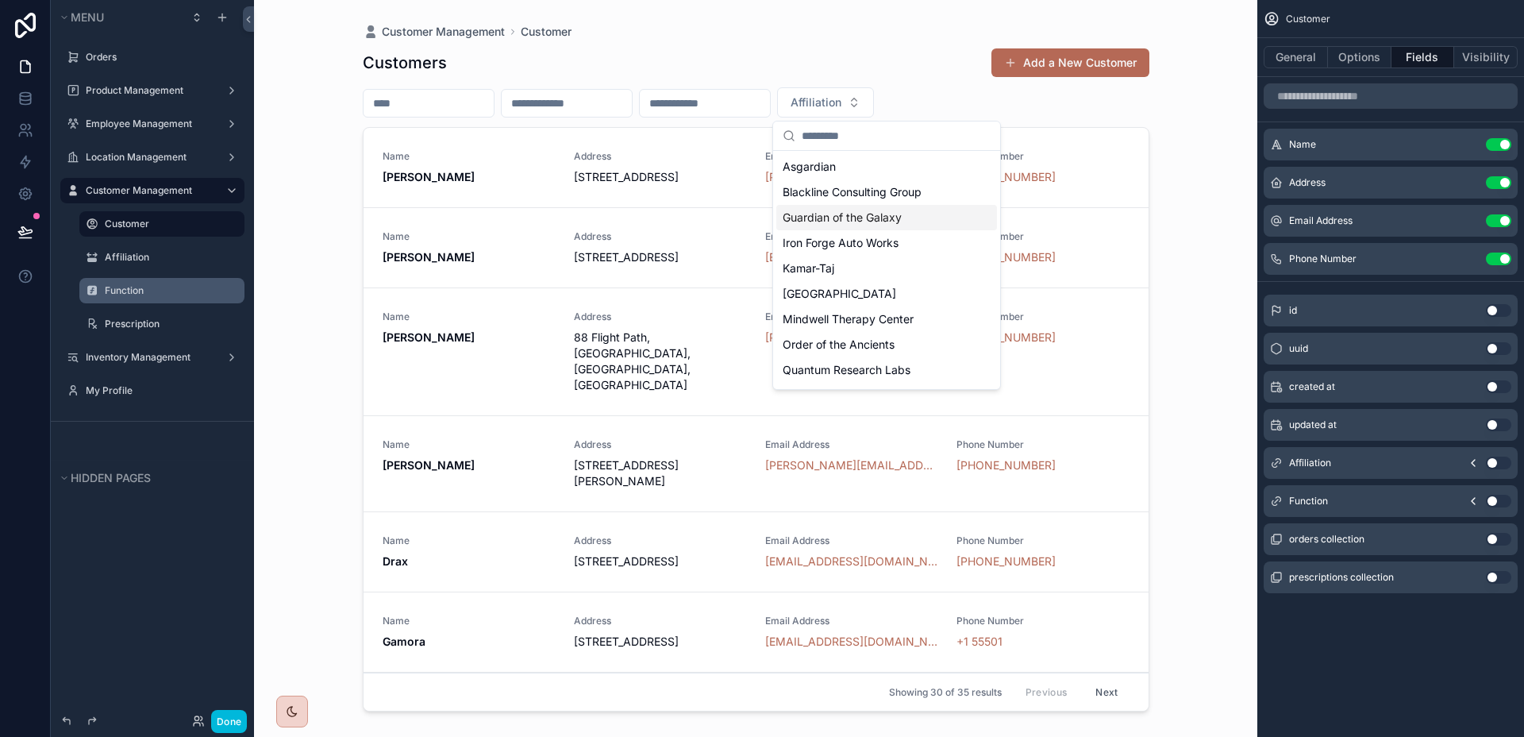
click at [852, 210] on span "Guardian of the Galaxy" at bounding box center [842, 218] width 119 height 16
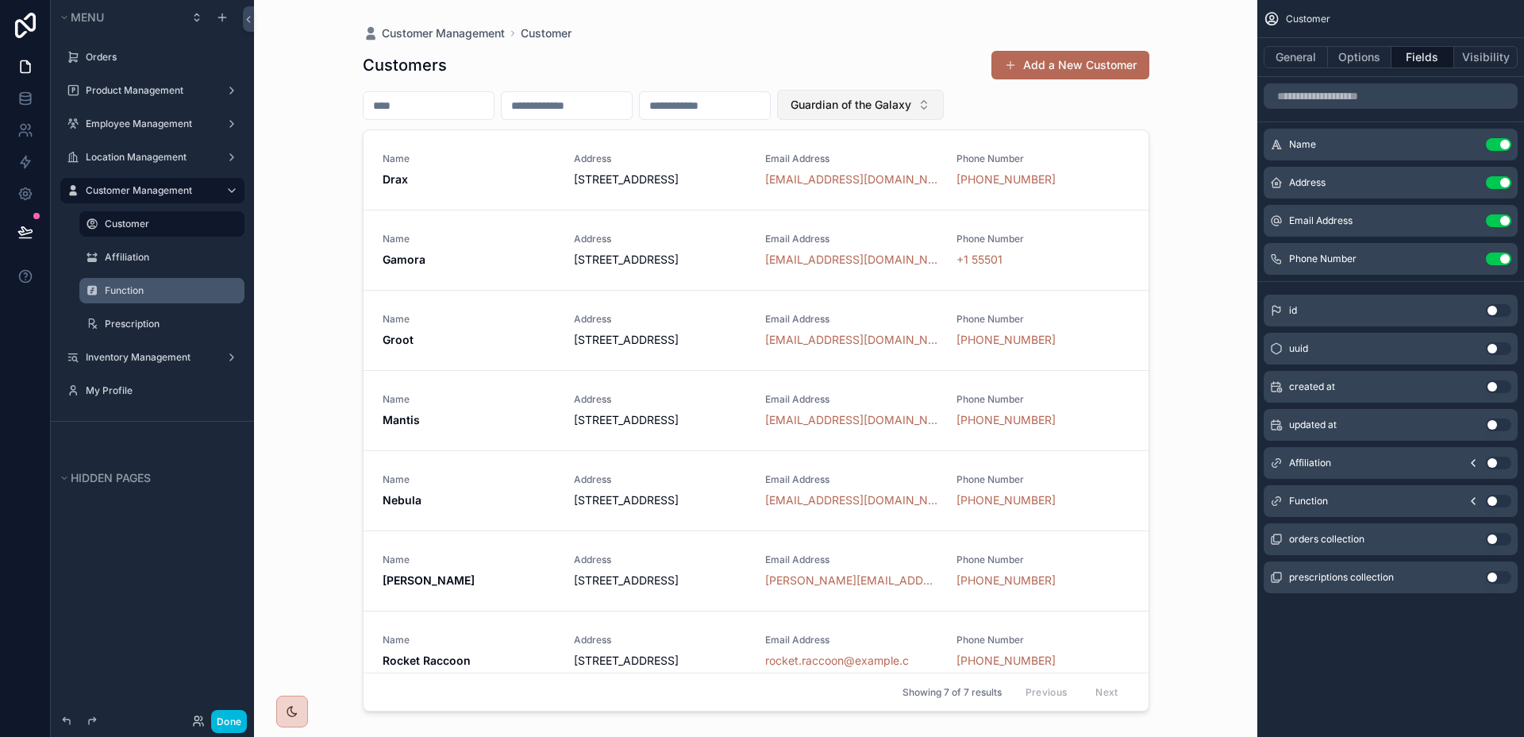
click at [911, 106] on span "Guardian of the Galaxy" at bounding box center [851, 105] width 121 height 16
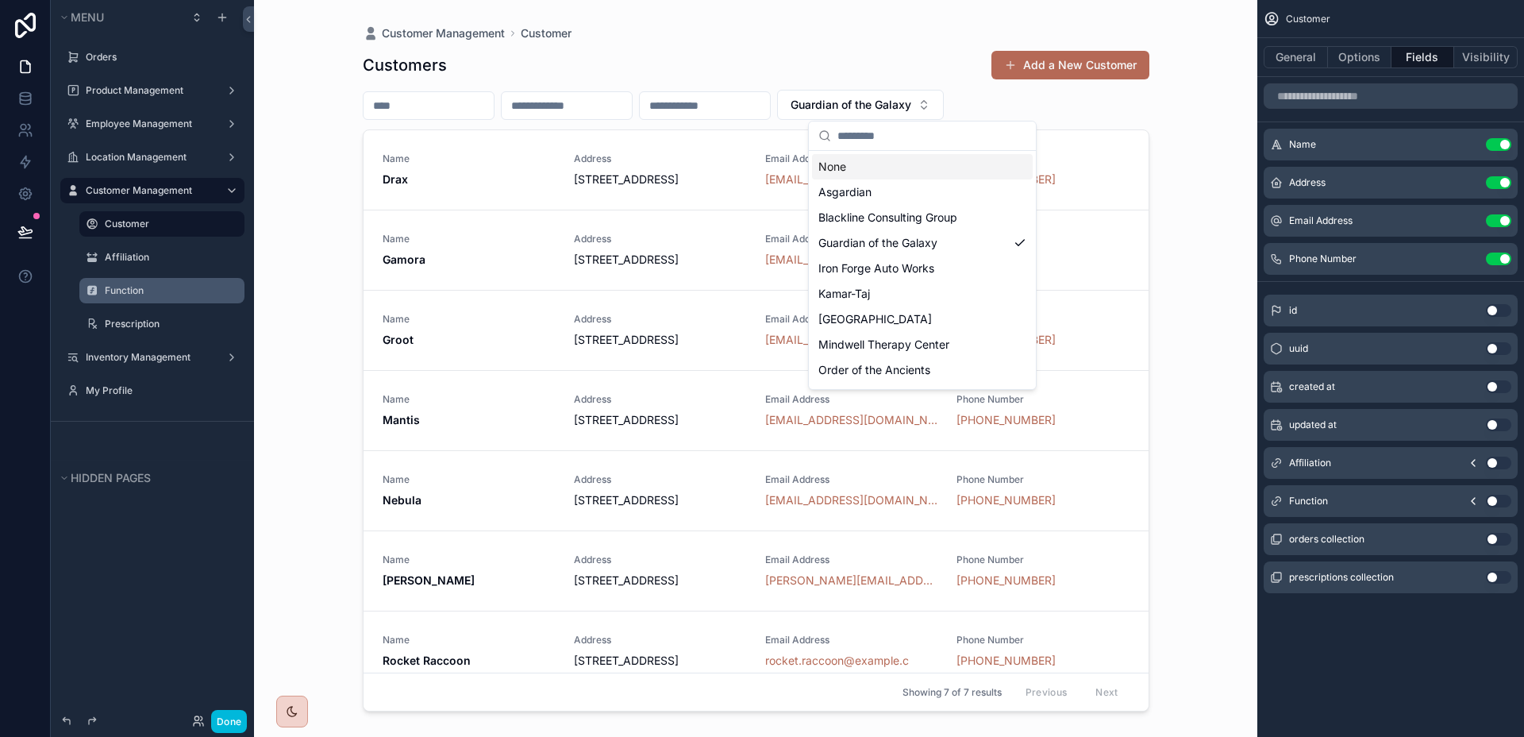
click at [884, 160] on div "None" at bounding box center [922, 166] width 221 height 25
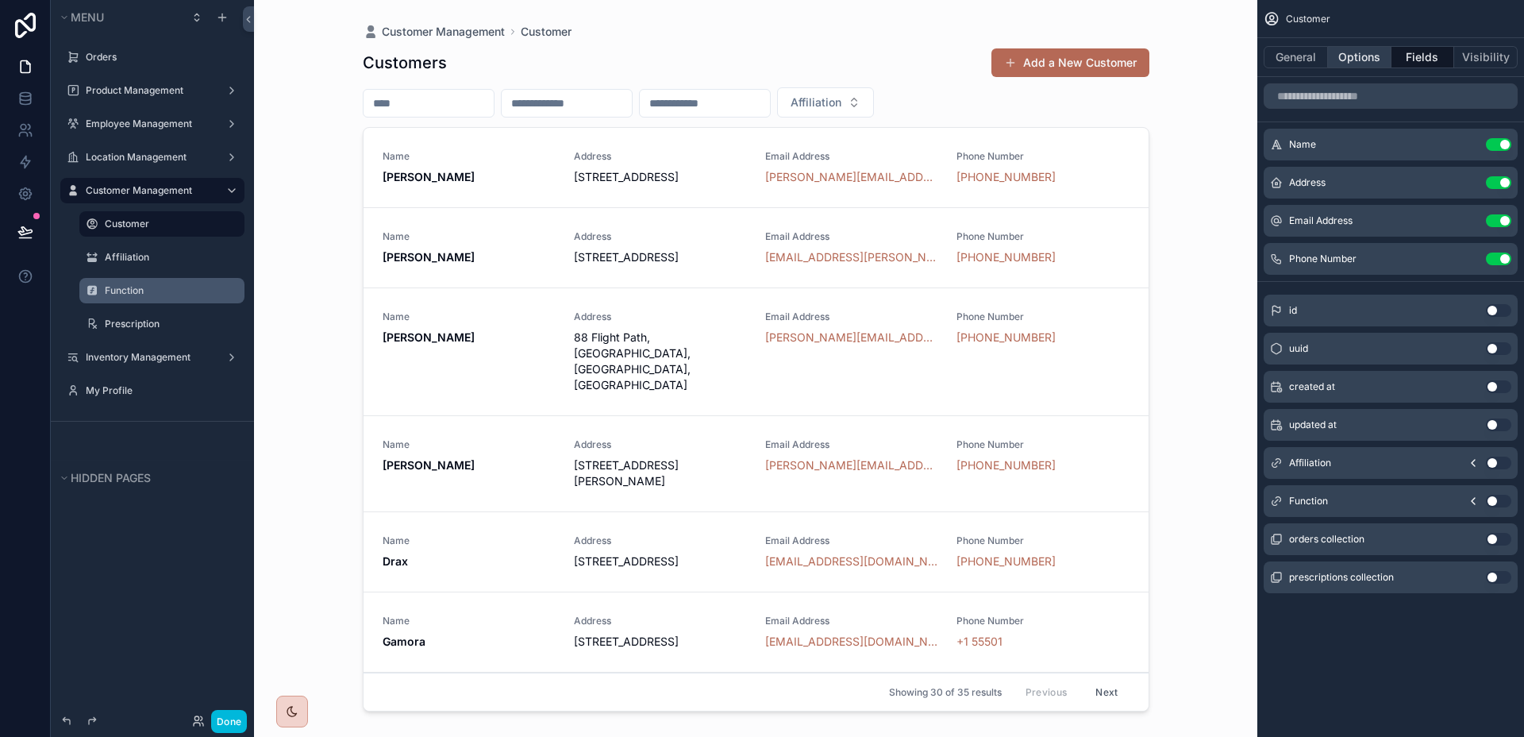
click at [1377, 52] on button "Options" at bounding box center [1360, 57] width 64 height 22
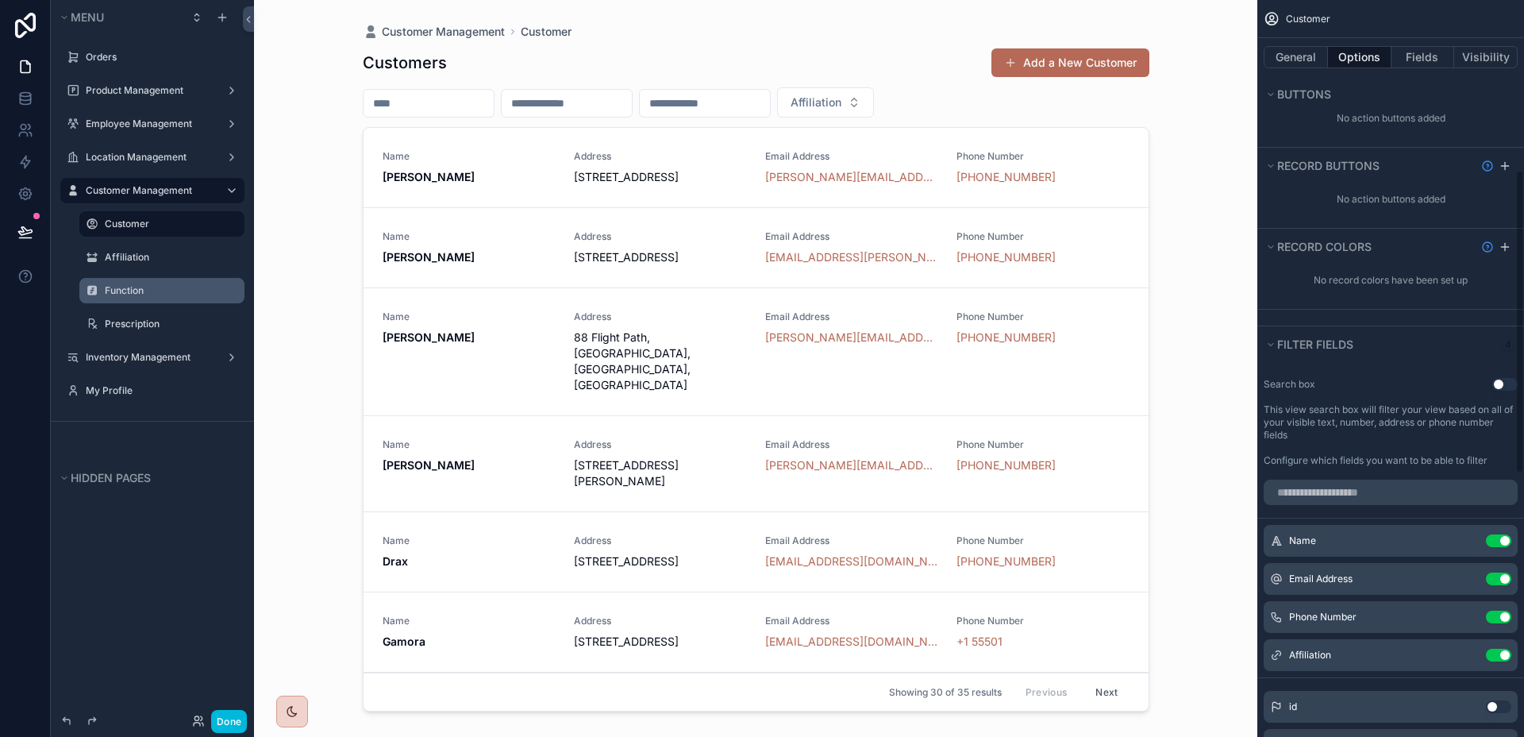
scroll to position [410, 0]
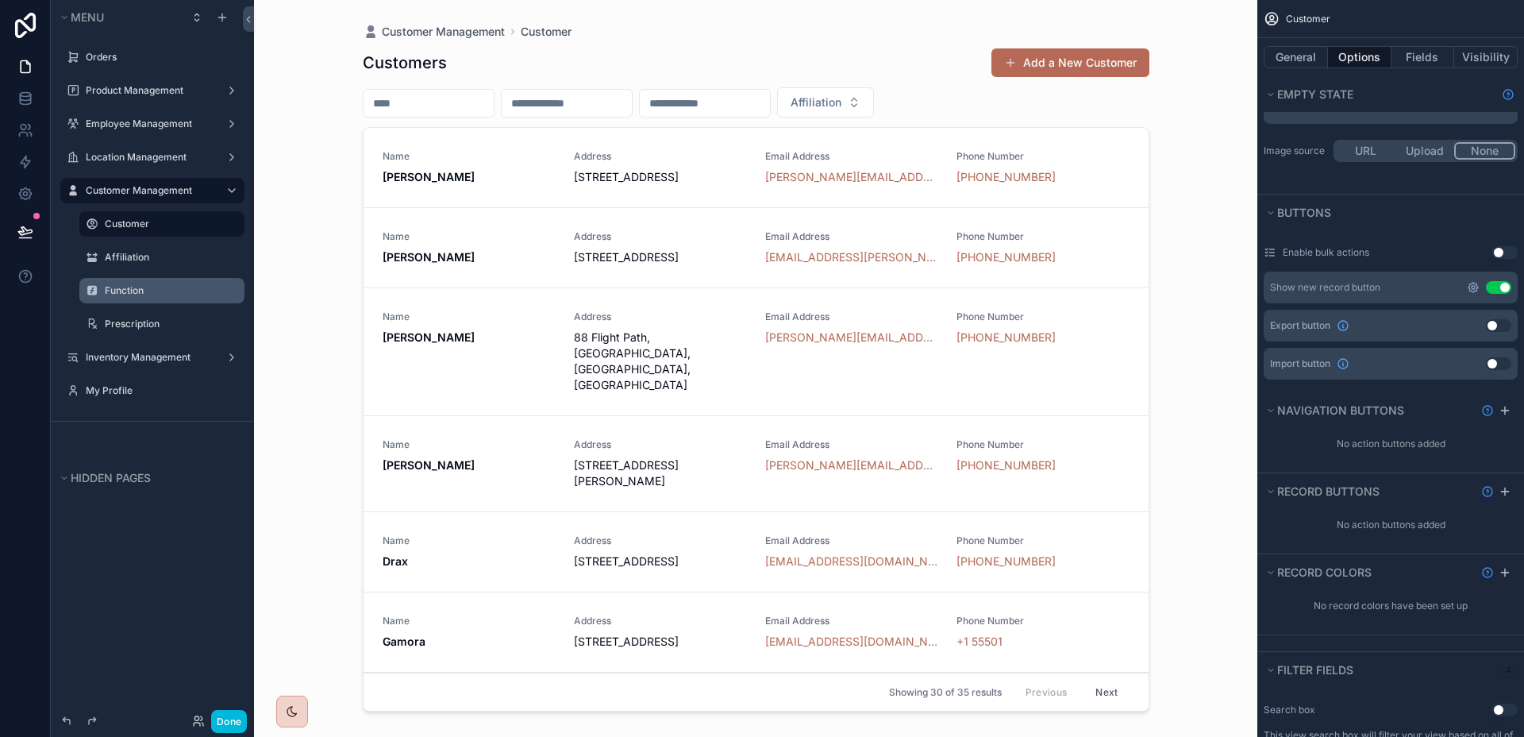
click at [1467, 286] on icon "scrollable content" at bounding box center [1473, 287] width 13 height 13
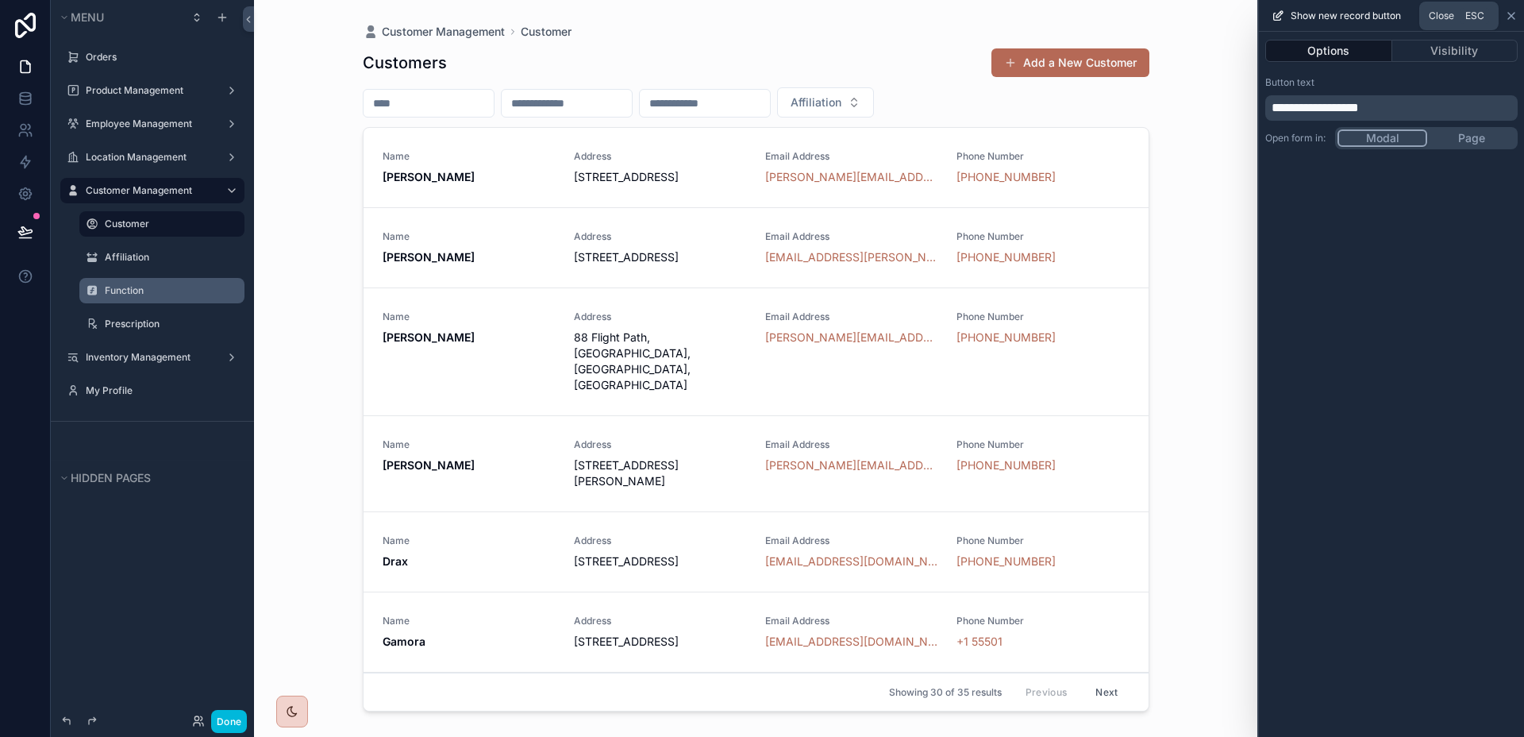
click at [1505, 17] on icon at bounding box center [1511, 16] width 13 height 13
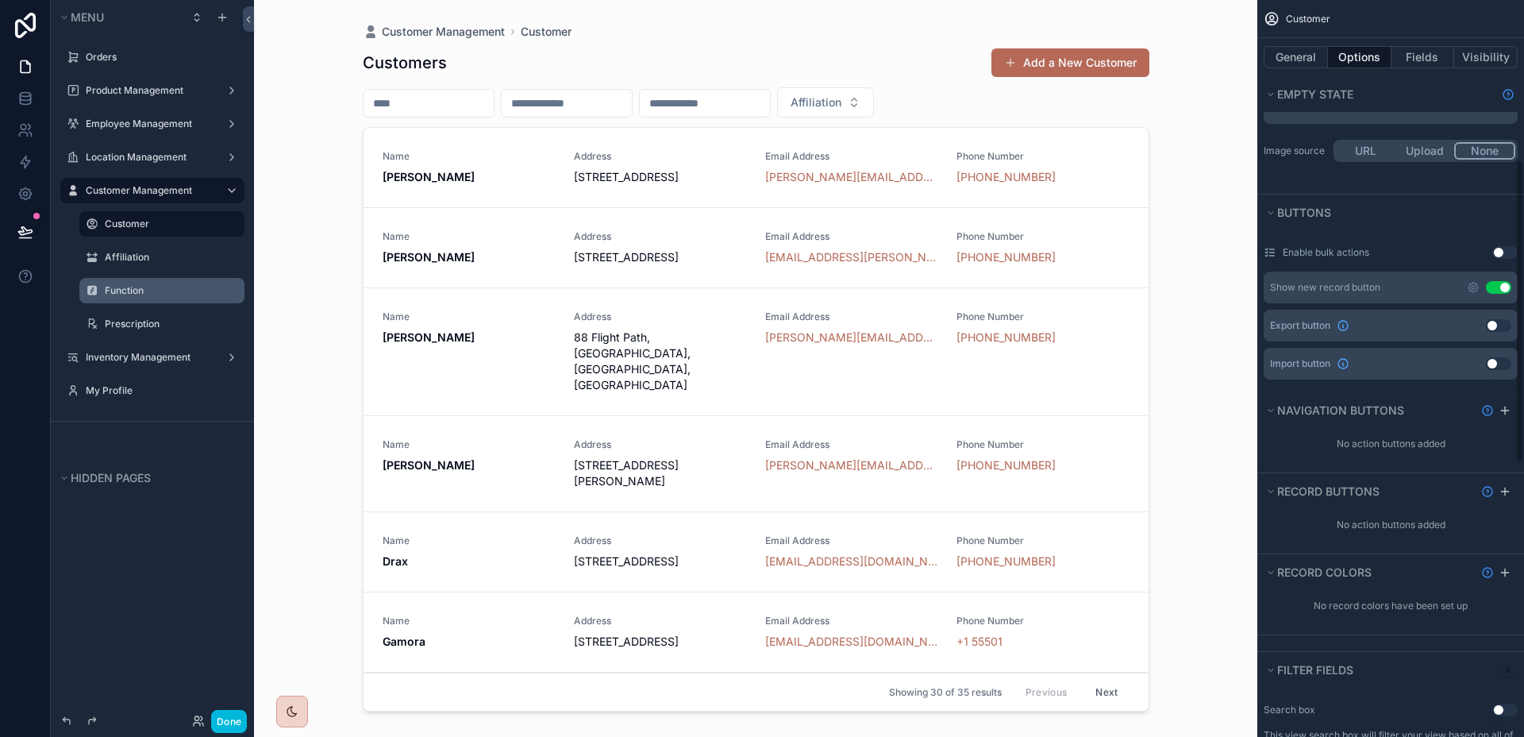
scroll to position [0, 0]
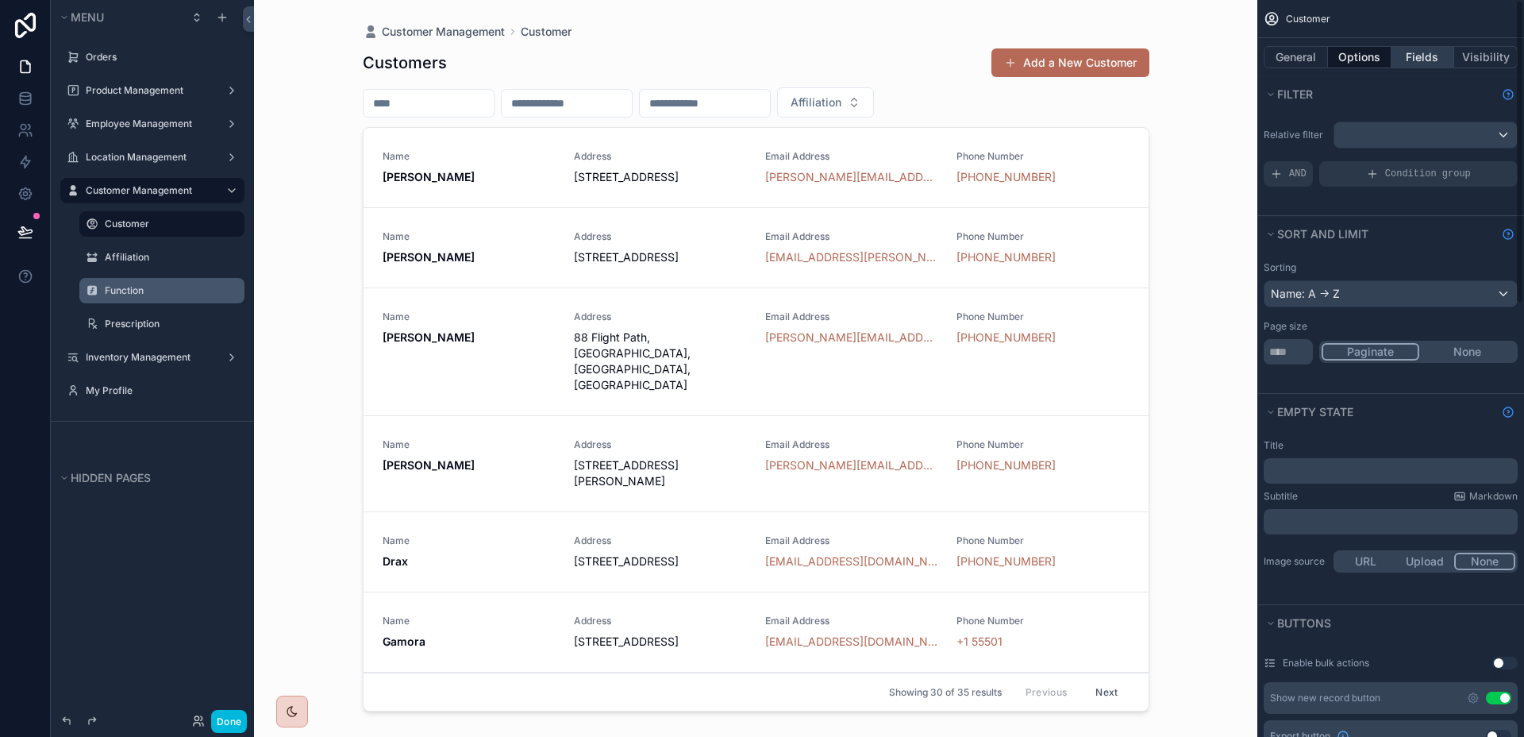
click at [1434, 57] on button "Fields" at bounding box center [1424, 57] width 64 height 22
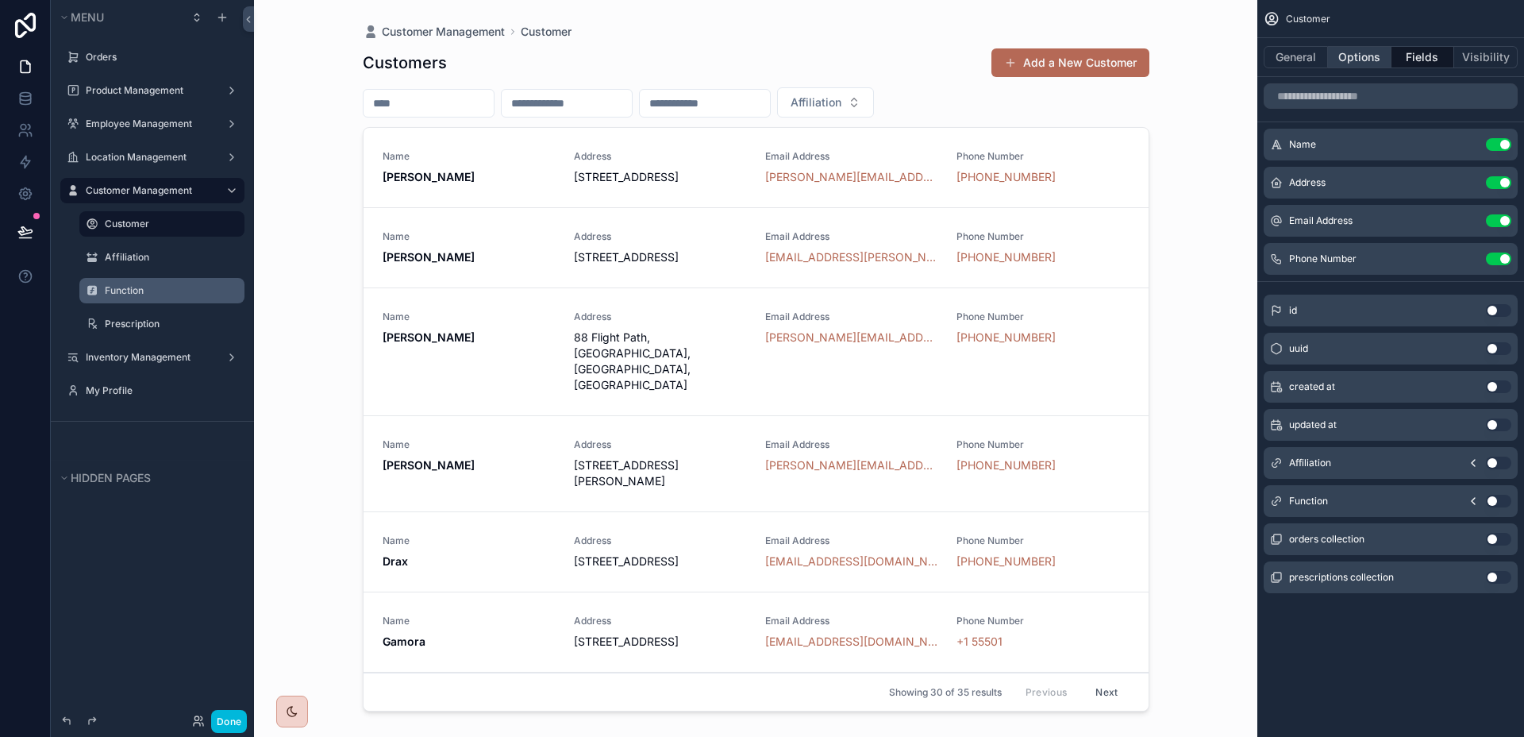
click at [1352, 57] on button "Options" at bounding box center [1360, 57] width 64 height 22
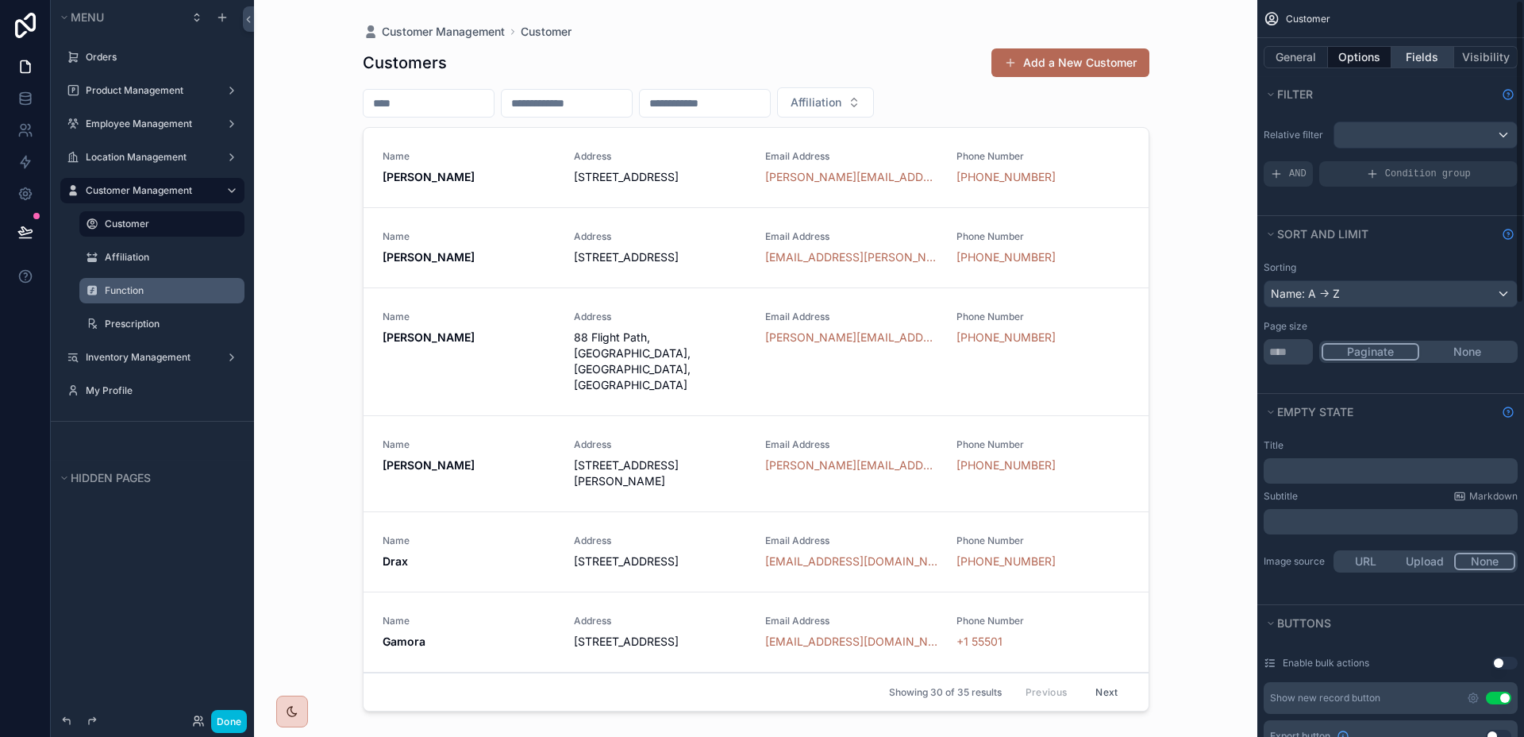
click at [1429, 53] on button "Fields" at bounding box center [1424, 57] width 64 height 22
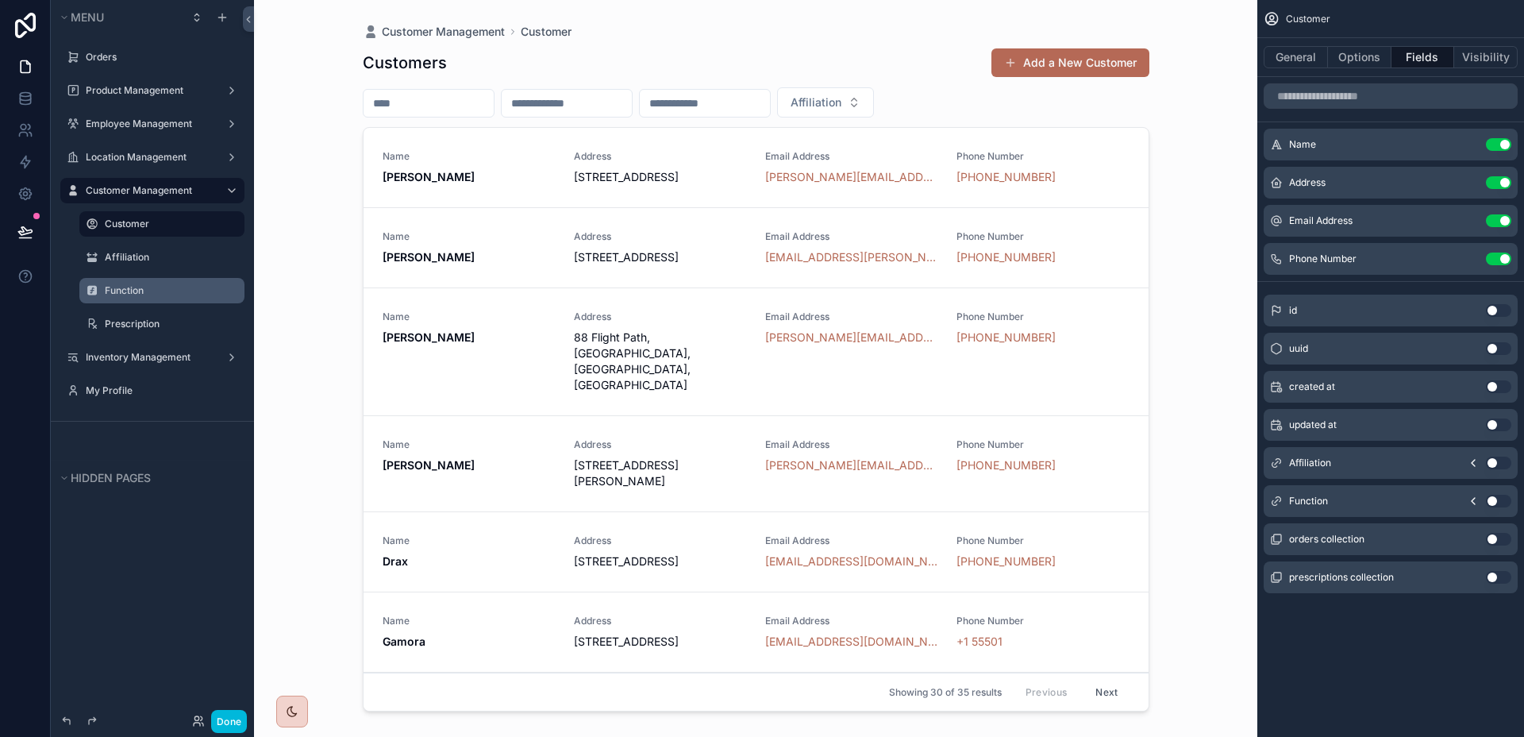
click at [0, 0] on icon "scrollable content" at bounding box center [0, 0] width 0 height 0
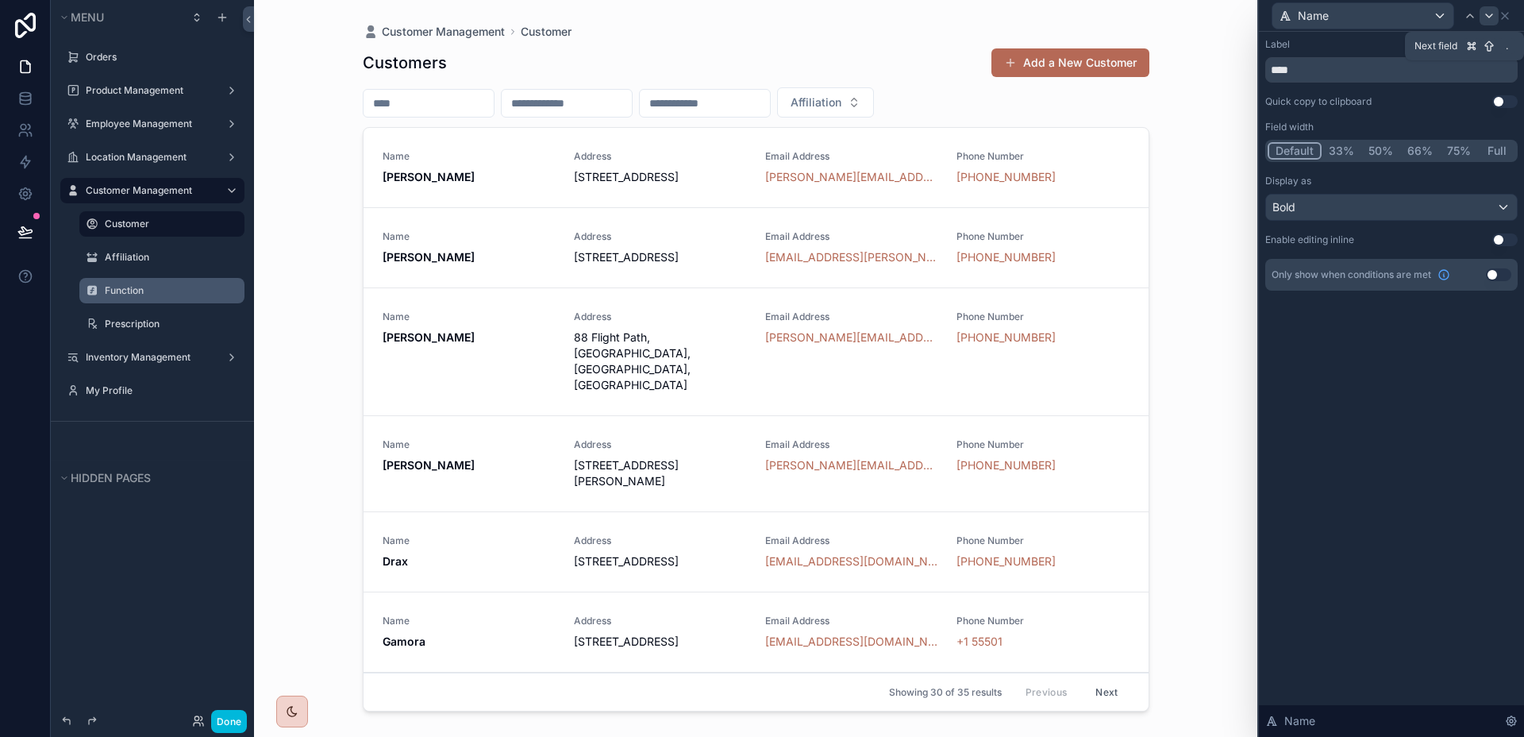
click at [1483, 14] on icon at bounding box center [1489, 16] width 13 height 13
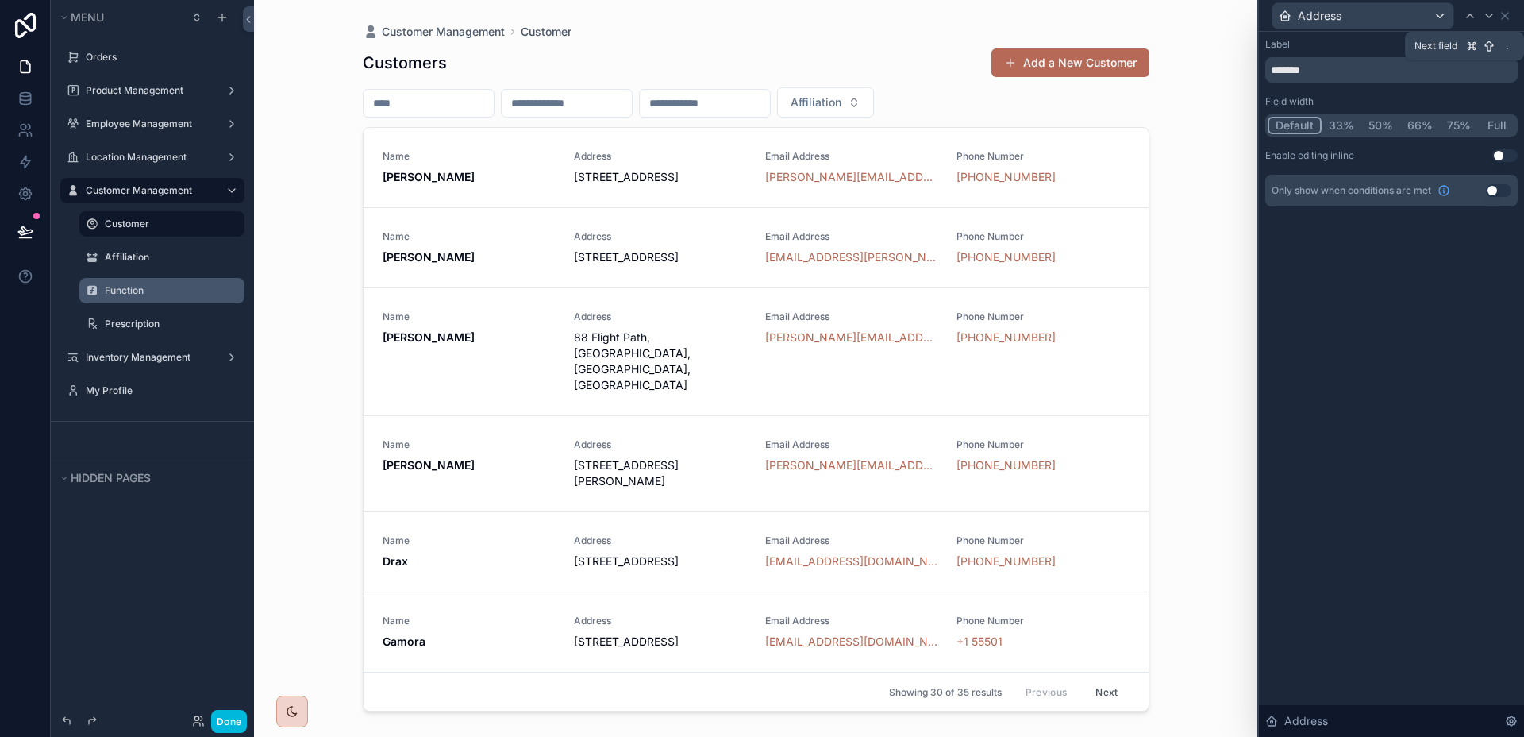
click at [1483, 14] on icon at bounding box center [1489, 16] width 13 height 13
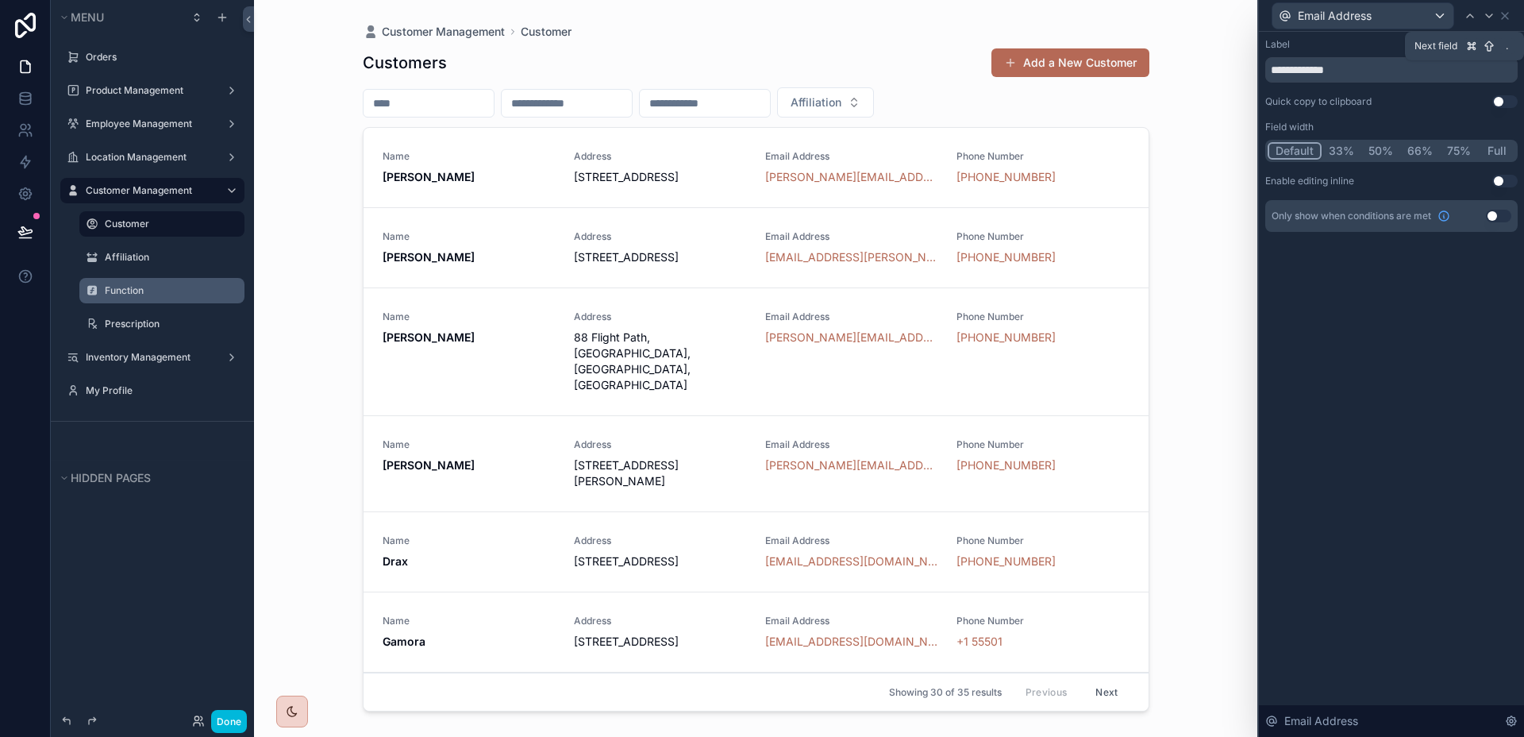
click at [1483, 14] on icon at bounding box center [1489, 16] width 13 height 13
click at [1509, 16] on icon at bounding box center [1505, 16] width 13 height 13
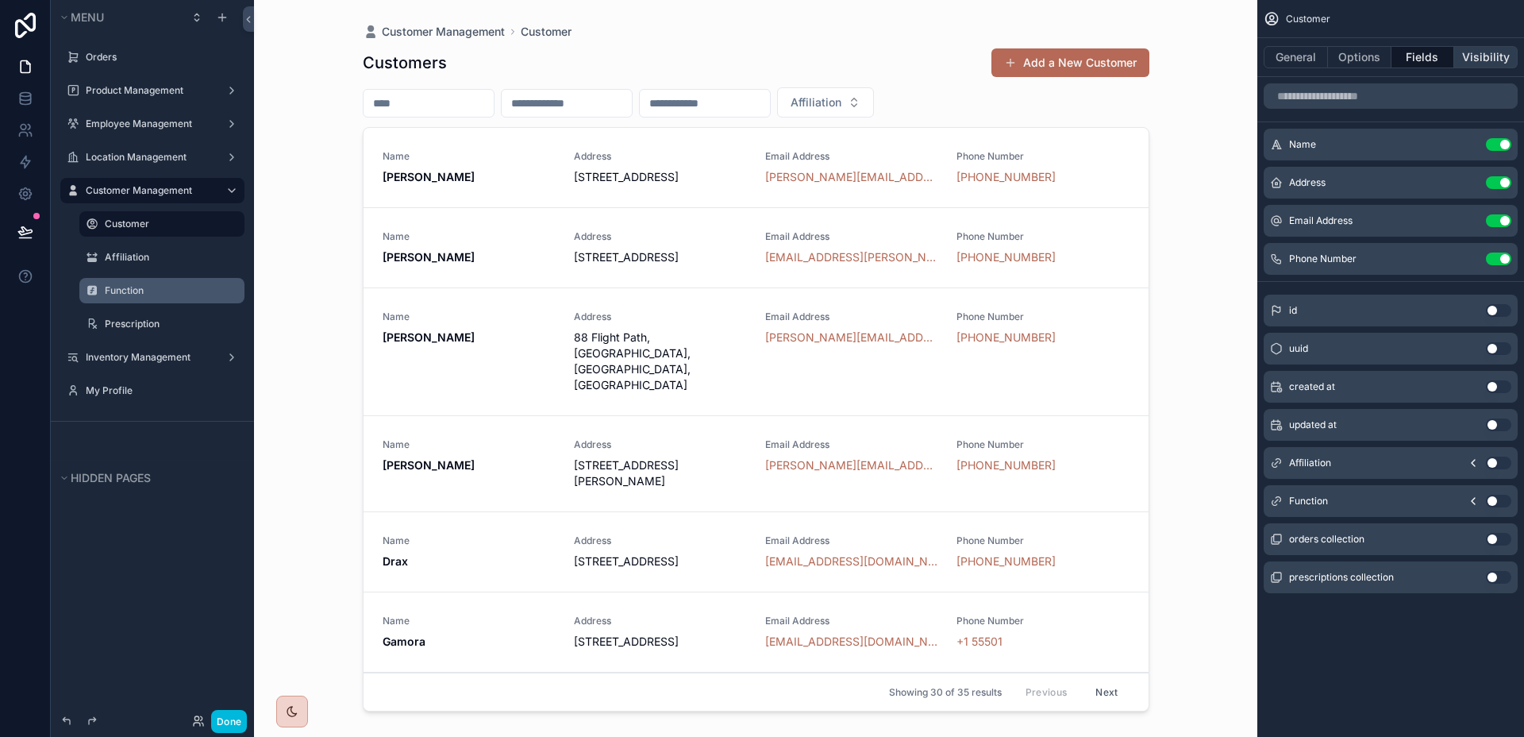
click at [1488, 66] on button "Visibility" at bounding box center [1486, 57] width 64 height 22
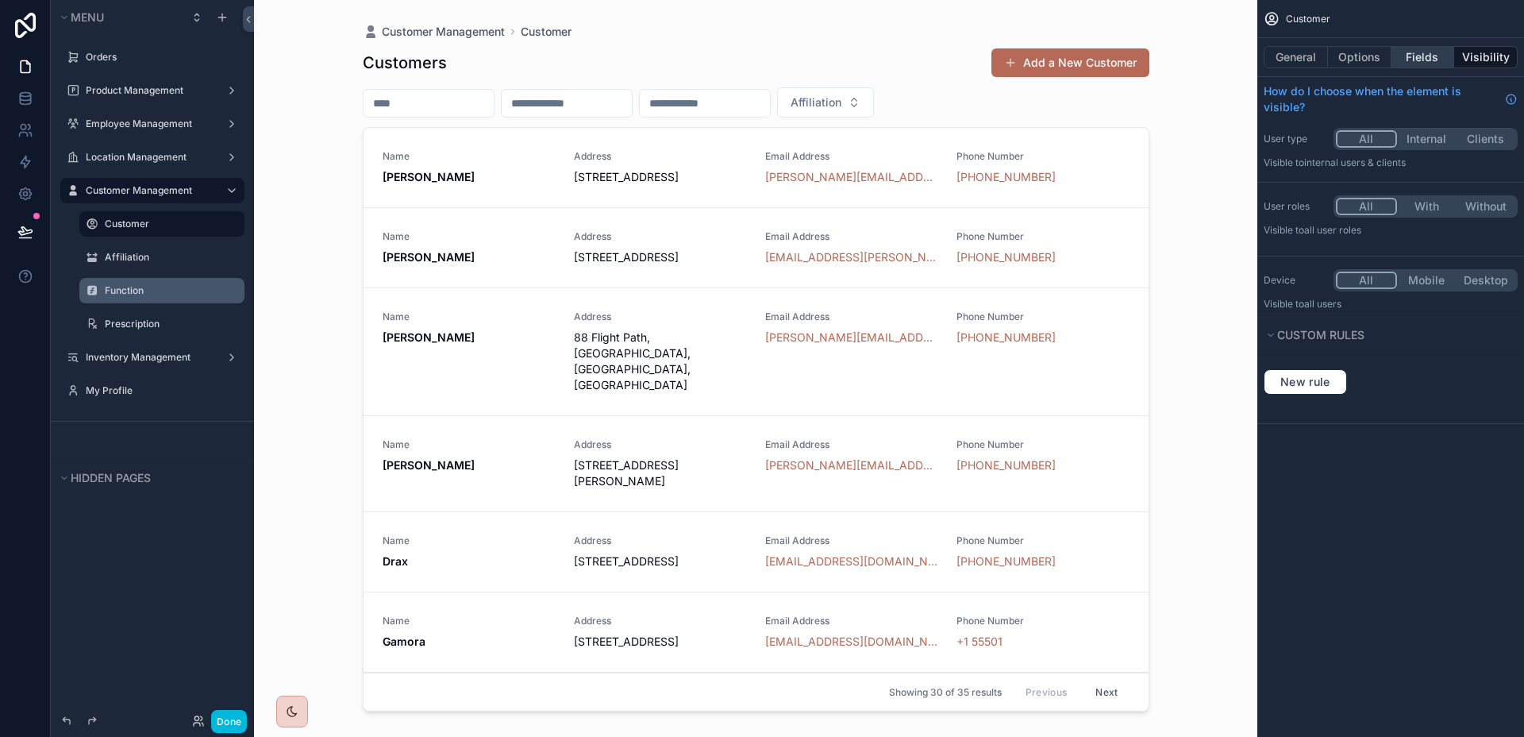
click at [1435, 59] on button "Fields" at bounding box center [1424, 57] width 64 height 22
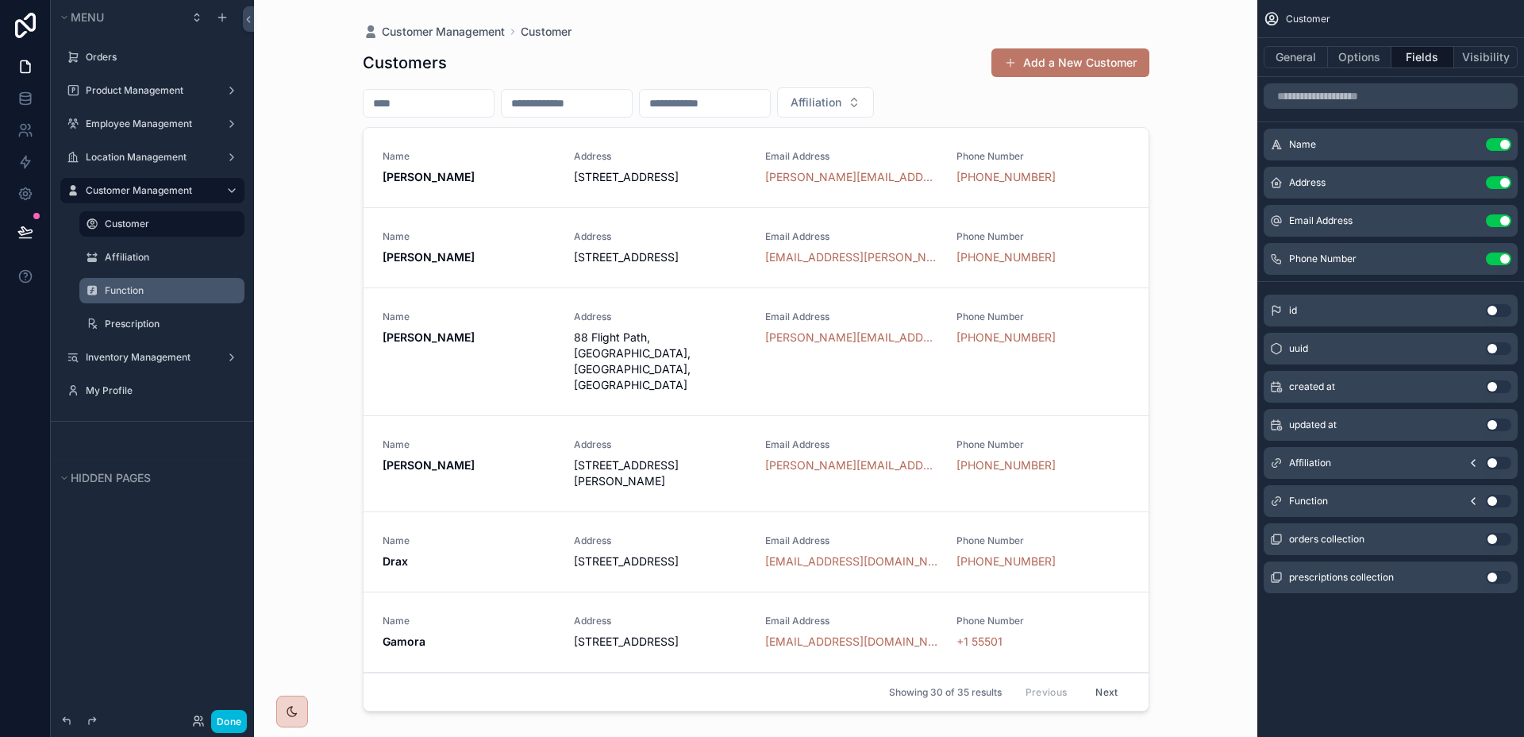
click at [1061, 65] on button "Add a New Customer" at bounding box center [1071, 62] width 158 height 29
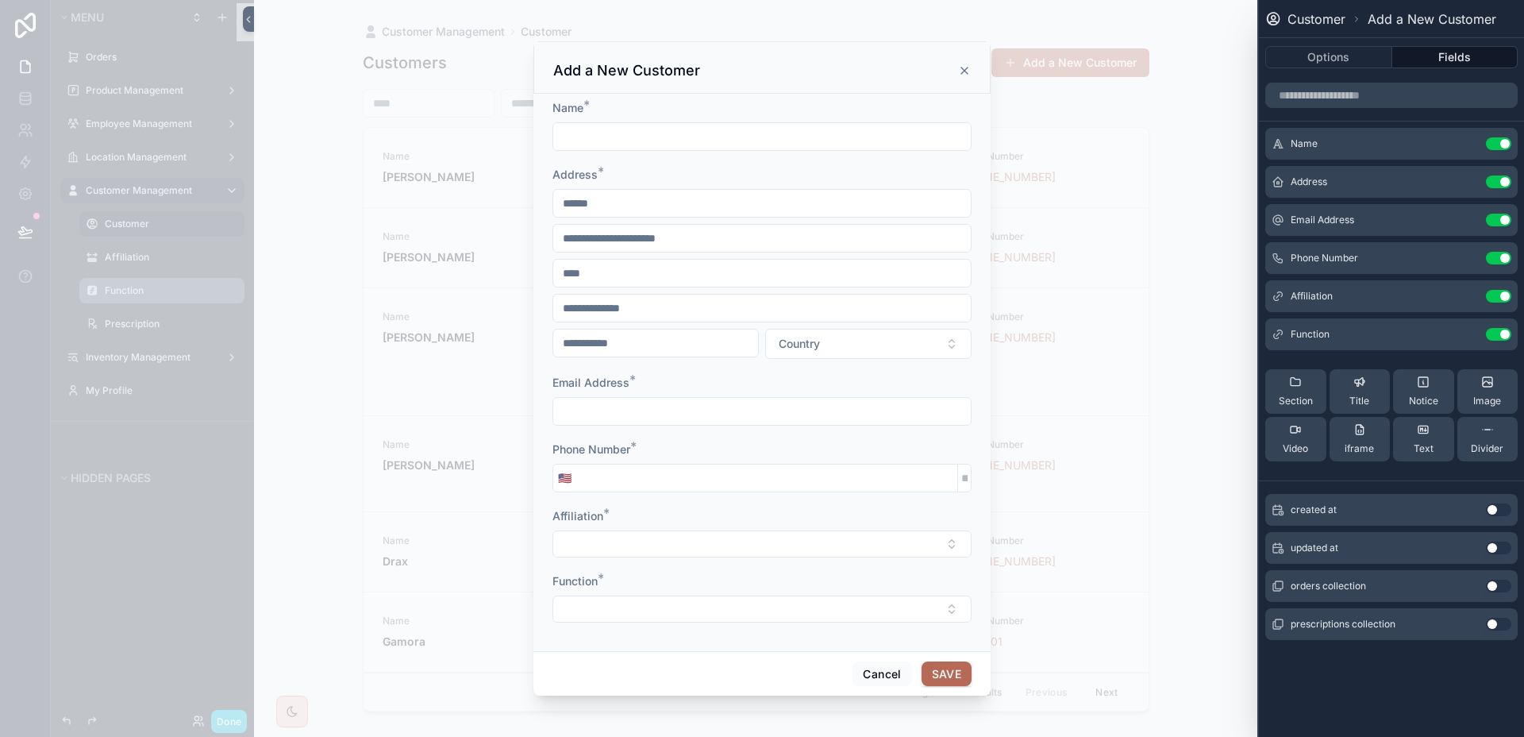
click at [959, 67] on icon "scrollable content" at bounding box center [964, 70] width 13 height 13
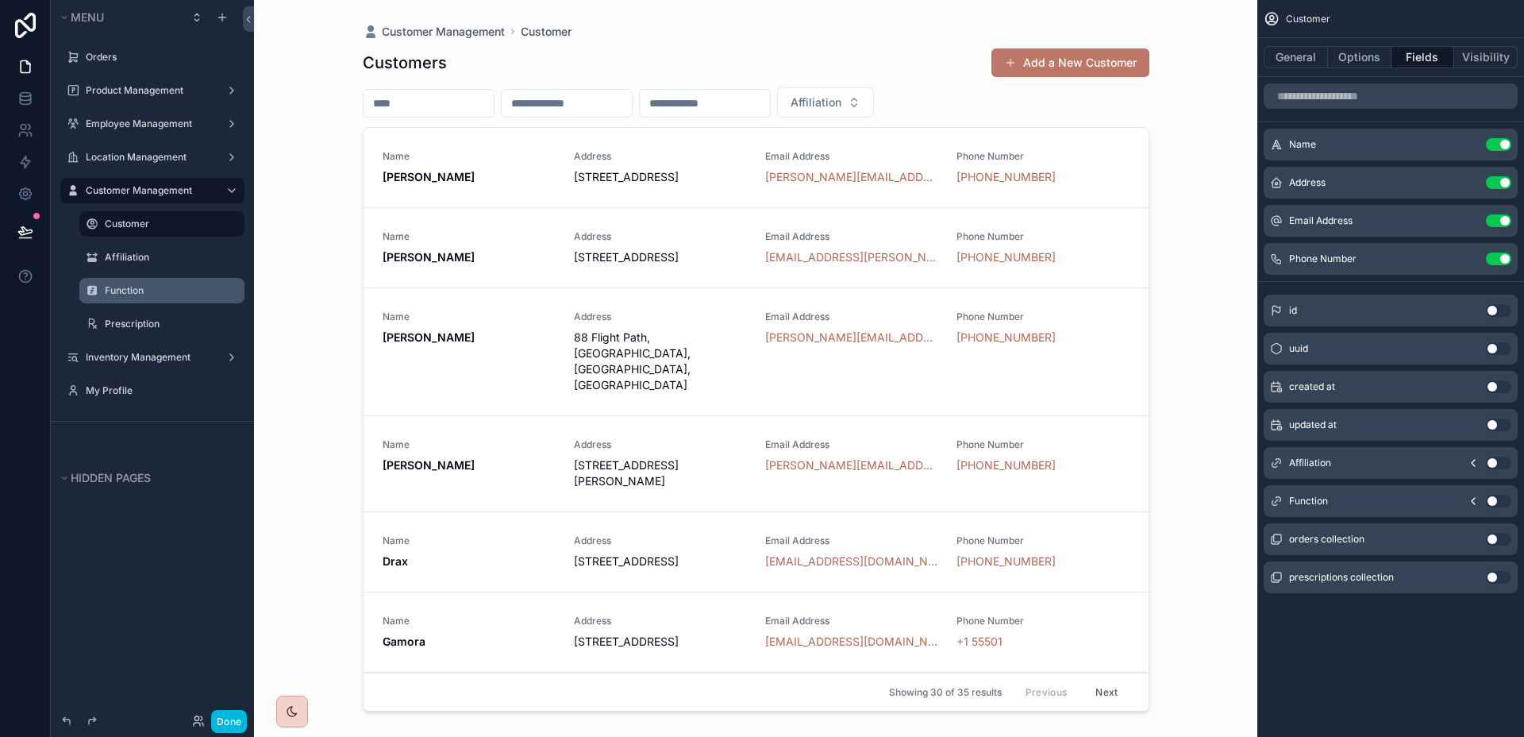
click at [1111, 71] on button "Add a New Customer" at bounding box center [1071, 62] width 158 height 29
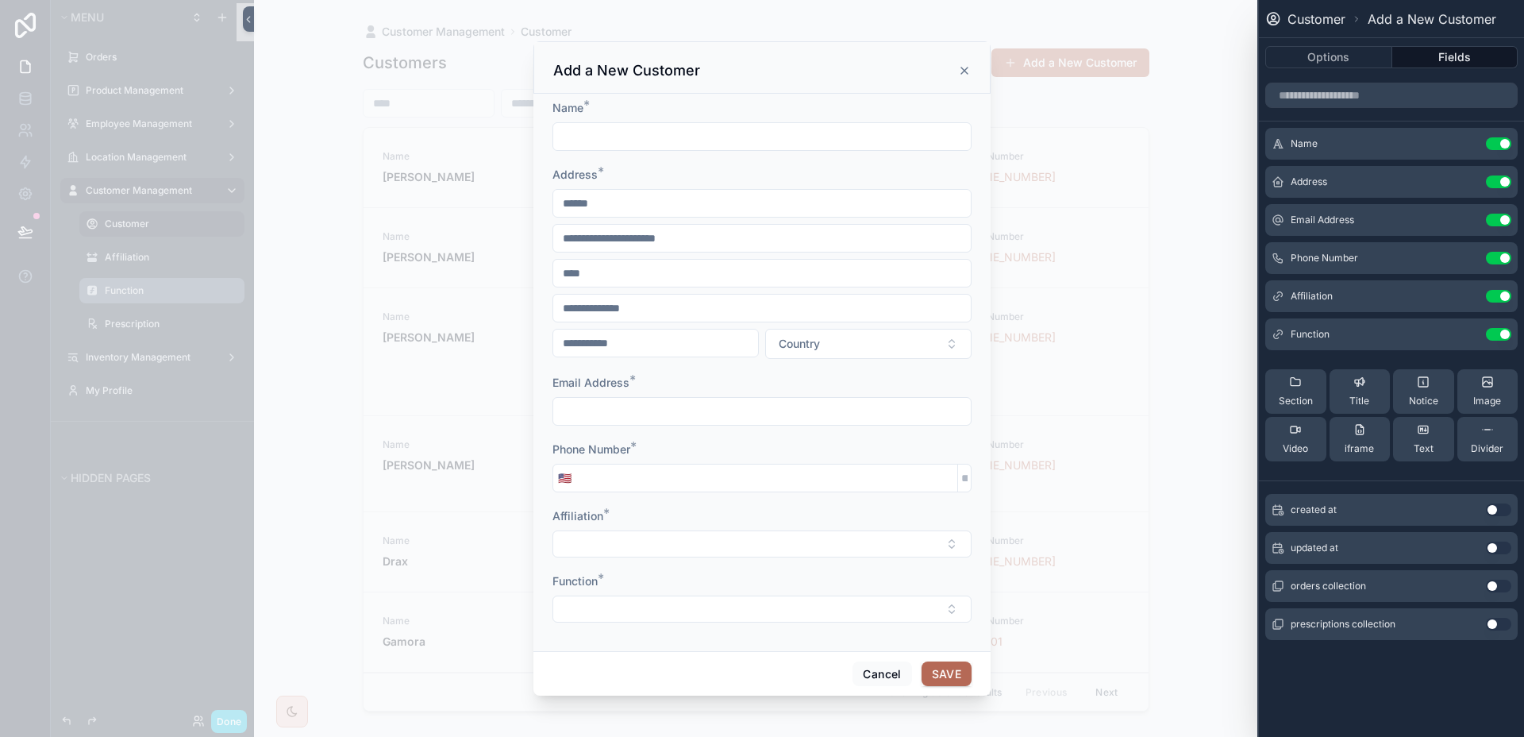
click at [0, 0] on icon at bounding box center [0, 0] width 0 height 0
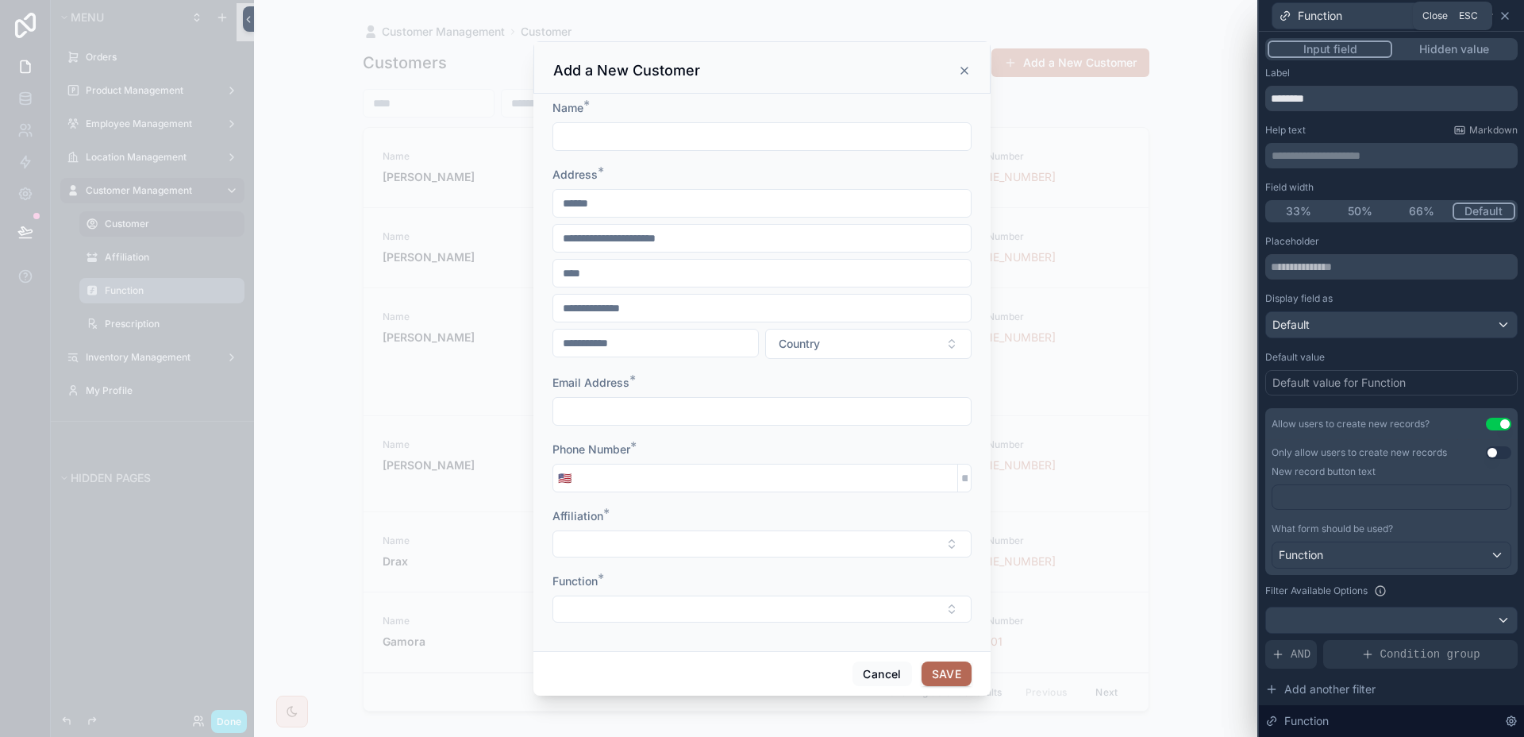
click at [1506, 13] on icon at bounding box center [1505, 16] width 13 height 13
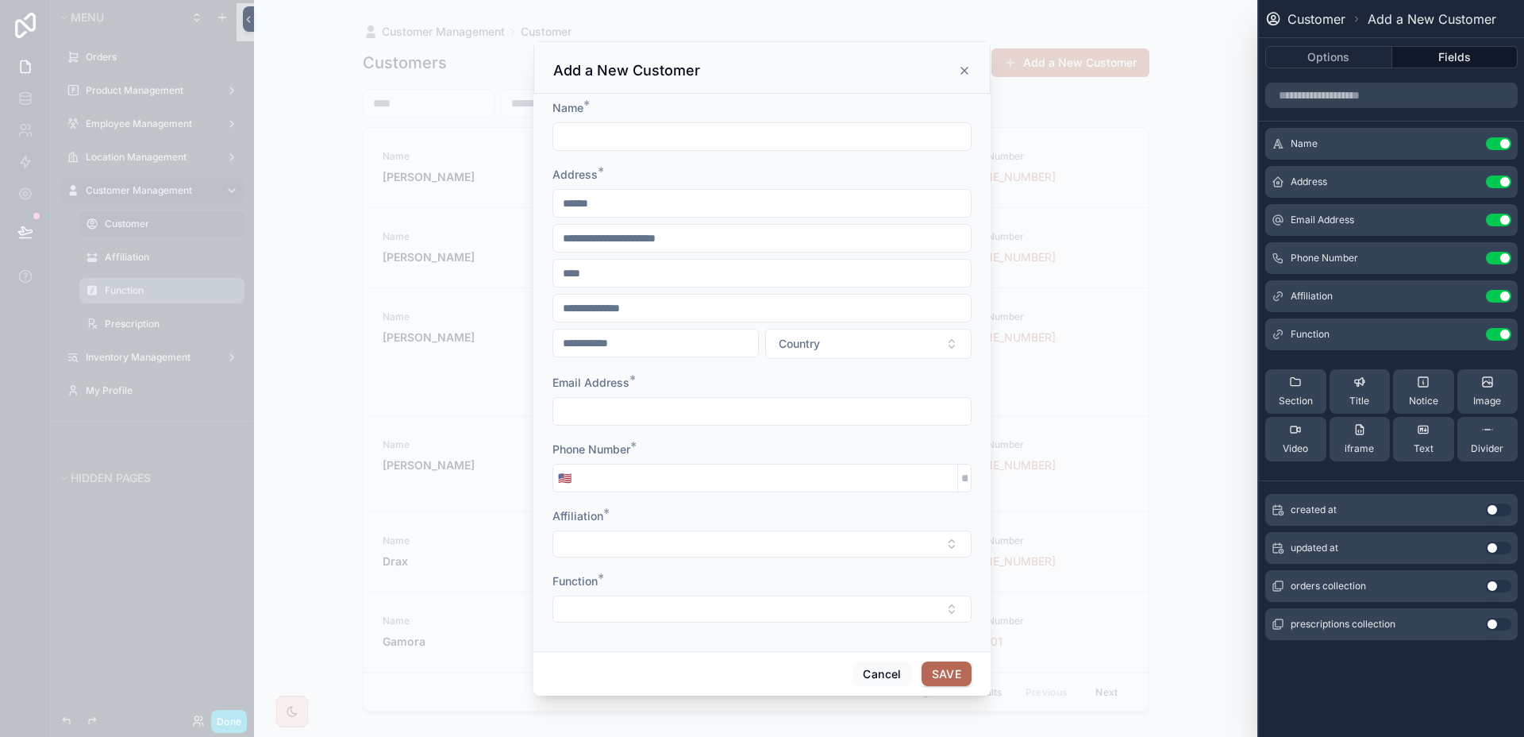
click at [0, 0] on icon at bounding box center [0, 0] width 0 height 0
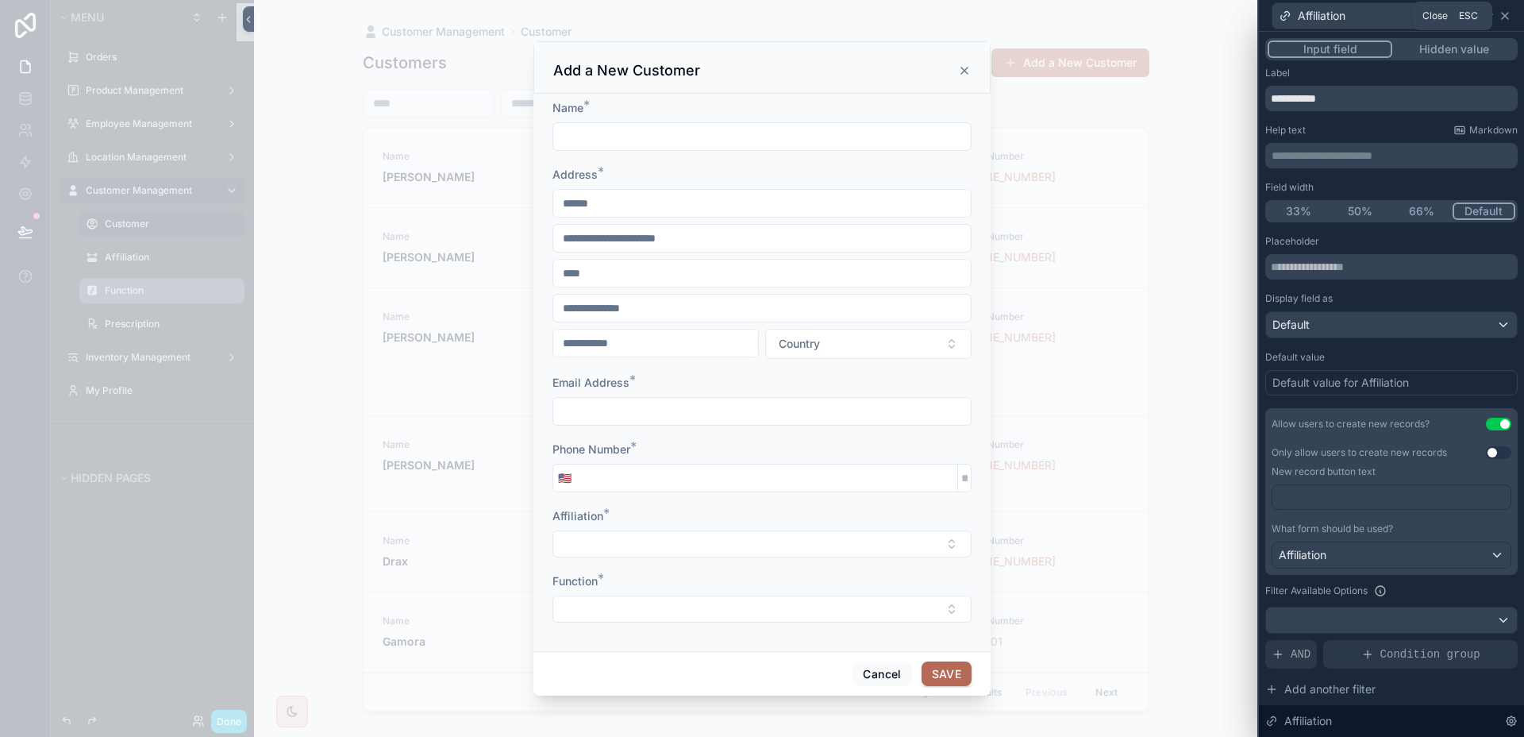
click at [1503, 14] on icon at bounding box center [1505, 16] width 13 height 13
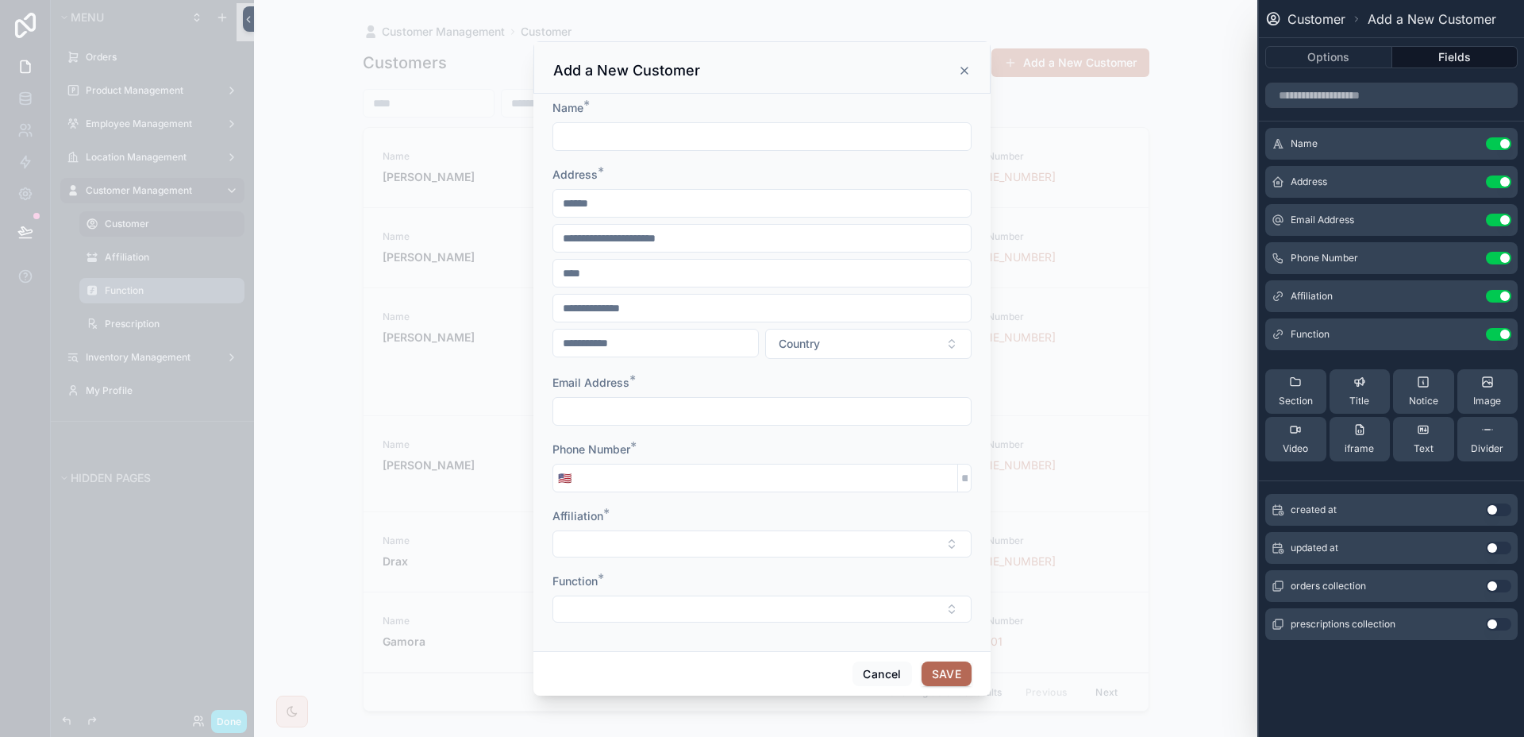
click at [0, 0] on icon at bounding box center [0, 0] width 0 height 0
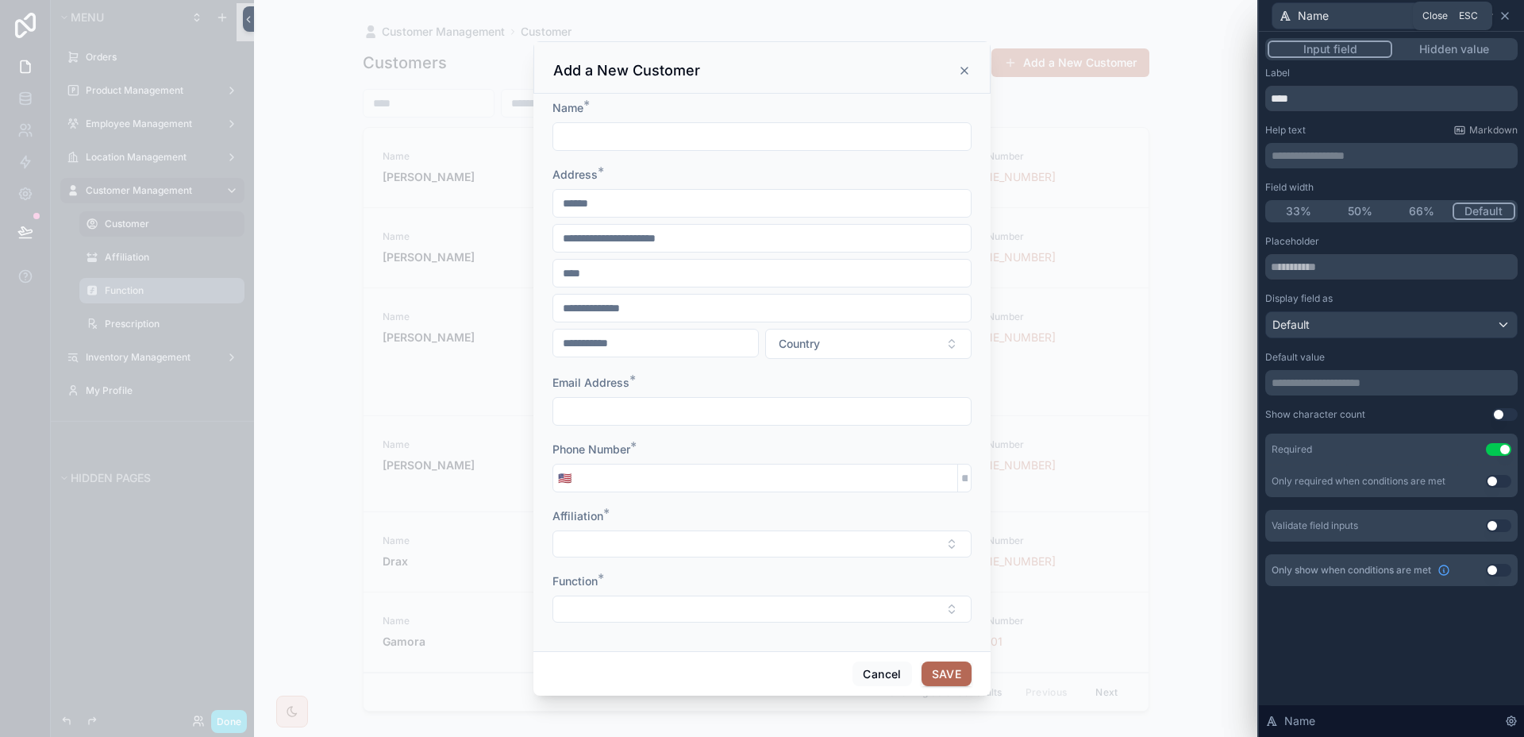
click at [1508, 20] on icon at bounding box center [1505, 16] width 13 height 13
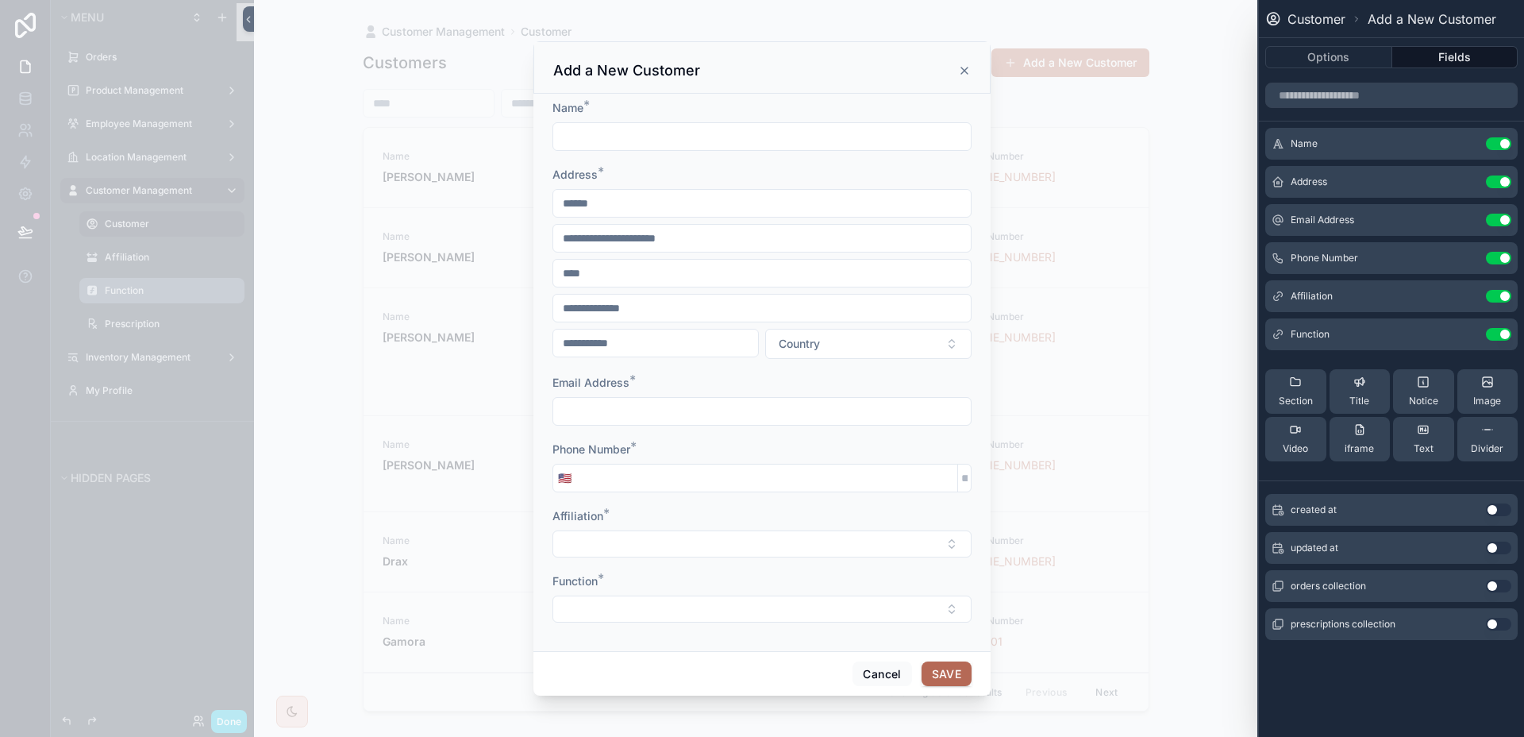
click at [0, 0] on button at bounding box center [0, 0] width 0 height 0
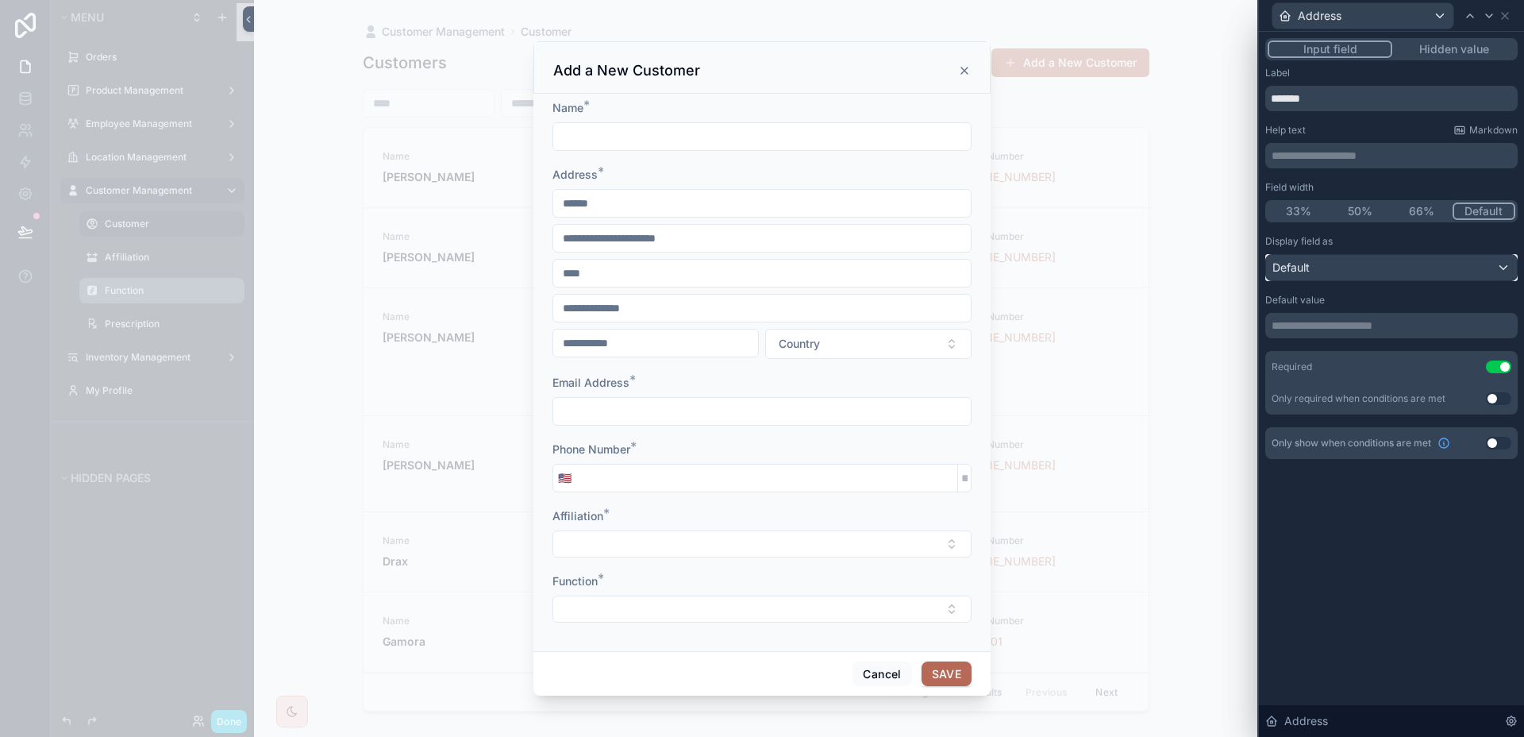
click at [1422, 258] on div "Default" at bounding box center [1391, 267] width 251 height 25
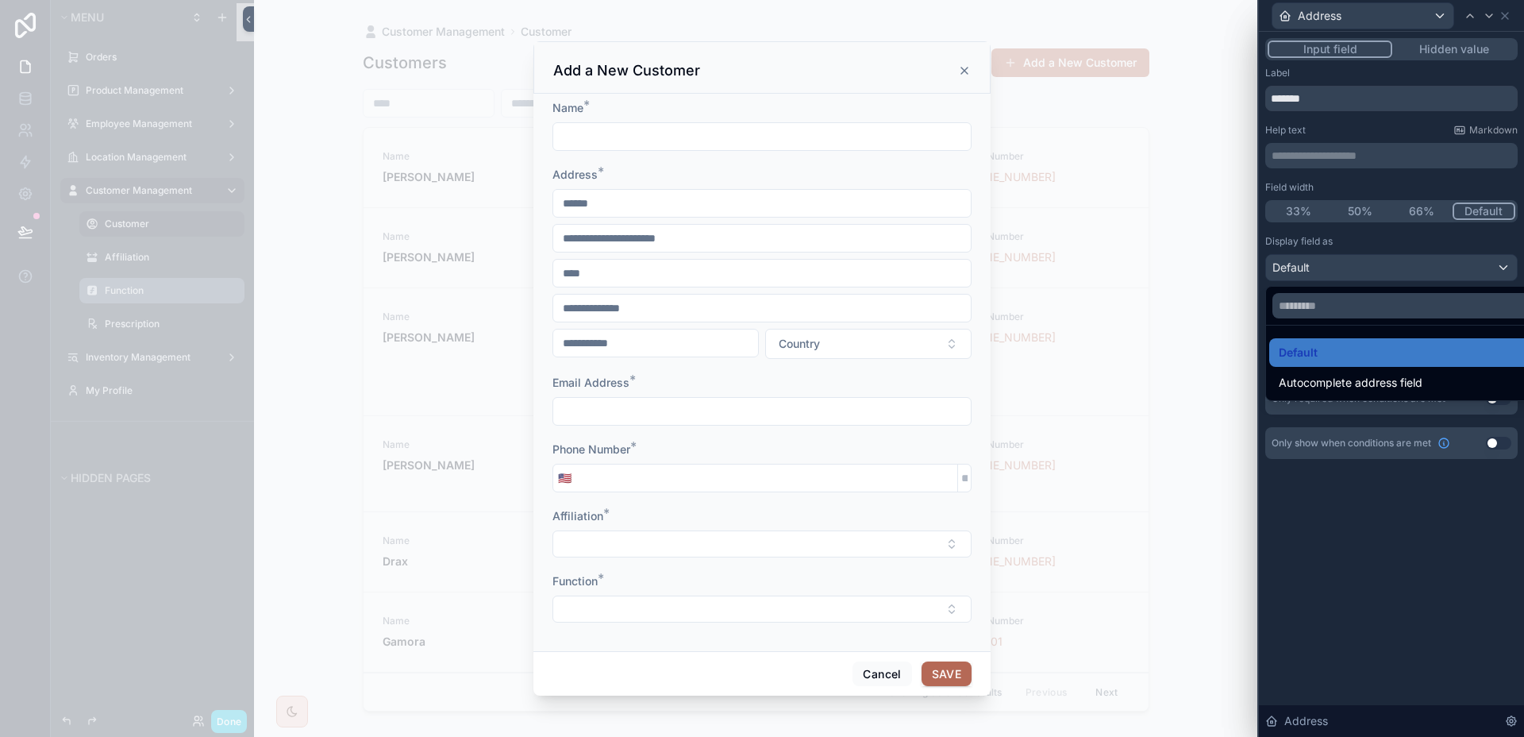
click at [1422, 258] on div at bounding box center [1391, 368] width 265 height 737
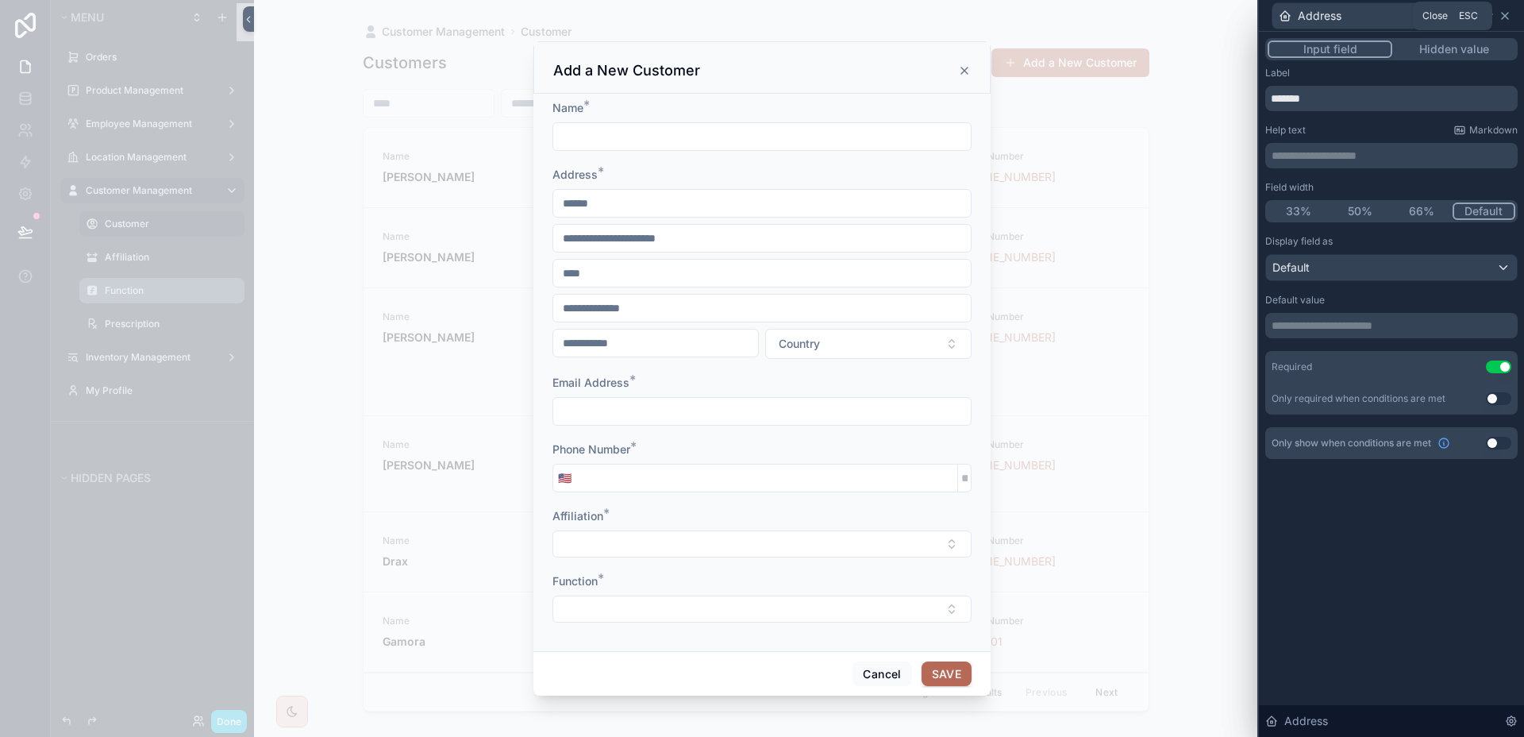
click at [1500, 13] on icon at bounding box center [1505, 16] width 13 height 13
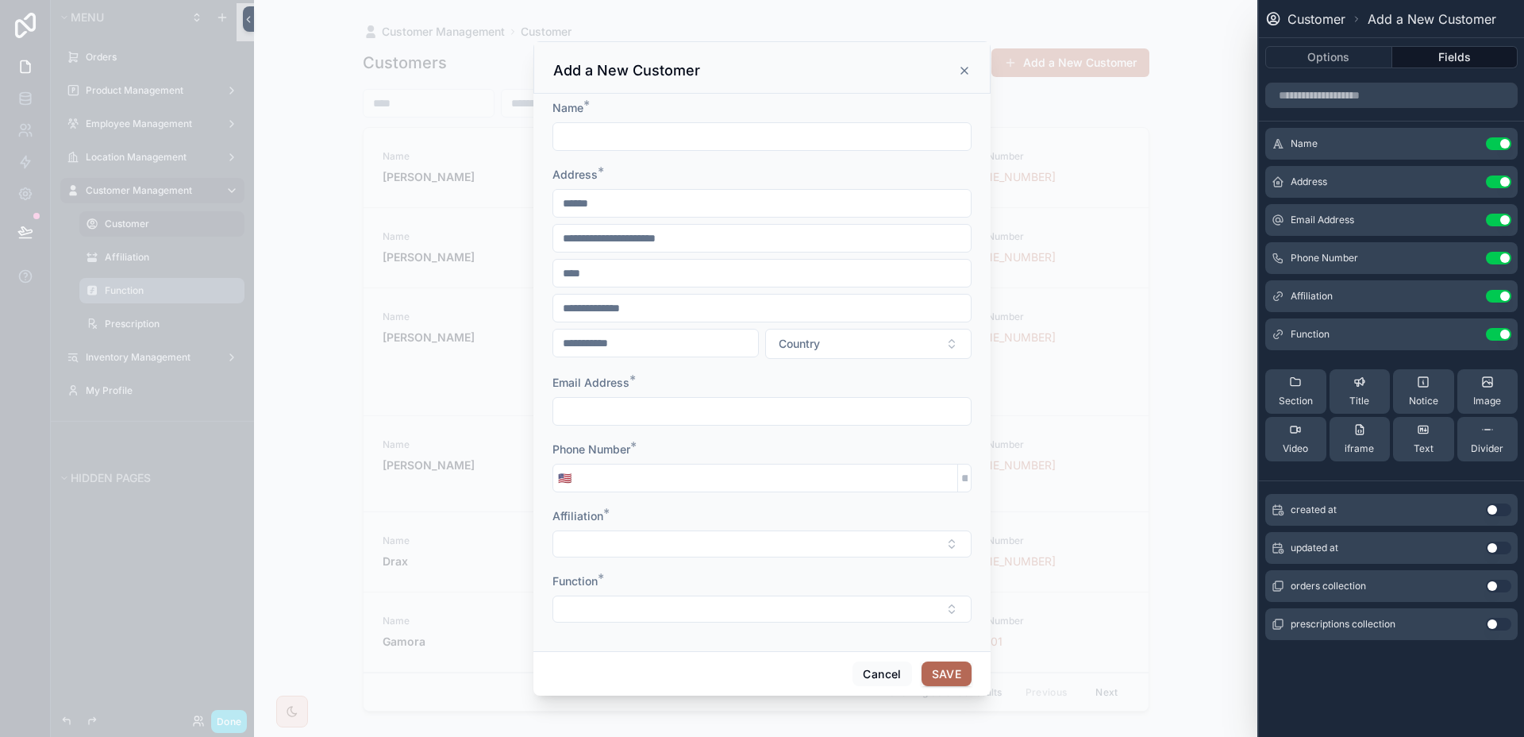
click at [0, 0] on icon at bounding box center [0, 0] width 0 height 0
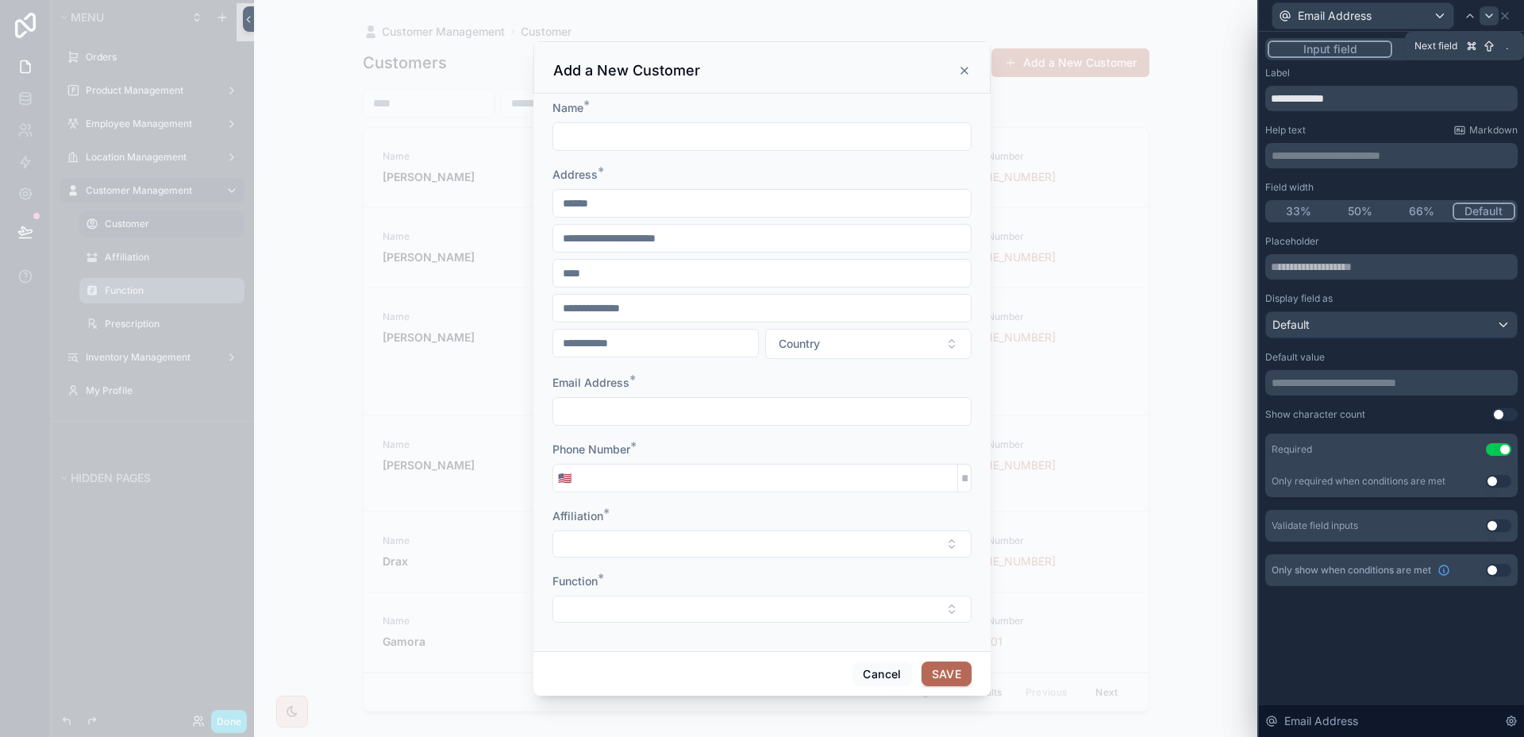
click at [1492, 12] on icon at bounding box center [1489, 16] width 13 height 13
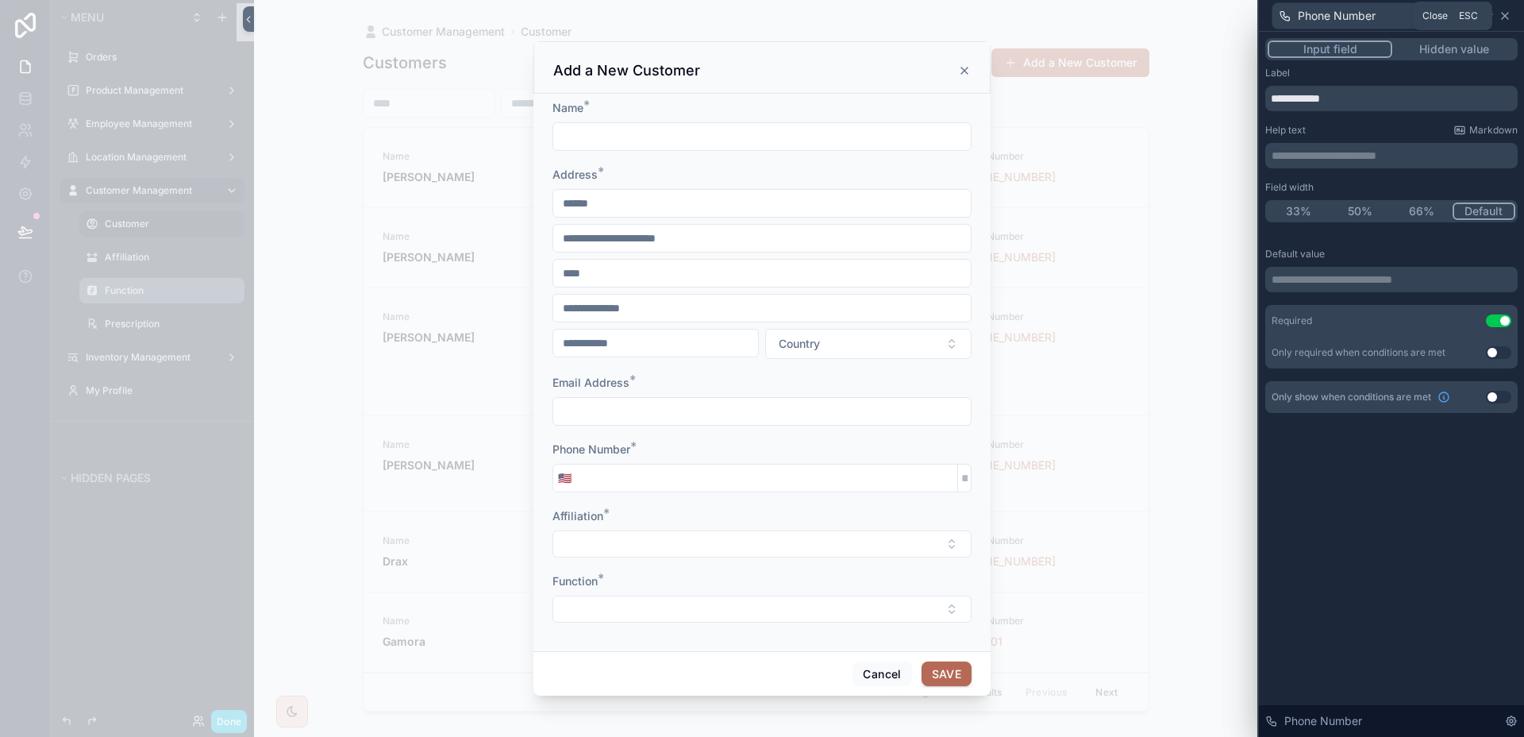
click at [1505, 16] on icon at bounding box center [1505, 16] width 6 height 6
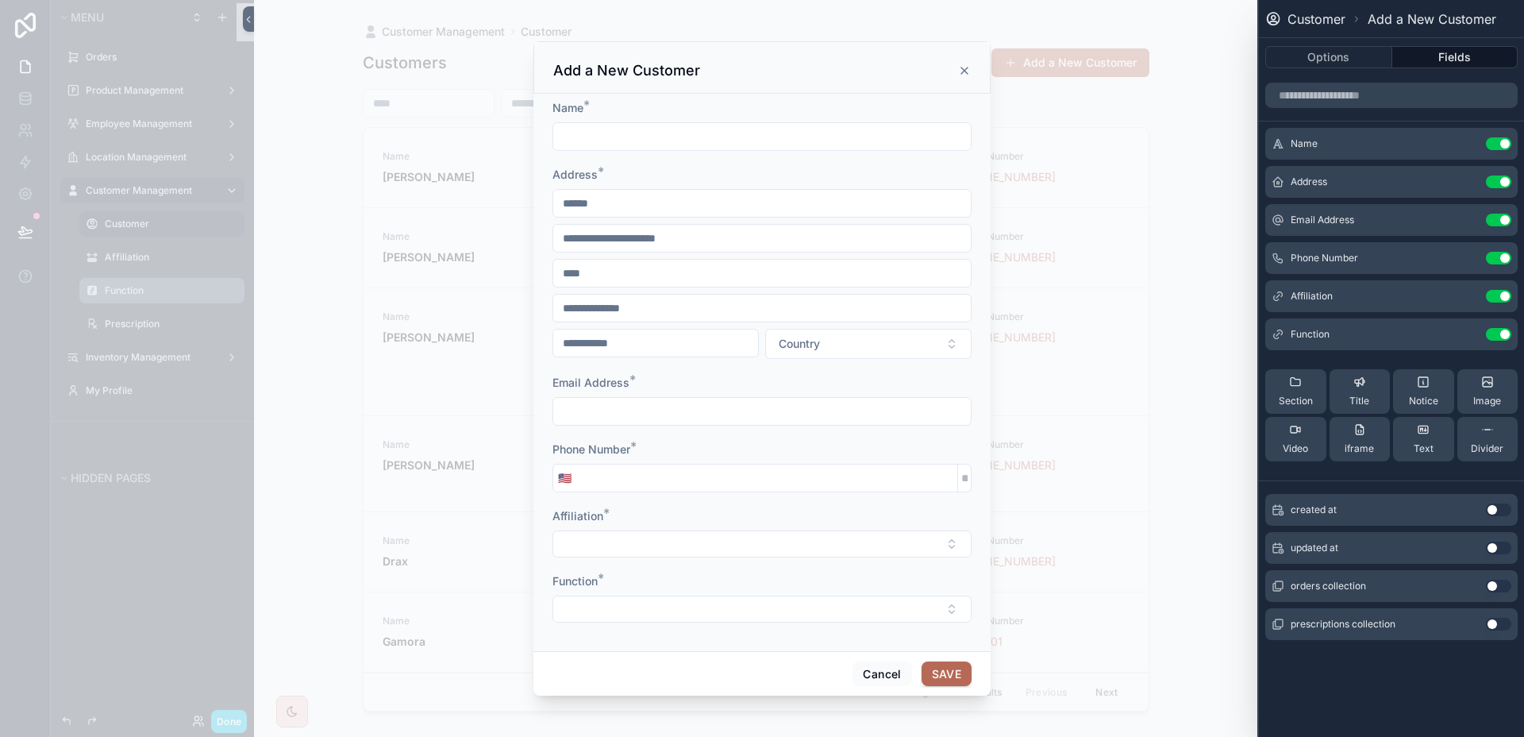
click at [961, 71] on icon "scrollable content" at bounding box center [964, 70] width 13 height 13
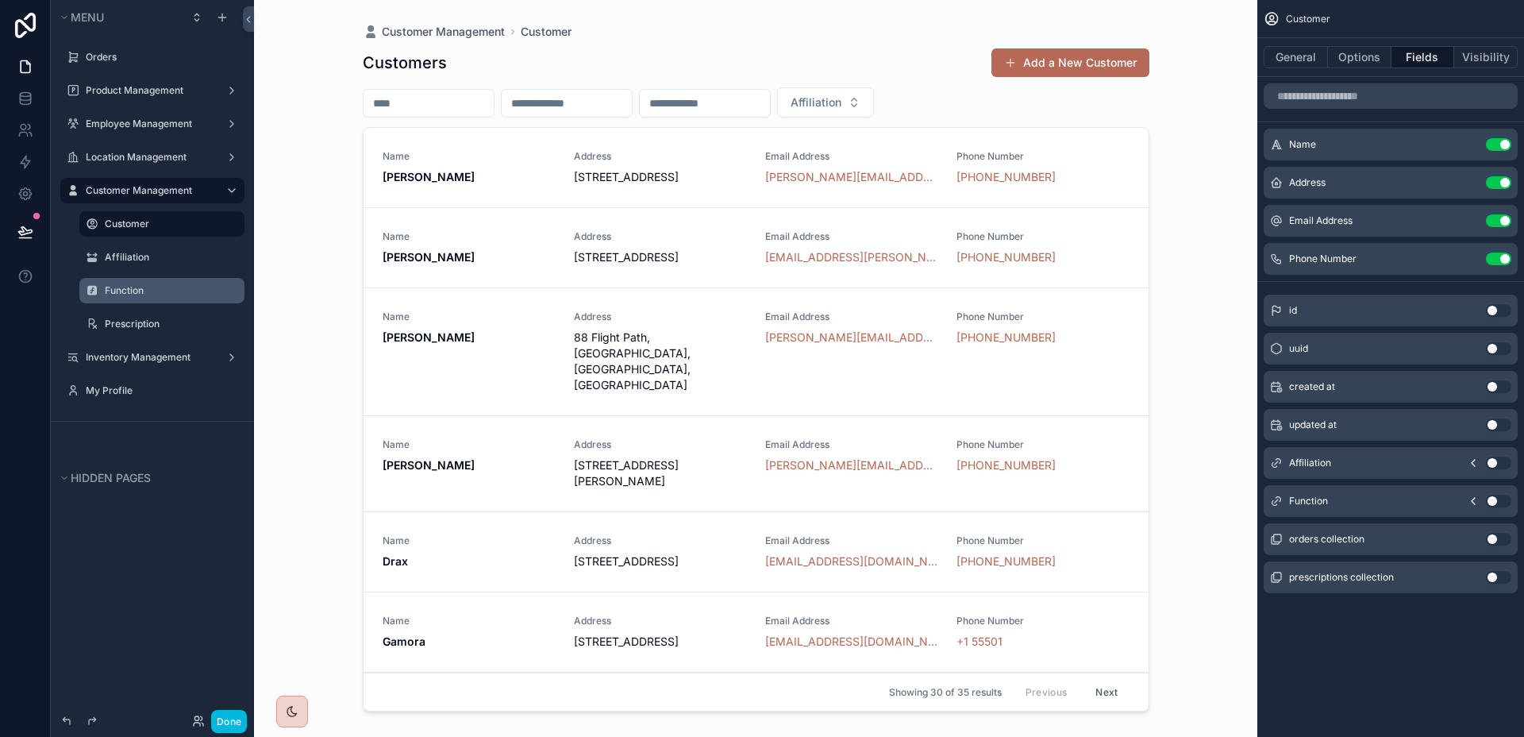
click at [616, 163] on div "Address [STREET_ADDRESS]" at bounding box center [660, 167] width 172 height 35
